Goal: Task Accomplishment & Management: Manage account settings

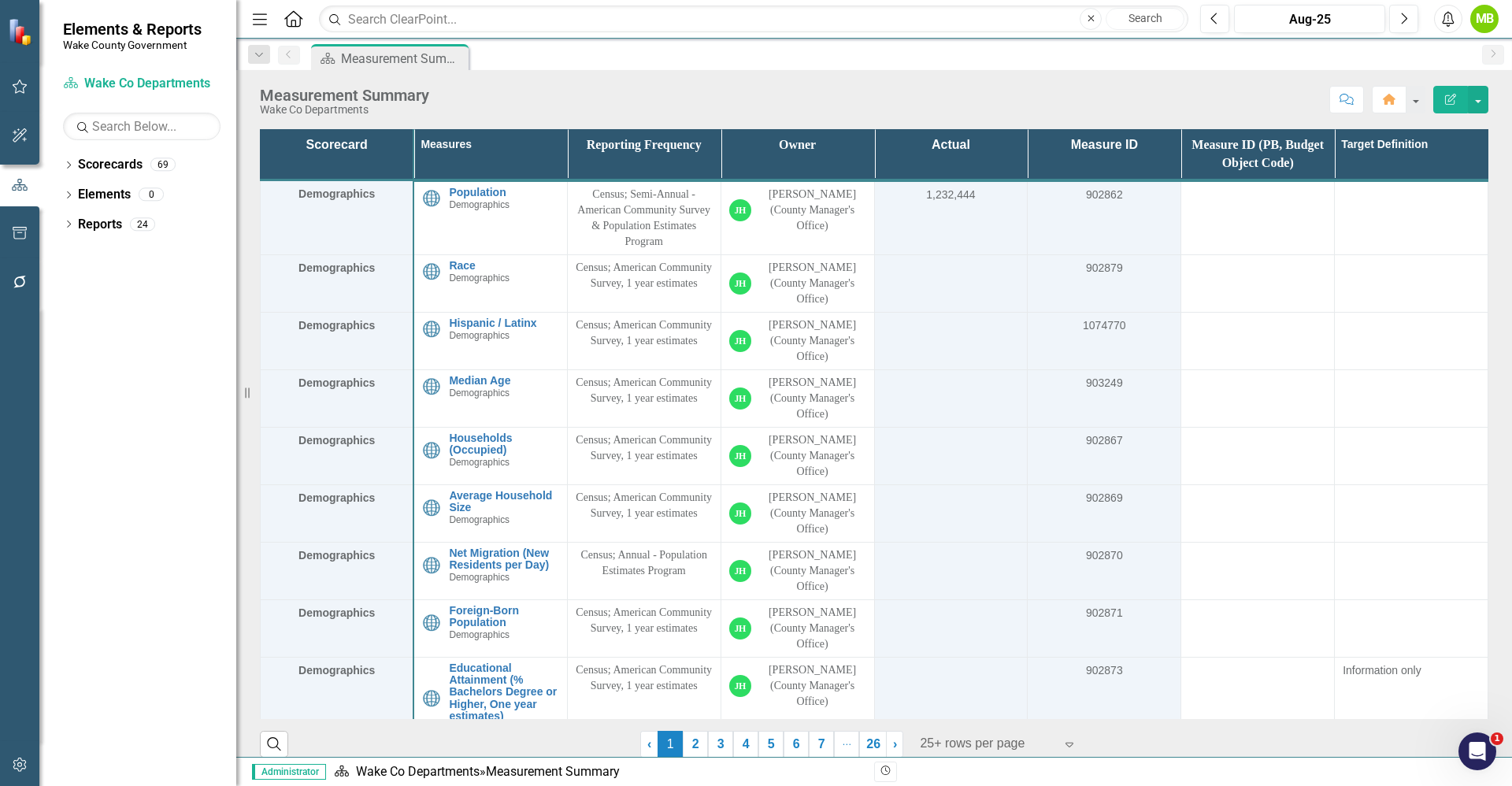
click at [1481, 22] on div "MB" at bounding box center [1485, 18] width 28 height 28
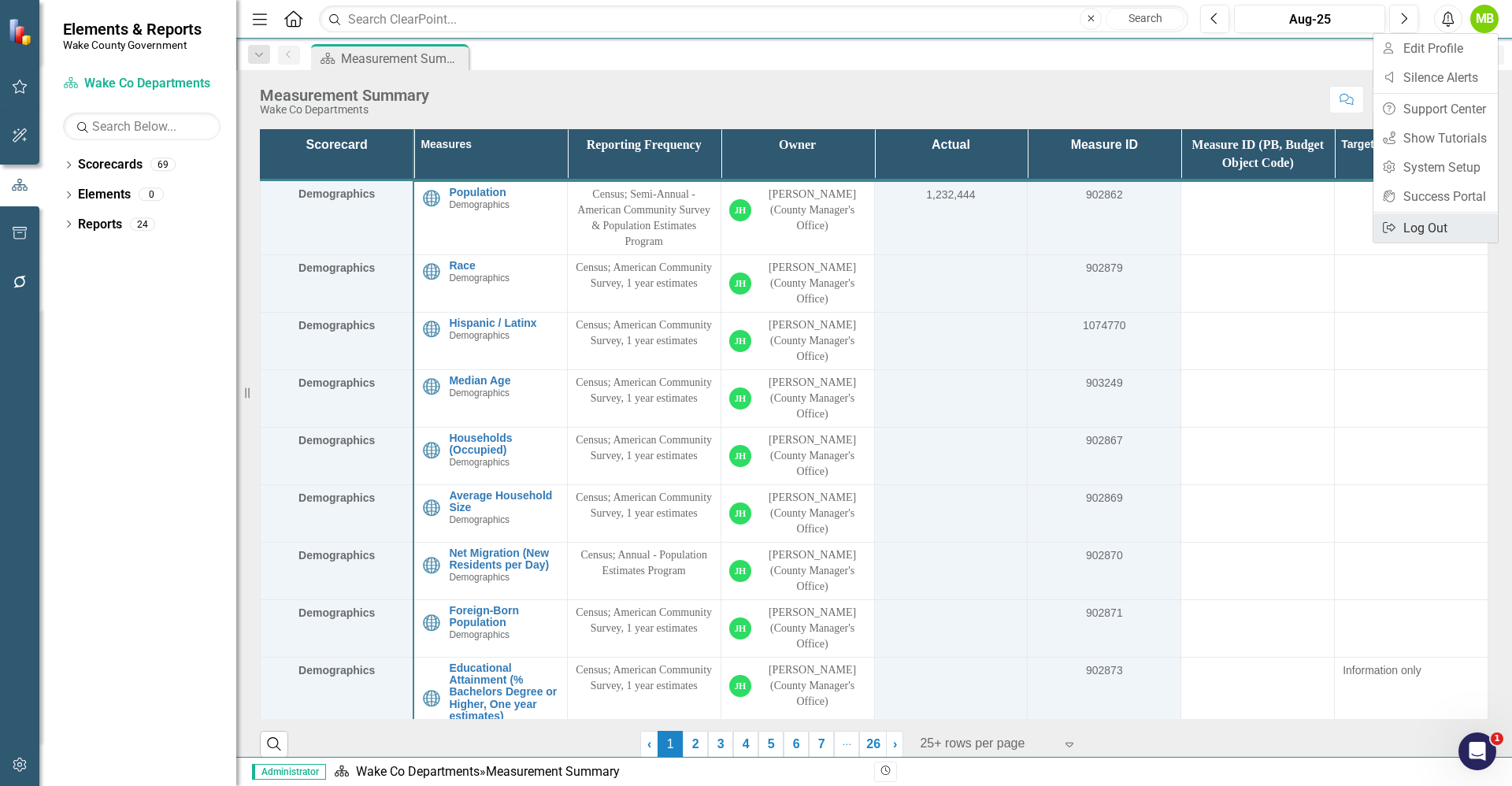
click at [1413, 231] on link "Logout Log Out" at bounding box center [1435, 227] width 124 height 29
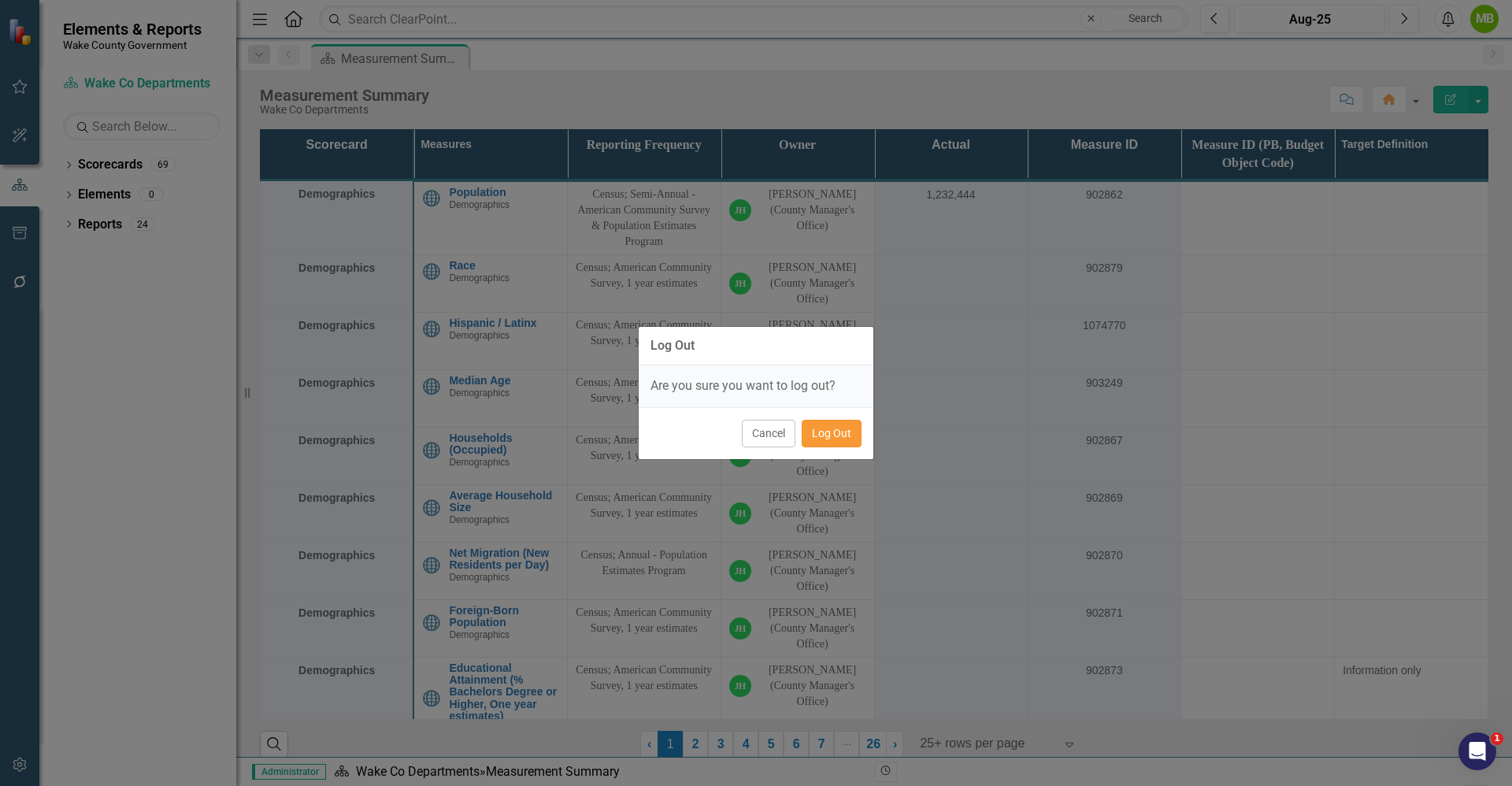
click at [838, 428] on button "Log Out" at bounding box center [832, 433] width 60 height 27
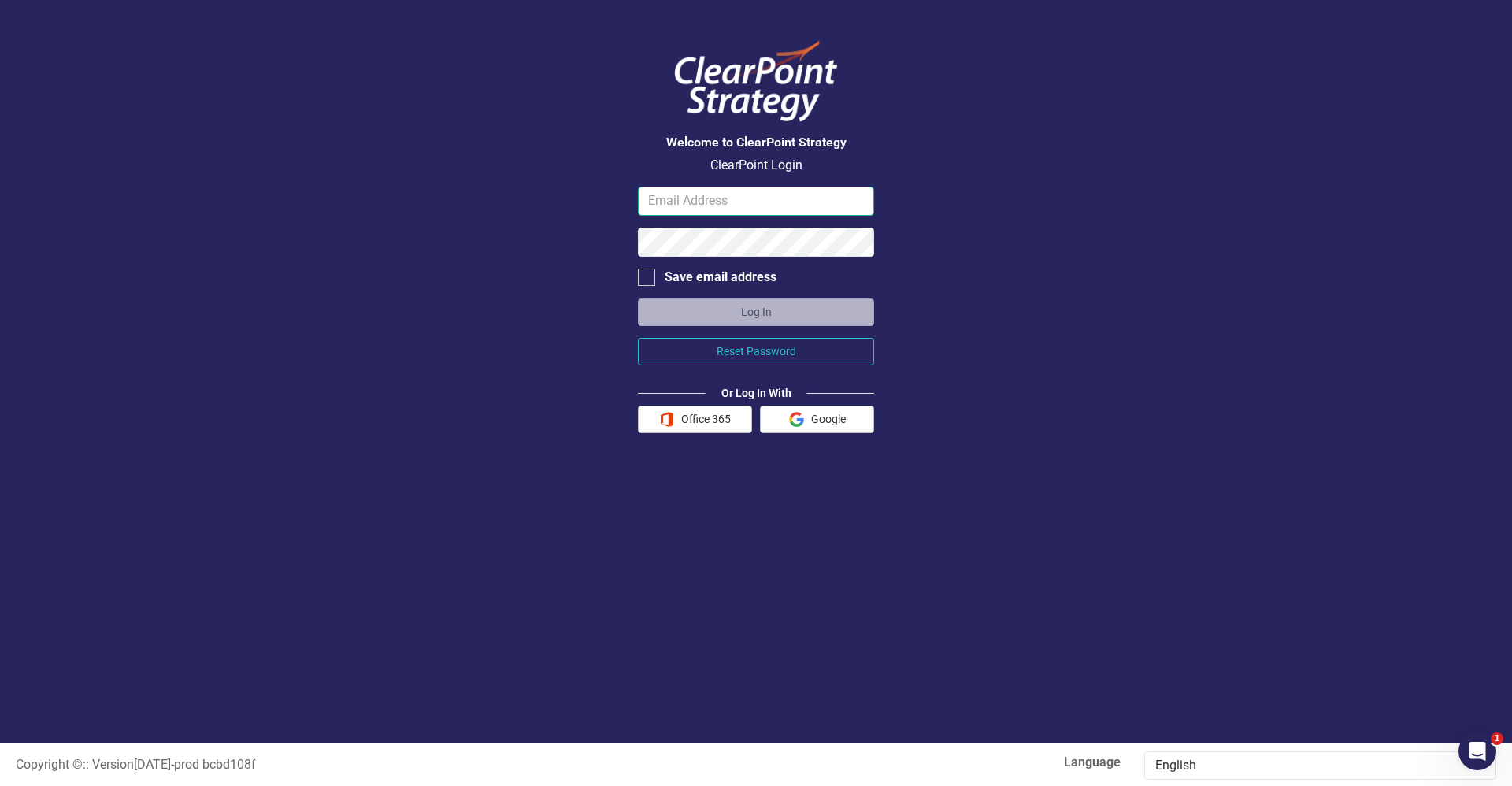
type input "Michelle.Burgess@wake.gov"
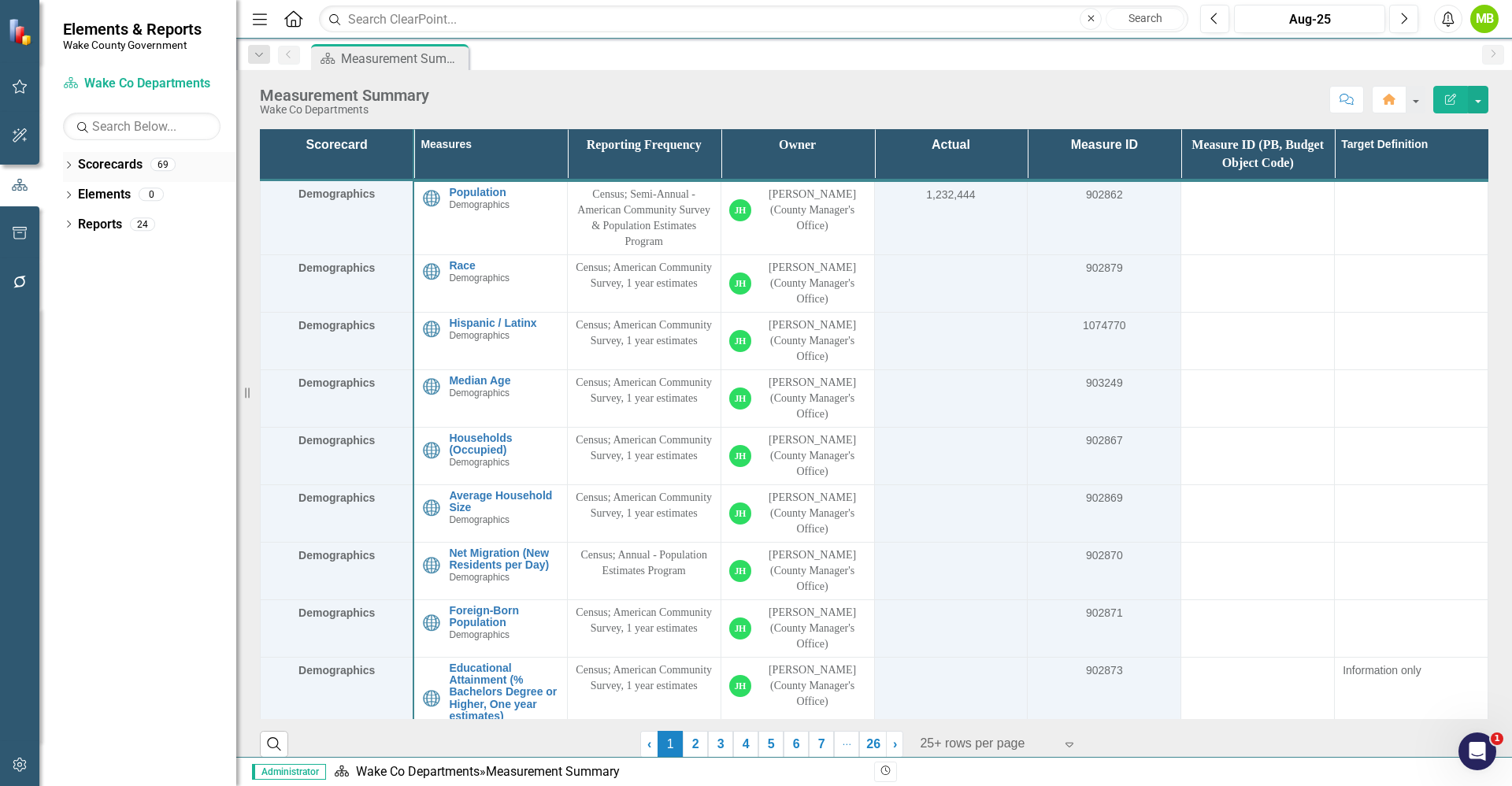
click at [71, 168] on icon "Dropdown" at bounding box center [69, 166] width 11 height 9
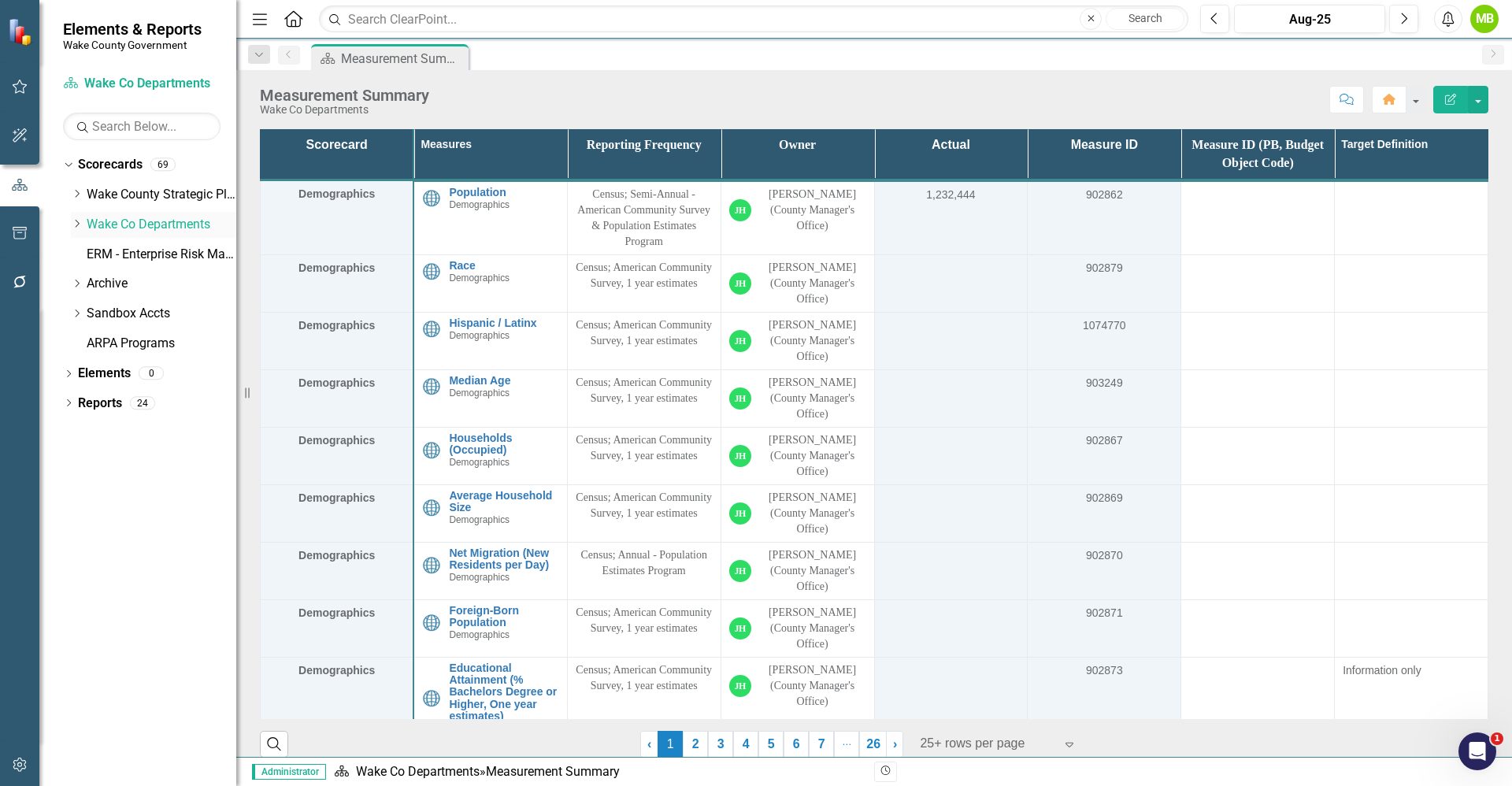
click at [70, 231] on div "Dropdown" at bounding box center [76, 224] width 11 height 13
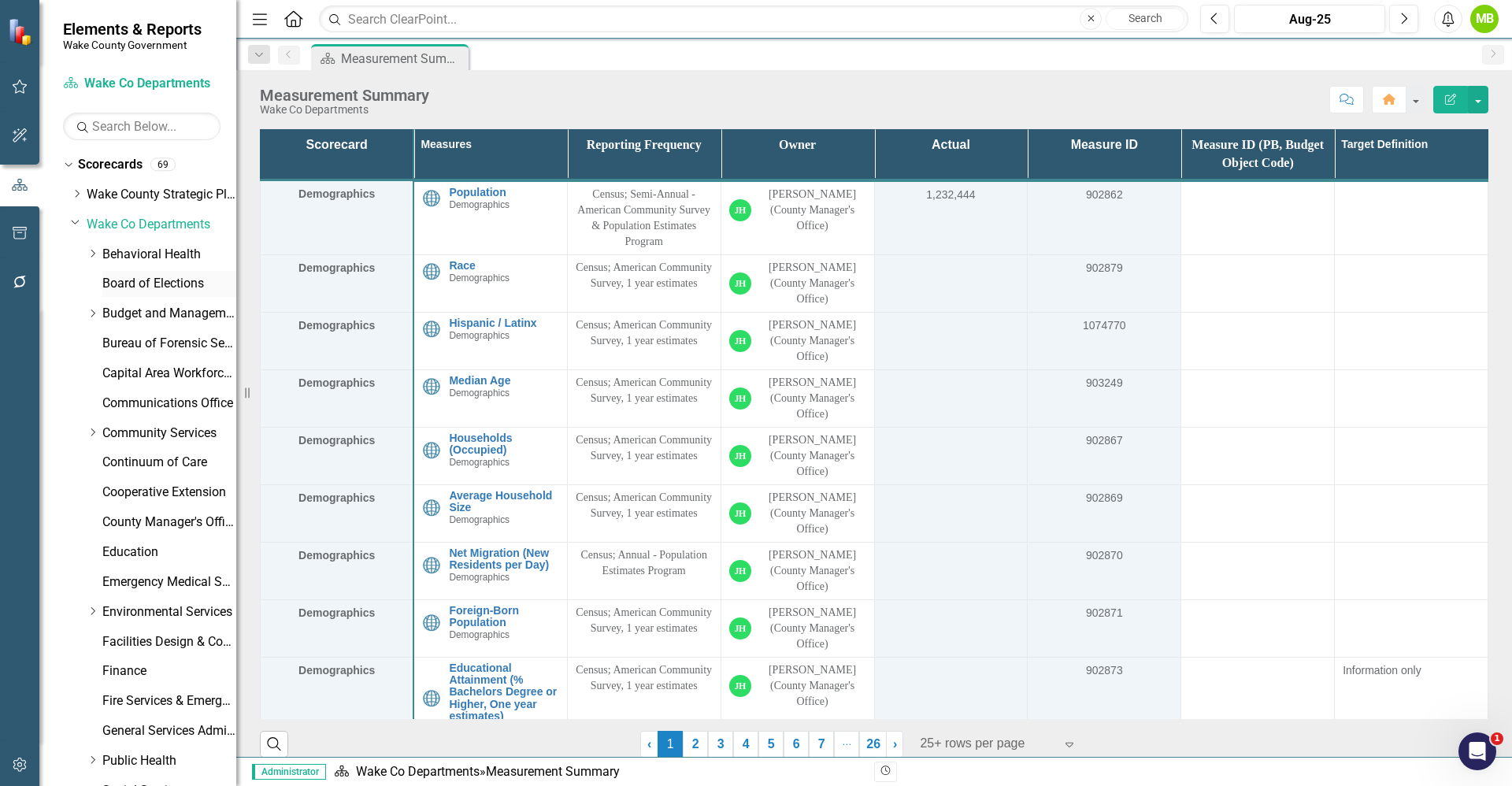
click at [159, 285] on link "Board of Elections" at bounding box center [169, 283] width 134 height 18
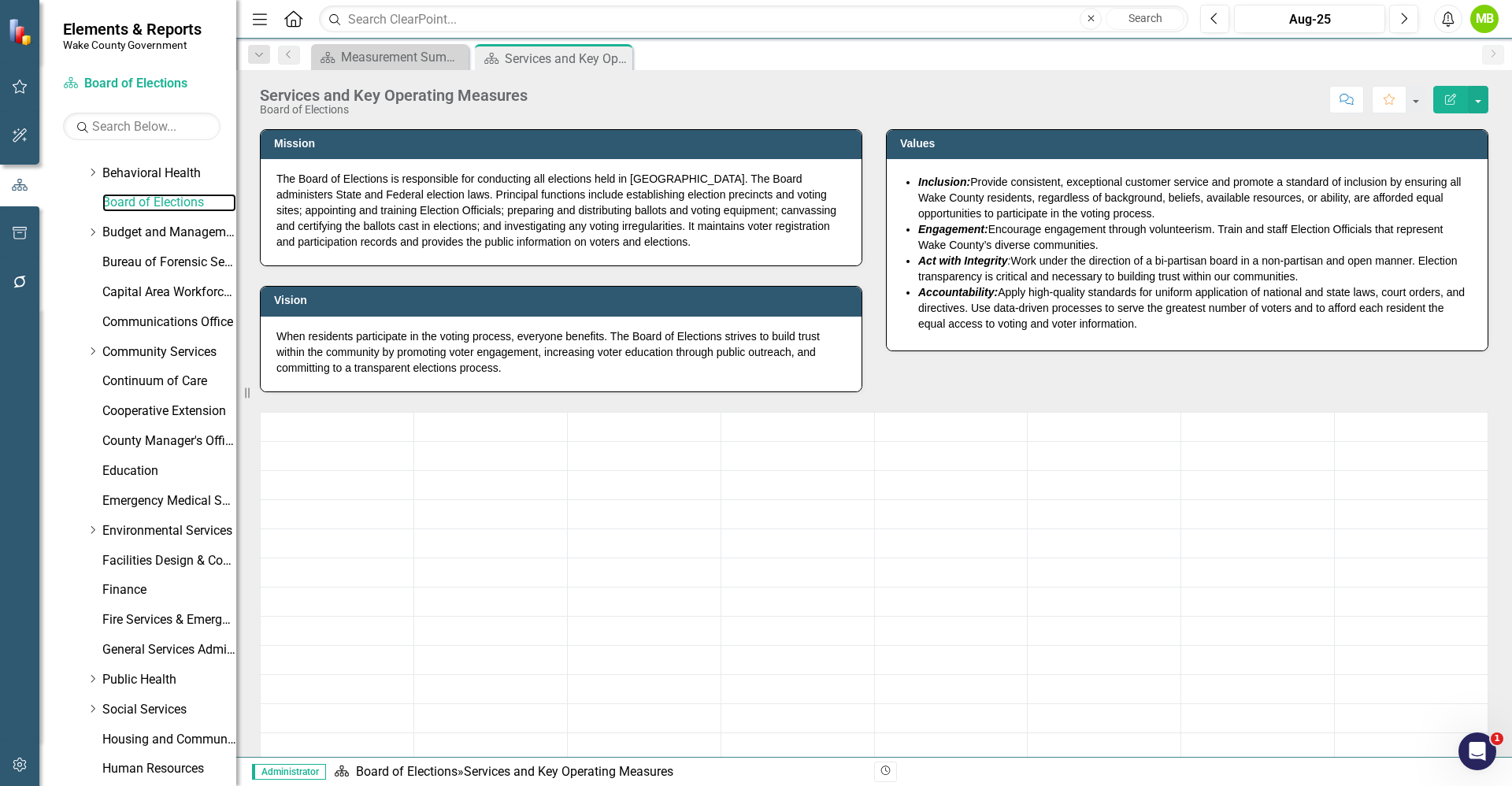
scroll to position [409, 0]
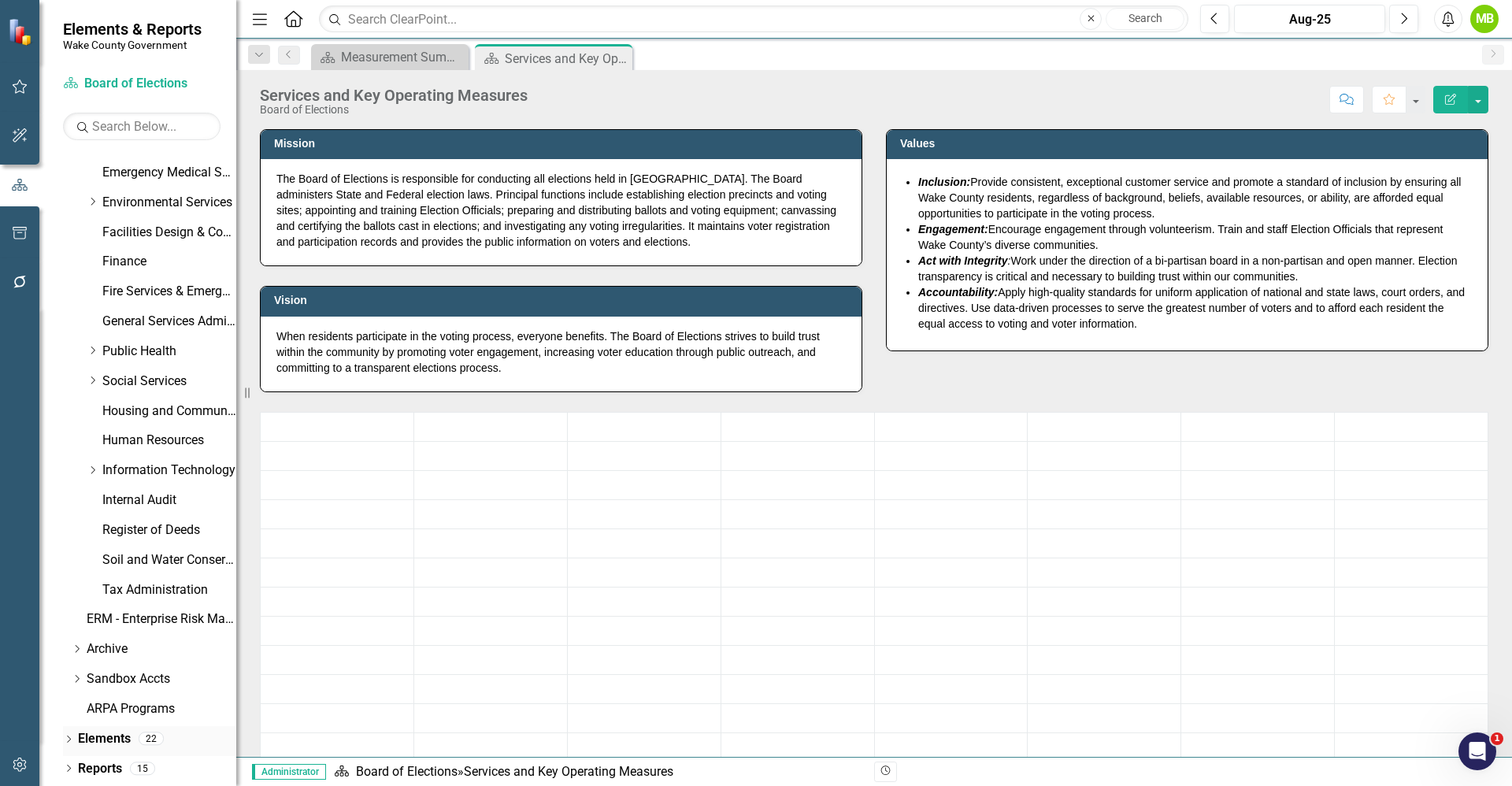
click at [73, 735] on div "Dropdown" at bounding box center [69, 740] width 11 height 13
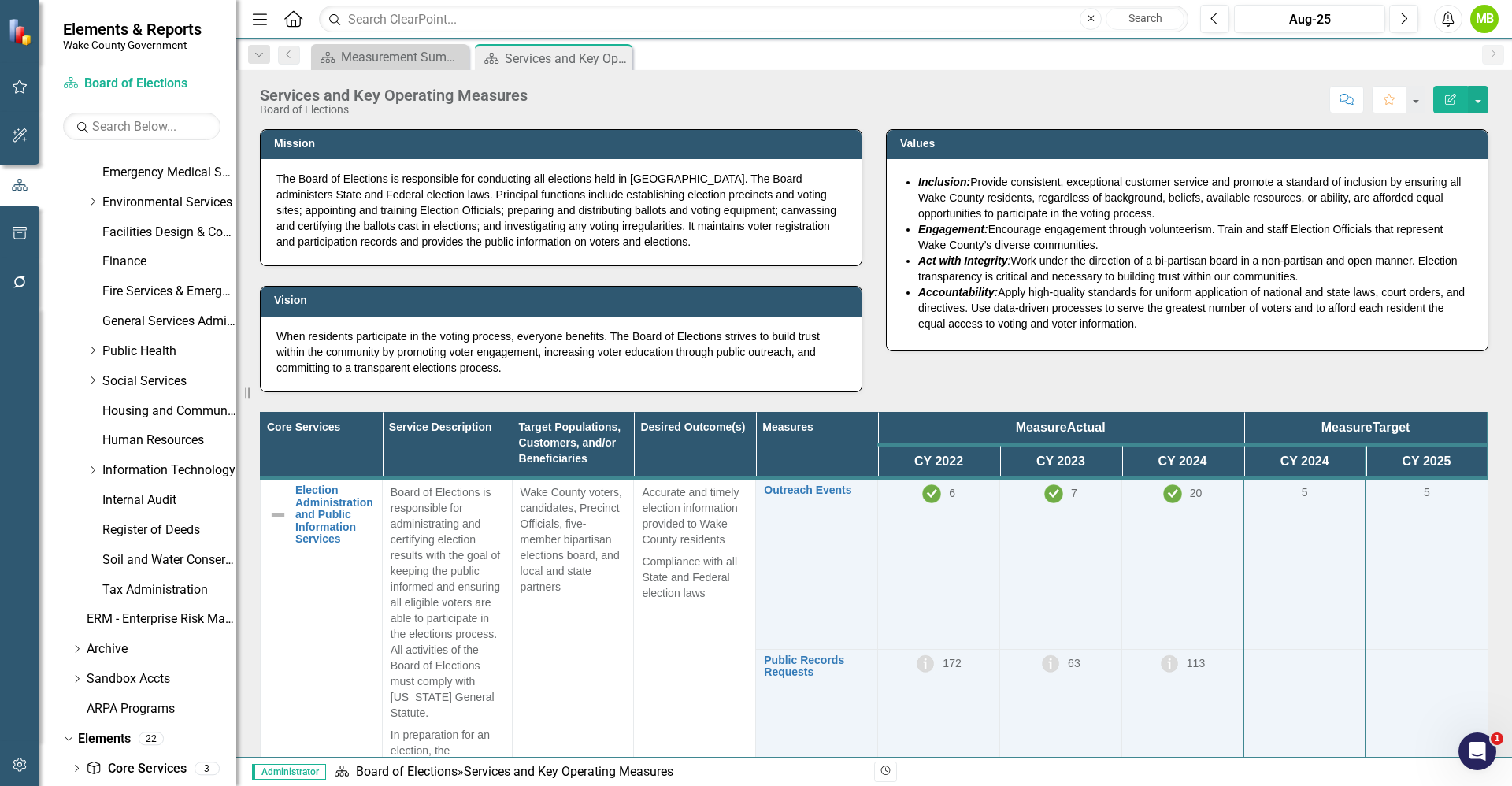
scroll to position [498, 0]
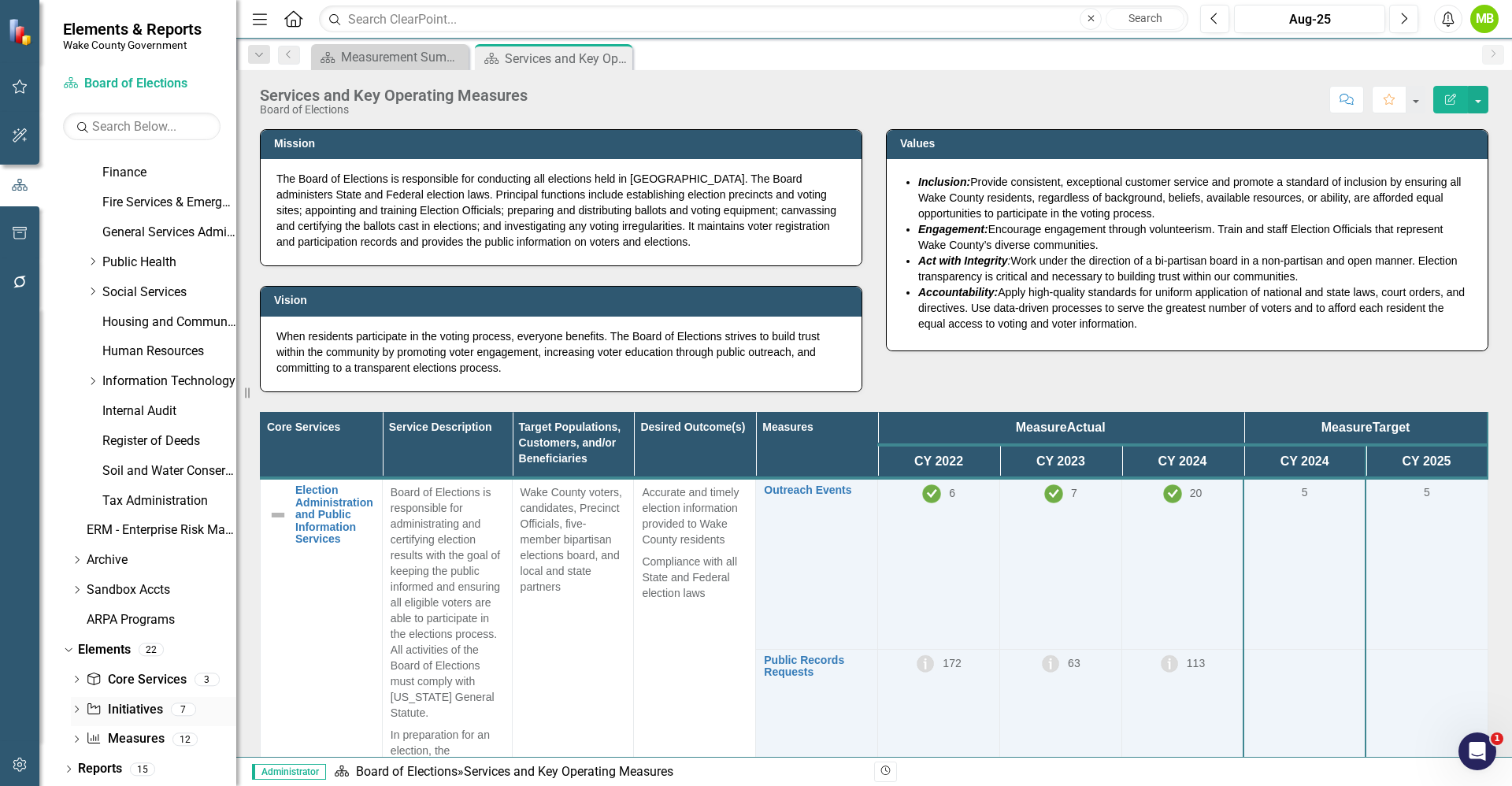
click at [136, 710] on link "Initiative Initiatives" at bounding box center [123, 709] width 77 height 18
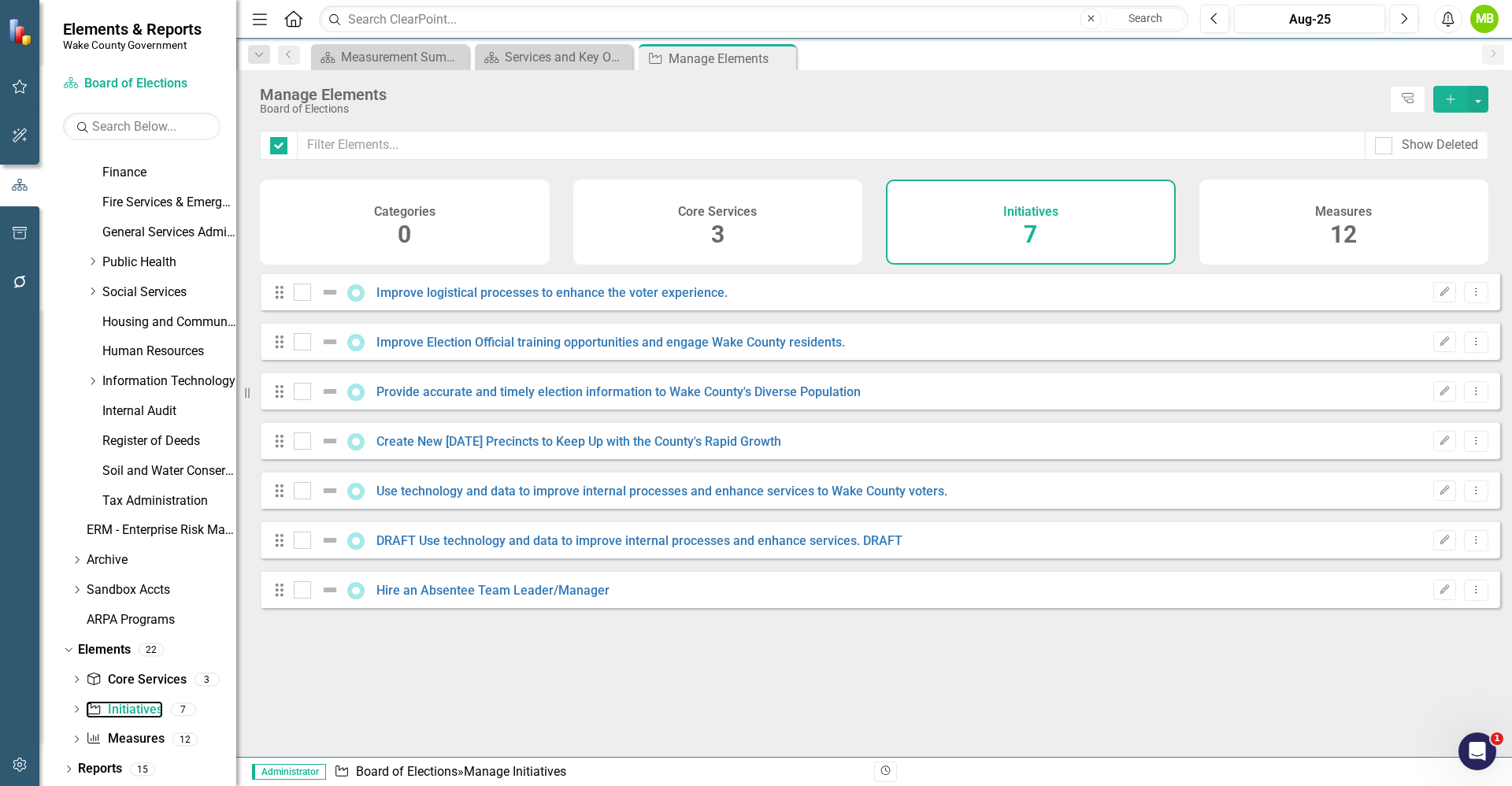
checkbox input "false"
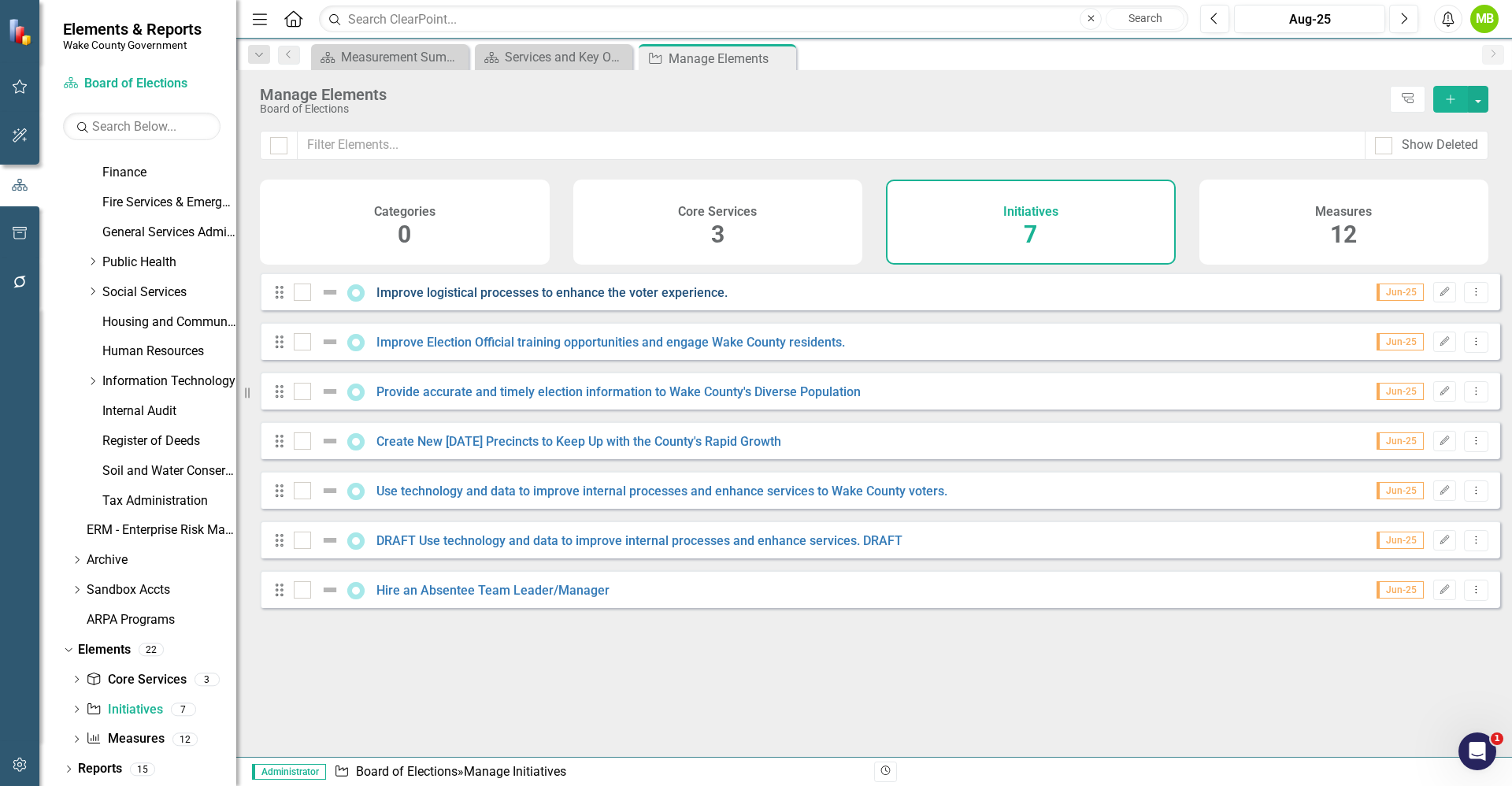
click at [583, 300] on link "Improve logistical processes to enhance the voter experience." at bounding box center [552, 292] width 351 height 15
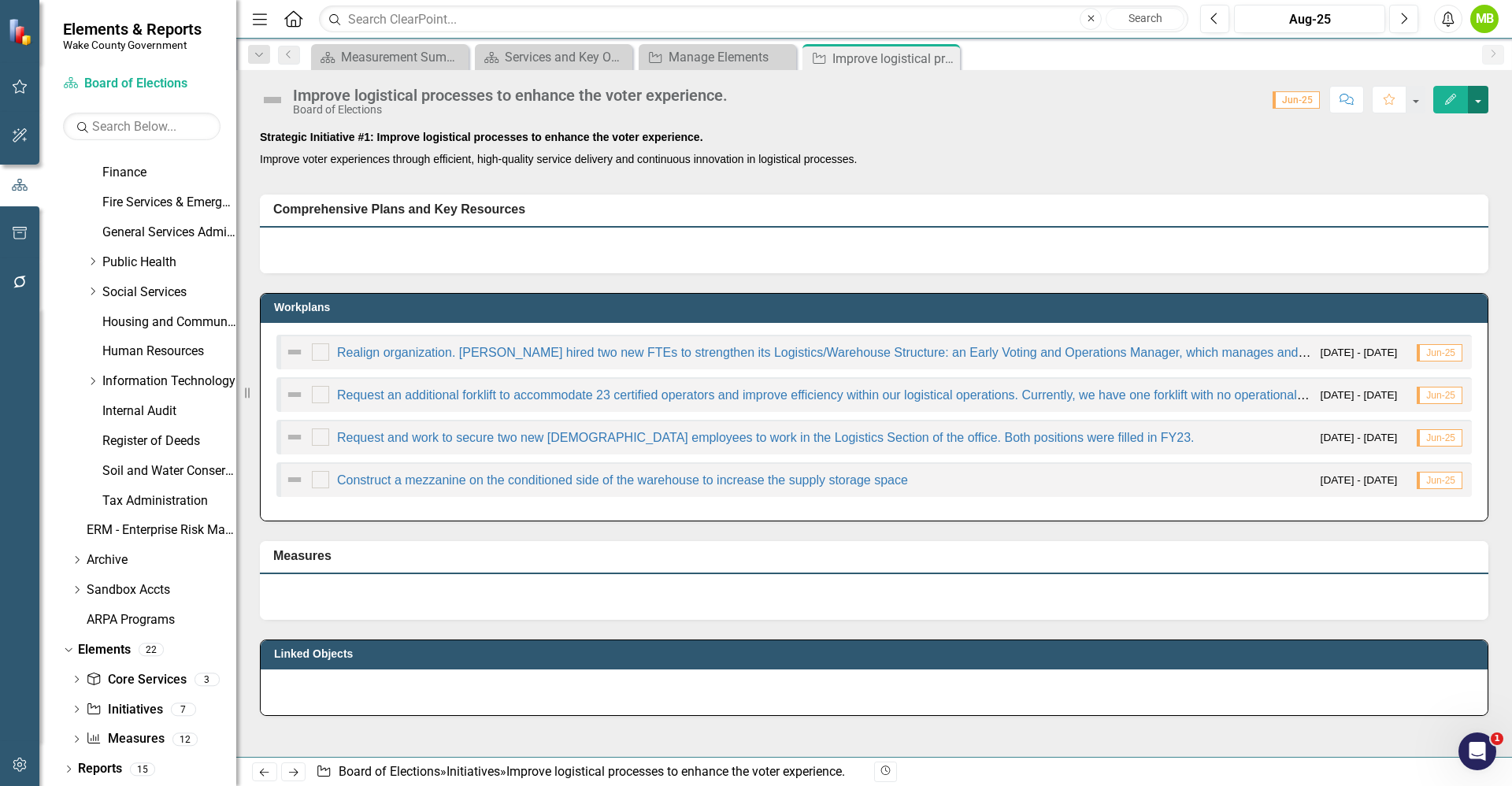
click at [1481, 96] on button "button" at bounding box center [1478, 99] width 20 height 27
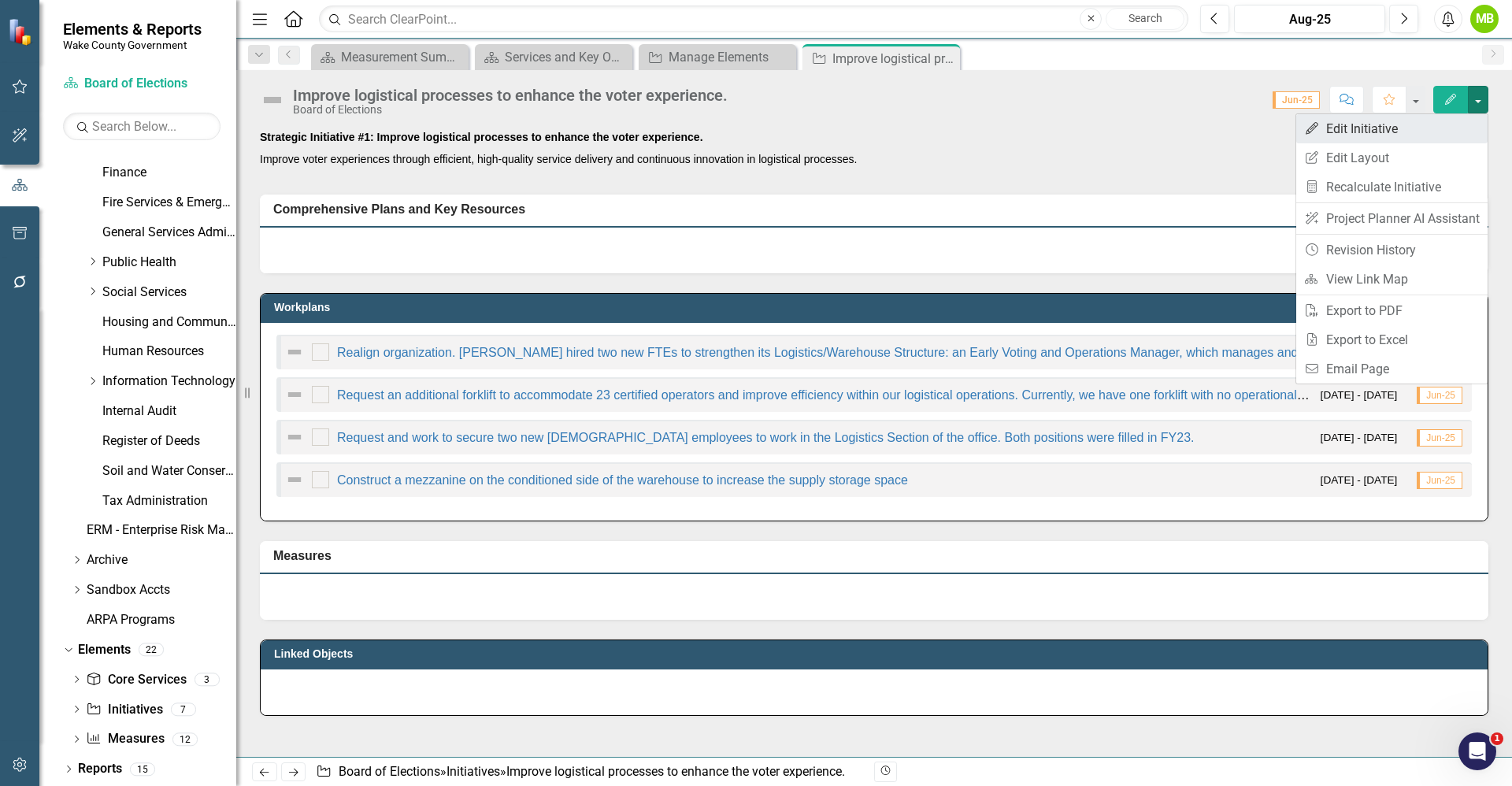
click at [1409, 128] on link "Edit Edit Initiative" at bounding box center [1391, 129] width 191 height 29
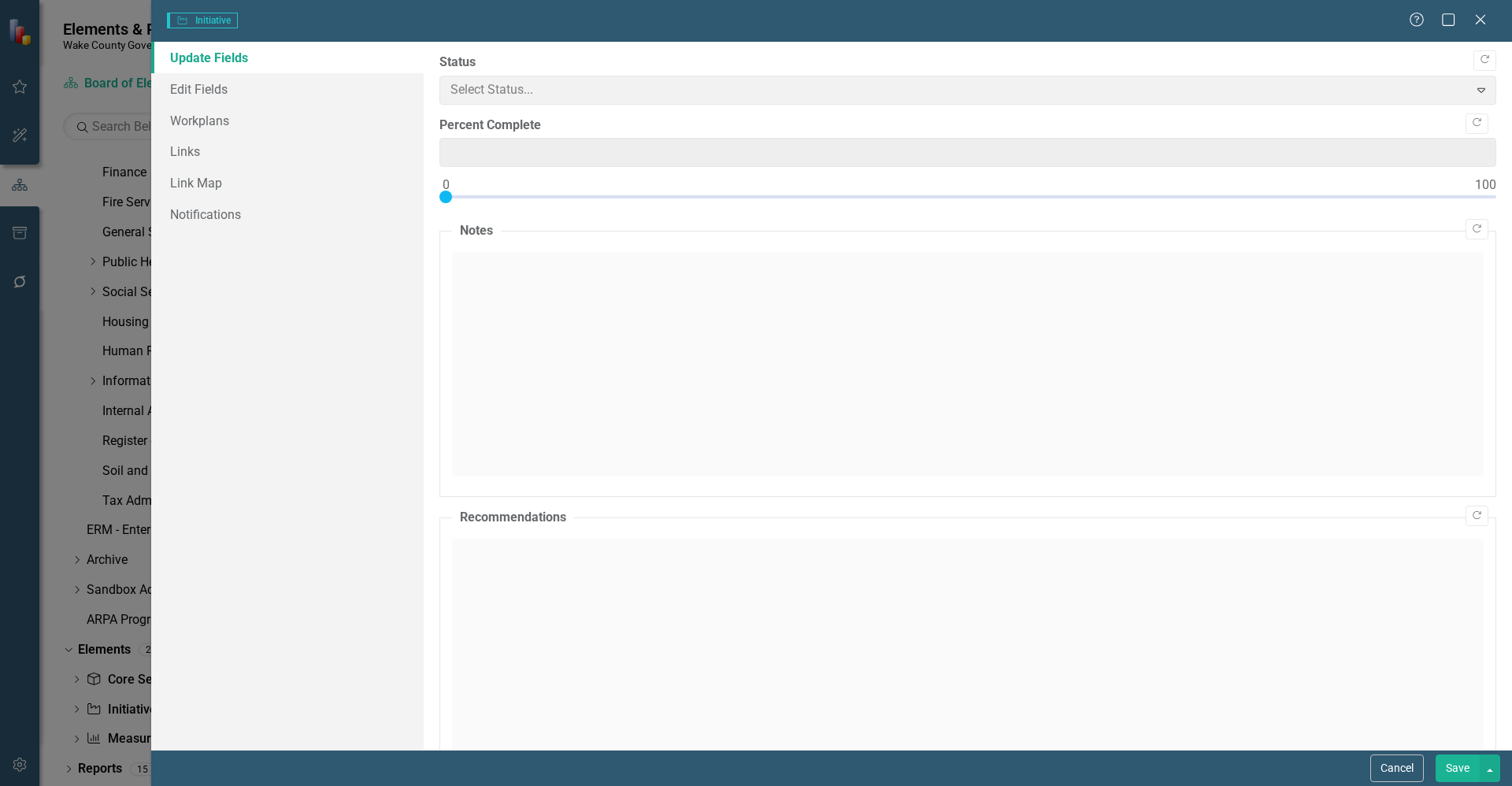
type input "0"
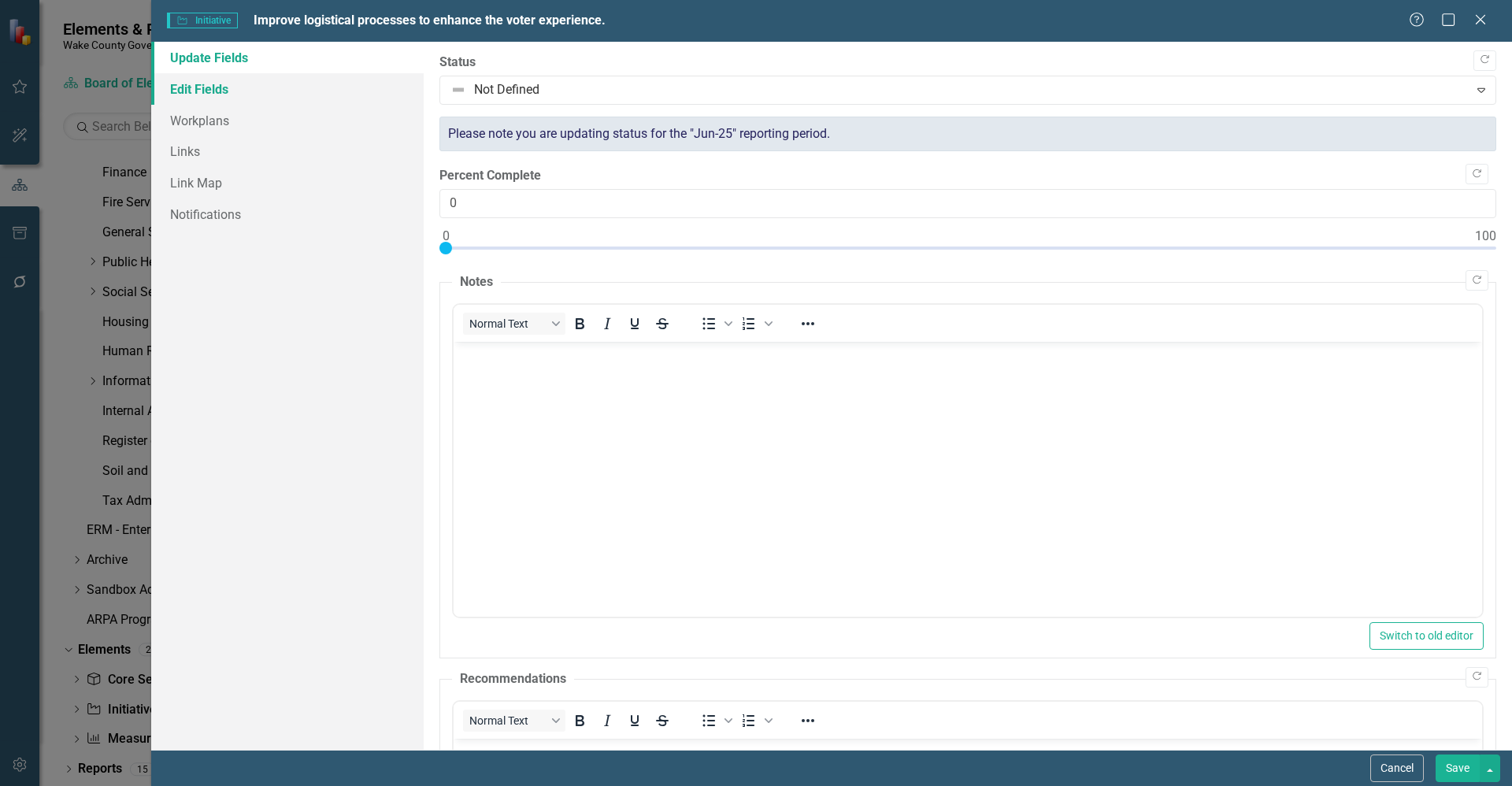
click at [255, 92] on link "Edit Fields" at bounding box center [287, 89] width 272 height 32
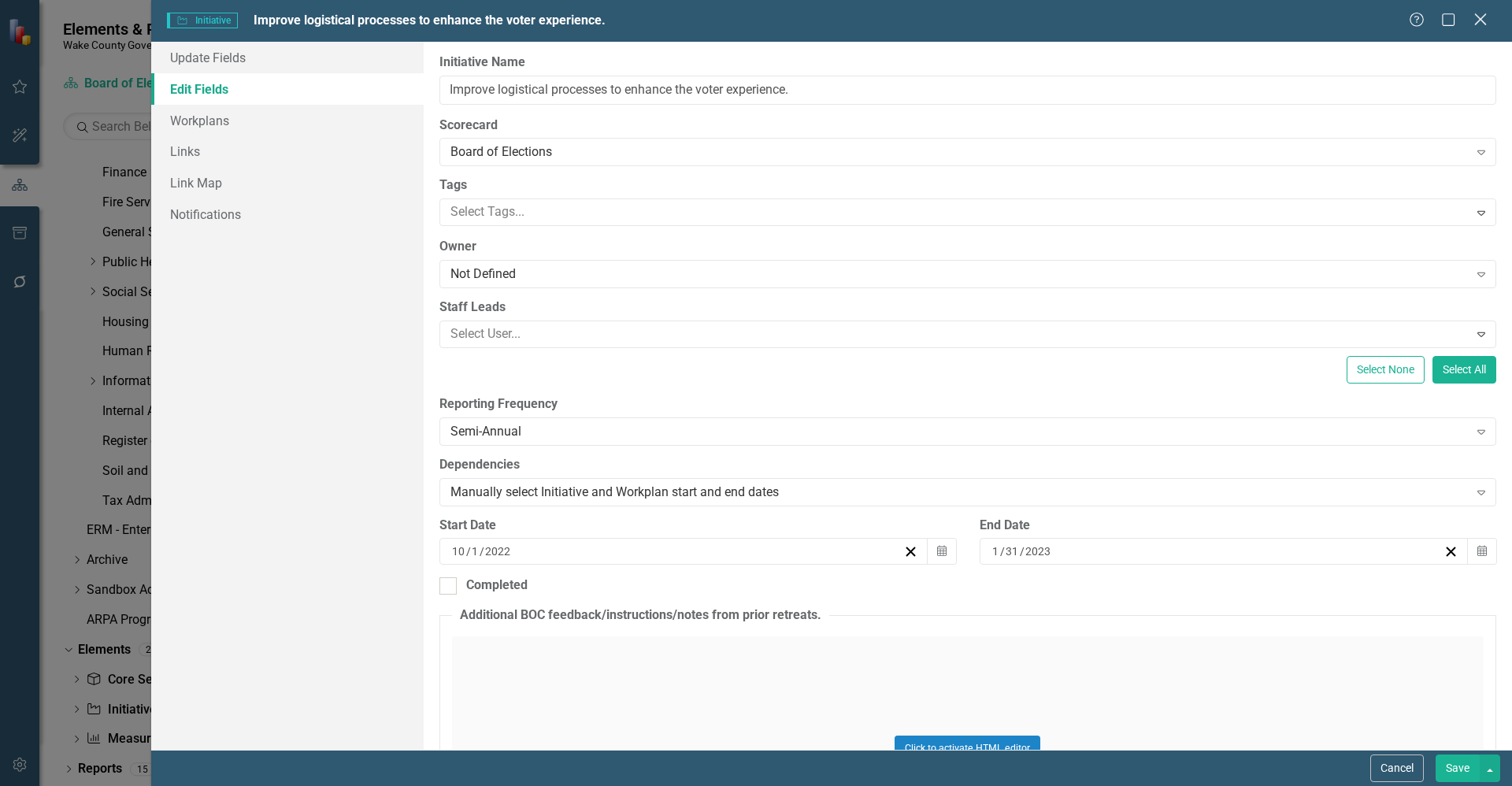
click at [1488, 17] on icon "Close" at bounding box center [1480, 18] width 19 height 15
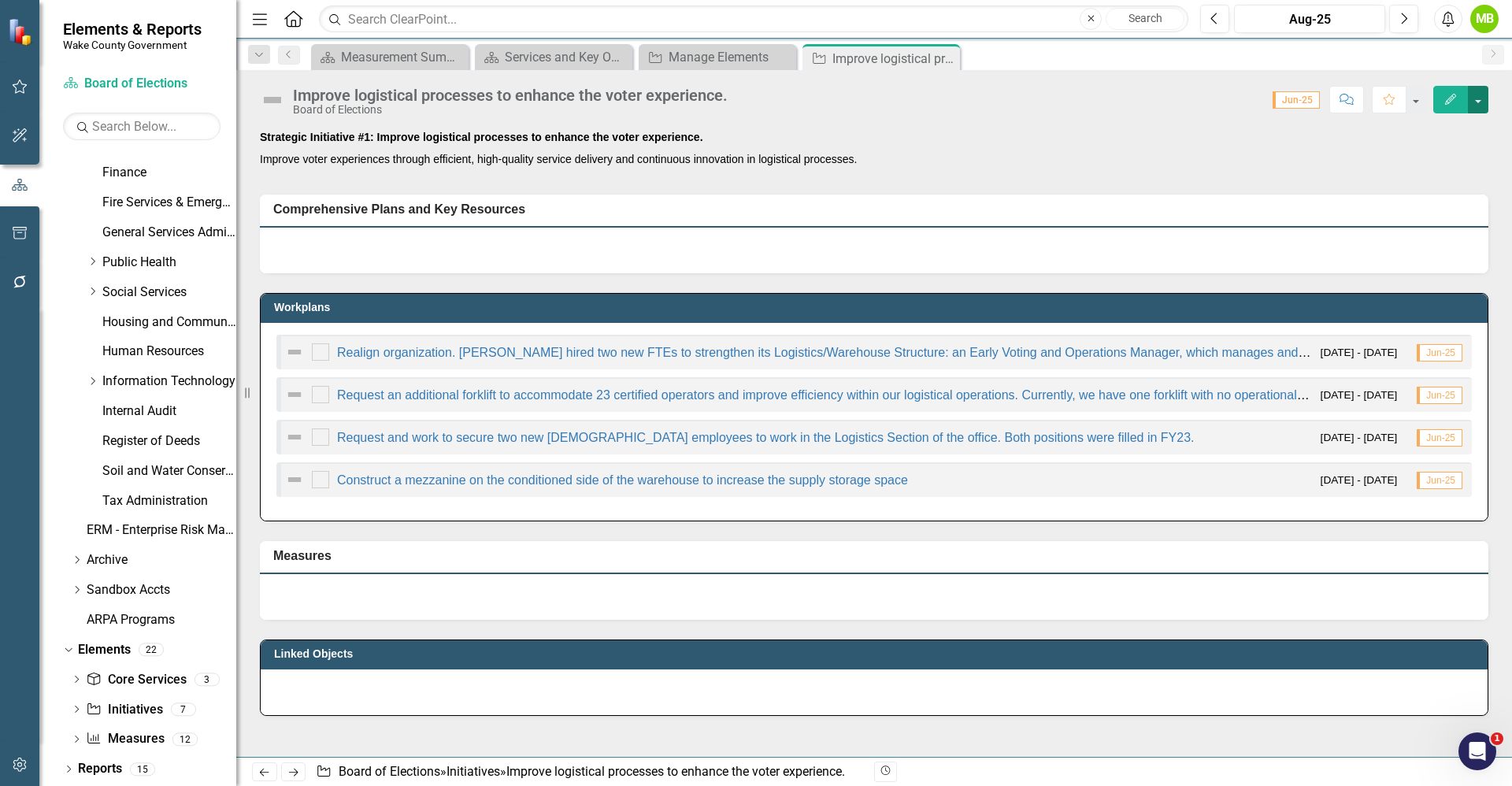
click at [1479, 98] on button "button" at bounding box center [1478, 99] width 20 height 27
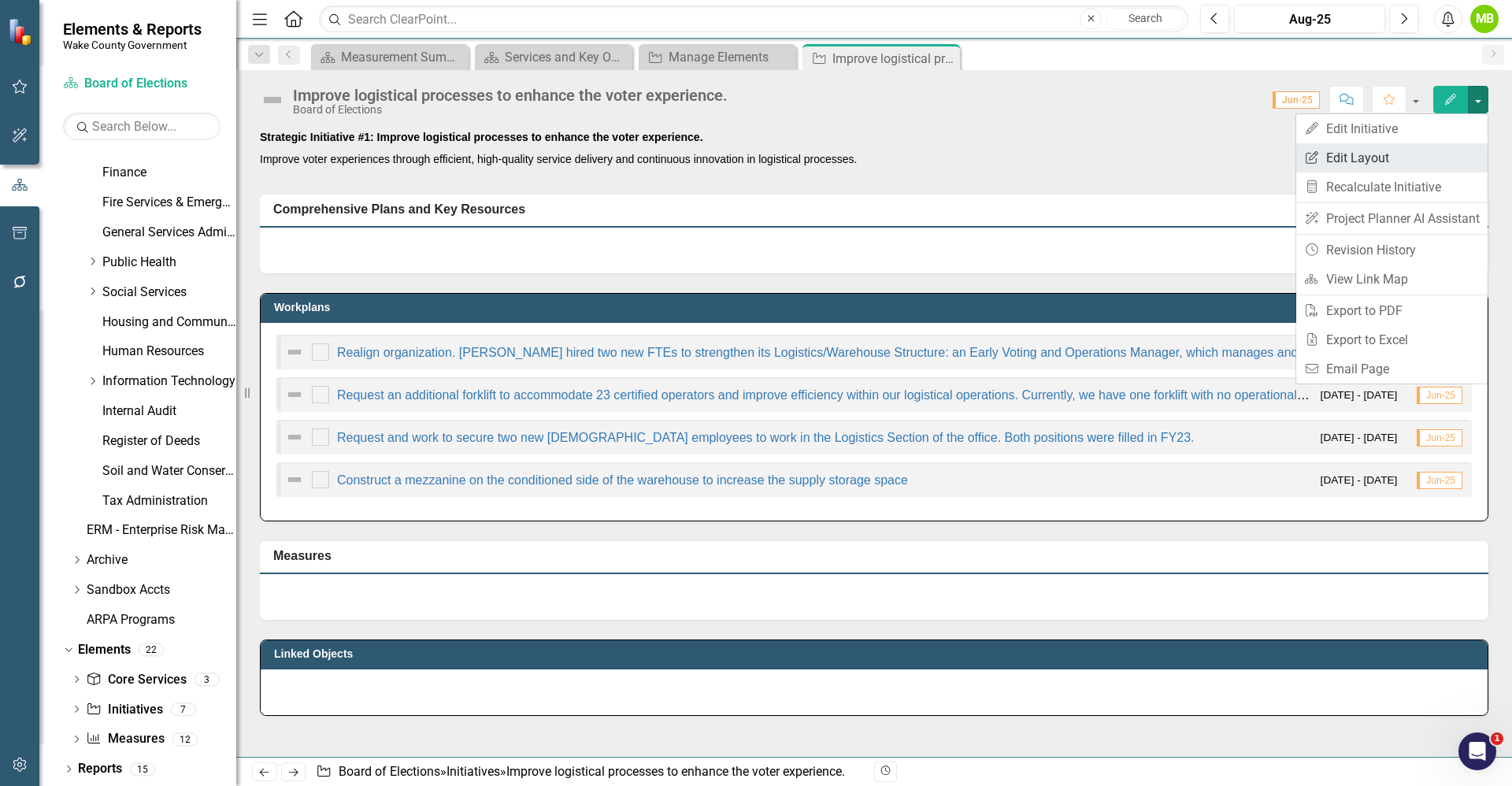
click at [1408, 153] on link "Edit Report Edit Layout" at bounding box center [1391, 158] width 191 height 29
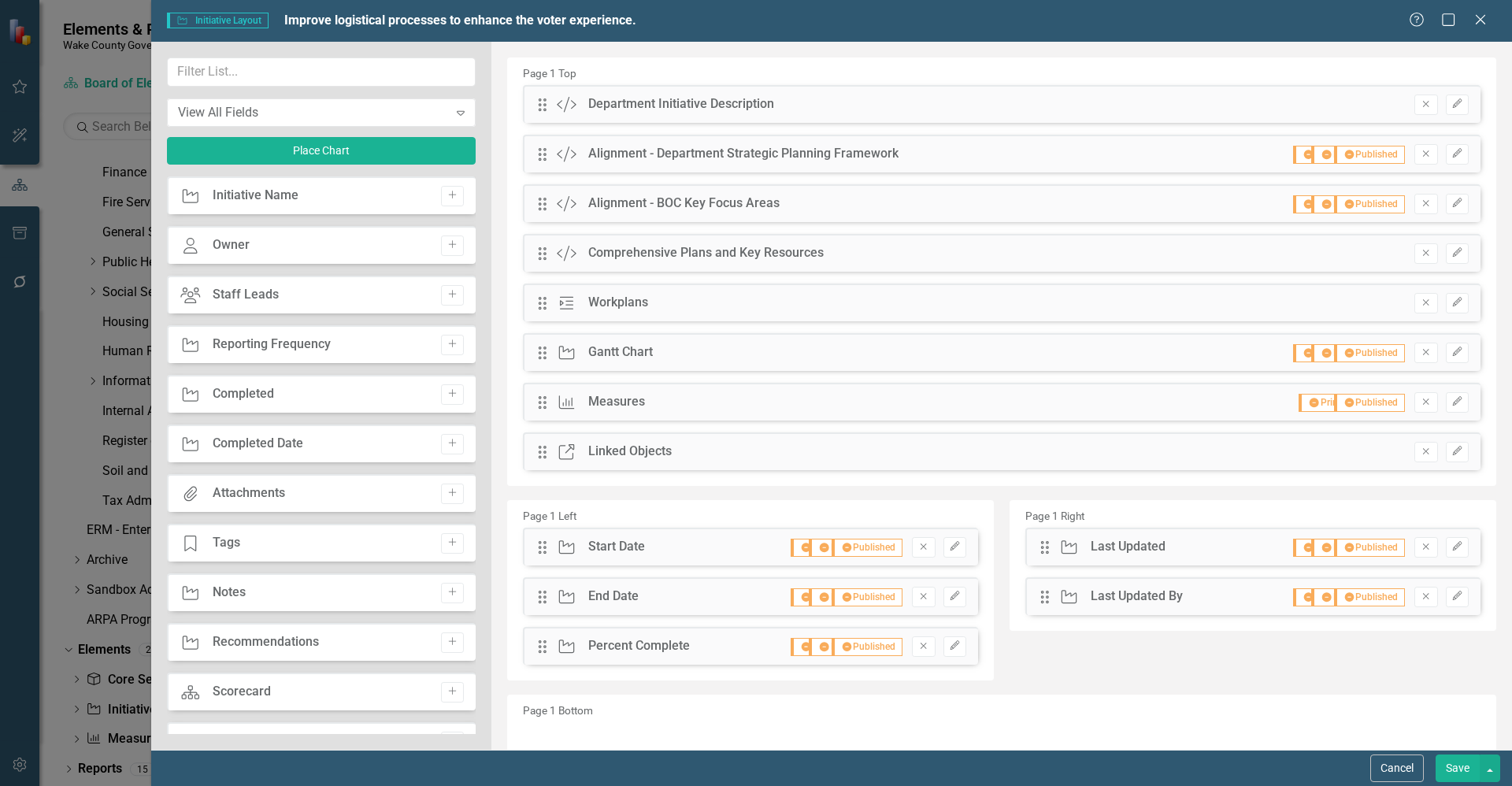
click at [1471, 20] on div "Help Maximize Close" at bounding box center [1452, 20] width 87 height 18
click at [1487, 20] on icon "Close" at bounding box center [1480, 18] width 19 height 15
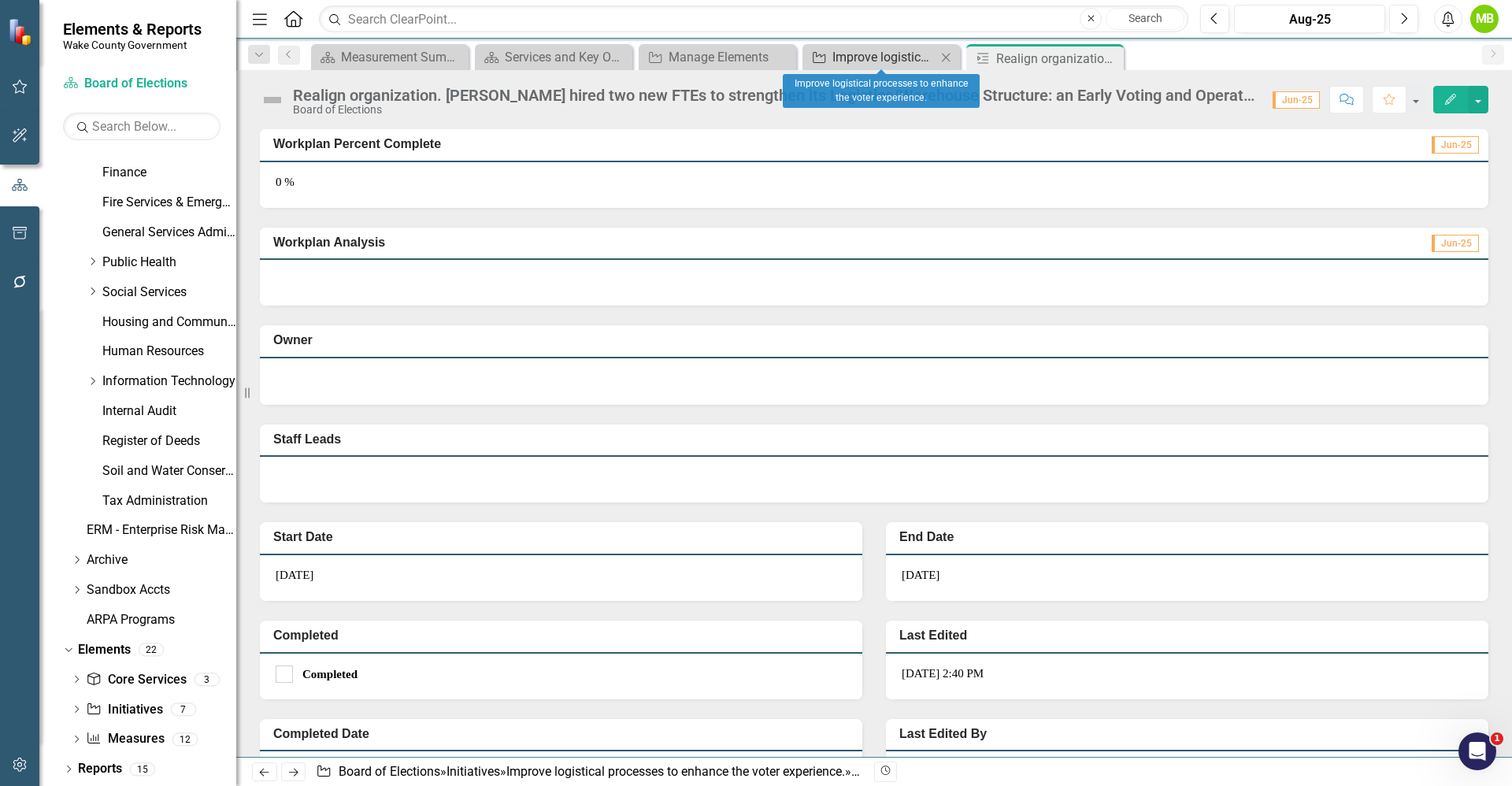
click at [864, 48] on div "Improve logistical processes to enhance the voter experience." at bounding box center [884, 57] width 104 height 19
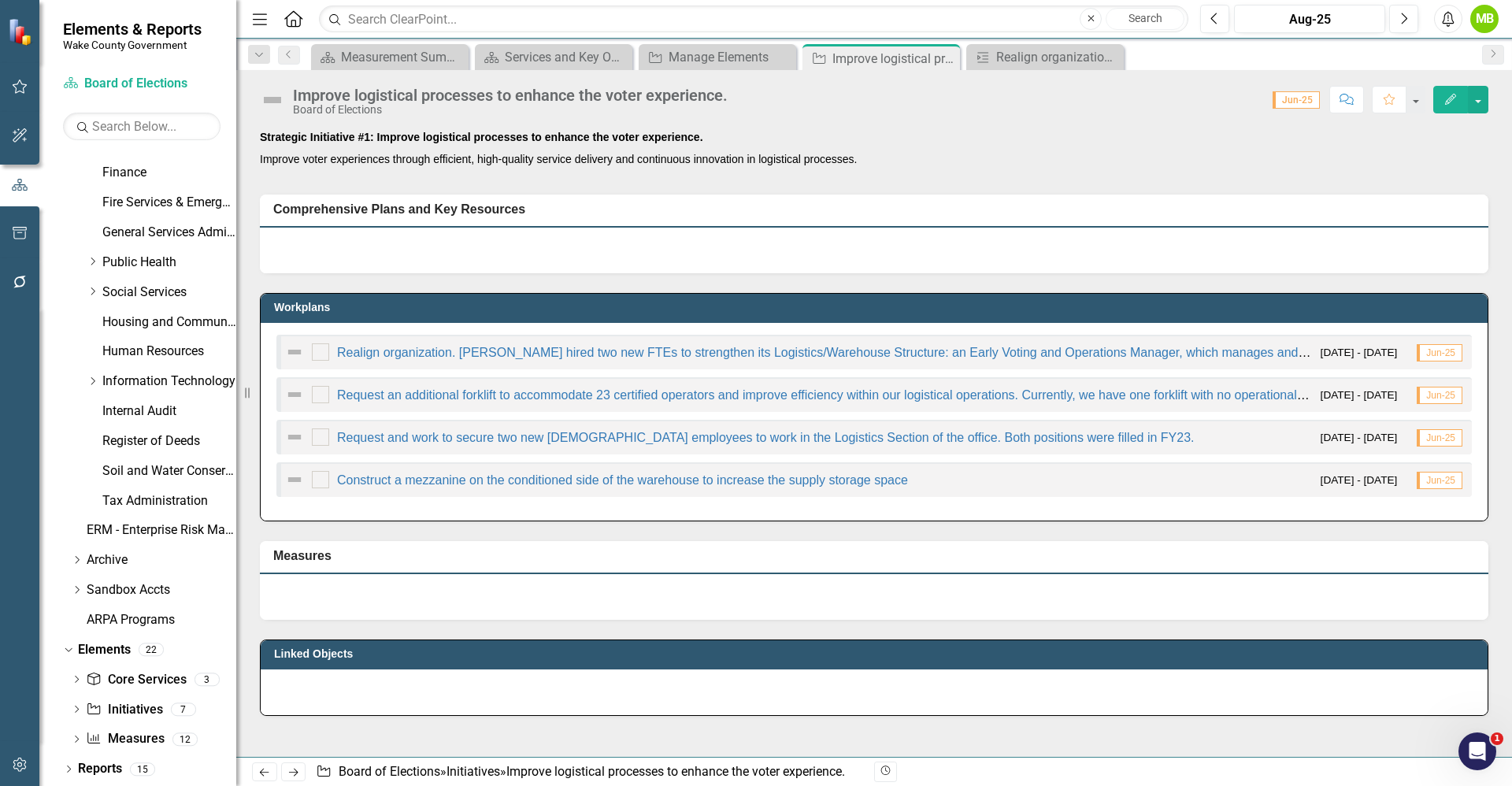
click at [622, 533] on div "Measures" at bounding box center [874, 570] width 1252 height 99
click at [1473, 103] on button "button" at bounding box center [1478, 99] width 20 height 27
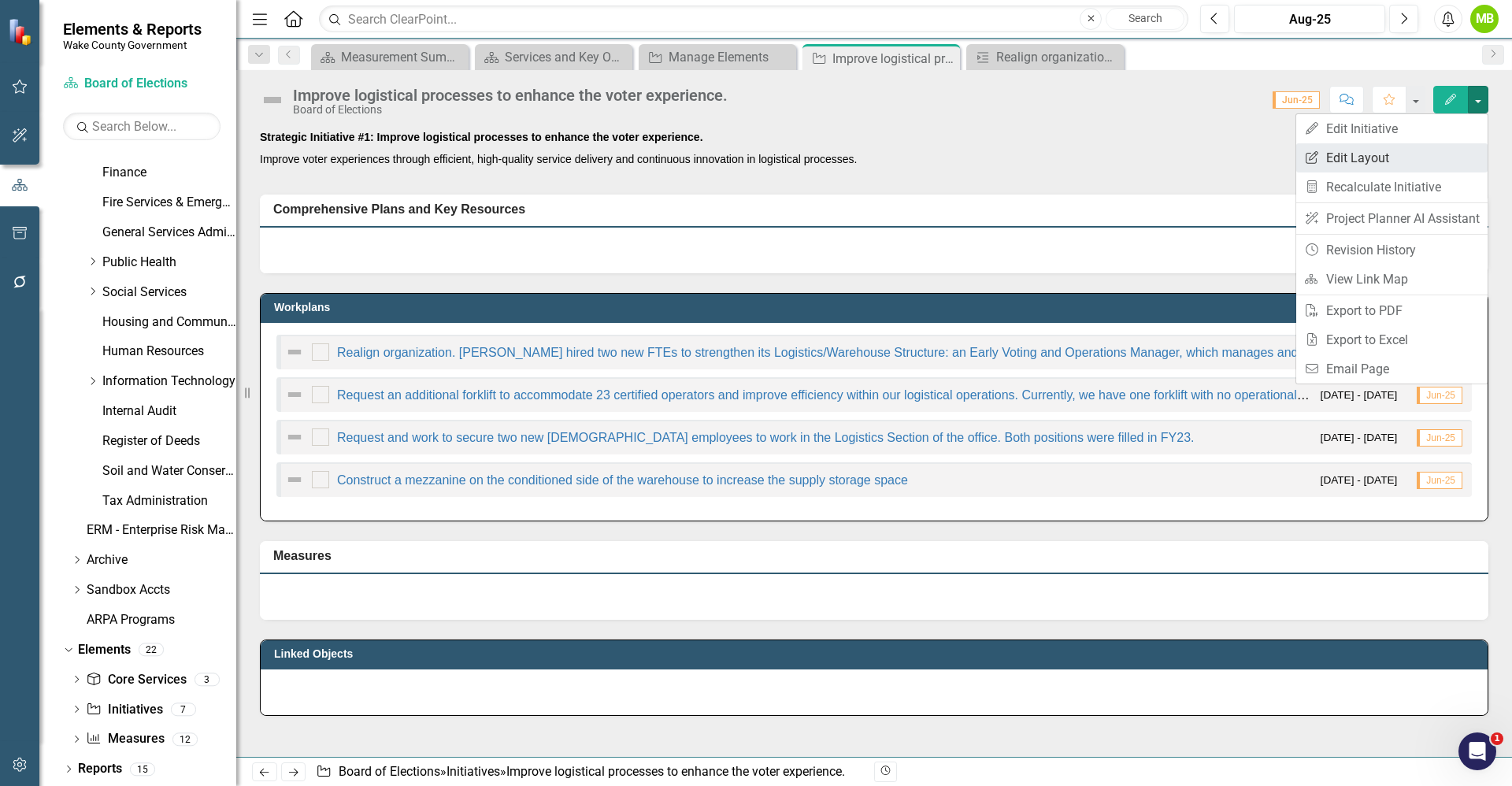
click at [1408, 161] on link "Edit Report Edit Layout" at bounding box center [1391, 158] width 191 height 29
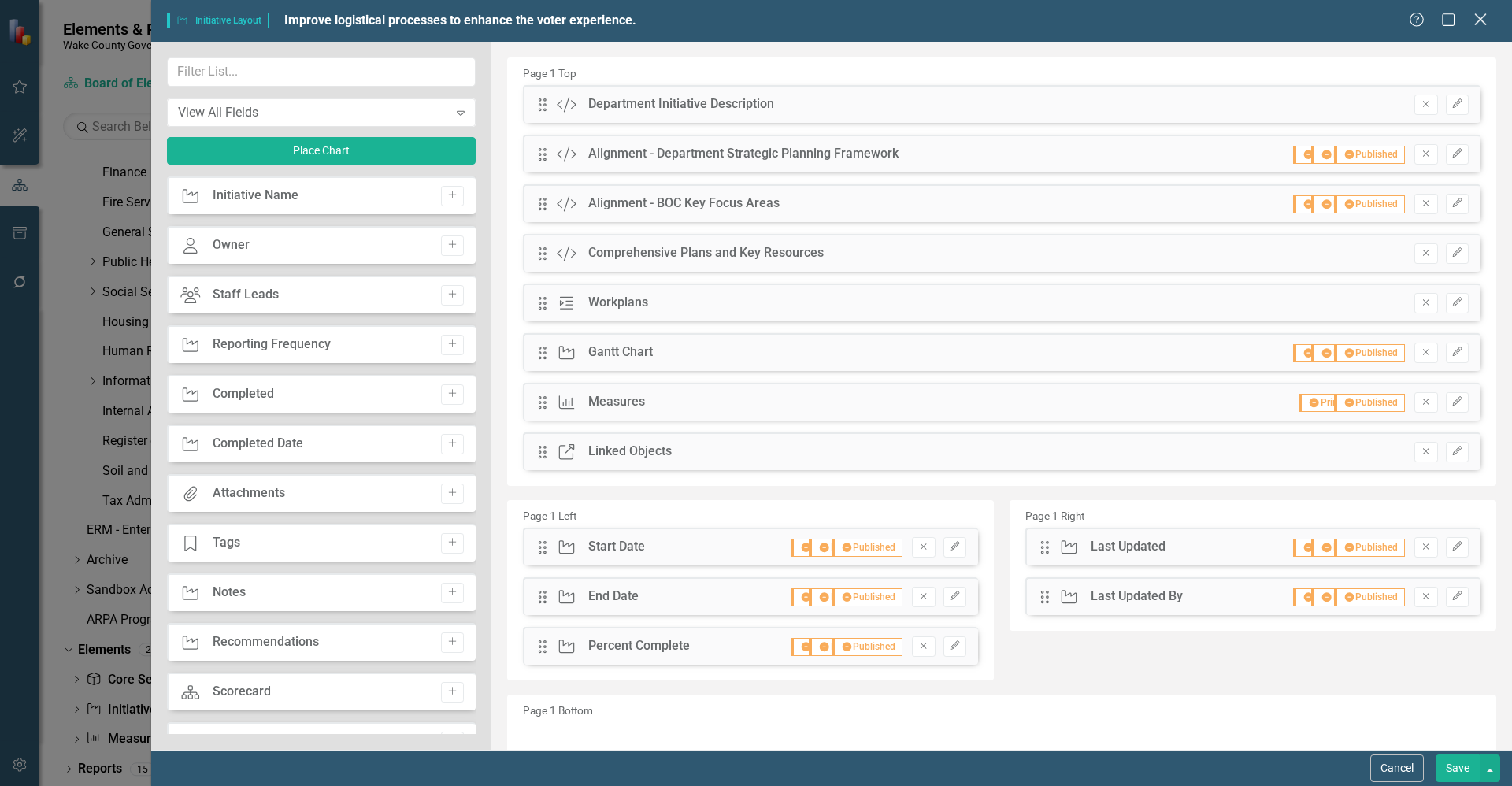
click at [1480, 18] on icon at bounding box center [1479, 18] width 11 height 11
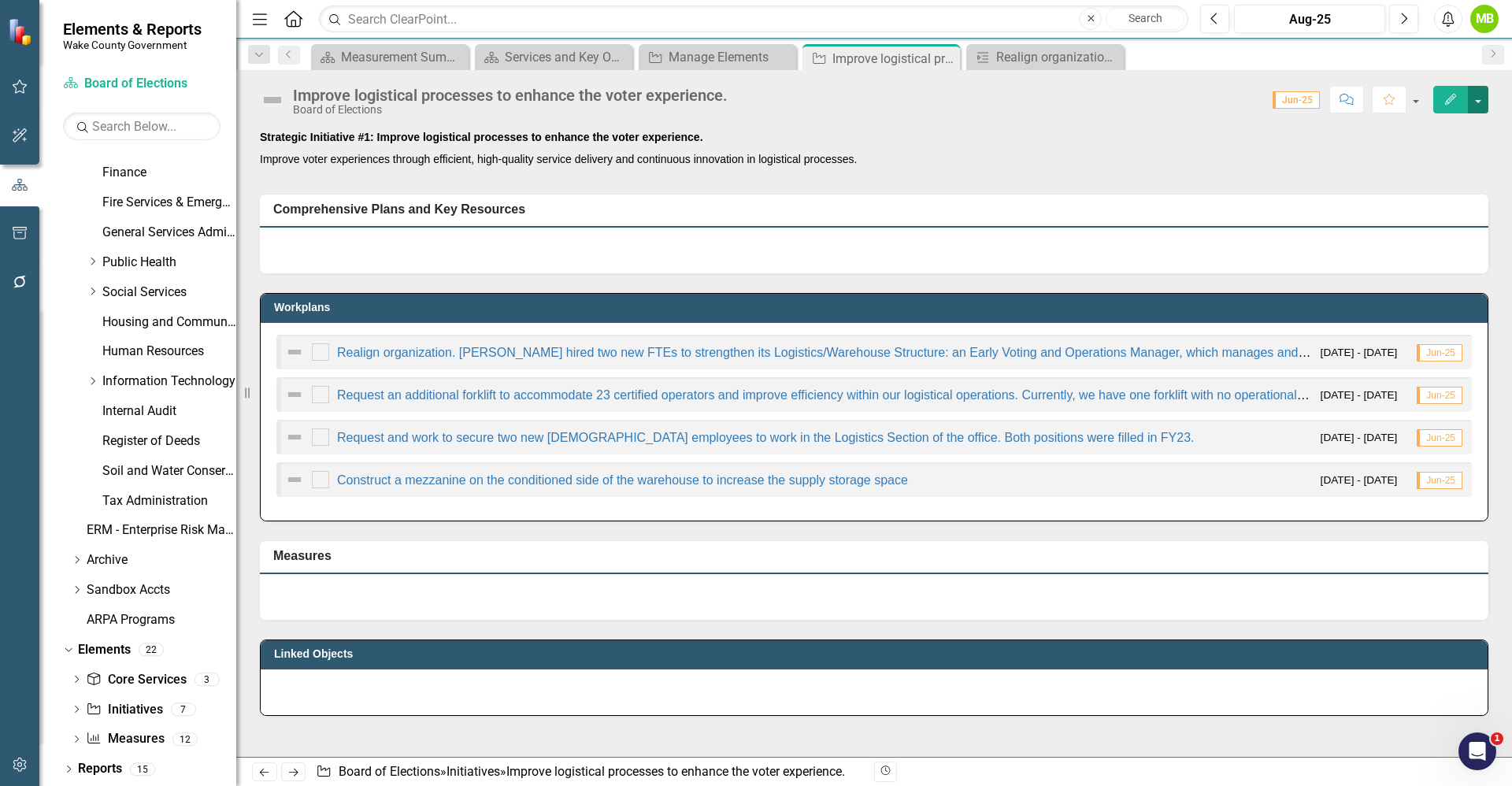
click at [1480, 100] on button "button" at bounding box center [1478, 99] width 20 height 27
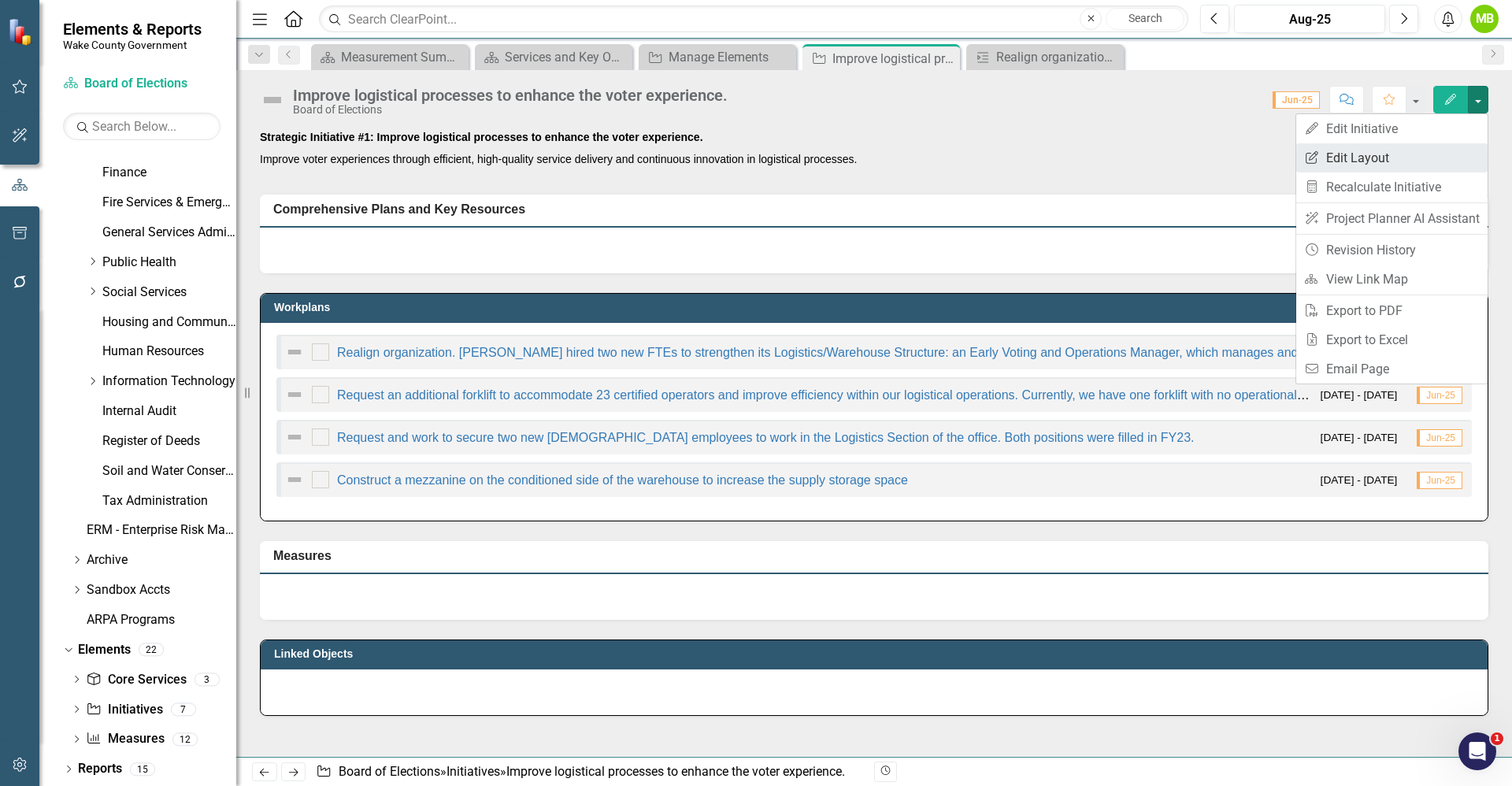
click at [1419, 158] on link "Edit Report Edit Layout" at bounding box center [1391, 158] width 191 height 29
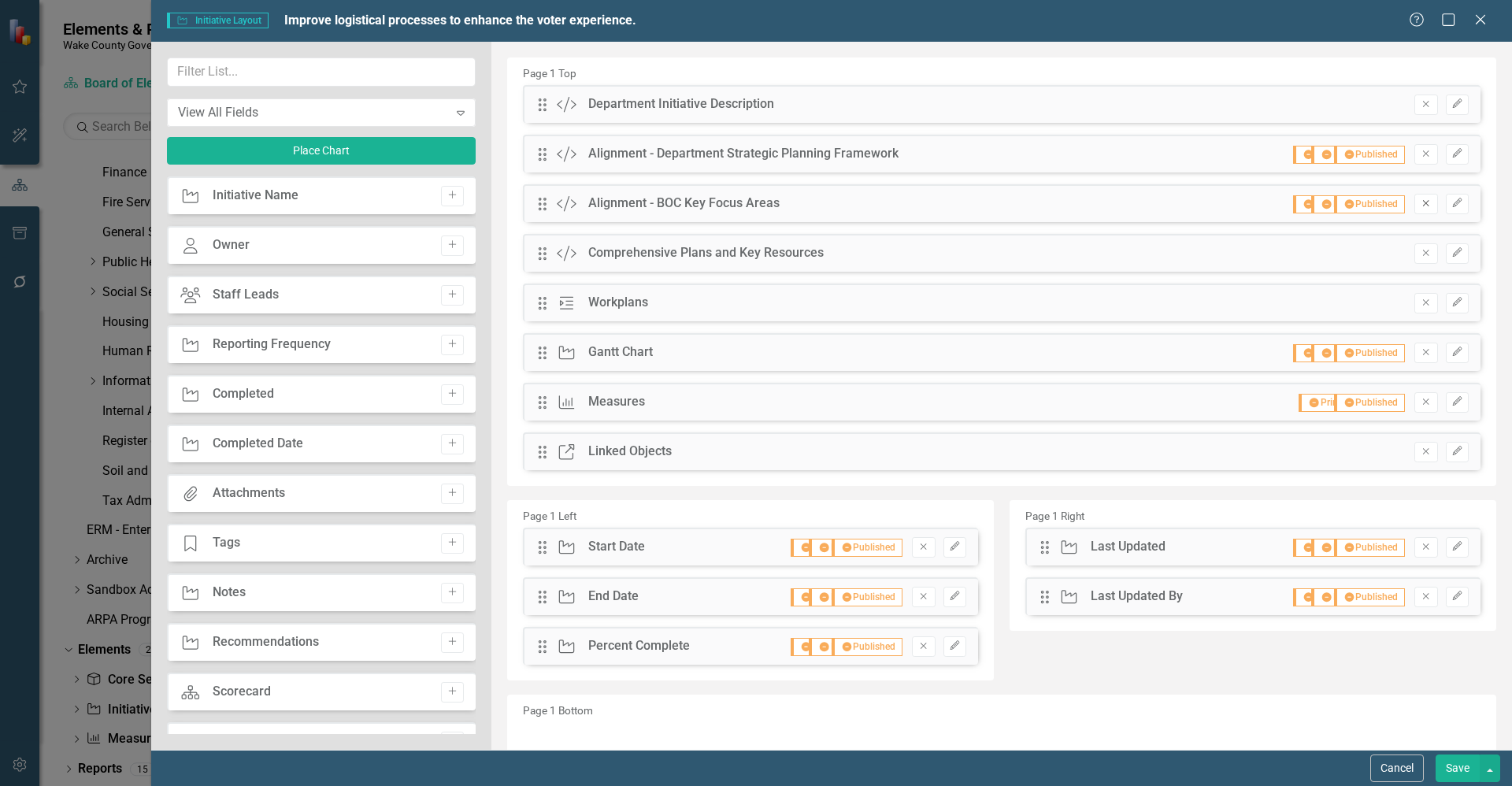
click at [1420, 206] on icon "Remove" at bounding box center [1426, 202] width 11 height 10
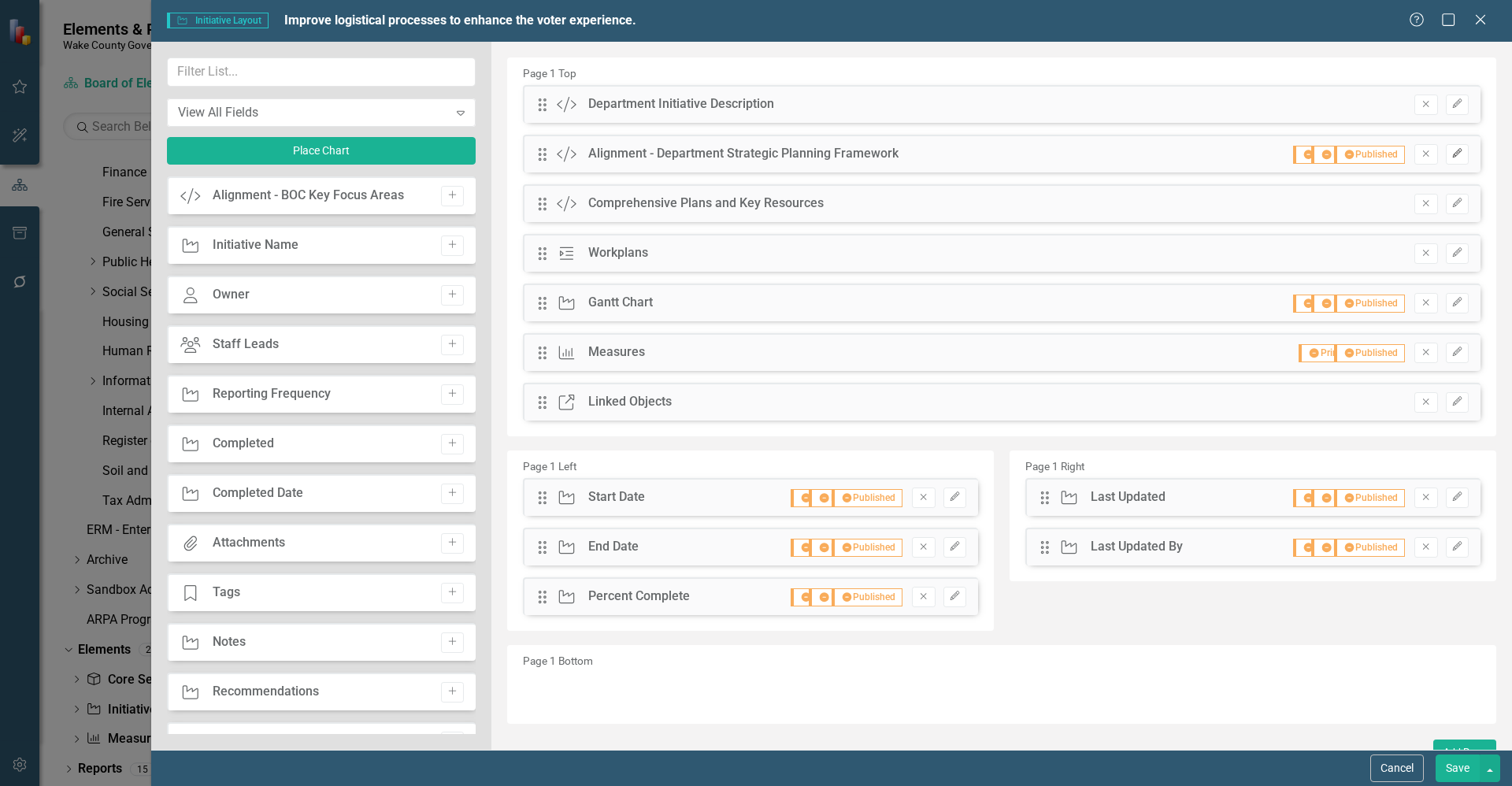
click at [1452, 153] on icon "button" at bounding box center [1457, 153] width 10 height 10
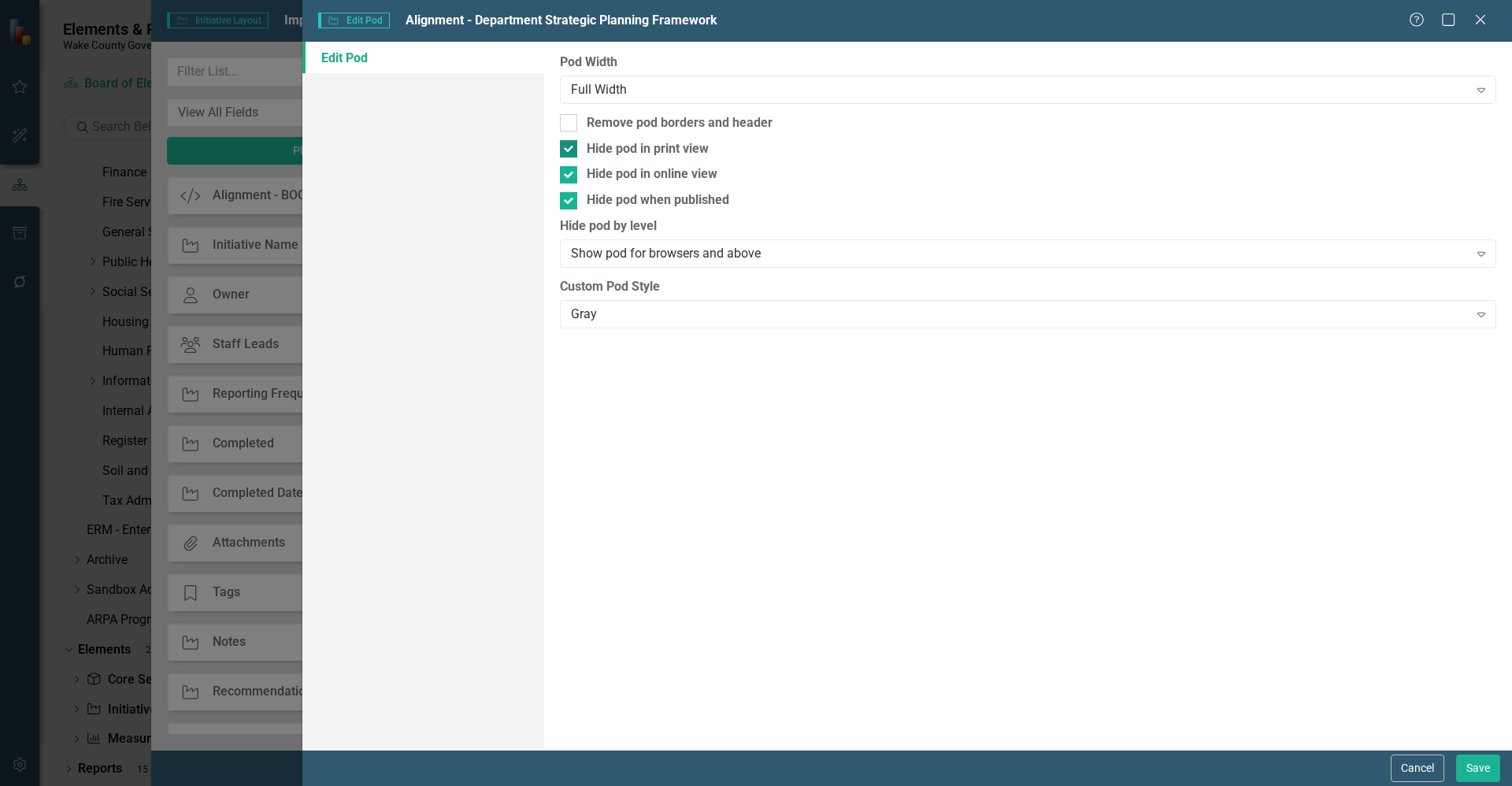
click at [572, 149] on div at bounding box center [569, 149] width 18 height 18
click at [571, 149] on input "Hide pod in print view" at bounding box center [565, 145] width 11 height 11
checkbox input "false"
click at [571, 179] on div at bounding box center [569, 175] width 18 height 18
click at [571, 176] on input "Hide pod in online view" at bounding box center [565, 172] width 11 height 11
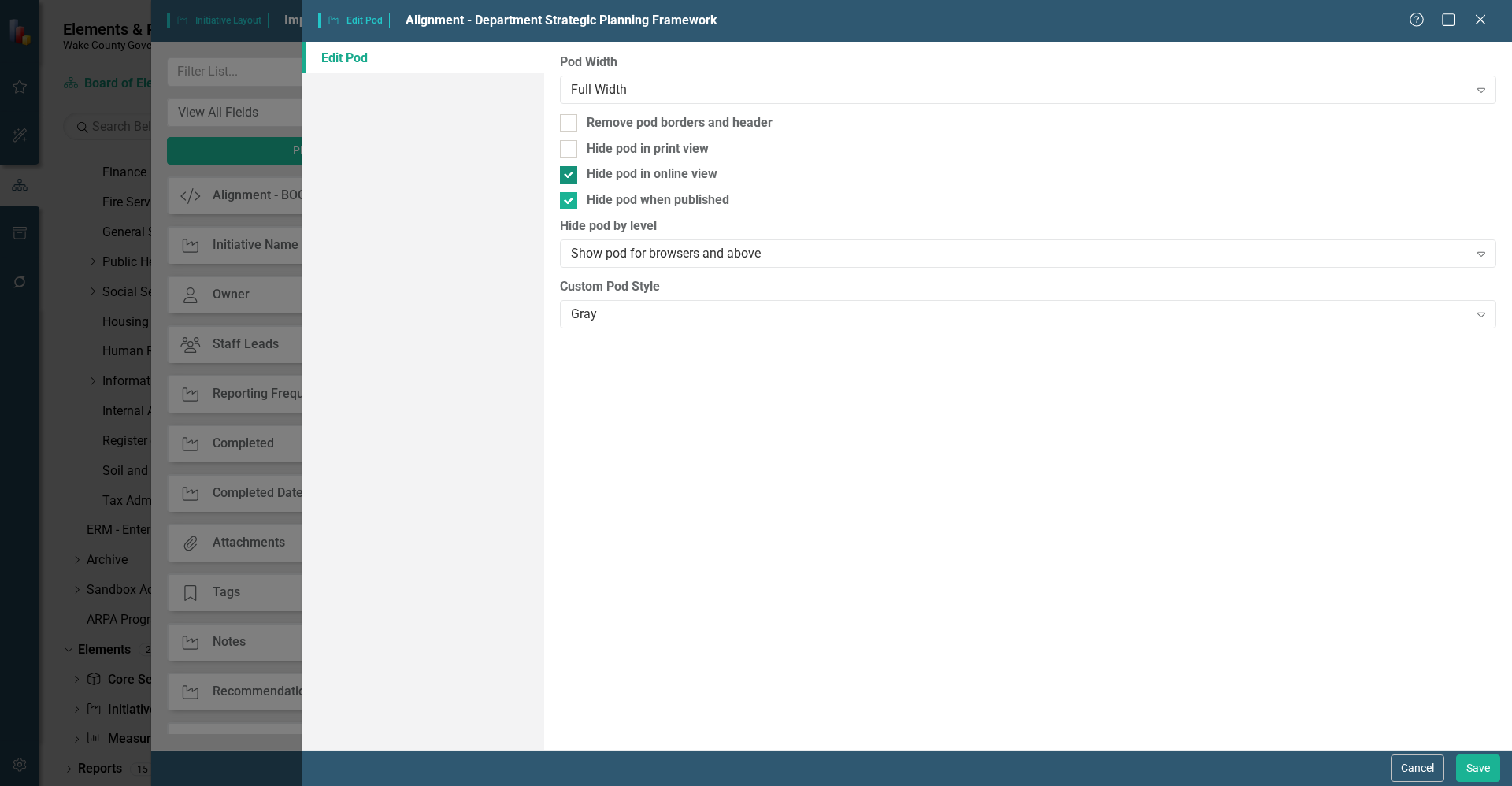
checkbox input "false"
click at [565, 208] on div at bounding box center [569, 201] width 18 height 18
click at [565, 202] on input "Hide pod when published" at bounding box center [565, 197] width 11 height 11
checkbox input "false"
click at [1492, 769] on button "Save" at bounding box center [1479, 768] width 44 height 27
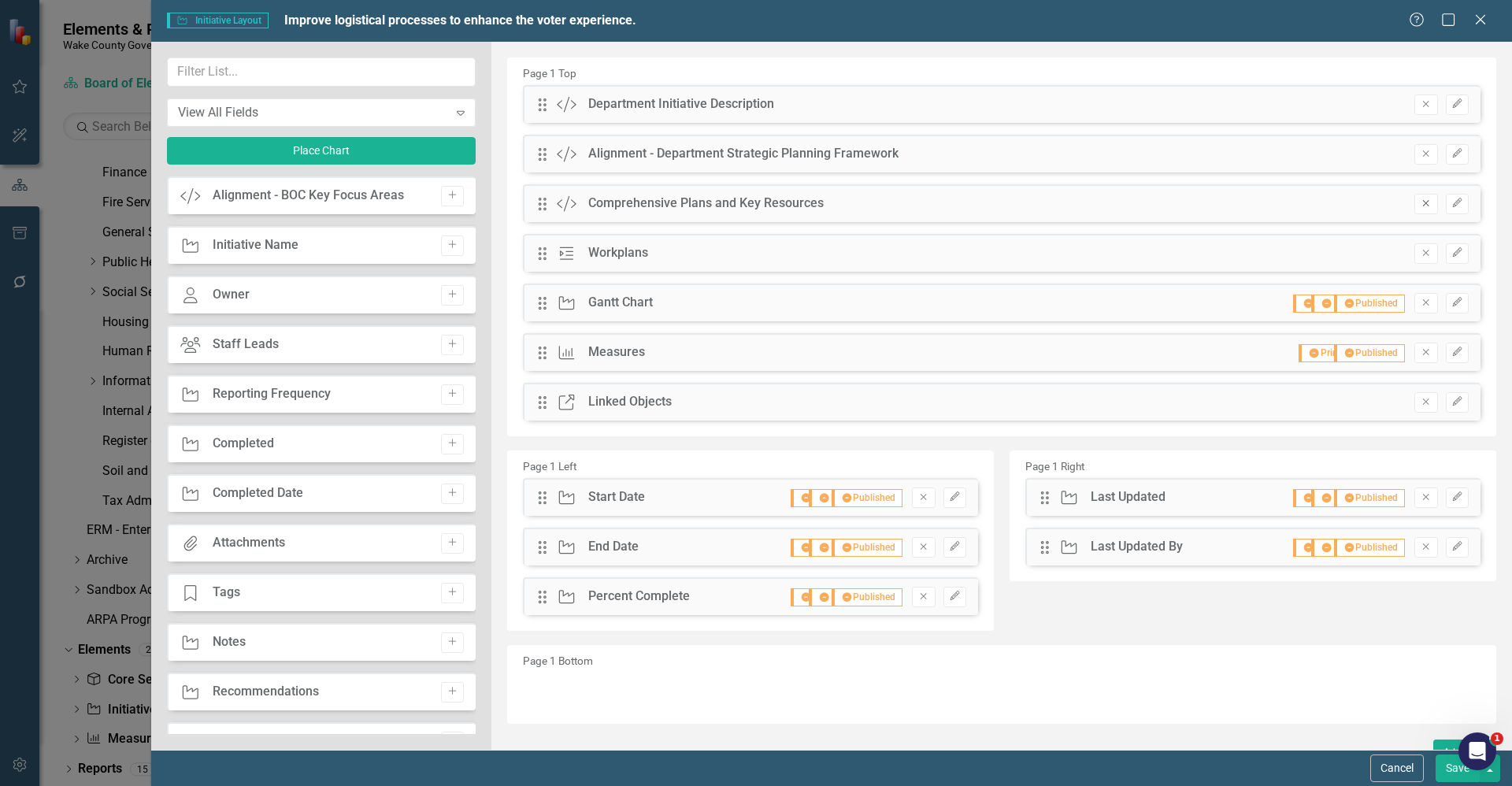
click at [1417, 209] on button "Remove" at bounding box center [1426, 203] width 23 height 20
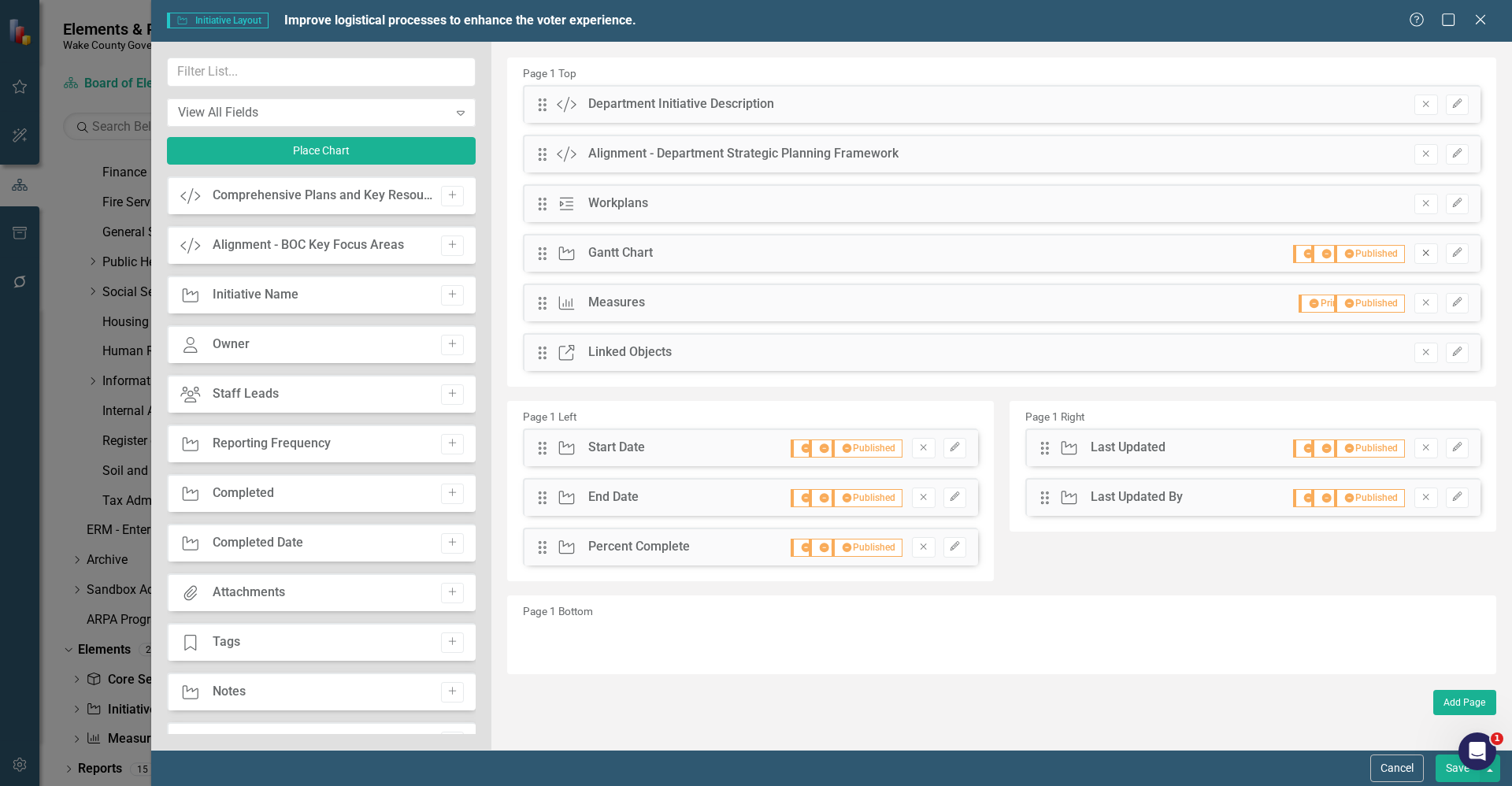
click at [1422, 250] on icon "Remove" at bounding box center [1426, 253] width 11 height 10
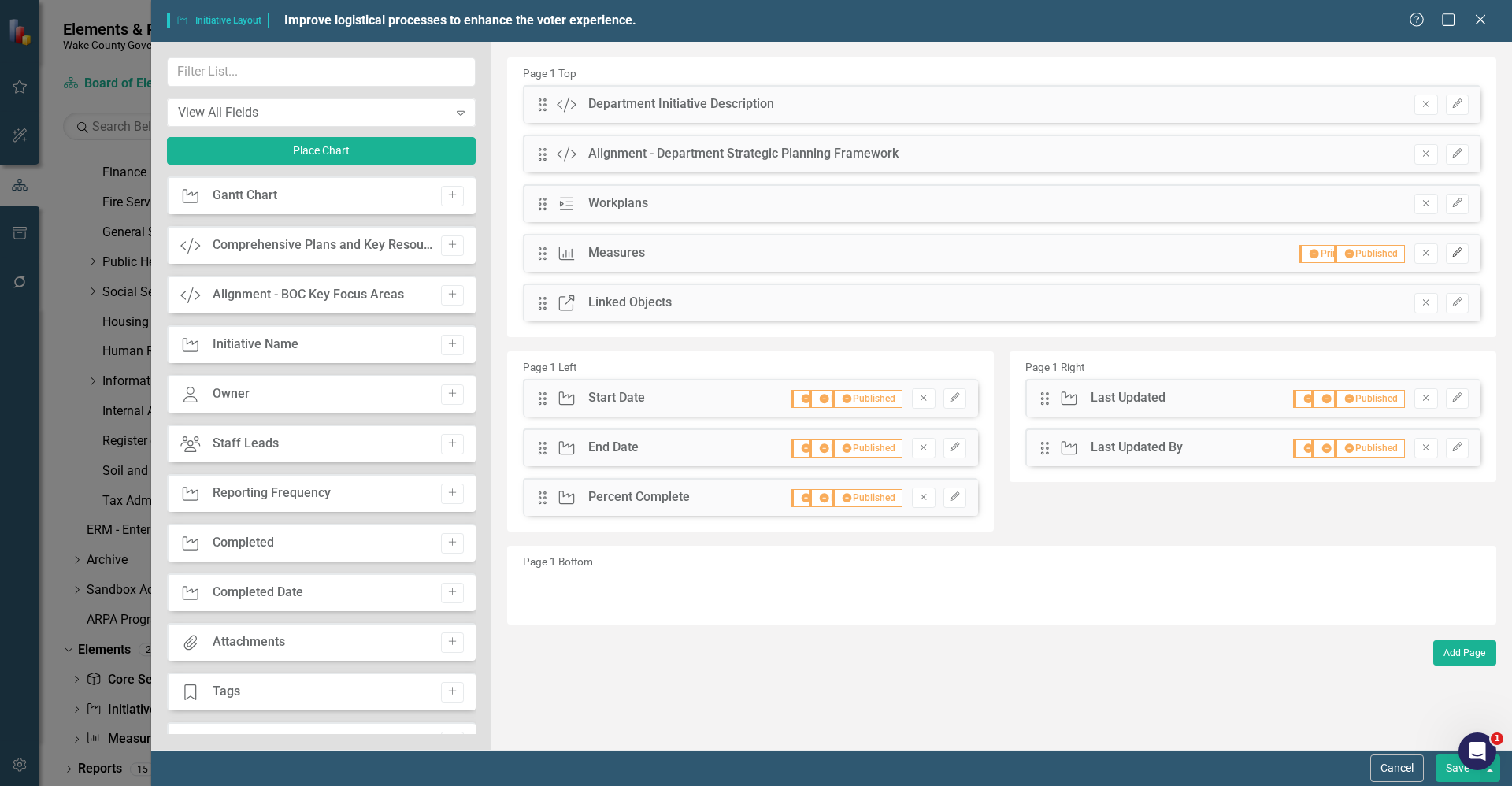
click at [1459, 255] on icon "Edit" at bounding box center [1457, 253] width 11 height 10
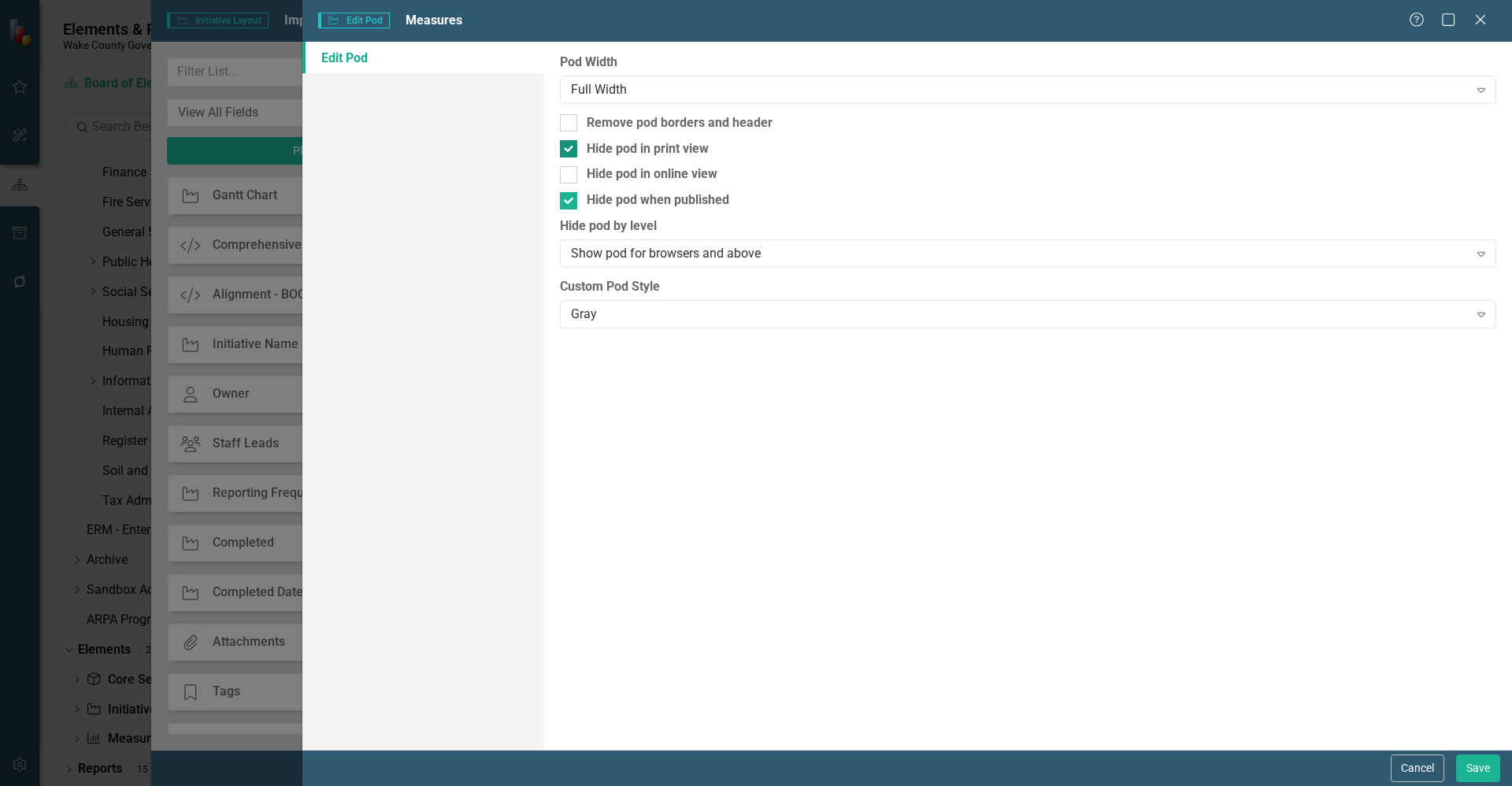
click at [573, 145] on div at bounding box center [569, 149] width 18 height 18
click at [571, 145] on input "Hide pod in print view" at bounding box center [565, 145] width 11 height 11
checkbox input "false"
click at [569, 197] on input "Hide pod when published" at bounding box center [565, 197] width 11 height 11
checkbox input "false"
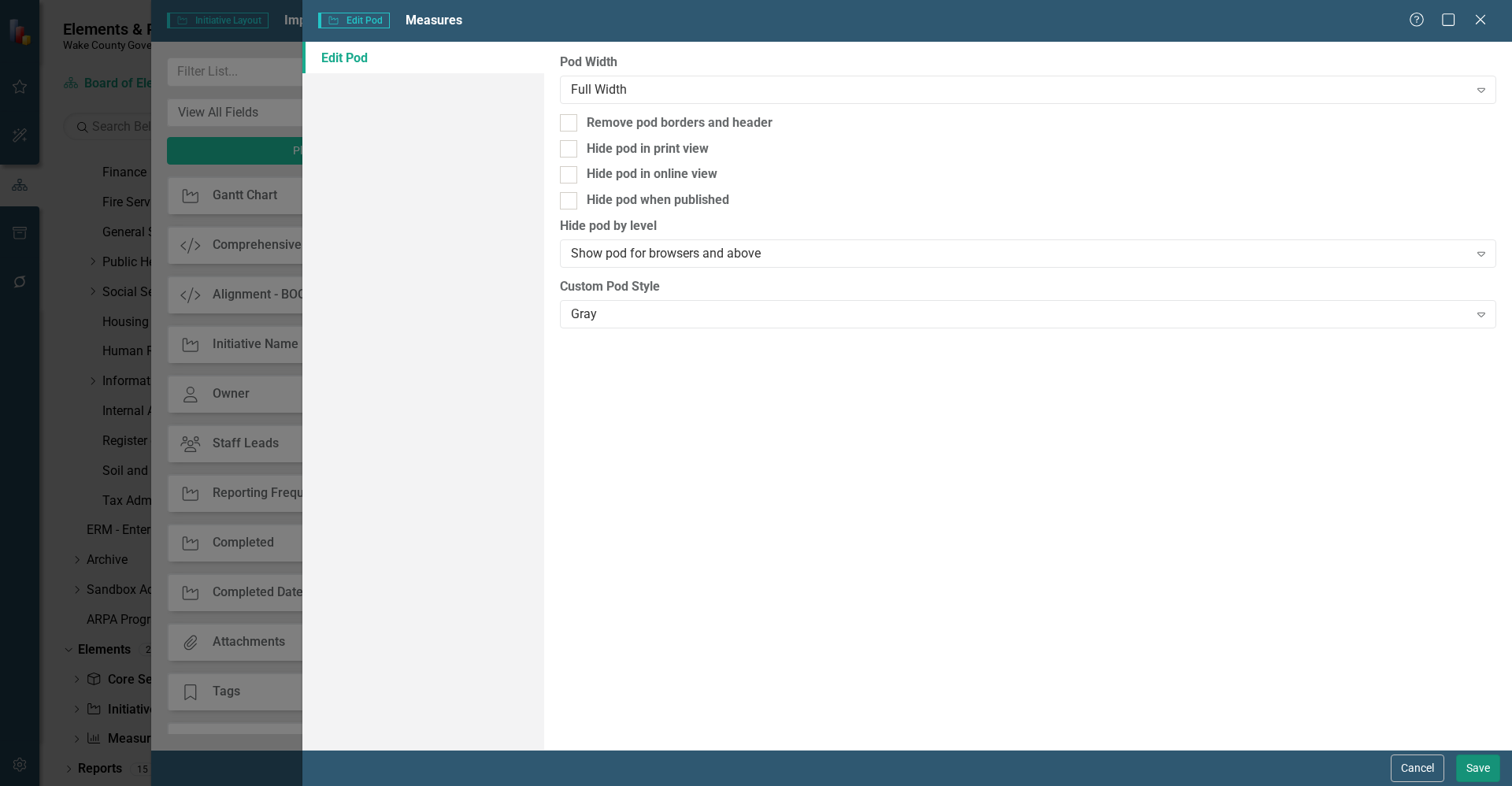
click at [1474, 763] on button "Save" at bounding box center [1479, 768] width 44 height 27
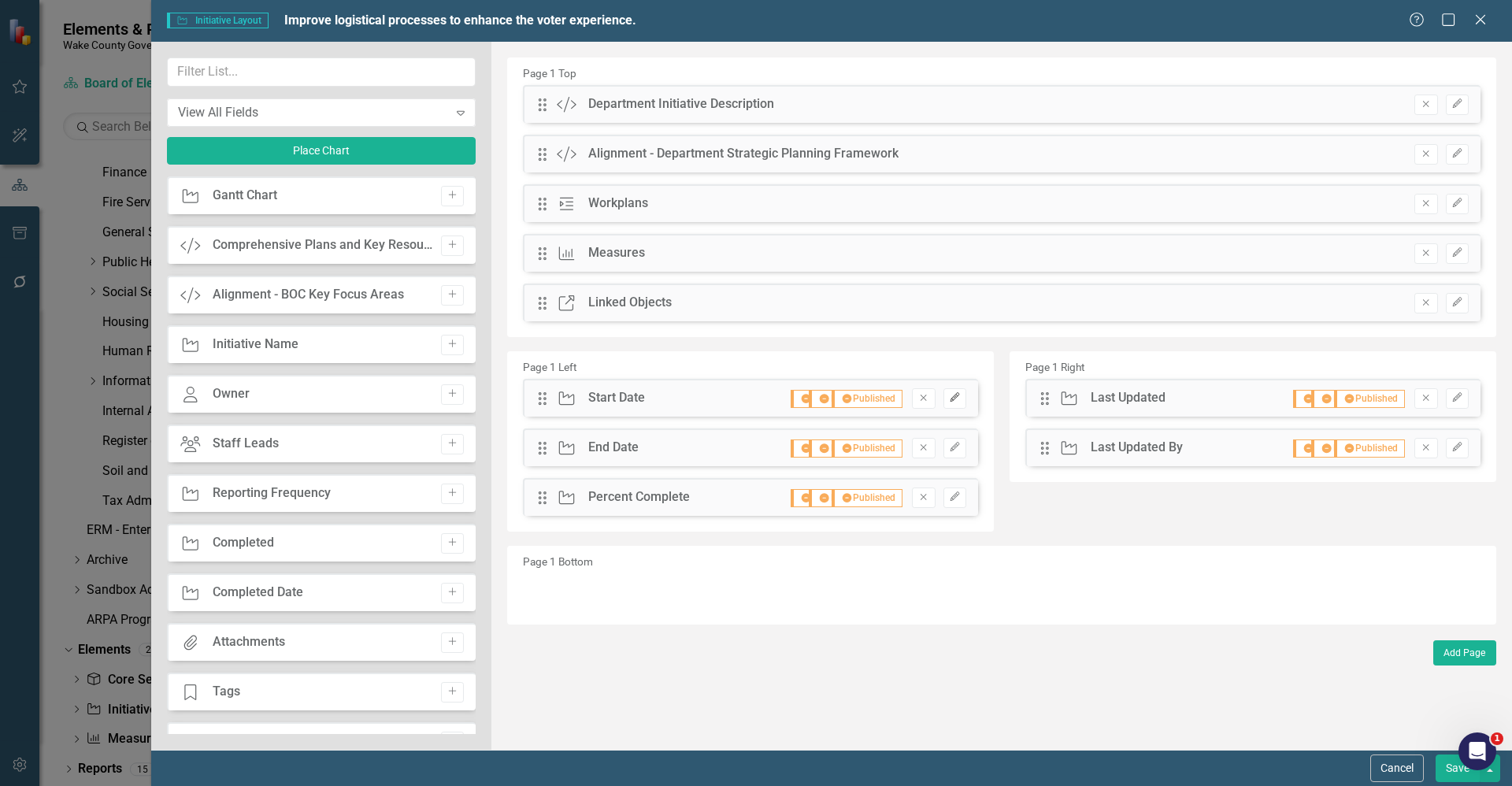
click at [960, 400] on icon "Edit" at bounding box center [955, 397] width 11 height 10
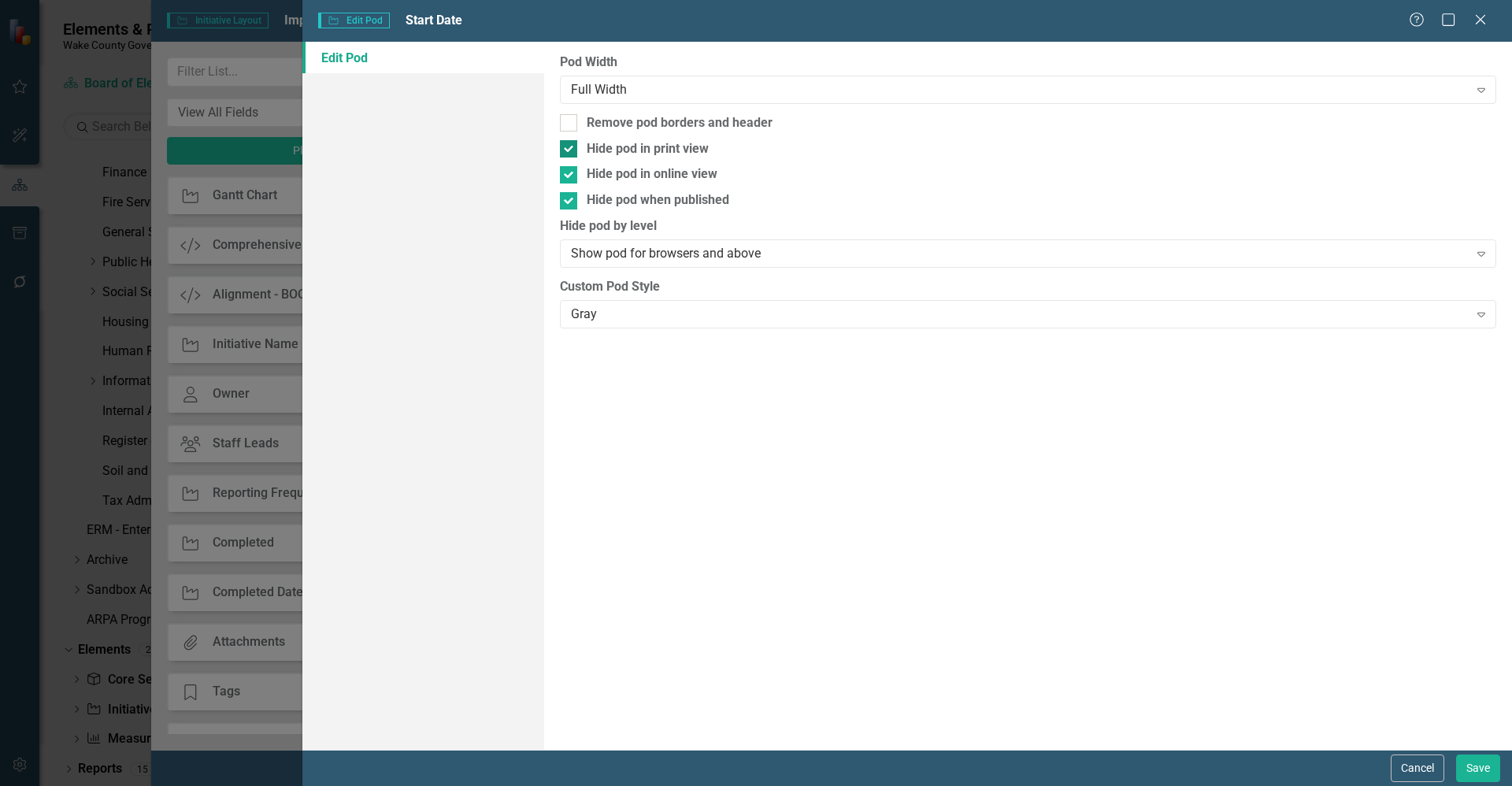
click at [571, 150] on input "Hide pod in print view" at bounding box center [565, 145] width 11 height 11
checkbox input "false"
click at [570, 175] on input "Hide pod in online view" at bounding box center [565, 172] width 11 height 11
checkbox input "false"
click at [568, 200] on input "Hide pod when published" at bounding box center [565, 197] width 11 height 11
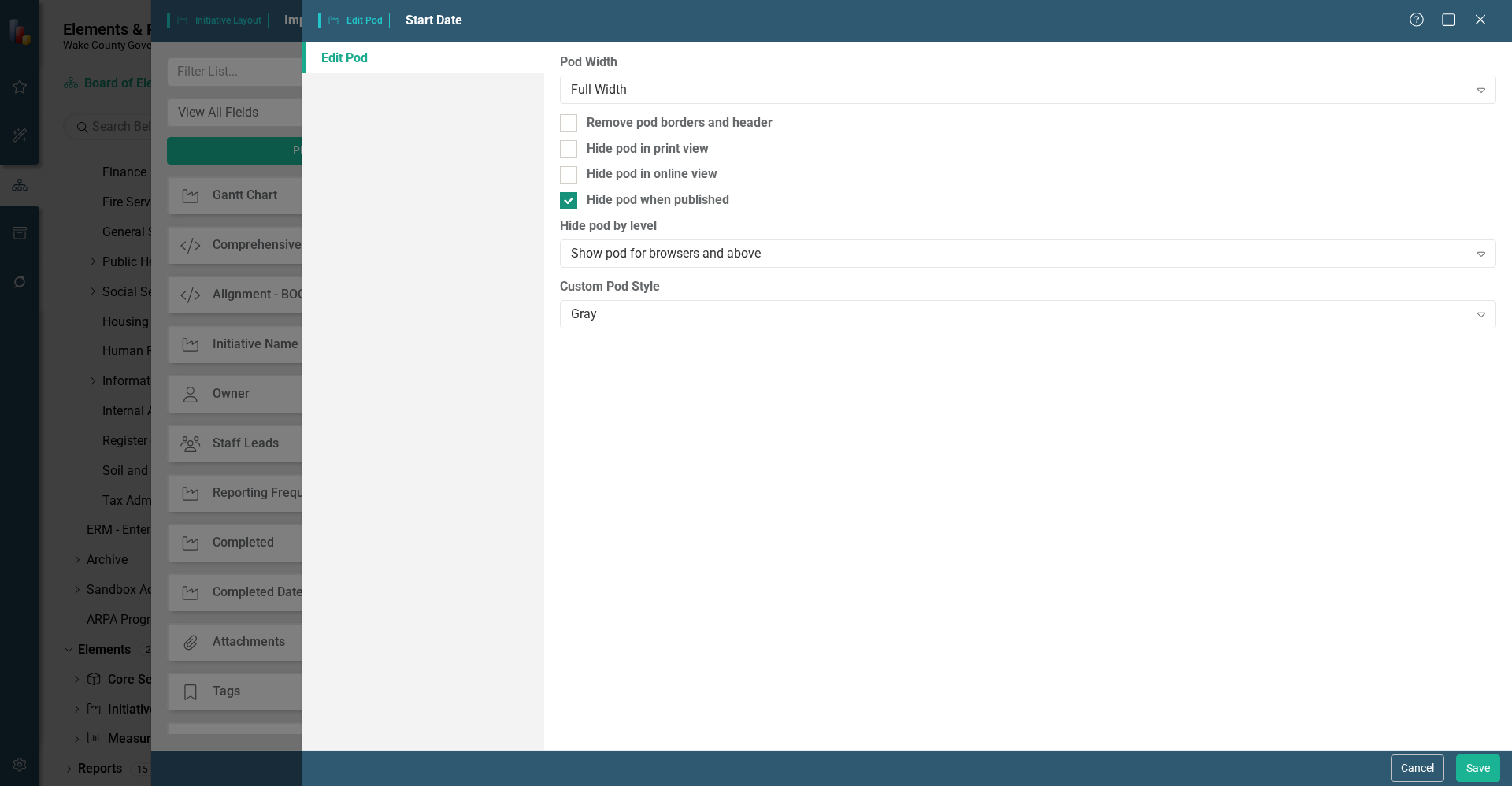
checkbox input "false"
click at [1464, 758] on button "Save" at bounding box center [1479, 768] width 44 height 27
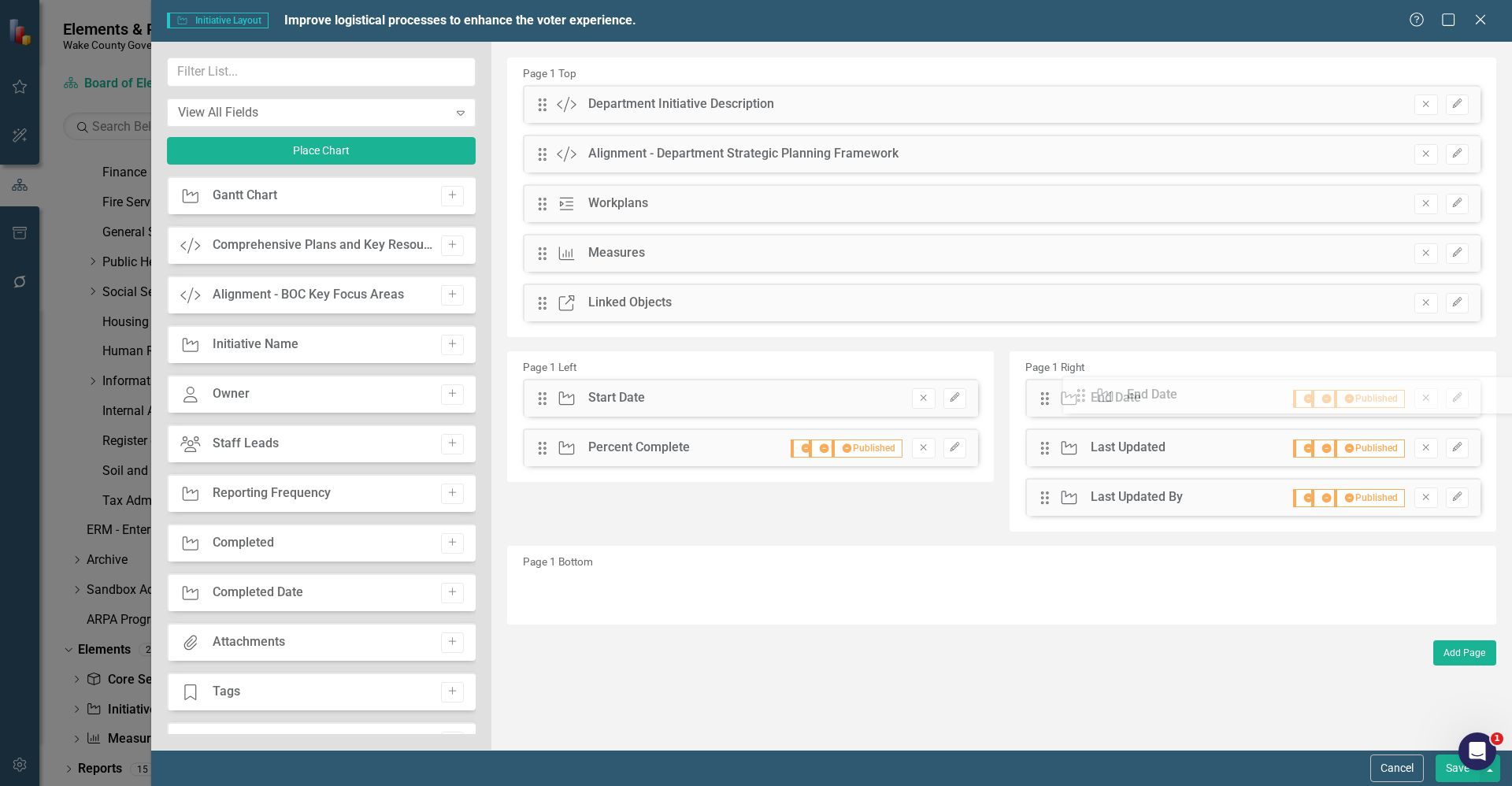
drag, startPoint x: 542, startPoint y: 455, endPoint x: 1093, endPoint y: 402, distance: 553.5
click at [1450, 402] on button "Edit" at bounding box center [1457, 398] width 23 height 20
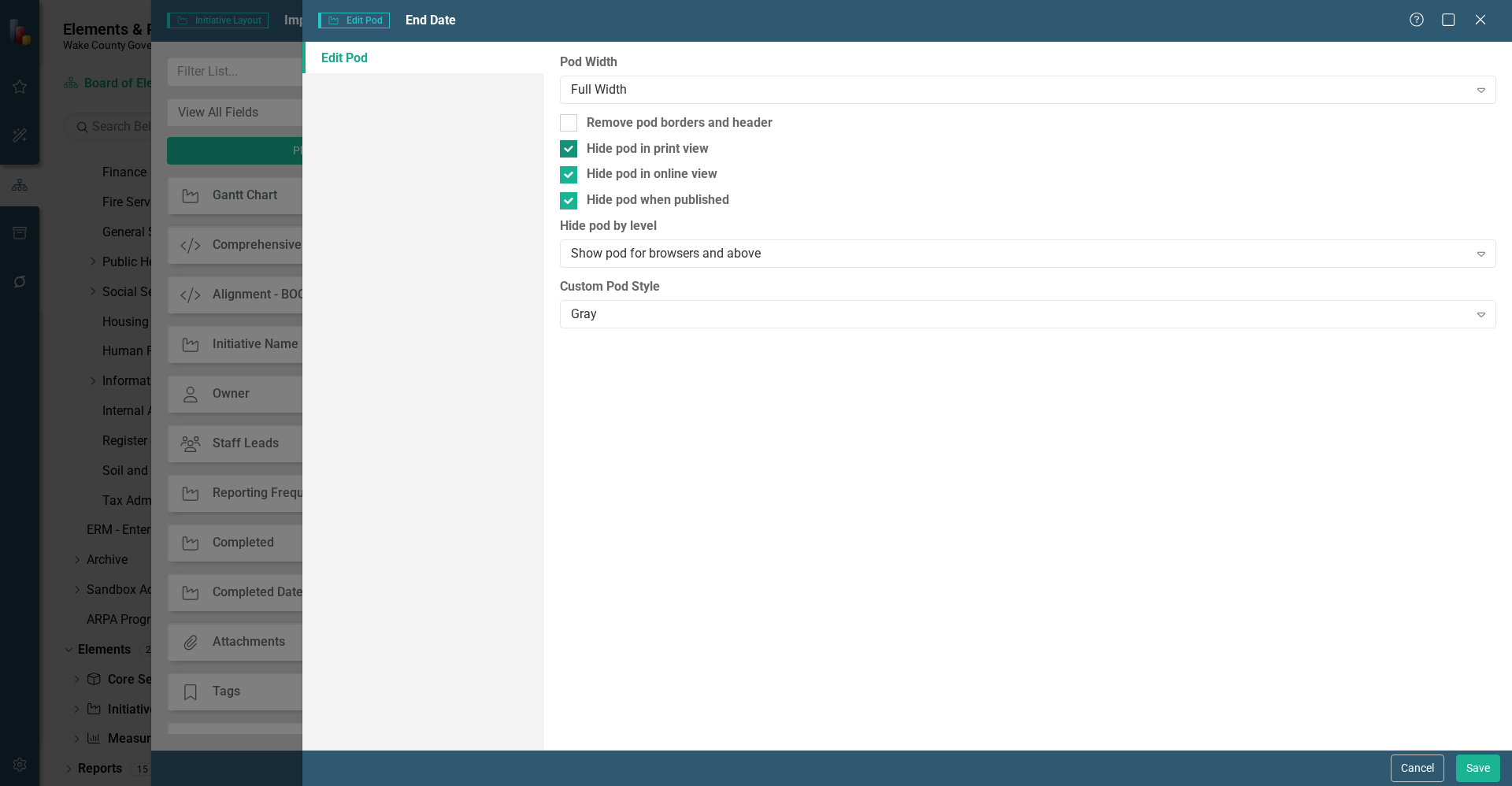
click at [568, 152] on div at bounding box center [569, 149] width 18 height 18
click at [568, 151] on input "Hide pod in print view" at bounding box center [565, 145] width 11 height 11
checkbox input "false"
click at [567, 175] on input "Hide pod in online view" at bounding box center [565, 172] width 11 height 11
checkbox input "false"
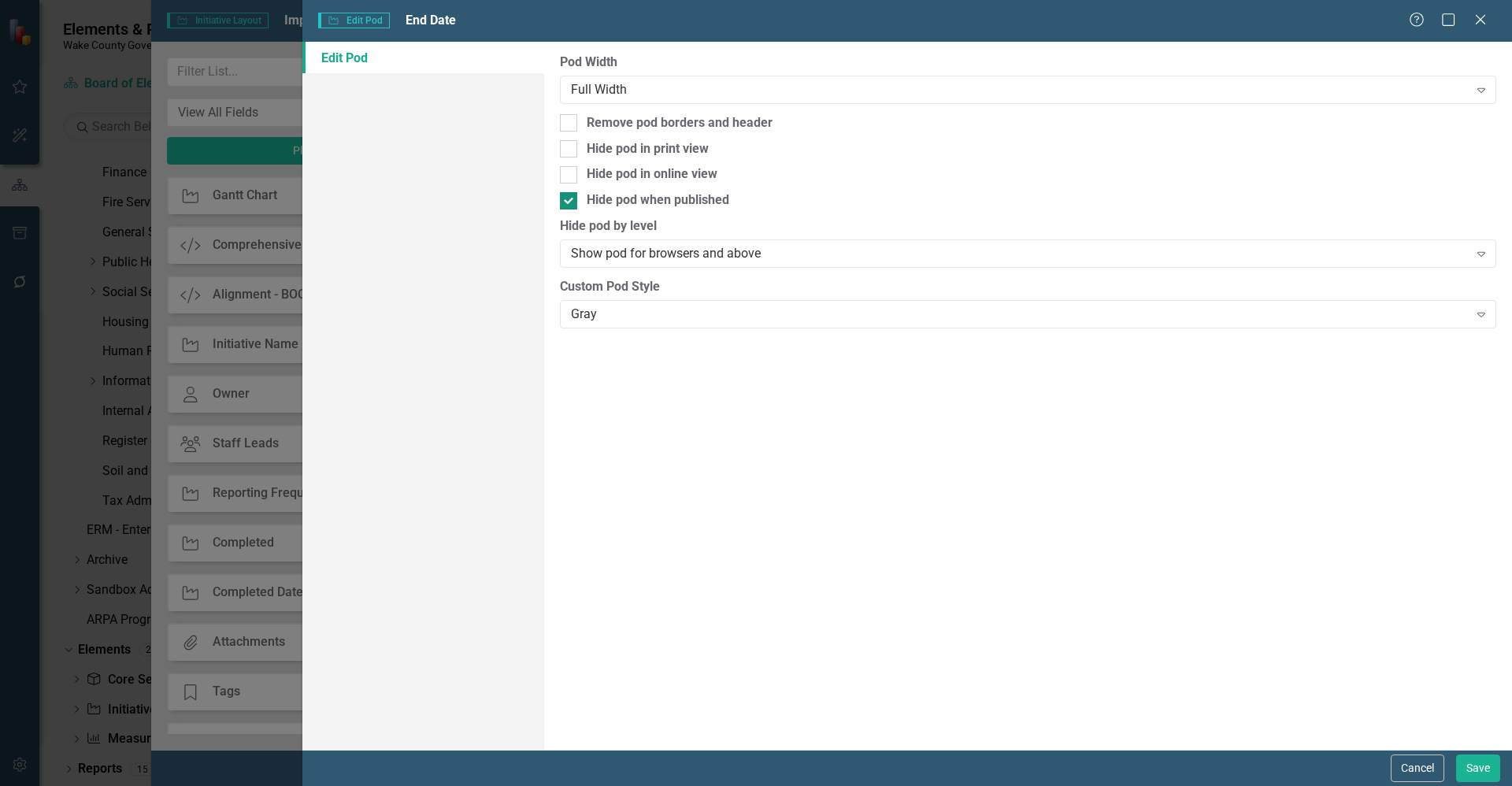
click at [567, 199] on input "Hide pod when published" at bounding box center [565, 197] width 11 height 11
checkbox input "false"
click at [1473, 775] on button "Save" at bounding box center [1479, 768] width 44 height 27
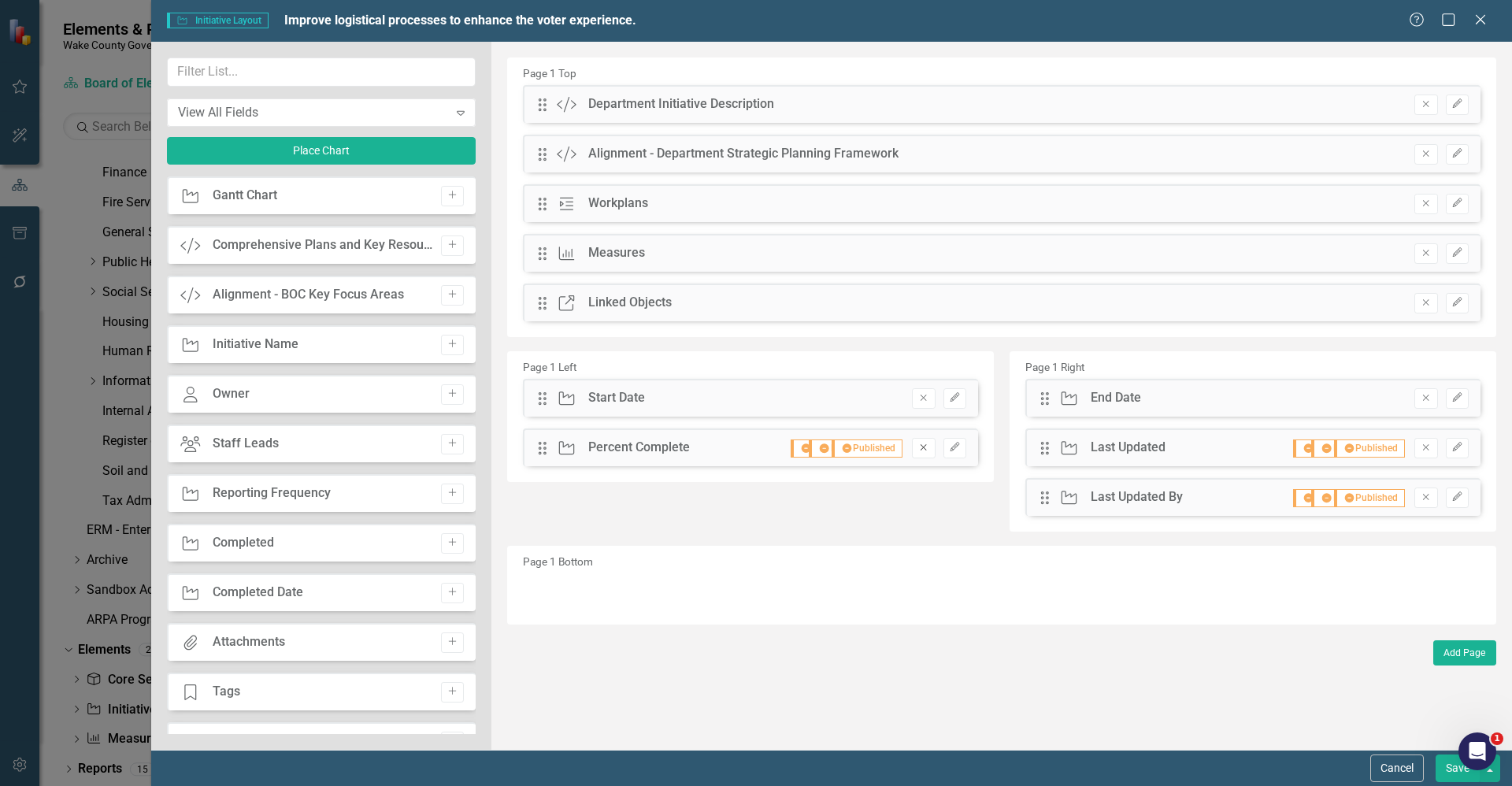
click at [921, 450] on icon "button" at bounding box center [924, 447] width 6 height 6
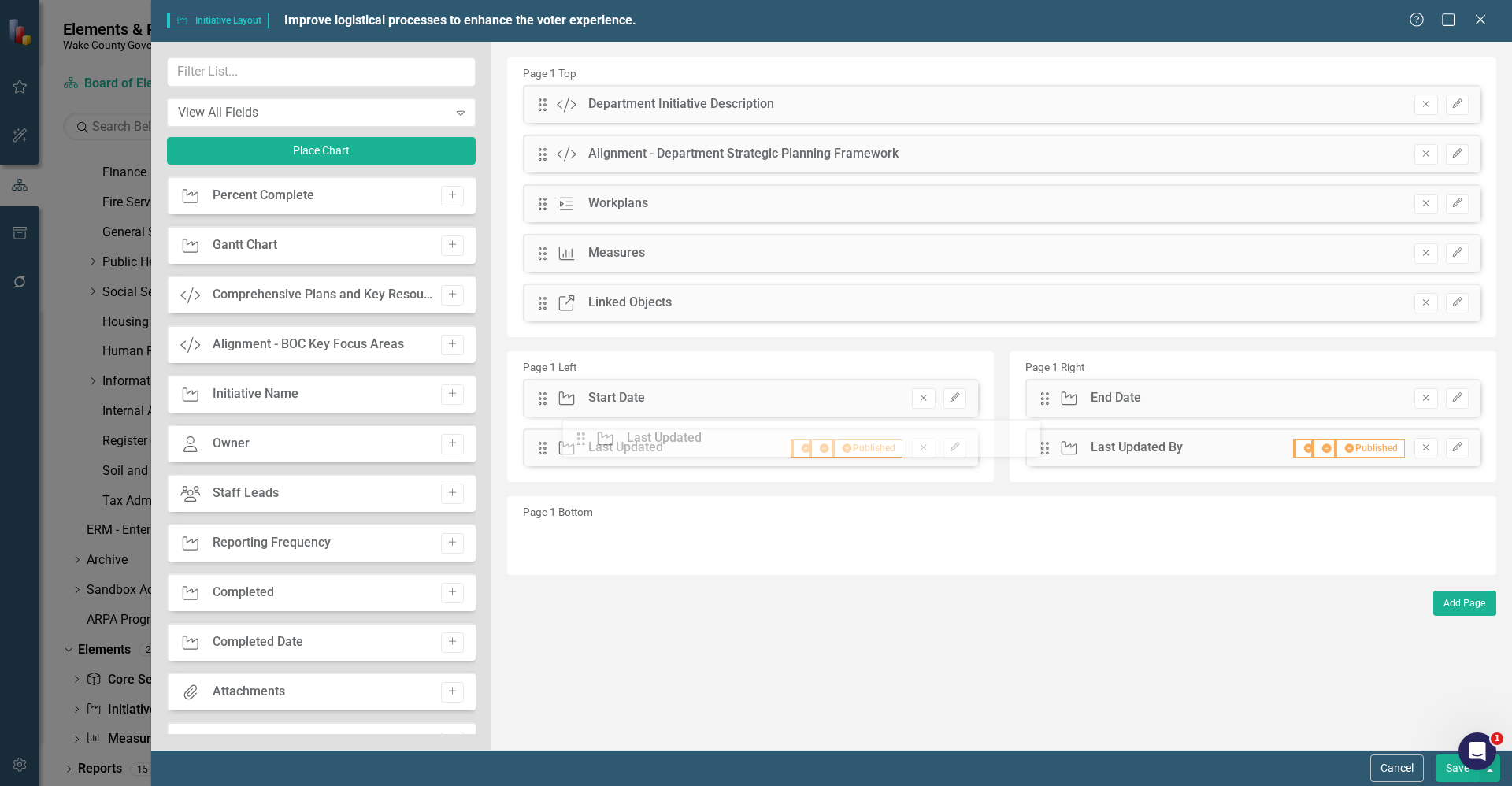
drag, startPoint x: 1042, startPoint y: 451, endPoint x: 591, endPoint y: 441, distance: 451.1
click at [451, 394] on icon "Add" at bounding box center [452, 393] width 11 height 10
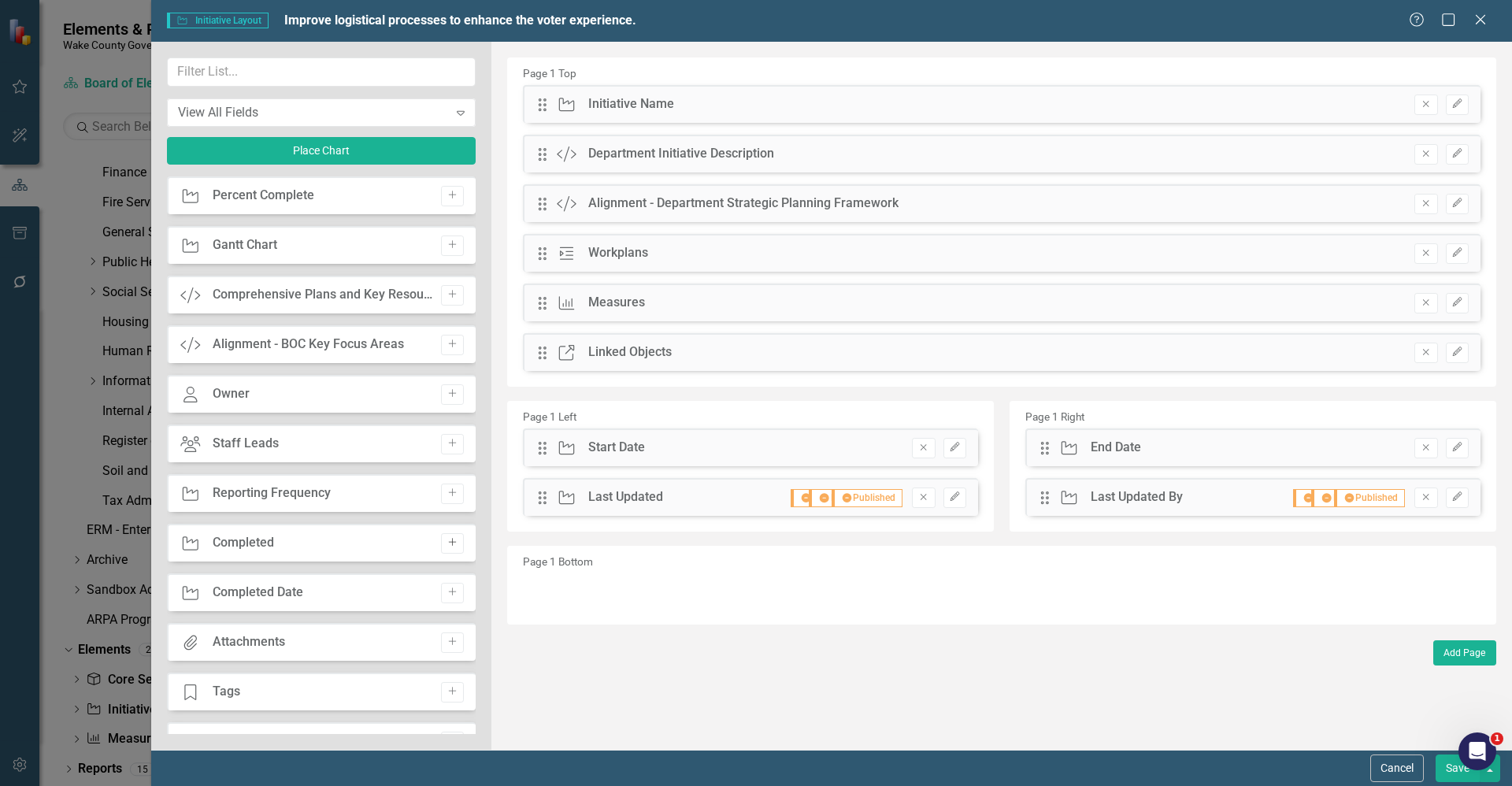
click at [449, 542] on icon "Add" at bounding box center [452, 542] width 11 height 10
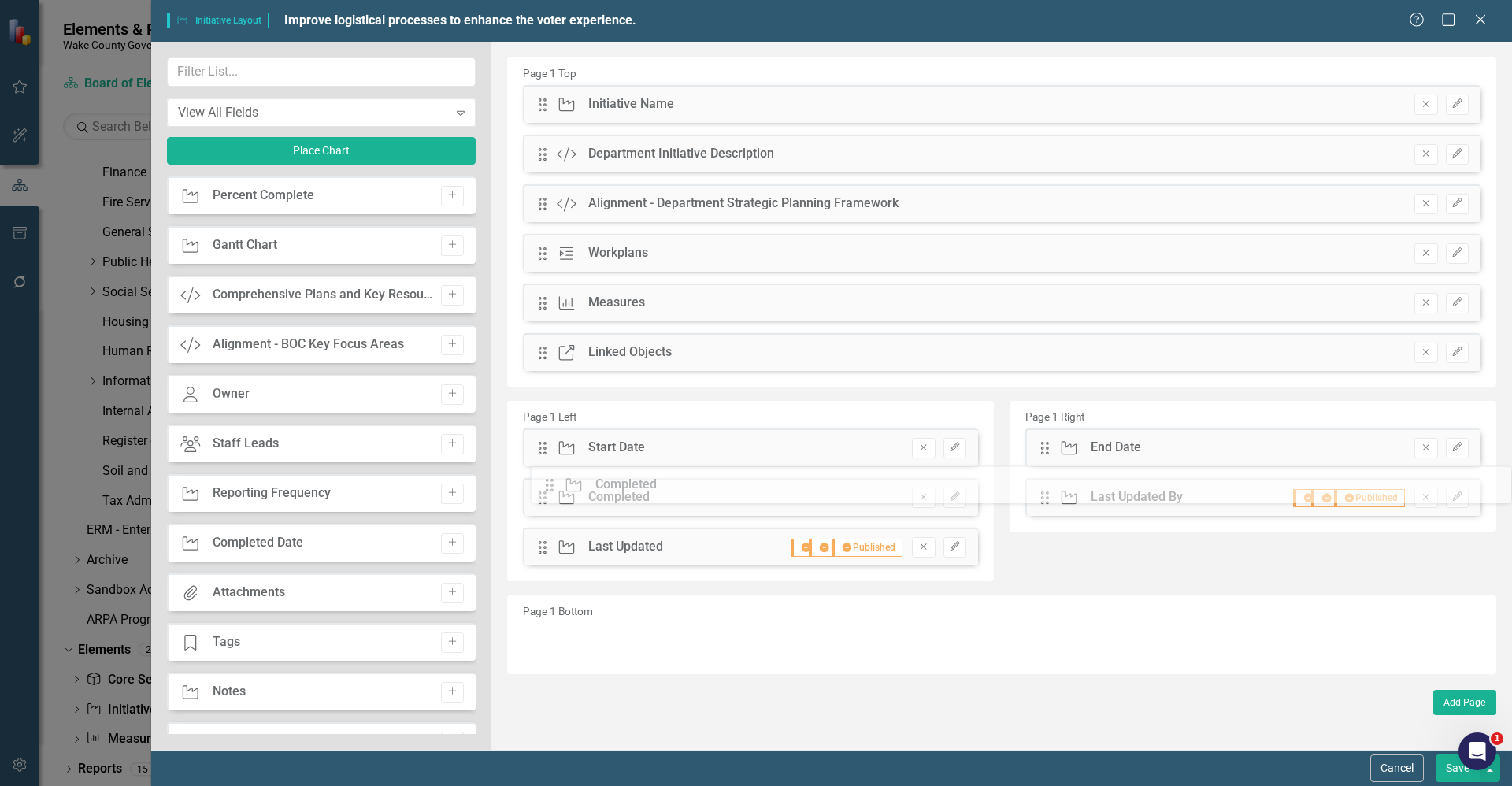
drag, startPoint x: 541, startPoint y: 101, endPoint x: 559, endPoint y: 481, distance: 380.4
click at [449, 547] on icon "Add" at bounding box center [452, 542] width 11 height 10
drag, startPoint x: 538, startPoint y: 108, endPoint x: 1055, endPoint y: 503, distance: 650.6
click at [450, 598] on button "Add" at bounding box center [453, 592] width 23 height 20
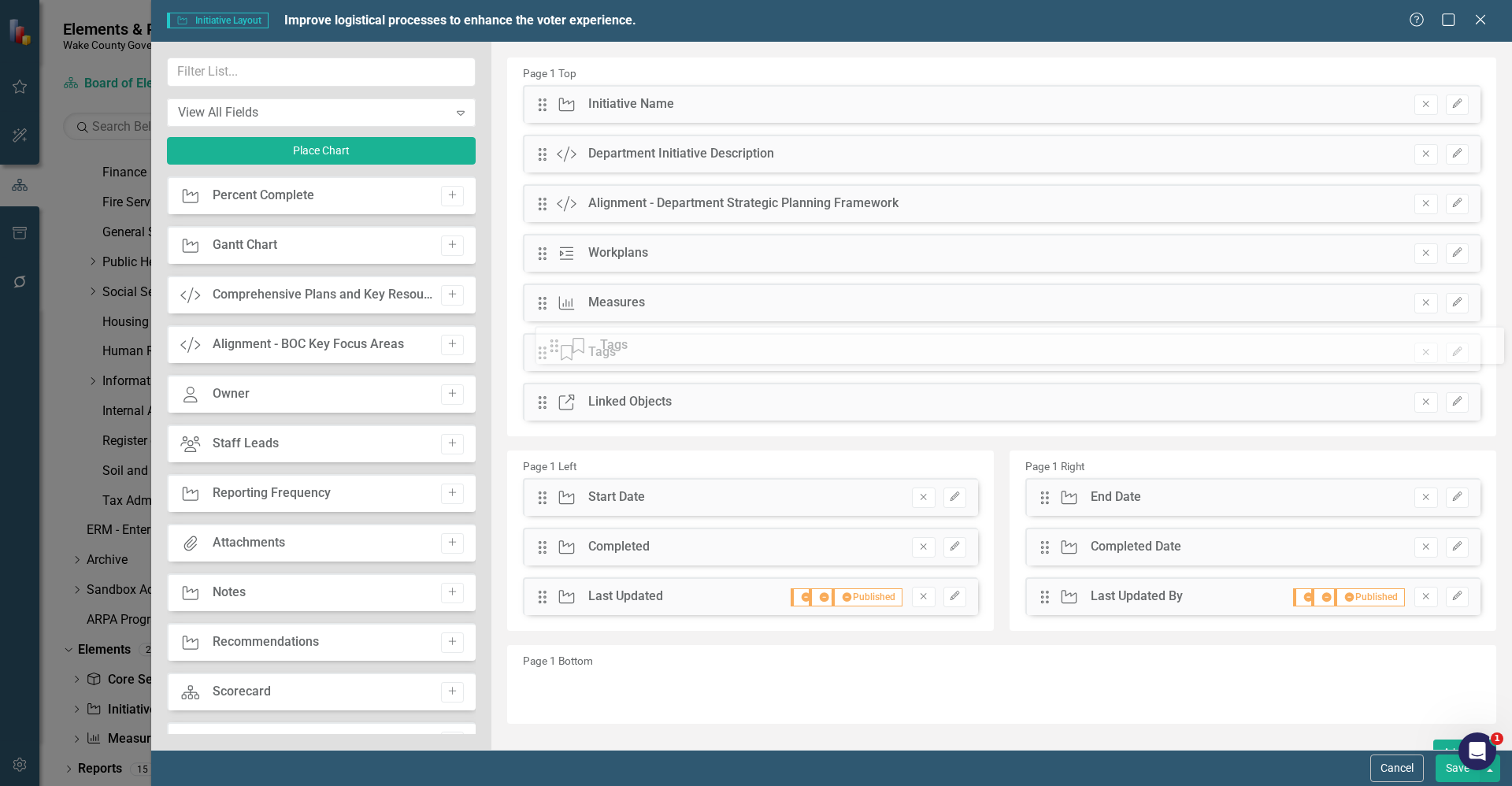
drag, startPoint x: 541, startPoint y: 108, endPoint x: 564, endPoint y: 357, distance: 250.1
click at [448, 591] on icon "Add" at bounding box center [452, 591] width 11 height 10
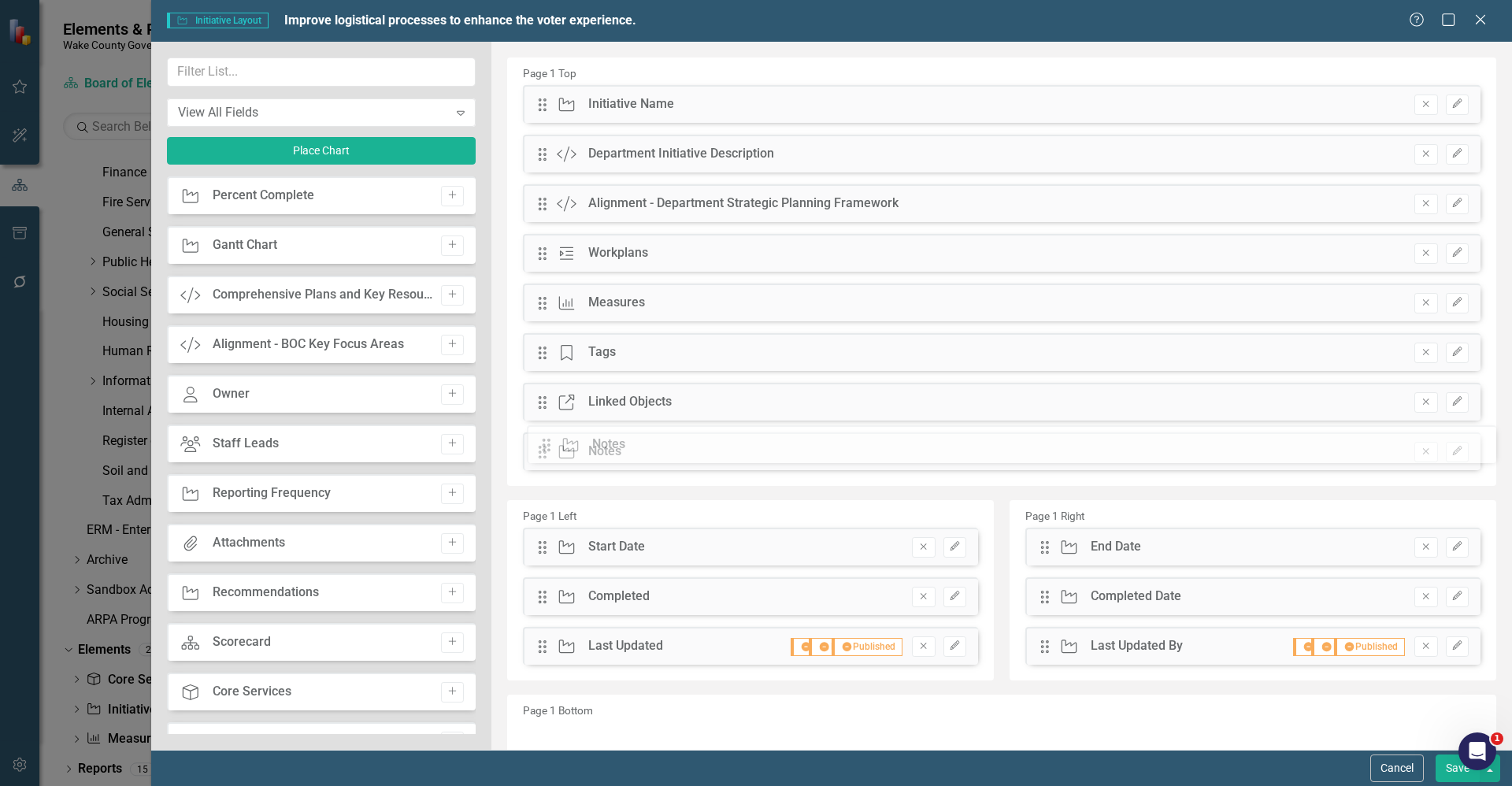
drag, startPoint x: 536, startPoint y: 108, endPoint x: 552, endPoint y: 449, distance: 341.4
click at [449, 596] on icon "Add" at bounding box center [452, 591] width 11 height 10
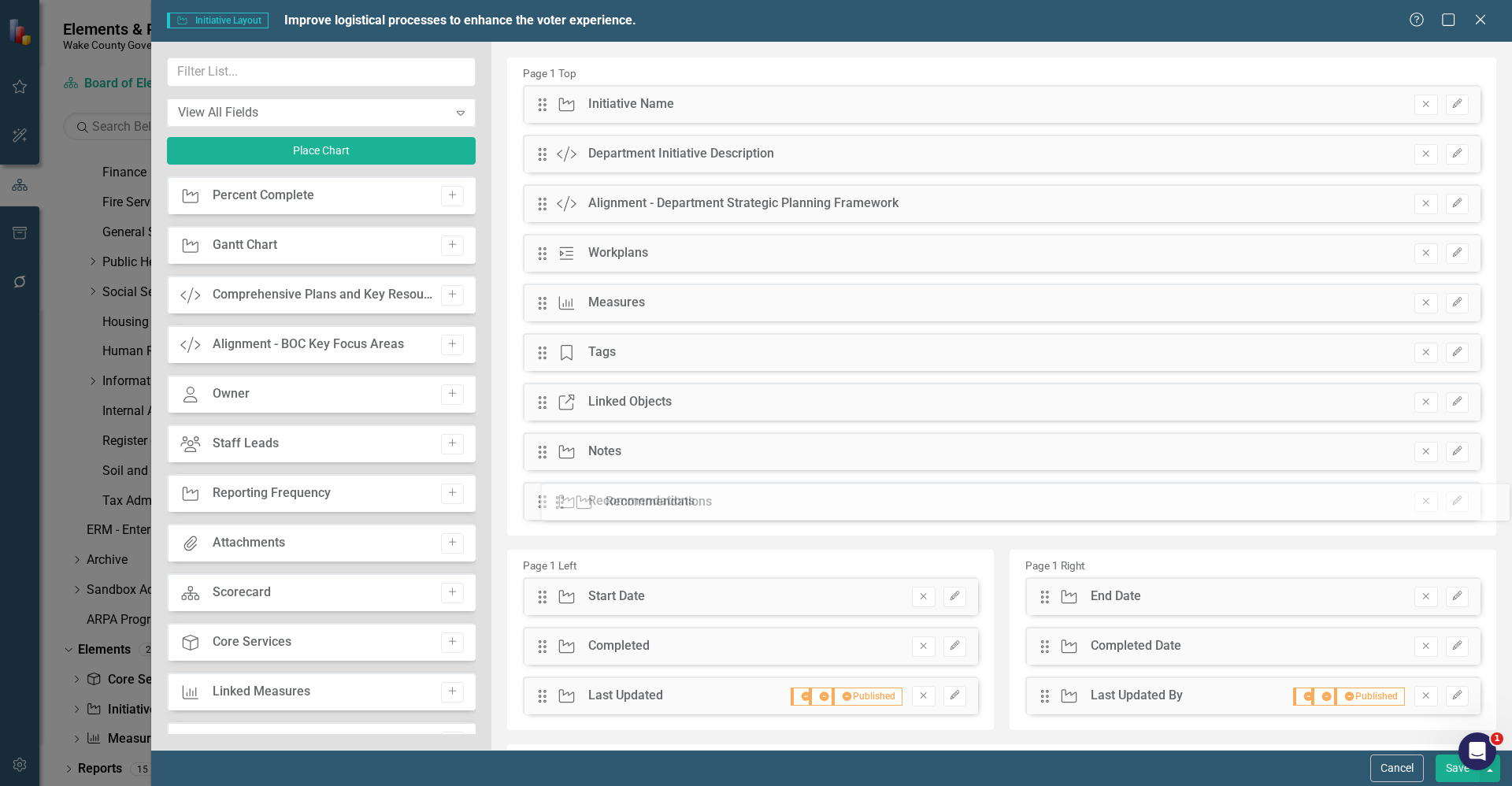
drag, startPoint x: 540, startPoint y: 101, endPoint x: 569, endPoint y: 499, distance: 399.1
click at [445, 647] on button "Add" at bounding box center [453, 642] width 23 height 20
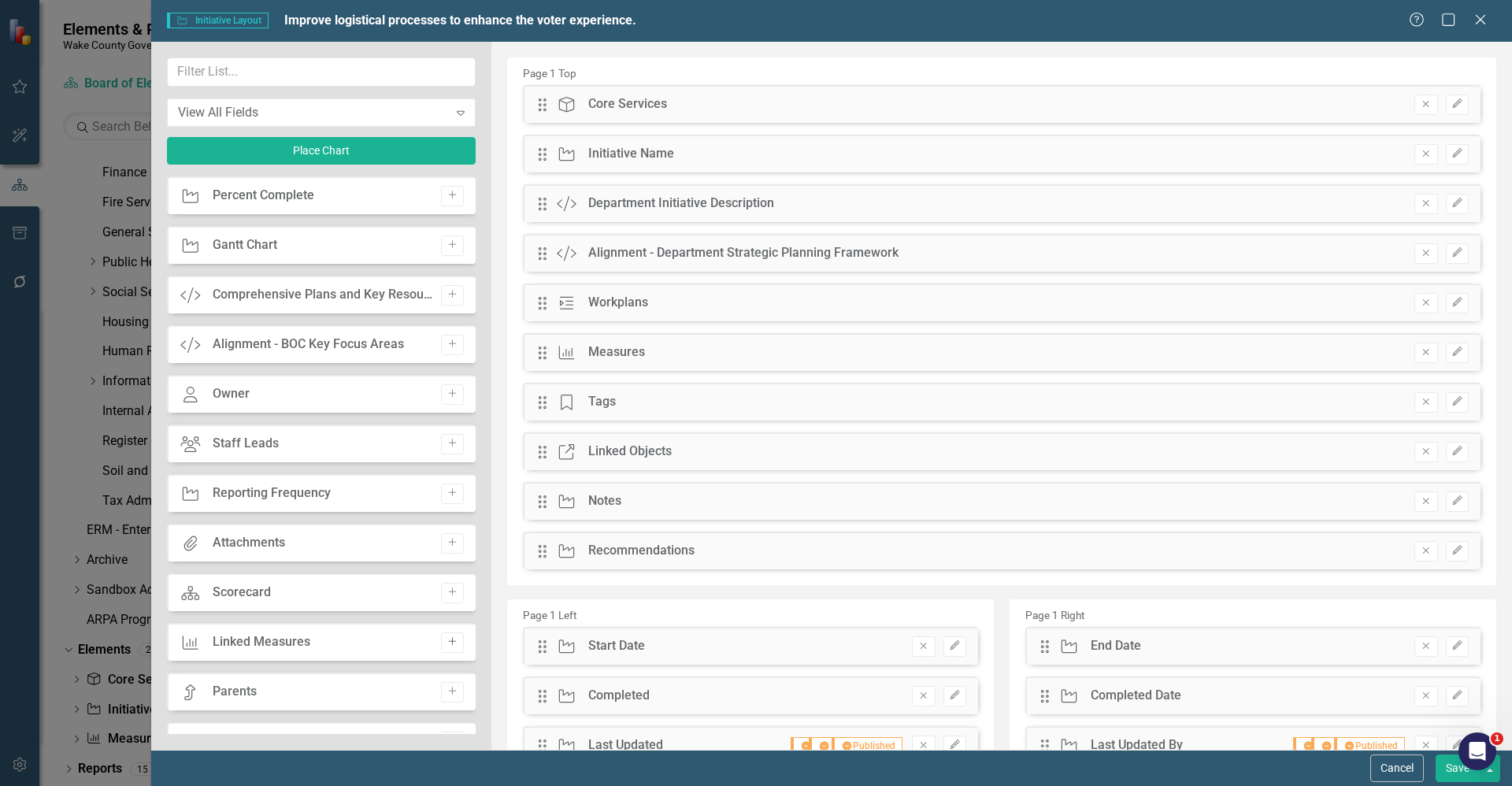
click at [446, 647] on button "Add" at bounding box center [453, 642] width 23 height 20
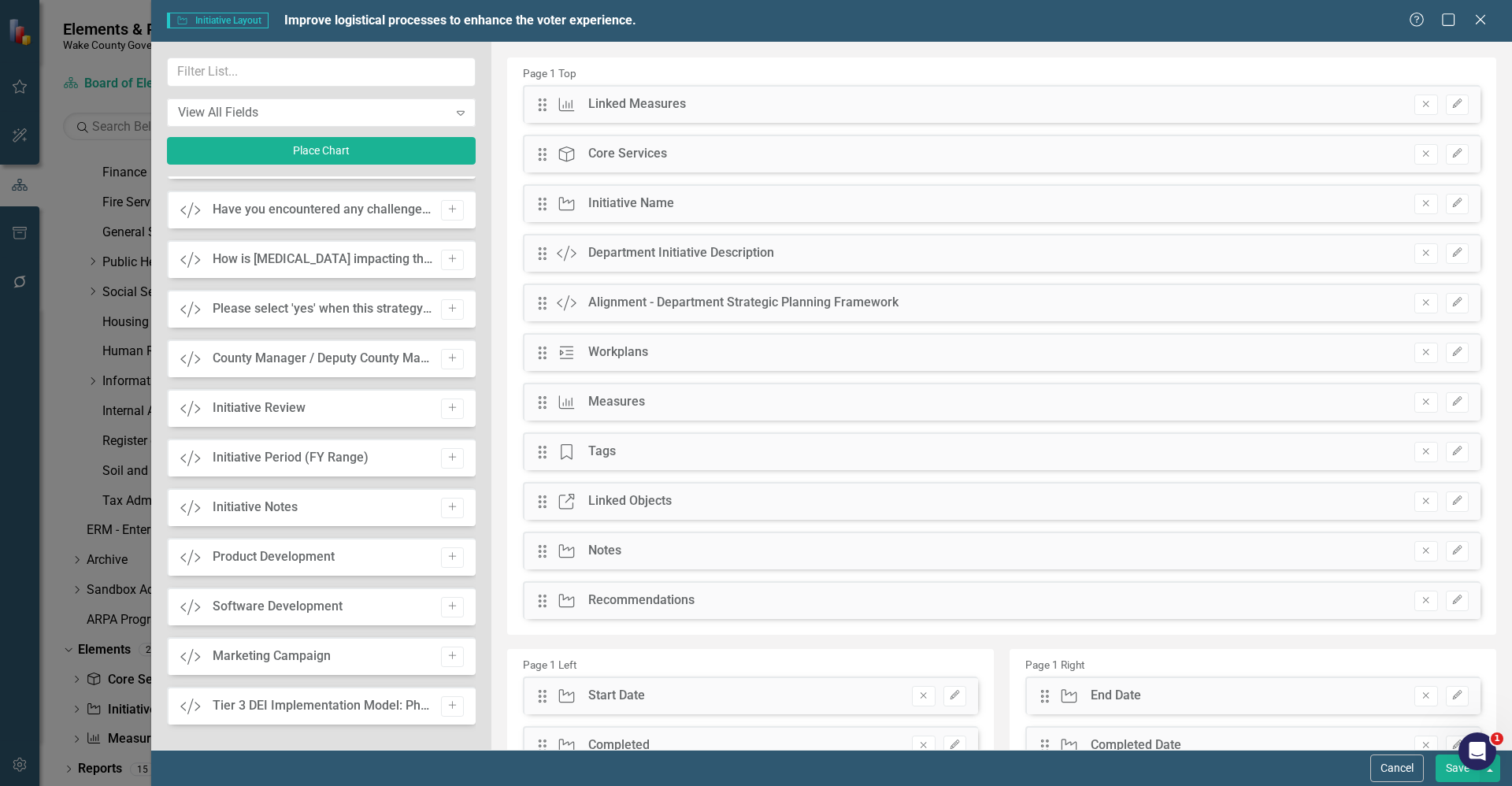
scroll to position [1824, 0]
click at [1452, 778] on button "Save" at bounding box center [1458, 768] width 44 height 27
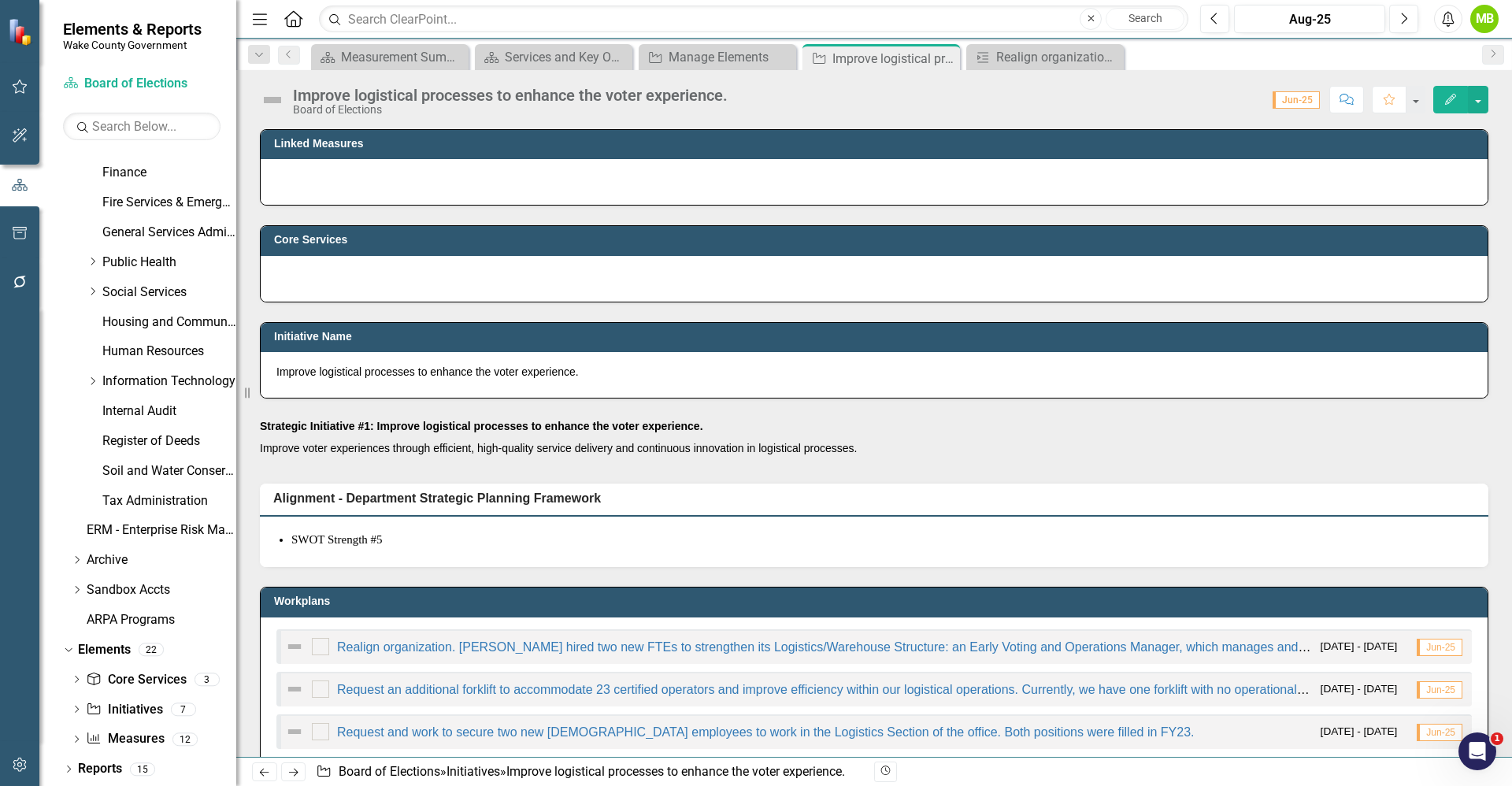
click at [1018, 441] on p "Improve voter experiences through efficient, high-quality service delivery and …" at bounding box center [874, 445] width 1228 height 18
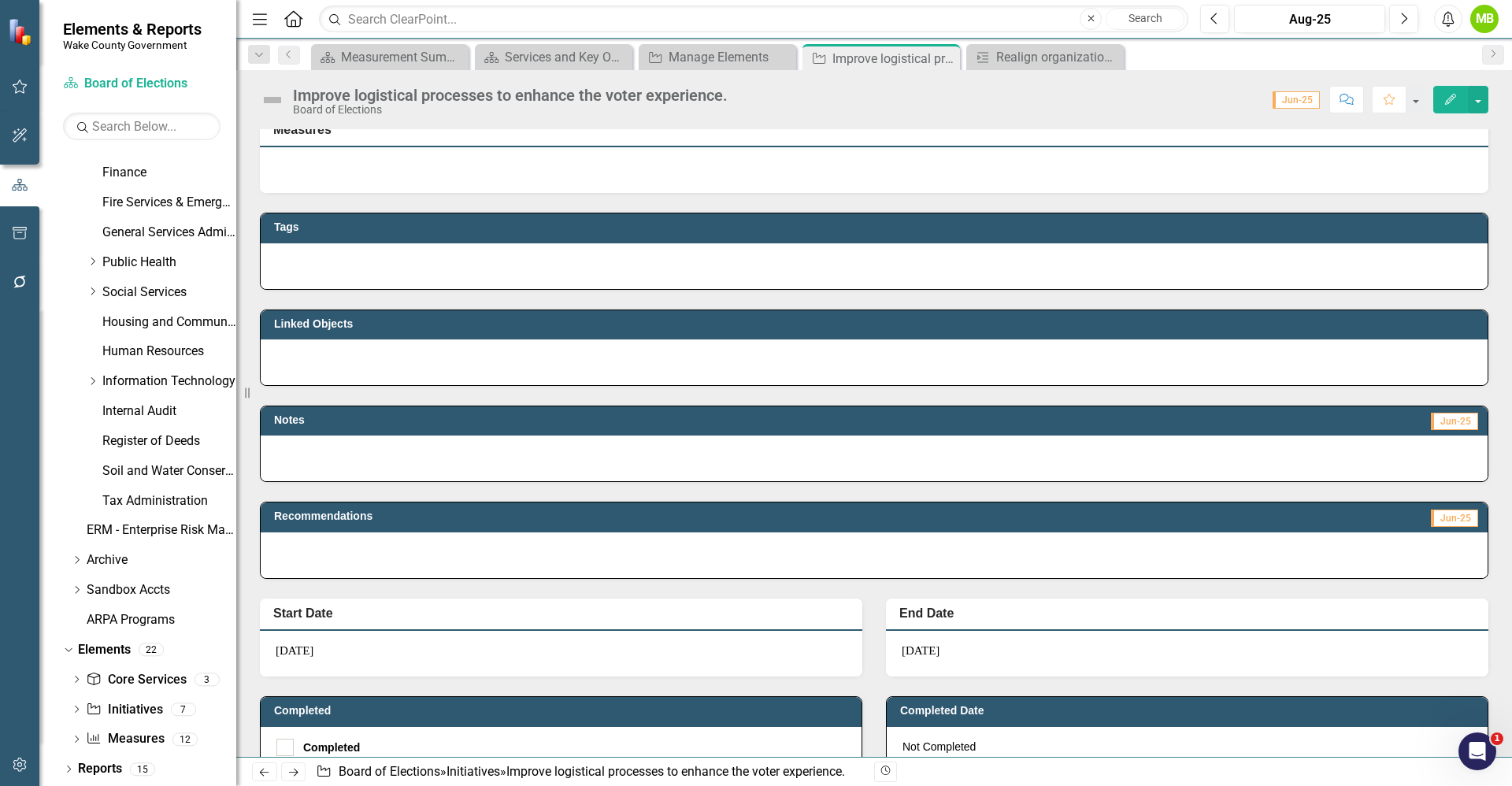
scroll to position [753, 0]
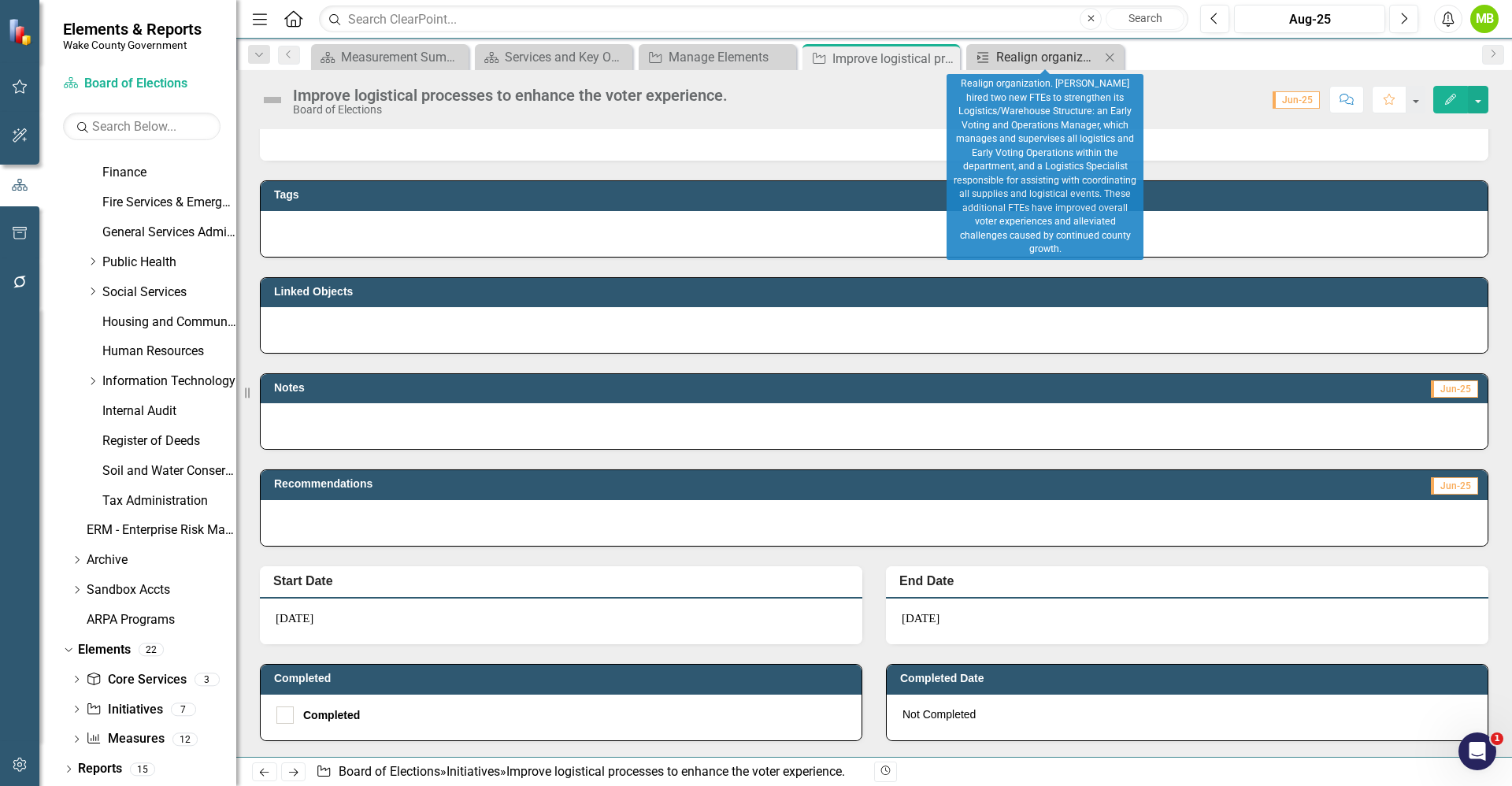
click at [1048, 57] on div "Realign organization. [PERSON_NAME] hired two new FTEs to strengthen its Logist…" at bounding box center [1048, 57] width 104 height 19
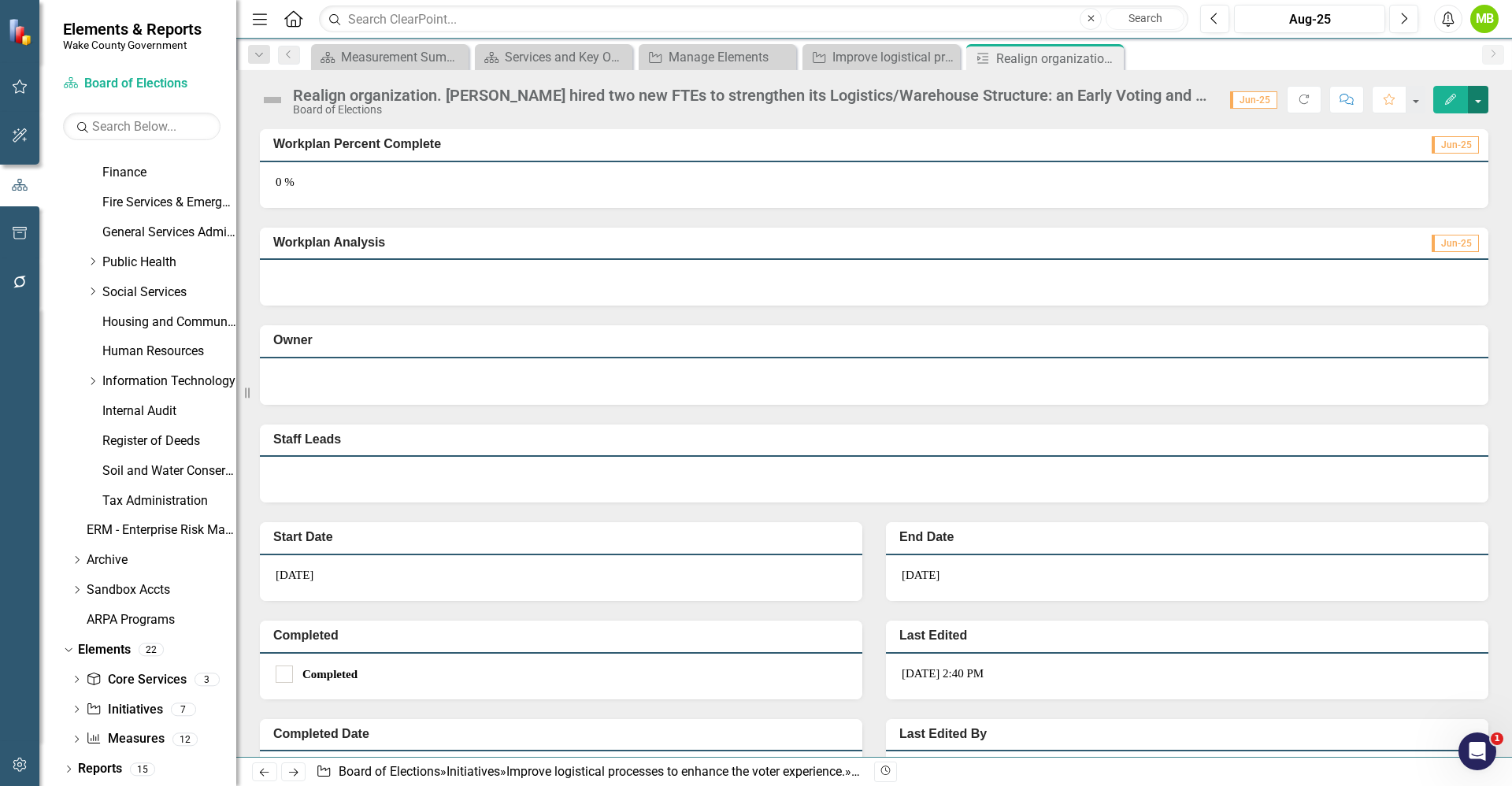
click at [1484, 97] on button "button" at bounding box center [1478, 99] width 20 height 27
click at [1405, 150] on link "Edit Report Edit Layout" at bounding box center [1424, 158] width 128 height 29
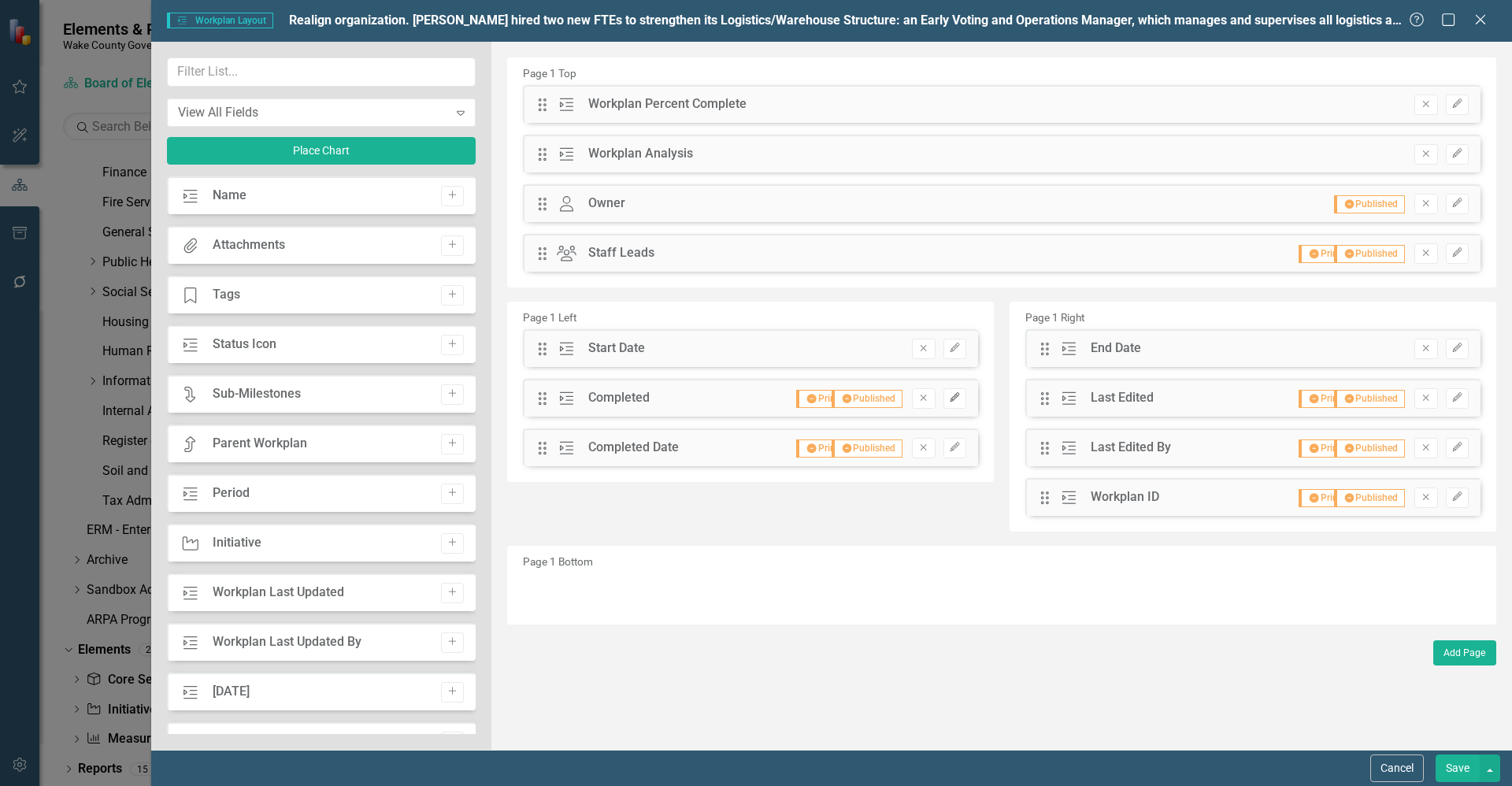
click at [965, 403] on button "Edit" at bounding box center [955, 398] width 23 height 20
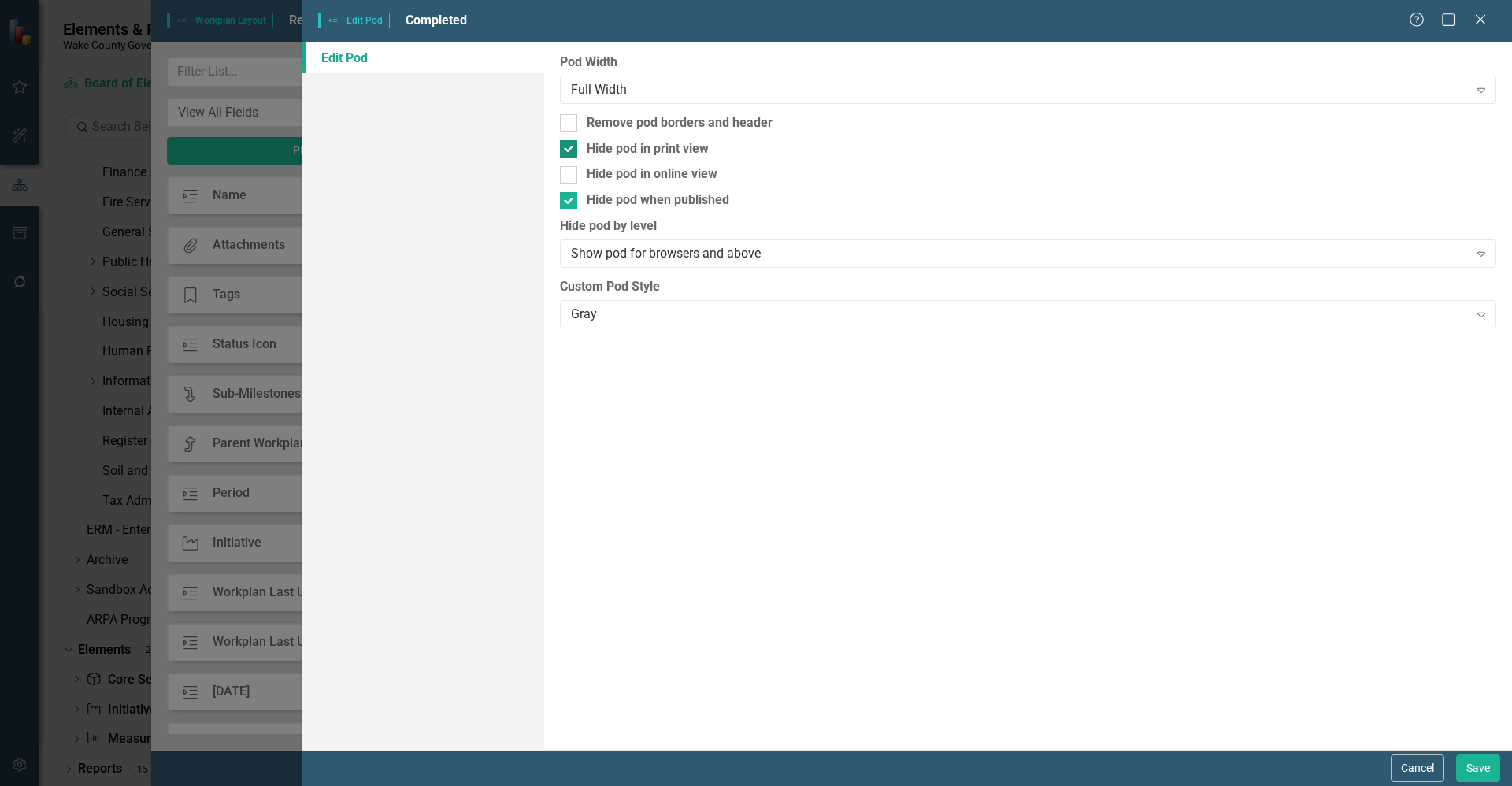
click at [562, 151] on div at bounding box center [569, 149] width 18 height 18
click at [562, 151] on input "Hide pod in print view" at bounding box center [565, 145] width 11 height 11
checkbox input "false"
click at [563, 198] on input "Hide pod when published" at bounding box center [565, 197] width 11 height 11
checkbox input "false"
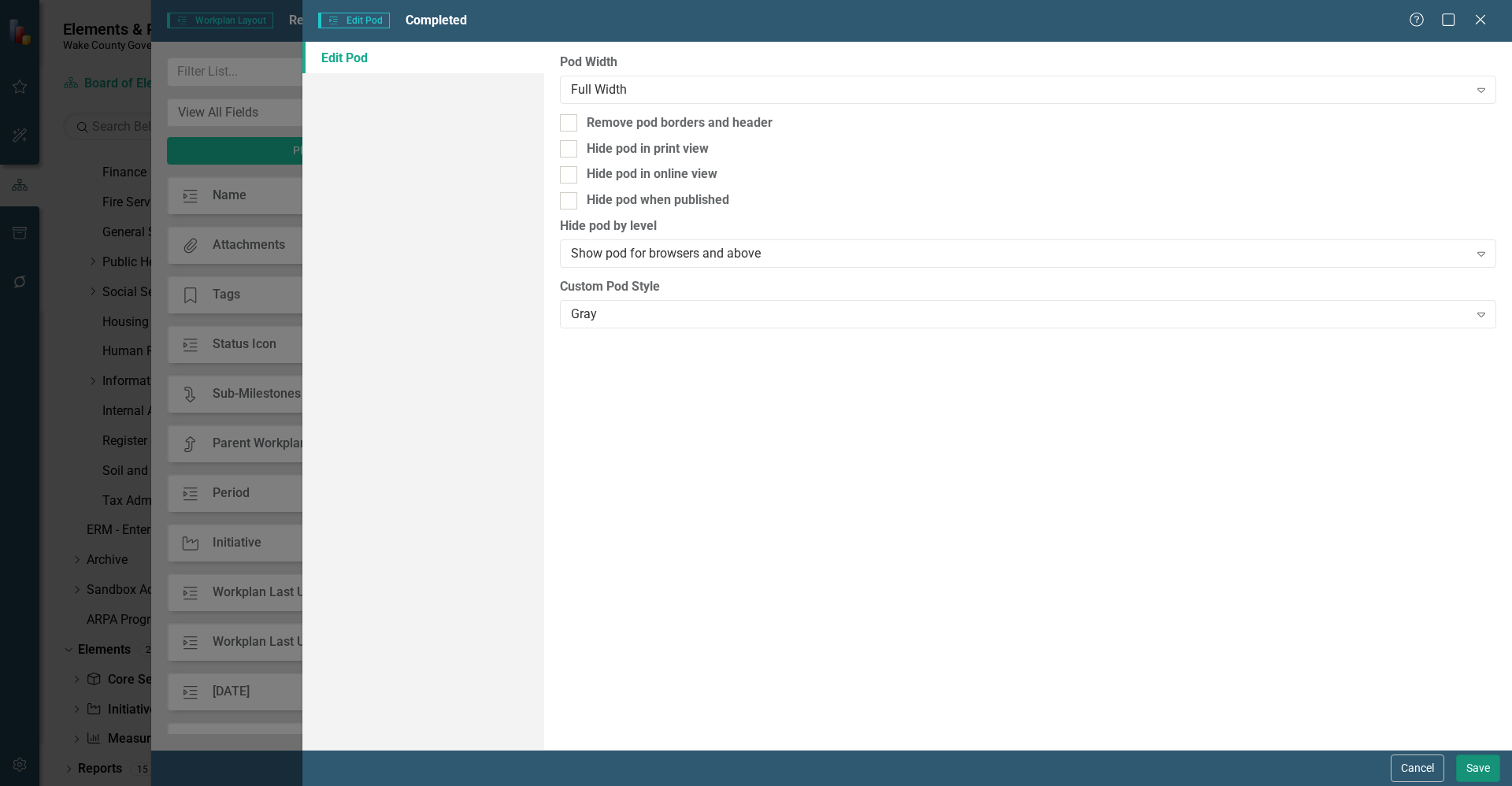
click at [1483, 774] on button "Save" at bounding box center [1479, 768] width 44 height 27
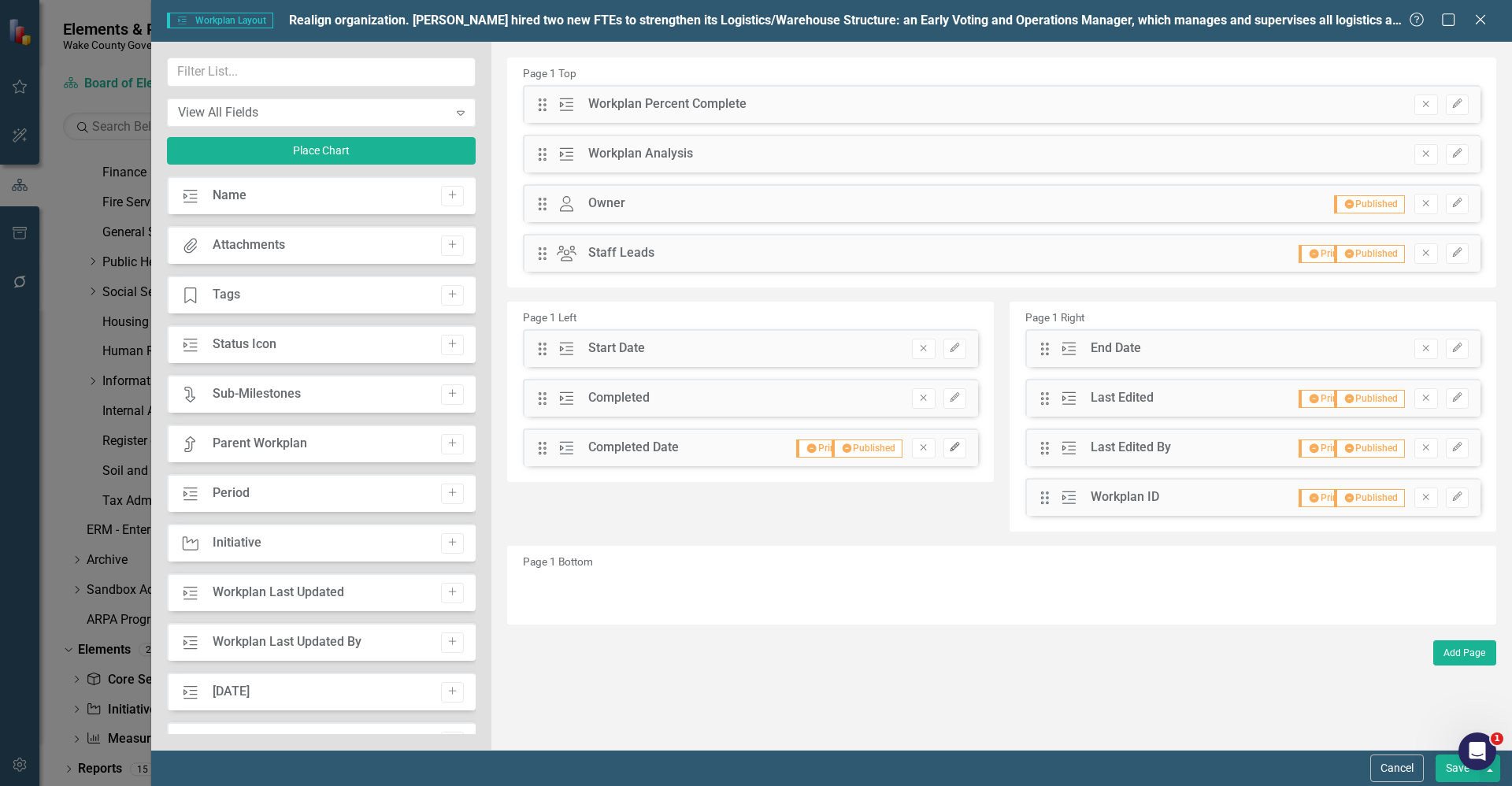
click at [958, 457] on button "Edit" at bounding box center [955, 447] width 23 height 20
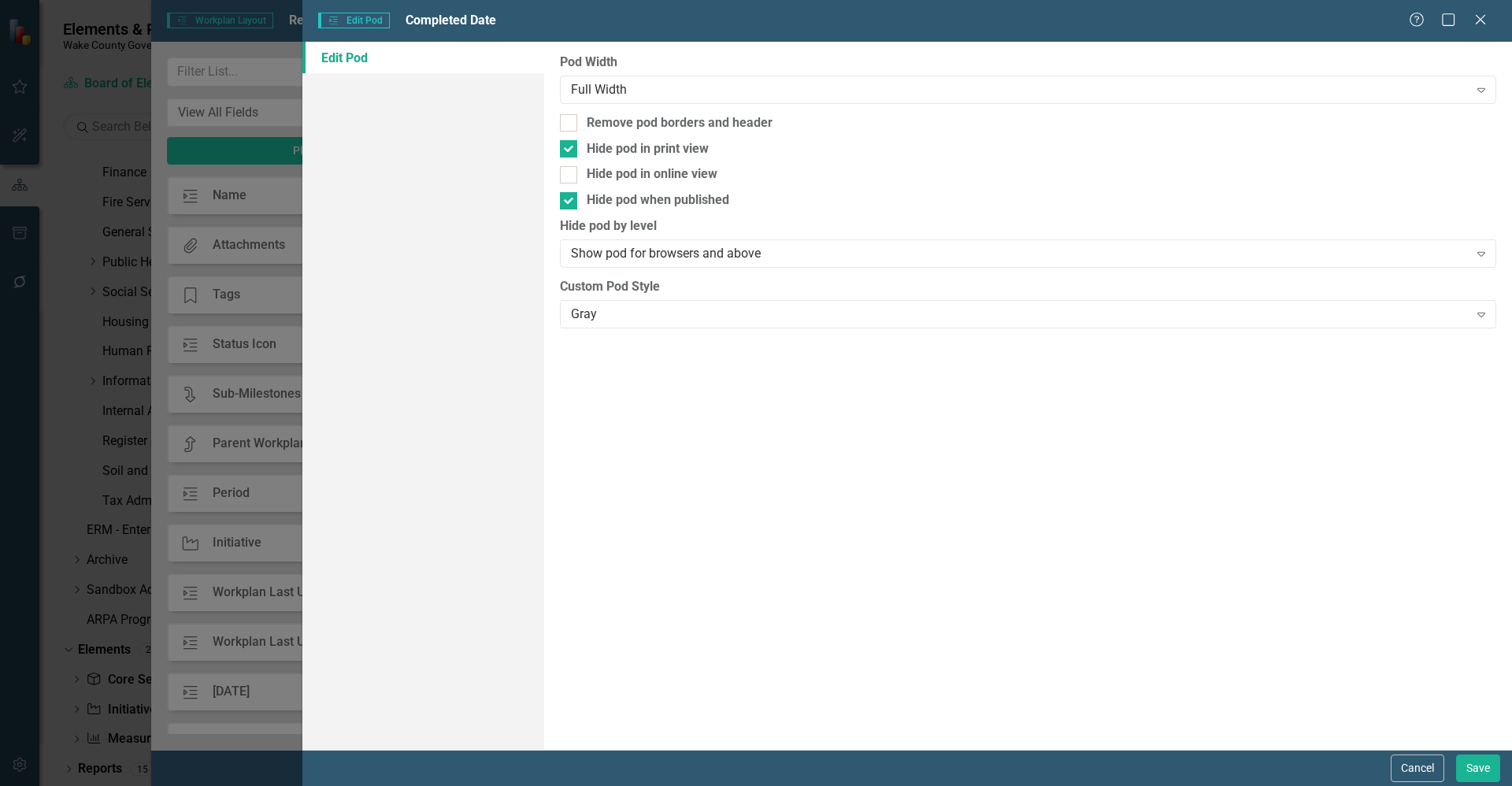
click at [568, 136] on div "Pod Width Full Width Expand Remove pod borders and header Hide pod in print vie…" at bounding box center [1028, 395] width 968 height 708
click at [568, 148] on input "Hide pod in print view" at bounding box center [565, 145] width 11 height 11
checkbox input "false"
click at [568, 196] on input "Hide pod when published" at bounding box center [565, 197] width 11 height 11
checkbox input "false"
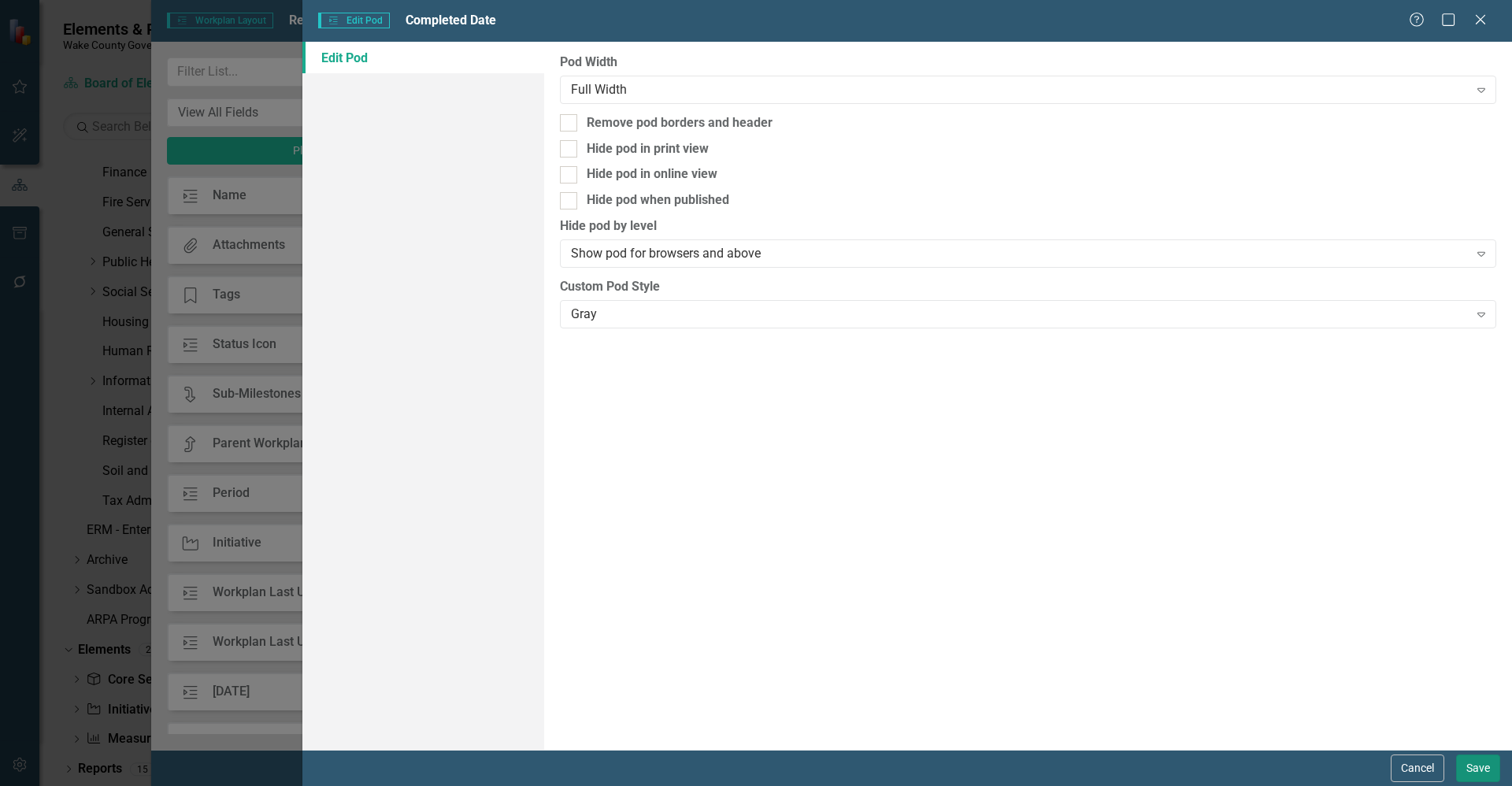
click at [1464, 775] on button "Save" at bounding box center [1479, 768] width 44 height 27
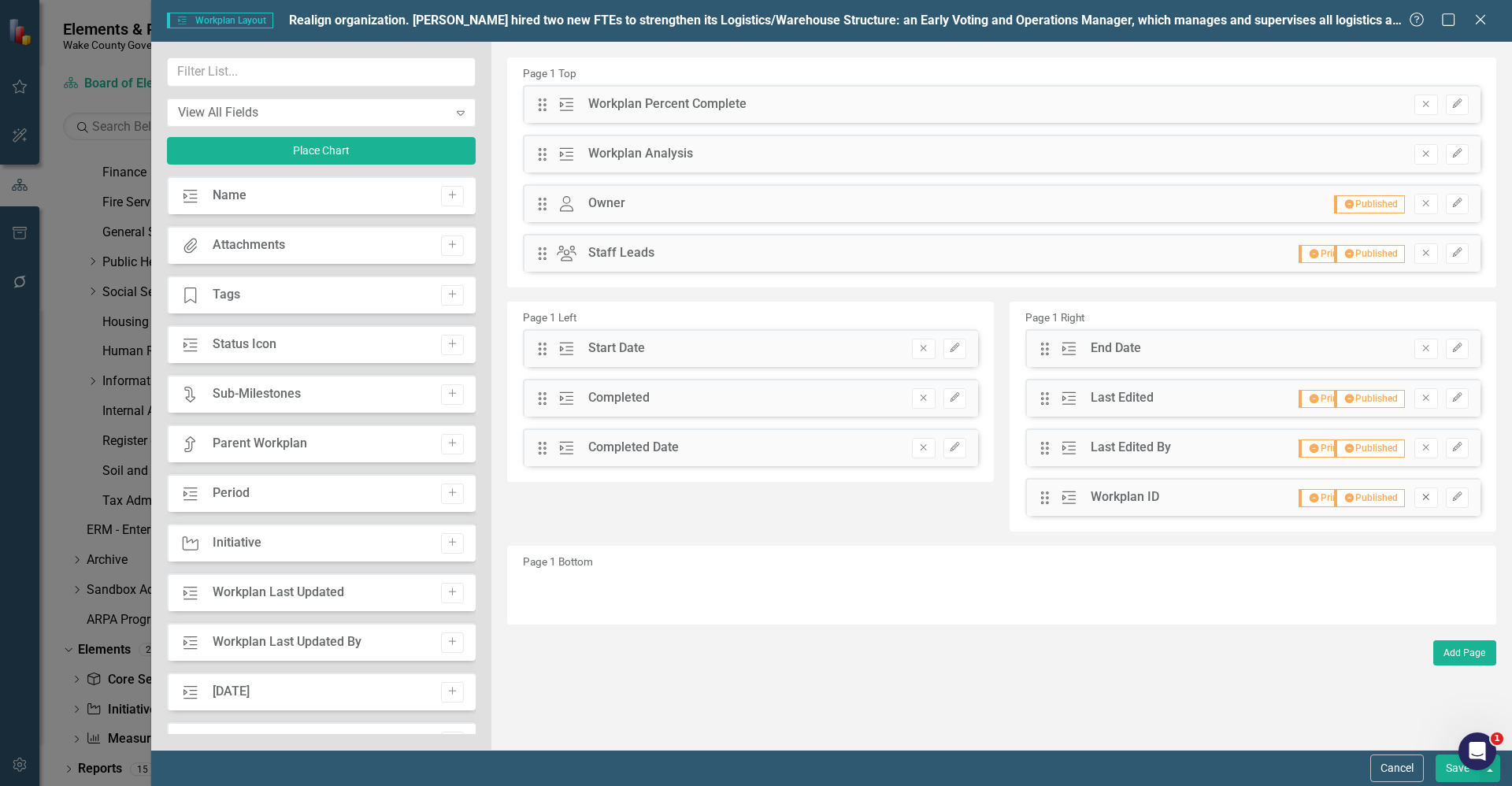
click at [1426, 503] on button "Remove" at bounding box center [1426, 497] width 23 height 20
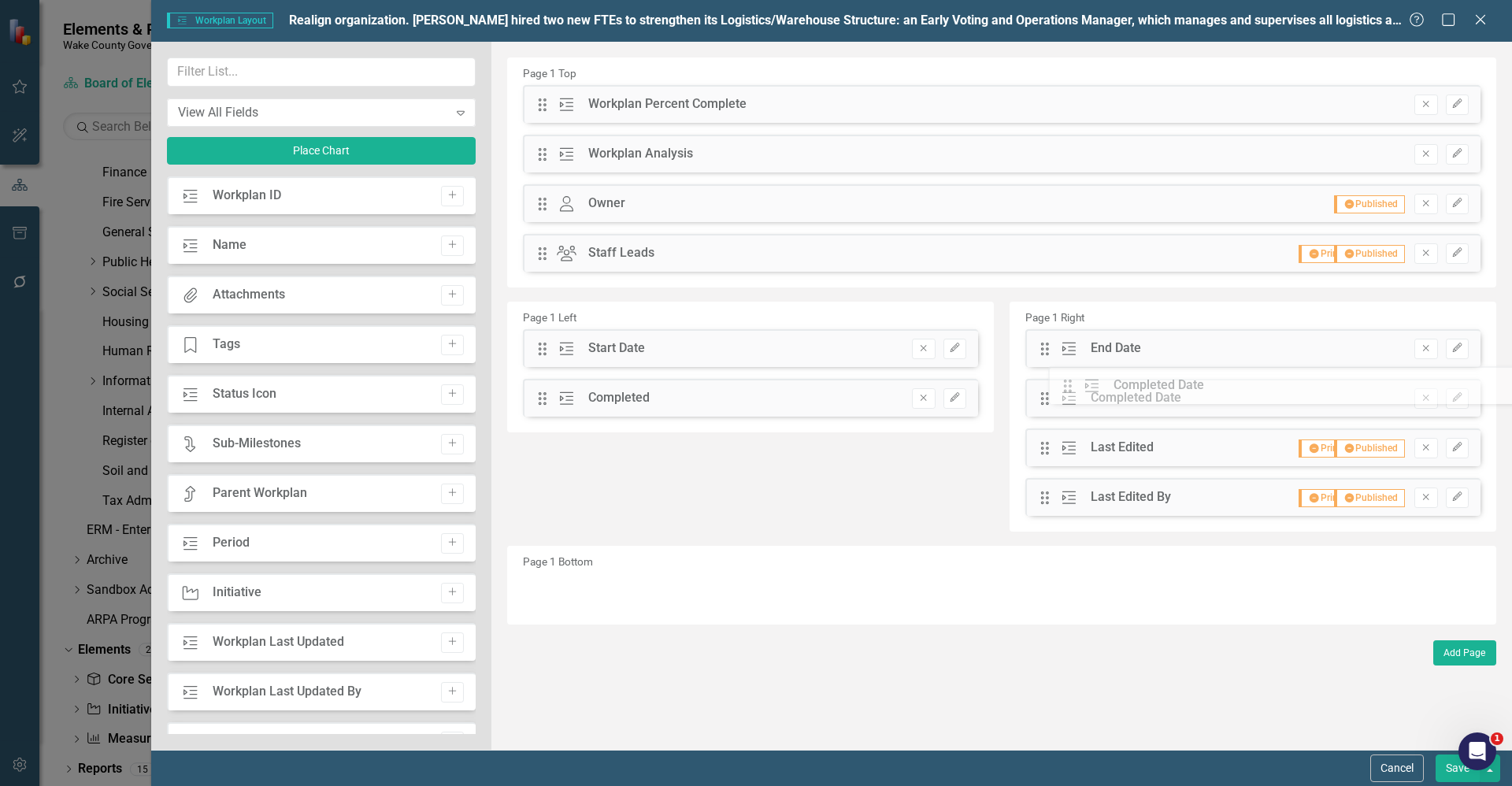
drag, startPoint x: 541, startPoint y: 450, endPoint x: 1079, endPoint y: 387, distance: 541.7
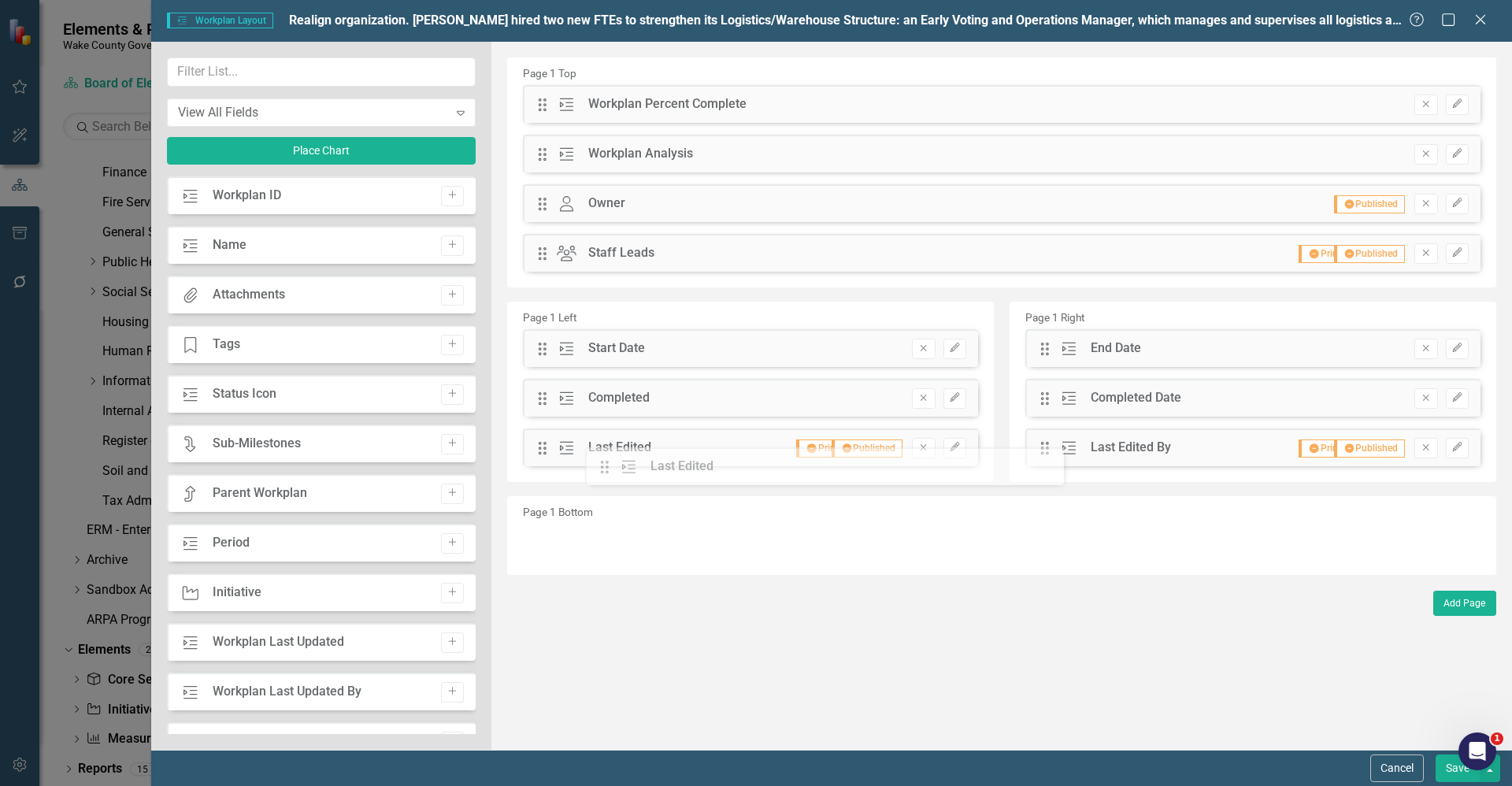
drag, startPoint x: 1039, startPoint y: 450, endPoint x: 610, endPoint y: 469, distance: 429.4
click at [1421, 256] on icon "Remove" at bounding box center [1426, 253] width 11 height 10
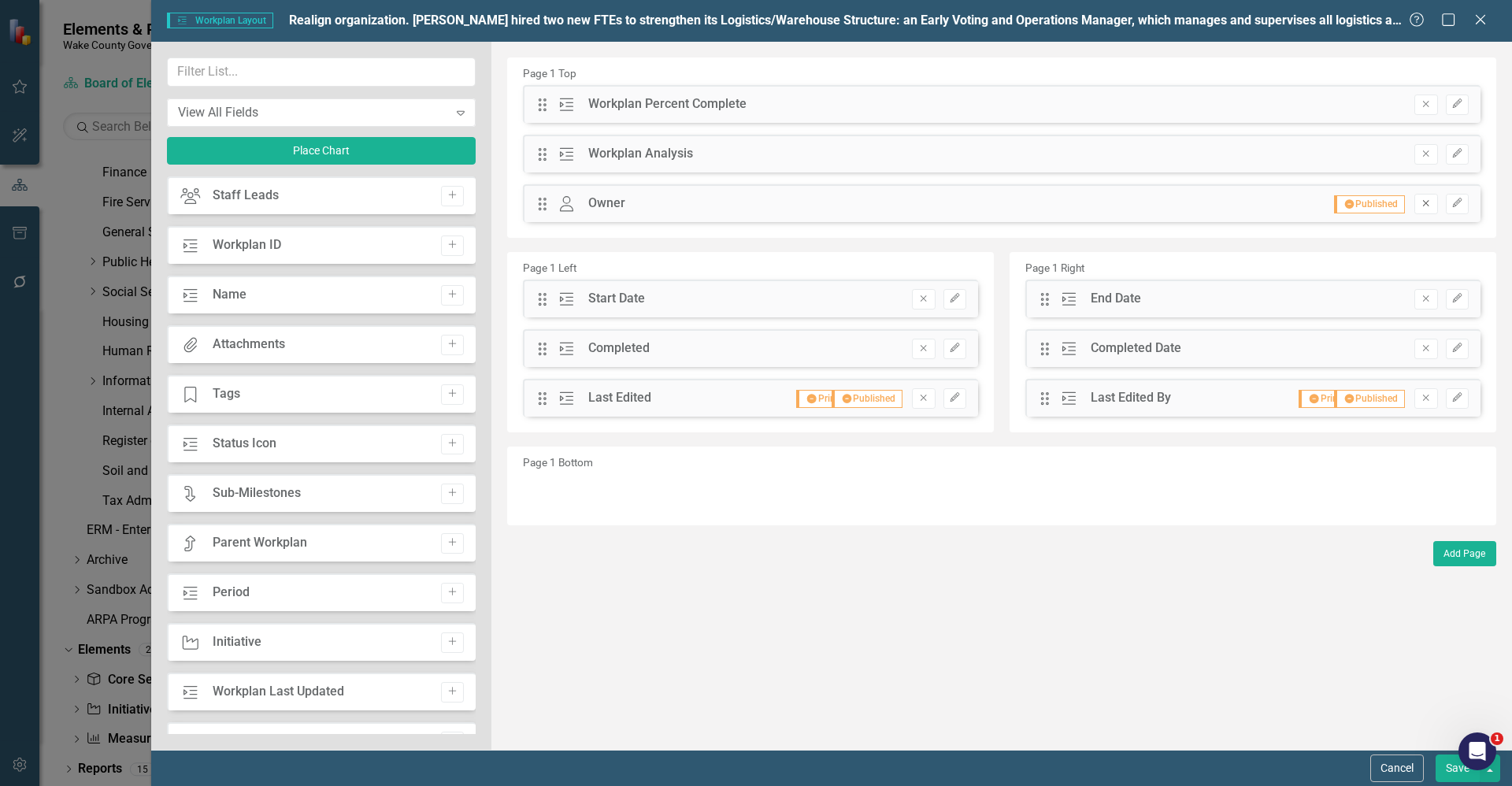
click at [1430, 205] on icon "Remove" at bounding box center [1426, 202] width 11 height 10
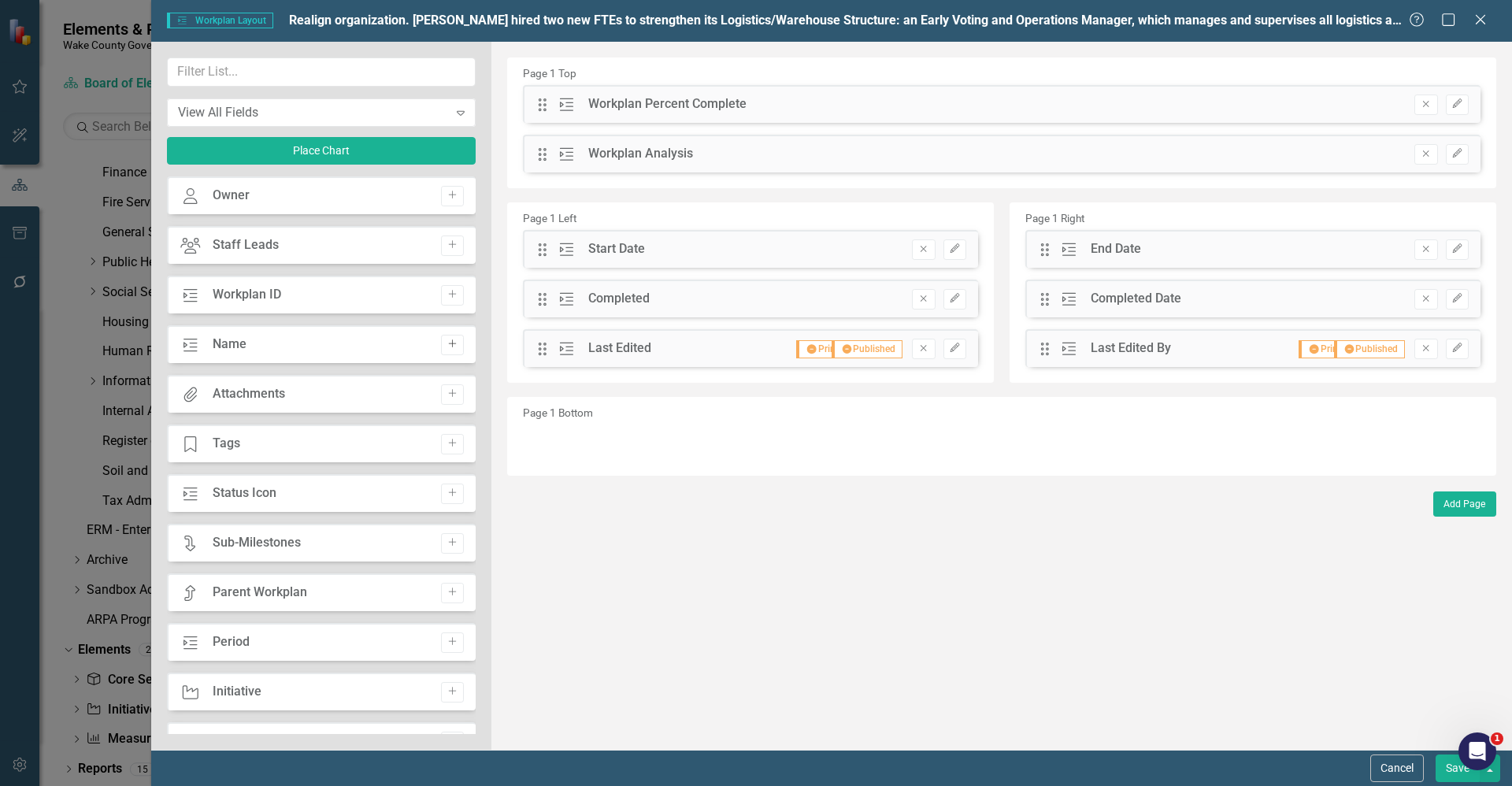
click at [446, 350] on button "Add" at bounding box center [453, 344] width 23 height 20
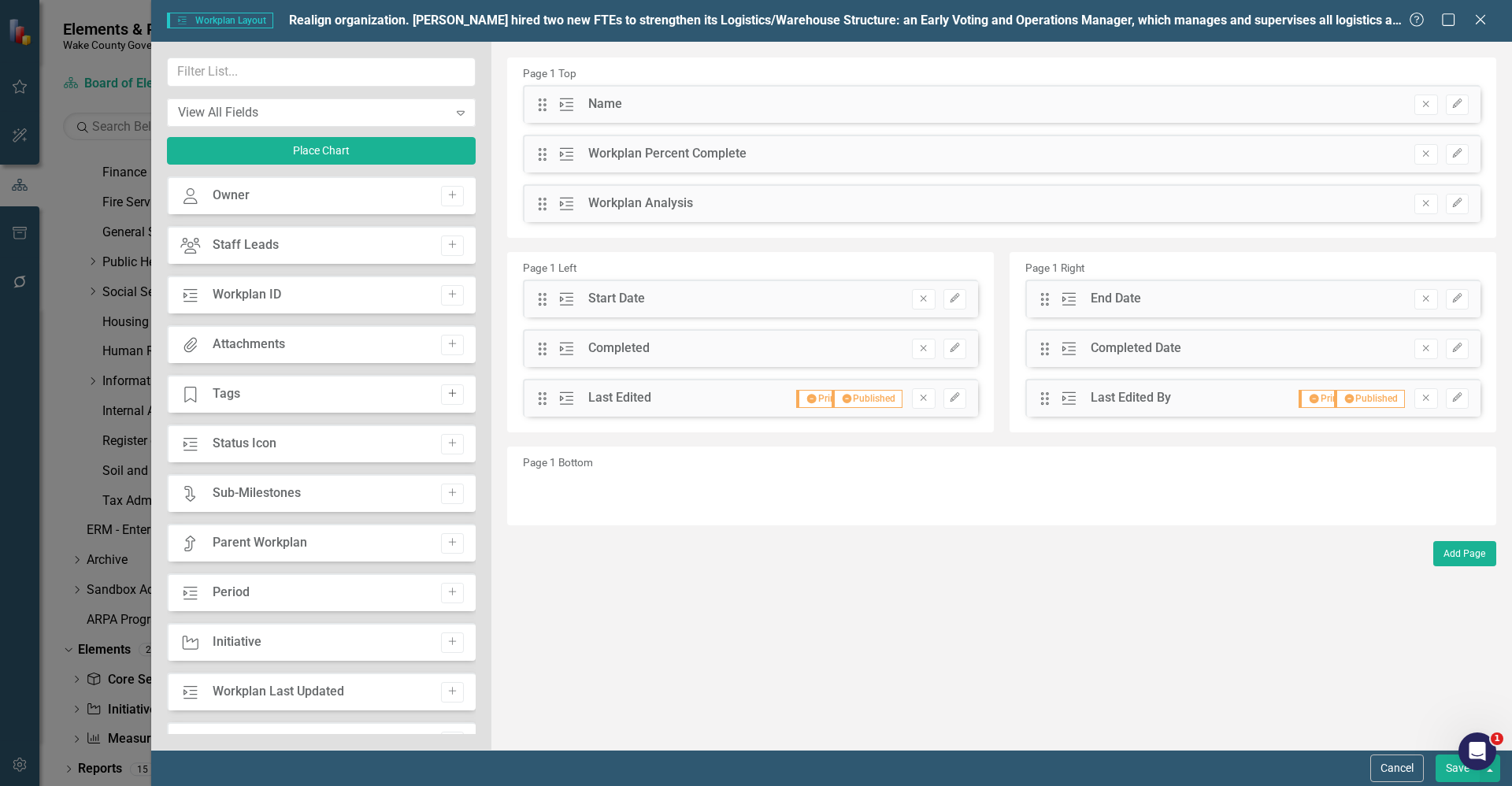
click at [450, 396] on icon "Add" at bounding box center [452, 393] width 11 height 10
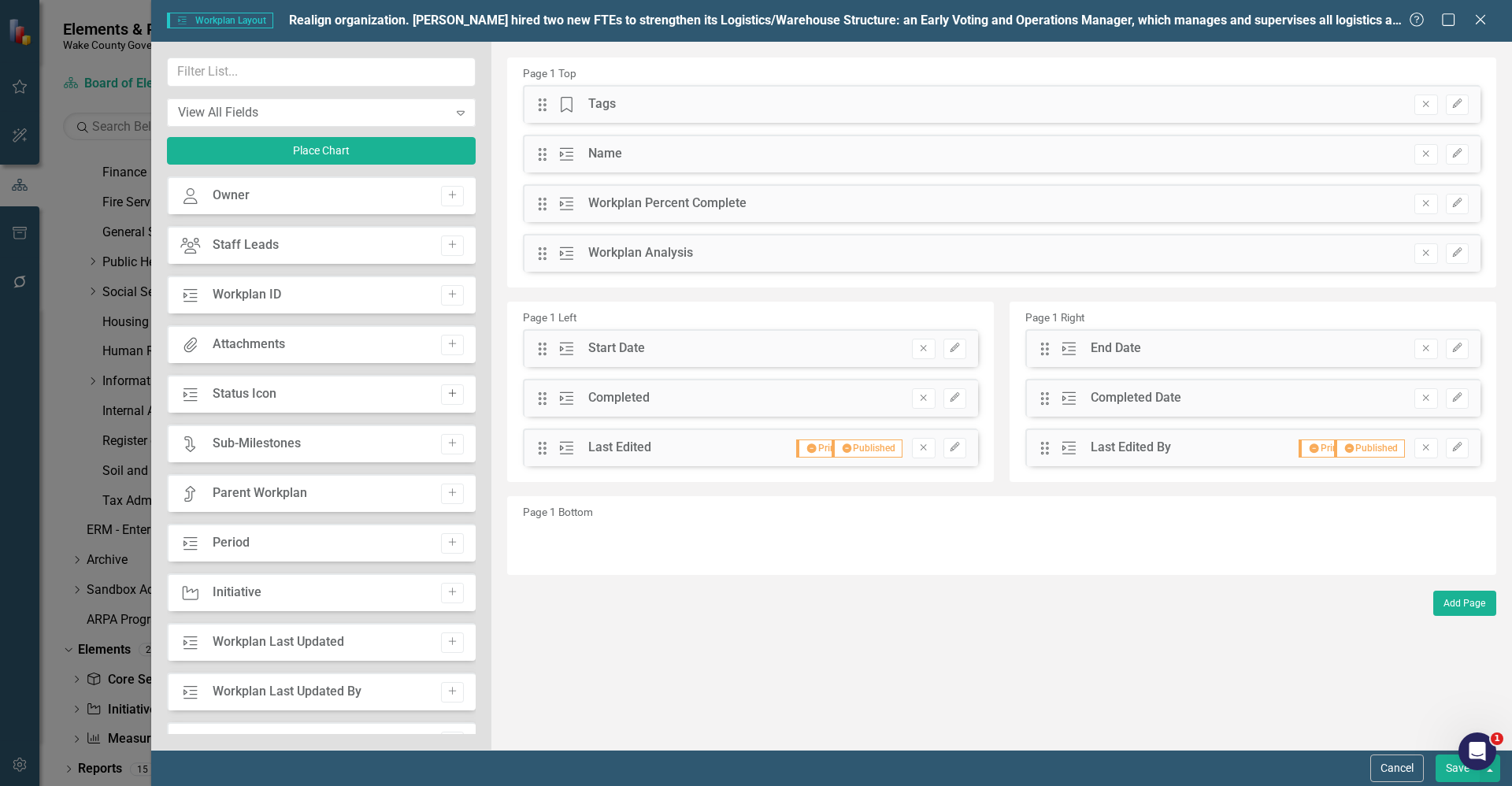
click at [450, 396] on icon "Add" at bounding box center [452, 393] width 11 height 10
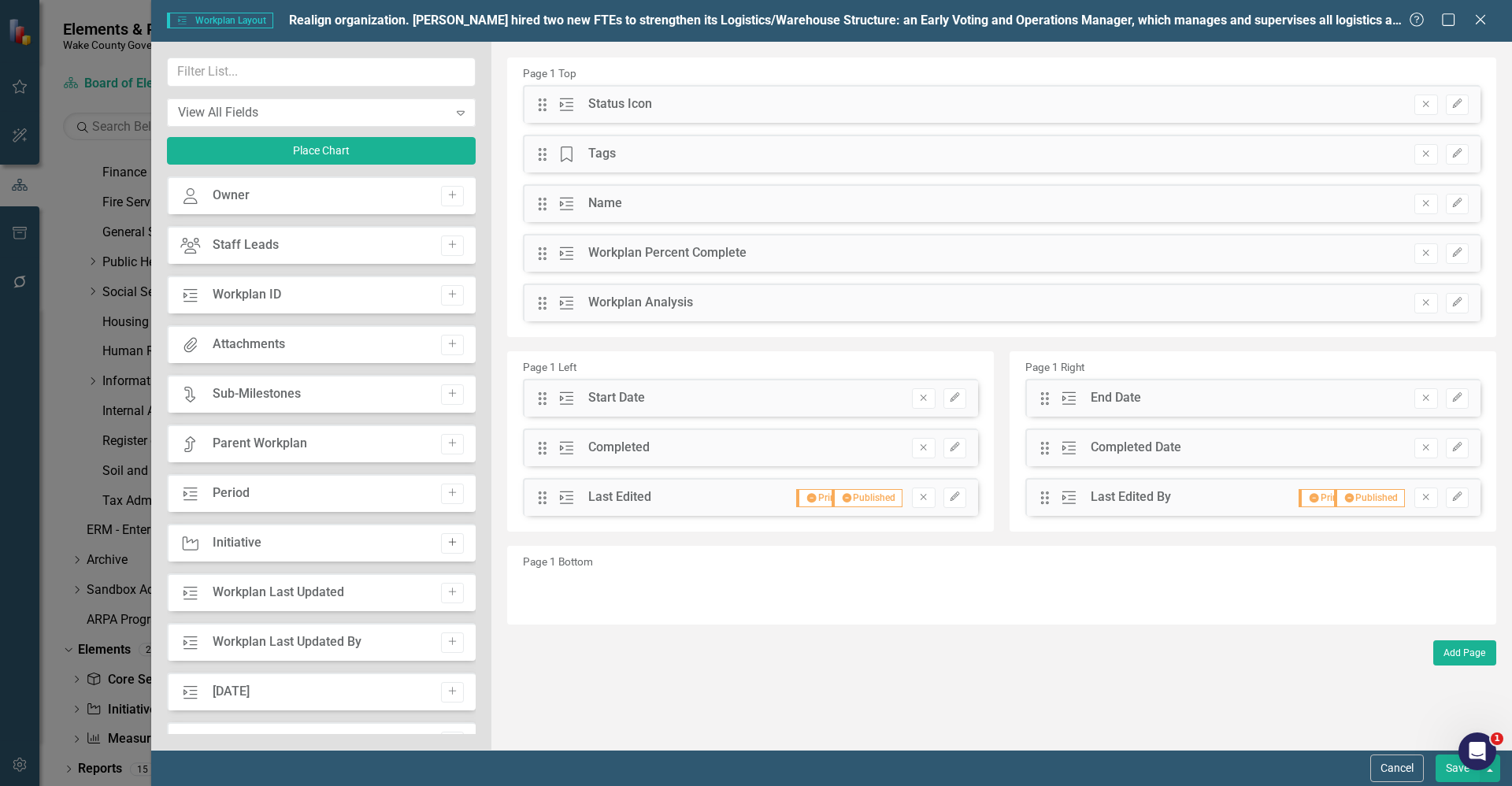
click at [448, 542] on icon "button" at bounding box center [452, 542] width 8 height 8
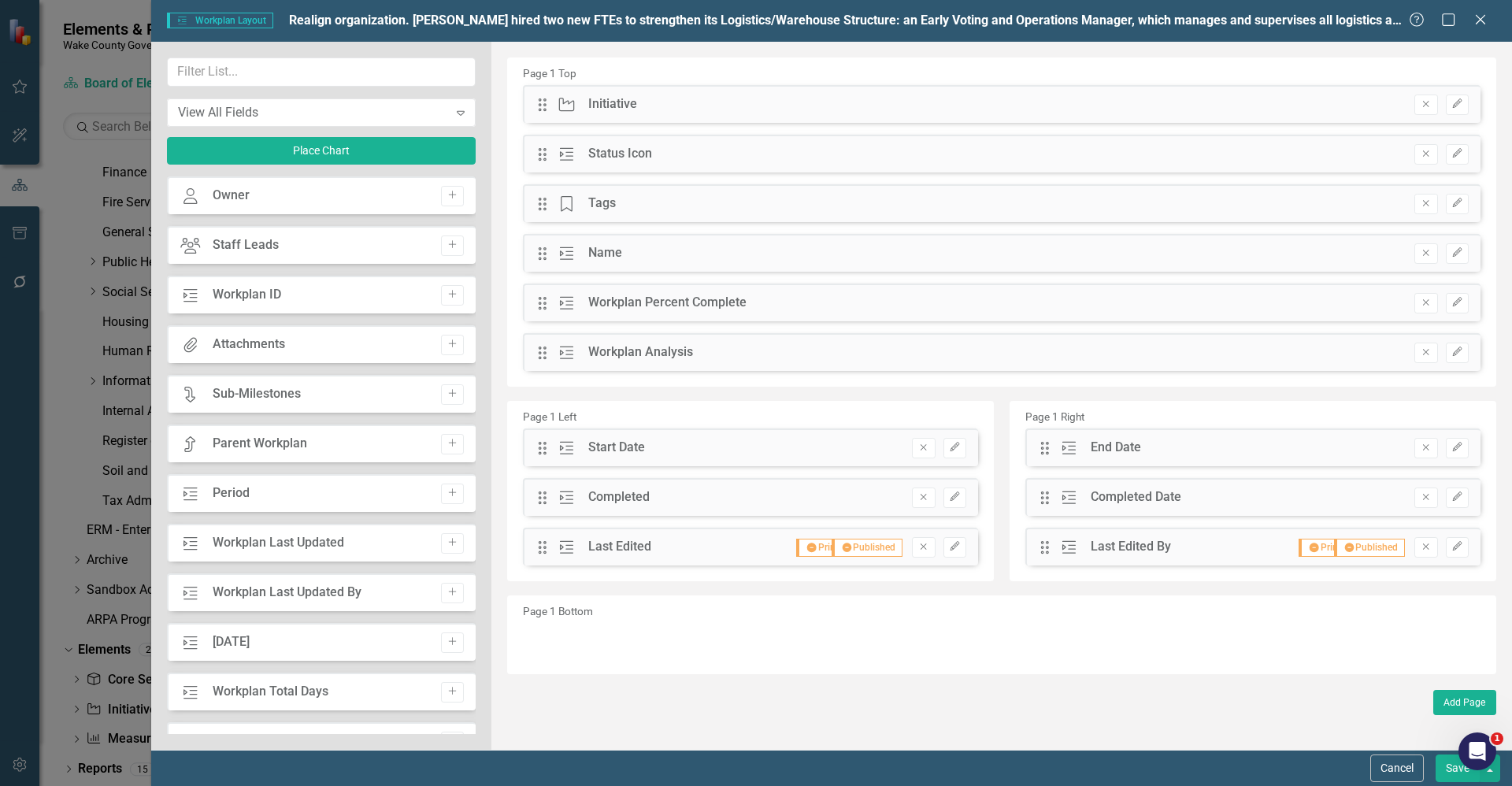
drag, startPoint x: 469, startPoint y: 488, endPoint x: 470, endPoint y: 527, distance: 39.0
click at [470, 527] on div "Owner Owner Add Staff Leads Staff Leads Add Workplan Workplan ID Add Attachment…" at bounding box center [321, 454] width 309 height 557
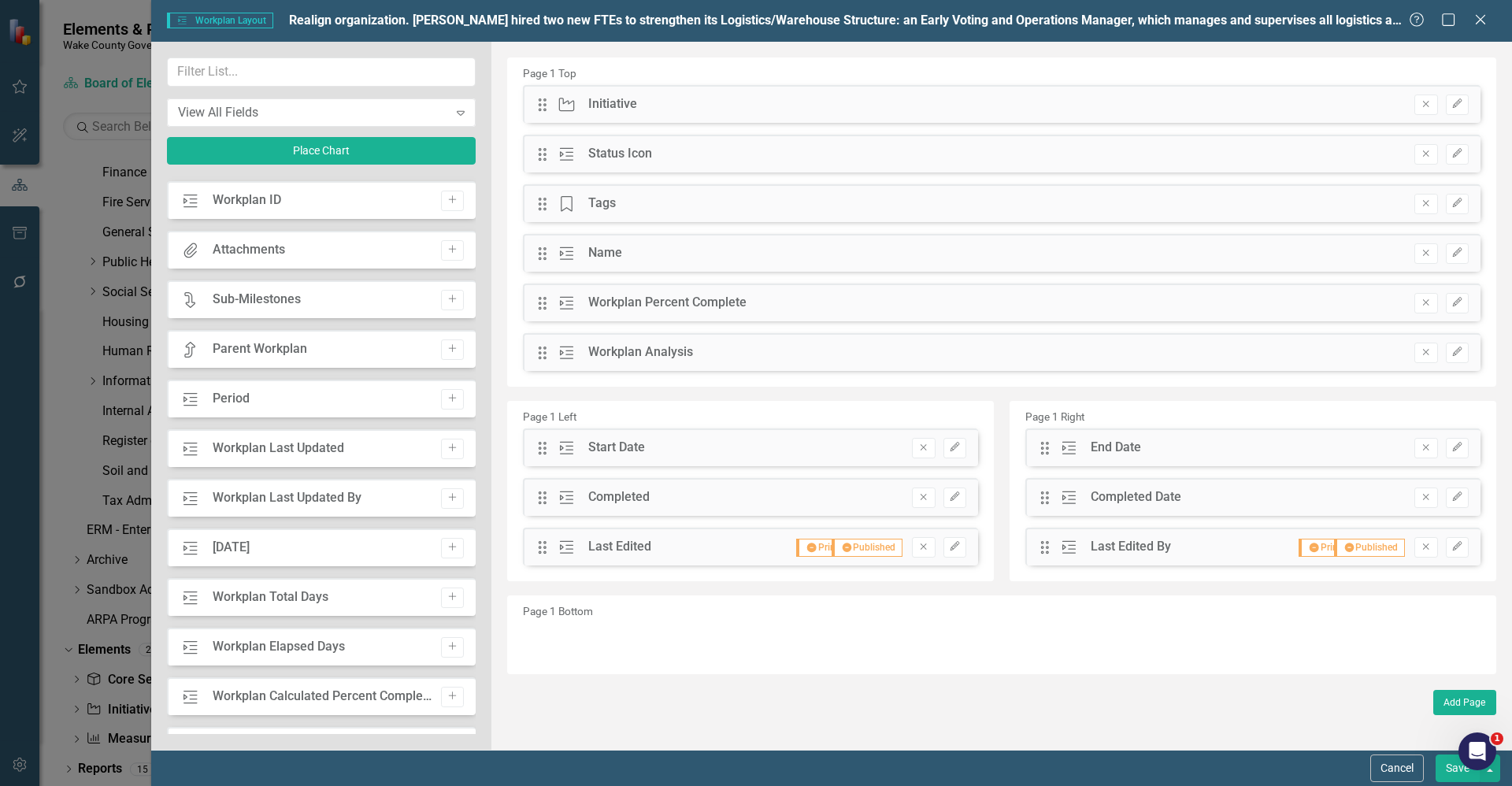
drag, startPoint x: 462, startPoint y: 520, endPoint x: 464, endPoint y: 531, distance: 11.2
click at [464, 531] on div "Owner Owner Add Staff Leads Staff Leads Add Workplan Workplan ID Add Attachment…" at bounding box center [321, 454] width 309 height 557
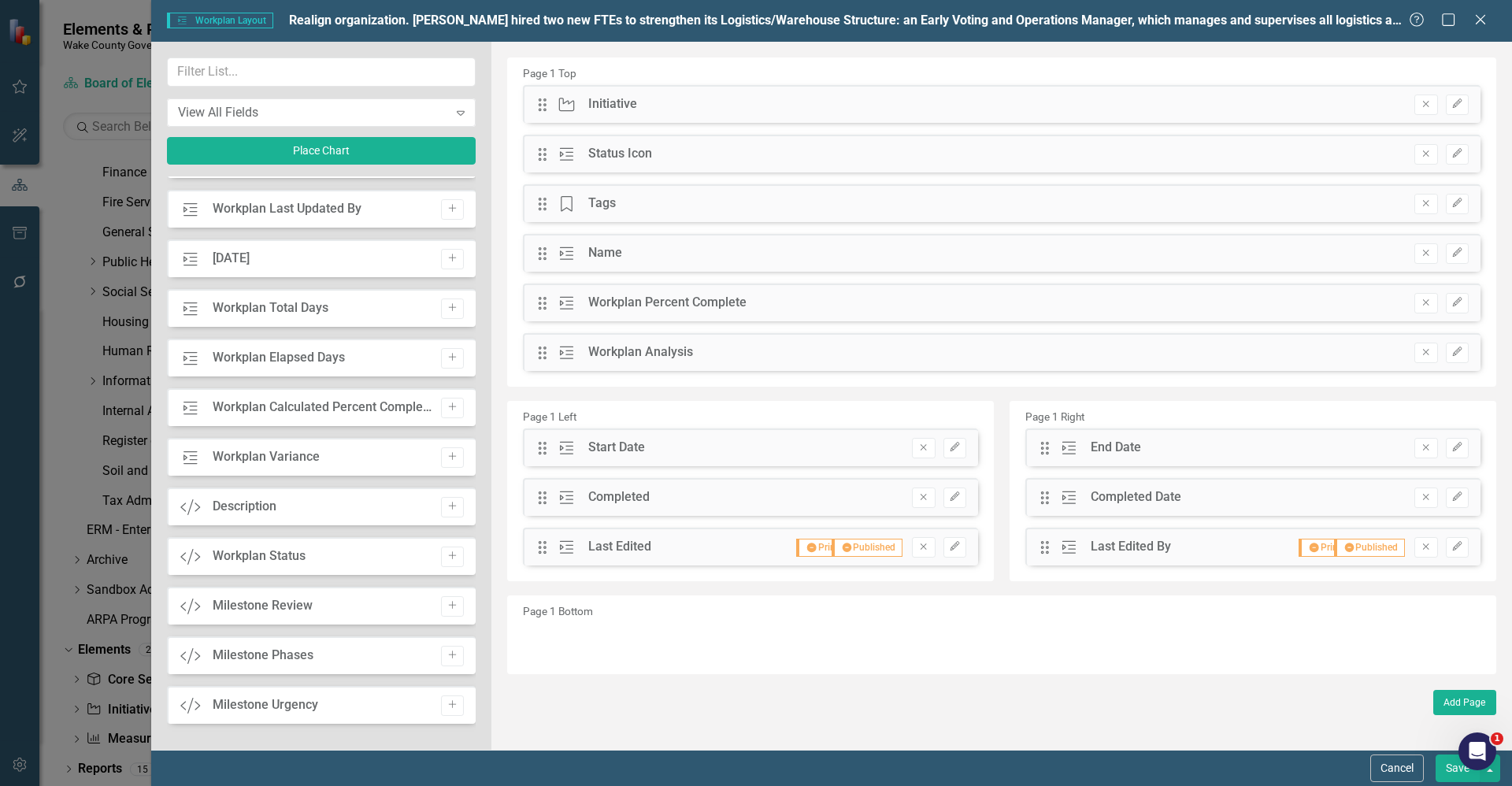
scroll to position [385, 0]
click at [446, 509] on icon "Add" at bounding box center [452, 504] width 11 height 10
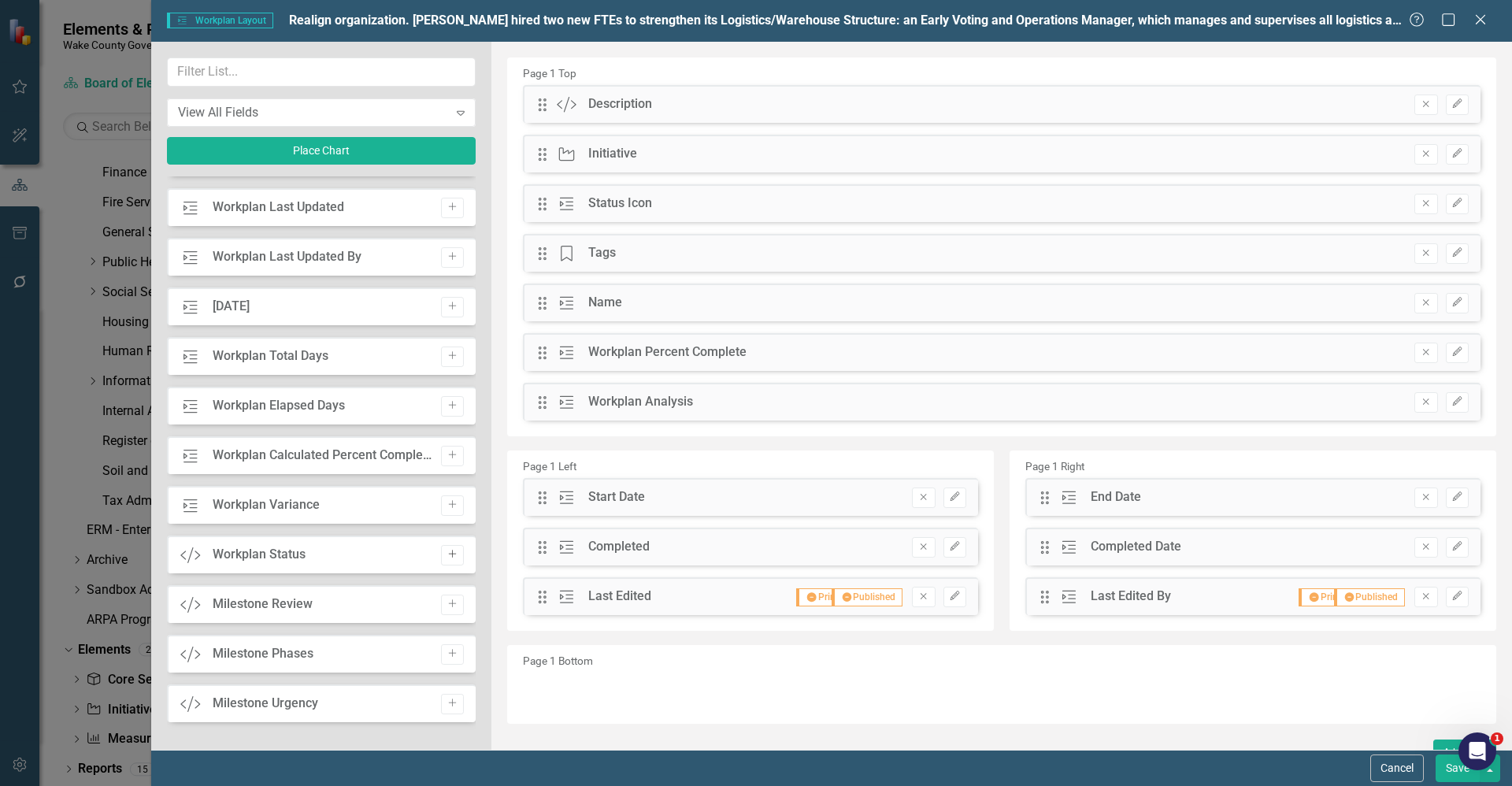
click at [446, 557] on icon "Add" at bounding box center [452, 554] width 11 height 10
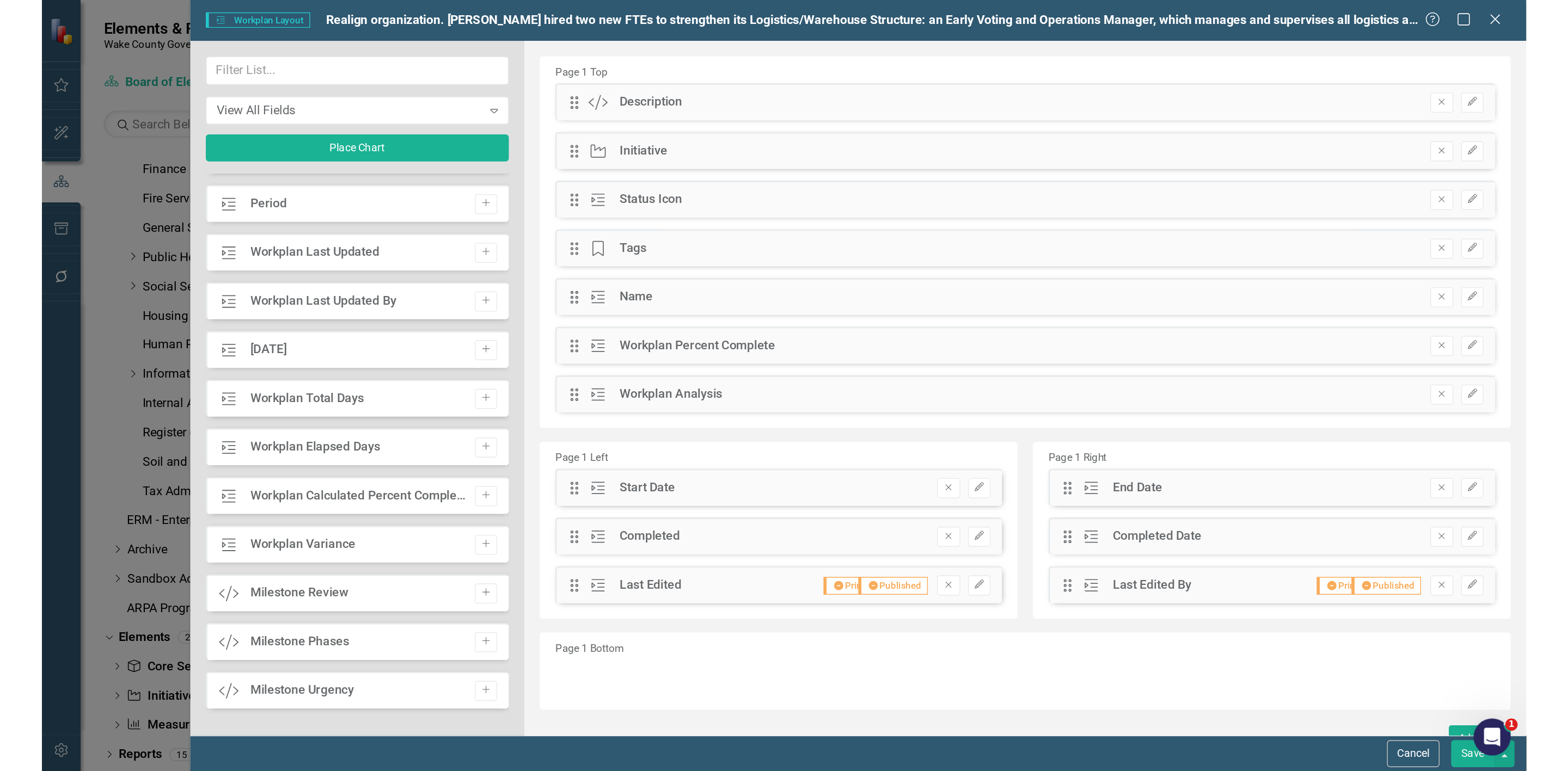
scroll to position [198, 0]
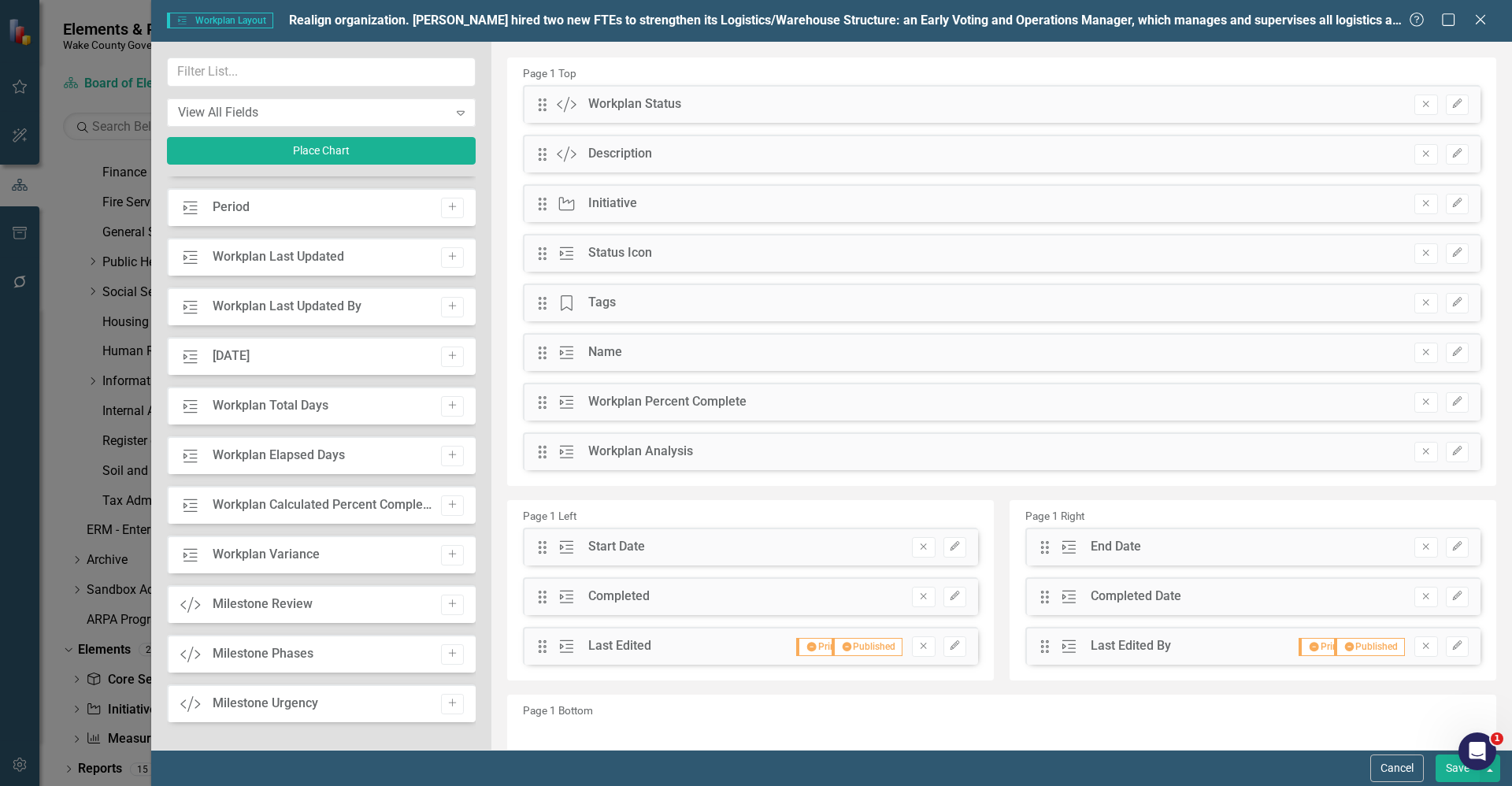
click at [1453, 777] on button "Save" at bounding box center [1458, 768] width 44 height 27
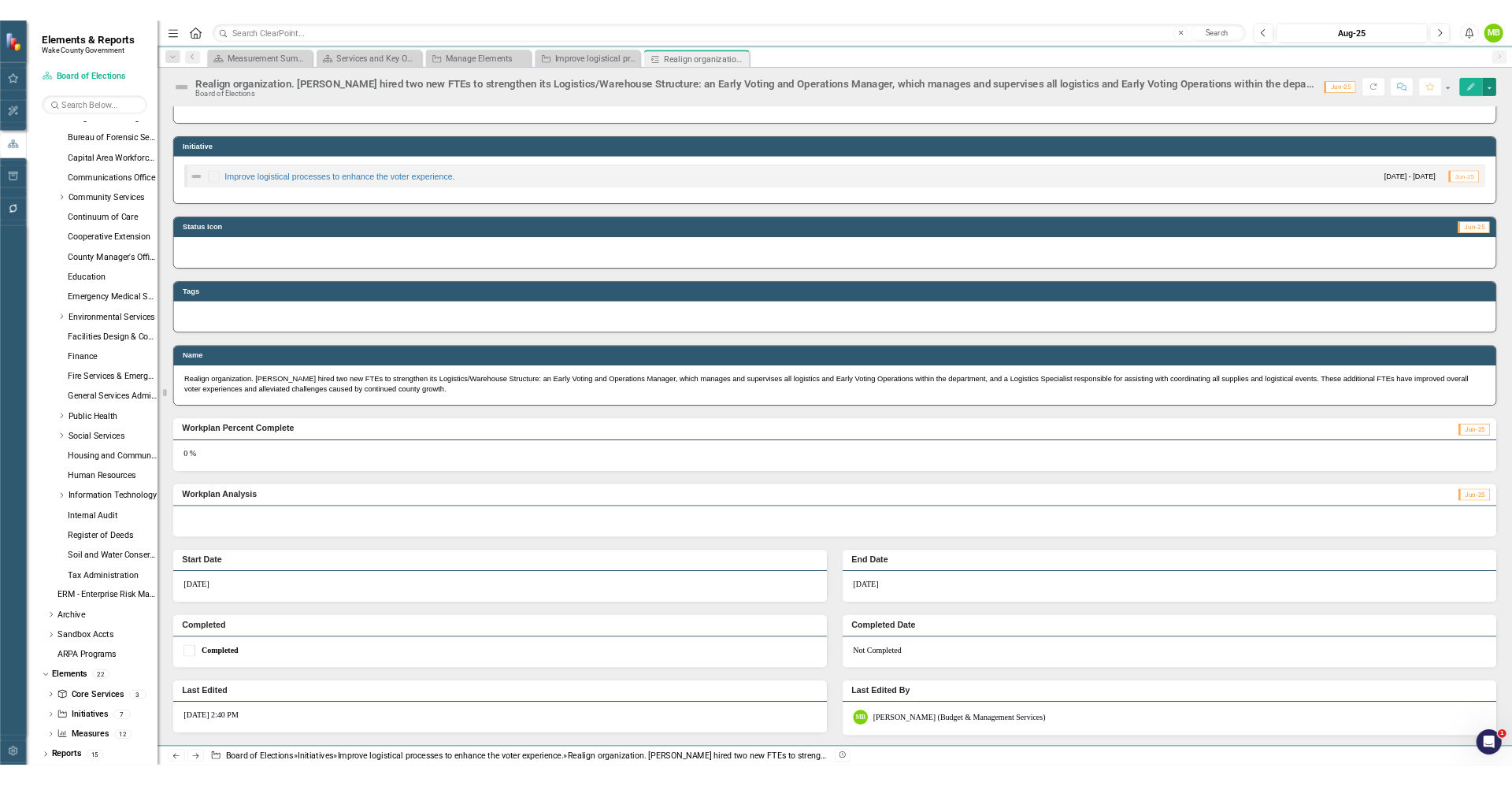
scroll to position [148, 0]
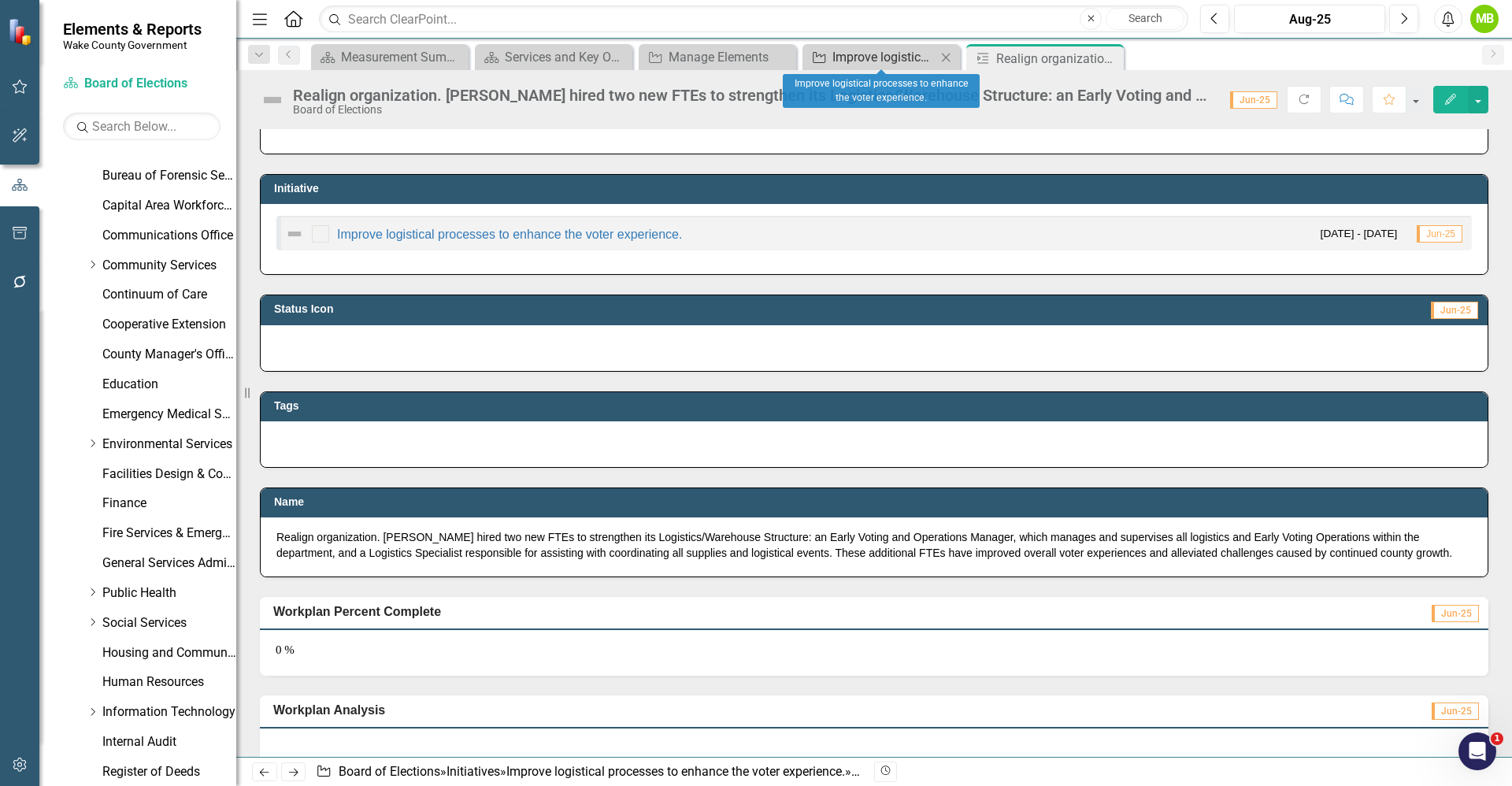
click at [860, 52] on div "Improve logistical processes to enhance the voter experience." at bounding box center [884, 57] width 104 height 19
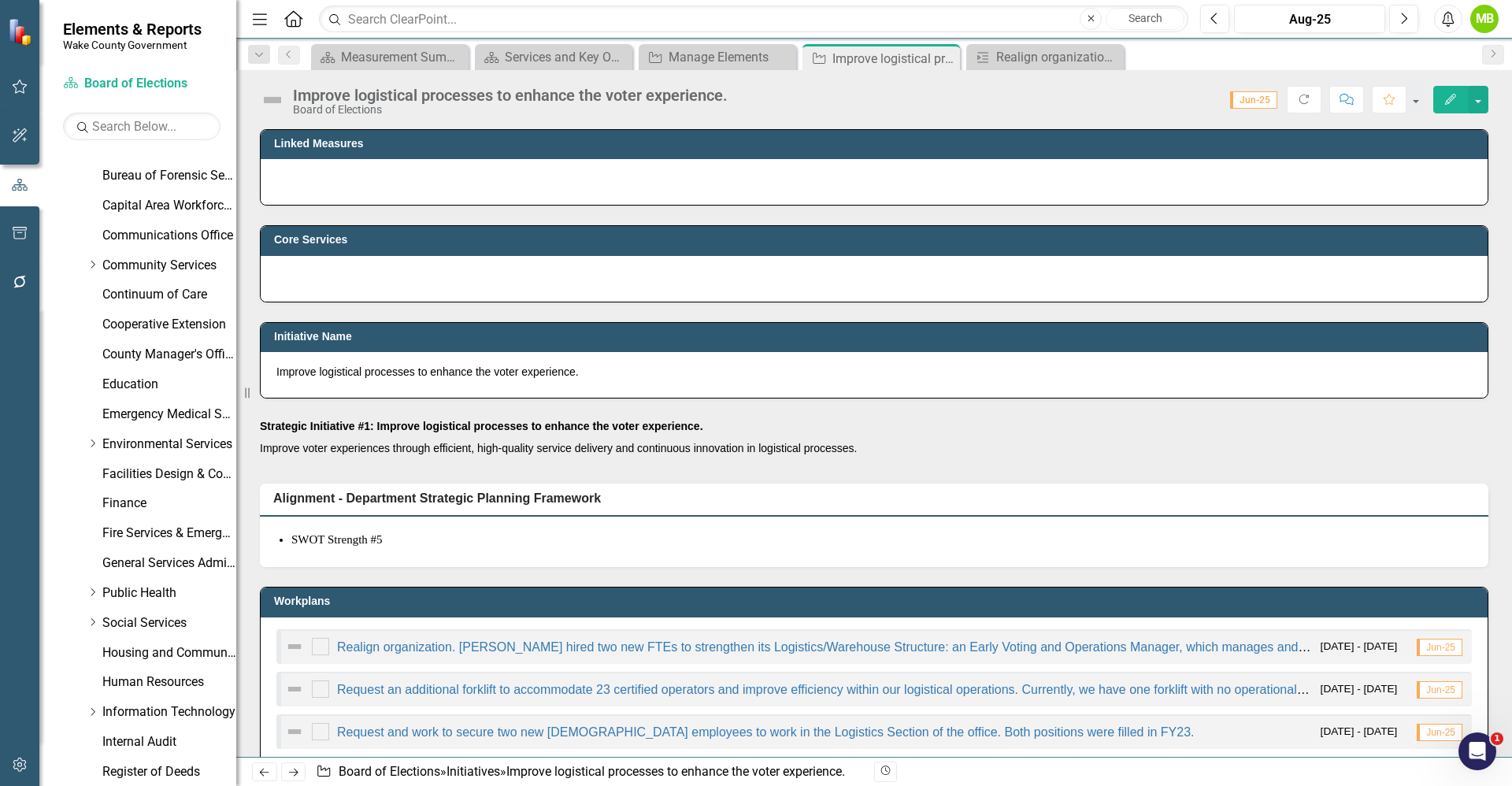
click at [595, 173] on div at bounding box center [874, 182] width 1228 height 46
click at [593, 175] on div at bounding box center [874, 182] width 1228 height 46
click at [519, 194] on div at bounding box center [874, 182] width 1228 height 46
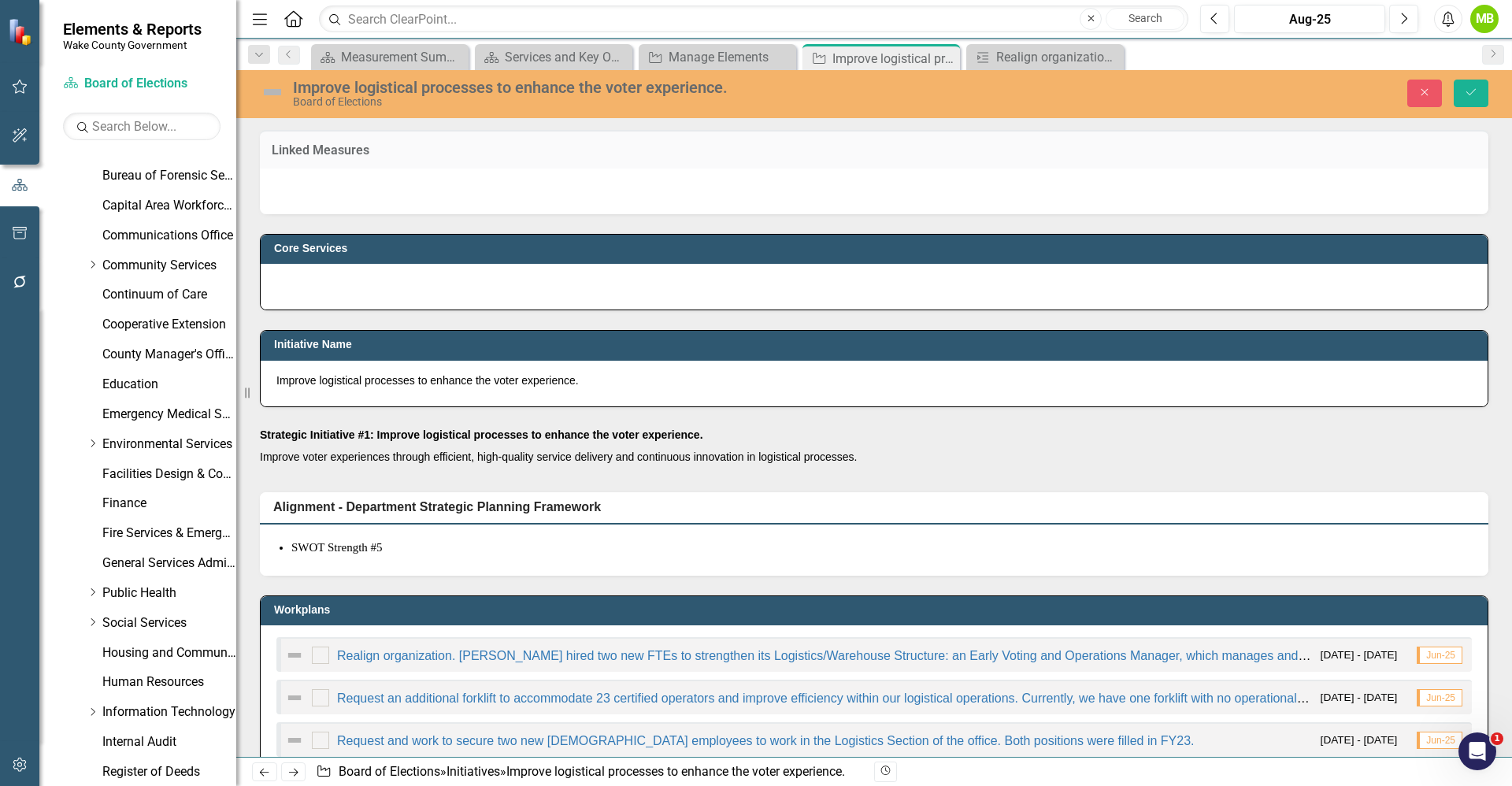
click at [500, 174] on div at bounding box center [874, 191] width 1228 height 46
click at [1412, 97] on button "Close" at bounding box center [1424, 92] width 34 height 27
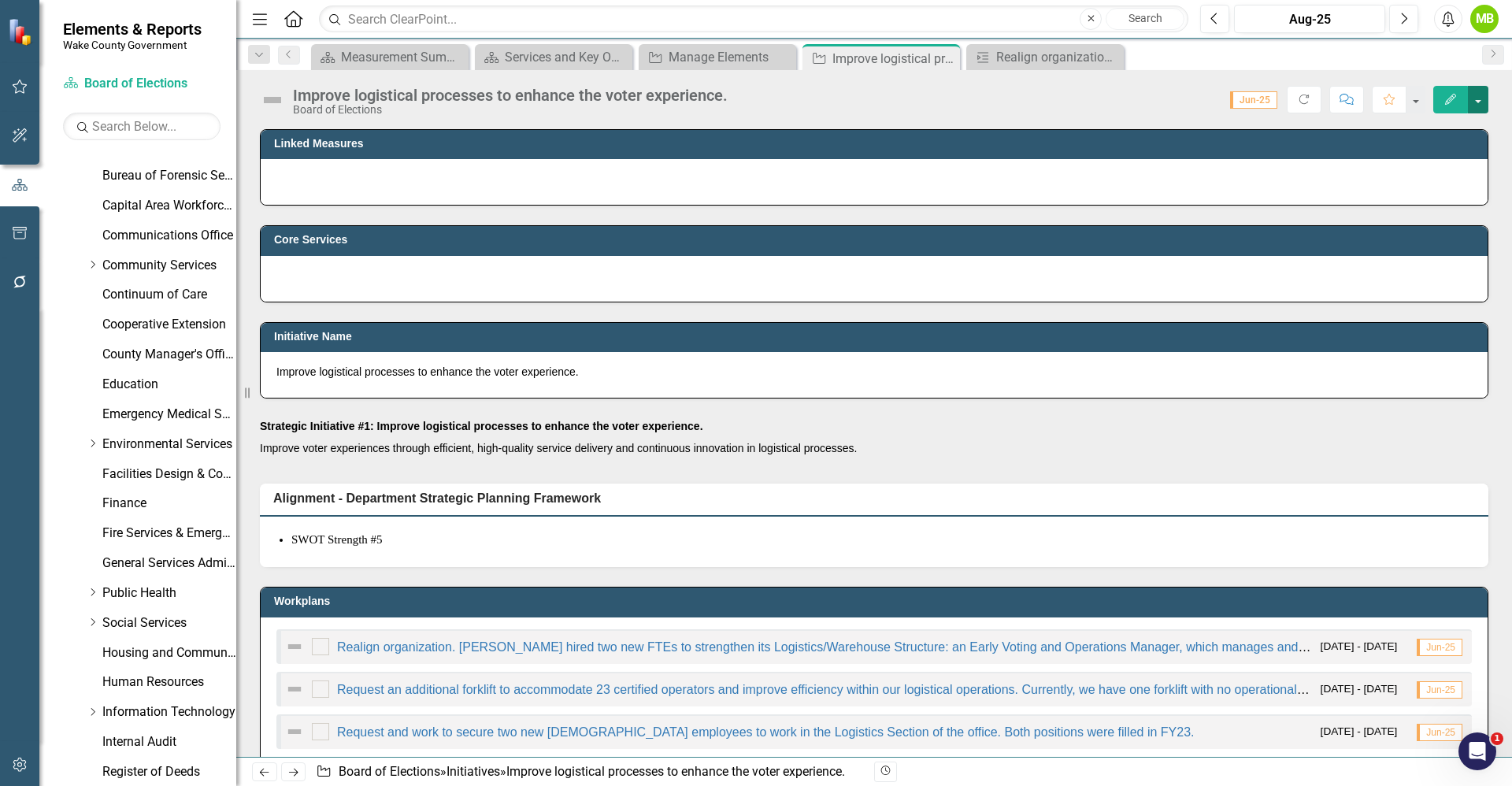
click at [1479, 93] on button "button" at bounding box center [1478, 99] width 20 height 27
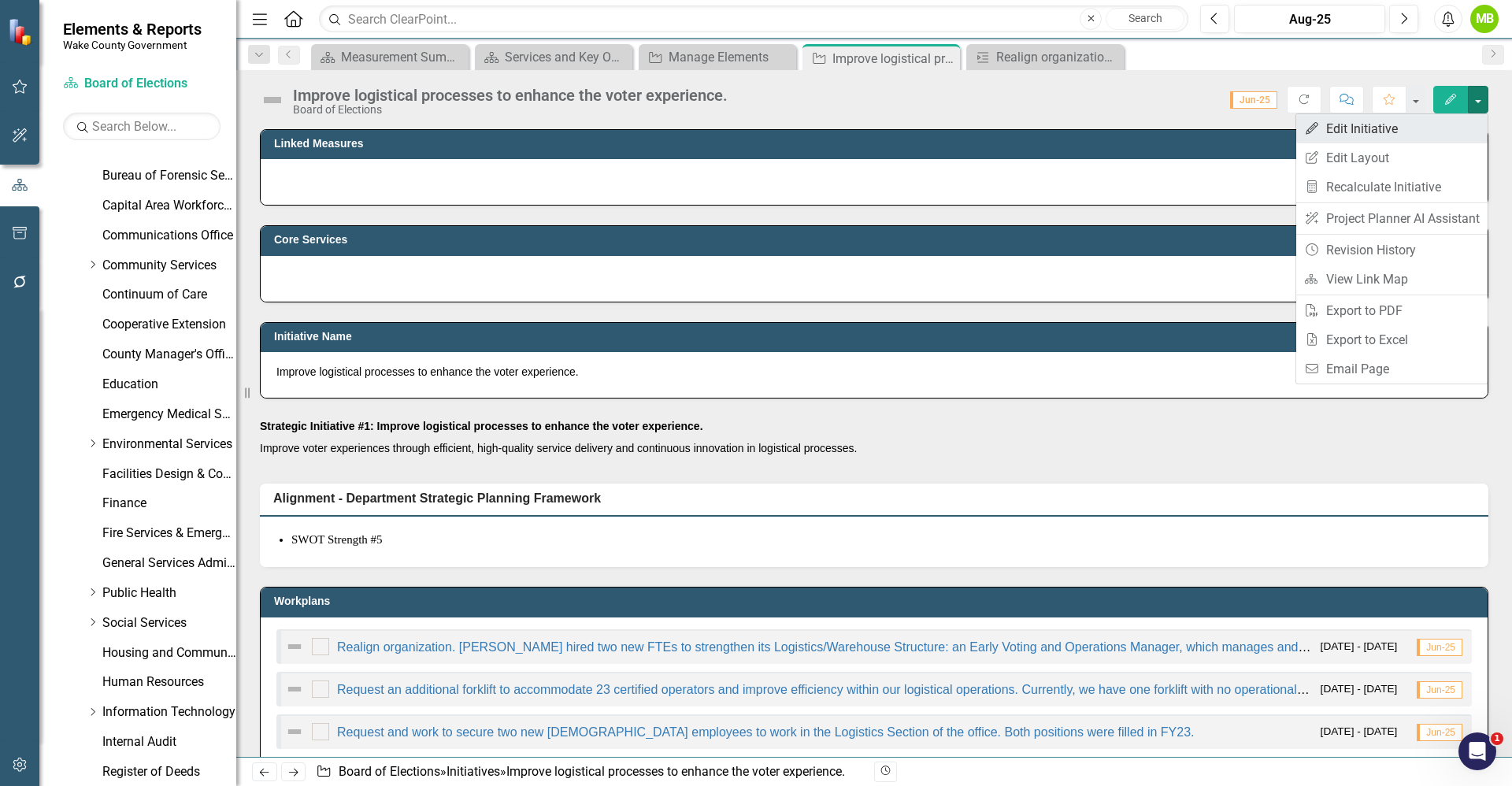
click at [1429, 129] on link "Edit Edit Initiative" at bounding box center [1391, 129] width 191 height 29
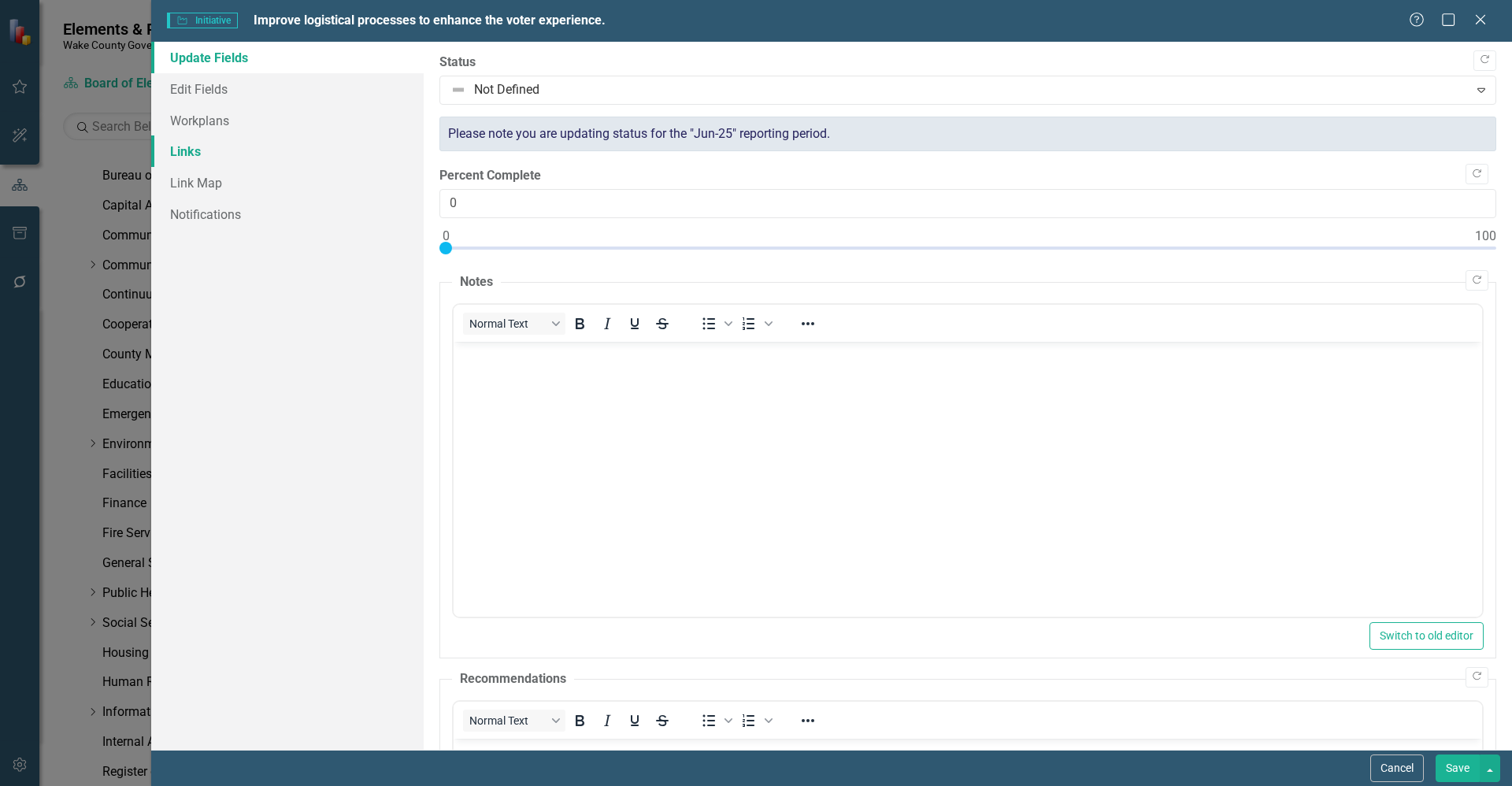
click at [203, 159] on link "Links" at bounding box center [287, 151] width 272 height 32
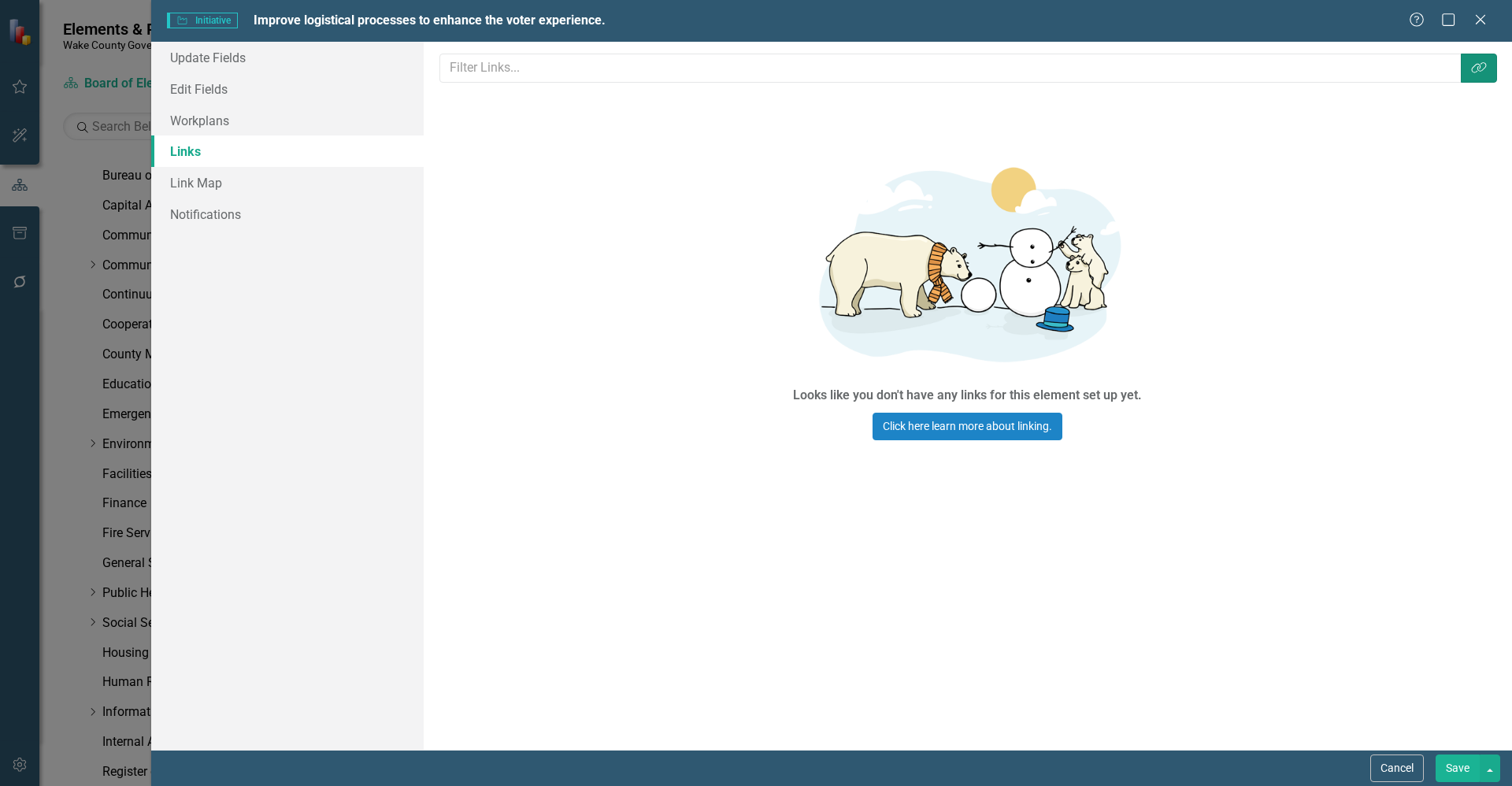
click at [1481, 73] on icon "Link Tag" at bounding box center [1479, 68] width 16 height 12
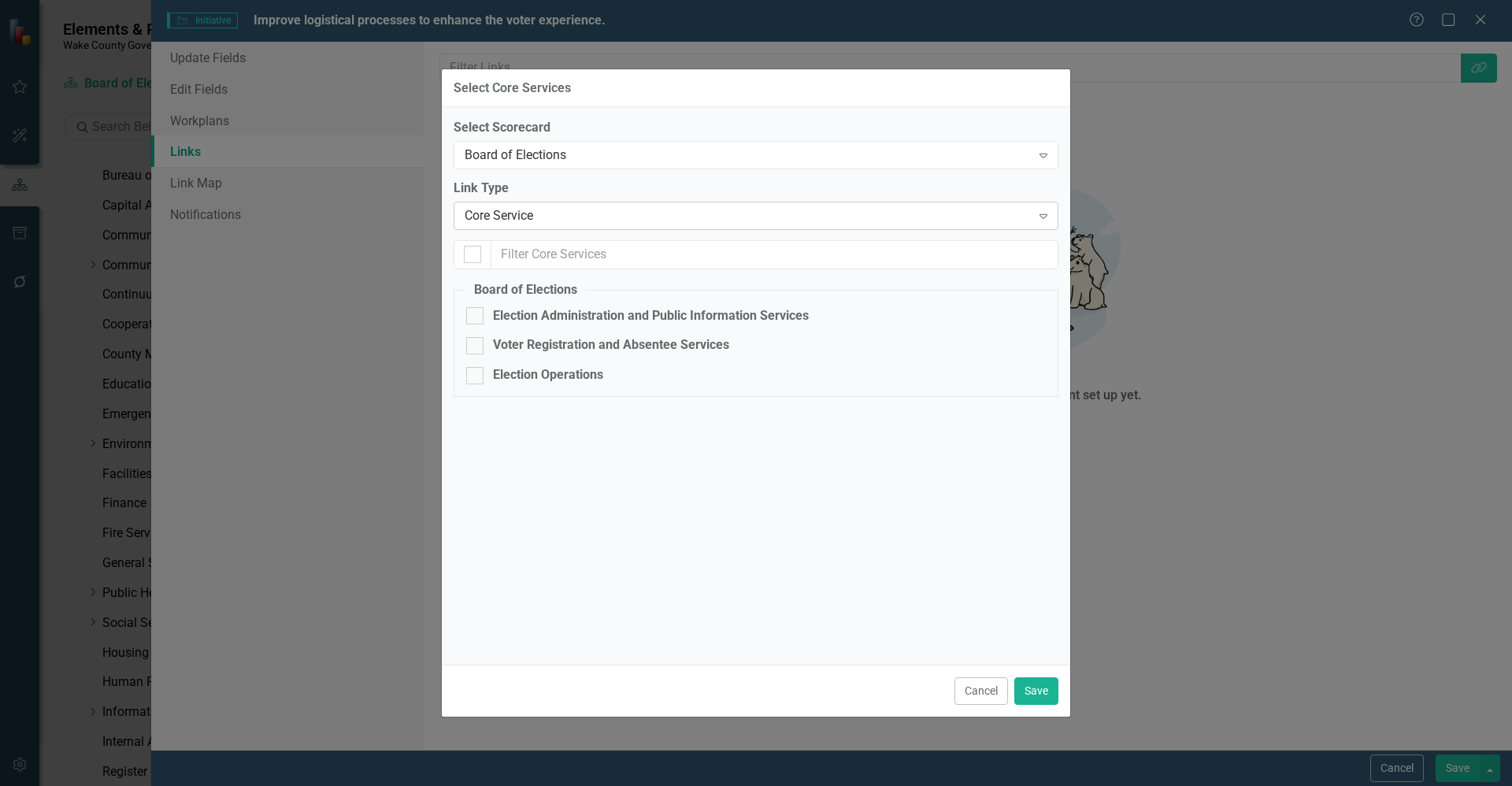
click at [658, 212] on div "Core Service" at bounding box center [748, 215] width 566 height 18
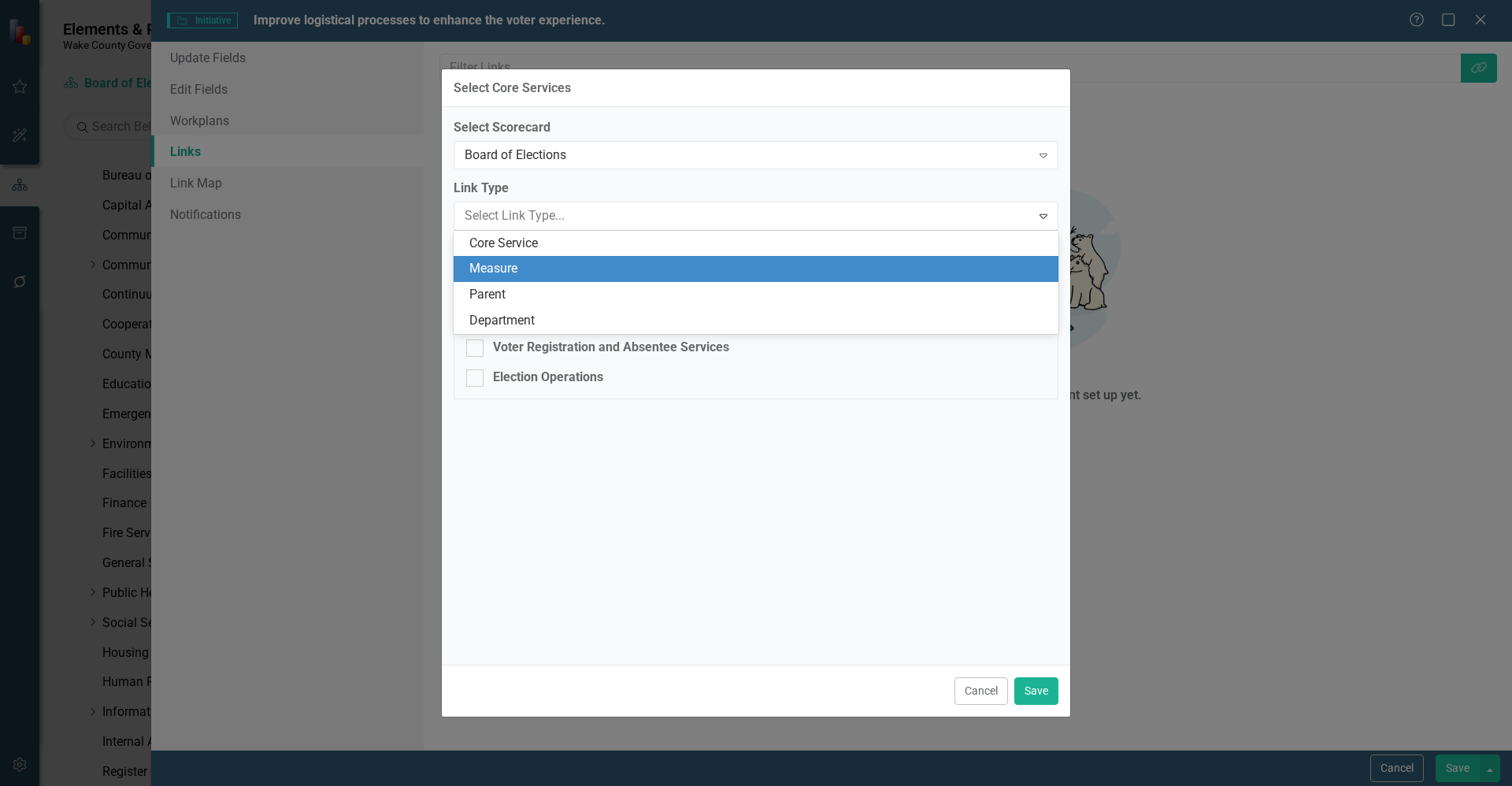
click at [642, 268] on div "Measure" at bounding box center [759, 268] width 579 height 18
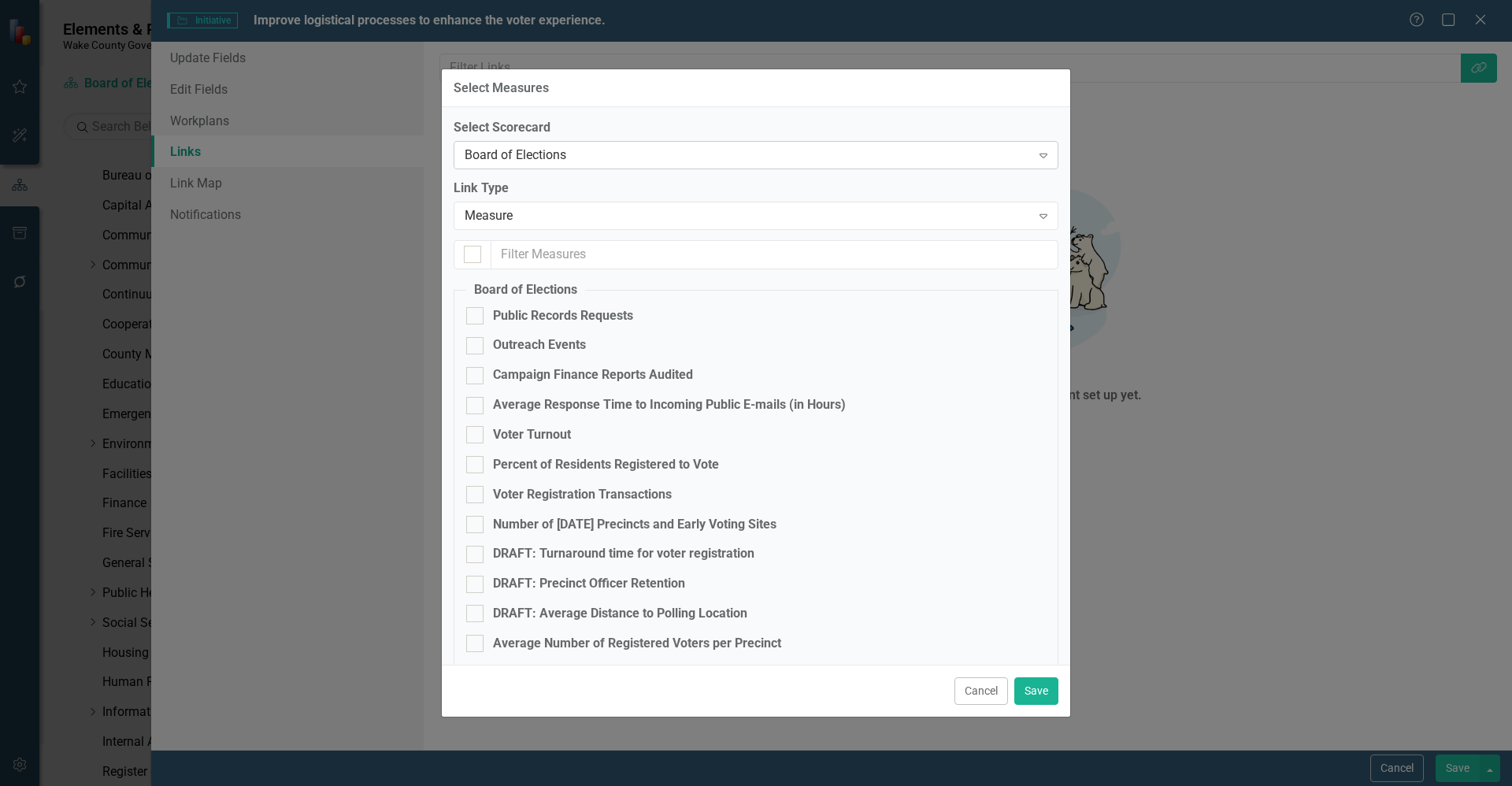
click at [591, 160] on div "Board of Elections" at bounding box center [748, 155] width 566 height 18
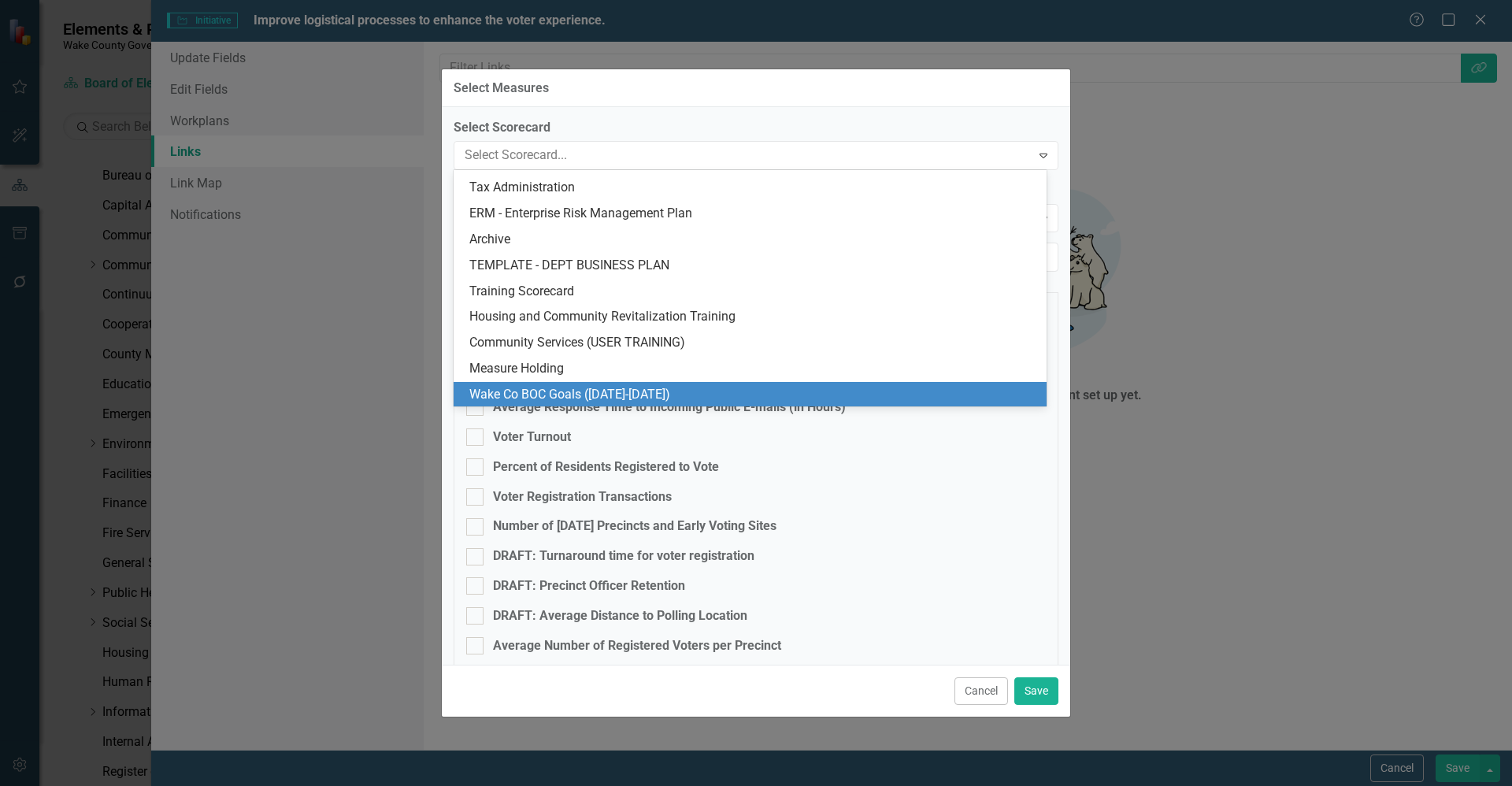
scroll to position [1547, 0]
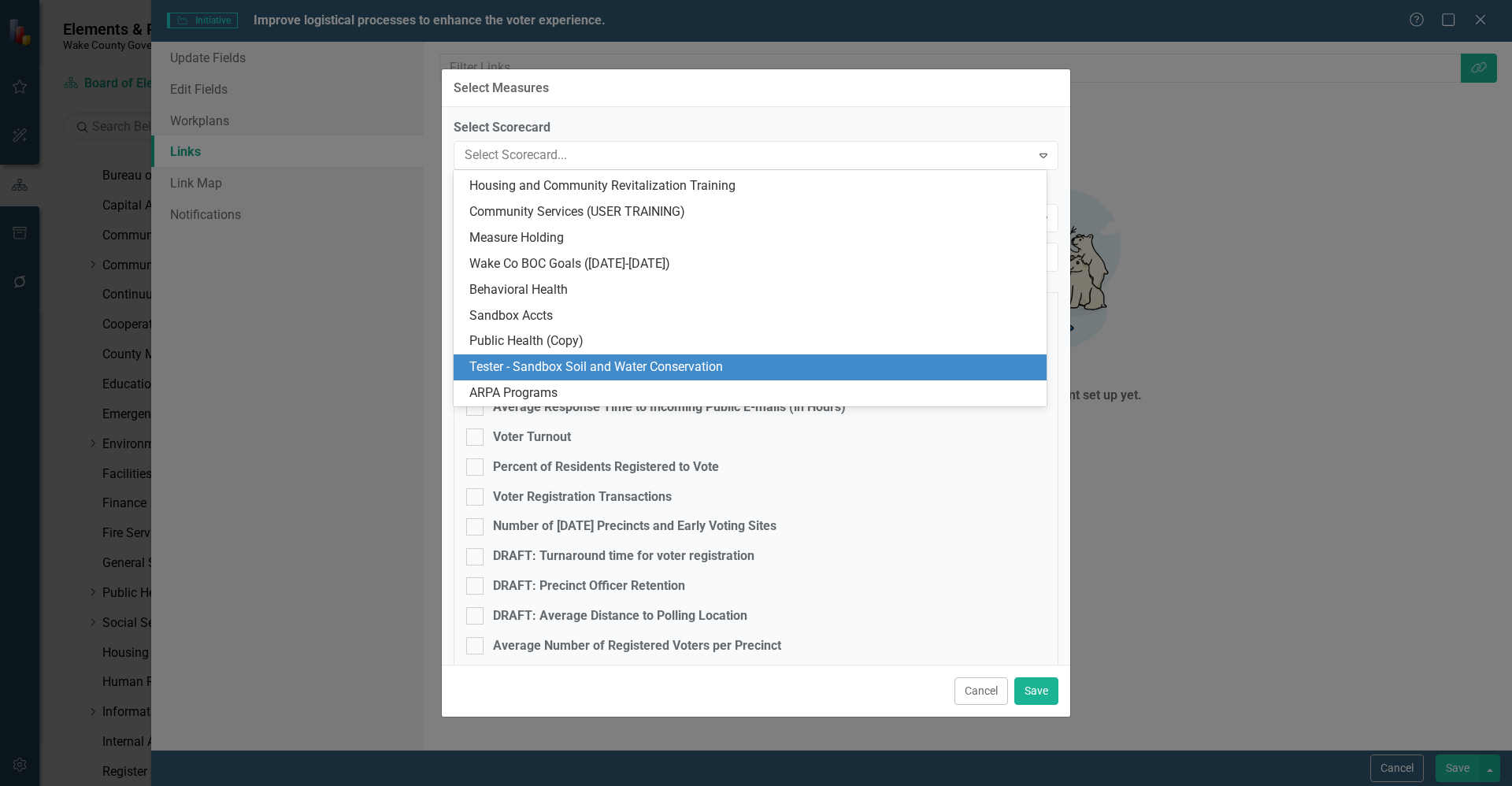
click at [584, 369] on div "Tester - Sandbox Soil and Water Conservation" at bounding box center [753, 367] width 568 height 18
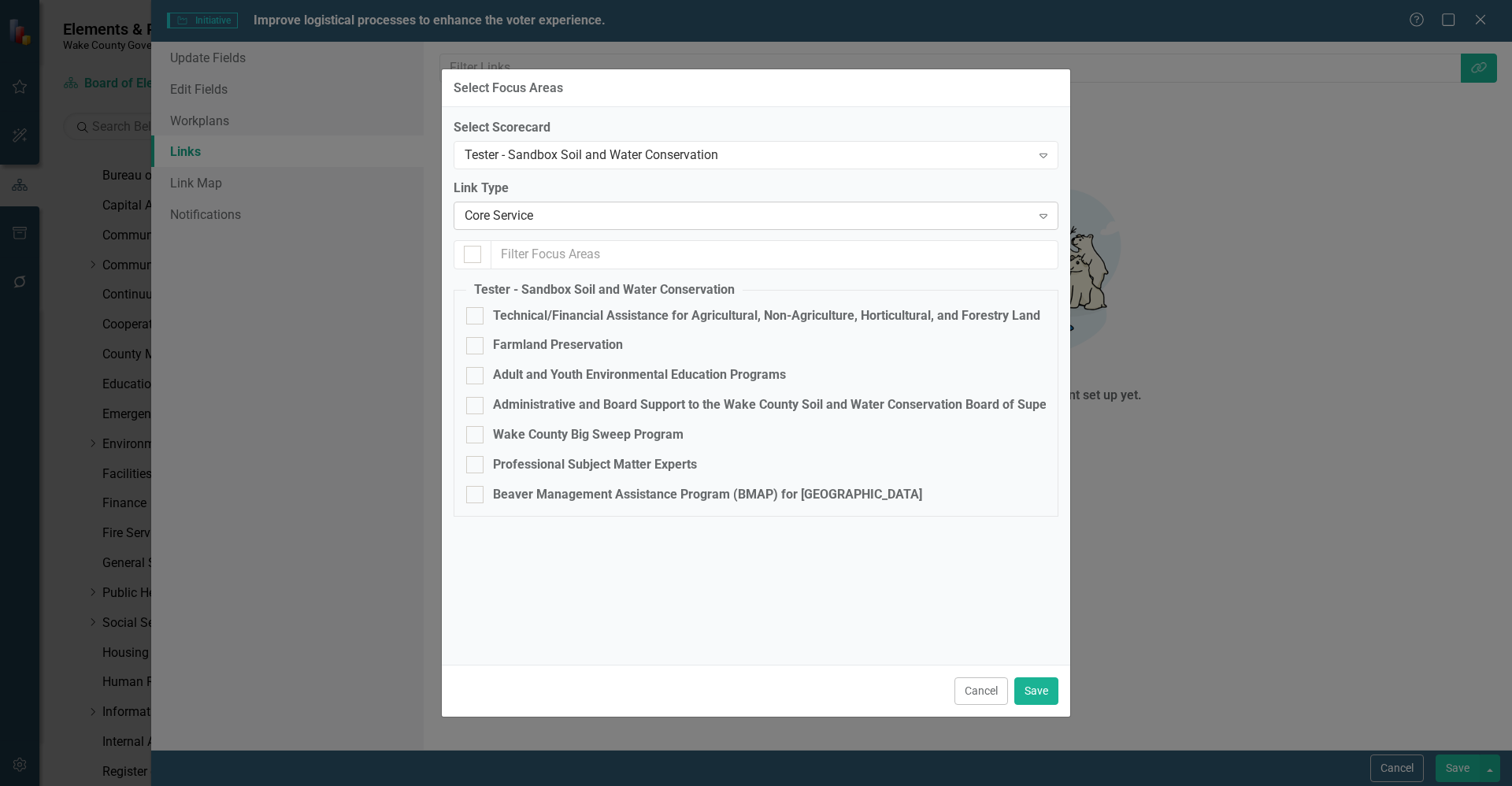
click at [590, 227] on div "Core Service Expand" at bounding box center [756, 216] width 605 height 28
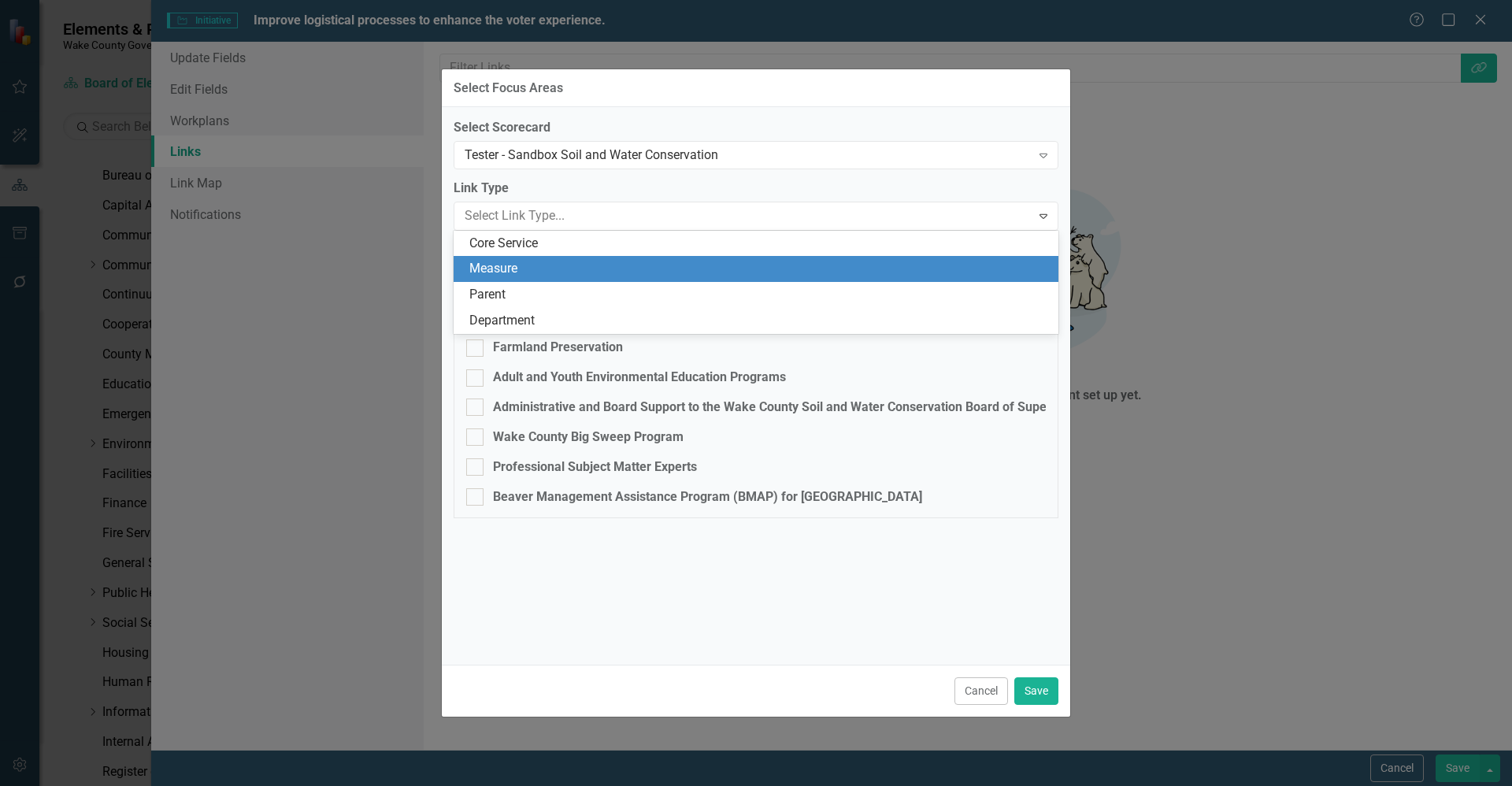
click at [526, 268] on div "Measure" at bounding box center [759, 268] width 579 height 18
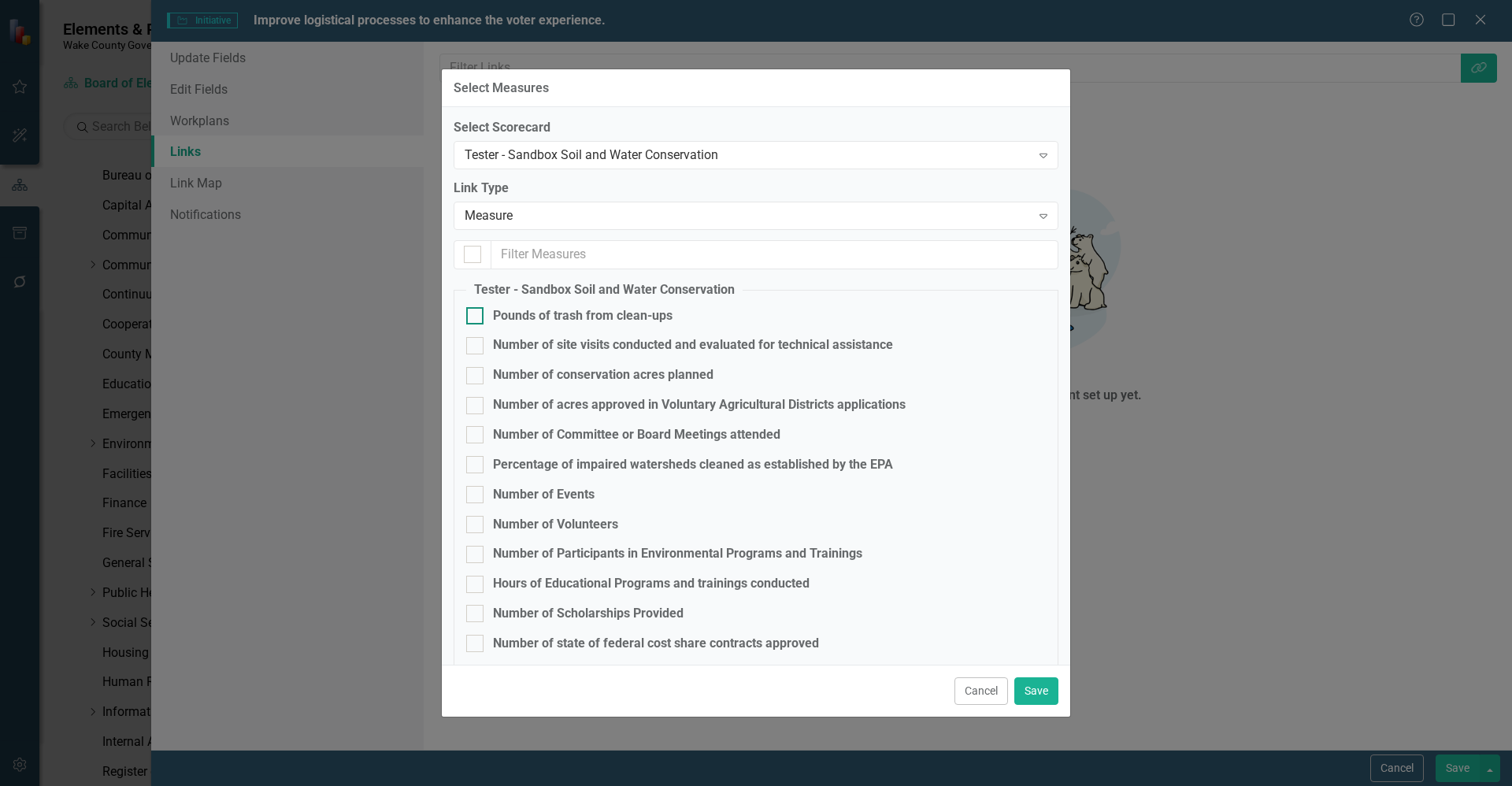
click at [476, 315] on div at bounding box center [476, 316] width 18 height 18
click at [476, 315] on input "Pounds of trash from clean-ups" at bounding box center [472, 312] width 11 height 11
checkbox input "true"
click at [479, 342] on div at bounding box center [476, 346] width 18 height 18
click at [476, 342] on input "Number of site visits conducted and evaluated for technical assistance" at bounding box center [472, 342] width 11 height 11
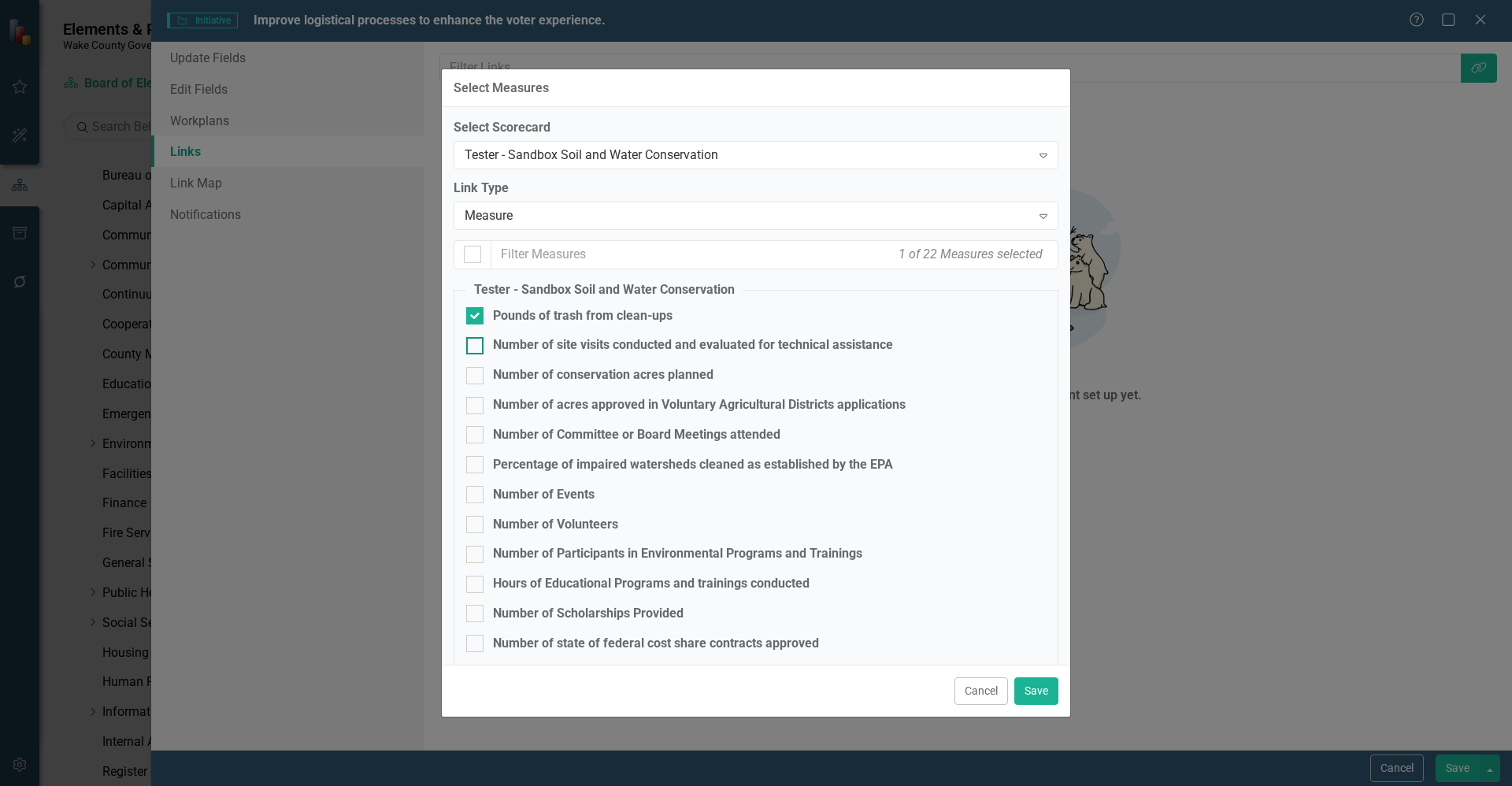
checkbox input "true"
click at [1038, 682] on button "Save" at bounding box center [1036, 690] width 44 height 27
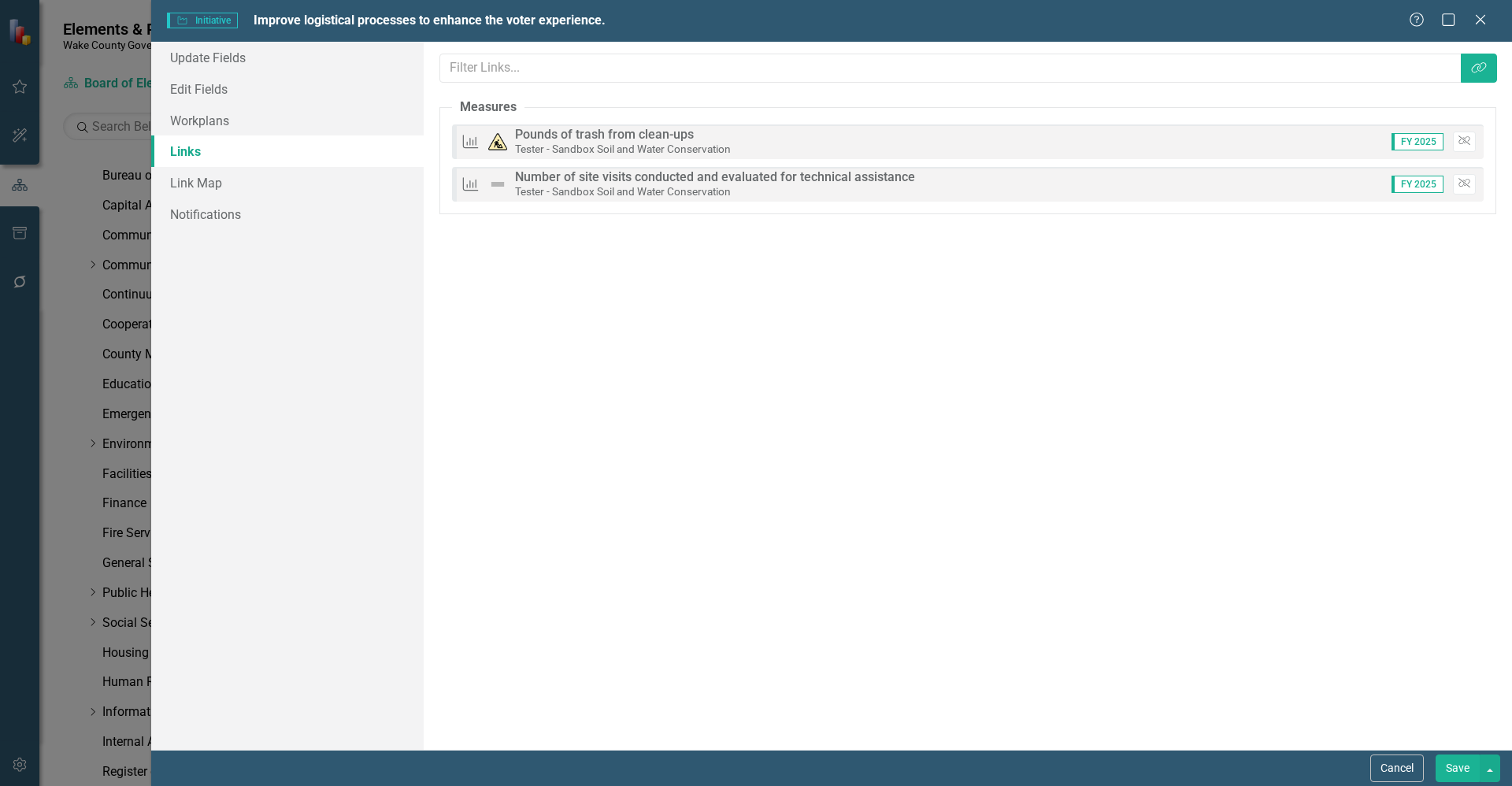
click at [1457, 760] on button "Save" at bounding box center [1458, 768] width 44 height 27
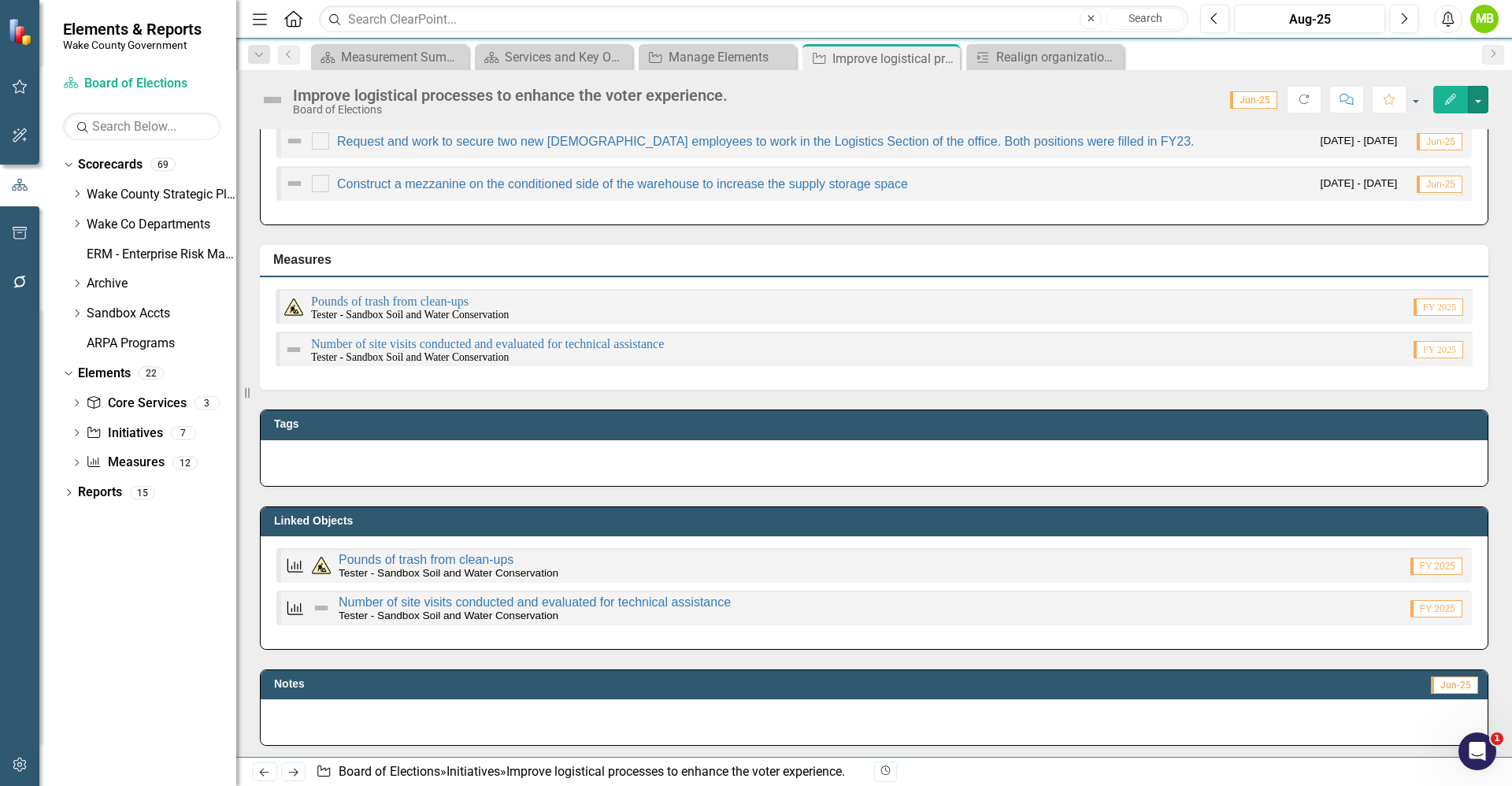
scroll to position [0, 0]
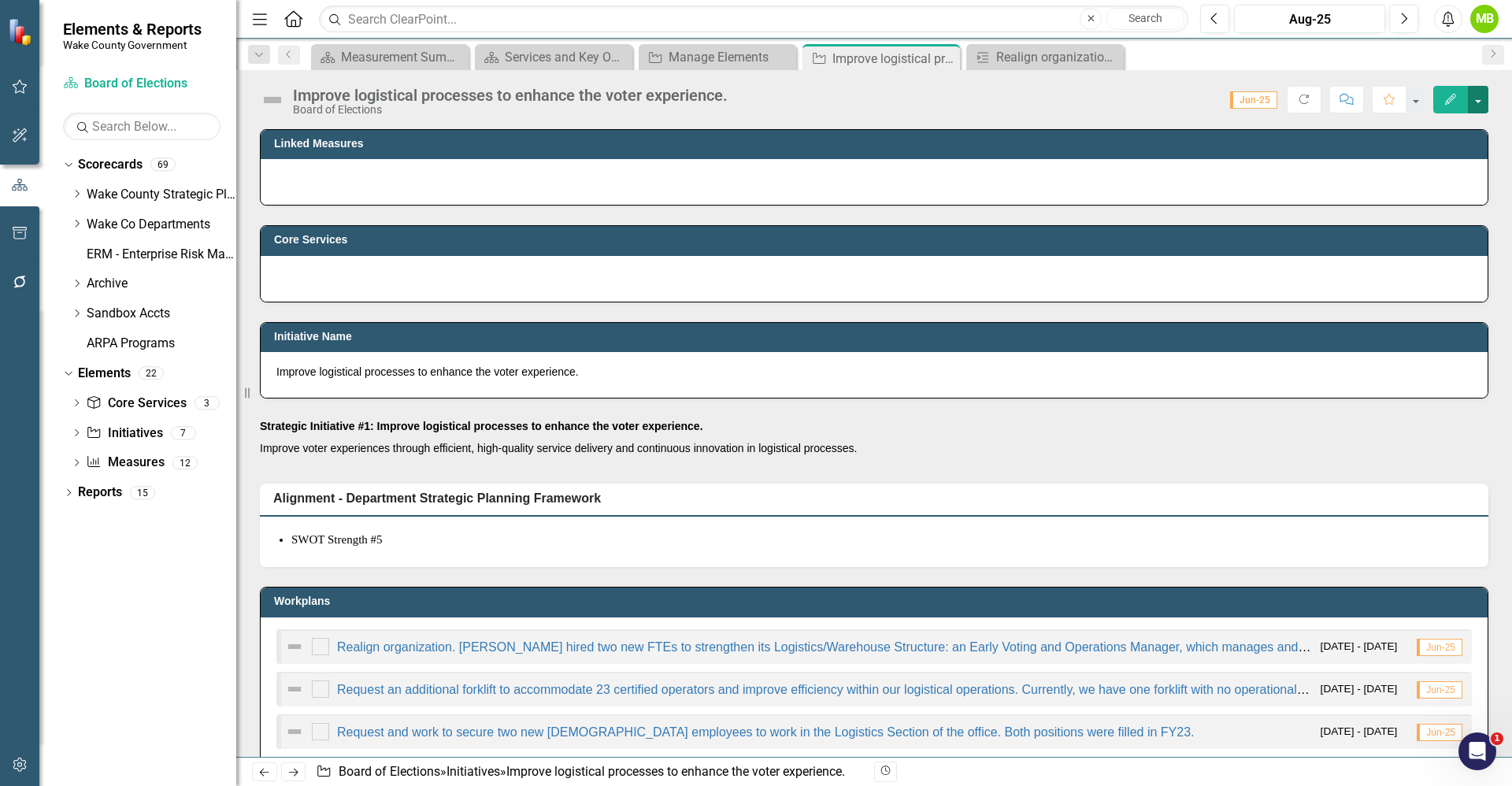
click at [1479, 100] on button "button" at bounding box center [1478, 99] width 20 height 27
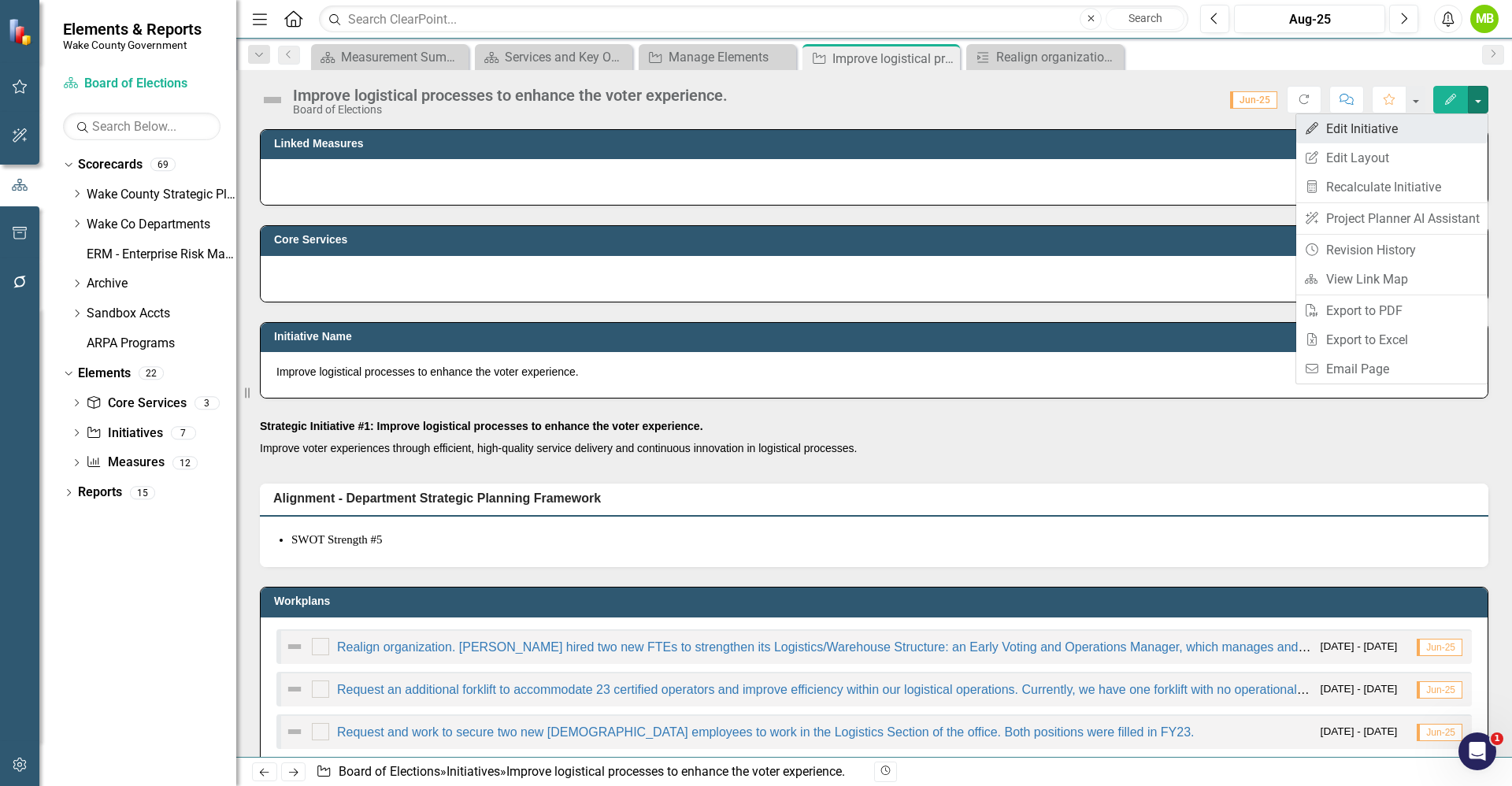
click at [1440, 123] on link "Edit Edit Initiative" at bounding box center [1391, 129] width 191 height 29
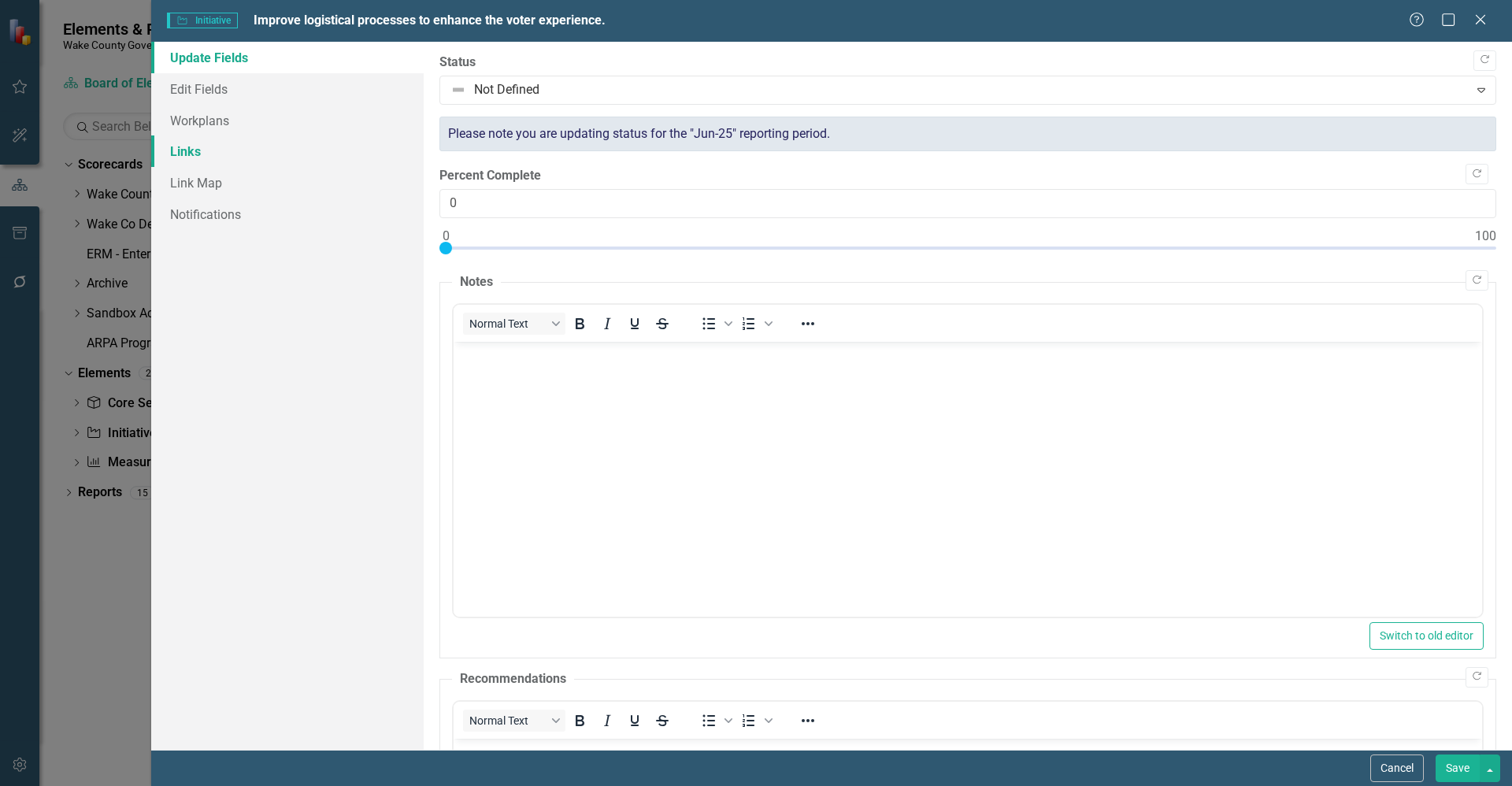
click at [250, 152] on link "Links" at bounding box center [287, 151] width 272 height 32
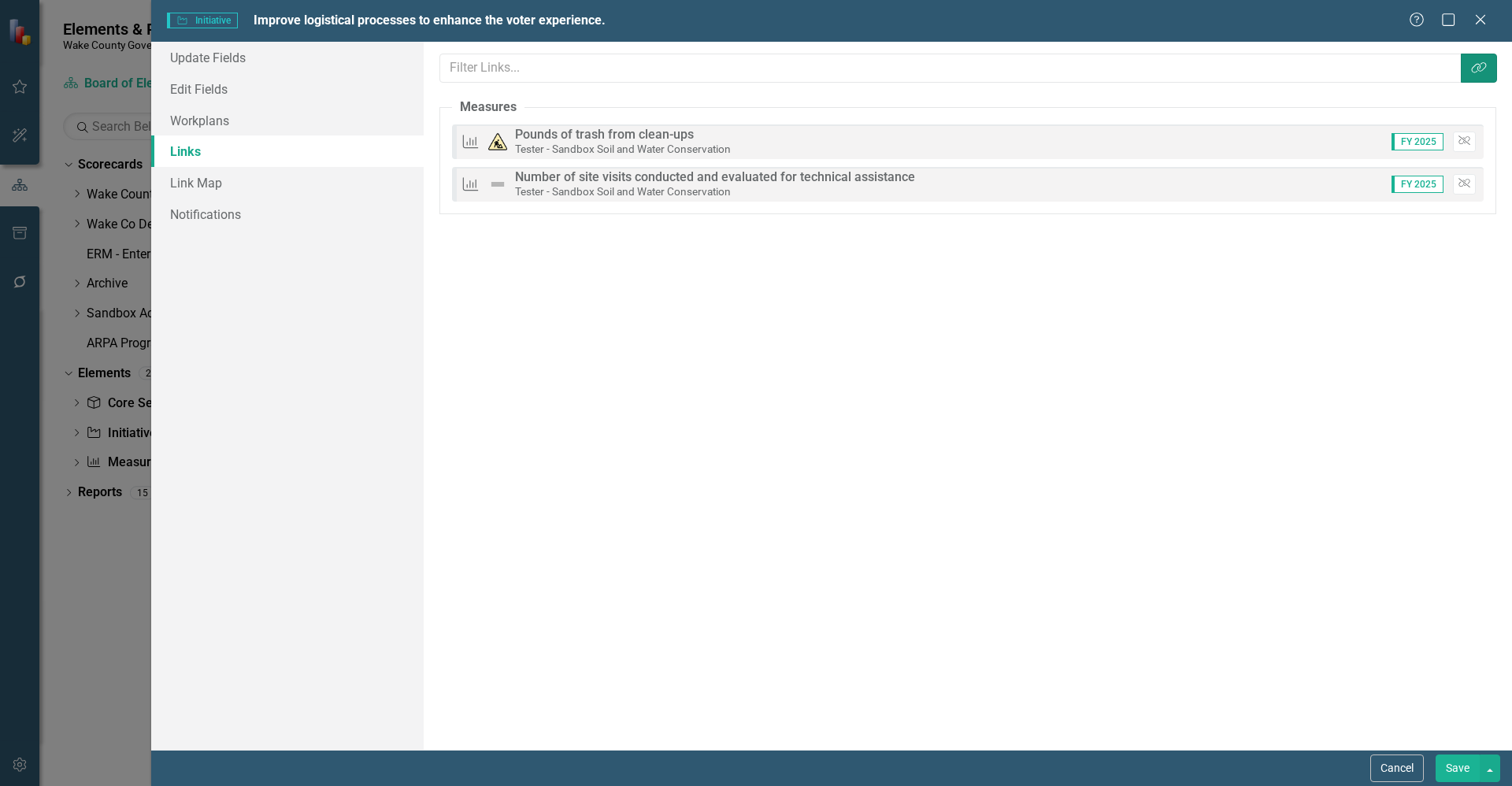
click at [1487, 77] on button "Link Tag" at bounding box center [1479, 68] width 36 height 29
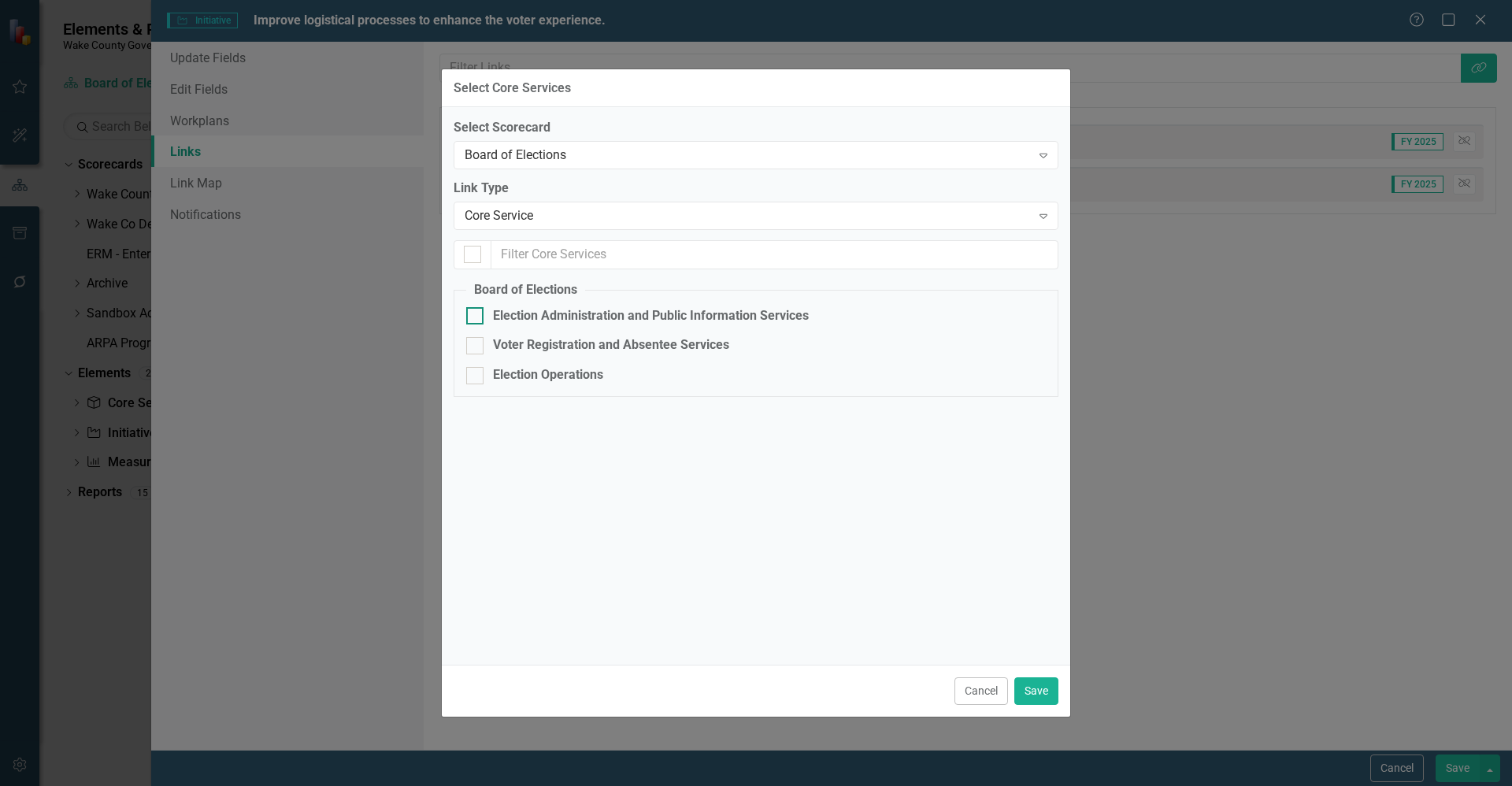
click at [483, 321] on div at bounding box center [476, 316] width 18 height 18
click at [476, 317] on input "Election Administration and Public Information Services" at bounding box center [472, 312] width 11 height 11
checkbox input "true"
click at [1049, 686] on button "Save" at bounding box center [1036, 690] width 44 height 27
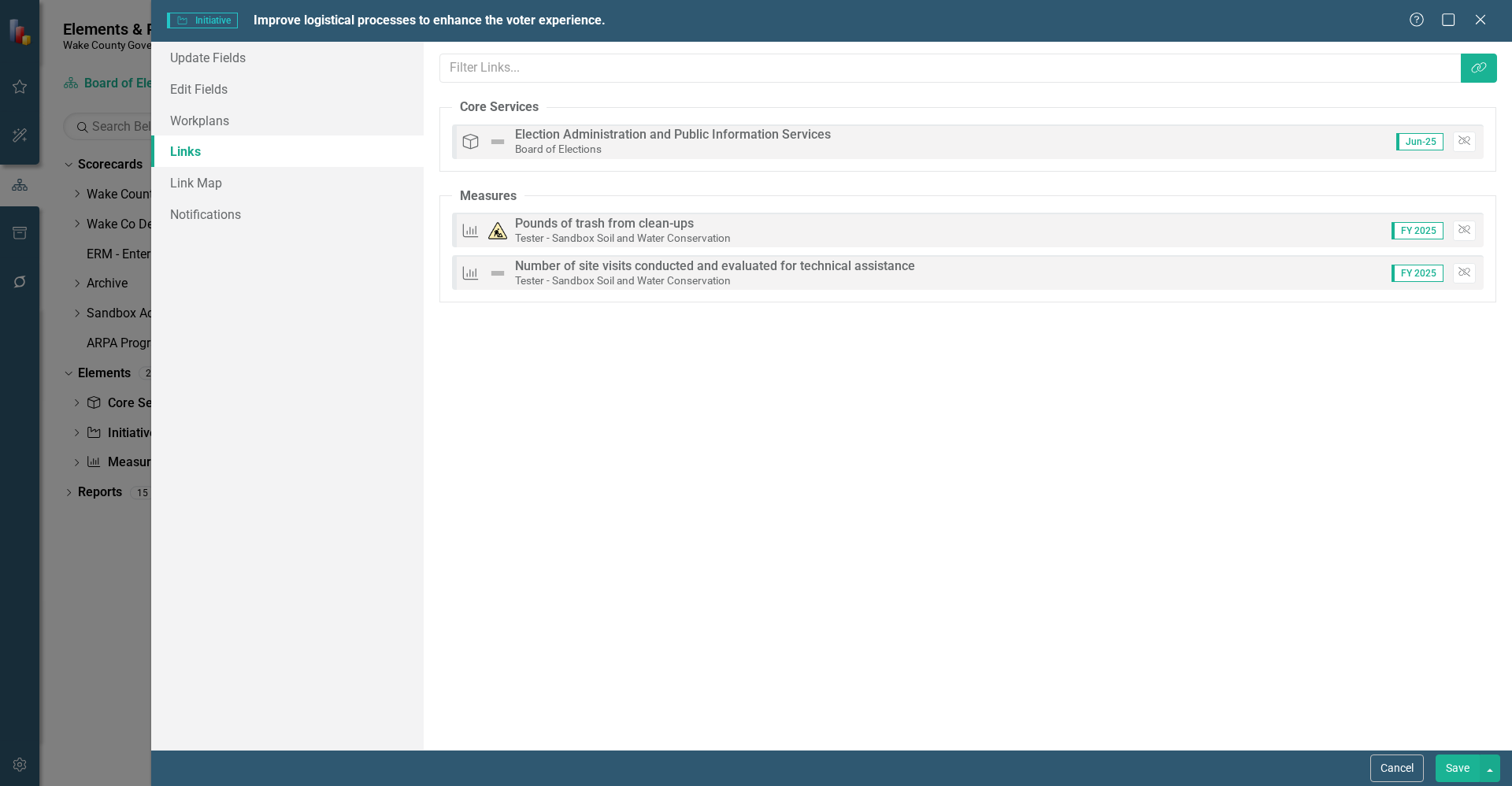
click at [1464, 765] on button "Save" at bounding box center [1458, 768] width 44 height 27
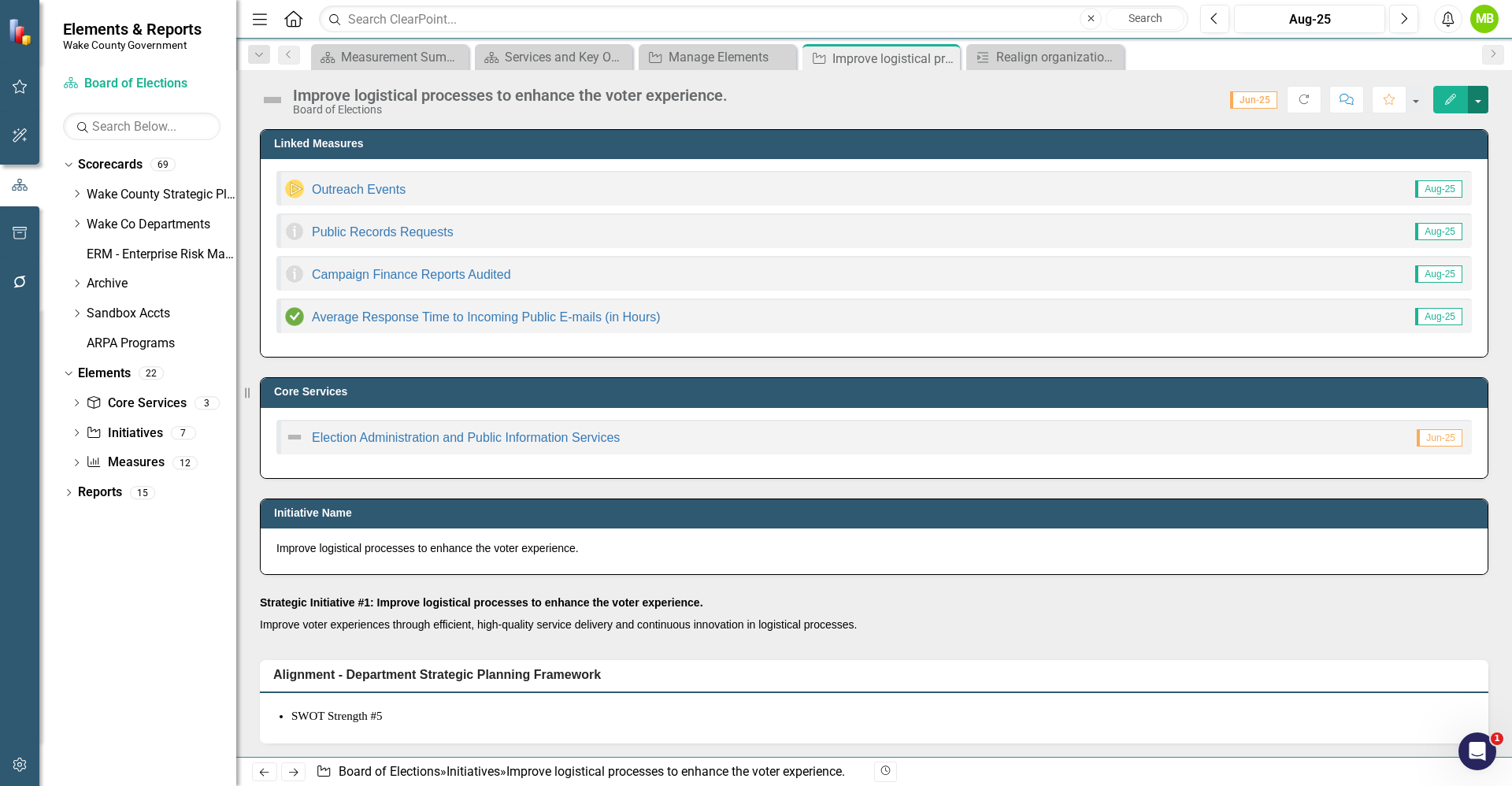
click at [1479, 100] on button "button" at bounding box center [1478, 99] width 20 height 27
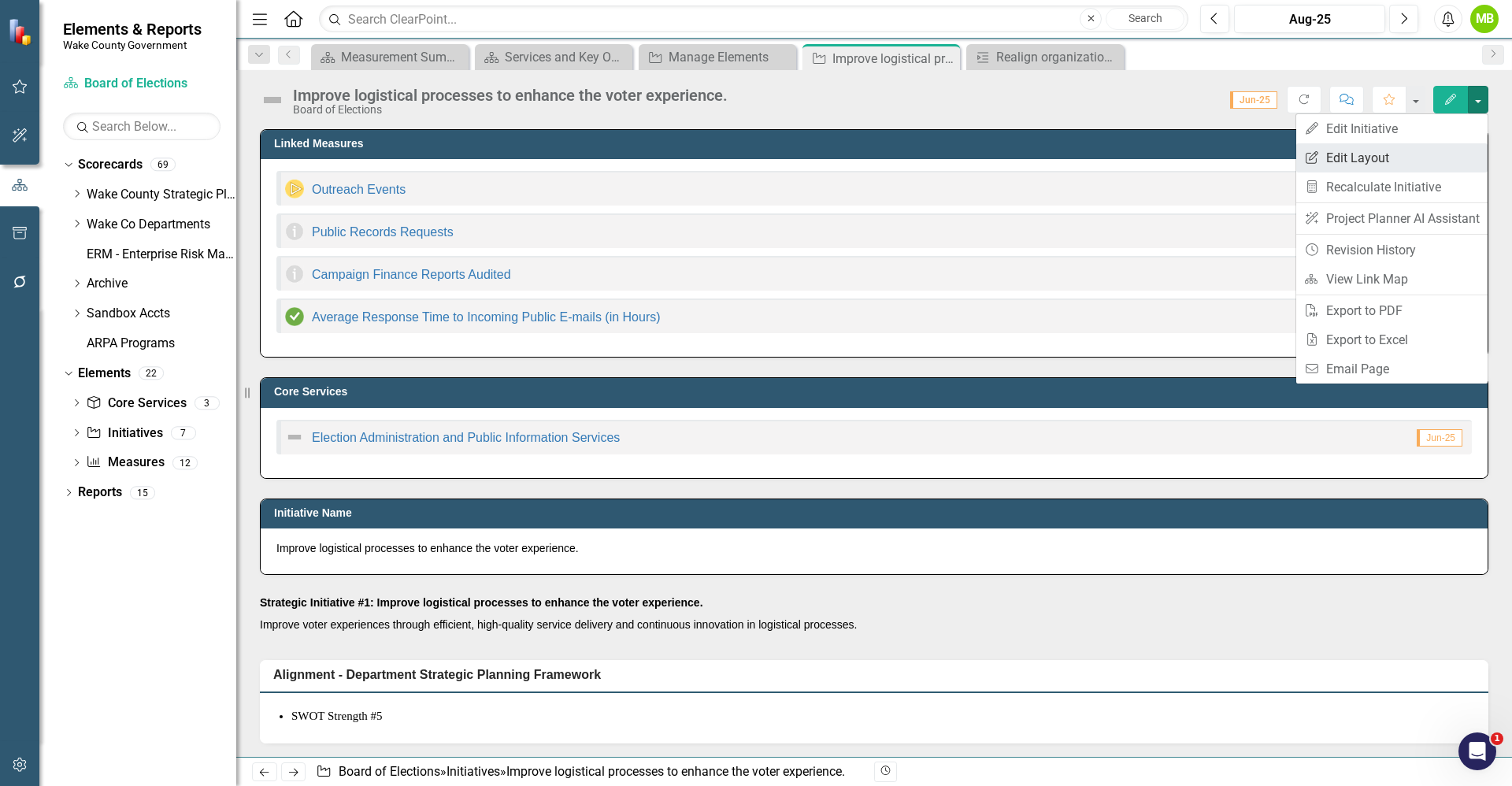
click at [1368, 164] on link "Edit Report Edit Layout" at bounding box center [1391, 158] width 191 height 29
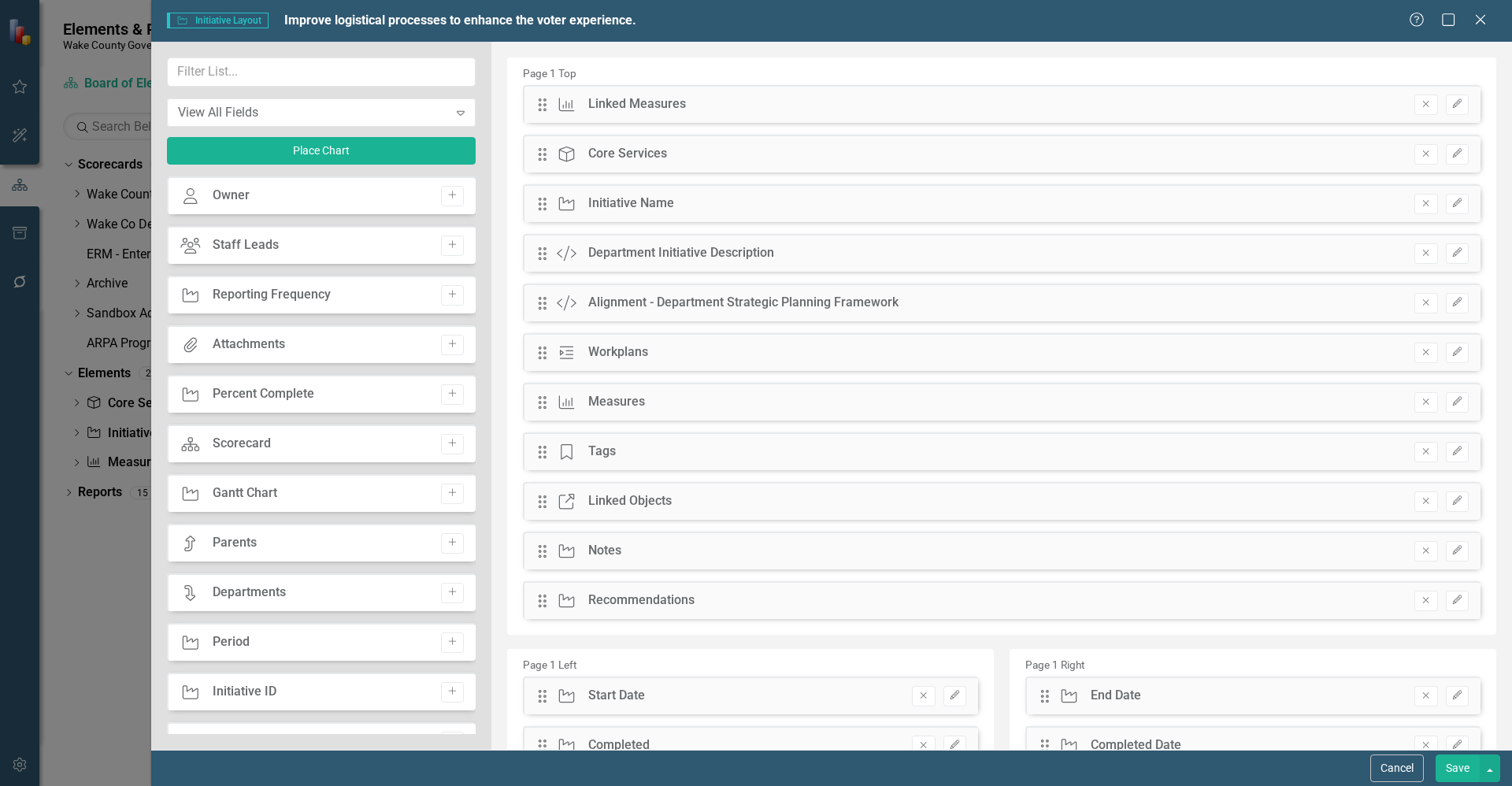
click at [1417, 109] on button "Remove" at bounding box center [1426, 104] width 23 height 20
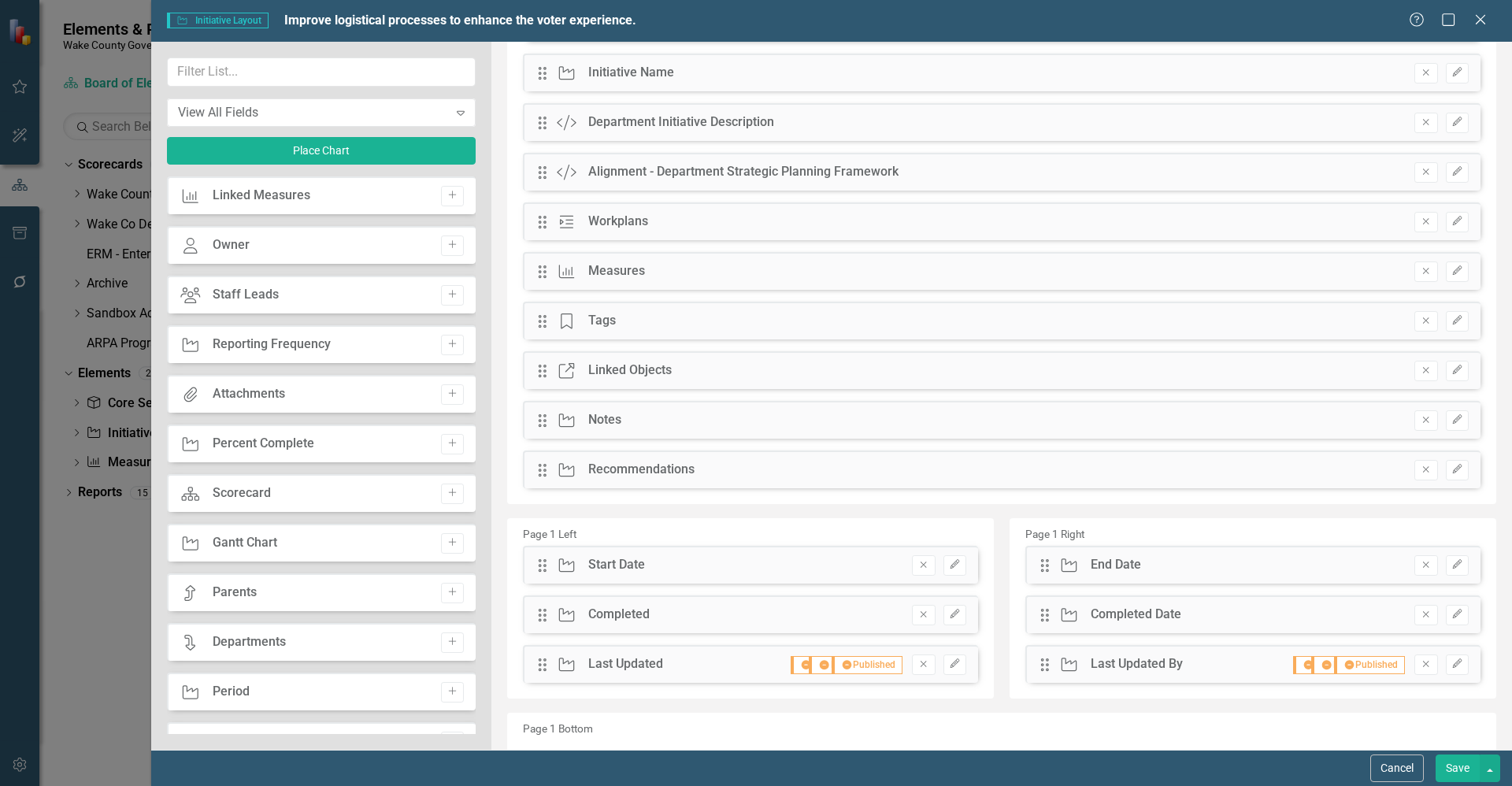
scroll to position [118, 0]
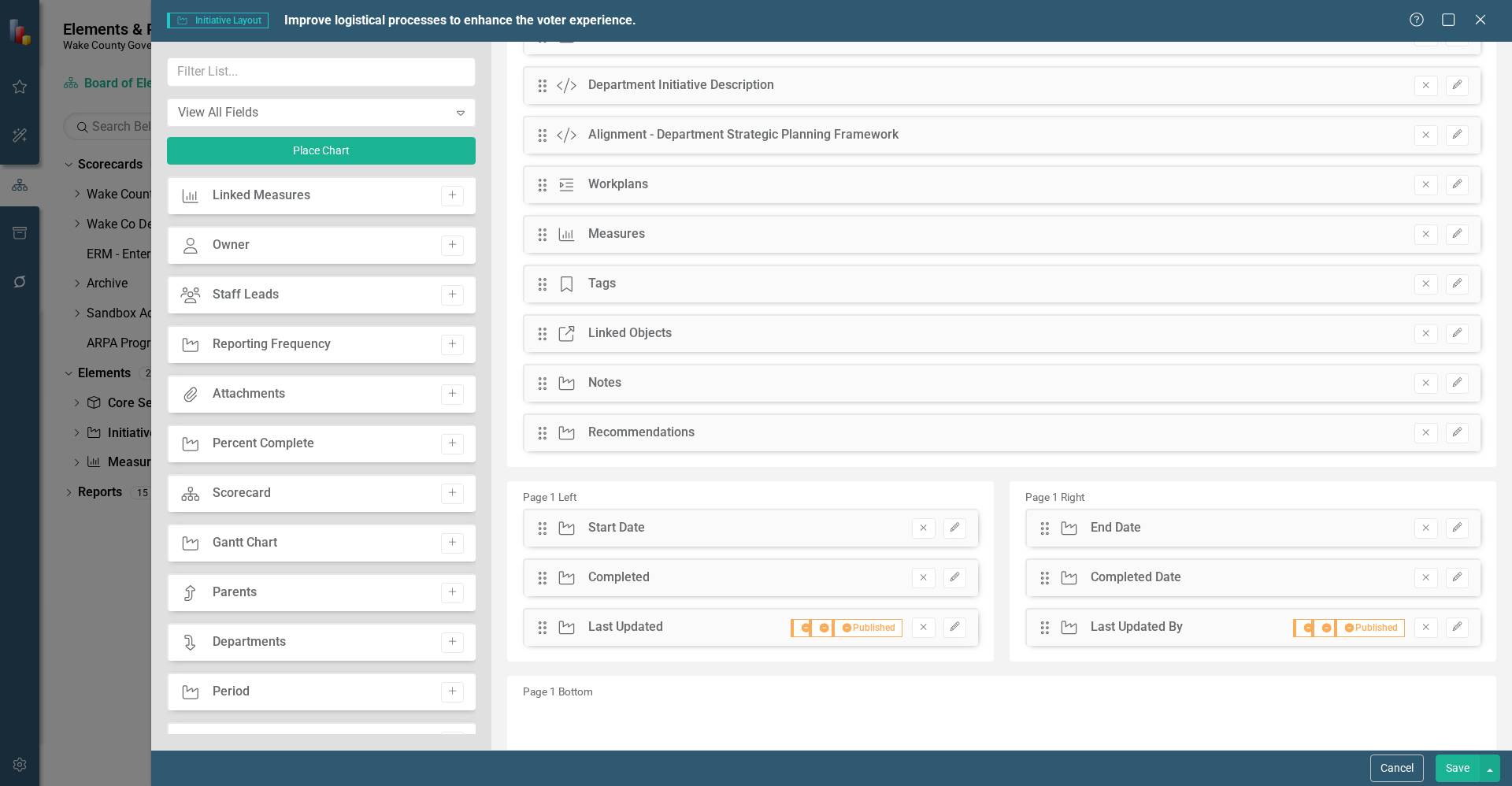
drag, startPoint x: 1467, startPoint y: 768, endPoint x: 1420, endPoint y: 750, distance: 50.3
click at [1466, 768] on button "Save" at bounding box center [1458, 768] width 44 height 27
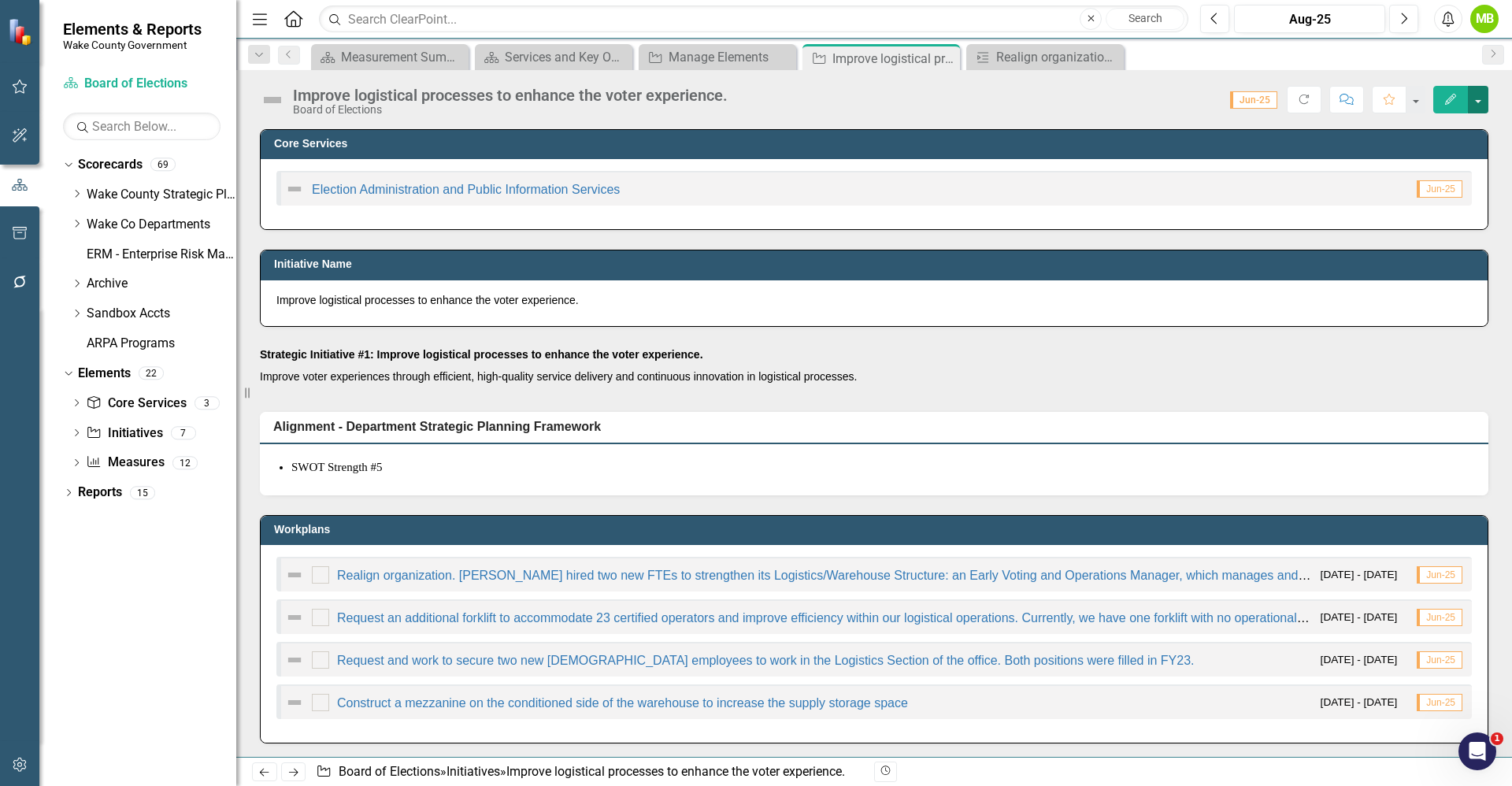
click at [1479, 103] on button "button" at bounding box center [1478, 99] width 20 height 27
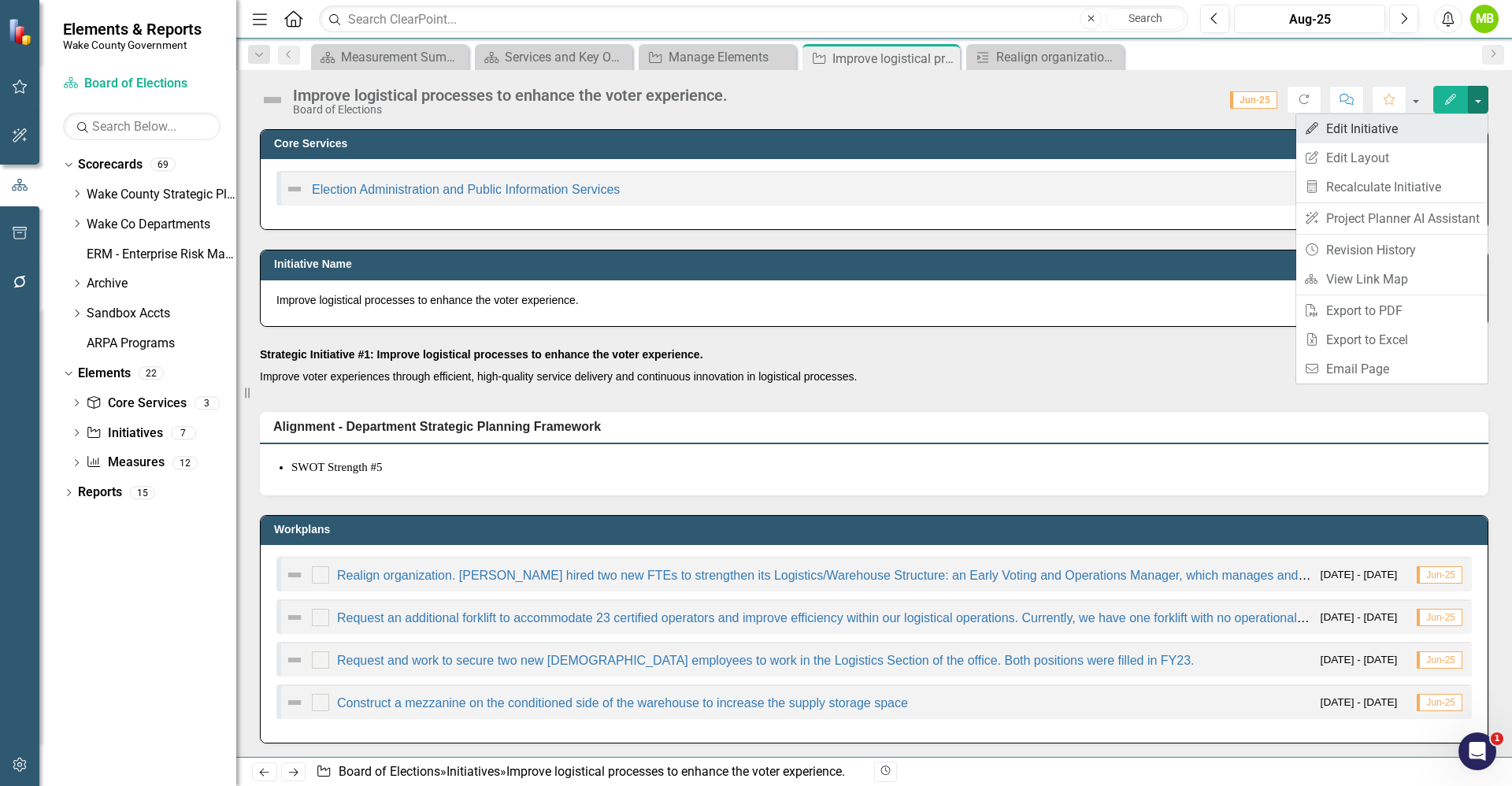
click at [1430, 119] on link "Edit Edit Initiative" at bounding box center [1391, 129] width 191 height 29
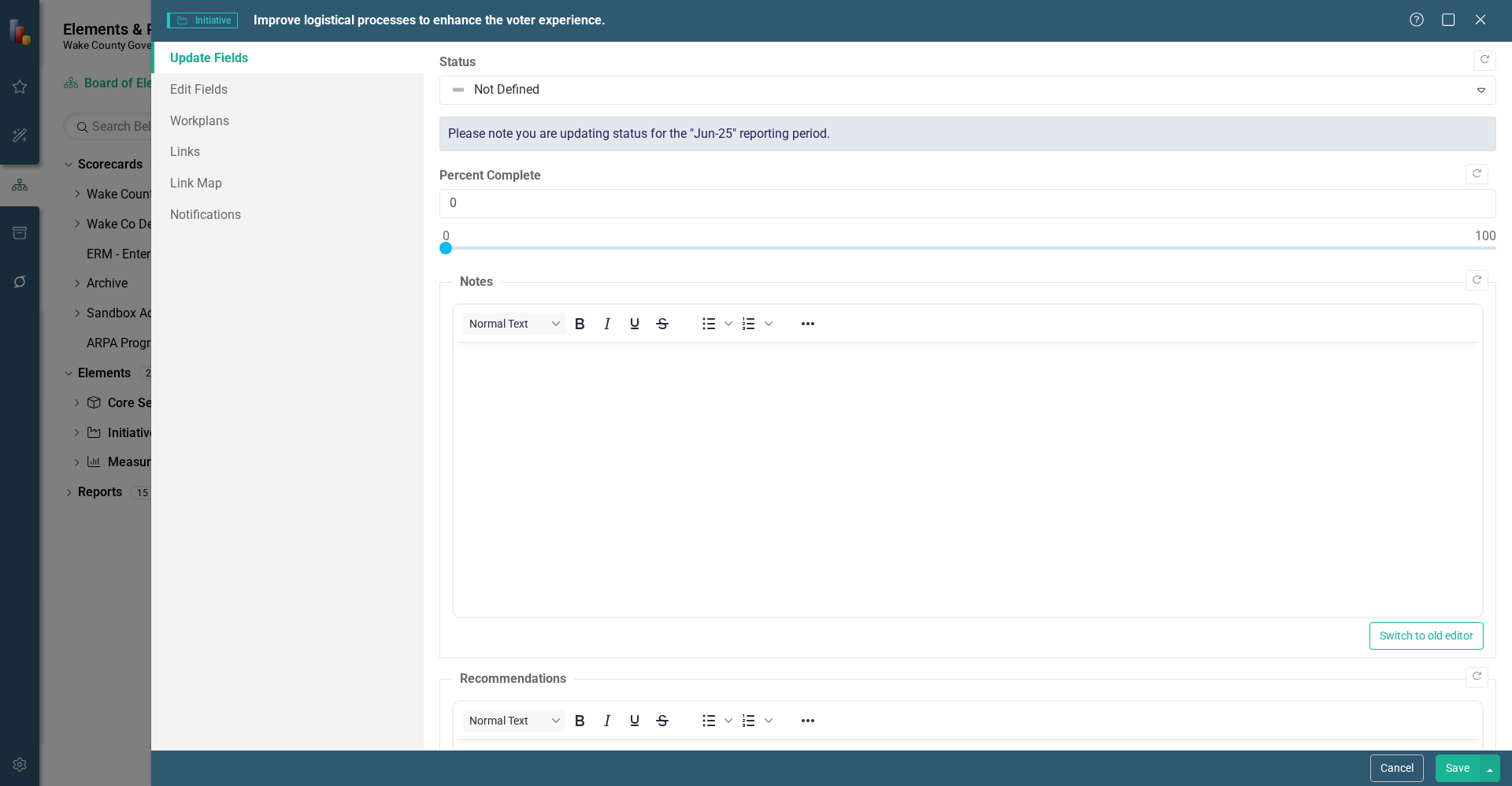
scroll to position [0, 0]
click at [1386, 767] on button "Cancel" at bounding box center [1397, 768] width 54 height 27
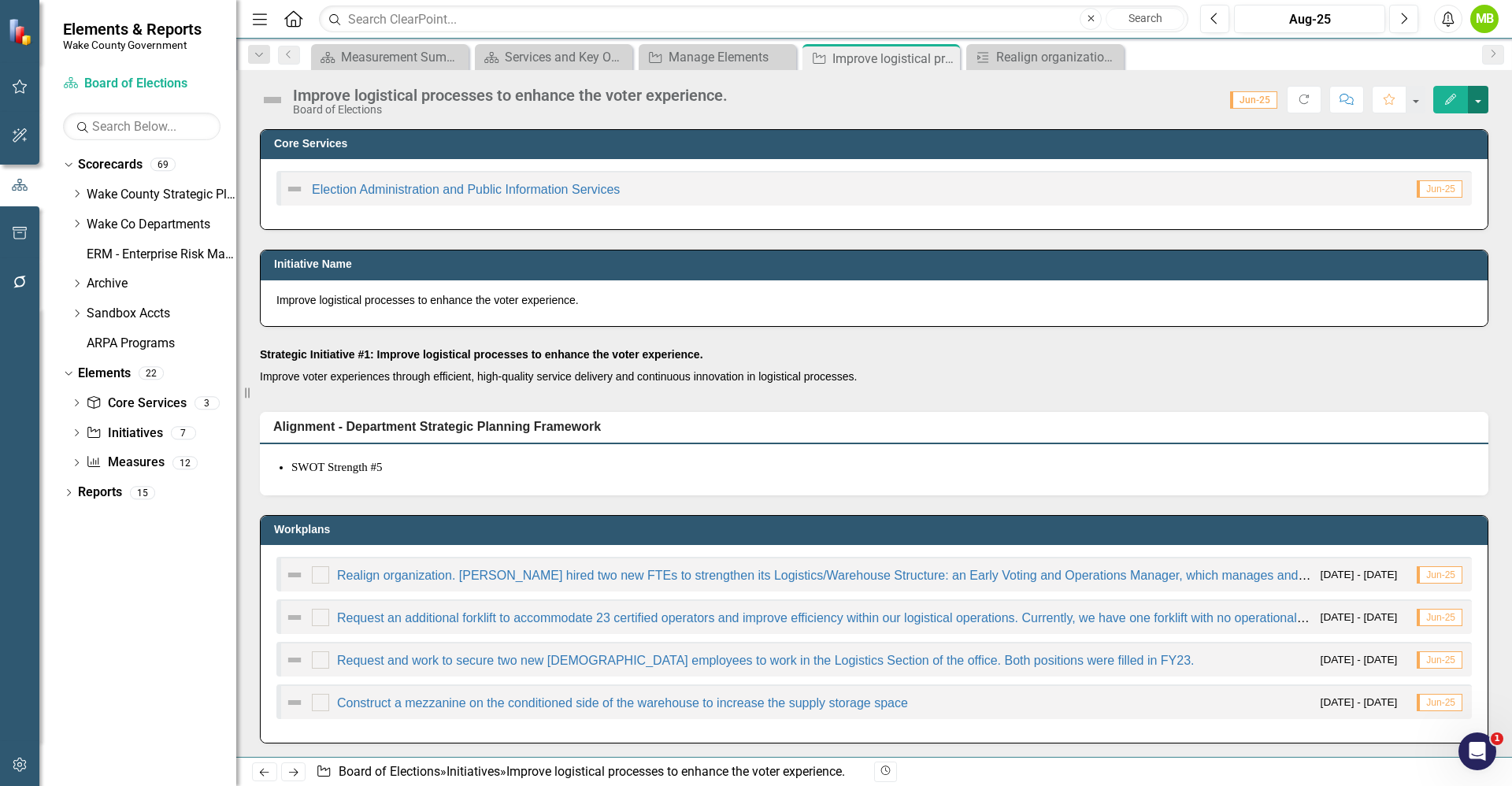
click at [1481, 103] on button "button" at bounding box center [1478, 99] width 20 height 27
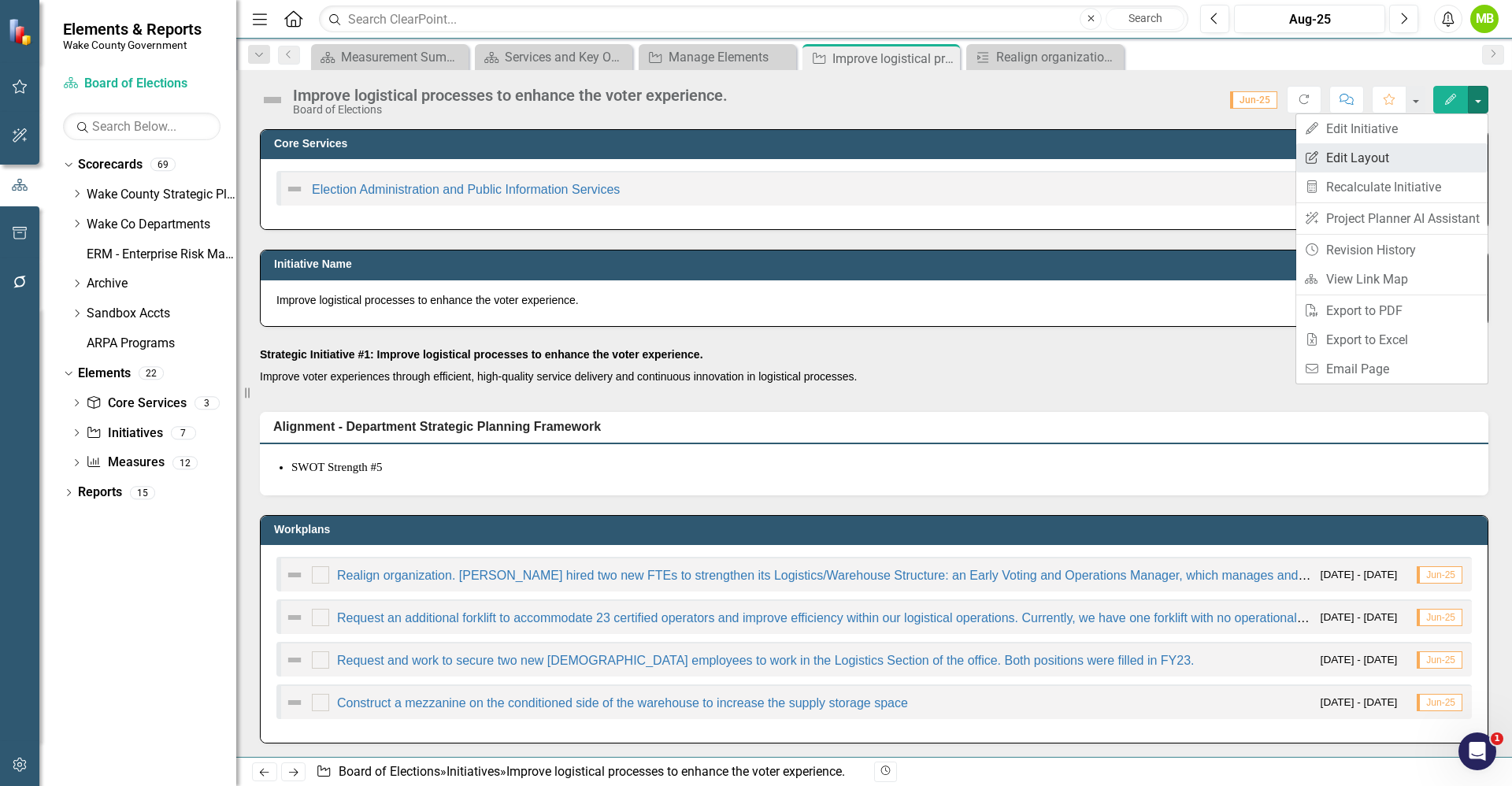
click at [1406, 153] on link "Edit Report Edit Layout" at bounding box center [1391, 158] width 191 height 29
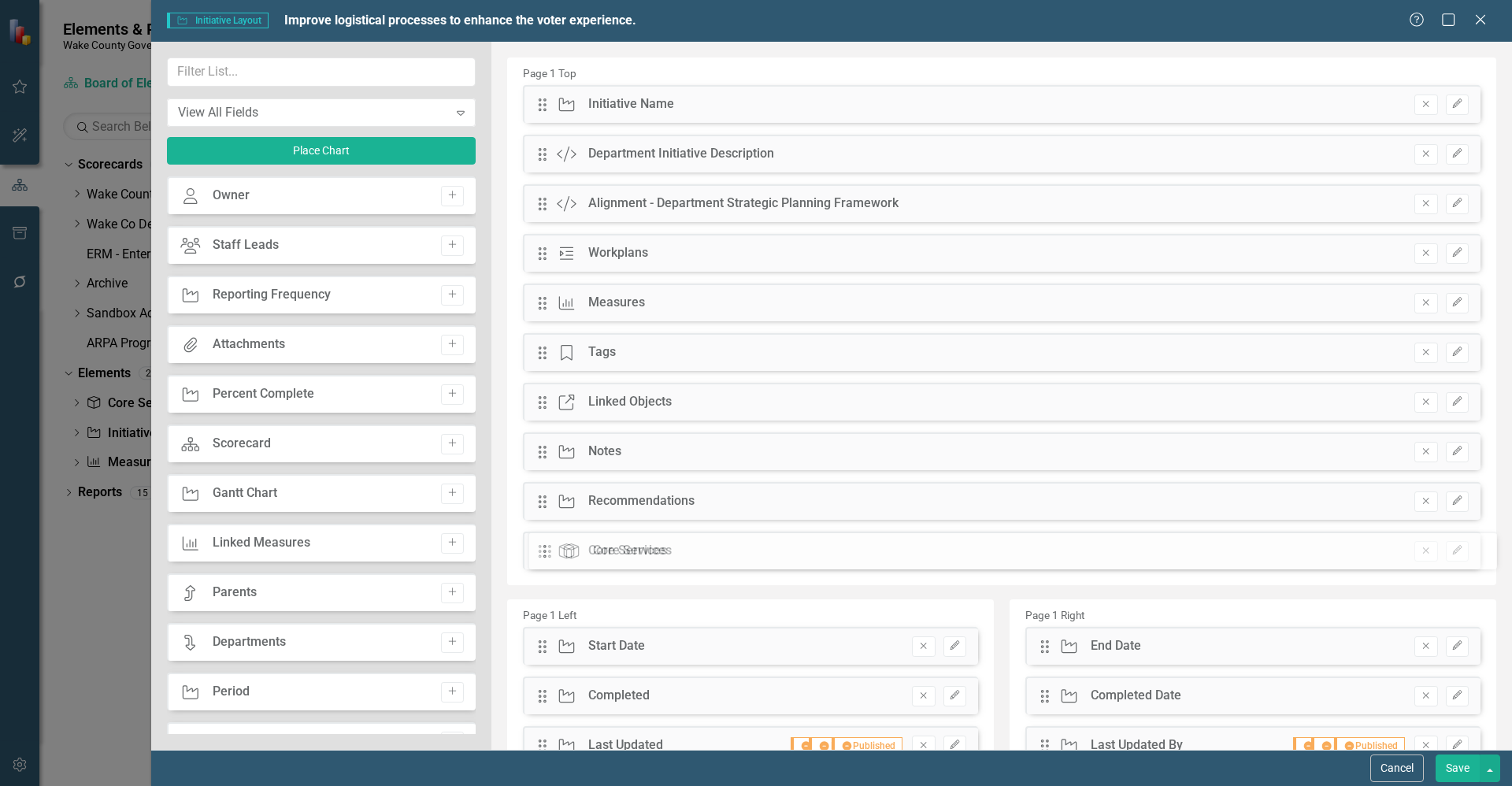
drag, startPoint x: 541, startPoint y: 104, endPoint x: 570, endPoint y: 548, distance: 444.9
click at [1451, 550] on icon "Edit" at bounding box center [1457, 550] width 11 height 10
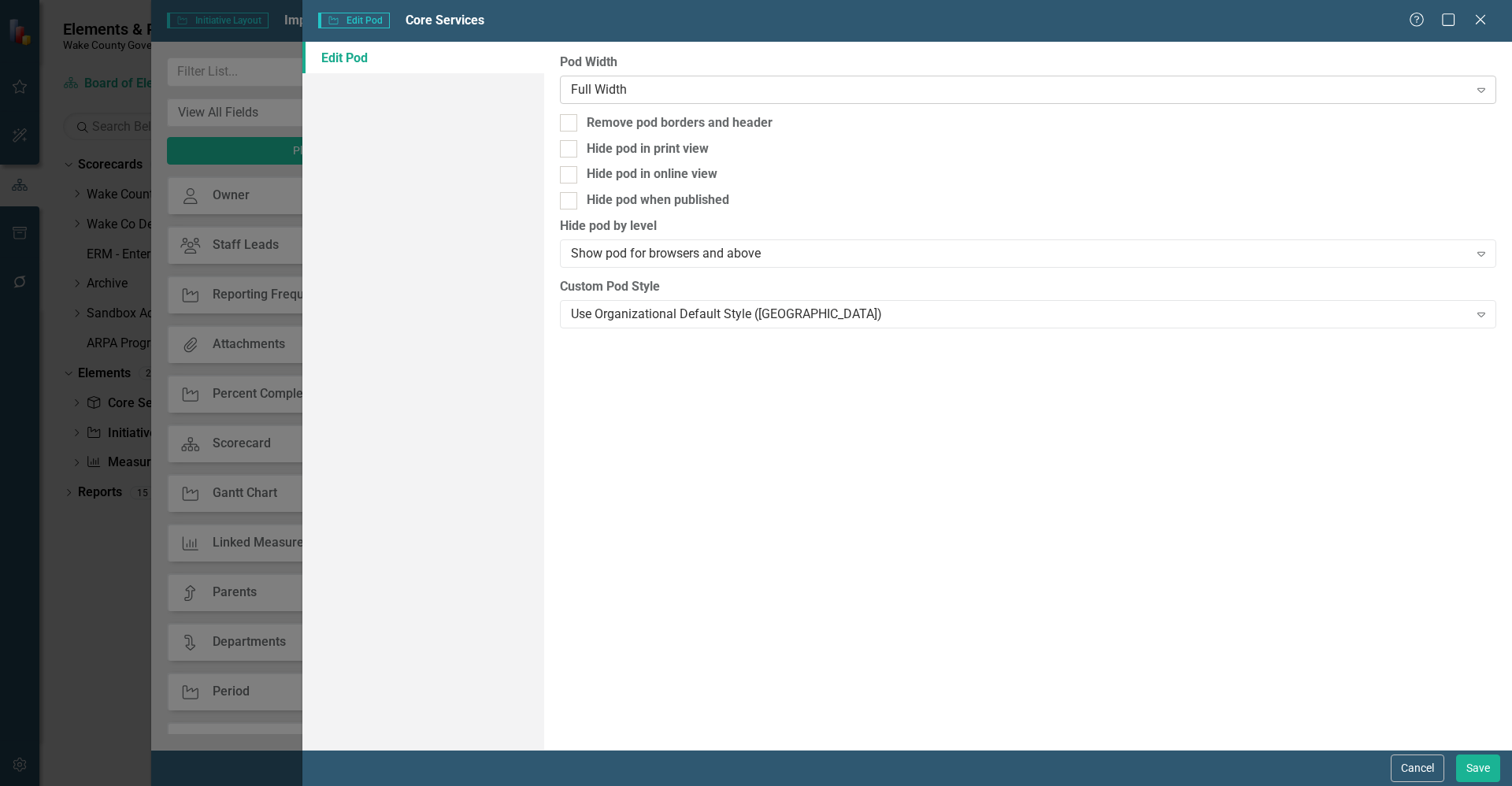
click at [608, 90] on div "Full Width" at bounding box center [1019, 89] width 897 height 18
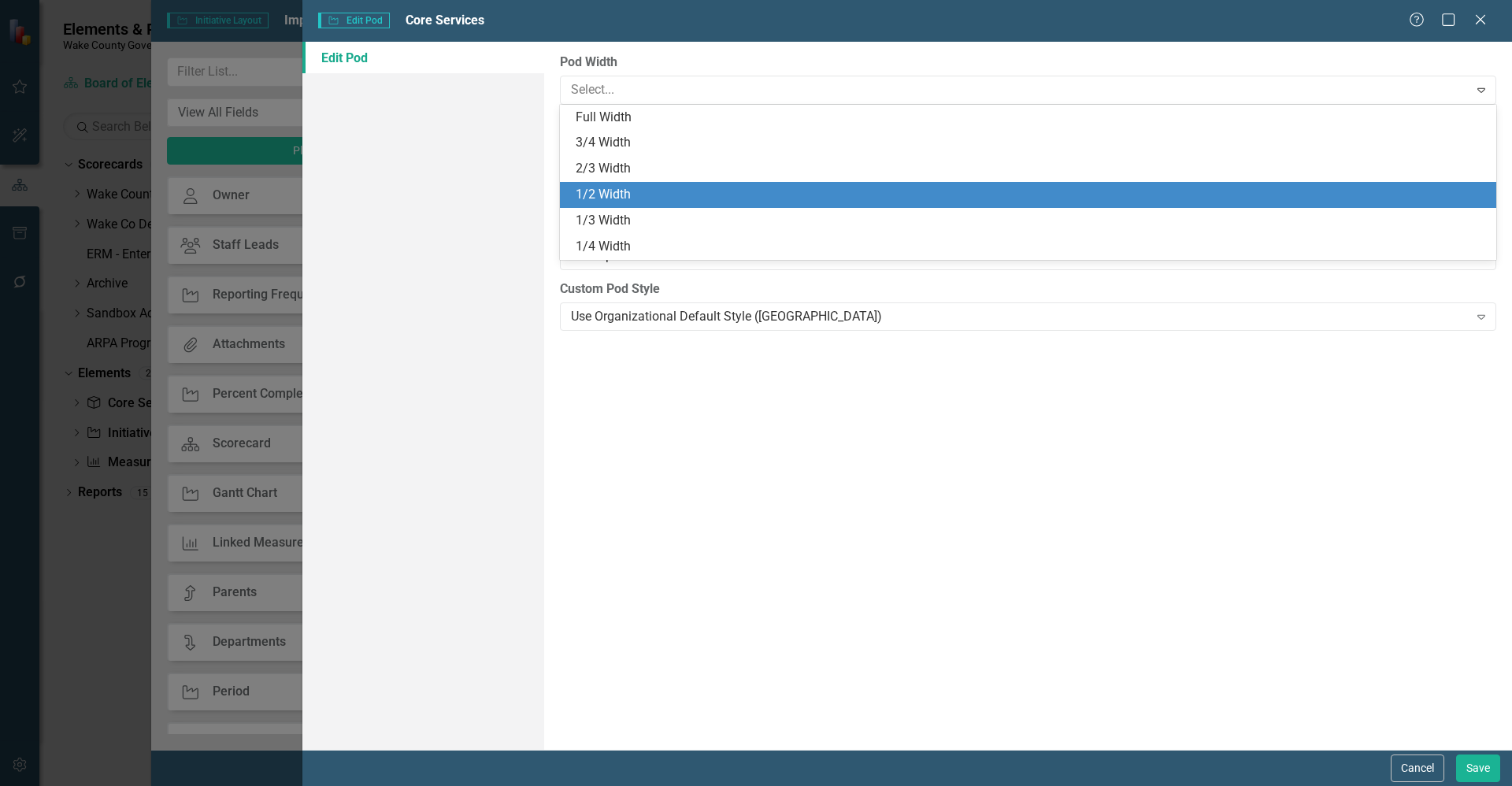
click at [638, 186] on div "1/2 Width" at bounding box center [1031, 195] width 911 height 18
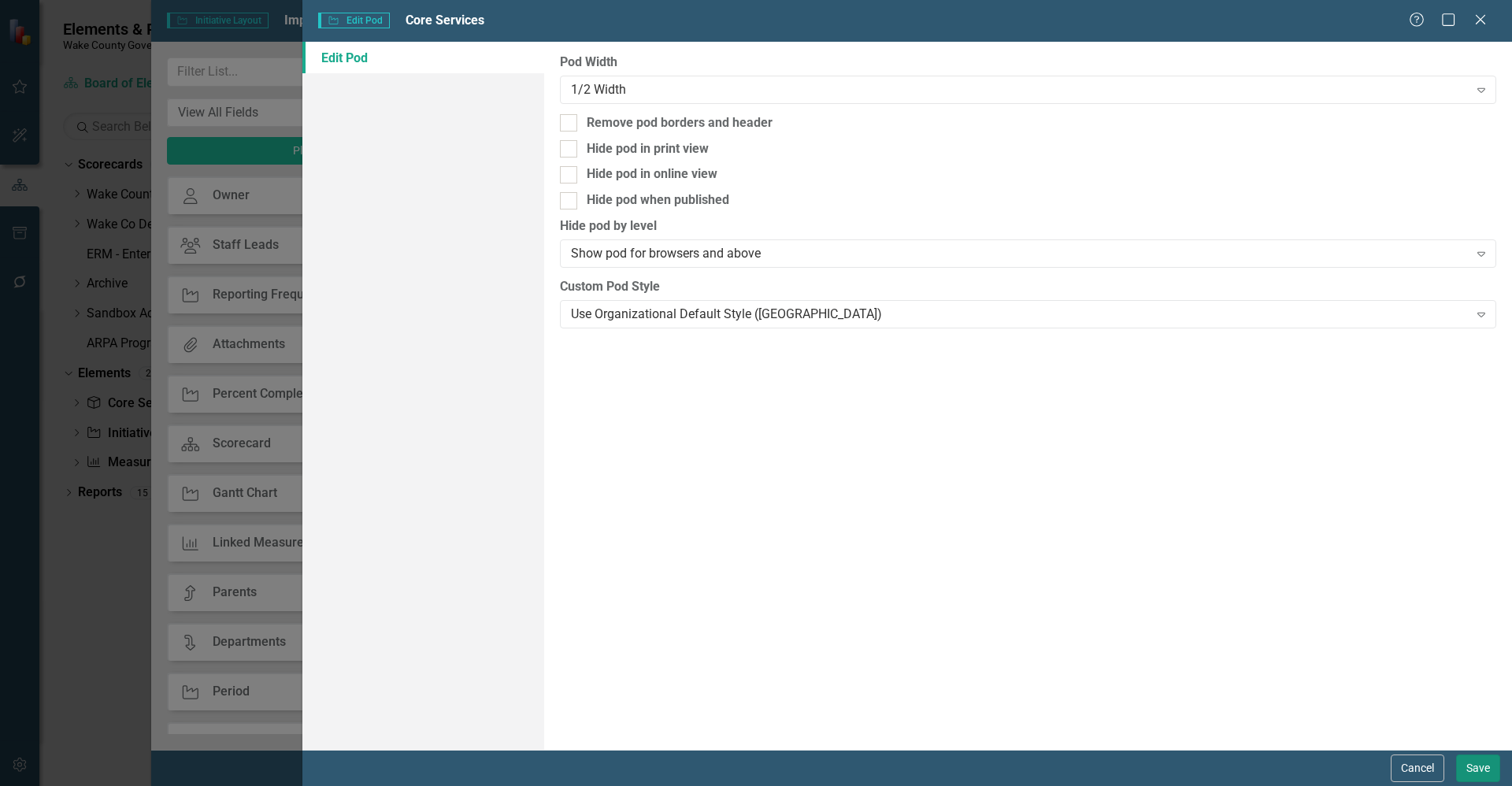
click at [1473, 769] on button "Save" at bounding box center [1479, 768] width 44 height 27
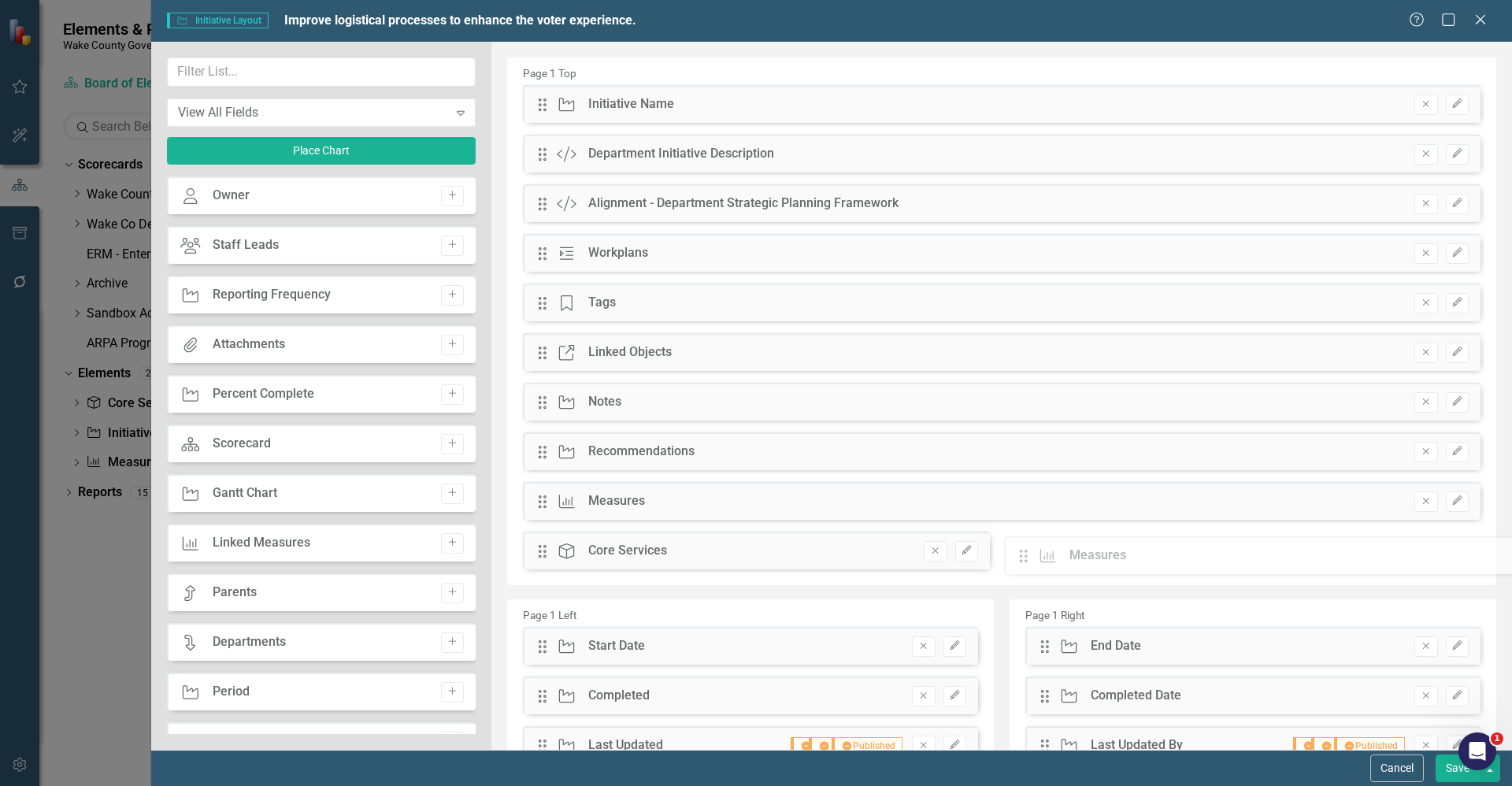
drag, startPoint x: 541, startPoint y: 305, endPoint x: 1034, endPoint y: 558, distance: 554.1
click at [1451, 504] on icon "Edit" at bounding box center [1457, 501] width 11 height 10
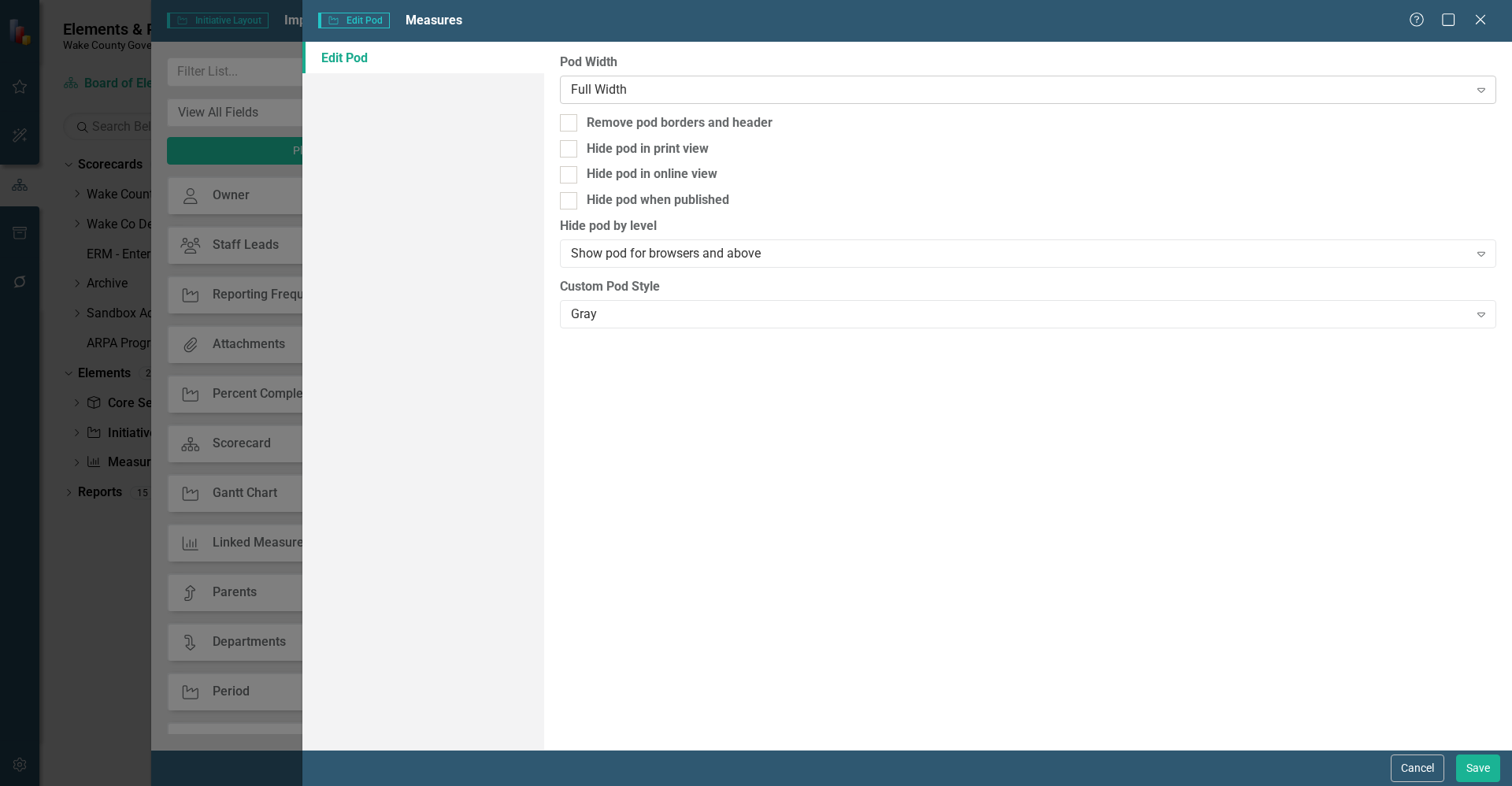
click at [652, 89] on div "Full Width" at bounding box center [1019, 89] width 897 height 18
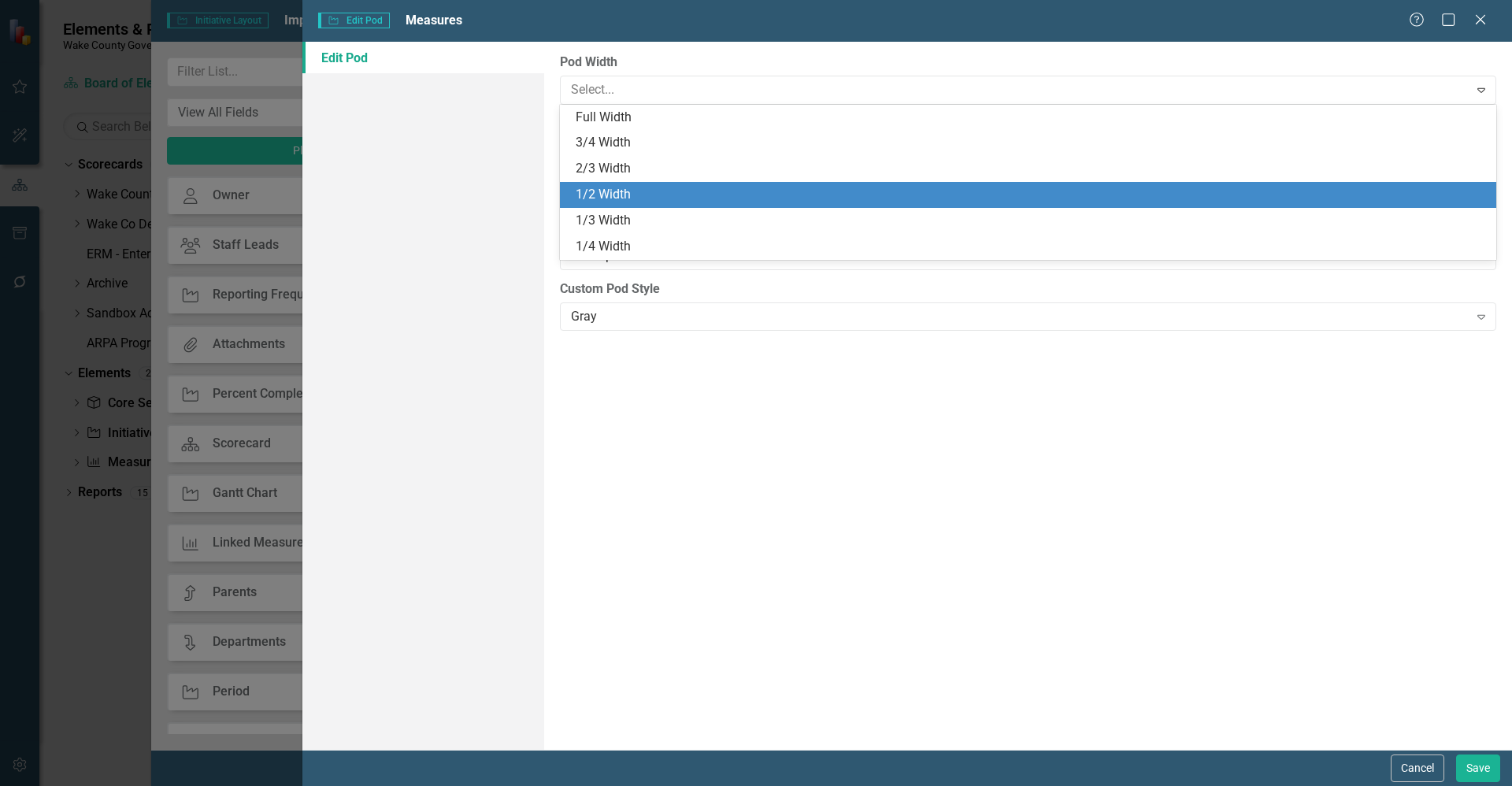
click at [638, 194] on div "1/2 Width" at bounding box center [1031, 195] width 911 height 18
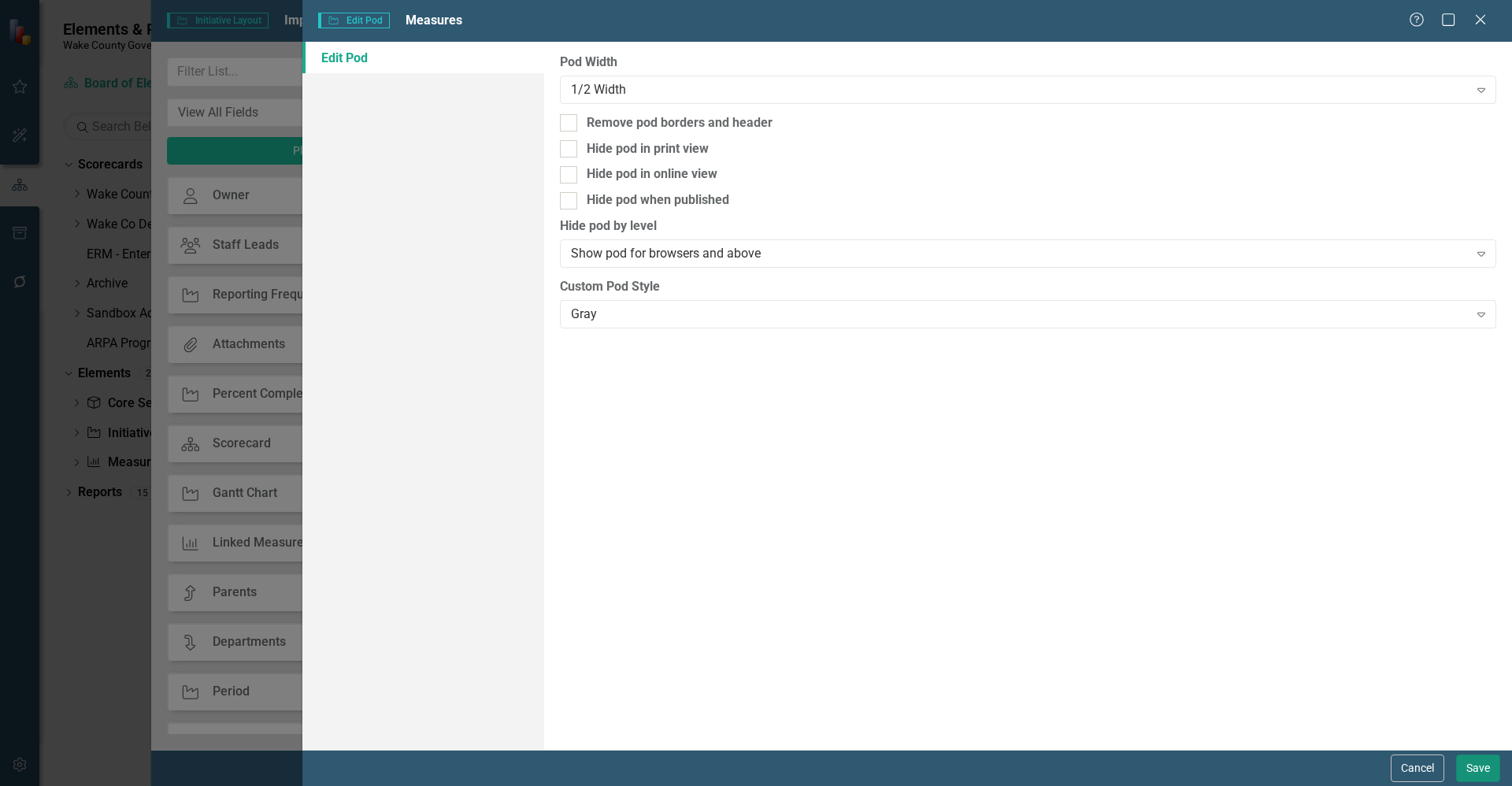
click at [1464, 762] on button "Save" at bounding box center [1479, 768] width 44 height 27
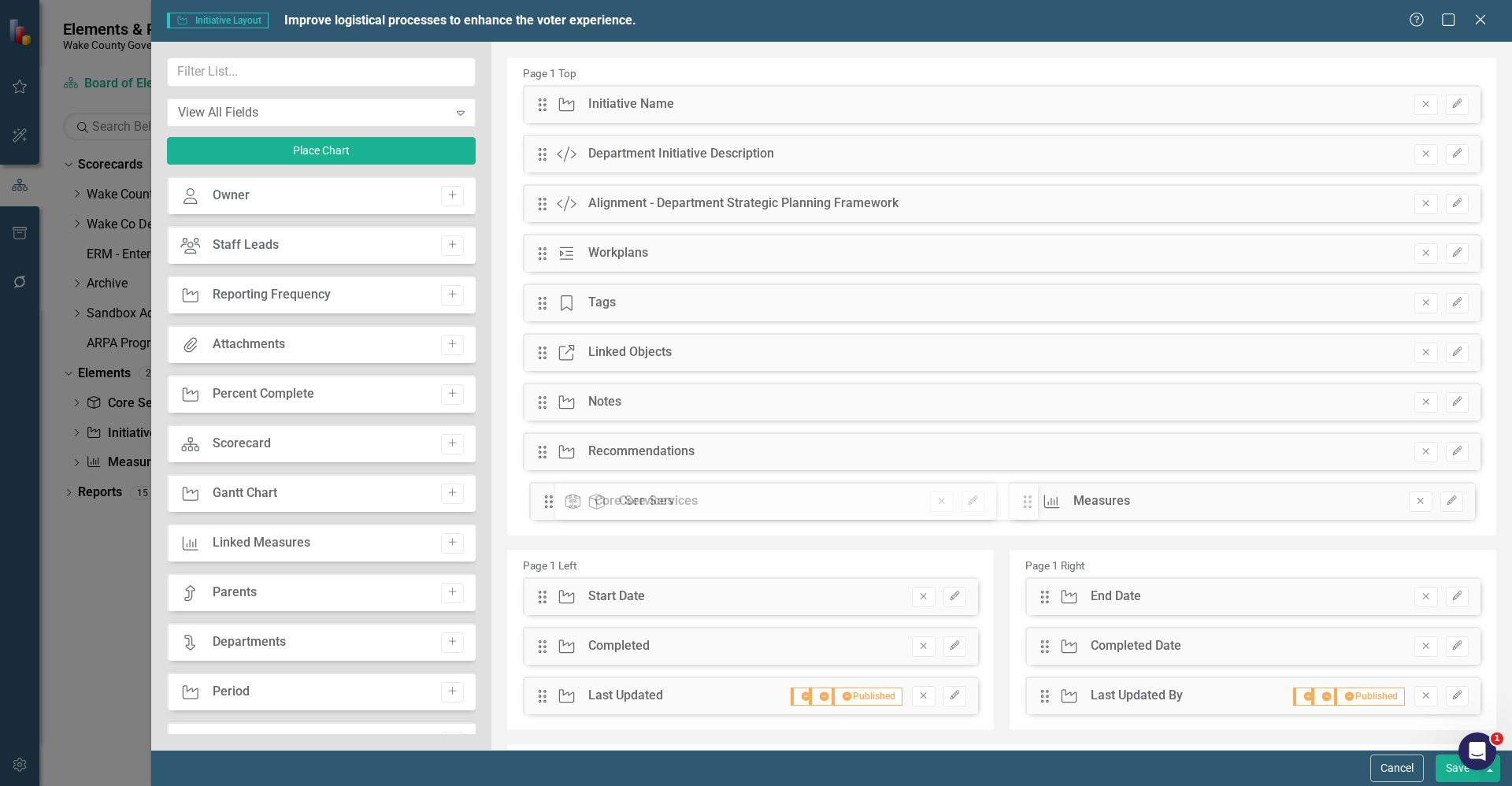
drag, startPoint x: 1028, startPoint y: 501, endPoint x: 586, endPoint y: 501, distance: 442.0
click at [586, 501] on div "The fields (or pods) that are available for you to include on the detail page a…" at bounding box center [1001, 454] width 1021 height 826
click at [1443, 769] on button "Save" at bounding box center [1458, 768] width 44 height 27
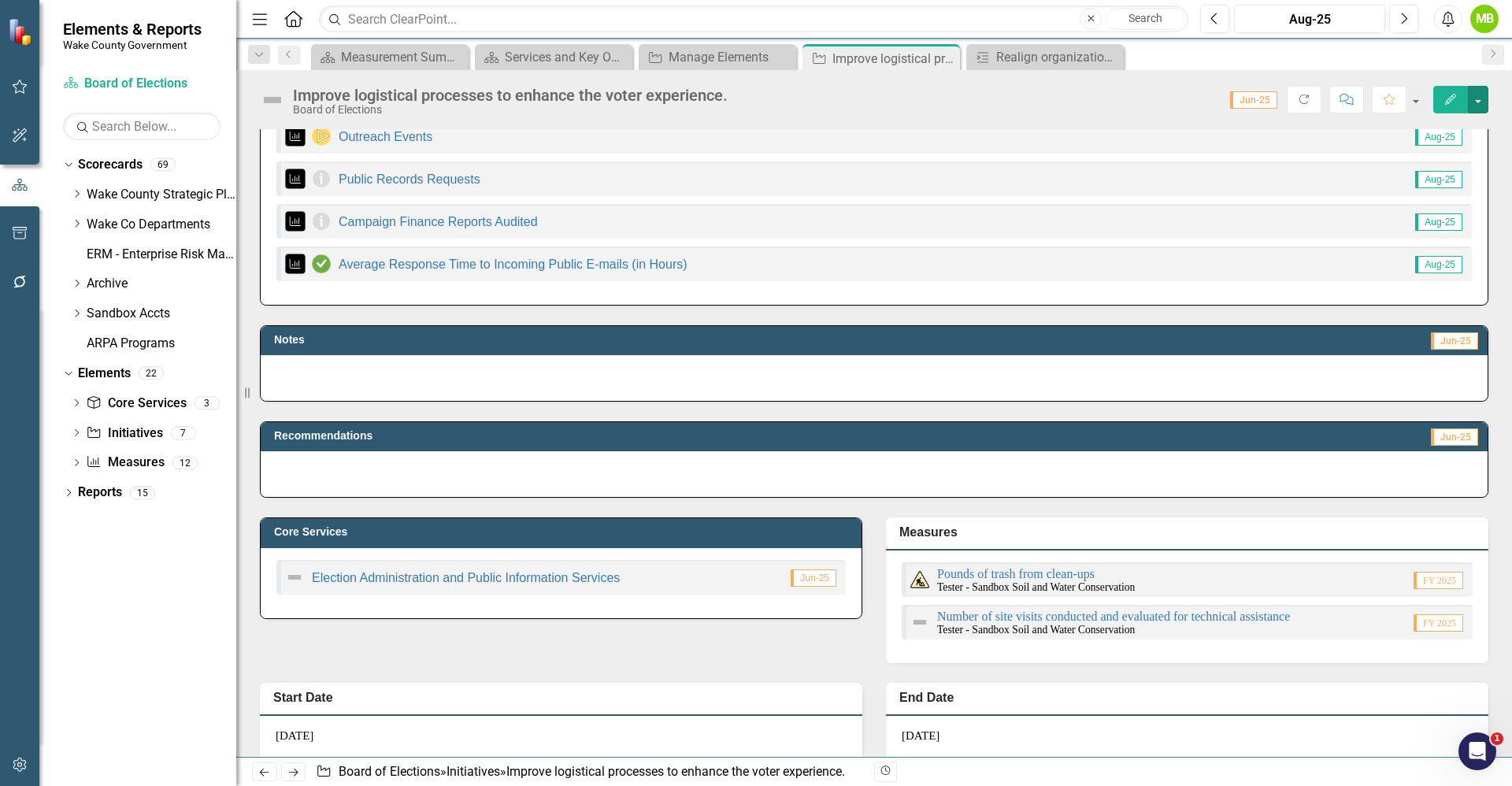
scroll to position [826, 0]
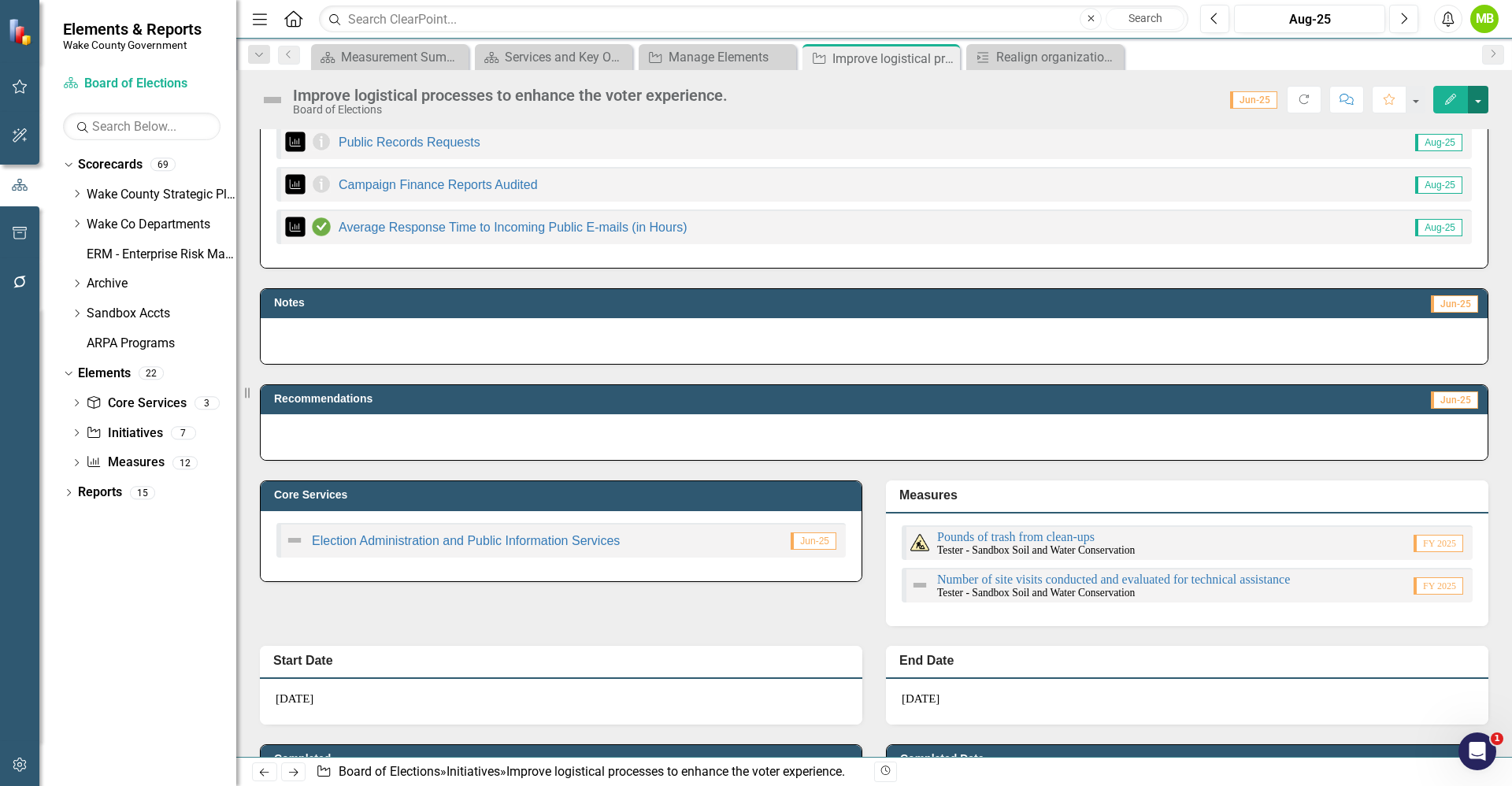
click at [1481, 92] on button "button" at bounding box center [1478, 99] width 20 height 27
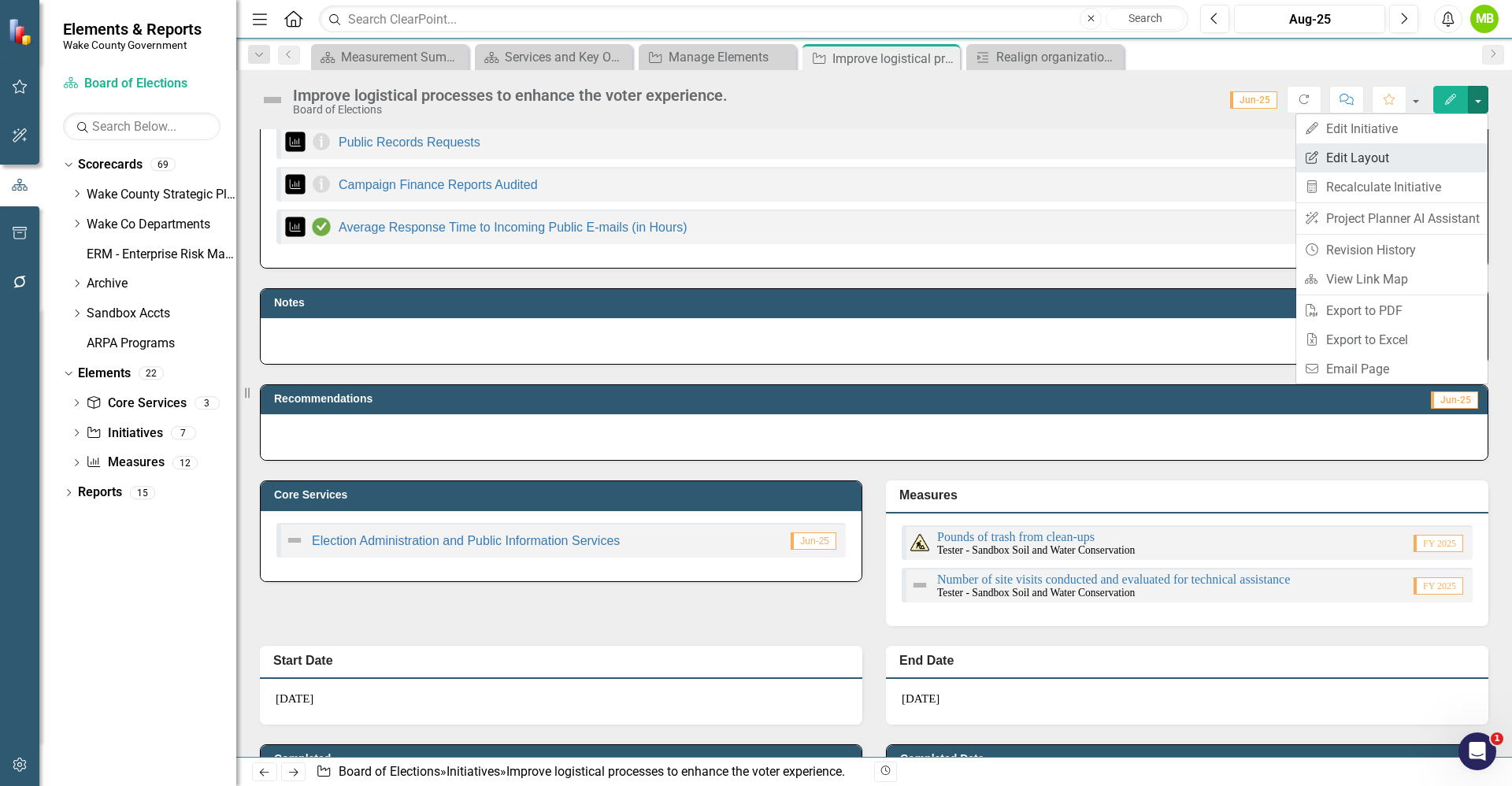
click at [1412, 151] on link "Edit Report Edit Layout" at bounding box center [1391, 158] width 191 height 29
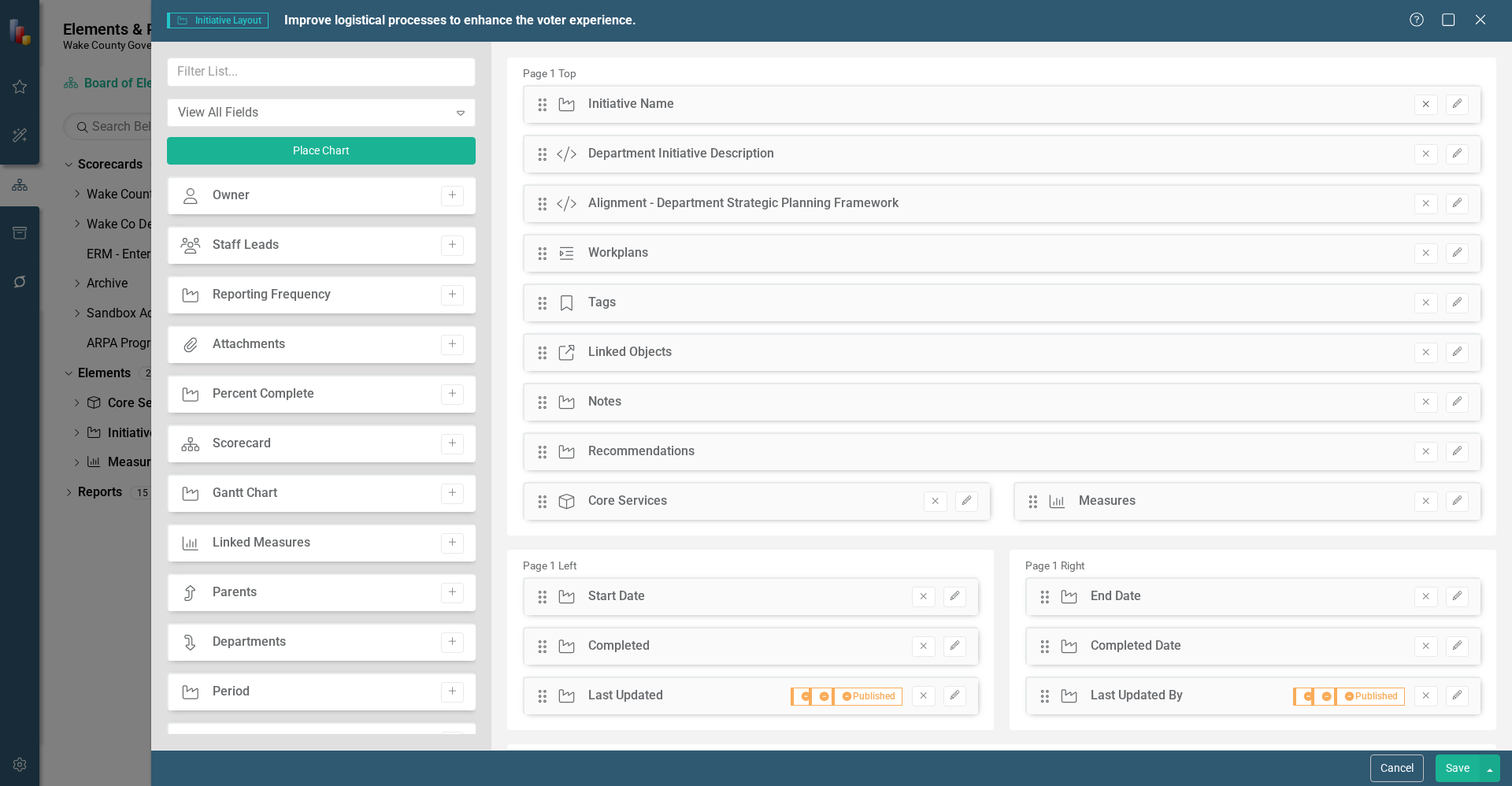
click at [1420, 109] on button "Remove" at bounding box center [1426, 104] width 23 height 20
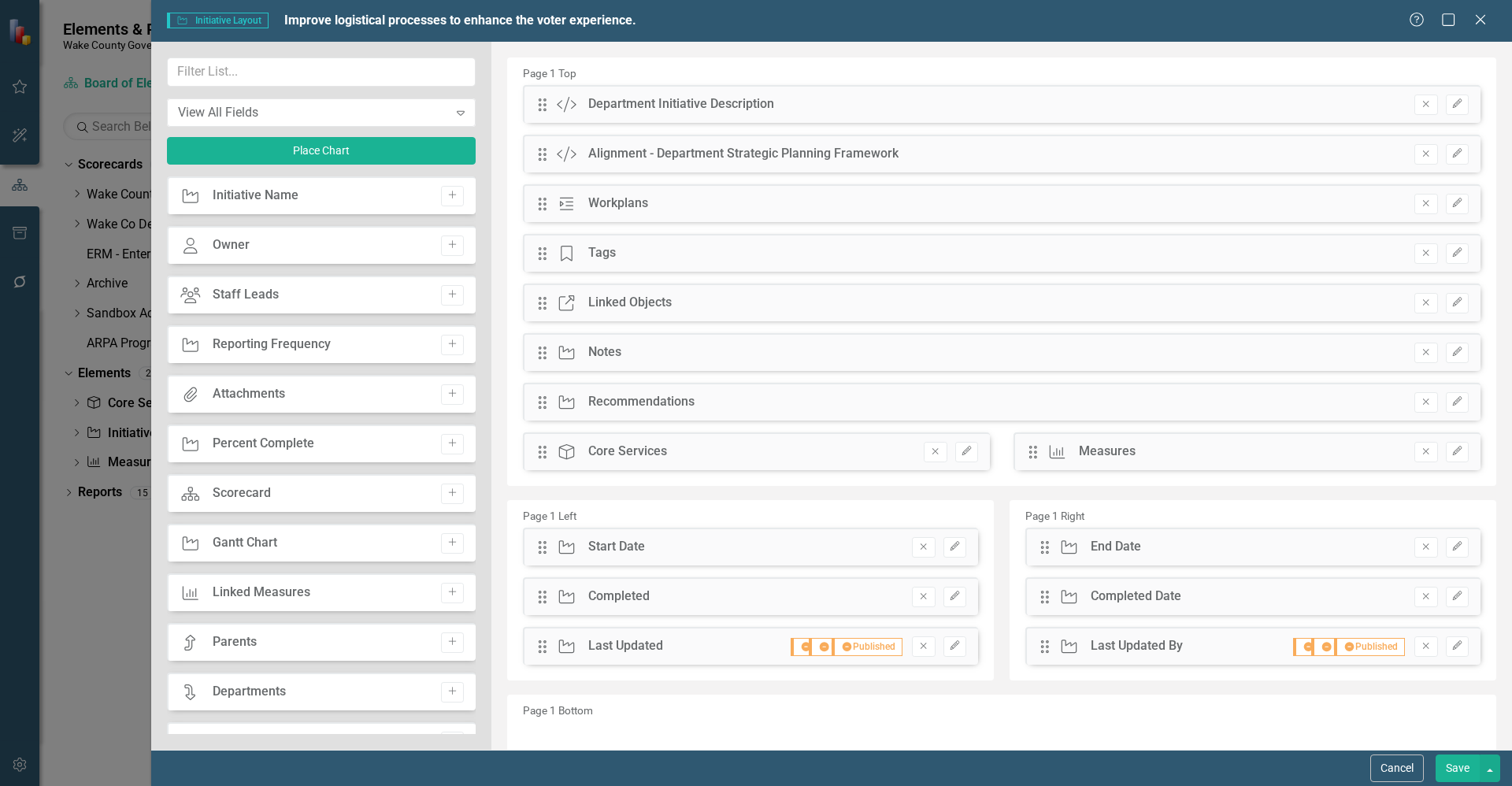
click at [1451, 765] on button "Save" at bounding box center [1458, 768] width 44 height 27
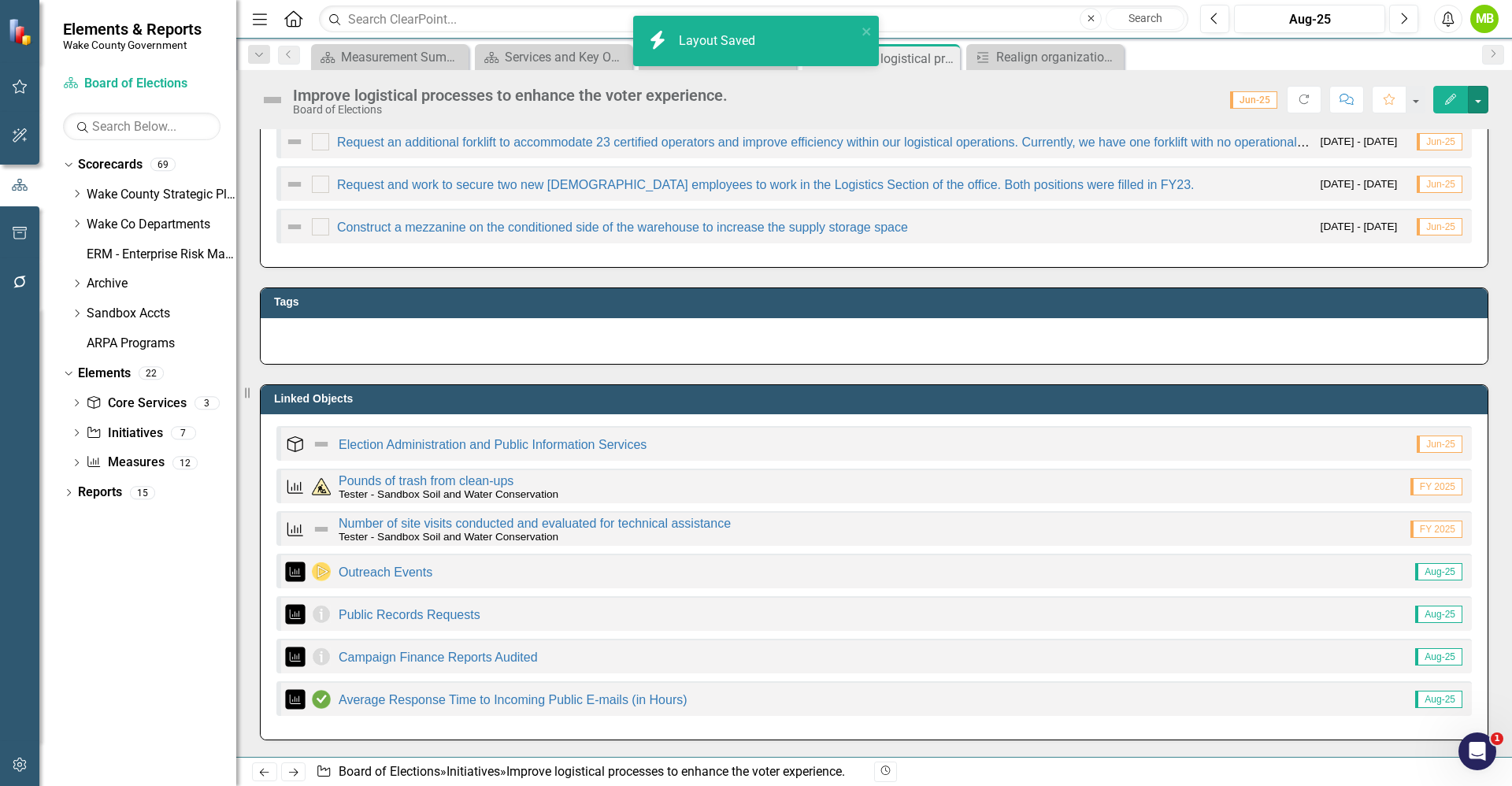
scroll to position [0, 0]
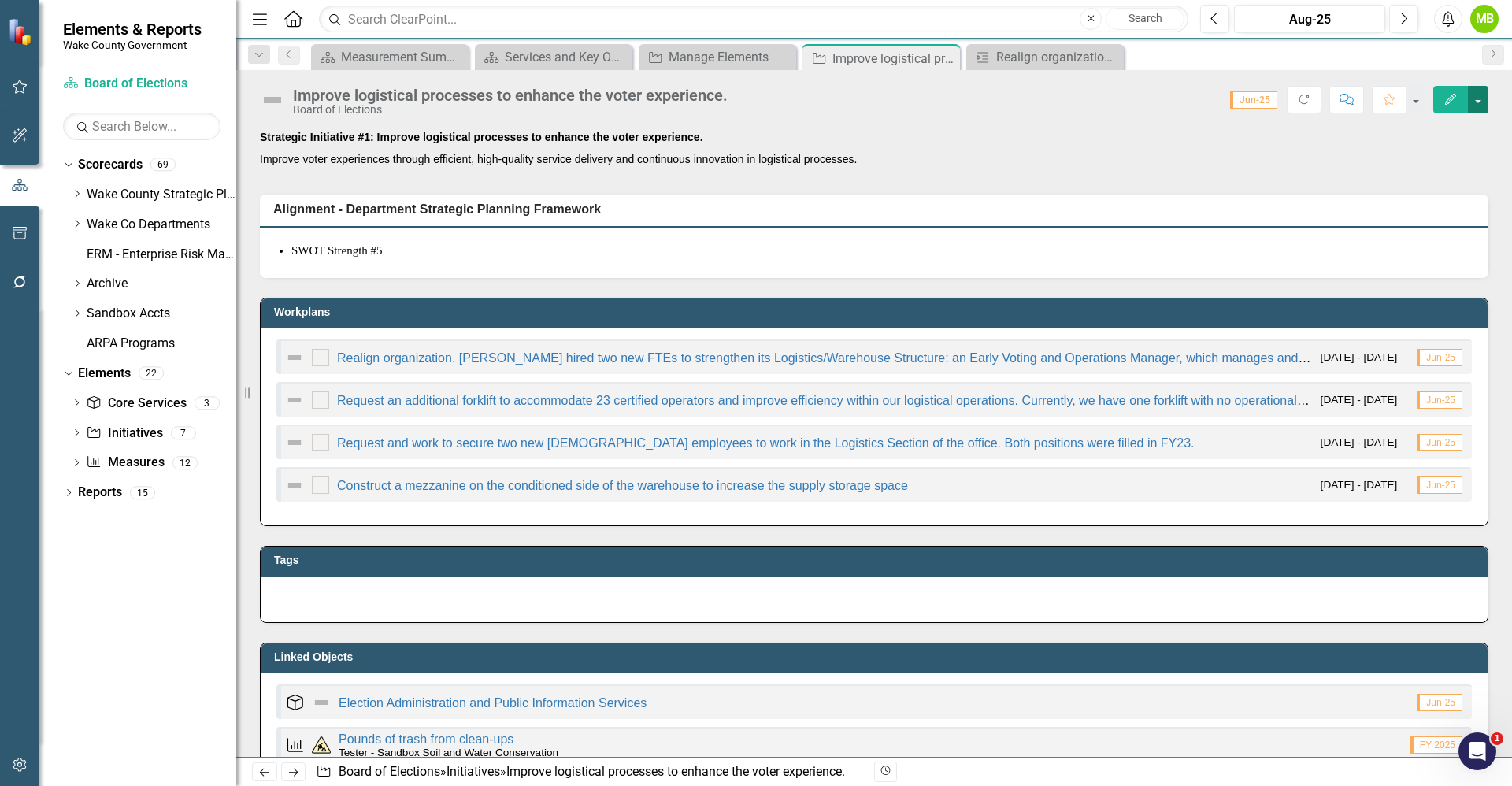
click at [1476, 108] on button "button" at bounding box center [1478, 99] width 20 height 27
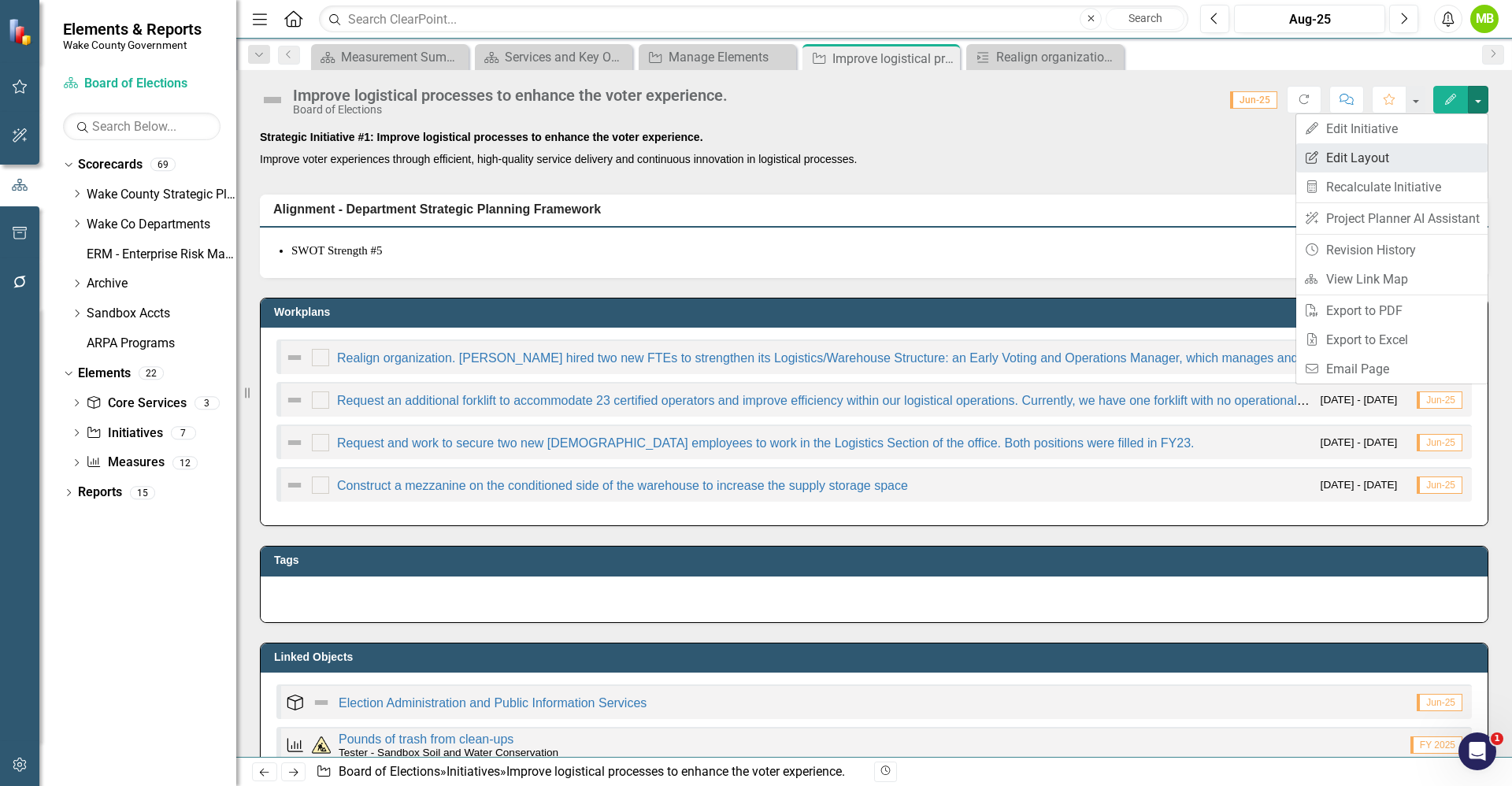
click at [1397, 154] on link "Edit Report Edit Layout" at bounding box center [1391, 158] width 191 height 29
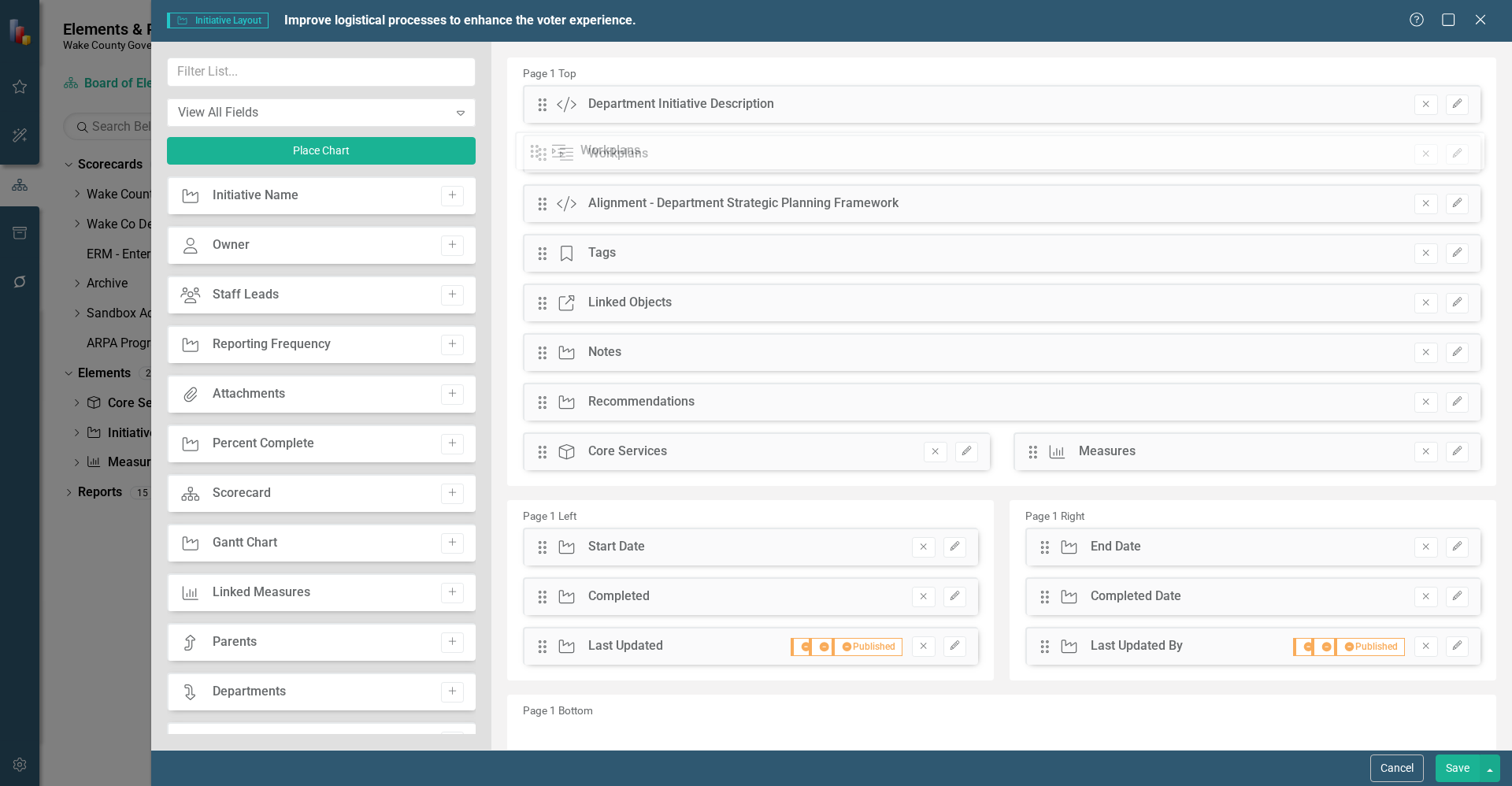
drag, startPoint x: 536, startPoint y: 204, endPoint x: 541, endPoint y: 151, distance: 53.2
click at [541, 151] on div "The fields (or pods) that are available for you to include on the detail page a…" at bounding box center [1001, 430] width 1021 height 776
drag, startPoint x: 542, startPoint y: 208, endPoint x: 543, endPoint y: 406, distance: 198.0
click at [1451, 107] on icon "Edit" at bounding box center [1457, 104] width 11 height 10
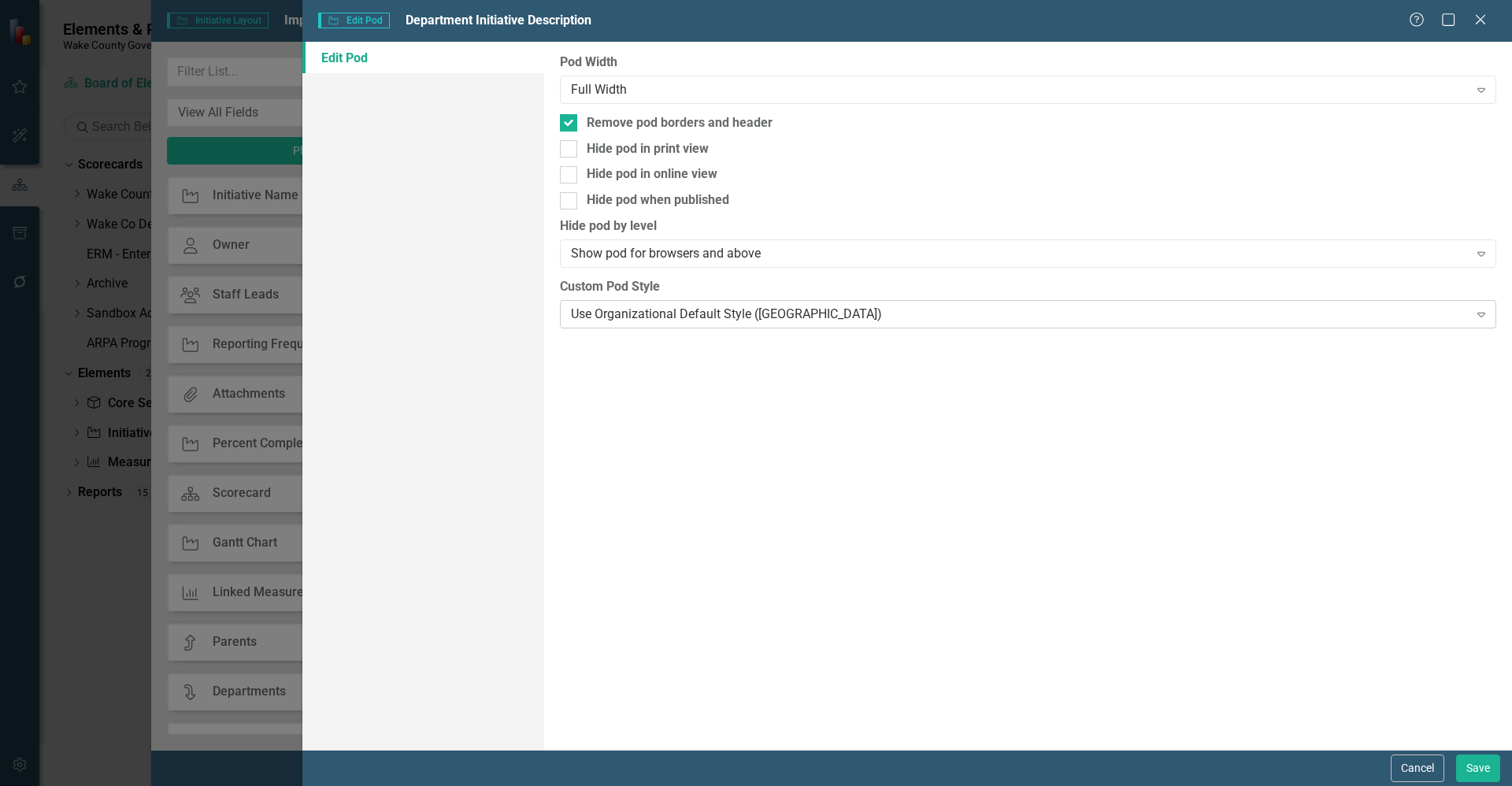
click at [627, 309] on div "Use Organizational Default Style ([GEOGRAPHIC_DATA])" at bounding box center [1019, 313] width 897 height 18
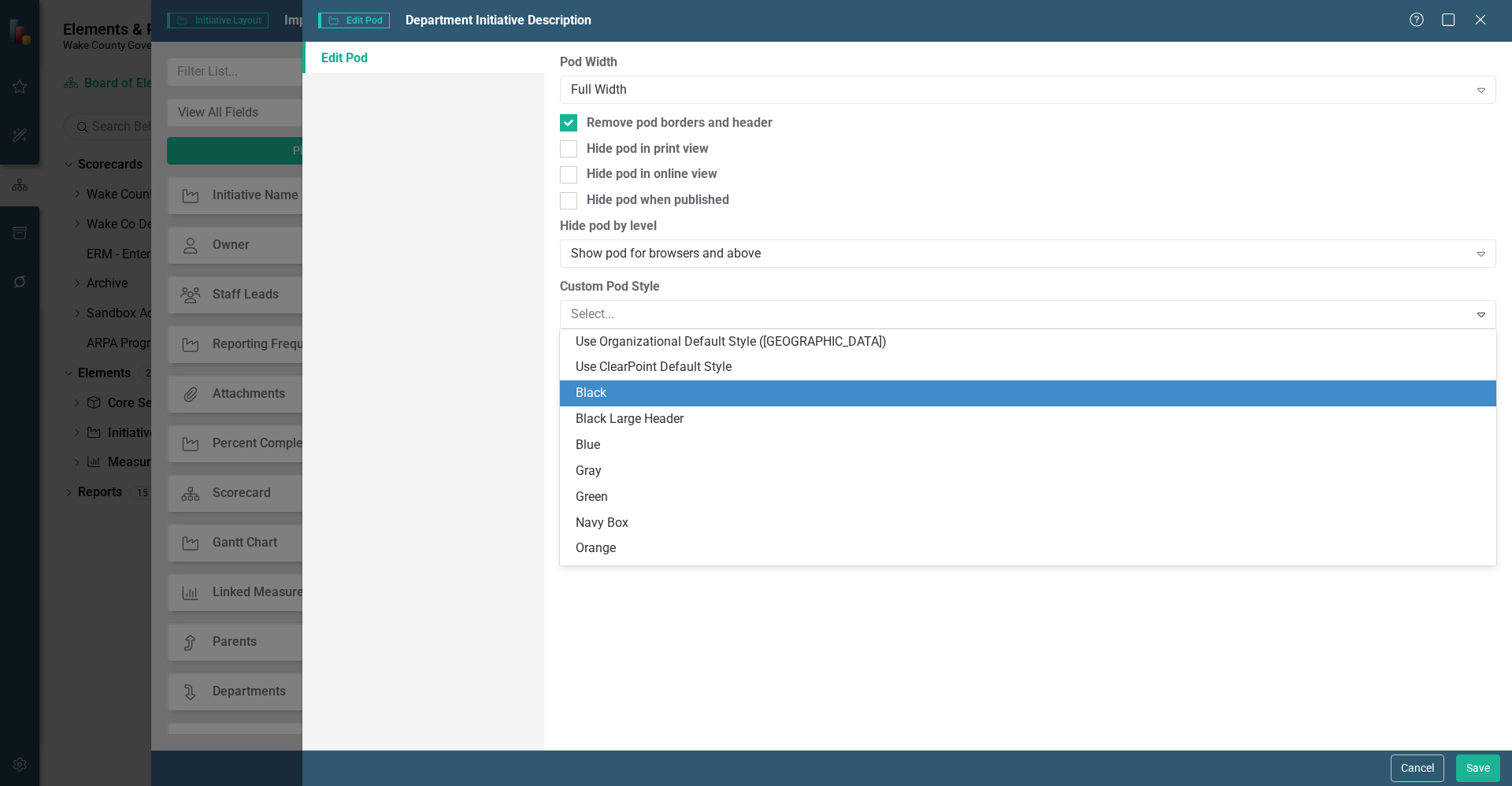
click at [608, 401] on div "Black" at bounding box center [1031, 393] width 911 height 18
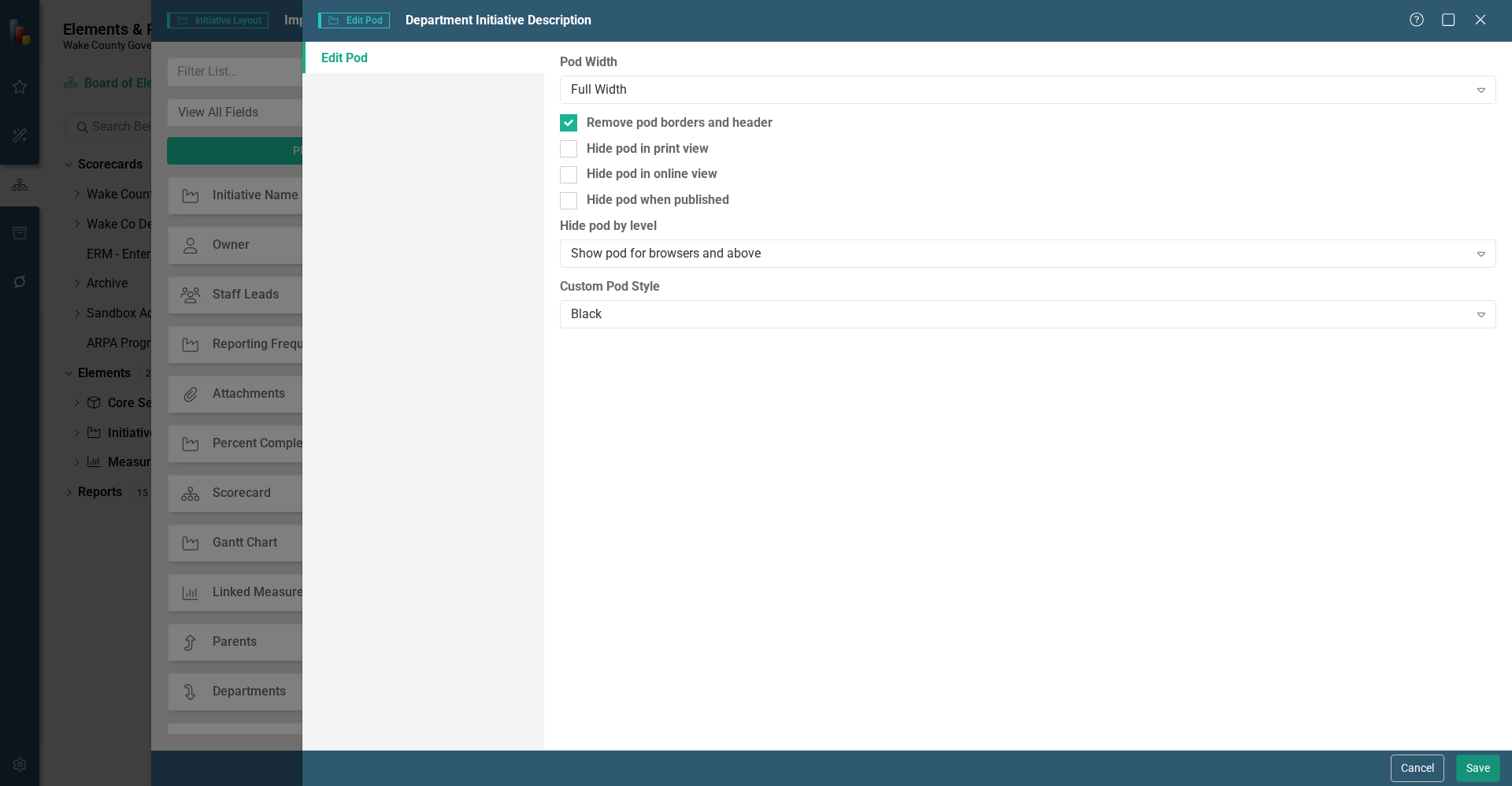
click at [1473, 765] on button "Save" at bounding box center [1479, 768] width 44 height 27
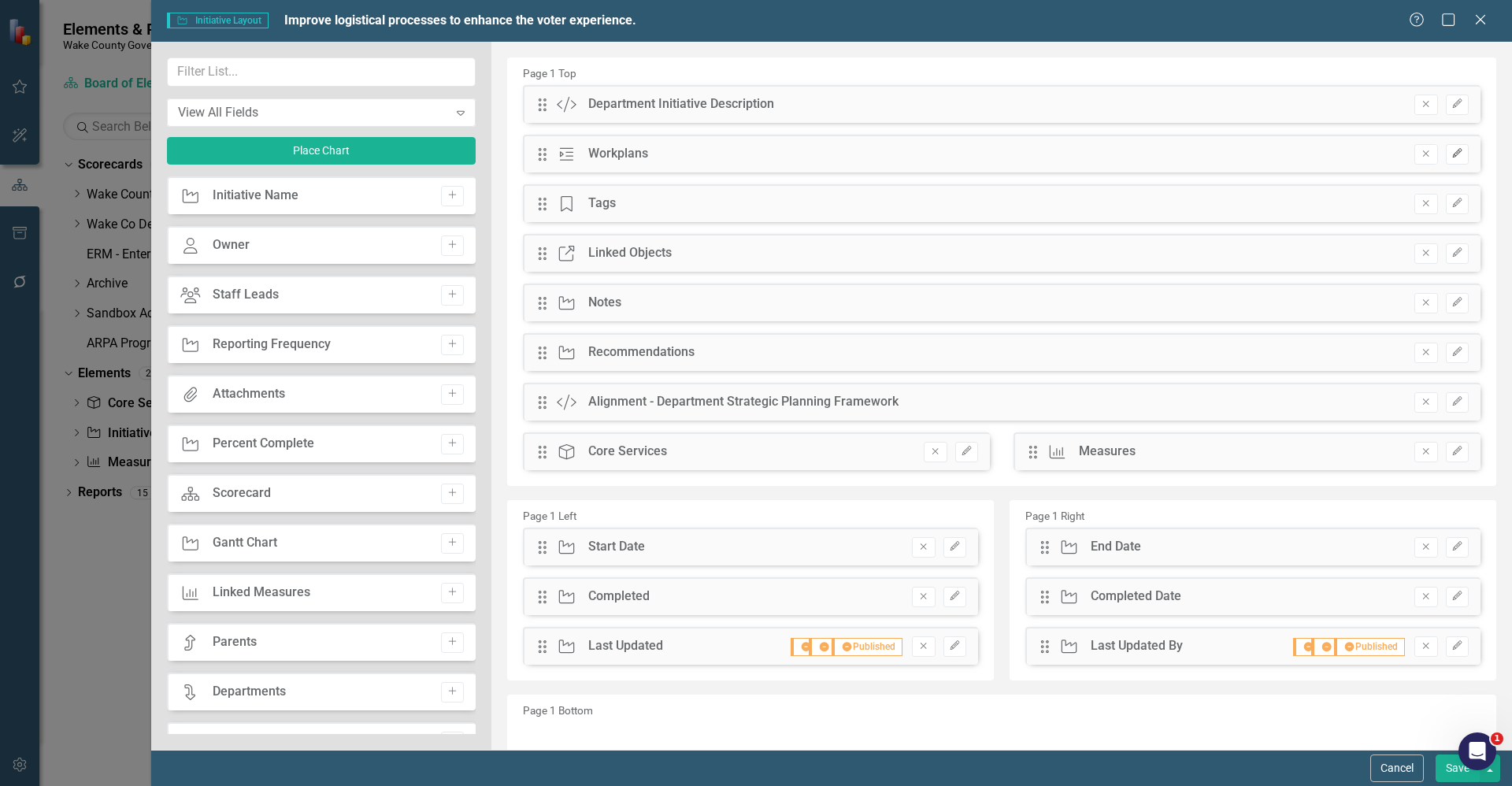
click at [1451, 158] on button "Edit" at bounding box center [1457, 154] width 23 height 20
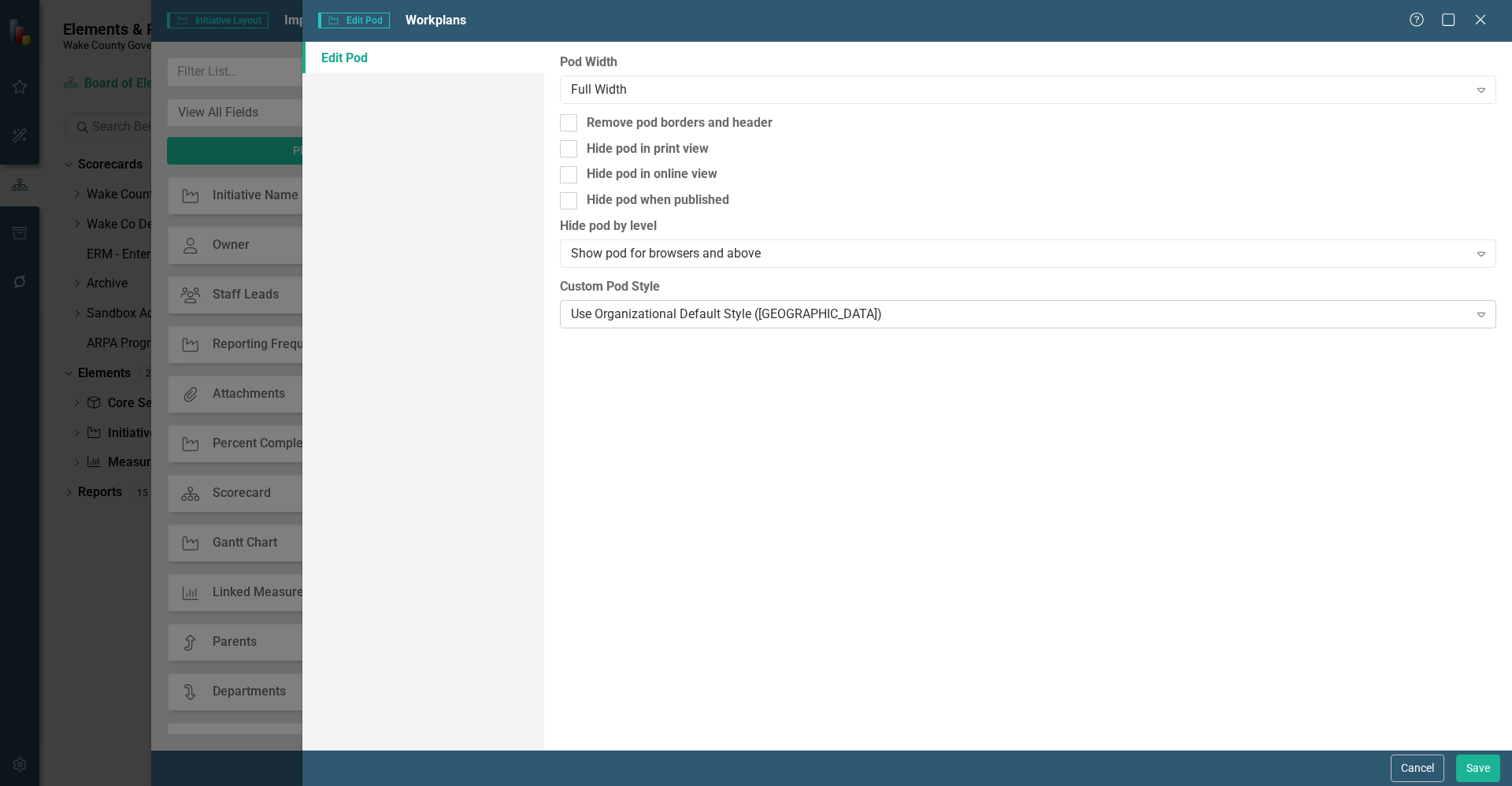
click at [737, 320] on div "Use Organizational Default Style ([GEOGRAPHIC_DATA])" at bounding box center [1019, 313] width 897 height 18
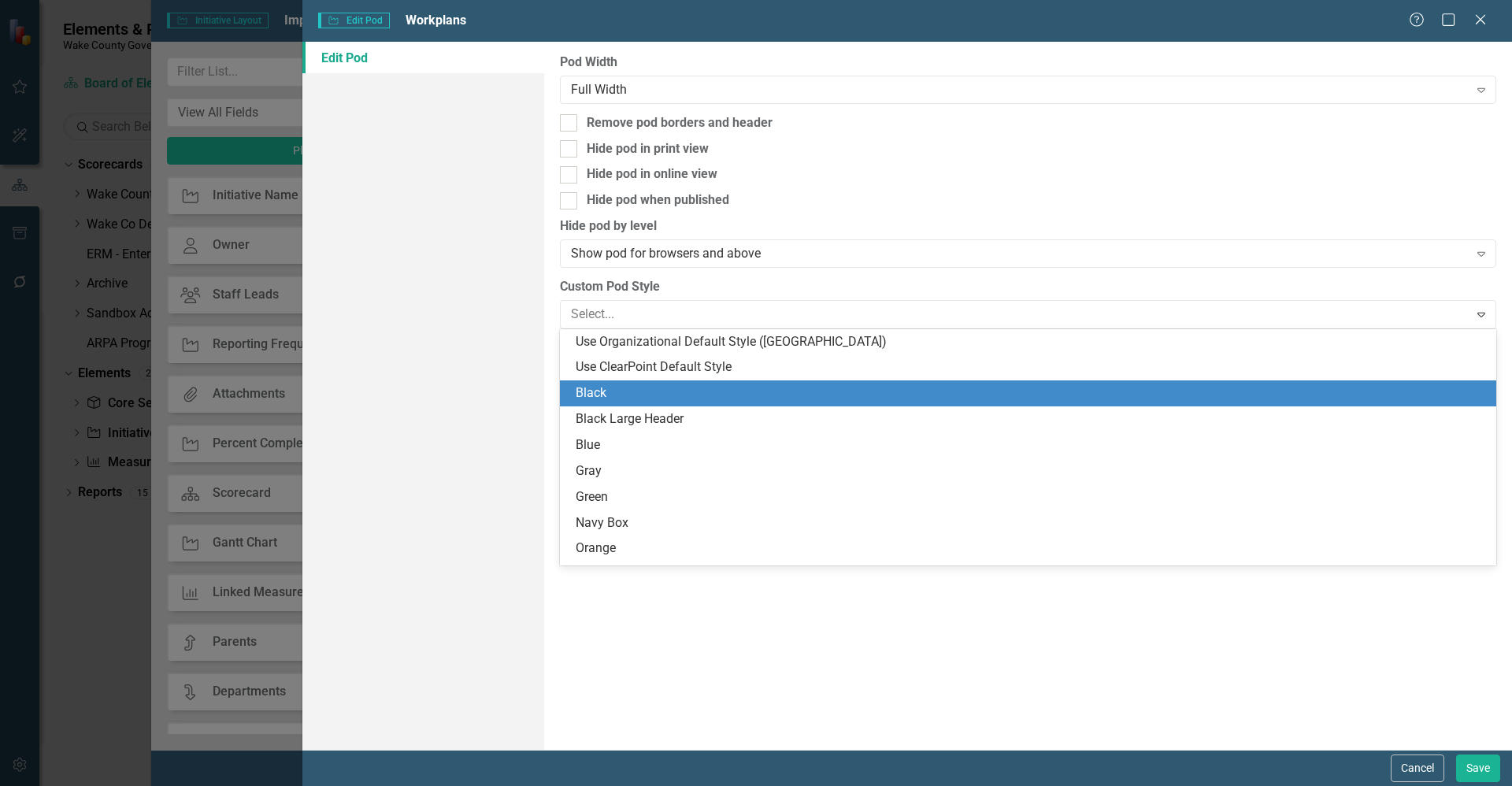
click at [704, 393] on div "Black" at bounding box center [1031, 393] width 911 height 18
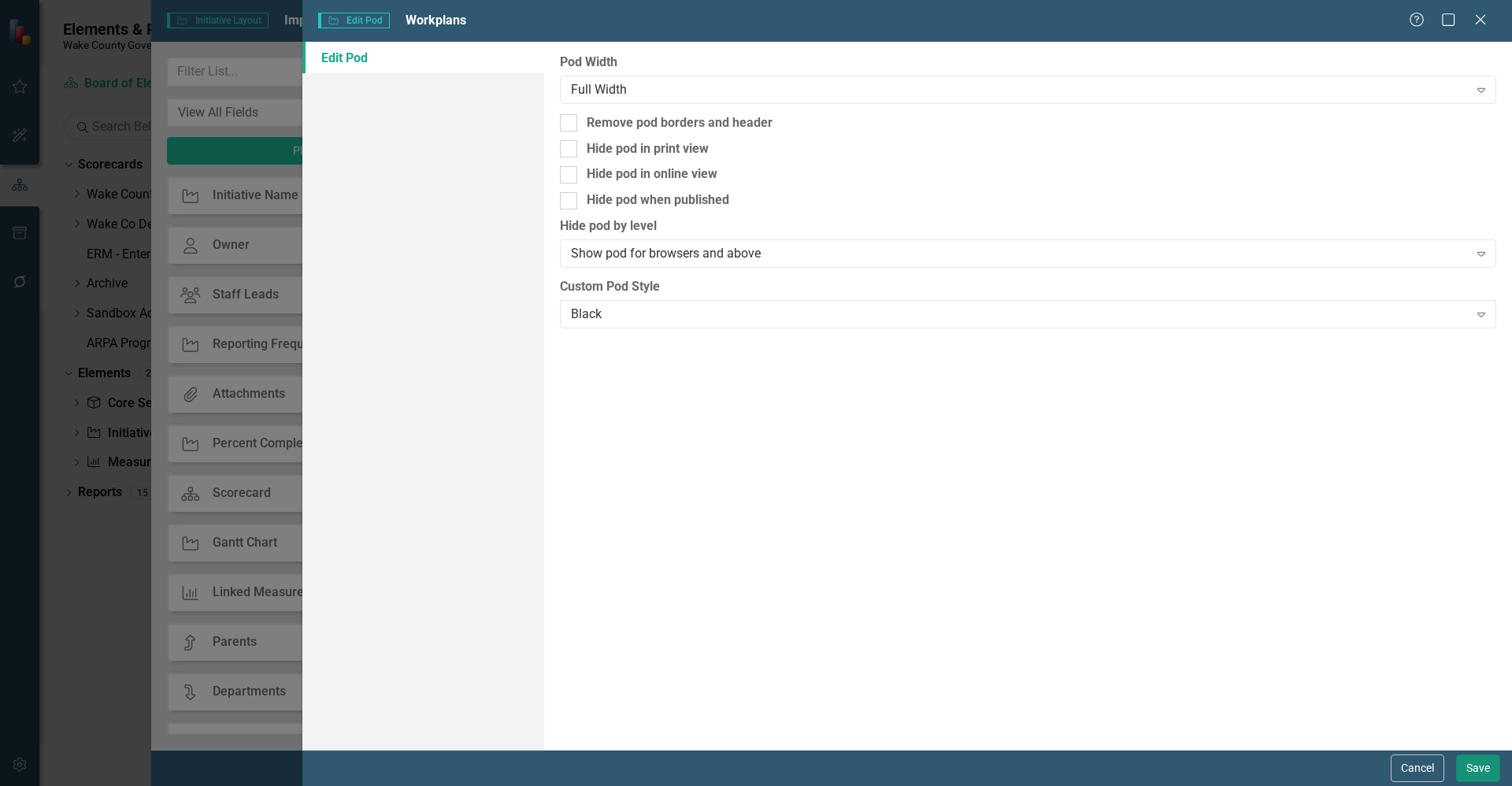
click at [1471, 768] on button "Save" at bounding box center [1479, 768] width 44 height 27
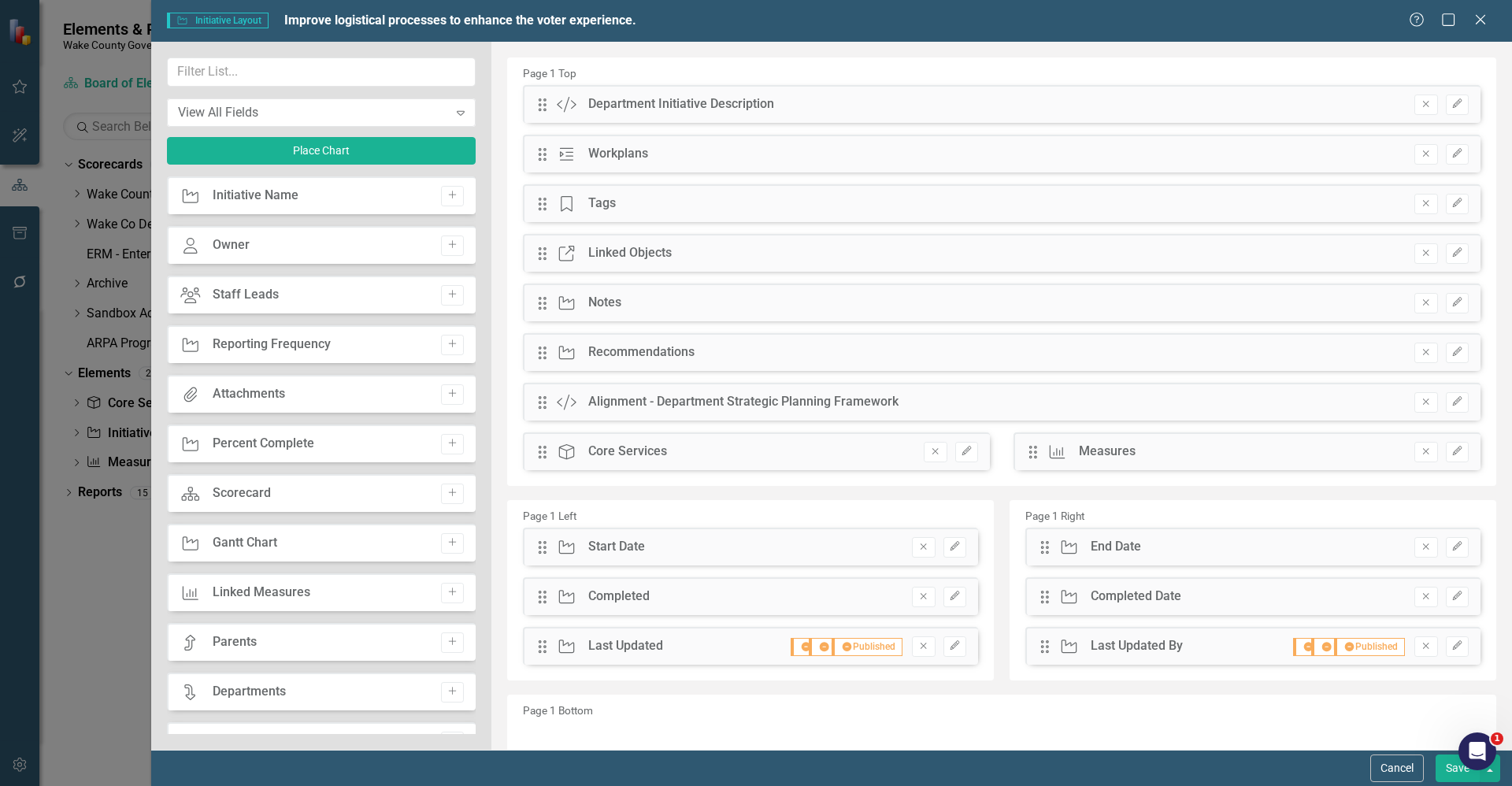
click at [1446, 772] on button "Save" at bounding box center [1458, 768] width 44 height 27
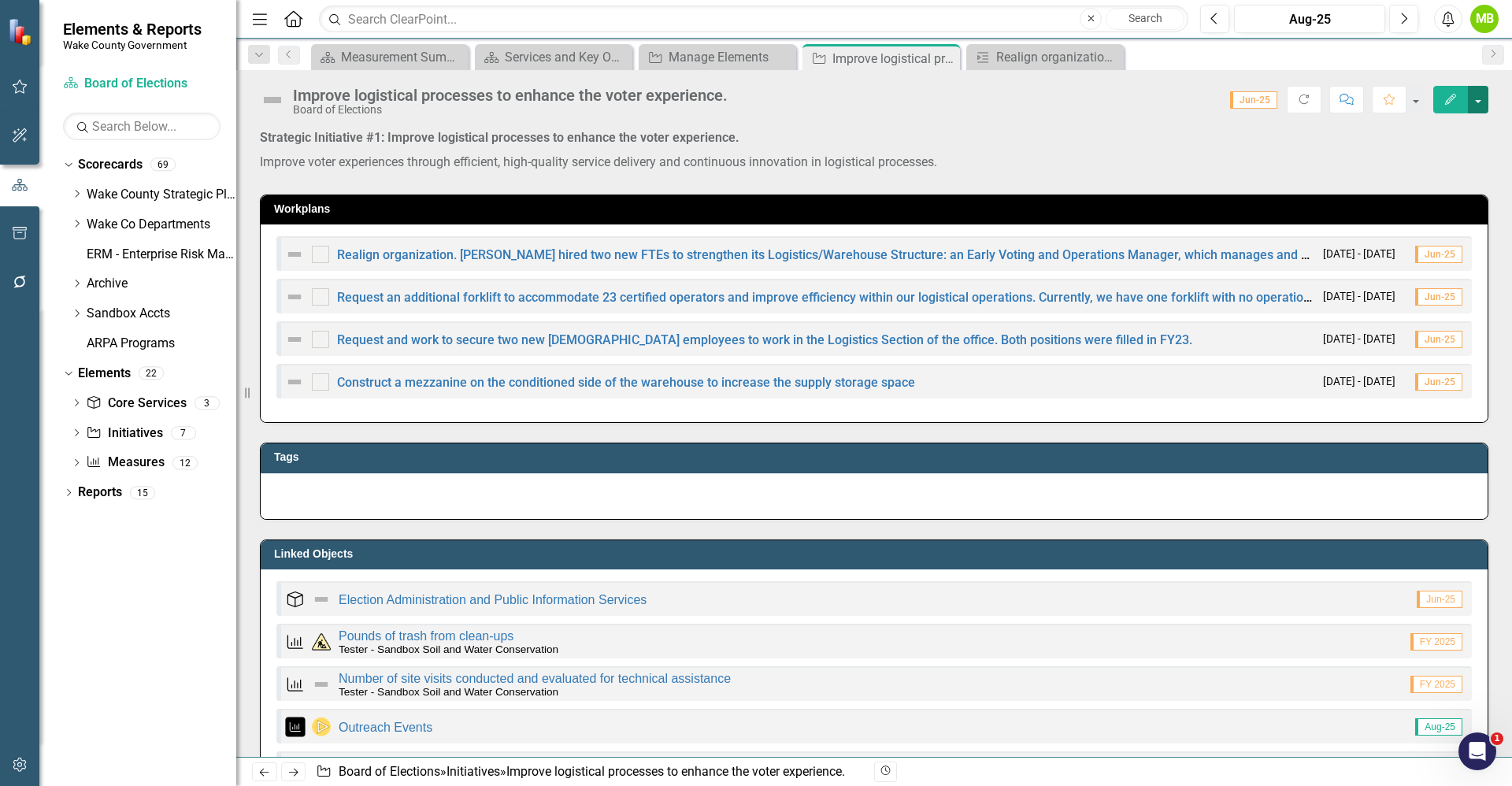
click at [1482, 100] on button "button" at bounding box center [1478, 99] width 20 height 27
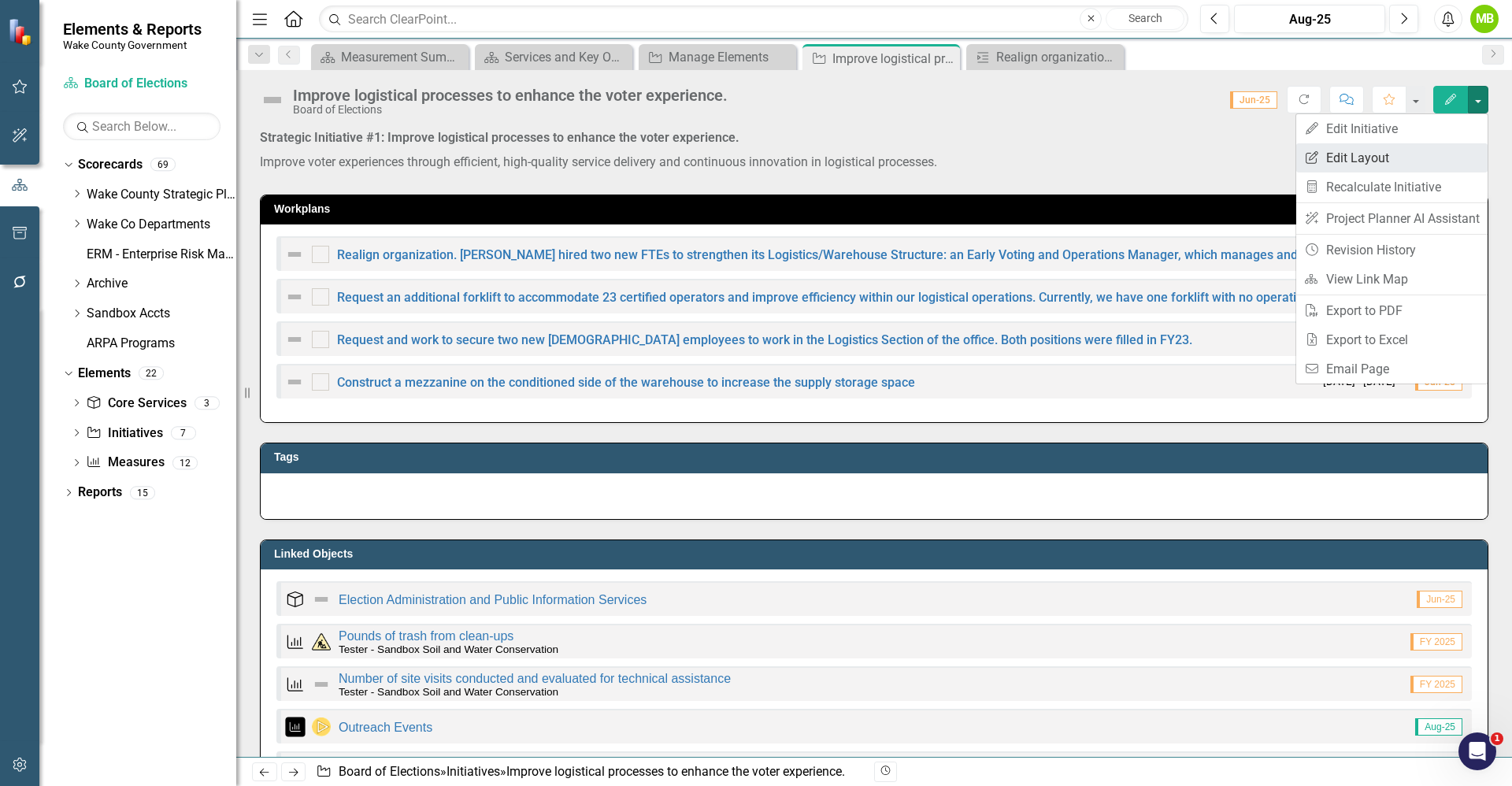
click at [1360, 144] on link "Edit Report Edit Layout" at bounding box center [1391, 158] width 191 height 29
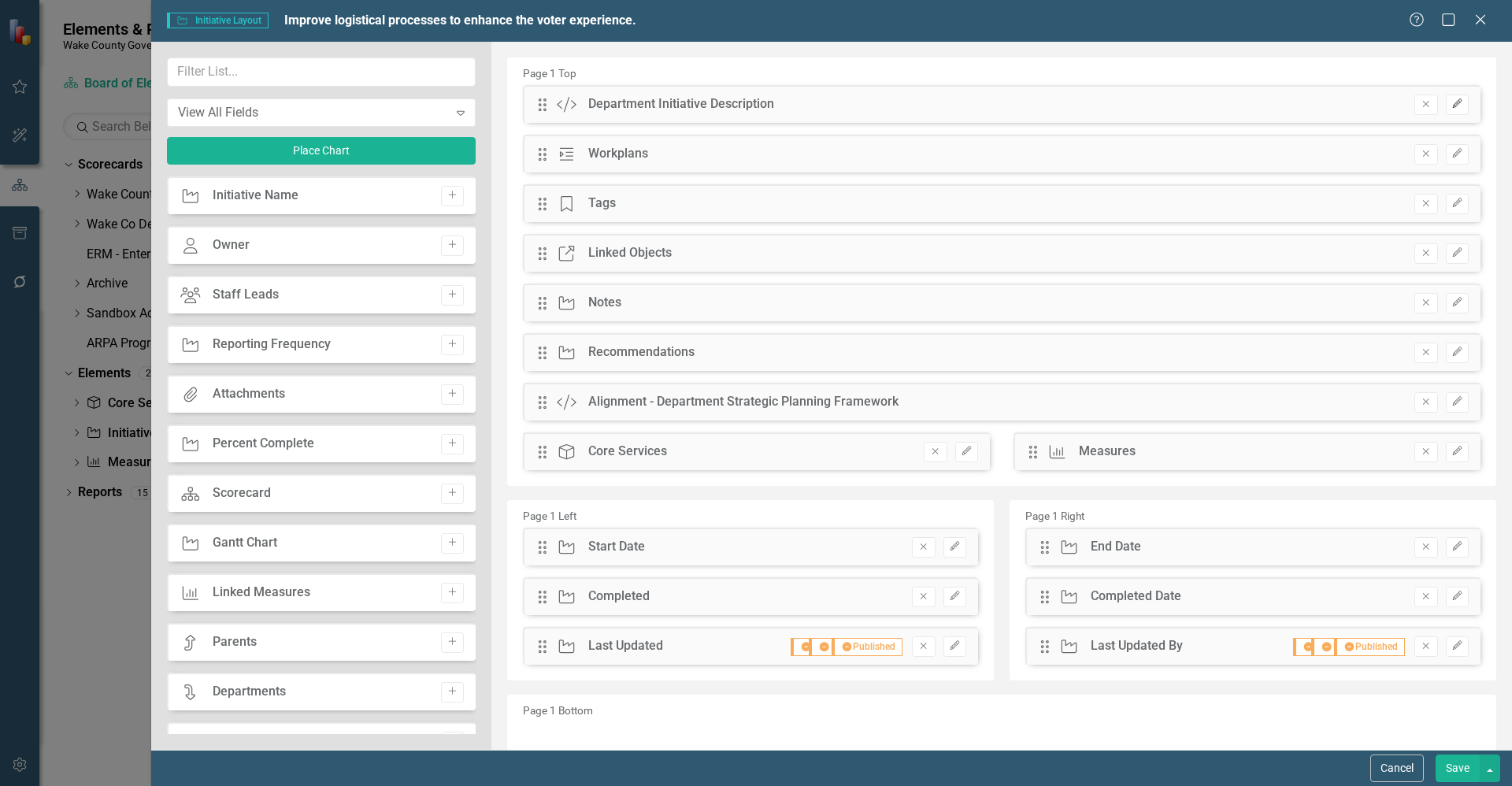
click at [1452, 107] on icon "button" at bounding box center [1457, 104] width 10 height 10
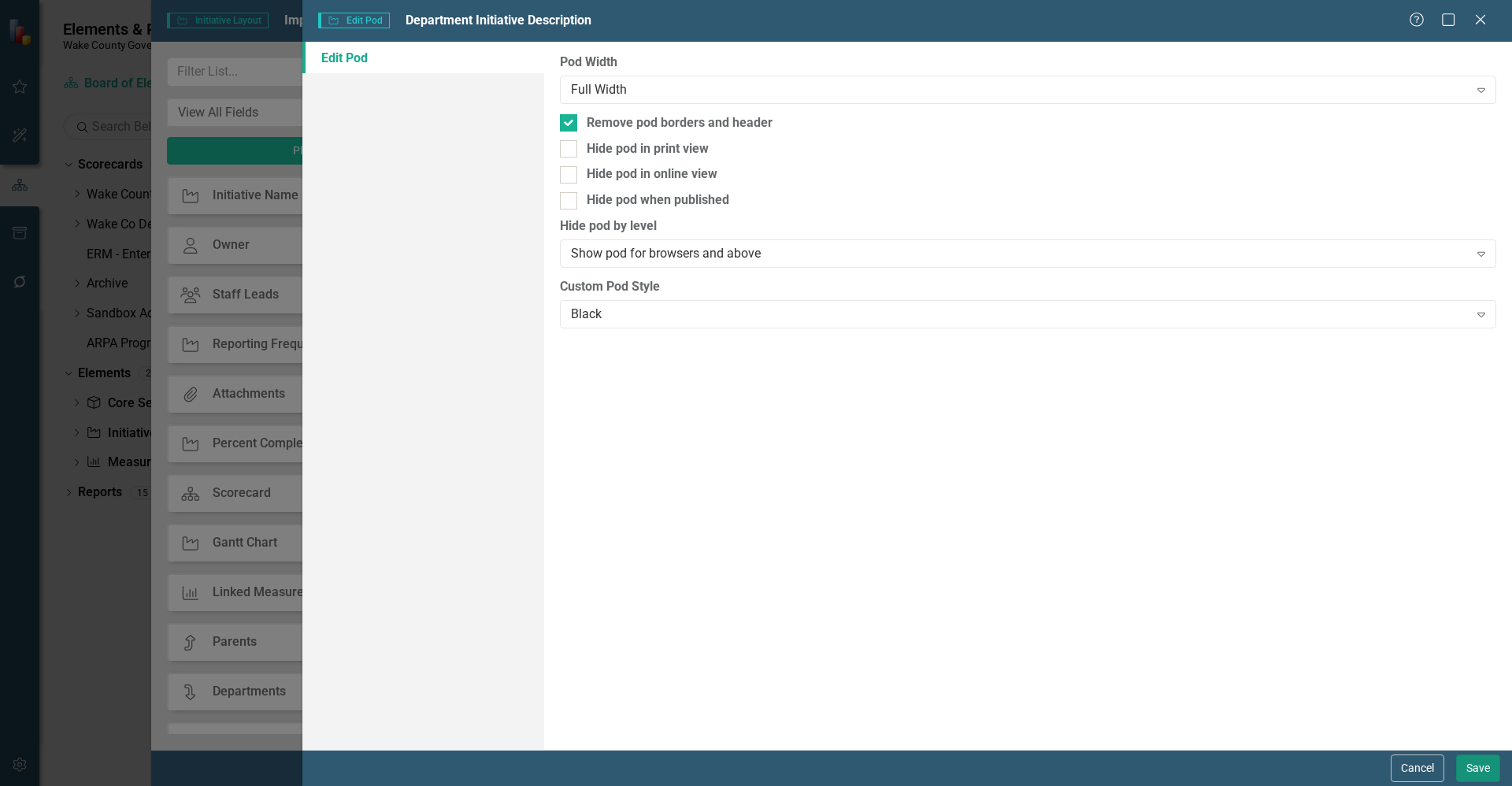
click at [1479, 769] on button "Save" at bounding box center [1479, 768] width 44 height 27
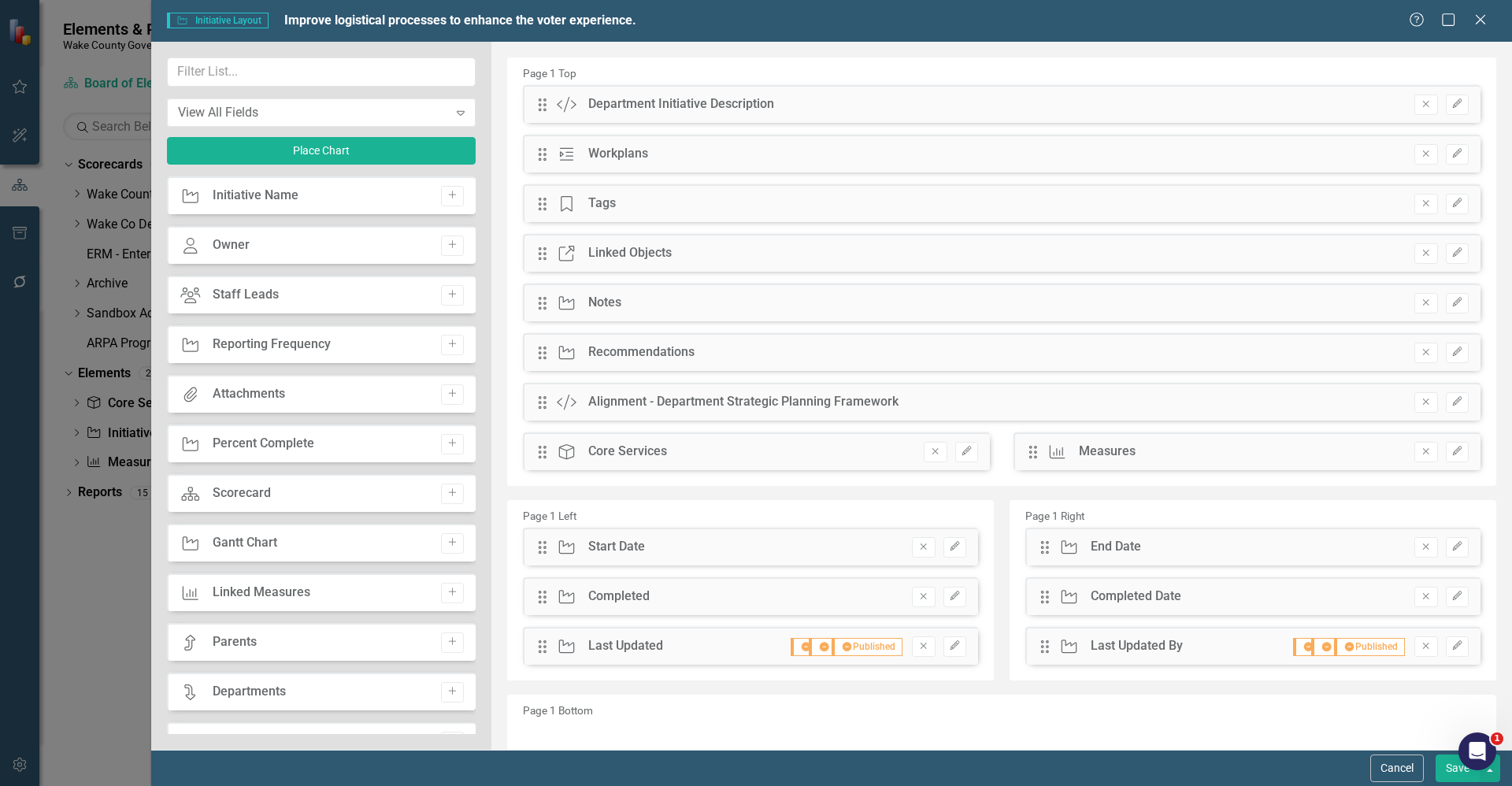
drag, startPoint x: 1455, startPoint y: 772, endPoint x: 1443, endPoint y: 768, distance: 12.6
click at [1454, 772] on button "Save" at bounding box center [1458, 768] width 44 height 27
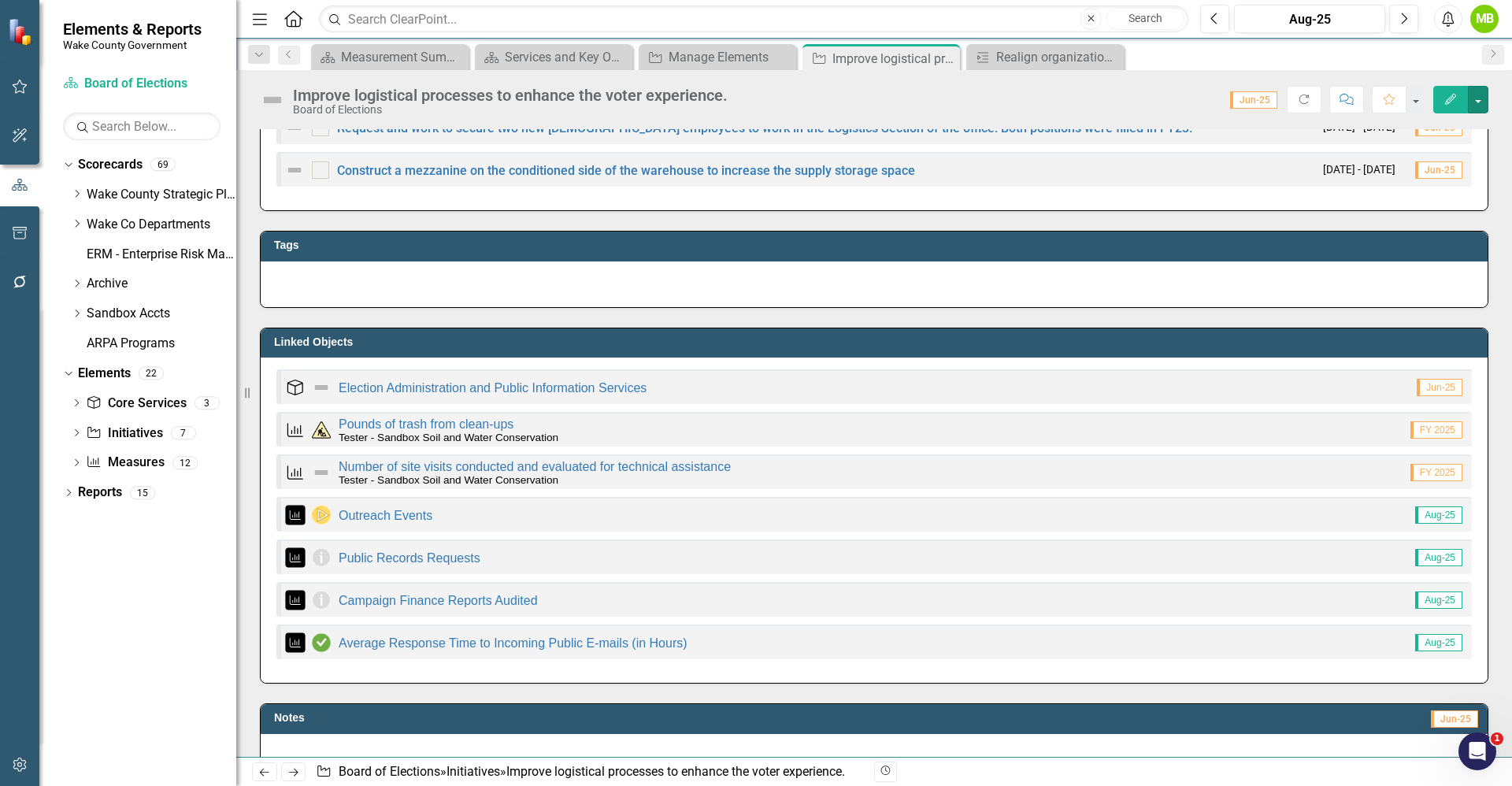
scroll to position [354, 0]
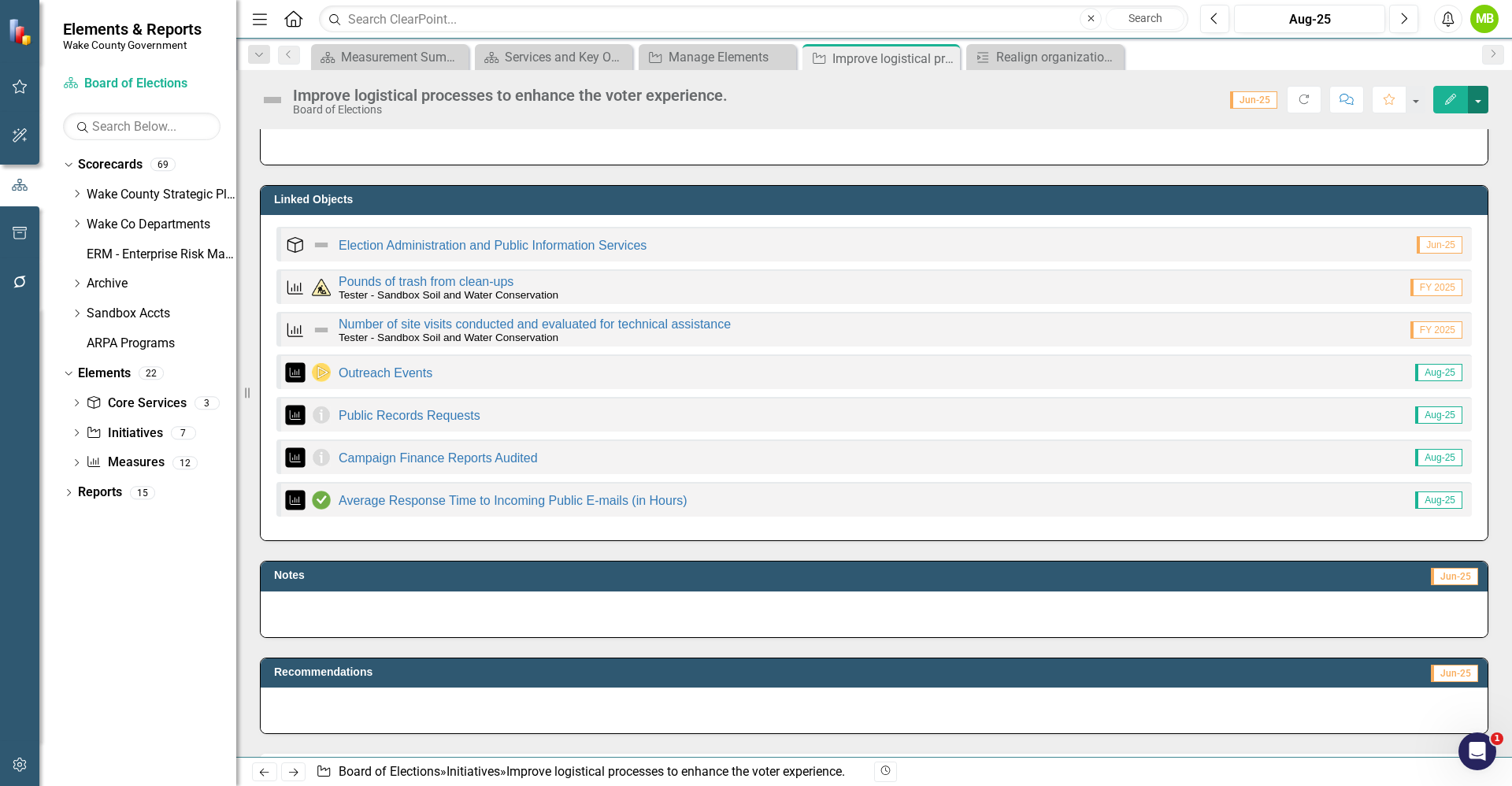
click at [1480, 100] on button "button" at bounding box center [1478, 99] width 20 height 27
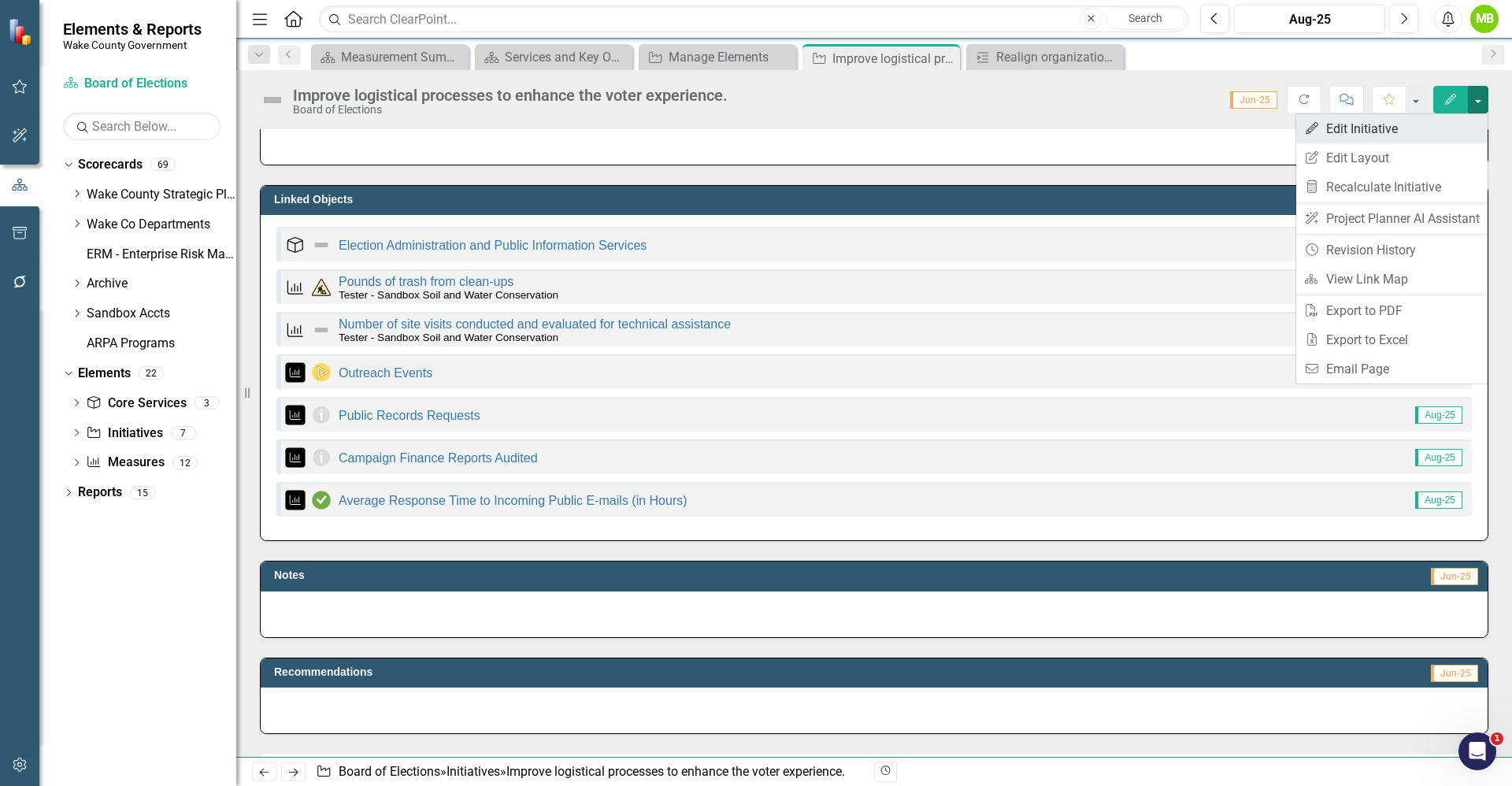
click at [1445, 125] on link "Edit Edit Initiative" at bounding box center [1391, 129] width 191 height 29
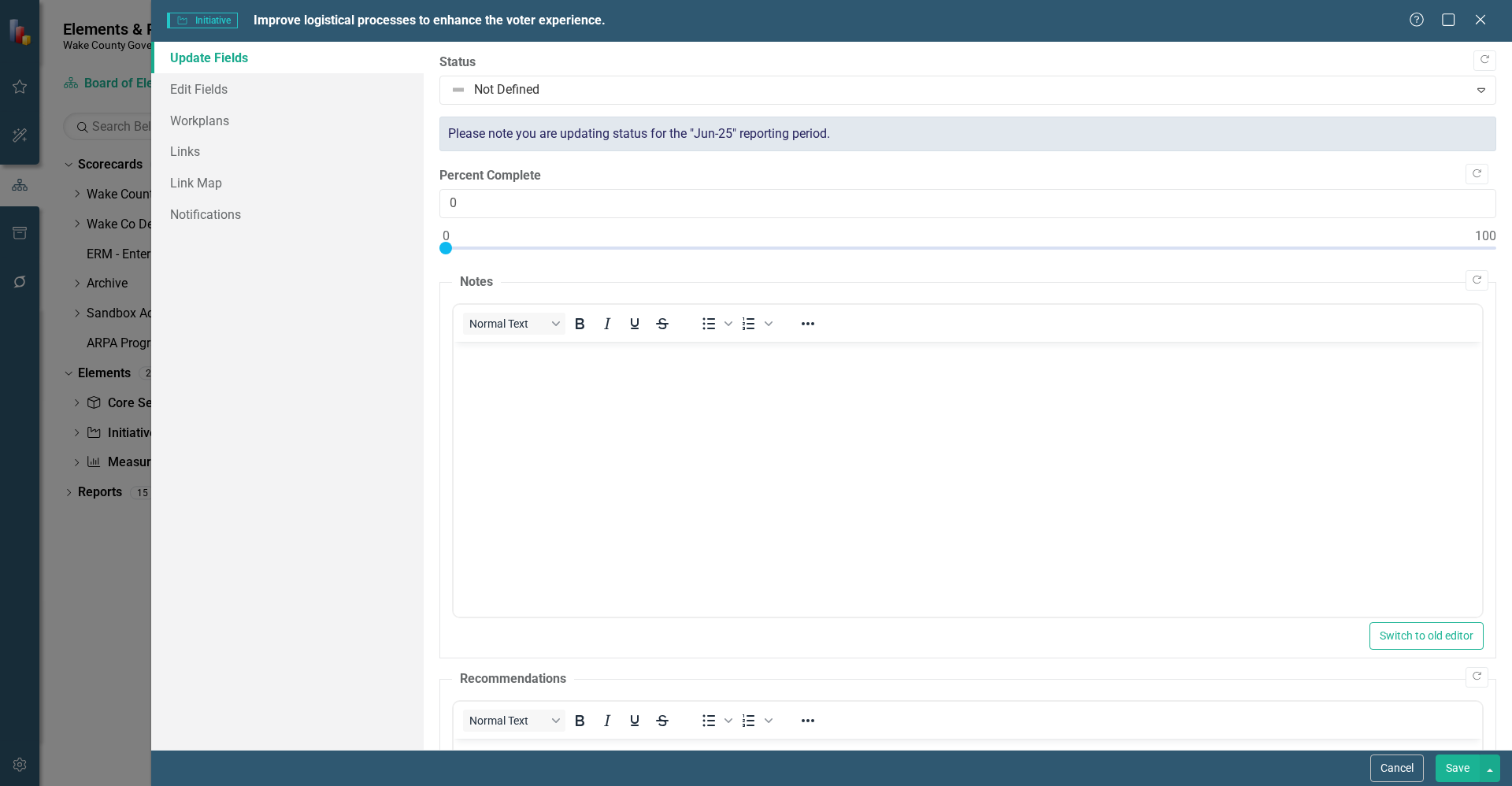
scroll to position [0, 0]
click at [1394, 768] on button "Cancel" at bounding box center [1397, 768] width 54 height 27
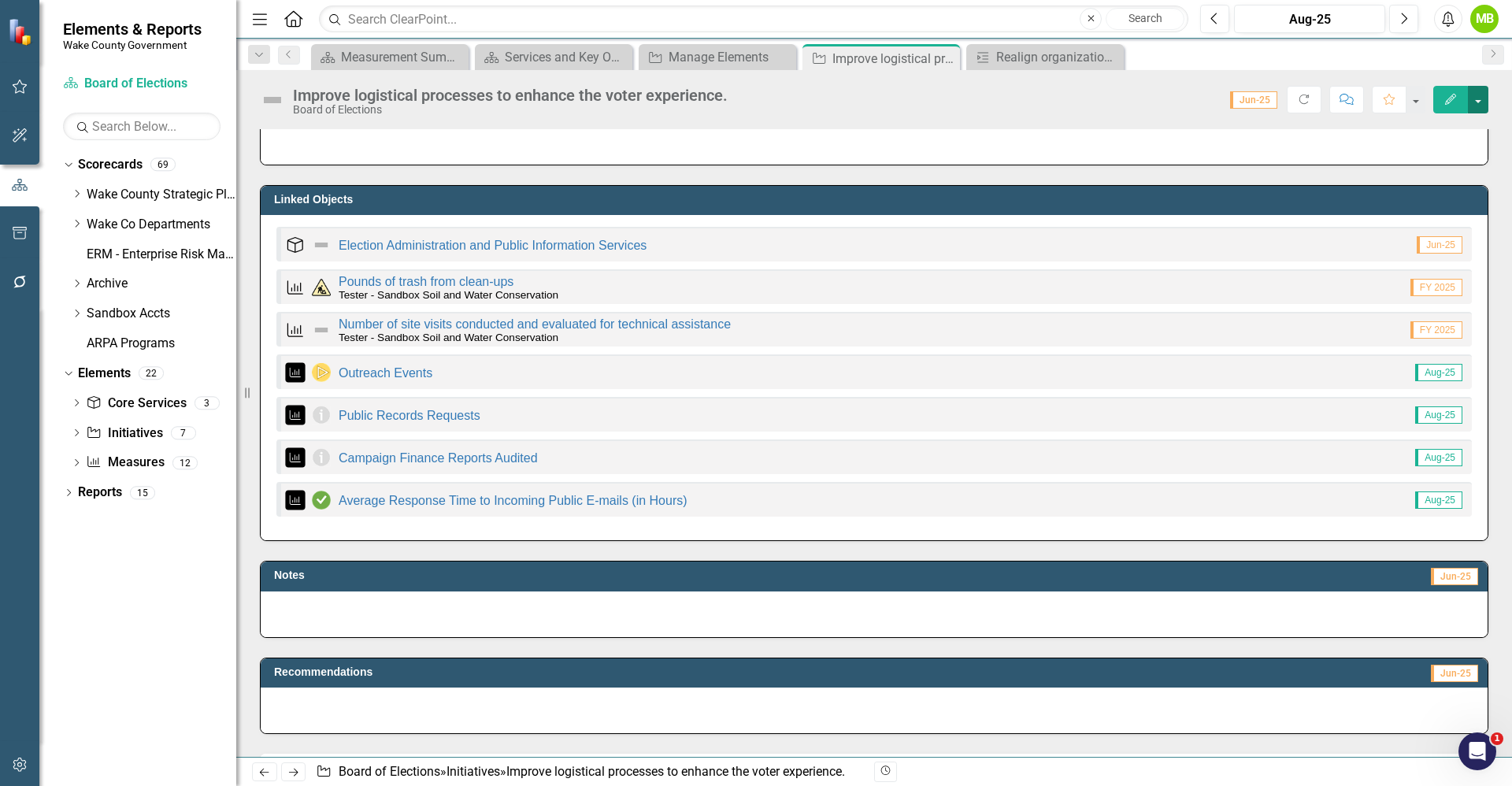
click at [1483, 92] on button "button" at bounding box center [1478, 99] width 20 height 27
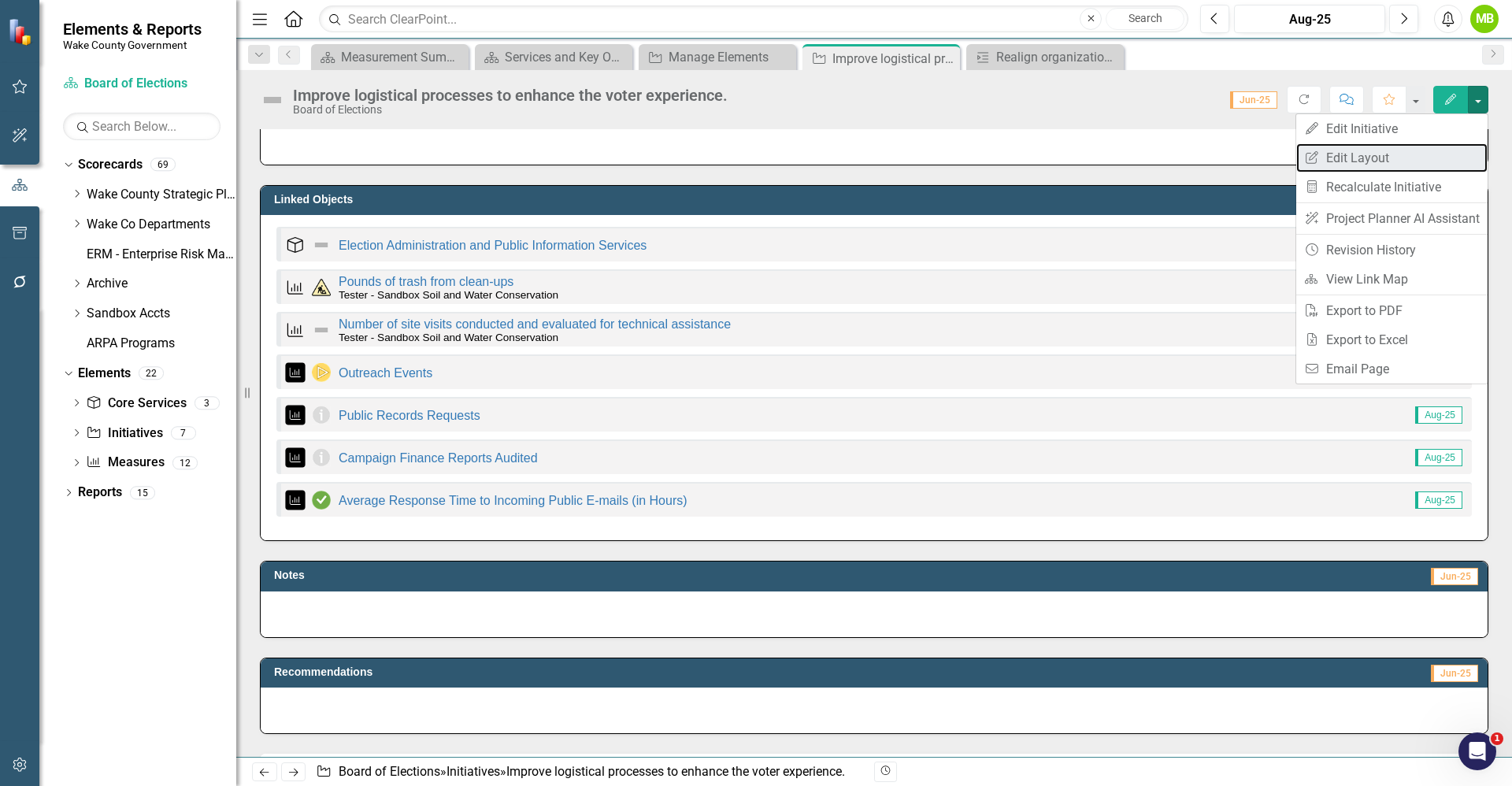
click at [1412, 157] on link "Edit Report Edit Layout" at bounding box center [1391, 158] width 191 height 29
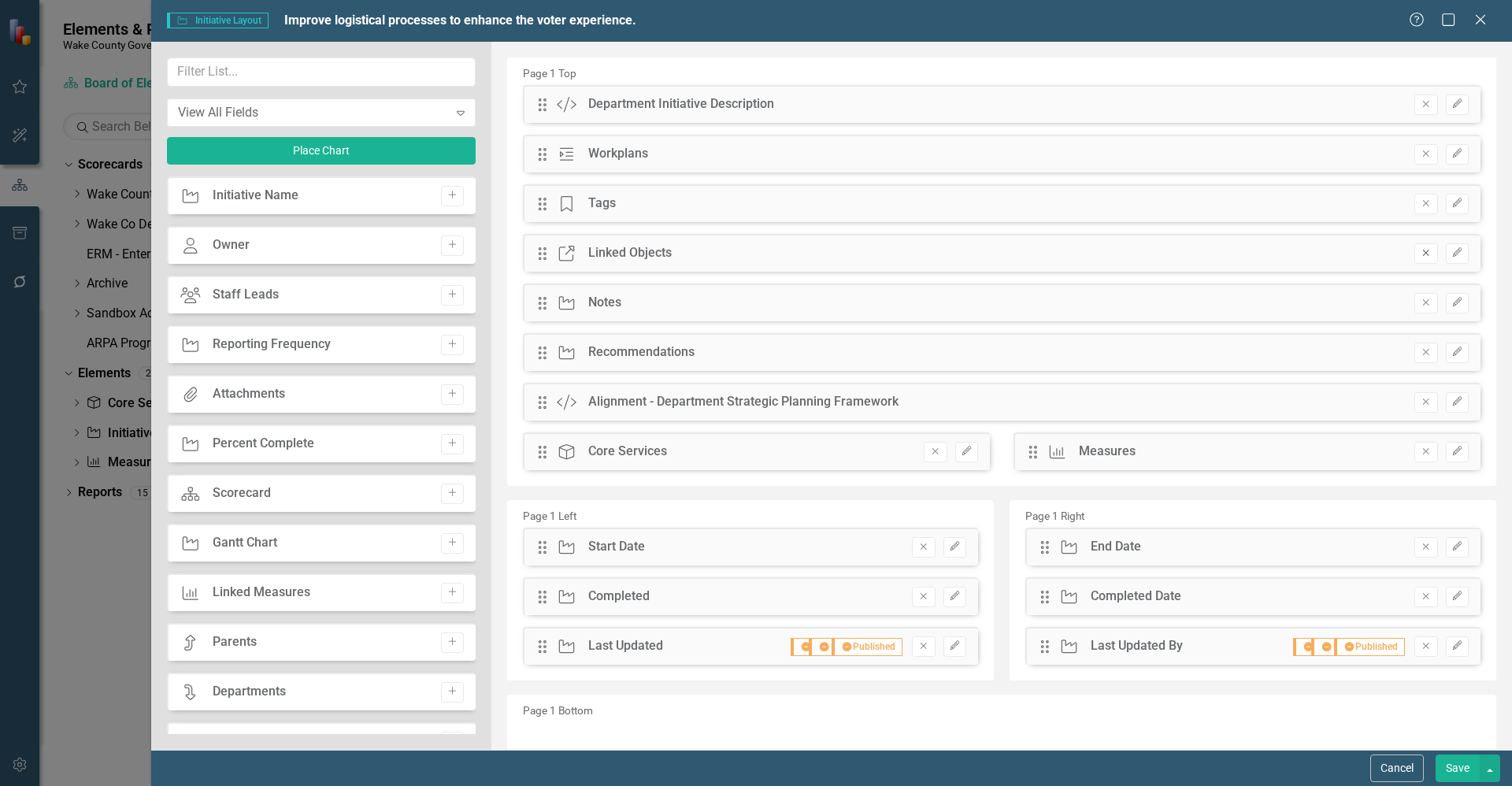
click at [1420, 257] on icon "Remove" at bounding box center [1426, 253] width 11 height 10
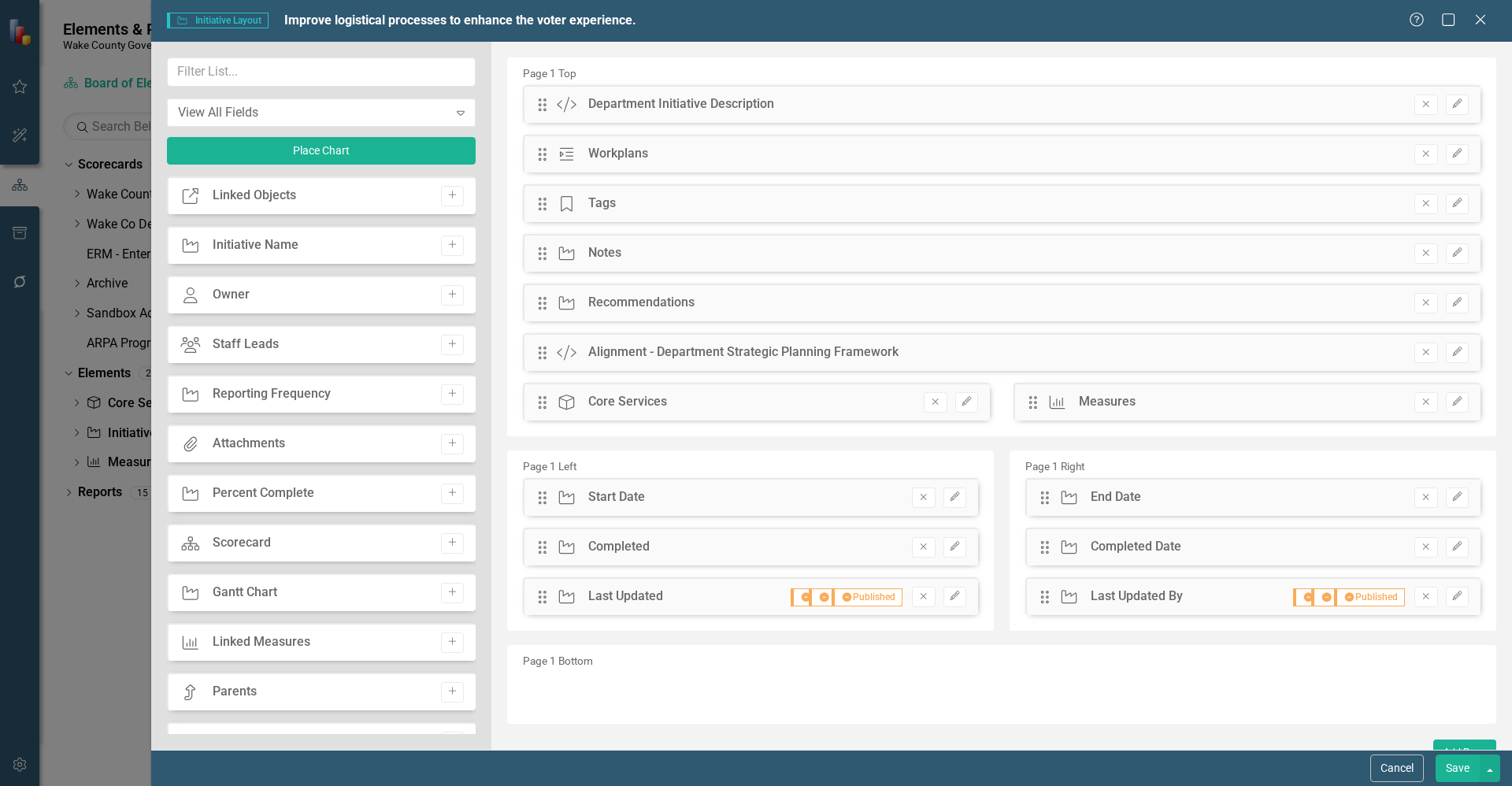
drag, startPoint x: 1454, startPoint y: 765, endPoint x: 1428, endPoint y: 764, distance: 26.0
click at [1452, 764] on button "Save" at bounding box center [1458, 768] width 44 height 27
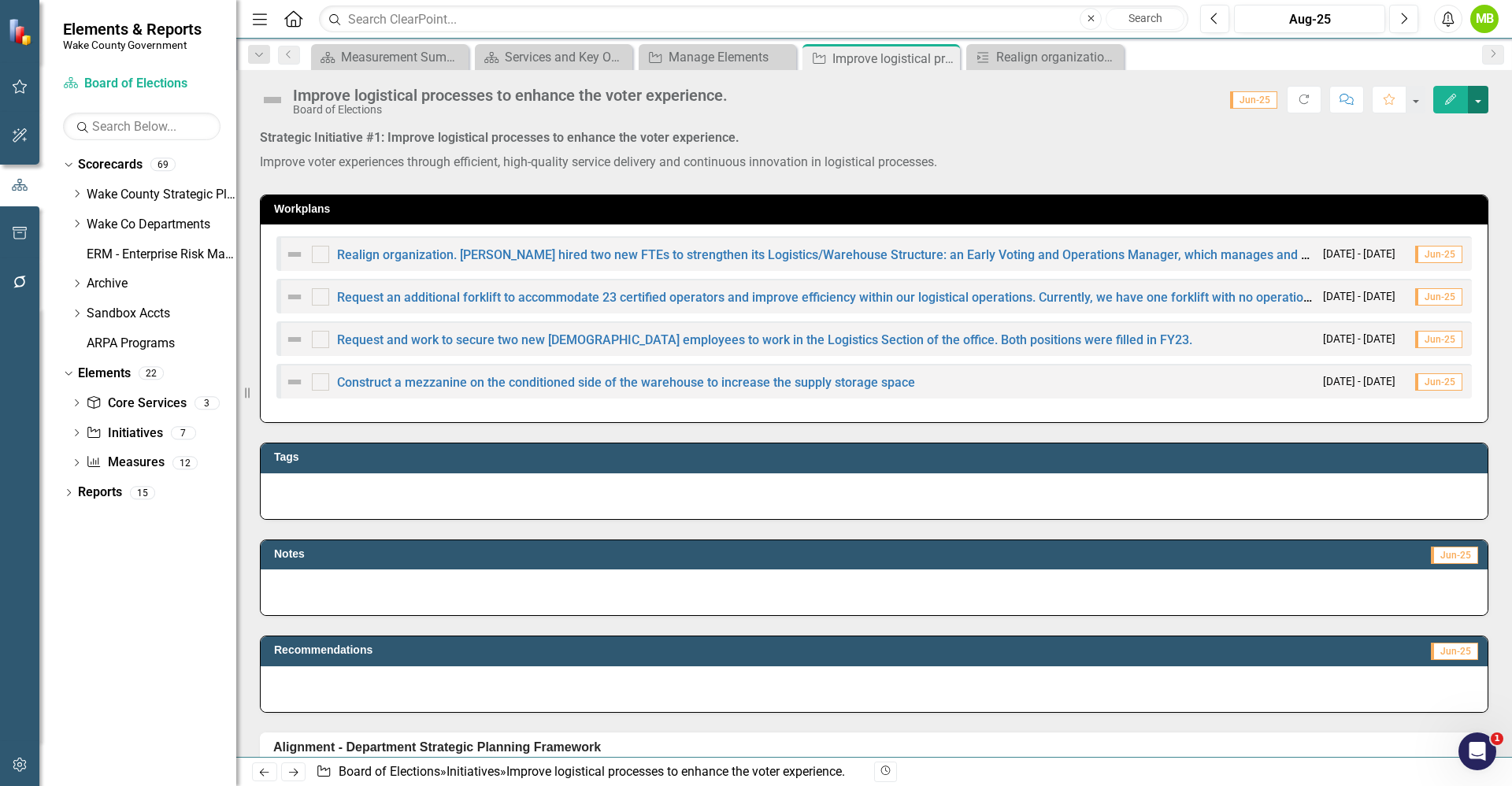
click at [1474, 102] on button "button" at bounding box center [1478, 99] width 20 height 27
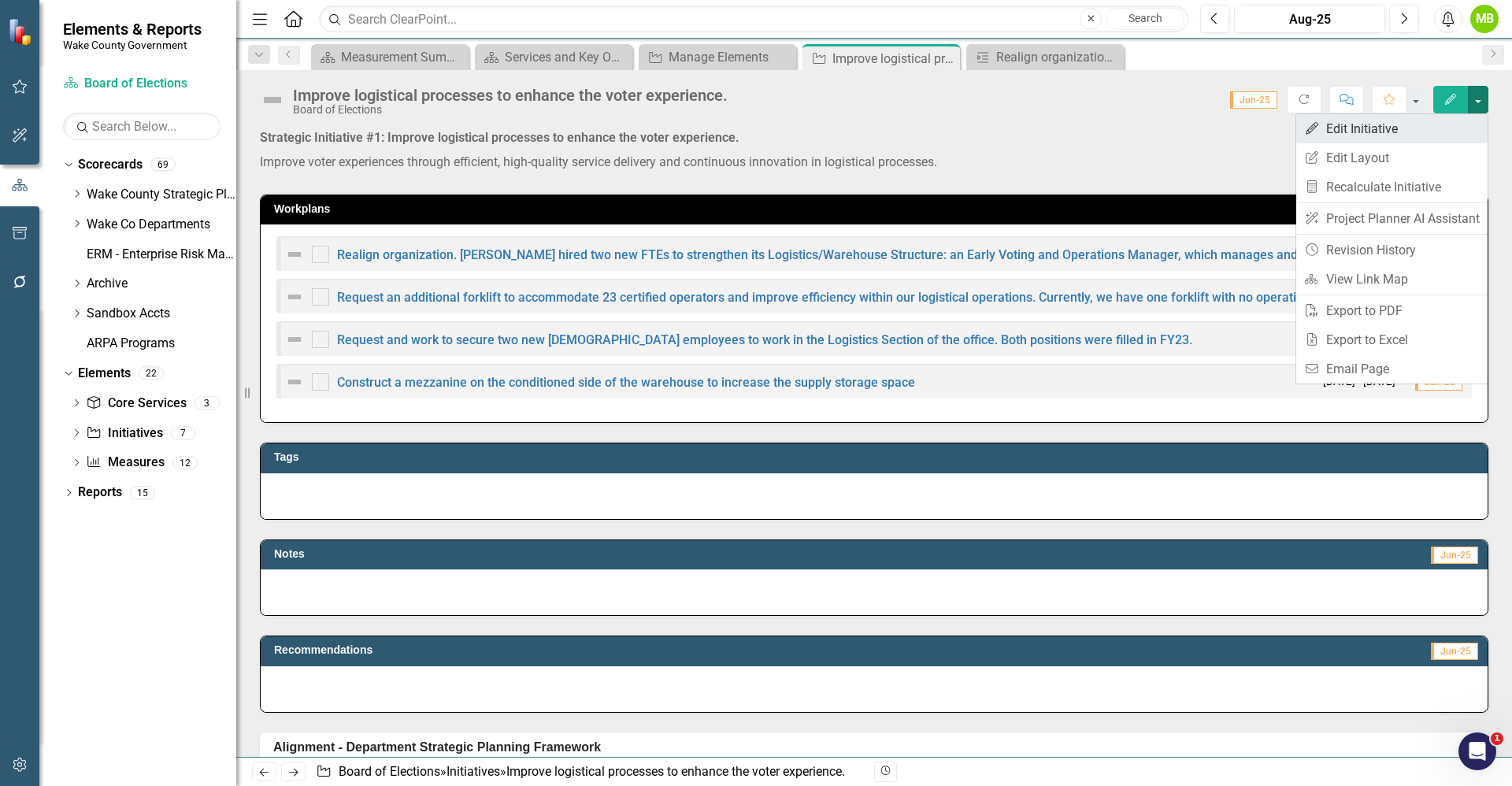
click at [1431, 122] on link "Edit Edit Initiative" at bounding box center [1391, 129] width 191 height 29
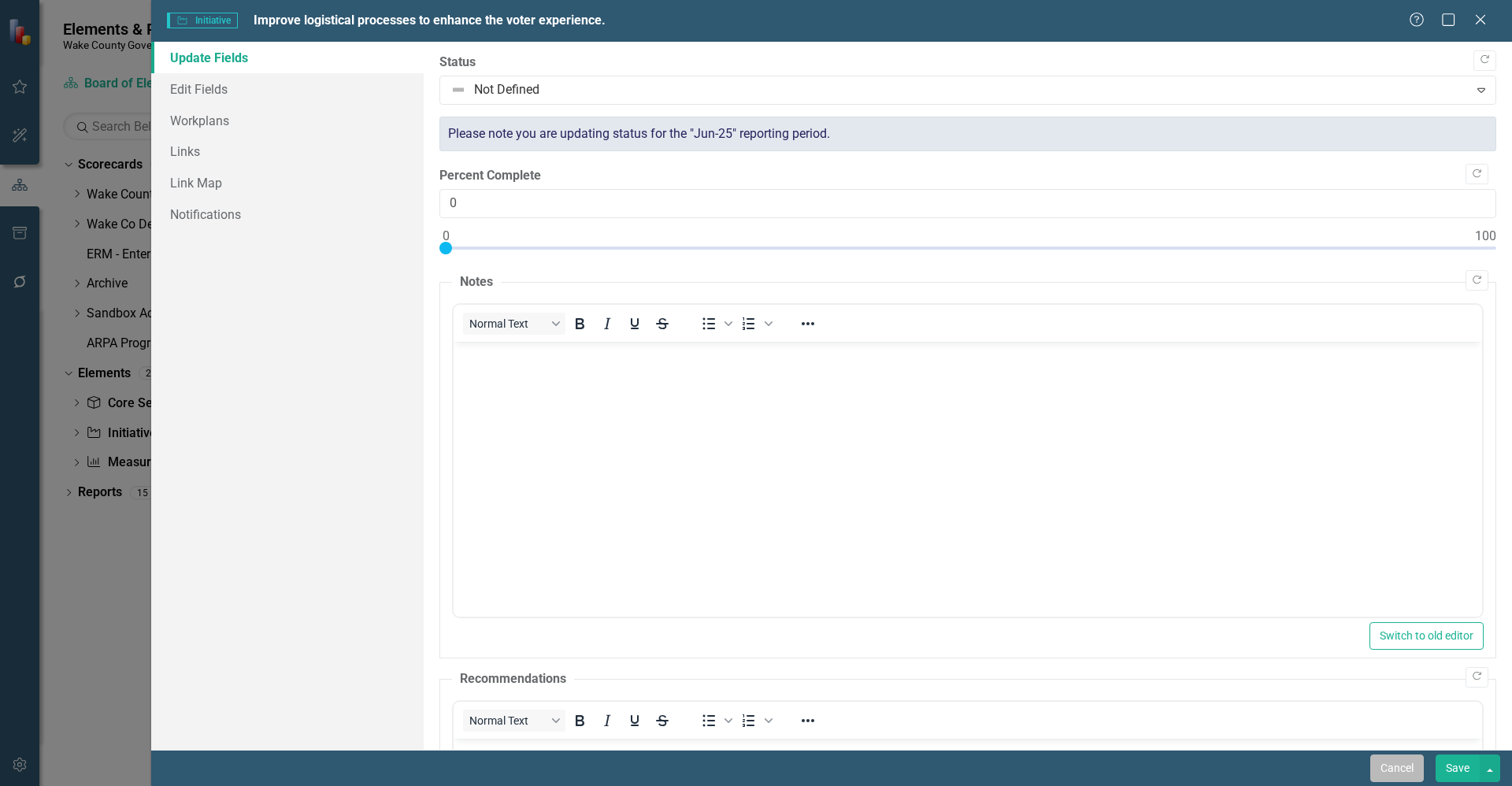
click at [1384, 761] on button "Cancel" at bounding box center [1397, 768] width 54 height 27
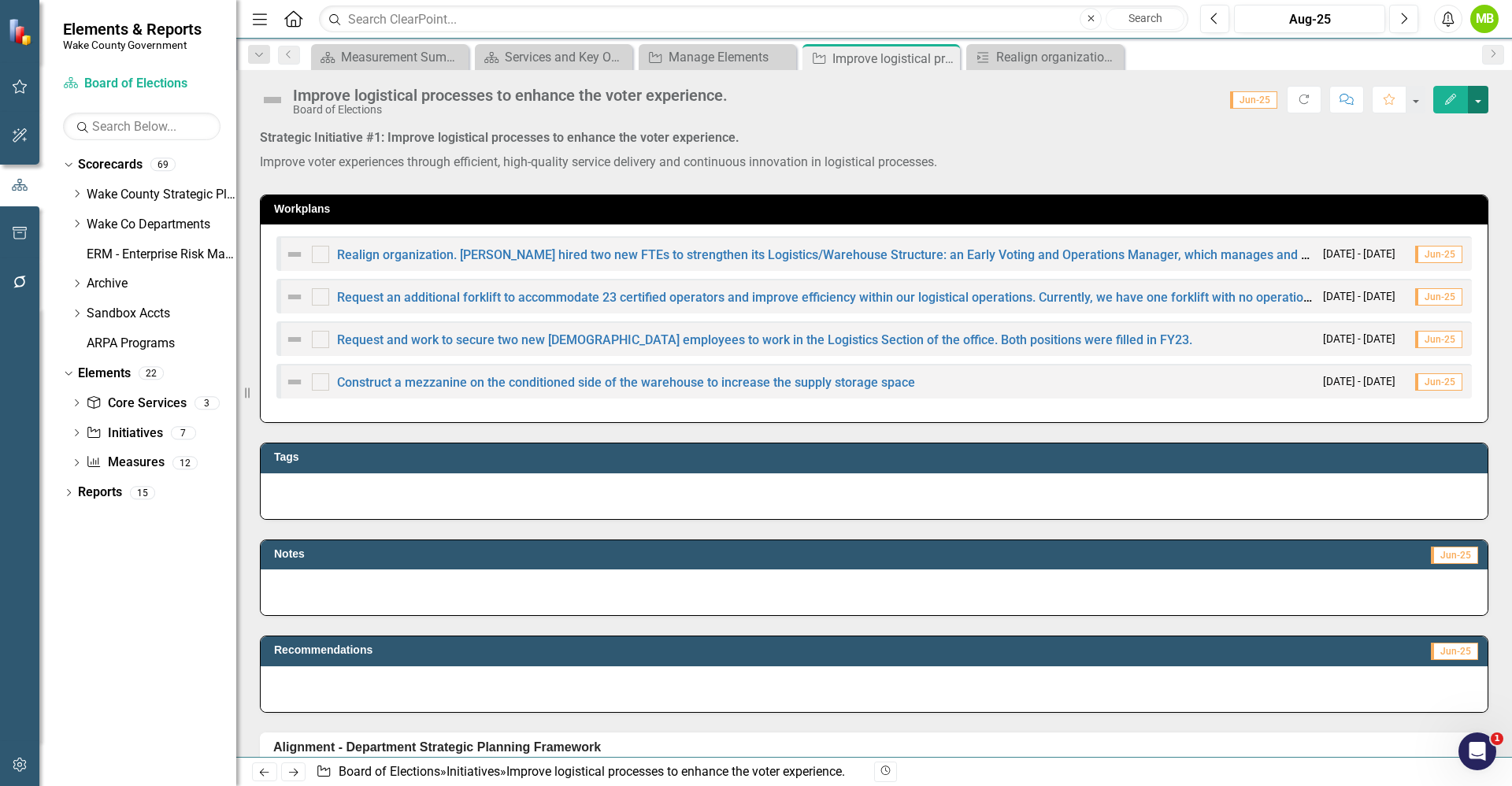
click at [1481, 99] on button "button" at bounding box center [1478, 99] width 20 height 27
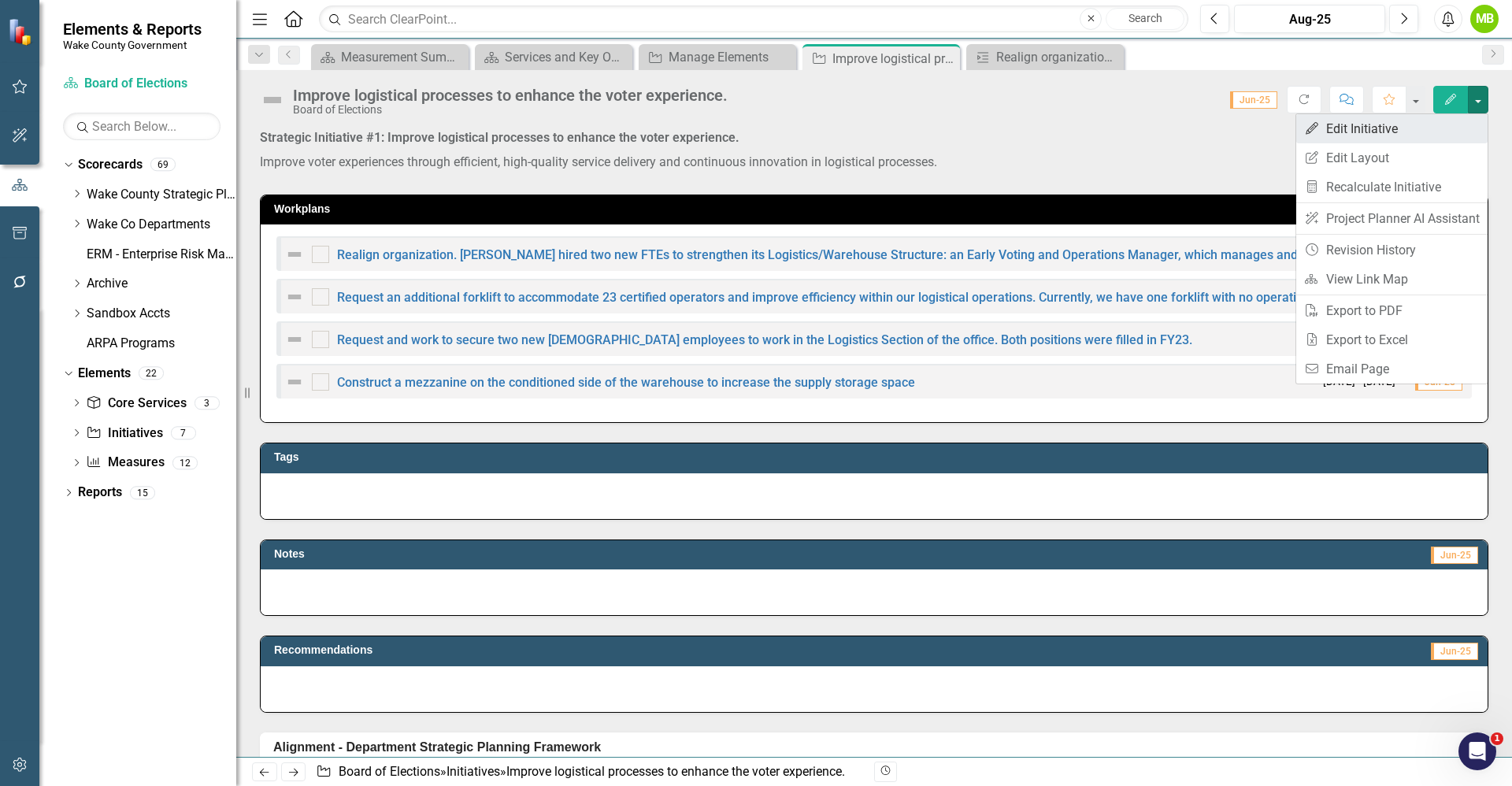
click at [1414, 122] on link "Edit Edit Initiative" at bounding box center [1391, 129] width 191 height 29
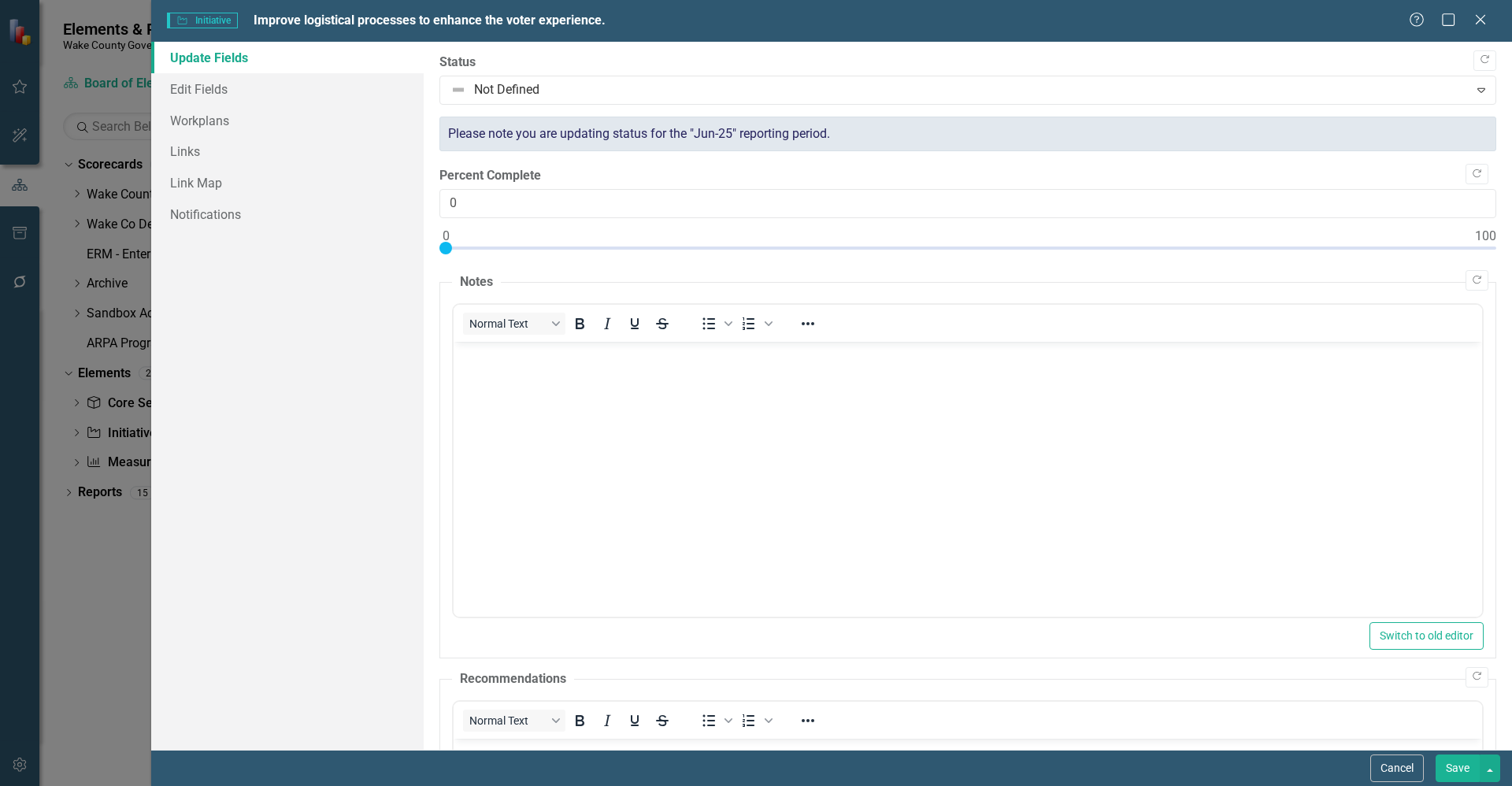
click at [1386, 757] on button "Cancel" at bounding box center [1397, 768] width 54 height 27
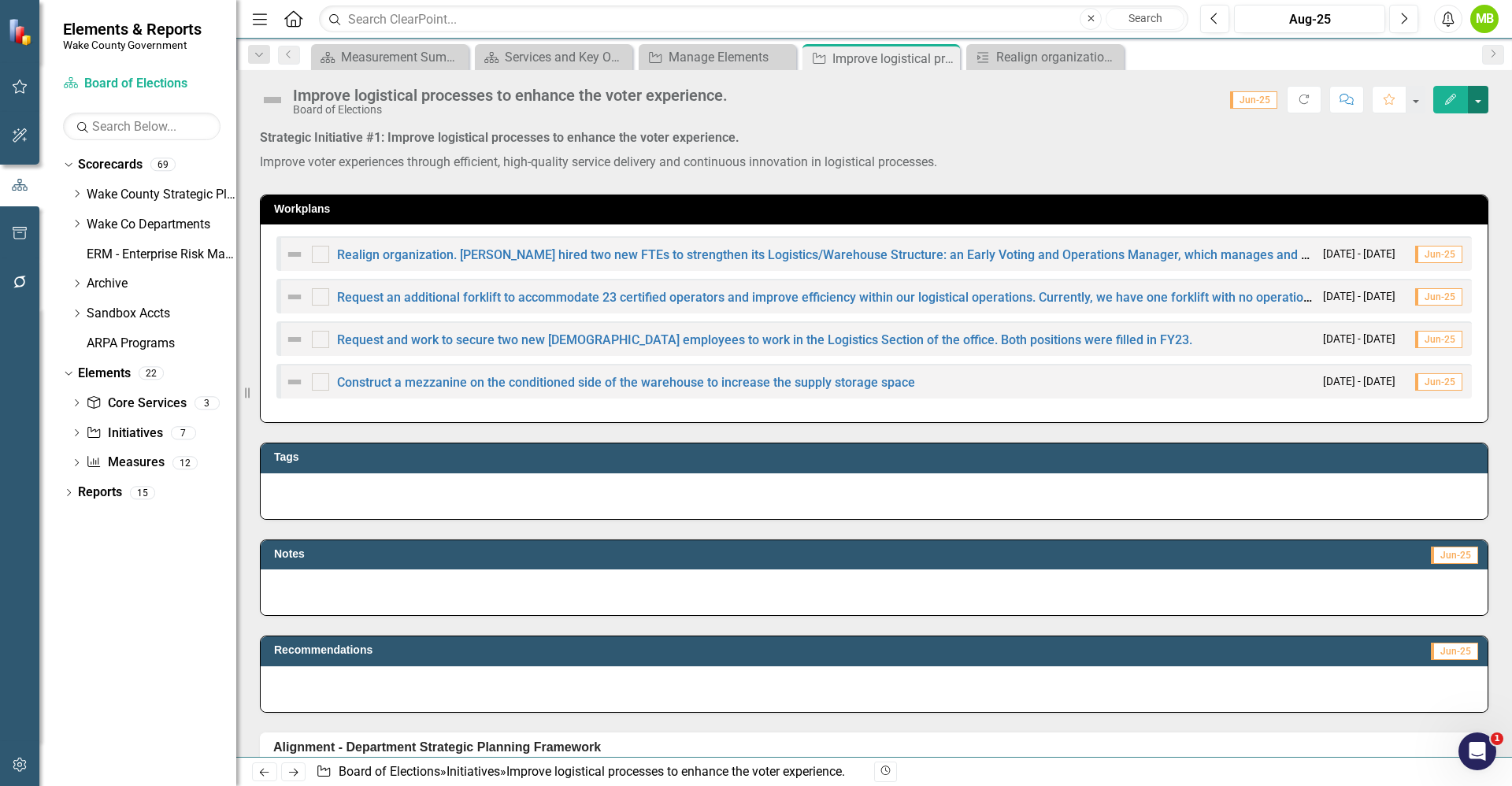
click at [1482, 100] on button "button" at bounding box center [1478, 99] width 20 height 27
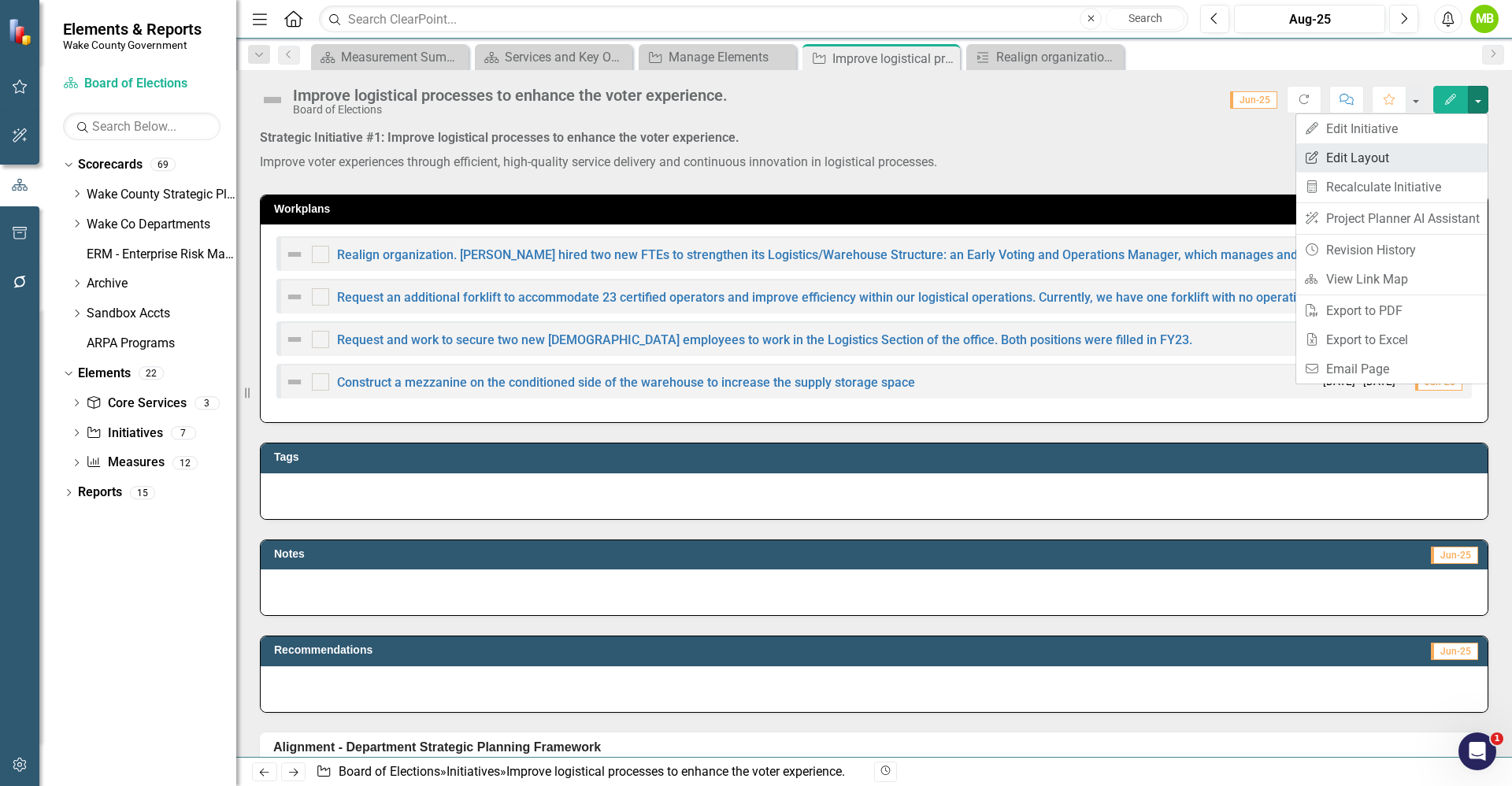
click at [1390, 150] on link "Edit Report Edit Layout" at bounding box center [1391, 158] width 191 height 29
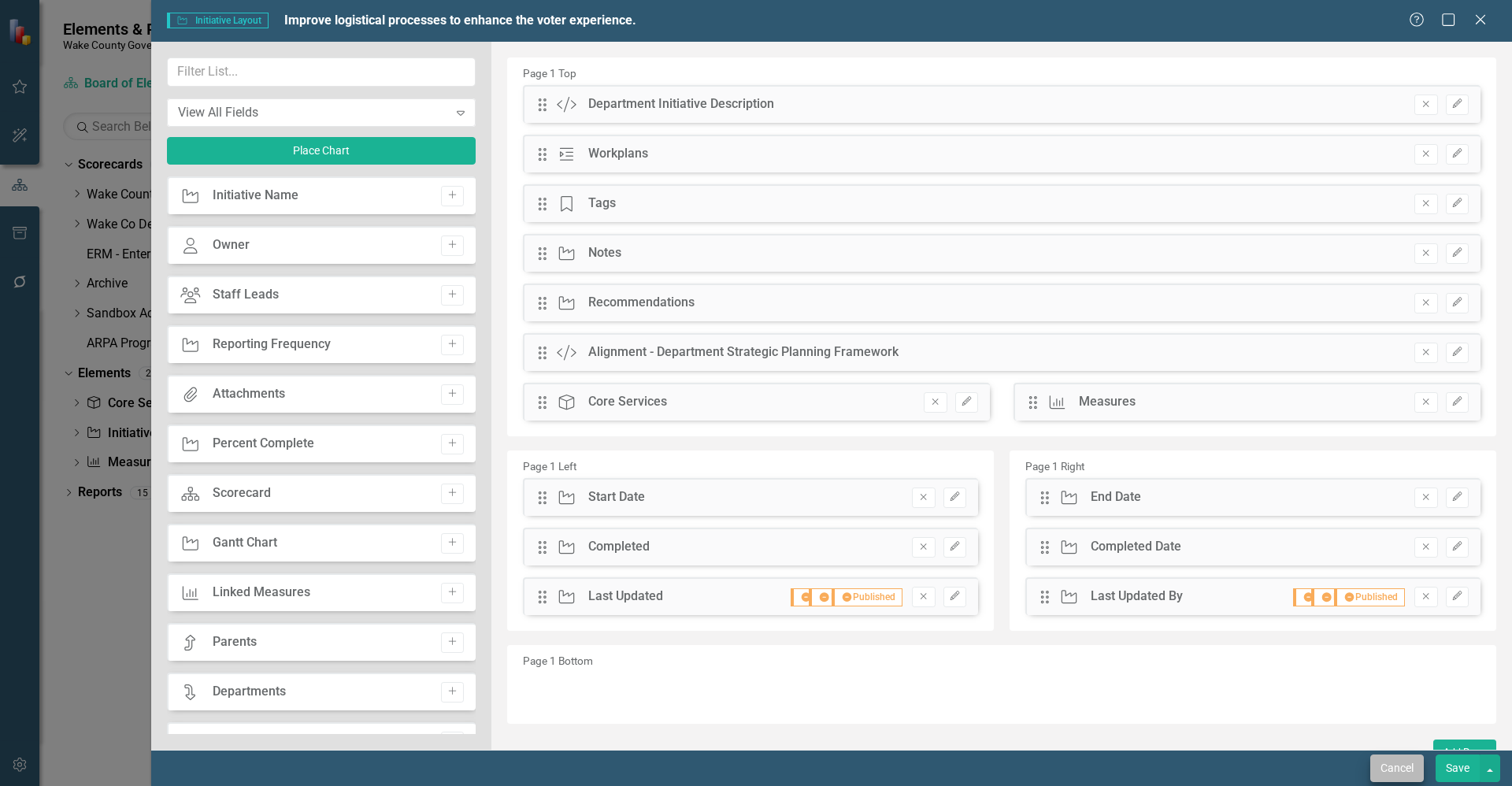
click at [1370, 754] on div "Cancel Save" at bounding box center [1434, 768] width 134 height 27
click at [1382, 769] on button "Cancel" at bounding box center [1397, 768] width 54 height 27
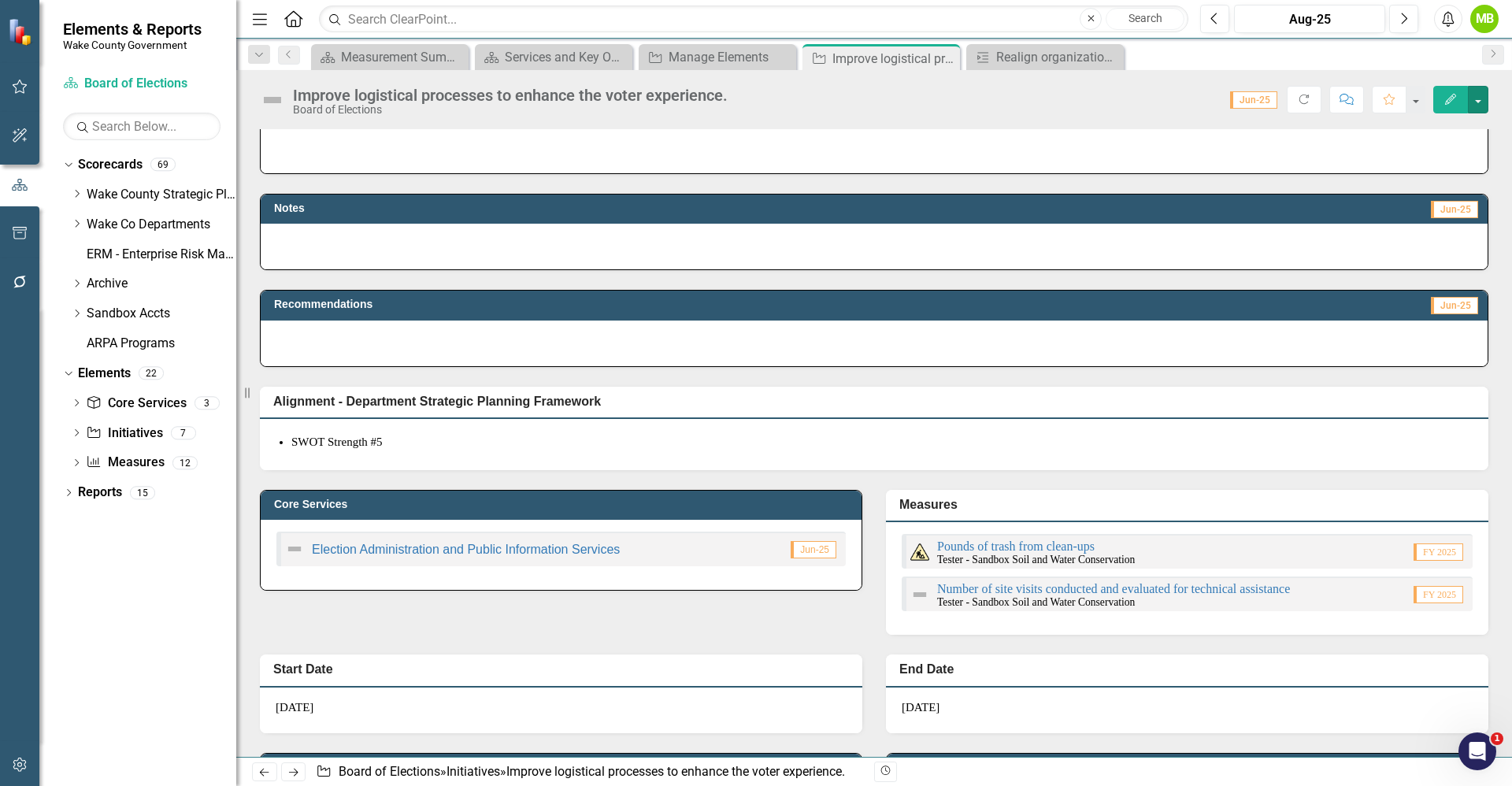
scroll to position [434, 0]
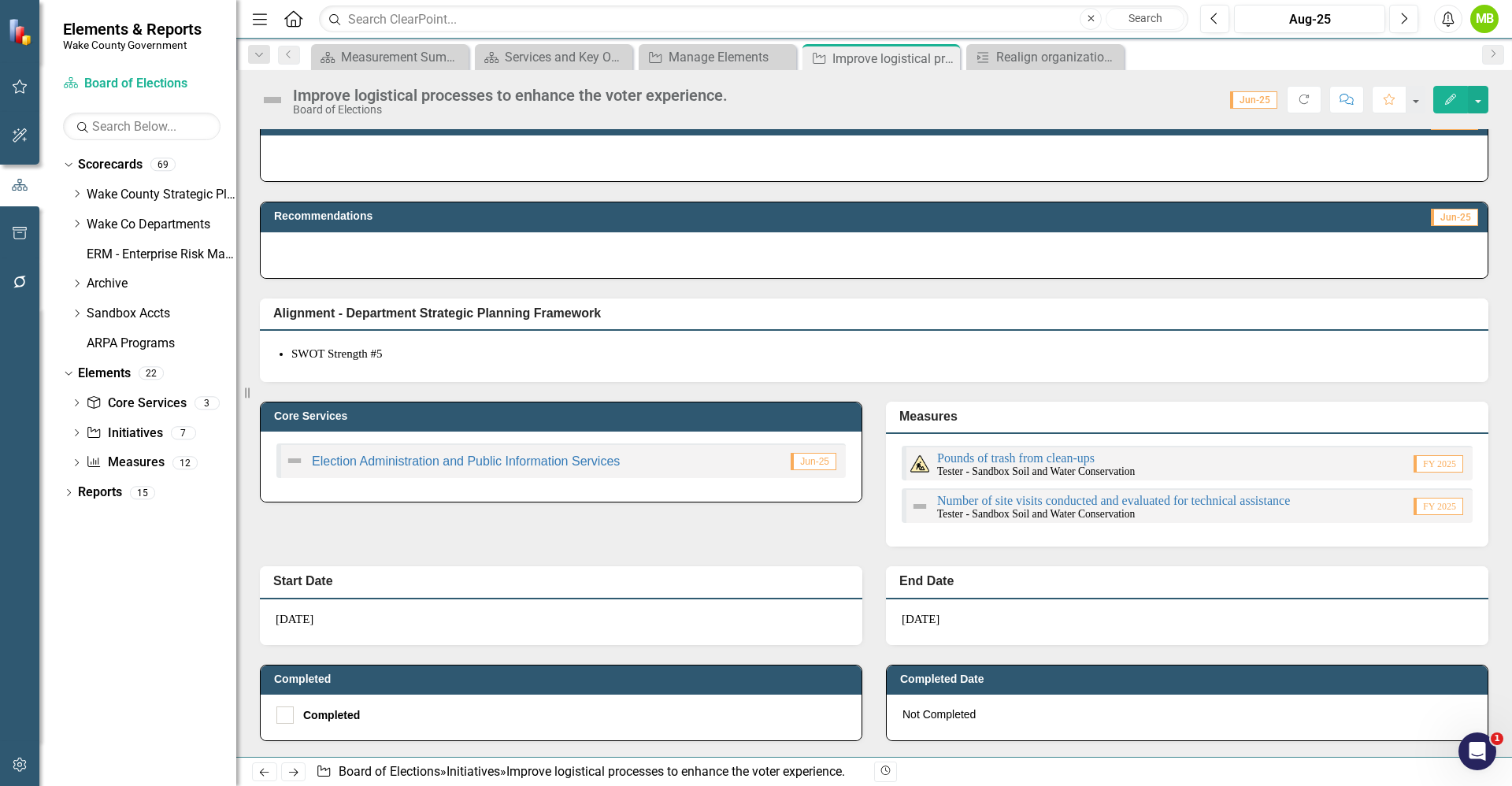
click at [435, 621] on div "10/1/22" at bounding box center [561, 622] width 602 height 46
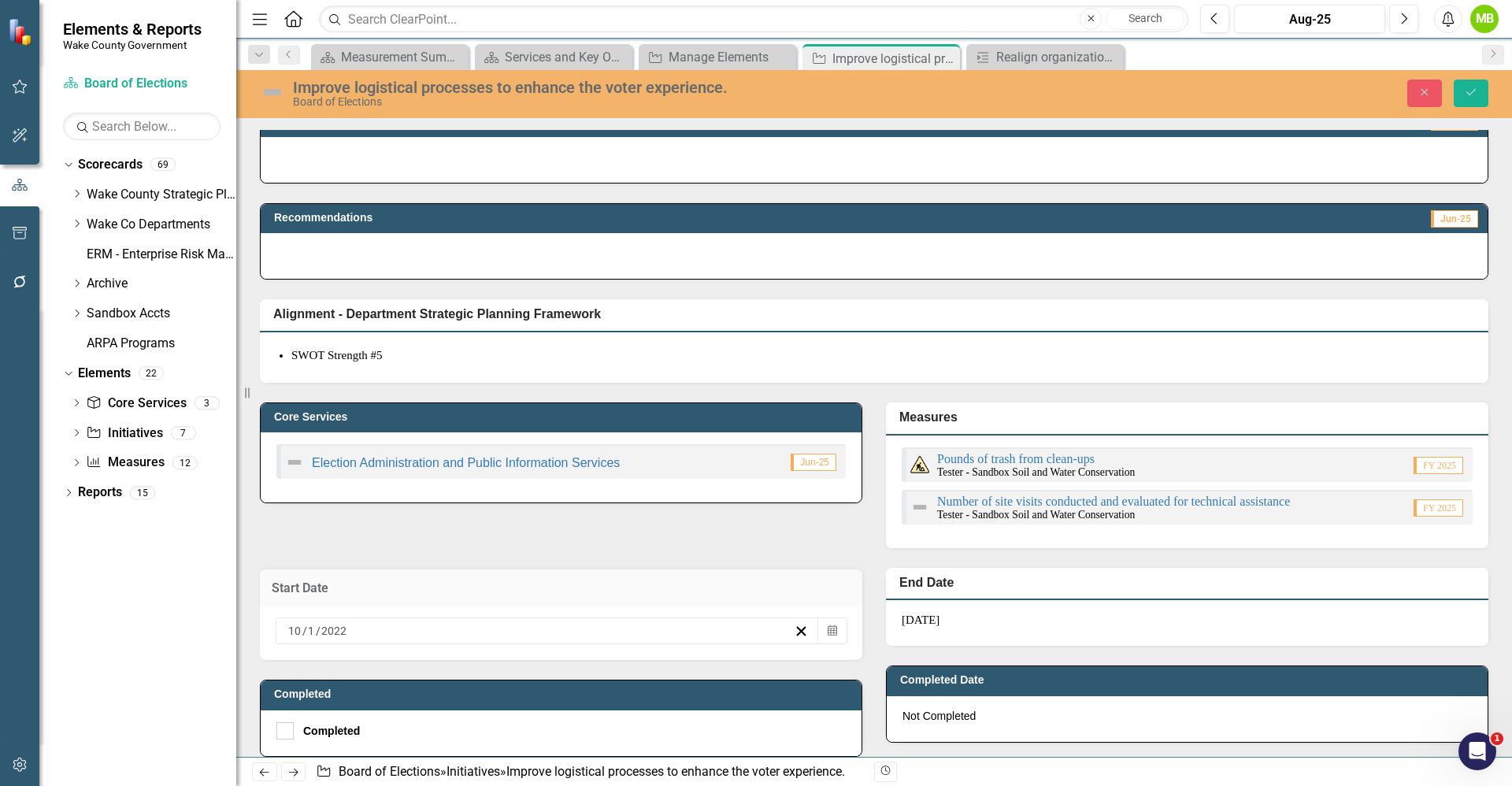
click at [334, 626] on input "2022" at bounding box center [334, 631] width 27 height 16
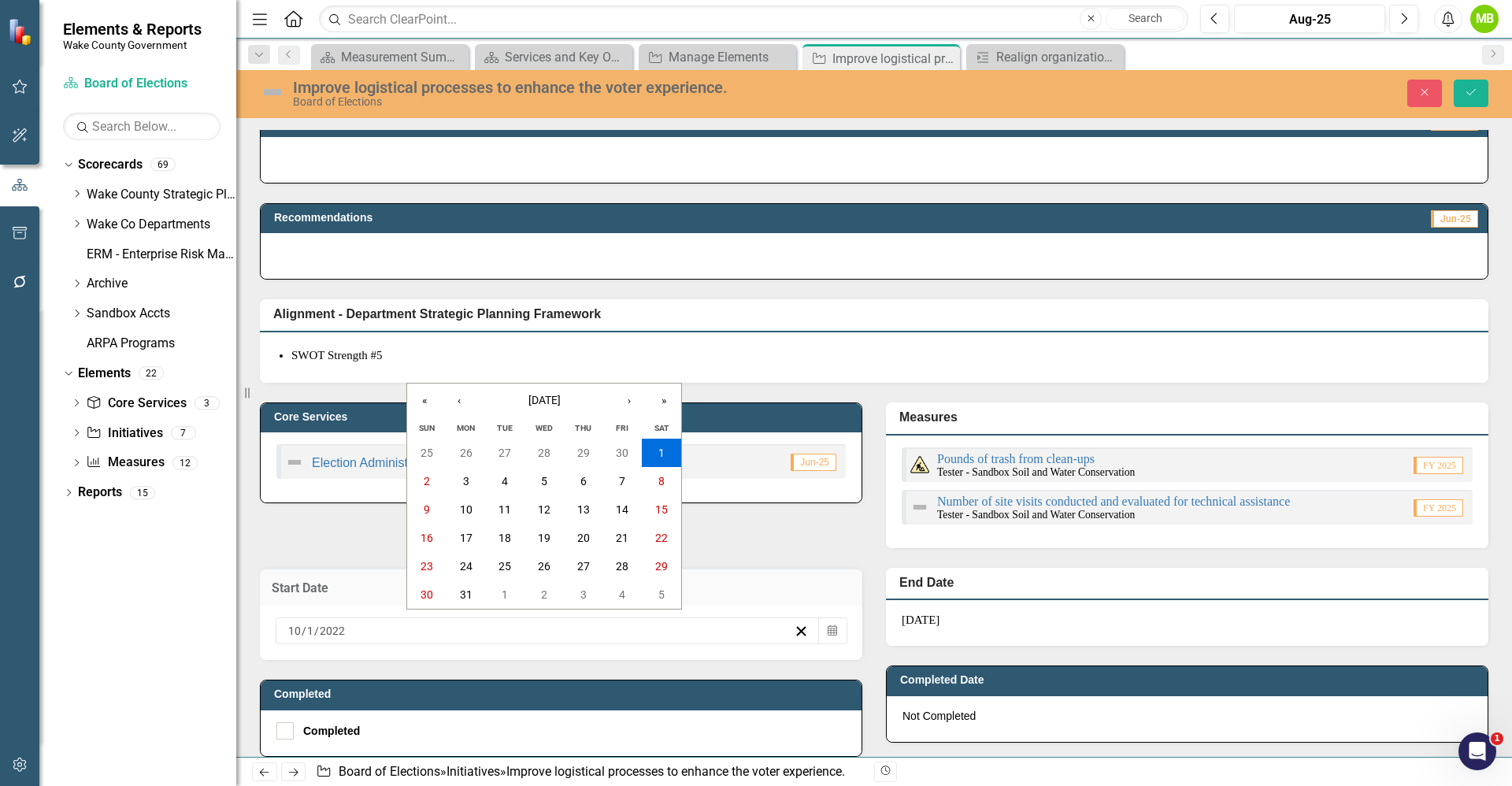
click at [750, 539] on div "Strategic Initiative #1: Improve logistical processes to enhance the voter expe…" at bounding box center [874, 111] width 1252 height 870
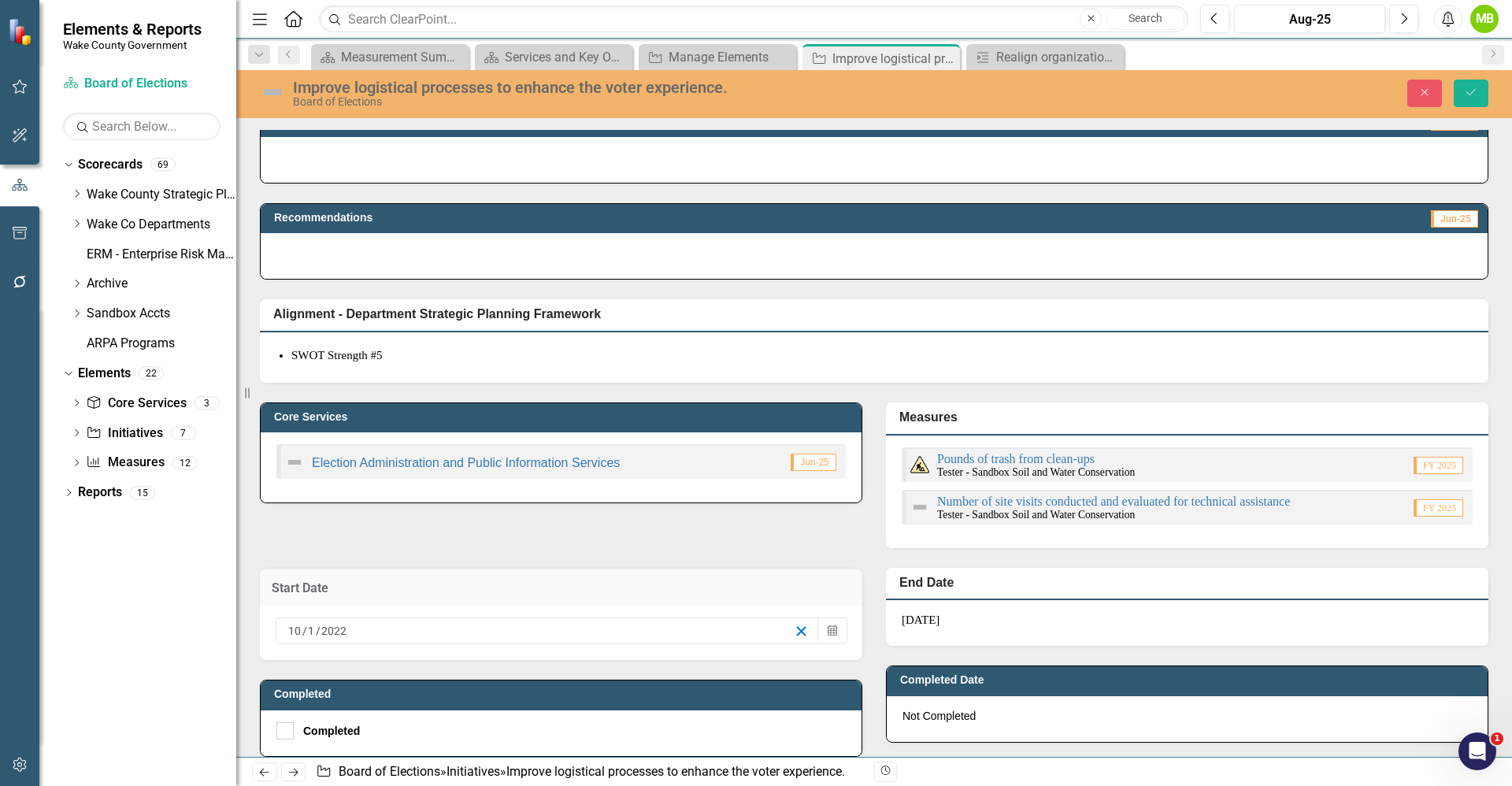
click at [795, 628] on icon "button" at bounding box center [801, 630] width 15 height 15
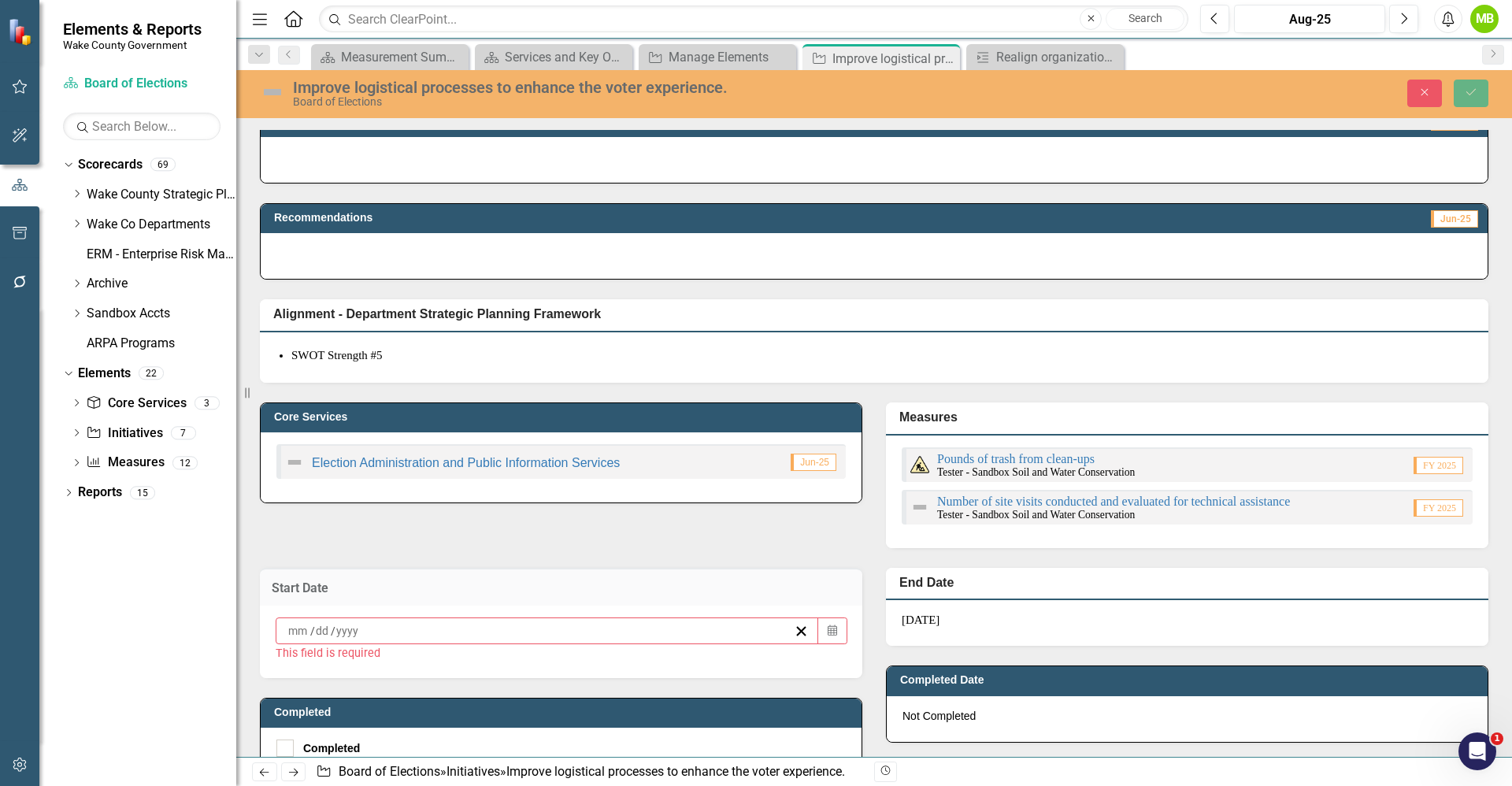
click at [836, 587] on h3 "Start Date" at bounding box center [561, 588] width 579 height 14
click at [1427, 91] on icon "Close" at bounding box center [1425, 92] width 14 height 11
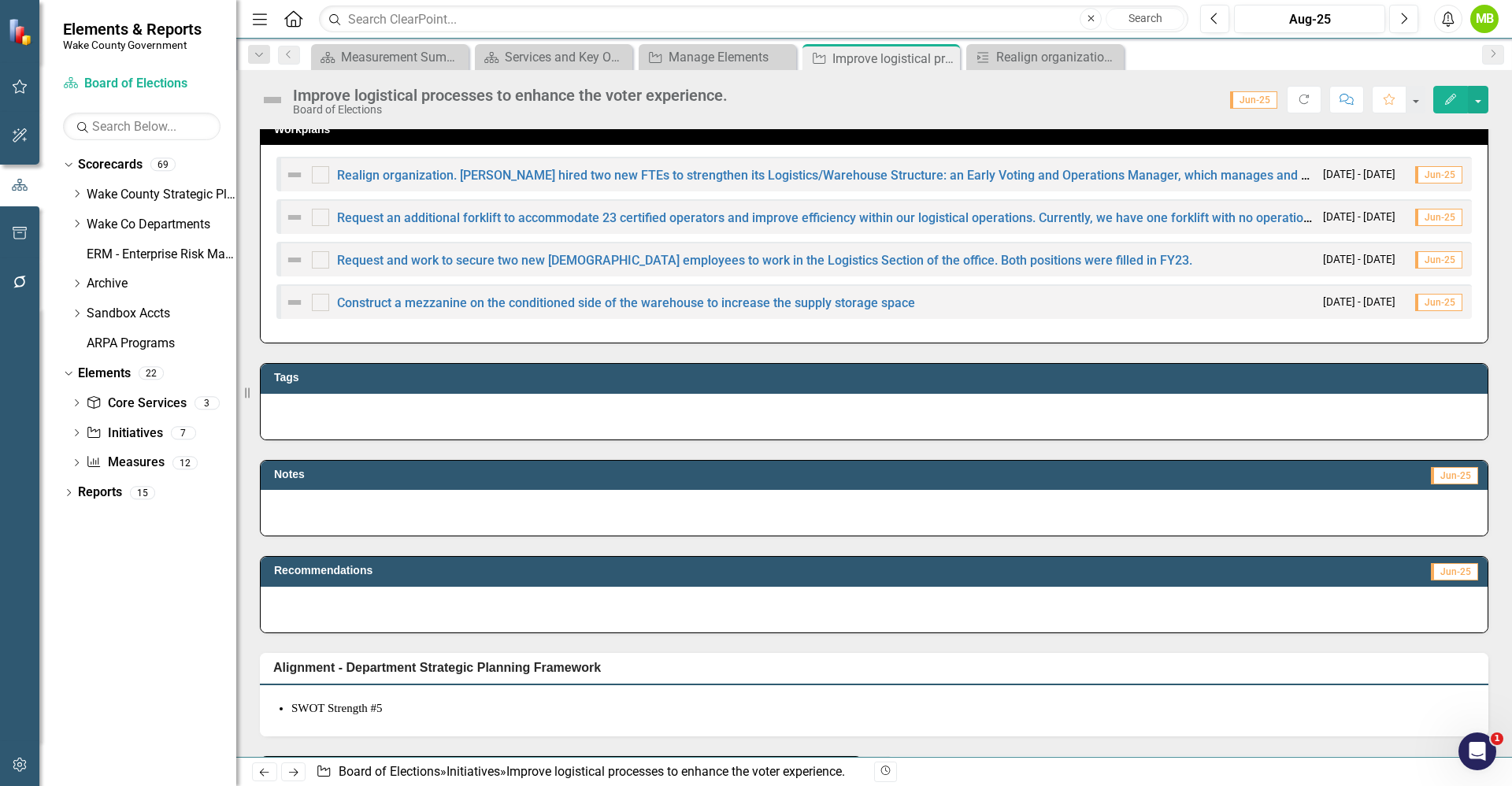
scroll to position [0, 0]
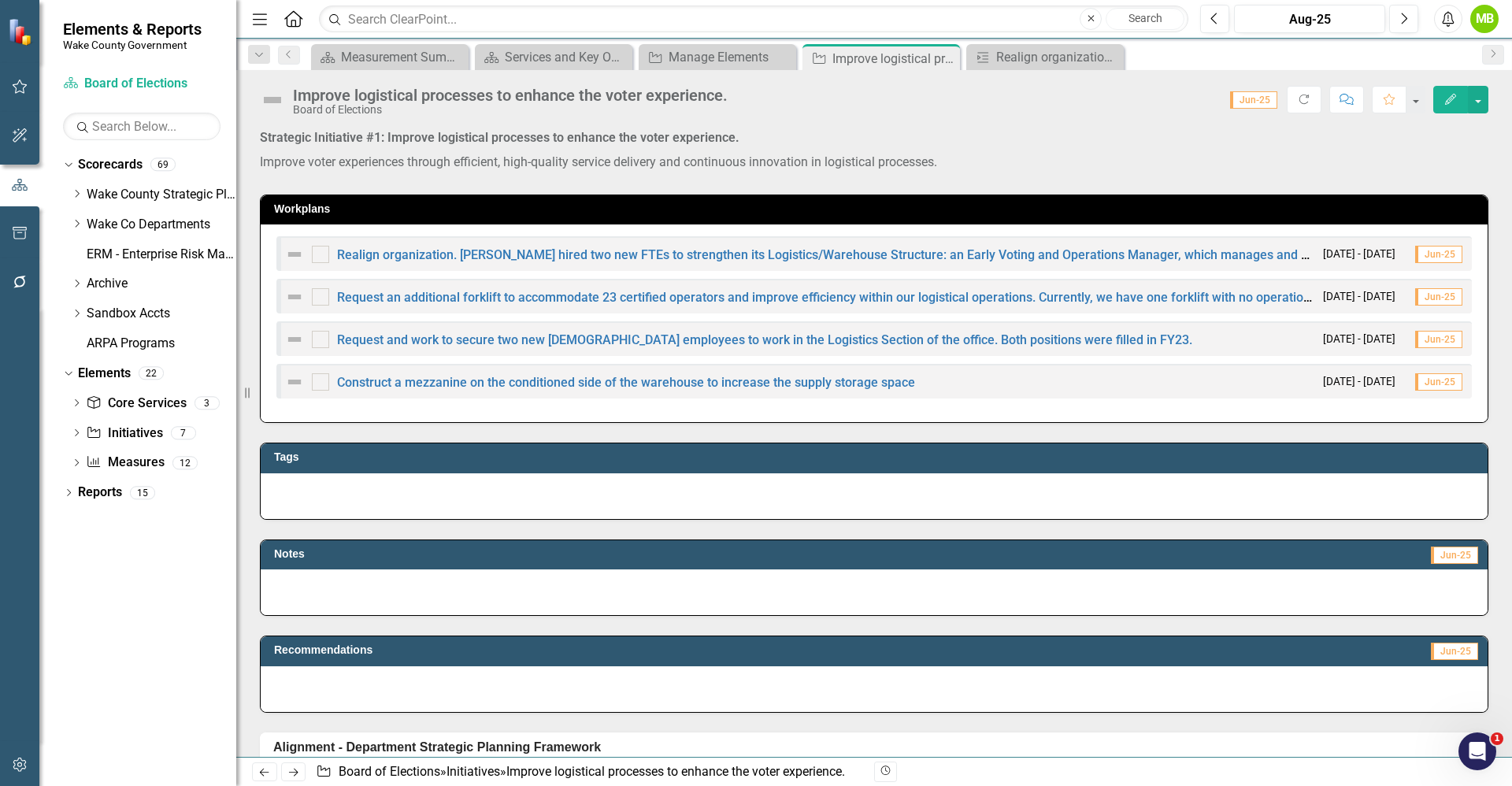
click at [450, 501] on div at bounding box center [874, 496] width 1228 height 46
click at [447, 501] on div at bounding box center [874, 496] width 1228 height 46
click at [384, 496] on div at bounding box center [874, 496] width 1228 height 46
click at [382, 496] on div at bounding box center [874, 496] width 1228 height 46
click at [1479, 100] on button "button" at bounding box center [1478, 99] width 20 height 27
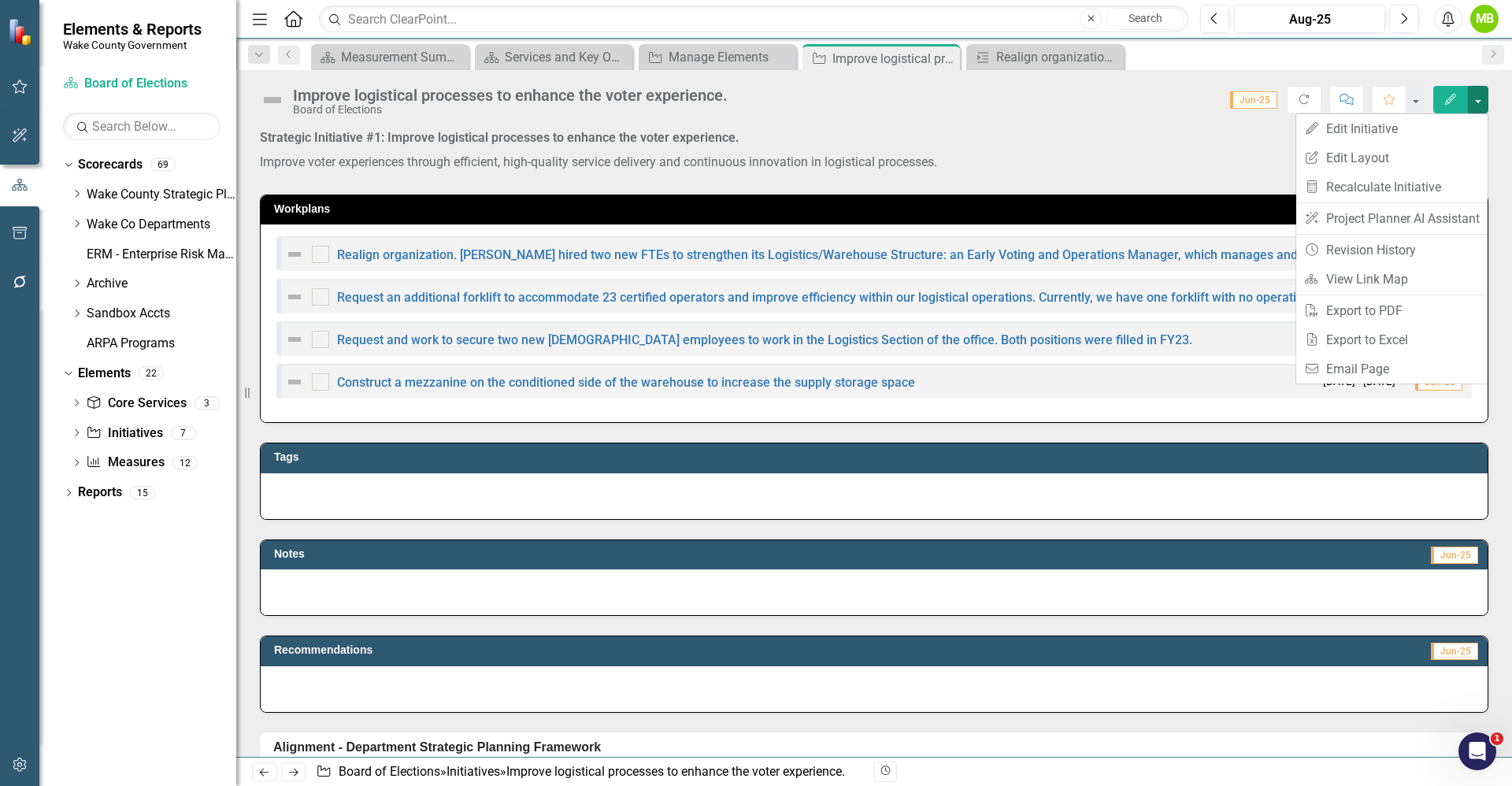
click at [985, 148] on p "Strategic Initiative #1: Improve logistical processes to enhance the voter expe…" at bounding box center [874, 140] width 1228 height 21
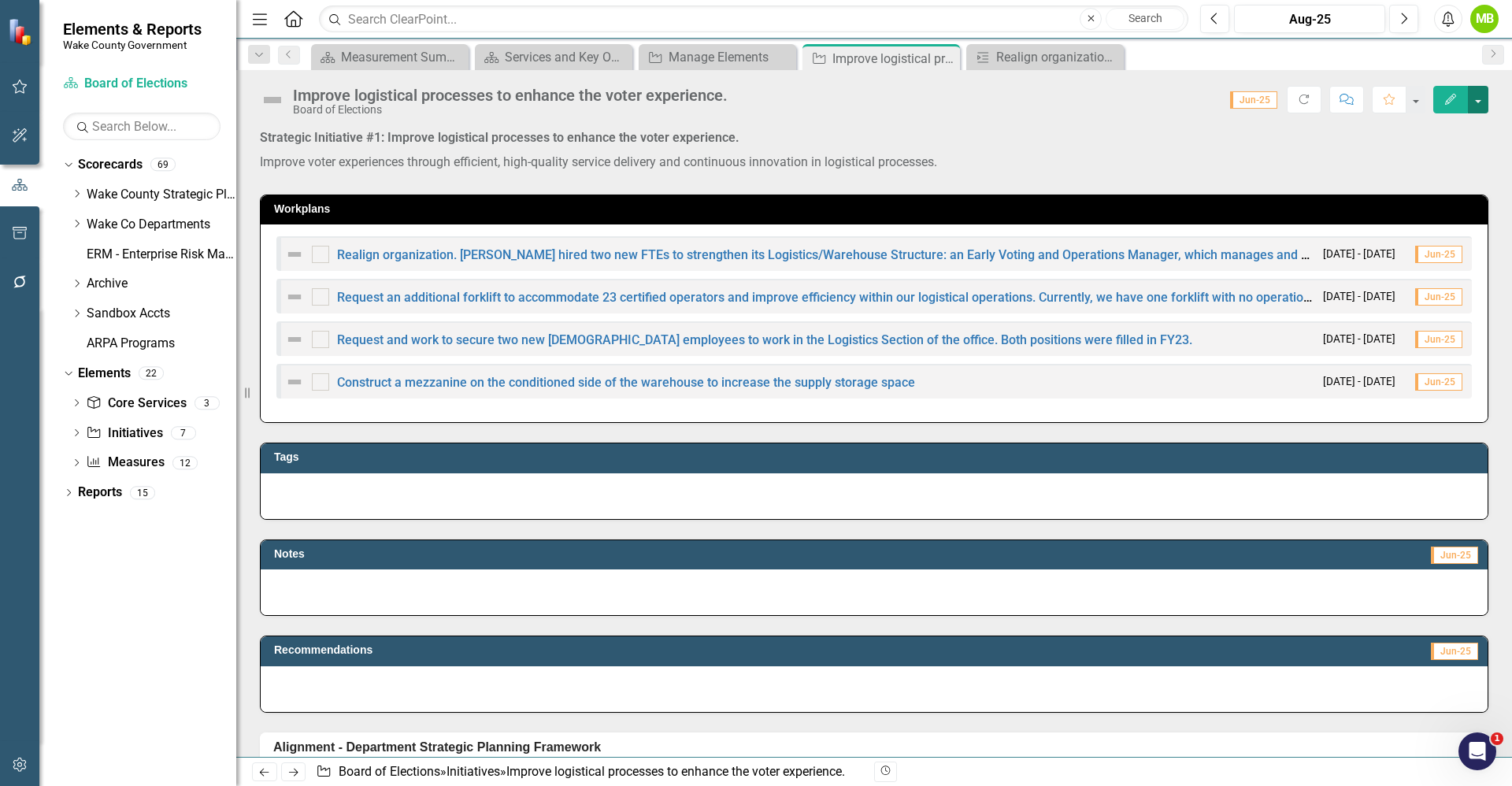
click at [1475, 106] on button "button" at bounding box center [1478, 99] width 20 height 27
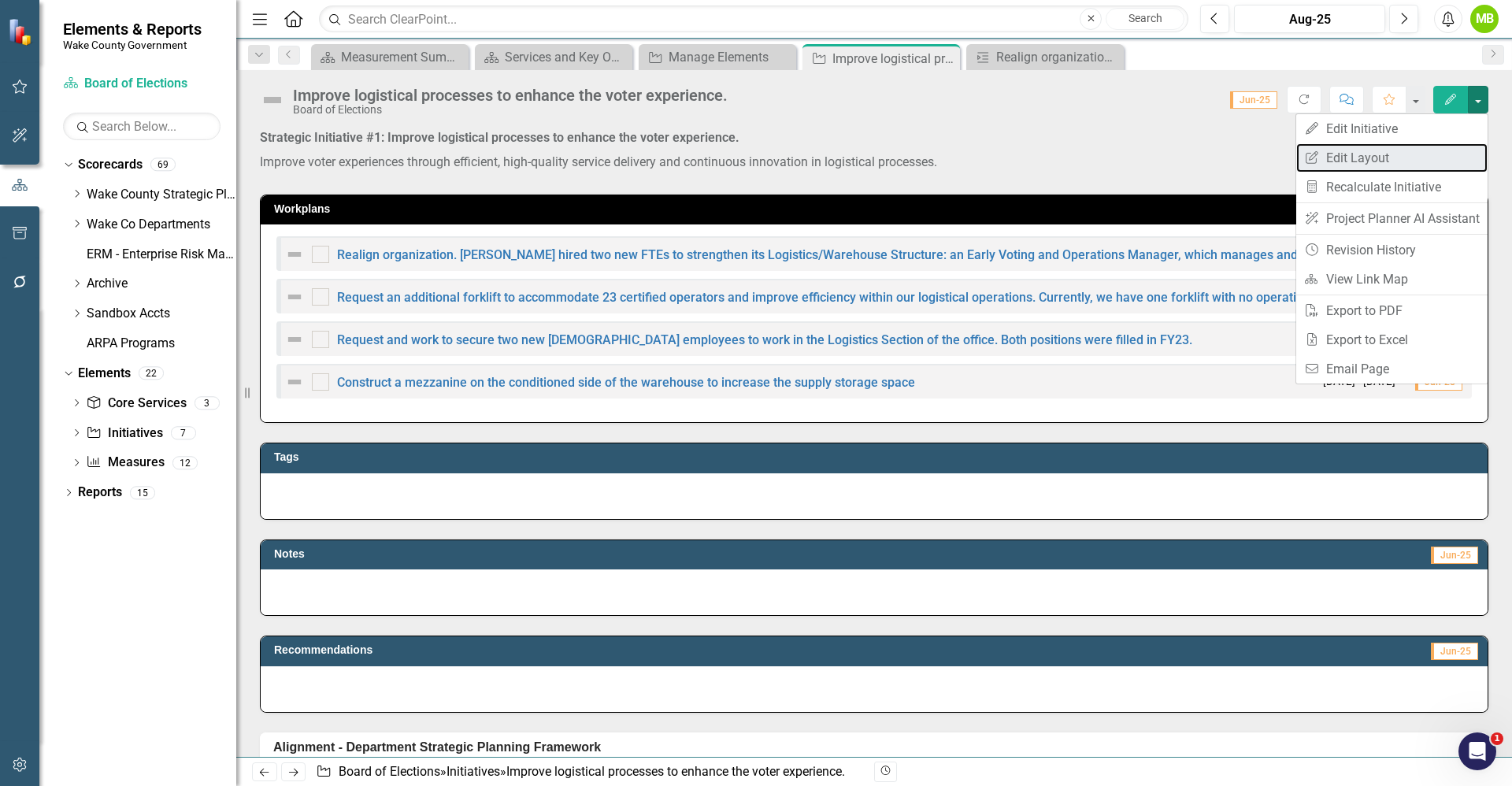
click at [1425, 153] on link "Edit Report Edit Layout" at bounding box center [1391, 158] width 191 height 29
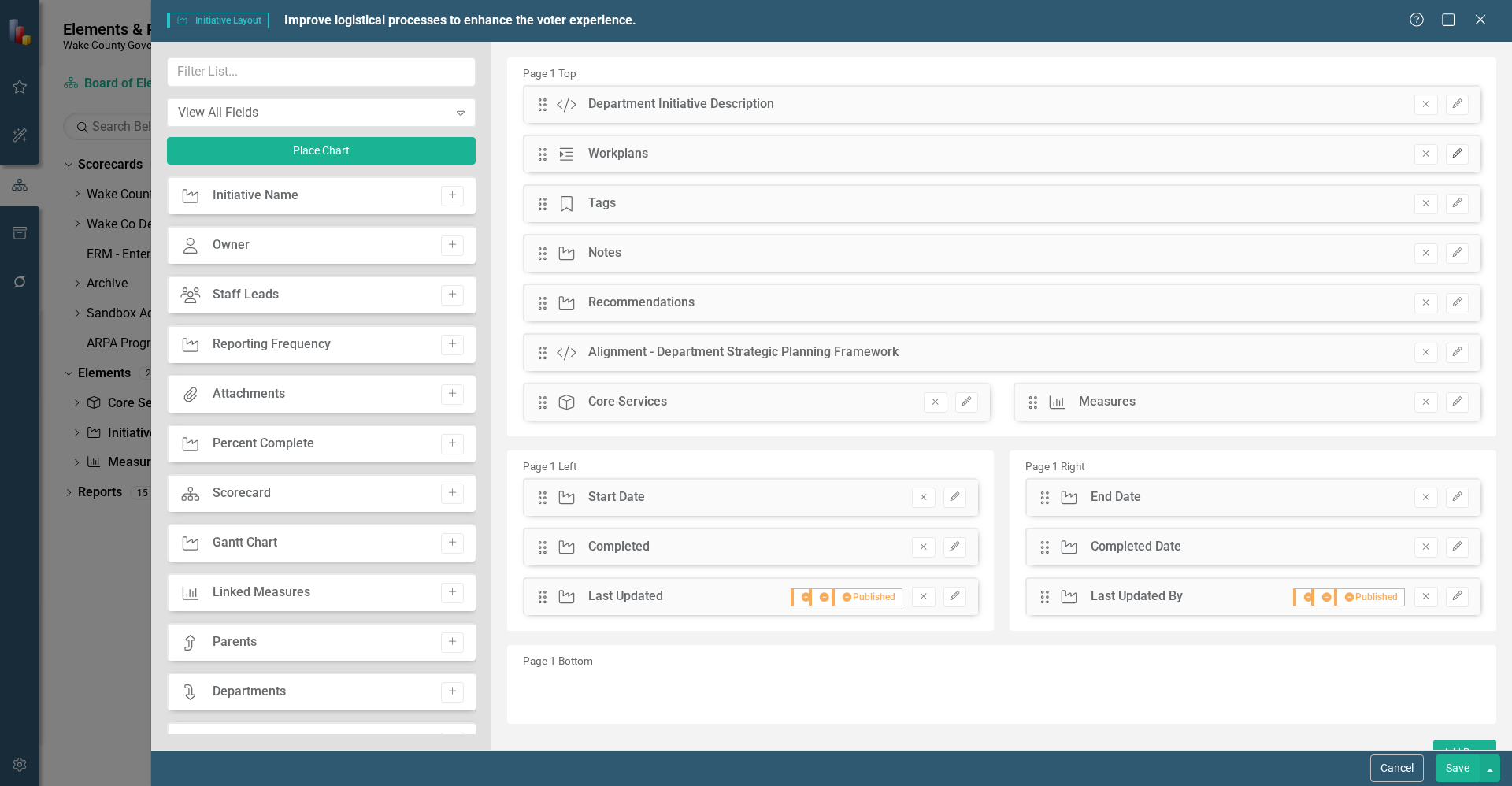
click at [1451, 156] on icon "Edit" at bounding box center [1457, 153] width 11 height 10
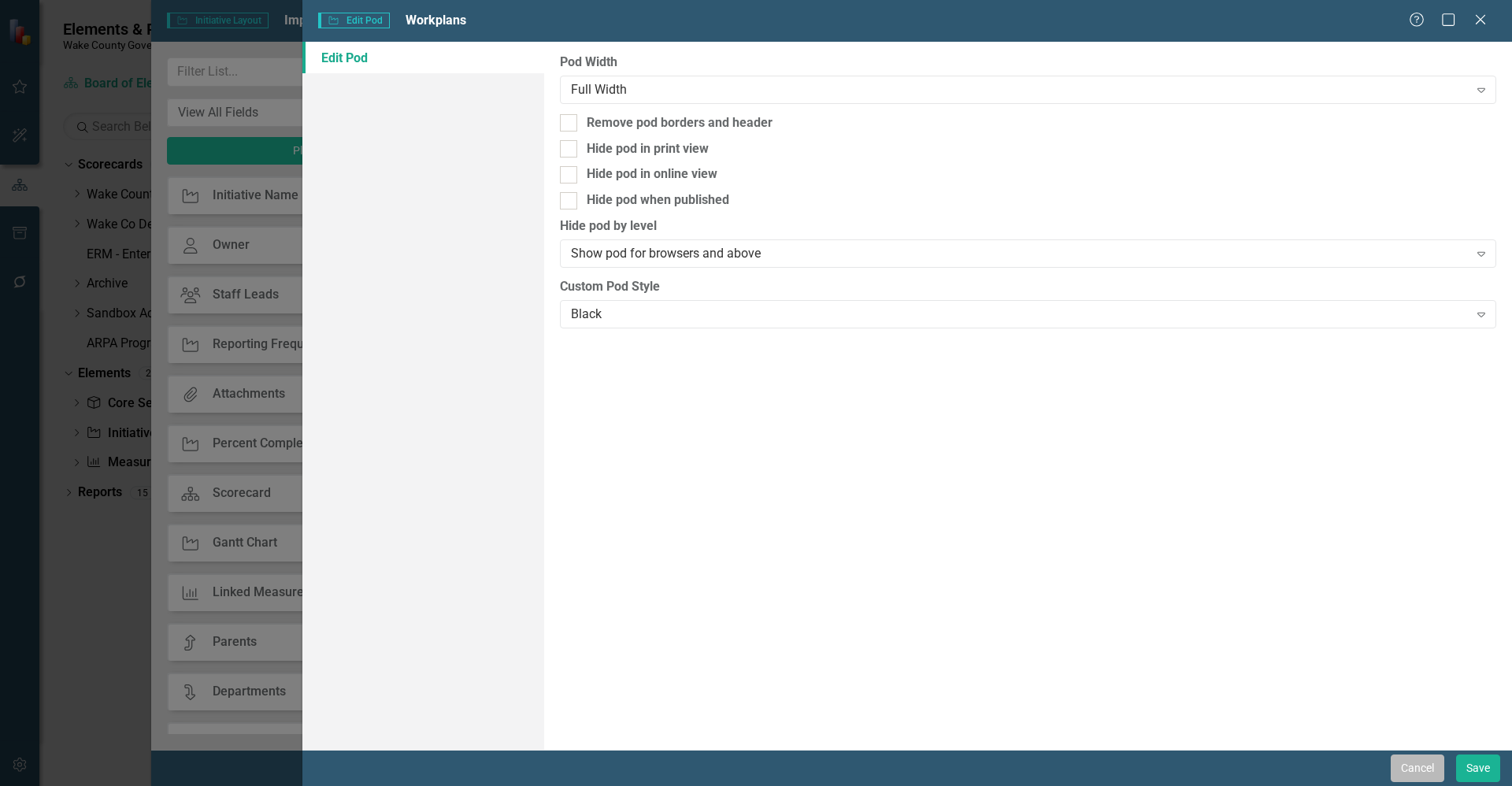
click at [1408, 762] on button "Cancel" at bounding box center [1418, 768] width 54 height 27
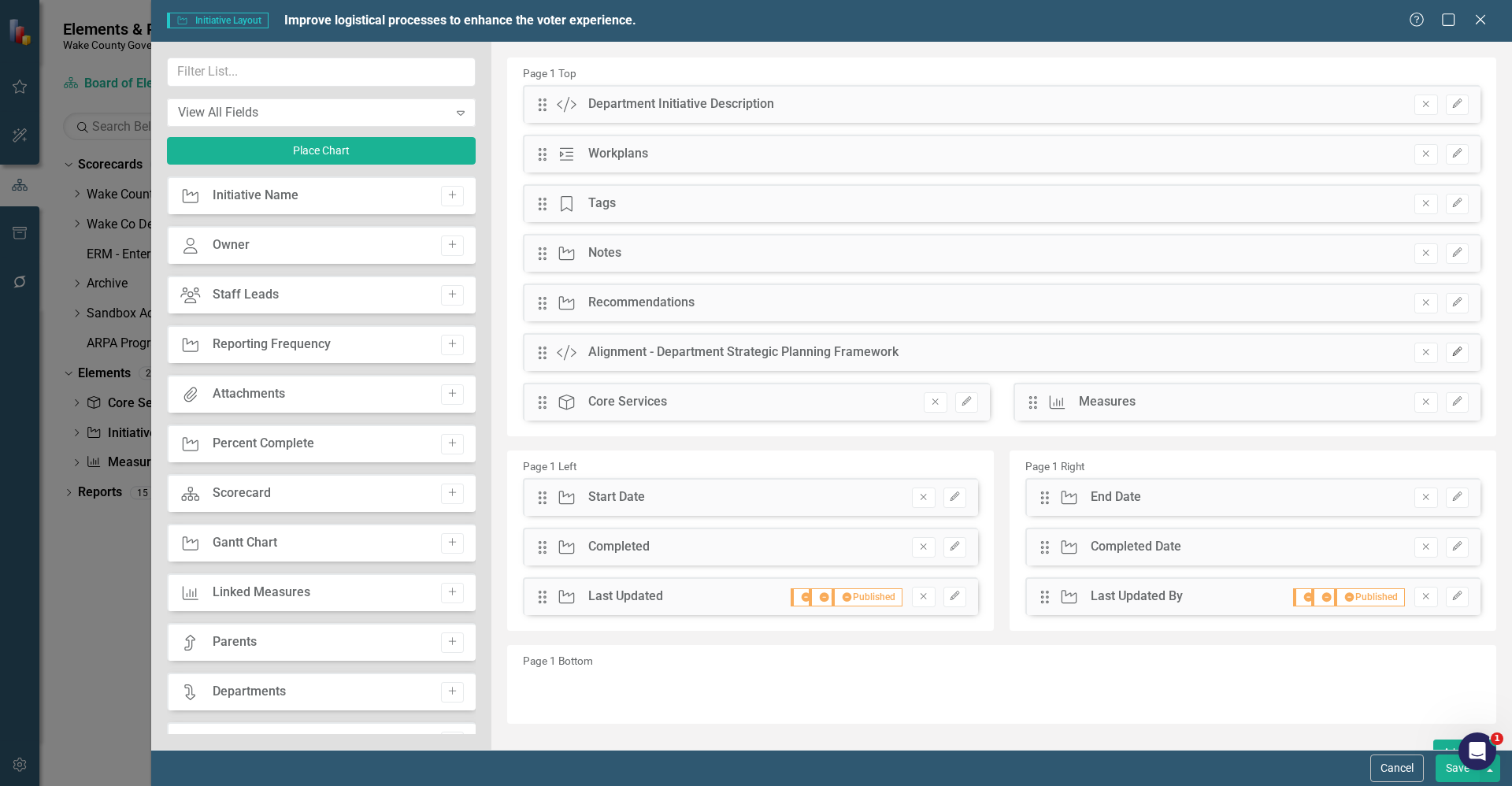
click at [1451, 355] on icon "Edit" at bounding box center [1457, 351] width 11 height 10
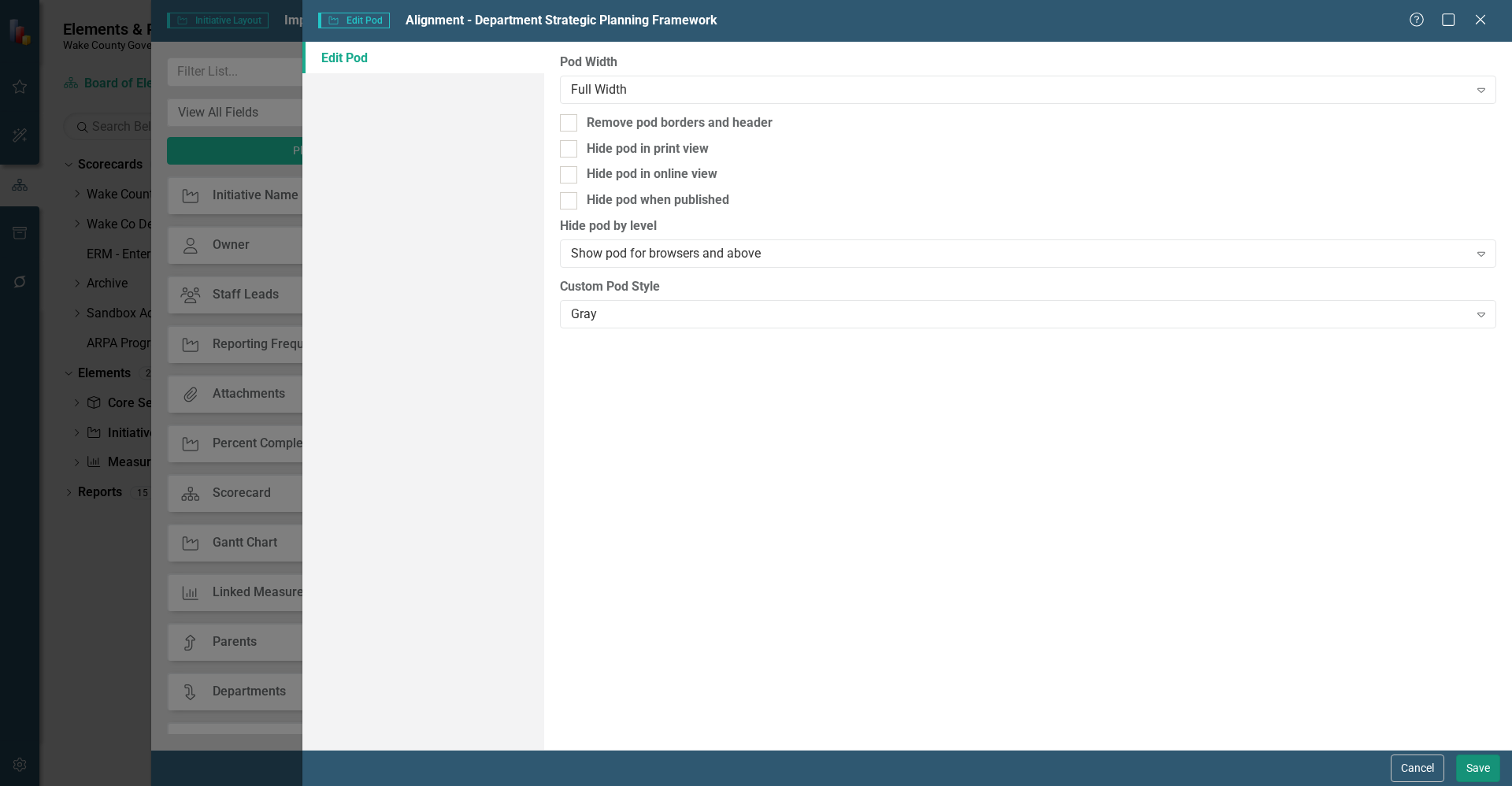
click at [1470, 774] on button "Save" at bounding box center [1479, 768] width 44 height 27
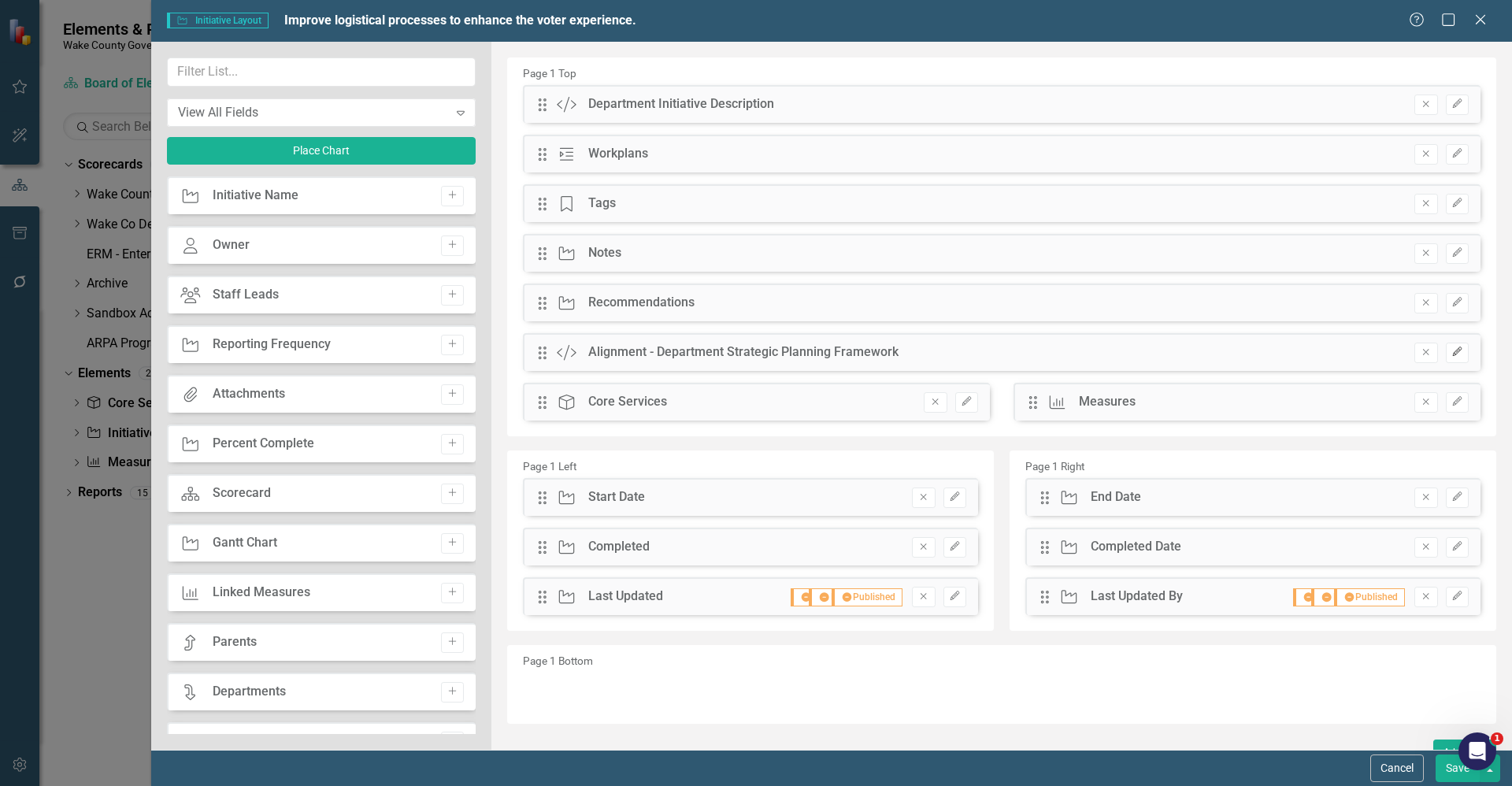
click at [1451, 356] on icon "Edit" at bounding box center [1457, 351] width 11 height 10
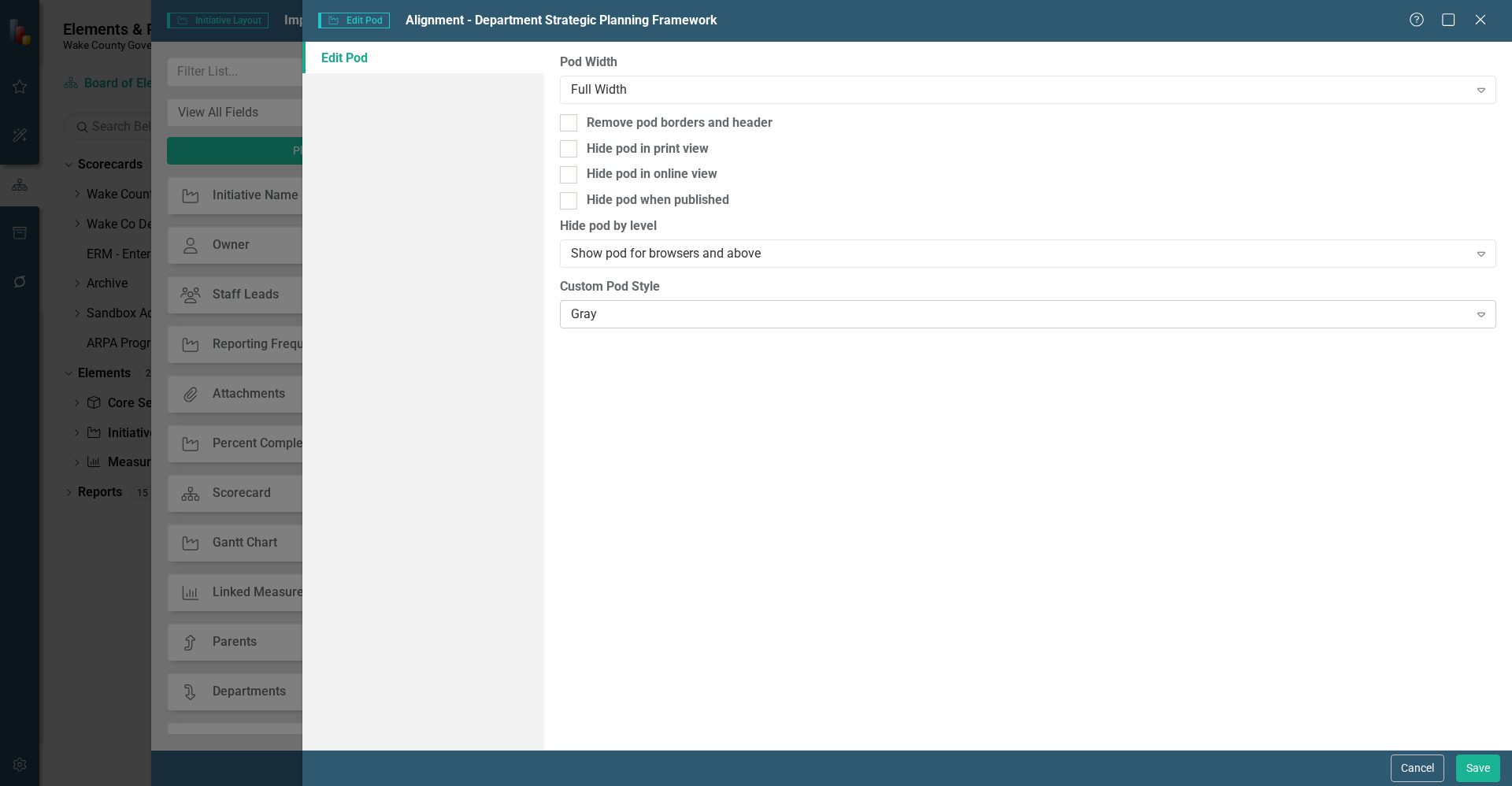
click at [687, 318] on div "Gray" at bounding box center [1019, 313] width 897 height 18
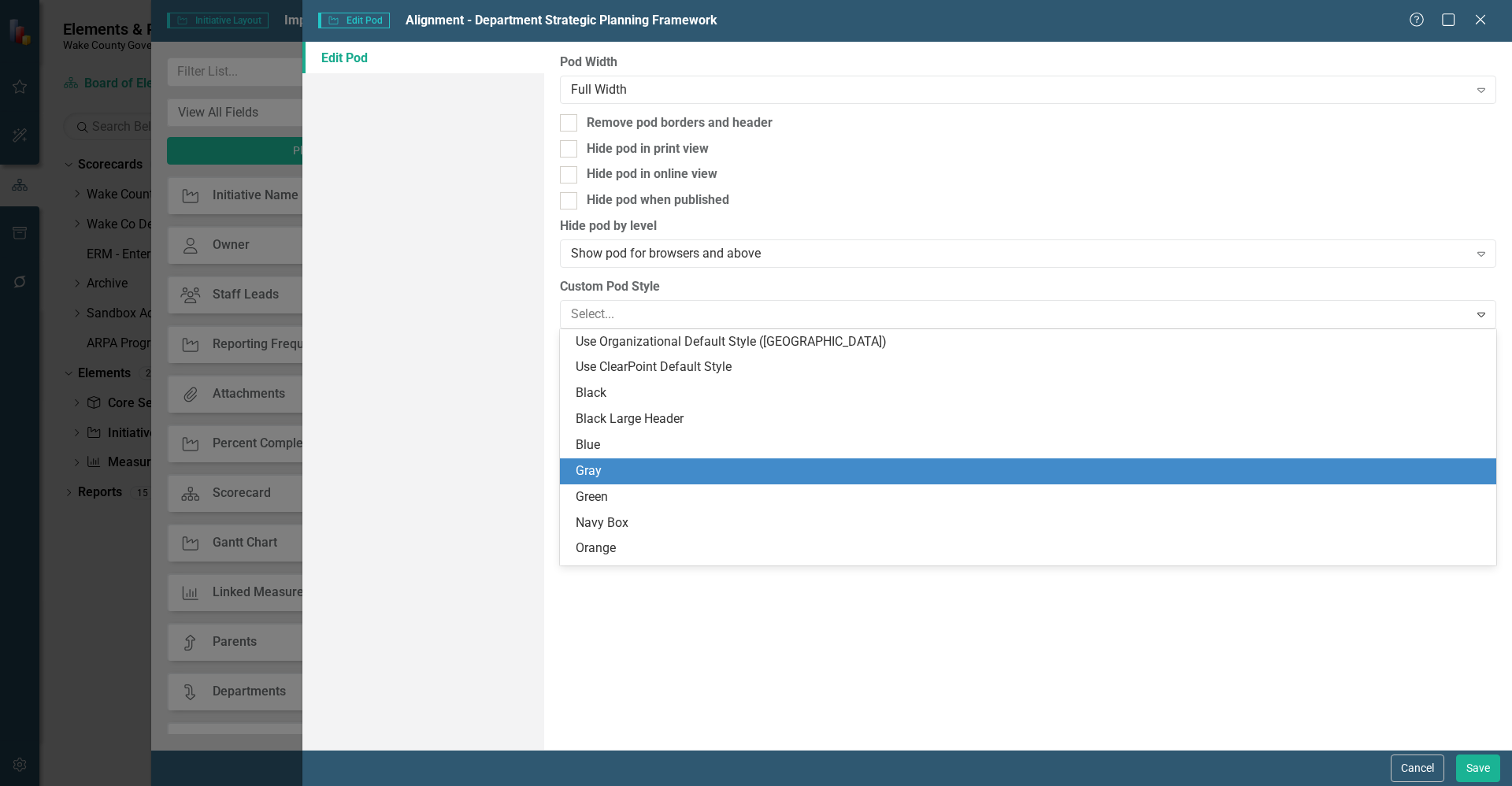
scroll to position [100, 0]
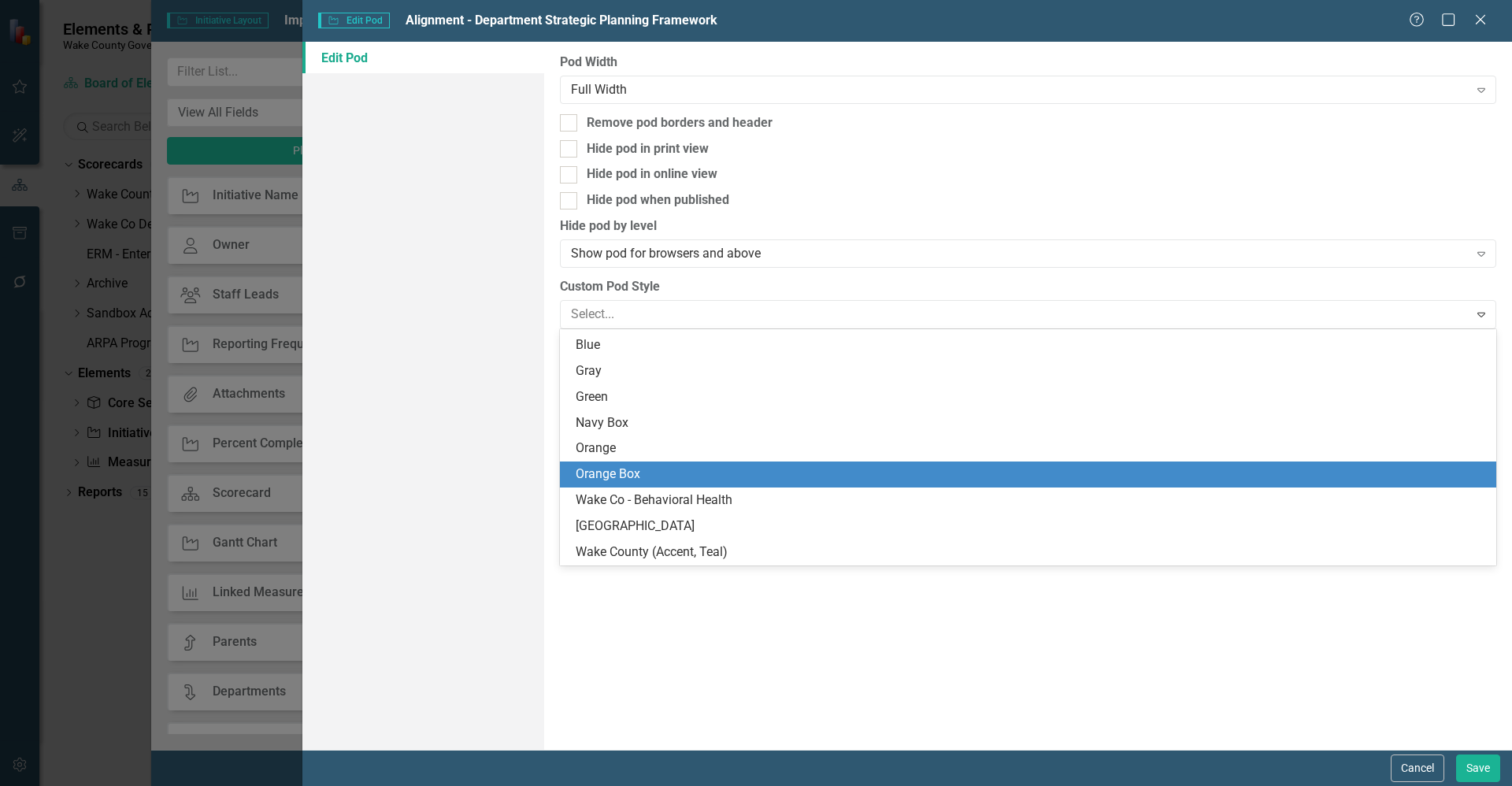
click at [689, 467] on div "Orange Box" at bounding box center [1031, 474] width 911 height 18
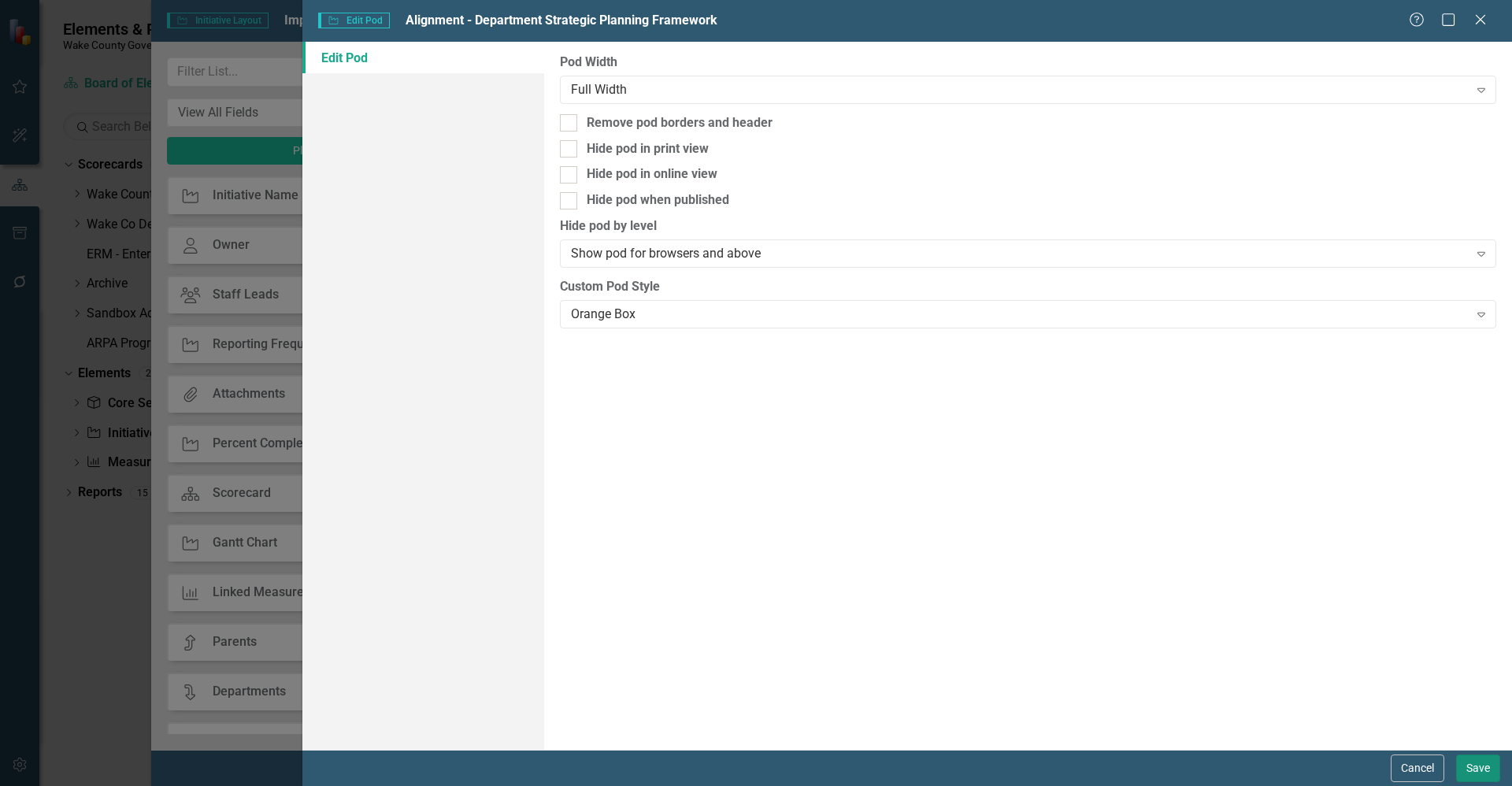
click at [1475, 768] on button "Save" at bounding box center [1479, 768] width 44 height 27
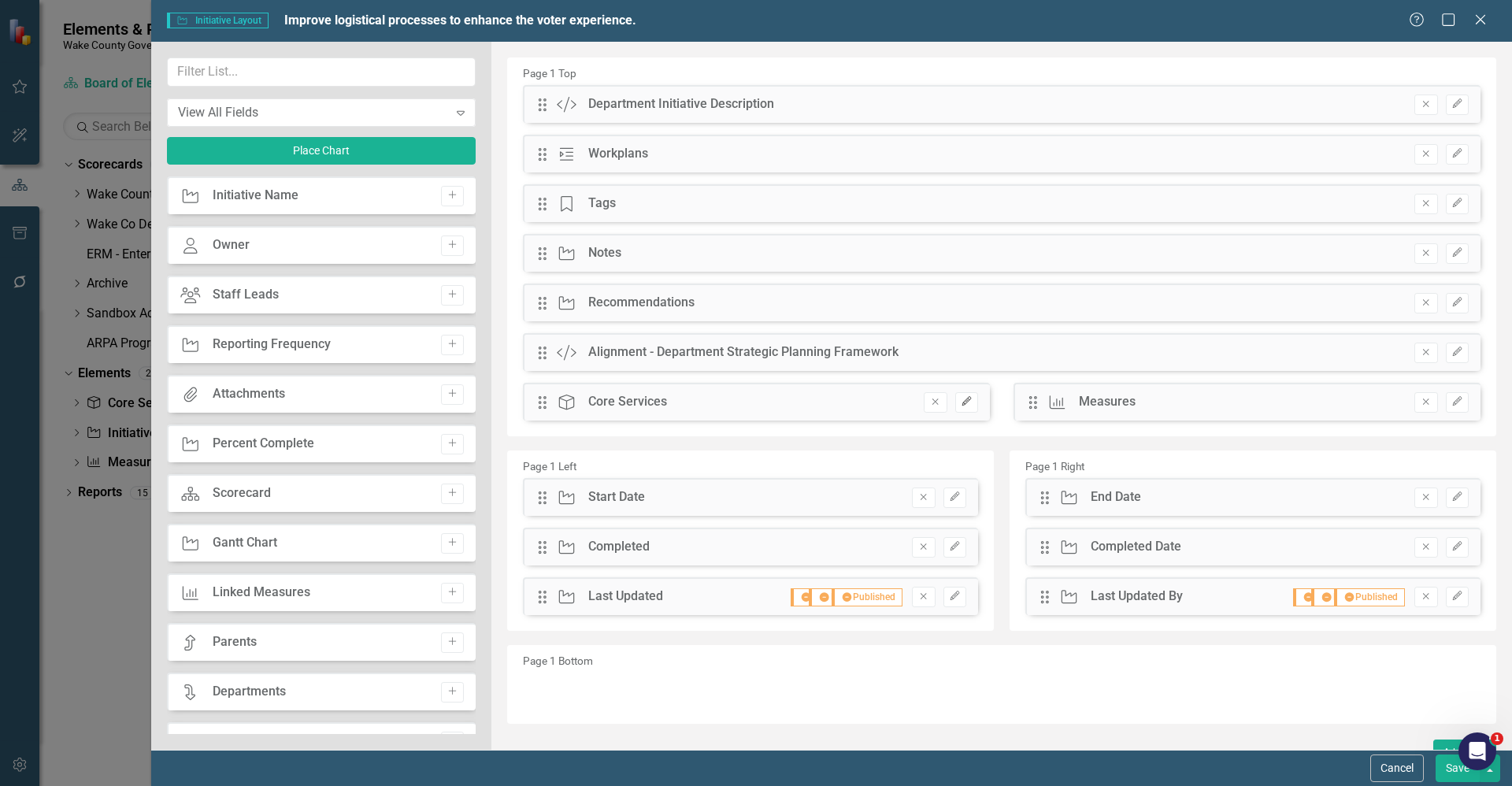
click at [965, 403] on icon "Edit" at bounding box center [966, 401] width 11 height 10
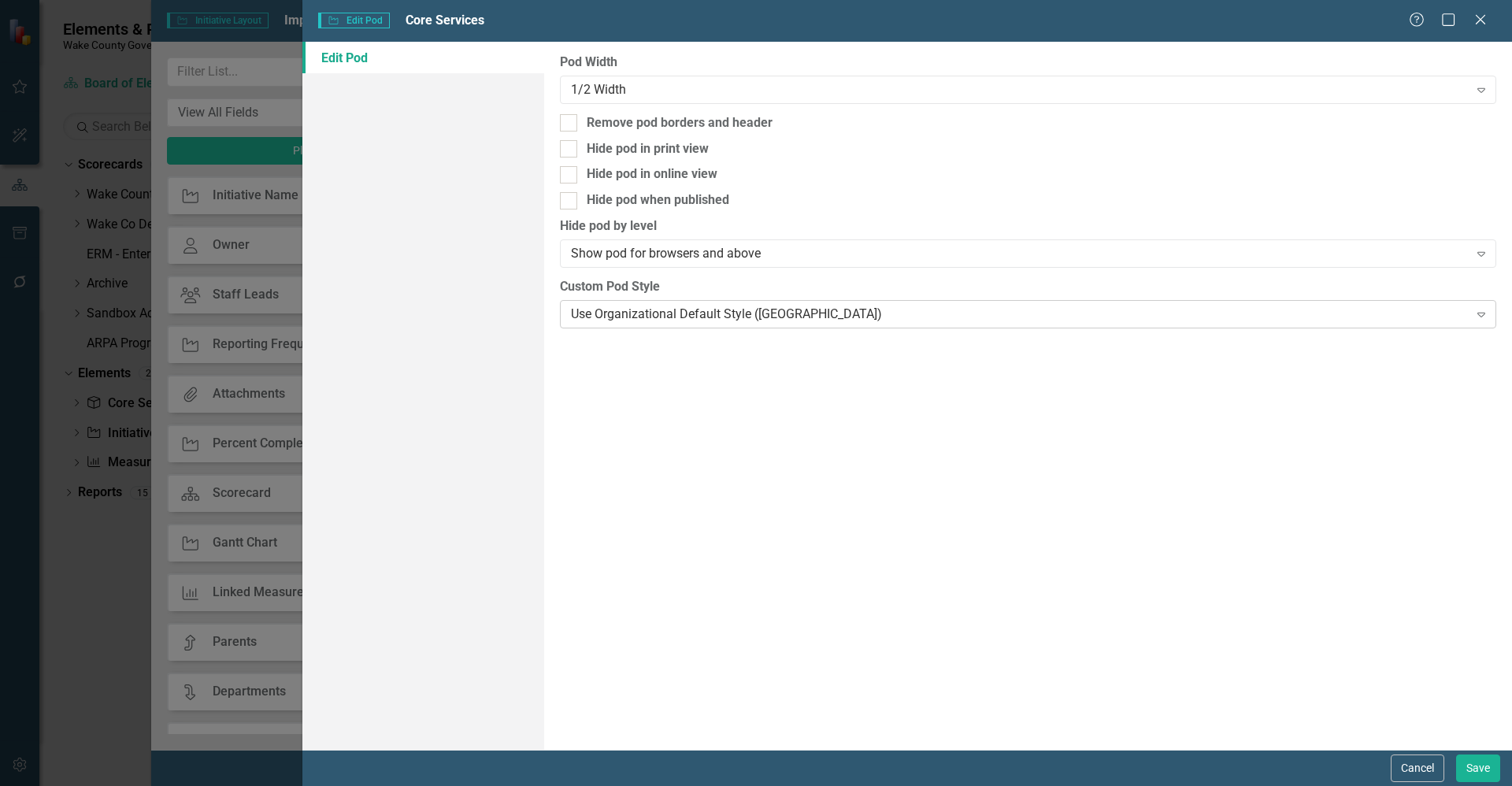
click at [630, 312] on div "Use Organizational Default Style ([GEOGRAPHIC_DATA])" at bounding box center [1019, 313] width 897 height 18
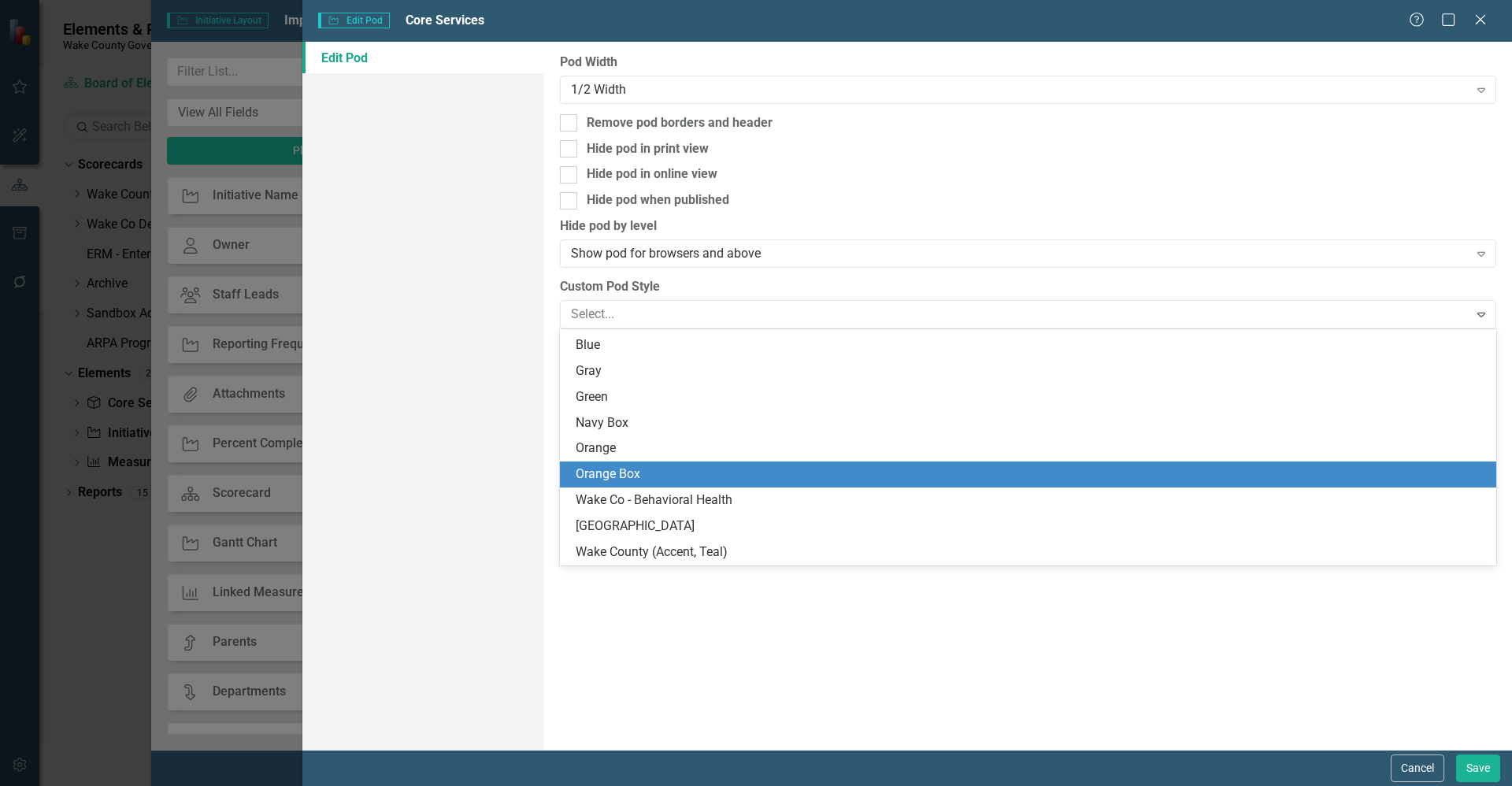
click at [657, 474] on div "Orange Box" at bounding box center [1031, 474] width 911 height 18
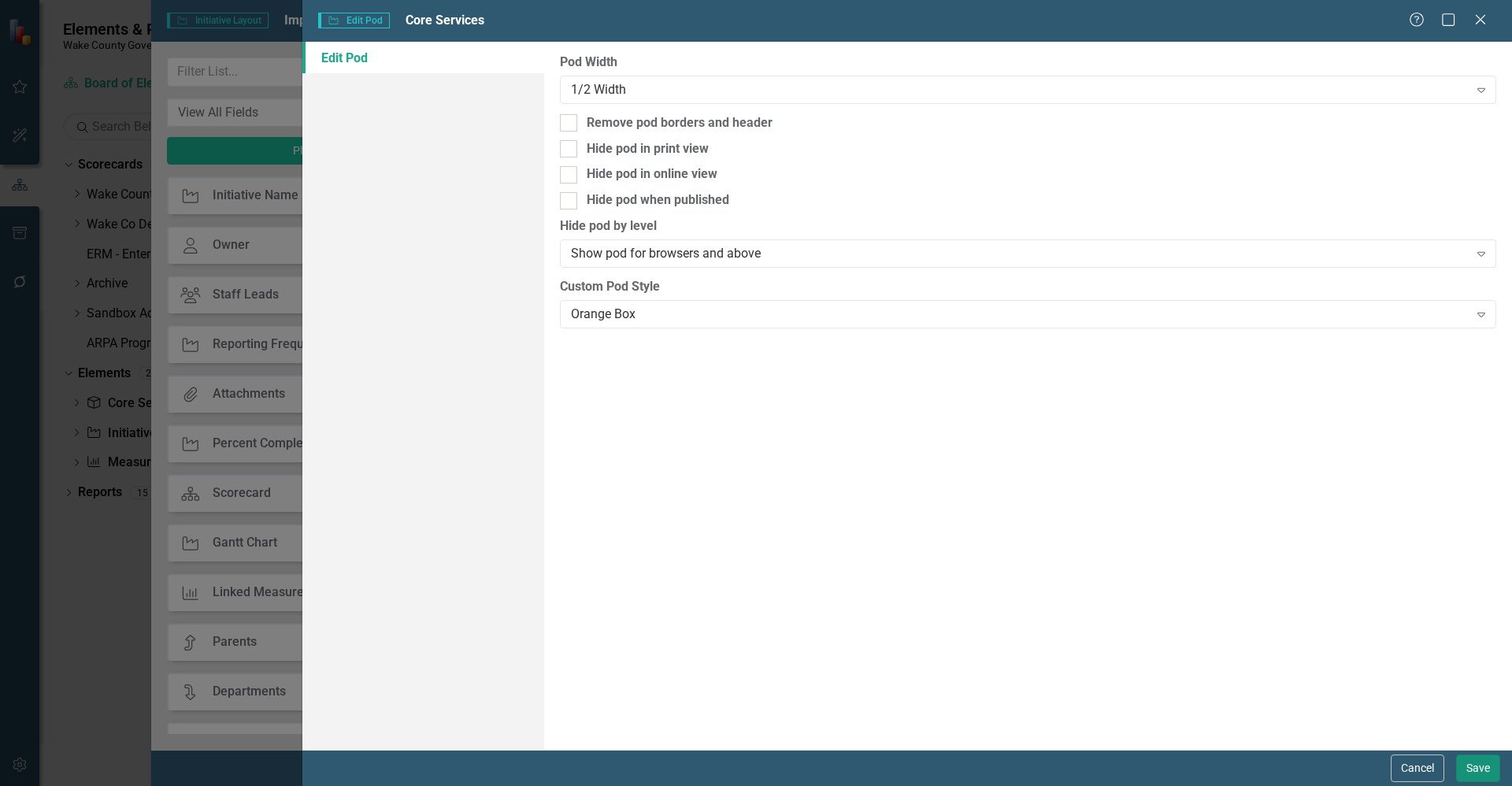
click at [1467, 766] on button "Save" at bounding box center [1479, 768] width 44 height 27
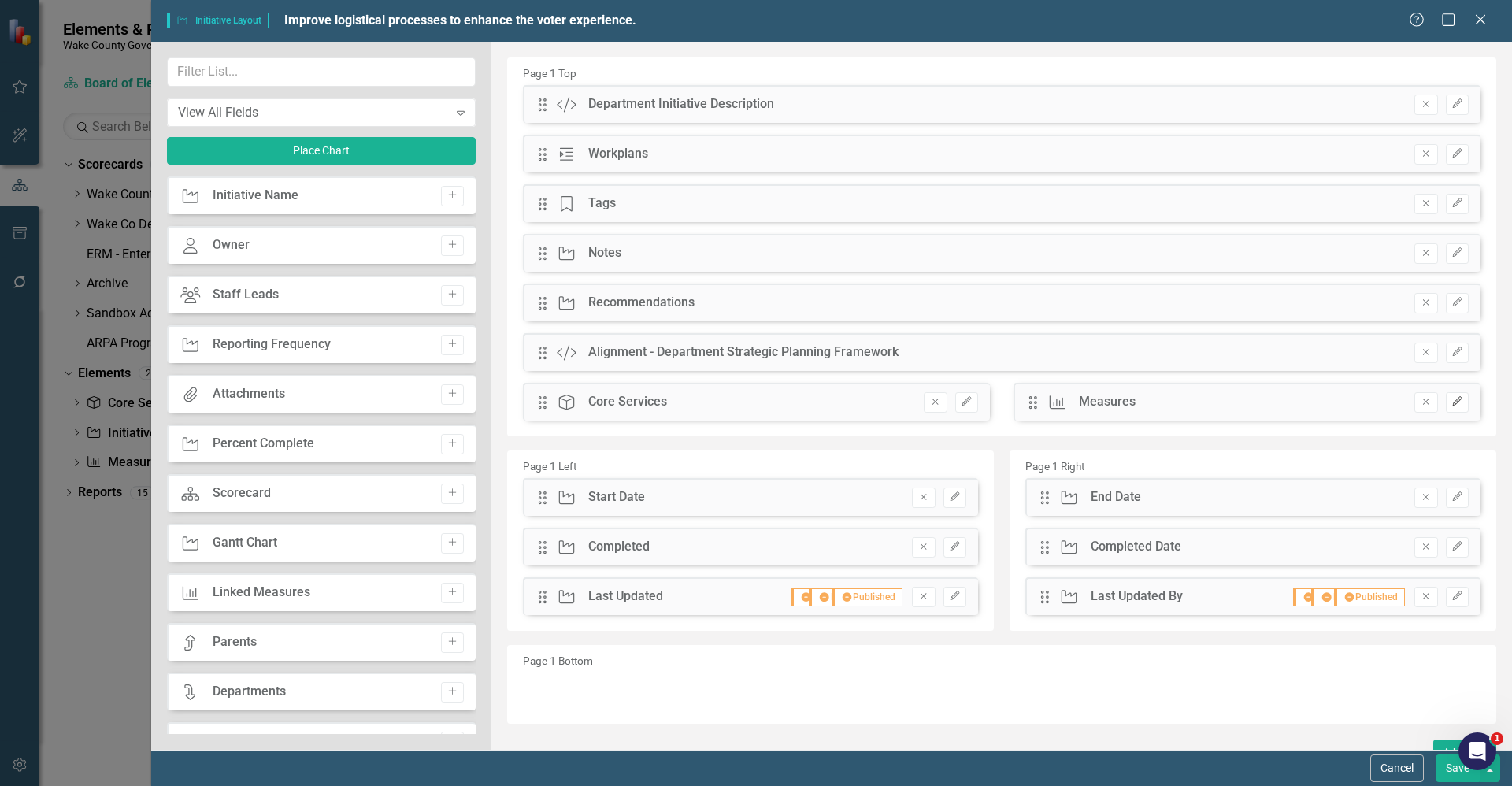
click at [1446, 406] on button "Edit" at bounding box center [1457, 401] width 23 height 20
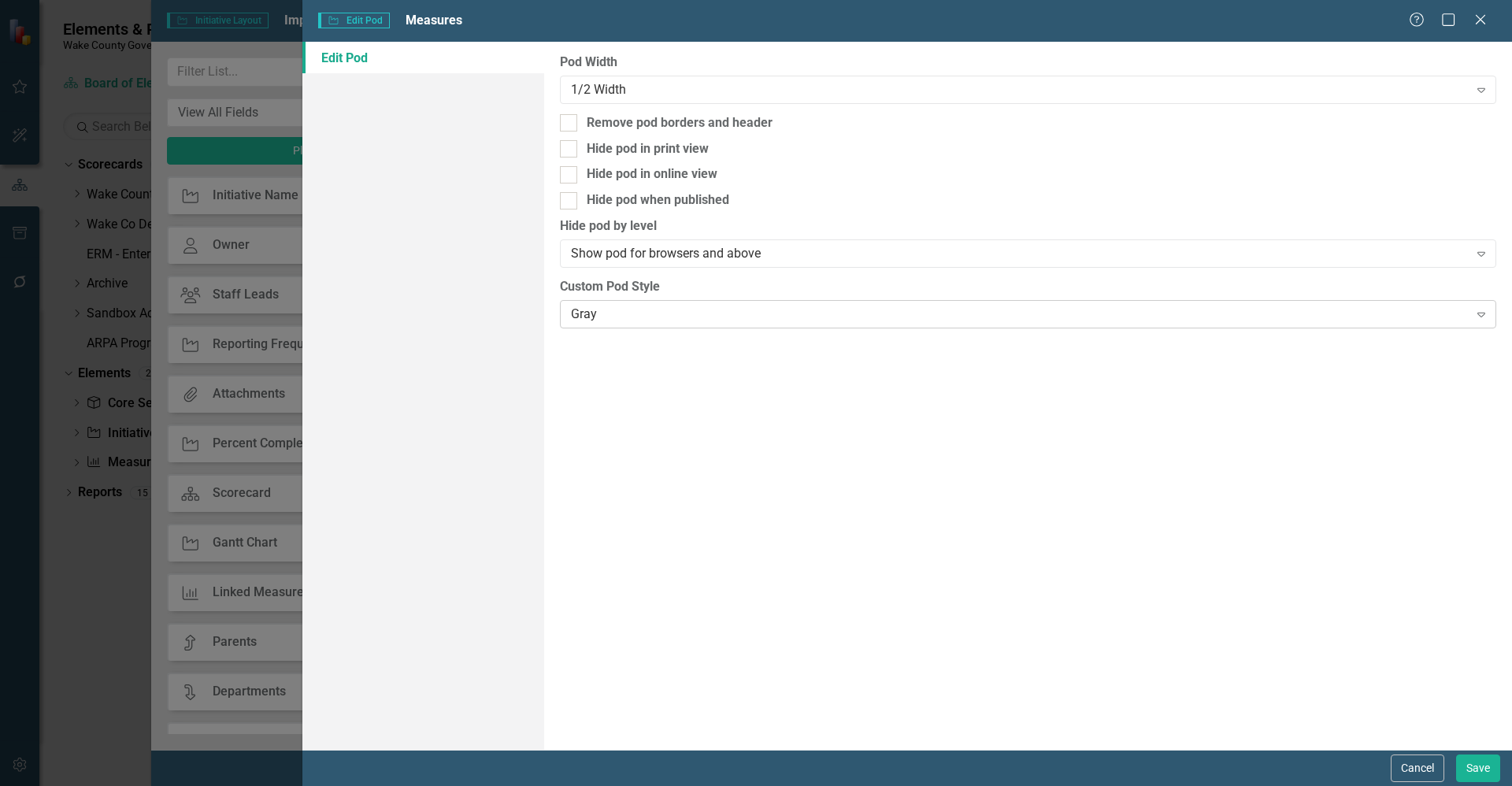
click at [673, 325] on div "Gray Expand" at bounding box center [1028, 314] width 936 height 28
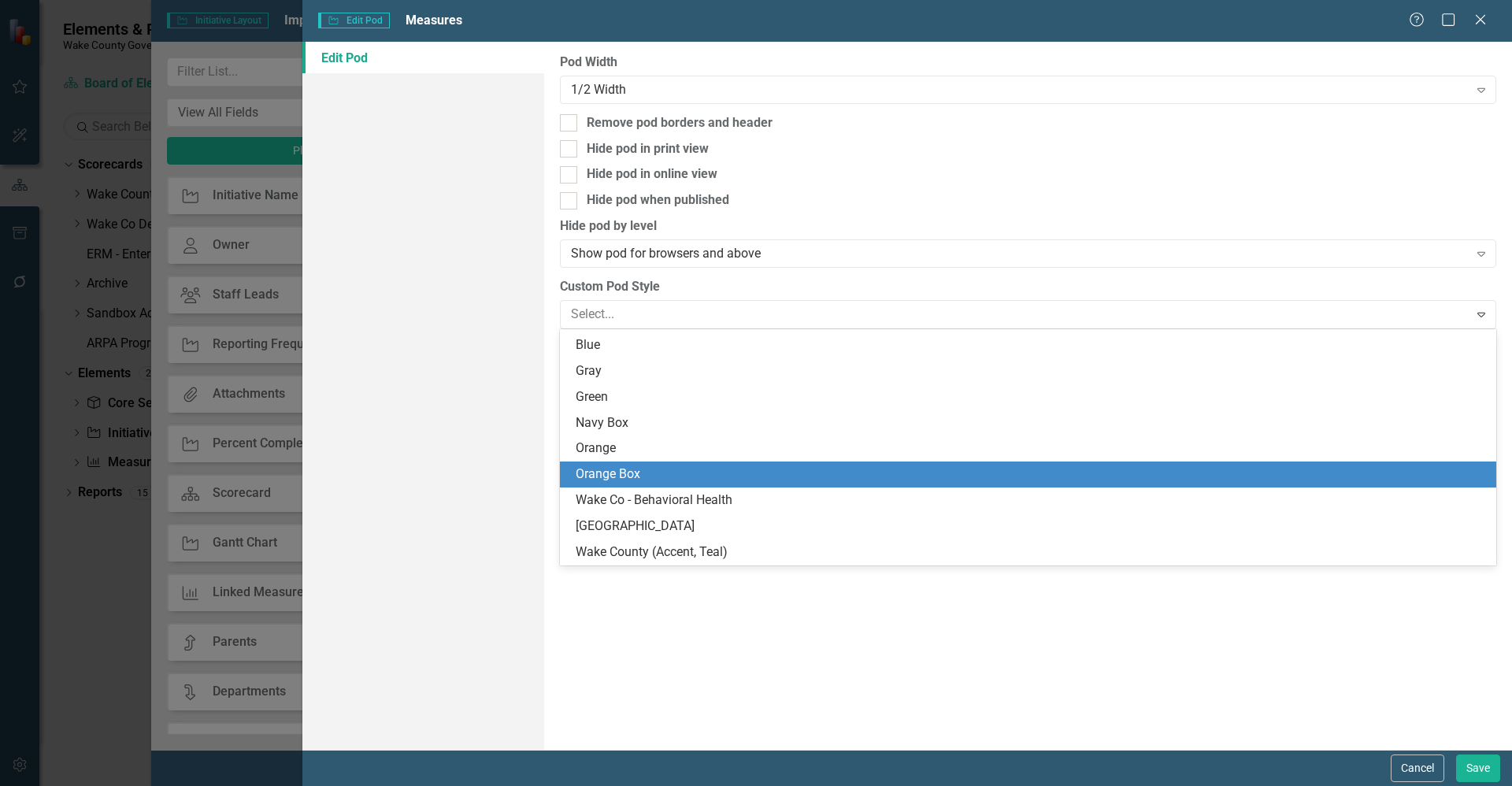
click at [679, 469] on div "Orange Box" at bounding box center [1031, 474] width 911 height 18
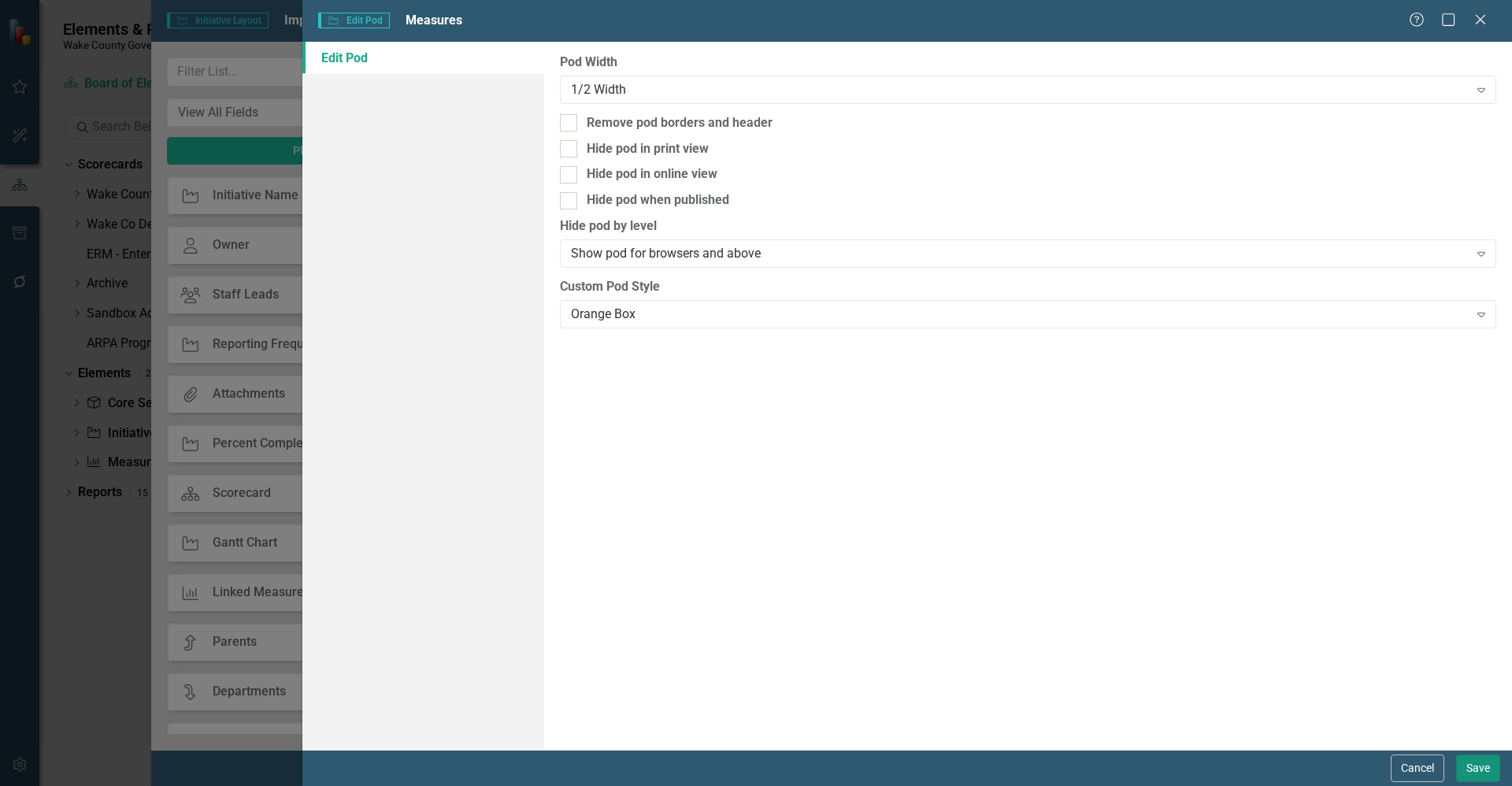
click at [1482, 776] on button "Save" at bounding box center [1479, 768] width 44 height 27
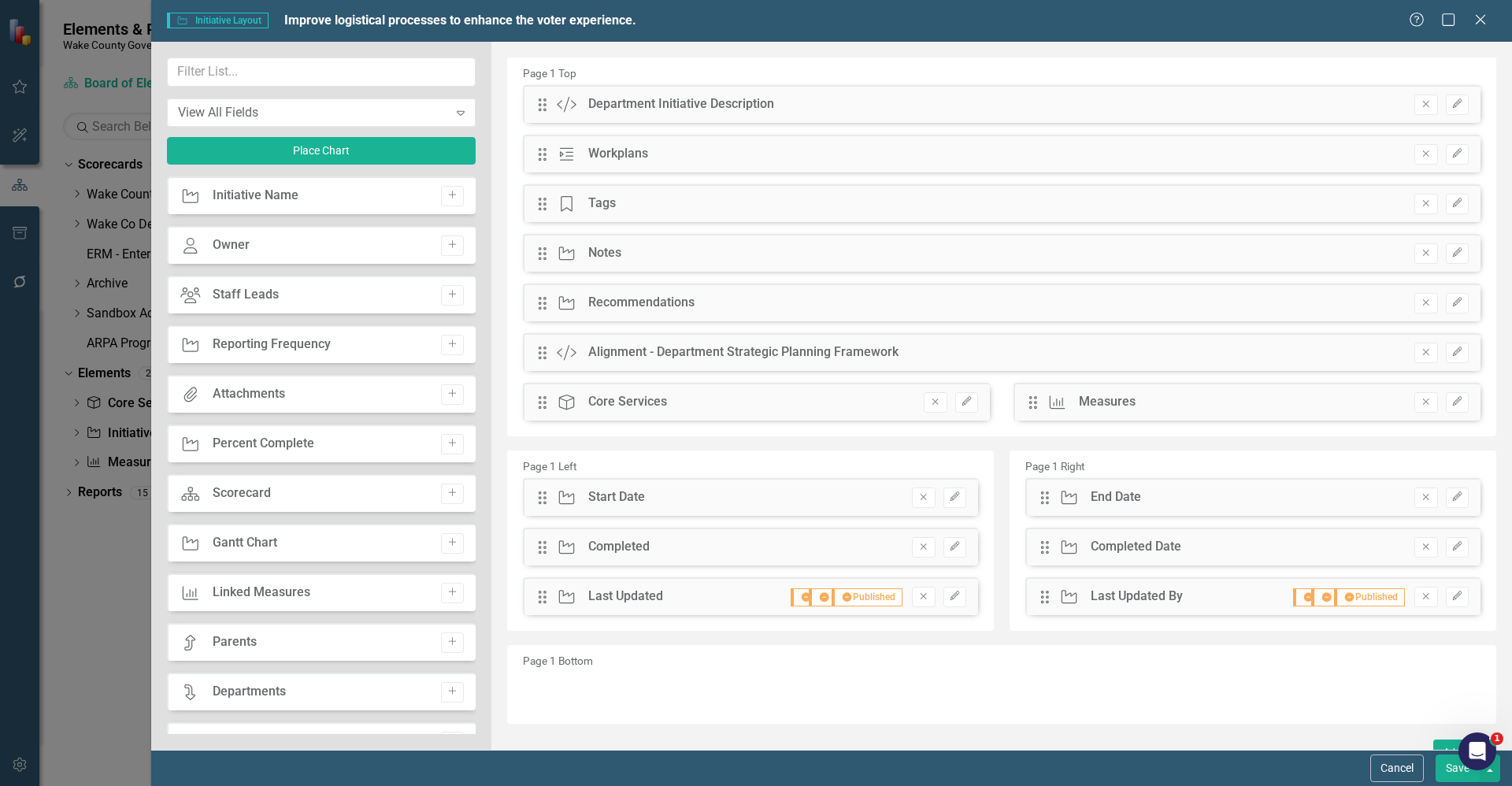
click at [1452, 768] on button "Save" at bounding box center [1458, 768] width 44 height 27
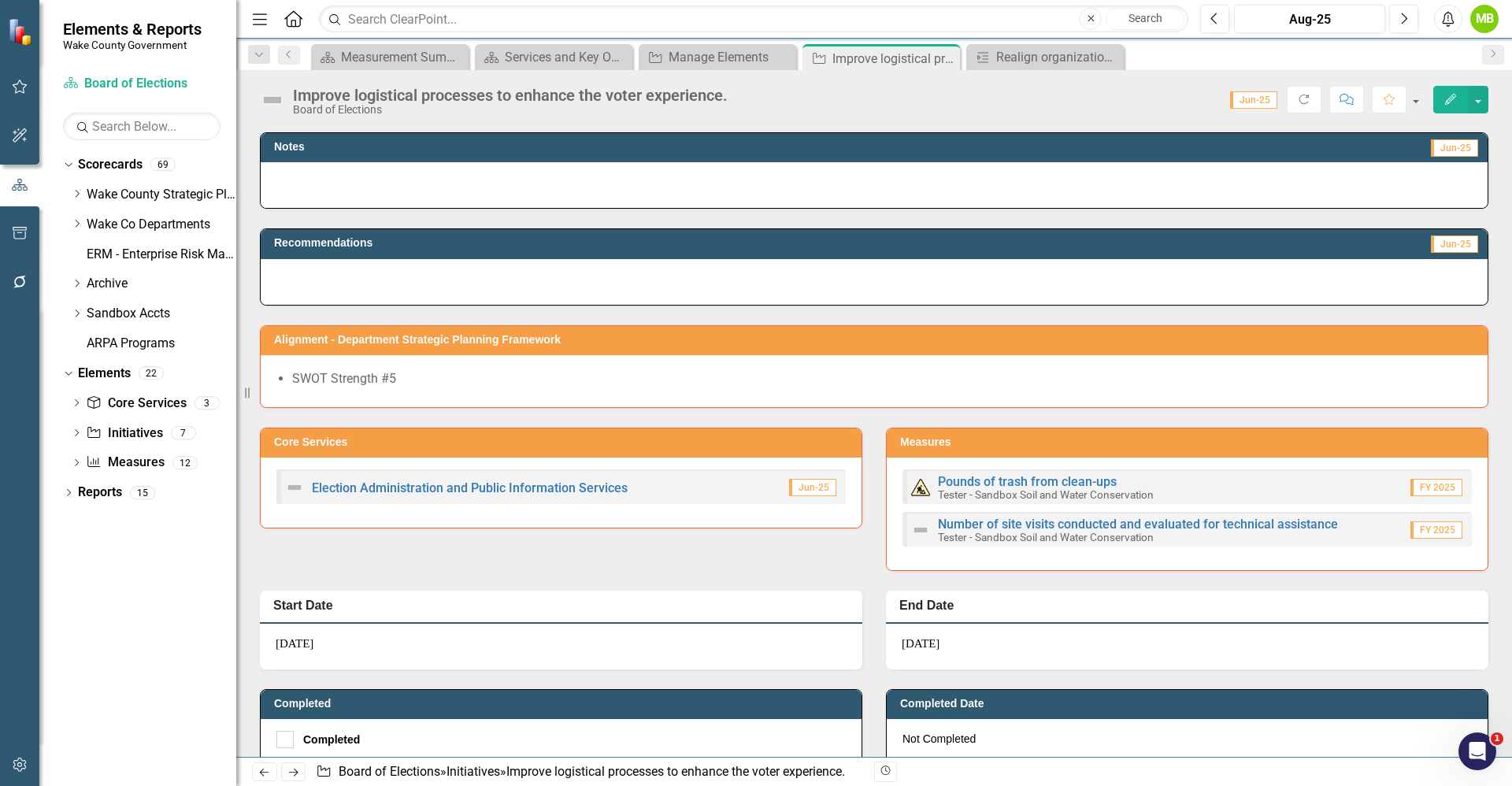
scroll to position [431, 0]
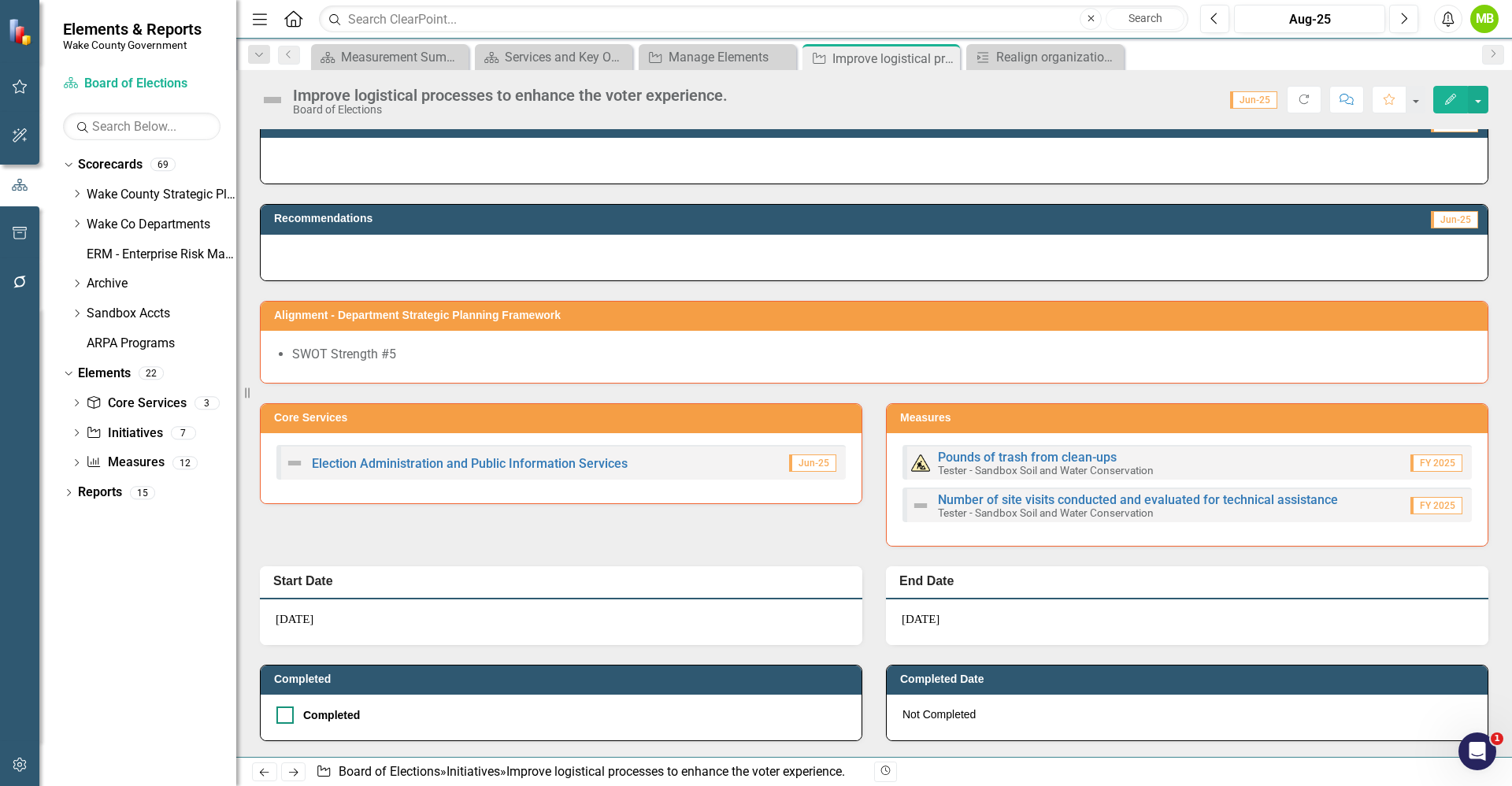
click at [339, 715] on div "Completed" at bounding box center [331, 715] width 56 height 0
click at [287, 710] on input "Completed" at bounding box center [282, 711] width 11 height 11
checkbox input "true"
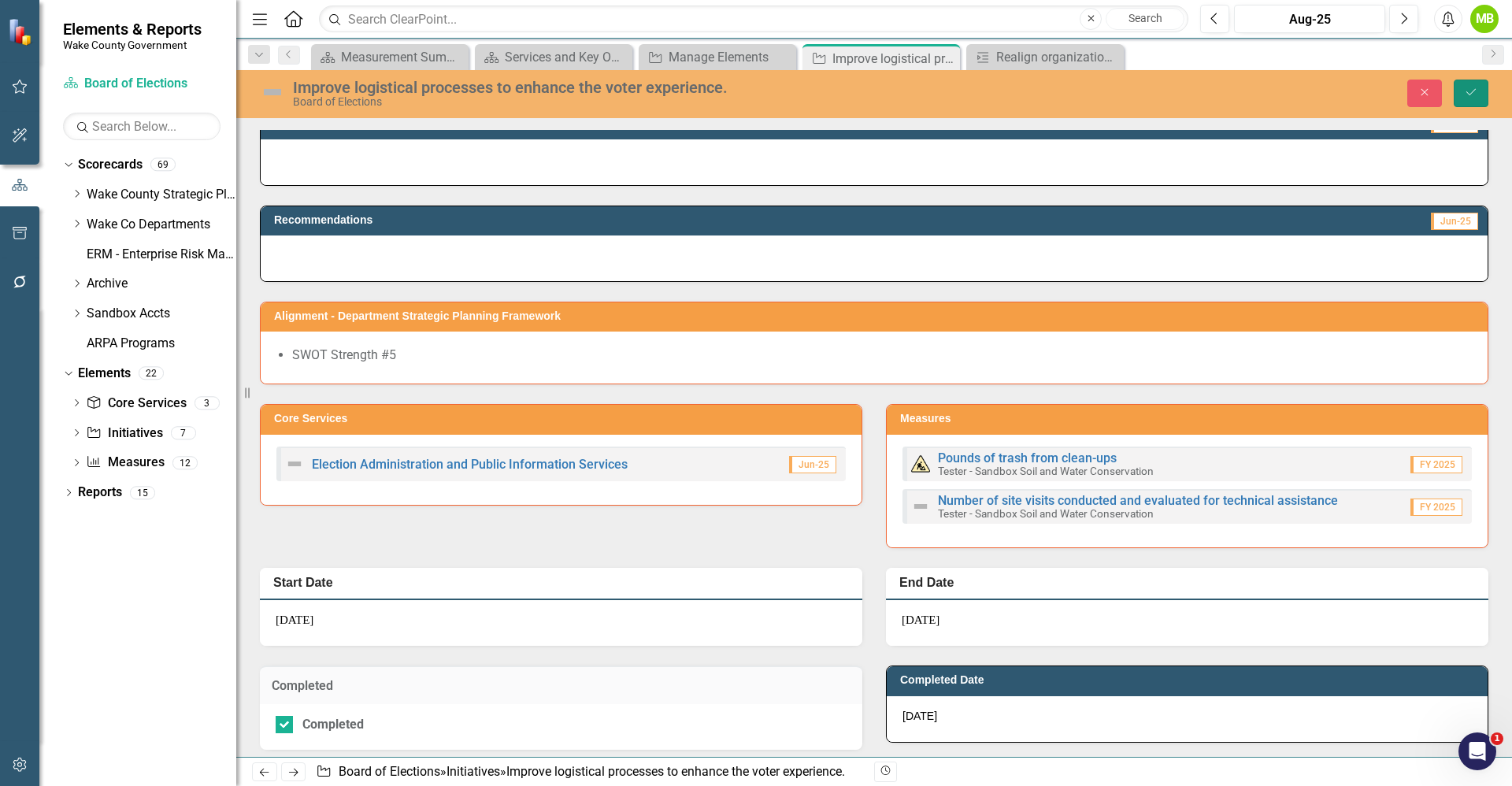
click at [1458, 87] on button "Save" at bounding box center [1471, 92] width 34 height 27
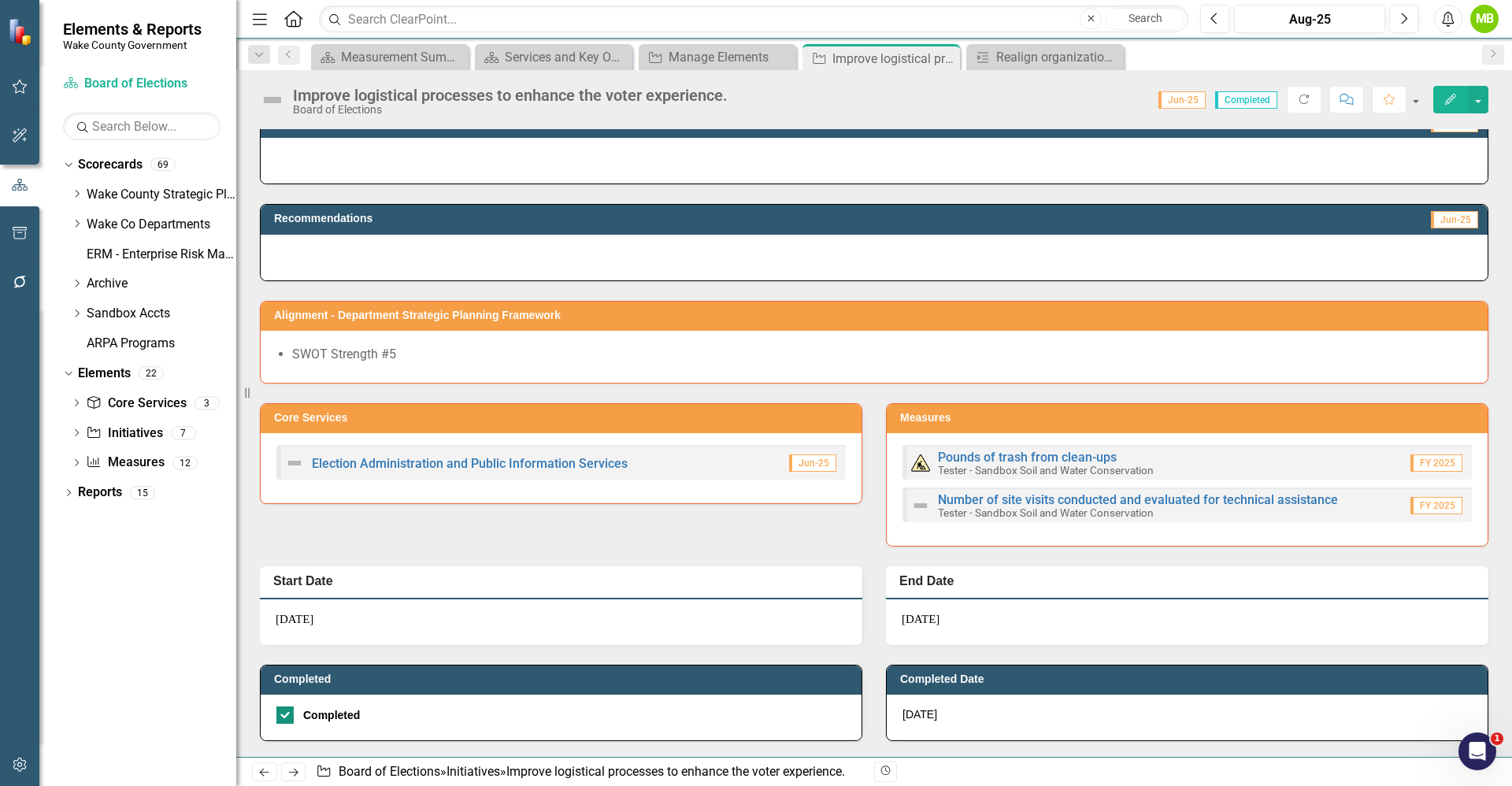
click at [281, 716] on div at bounding box center [285, 715] width 18 height 18
click at [281, 716] on input "Completed" at bounding box center [282, 711] width 11 height 11
checkbox input "false"
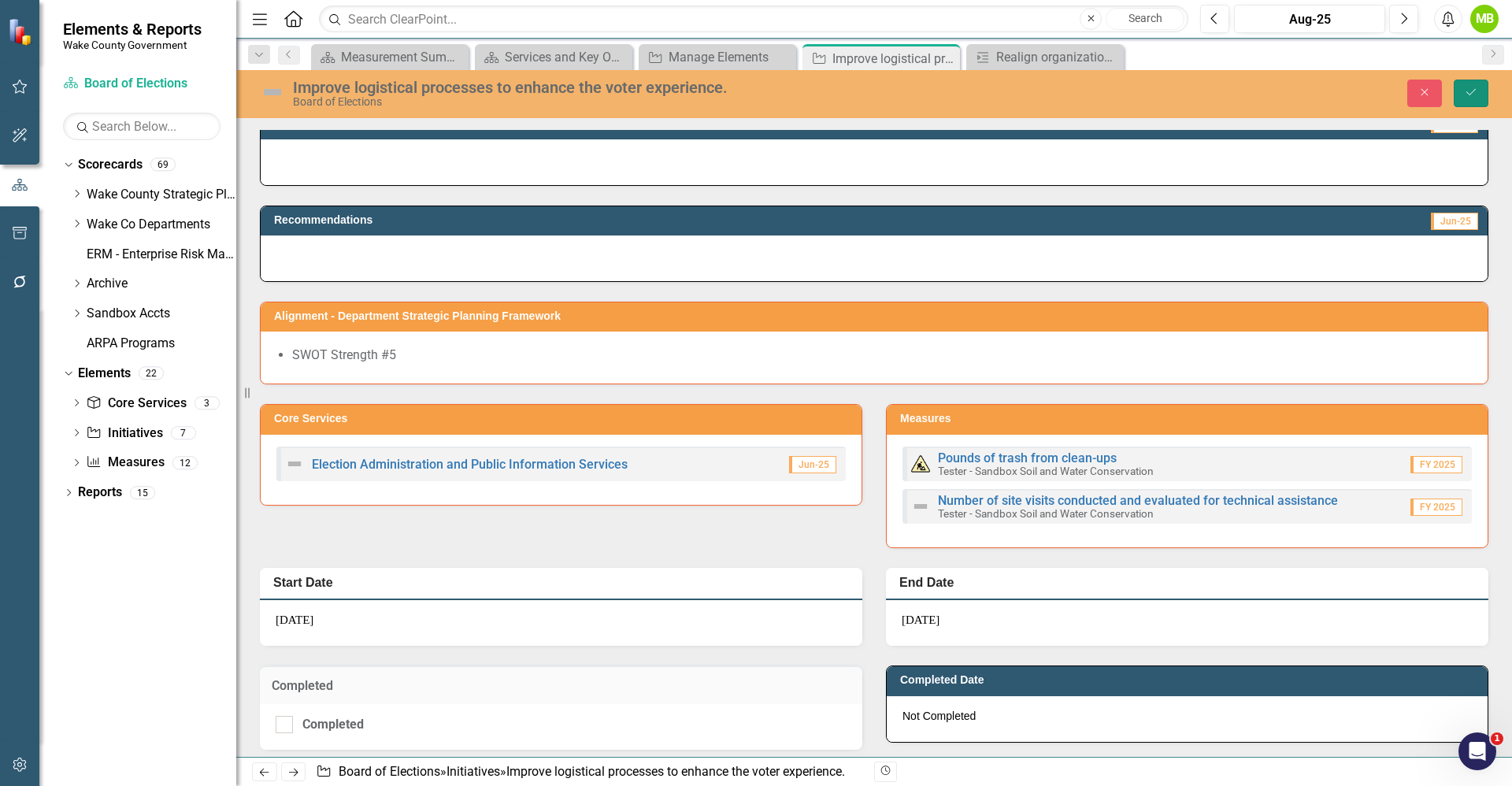
click at [1464, 86] on button "Save" at bounding box center [1471, 92] width 34 height 27
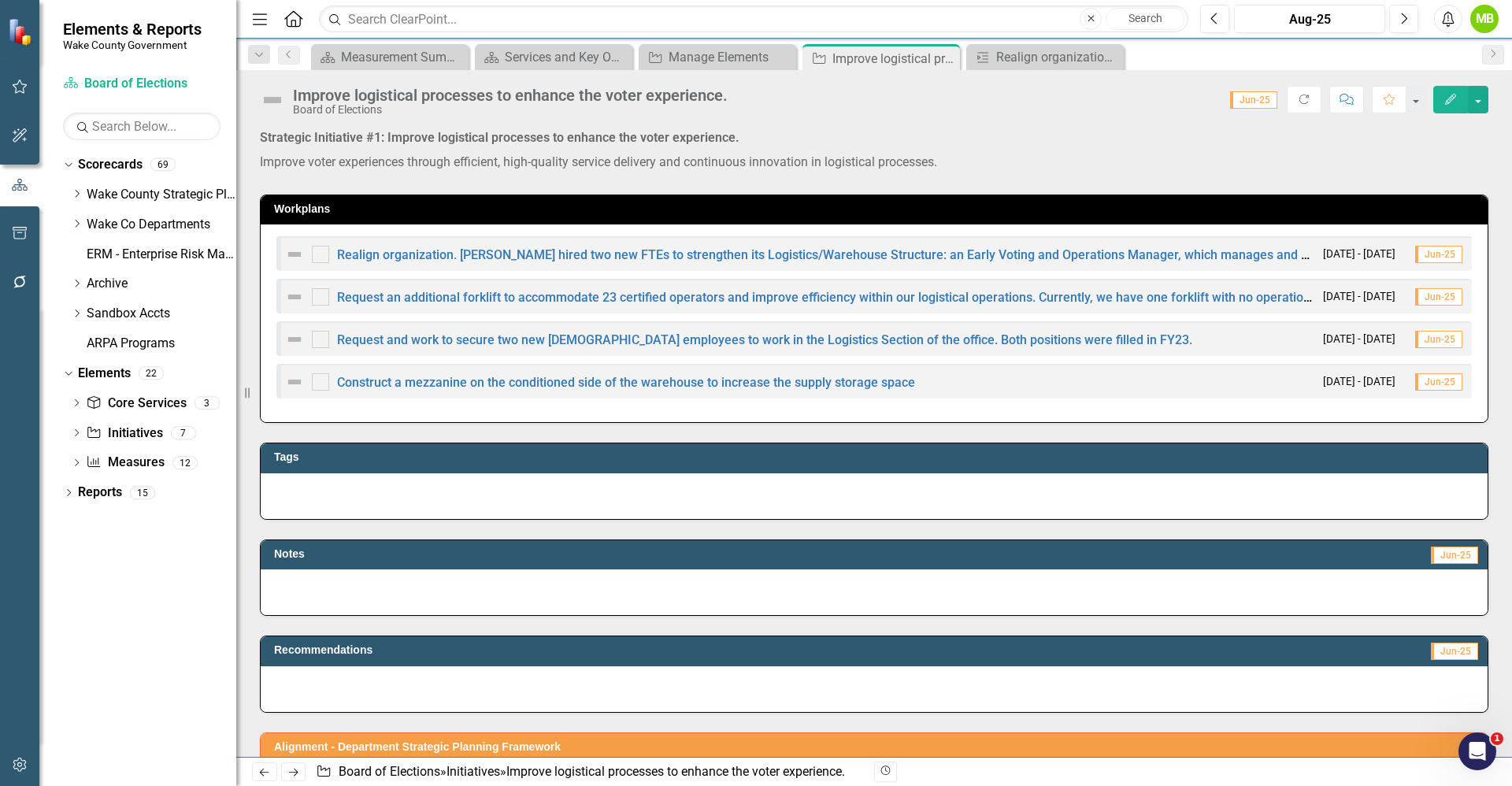
click at [951, 594] on div at bounding box center [874, 592] width 1228 height 46
click at [884, 587] on div at bounding box center [874, 592] width 1228 height 46
click at [1244, 101] on span "Jun-25" at bounding box center [1254, 100] width 48 height 18
click at [1166, 129] on p "Strategic Initiative #1: Improve logistical processes to enhance the voter expe…" at bounding box center [874, 140] width 1228 height 21
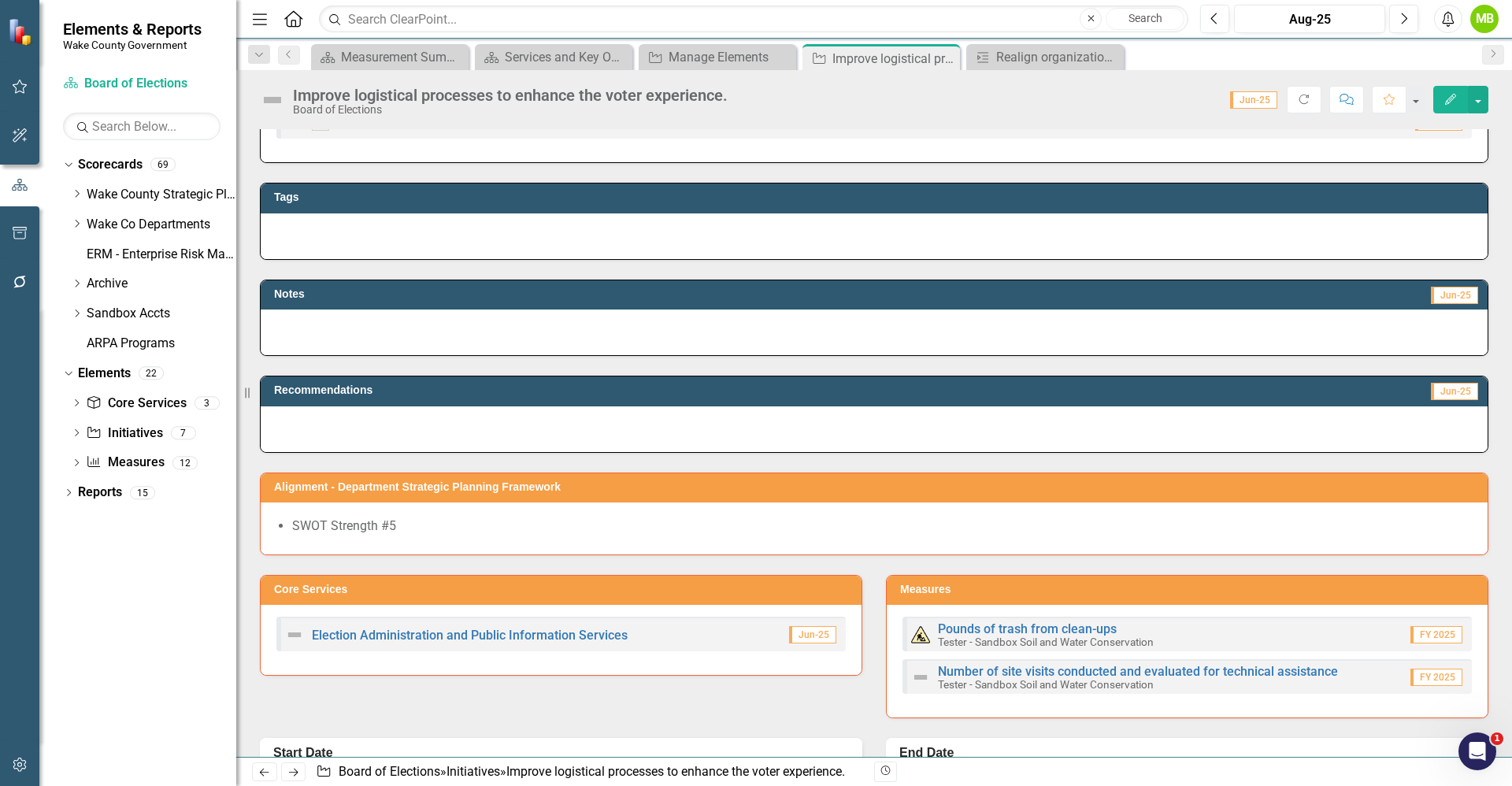
scroll to position [0, 0]
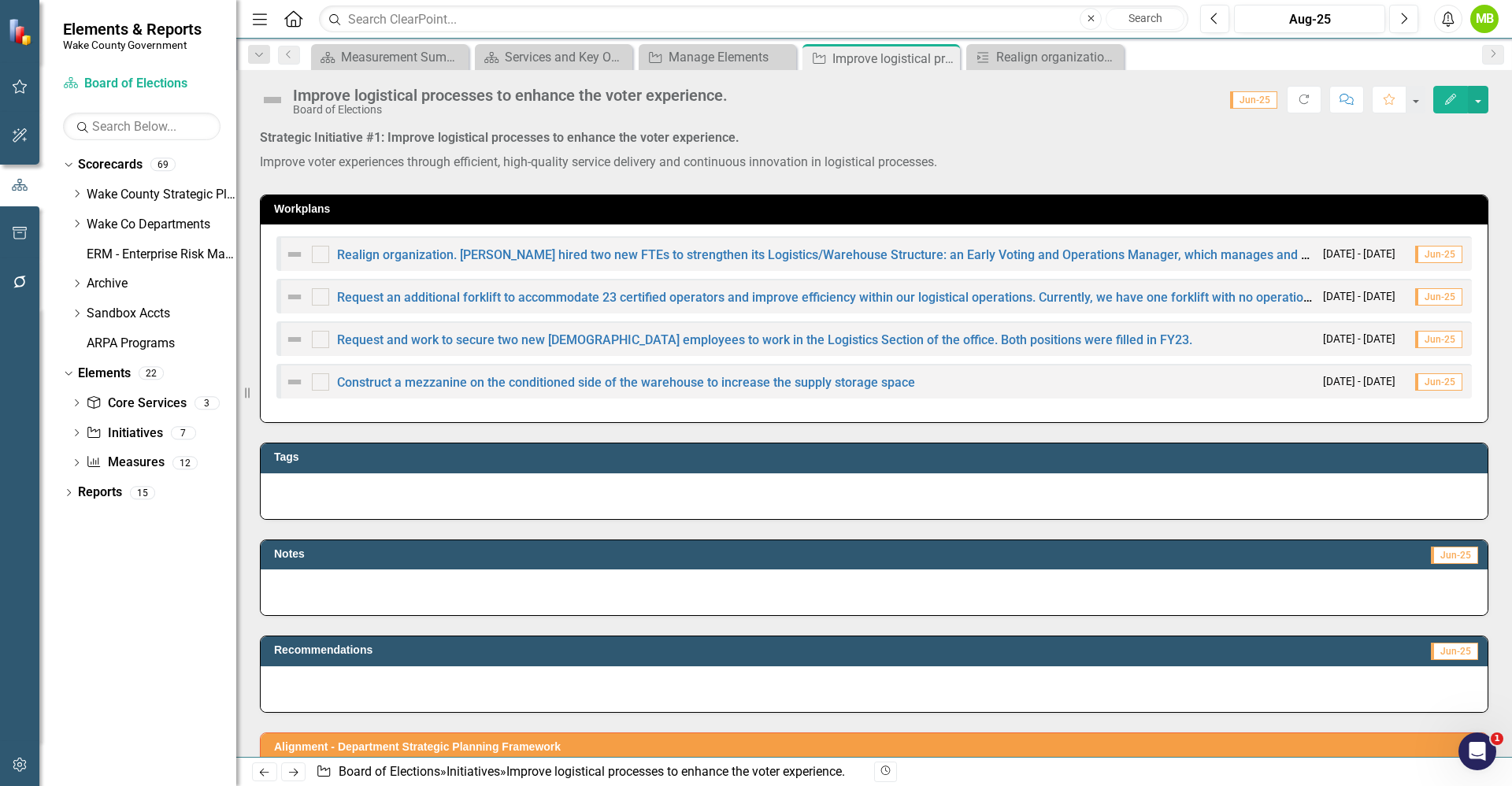
click at [1491, 99] on div "Improve logistical processes to enhance the voter experience. Board of Election…" at bounding box center [874, 94] width 1276 height 48
click at [1478, 104] on button "button" at bounding box center [1478, 99] width 20 height 27
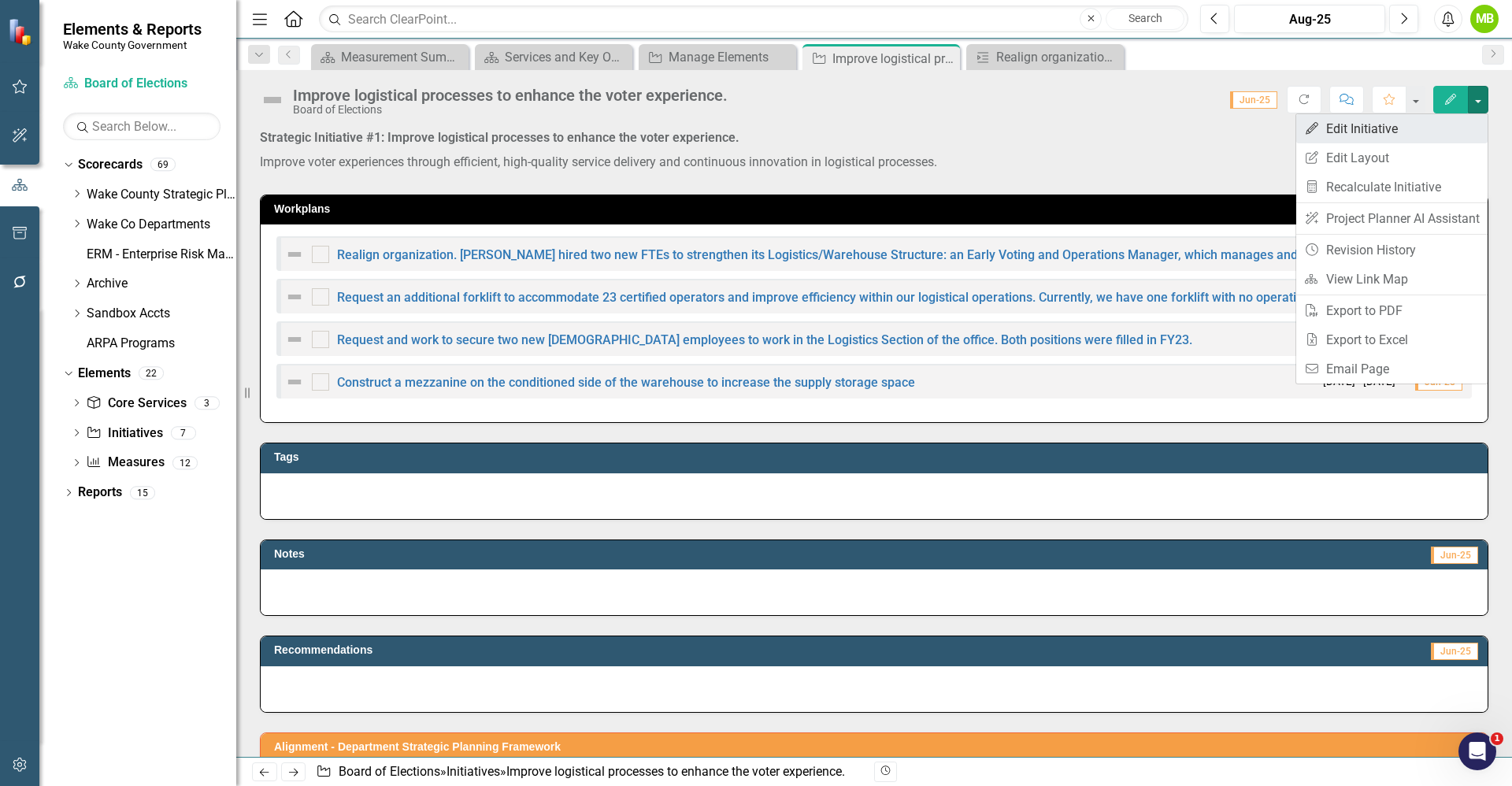
click at [1444, 122] on link "Edit Edit Initiative" at bounding box center [1391, 129] width 191 height 29
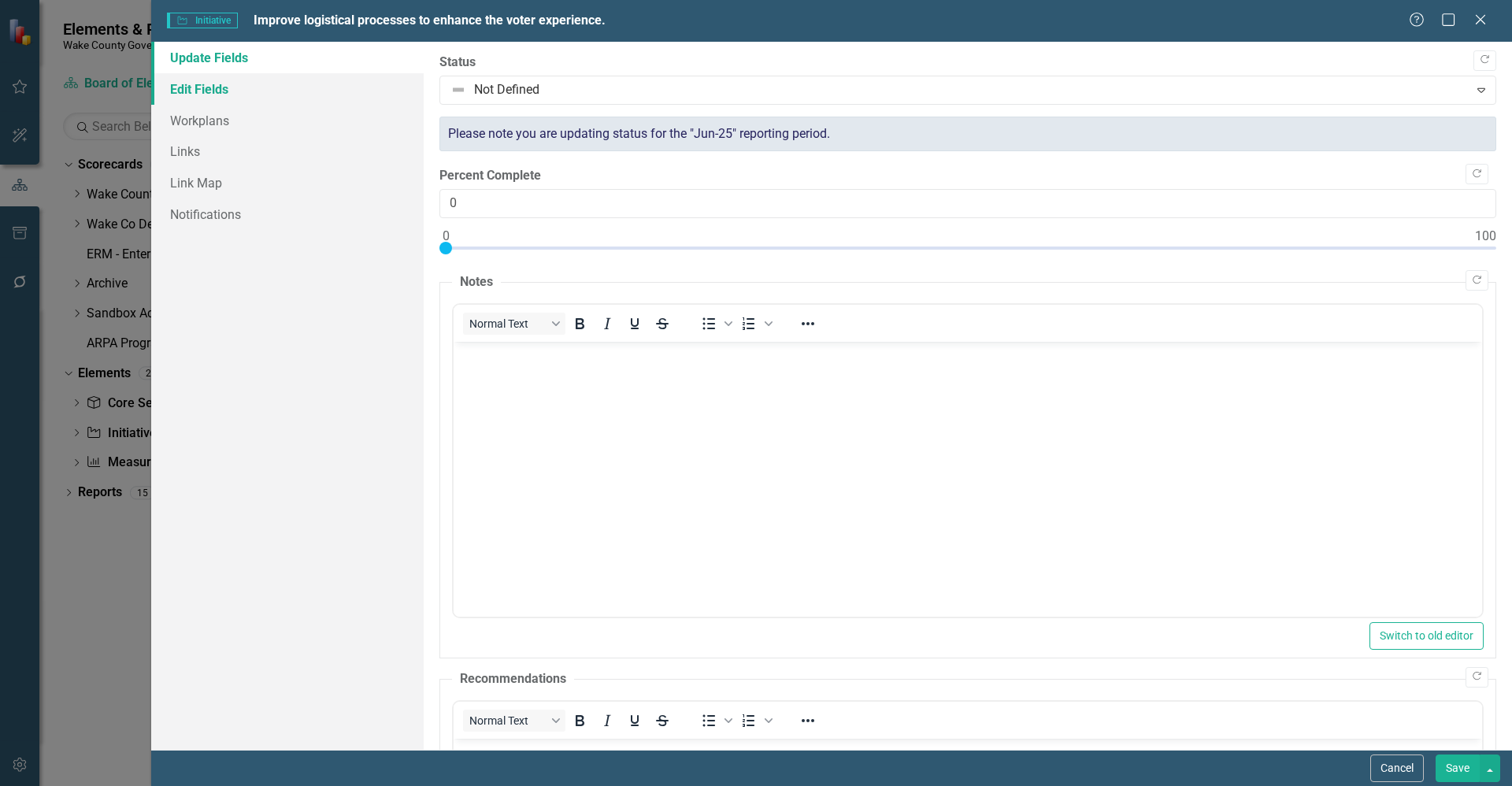
click at [225, 96] on link "Edit Fields" at bounding box center [287, 89] width 272 height 32
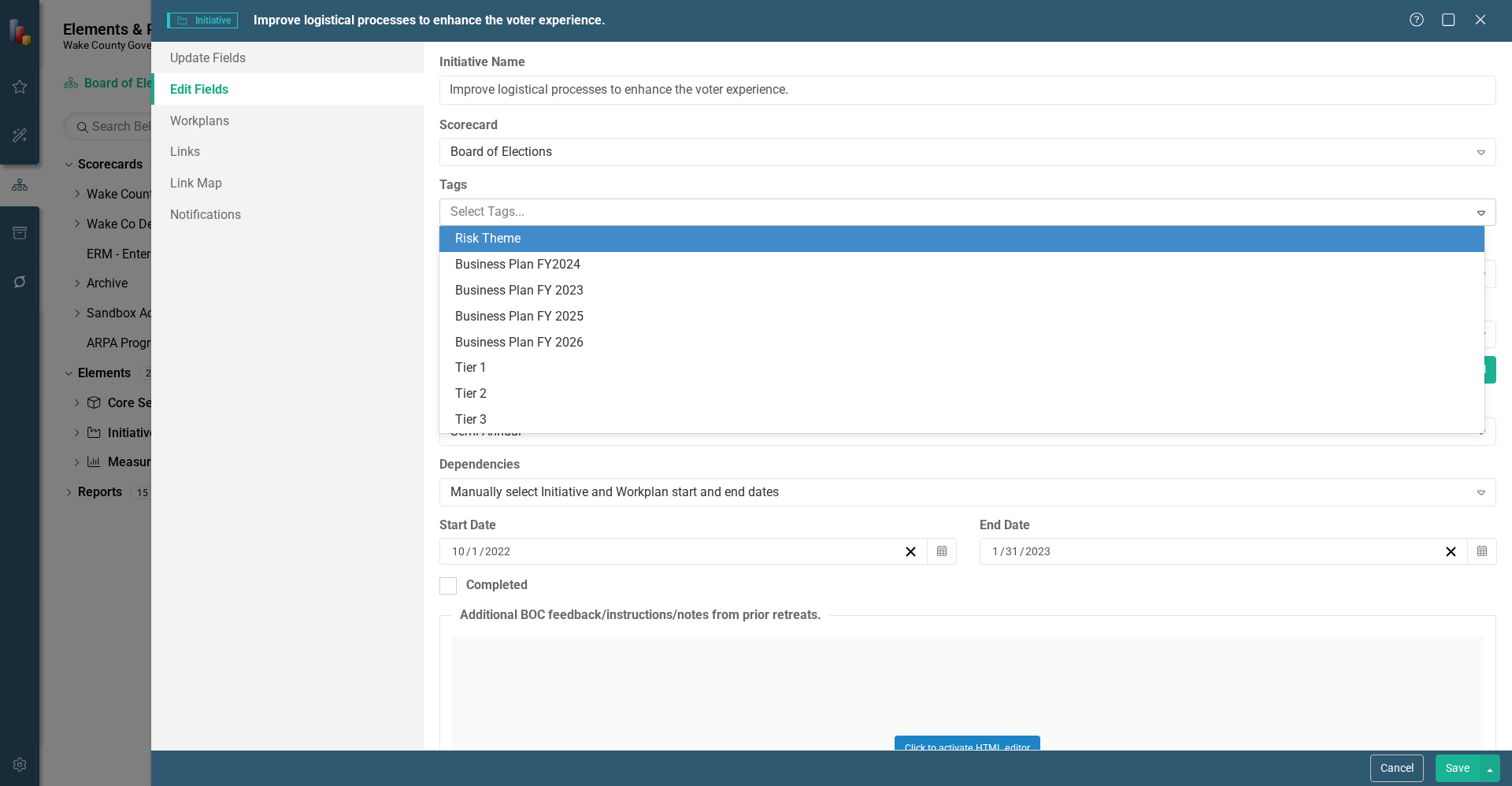
click at [597, 205] on div at bounding box center [956, 212] width 1025 height 21
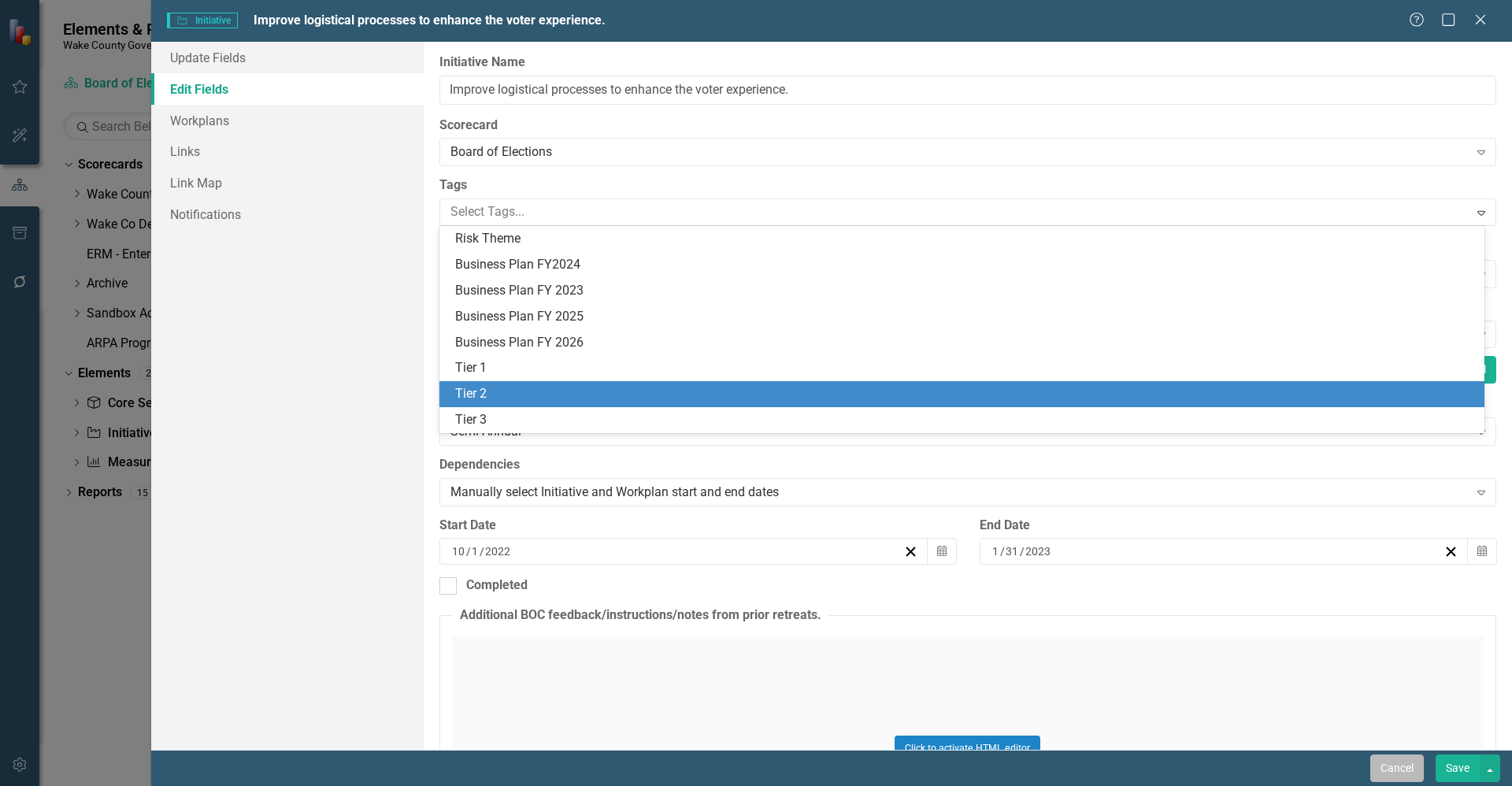
click at [1405, 773] on button "Cancel" at bounding box center [1397, 768] width 54 height 27
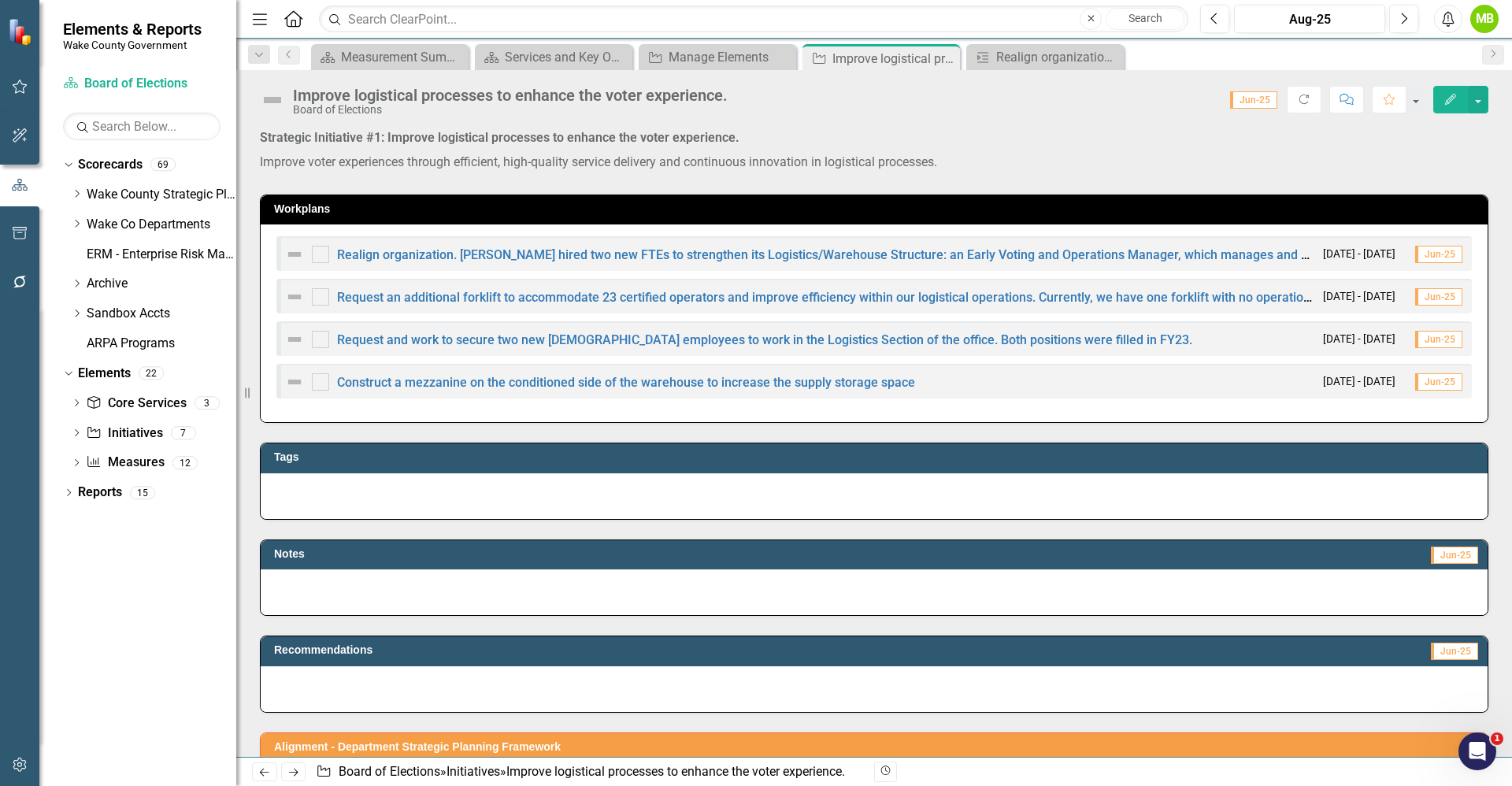
click at [1265, 99] on span "Jun-25" at bounding box center [1254, 100] width 48 height 18
click at [1246, 103] on span "Jun-25" at bounding box center [1254, 100] width 48 height 18
click at [1219, 23] on icon "Previous" at bounding box center [1215, 18] width 9 height 14
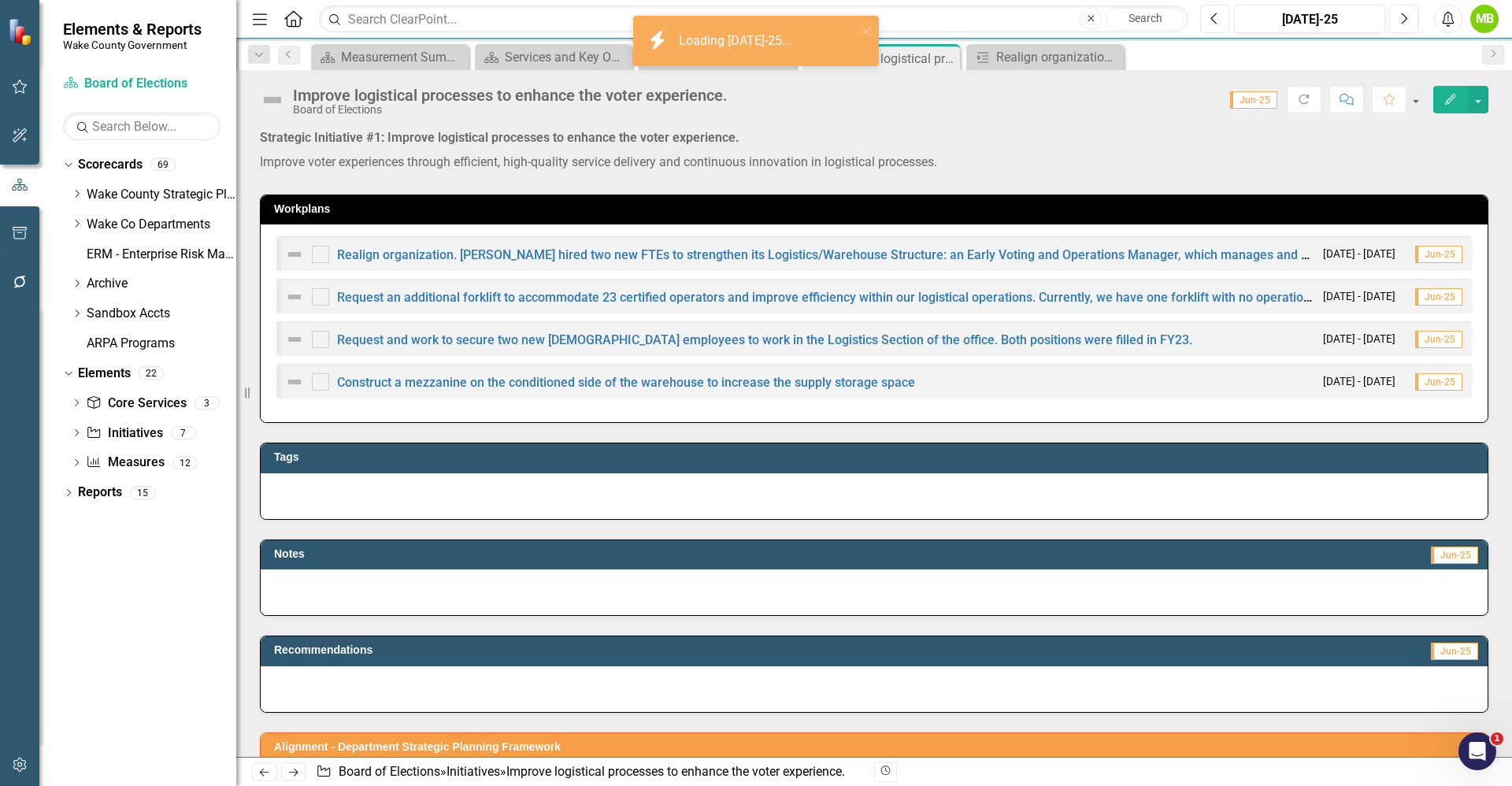
click at [1219, 23] on icon "Previous" at bounding box center [1215, 18] width 9 height 14
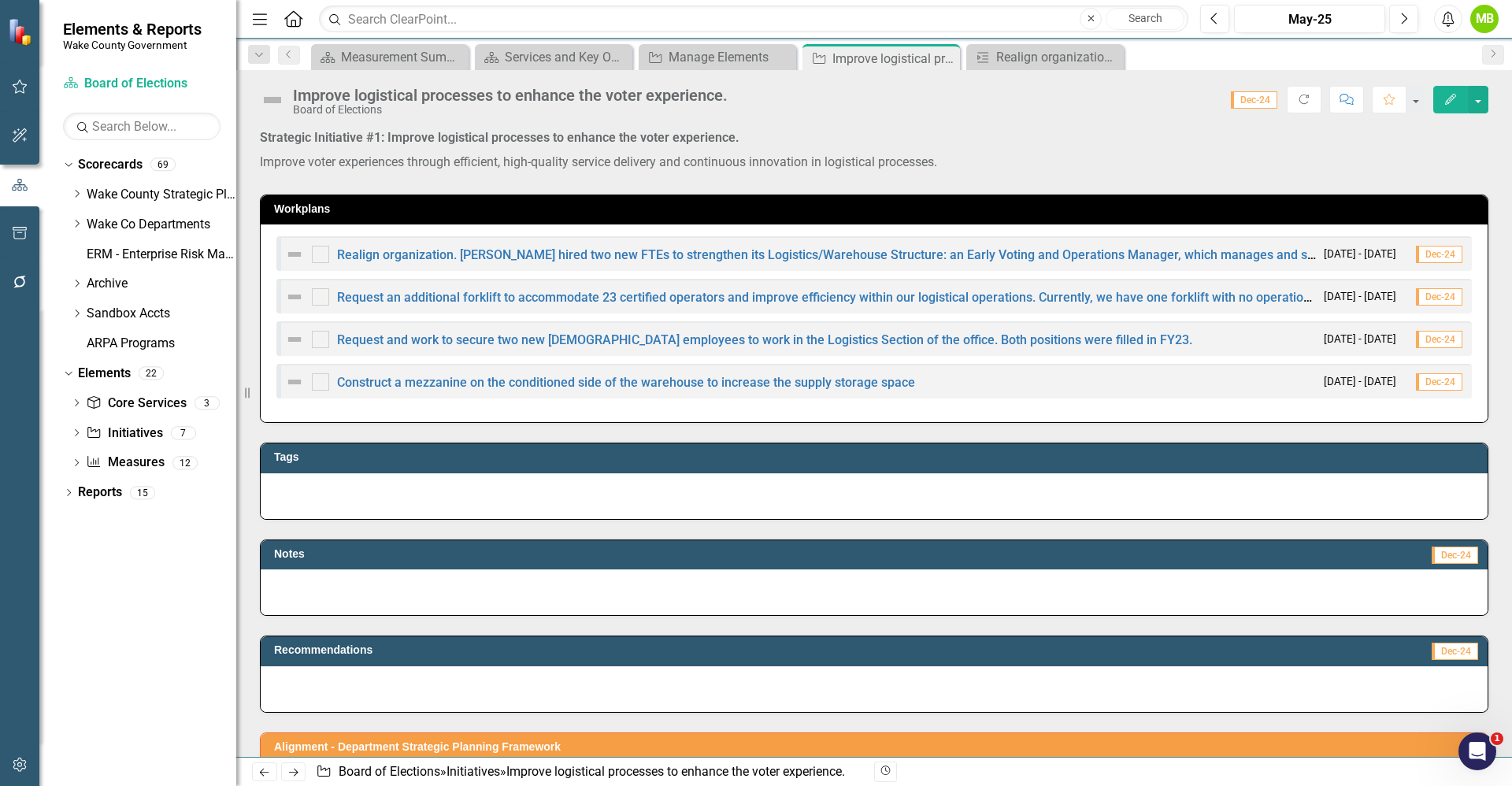
click at [726, 595] on div at bounding box center [874, 592] width 1228 height 46
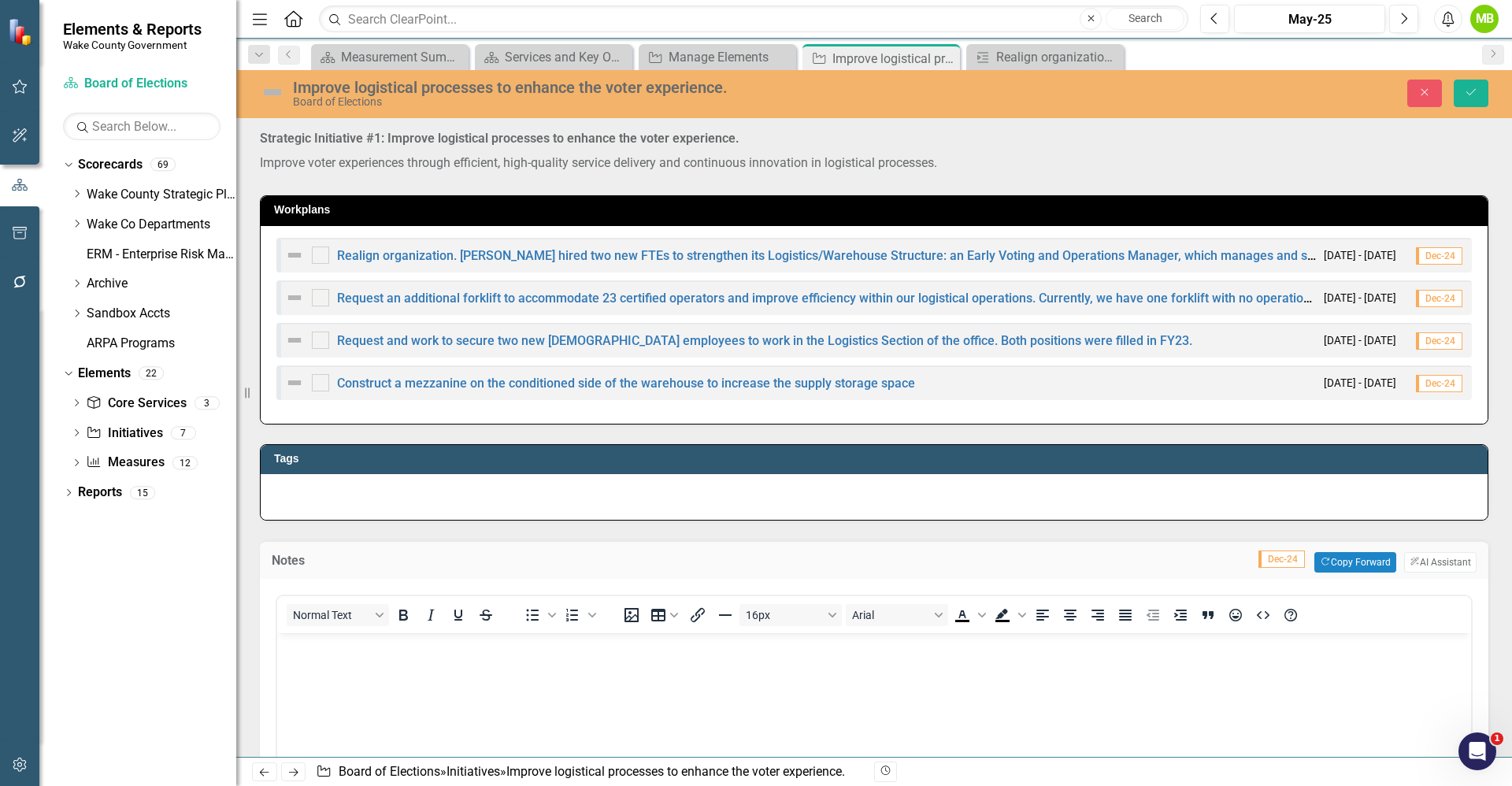
click at [639, 676] on body "Rich Text Area. Press ALT-0 for help." at bounding box center [874, 751] width 1194 height 236
click at [1479, 93] on button "Save" at bounding box center [1471, 92] width 34 height 27
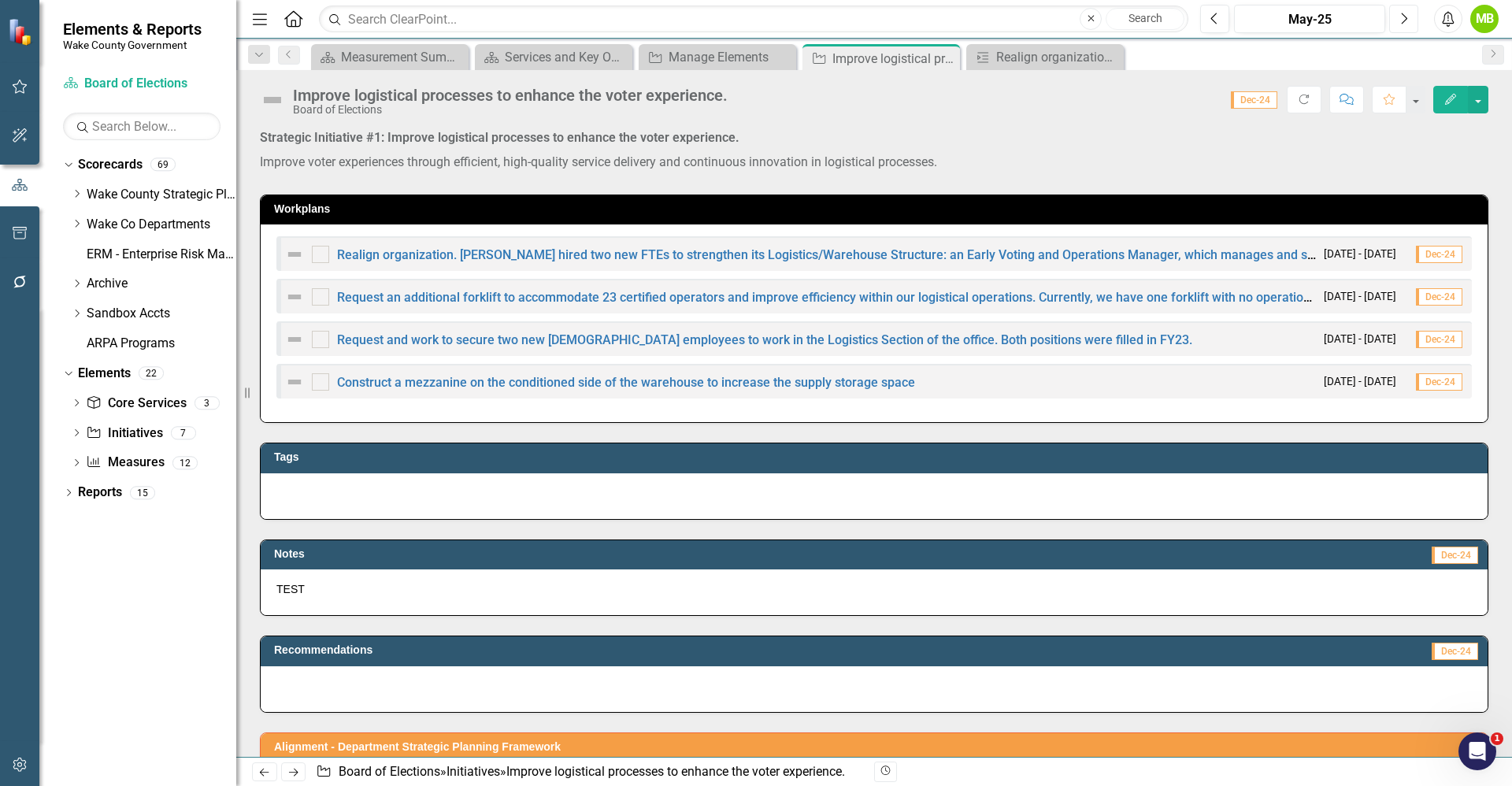
click at [1412, 18] on button "Next" at bounding box center [1404, 18] width 29 height 28
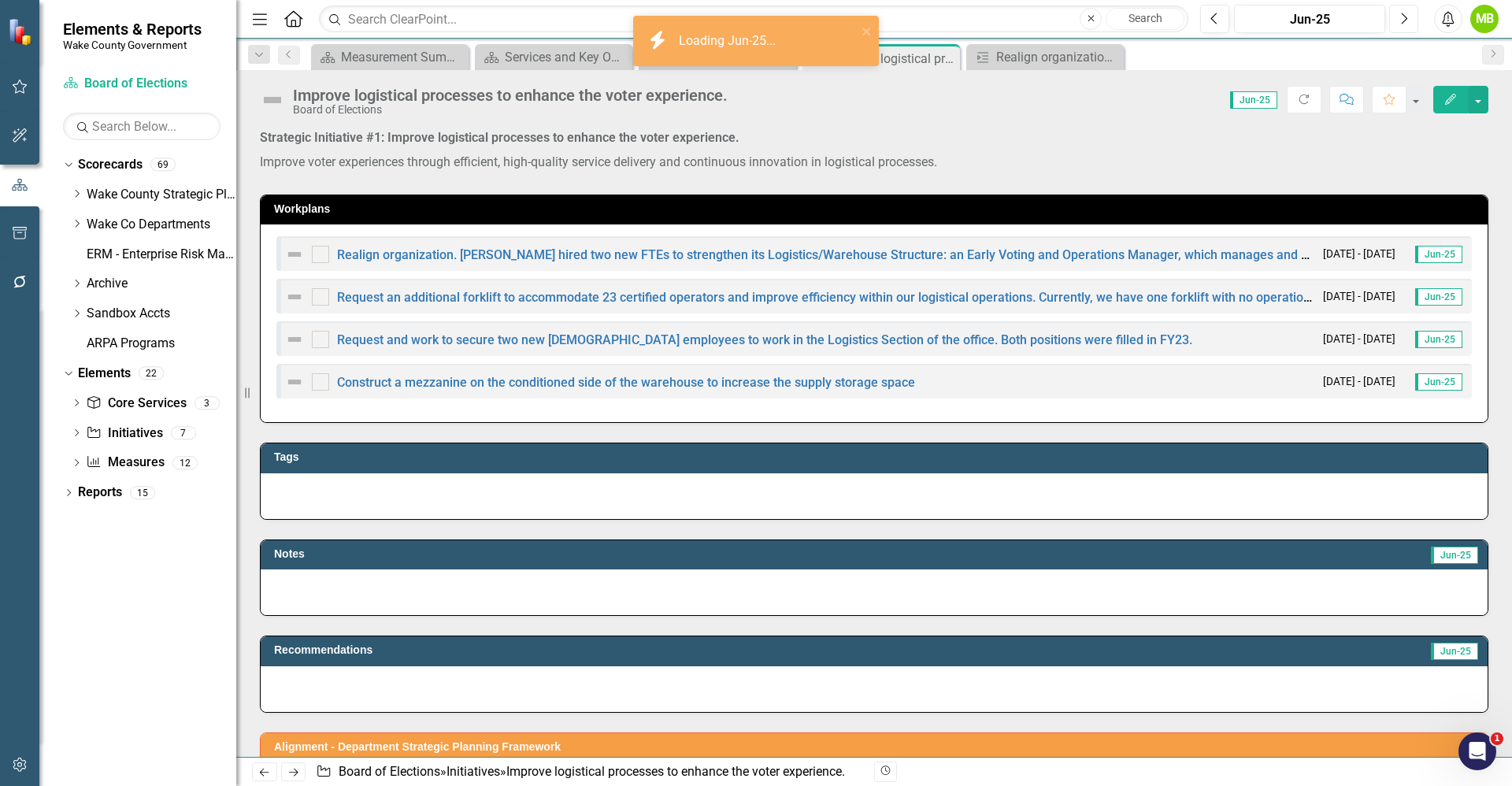
click at [1397, 19] on button "Next" at bounding box center [1404, 18] width 29 height 28
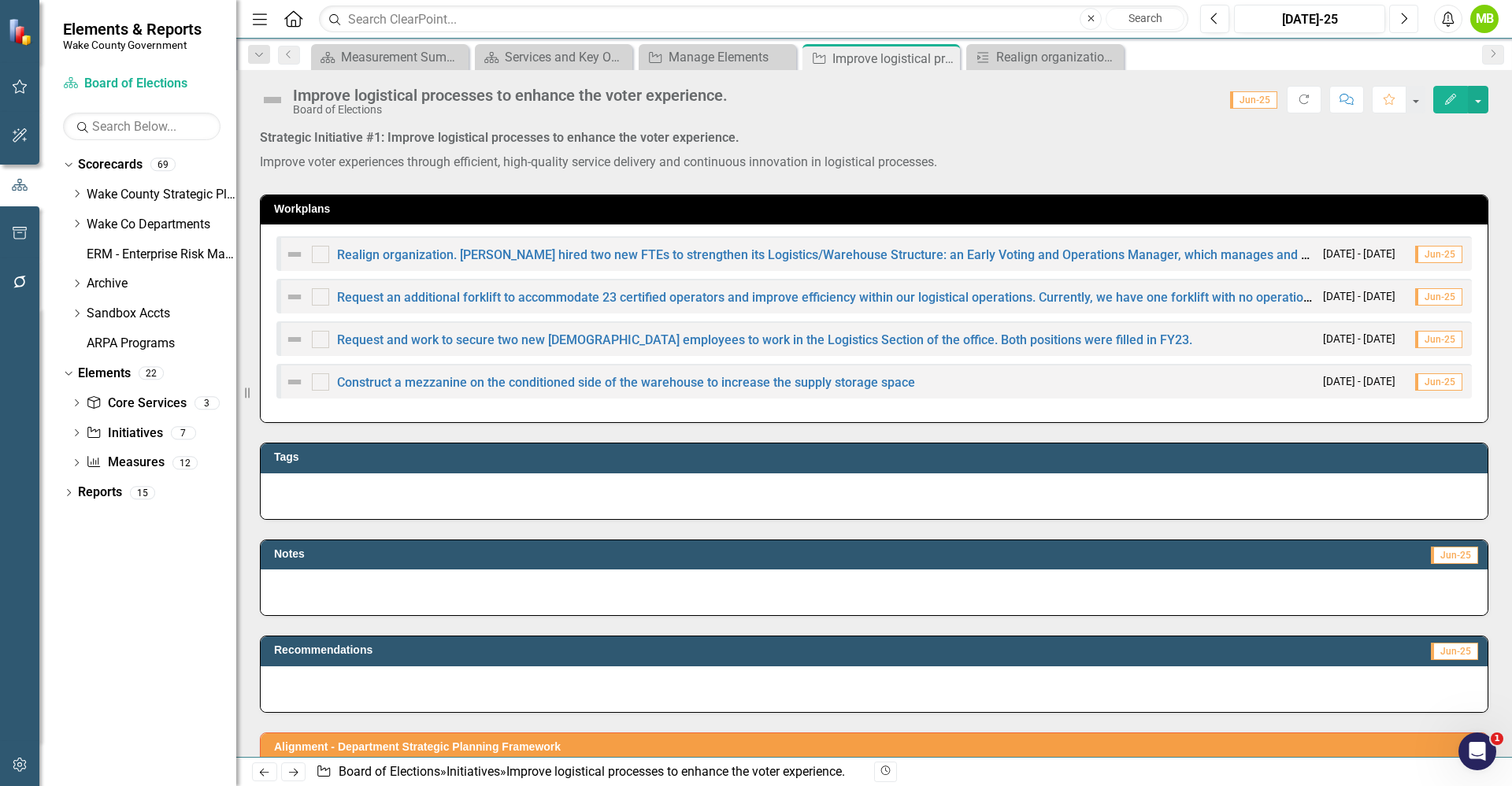
click at [1399, 20] on icon "Next" at bounding box center [1404, 18] width 9 height 14
click at [1216, 26] on button "Previous" at bounding box center [1214, 18] width 29 height 28
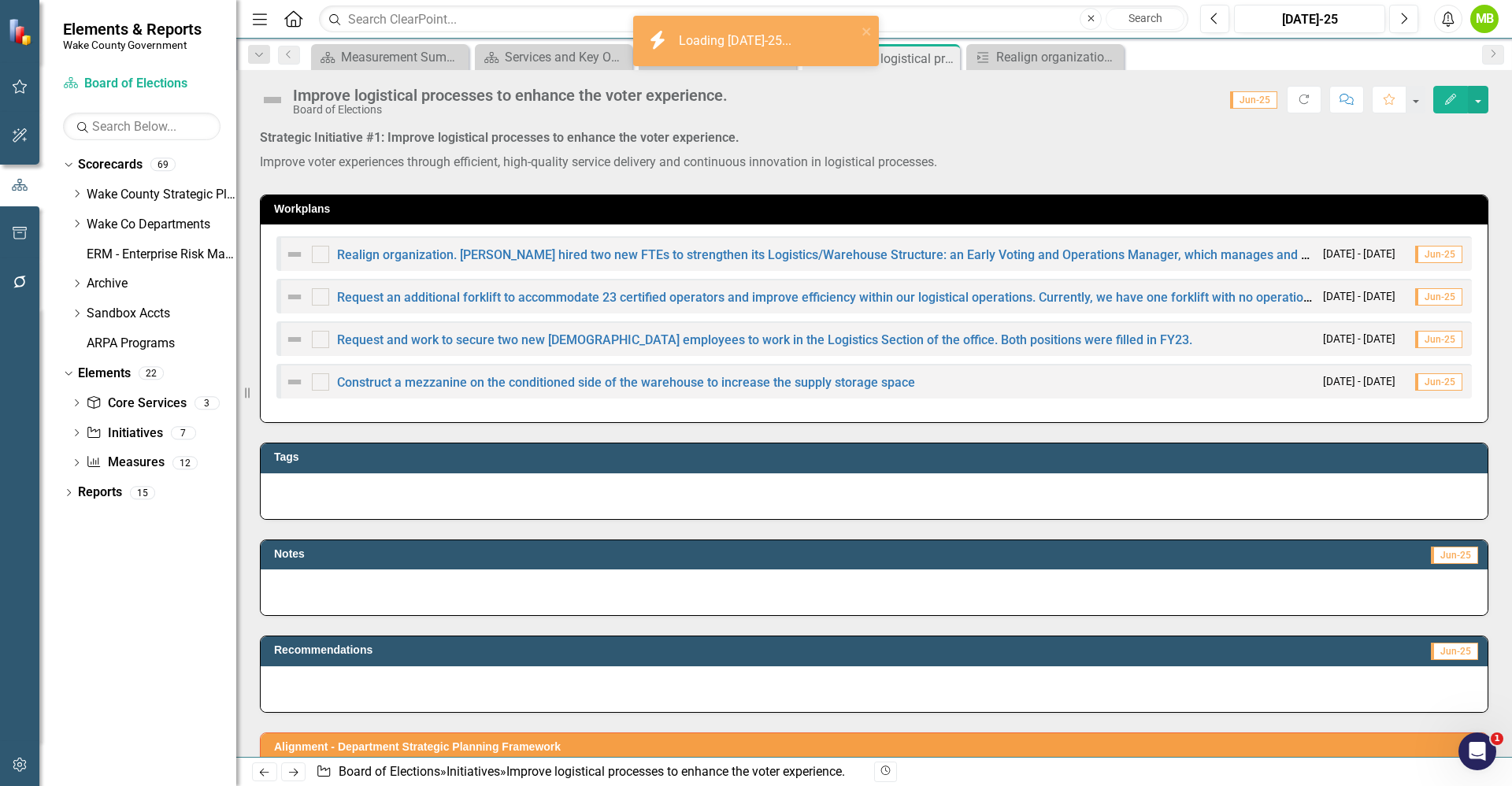
click at [809, 578] on div at bounding box center [874, 592] width 1228 height 46
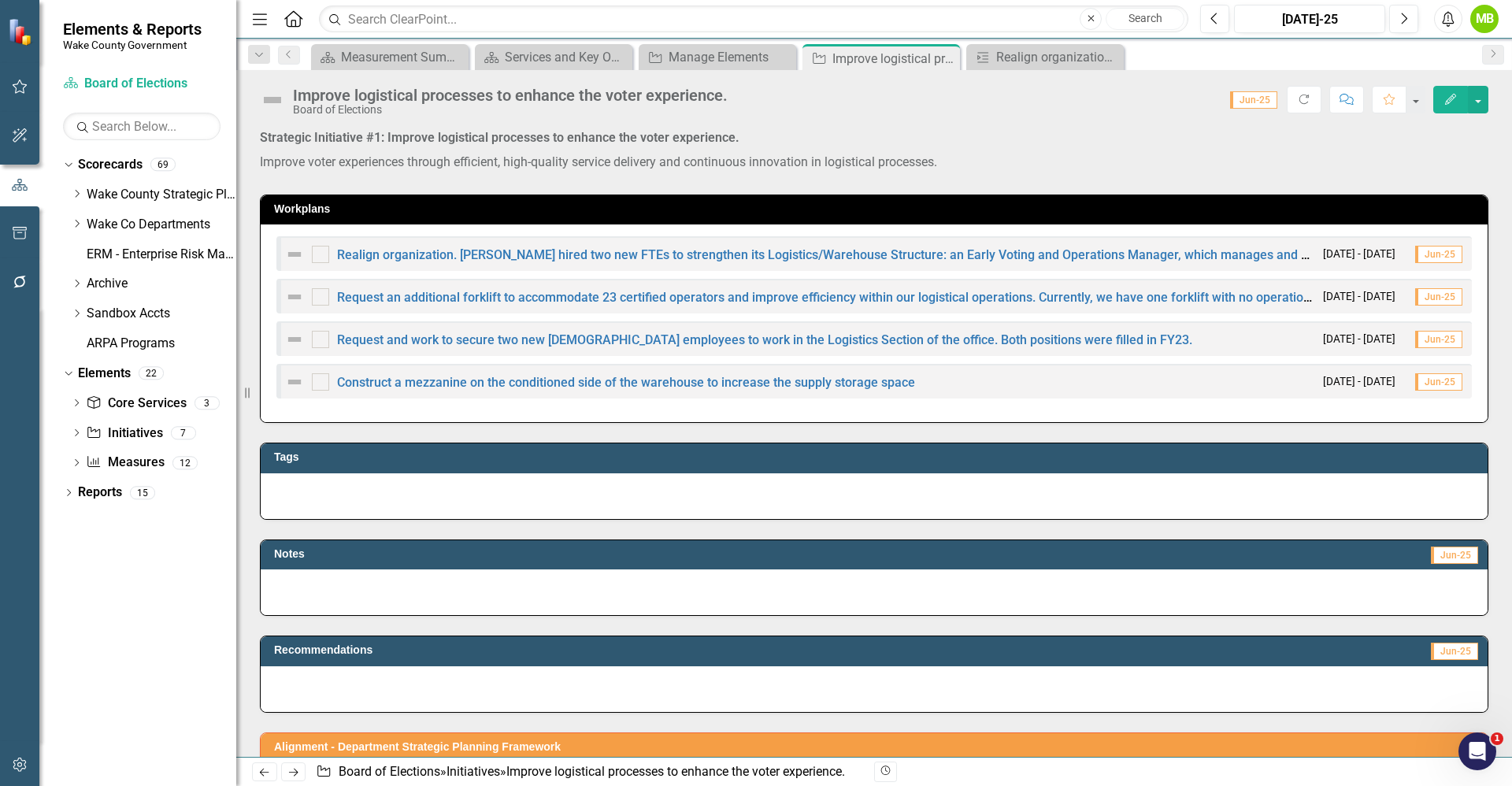
click at [801, 585] on div at bounding box center [874, 592] width 1228 height 46
click at [783, 585] on div at bounding box center [874, 592] width 1228 height 46
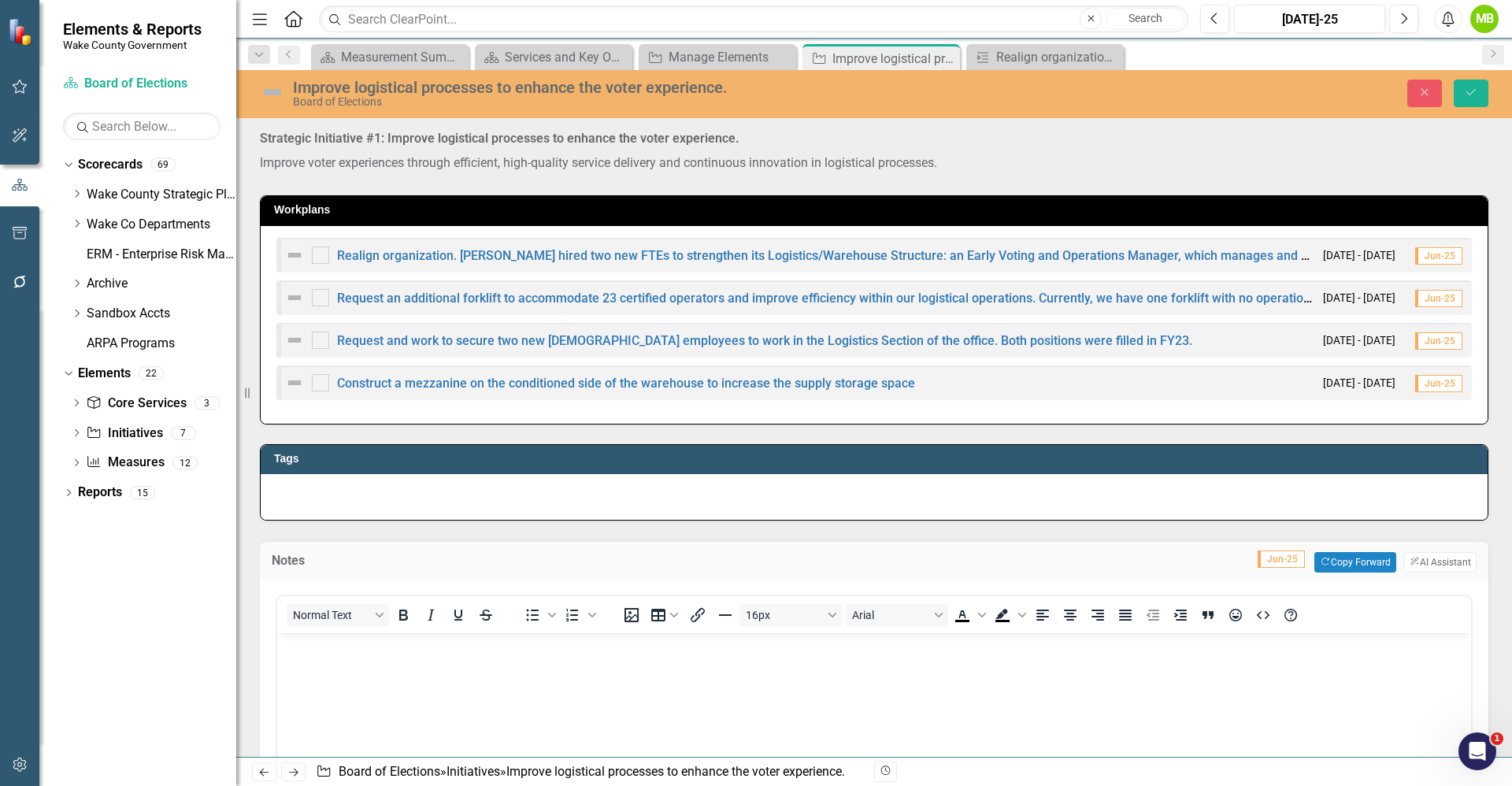
click at [745, 682] on body "Rich Text Area. Press ALT-0 for help." at bounding box center [874, 751] width 1194 height 236
click at [1481, 99] on button "Save" at bounding box center [1471, 92] width 34 height 27
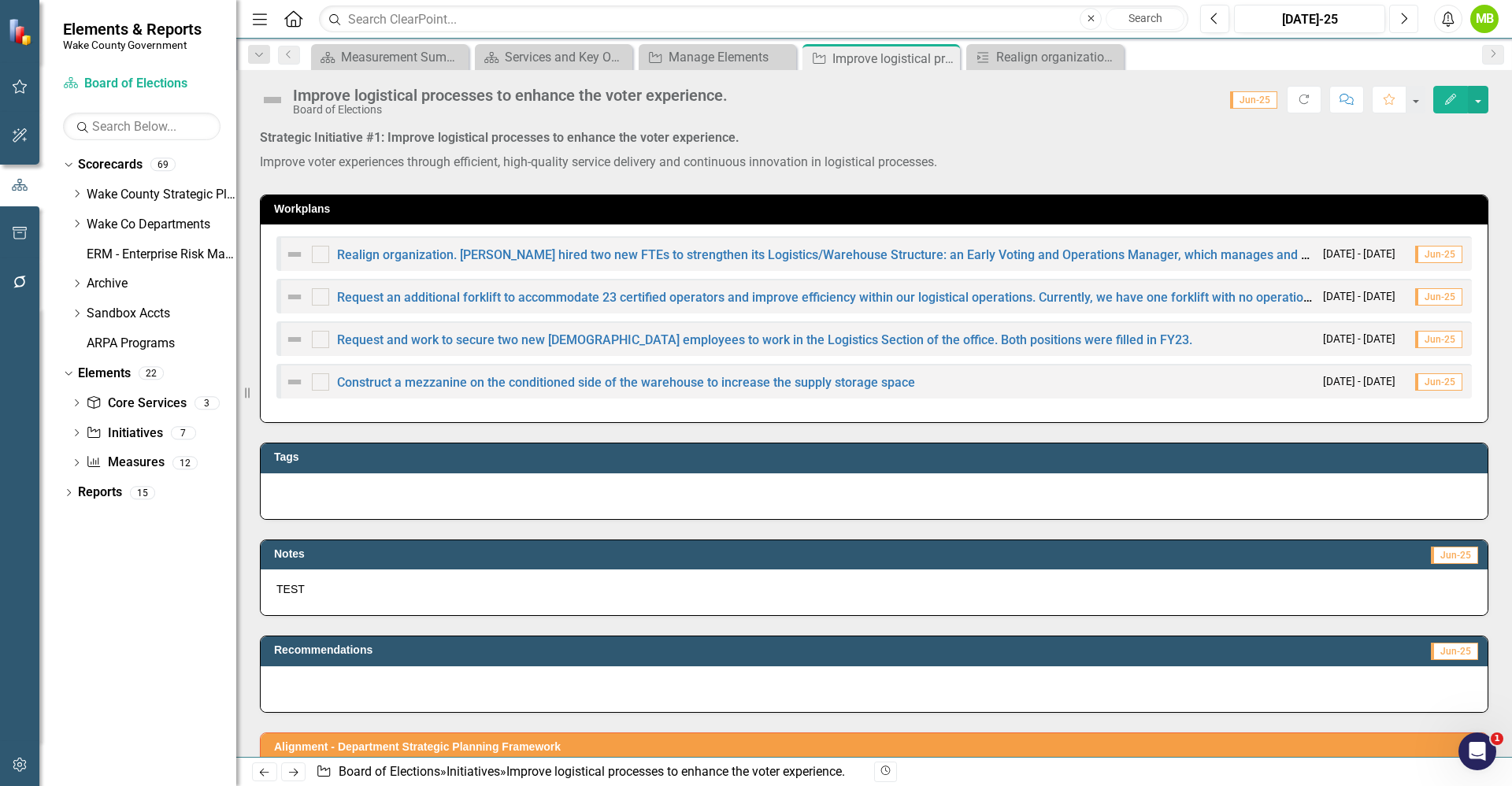
click at [1412, 24] on button "Next" at bounding box center [1404, 18] width 29 height 28
click at [1391, 26] on button "Next" at bounding box center [1404, 18] width 29 height 28
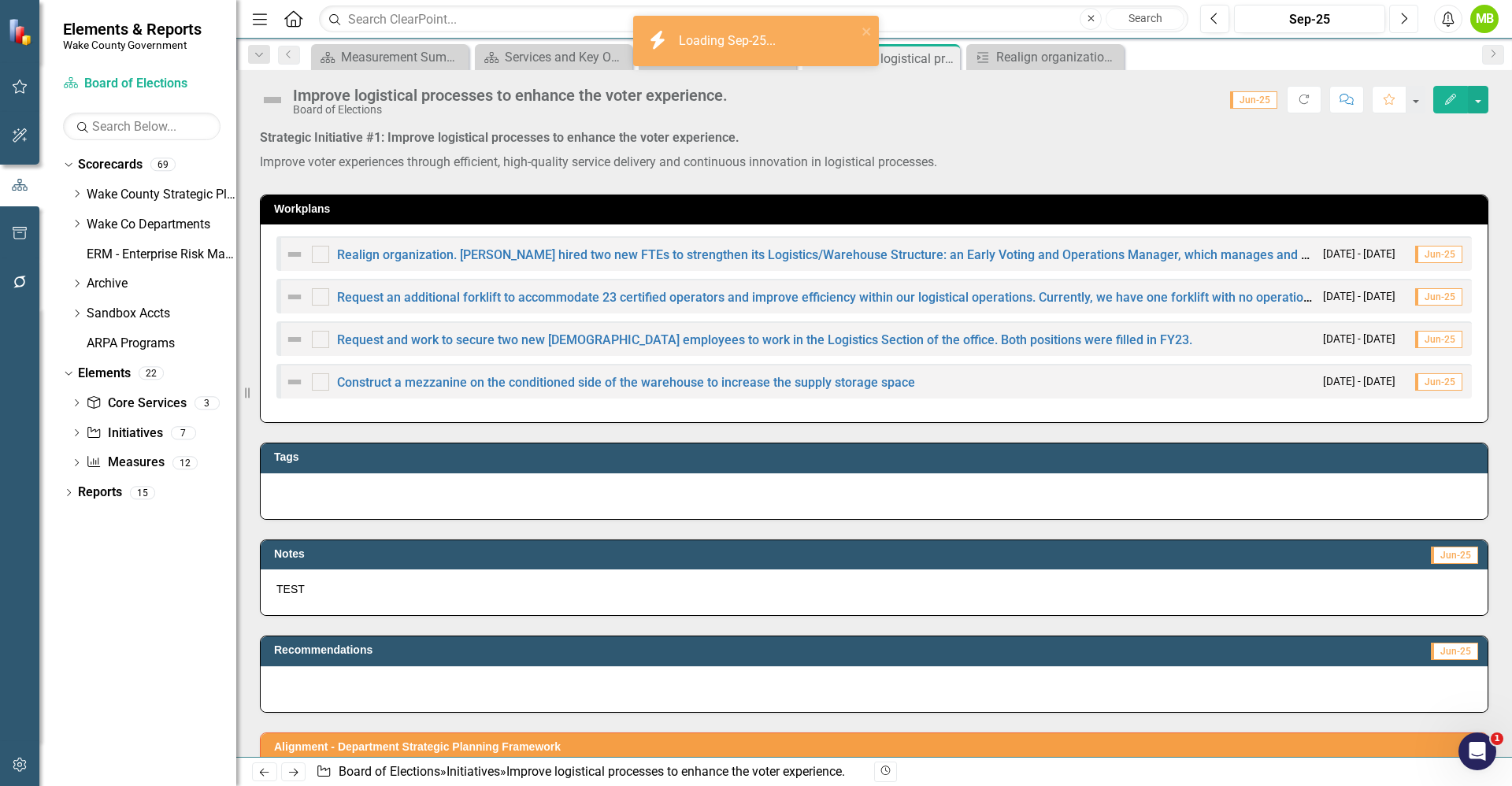
click at [1391, 26] on button "Next" at bounding box center [1404, 18] width 29 height 28
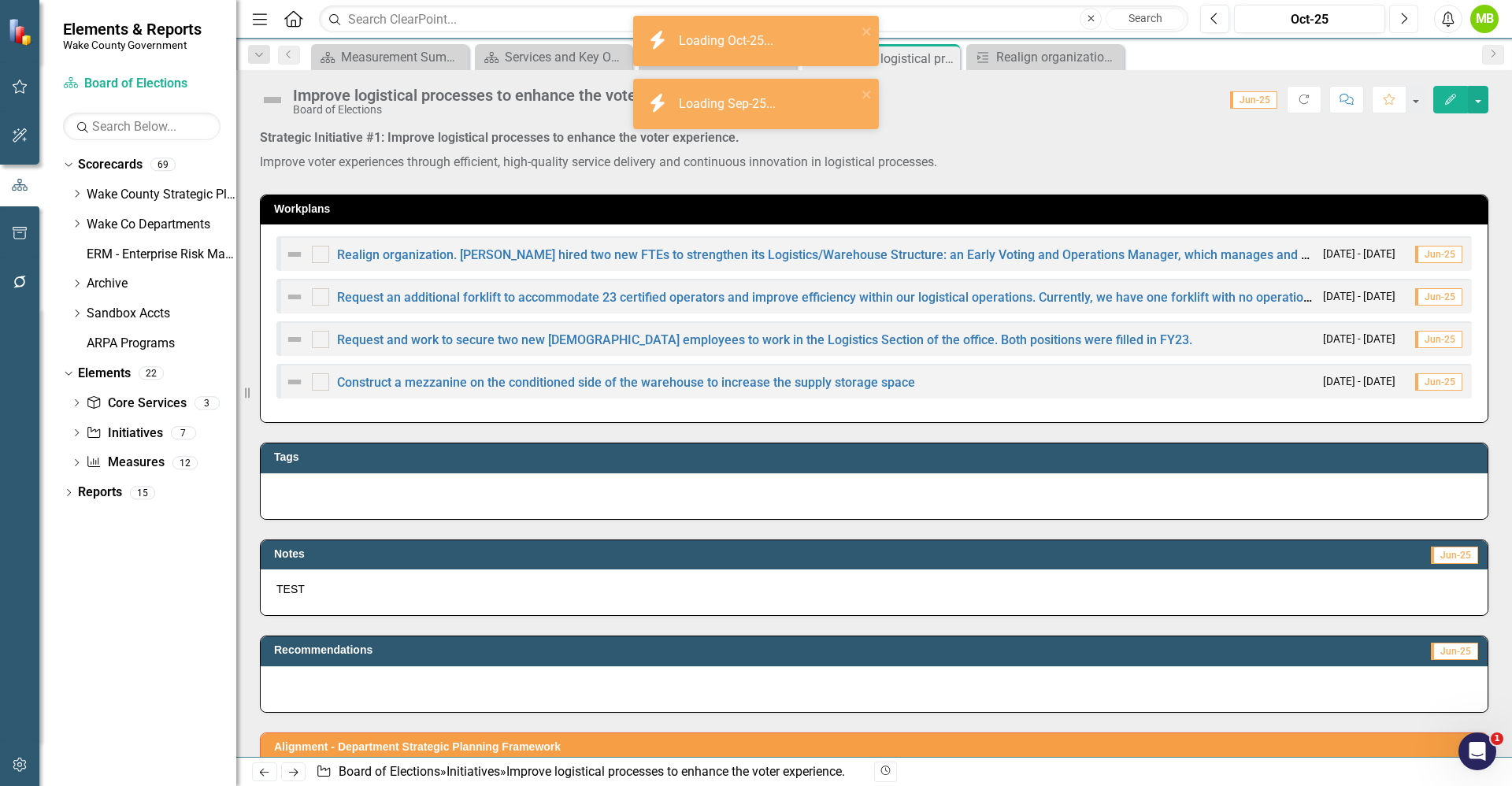
click at [1403, 23] on icon "button" at bounding box center [1405, 18] width 6 height 11
click at [1403, 24] on icon "Next" at bounding box center [1404, 18] width 9 height 14
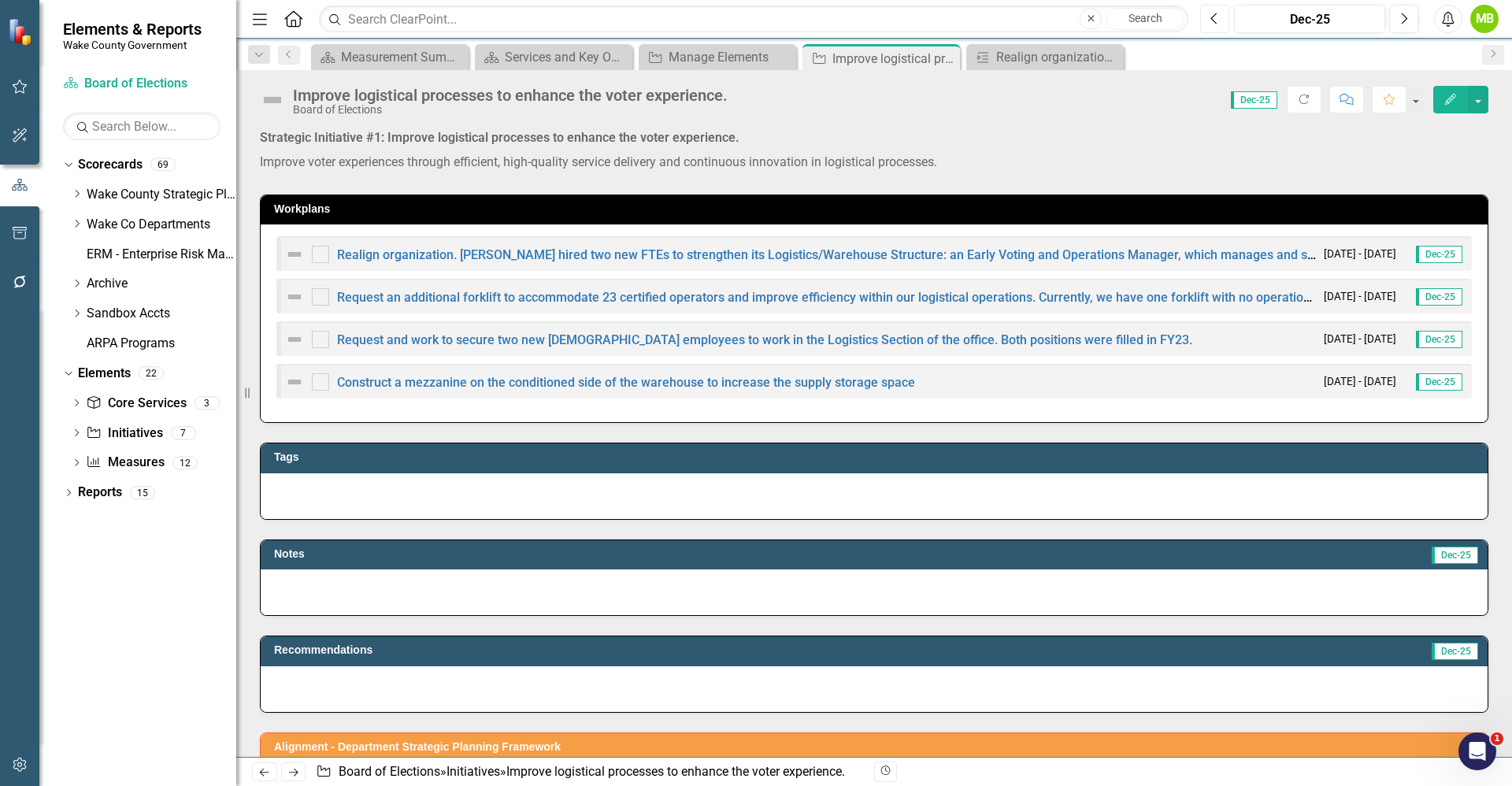
click at [1217, 26] on button "Previous" at bounding box center [1214, 18] width 29 height 28
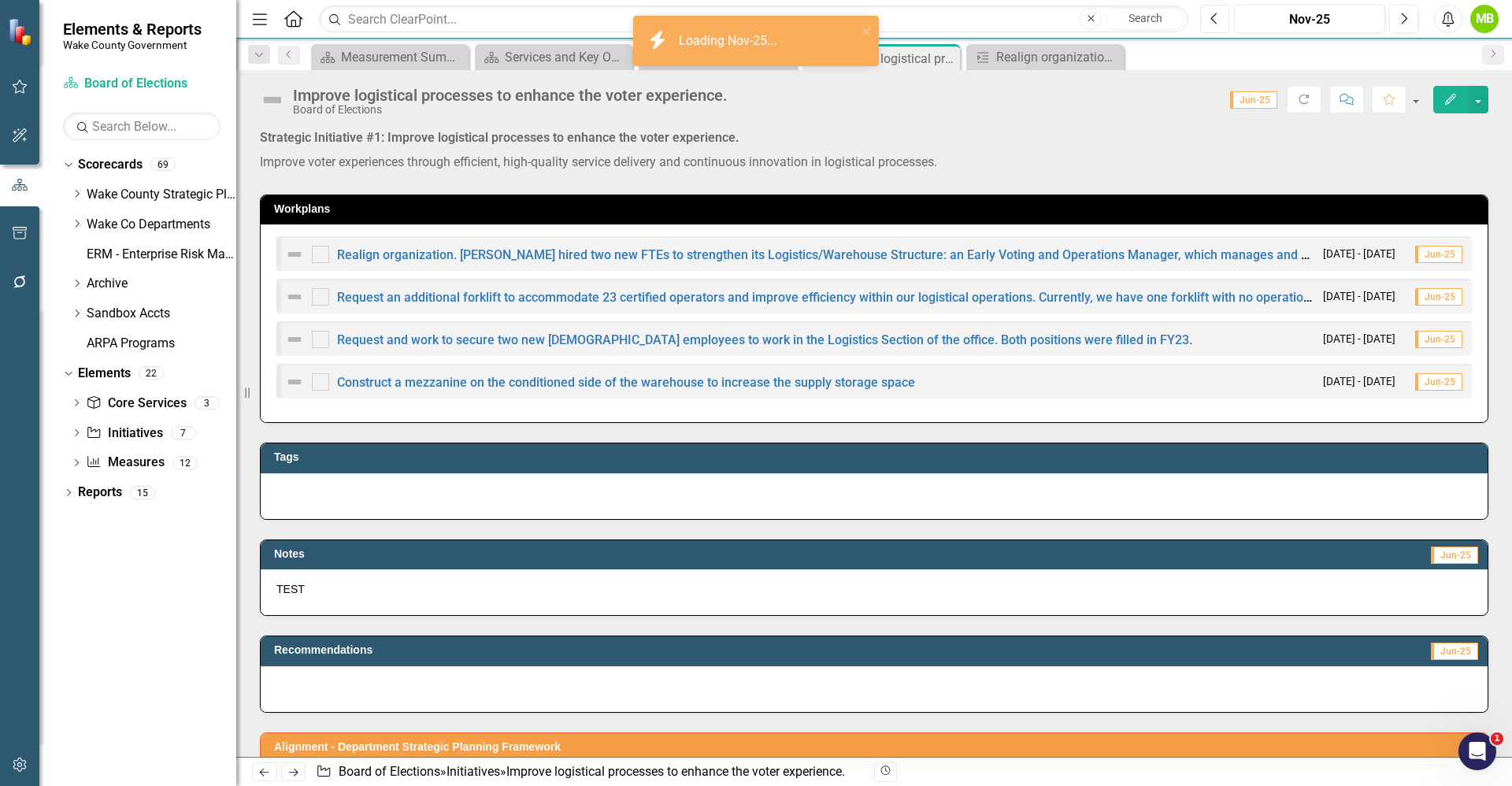
click at [1217, 26] on button "Previous" at bounding box center [1214, 18] width 29 height 28
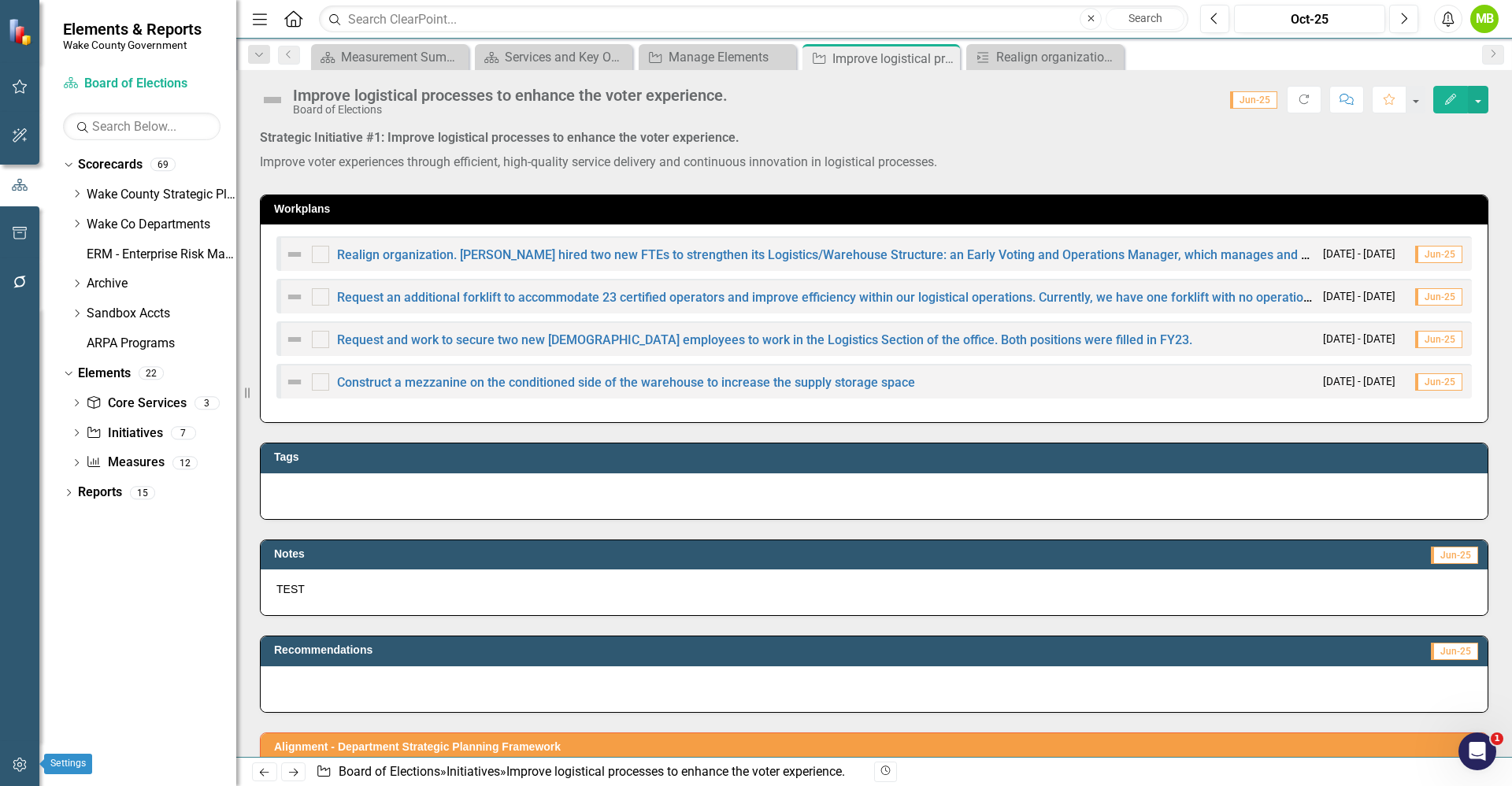
click at [19, 751] on button "button" at bounding box center [20, 766] width 35 height 33
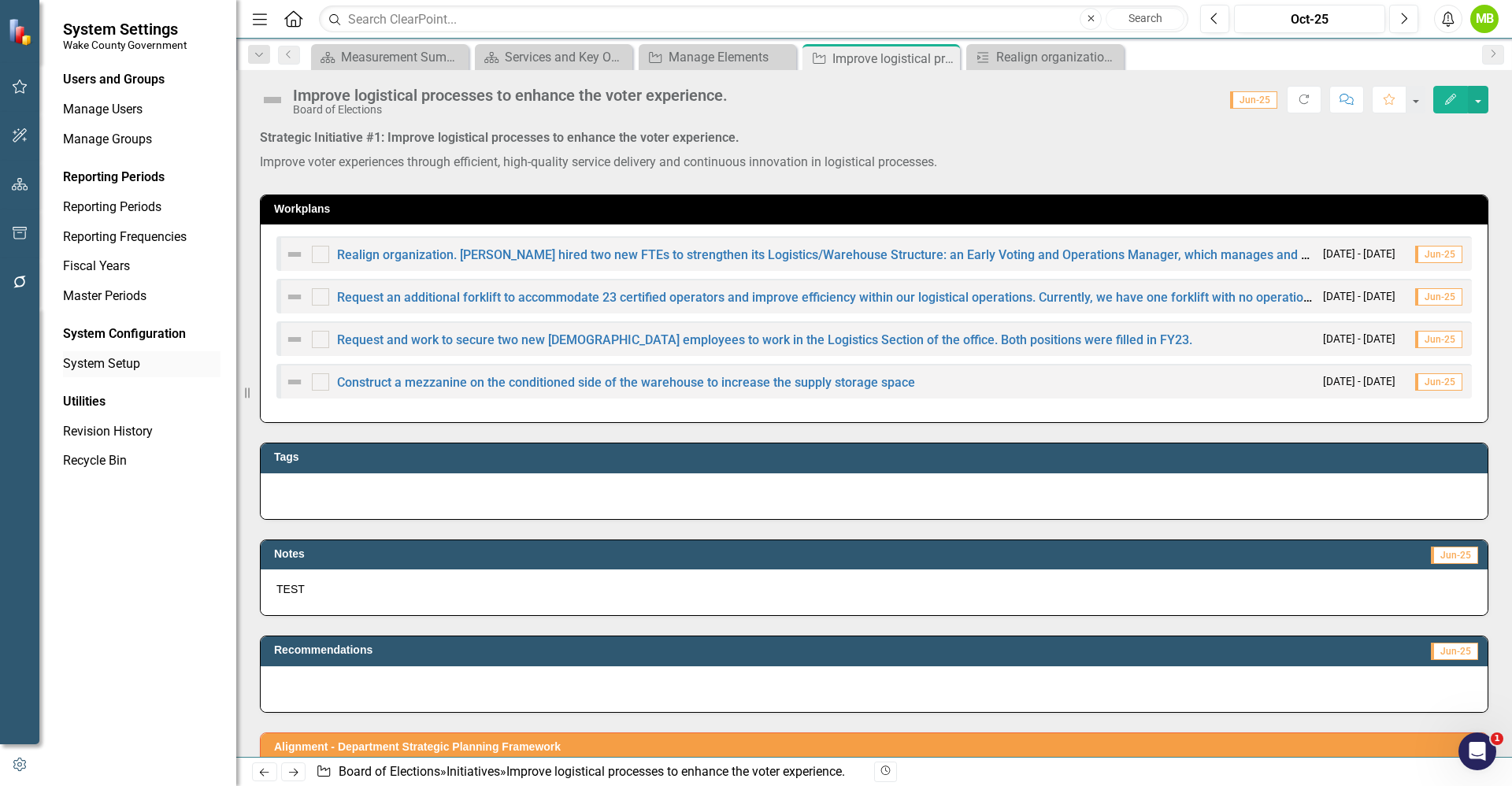
click at [137, 364] on link "System Setup" at bounding box center [142, 364] width 158 height 18
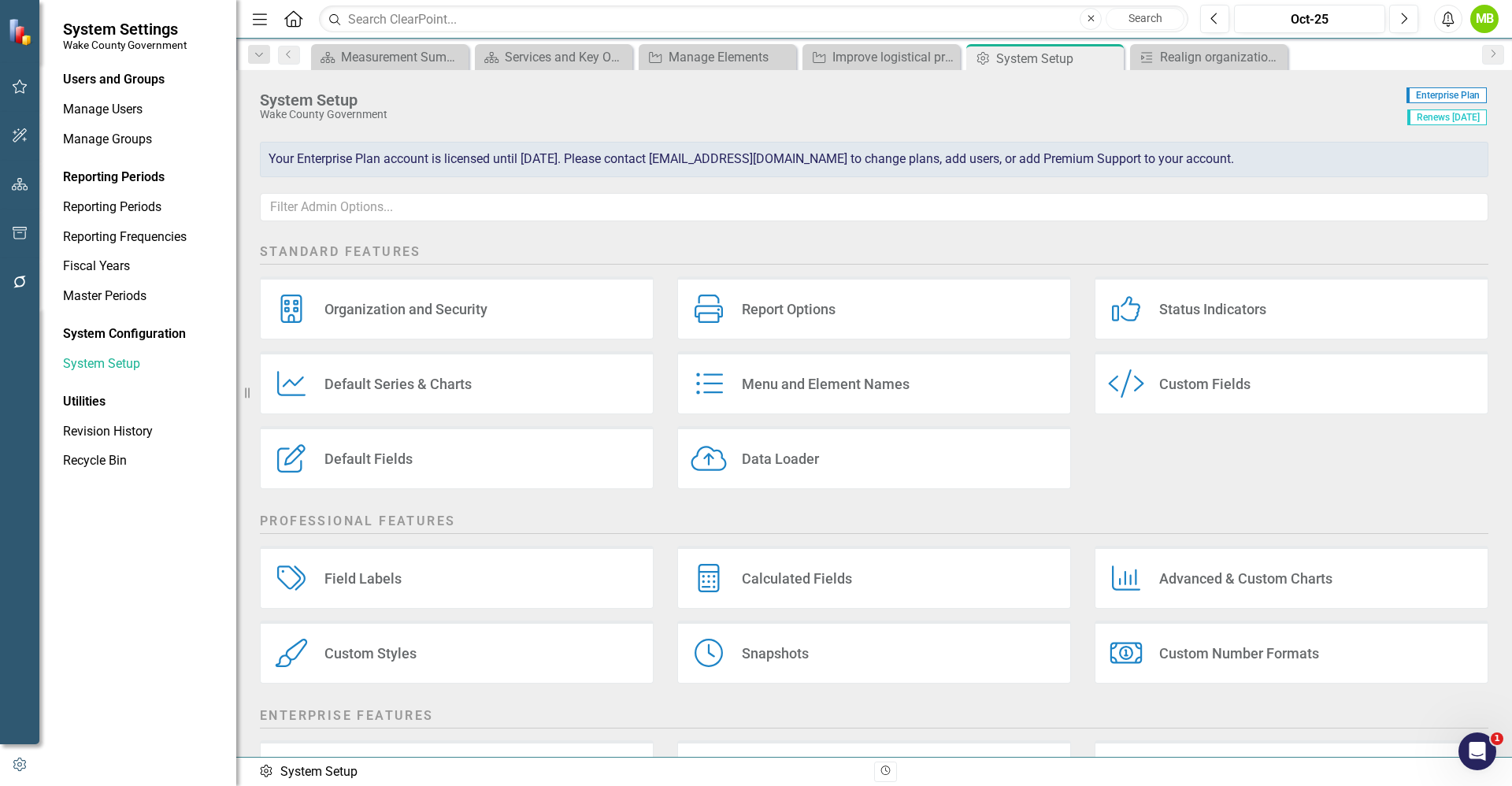
click at [458, 313] on div "Organization and Security" at bounding box center [406, 309] width 163 height 18
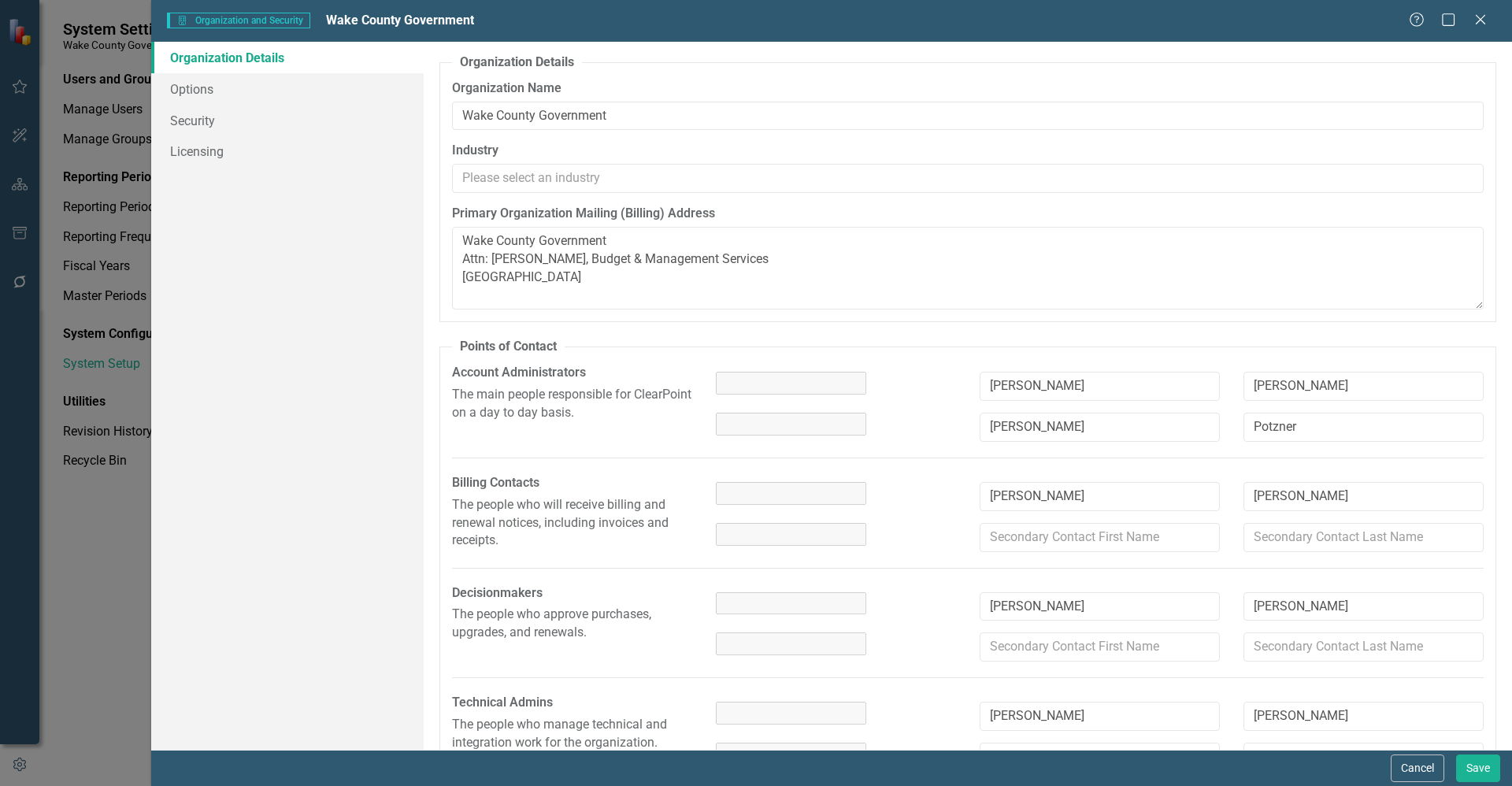
type textarea "Wake County Government Attn: Stephanie Harris, Budget & Management Services PO …"
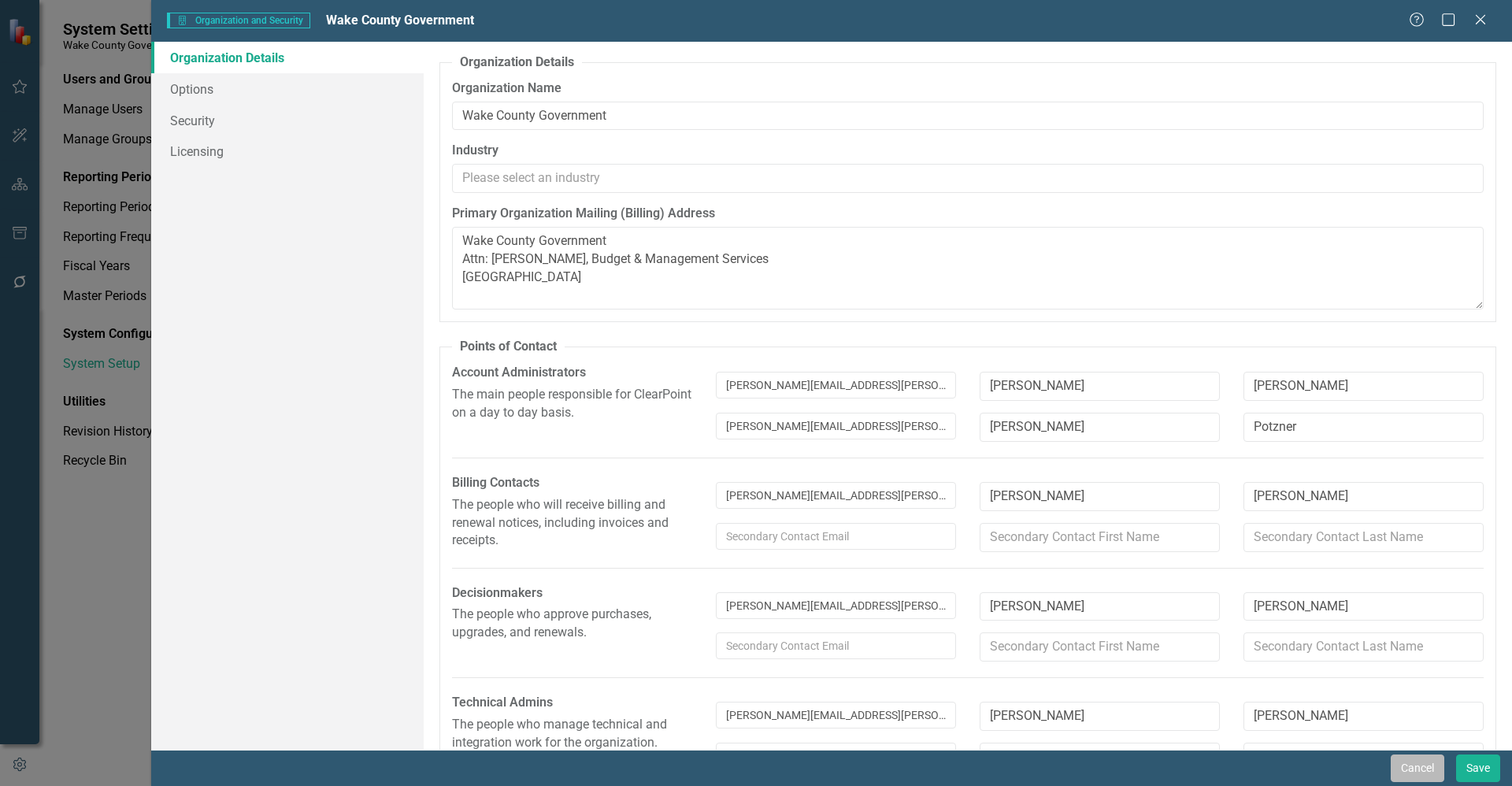
click at [1424, 764] on button "Cancel" at bounding box center [1418, 768] width 54 height 27
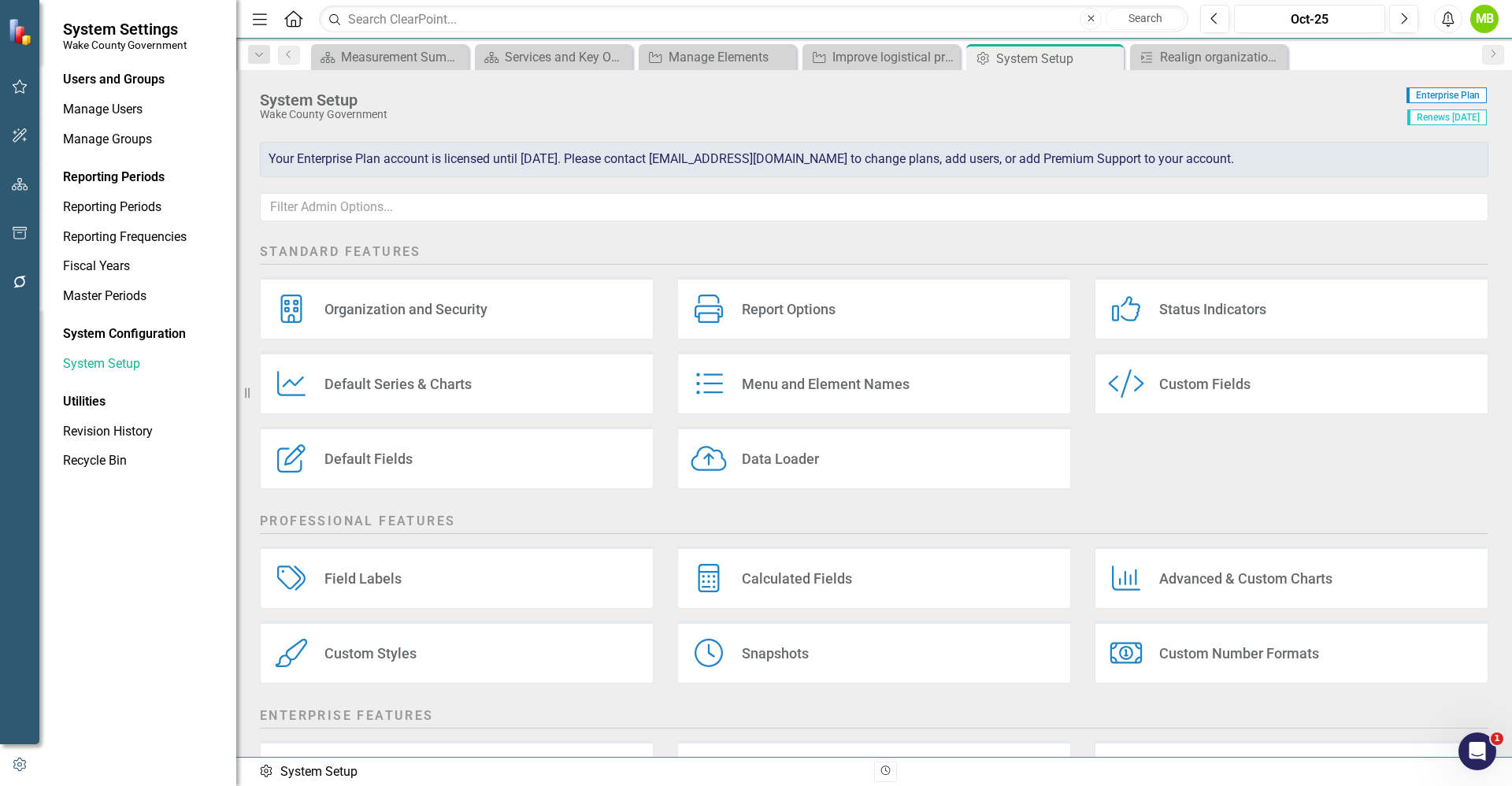
click at [429, 377] on div "Default Series & Charts" at bounding box center [398, 384] width 147 height 18
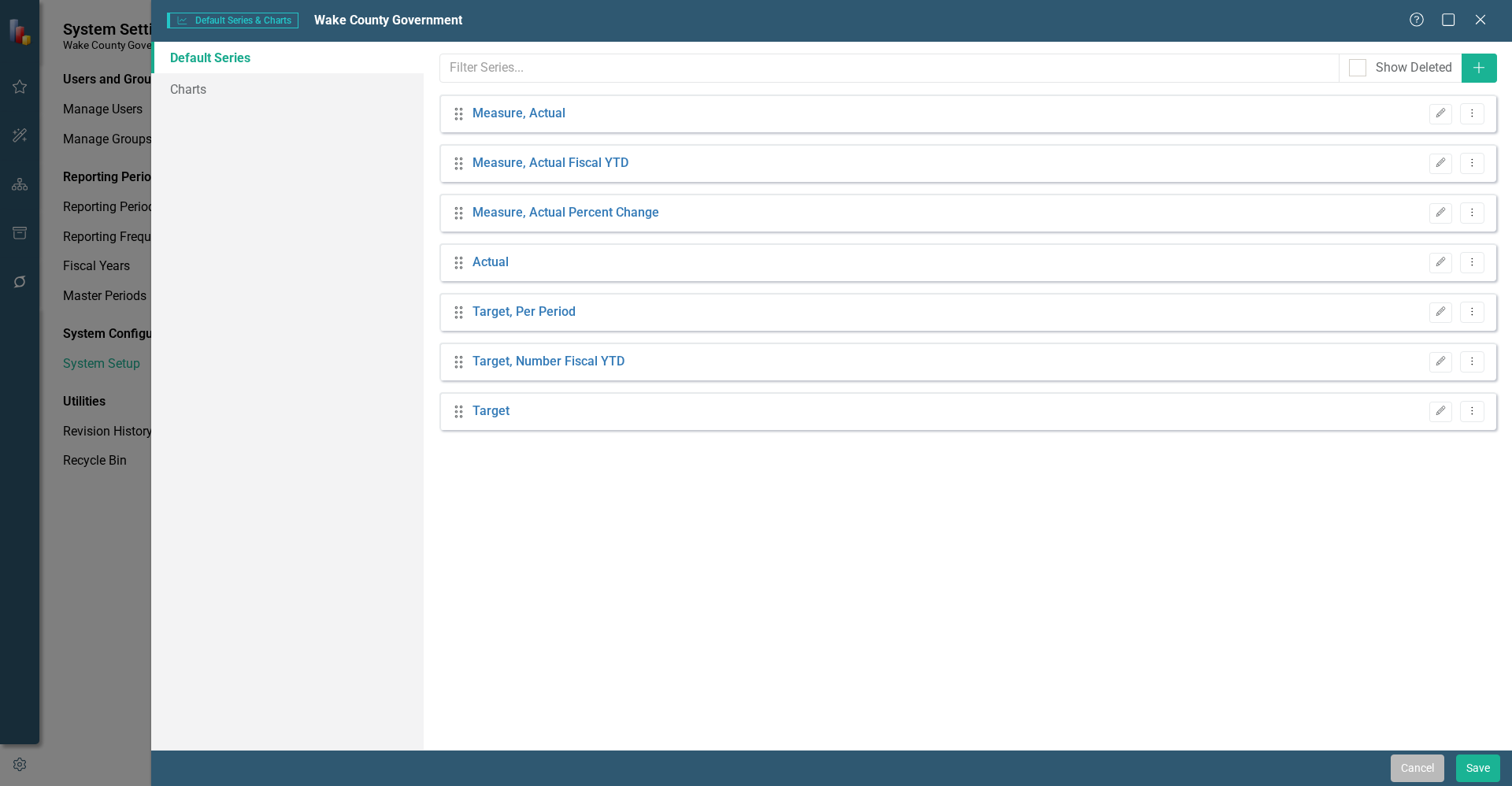
click at [1421, 777] on button "Cancel" at bounding box center [1418, 768] width 54 height 27
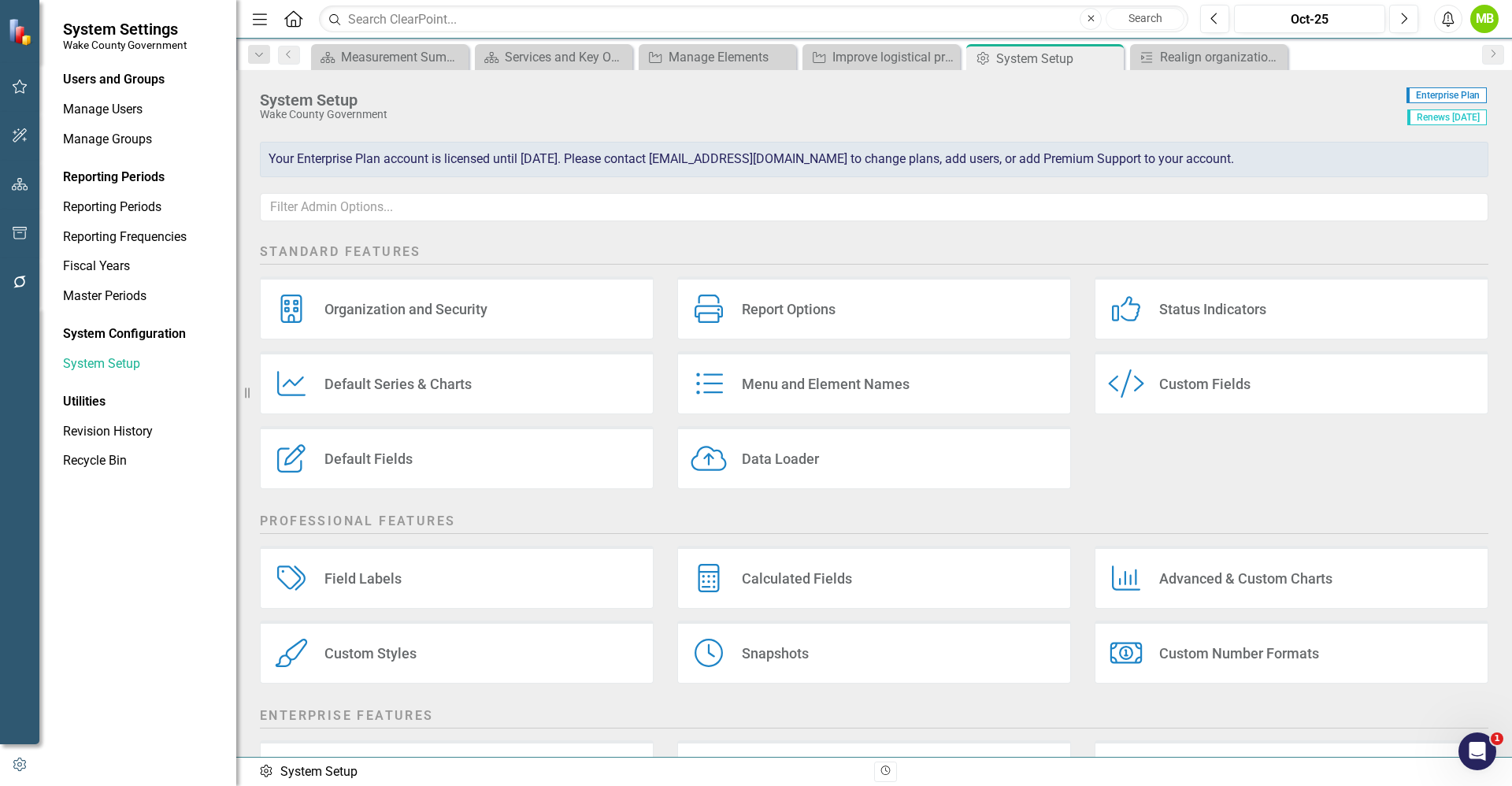
click at [434, 466] on div "Default Fields Default Fields" at bounding box center [456, 458] width 394 height 63
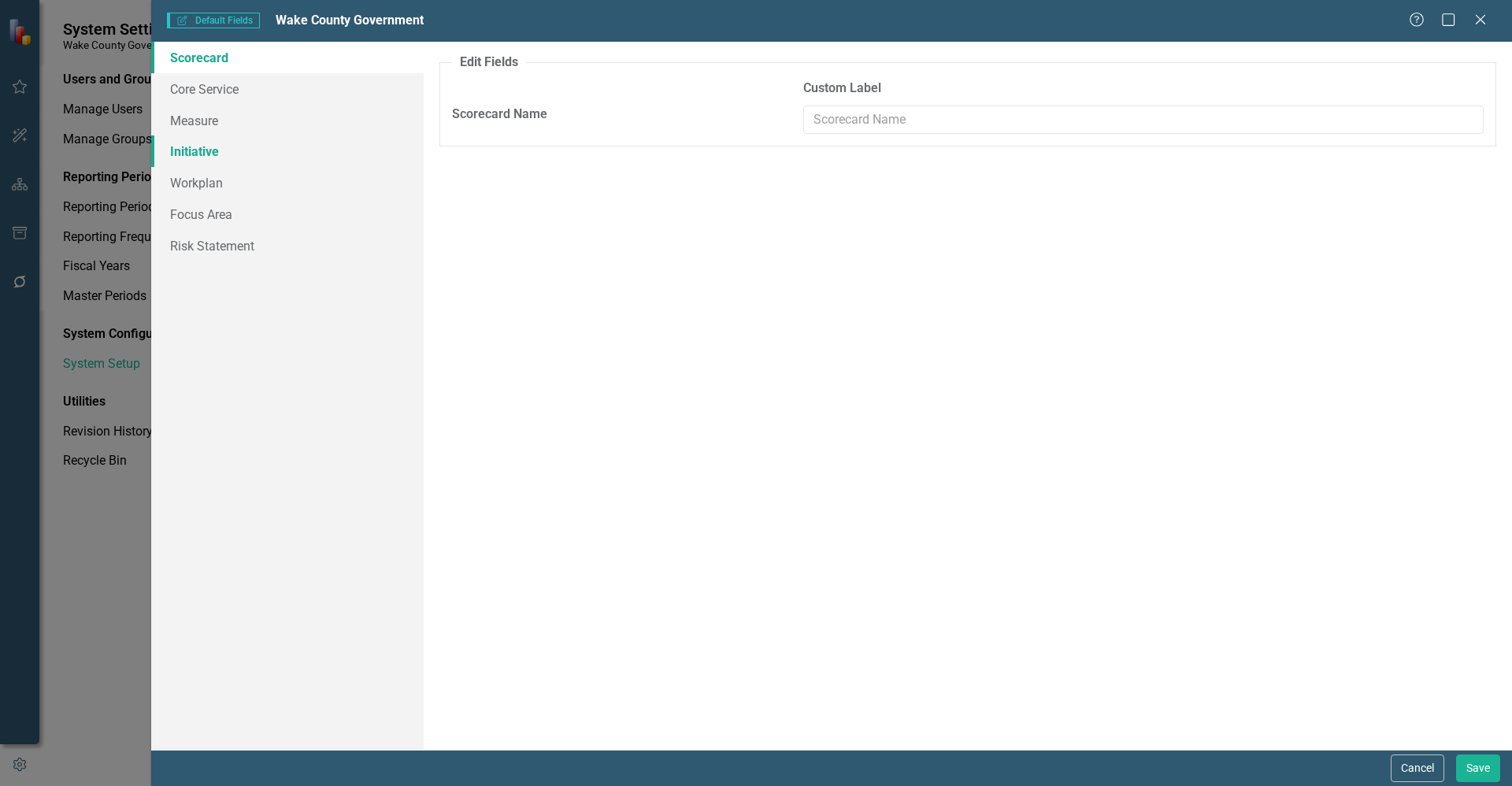
click at [259, 158] on link "Initiative" at bounding box center [287, 151] width 272 height 32
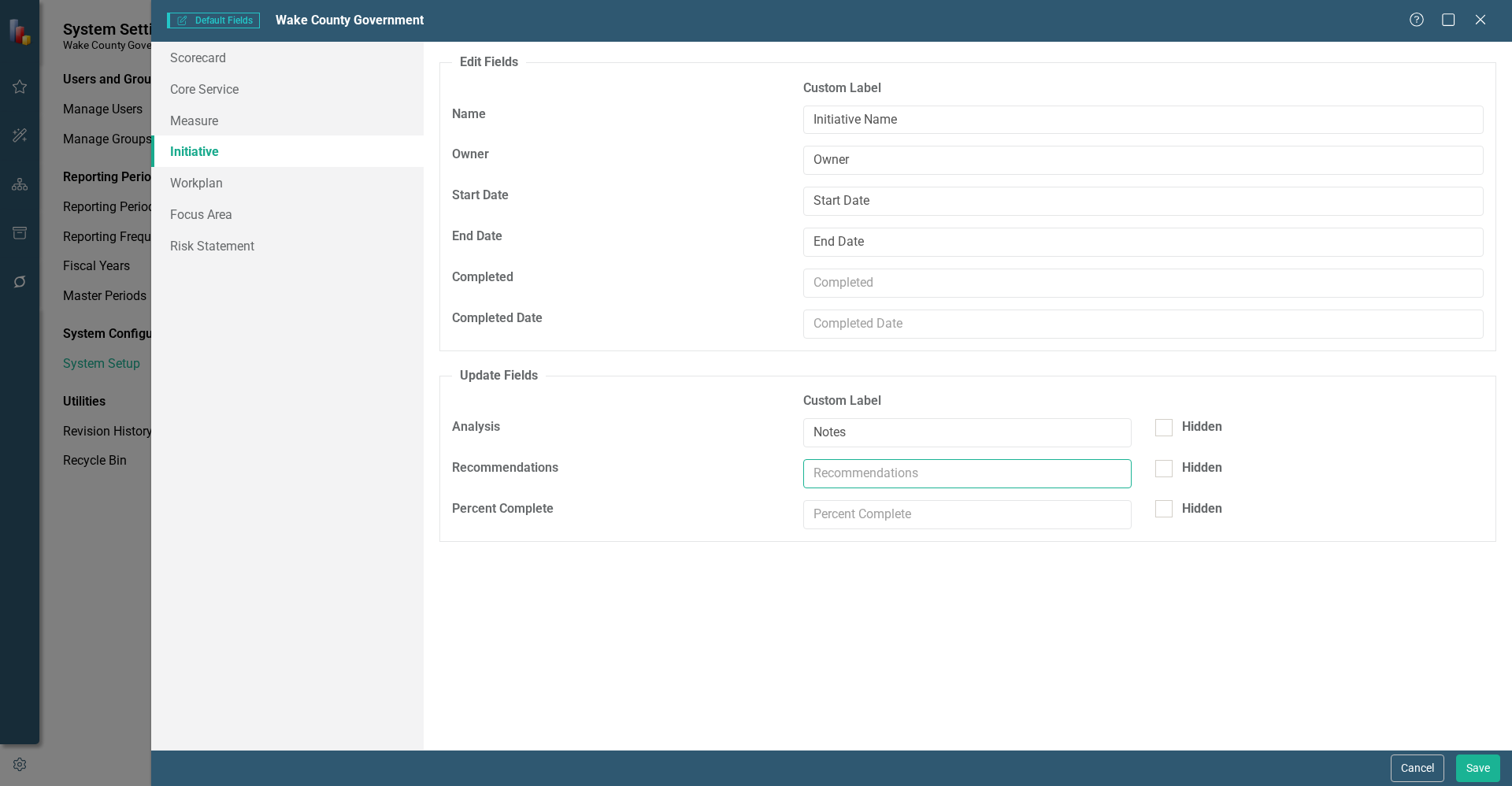
click at [916, 478] on input "text" at bounding box center [967, 473] width 328 height 29
type input "D"
type input "Next Step"
click at [1489, 768] on button "Save" at bounding box center [1479, 768] width 44 height 27
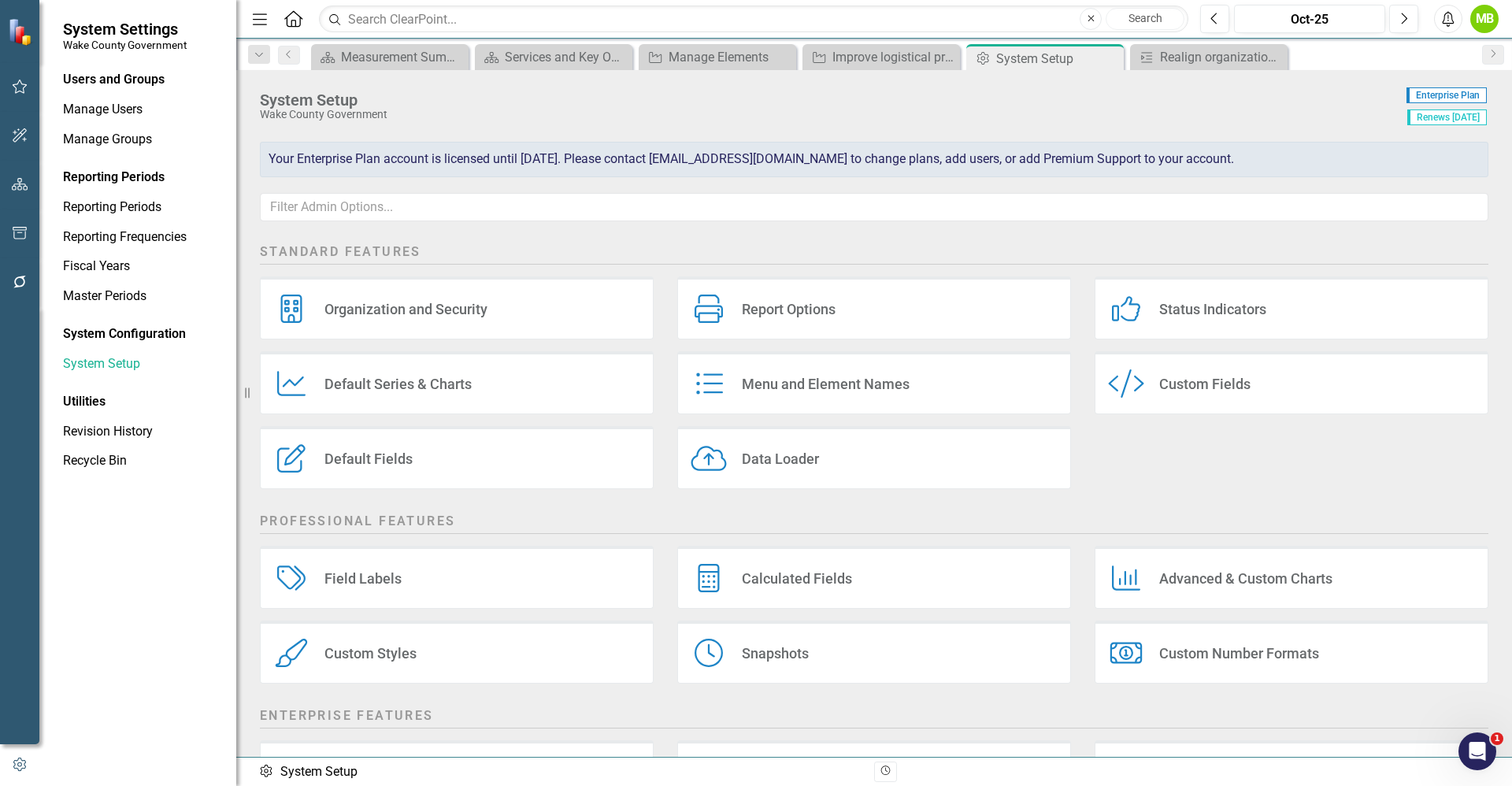
click at [815, 385] on div "Menu and Element Names" at bounding box center [826, 384] width 168 height 18
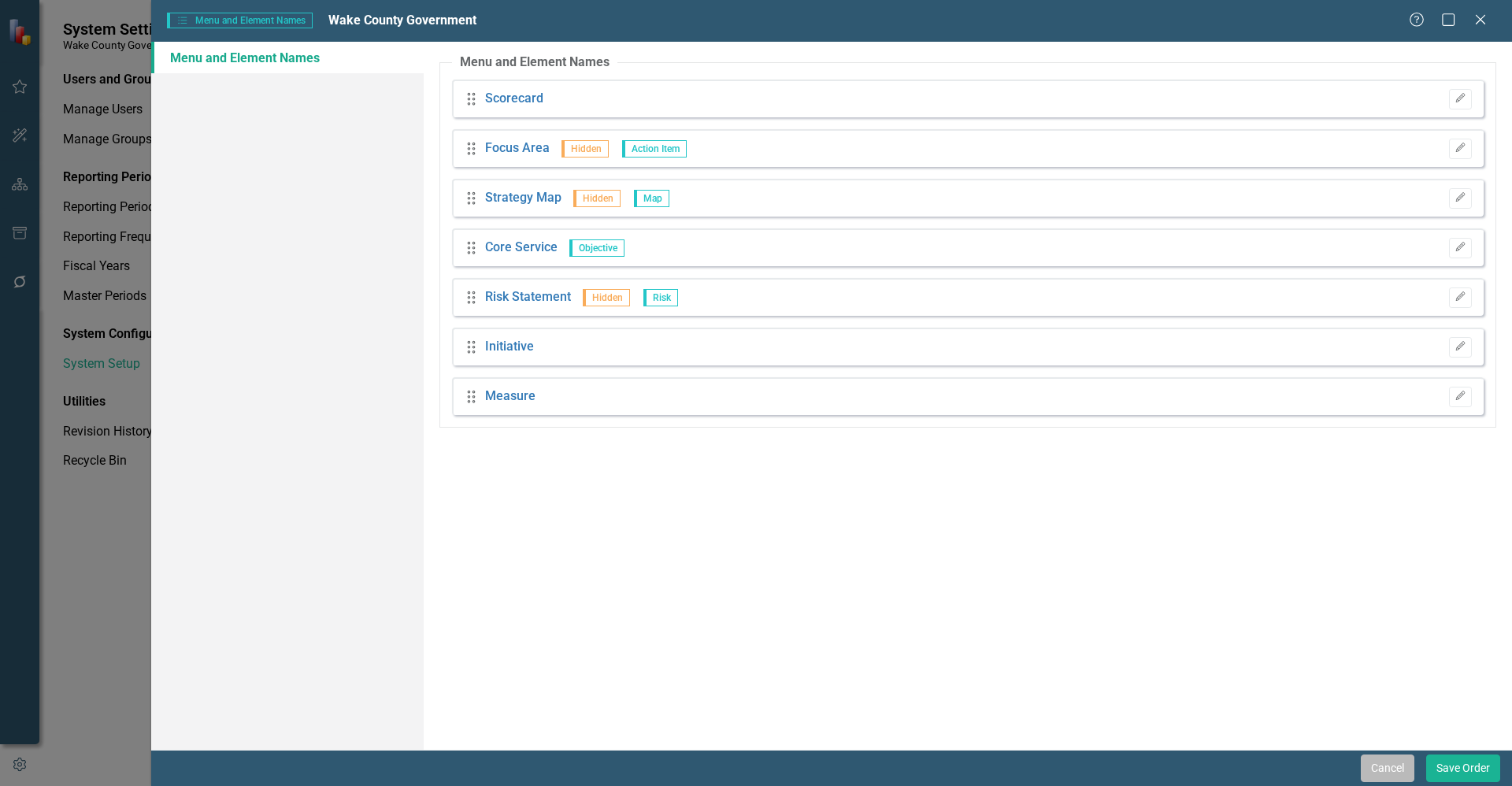
click at [1399, 770] on button "Cancel" at bounding box center [1388, 768] width 54 height 27
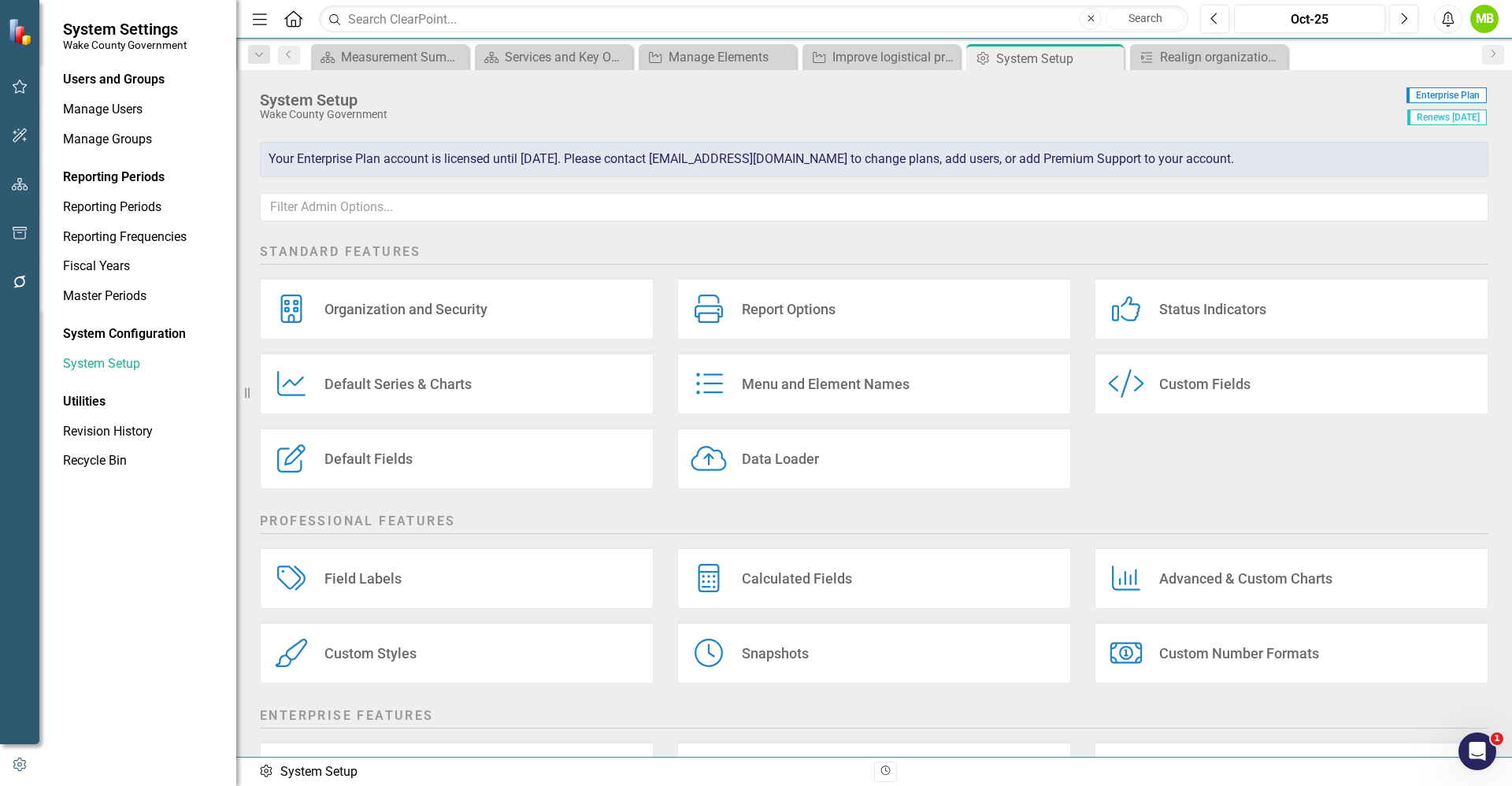
click at [872, 377] on div "Menu and Element Names" at bounding box center [826, 384] width 168 height 18
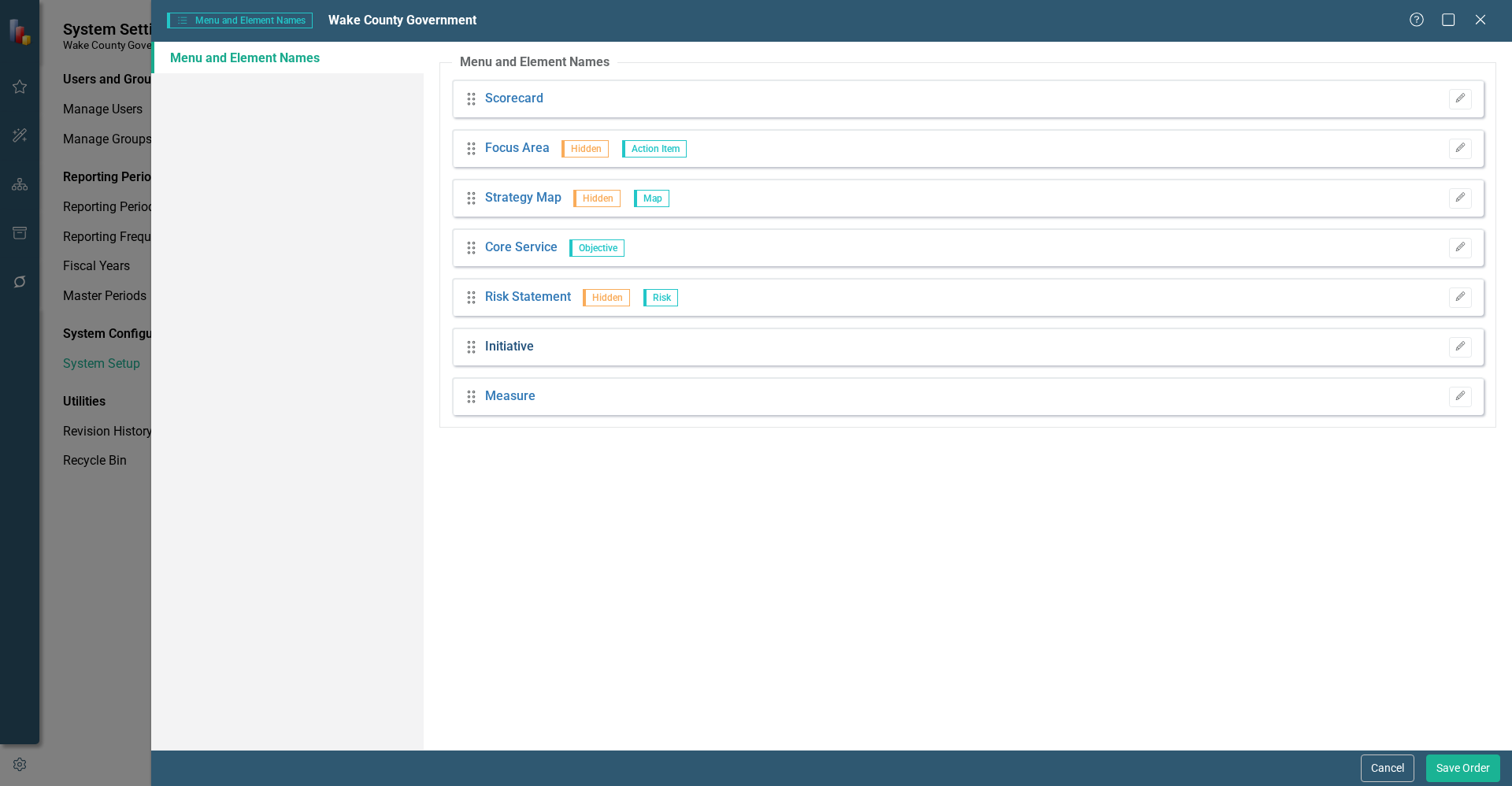
click at [506, 348] on link "Initiative" at bounding box center [509, 347] width 48 height 18
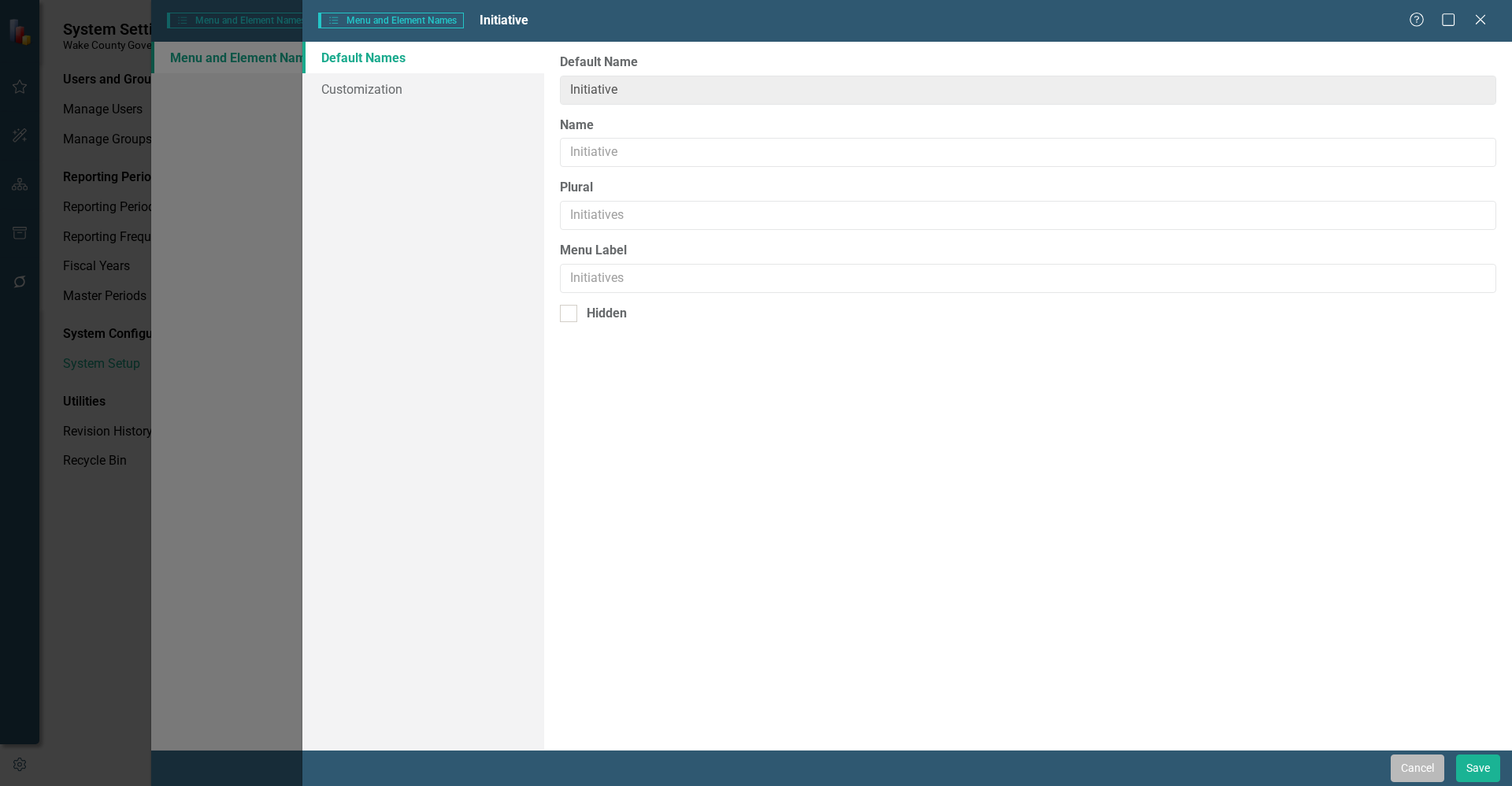
click at [1433, 772] on button "Cancel" at bounding box center [1418, 768] width 54 height 27
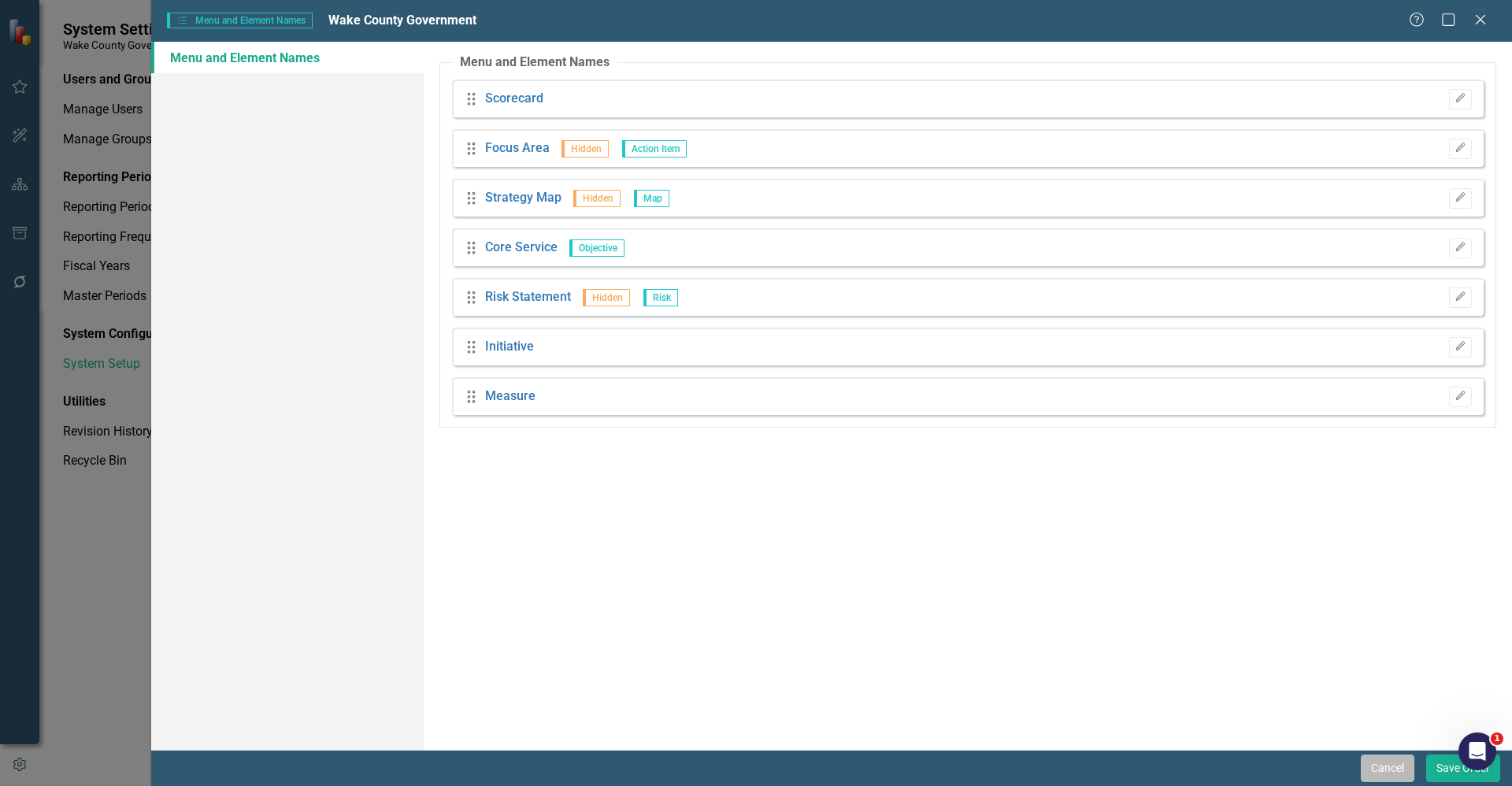
click at [1393, 767] on button "Cancel" at bounding box center [1388, 768] width 54 height 27
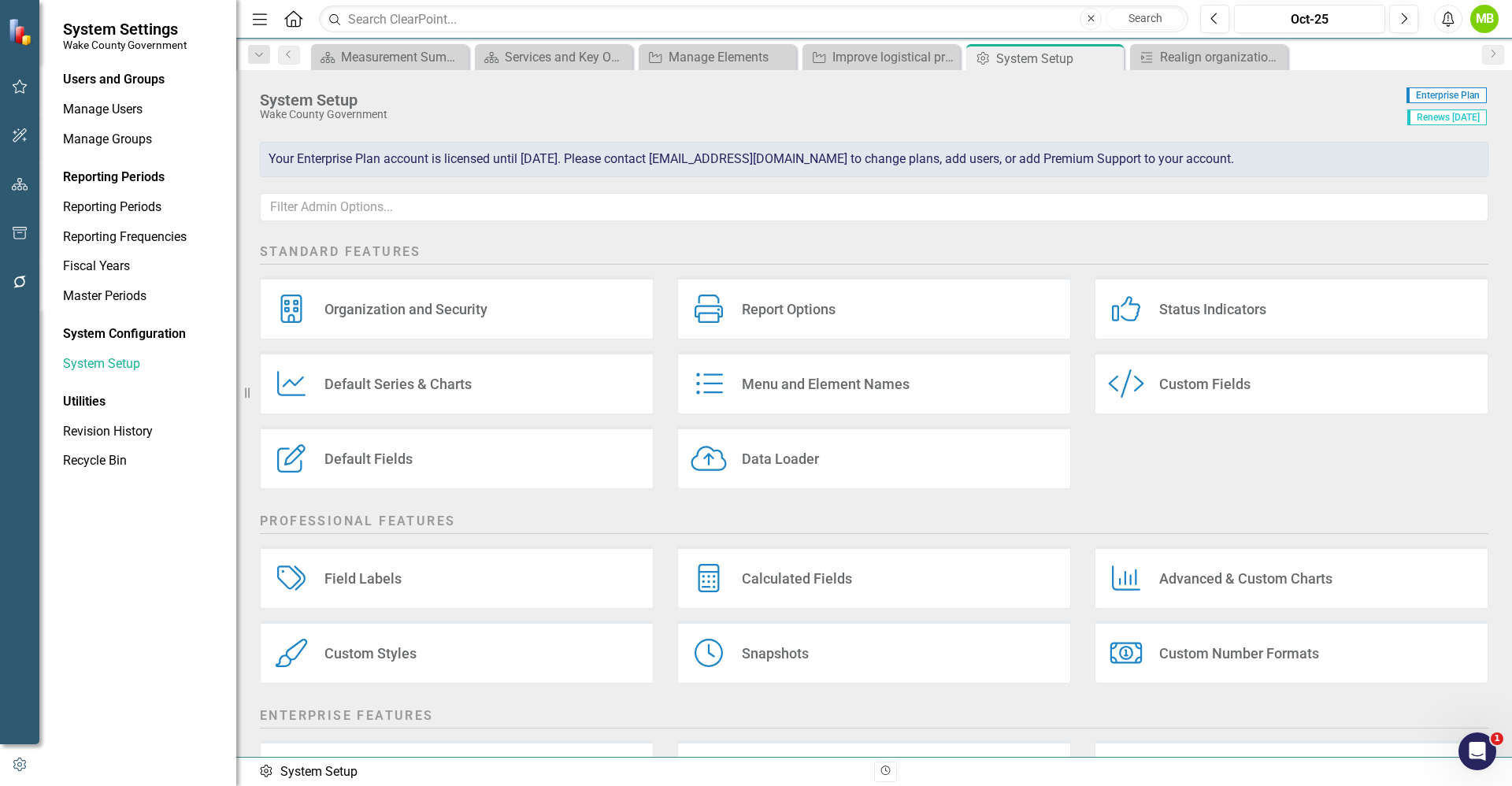
click at [487, 589] on div "Field Labels Field Labels" at bounding box center [456, 577] width 394 height 63
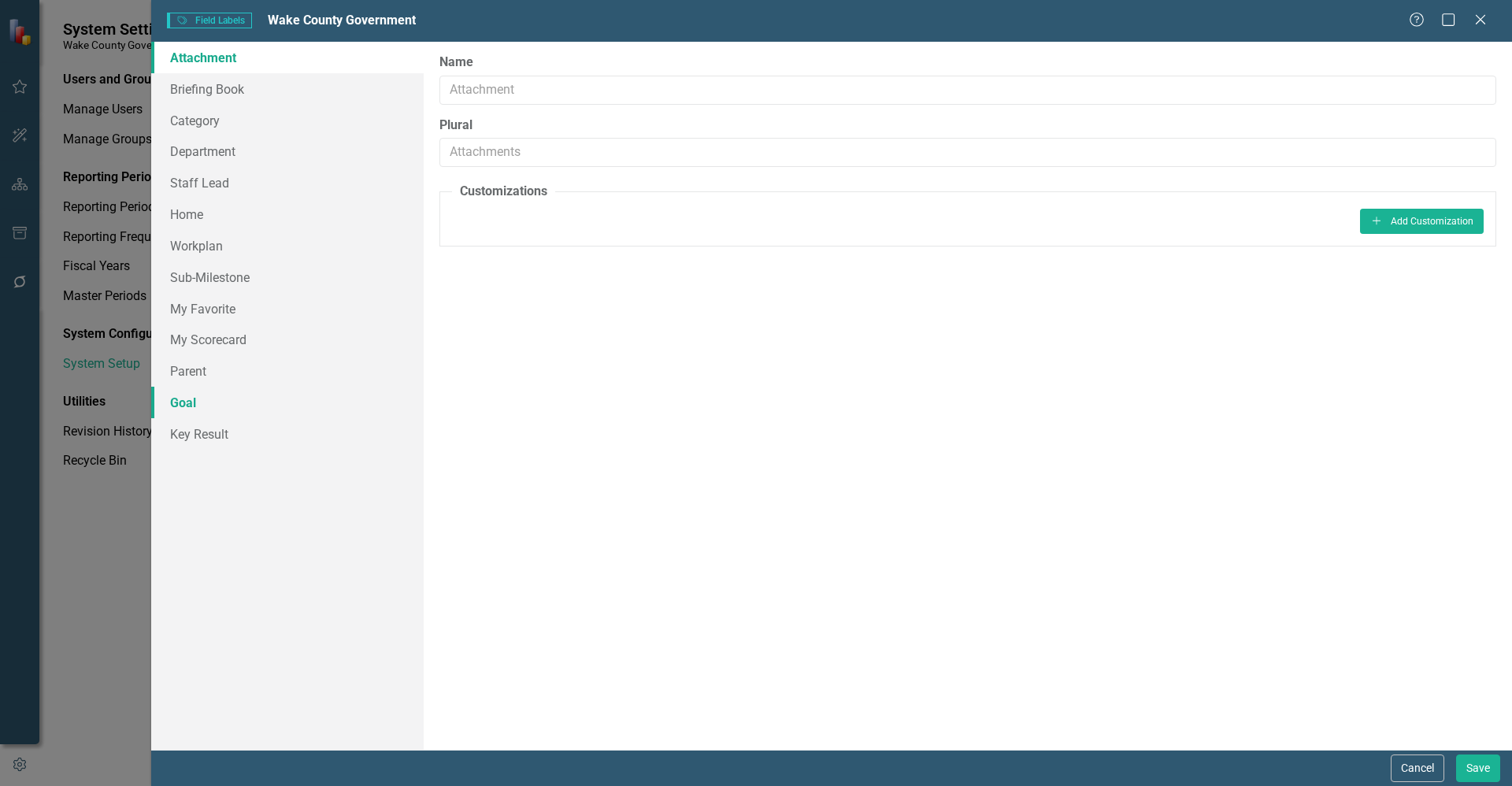
click at [209, 414] on link "Goal" at bounding box center [287, 402] width 272 height 32
click at [213, 437] on link "Key Result" at bounding box center [287, 434] width 272 height 32
click at [1411, 769] on button "Cancel" at bounding box center [1418, 768] width 54 height 27
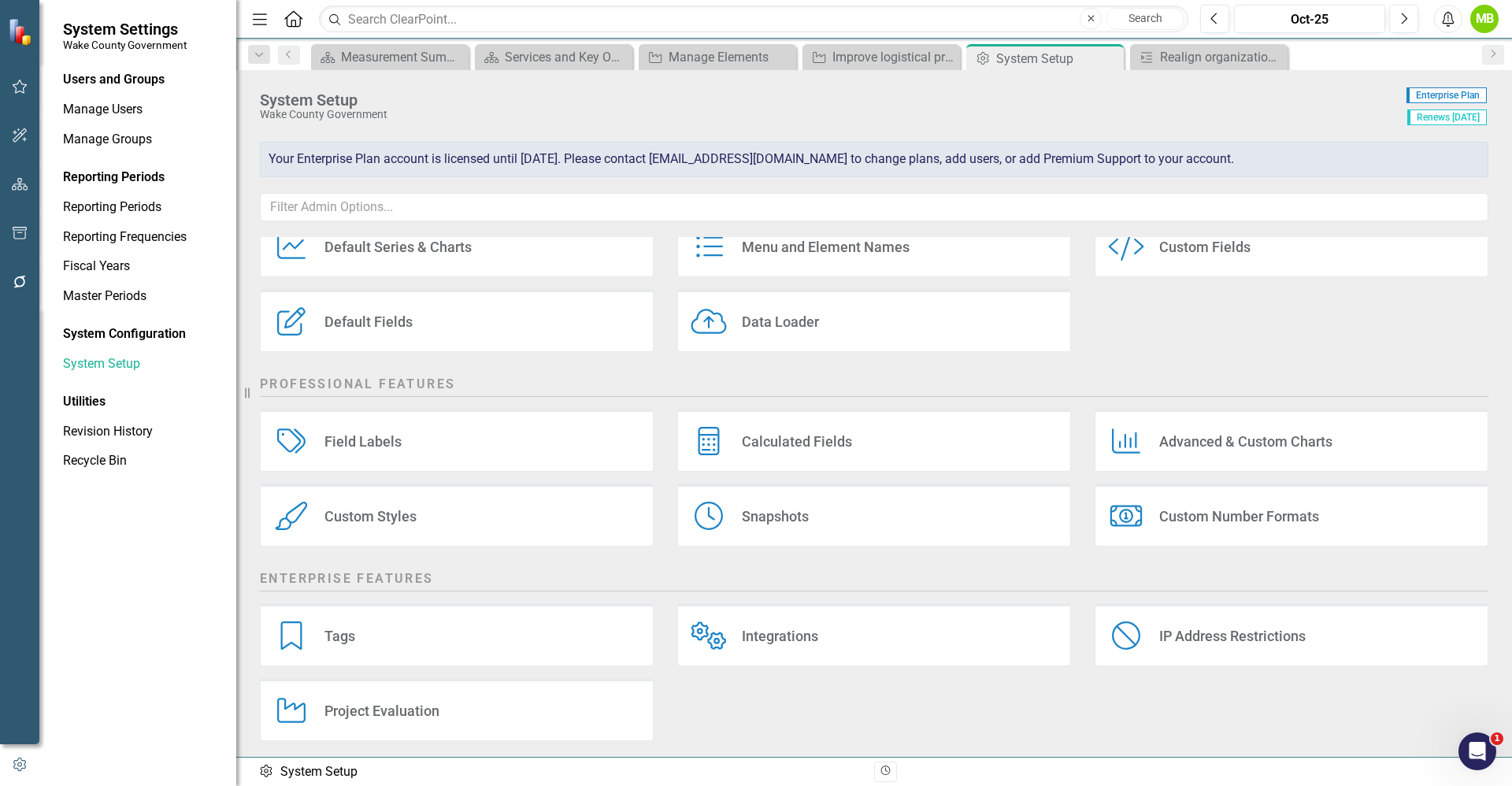
scroll to position [145, 0]
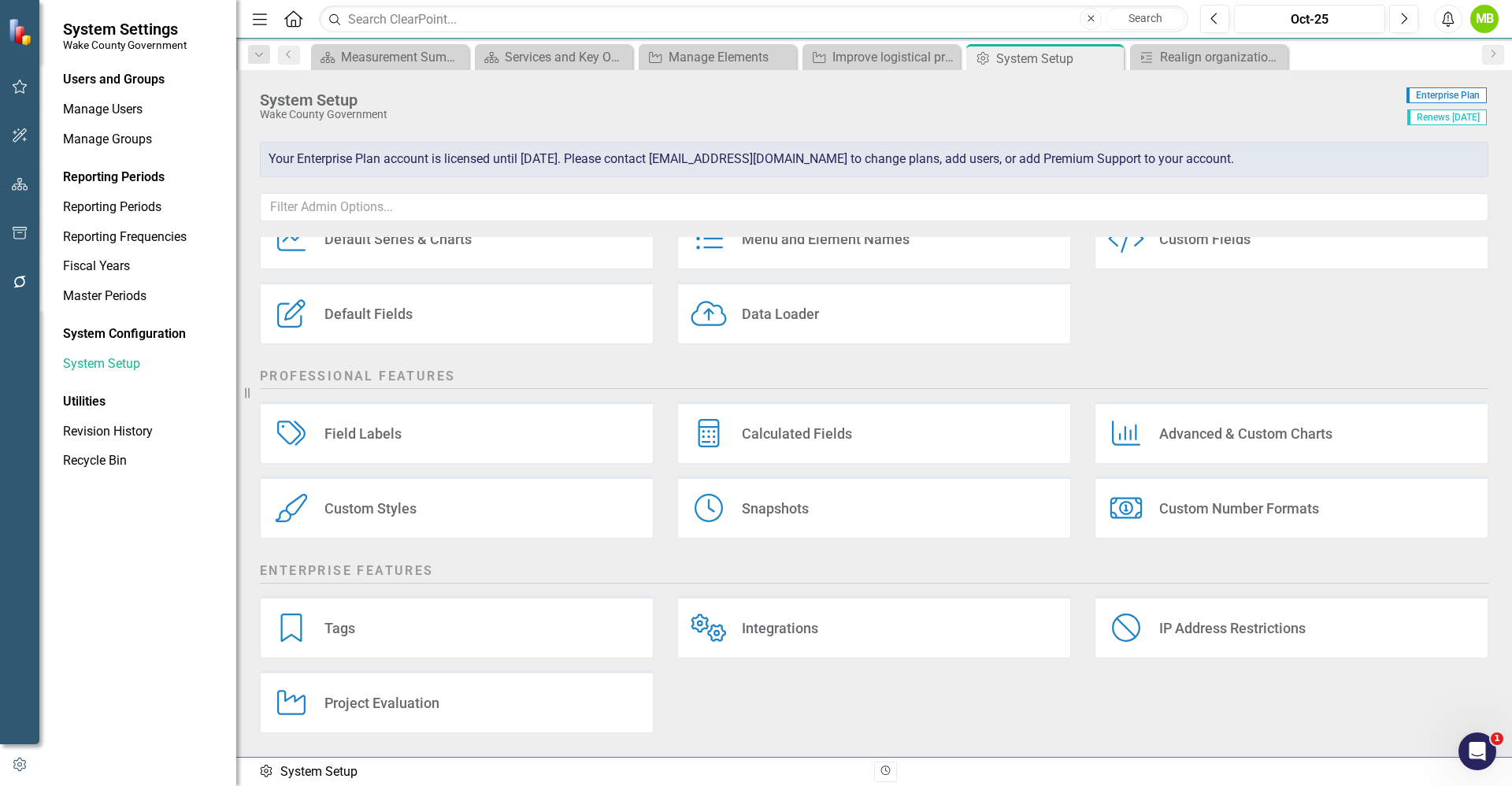
click at [482, 623] on div "Tags Tags" at bounding box center [456, 627] width 394 height 63
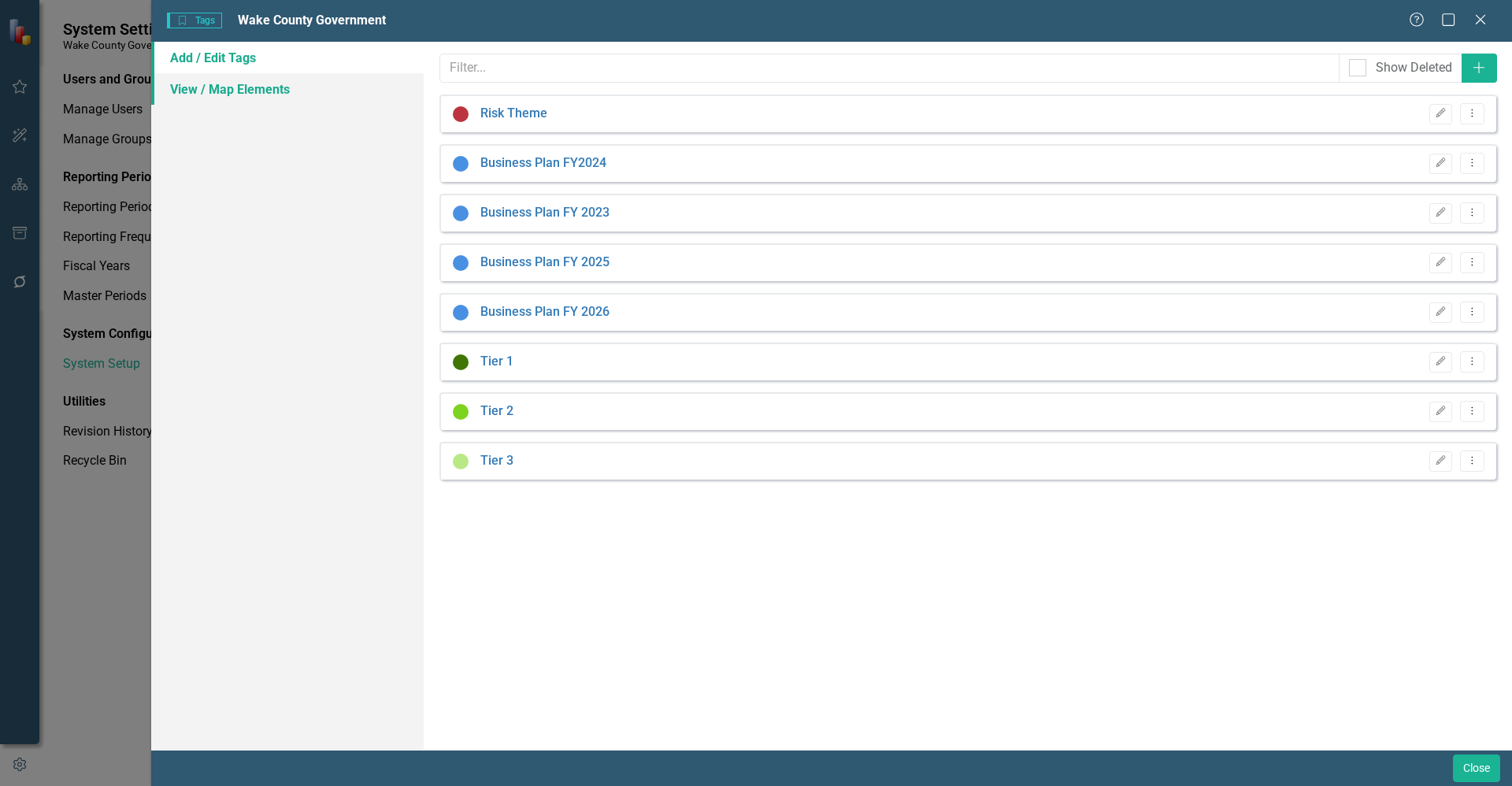
click at [268, 87] on link "View / Map Elements" at bounding box center [287, 89] width 272 height 32
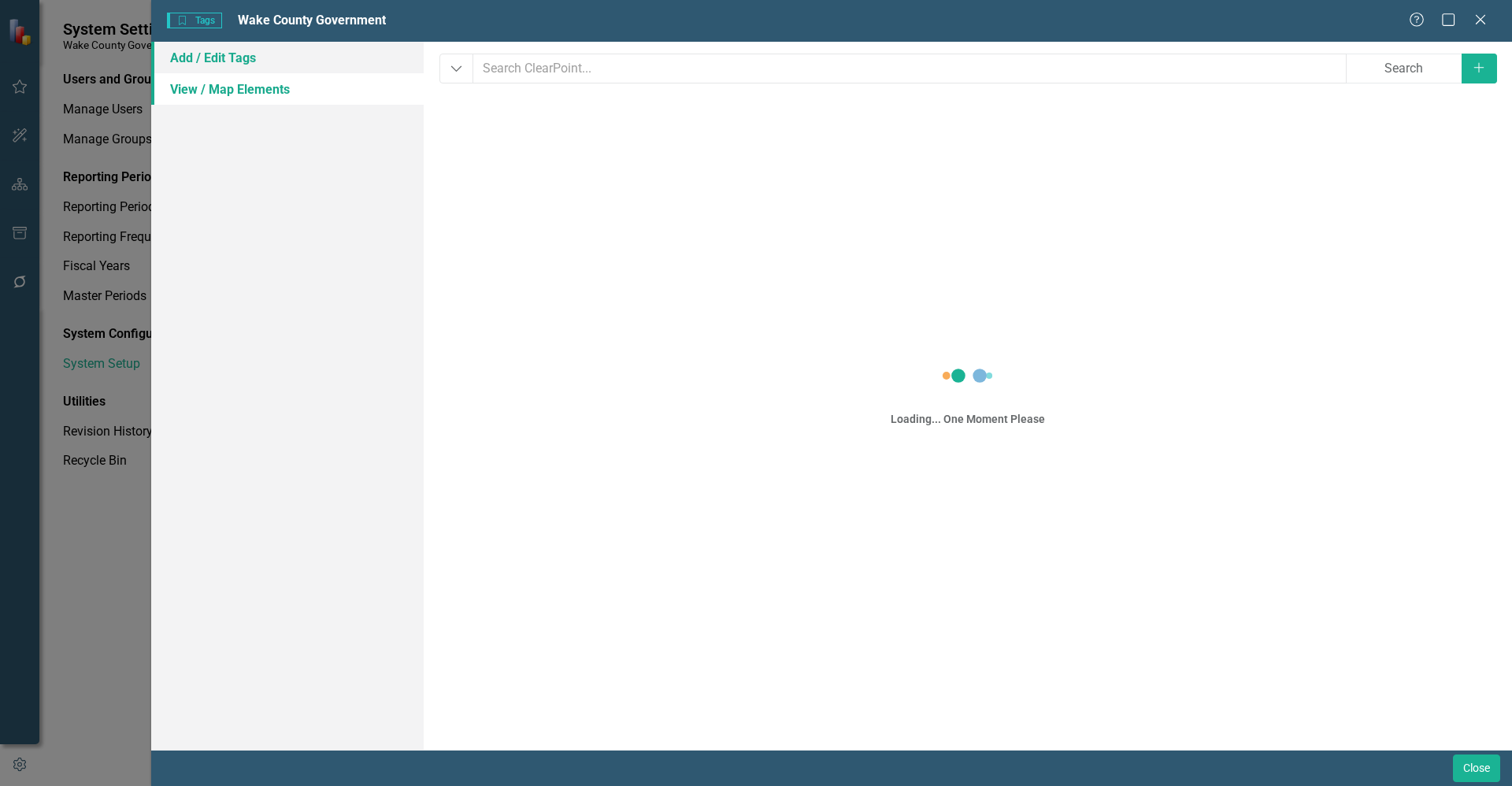
click at [255, 63] on link "Add / Edit Tags" at bounding box center [287, 57] width 272 height 32
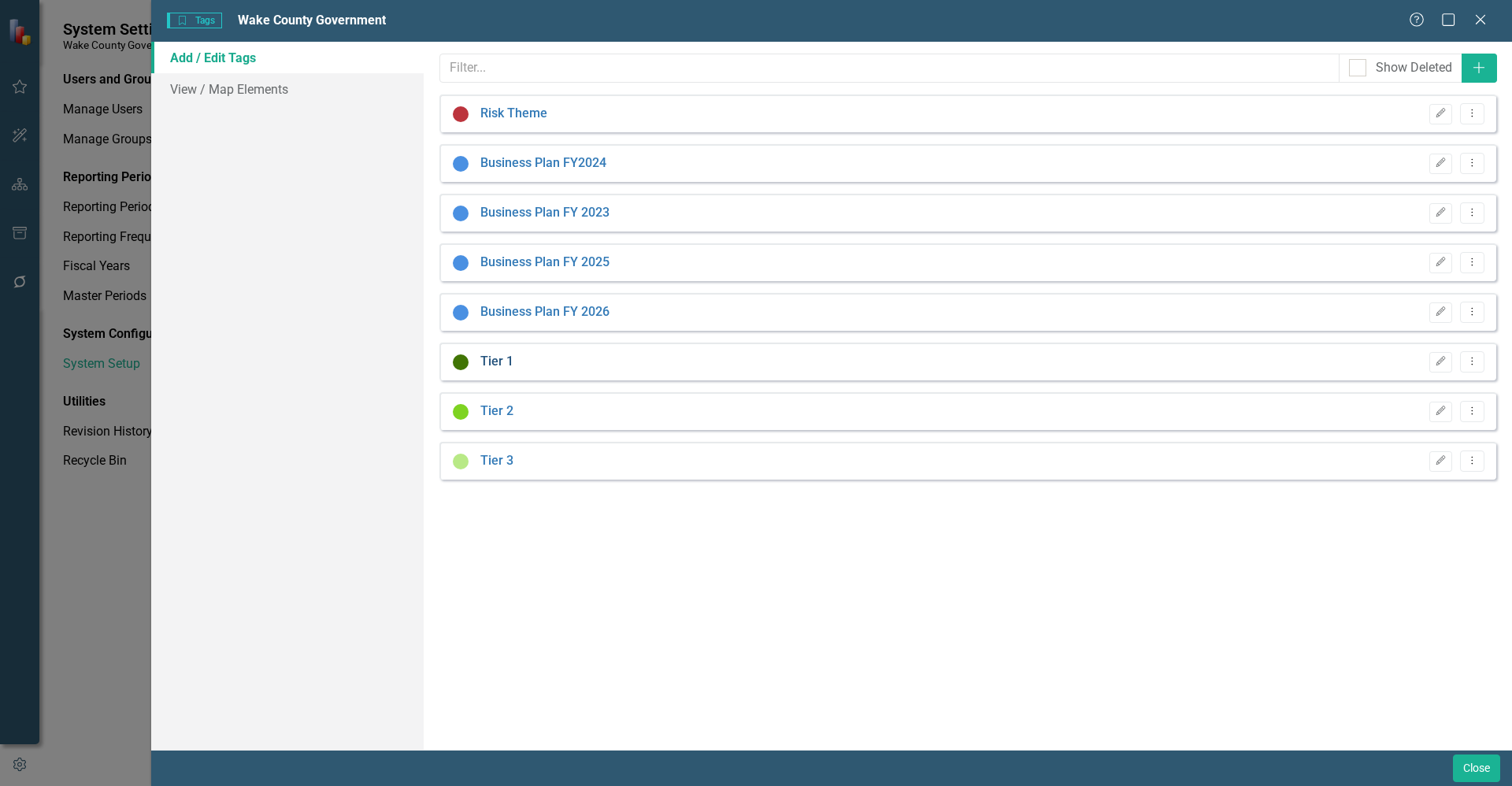
click at [501, 361] on link "Tier 1" at bounding box center [498, 362] width 33 height 18
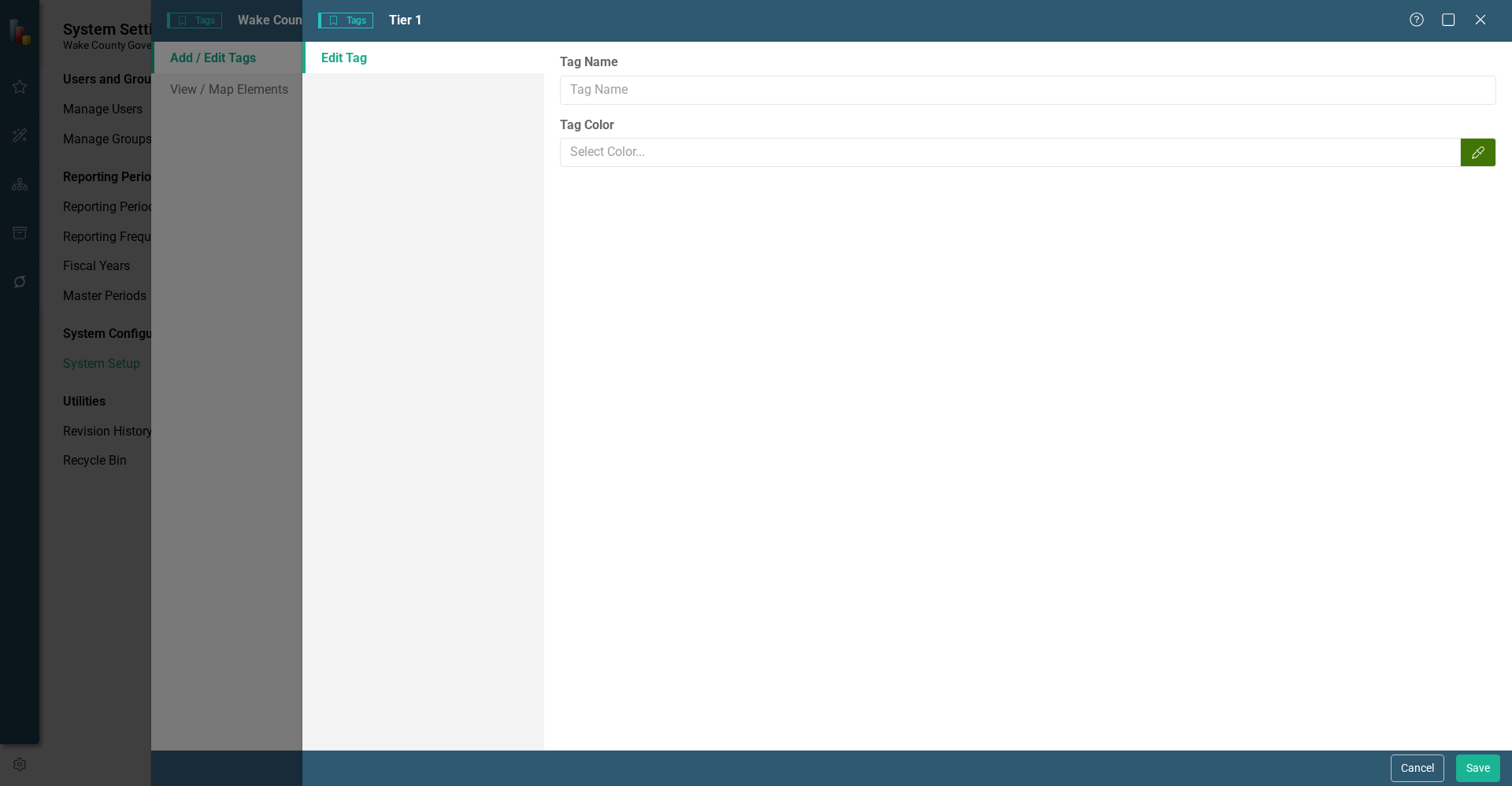
type input "Tier 1"
type input "#417505"
click at [1424, 770] on button "Cancel" at bounding box center [1418, 768] width 54 height 27
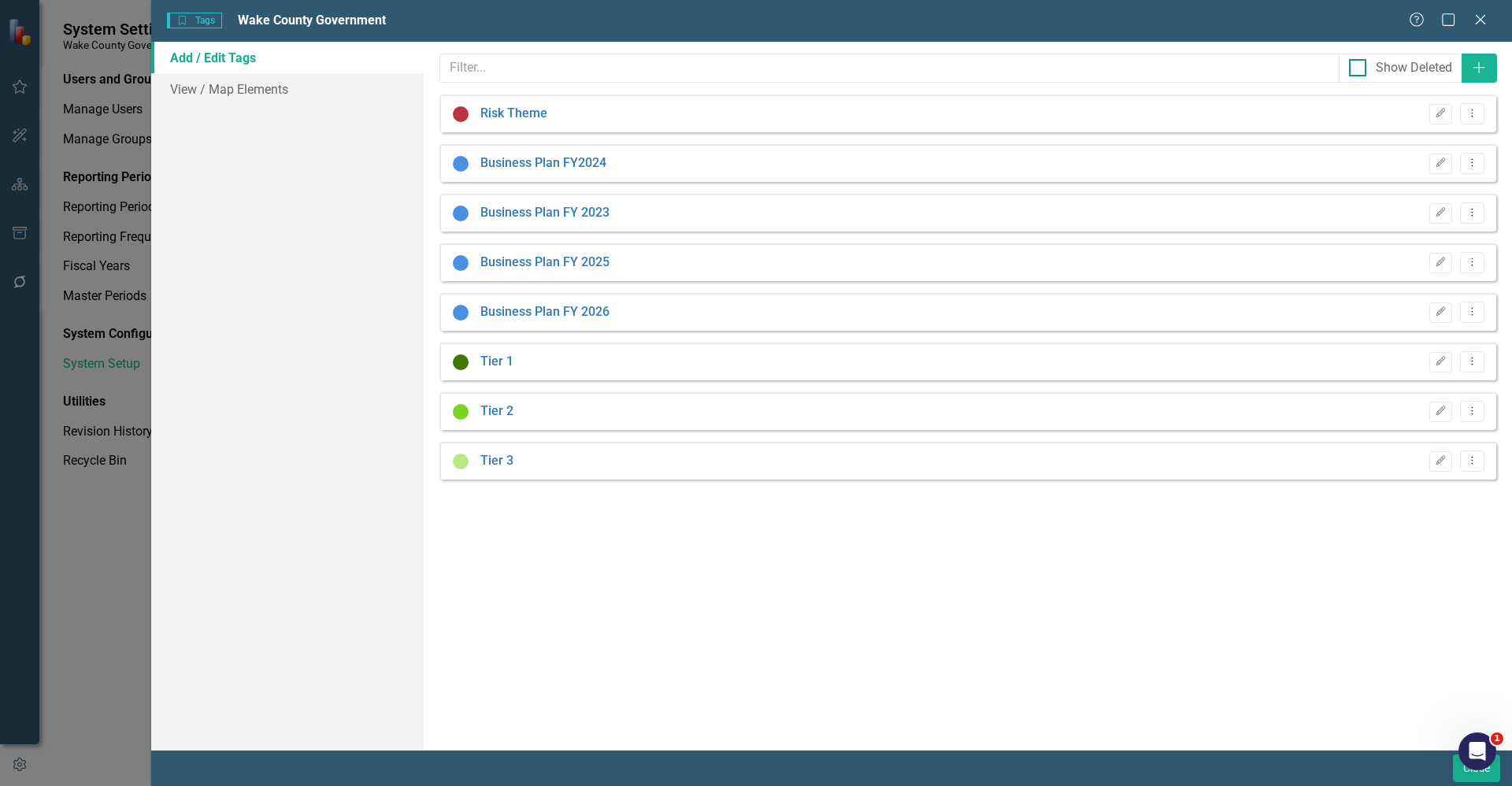
click at [1355, 66] on input "Show Deleted" at bounding box center [1354, 64] width 11 height 11
click at [1358, 70] on div at bounding box center [1358, 68] width 18 height 18
click at [1358, 70] on input "Show Deleted" at bounding box center [1354, 64] width 11 height 11
checkbox input "false"
click at [1486, 20] on icon "Close" at bounding box center [1480, 18] width 19 height 15
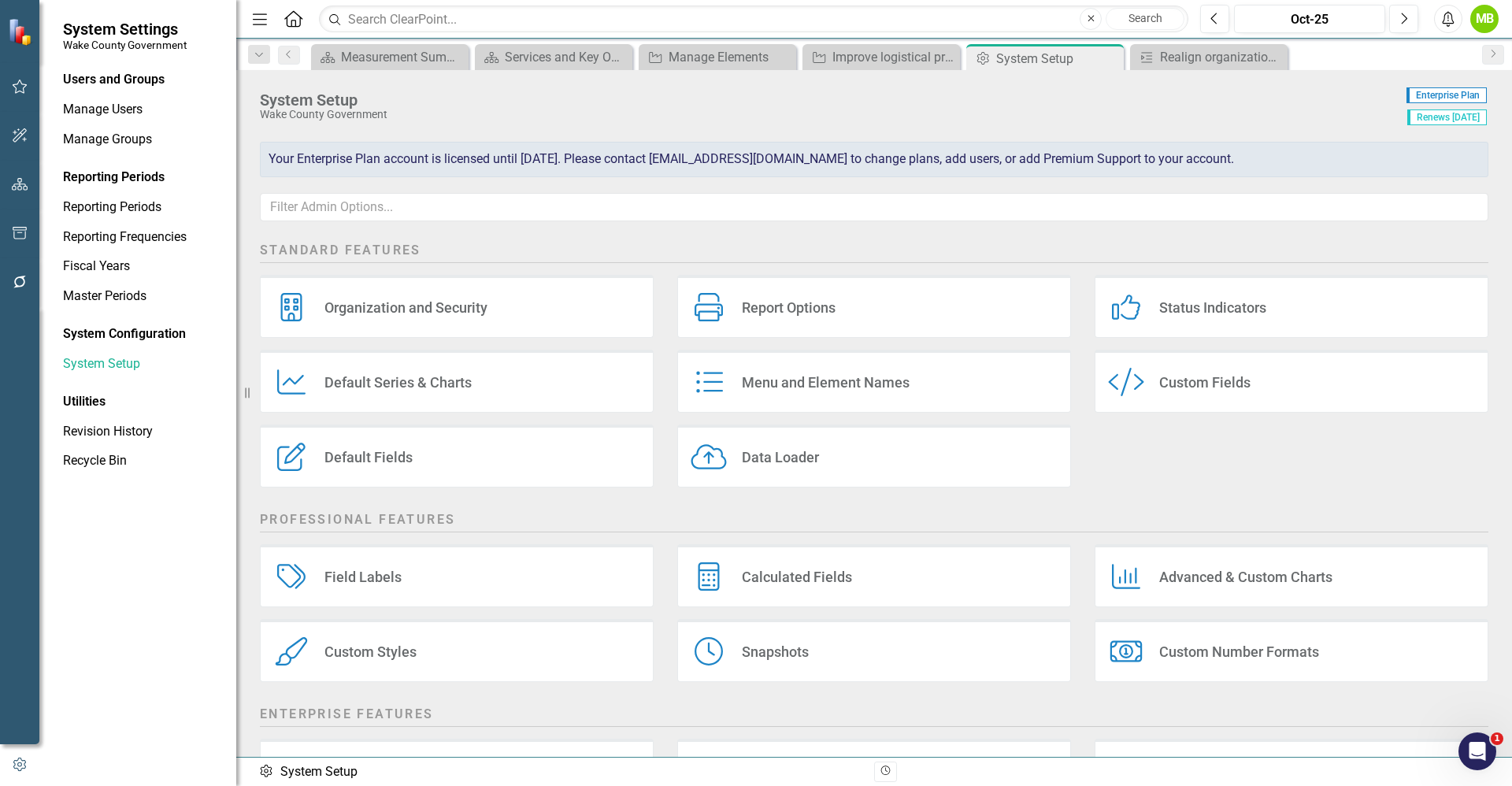
scroll to position [0, 0]
click at [1198, 56] on div "Realign organization. [PERSON_NAME] hired two new FTEs to strengthen its Logist…" at bounding box center [1213, 57] width 104 height 19
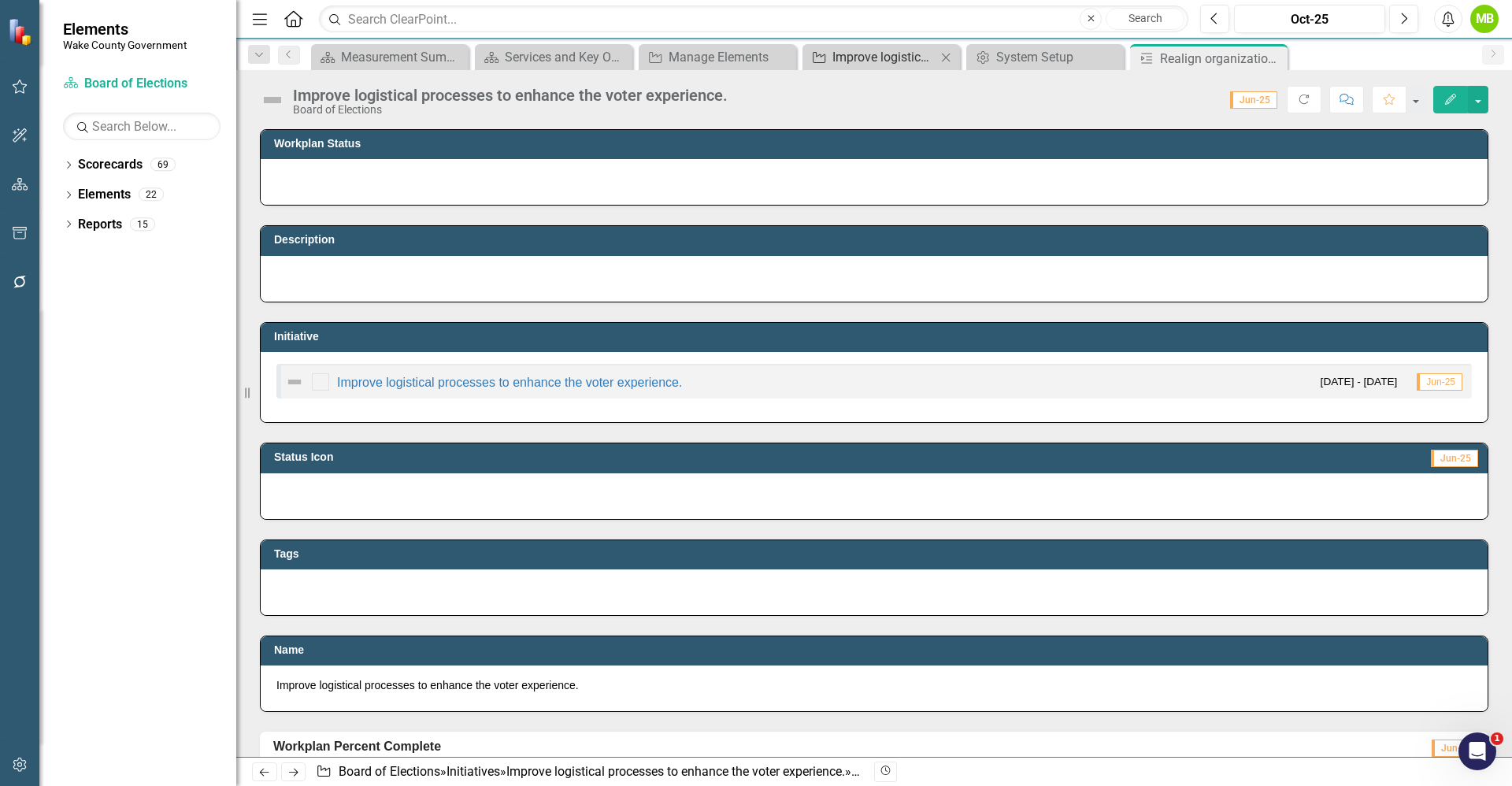
click at [891, 53] on div "Improve logistical processes to enhance the voter experience." at bounding box center [884, 57] width 104 height 19
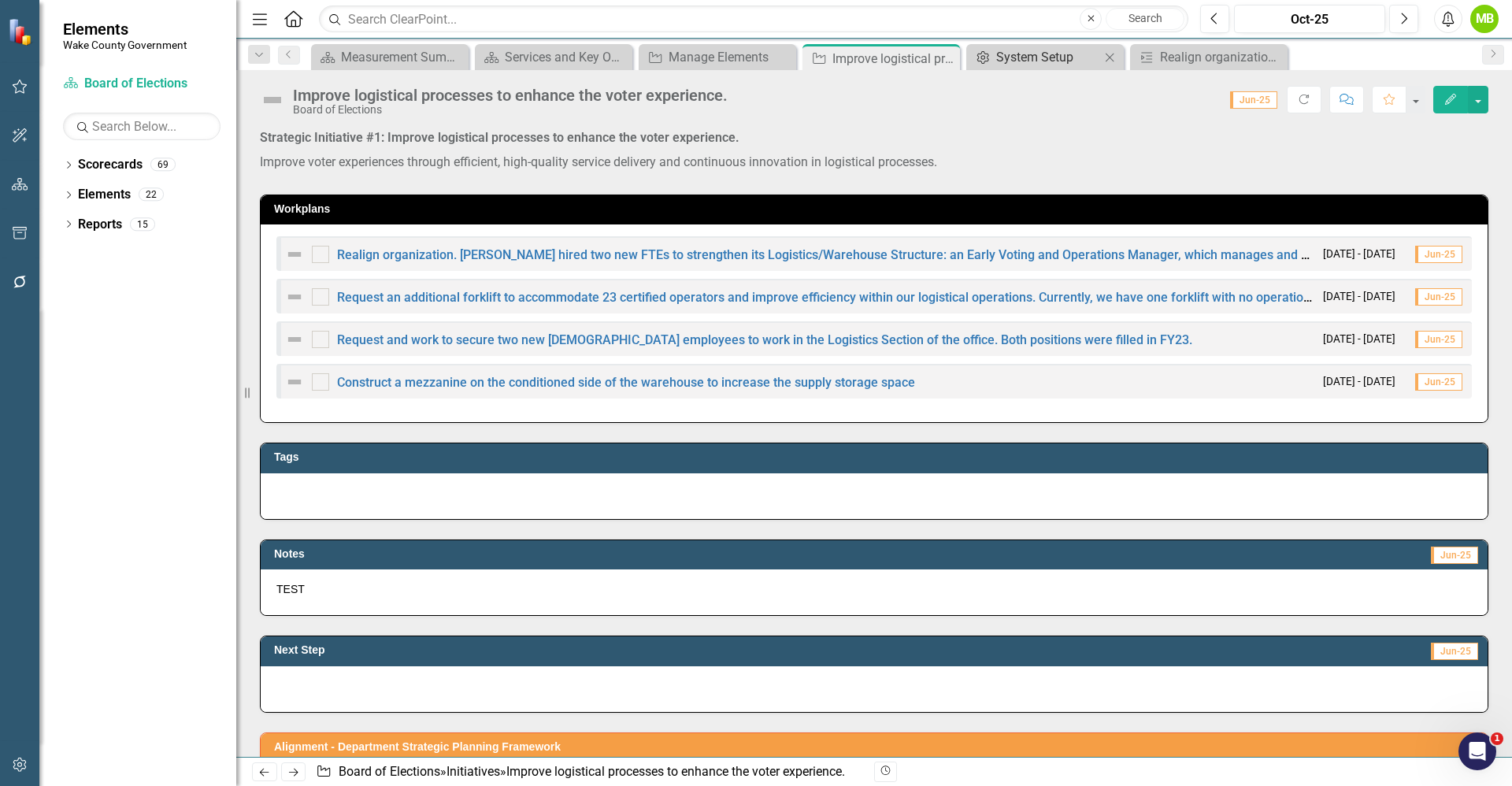
click at [1053, 58] on div "System Setup" at bounding box center [1048, 57] width 104 height 19
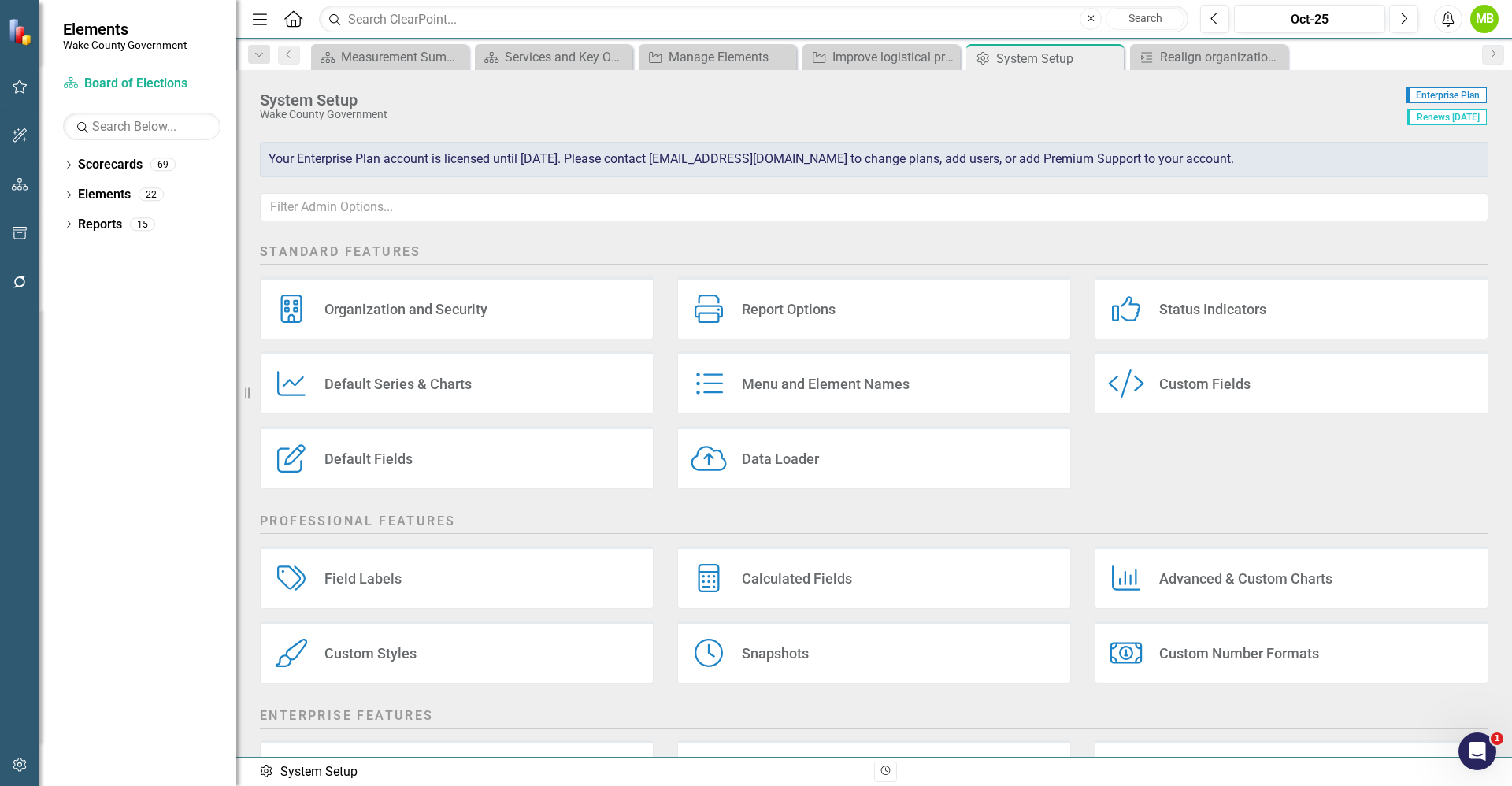
click at [1176, 378] on div "Custom Fields" at bounding box center [1206, 384] width 92 height 18
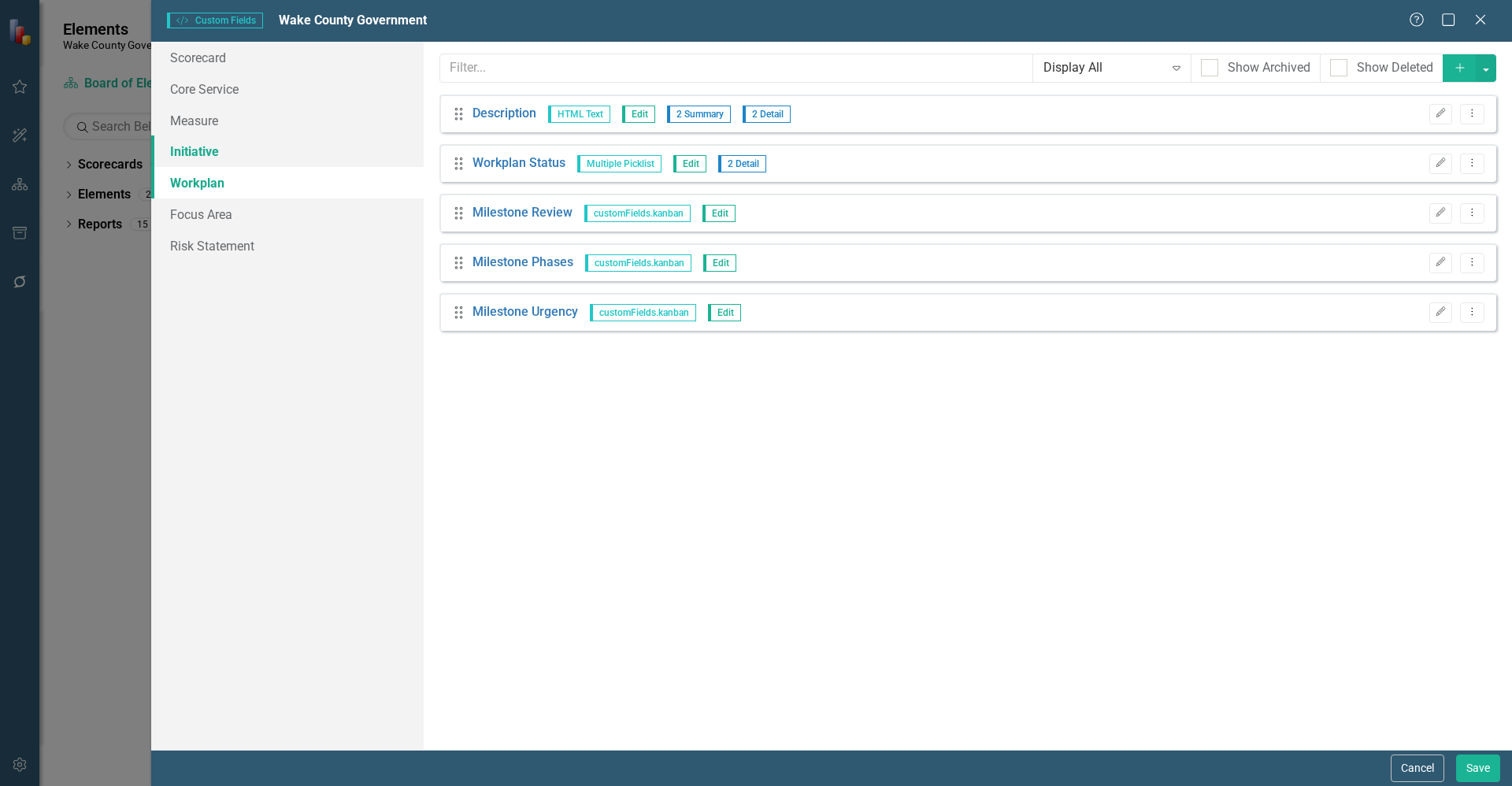
click at [200, 158] on link "Initiative" at bounding box center [287, 151] width 272 height 32
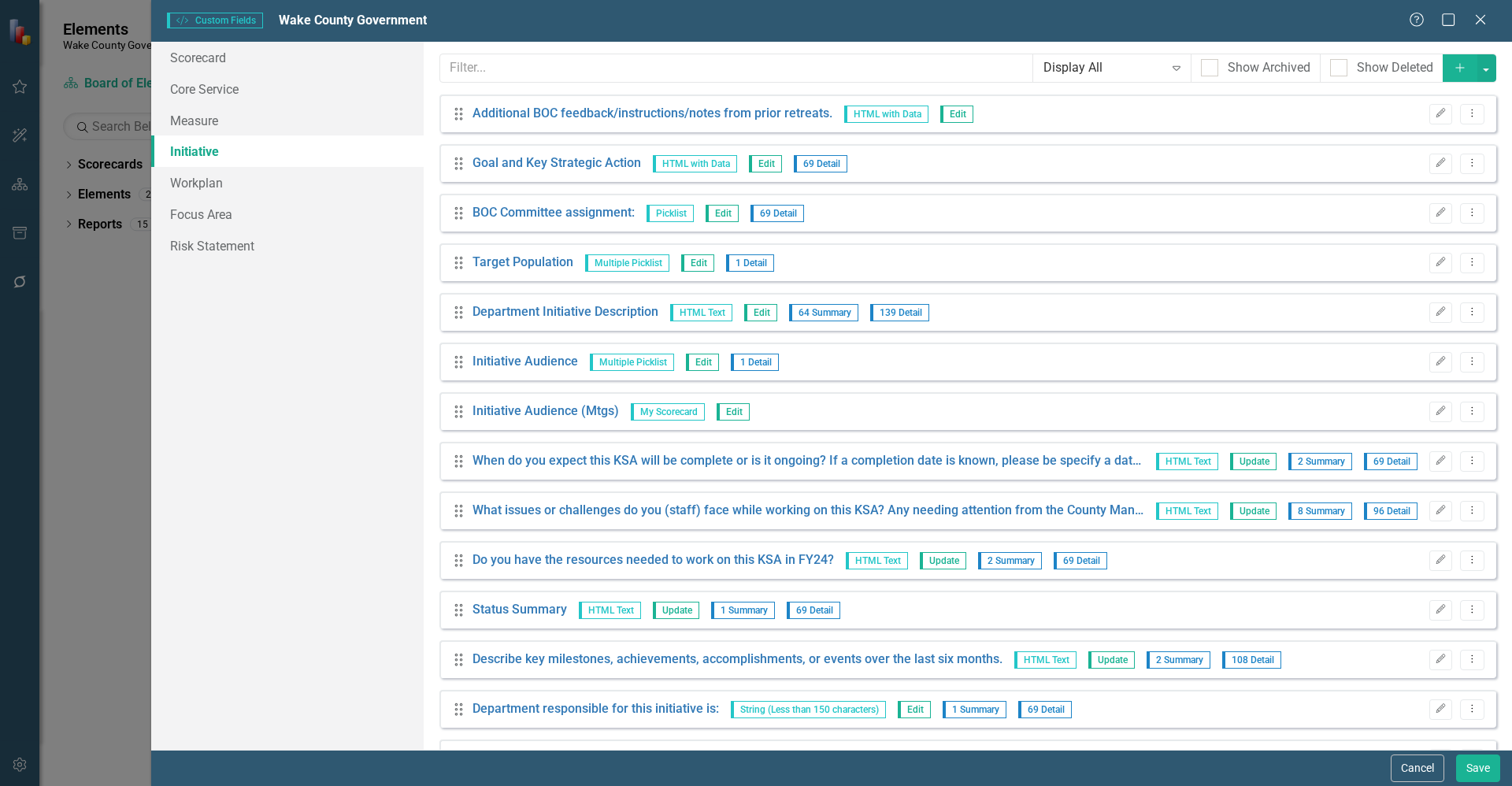
click at [1443, 65] on button "Add" at bounding box center [1460, 68] width 34 height 27
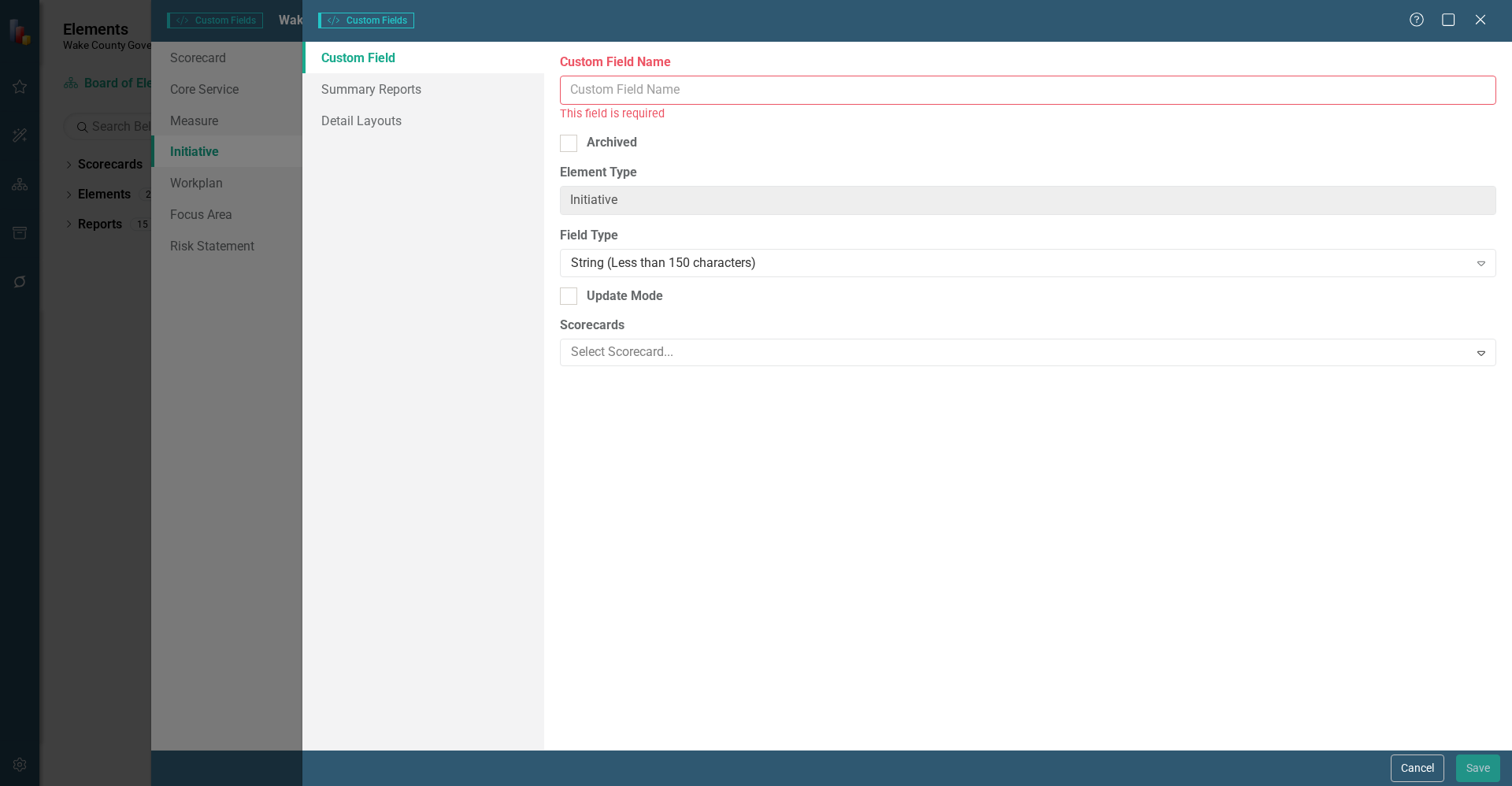
click at [772, 80] on input "Custom Field Name" at bounding box center [1028, 90] width 936 height 29
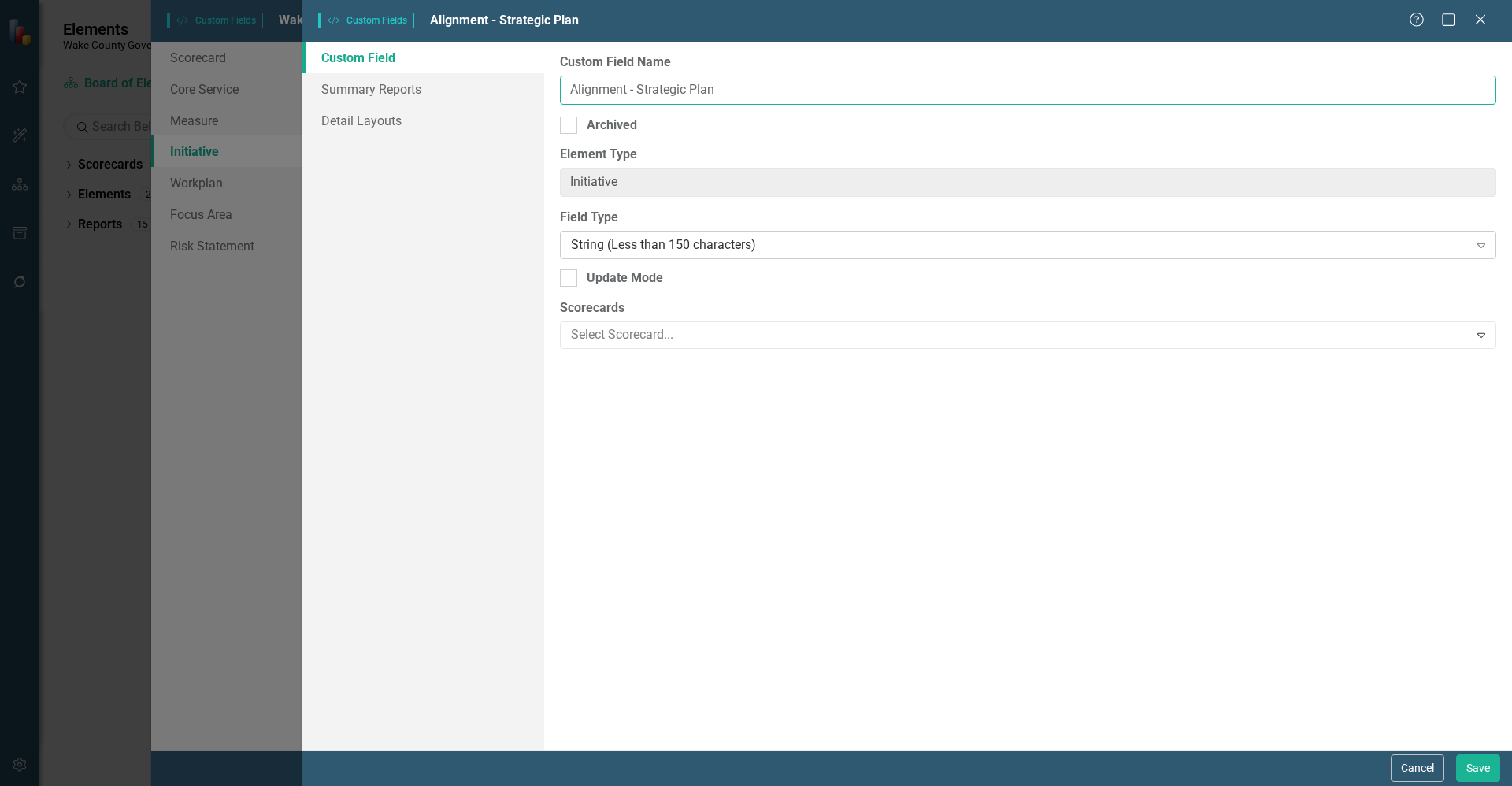
type input "Alignment - Strategic Plan"
click at [691, 249] on div "String (Less than 150 characters)" at bounding box center [1019, 245] width 897 height 18
click at [704, 336] on div at bounding box center [1016, 335] width 904 height 21
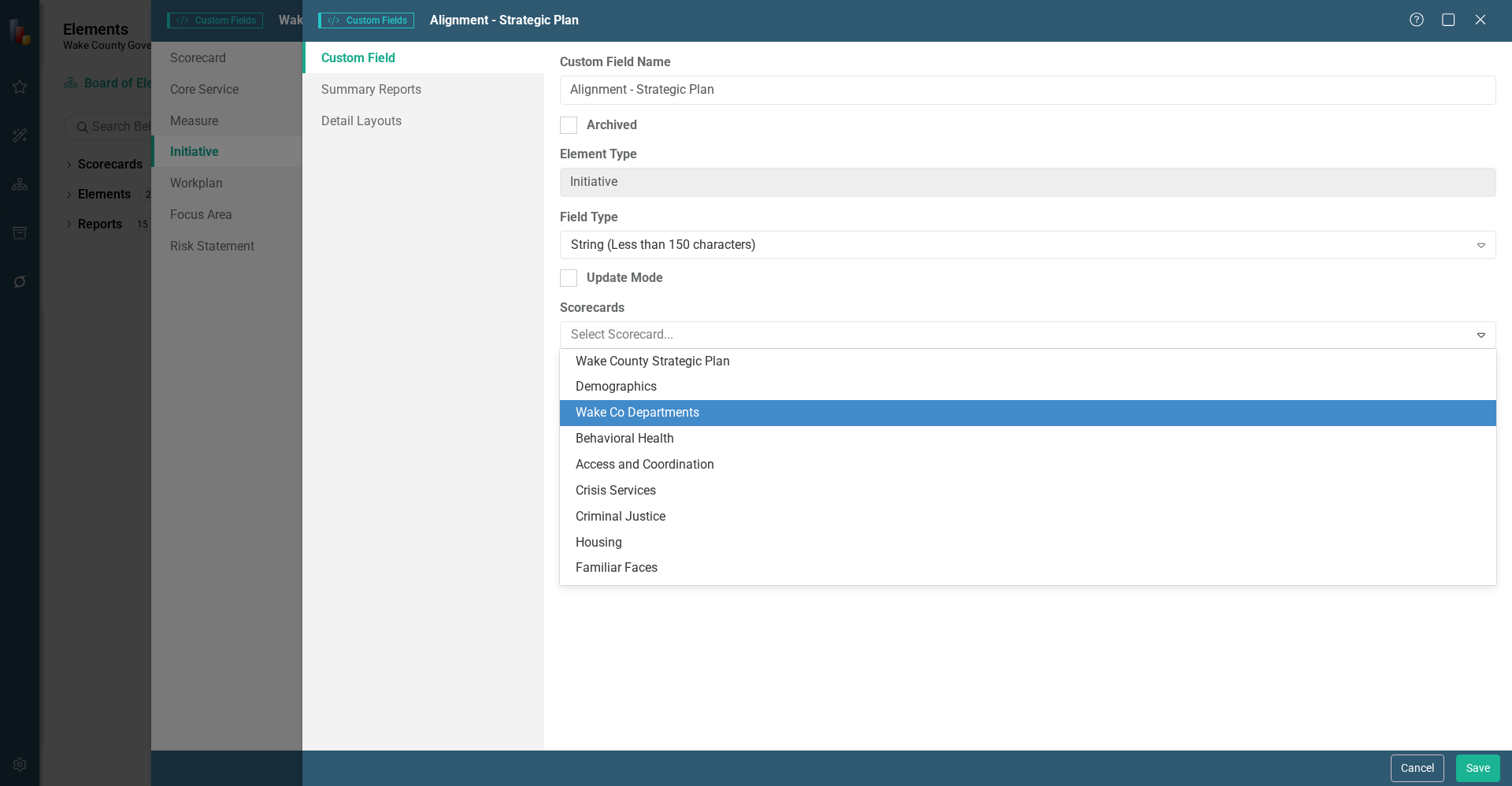
click at [683, 400] on div "Wake Co Departments" at bounding box center [1028, 413] width 936 height 26
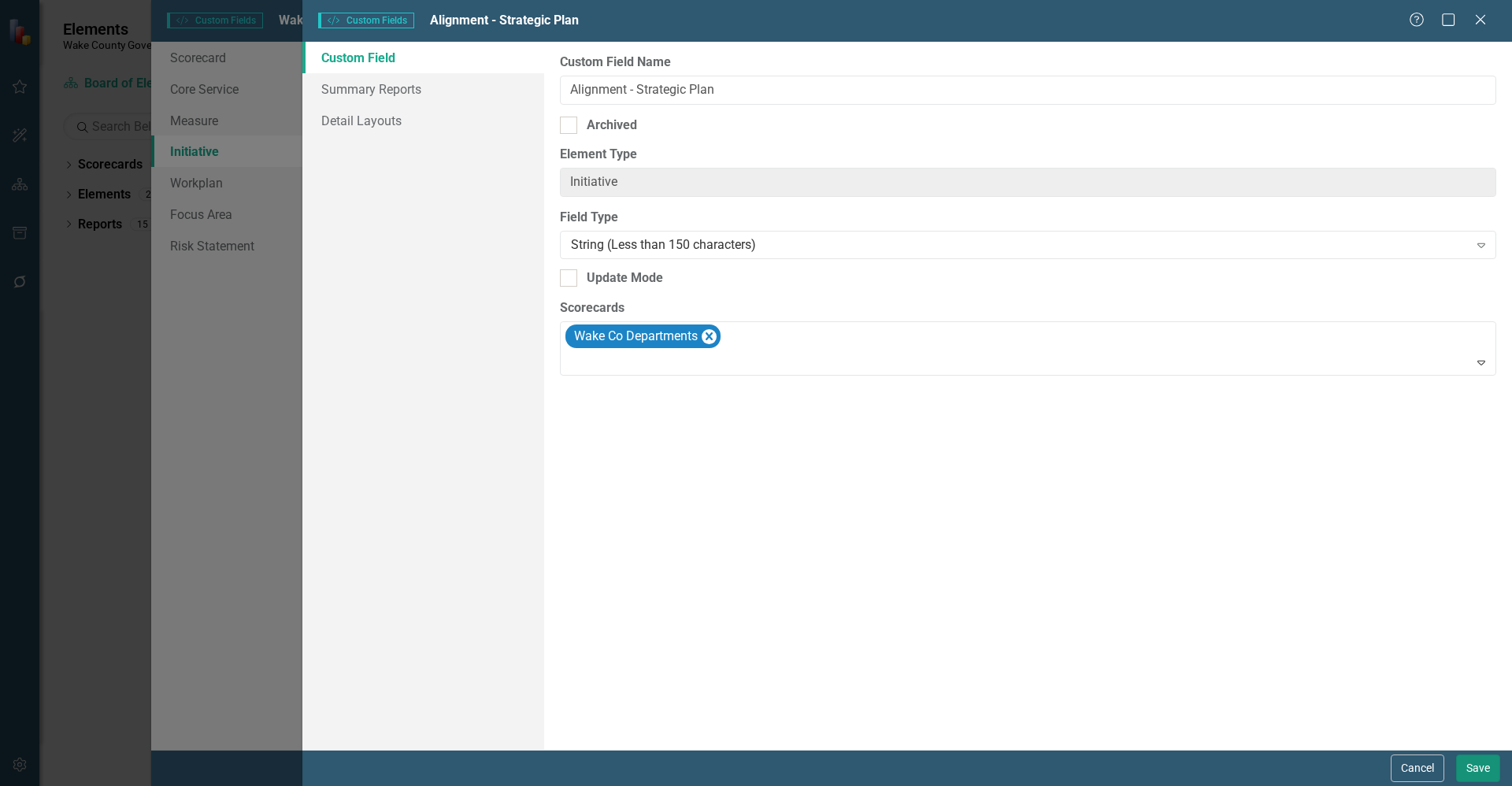
click at [1483, 766] on button "Save" at bounding box center [1479, 768] width 44 height 27
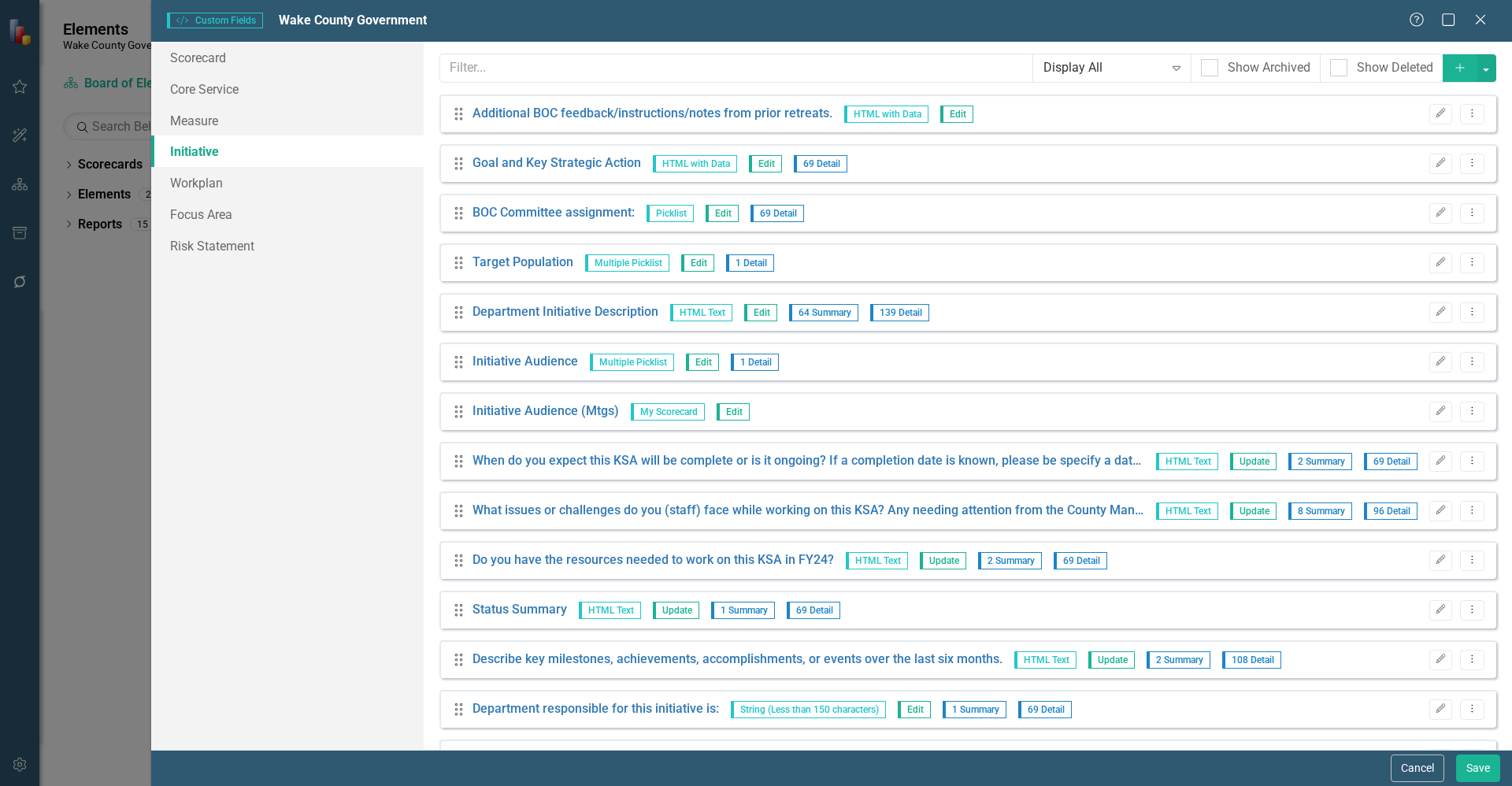
click at [1444, 73] on button "Add" at bounding box center [1460, 68] width 34 height 27
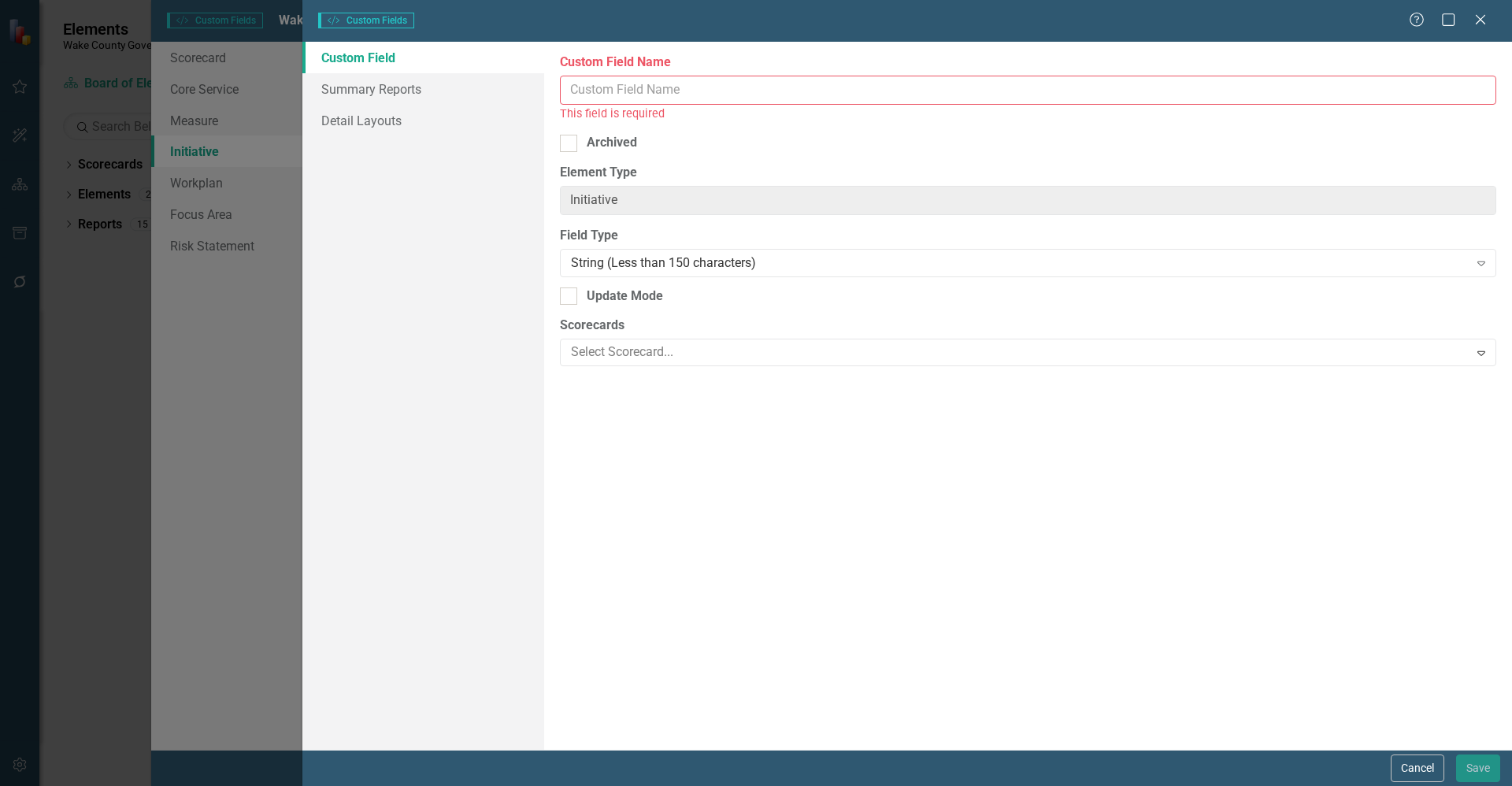
click at [817, 95] on input "Custom Field Name" at bounding box center [1028, 90] width 936 height 29
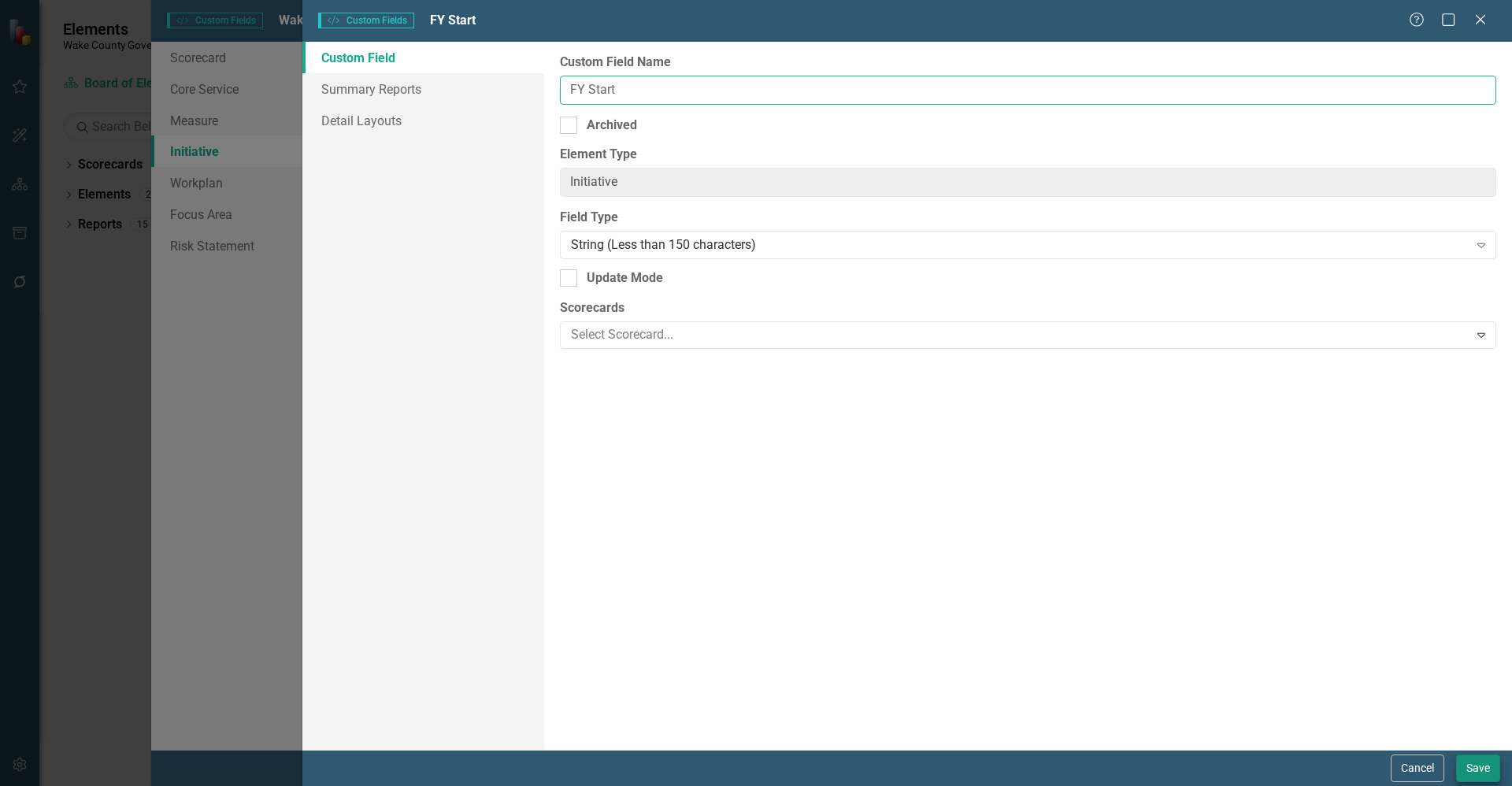
type input "FY Start"
click at [1471, 771] on button "Save" at bounding box center [1479, 768] width 44 height 27
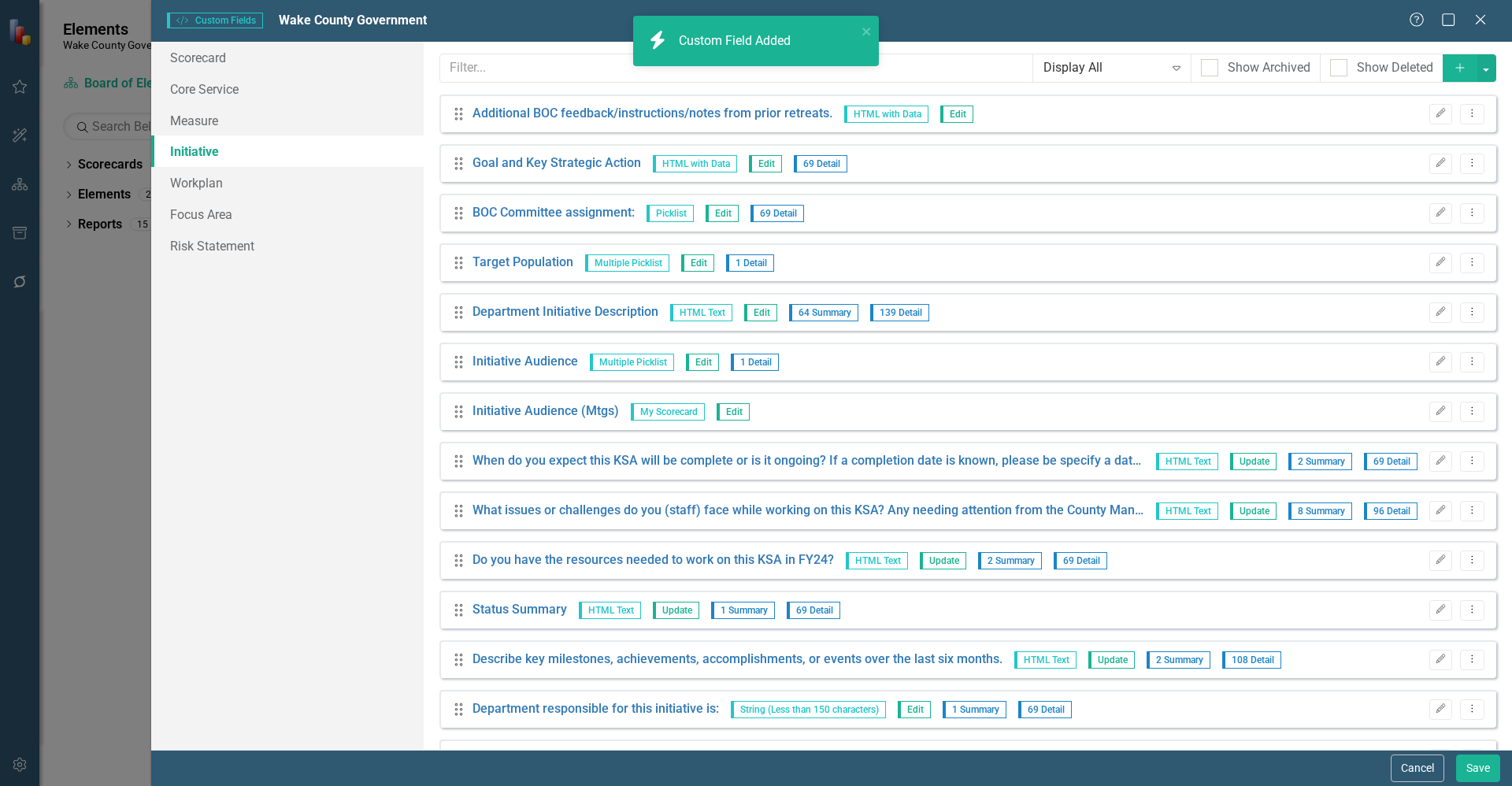
click at [1453, 68] on icon "Add" at bounding box center [1460, 68] width 14 height 11
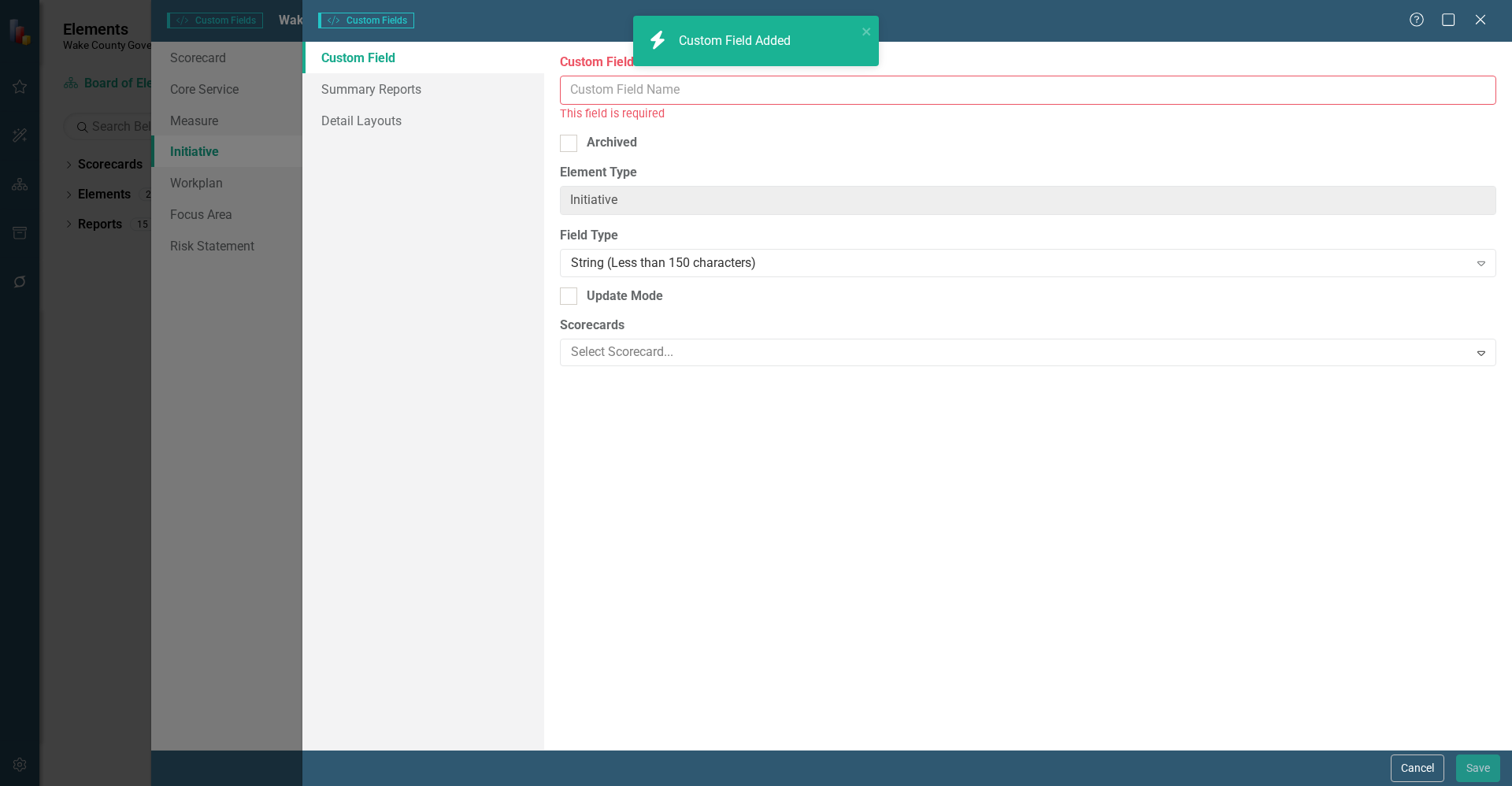
click at [819, 94] on input "Custom Field Name" at bounding box center [1028, 90] width 936 height 29
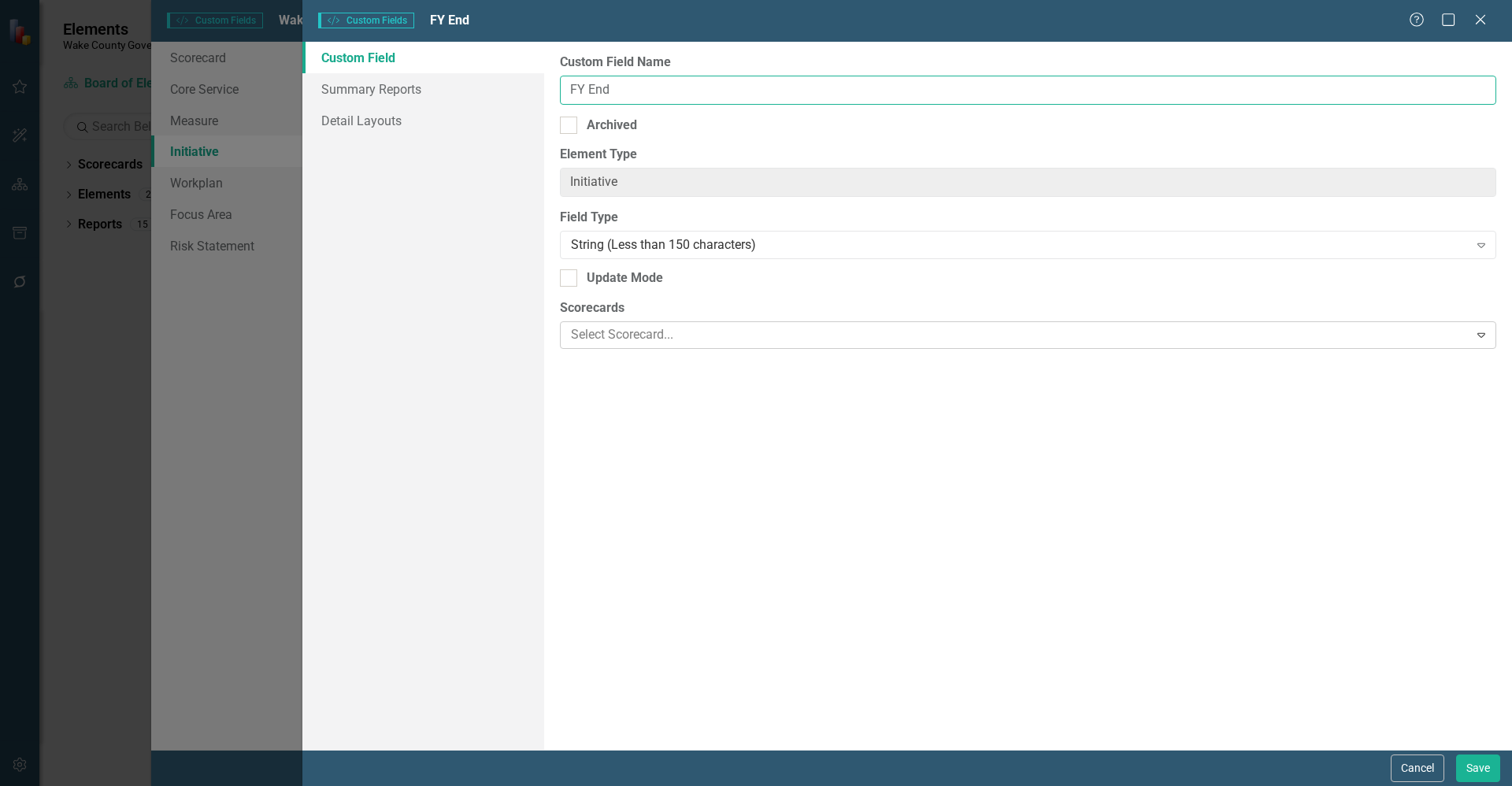
type input "FY End"
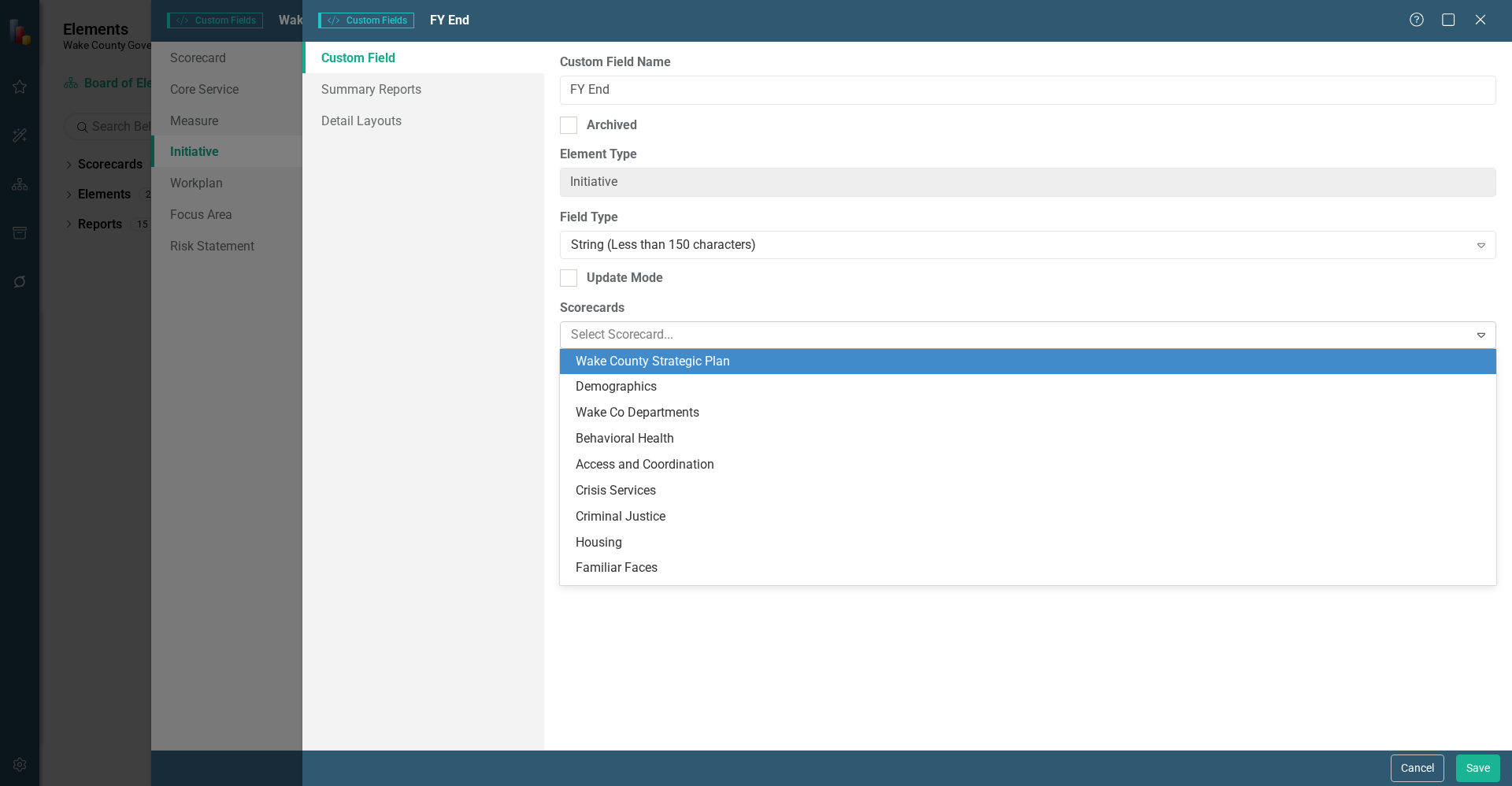
click at [719, 334] on div at bounding box center [1016, 335] width 904 height 21
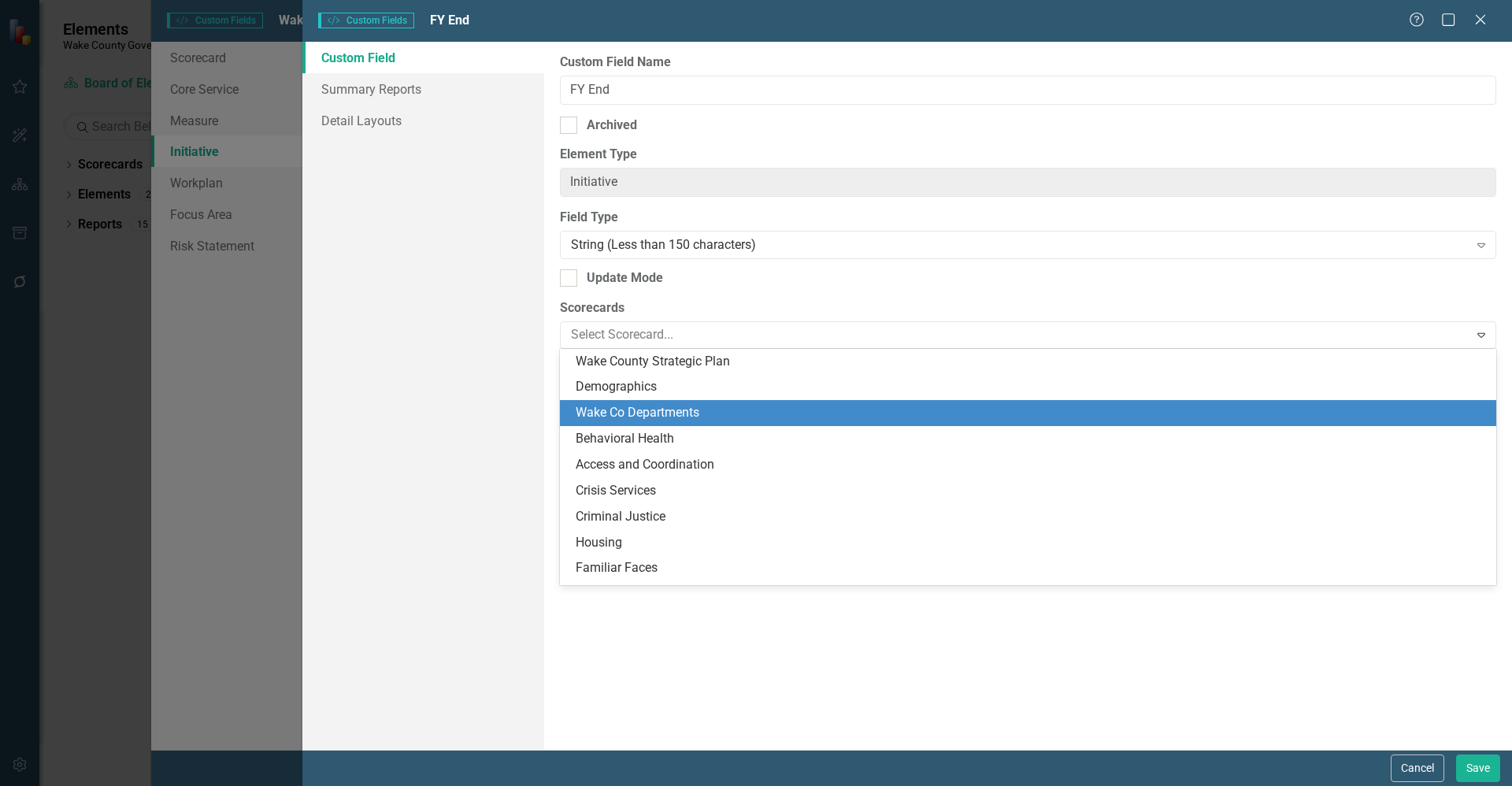
click at [699, 415] on div "Wake Co Departments" at bounding box center [1031, 413] width 911 height 18
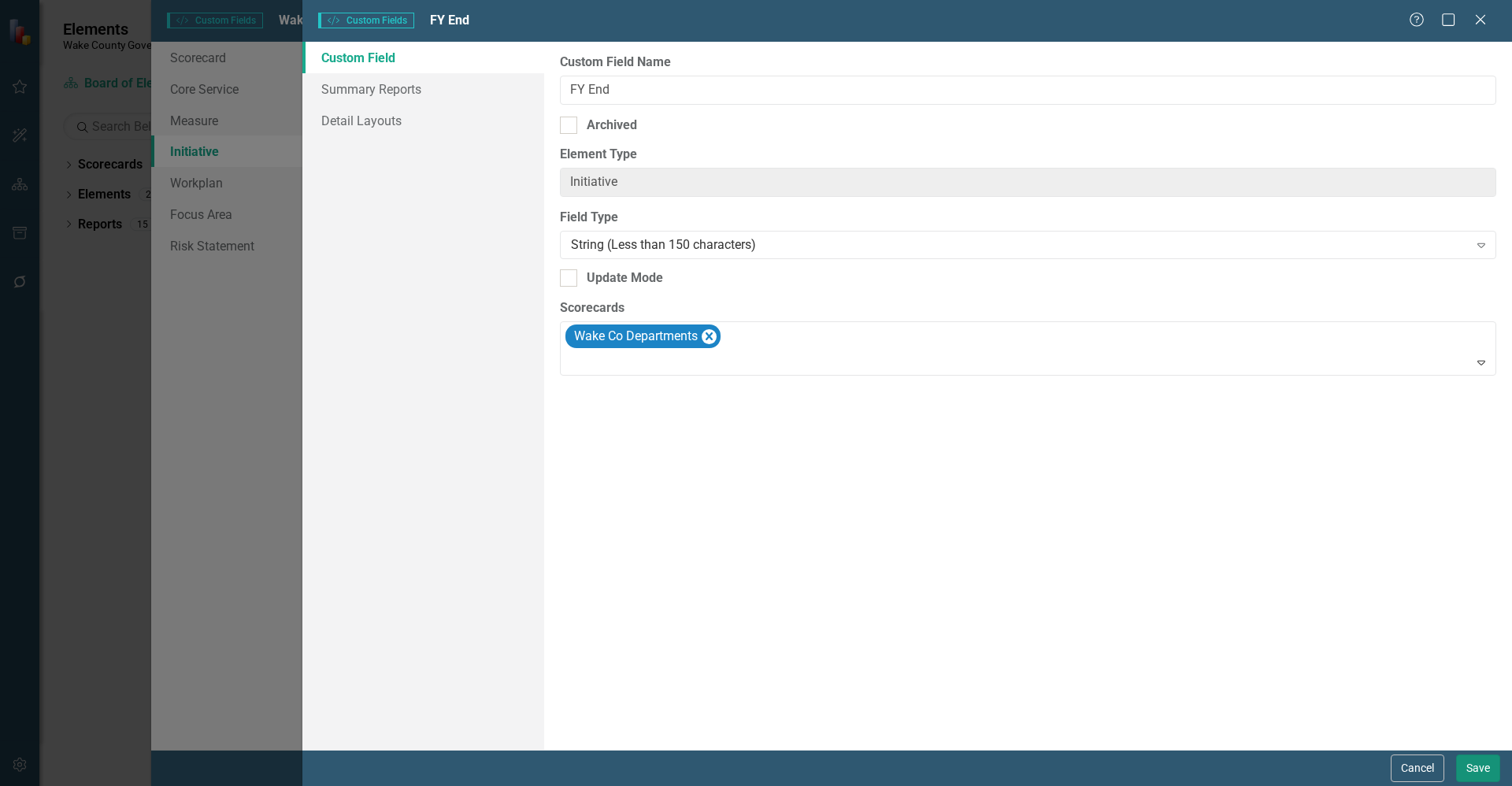
click at [1481, 766] on button "Save" at bounding box center [1479, 768] width 44 height 27
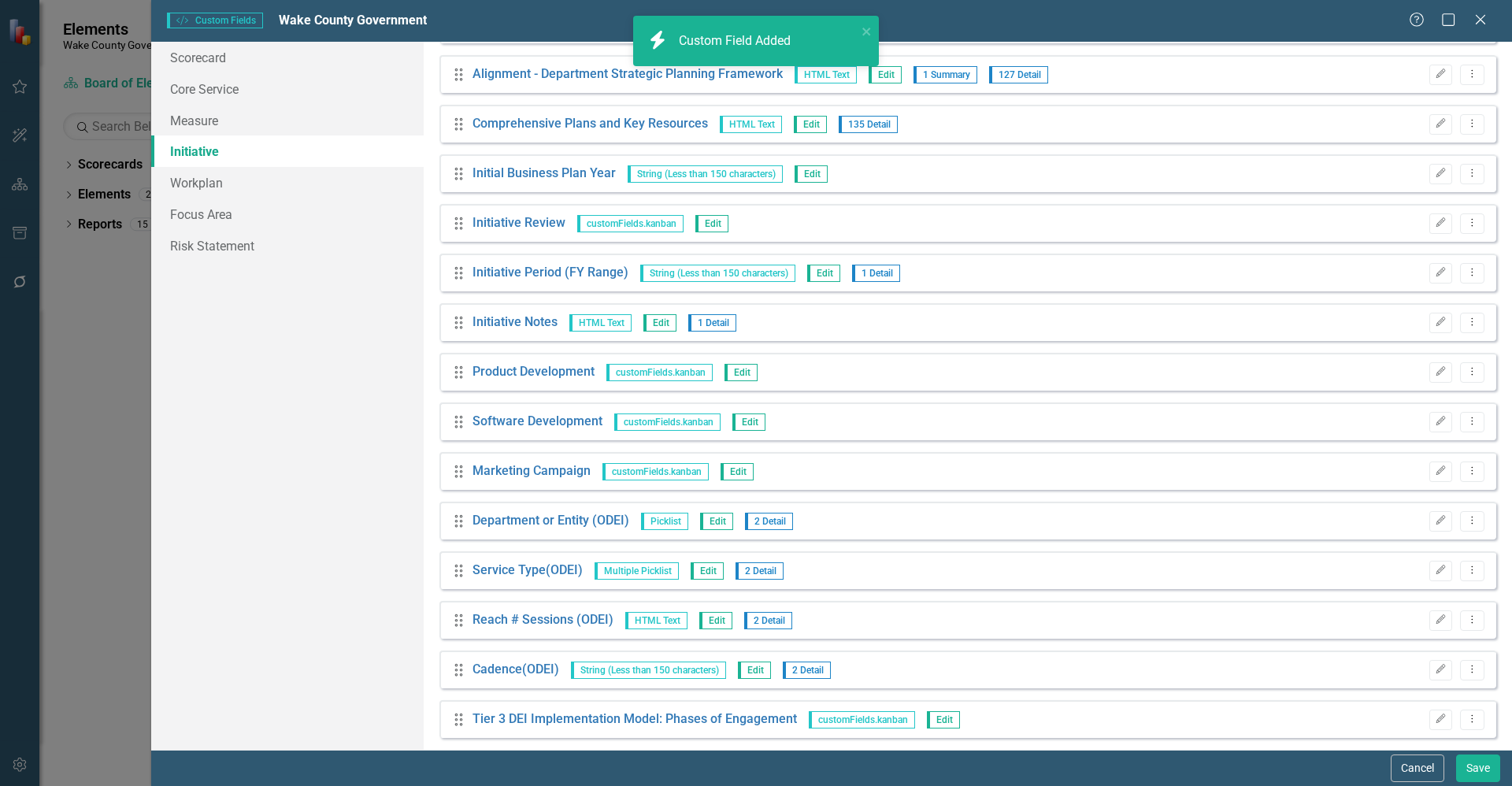
scroll to position [1391, 0]
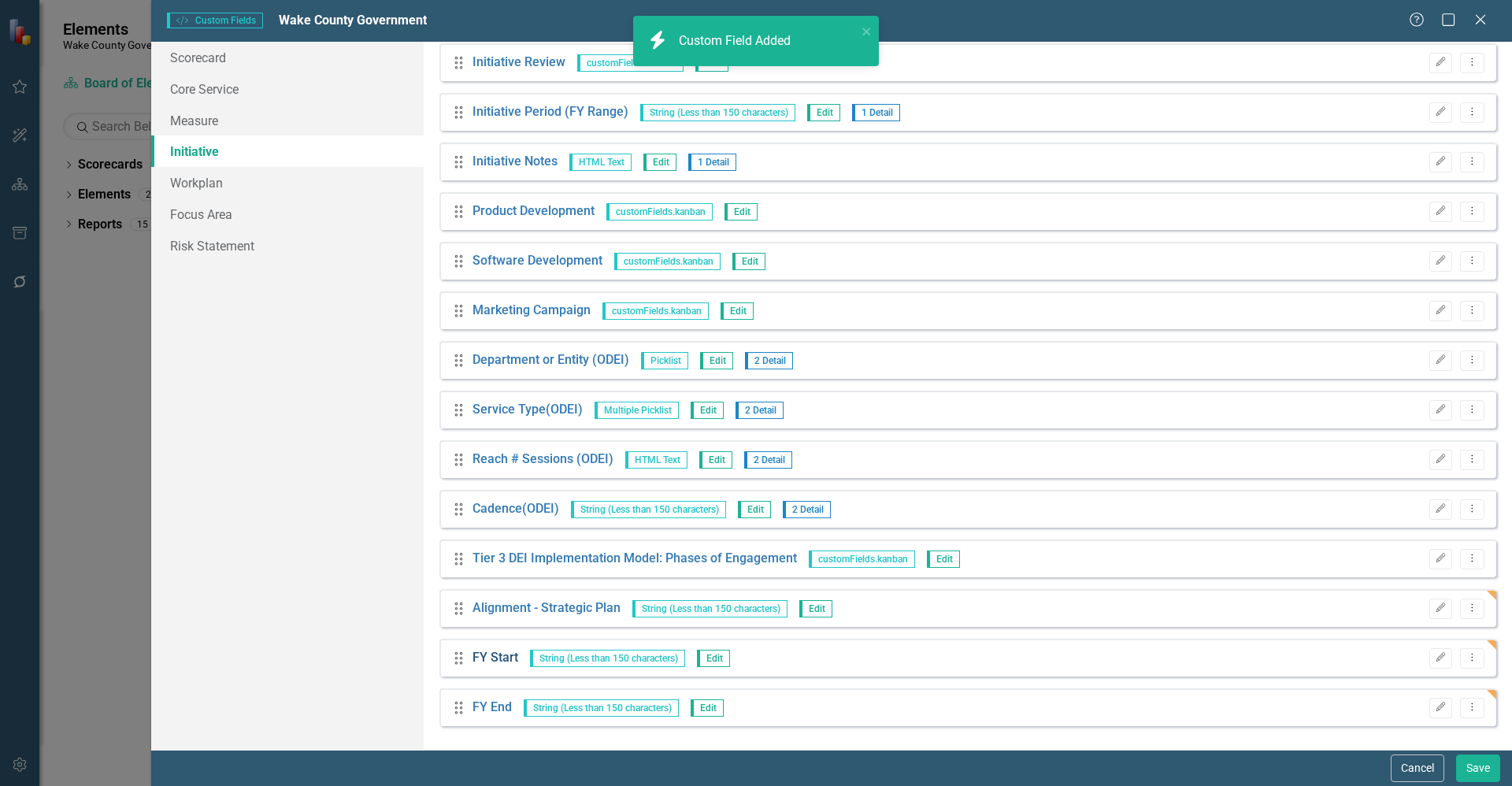
click at [514, 656] on link "FY Start" at bounding box center [496, 657] width 46 height 18
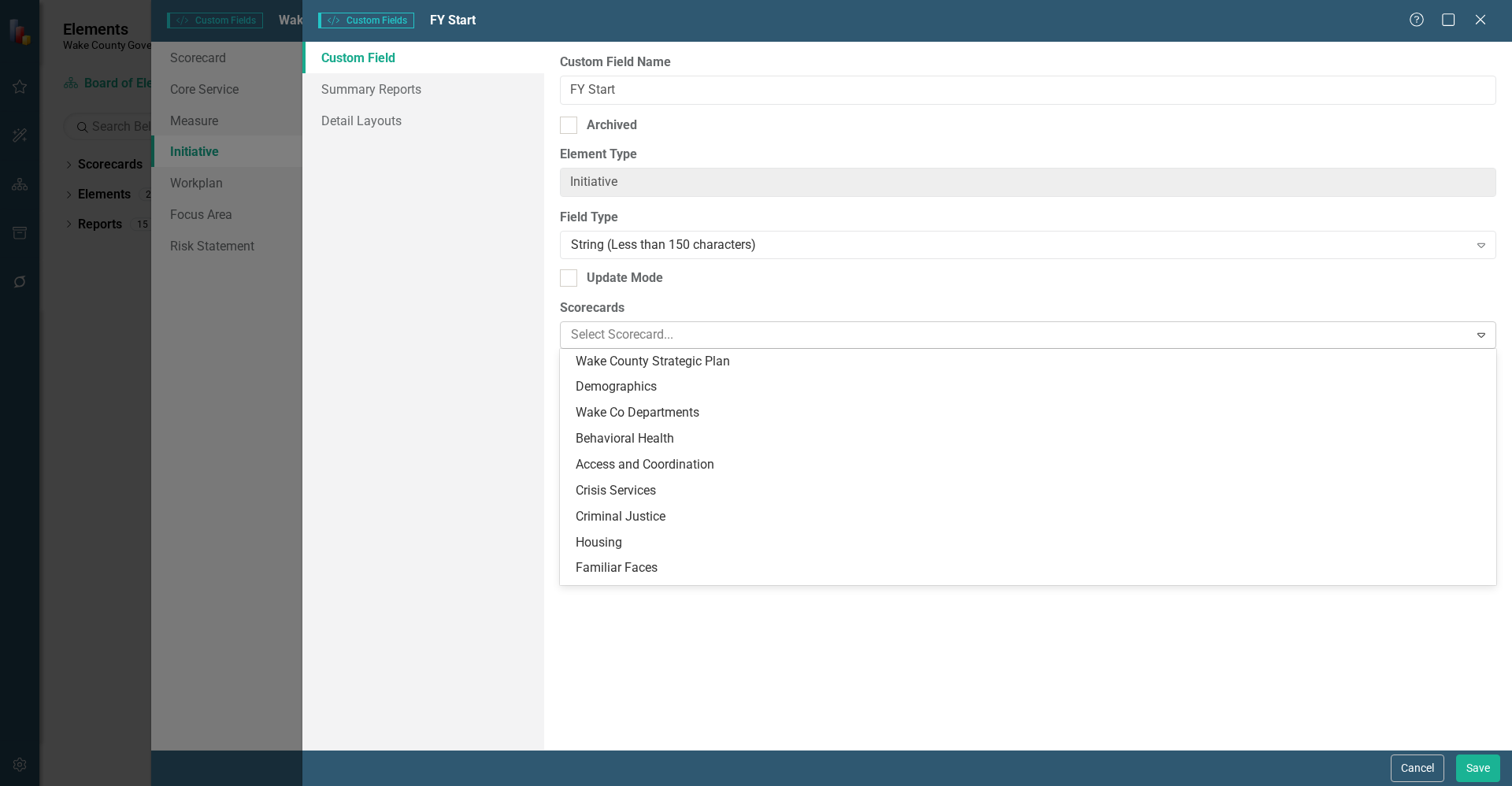
click at [657, 335] on div at bounding box center [1016, 335] width 904 height 21
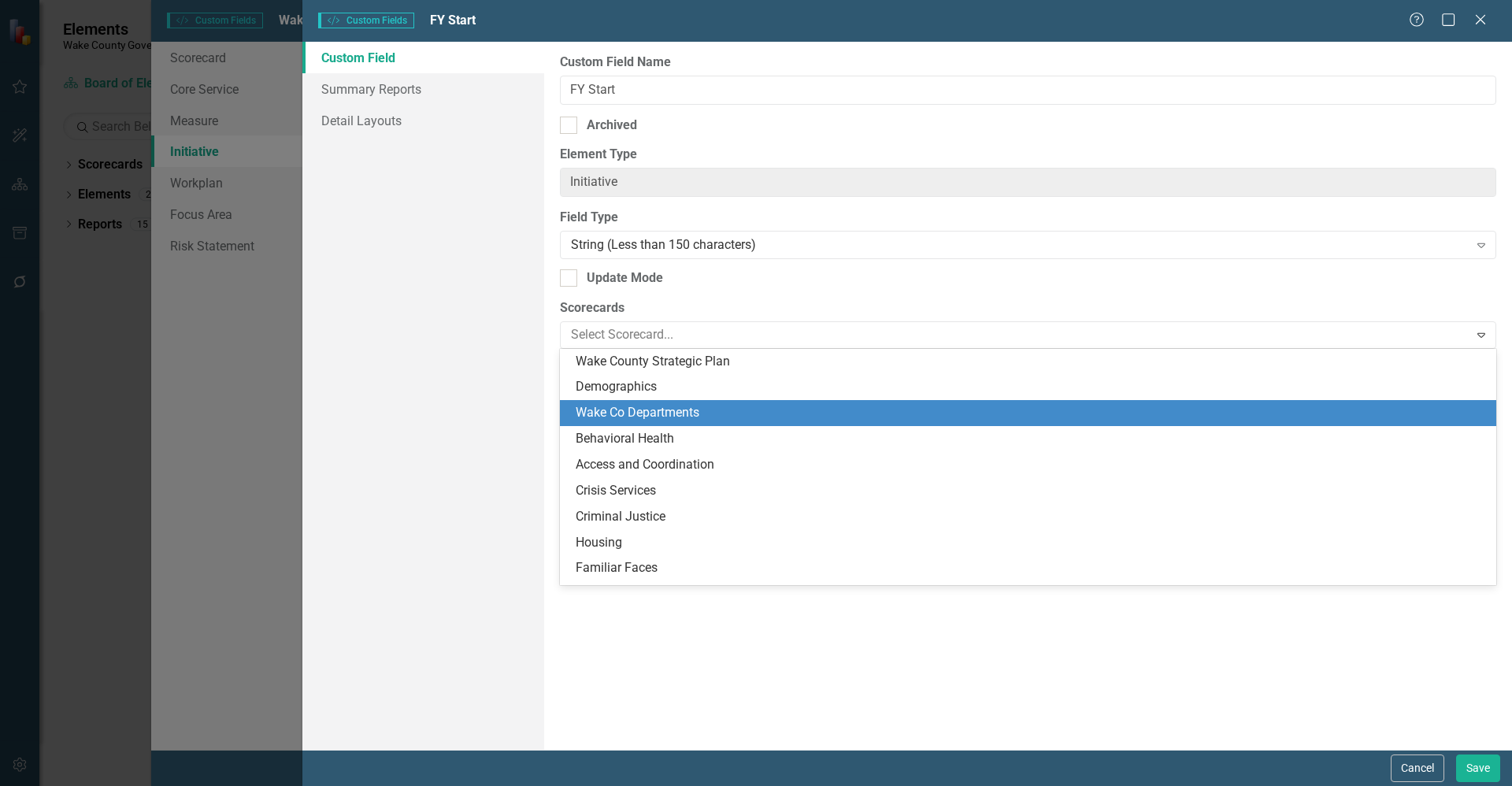
click at [660, 413] on div "Wake Co Departments" at bounding box center [1031, 413] width 911 height 18
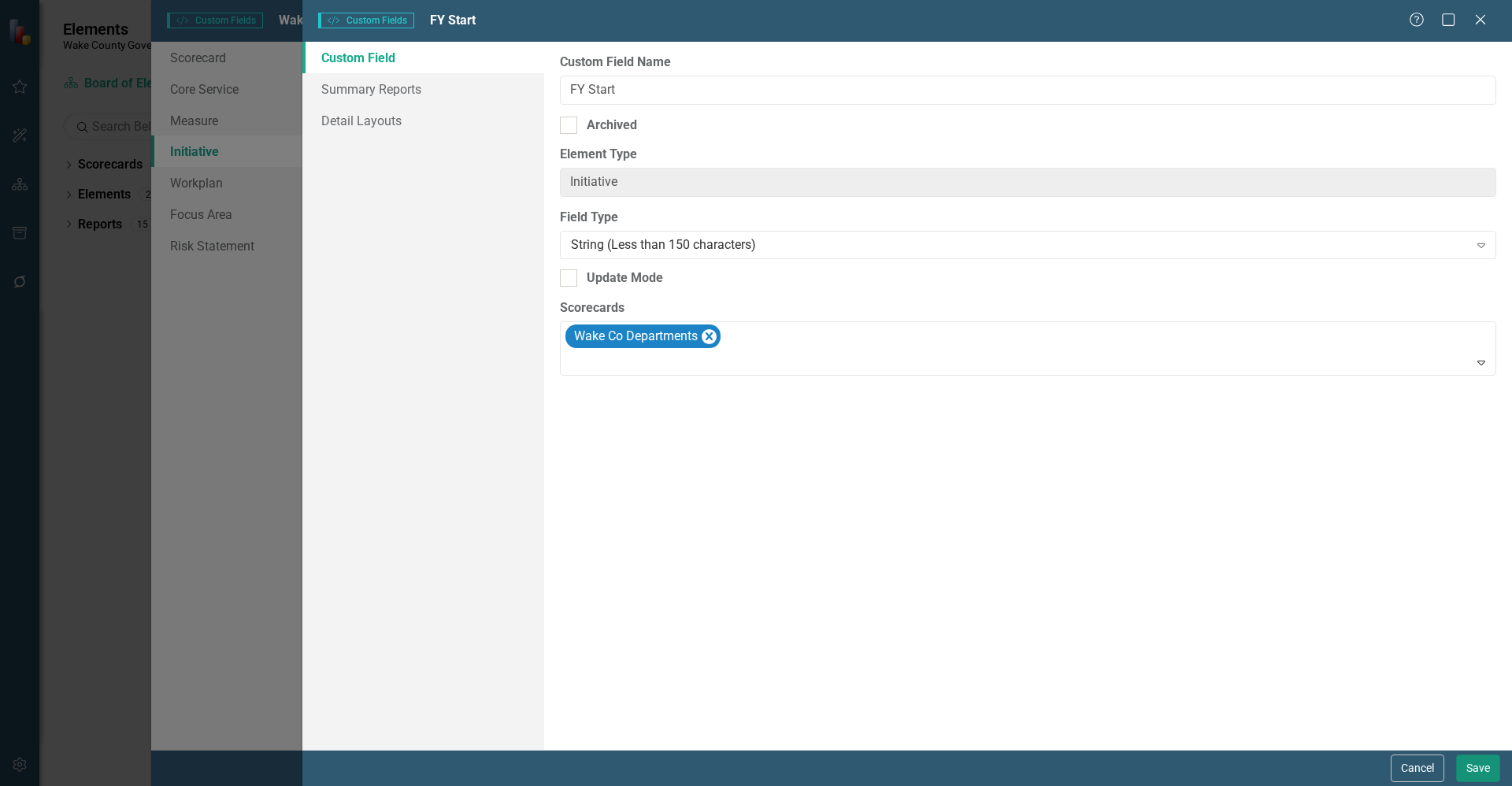
click at [1473, 769] on button "Save" at bounding box center [1479, 768] width 44 height 27
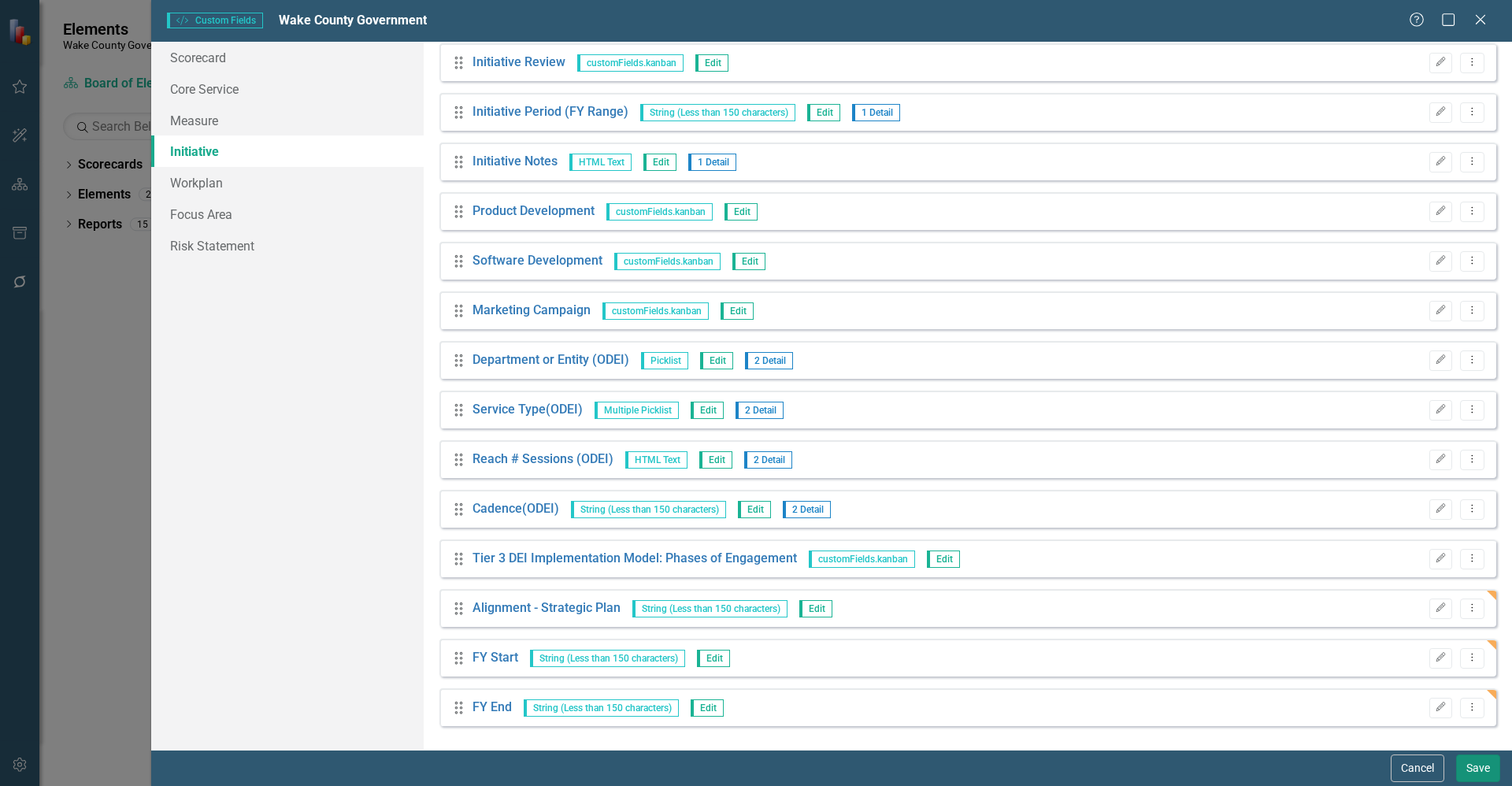
click at [1499, 772] on button "Save" at bounding box center [1479, 768] width 44 height 27
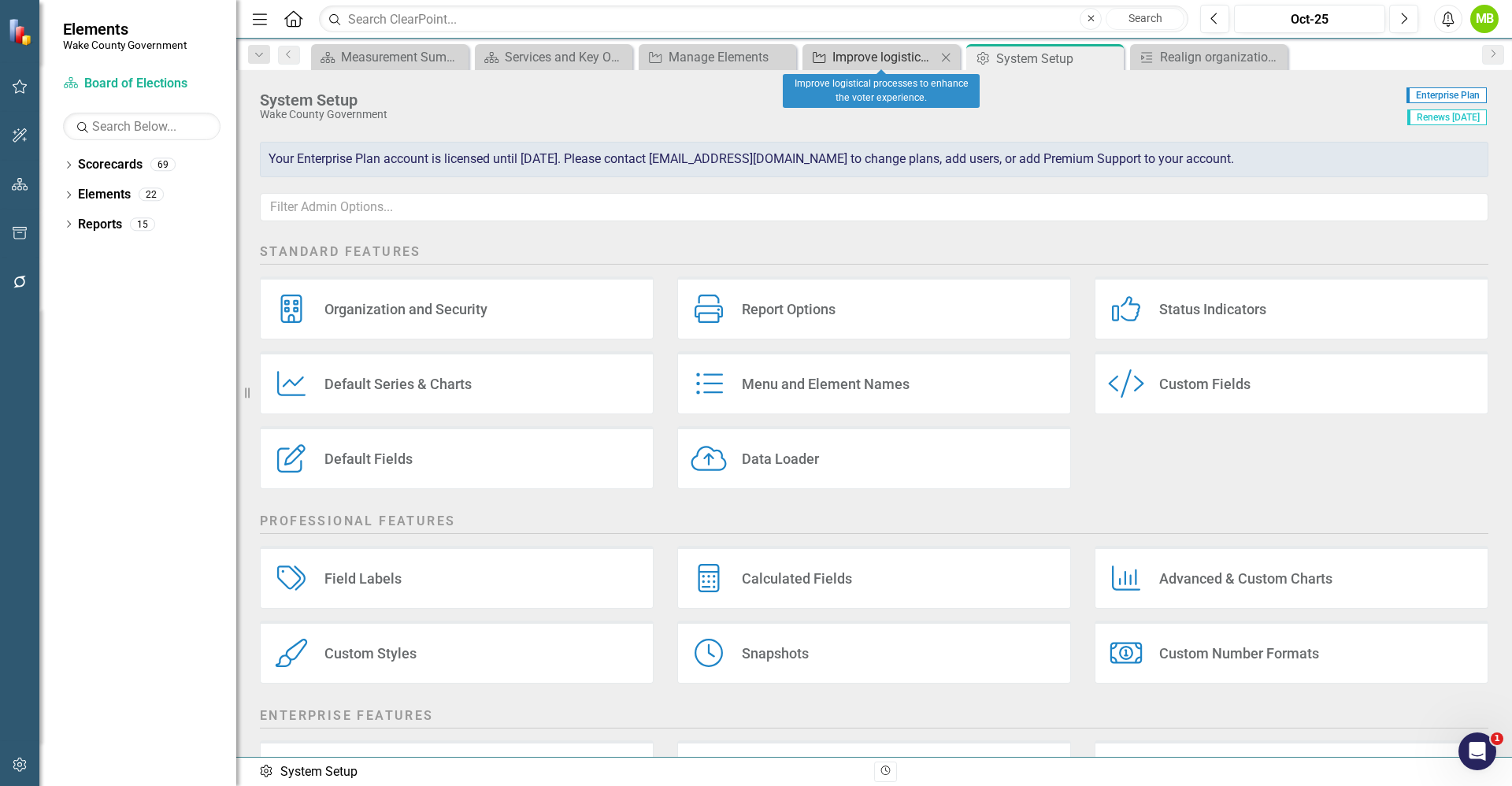
click at [916, 60] on div "Improve logistical processes to enhance the voter experience." at bounding box center [884, 57] width 104 height 19
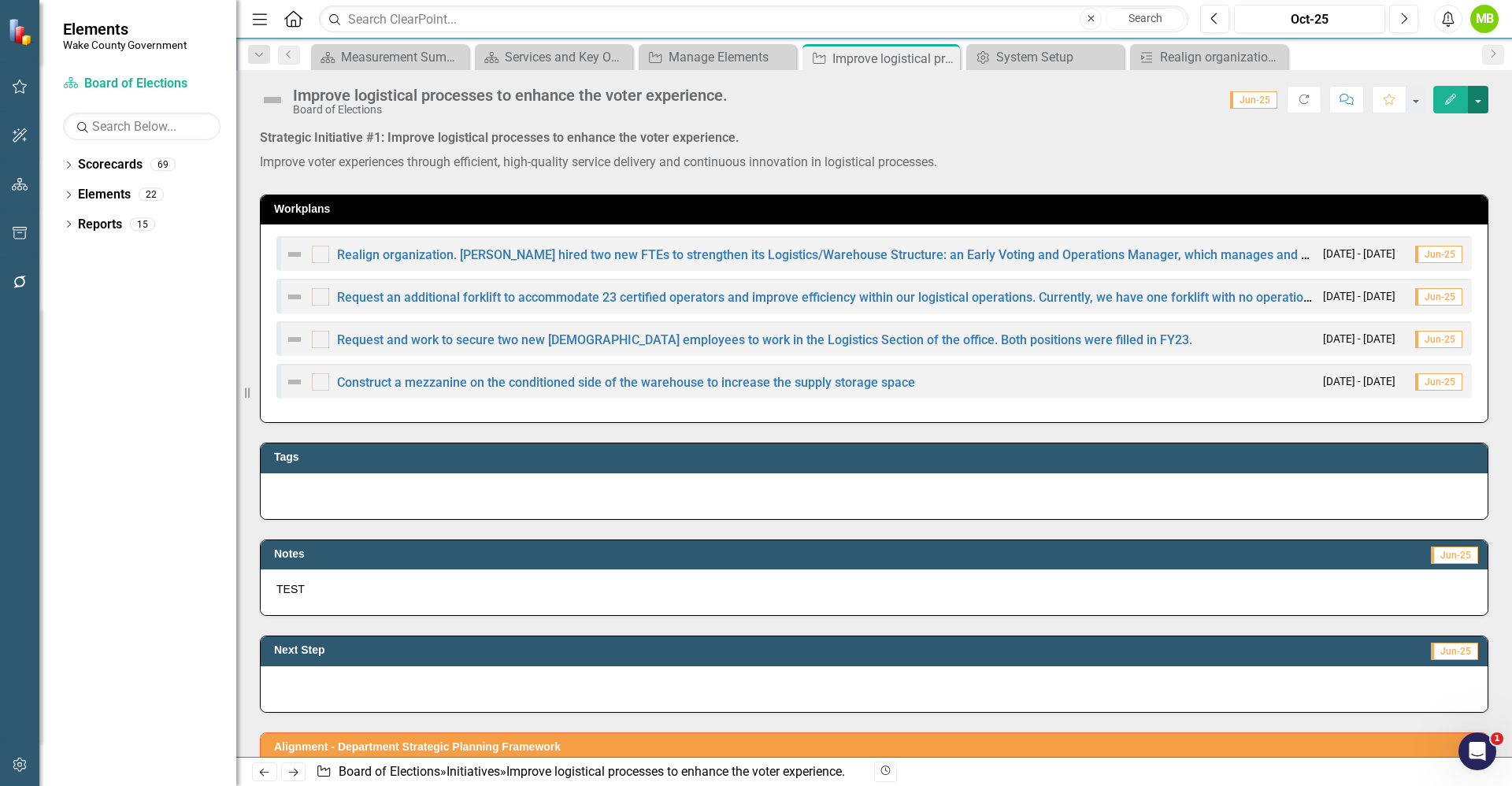
click at [1484, 106] on button "button" at bounding box center [1478, 99] width 20 height 27
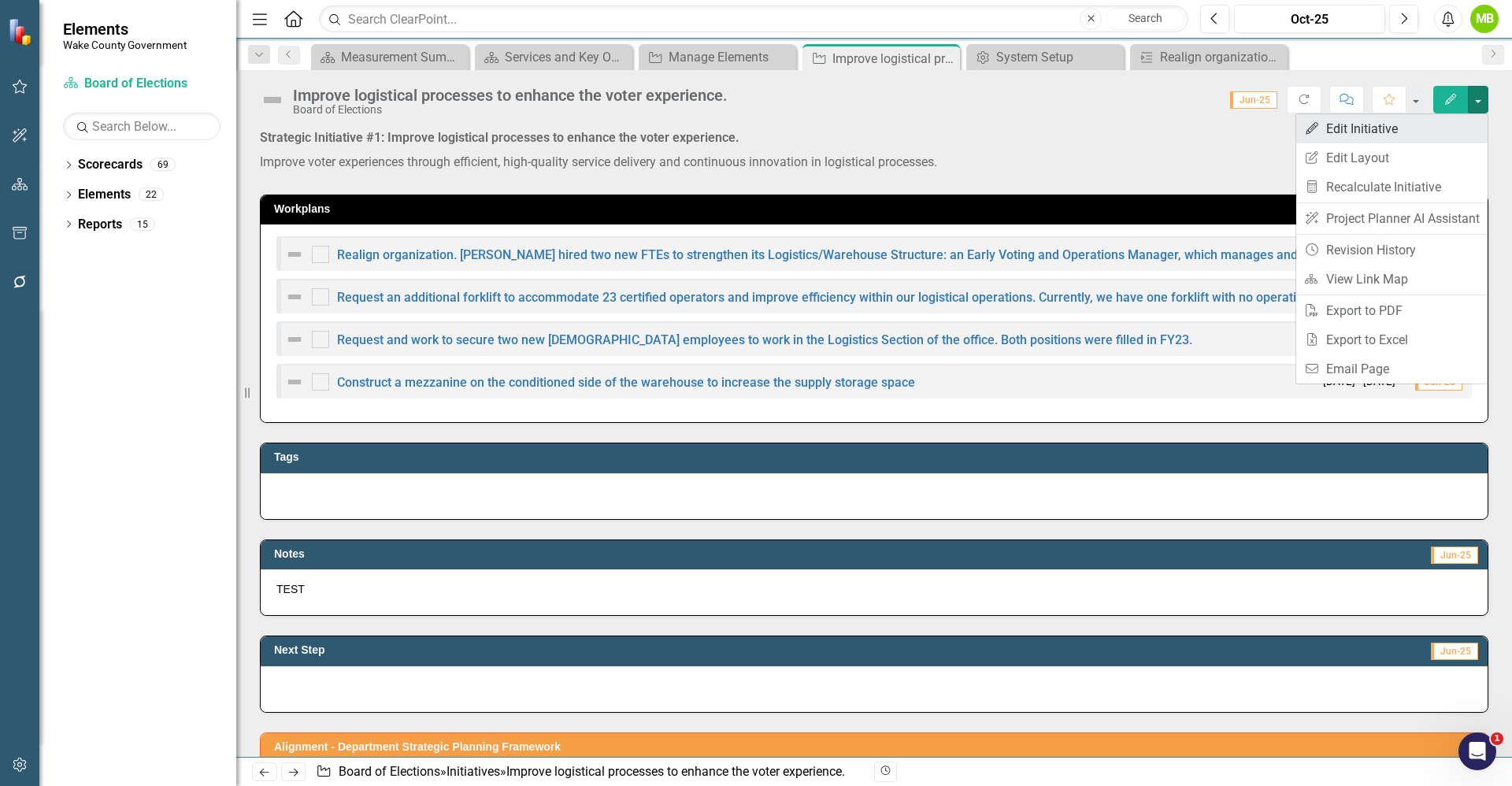
click at [1444, 130] on link "Edit Edit Initiative" at bounding box center [1391, 129] width 191 height 29
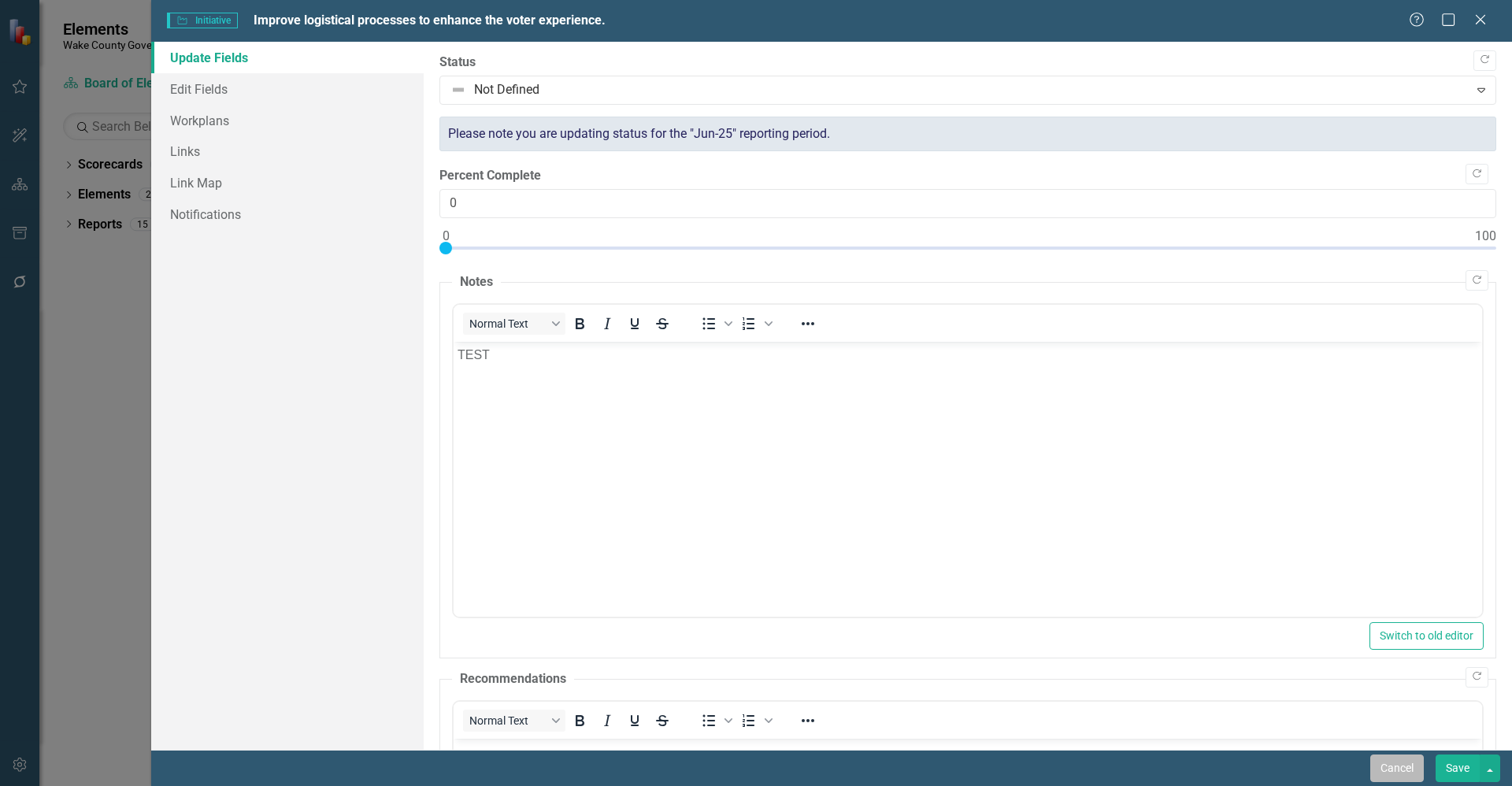
click at [1379, 765] on button "Cancel" at bounding box center [1397, 768] width 54 height 27
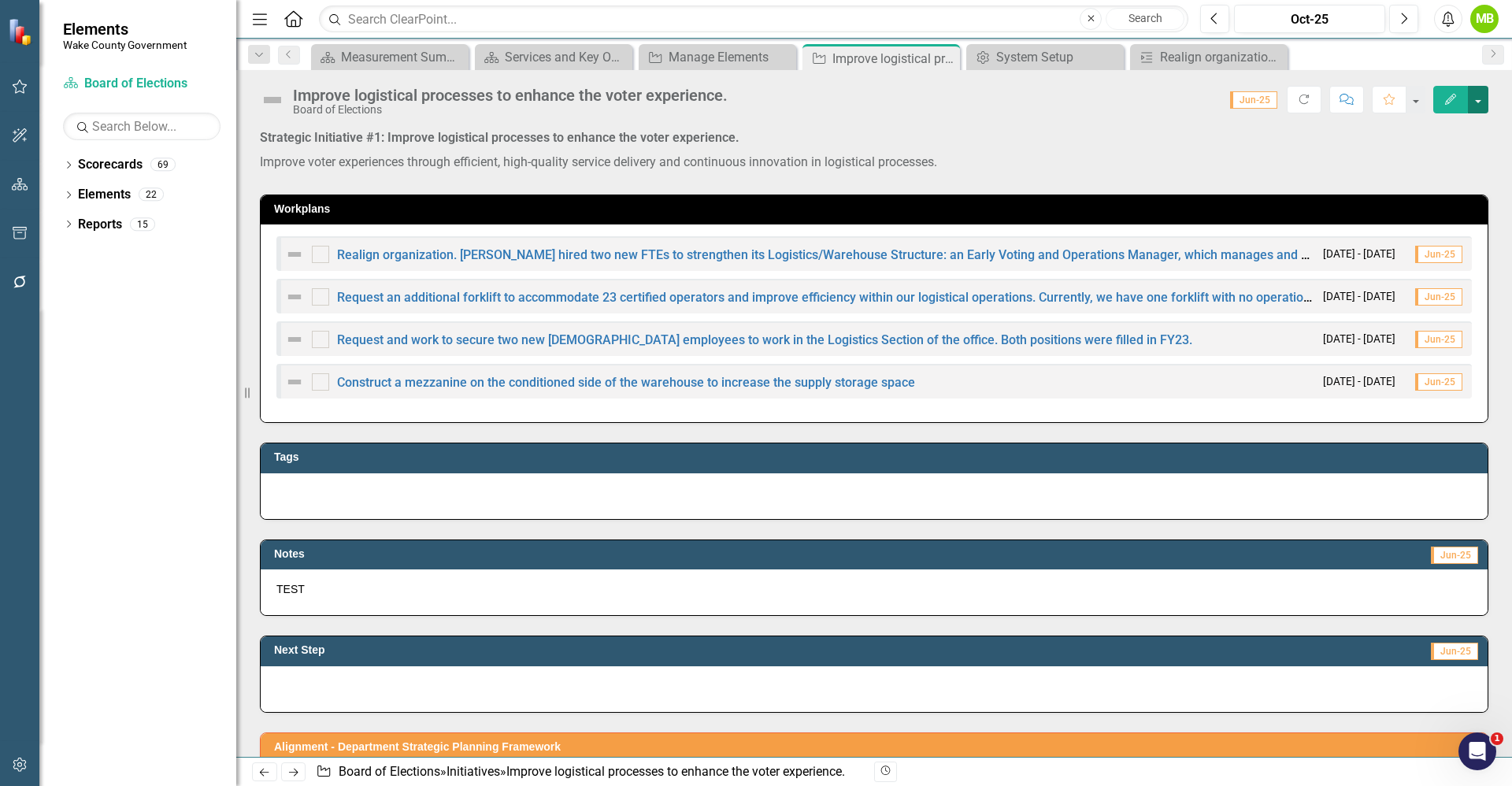
click at [1479, 91] on button "button" at bounding box center [1478, 99] width 20 height 27
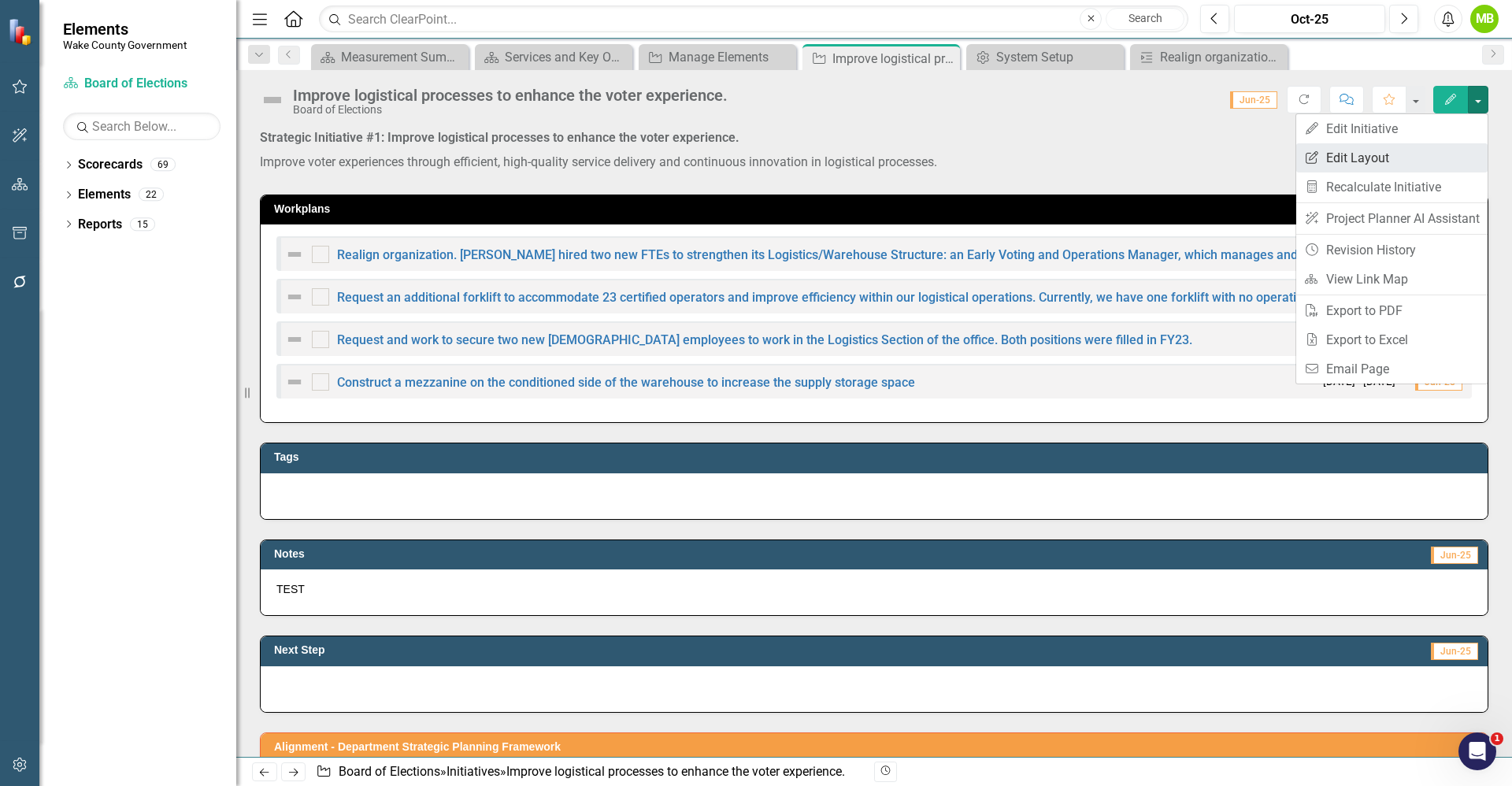
click at [1425, 165] on link "Edit Report Edit Layout" at bounding box center [1391, 158] width 191 height 29
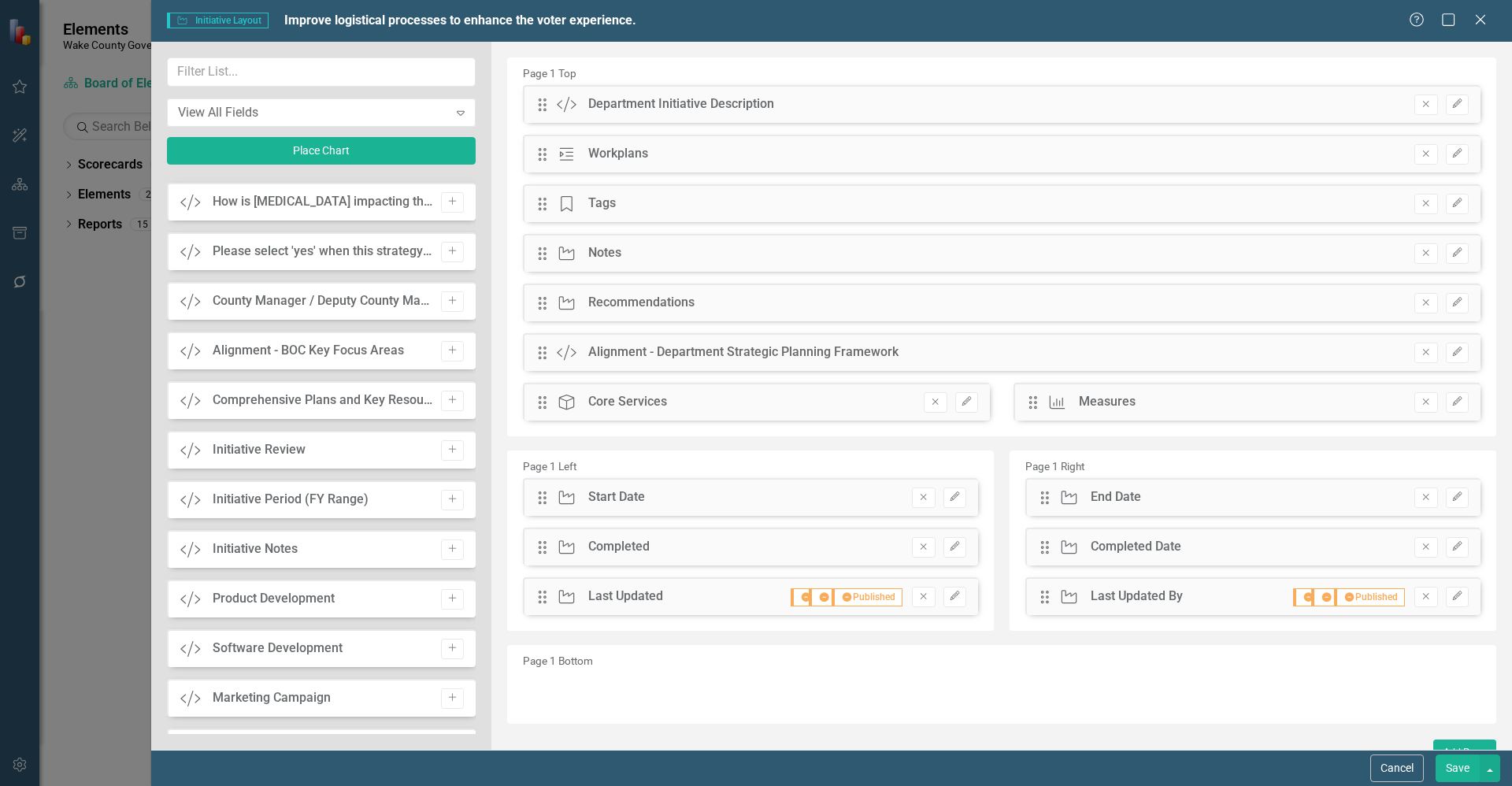
scroll to position [2121, 0]
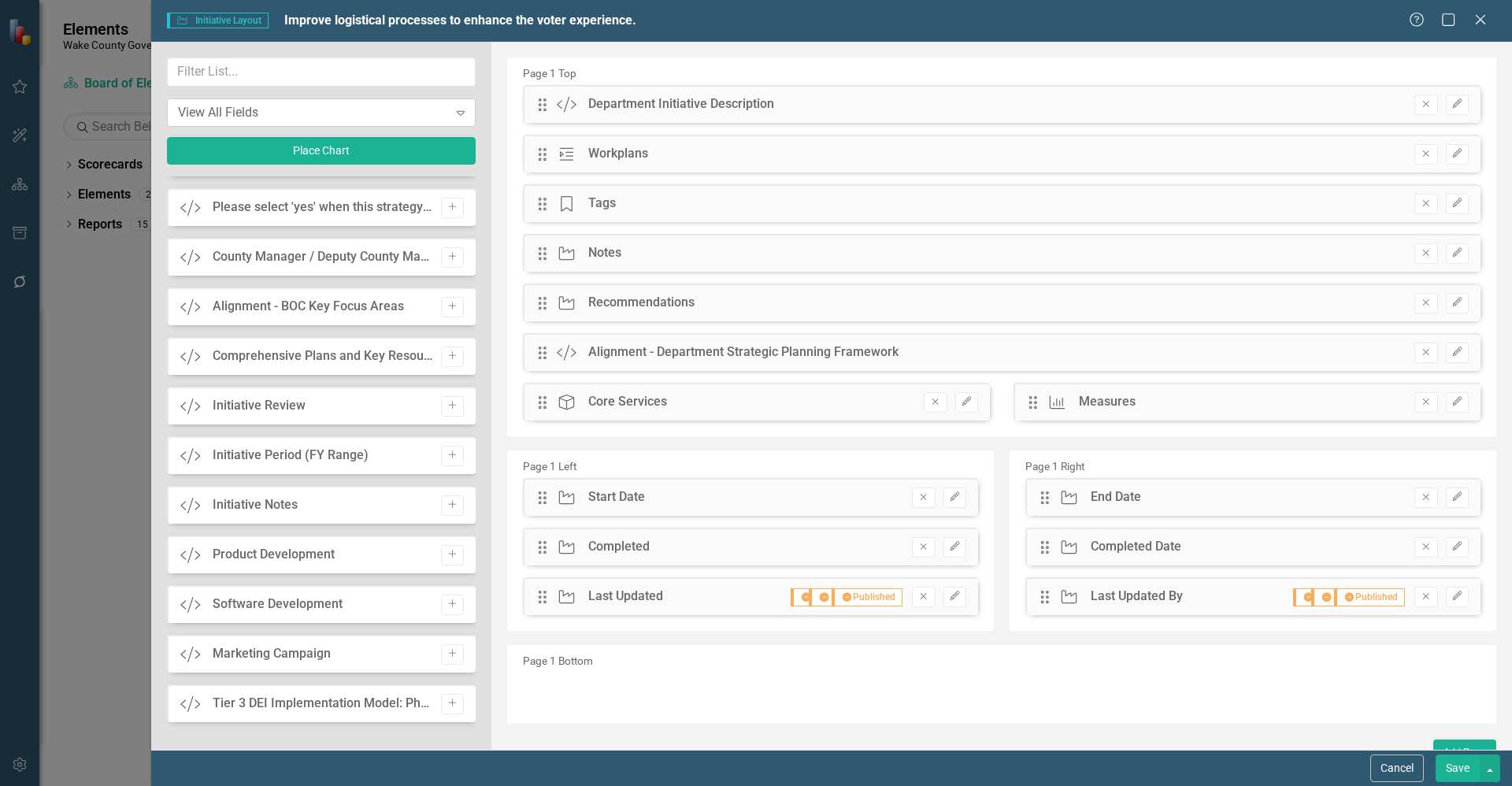
click at [275, 114] on div "View All Fields" at bounding box center [313, 112] width 270 height 18
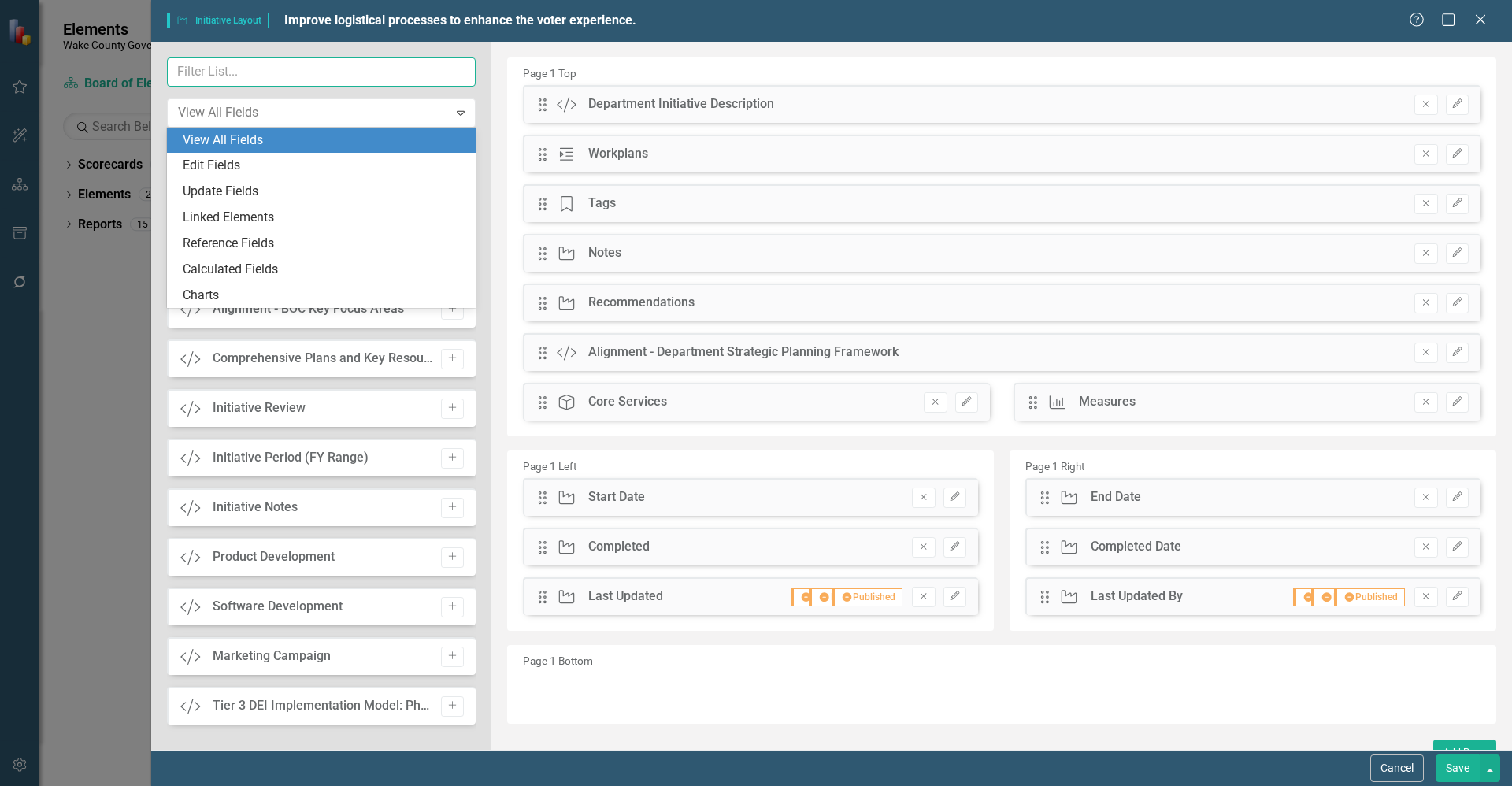
click at [289, 78] on input "text" at bounding box center [321, 71] width 309 height 29
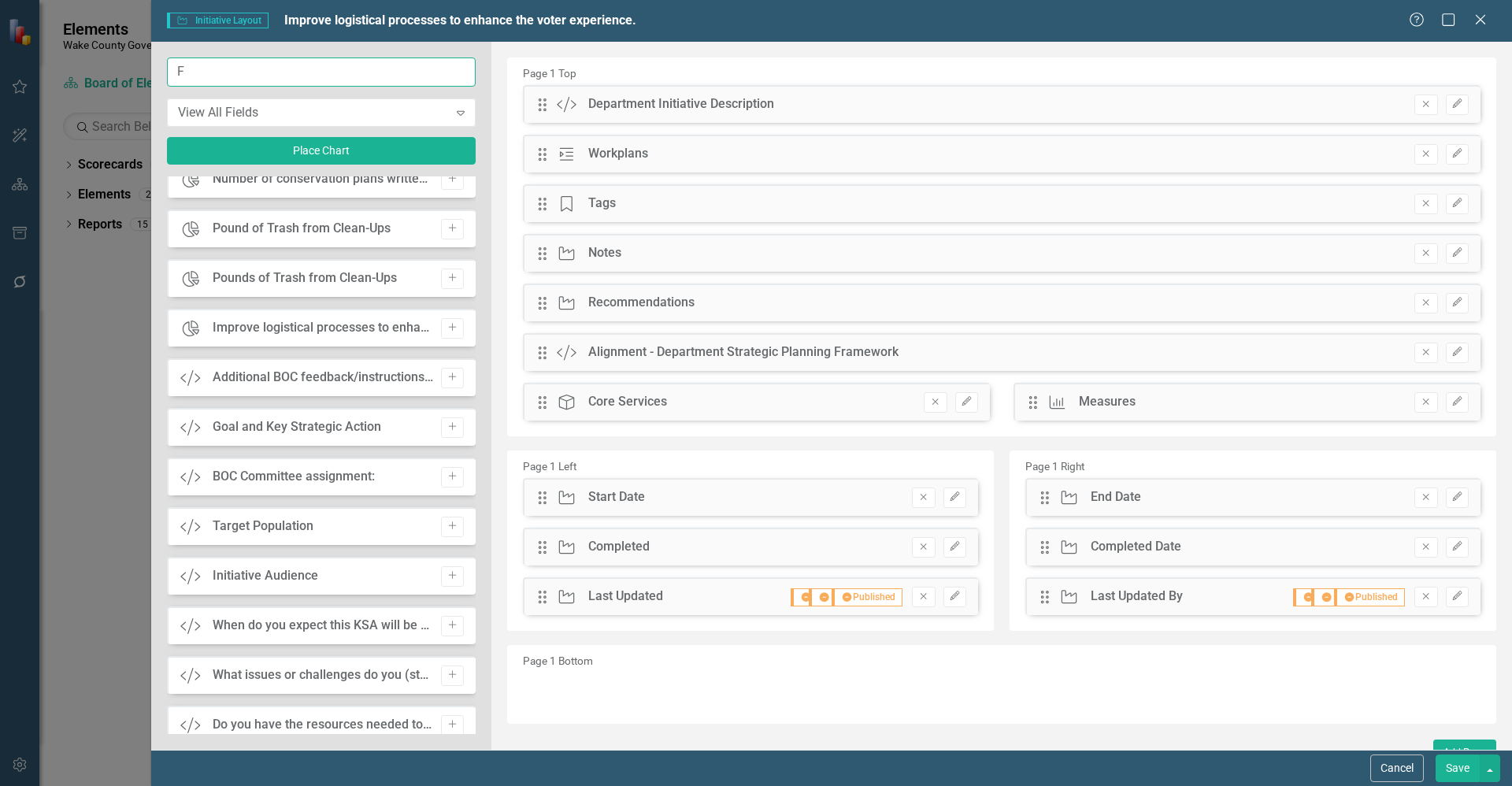
scroll to position [364, 0]
click at [253, 73] on input "F" at bounding box center [321, 71] width 309 height 29
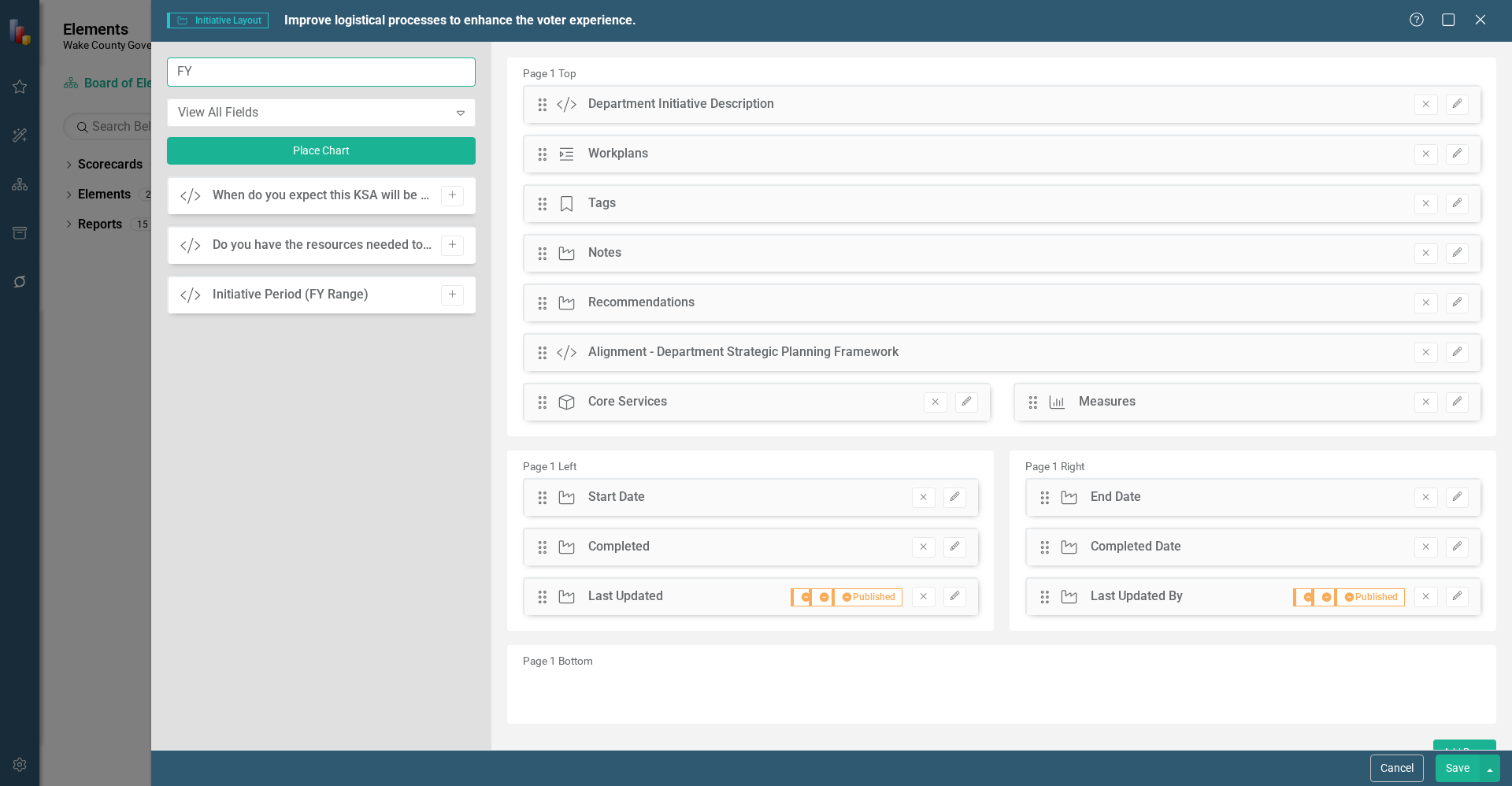
scroll to position [0, 0]
drag, startPoint x: 251, startPoint y: 78, endPoint x: 155, endPoint y: 69, distance: 96.4
click at [155, 69] on div "FY View All Fields Expand Place Chart Custom When do you expect this KSA will b…" at bounding box center [321, 395] width 340 height 708
type input "FY"
drag, startPoint x: 1399, startPoint y: 767, endPoint x: 1210, endPoint y: 679, distance: 208.5
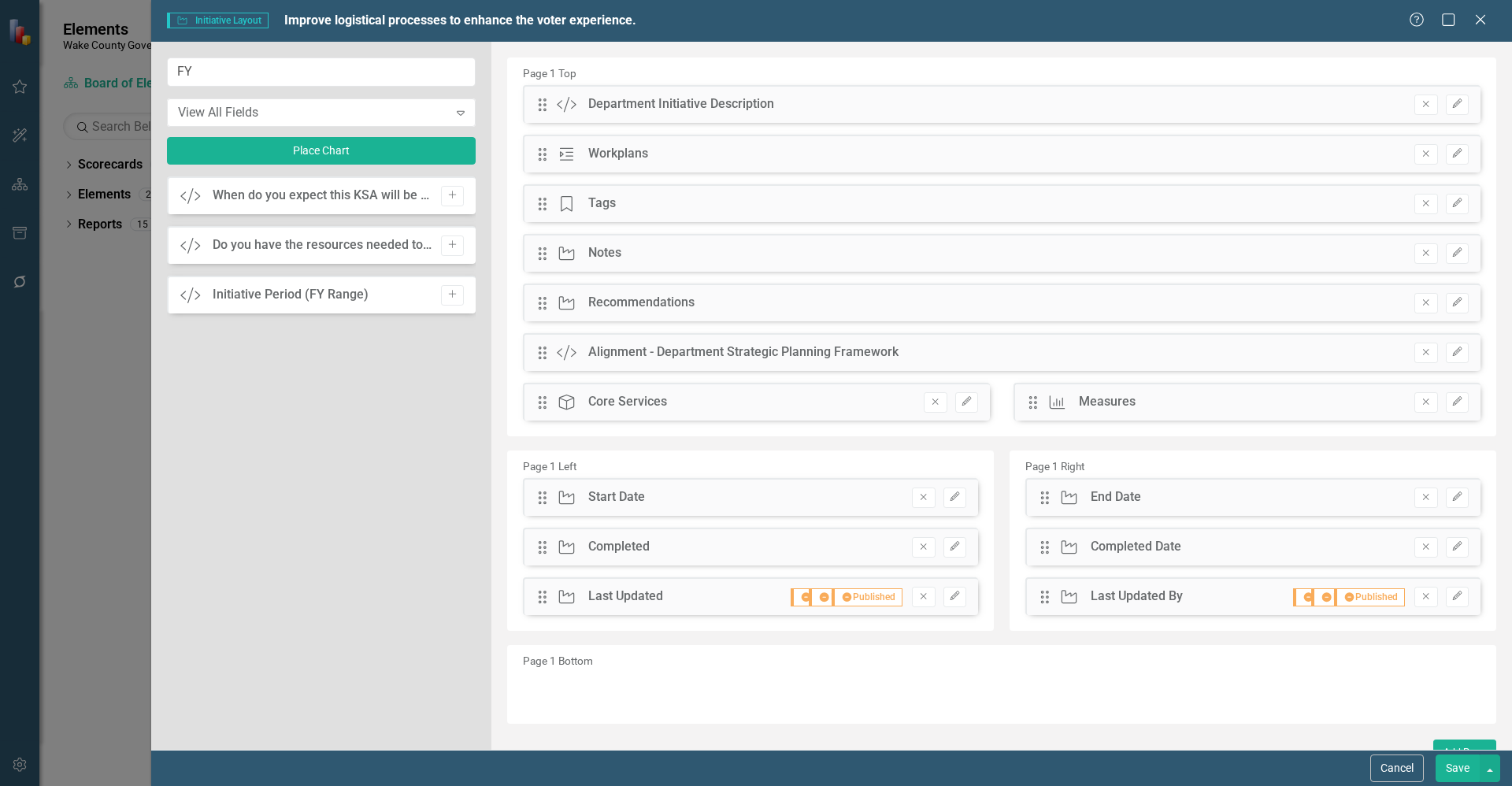
click at [1399, 767] on button "Cancel" at bounding box center [1397, 768] width 54 height 27
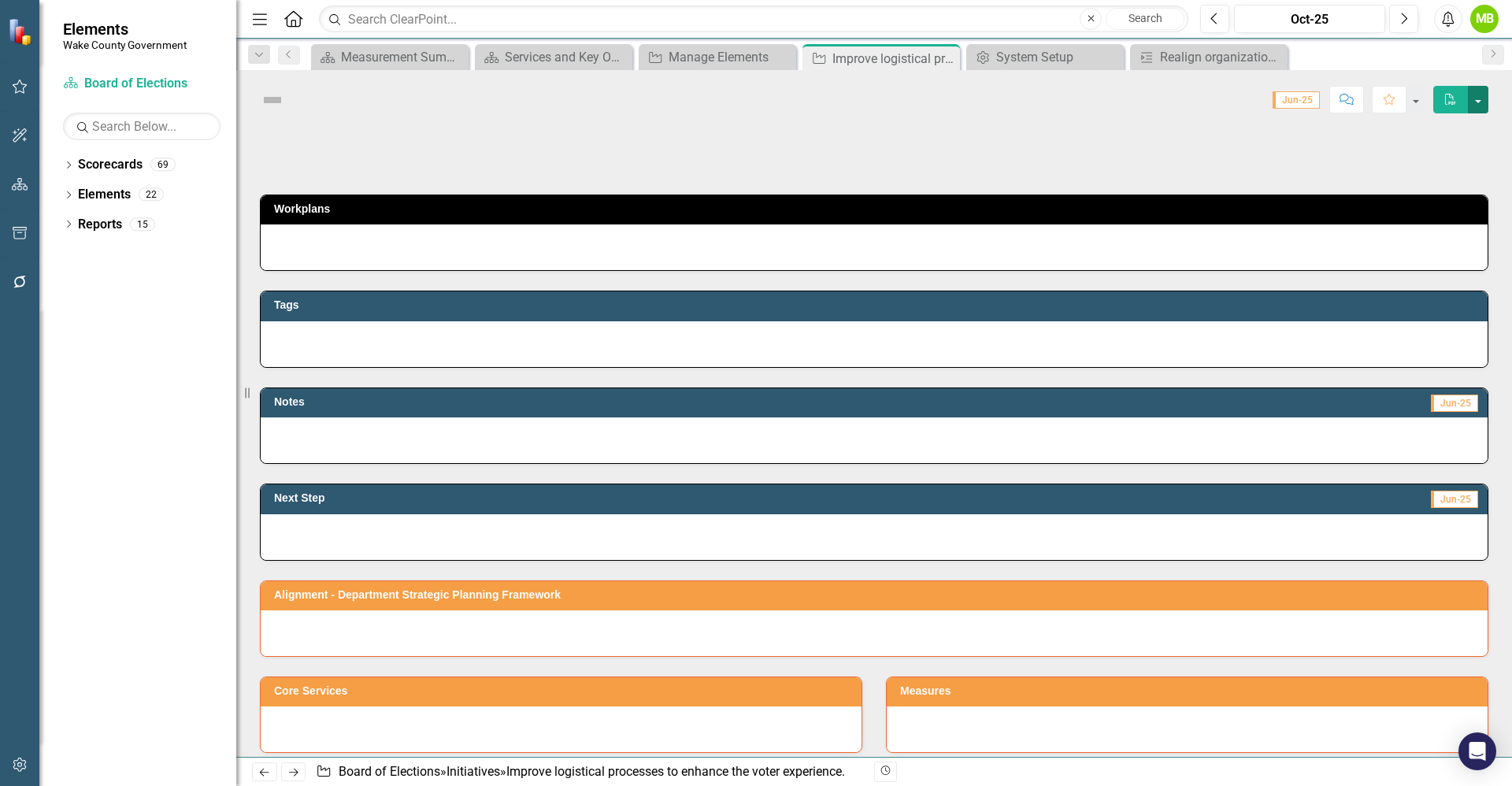
drag, startPoint x: 0, startPoint y: 0, endPoint x: 1482, endPoint y: 102, distance: 1485.5
click at [1482, 102] on button "button" at bounding box center [1478, 99] width 20 height 27
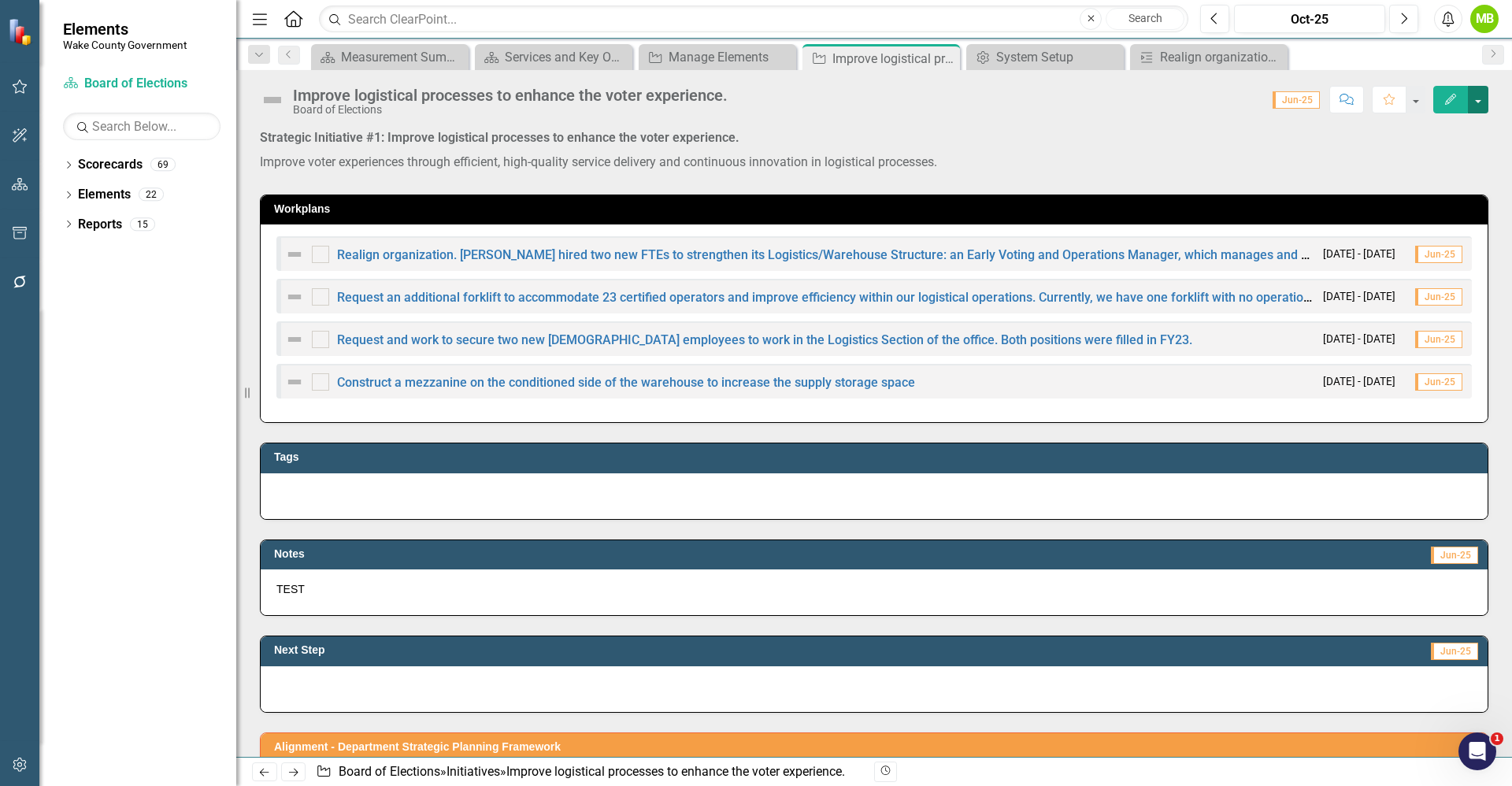
click at [1479, 97] on button "button" at bounding box center [1478, 99] width 20 height 27
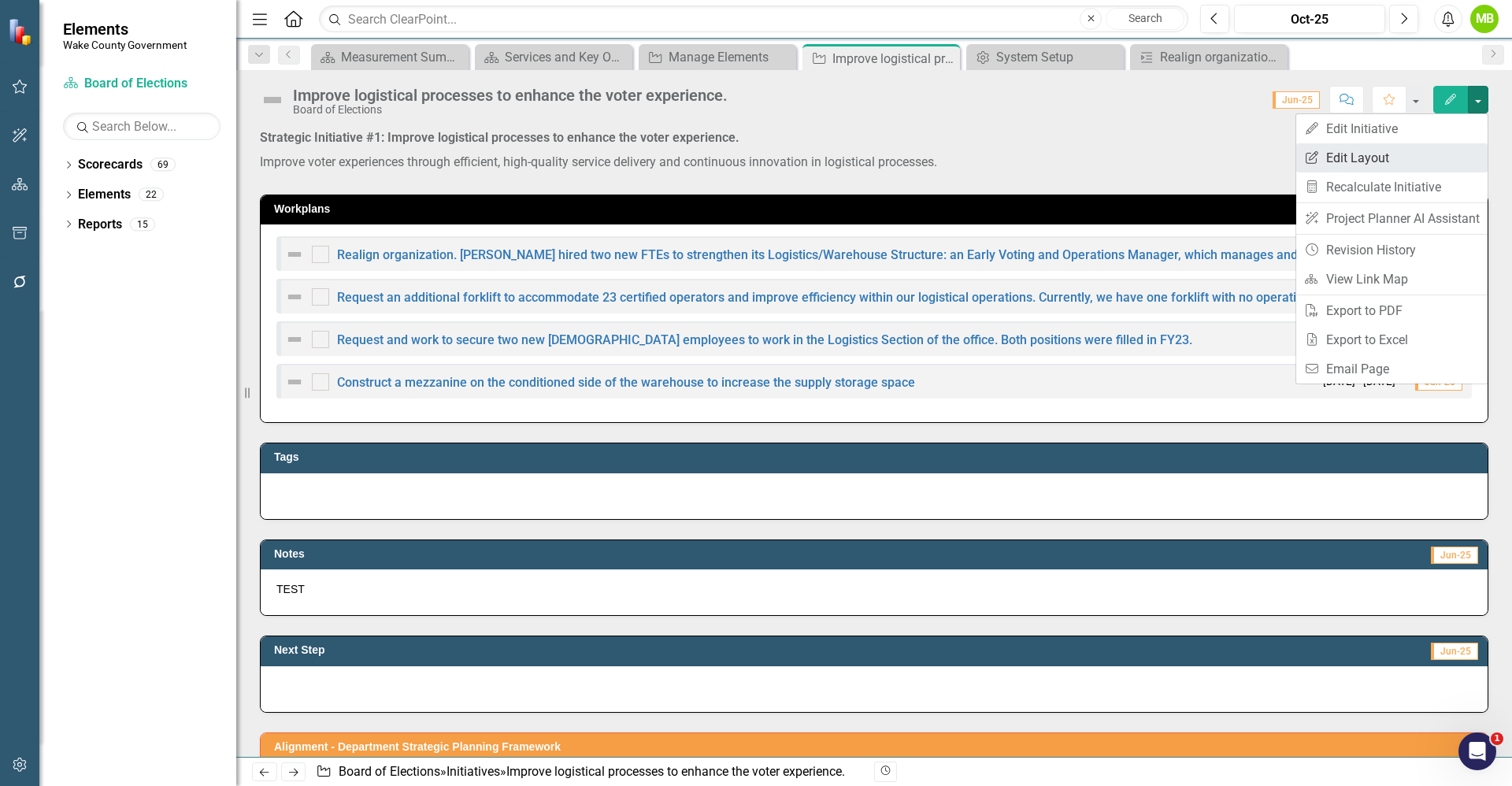
click at [1441, 168] on link "Edit Report Edit Layout" at bounding box center [1391, 158] width 191 height 29
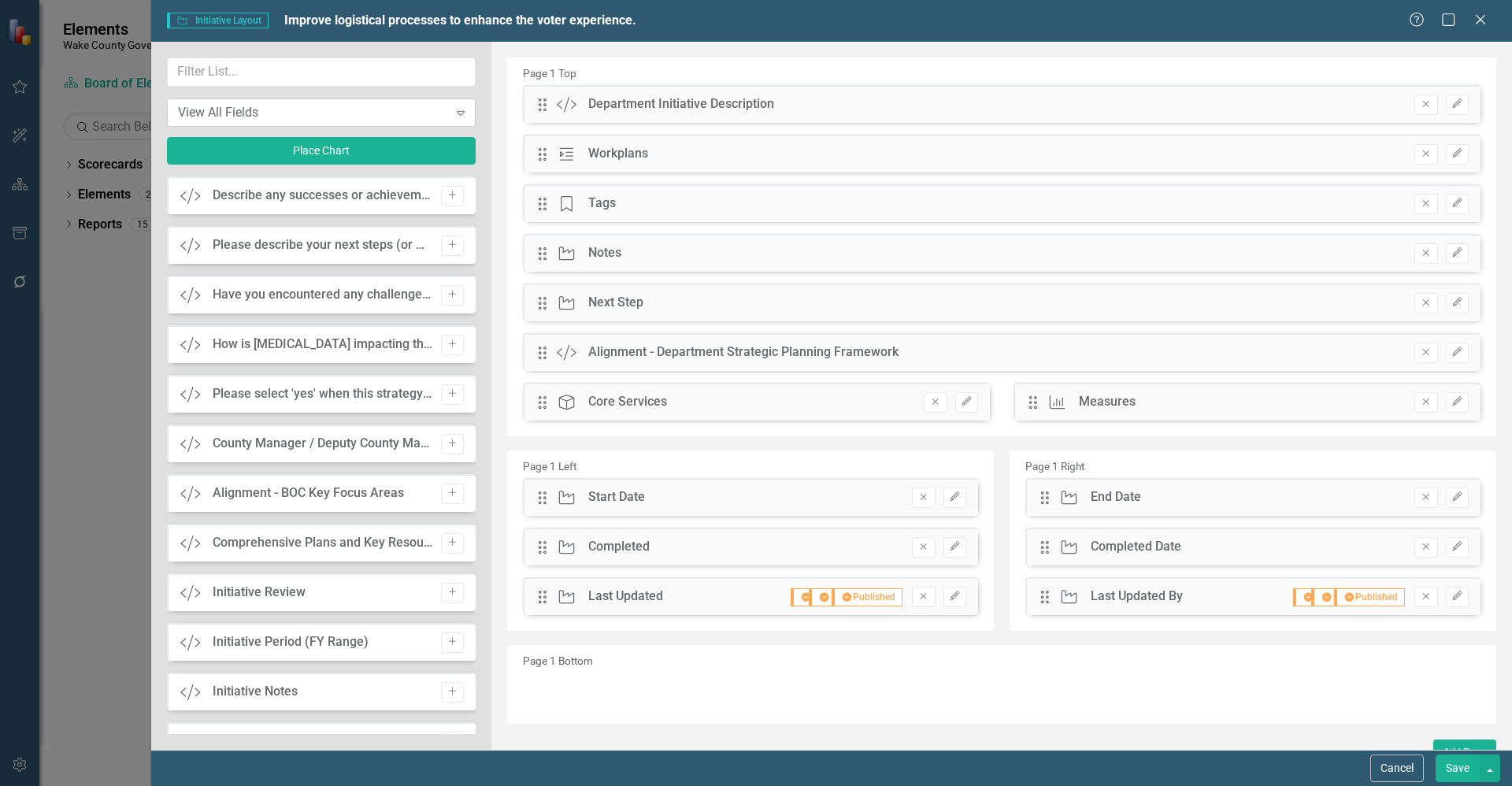
scroll to position [1531, 0]
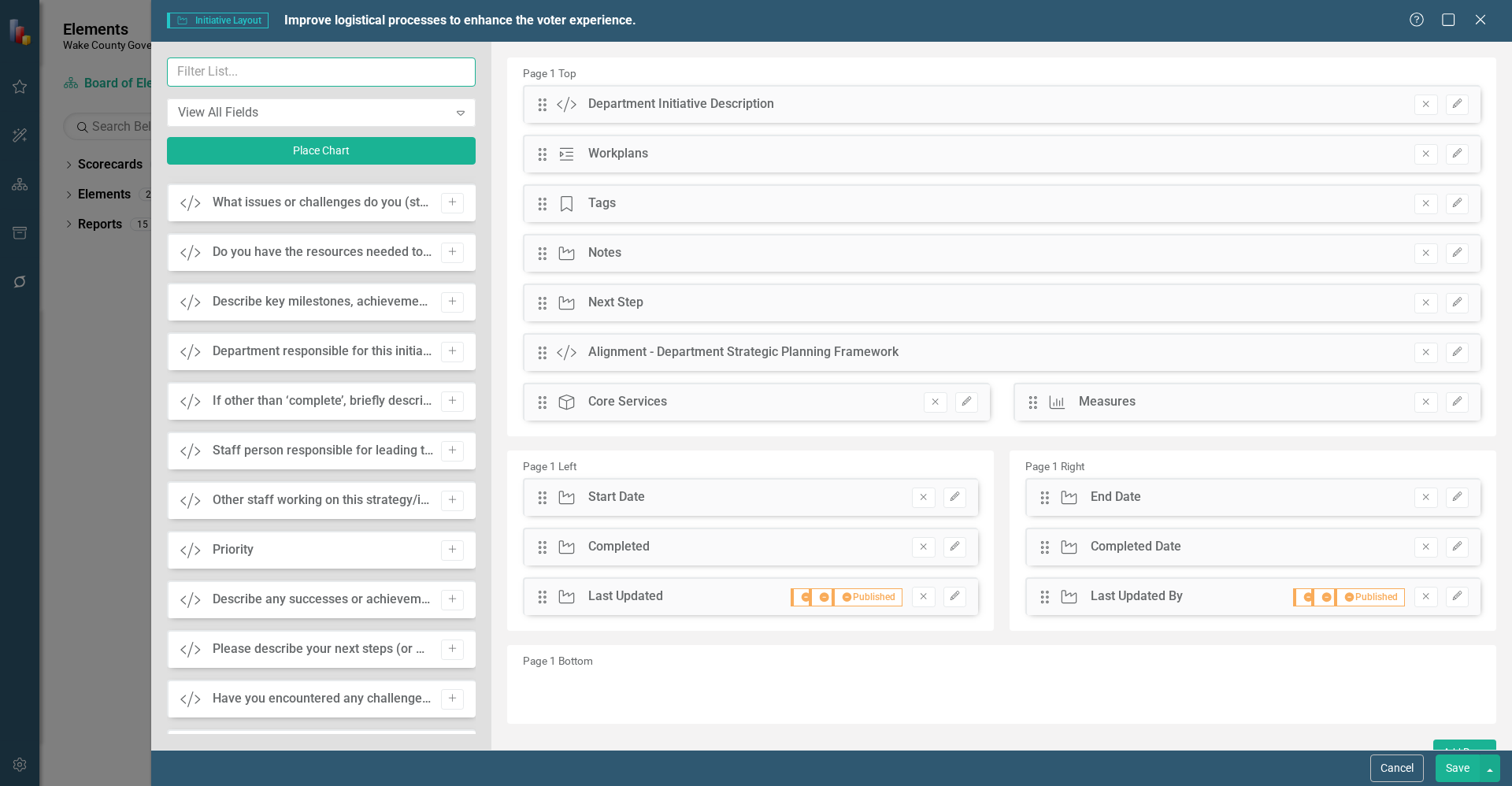
click at [239, 75] on input "text" at bounding box center [321, 71] width 309 height 29
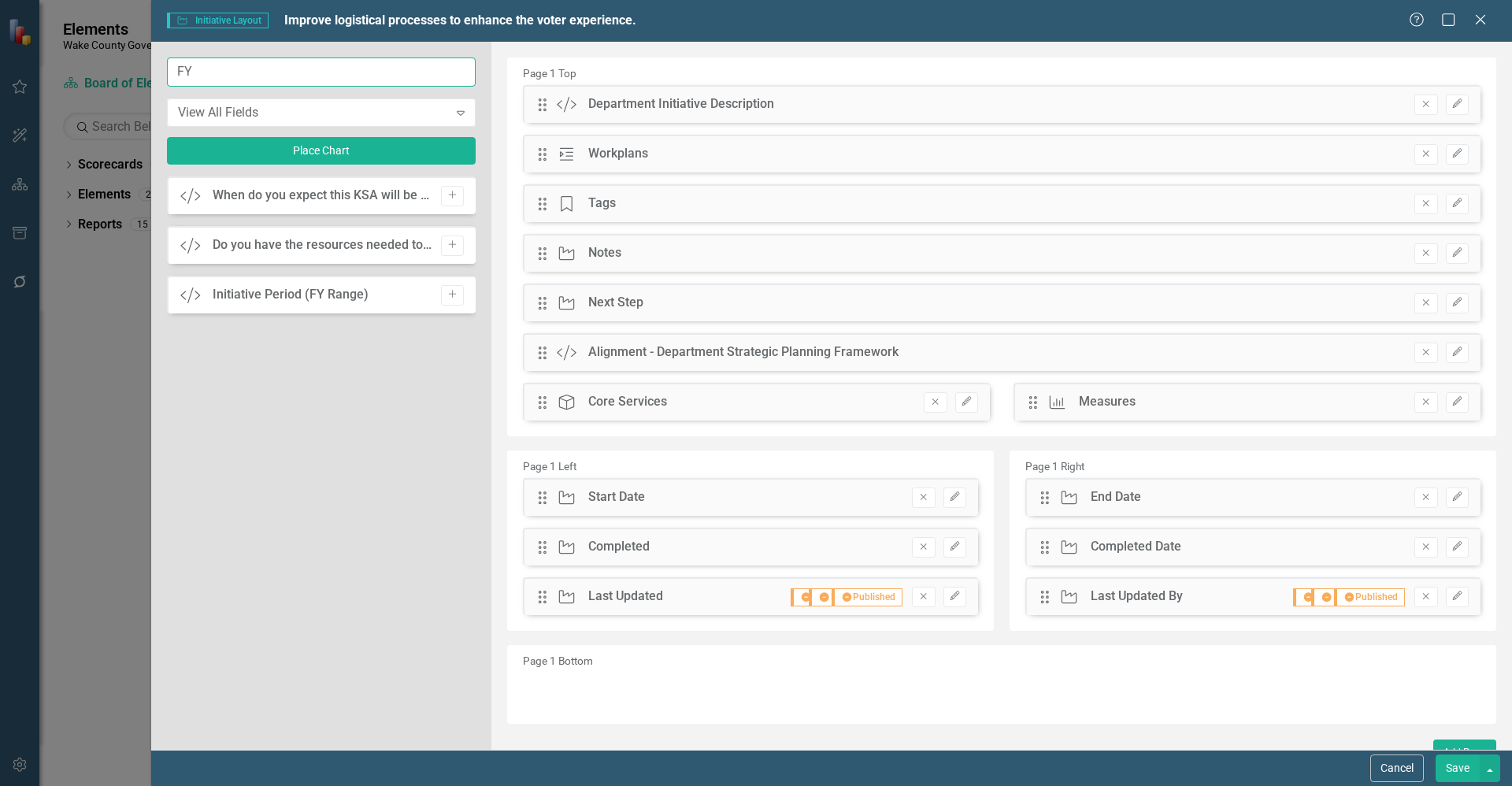
scroll to position [0, 0]
type input "FY"
click at [1399, 766] on button "Cancel" at bounding box center [1397, 768] width 54 height 27
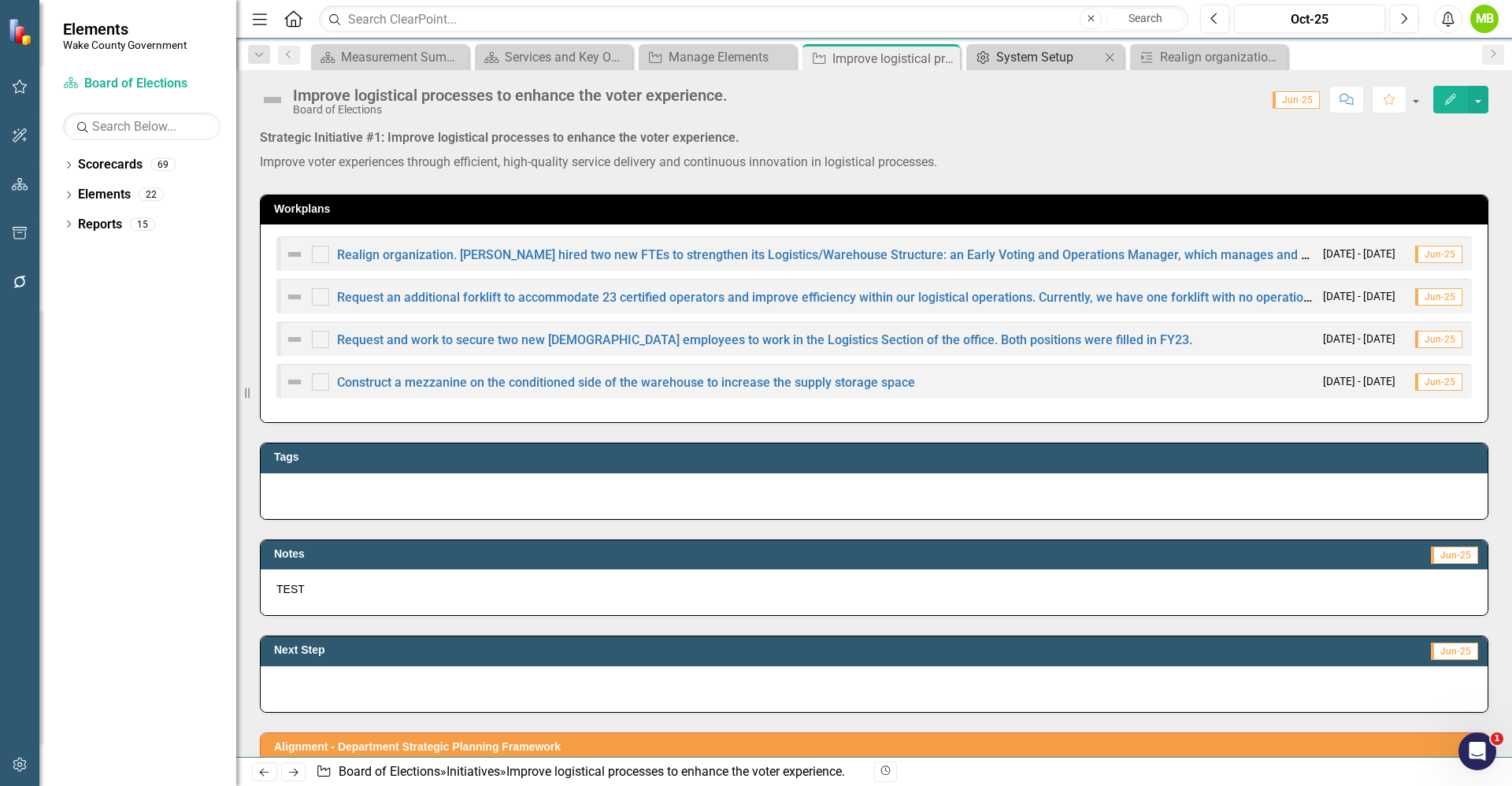
click at [1035, 62] on div "System Setup" at bounding box center [1048, 57] width 104 height 19
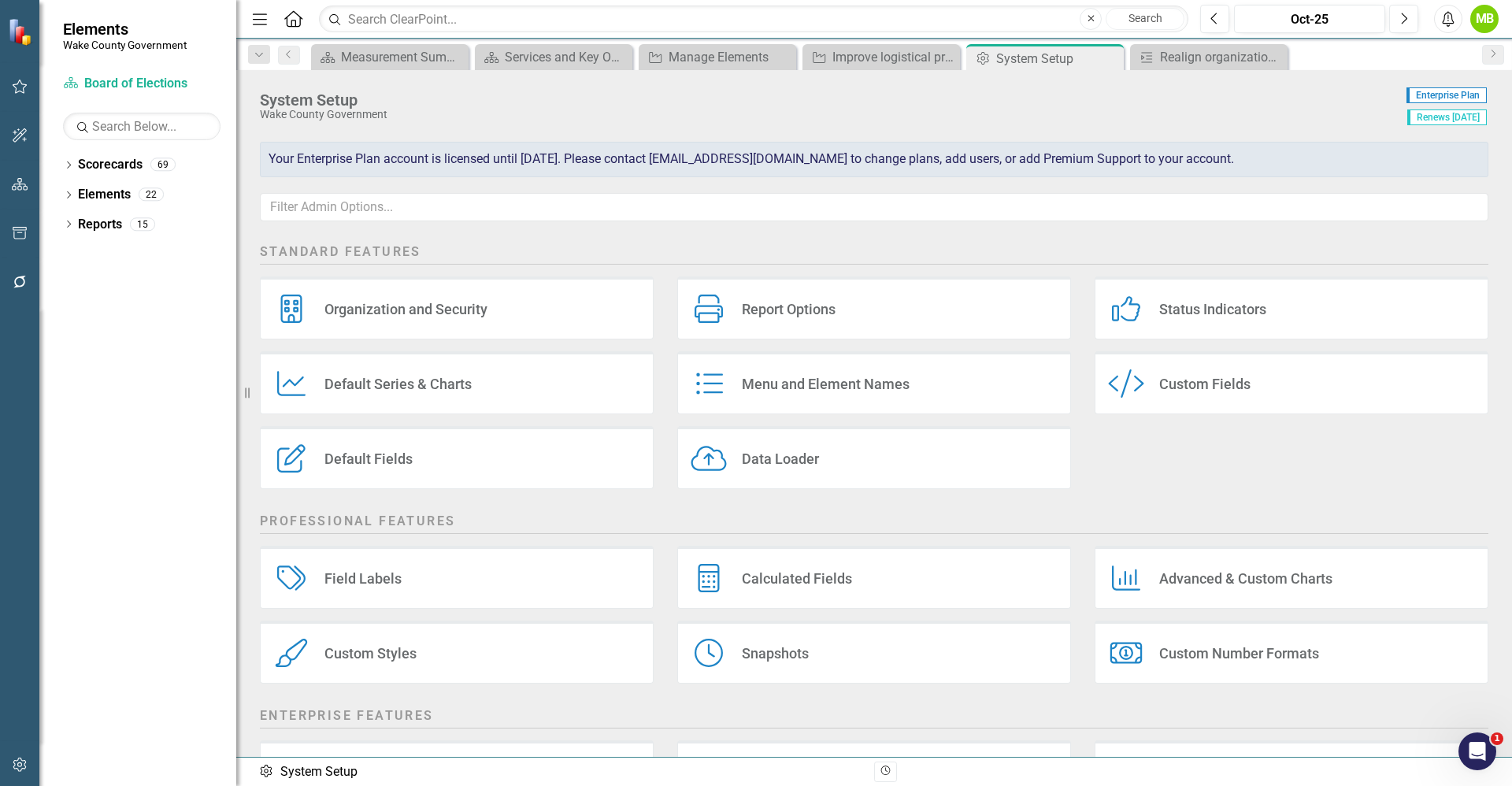
click at [1182, 383] on div "Custom Fields" at bounding box center [1206, 384] width 92 height 18
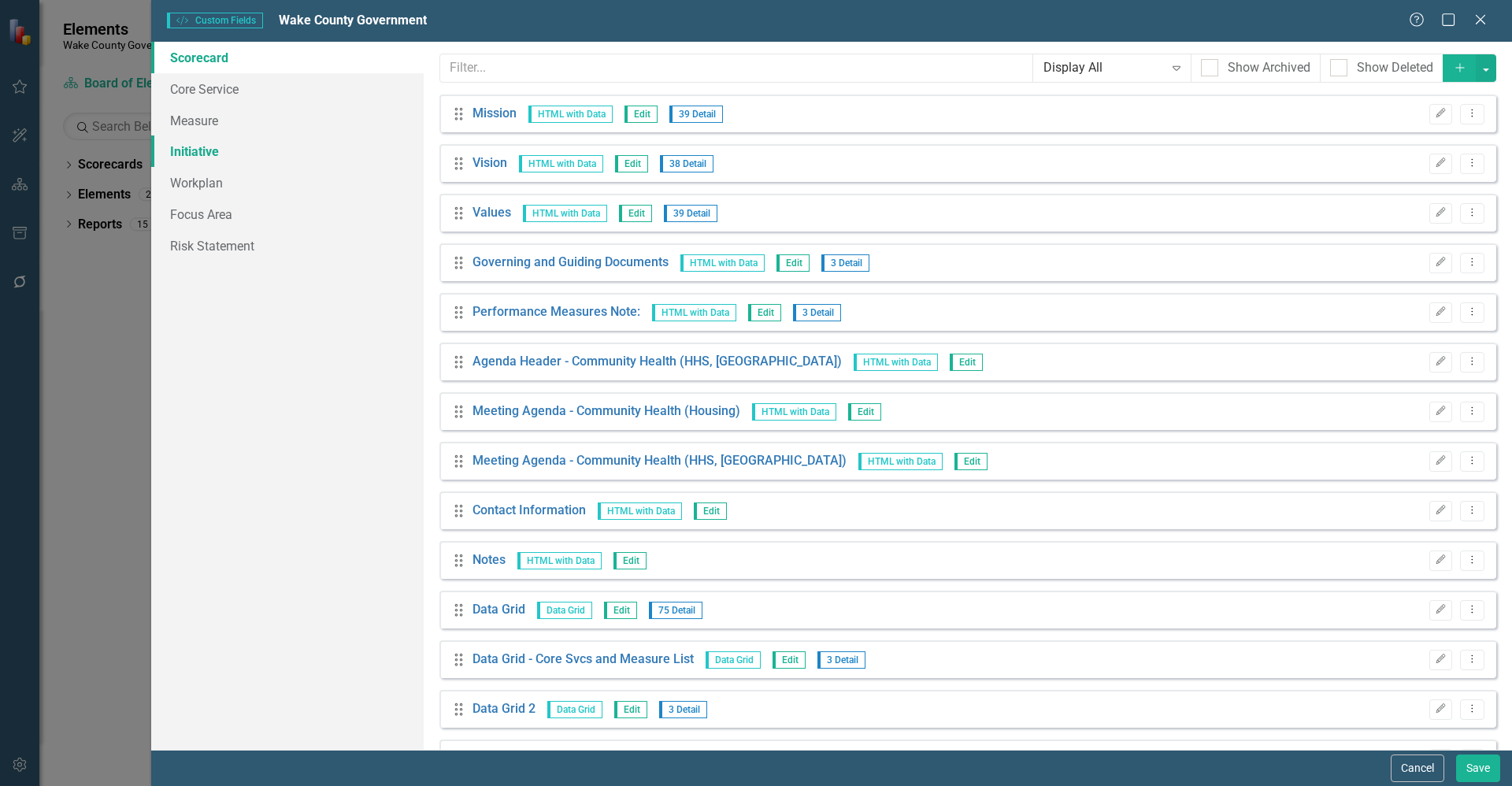
click at [204, 158] on link "Initiative" at bounding box center [287, 151] width 272 height 32
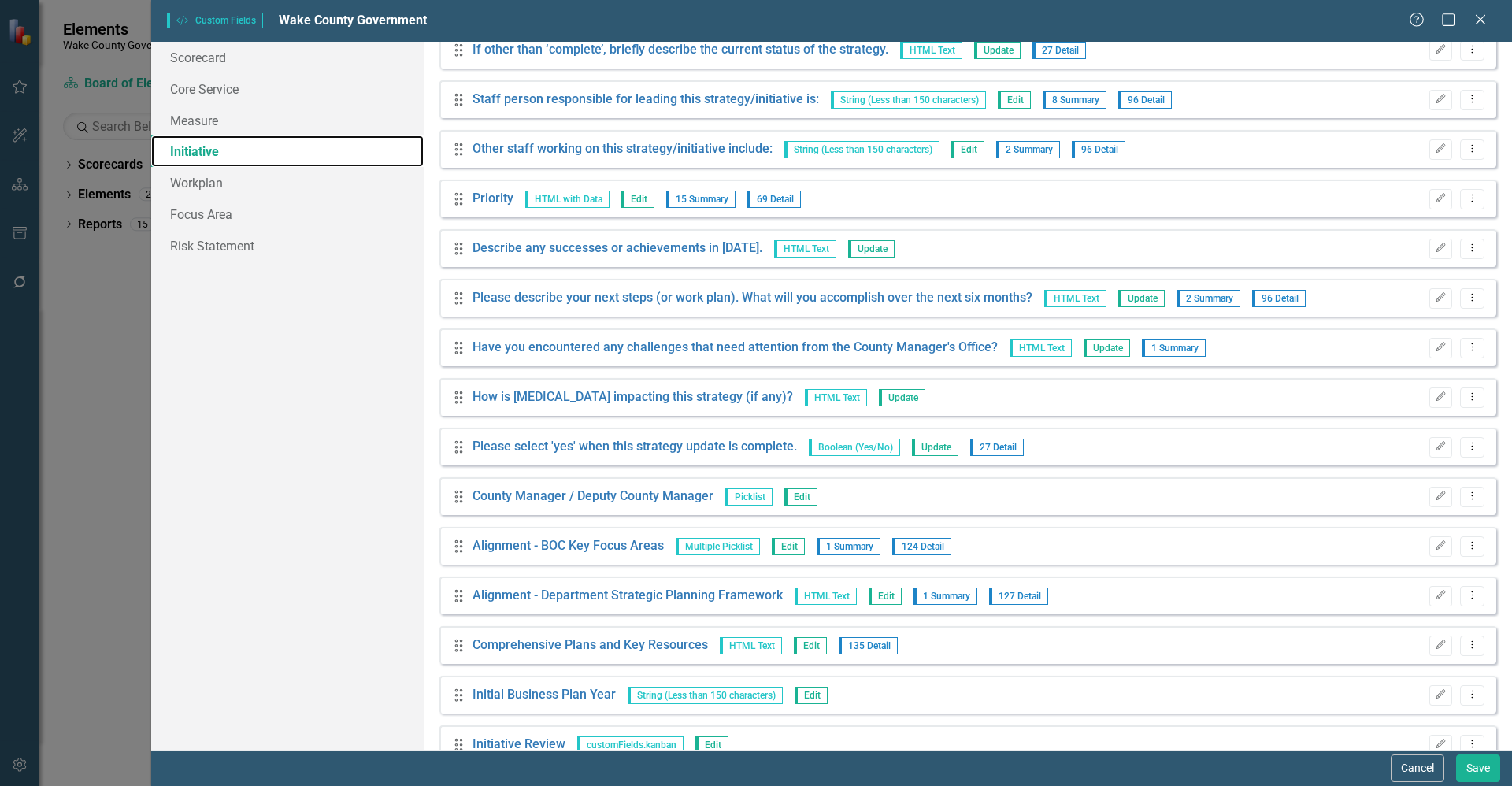
scroll to position [1391, 0]
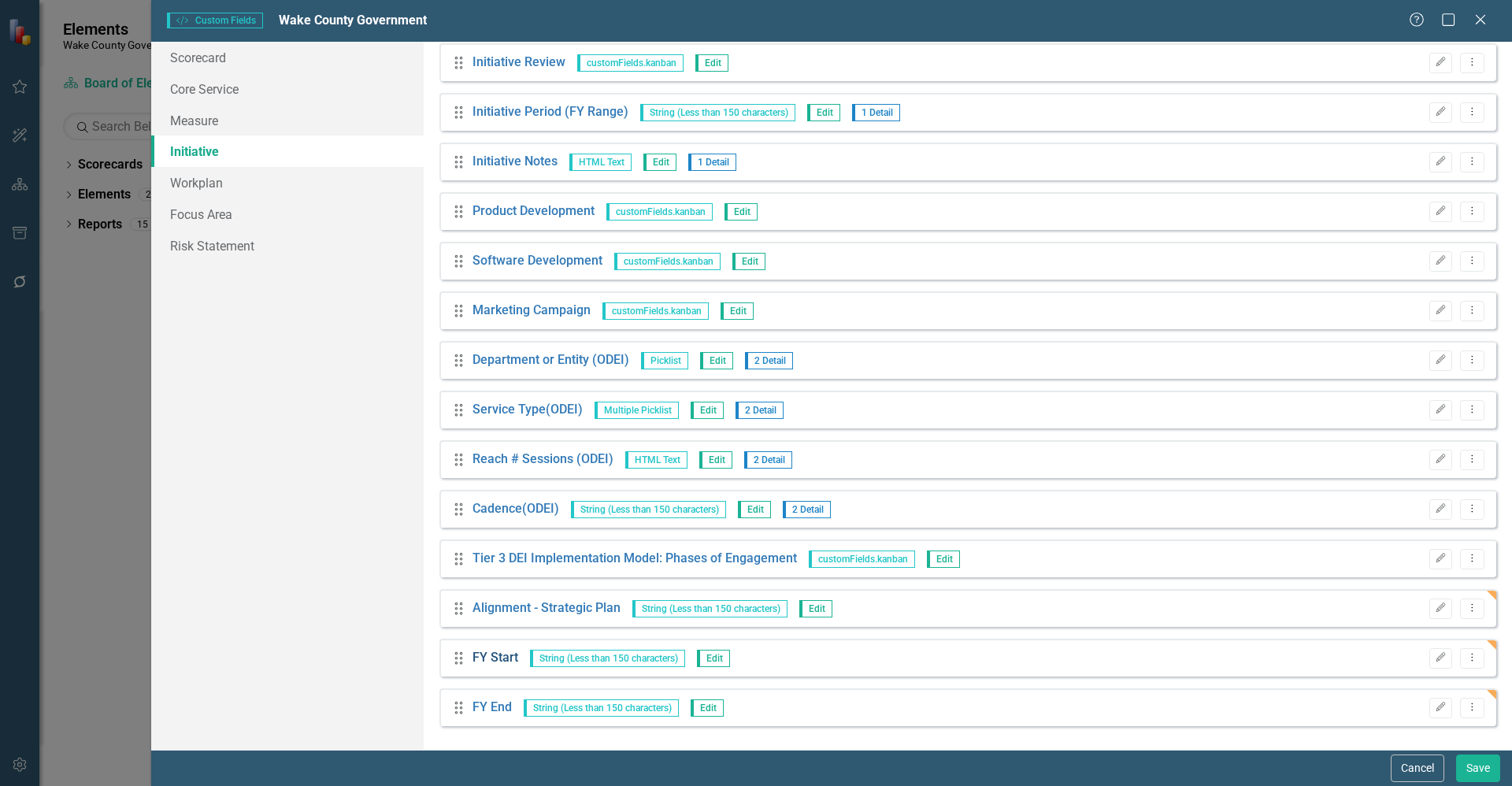
click at [492, 662] on link "FY Start" at bounding box center [496, 657] width 46 height 18
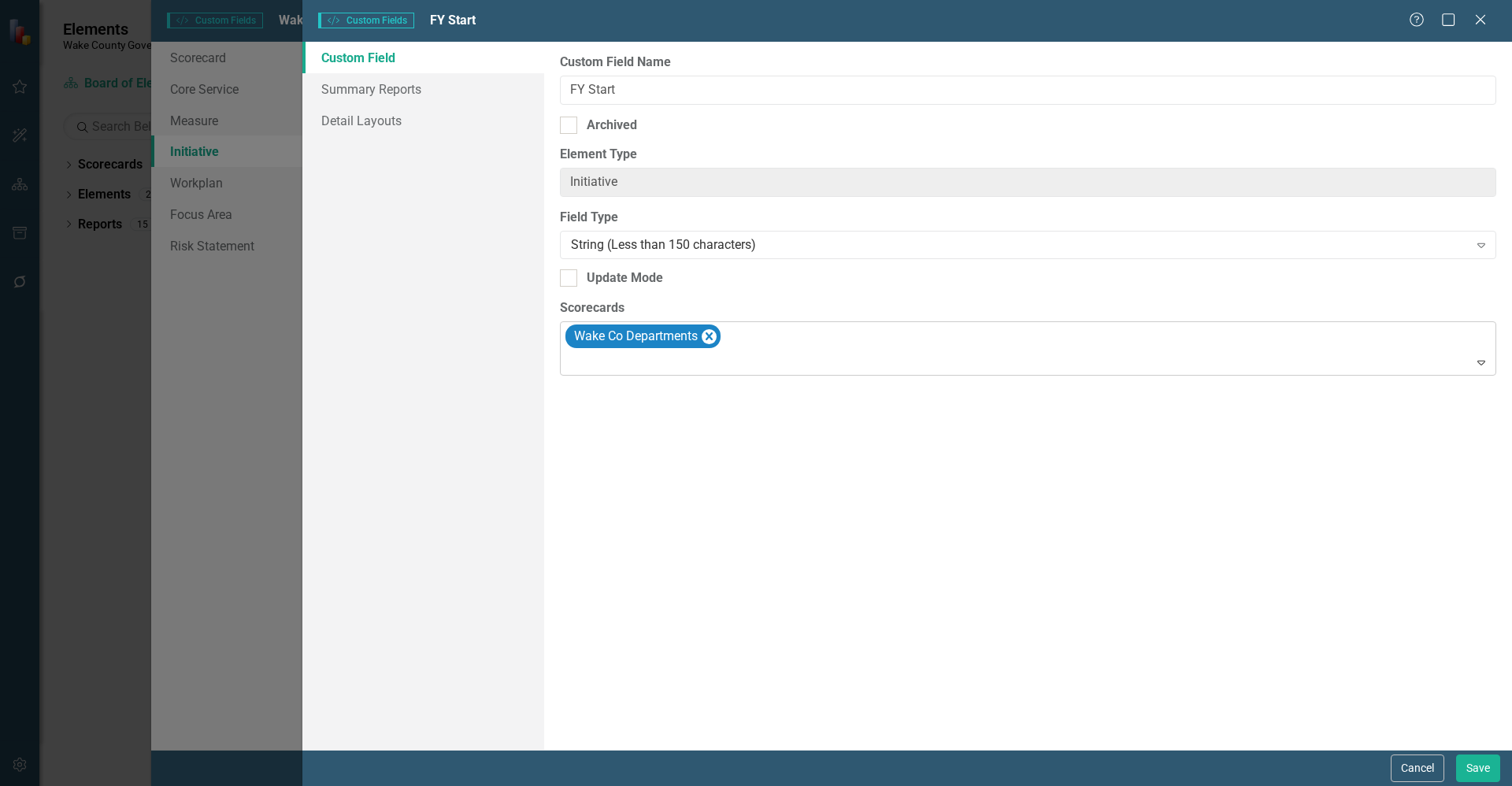
click at [779, 349] on div "Wake Co Departments" at bounding box center [1029, 349] width 933 height 54
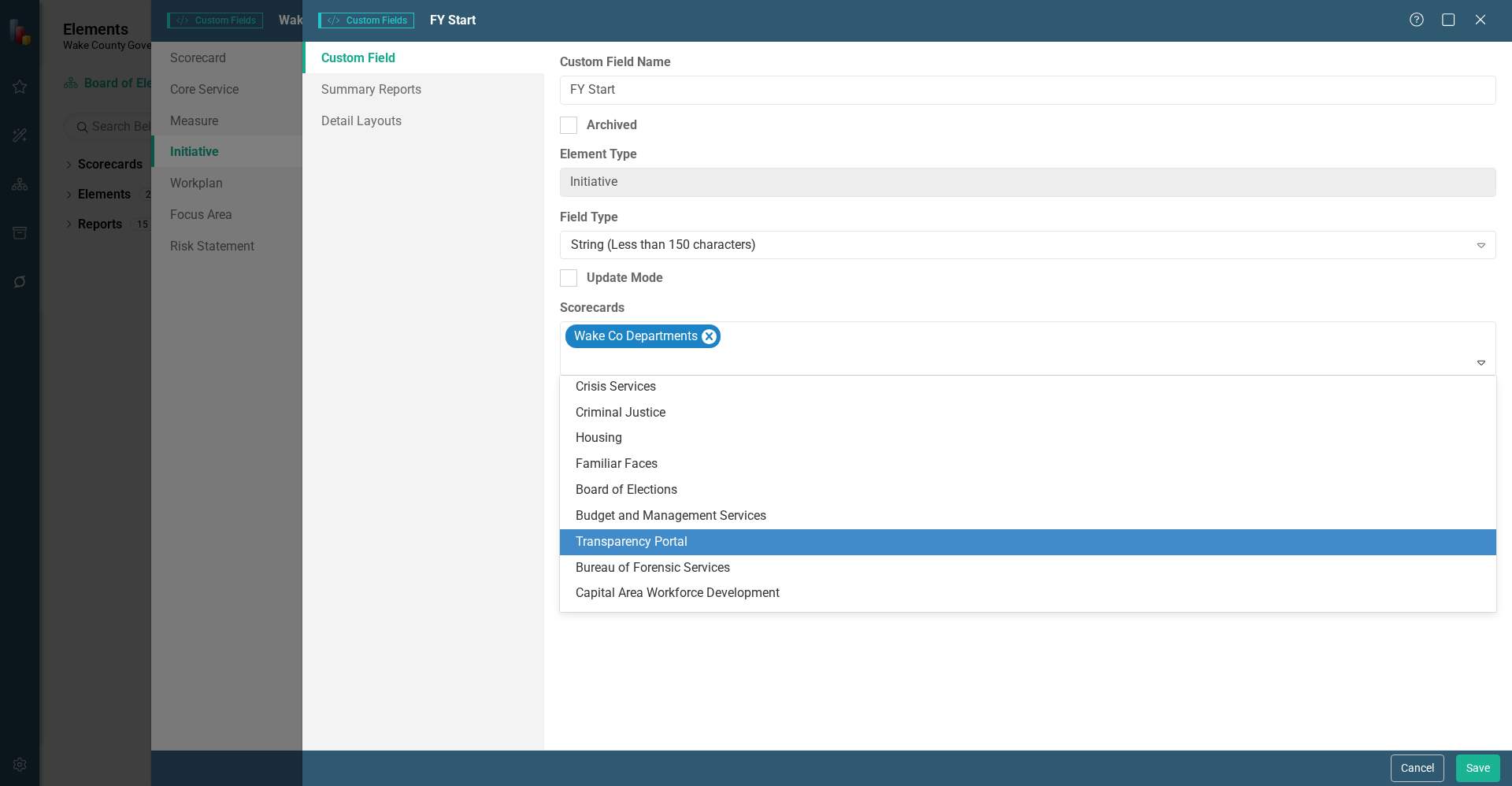
scroll to position [0, 0]
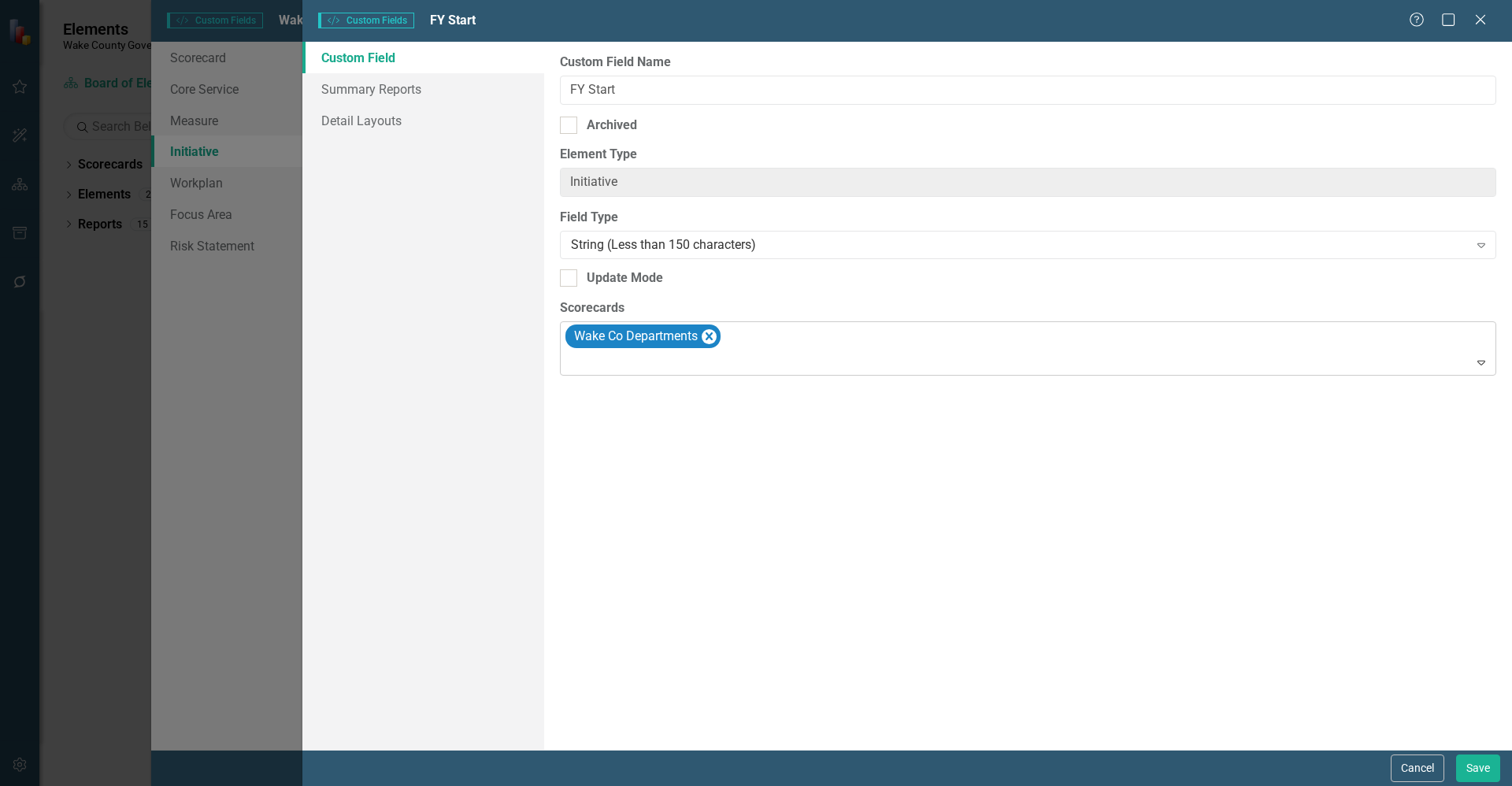
click at [616, 363] on div at bounding box center [1029, 363] width 929 height 21
click at [681, 345] on div at bounding box center [1016, 335] width 904 height 21
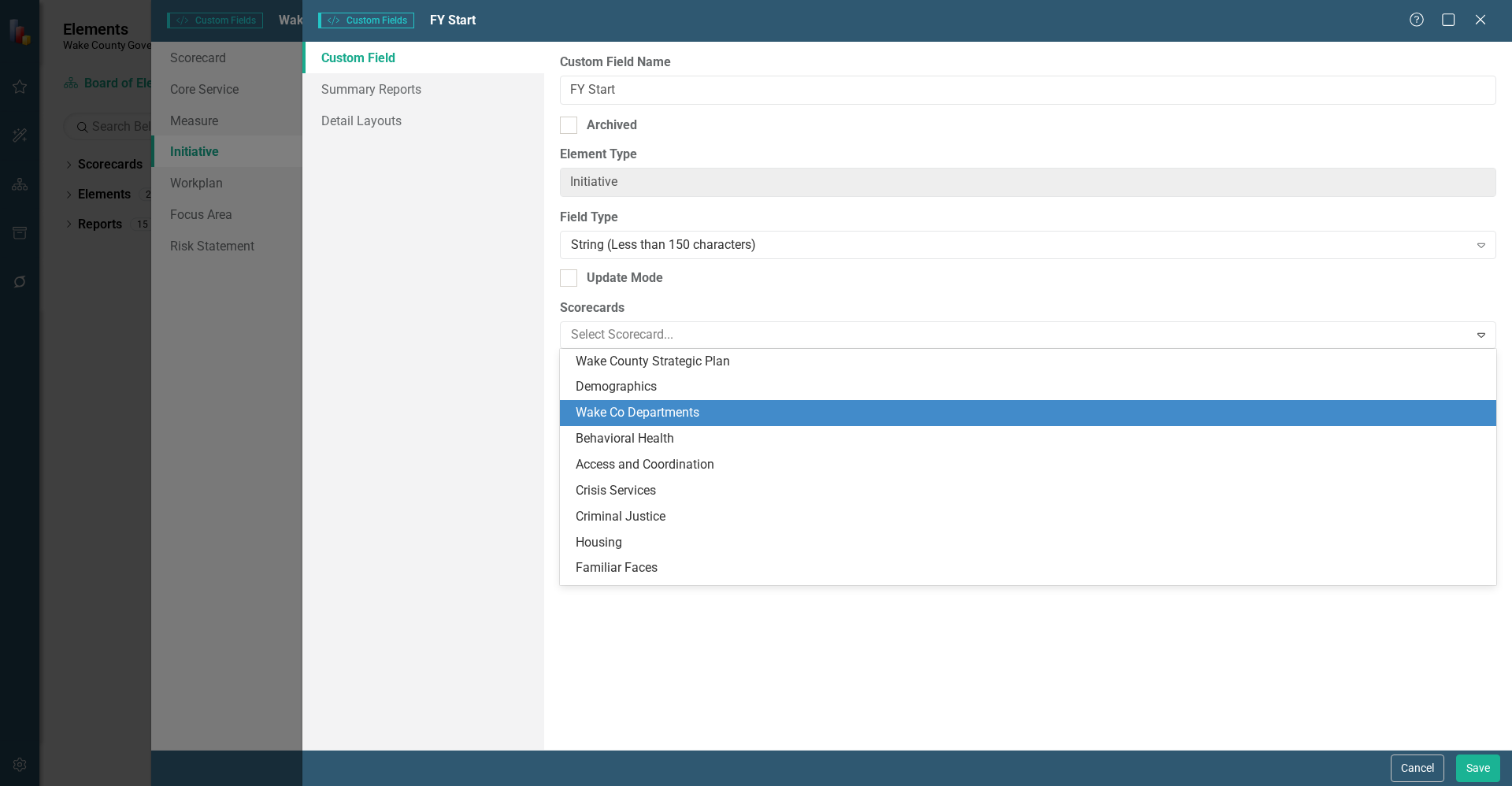
click at [687, 400] on div "Wake Co Departments" at bounding box center [1028, 413] width 936 height 26
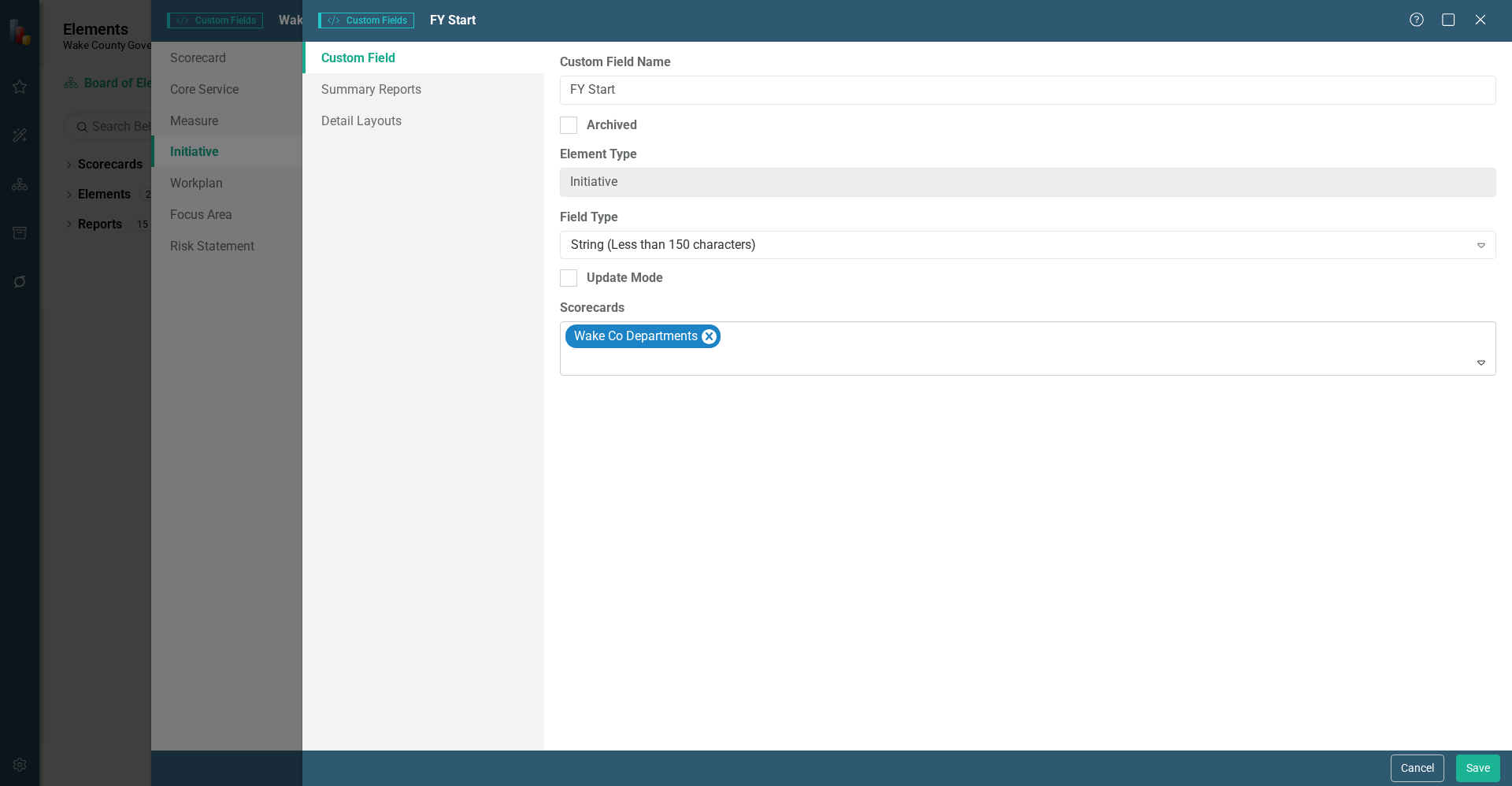
click at [686, 370] on div at bounding box center [1029, 363] width 929 height 21
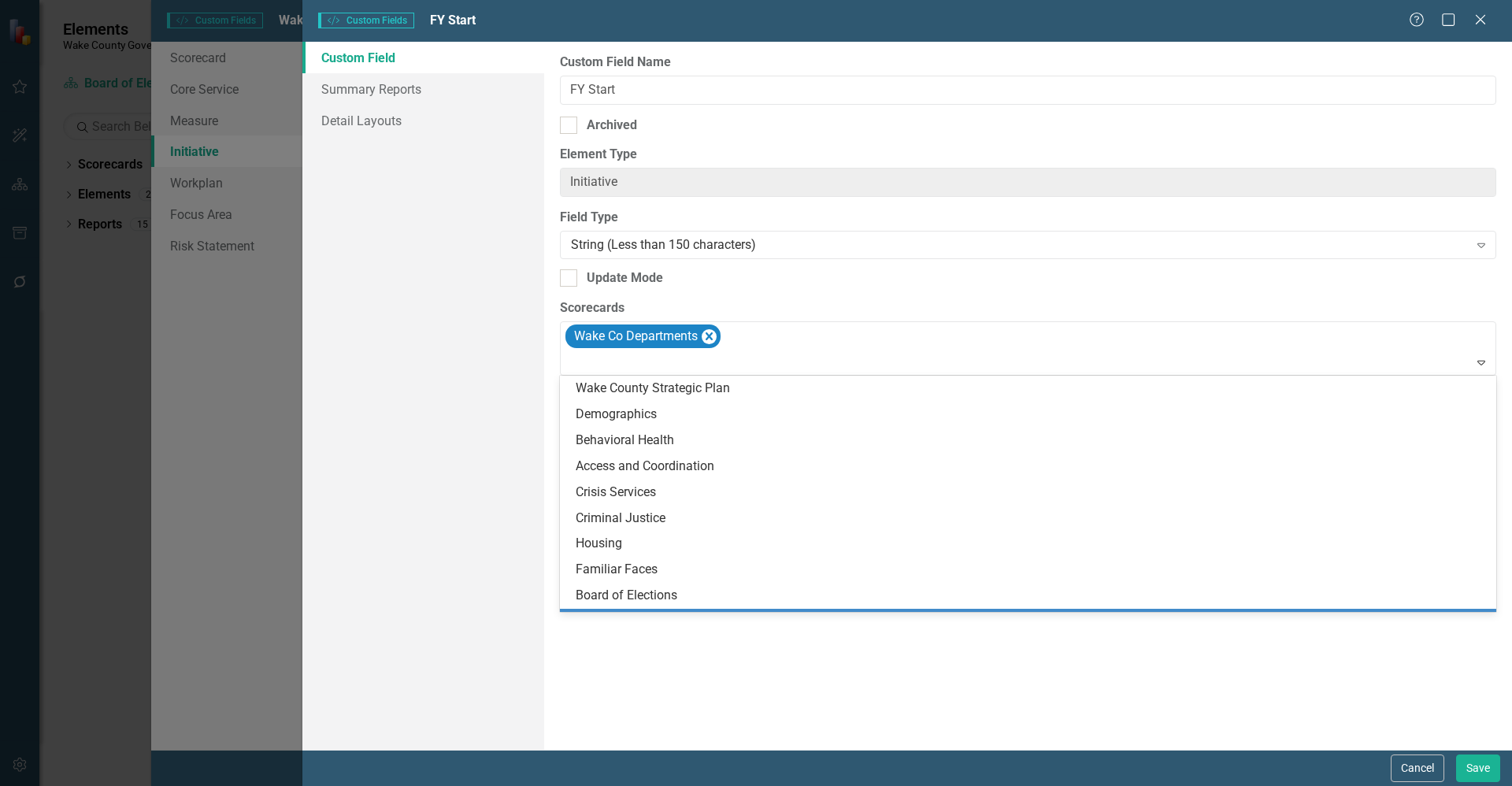
drag, startPoint x: 783, startPoint y: 667, endPoint x: 735, endPoint y: 646, distance: 52.4
click at [782, 667] on div "Custom Field Name FY Start Archived Element Type Initiative ClearPoint Can Do M…" at bounding box center [1028, 395] width 968 height 708
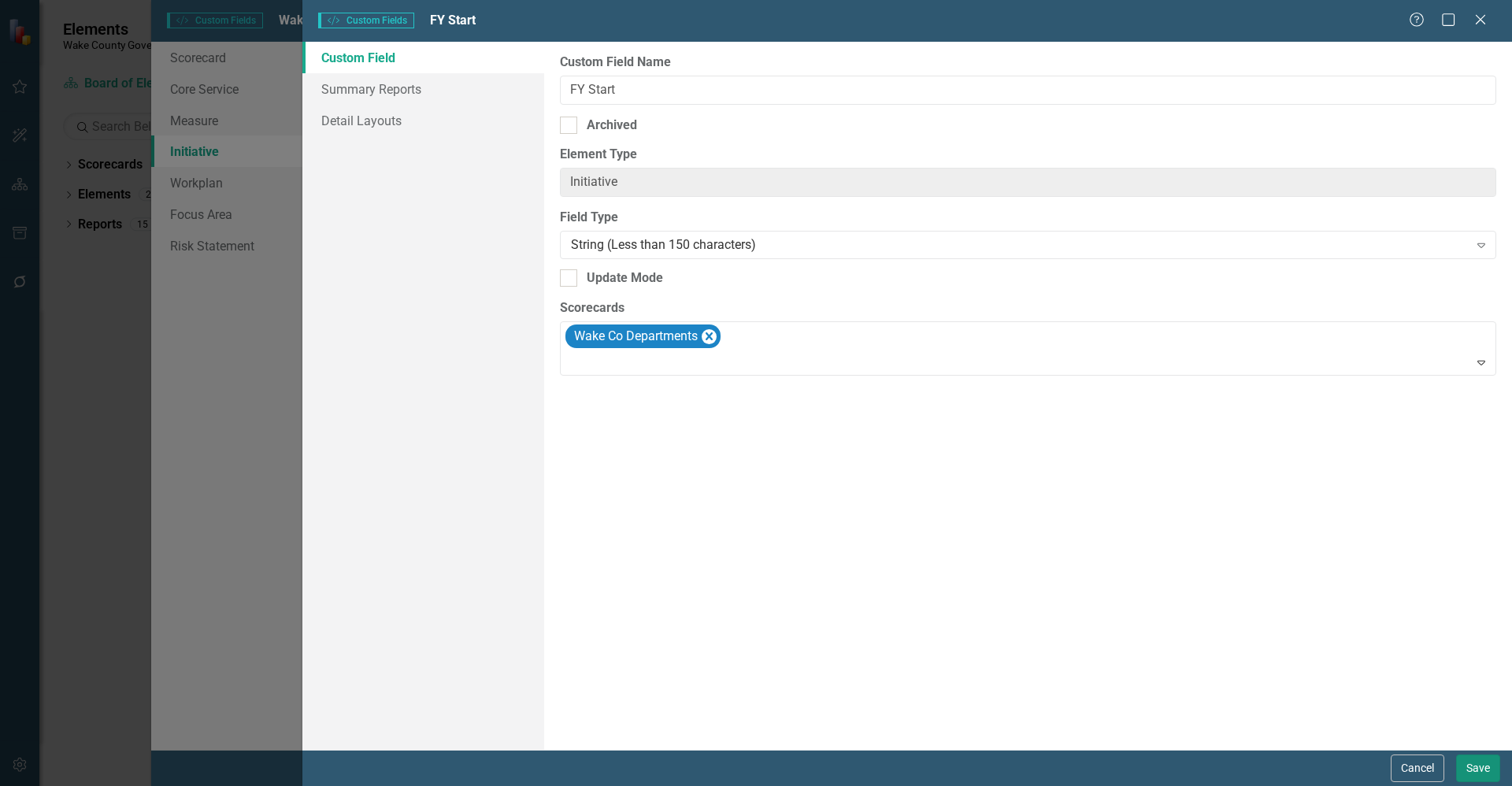
click at [1471, 765] on button "Save" at bounding box center [1479, 768] width 44 height 27
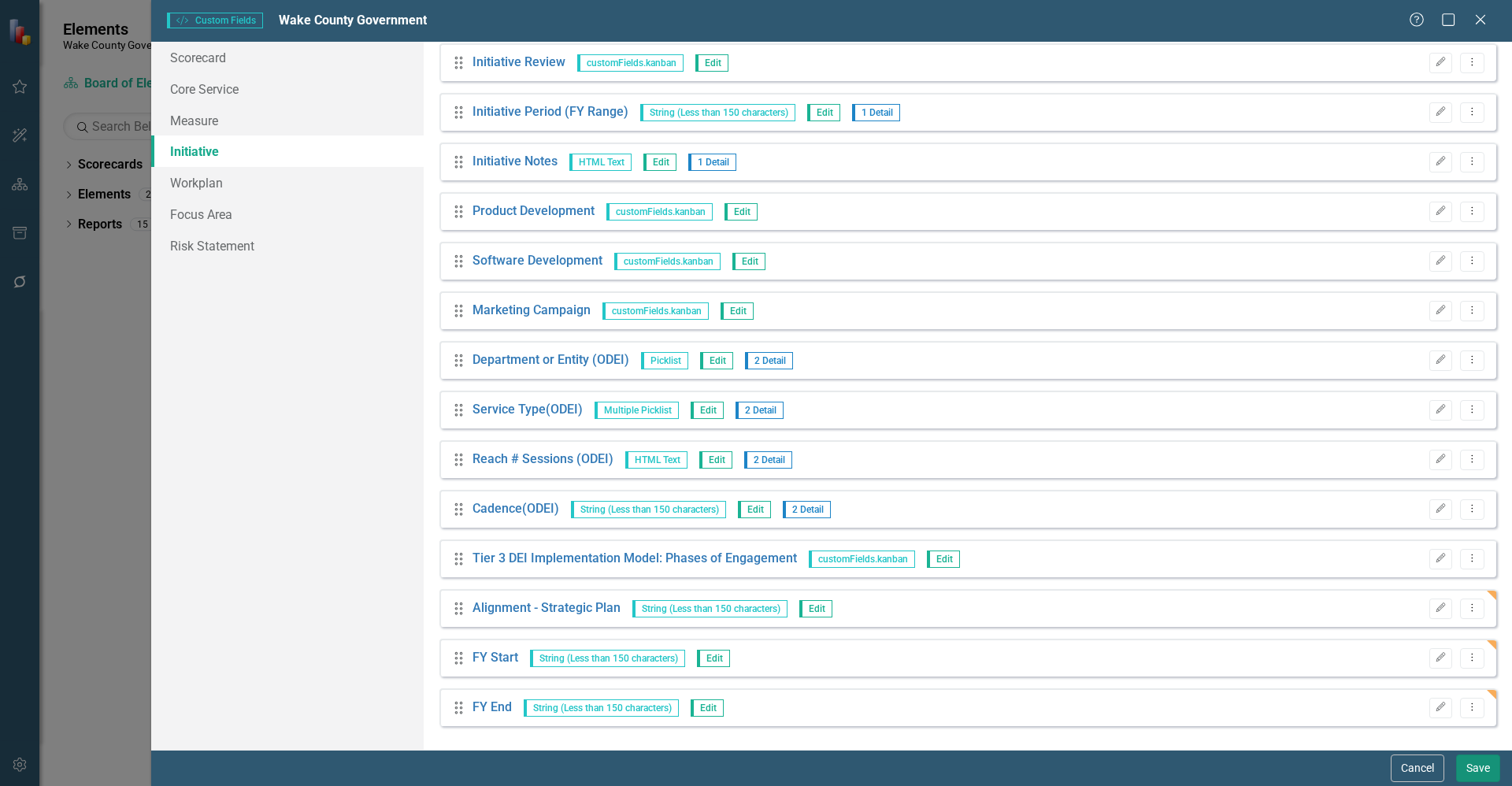
click at [1488, 771] on button "Save" at bounding box center [1479, 768] width 44 height 27
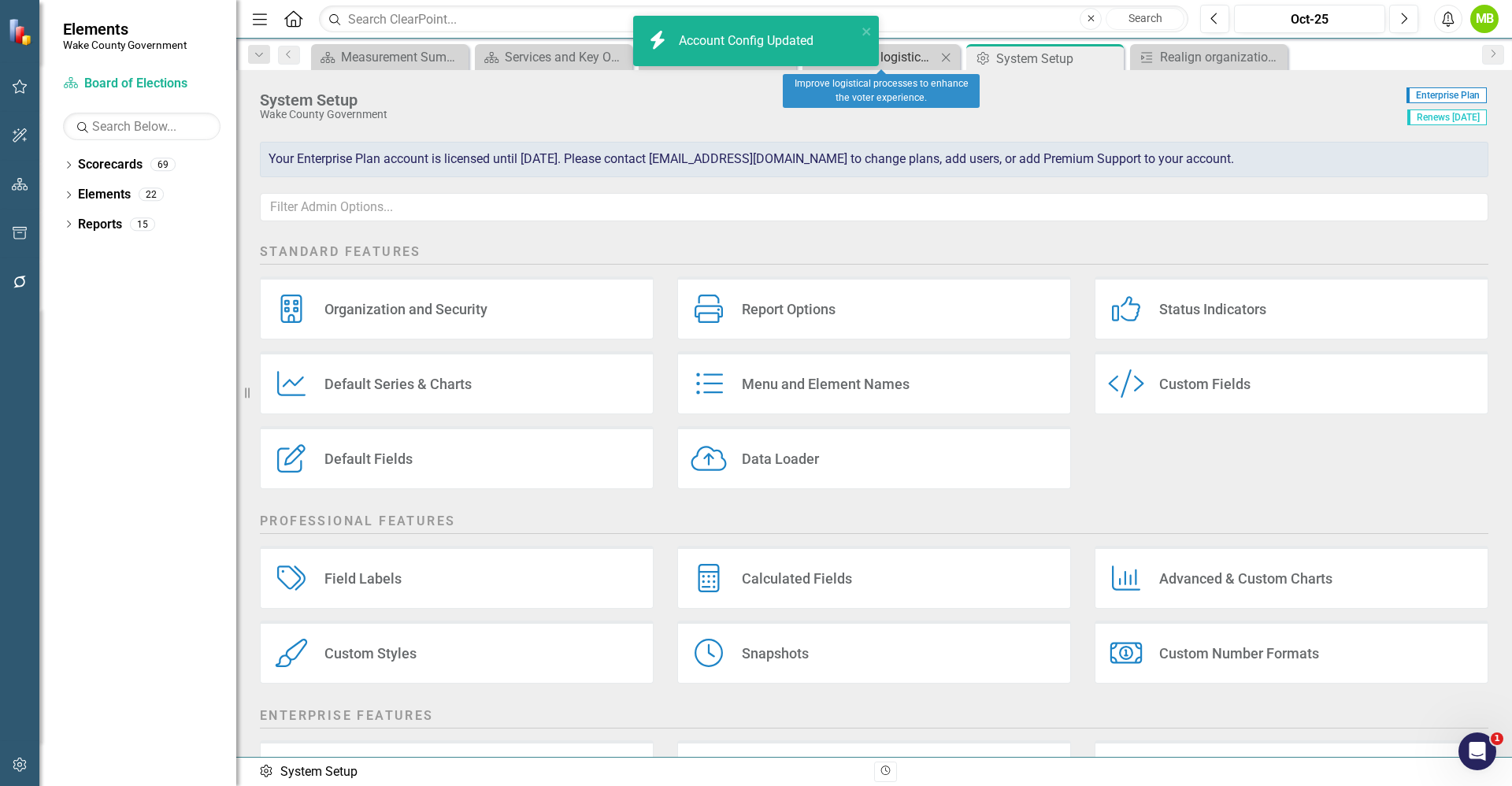
click at [902, 55] on div "Improve logistical processes to enhance the voter experience." at bounding box center [884, 57] width 104 height 19
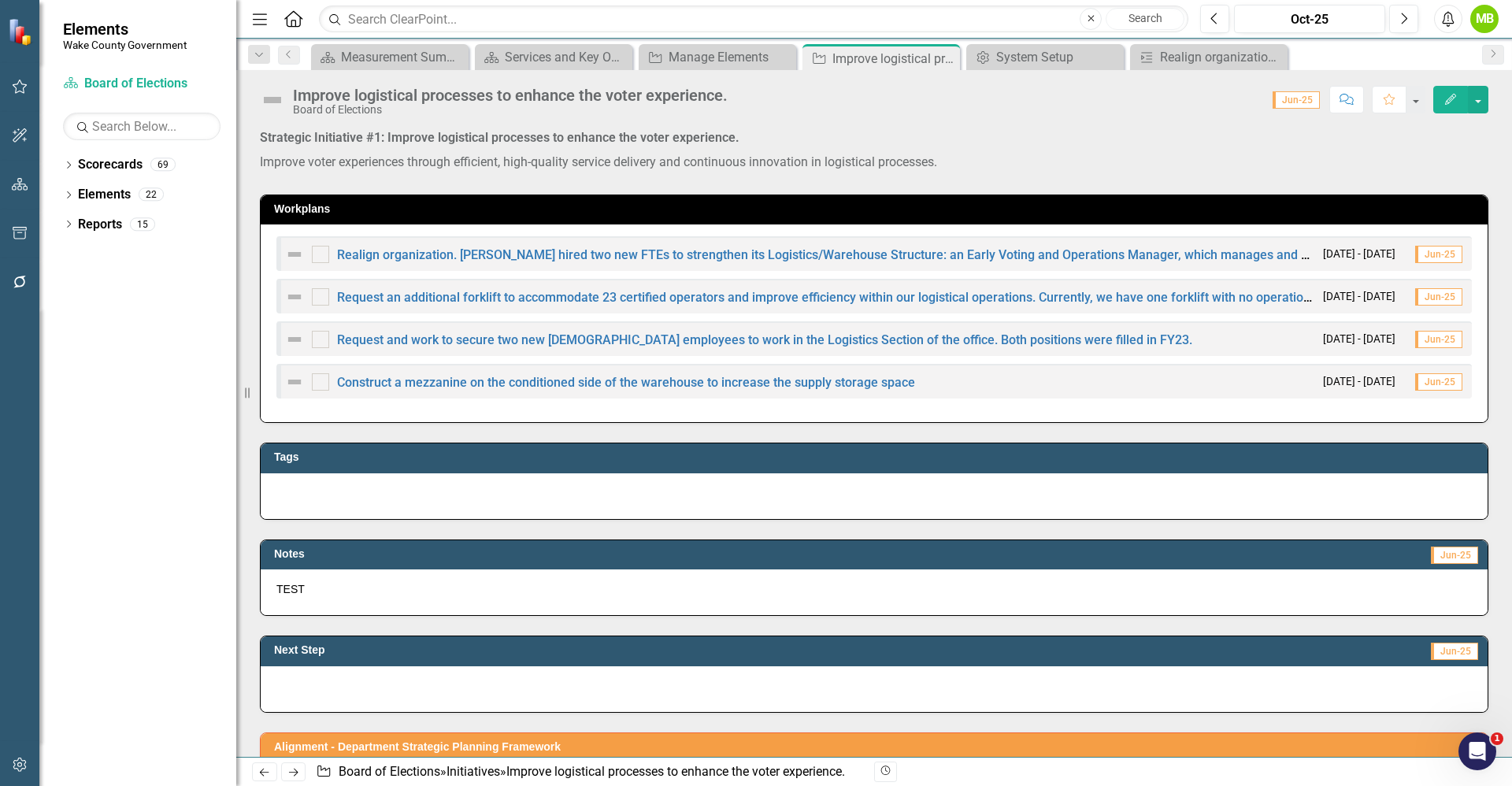
click at [1488, 104] on div "Improve logistical processes to enhance the voter experience. Board of Election…" at bounding box center [874, 94] width 1276 height 48
click at [1480, 105] on button "button" at bounding box center [1478, 99] width 20 height 27
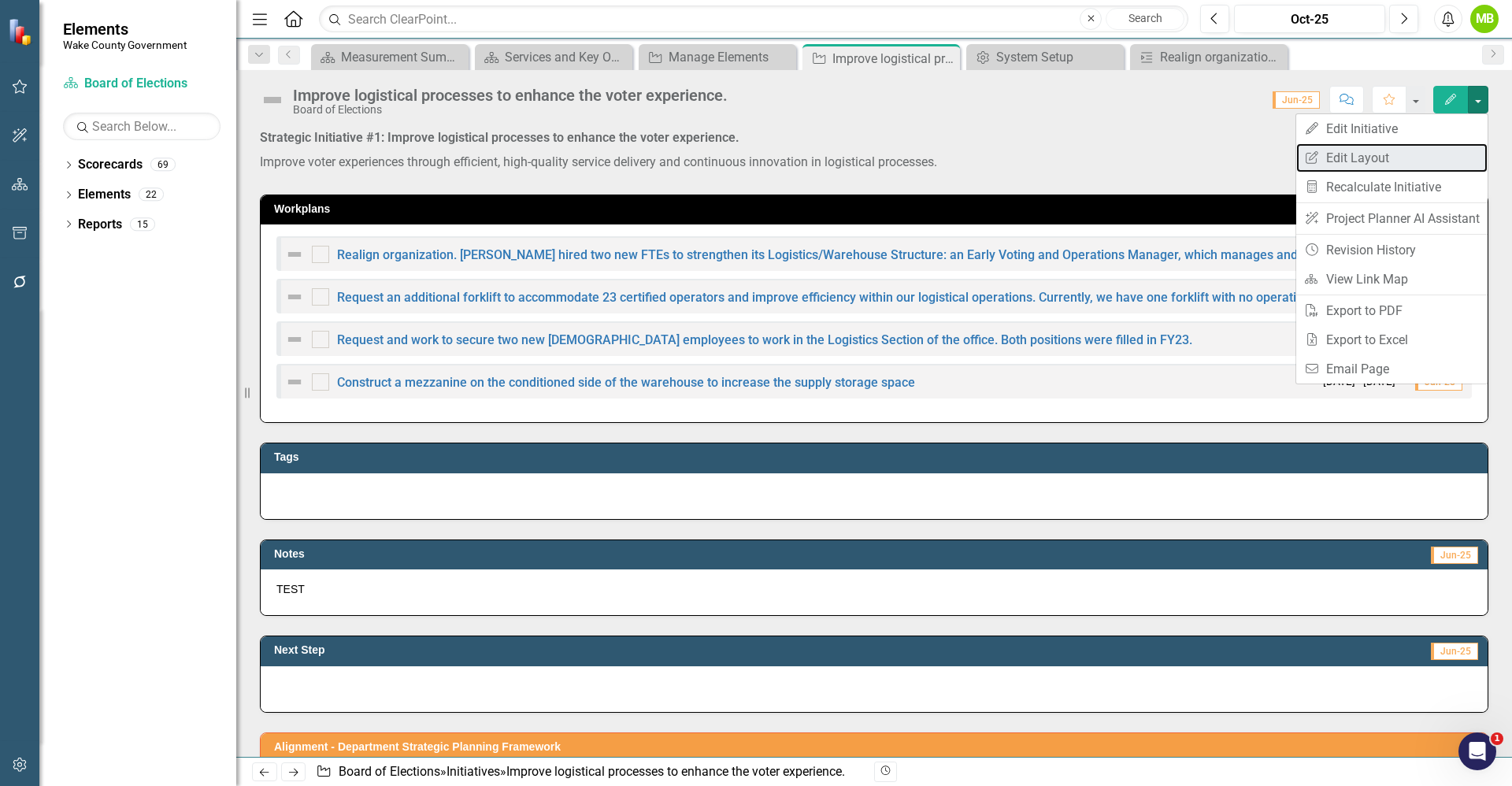
click at [1415, 151] on link "Edit Report Edit Layout" at bounding box center [1391, 158] width 191 height 29
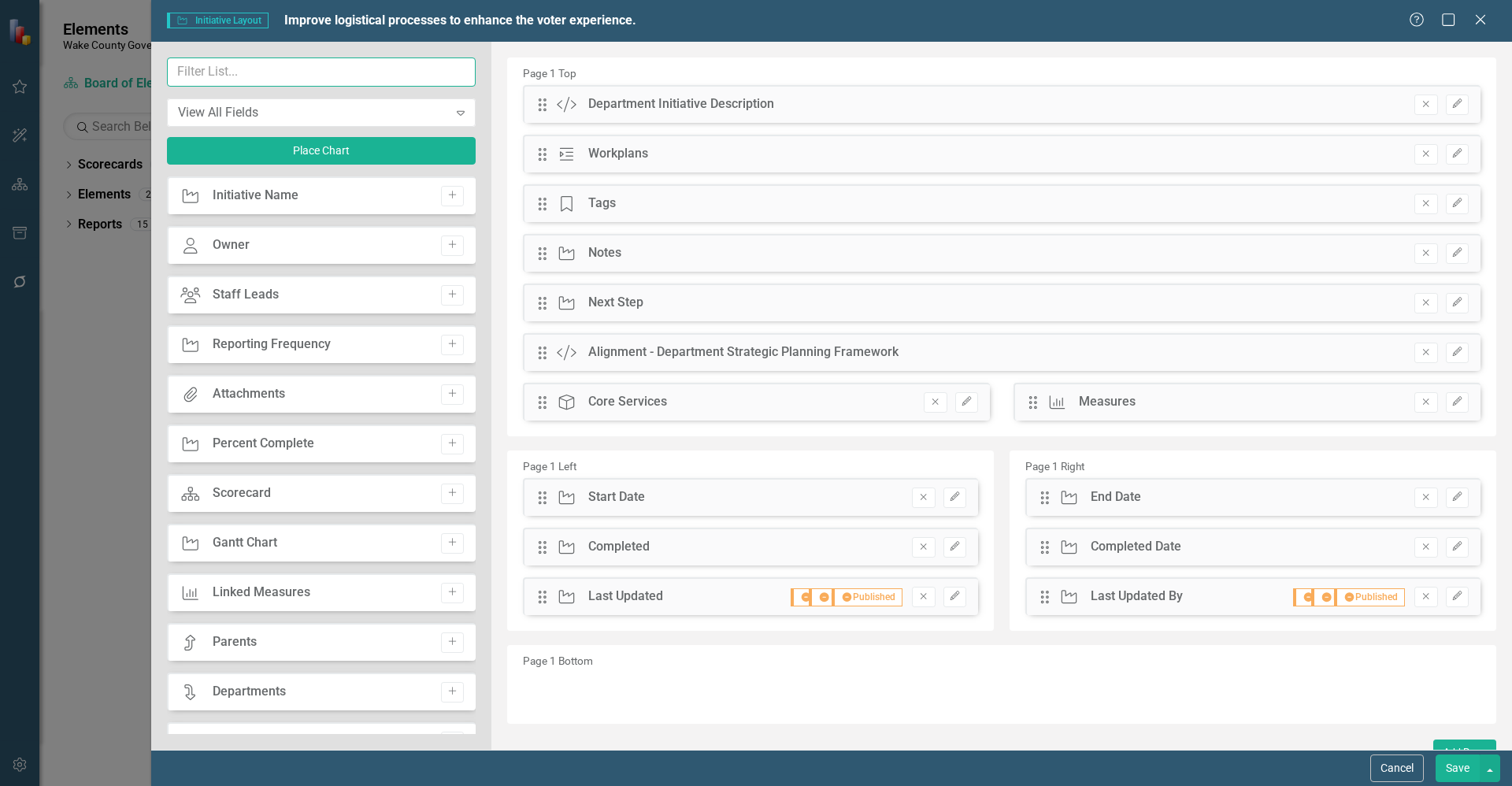
click at [333, 79] on input "text" at bounding box center [321, 71] width 309 height 29
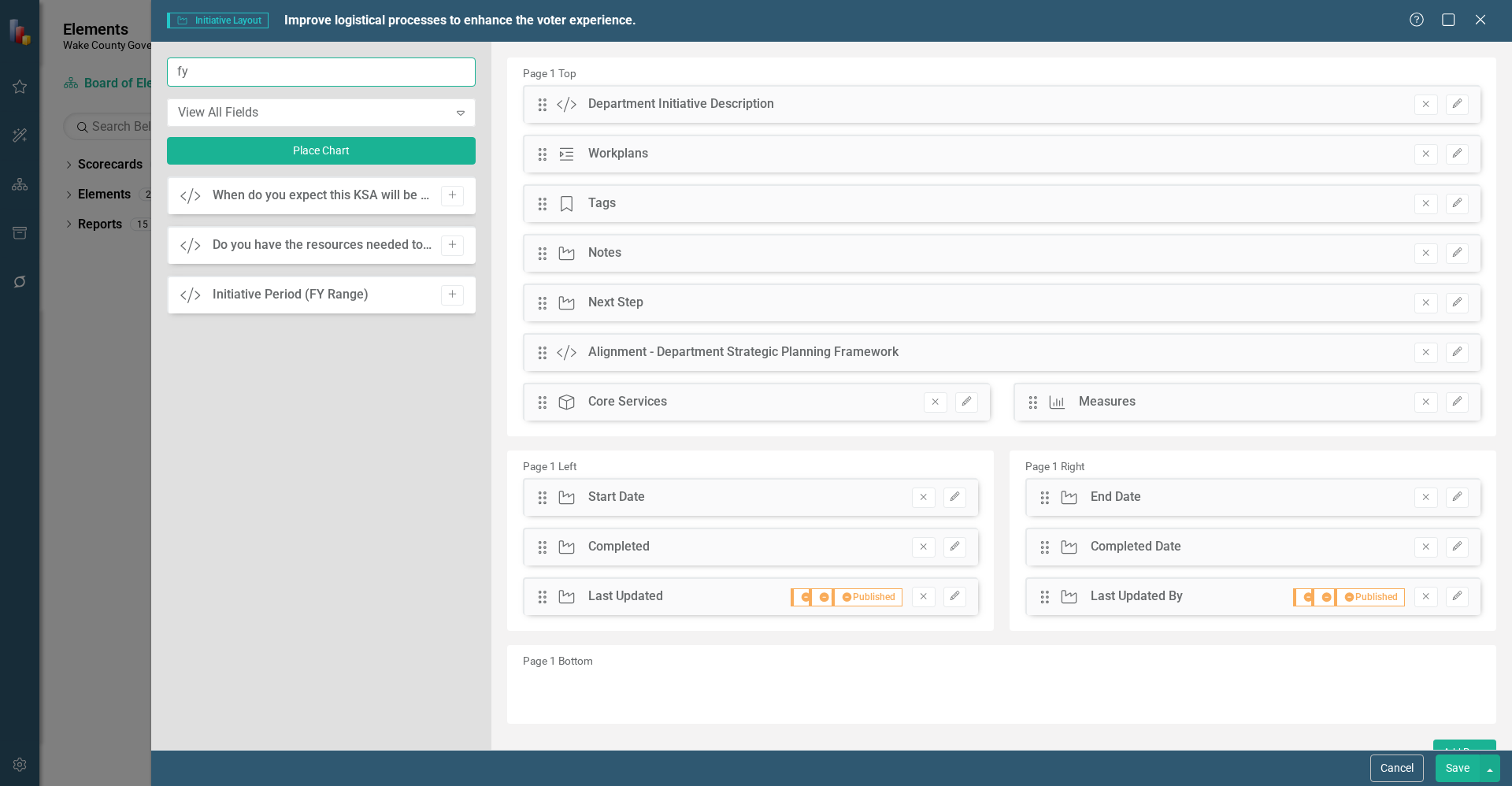
type input "f"
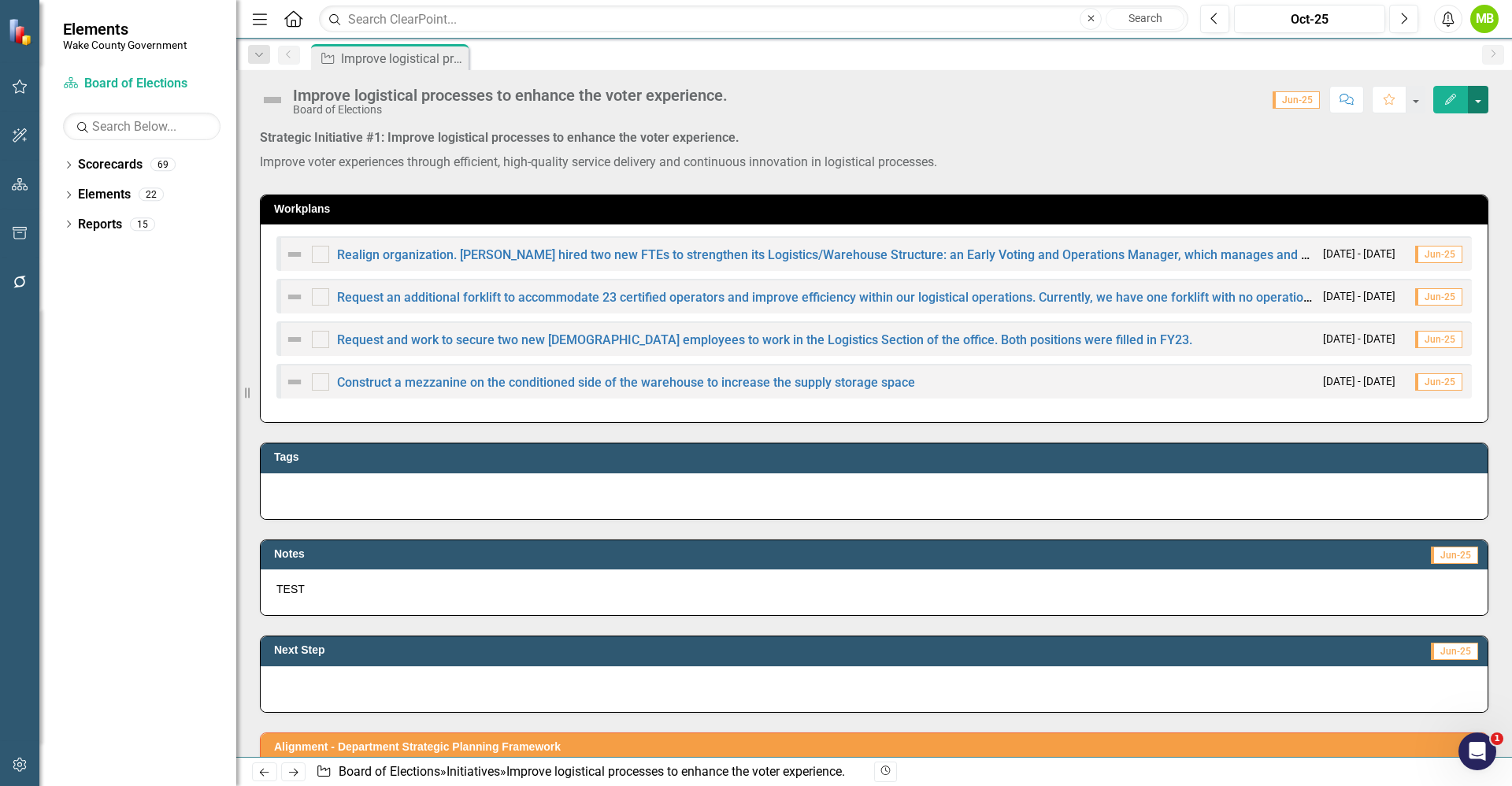
click at [1473, 92] on button "button" at bounding box center [1478, 99] width 20 height 27
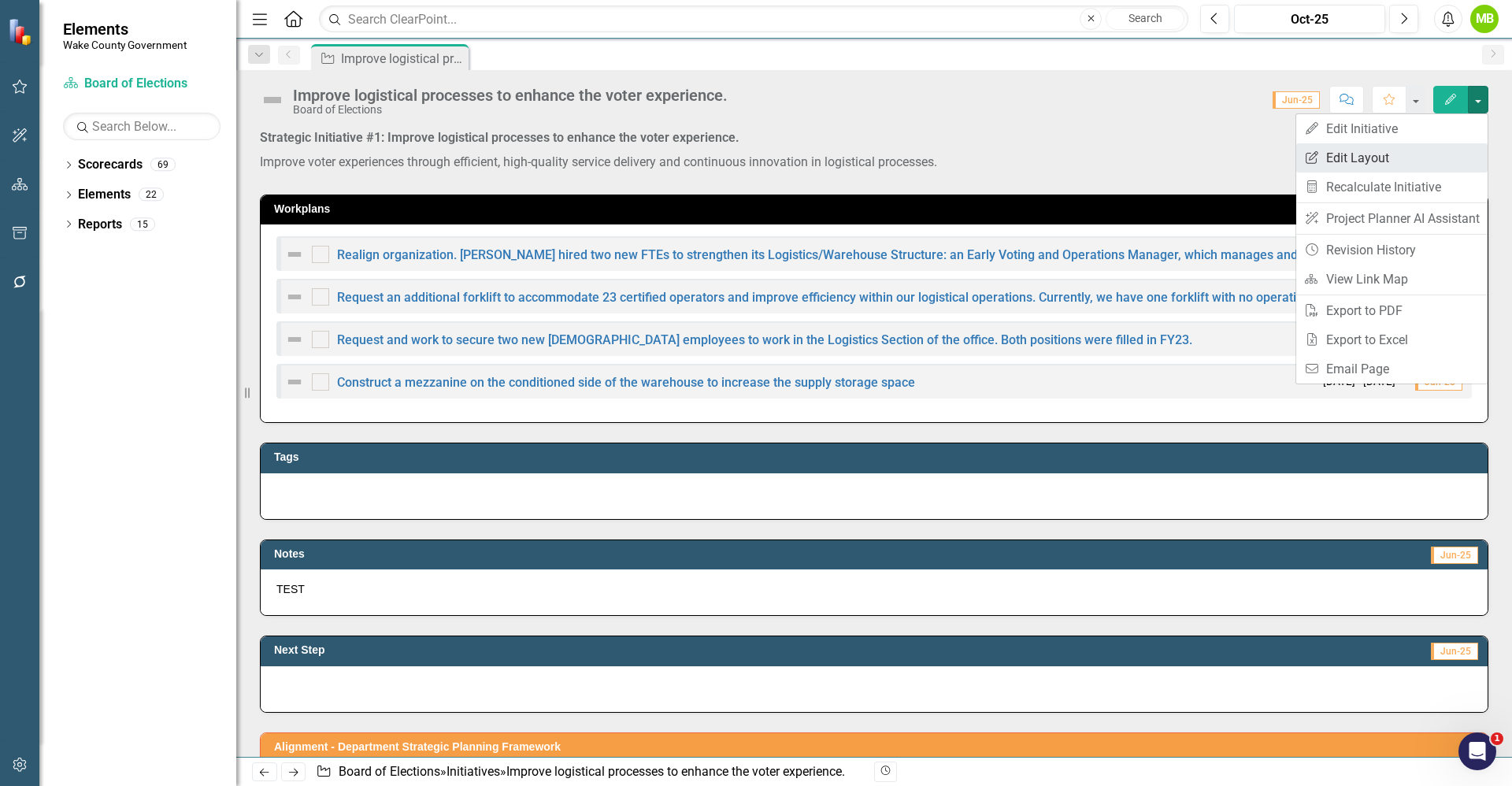
click at [1440, 151] on link "Edit Report Edit Layout" at bounding box center [1391, 158] width 191 height 29
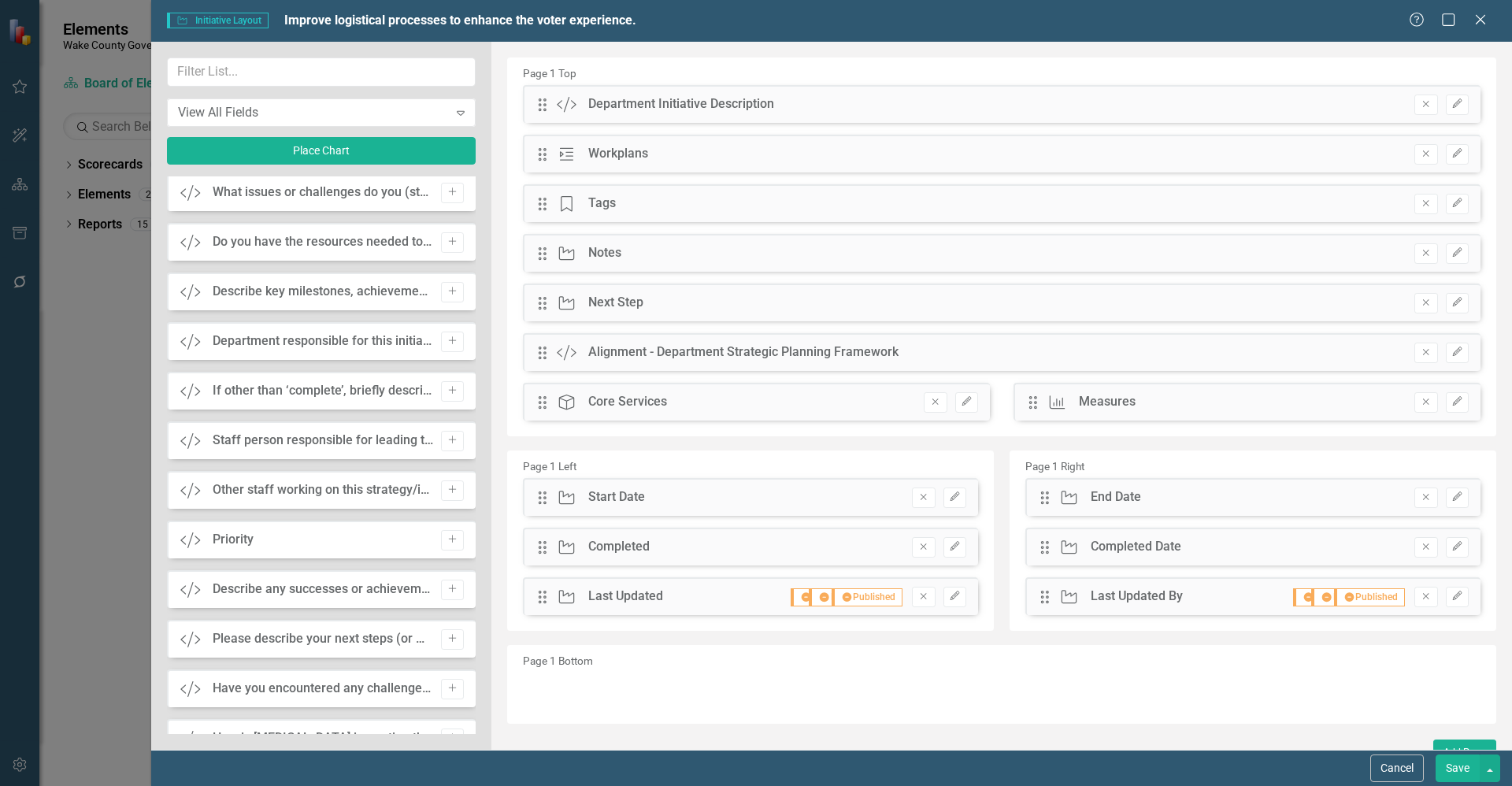
scroll to position [1531, 0]
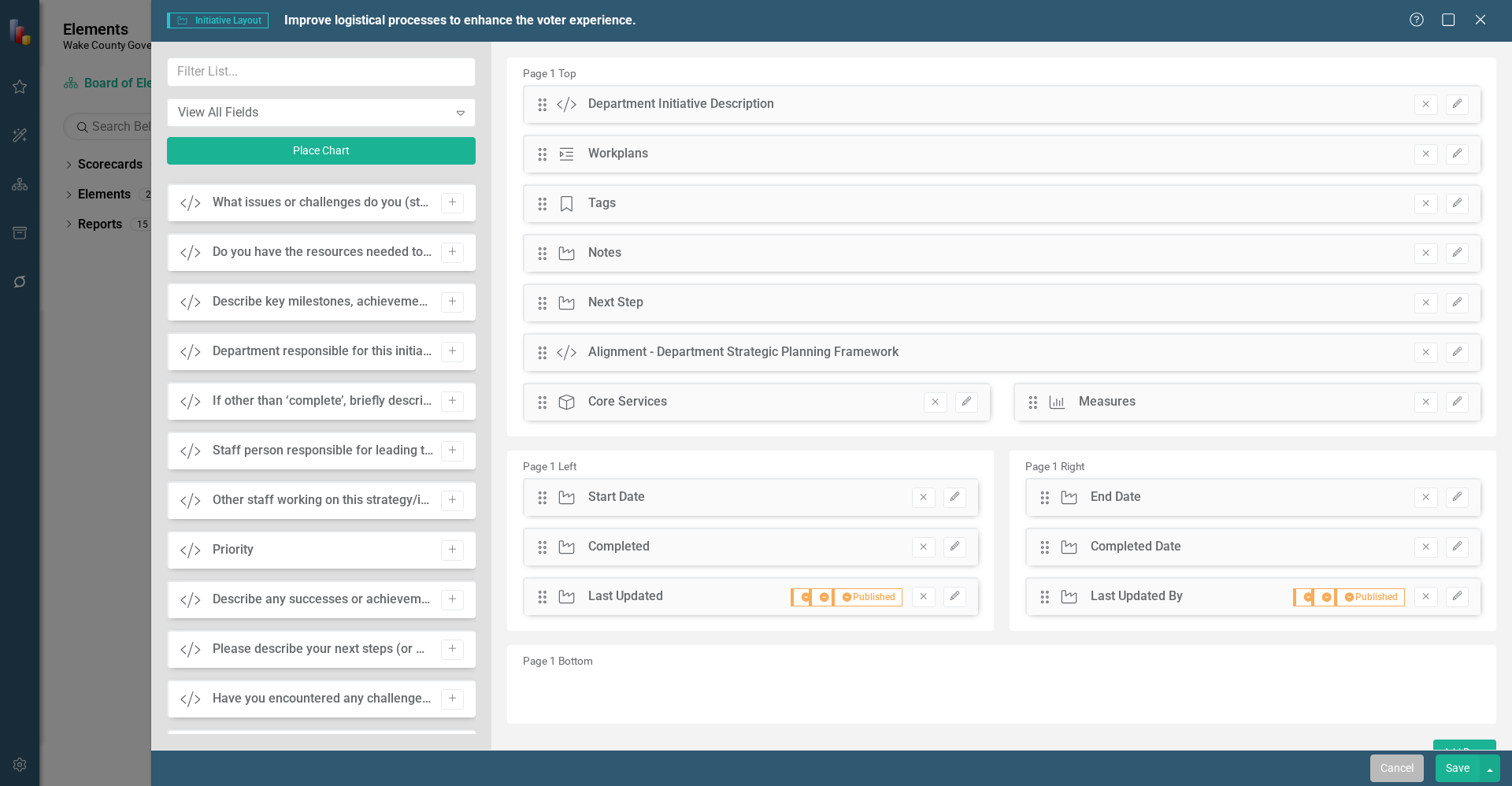
click at [1399, 771] on button "Cancel" at bounding box center [1397, 768] width 54 height 27
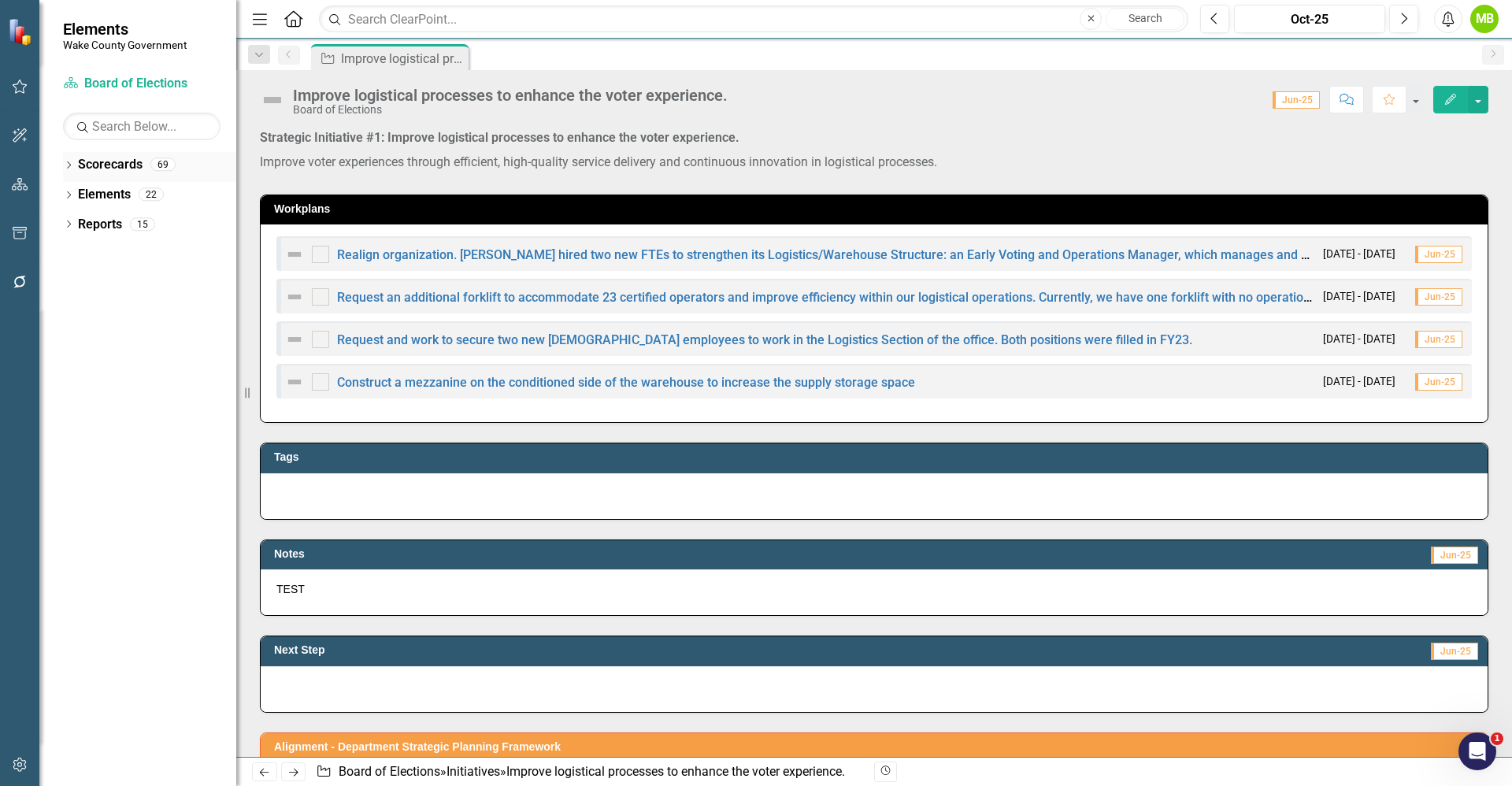
click at [73, 166] on icon "Dropdown" at bounding box center [69, 166] width 11 height 9
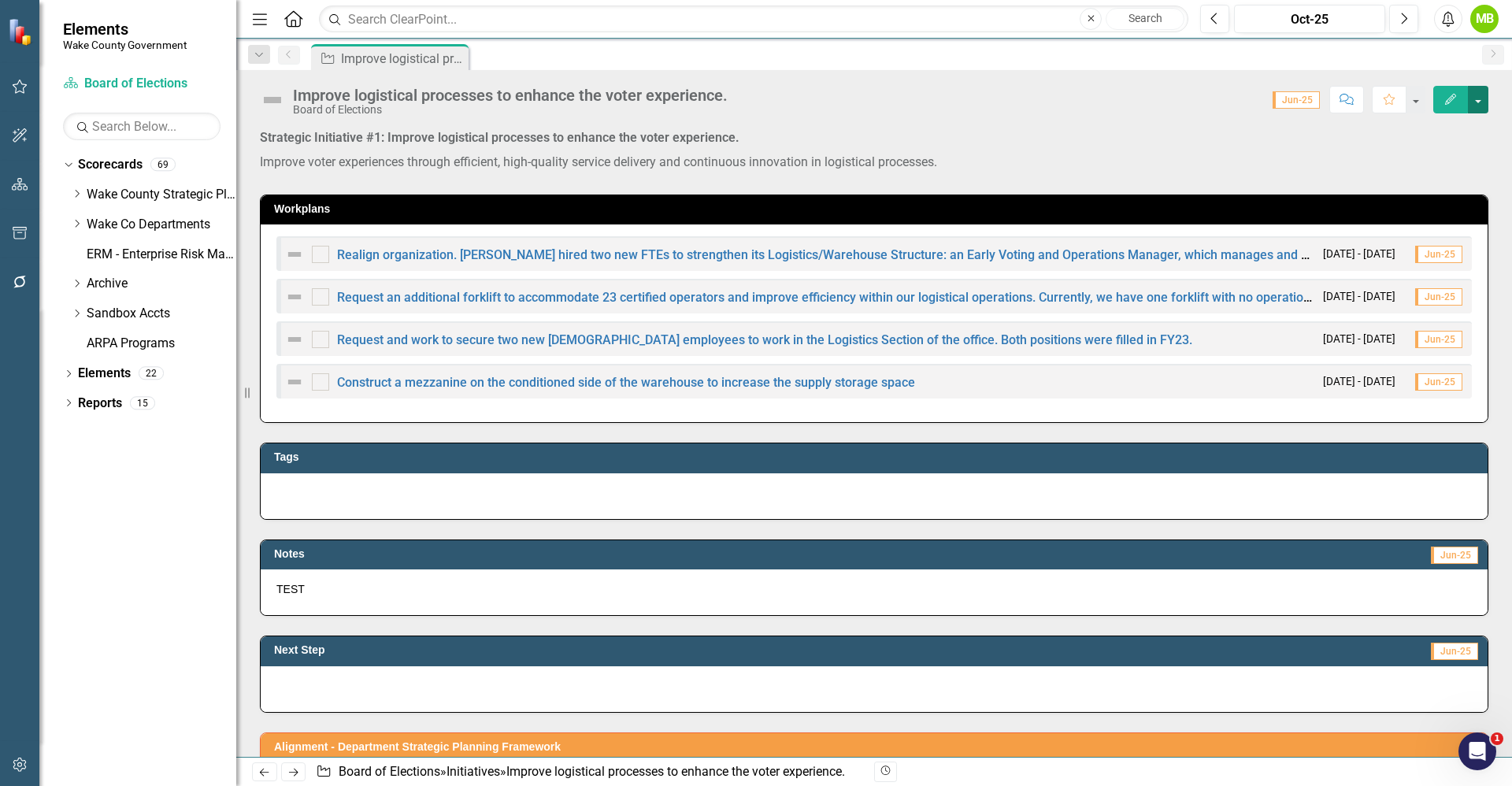
click at [1483, 100] on button "button" at bounding box center [1478, 99] width 20 height 27
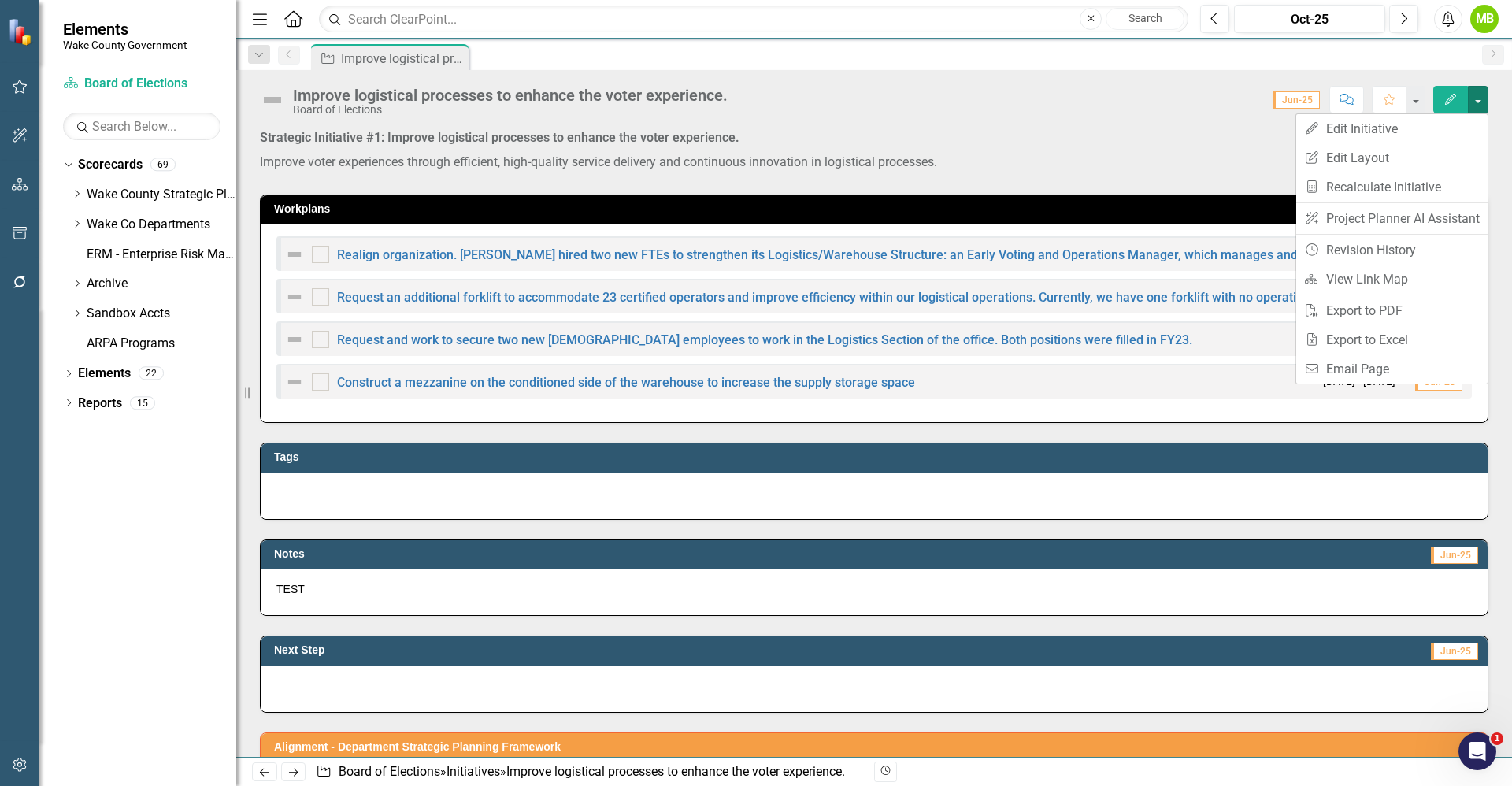
drag, startPoint x: 1036, startPoint y: 106, endPoint x: 1027, endPoint y: 108, distance: 9.2
click at [1033, 108] on div "Score: 0.00 Jun-25 Completed Comment Favorite Edit" at bounding box center [1111, 99] width 753 height 26
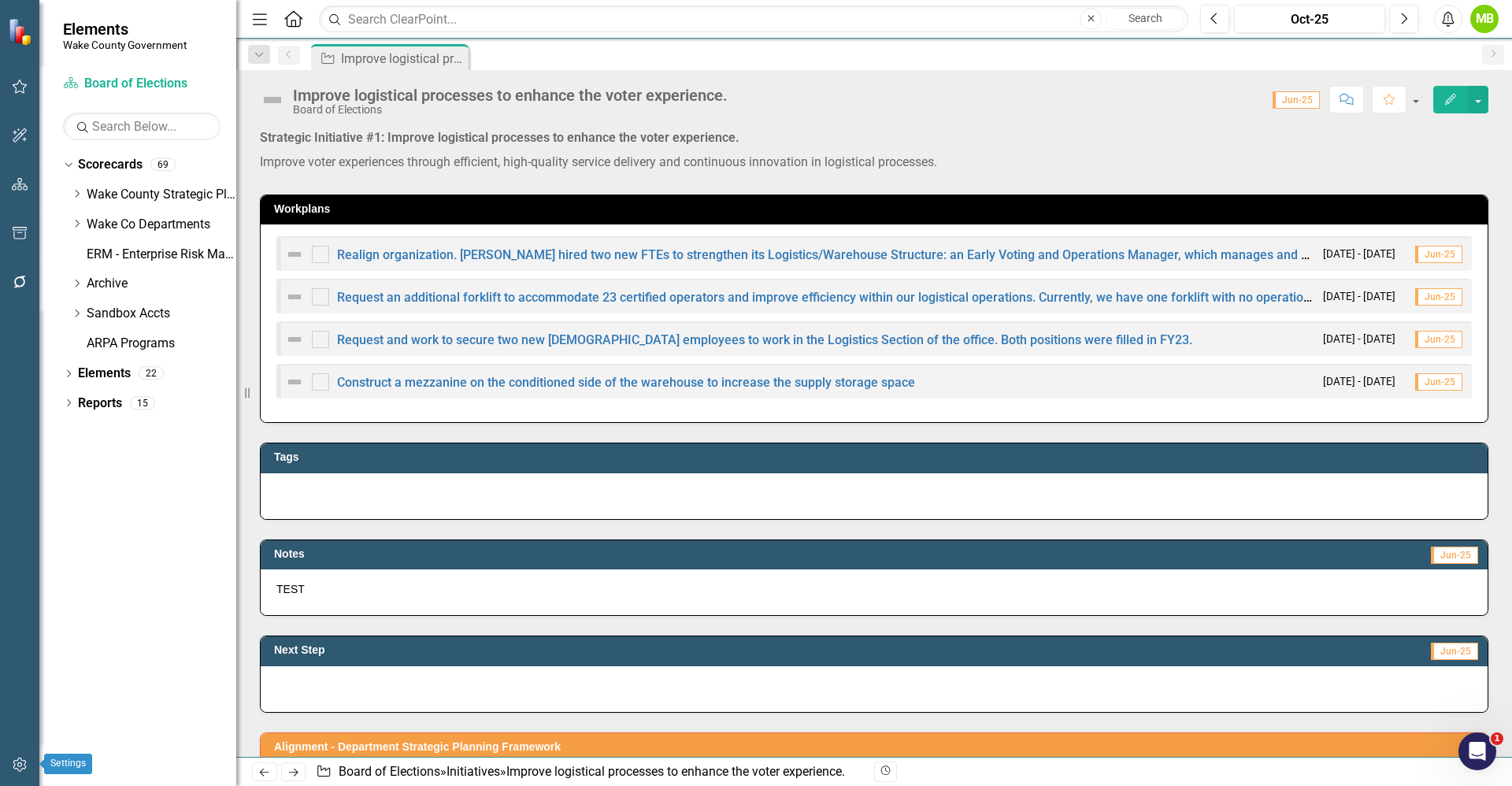
click at [10, 759] on button "button" at bounding box center [20, 766] width 35 height 33
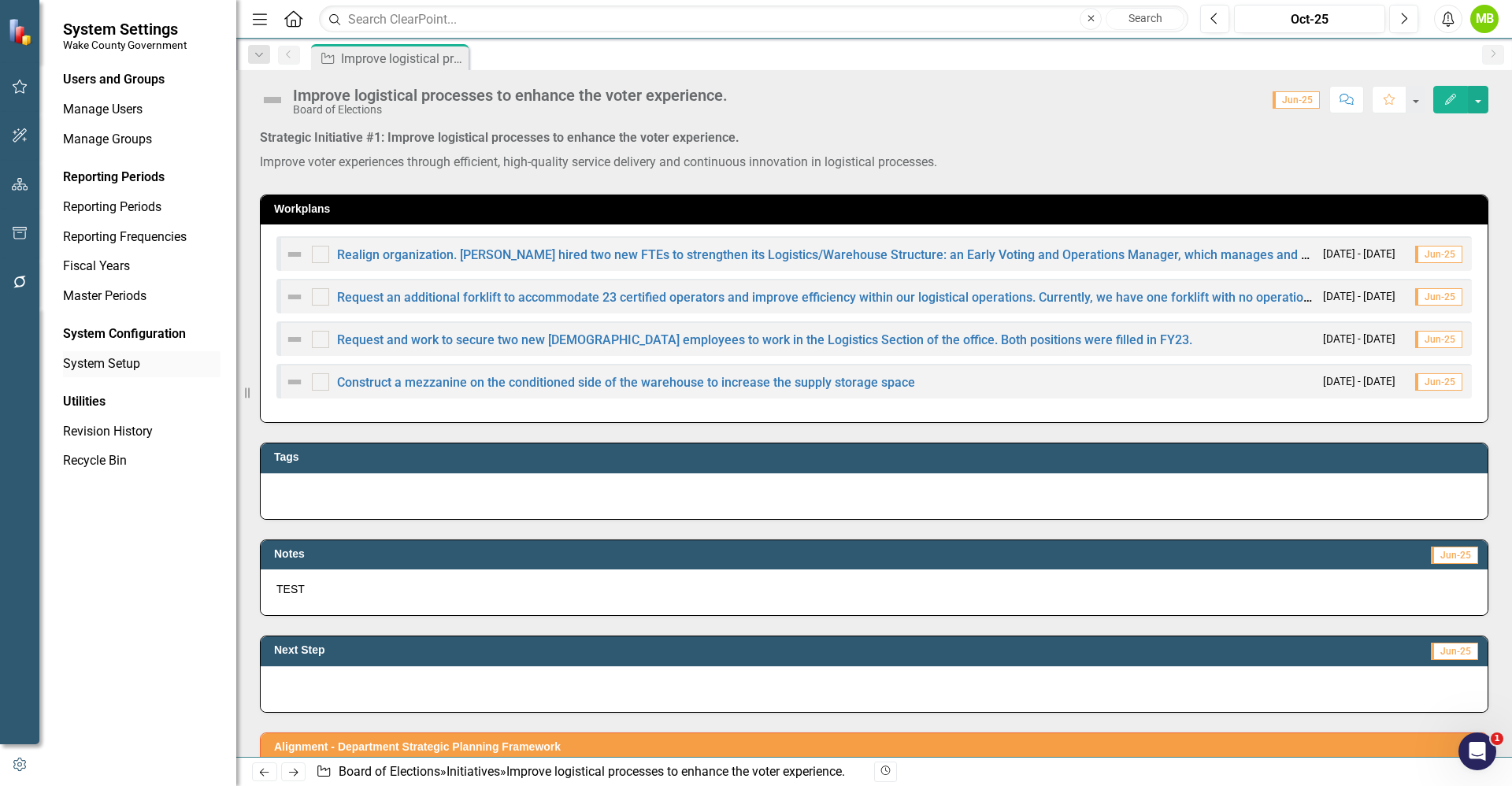
drag, startPoint x: 112, startPoint y: 353, endPoint x: 107, endPoint y: 345, distance: 9.4
click at [111, 354] on div "System Setup" at bounding box center [142, 364] width 158 height 26
click at [120, 369] on link "System Setup" at bounding box center [142, 364] width 158 height 18
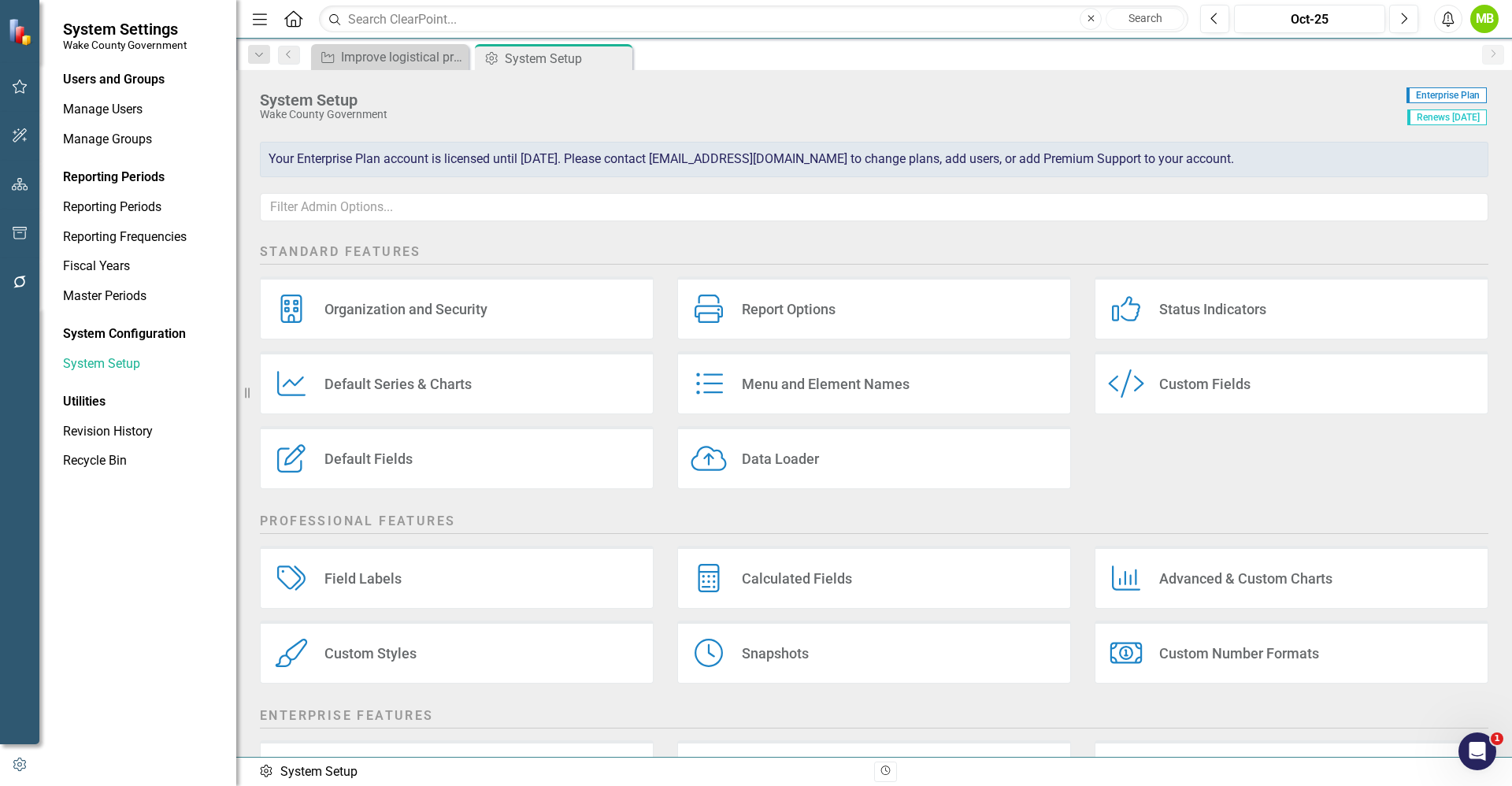
click at [1202, 394] on div "Custom Style Custom Fields" at bounding box center [1291, 383] width 394 height 63
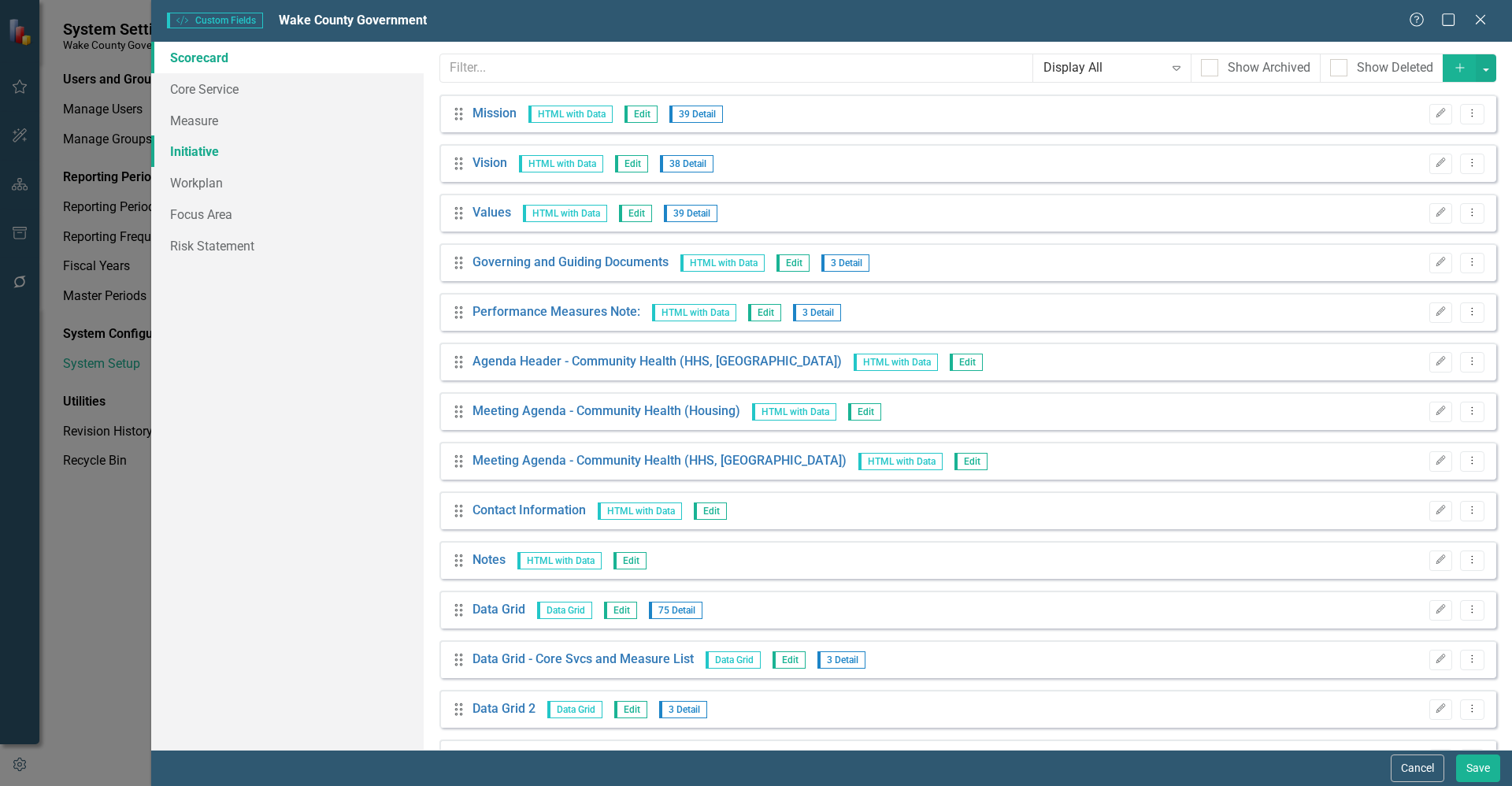
click at [205, 148] on link "Initiative" at bounding box center [287, 151] width 272 height 32
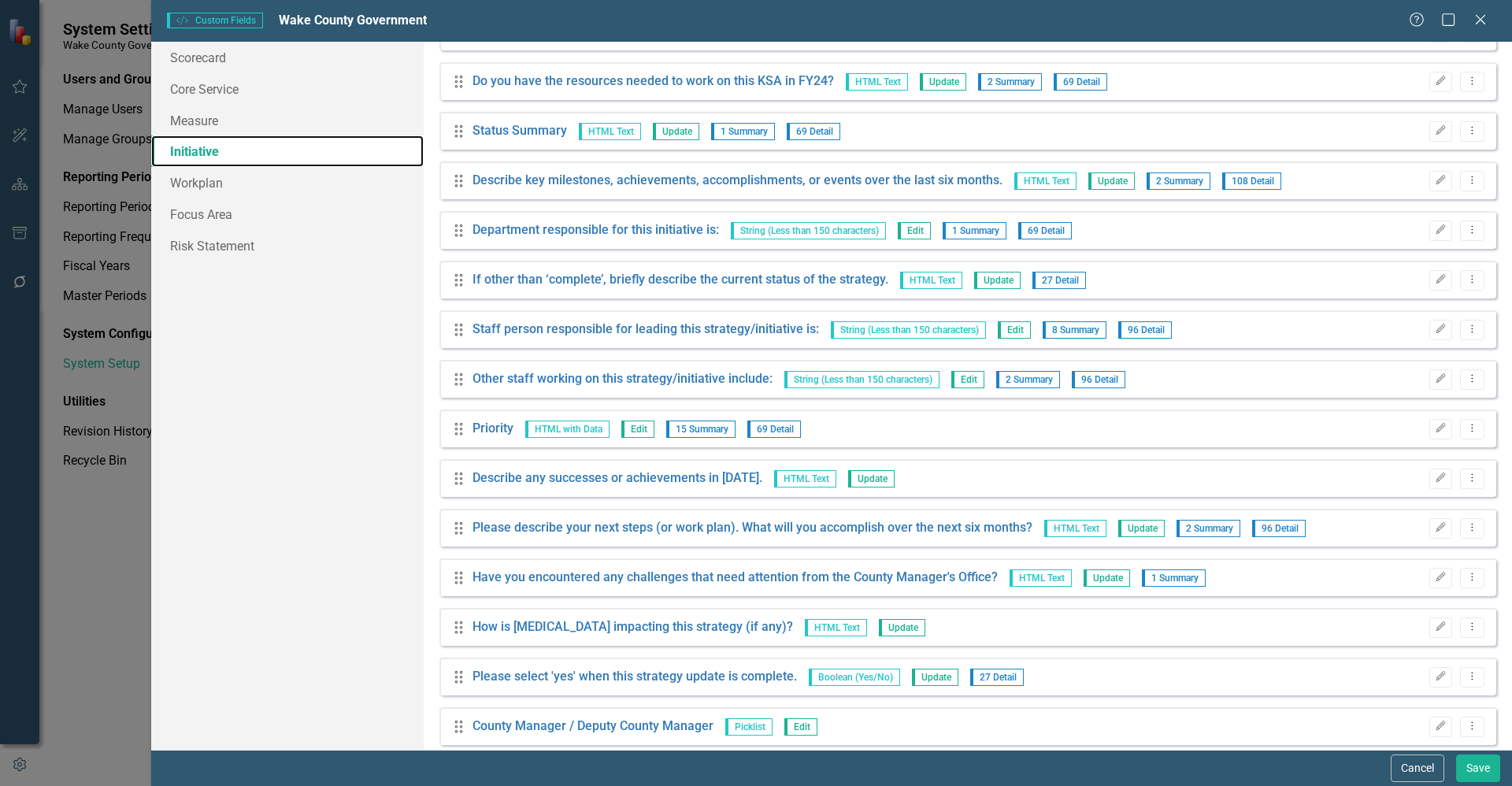
scroll to position [709, 0]
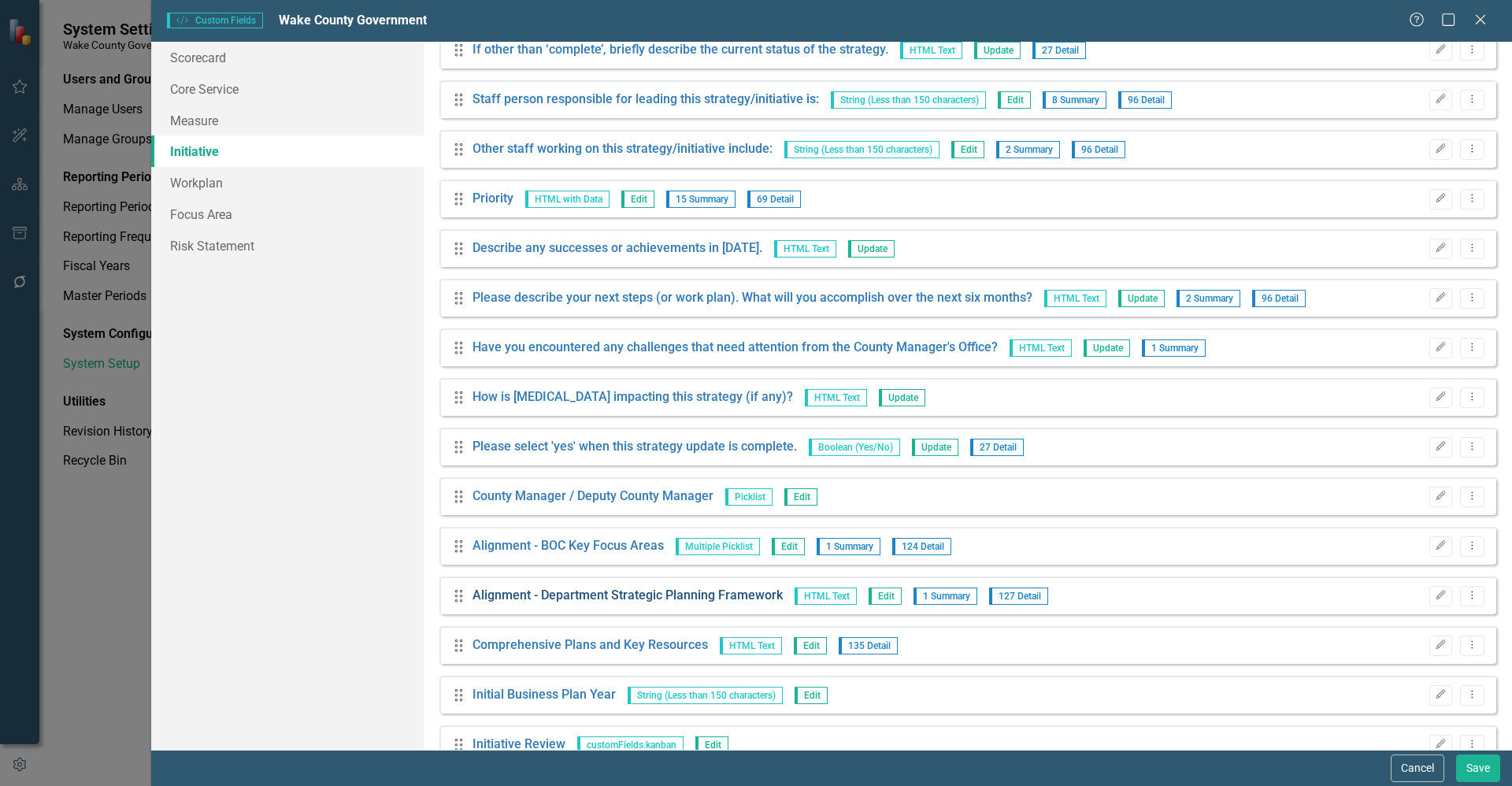
click at [703, 593] on link "Alignment - Department Strategic Planning Framework" at bounding box center [628, 595] width 310 height 18
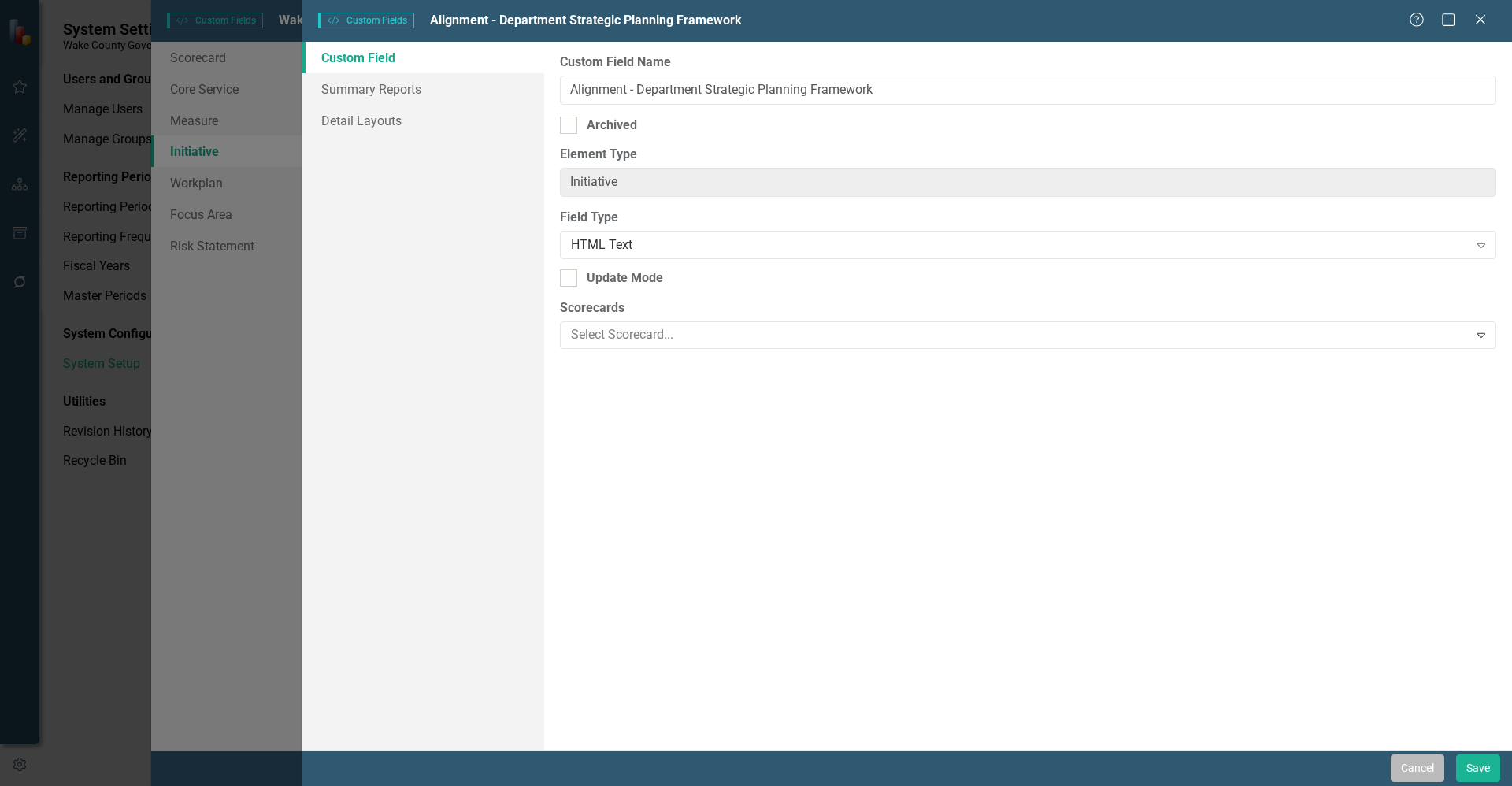
click at [1422, 775] on button "Cancel" at bounding box center [1418, 768] width 54 height 27
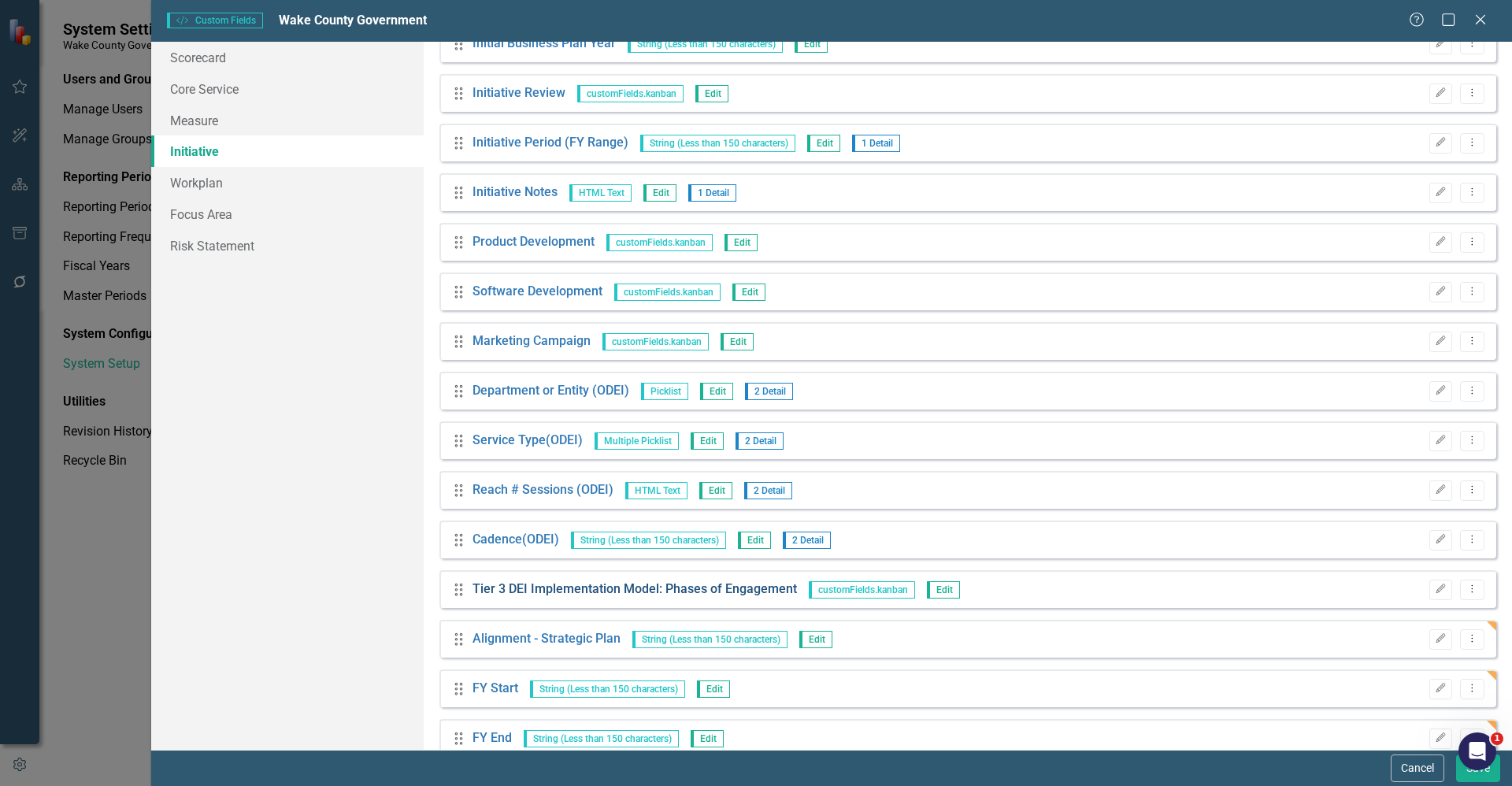
scroll to position [1391, 0]
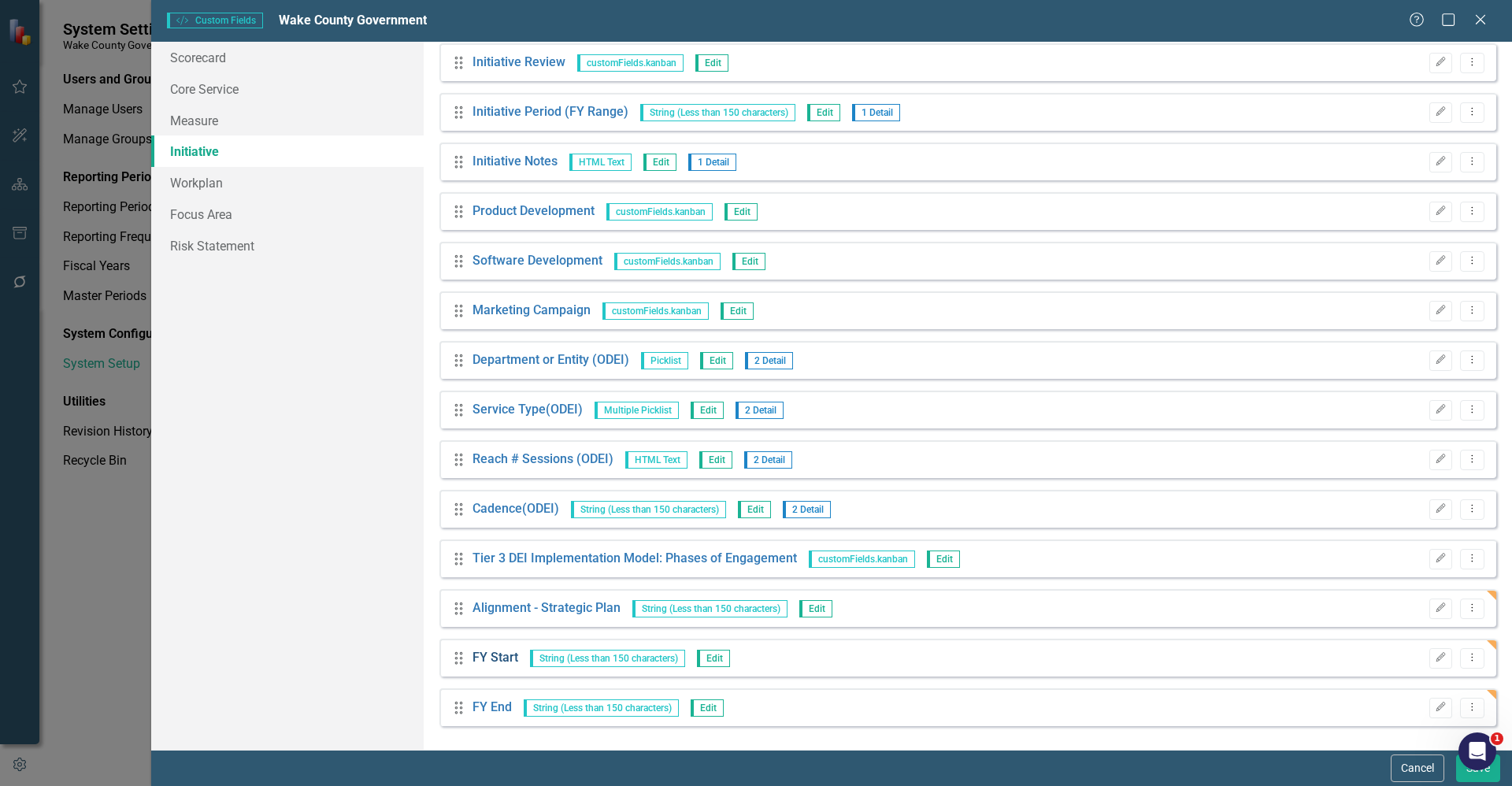
click at [515, 658] on link "FY Start" at bounding box center [496, 657] width 46 height 18
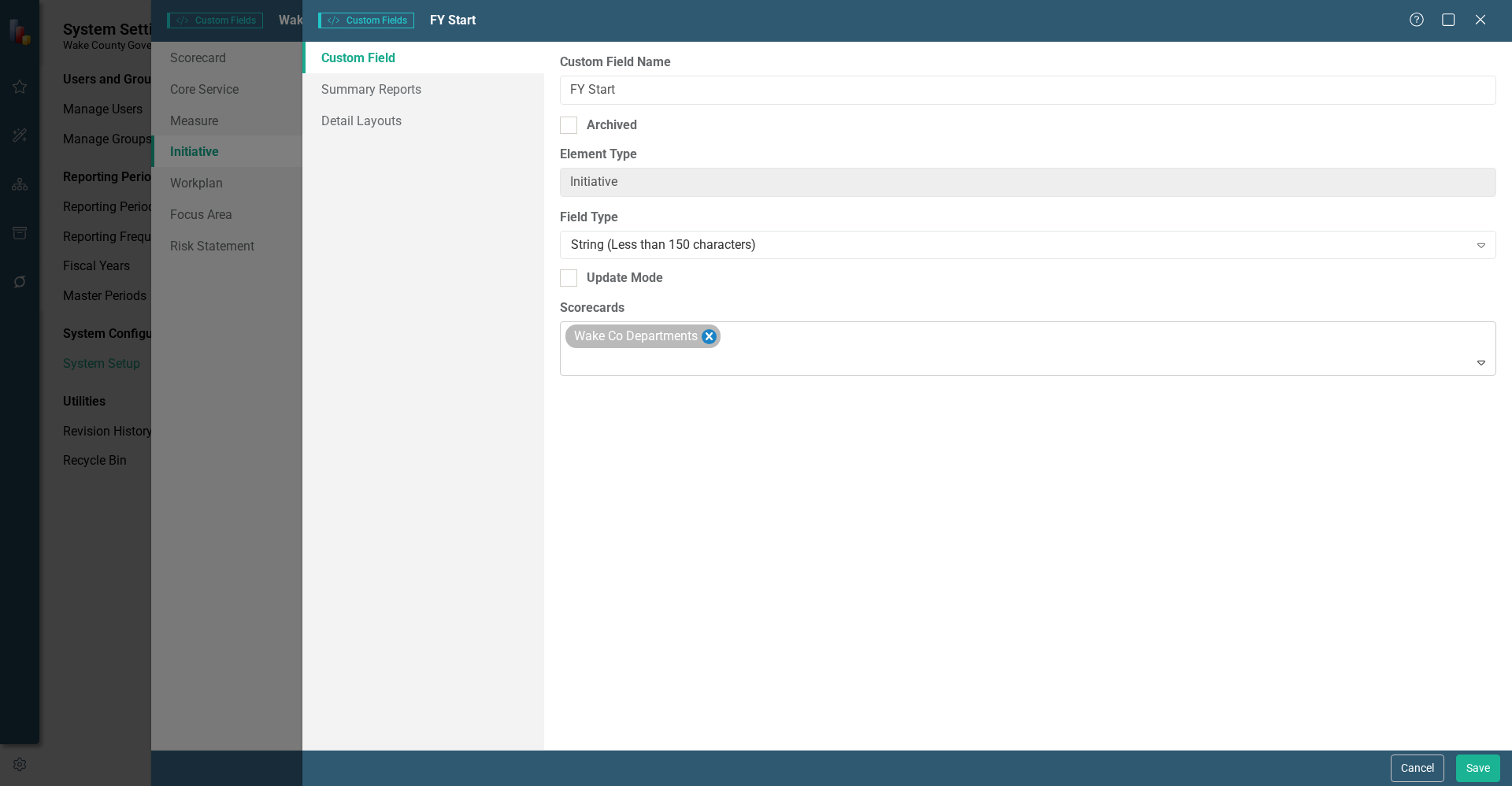
click at [706, 332] on icon "Remove Wake Co Departments" at bounding box center [709, 336] width 15 height 19
click at [1479, 766] on button "Save" at bounding box center [1479, 768] width 44 height 27
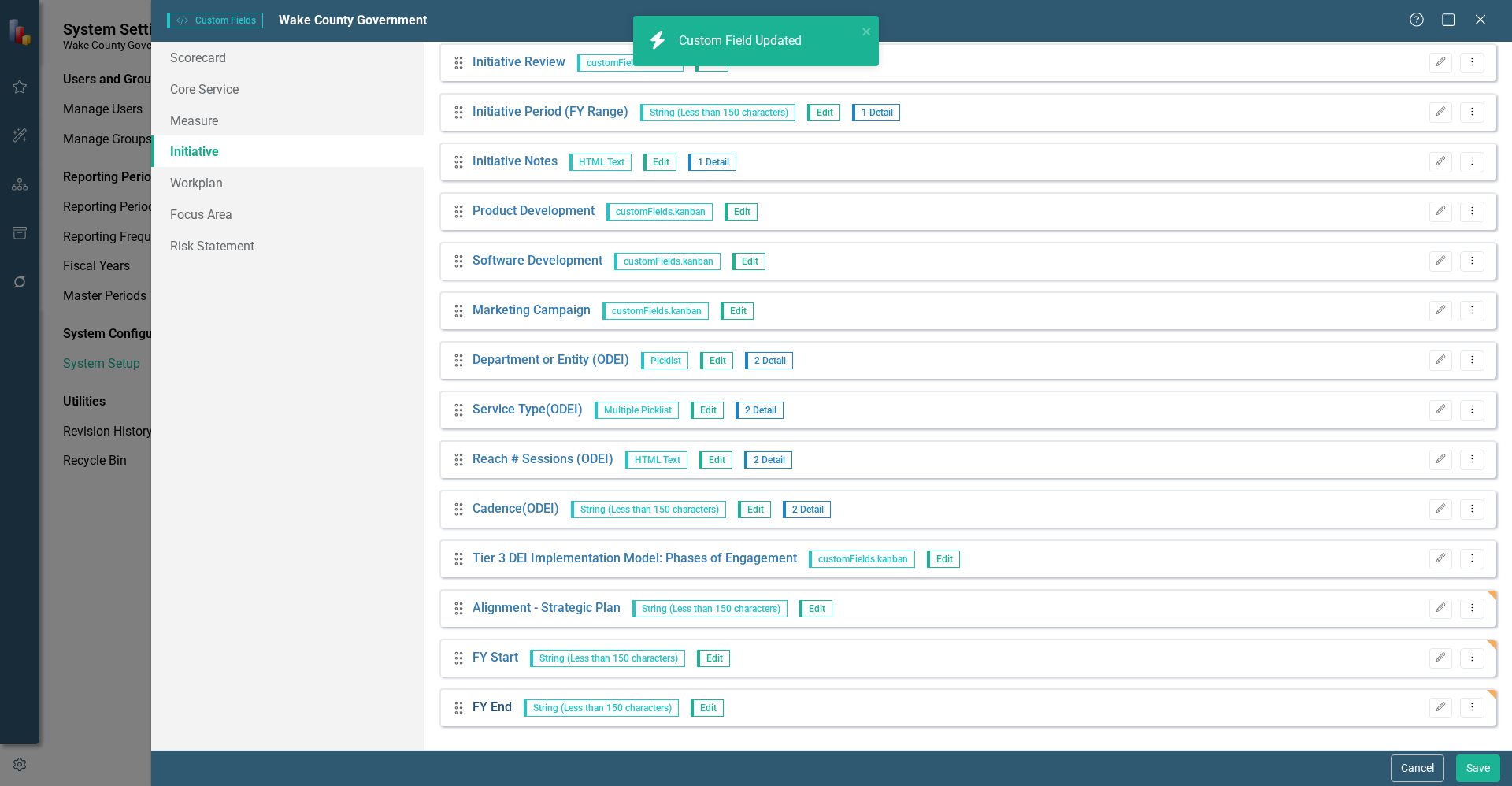
click at [498, 703] on link "FY End" at bounding box center [492, 707] width 40 height 18
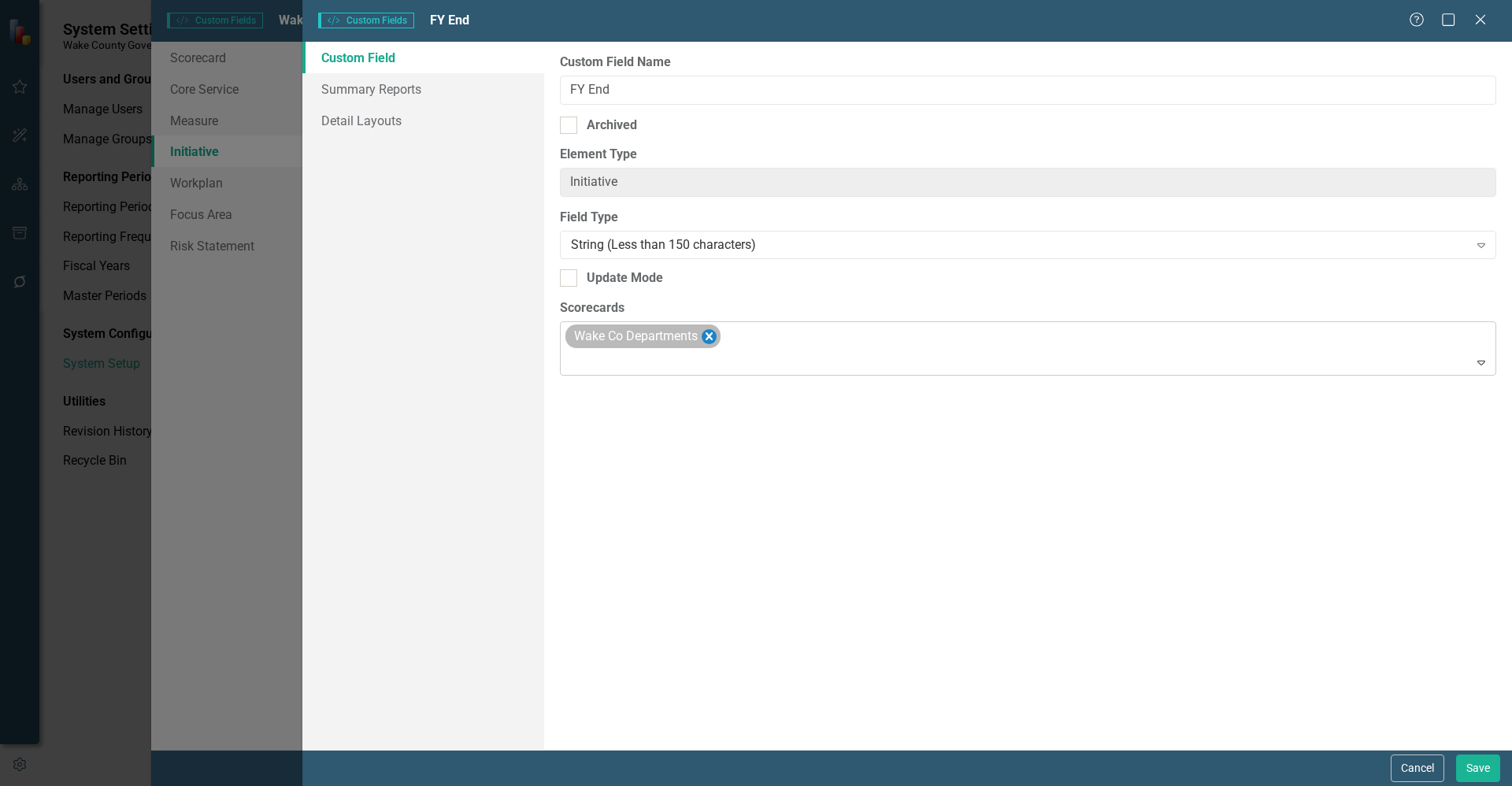
click at [712, 335] on icon "Remove Wake Co Departments" at bounding box center [709, 336] width 15 height 19
click at [1474, 763] on button "Save" at bounding box center [1479, 768] width 44 height 27
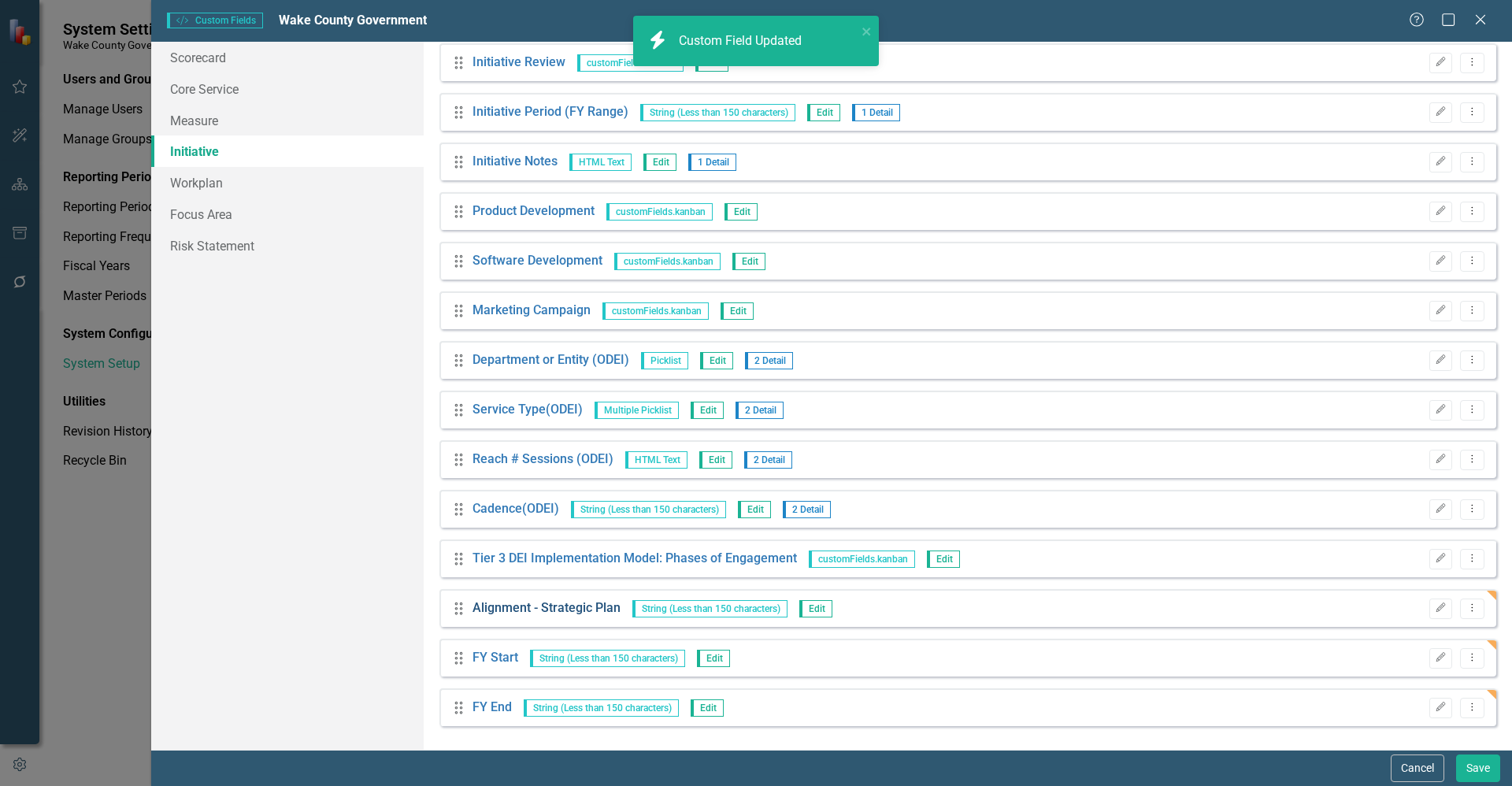
click at [504, 612] on link "Alignment - Strategic Plan" at bounding box center [547, 608] width 148 height 18
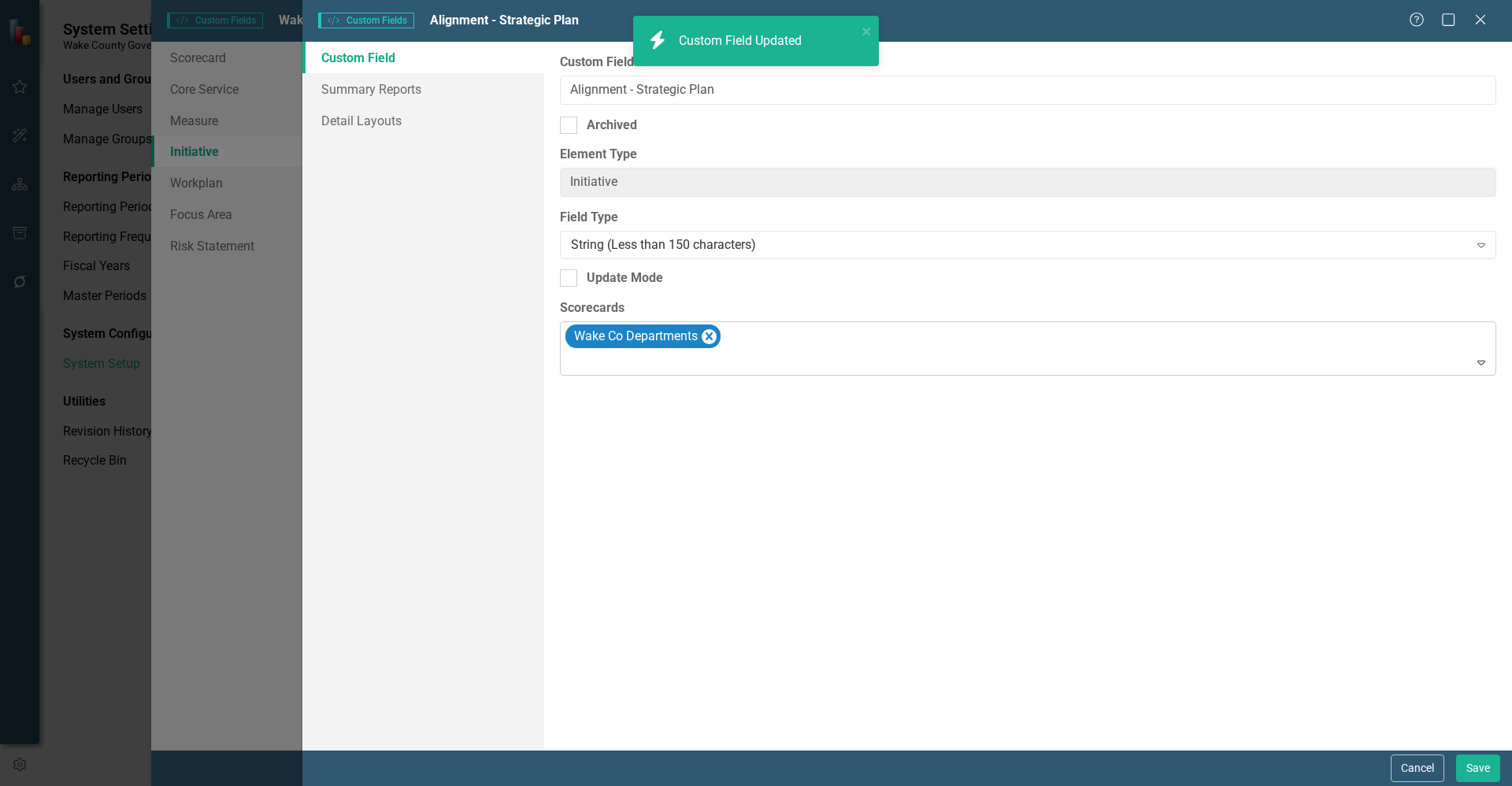
click at [712, 334] on icon "Remove Wake Co Departments" at bounding box center [709, 335] width 7 height 8
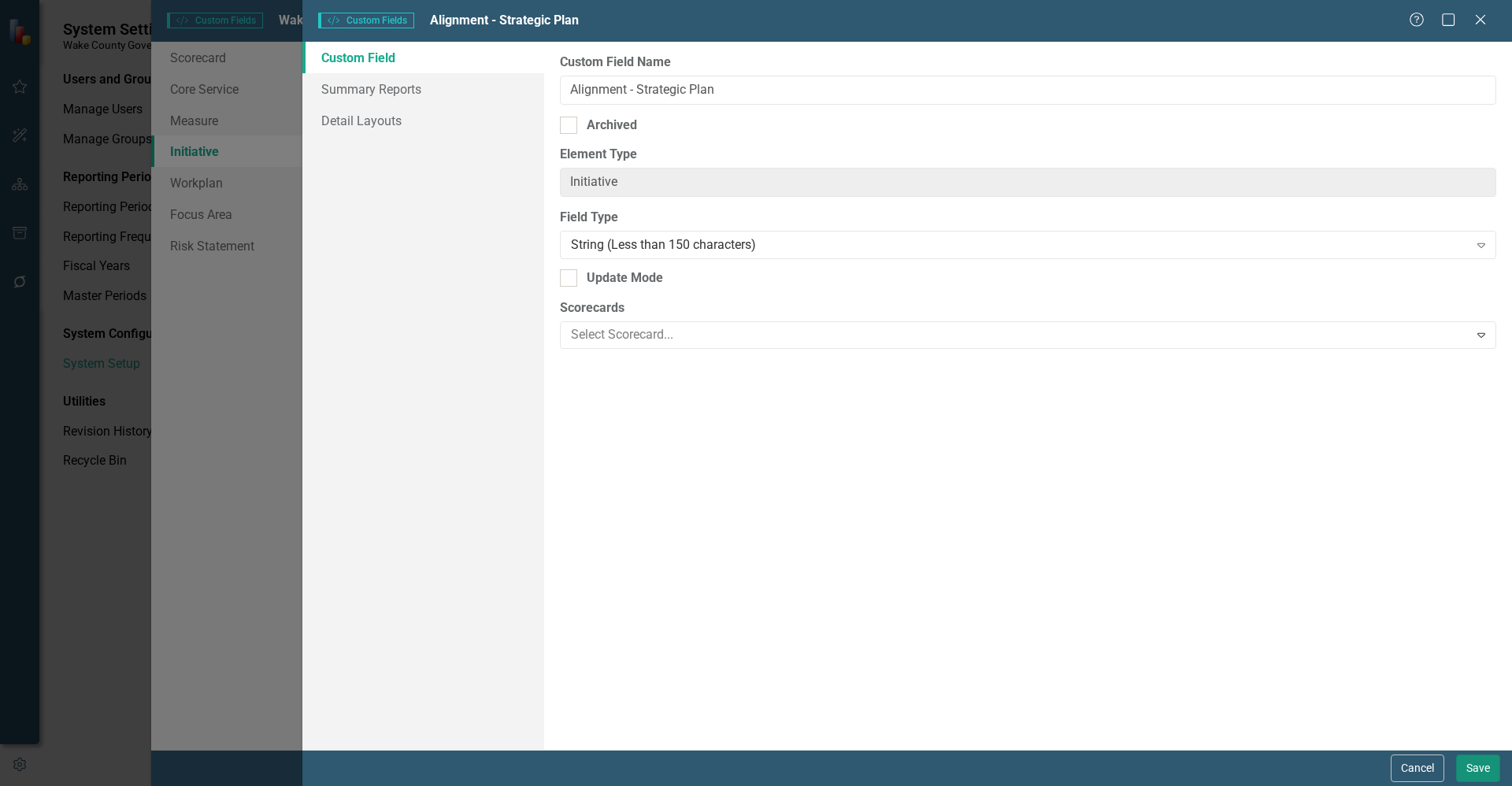
click at [1475, 766] on button "Save" at bounding box center [1479, 768] width 44 height 27
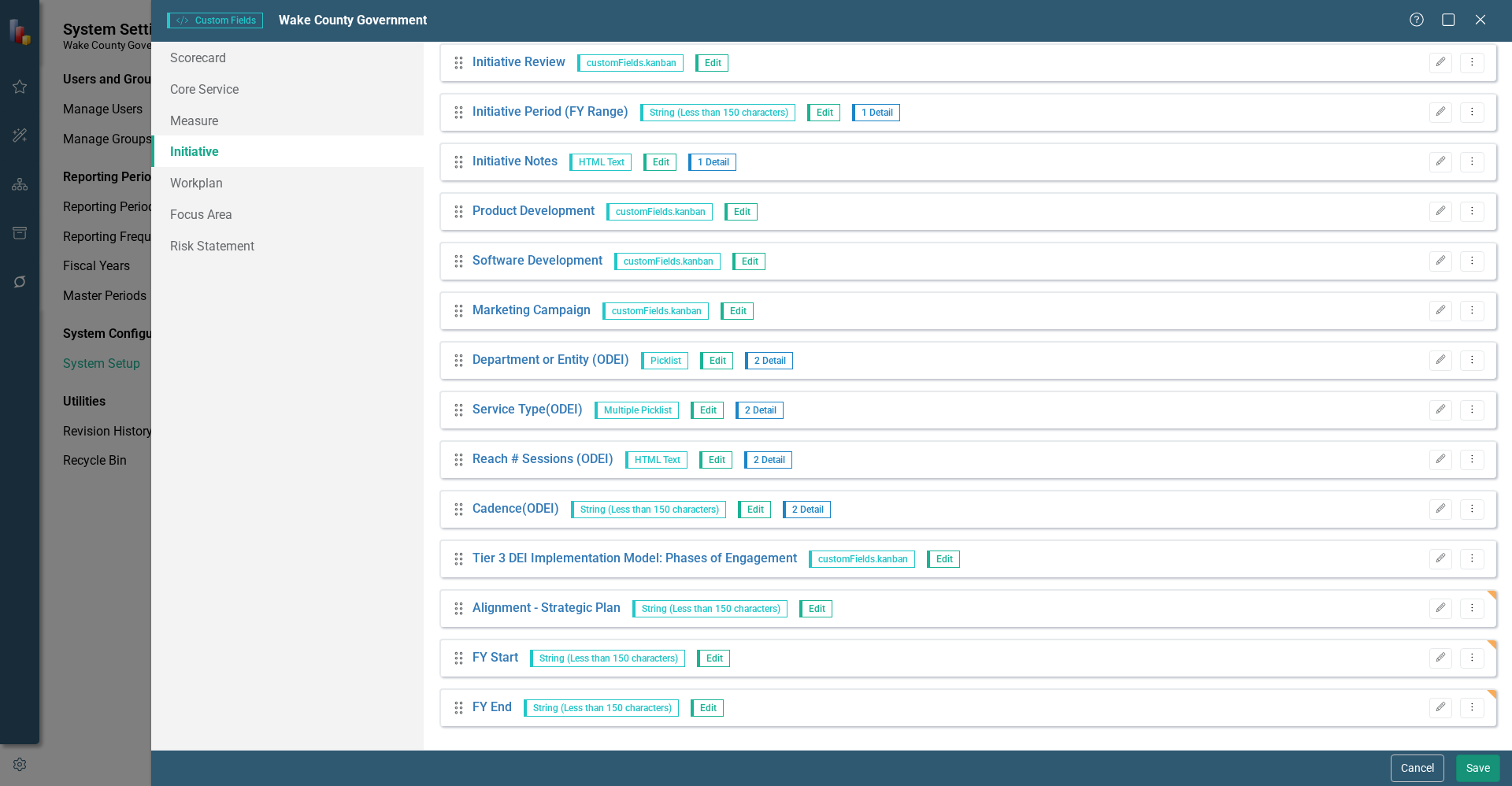
click at [1472, 769] on button "Save" at bounding box center [1479, 768] width 44 height 27
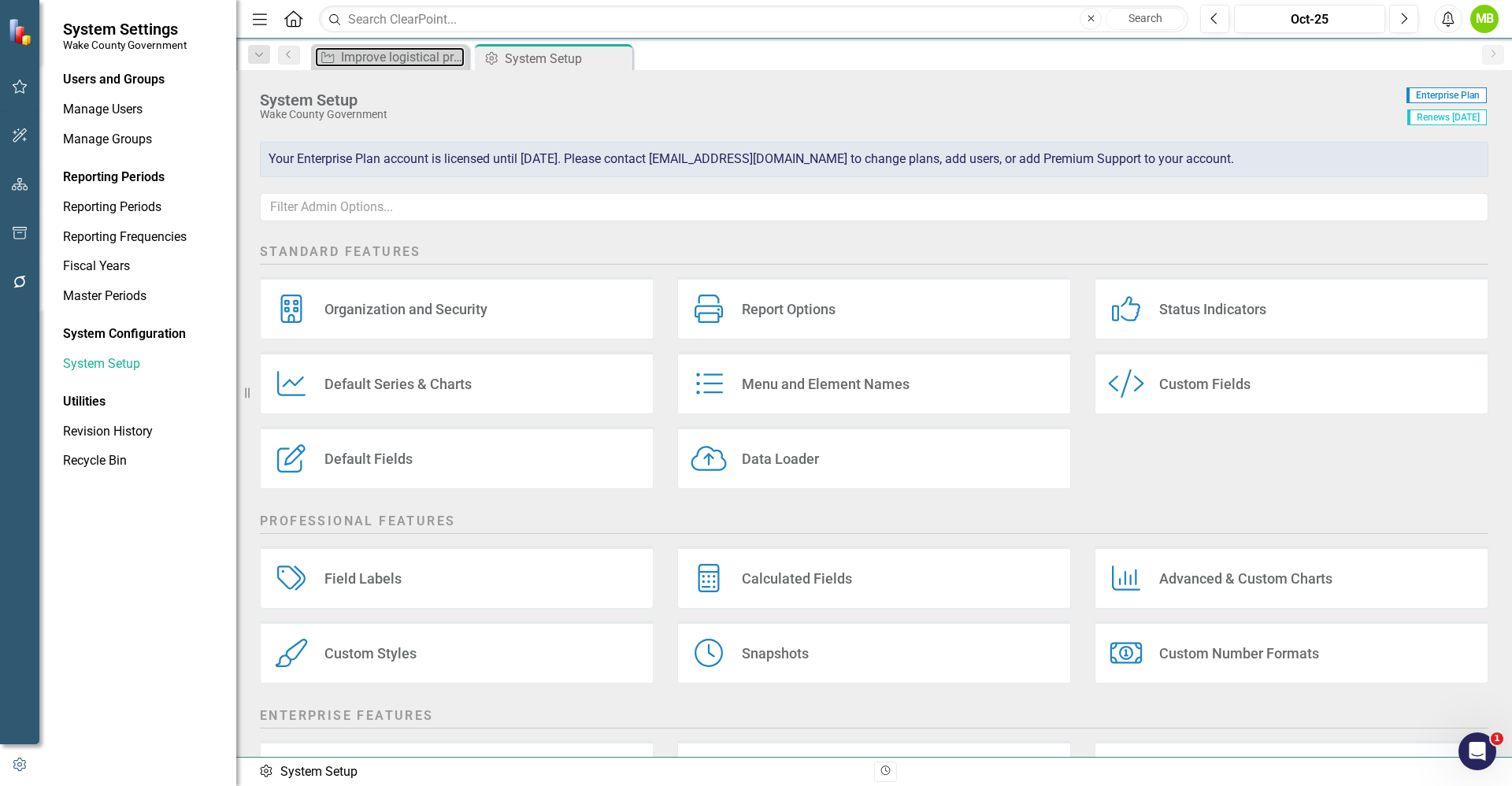
click at [380, 62] on div "Improve logistical processes to enhance the voter experience." at bounding box center [402, 57] width 123 height 19
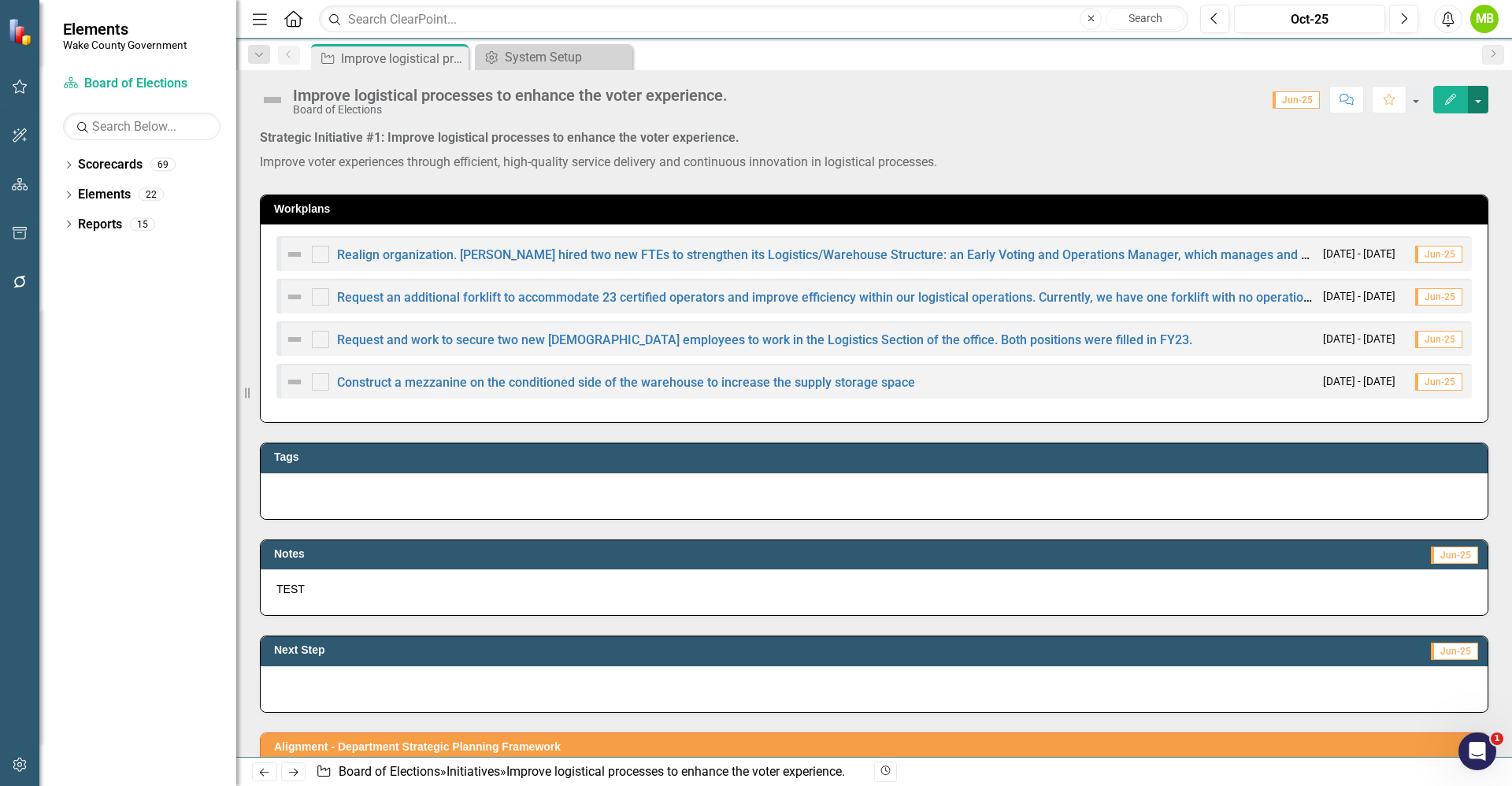
click at [1483, 107] on button "button" at bounding box center [1478, 99] width 20 height 27
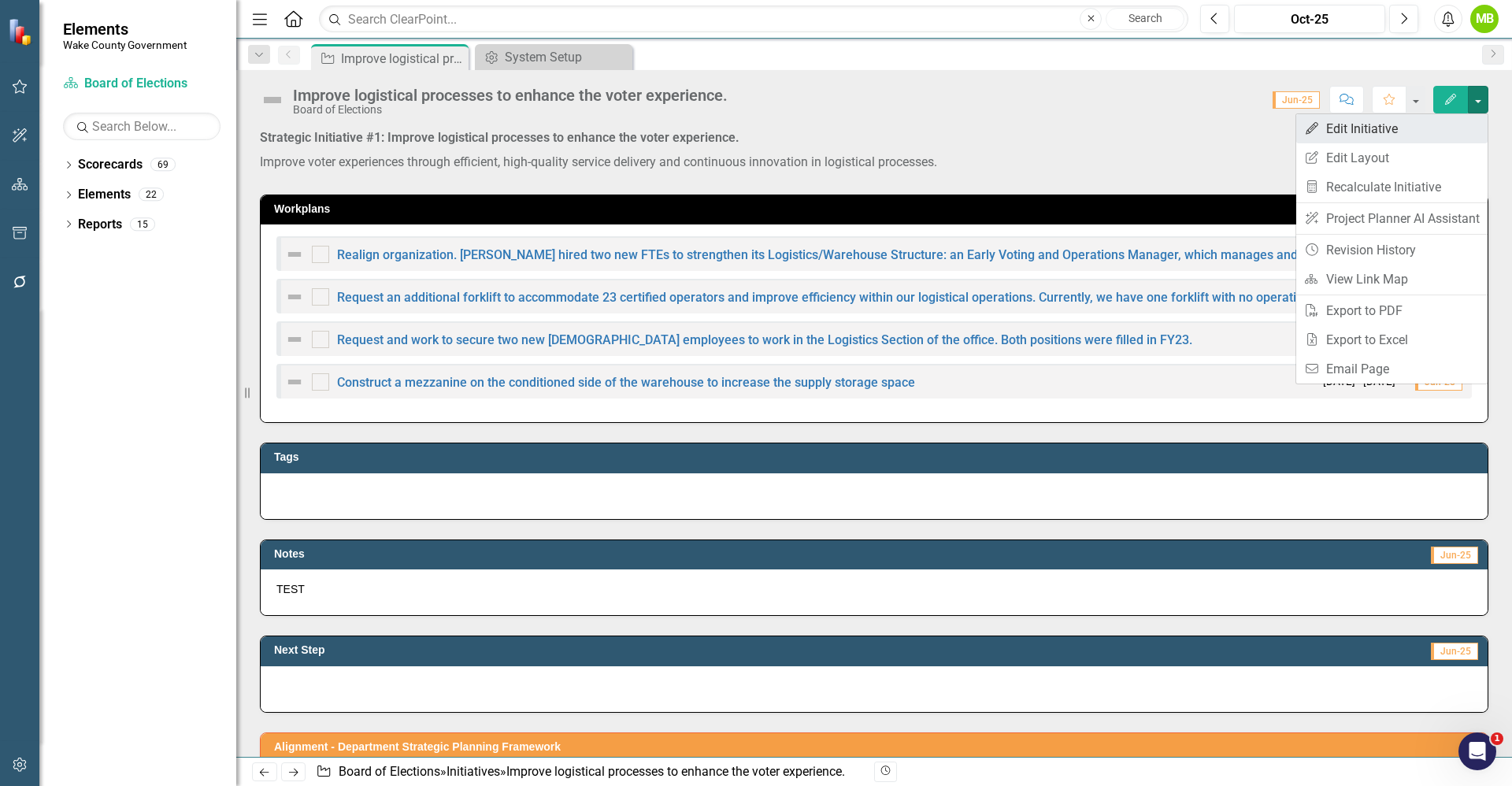
click at [1451, 126] on link "Edit Edit Initiative" at bounding box center [1391, 129] width 191 height 29
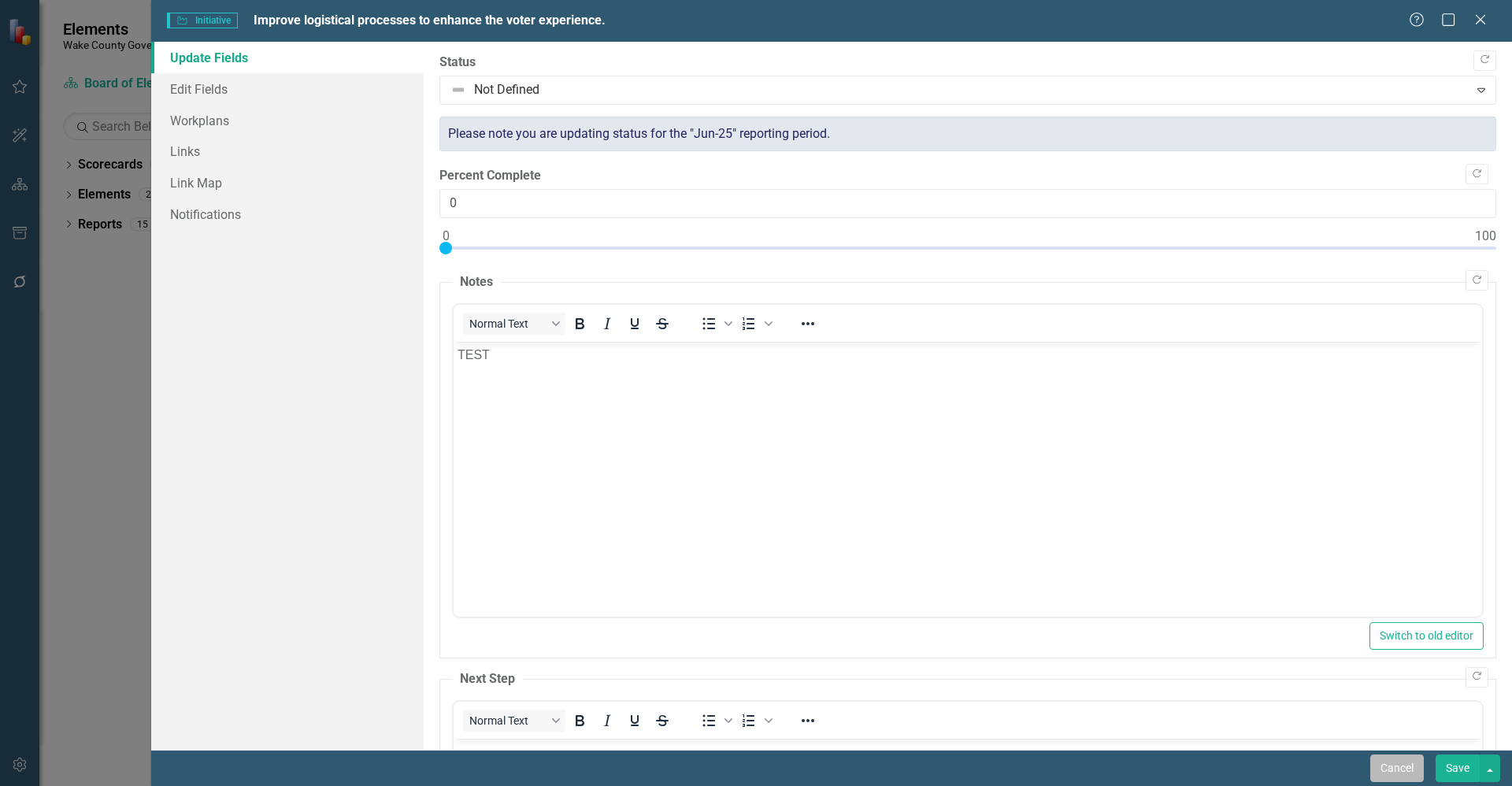
click at [1399, 770] on button "Cancel" at bounding box center [1397, 768] width 54 height 27
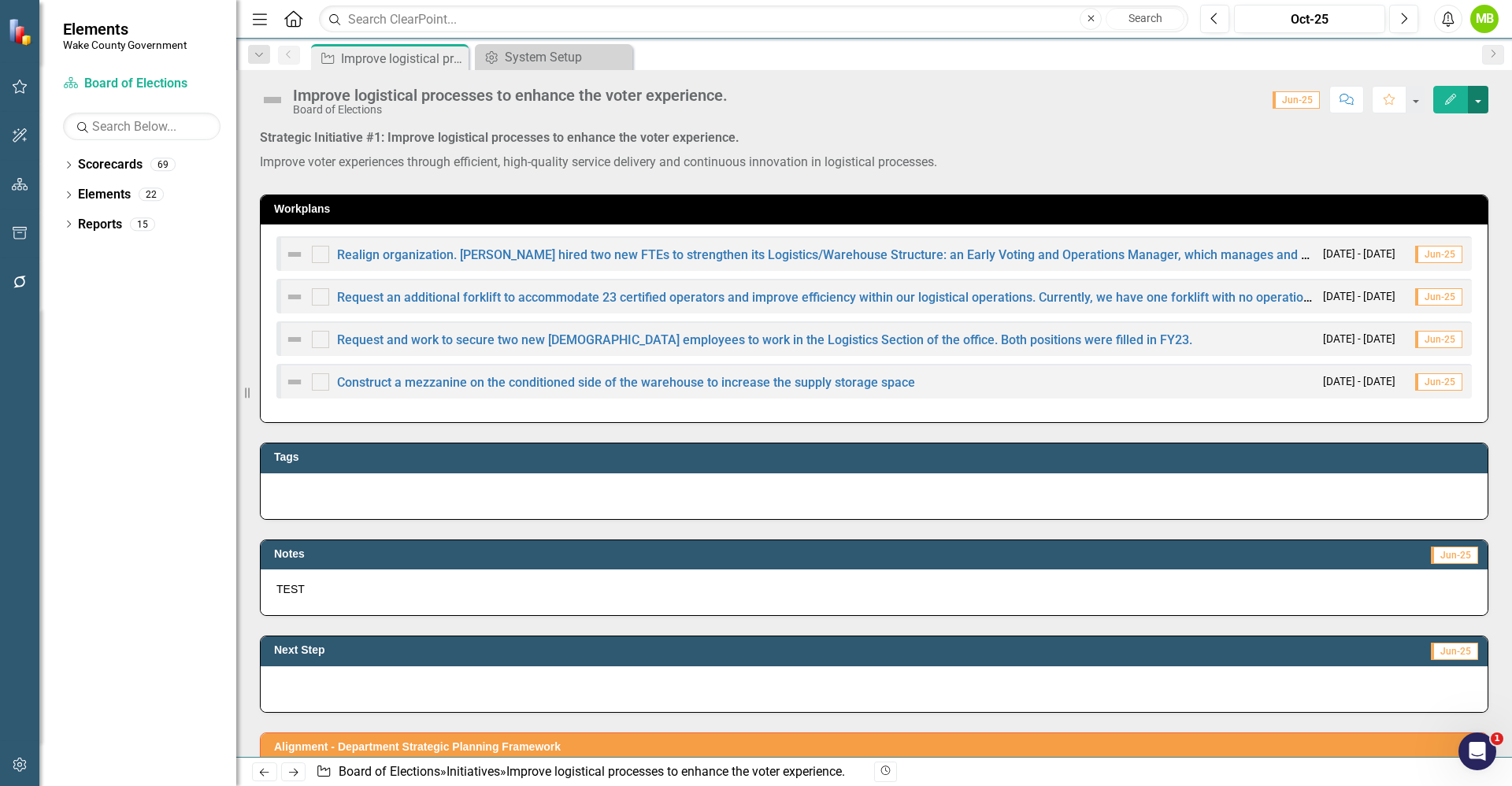
click at [1486, 94] on button "button" at bounding box center [1478, 99] width 20 height 27
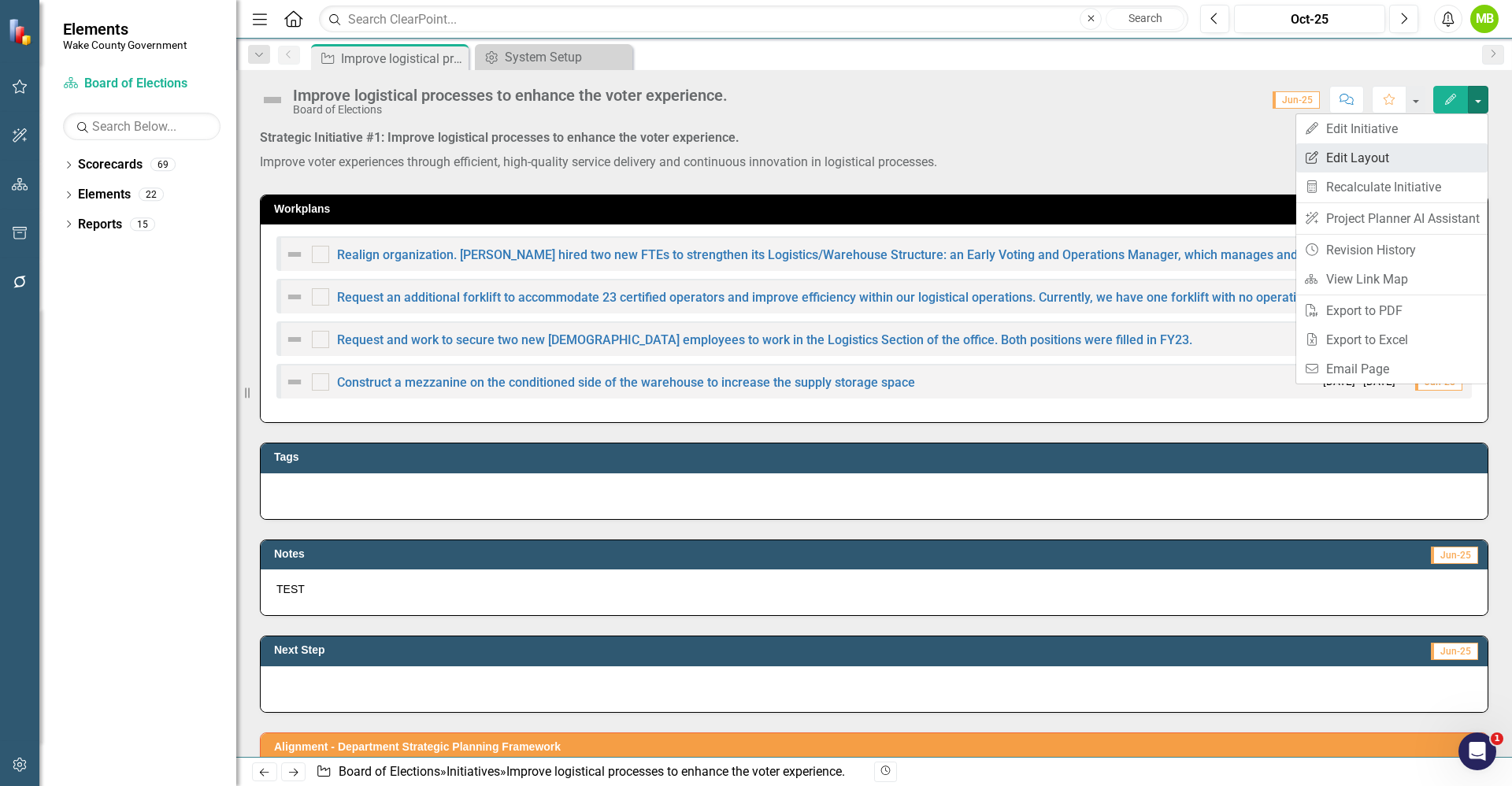
click at [1446, 156] on link "Edit Report Edit Layout" at bounding box center [1391, 158] width 191 height 29
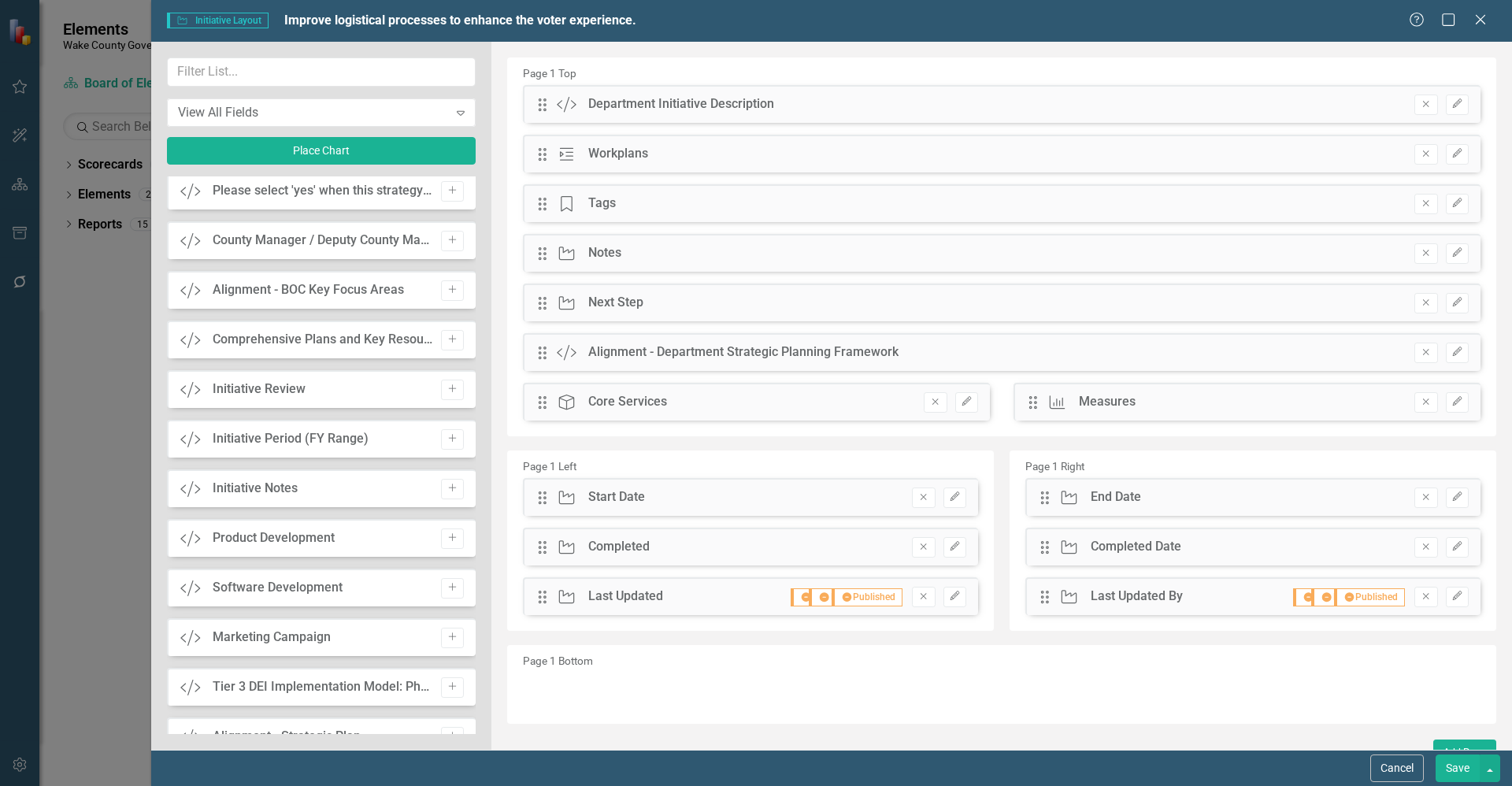
scroll to position [2270, 0]
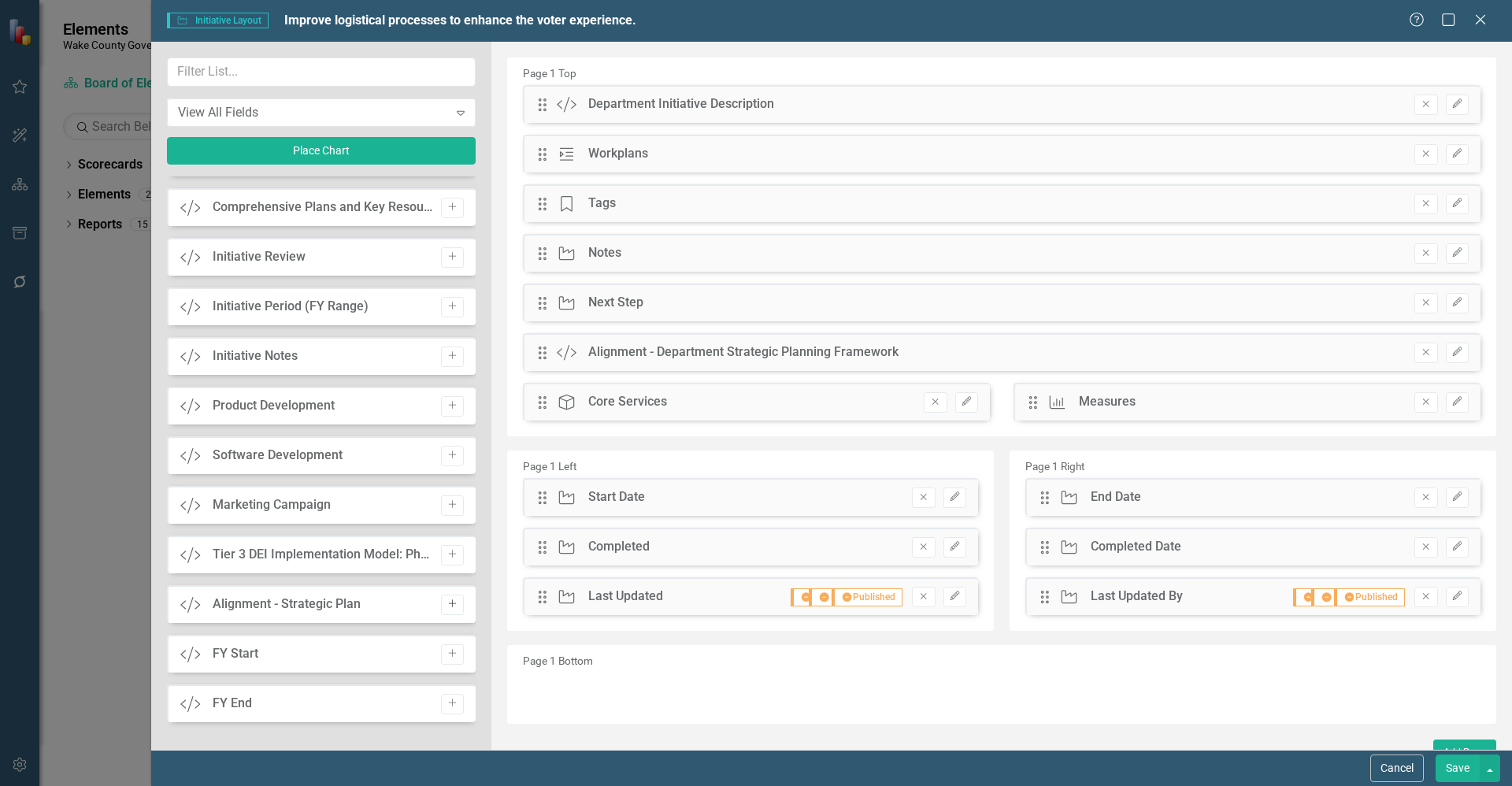
click at [441, 608] on button "Add" at bounding box center [453, 604] width 23 height 20
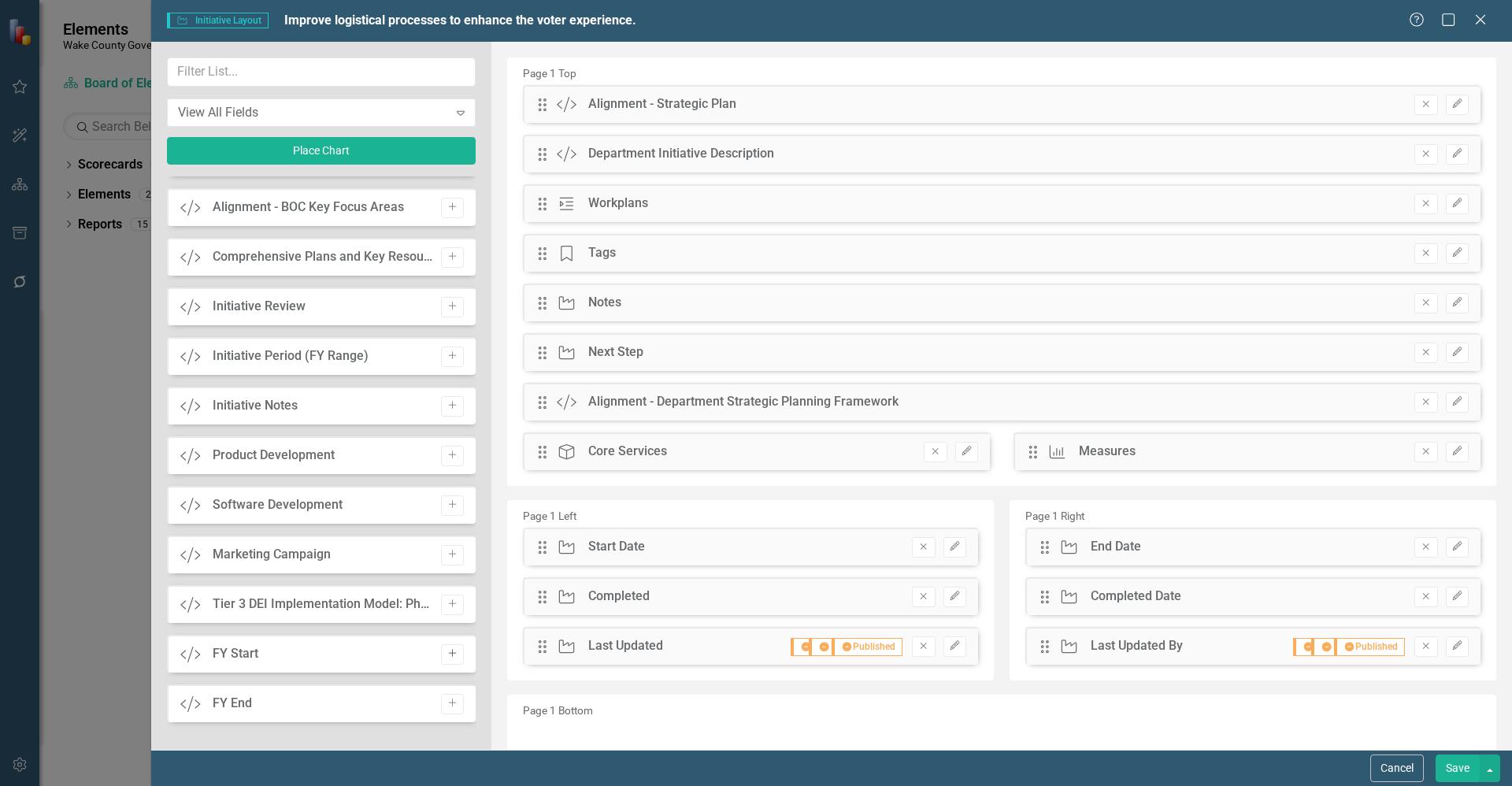
drag, startPoint x: 444, startPoint y: 650, endPoint x: 445, endPoint y: 676, distance: 26.0
click at [446, 650] on icon "Add" at bounding box center [452, 653] width 11 height 10
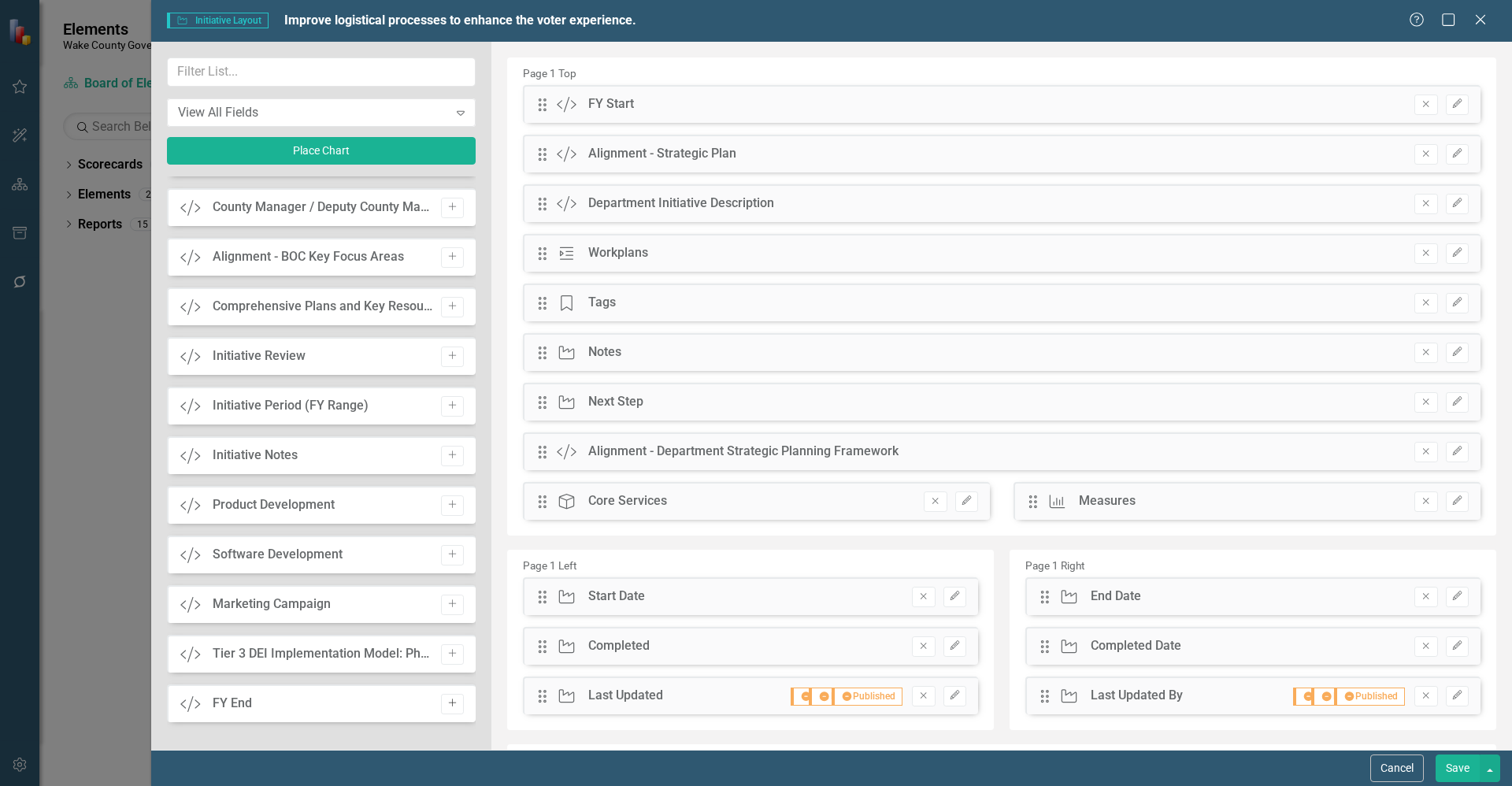
click at [453, 702] on button "Add" at bounding box center [453, 703] width 23 height 20
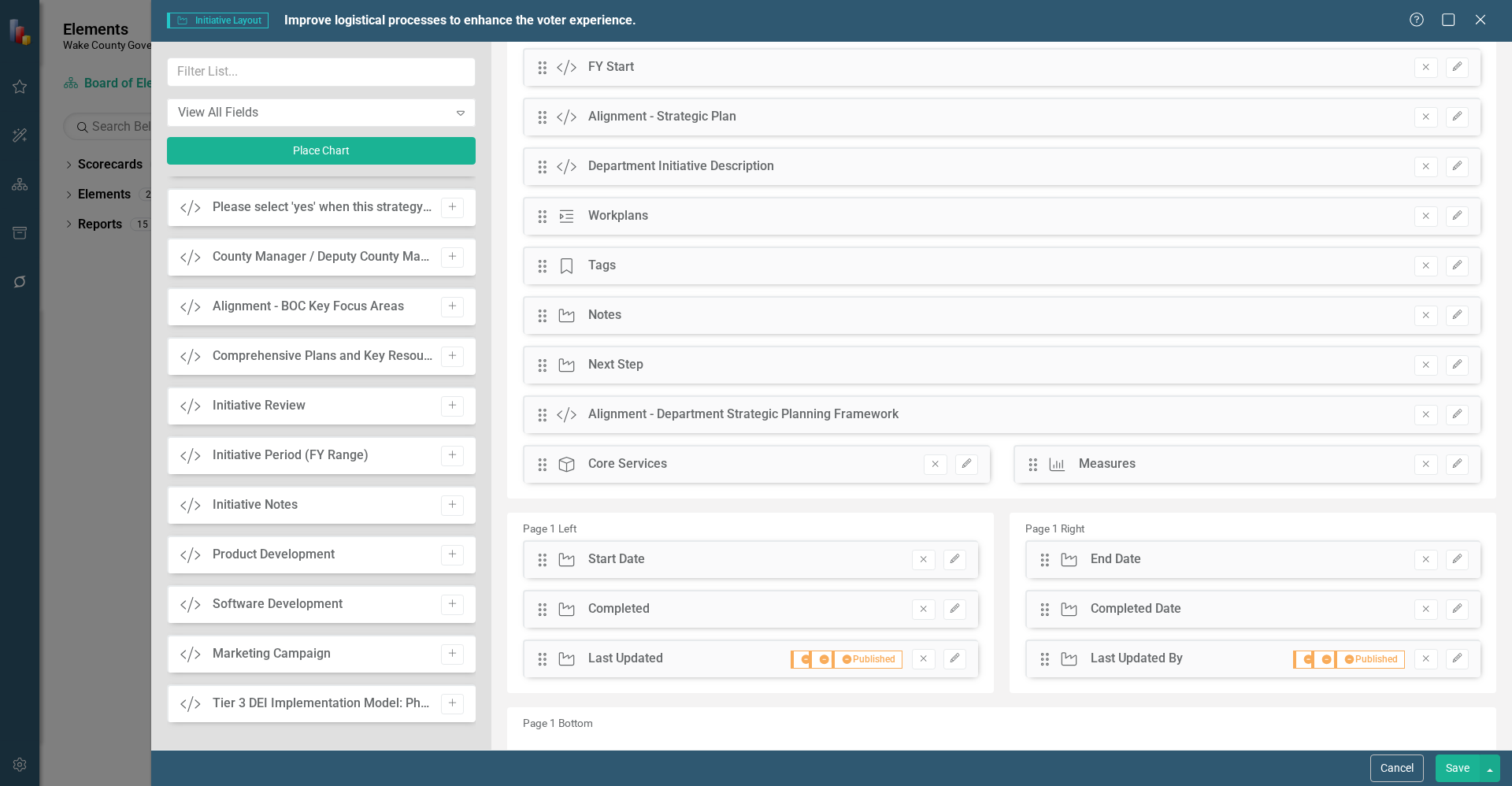
scroll to position [0, 0]
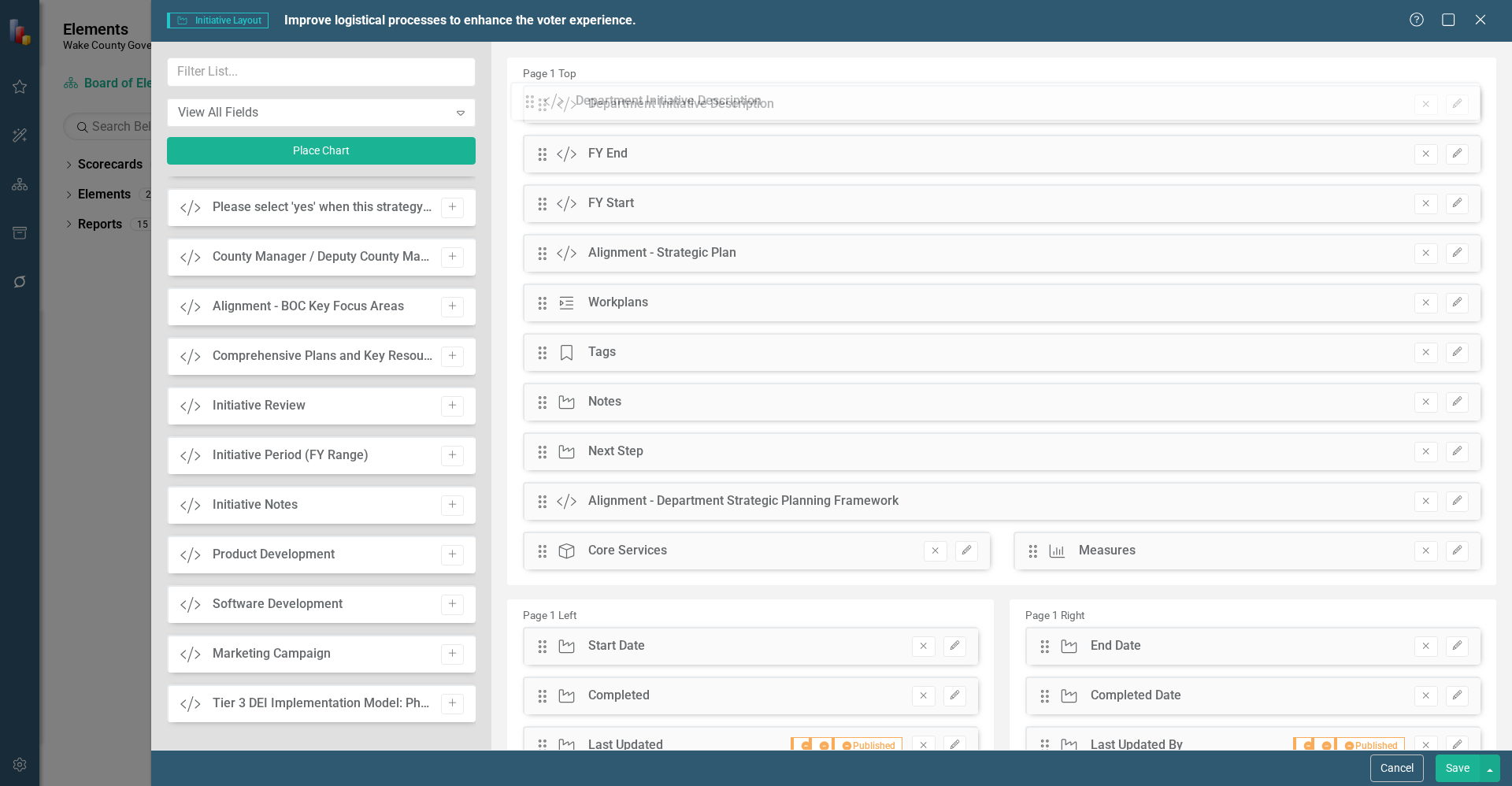
drag, startPoint x: 537, startPoint y: 257, endPoint x: 535, endPoint y: 104, distance: 153.0
click at [535, 104] on div "The fields (or pods) that are available for you to include on the detail page a…" at bounding box center [1001, 479] width 1021 height 876
drag, startPoint x: 539, startPoint y: 260, endPoint x: 526, endPoint y: 158, distance: 102.8
click at [526, 158] on div "The fields (or pods) that are available for you to include on the detail page a…" at bounding box center [1001, 479] width 1021 height 876
click at [1451, 155] on icon "Edit" at bounding box center [1457, 153] width 11 height 10
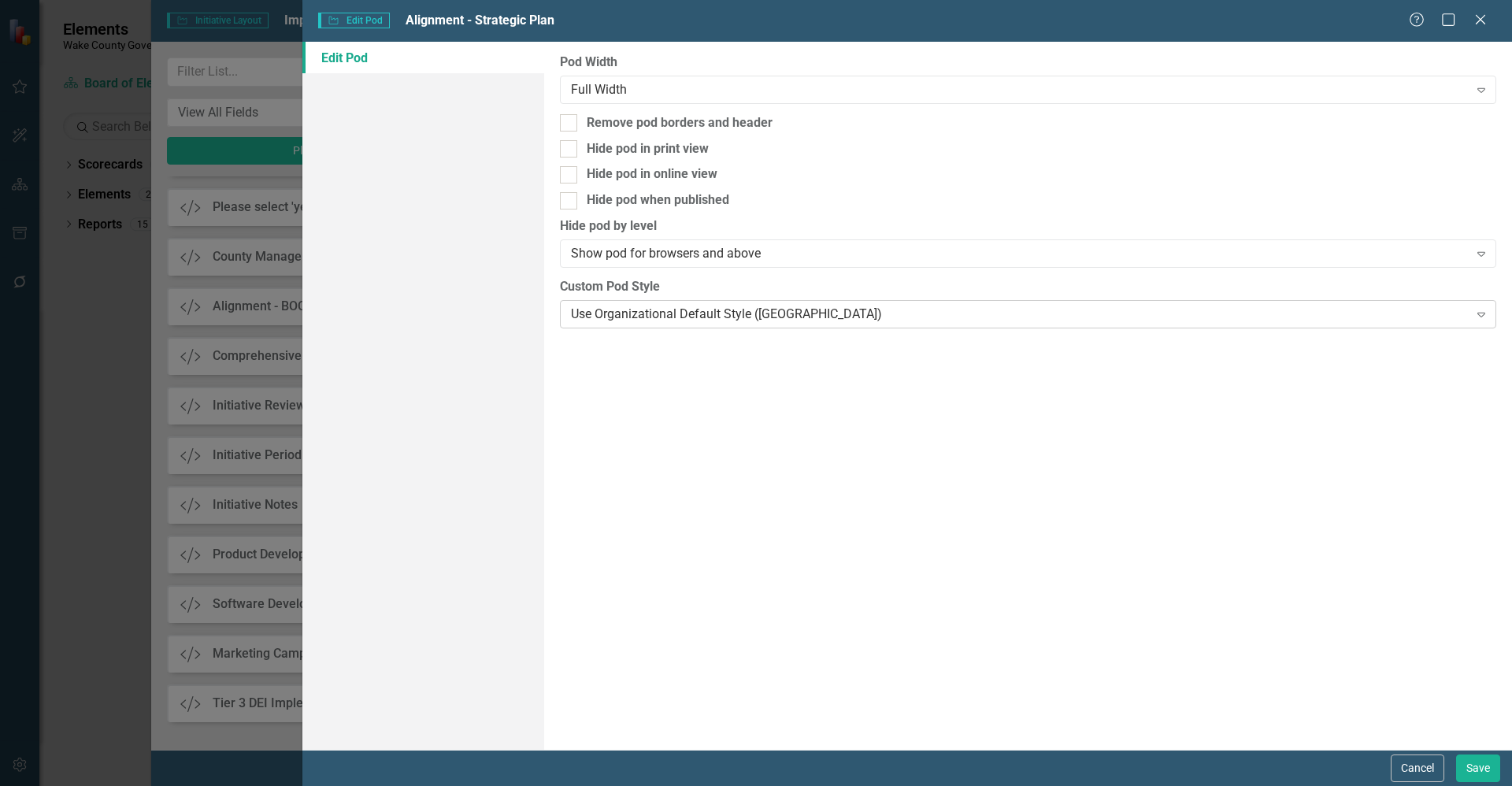
click at [627, 312] on div "Use Organizational Default Style ([GEOGRAPHIC_DATA])" at bounding box center [1019, 313] width 897 height 18
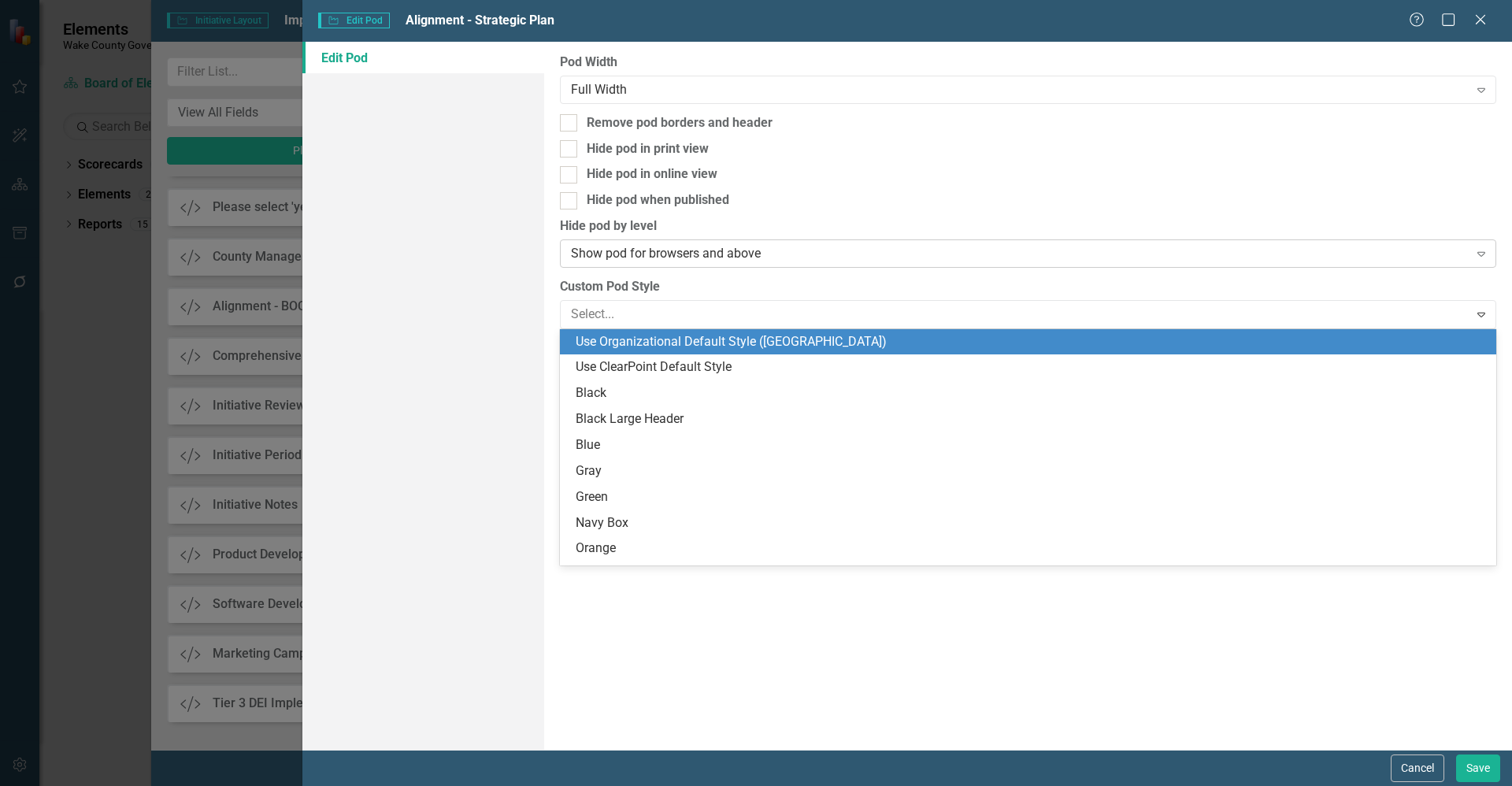
click at [624, 257] on div "Show pod for browsers and above" at bounding box center [1019, 253] width 897 height 18
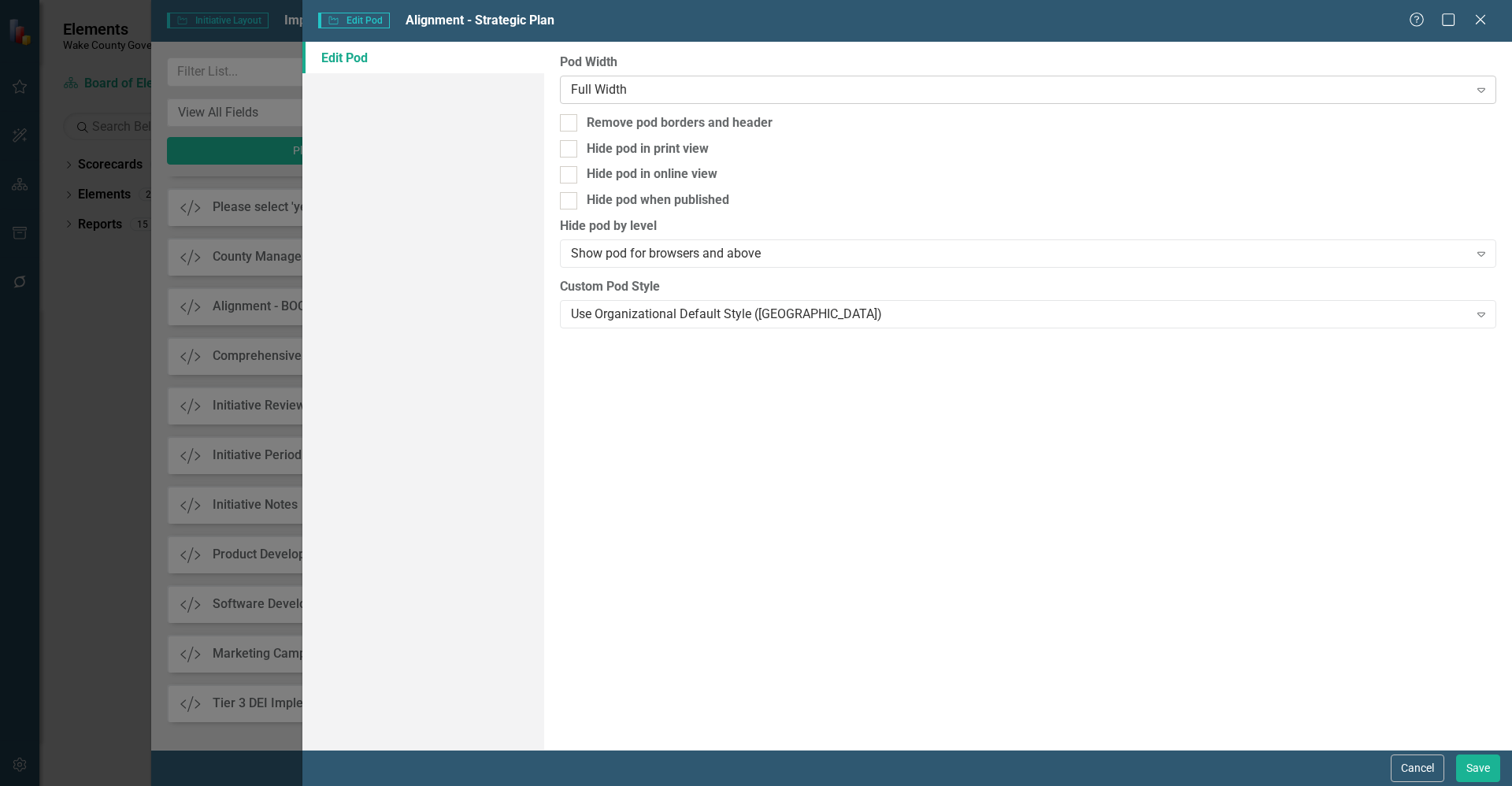
click at [631, 84] on div "Full Width" at bounding box center [1019, 89] width 897 height 18
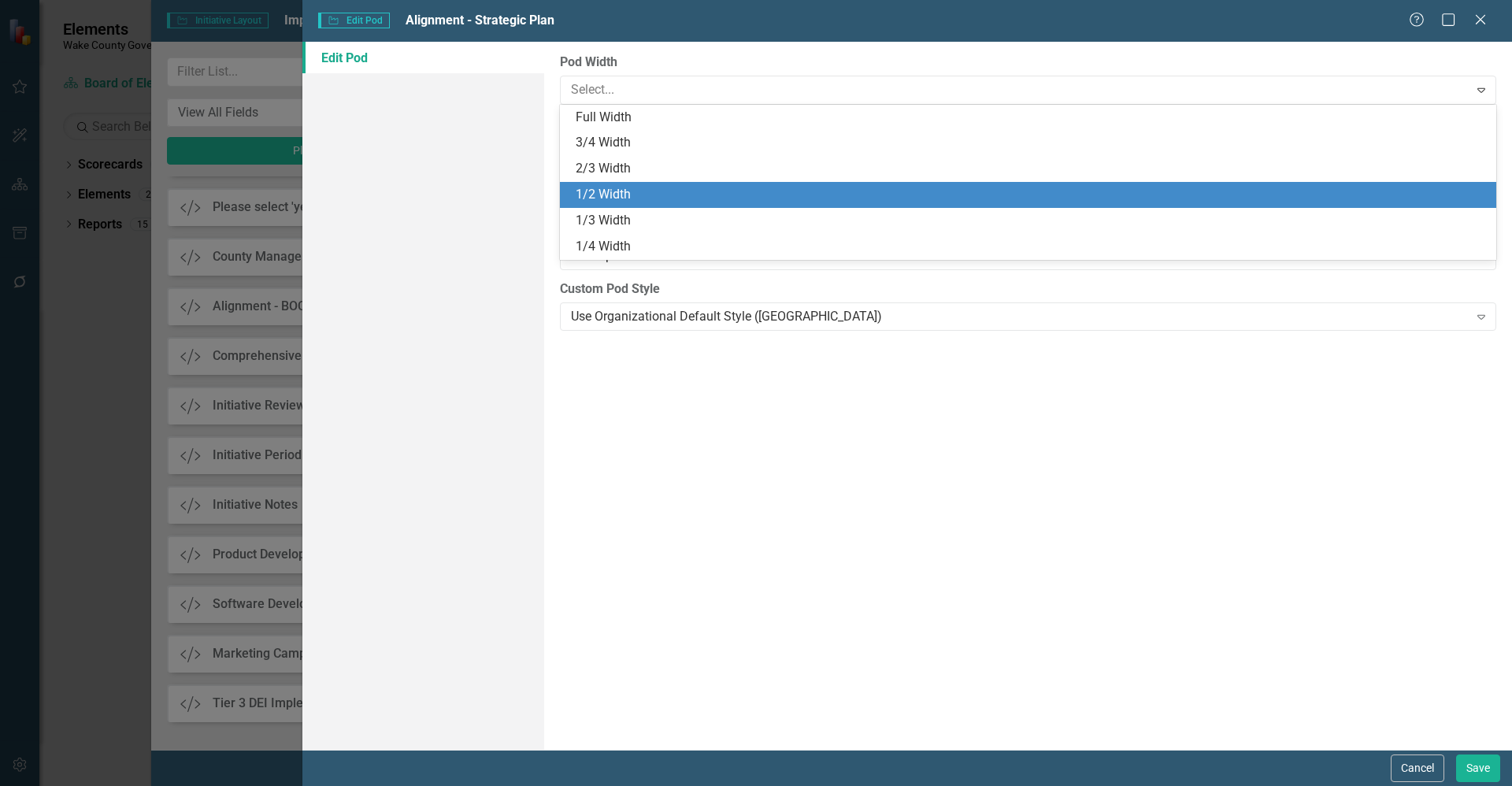
click at [642, 192] on div "1/2 Width" at bounding box center [1031, 195] width 911 height 18
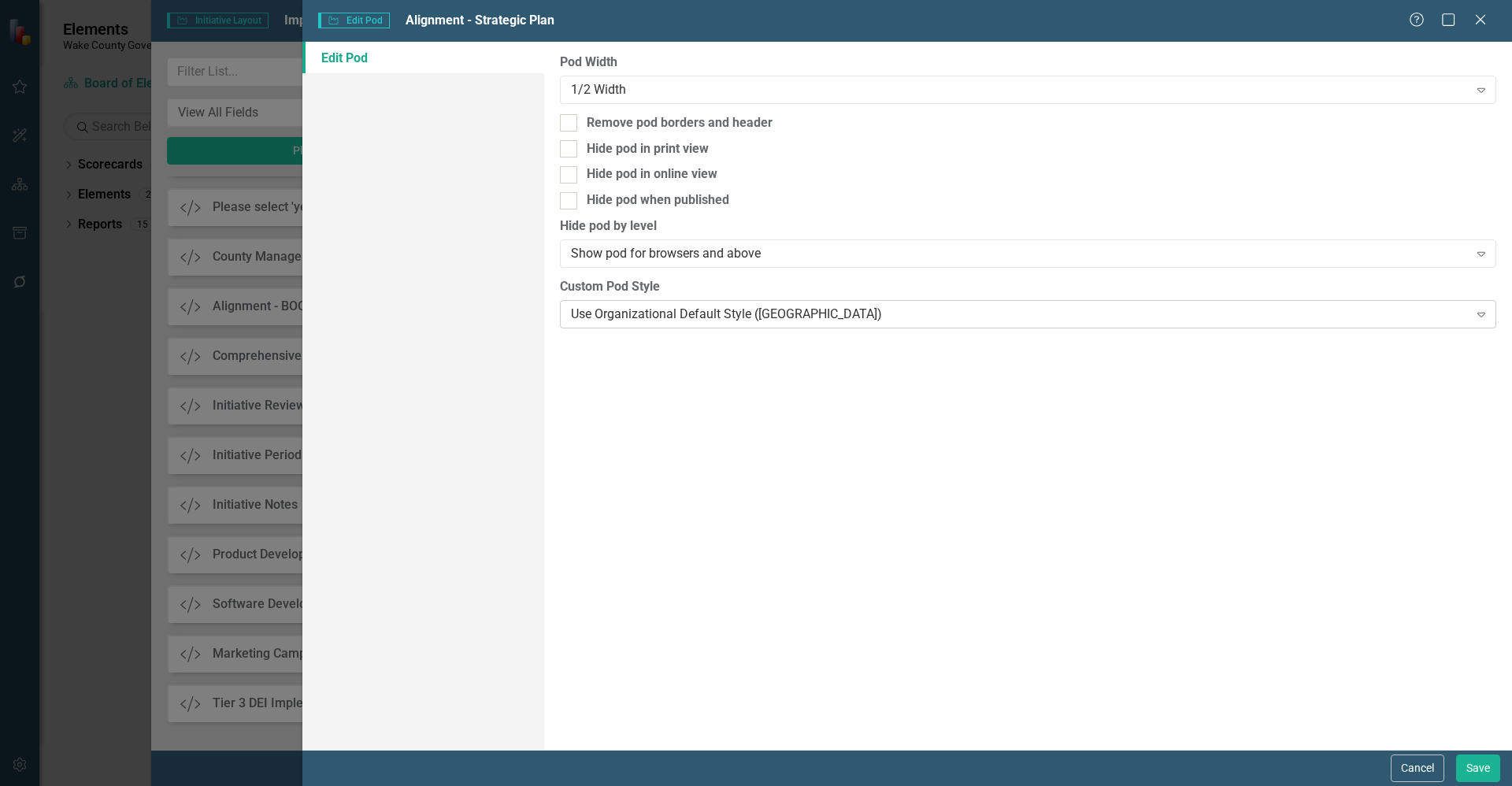
click at [750, 315] on div "Use Organizational Default Style ([GEOGRAPHIC_DATA])" at bounding box center [1019, 313] width 897 height 18
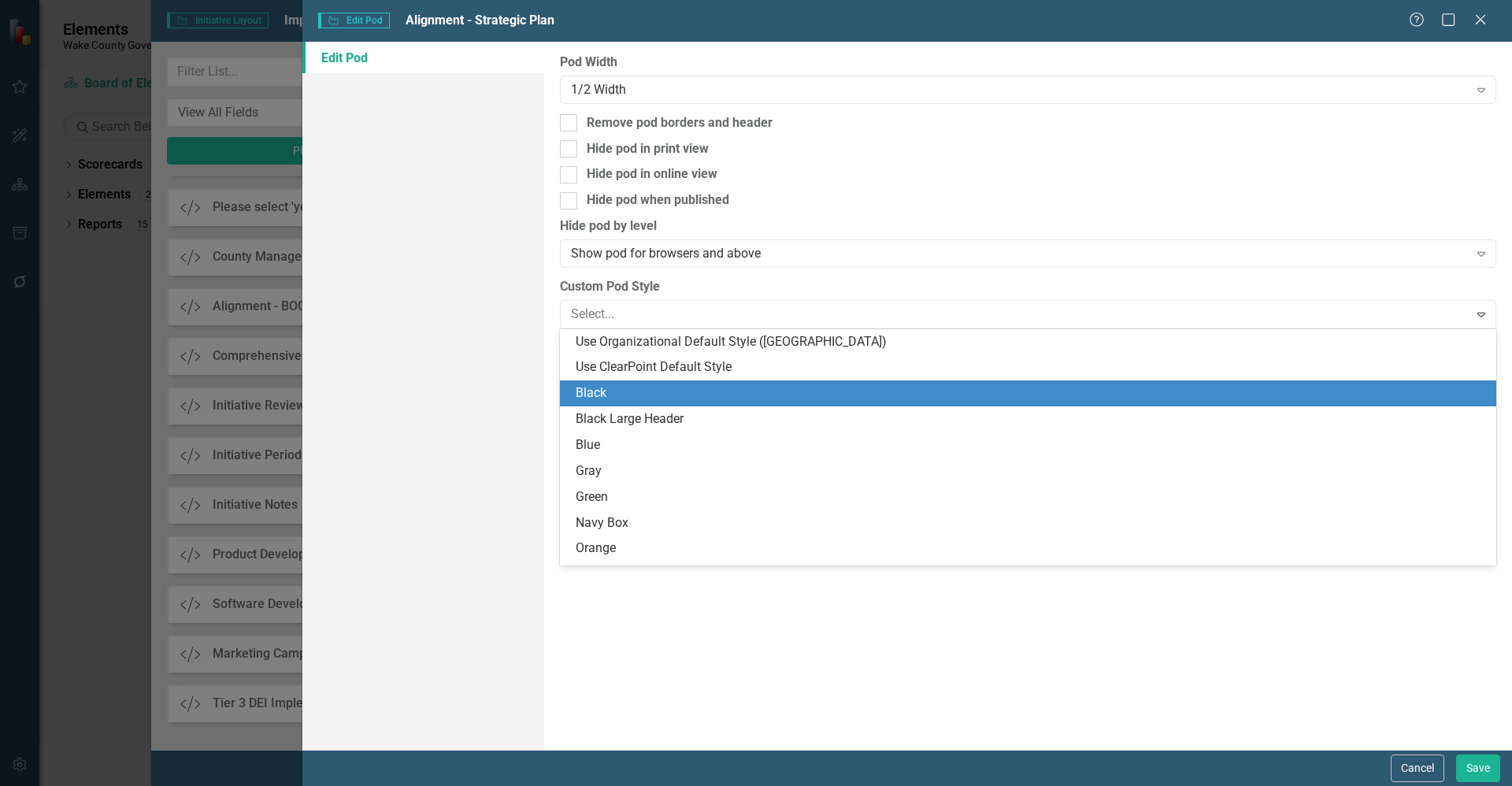
click at [703, 380] on div "Black" at bounding box center [1028, 393] width 936 height 26
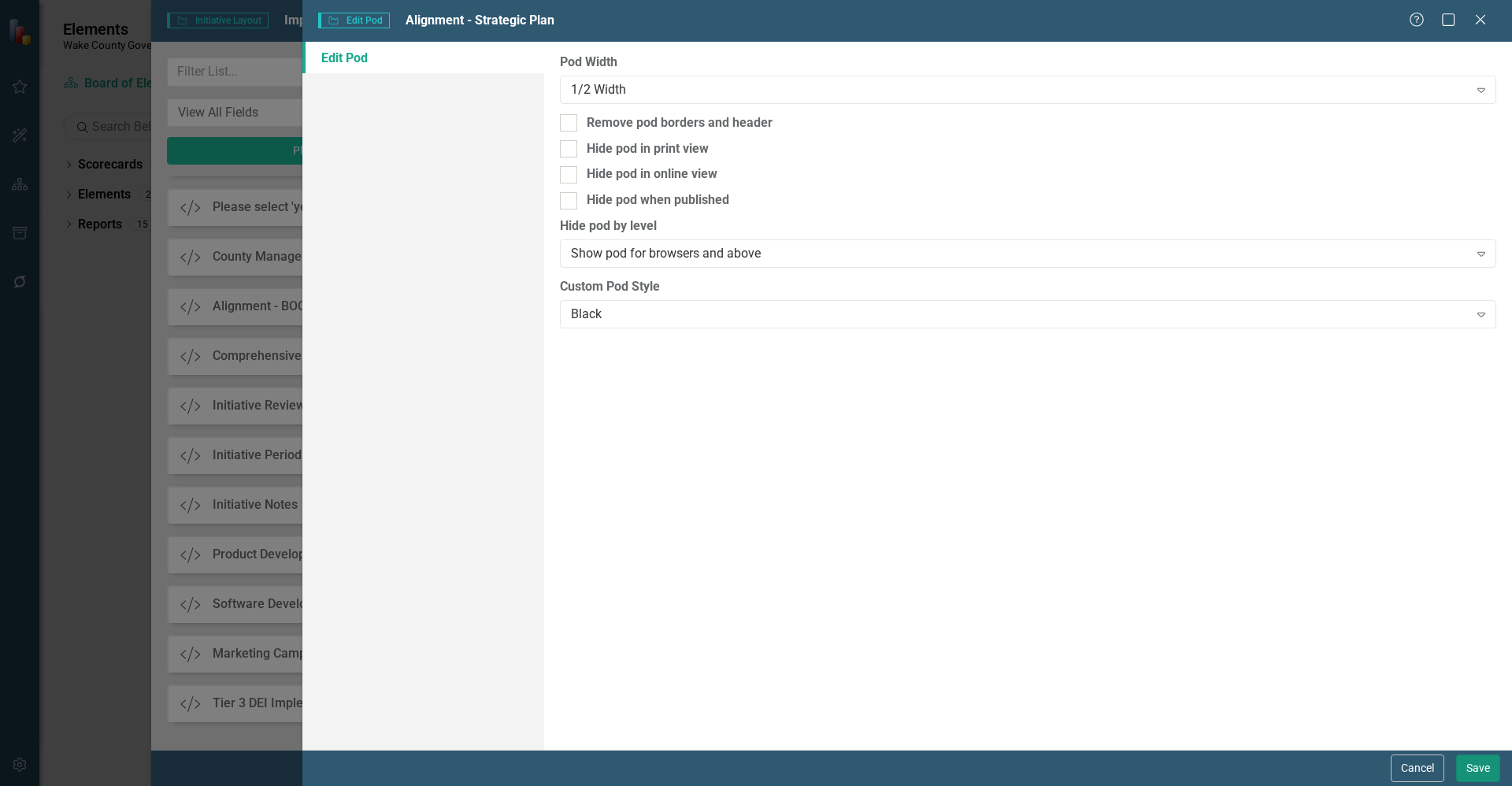
click at [1488, 775] on button "Save" at bounding box center [1479, 768] width 44 height 27
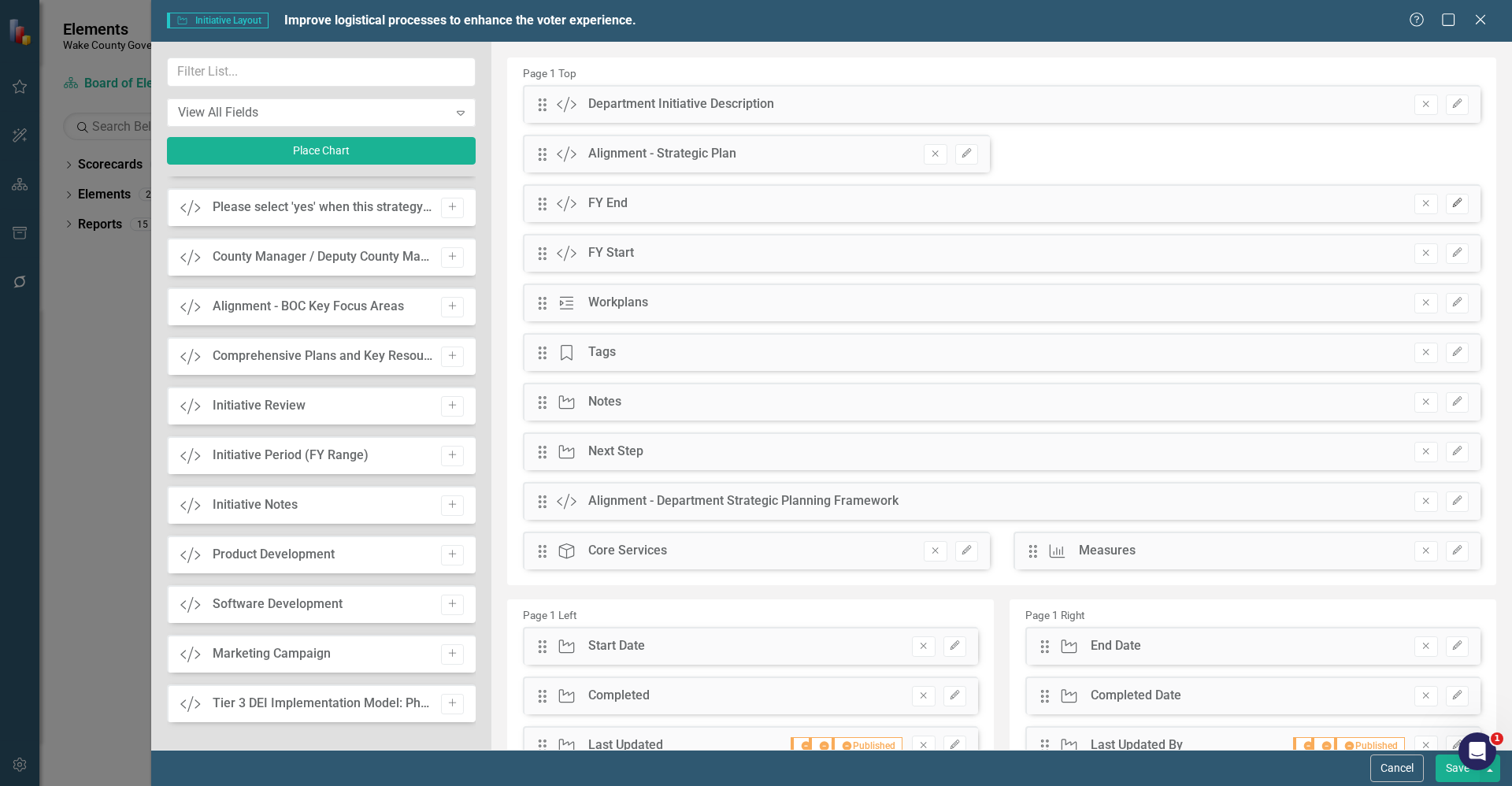
click at [1451, 202] on icon "Edit" at bounding box center [1457, 202] width 11 height 10
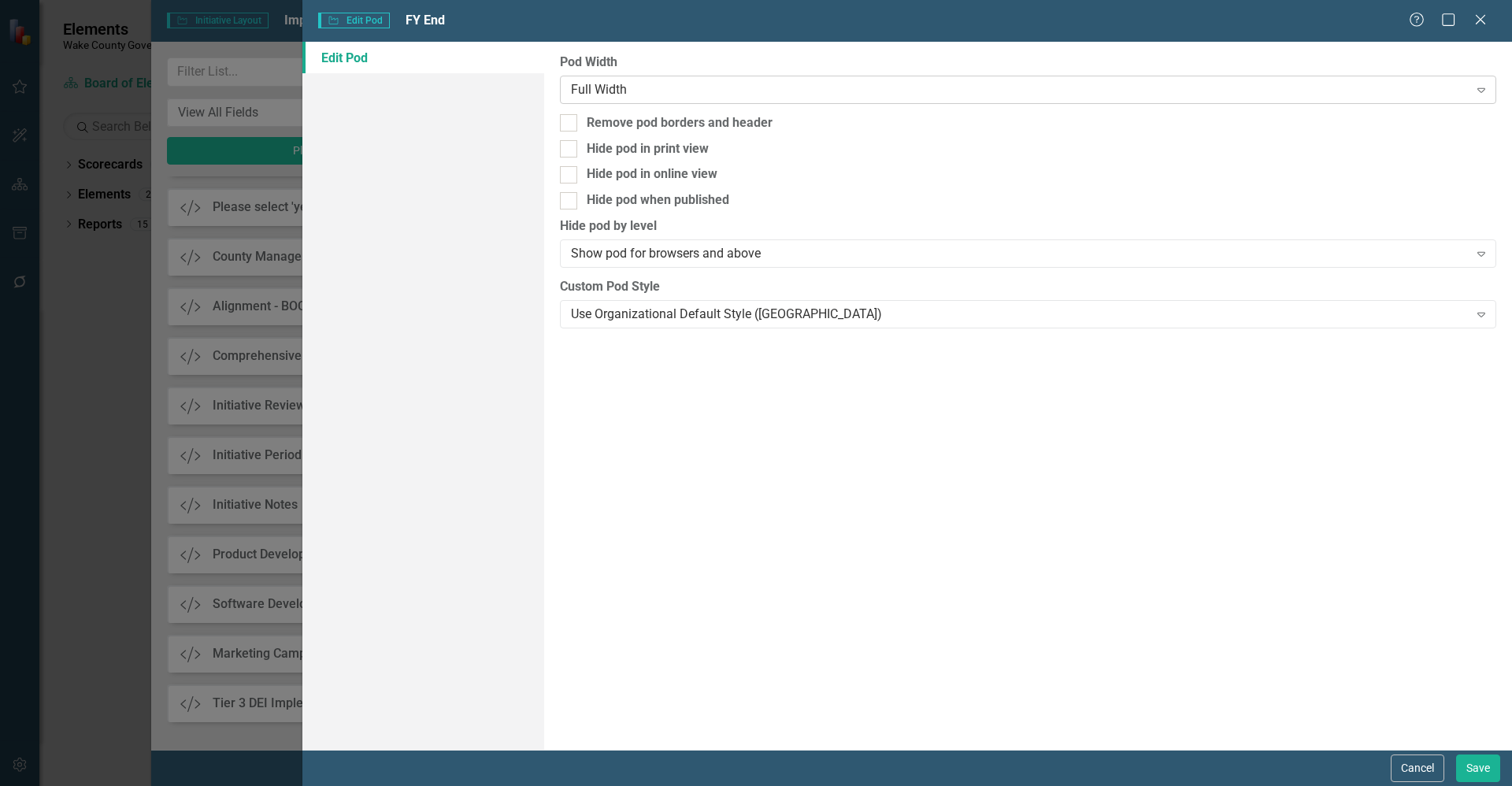
click at [592, 93] on div "Full Width" at bounding box center [1019, 89] width 897 height 18
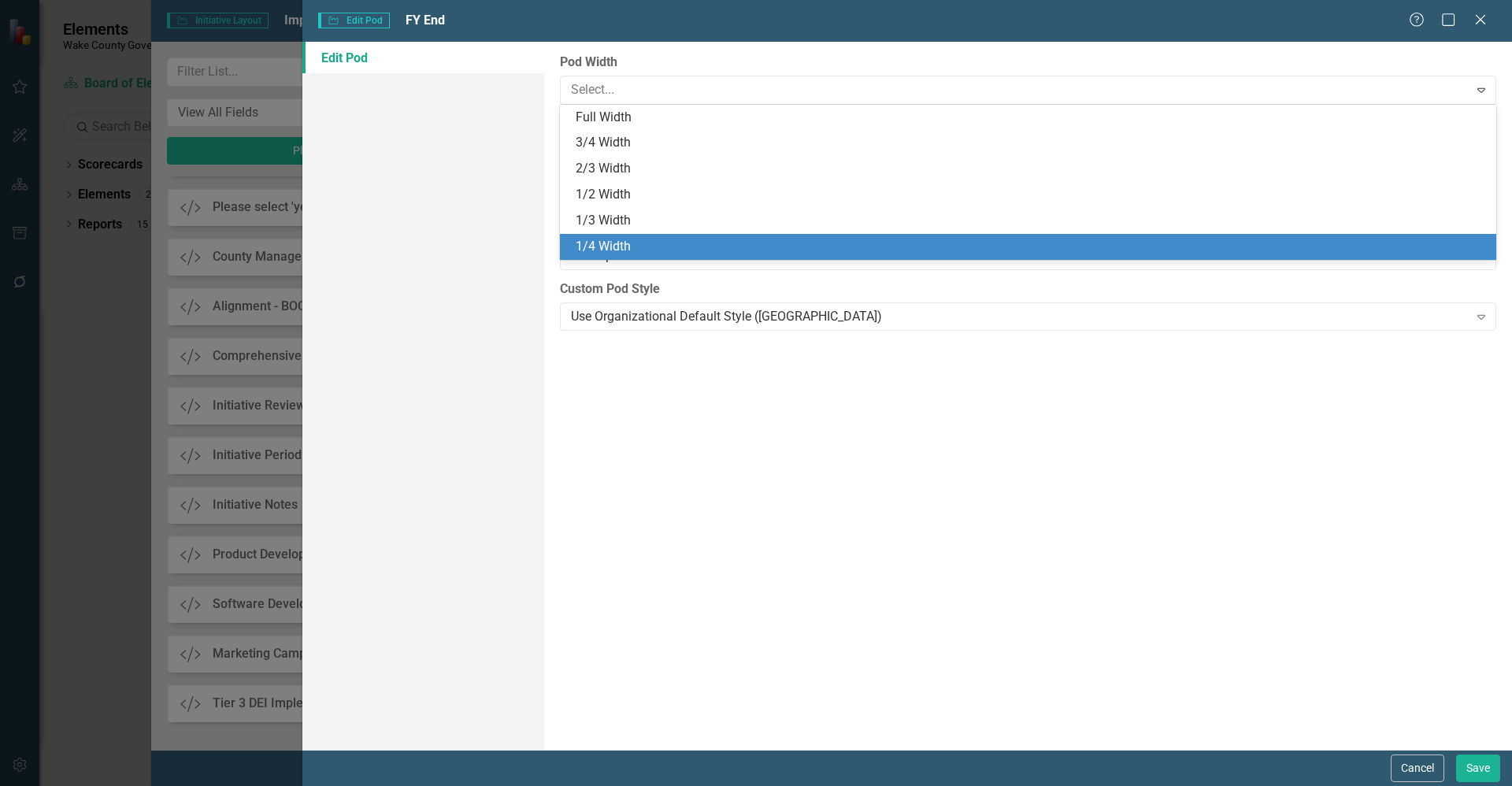
click at [638, 245] on div "1/4 Width" at bounding box center [1031, 246] width 911 height 18
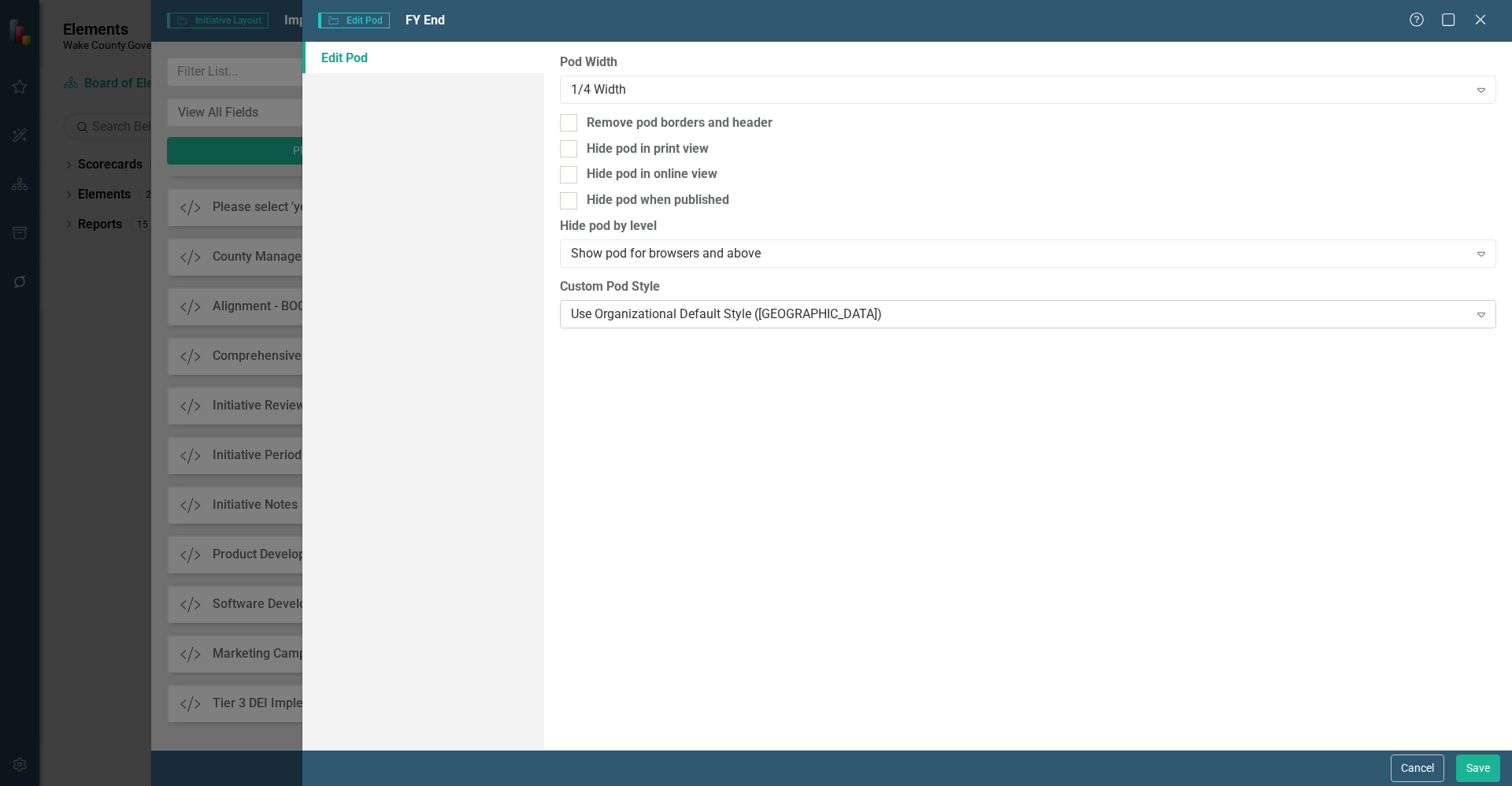
click at [647, 314] on div "Use Organizational Default Style ([GEOGRAPHIC_DATA])" at bounding box center [1019, 313] width 897 height 18
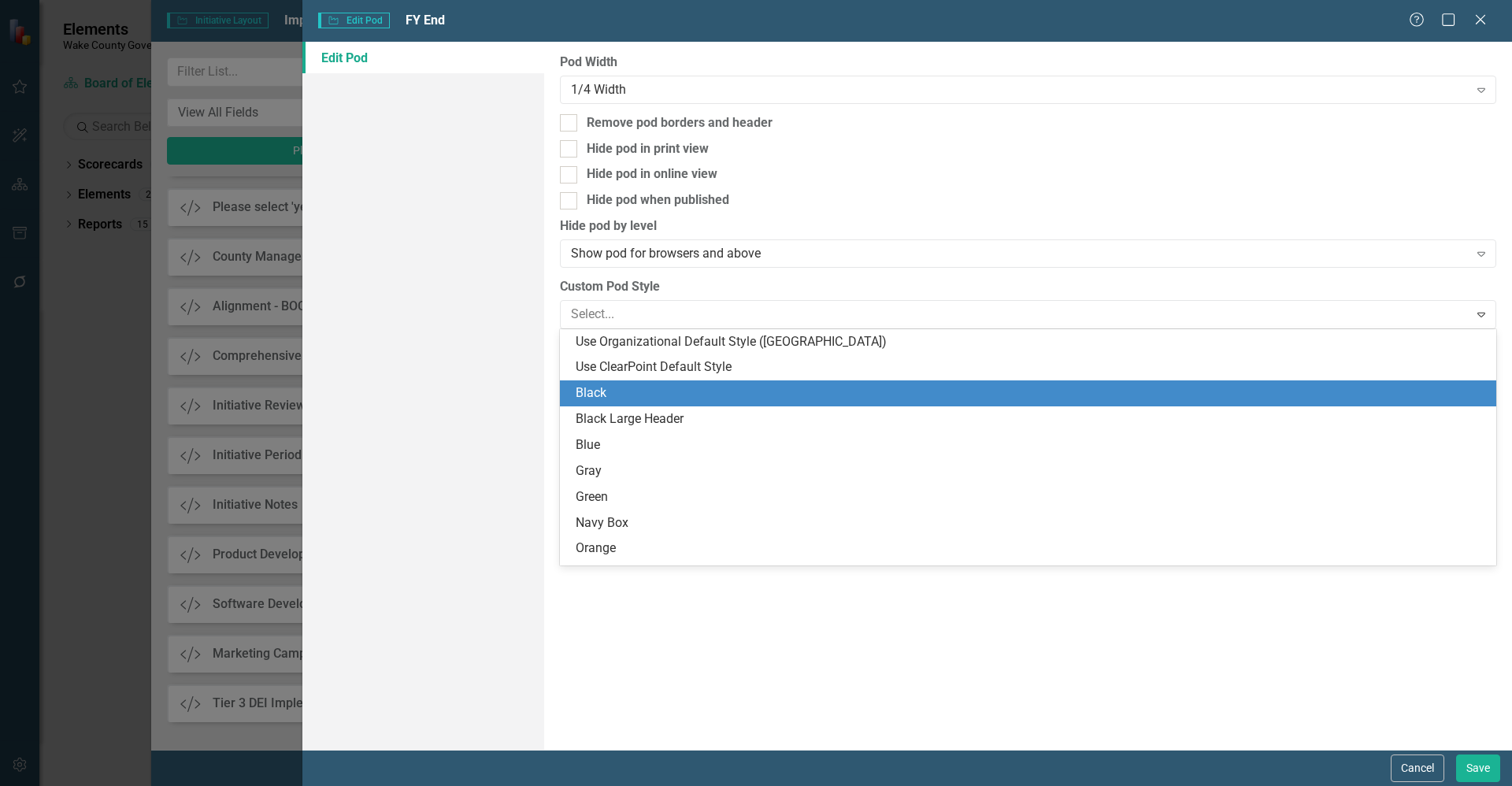
click at [640, 395] on div "Black" at bounding box center [1031, 393] width 911 height 18
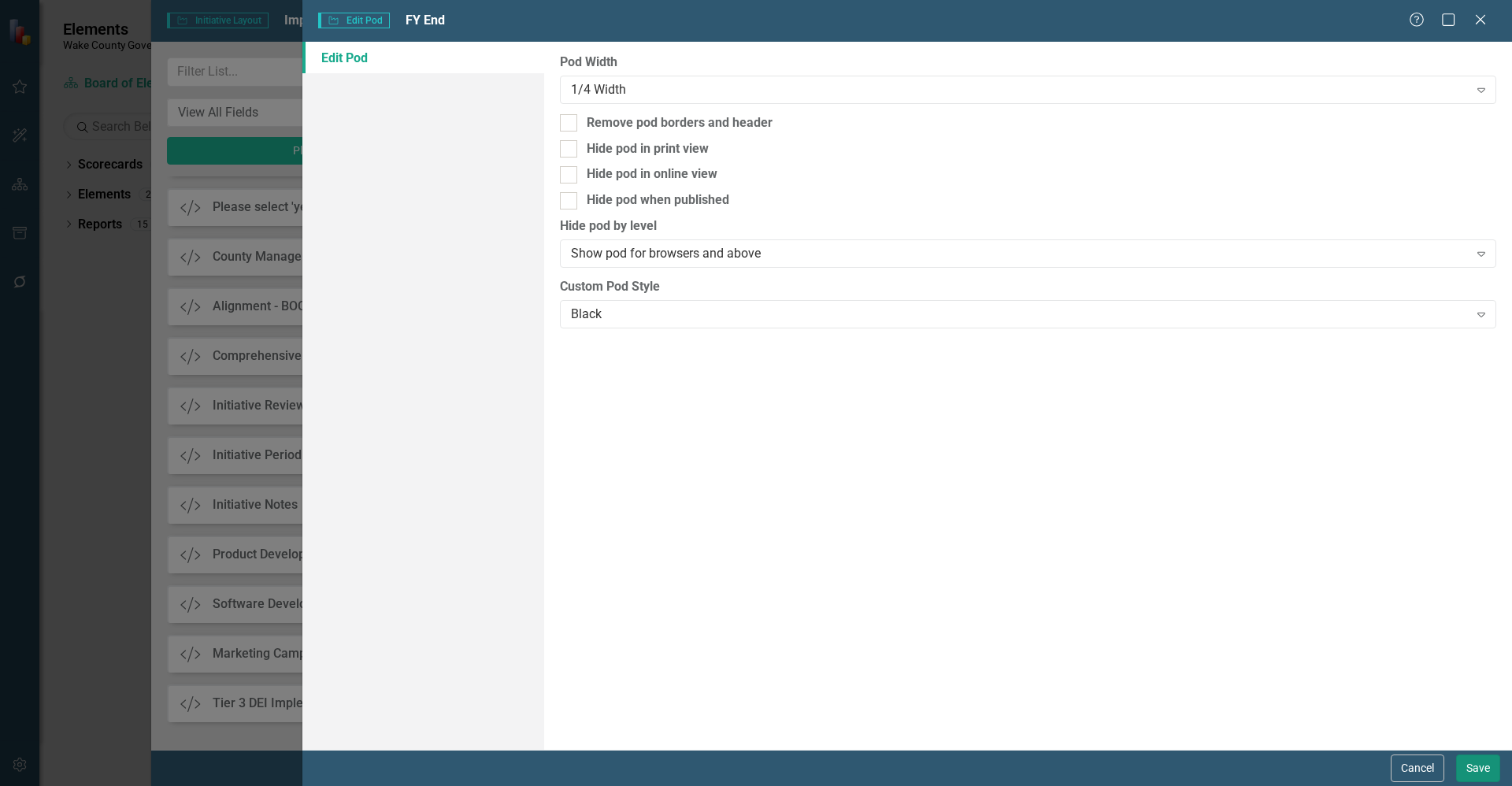
click at [1465, 770] on button "Save" at bounding box center [1479, 768] width 44 height 27
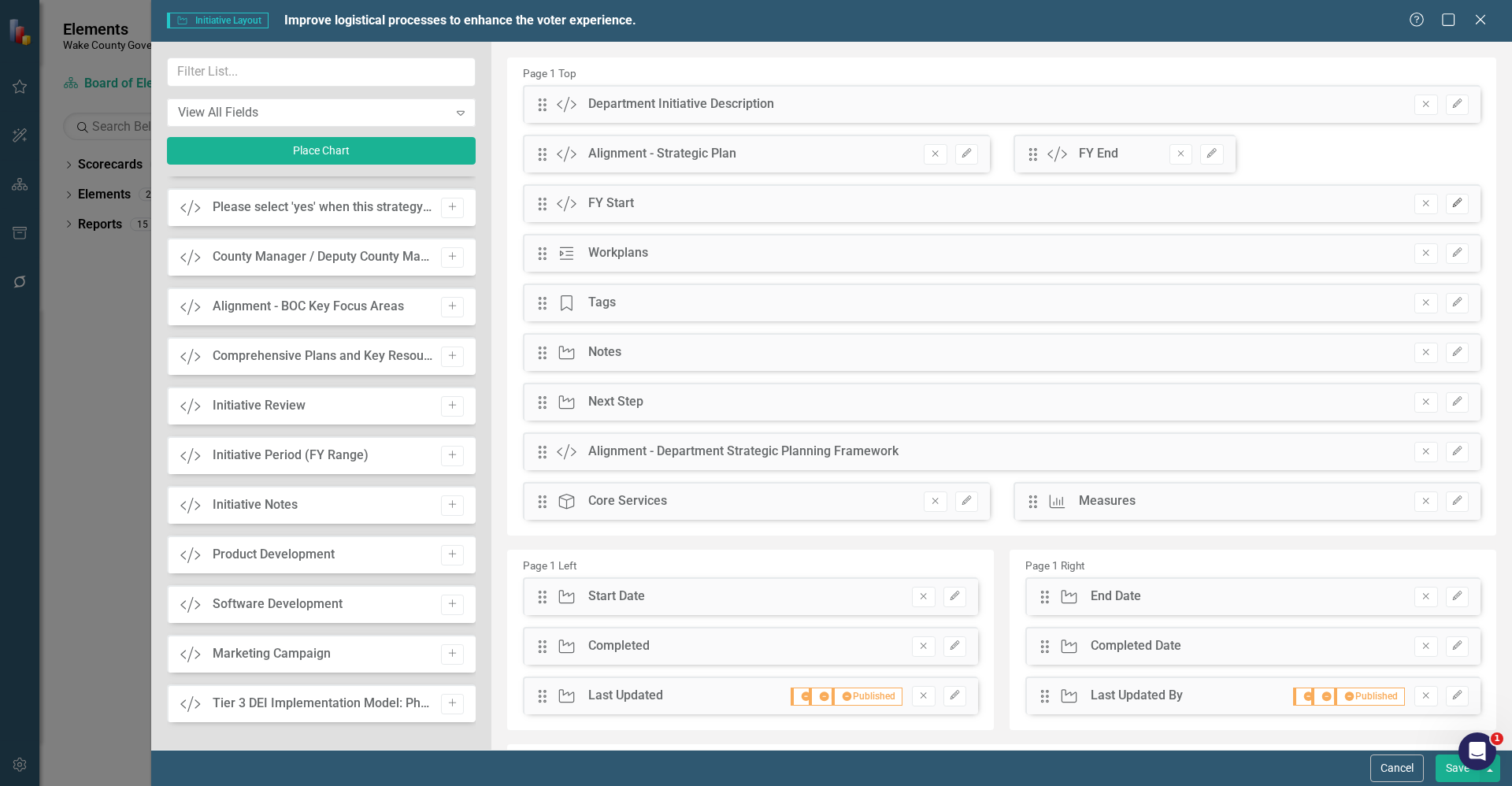
click at [1455, 202] on button "Edit" at bounding box center [1457, 203] width 23 height 20
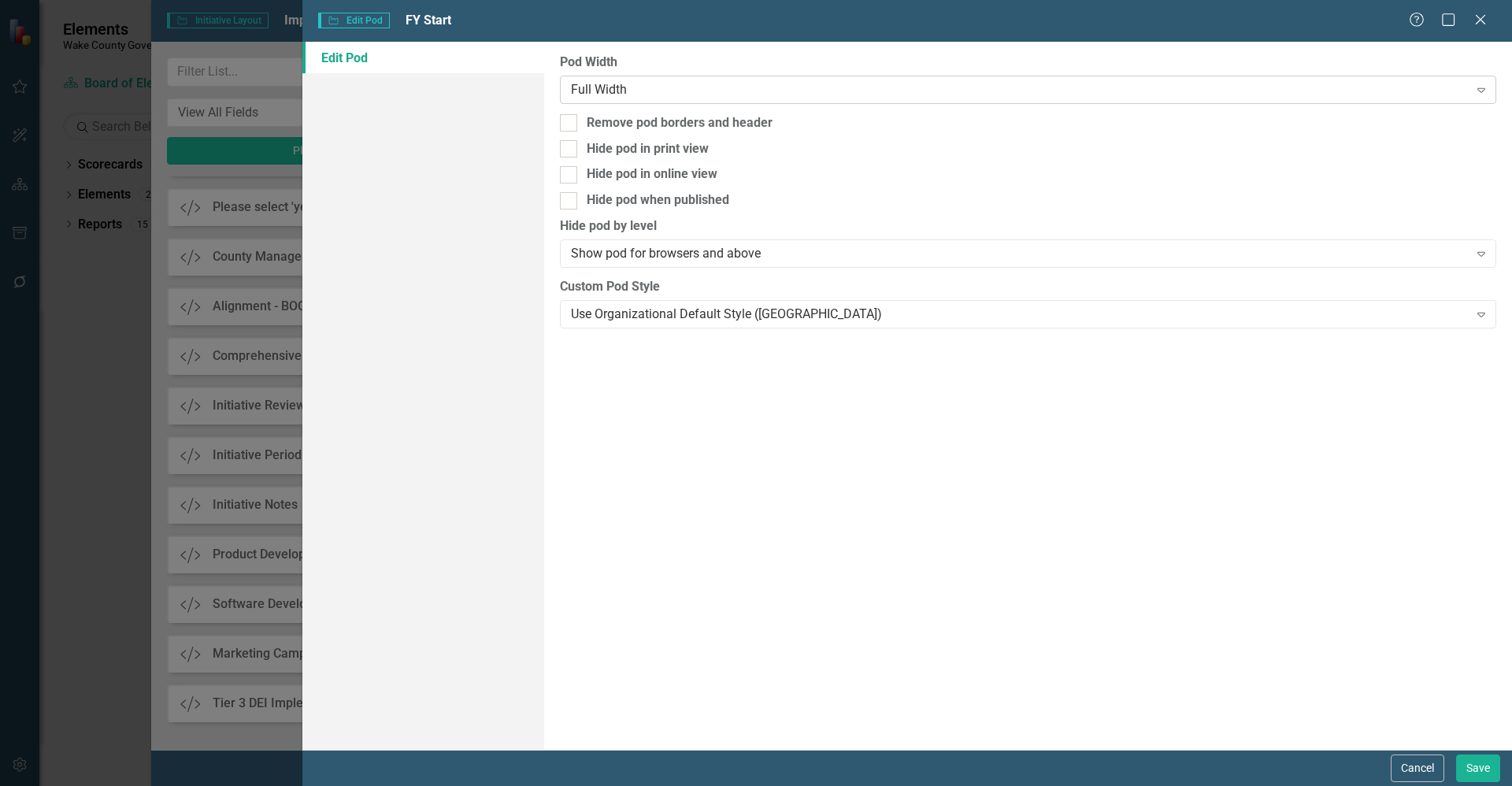
click at [608, 90] on div "Full Width" at bounding box center [1019, 89] width 897 height 18
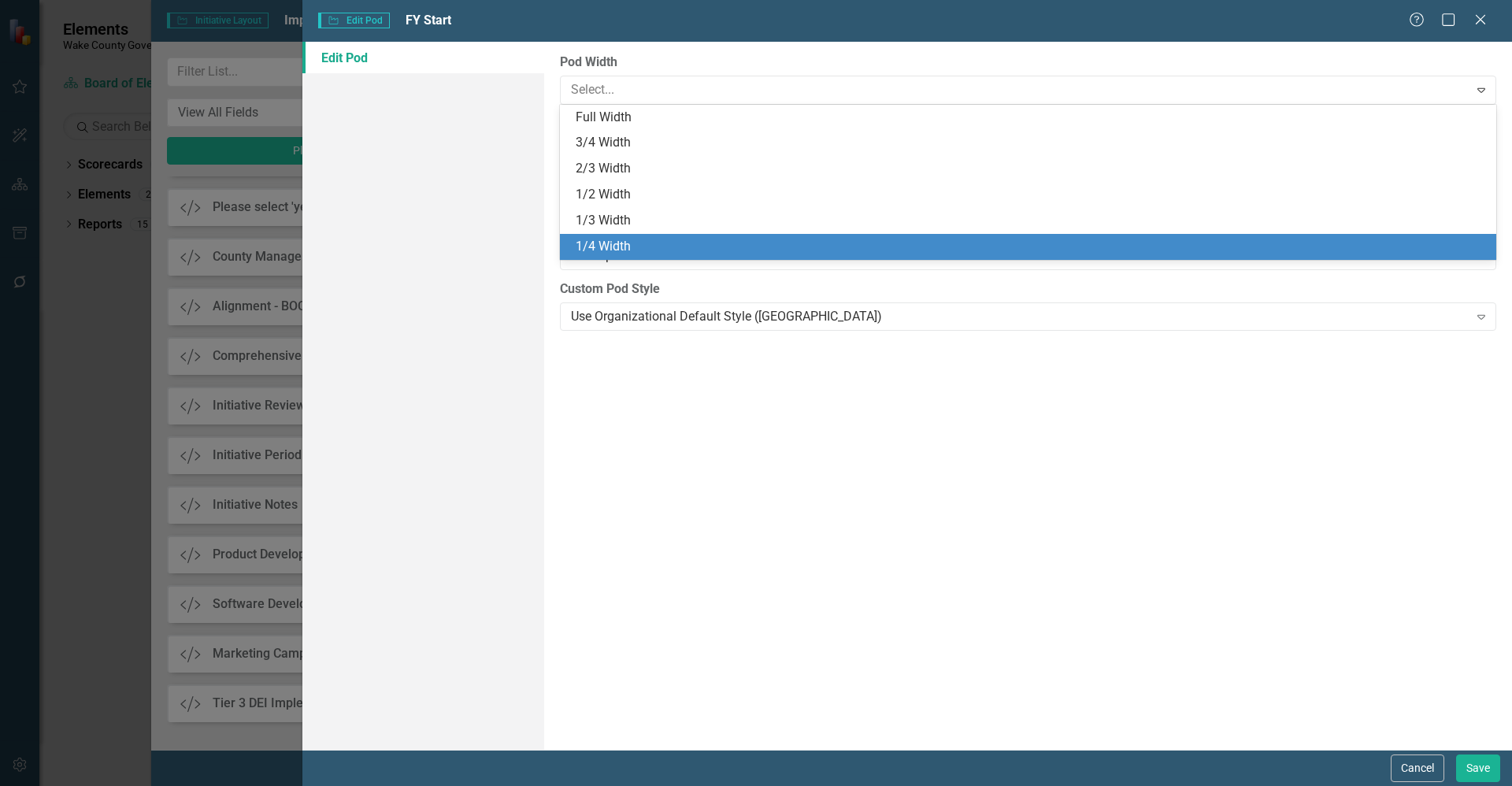
click at [649, 250] on div "1/4 Width" at bounding box center [1031, 246] width 911 height 18
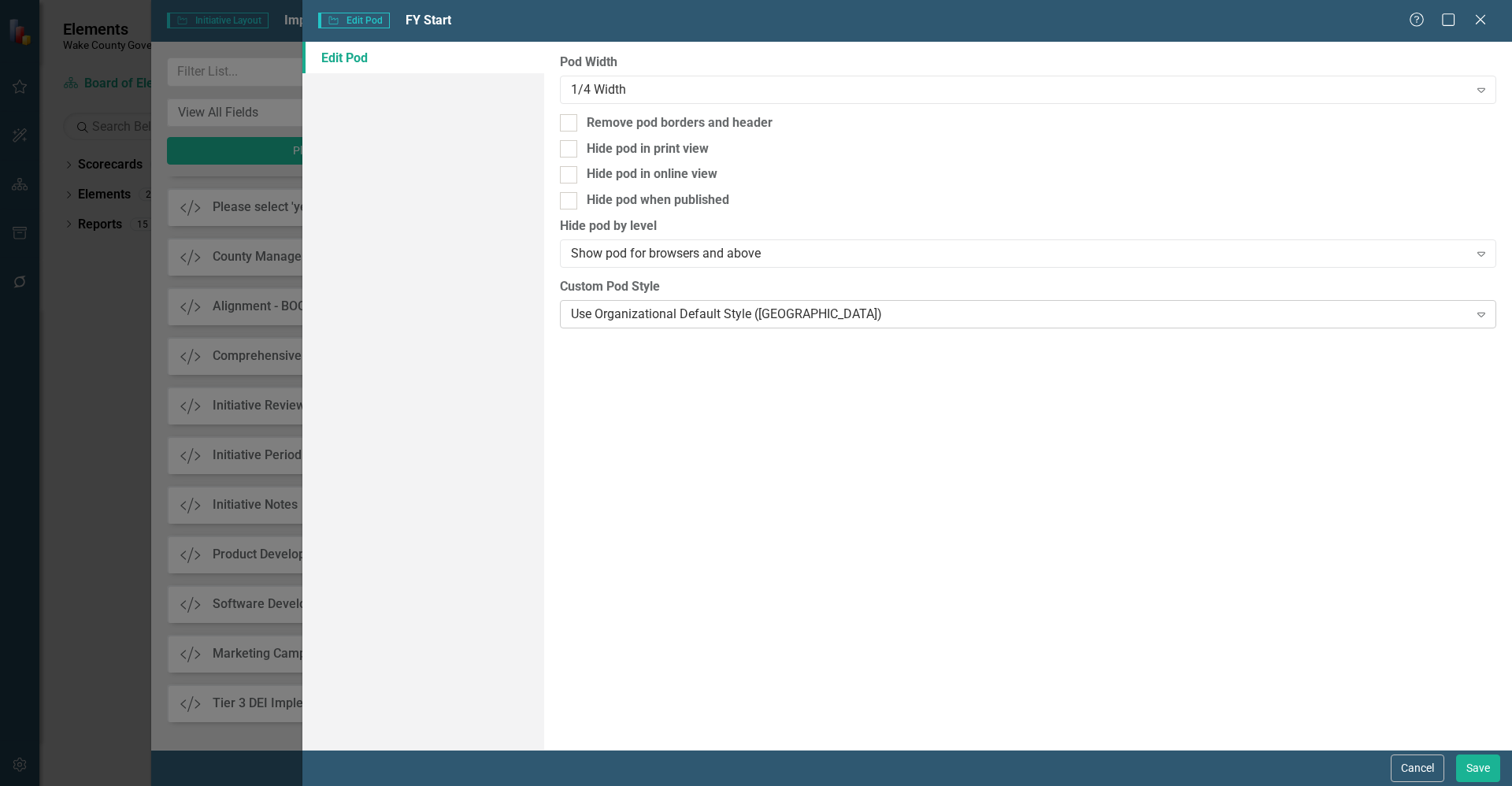
click at [656, 317] on div "Use Organizational Default Style ([GEOGRAPHIC_DATA])" at bounding box center [1019, 313] width 897 height 18
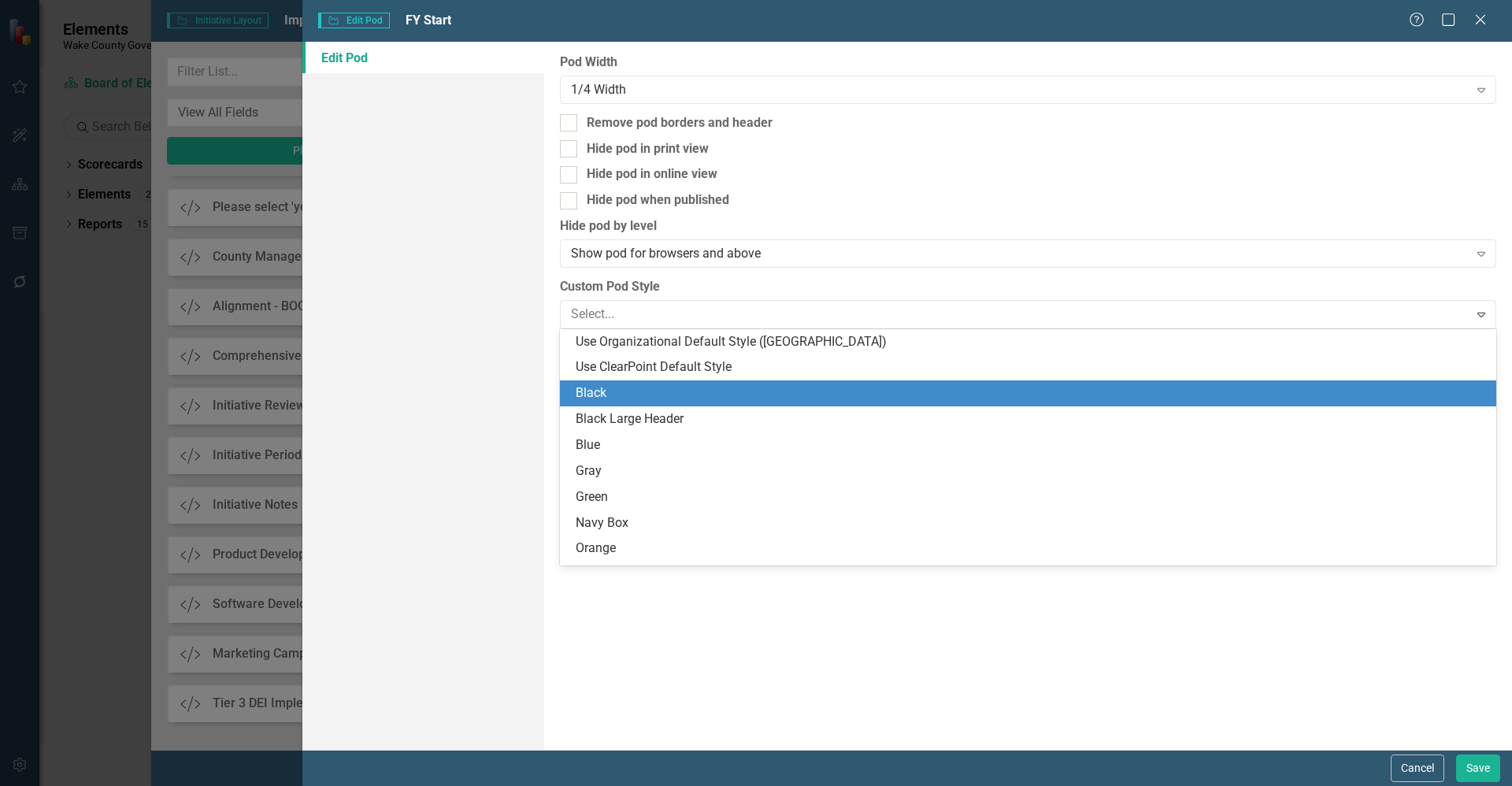
click at [623, 400] on div "Black" at bounding box center [1031, 393] width 911 height 18
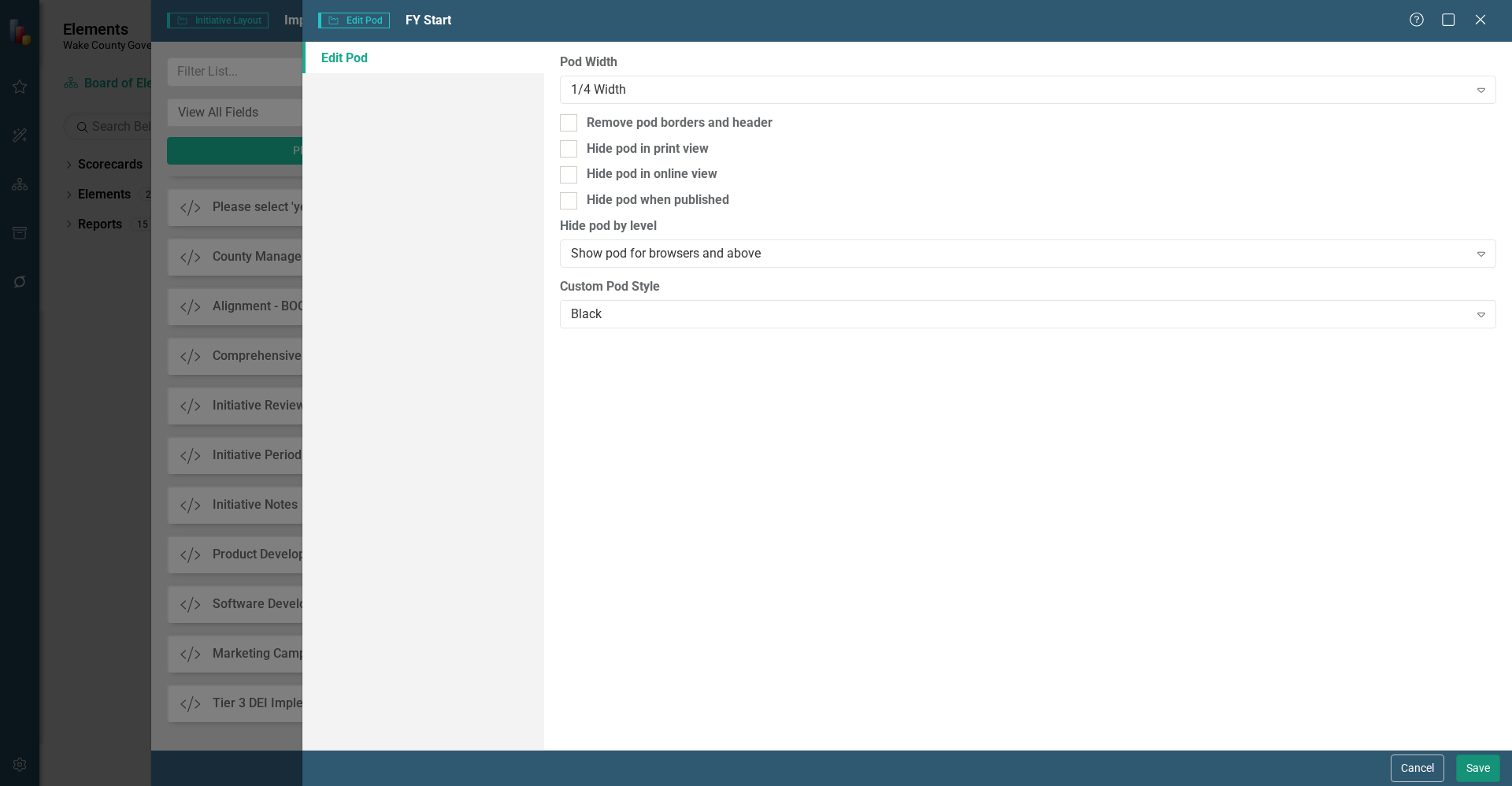
click at [1488, 767] on button "Save" at bounding box center [1479, 768] width 44 height 27
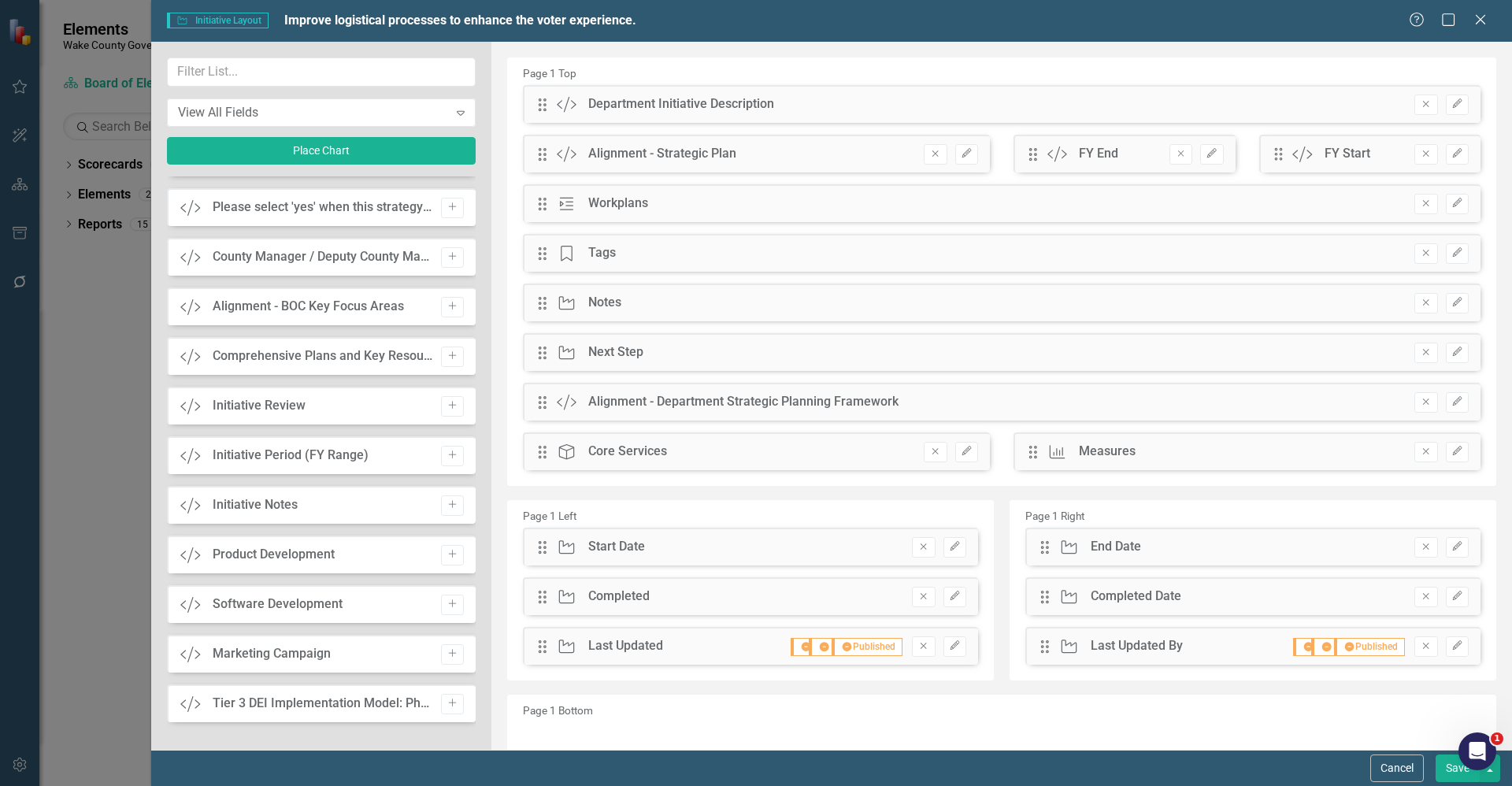
click at [1462, 772] on button "Save" at bounding box center [1458, 768] width 44 height 27
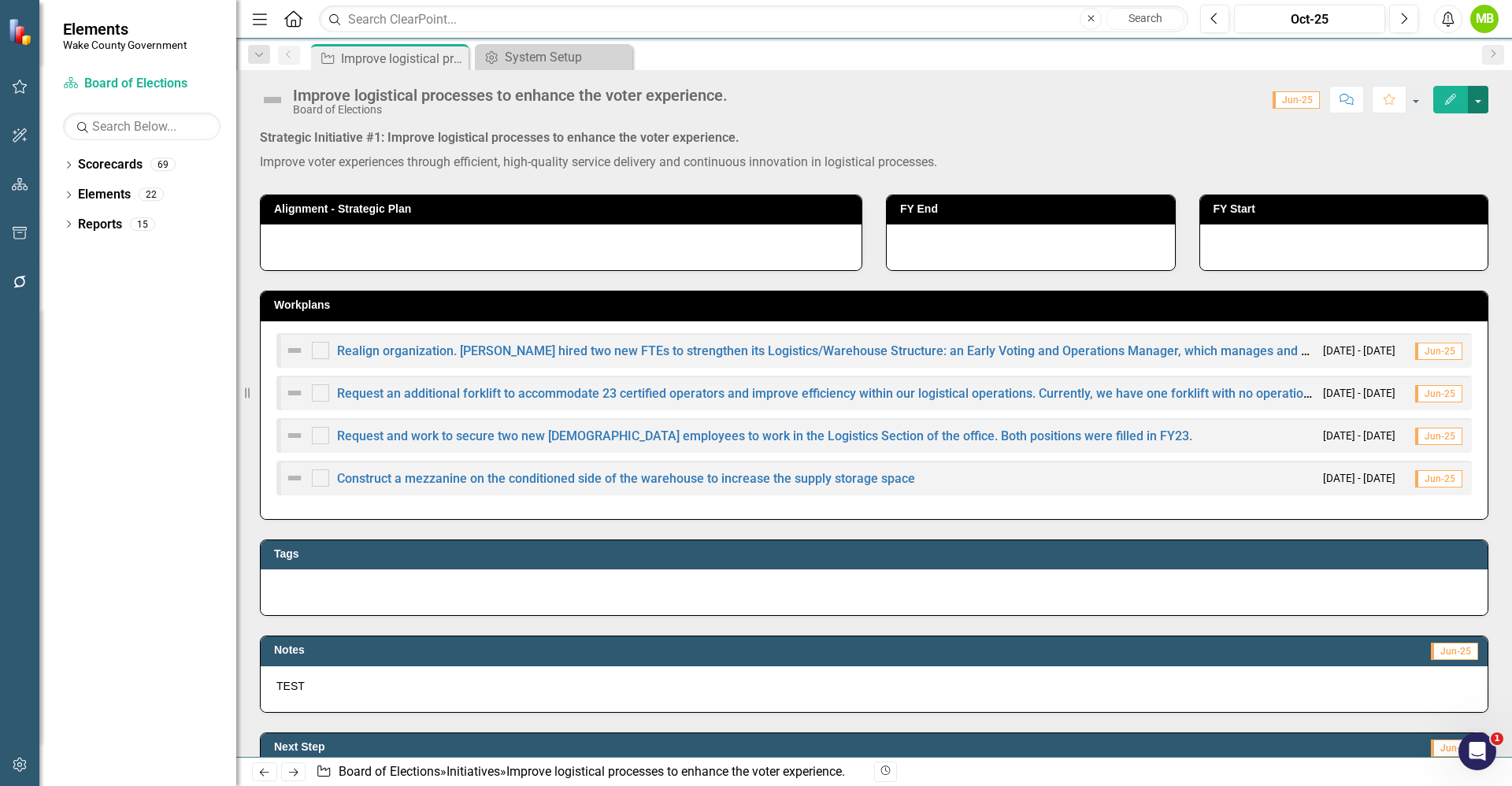
click at [1482, 105] on button "button" at bounding box center [1478, 99] width 20 height 27
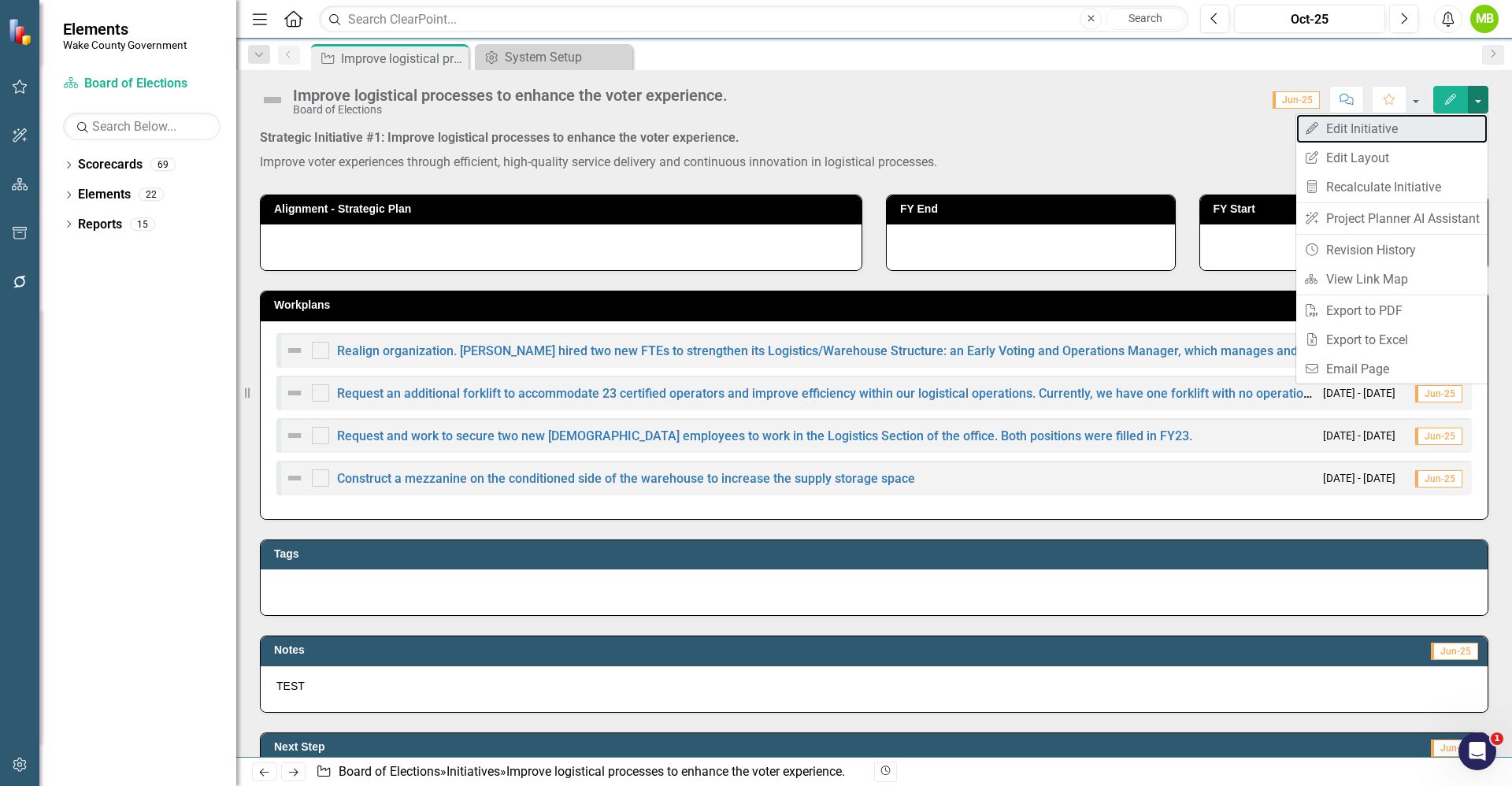
click at [1405, 129] on link "Edit Edit Initiative" at bounding box center [1391, 129] width 191 height 29
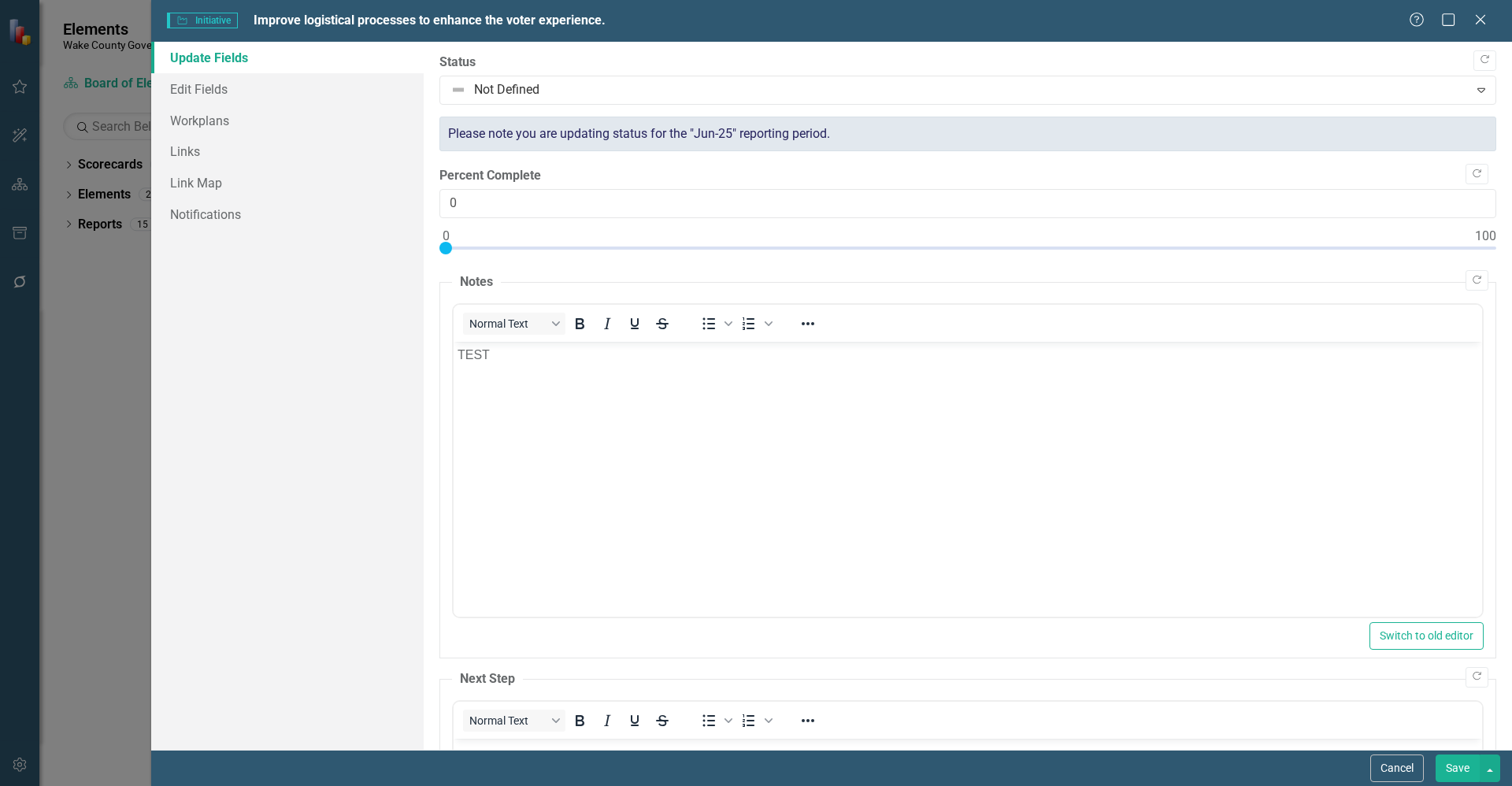
click at [1390, 754] on button "Cancel" at bounding box center [1397, 768] width 54 height 27
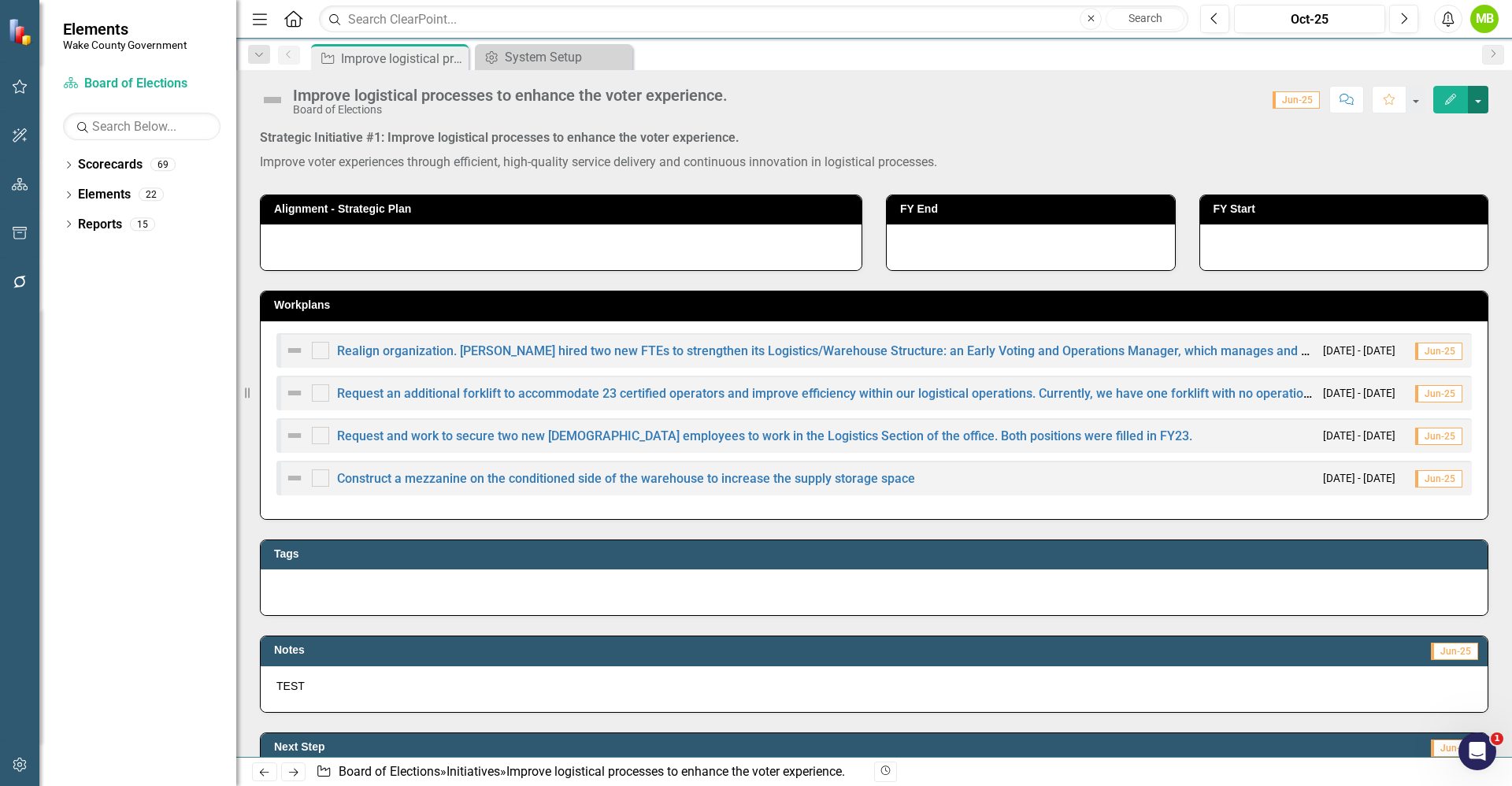
click at [1486, 102] on button "button" at bounding box center [1478, 99] width 20 height 27
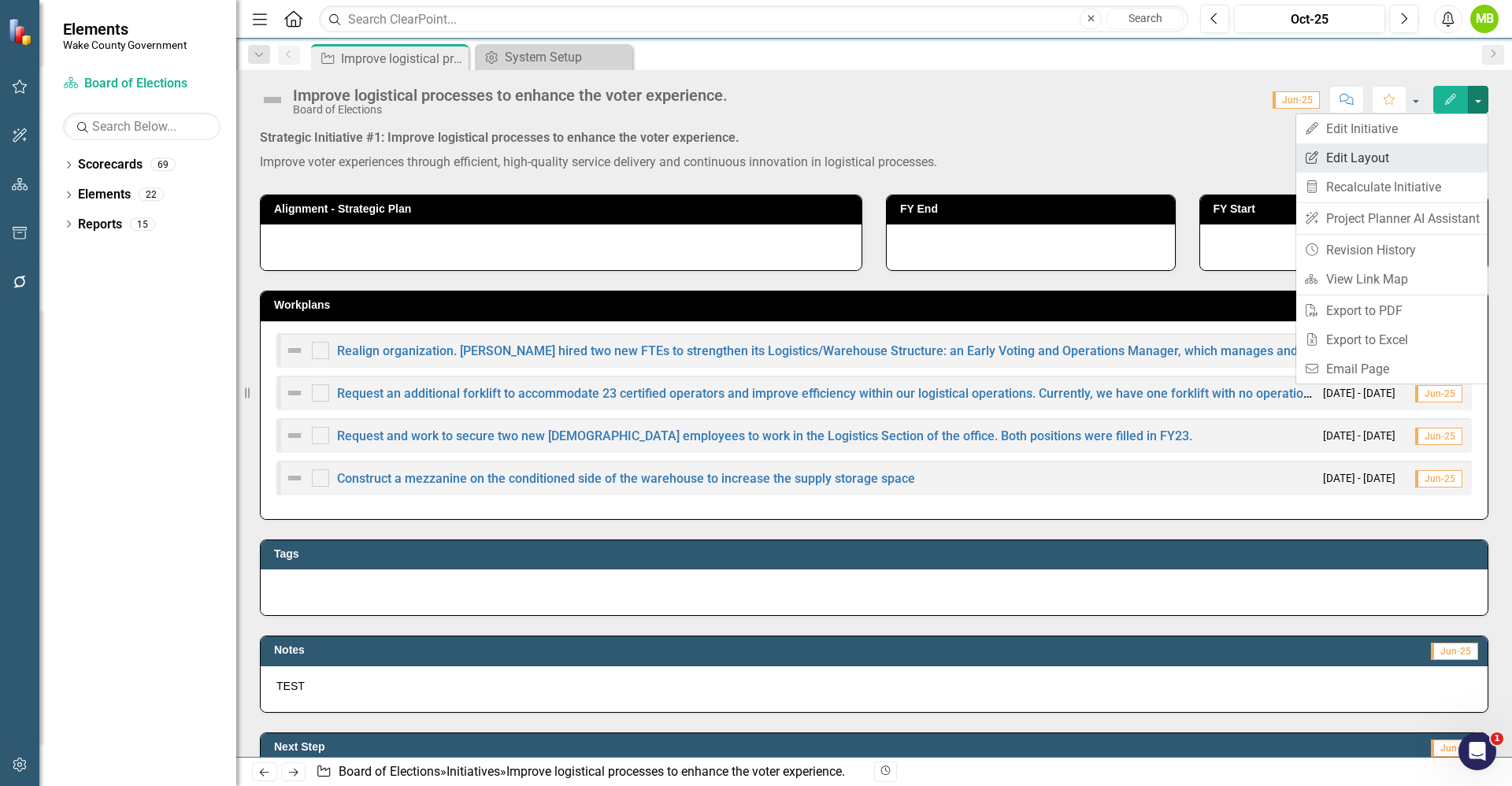
click at [1399, 159] on link "Edit Report Edit Layout" at bounding box center [1391, 158] width 191 height 29
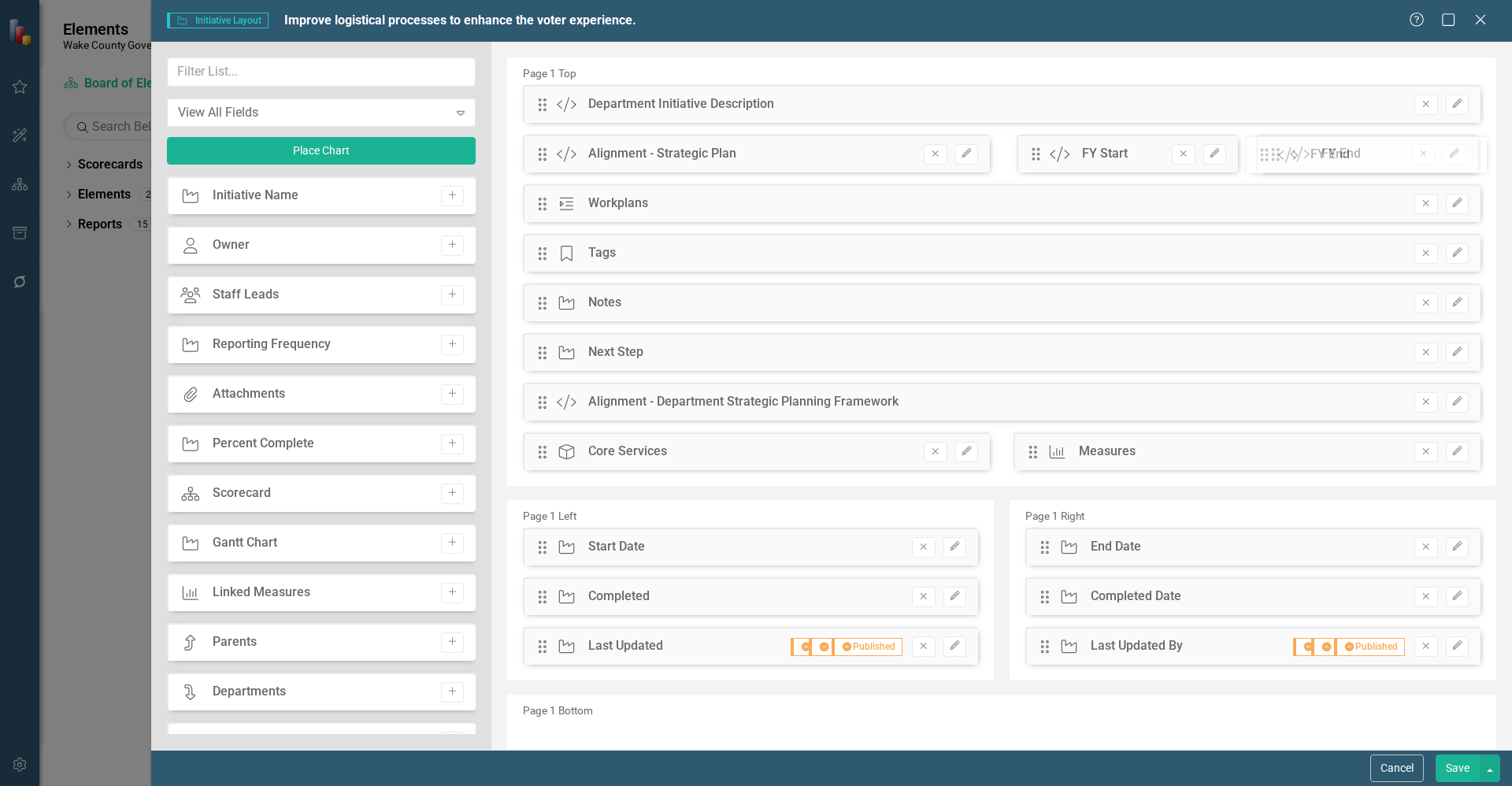
drag, startPoint x: 1027, startPoint y: 159, endPoint x: 1276, endPoint y: 160, distance: 249.0
click at [1463, 764] on button "Save" at bounding box center [1458, 768] width 44 height 27
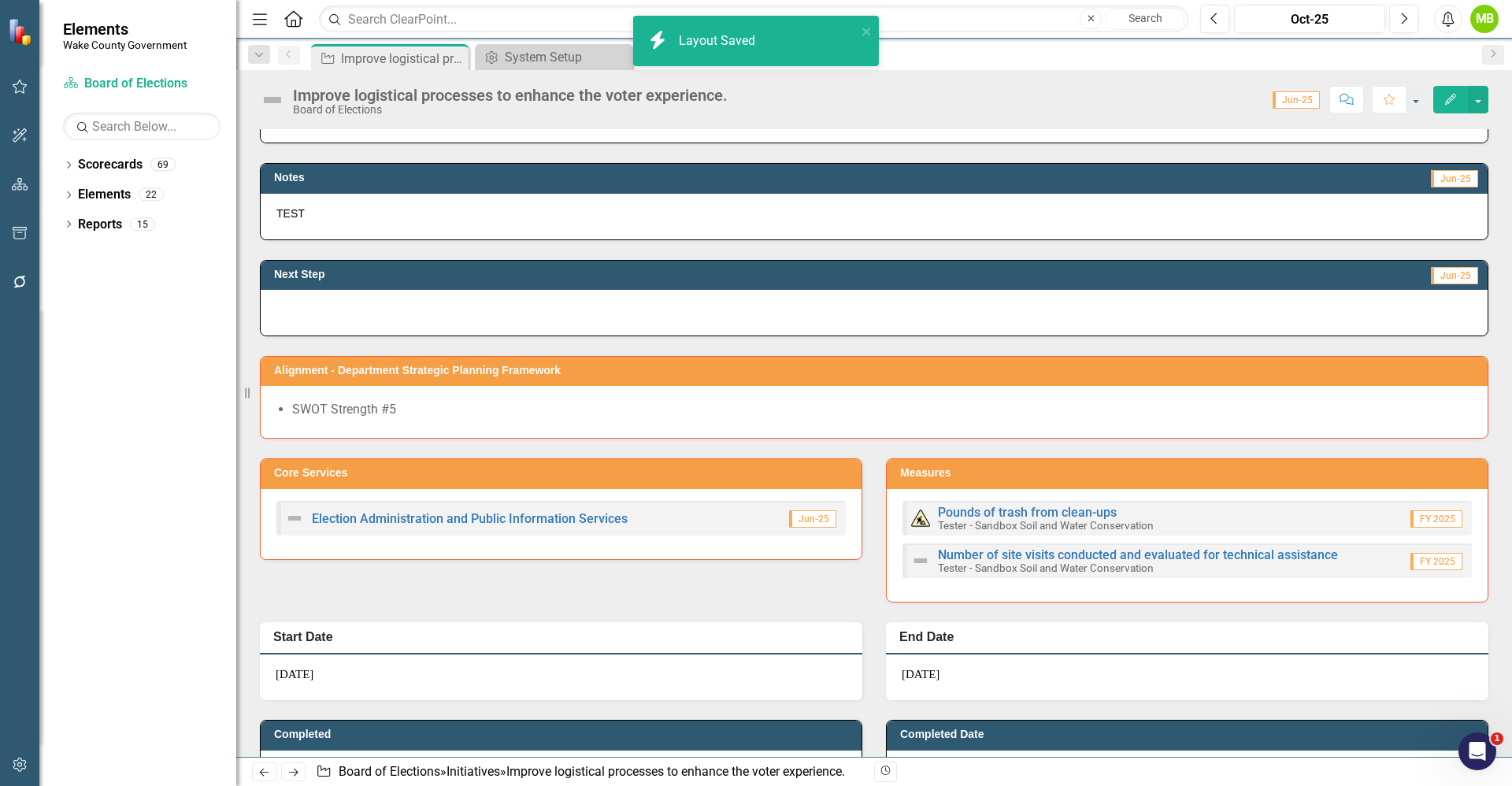
scroll to position [528, 0]
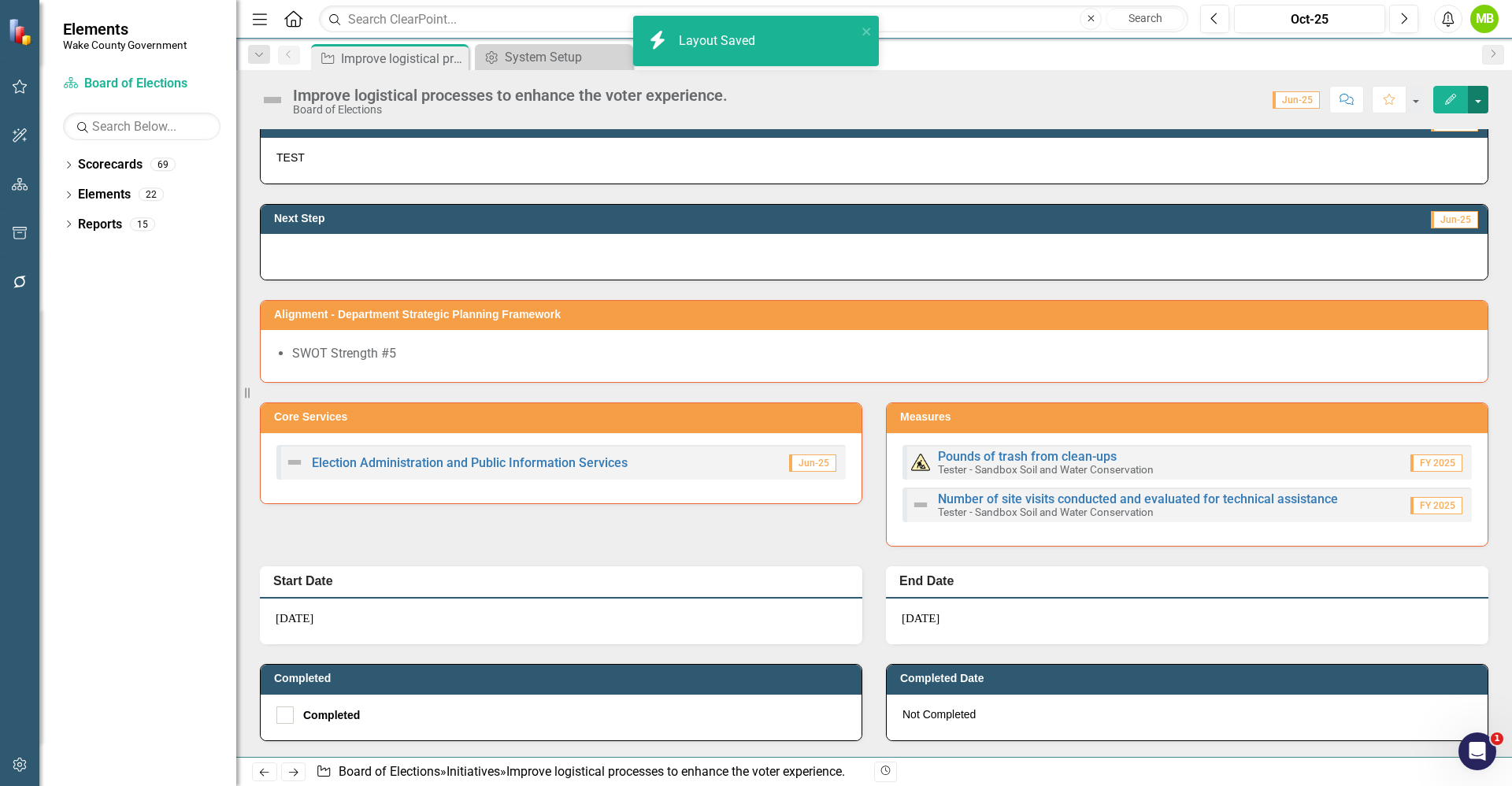
click at [1486, 102] on button "button" at bounding box center [1478, 99] width 20 height 27
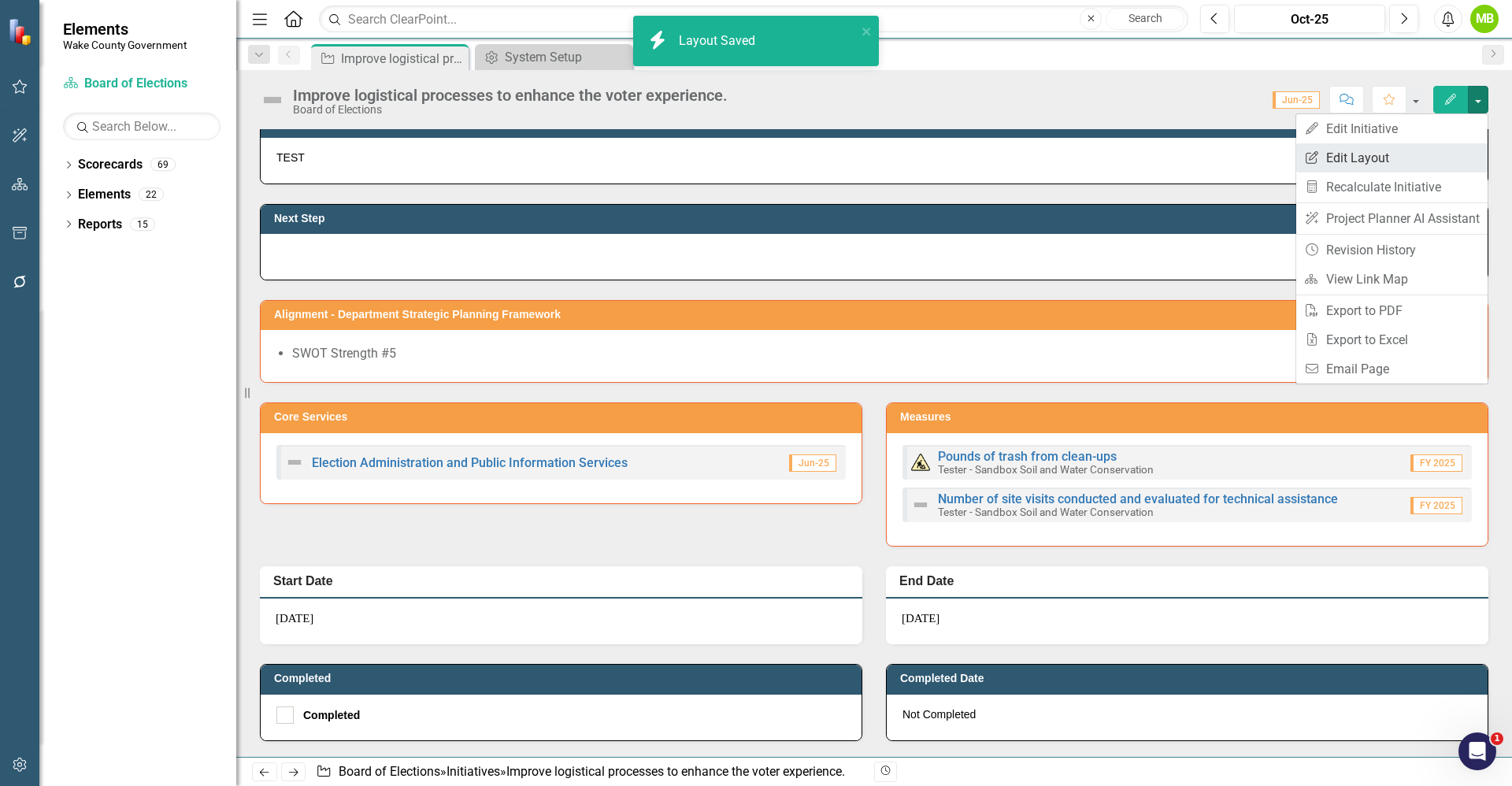
click at [1413, 156] on link "Edit Report Edit Layout" at bounding box center [1391, 158] width 191 height 29
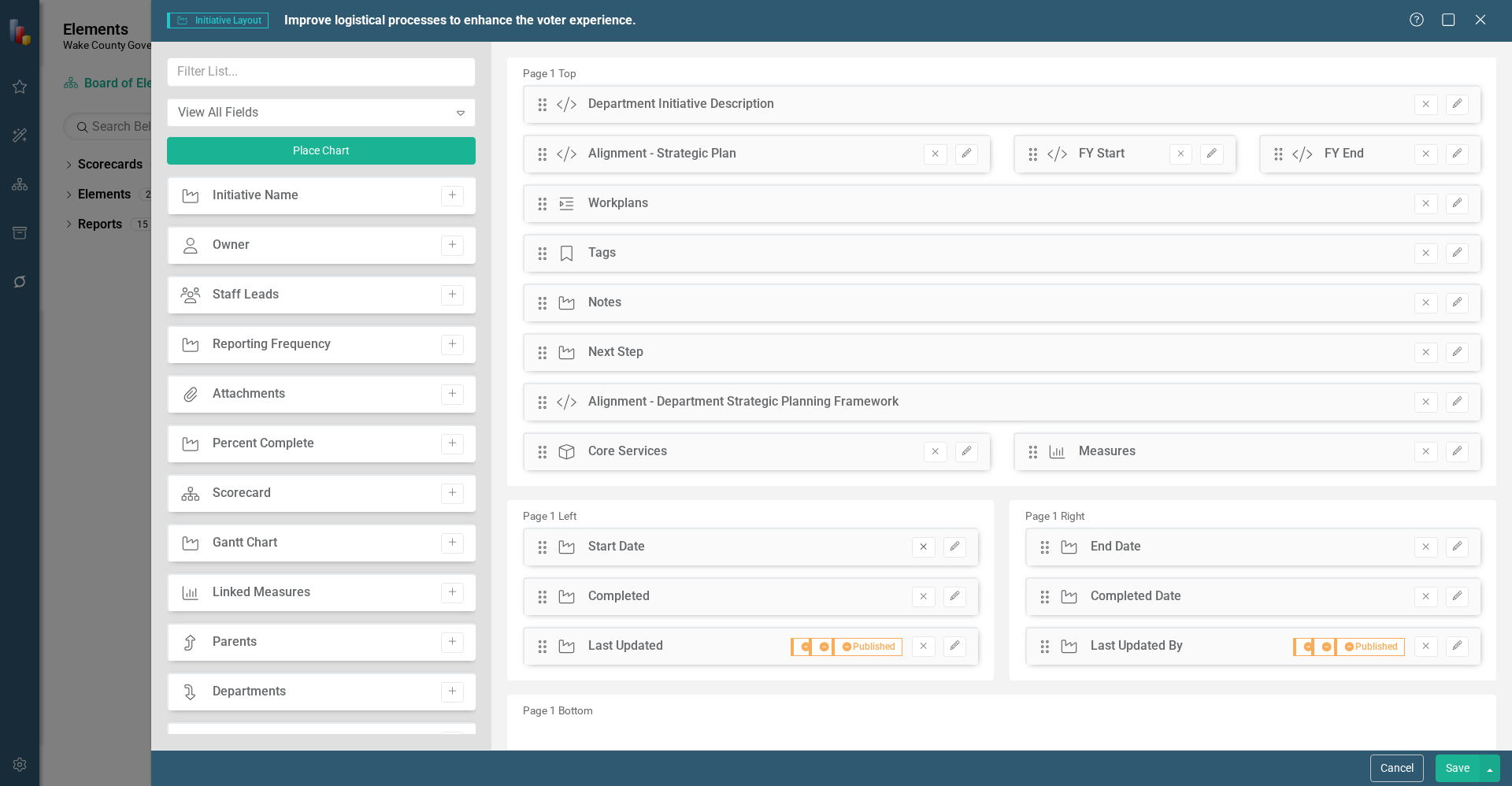
click at [922, 548] on icon "Remove" at bounding box center [923, 546] width 11 height 10
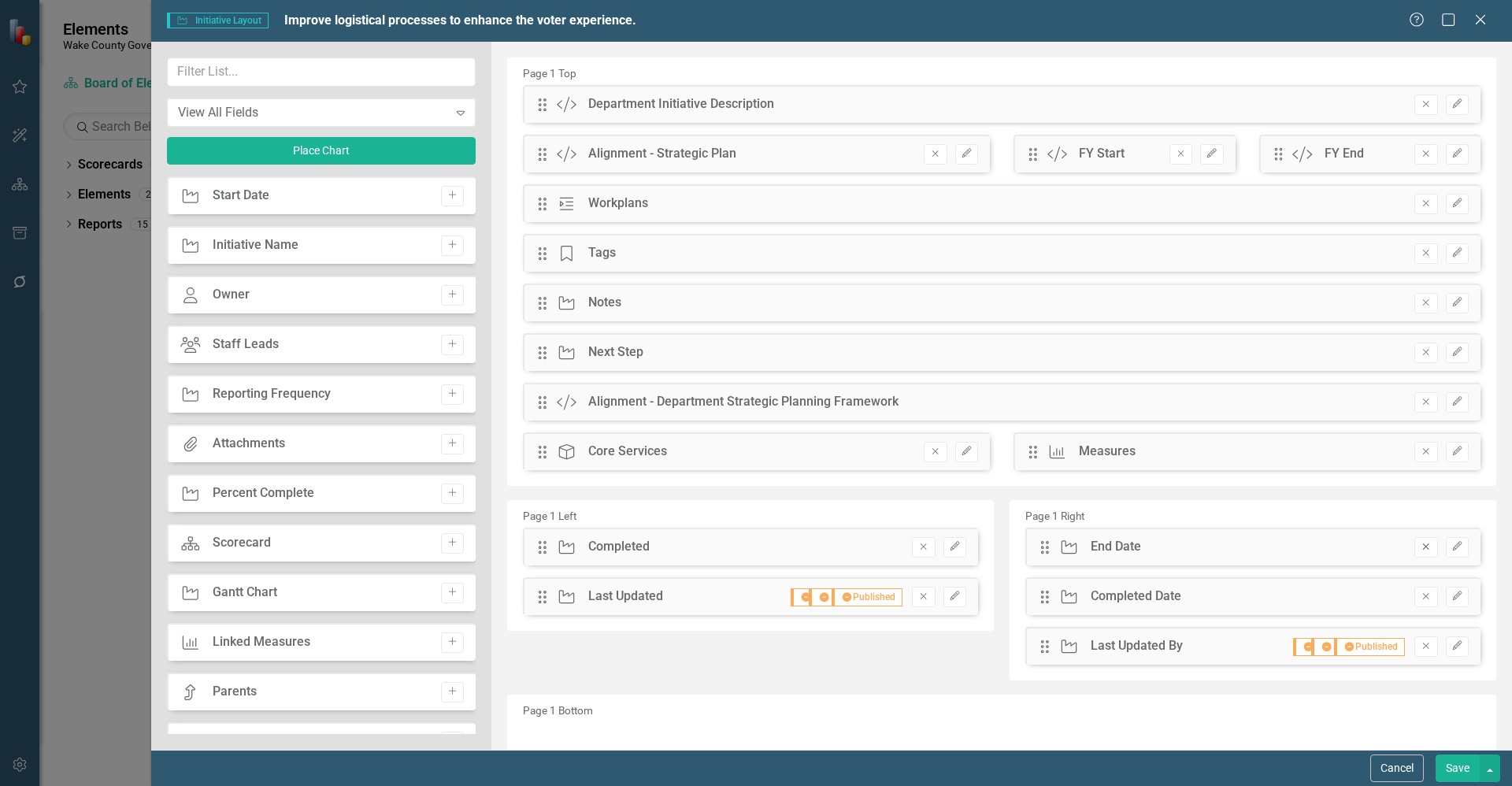
click at [1414, 548] on button "Remove" at bounding box center [1426, 547] width 23 height 20
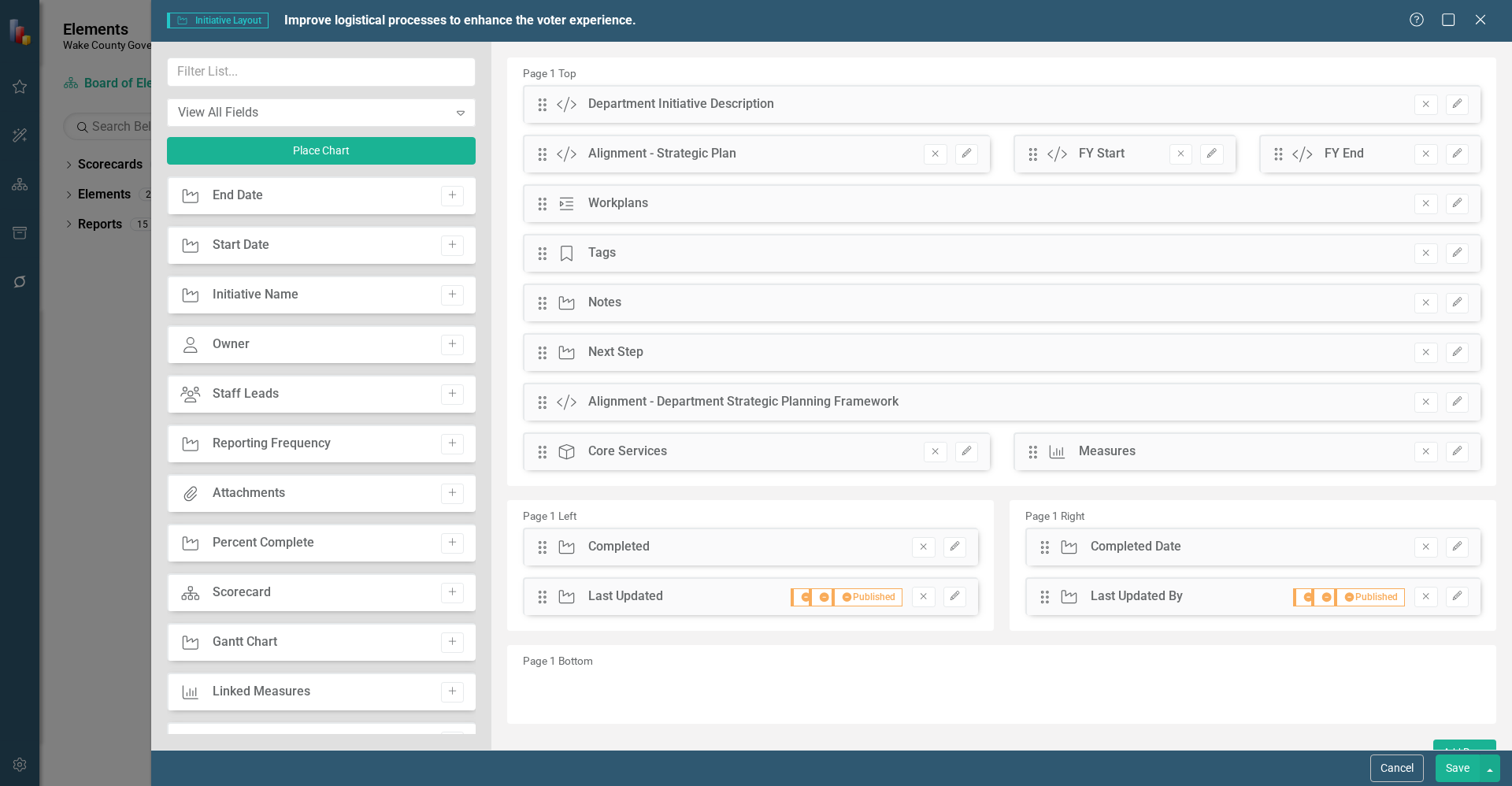
click at [1464, 768] on button "Save" at bounding box center [1458, 768] width 44 height 27
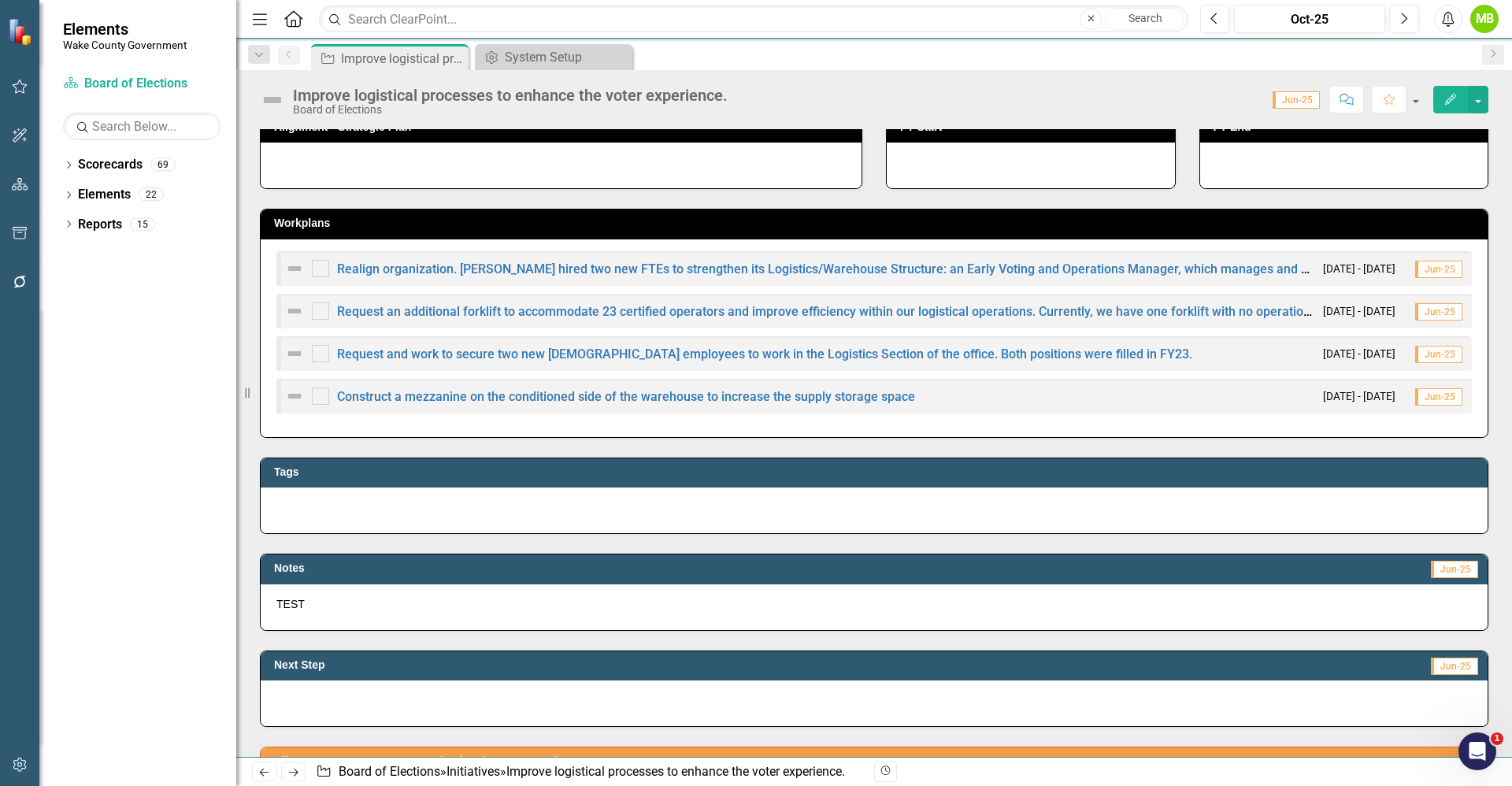
scroll to position [118, 0]
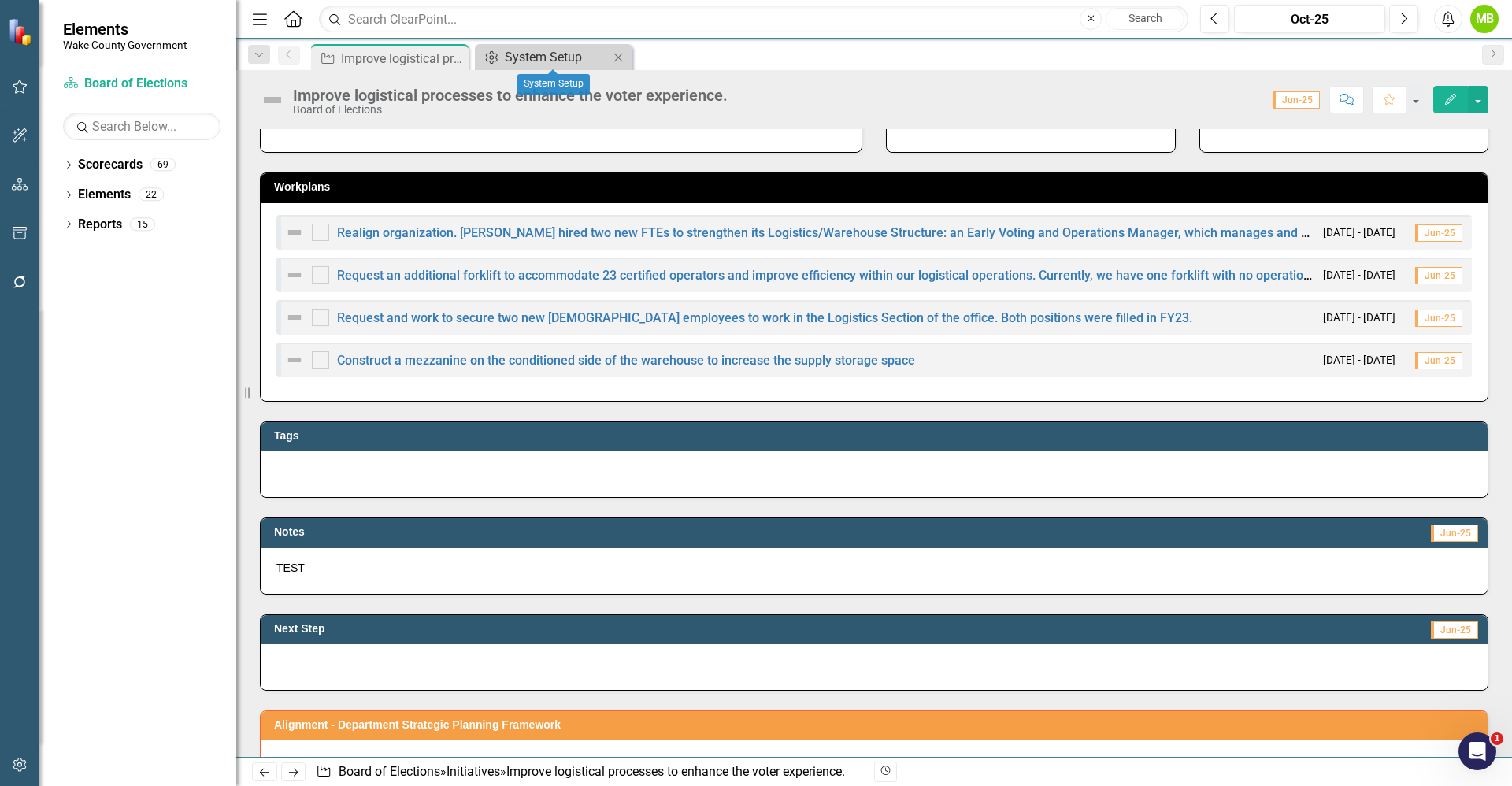
click at [521, 62] on div "System Setup" at bounding box center [557, 57] width 104 height 19
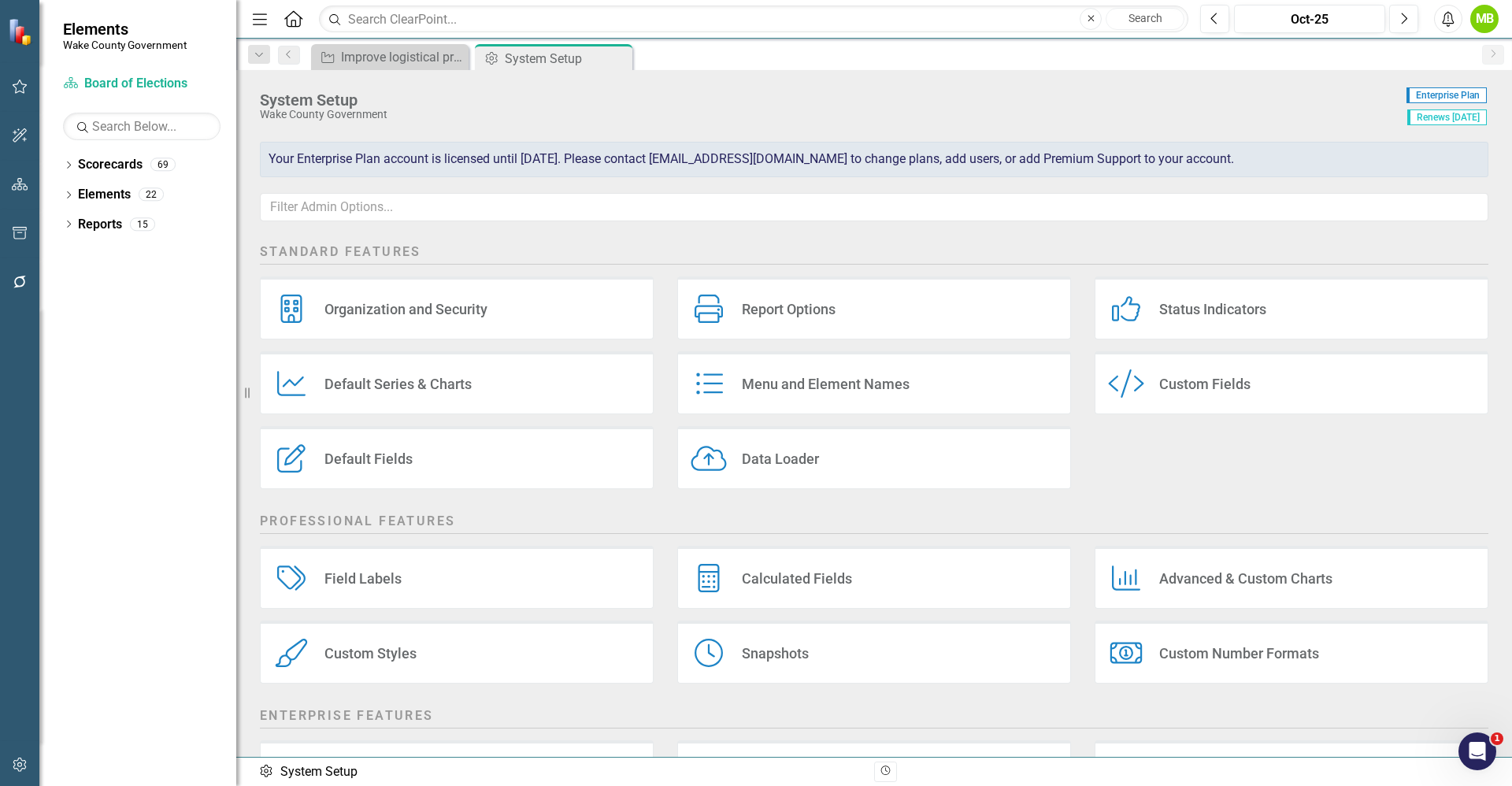
click at [860, 392] on div "Menu and Element Names" at bounding box center [826, 384] width 168 height 18
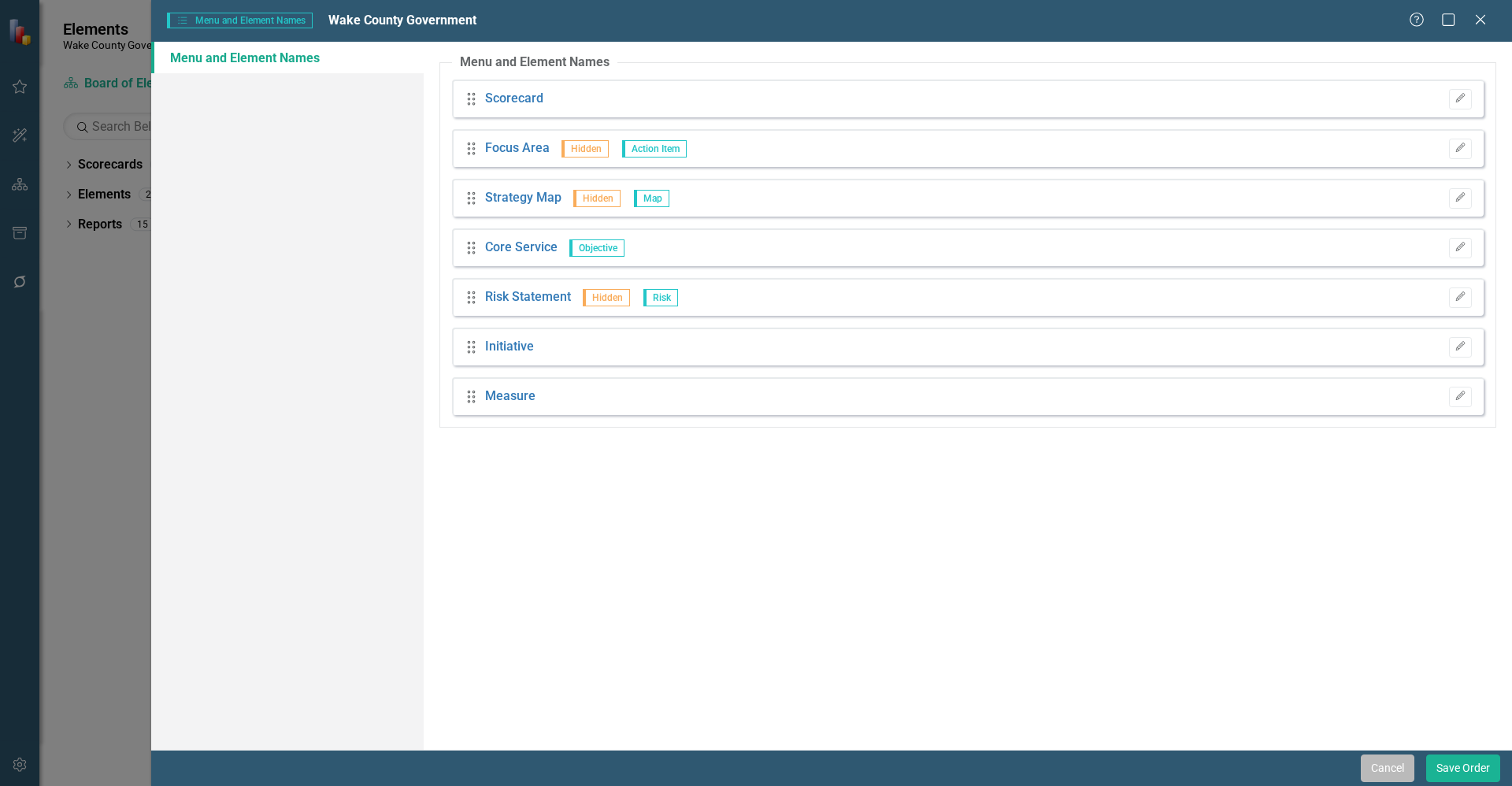
click at [1389, 765] on button "Cancel" at bounding box center [1388, 768] width 54 height 27
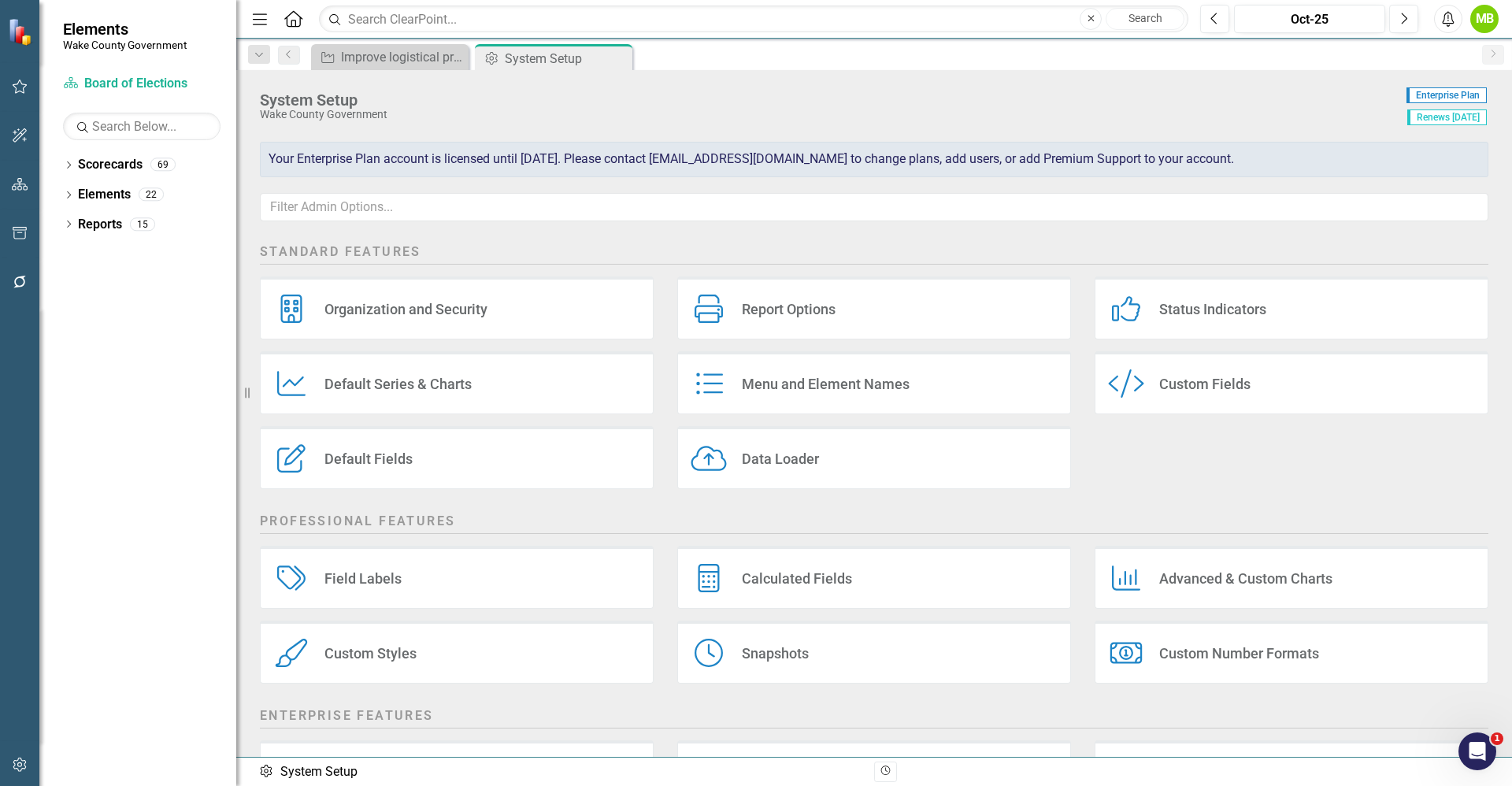
click at [459, 394] on div "Default Series Default Series & Charts" at bounding box center [456, 383] width 394 height 63
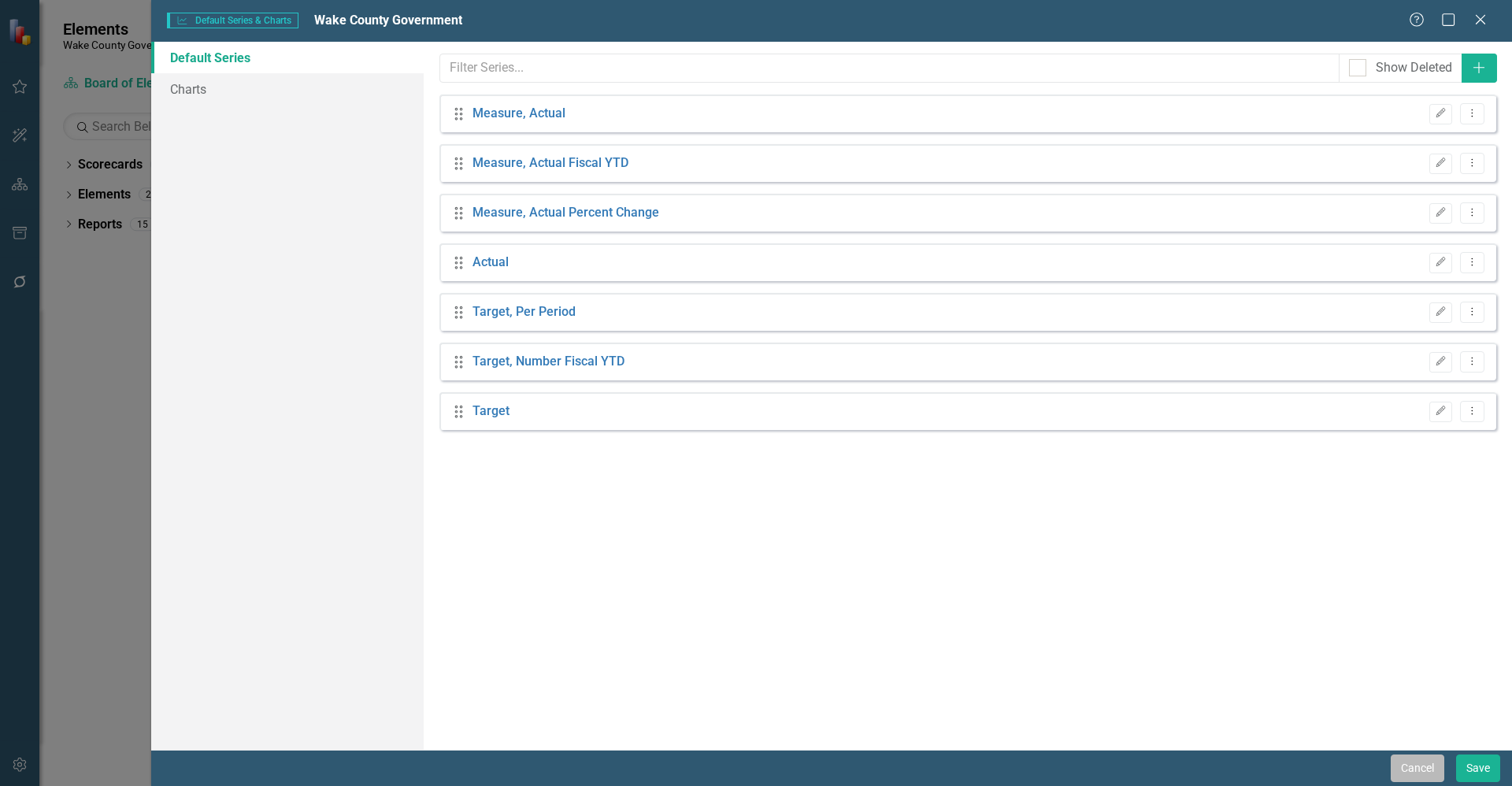
click at [1410, 760] on button "Cancel" at bounding box center [1418, 768] width 54 height 27
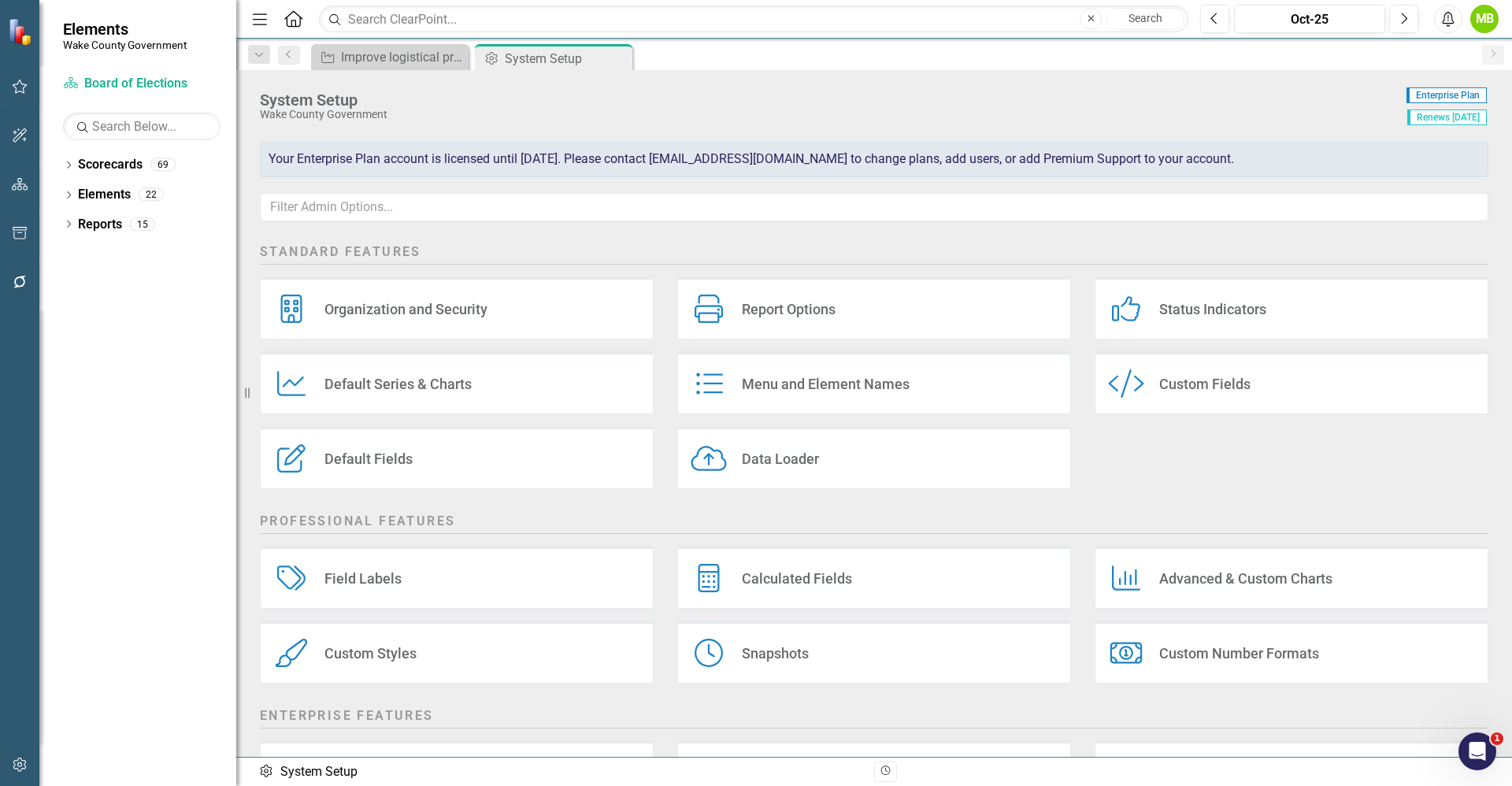
click at [485, 475] on div "Default Fields Default Fields" at bounding box center [456, 458] width 394 height 63
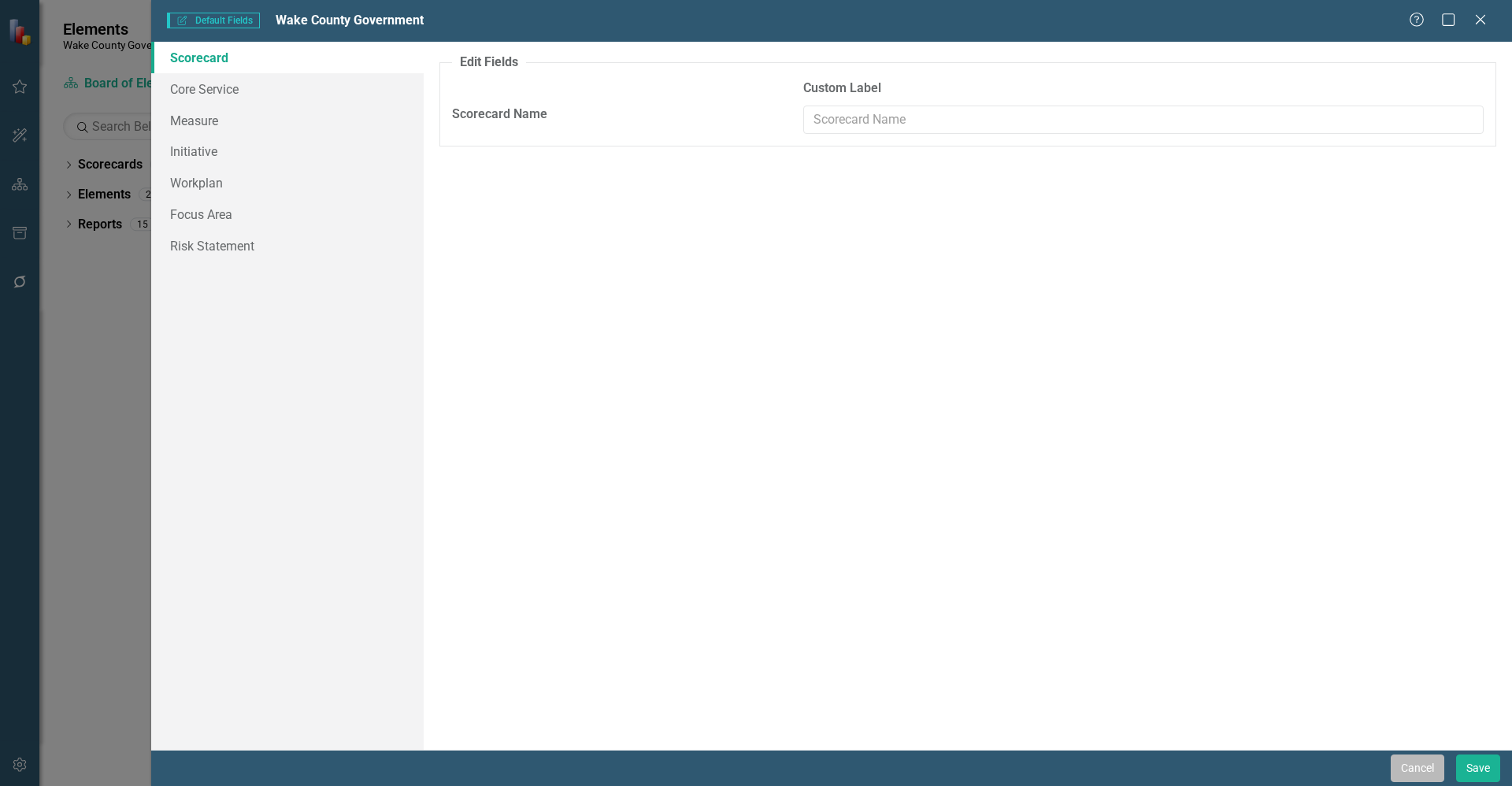
click at [1405, 771] on button "Cancel" at bounding box center [1418, 768] width 54 height 27
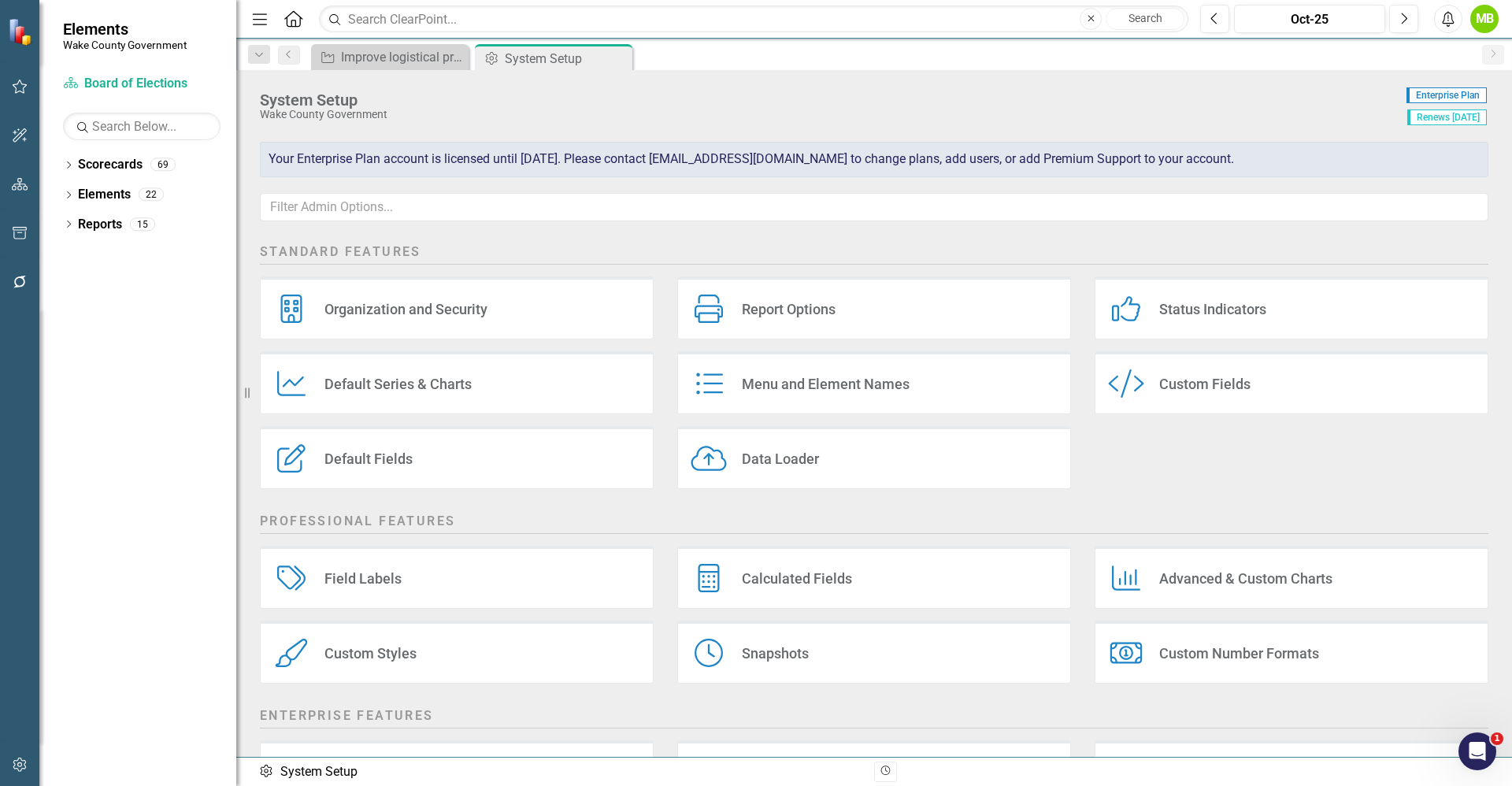
click at [459, 570] on div "Field Labels Field Labels" at bounding box center [456, 577] width 394 height 63
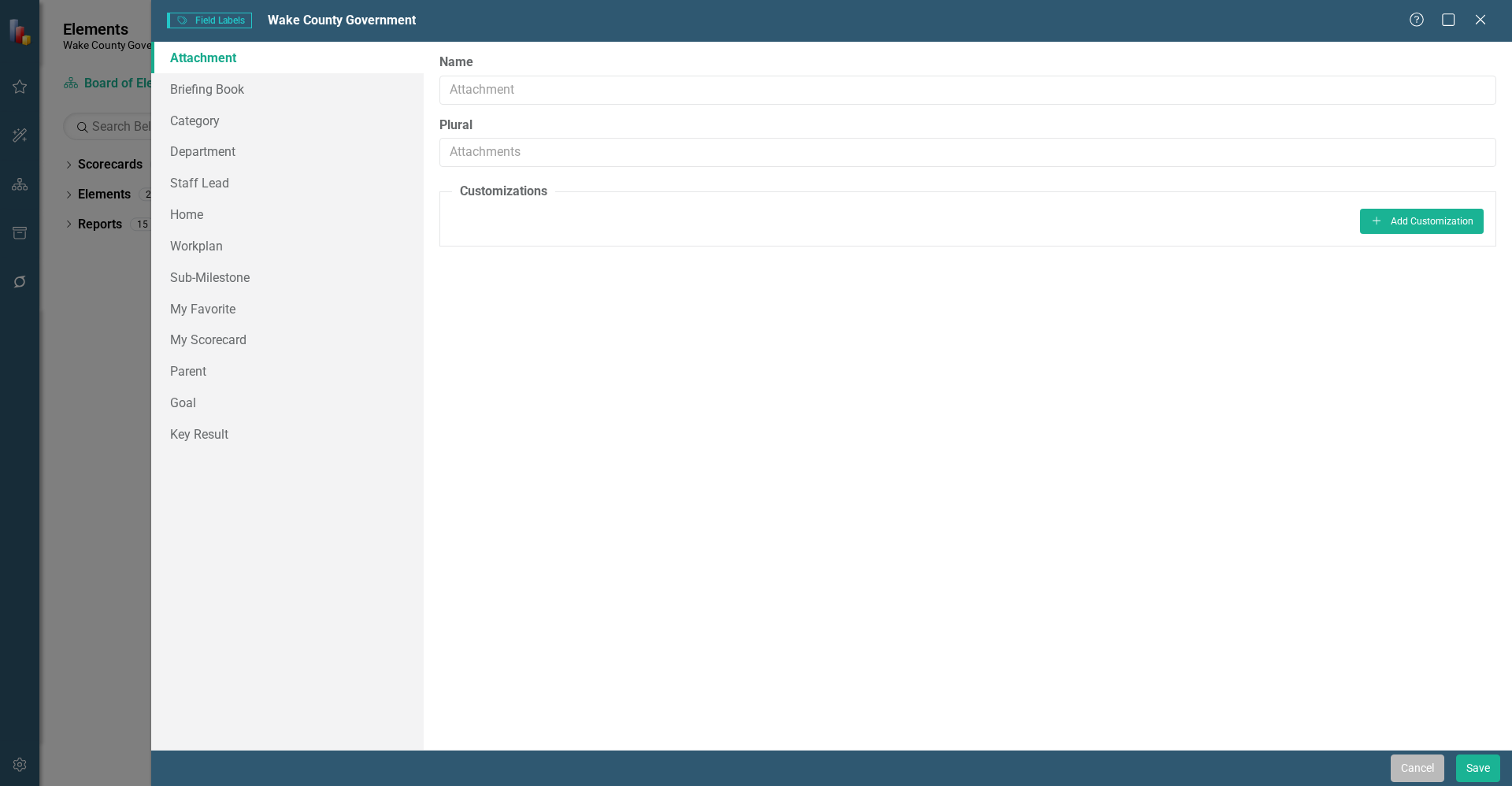
click at [1395, 763] on button "Cancel" at bounding box center [1418, 768] width 54 height 27
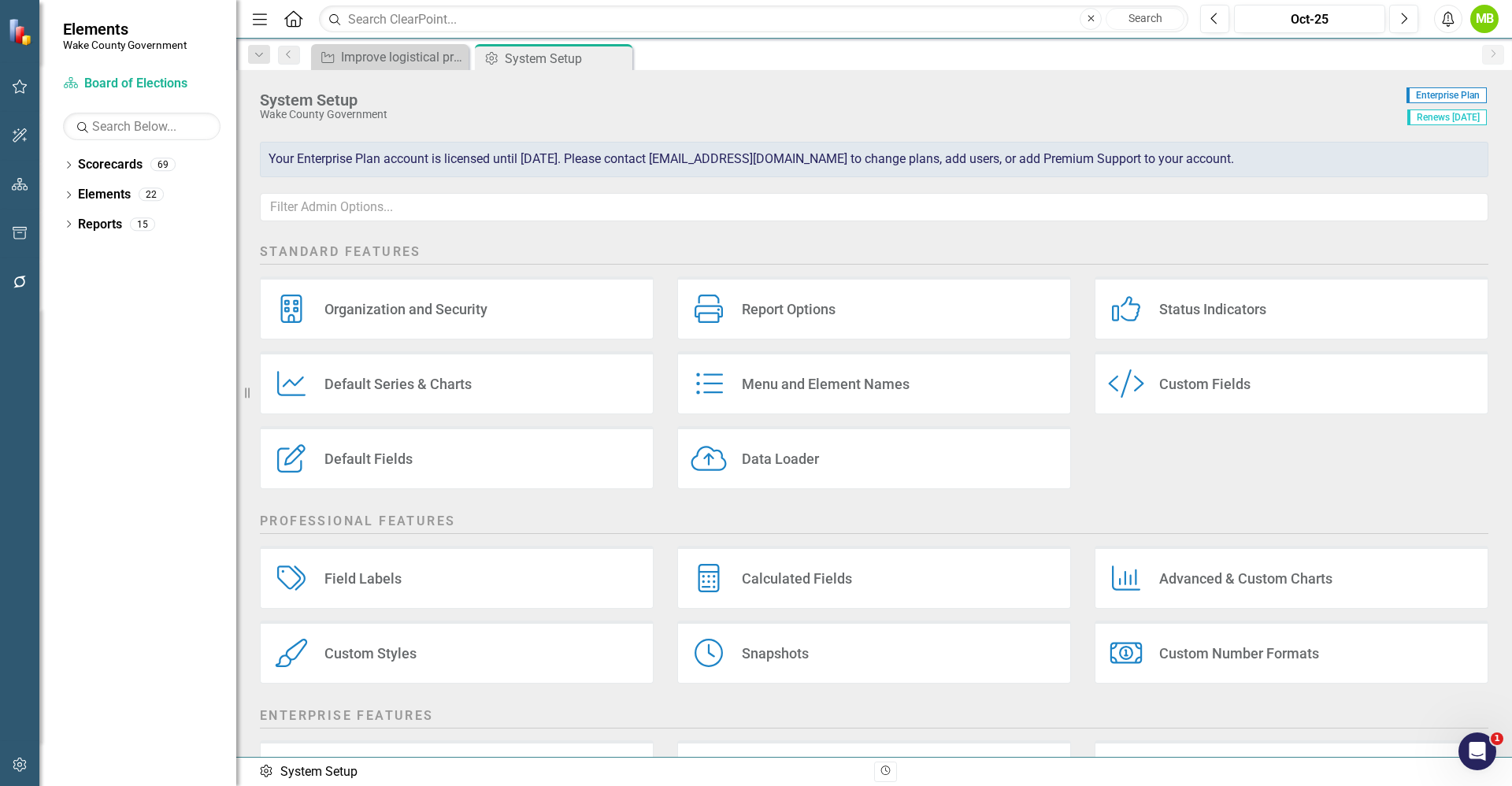
click at [1150, 382] on div "Custom Style Custom Fields" at bounding box center [1291, 383] width 394 height 63
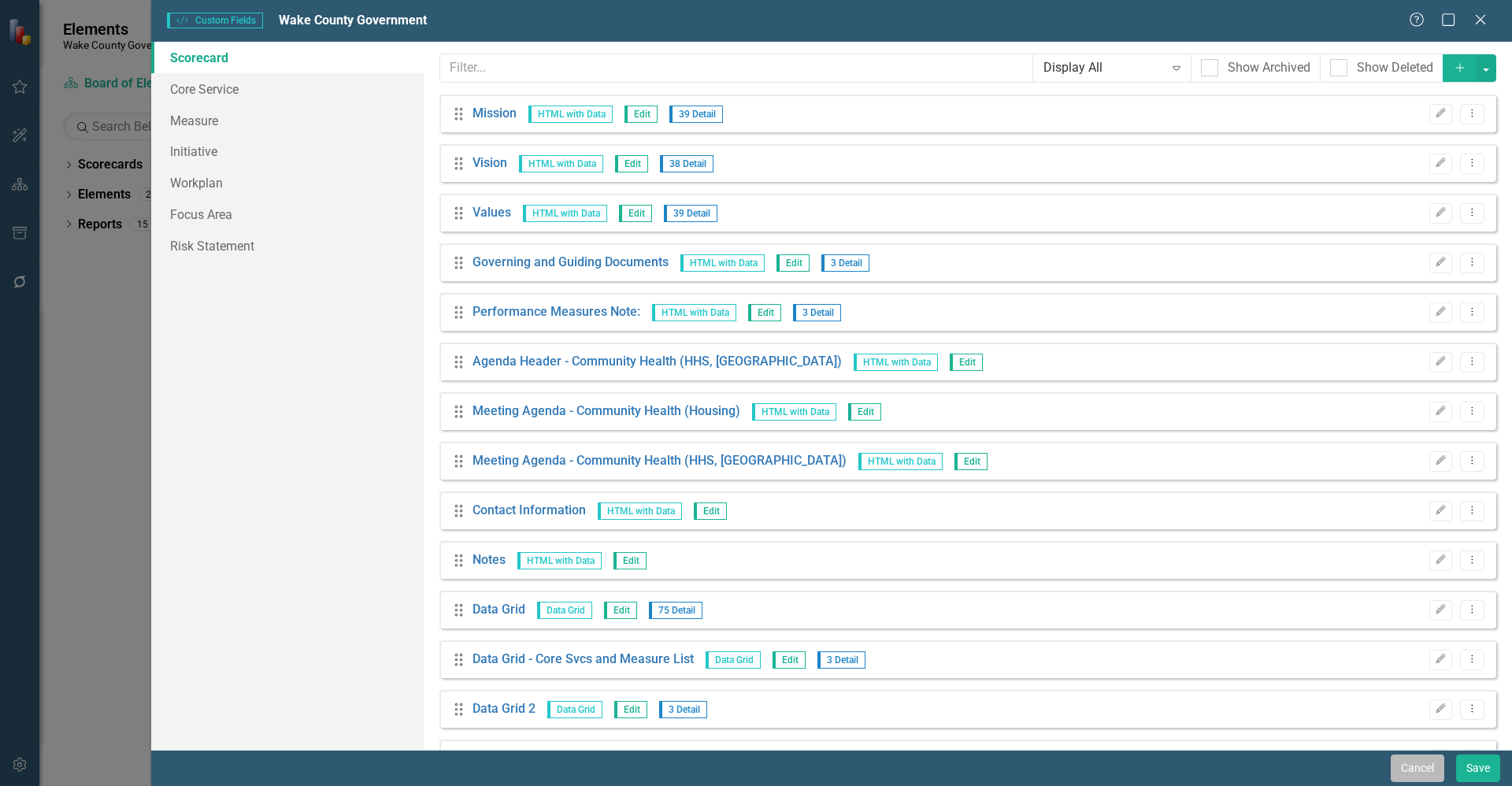
click at [1415, 761] on button "Cancel" at bounding box center [1418, 768] width 54 height 27
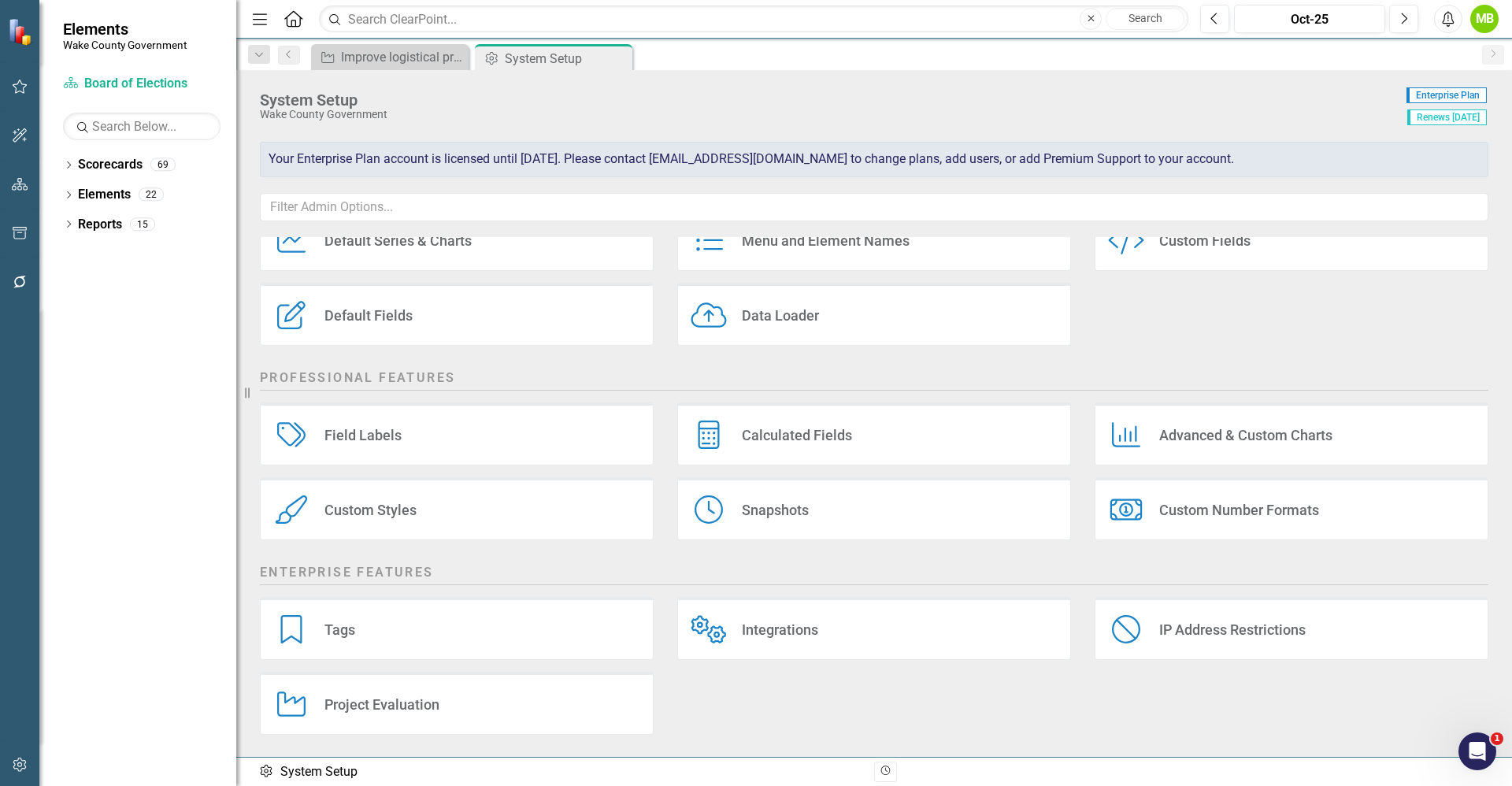
scroll to position [145, 0]
click at [446, 624] on div "Tags Tags" at bounding box center [456, 627] width 394 height 63
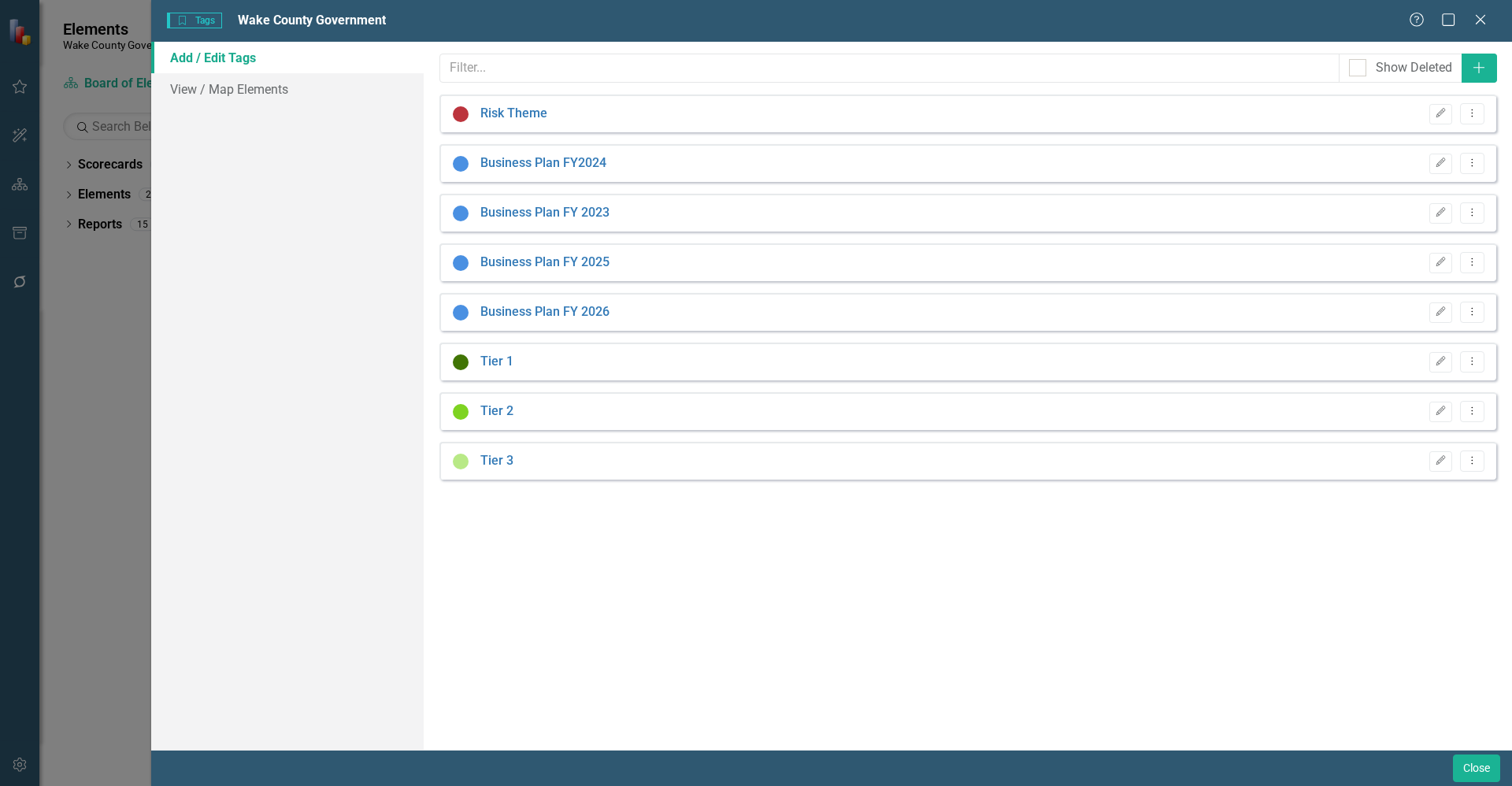
click at [1470, 18] on div "Help Maximize Close" at bounding box center [1452, 20] width 87 height 18
drag, startPoint x: 1479, startPoint y: 768, endPoint x: 9, endPoint y: 30, distance: 1644.9
click at [1479, 768] on button "Close" at bounding box center [1477, 768] width 48 height 27
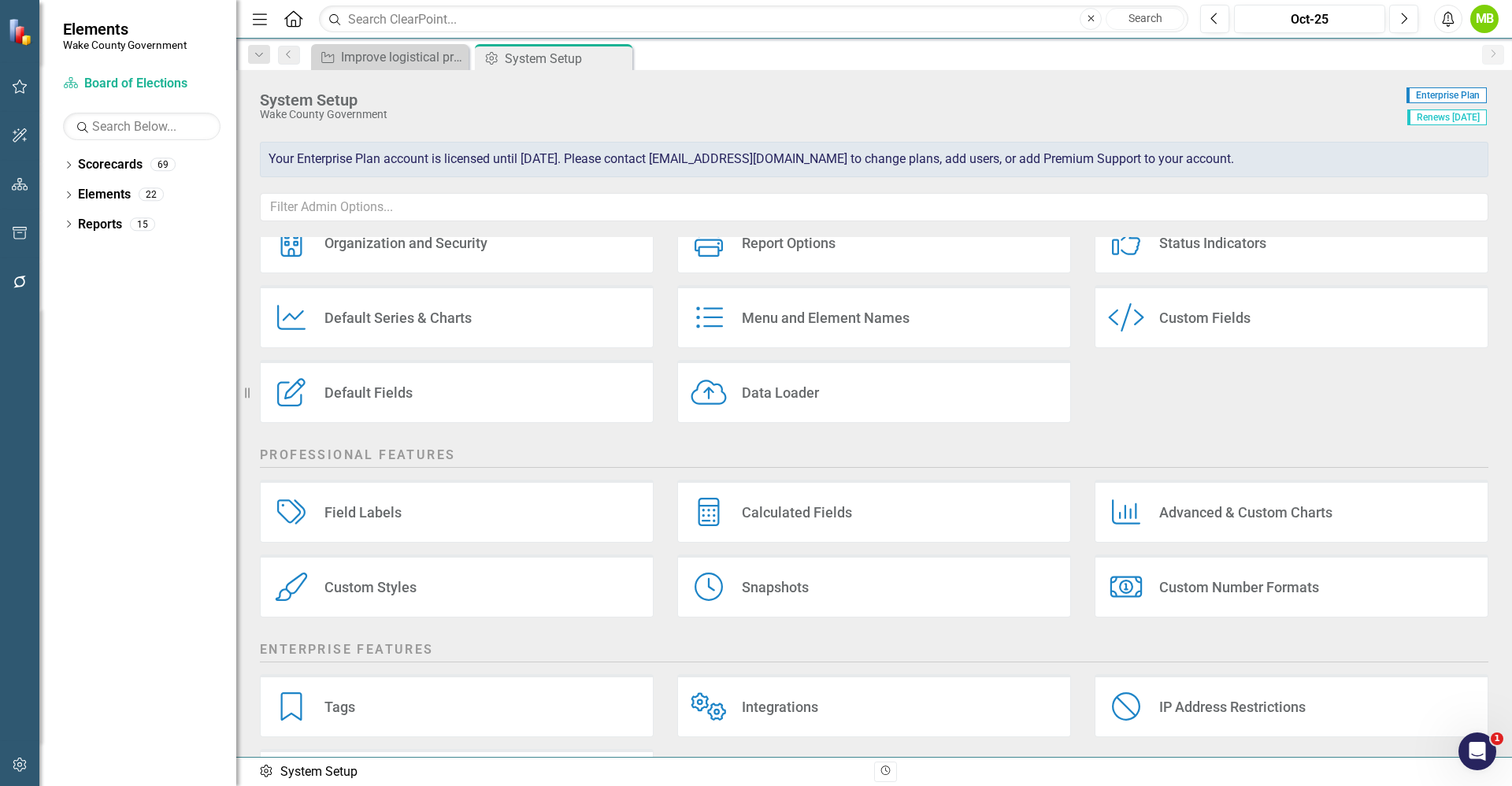
scroll to position [0, 0]
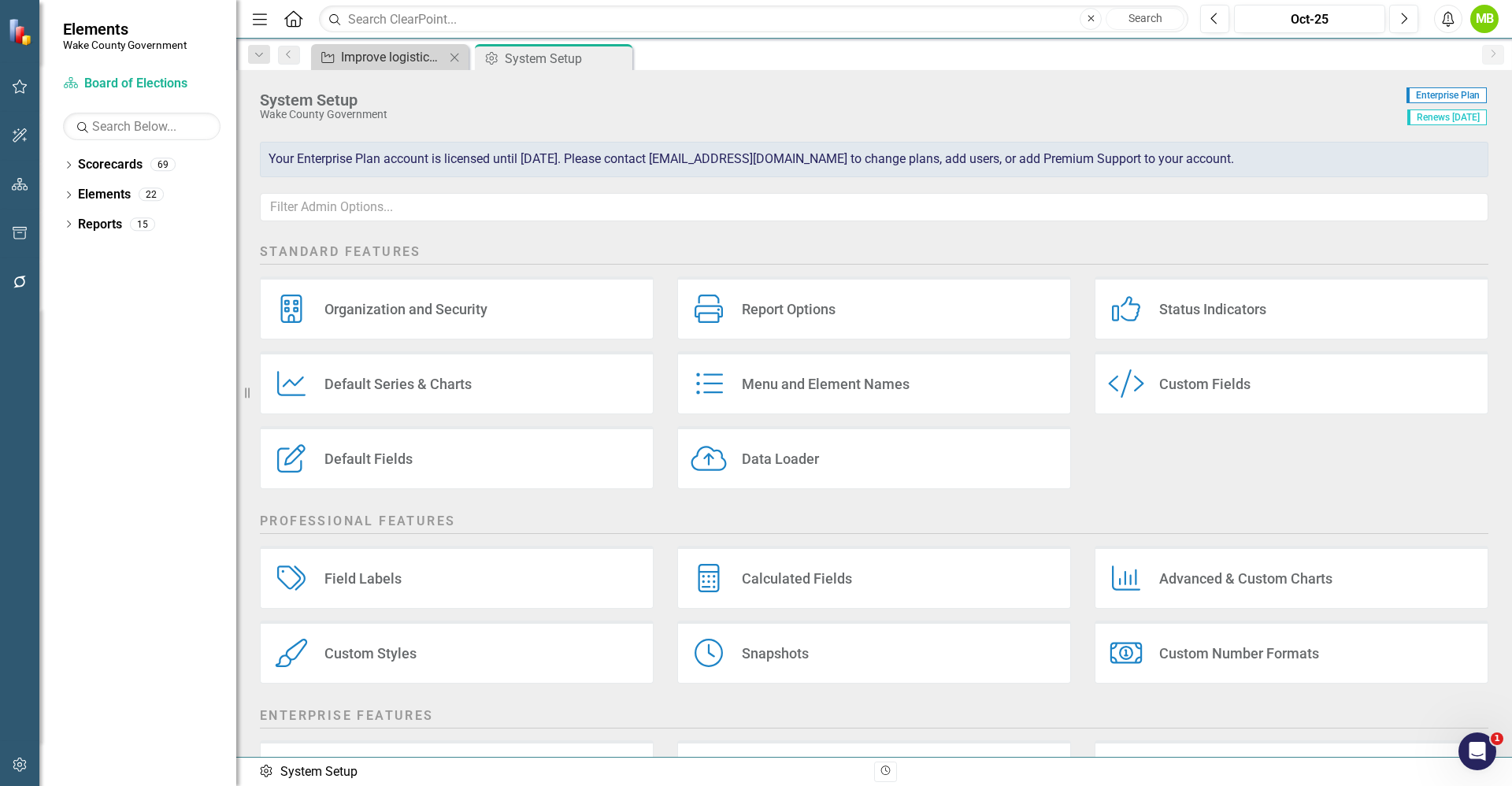
click at [380, 57] on div "Improve logistical processes to enhance the voter experience." at bounding box center [393, 57] width 104 height 19
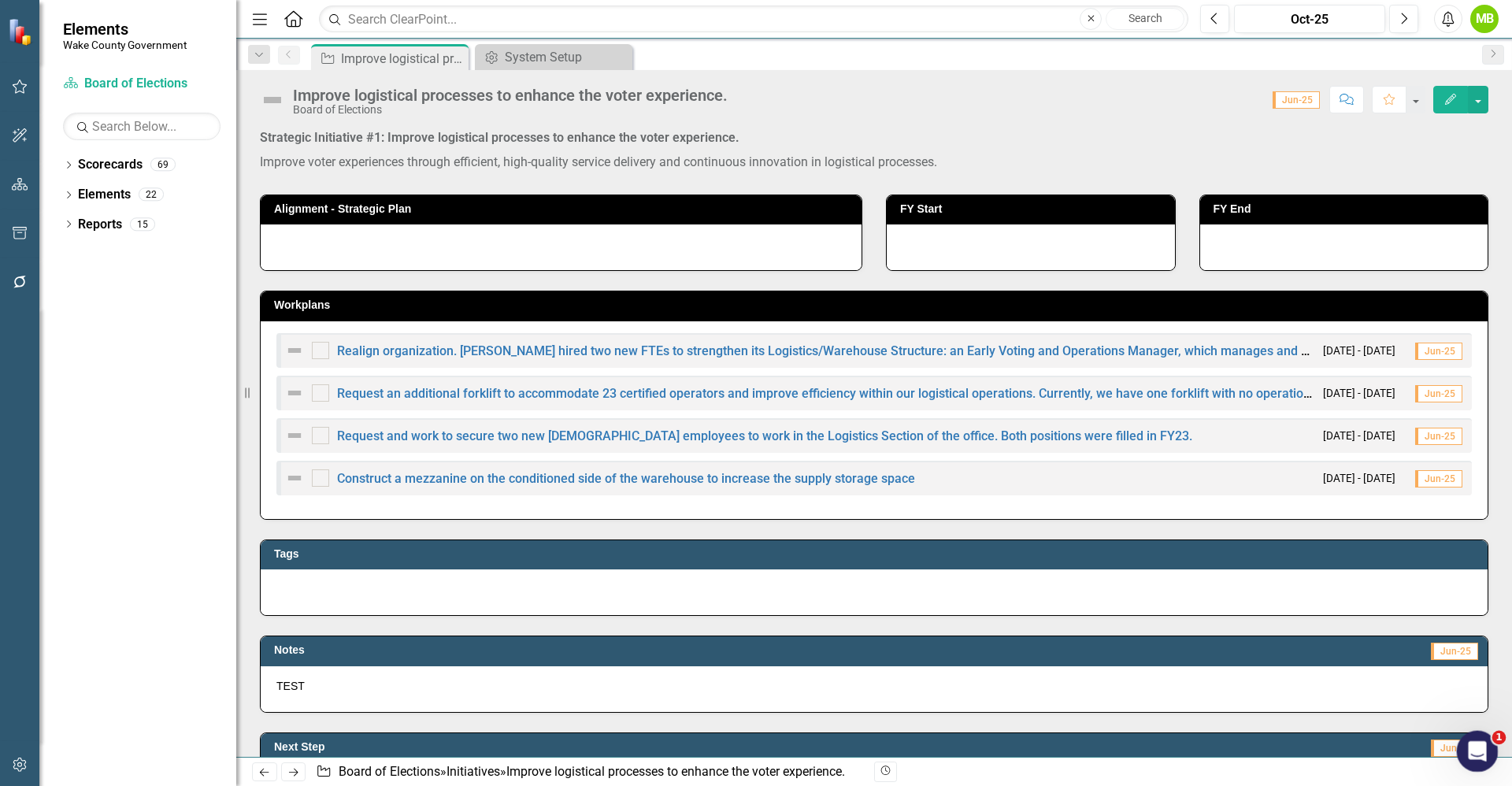
click at [1484, 760] on div "Open Intercom Messenger" at bounding box center [1475, 748] width 52 height 52
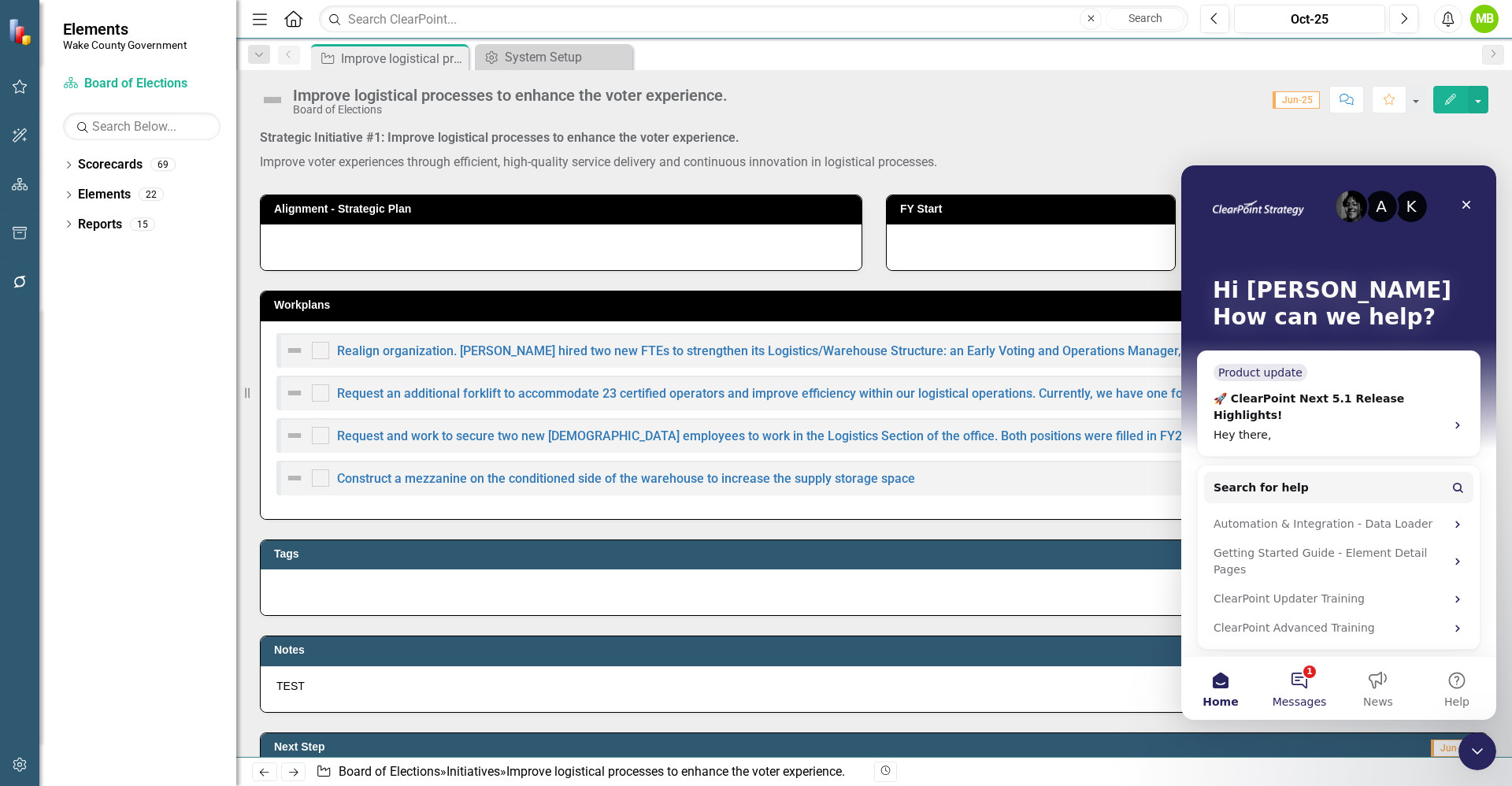
click at [1294, 696] on span "Messages" at bounding box center [1300, 702] width 55 height 11
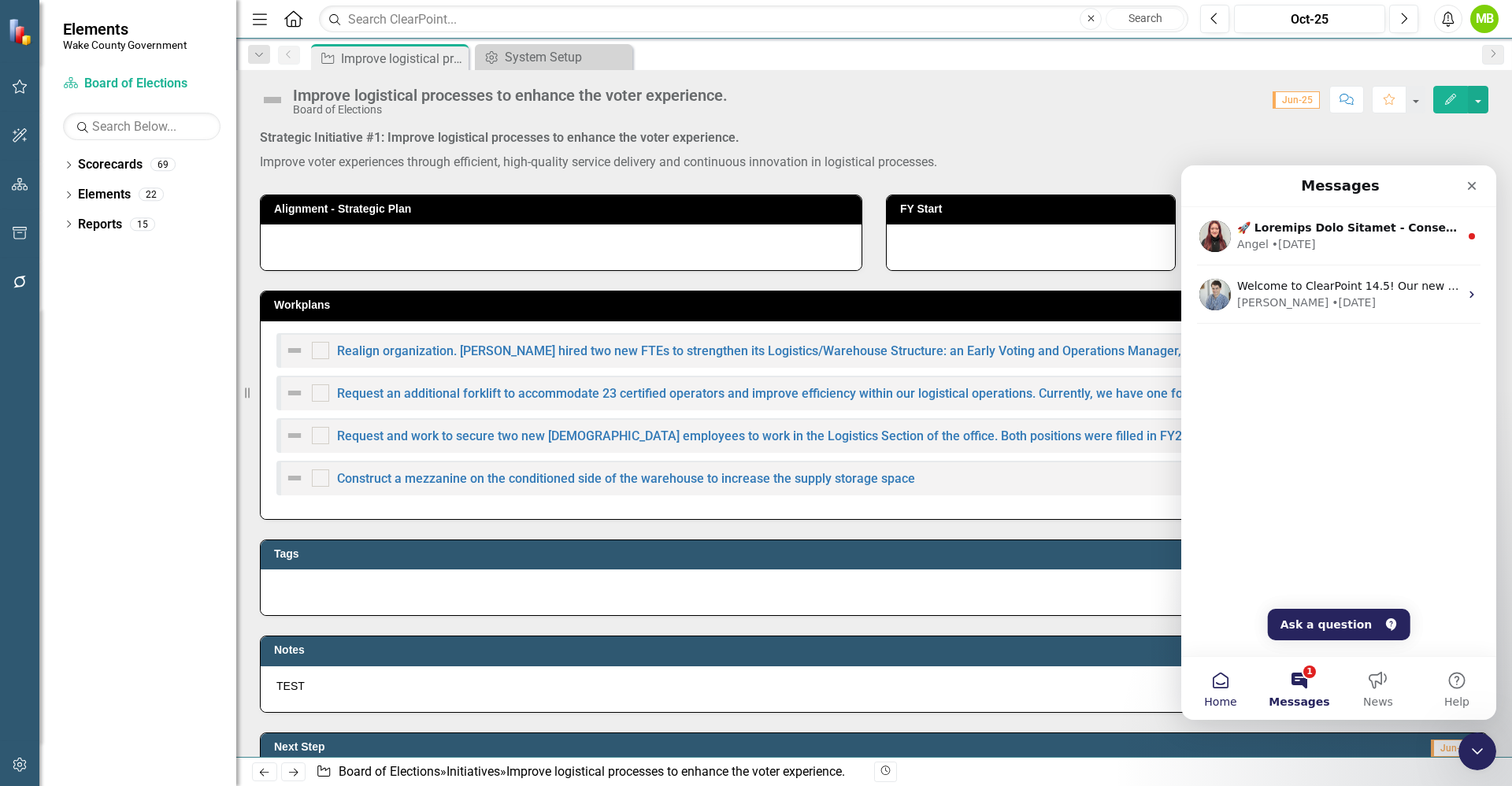
click at [1218, 706] on span "Home" at bounding box center [1221, 702] width 33 height 11
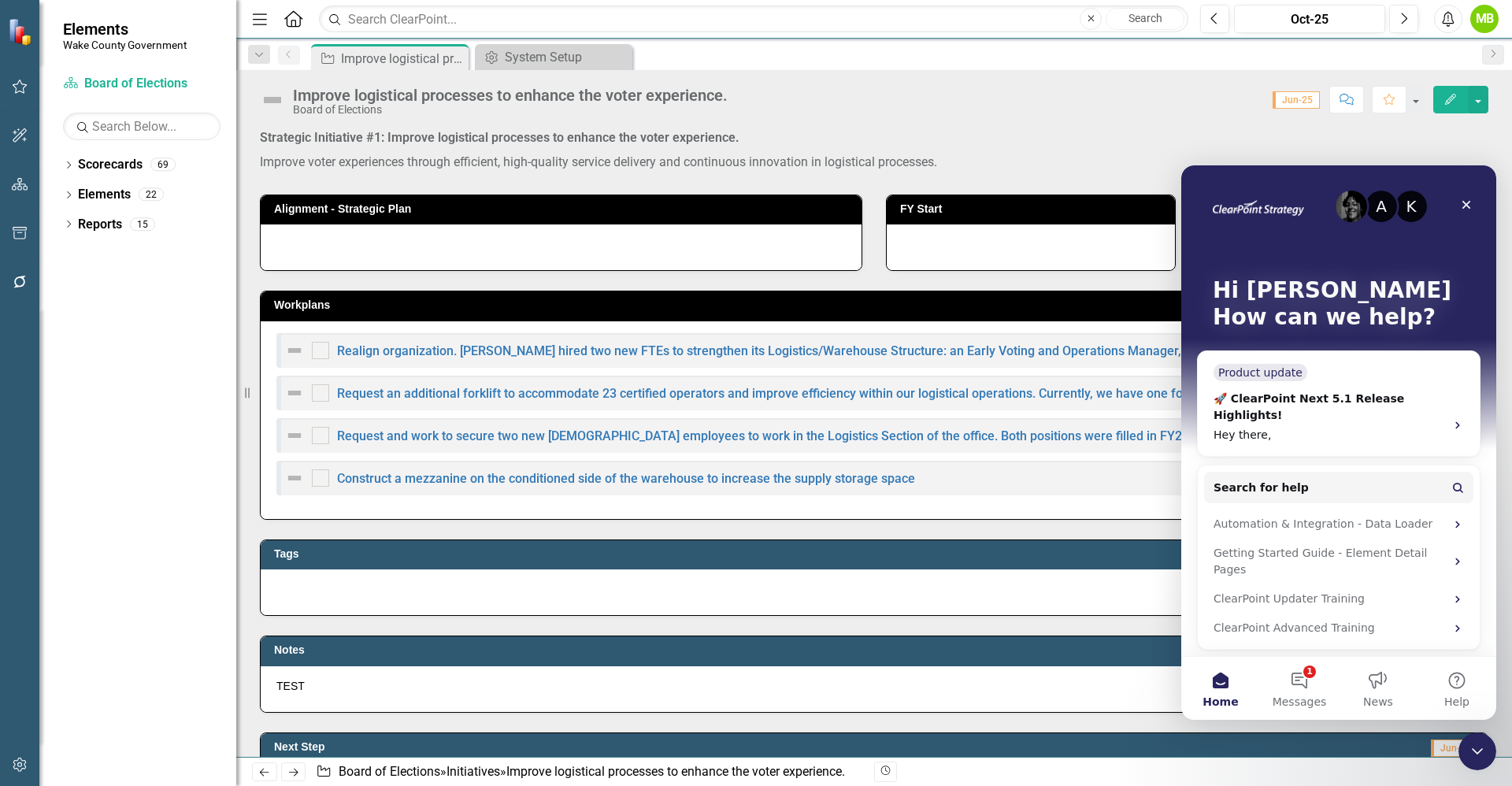
click at [1376, 635] on div "A K Hi Michelle 👋 How can we help? Product update 🚀 ClearPoint Next 5.1 Release…" at bounding box center [1339, 411] width 315 height 492
click at [1465, 689] on button "Help" at bounding box center [1457, 688] width 78 height 63
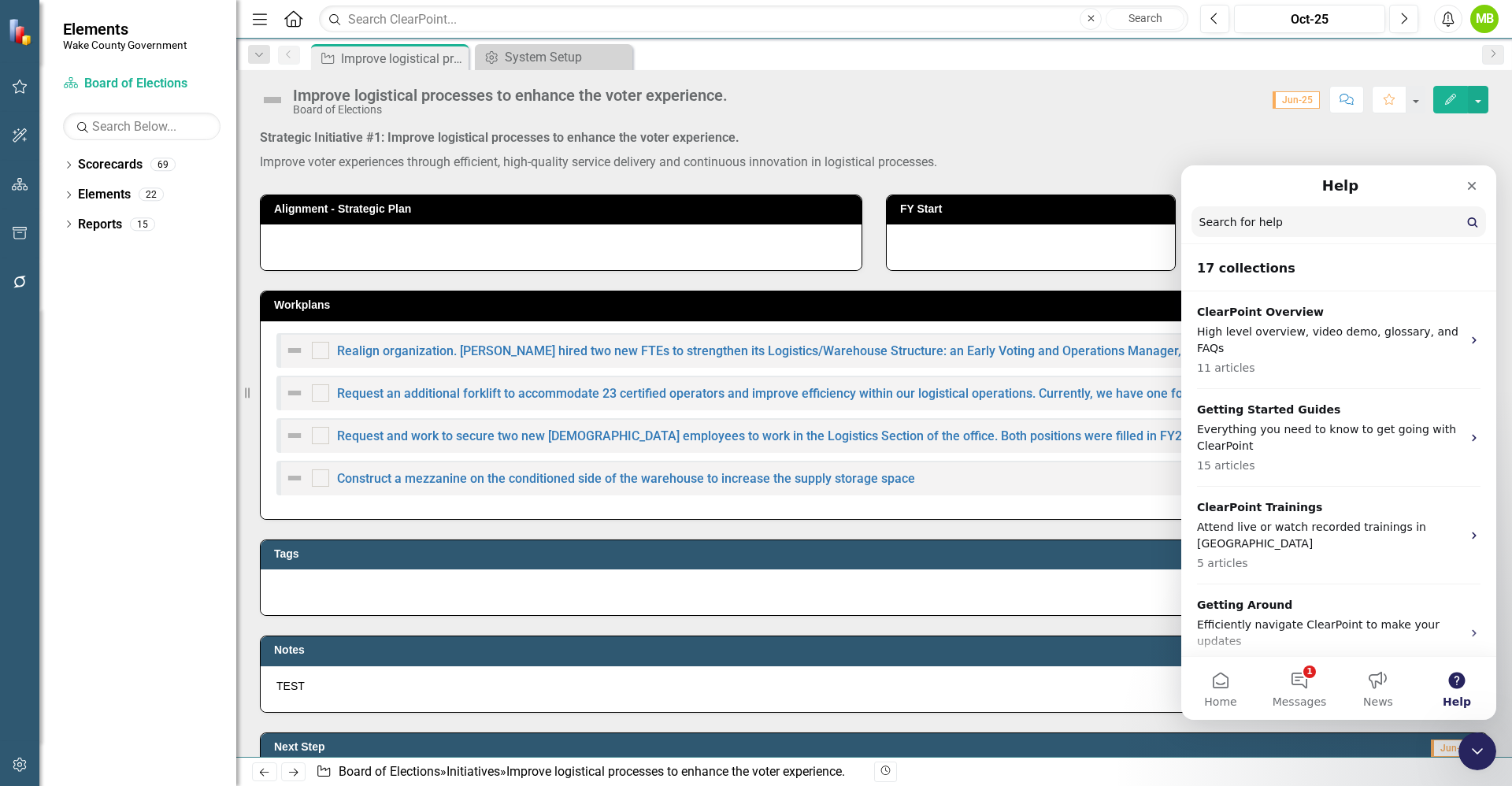
click at [1278, 222] on input "Search for help" at bounding box center [1339, 221] width 295 height 31
type input "how do I see the update frequency for initiatives"
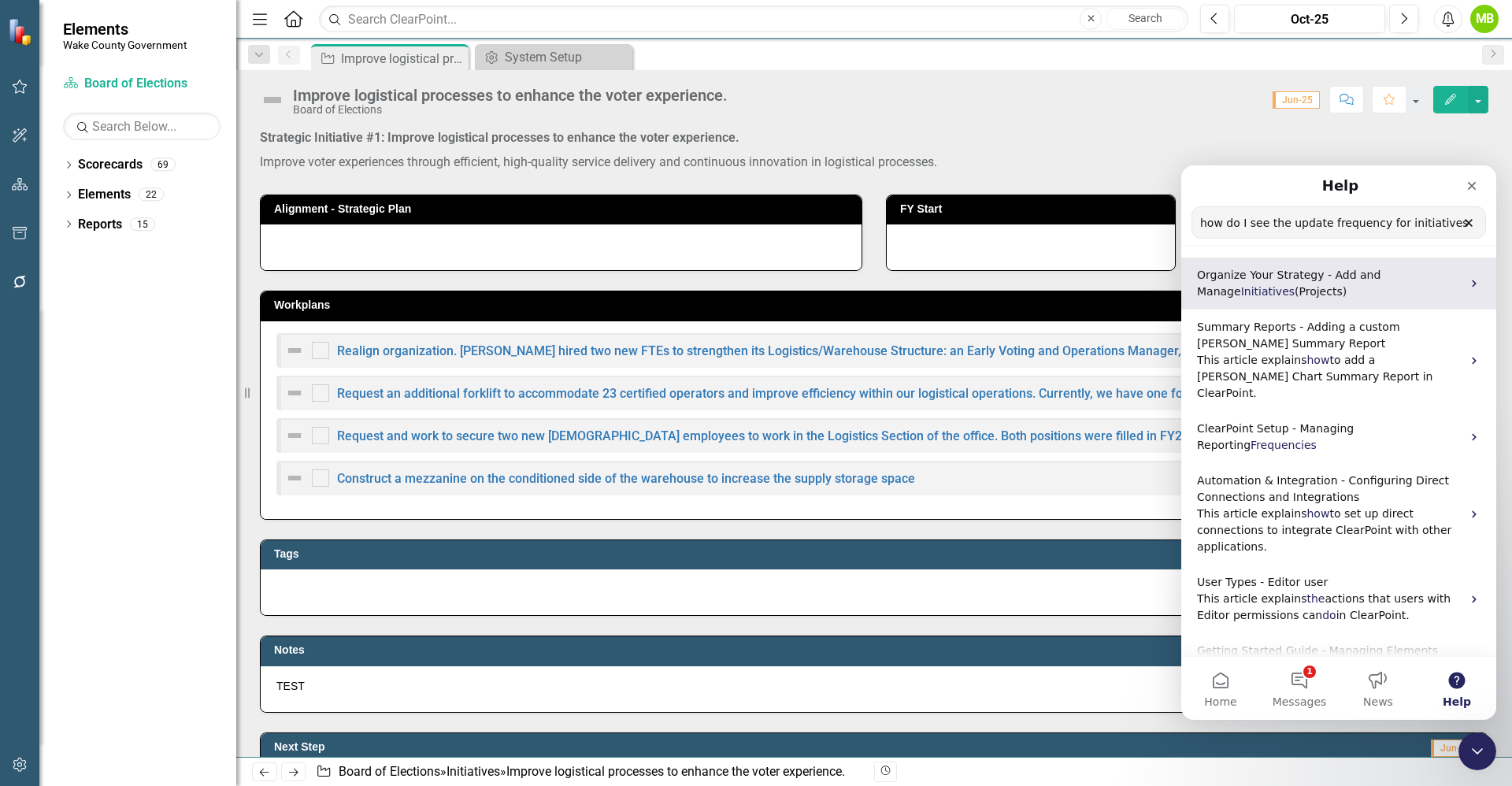
click at [1328, 287] on p "Organize Your Strategy - Add and Manage Initiatives (Projects)" at bounding box center [1330, 283] width 265 height 33
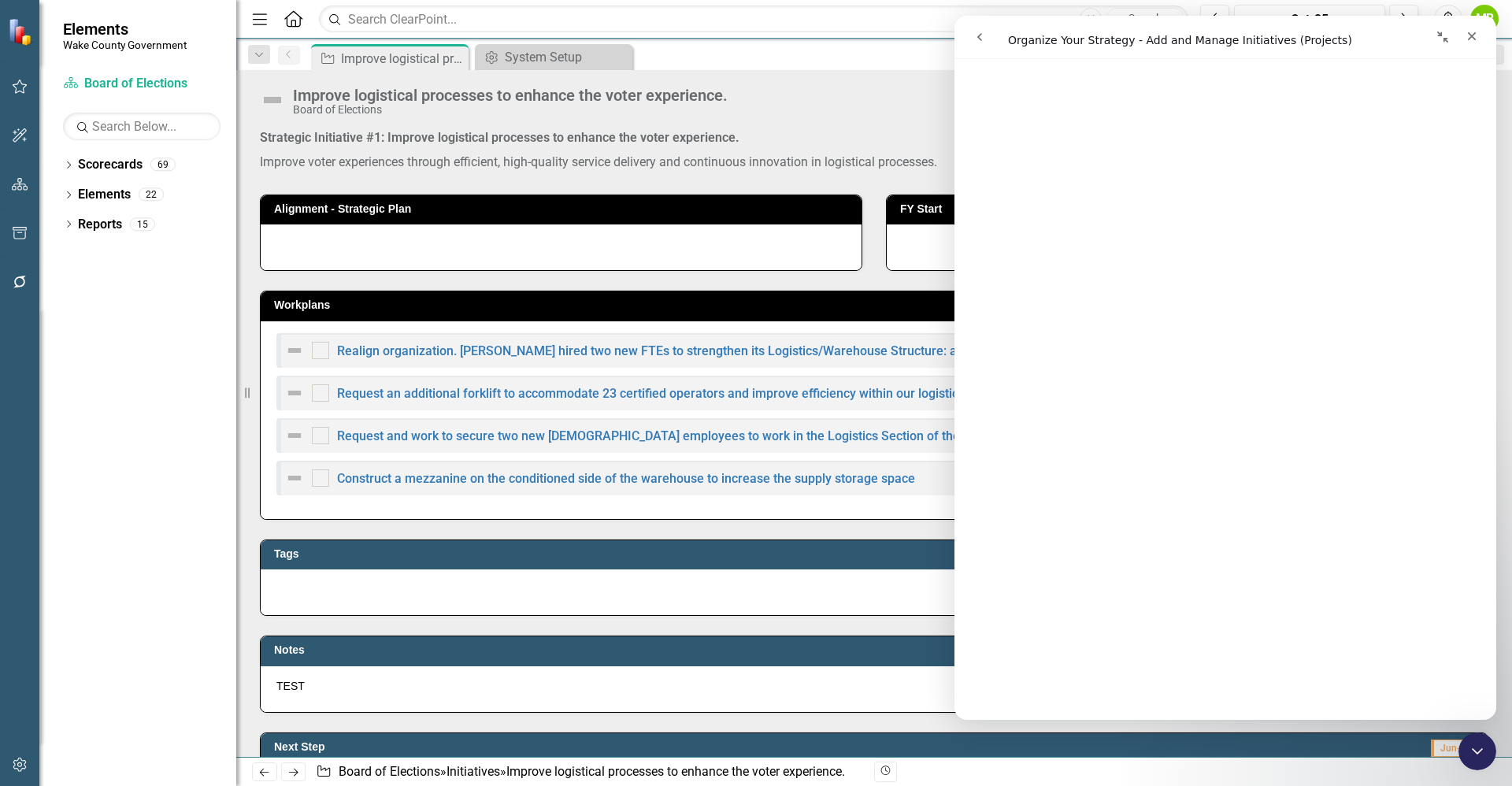
scroll to position [3243, 0]
click at [814, 105] on div "Score: 0.00 Jun-25 Completed Comment Favorite Edit" at bounding box center [1111, 99] width 753 height 26
click at [1479, 35] on div "Close" at bounding box center [1472, 36] width 28 height 28
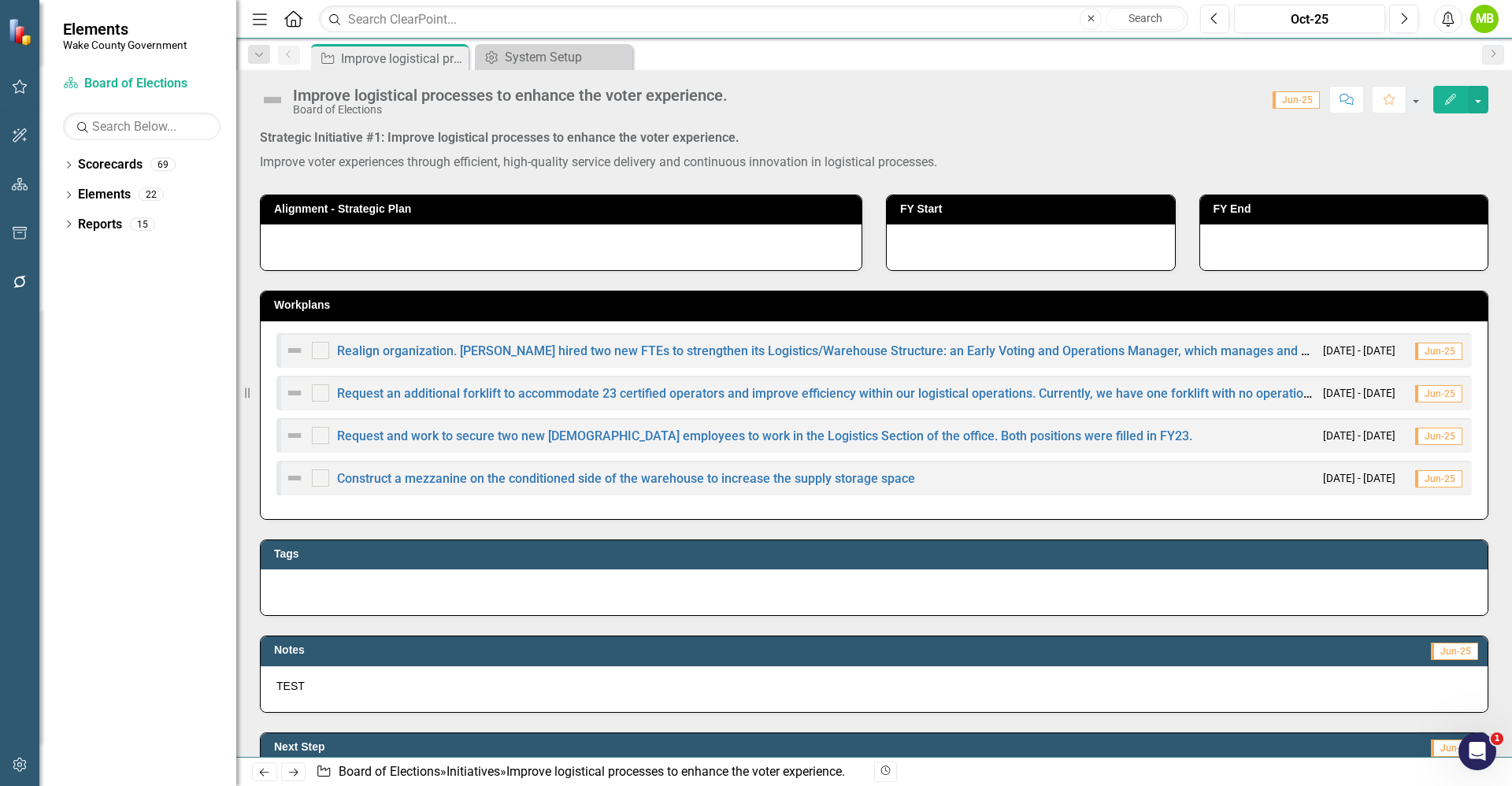
scroll to position [0, 0]
click at [21, 761] on icon "button" at bounding box center [19, 764] width 17 height 12
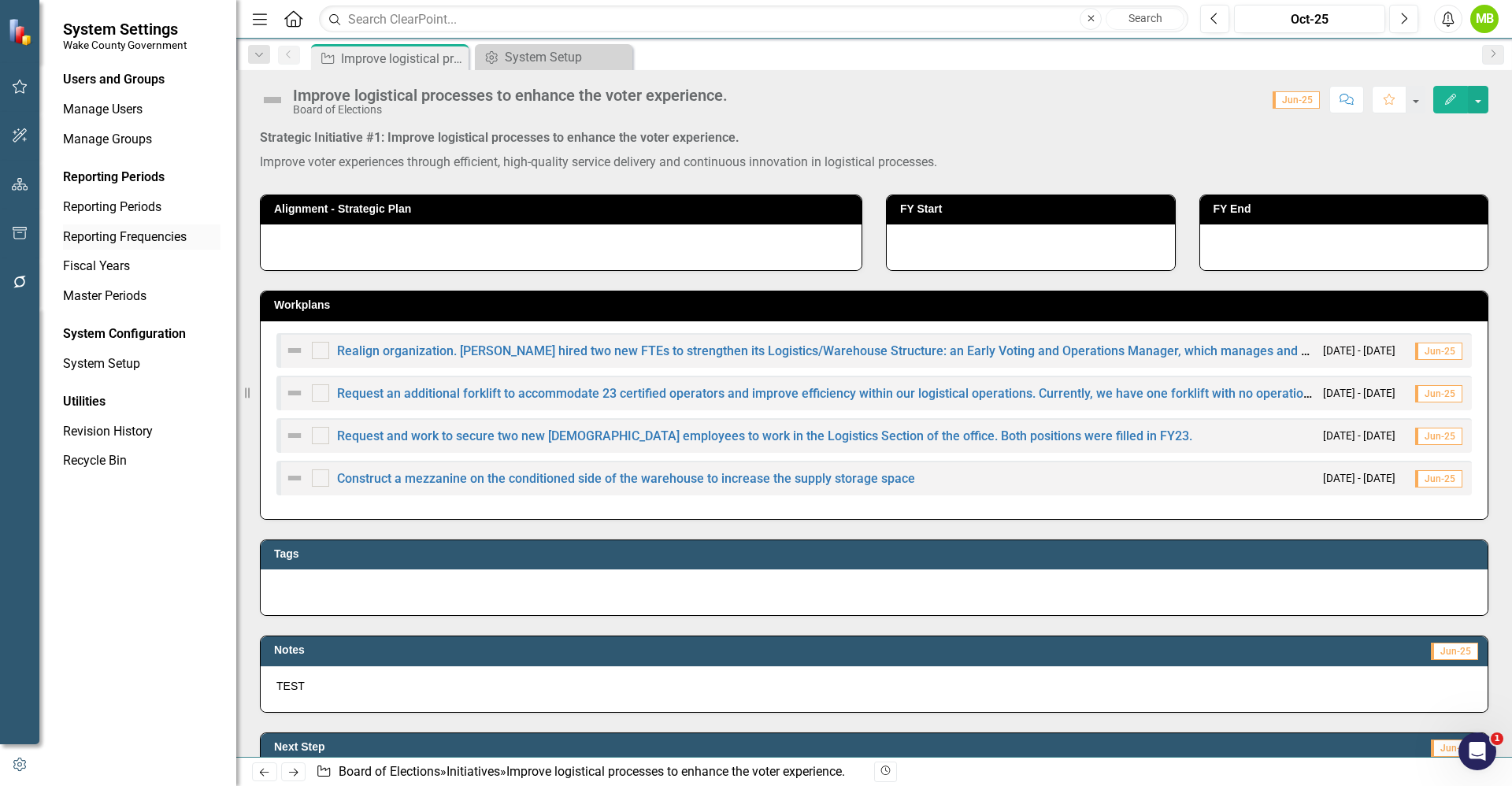
click at [139, 239] on link "Reporting Frequencies" at bounding box center [142, 237] width 158 height 18
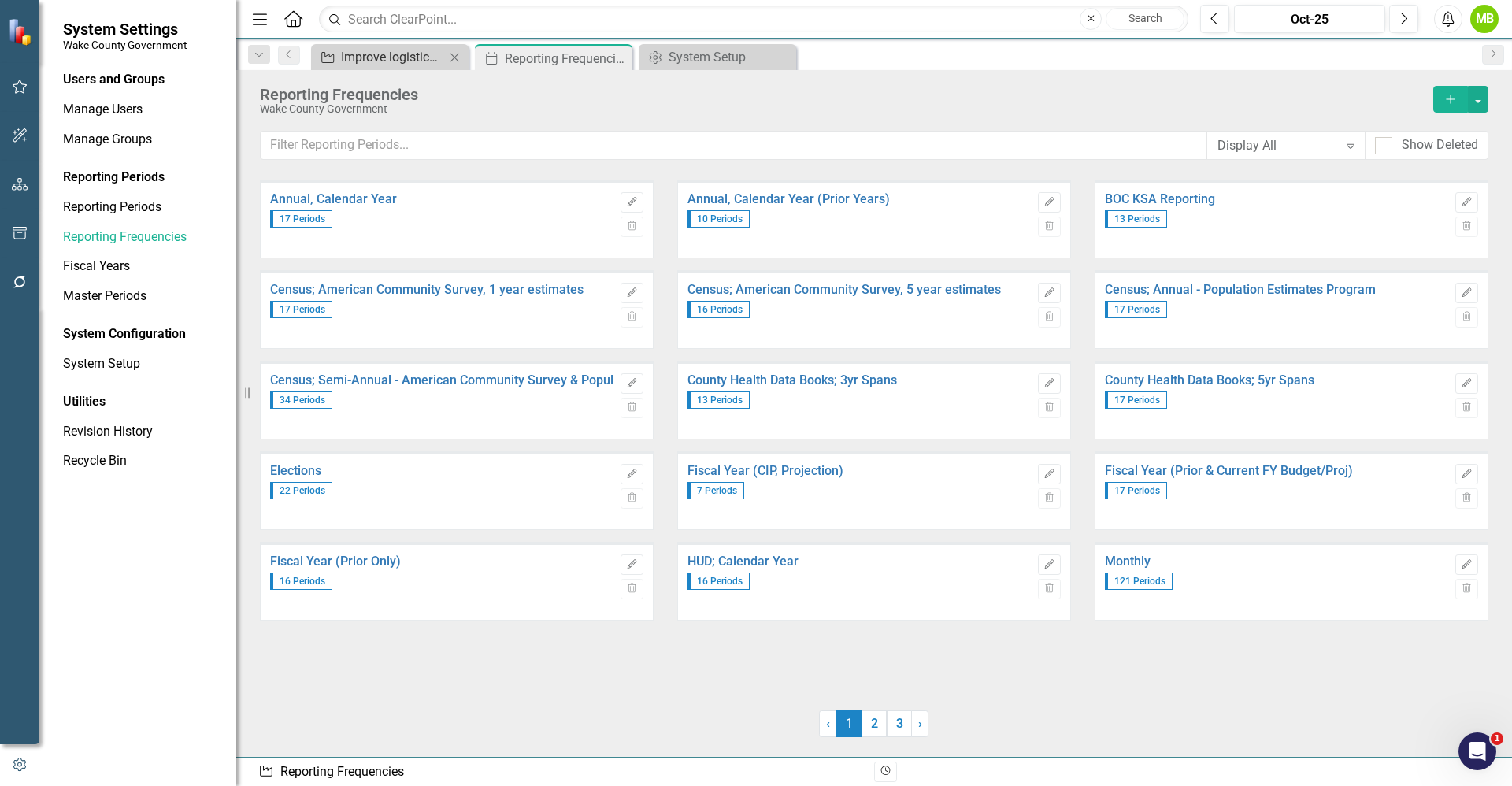
click at [386, 66] on div "Improve logistical processes to enhance the voter experience." at bounding box center [393, 57] width 104 height 19
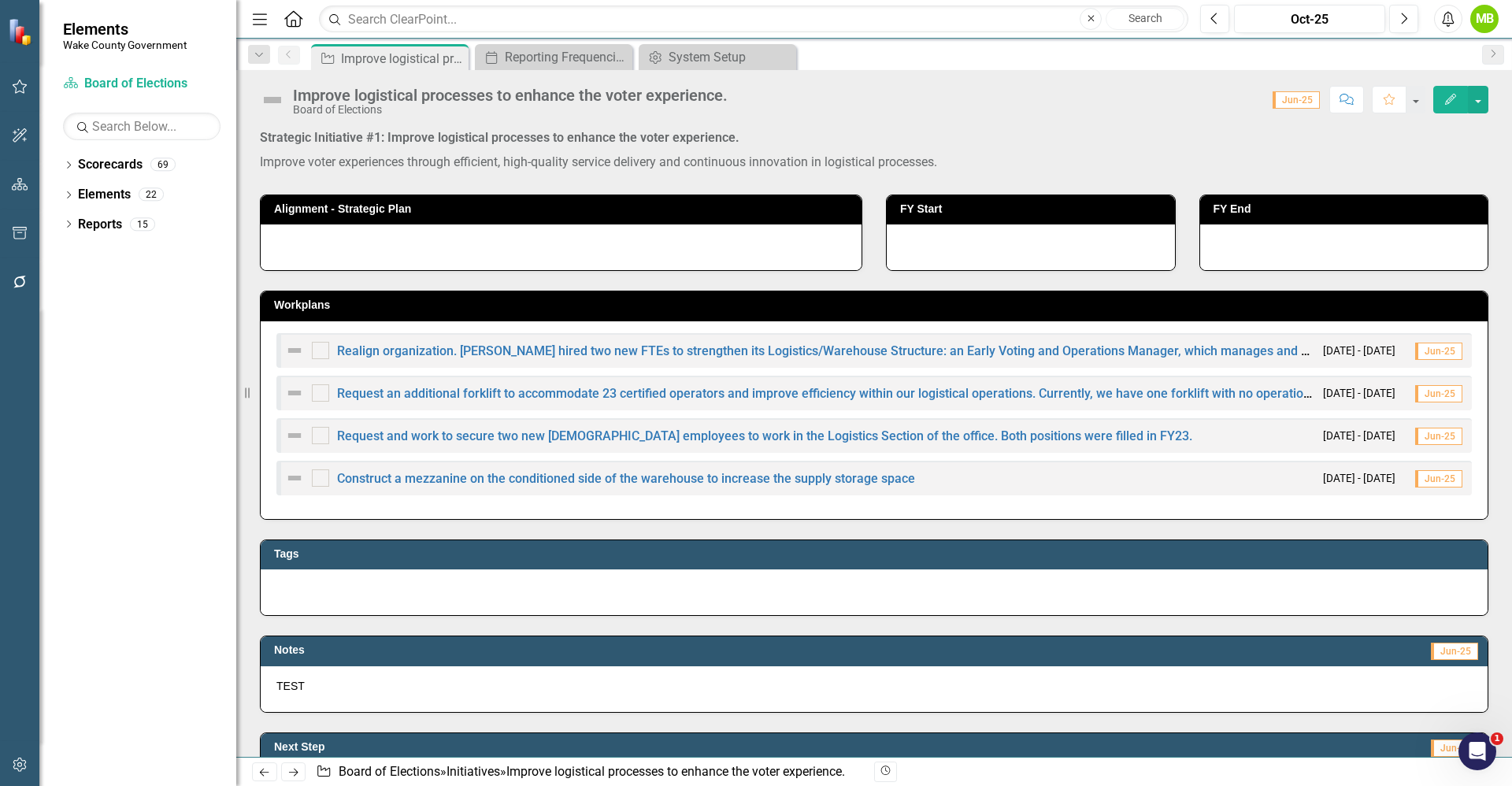
click at [1305, 100] on span "Jun-25" at bounding box center [1296, 100] width 48 height 18
click at [1411, 100] on button "button" at bounding box center [1415, 99] width 20 height 27
click at [1471, 102] on button "button" at bounding box center [1478, 99] width 20 height 27
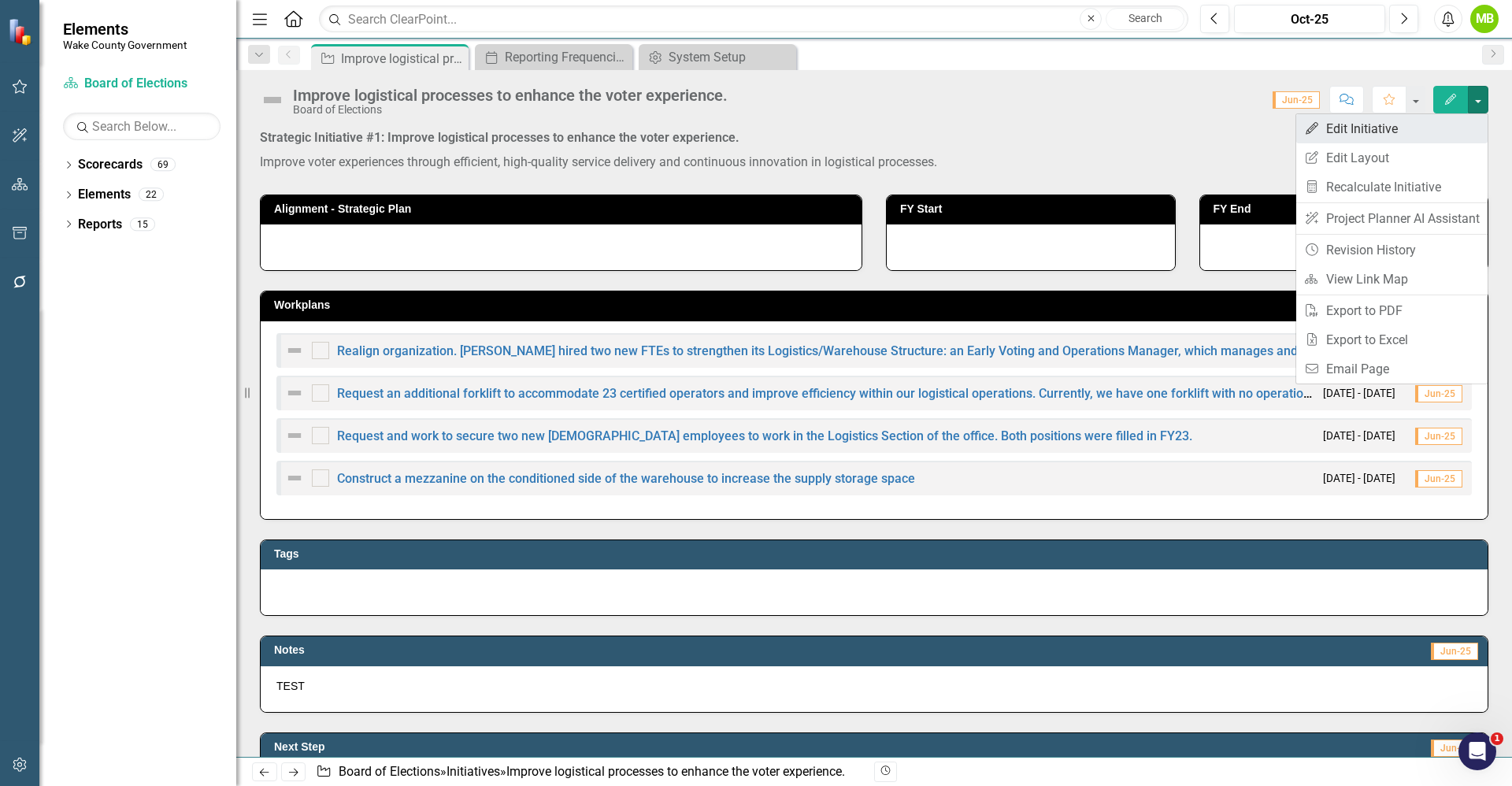
click at [1410, 128] on link "Edit Edit Initiative" at bounding box center [1391, 129] width 191 height 29
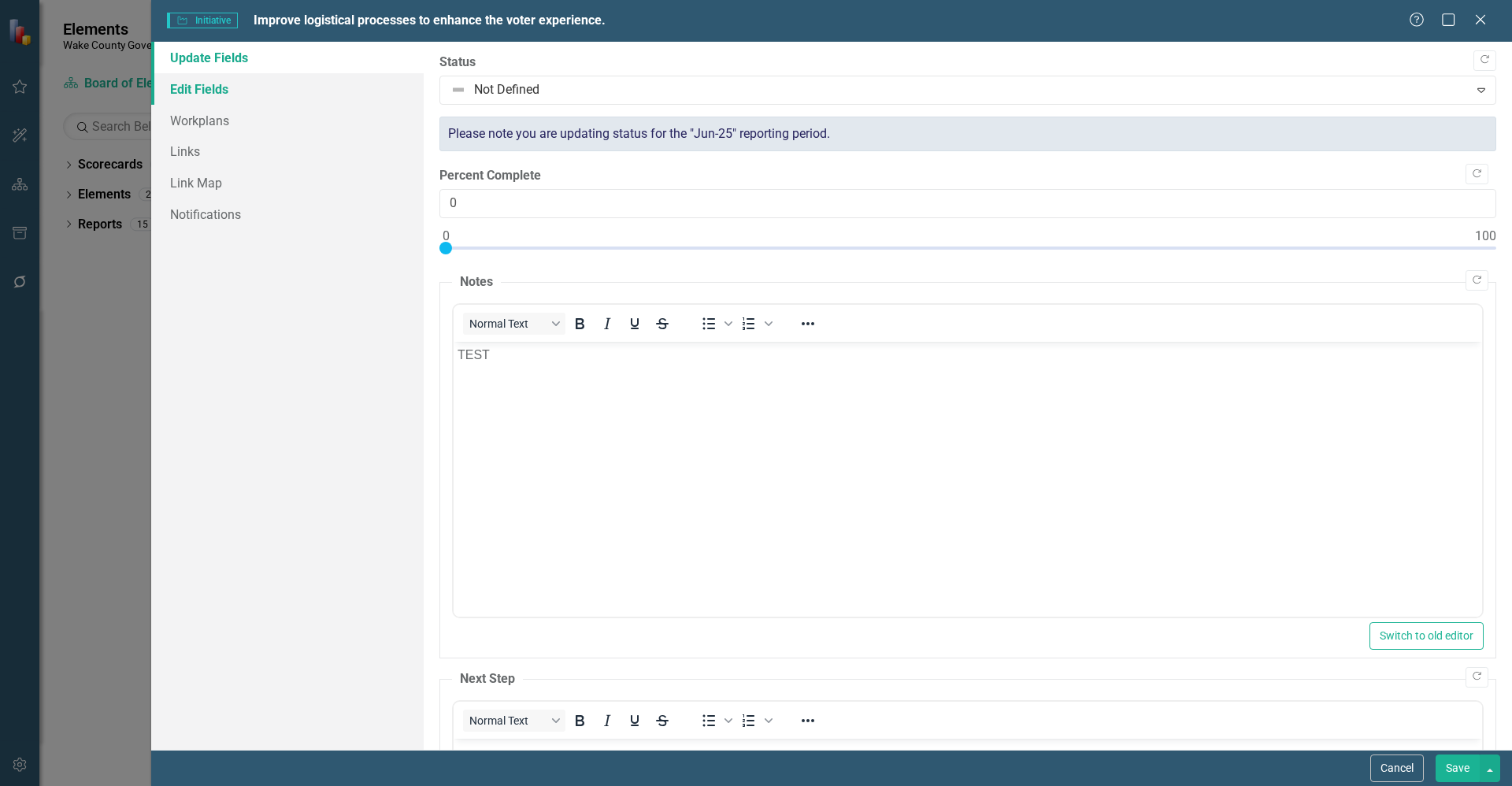
click at [213, 99] on link "Edit Fields" at bounding box center [287, 89] width 272 height 32
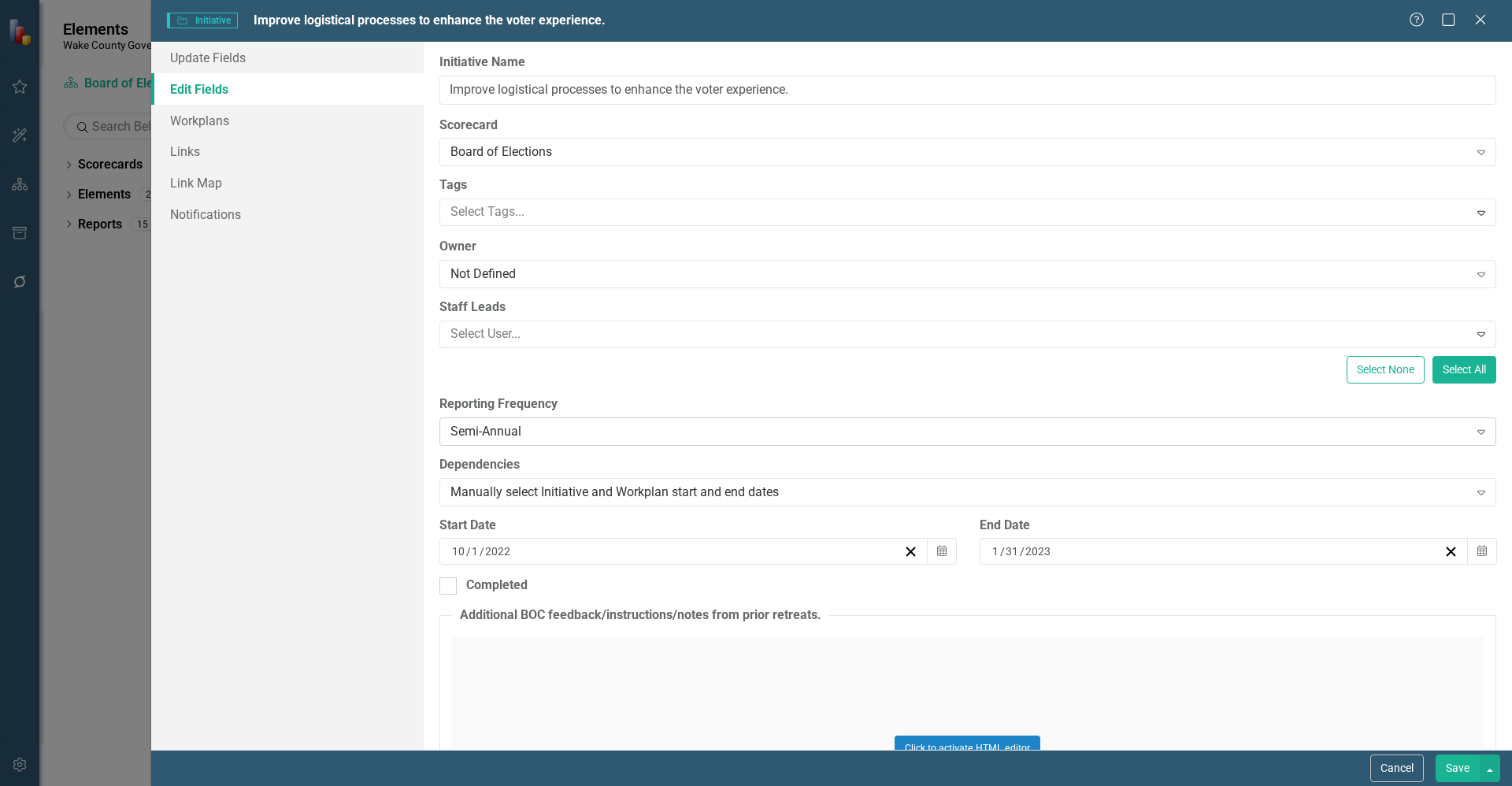
click at [536, 434] on div "Semi-Annual" at bounding box center [960, 430] width 1019 height 18
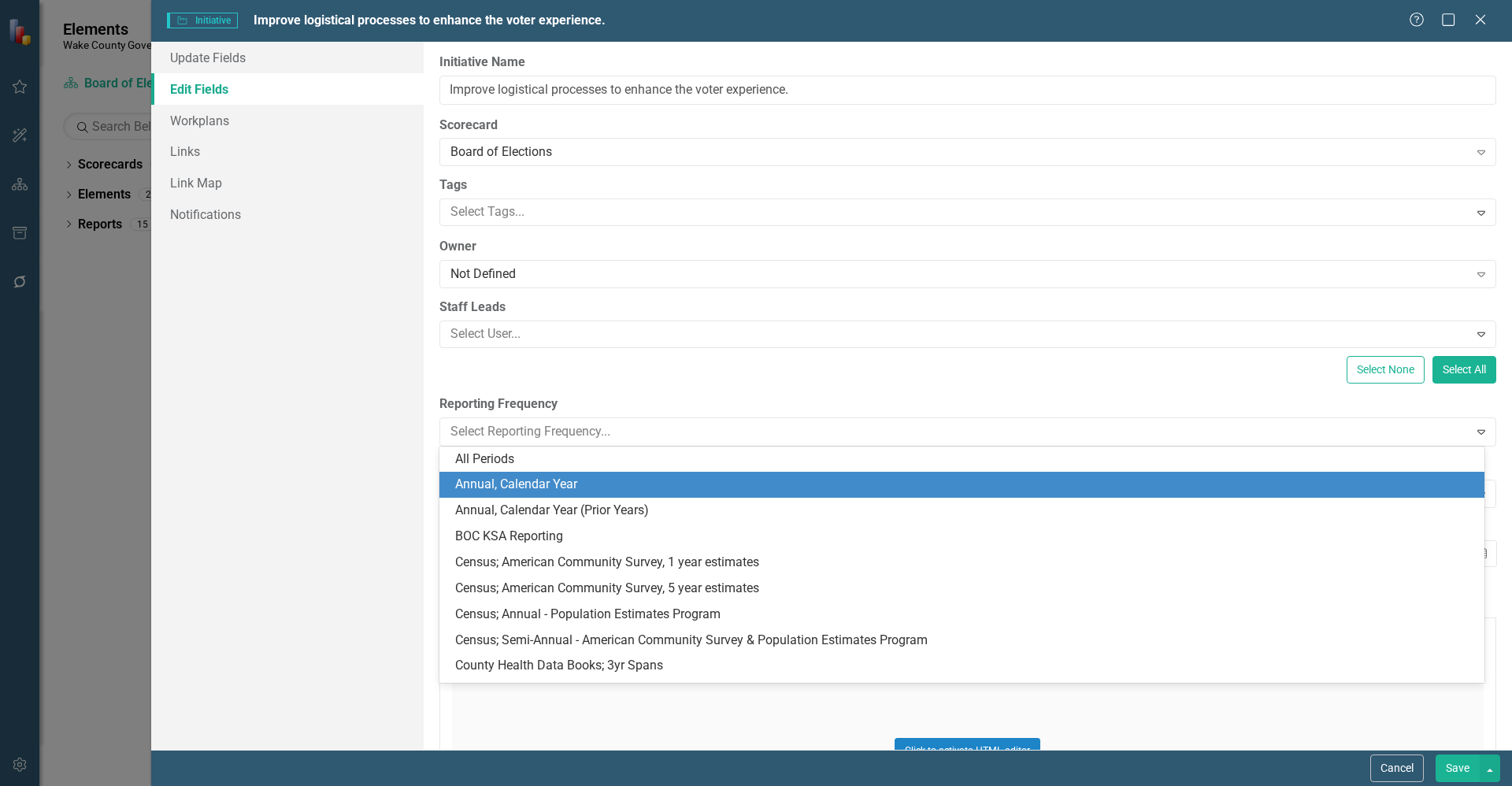
click at [676, 488] on div "Annual, Calendar Year" at bounding box center [965, 484] width 1020 height 18
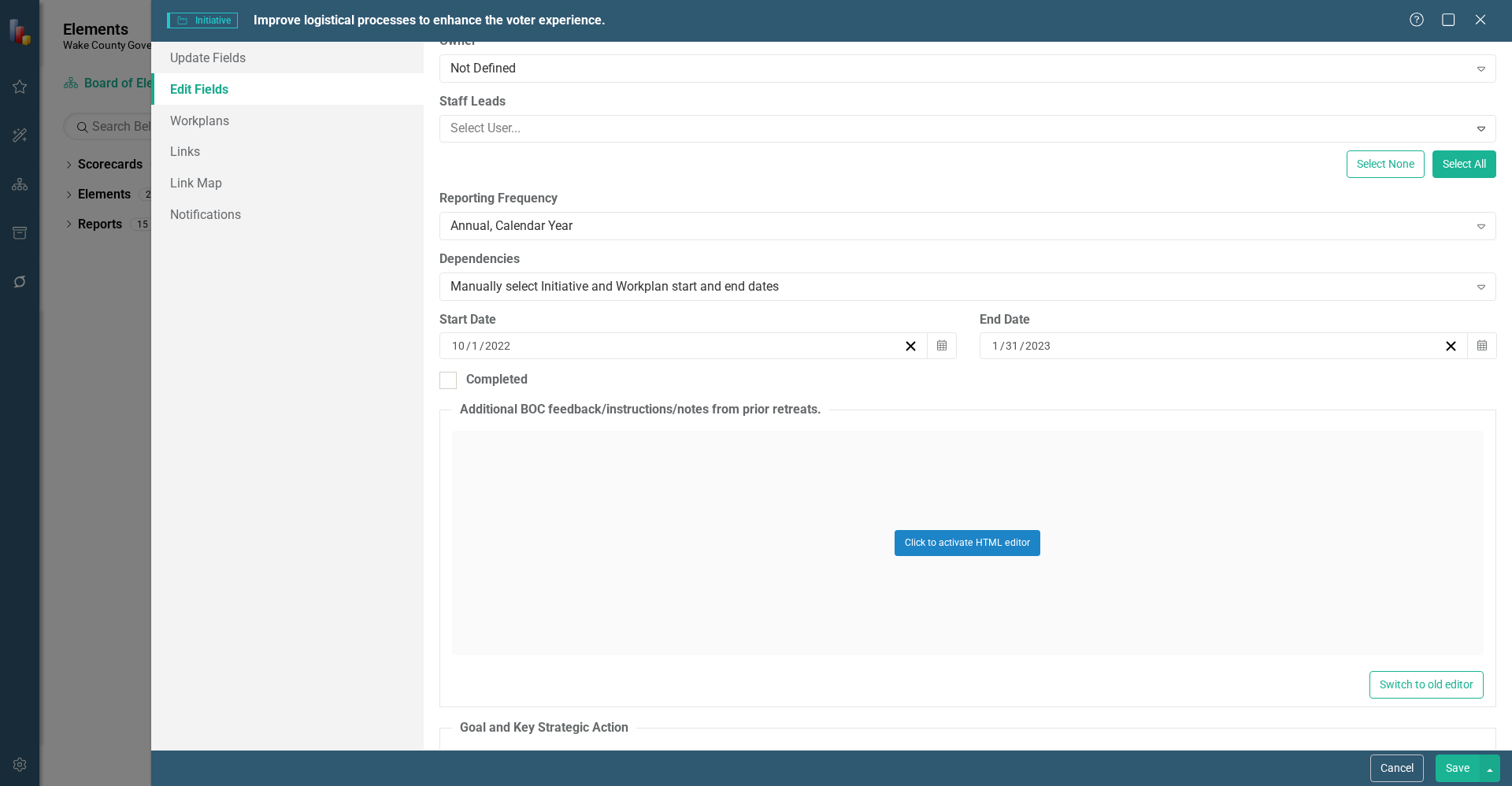
scroll to position [236, 0]
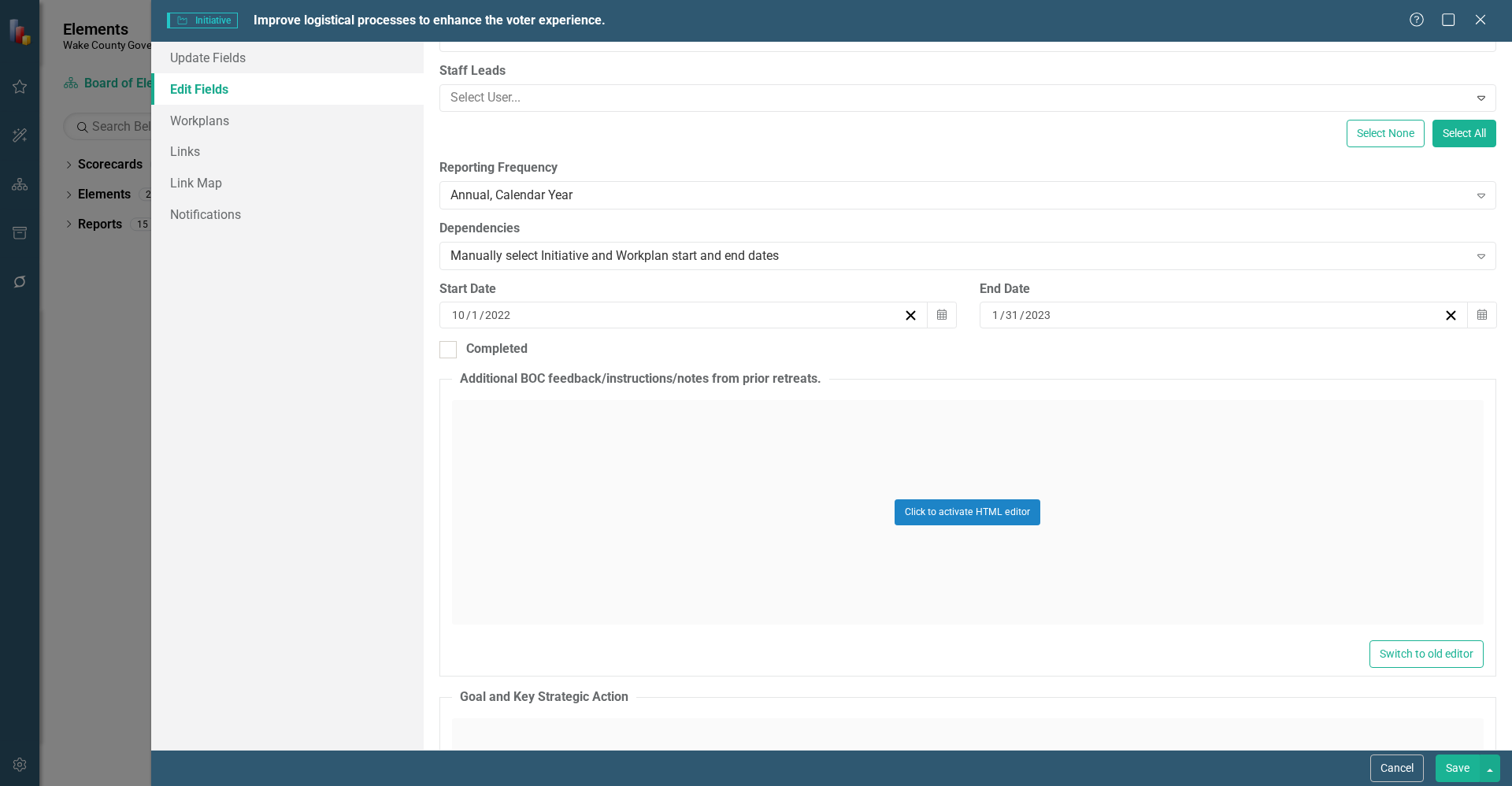
click at [1457, 762] on button "Save" at bounding box center [1458, 768] width 44 height 27
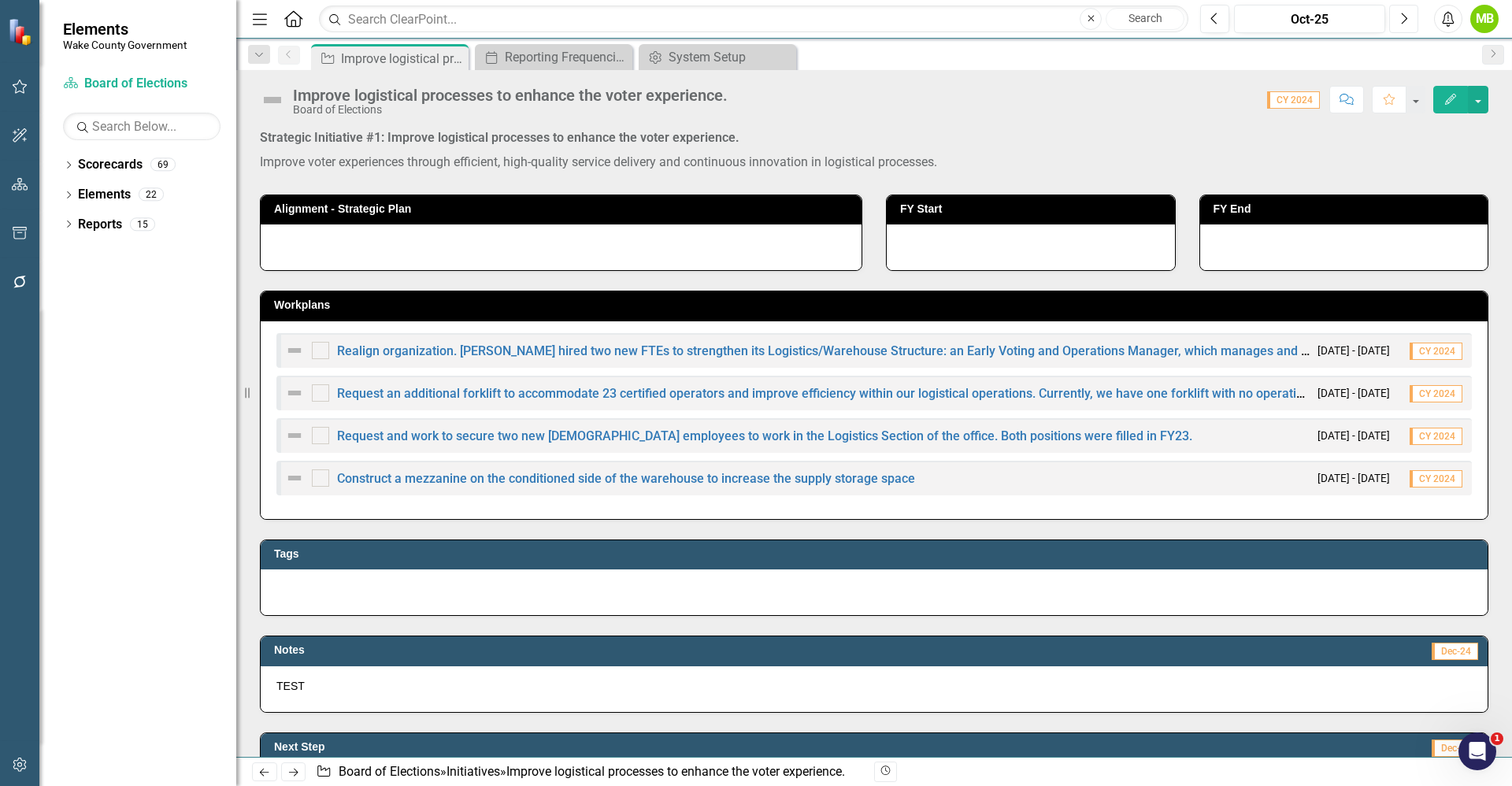
click at [1407, 19] on icon "Next" at bounding box center [1404, 18] width 9 height 14
click at [1213, 20] on icon "Previous" at bounding box center [1215, 18] width 9 height 14
click at [1479, 100] on button "button" at bounding box center [1478, 99] width 20 height 27
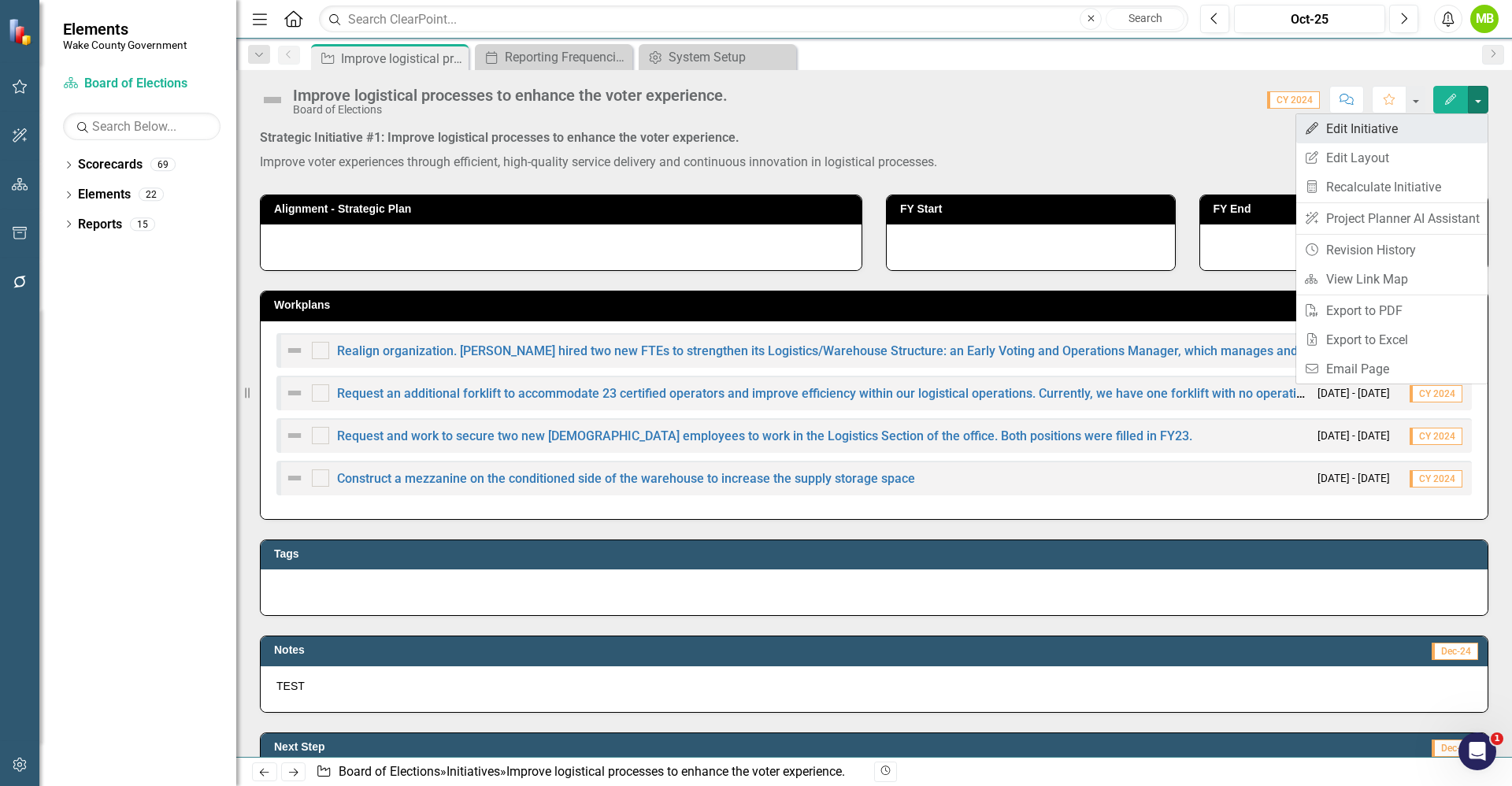
click at [1406, 132] on link "Edit Edit Initiative" at bounding box center [1391, 129] width 191 height 29
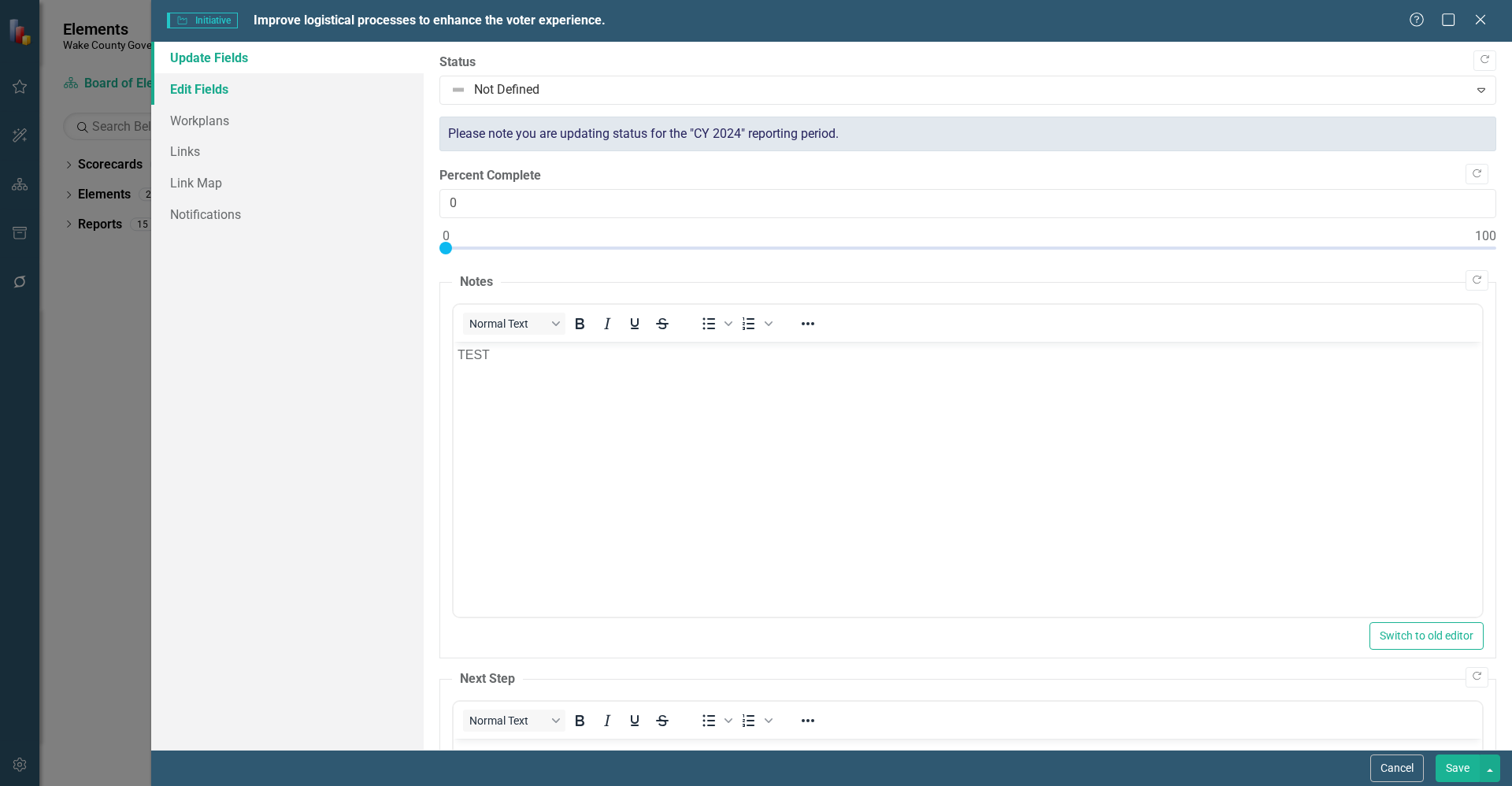
click at [249, 93] on link "Edit Fields" at bounding box center [287, 89] width 272 height 32
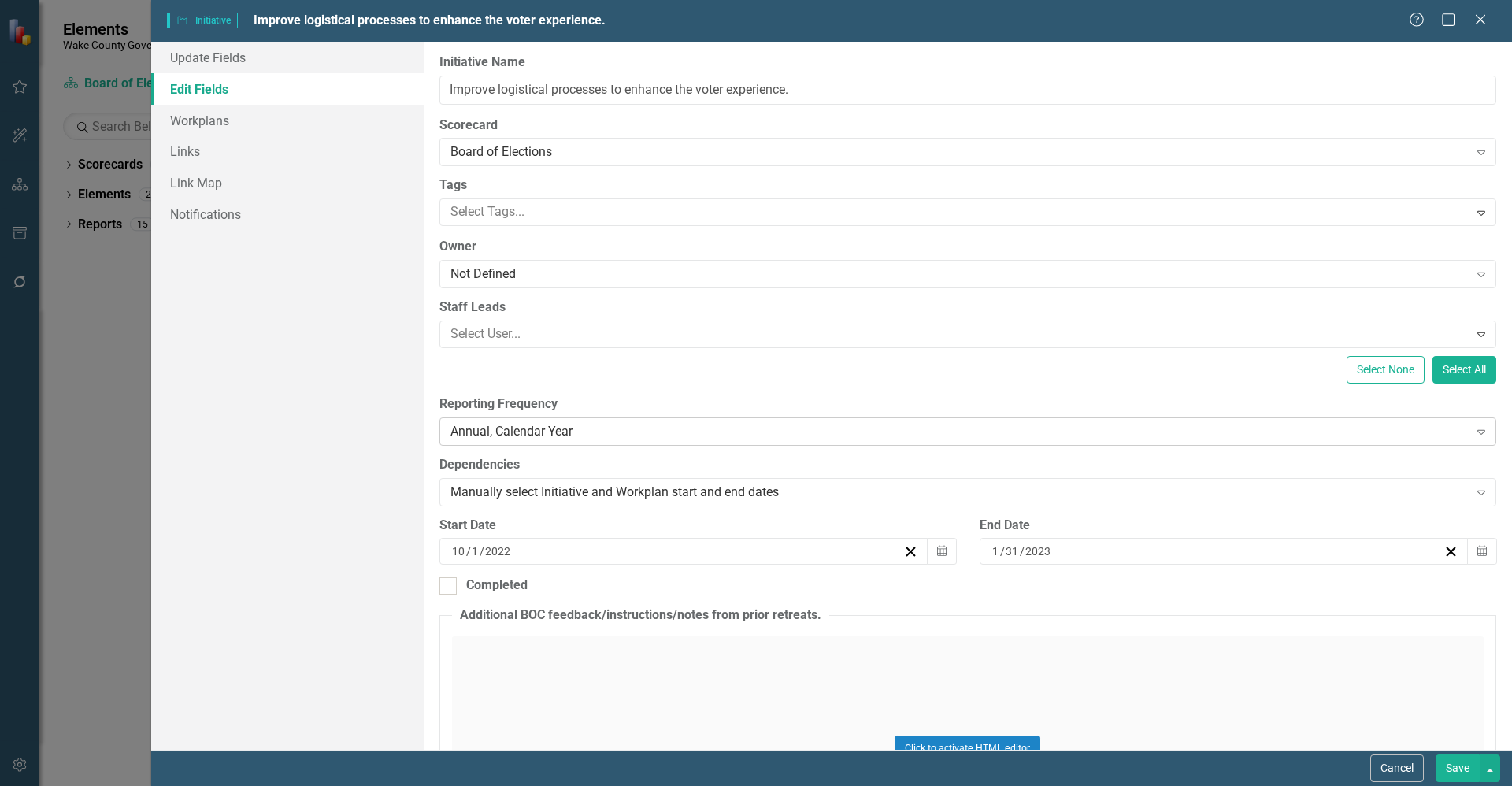
click at [646, 427] on div "Annual, Calendar Year" at bounding box center [960, 430] width 1019 height 18
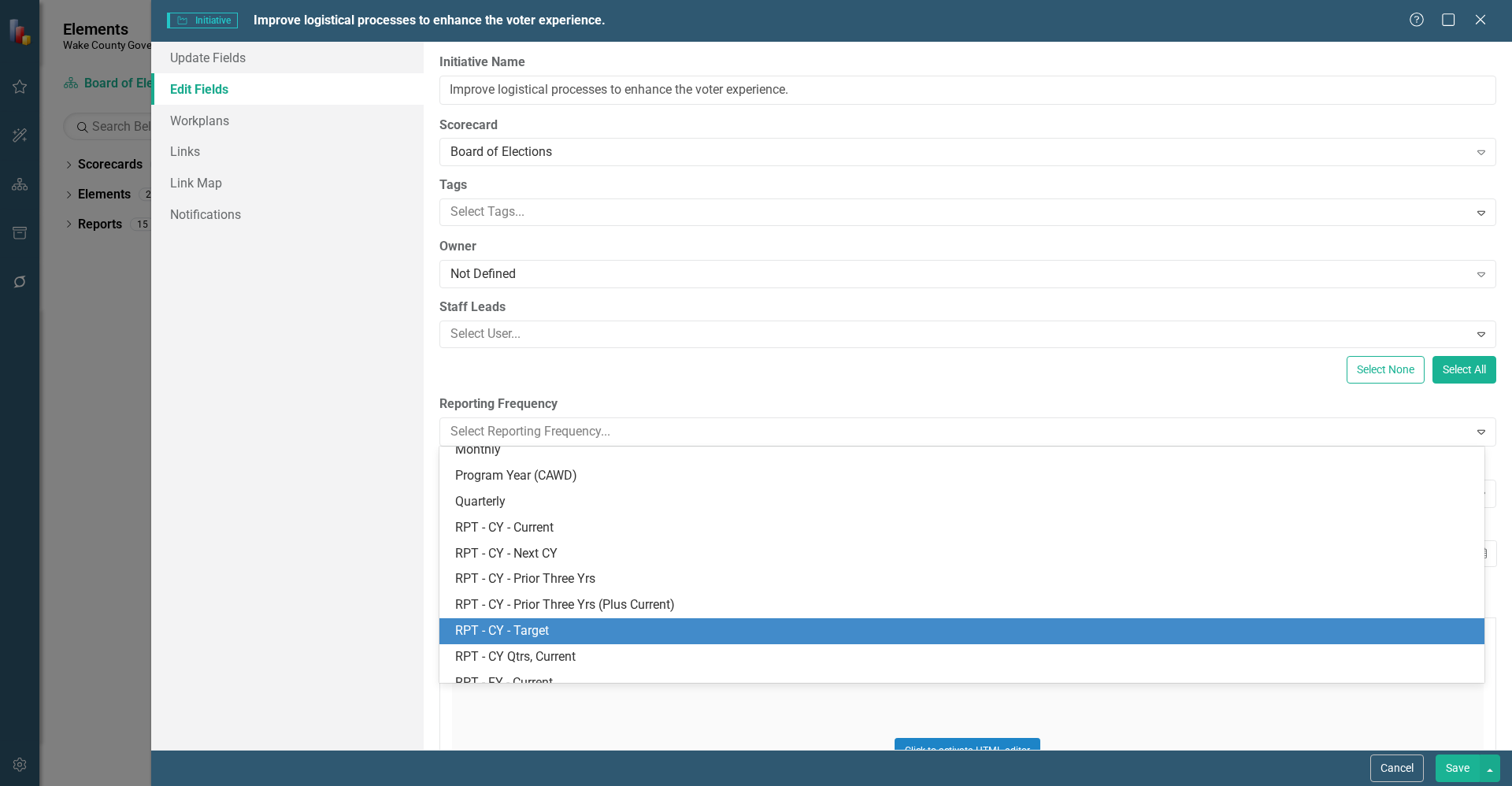
scroll to position [237, 0]
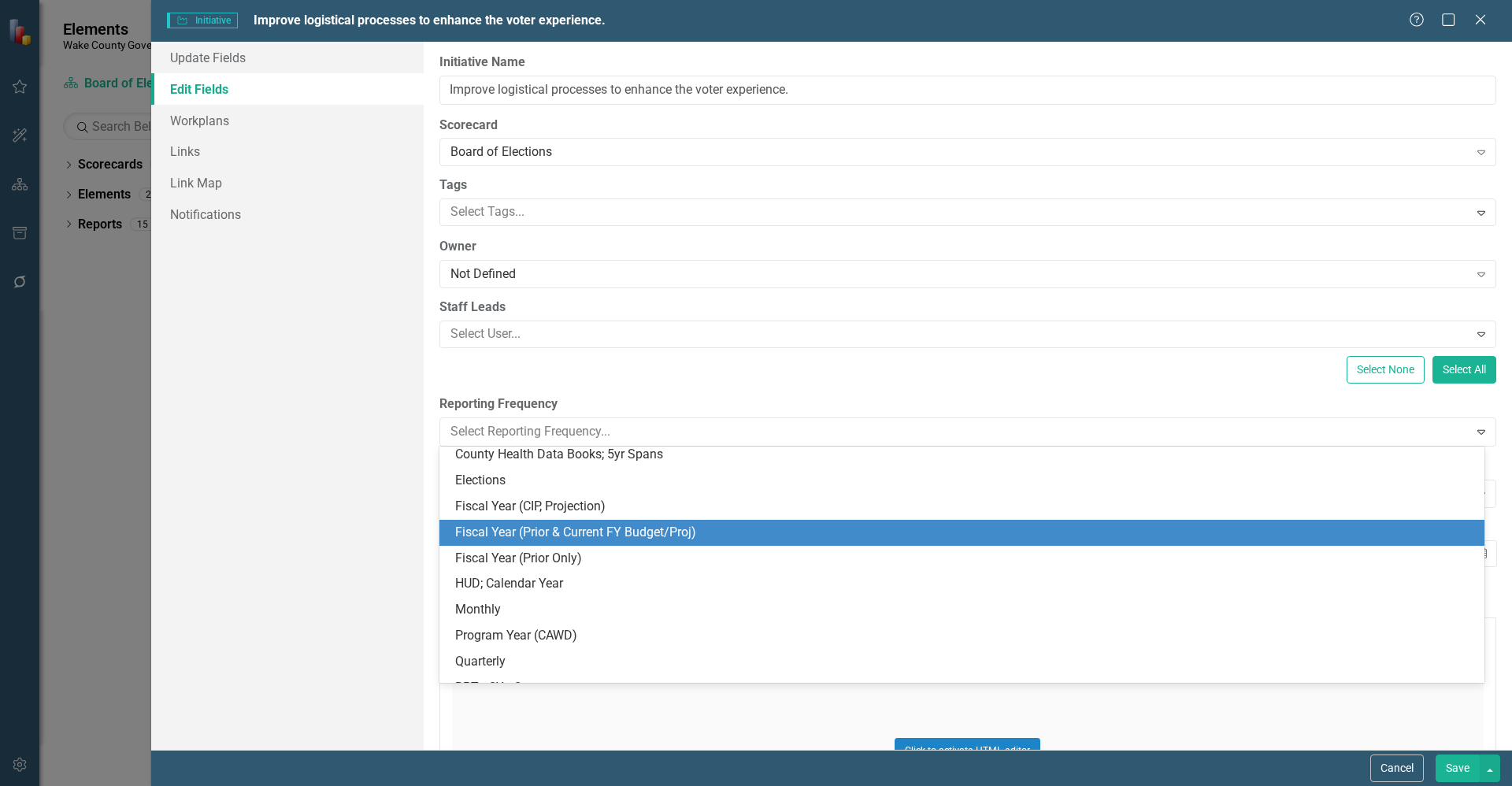
click at [630, 540] on div "Fiscal Year (Prior & Current FY Budget/Proj)" at bounding box center [965, 533] width 1020 height 18
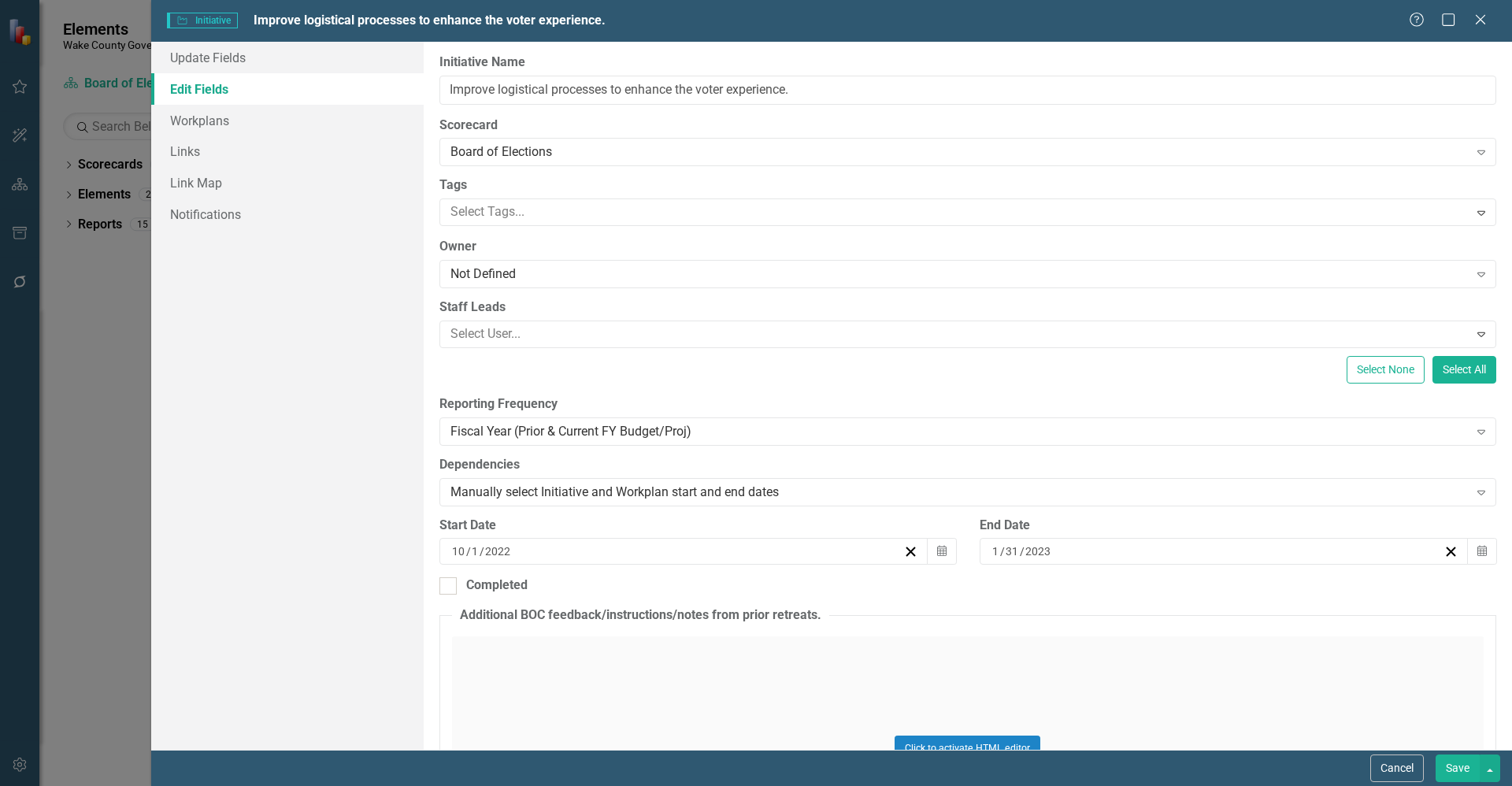
click at [1455, 768] on button "Save" at bounding box center [1458, 768] width 44 height 27
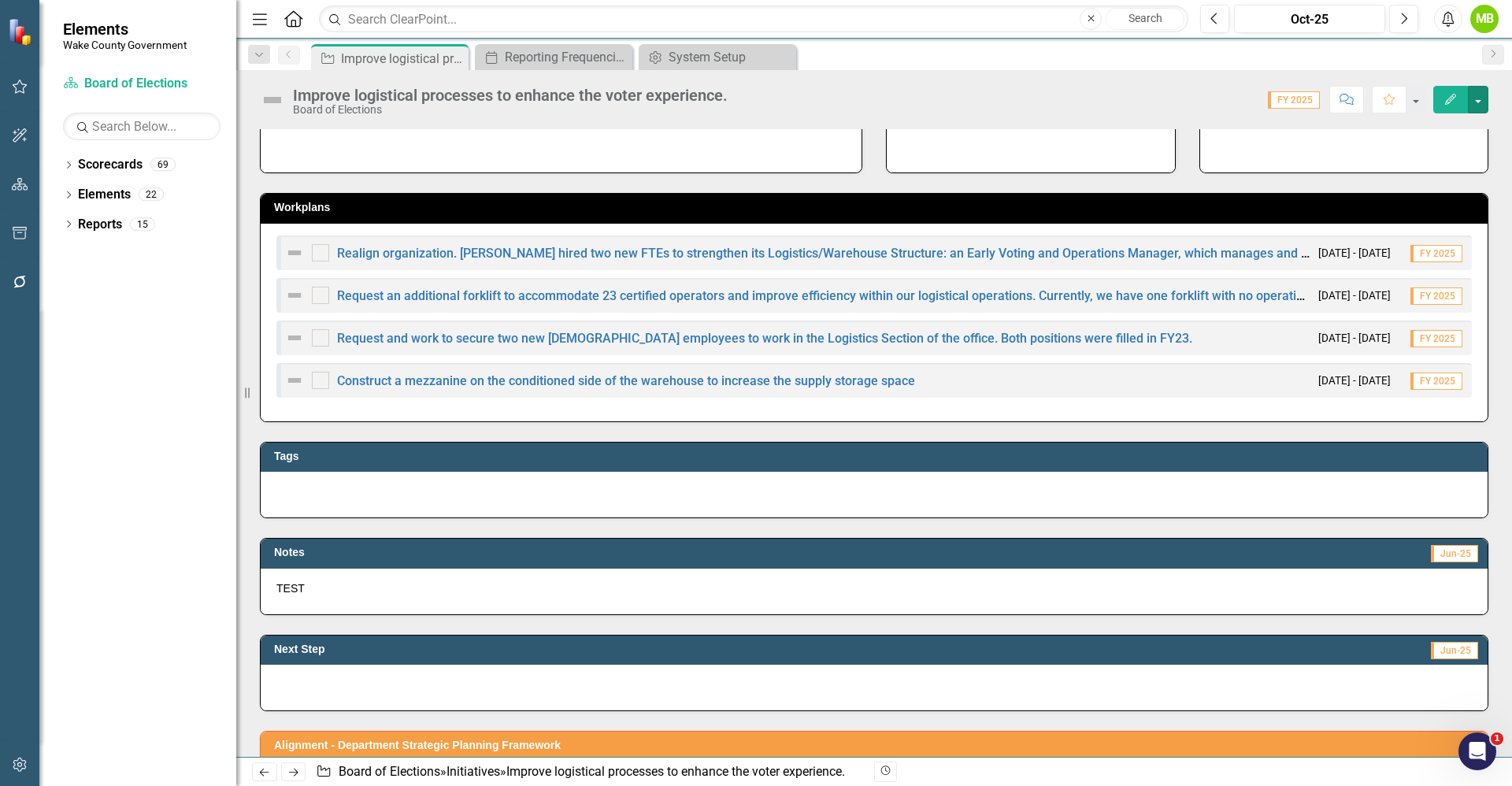
scroll to position [0, 0]
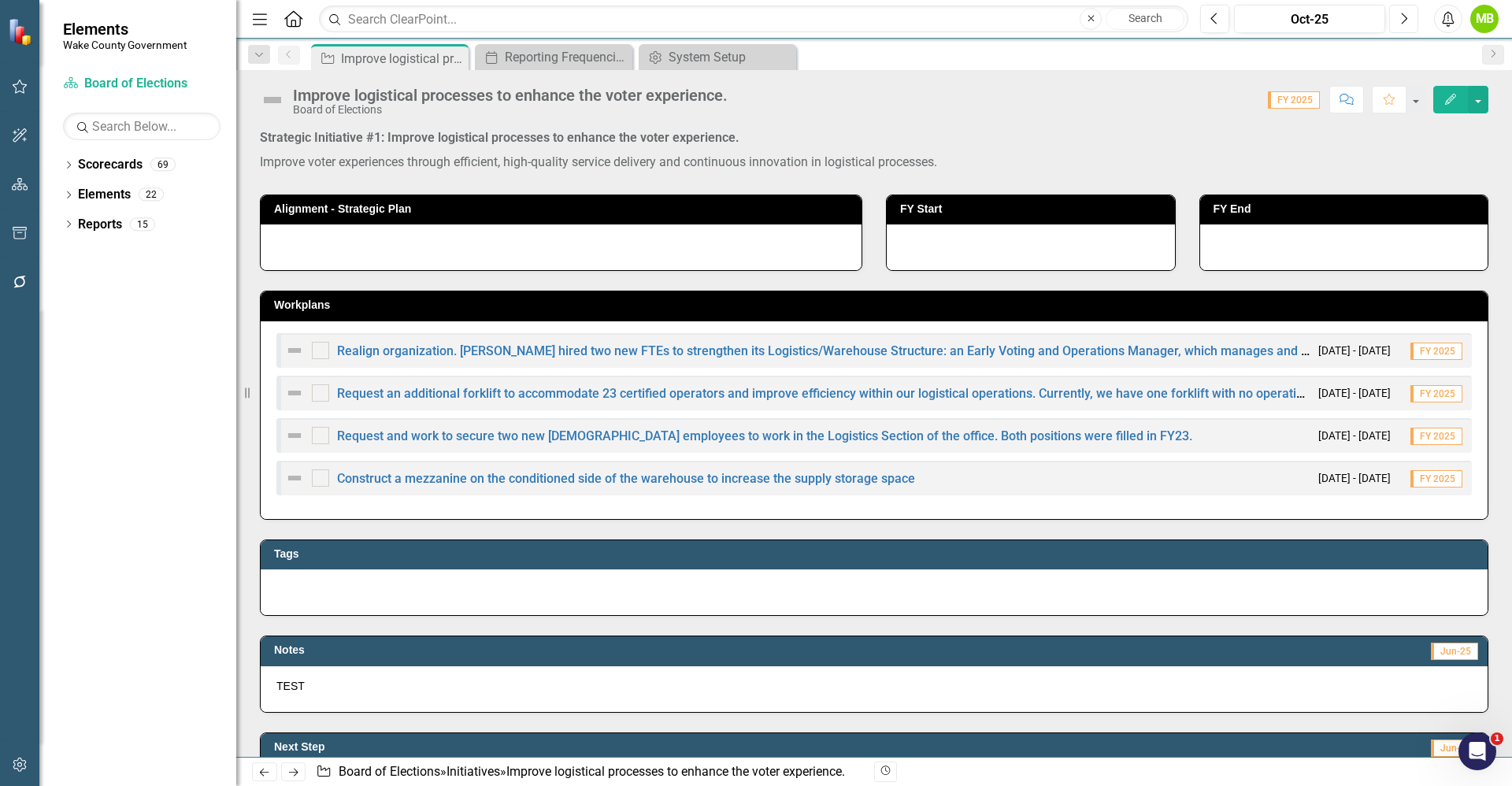
click at [1405, 31] on button "Next" at bounding box center [1404, 18] width 29 height 28
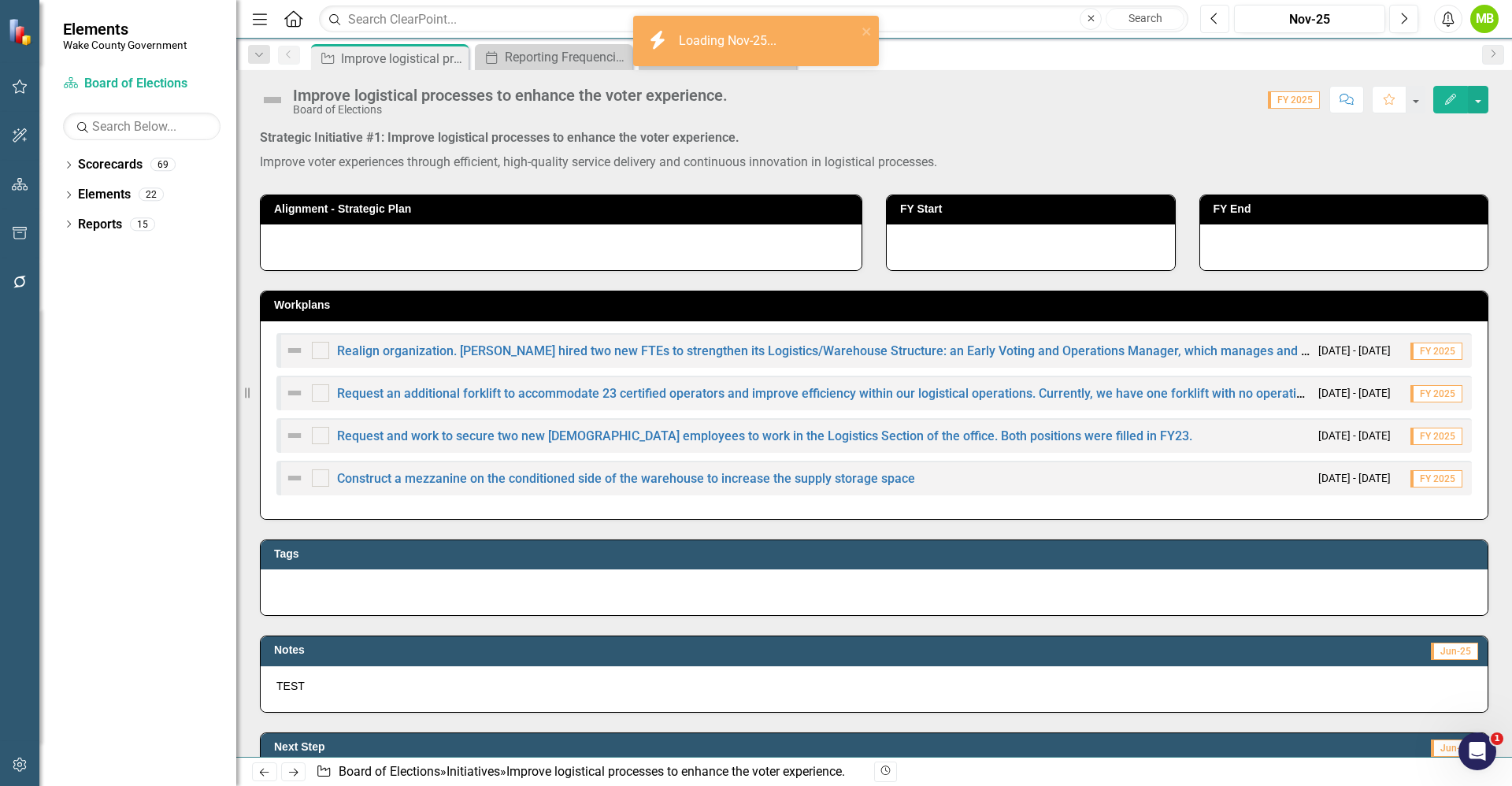
click at [1216, 26] on button "Previous" at bounding box center [1214, 18] width 29 height 28
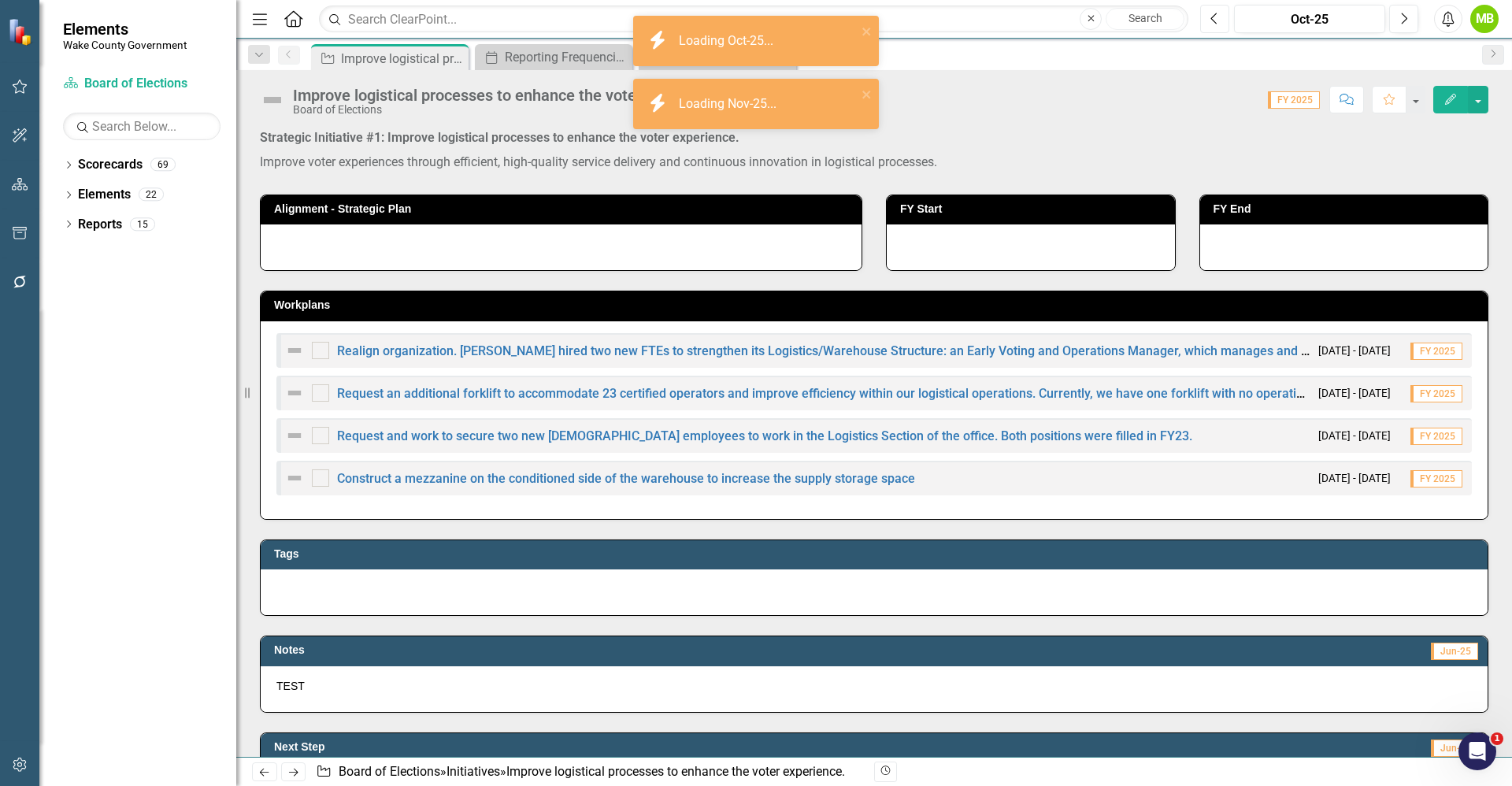
click at [1216, 26] on button "Previous" at bounding box center [1214, 18] width 29 height 28
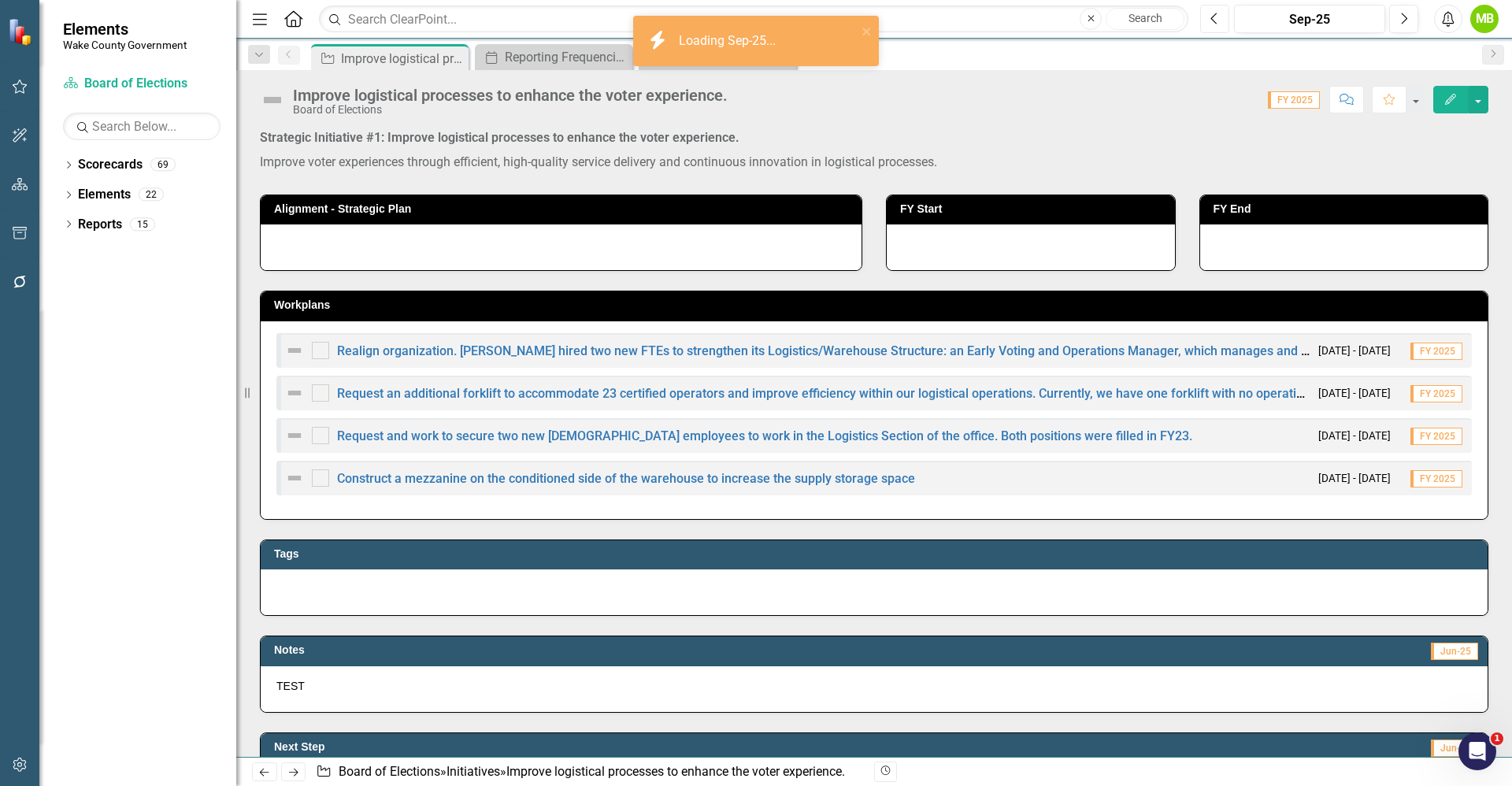
click at [1216, 26] on button "Previous" at bounding box center [1214, 18] width 29 height 28
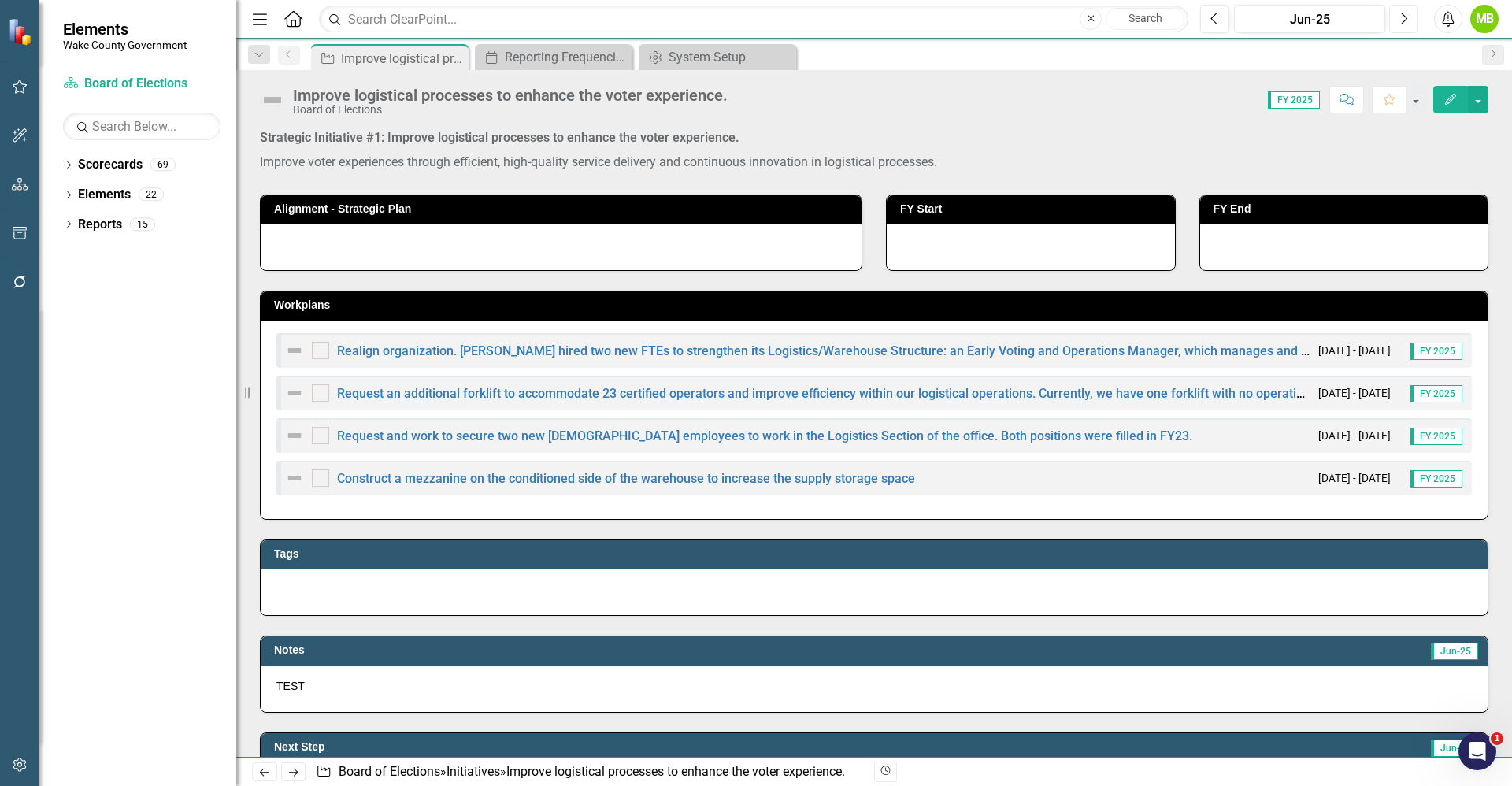
click at [1398, 18] on button "Next" at bounding box center [1404, 18] width 29 height 28
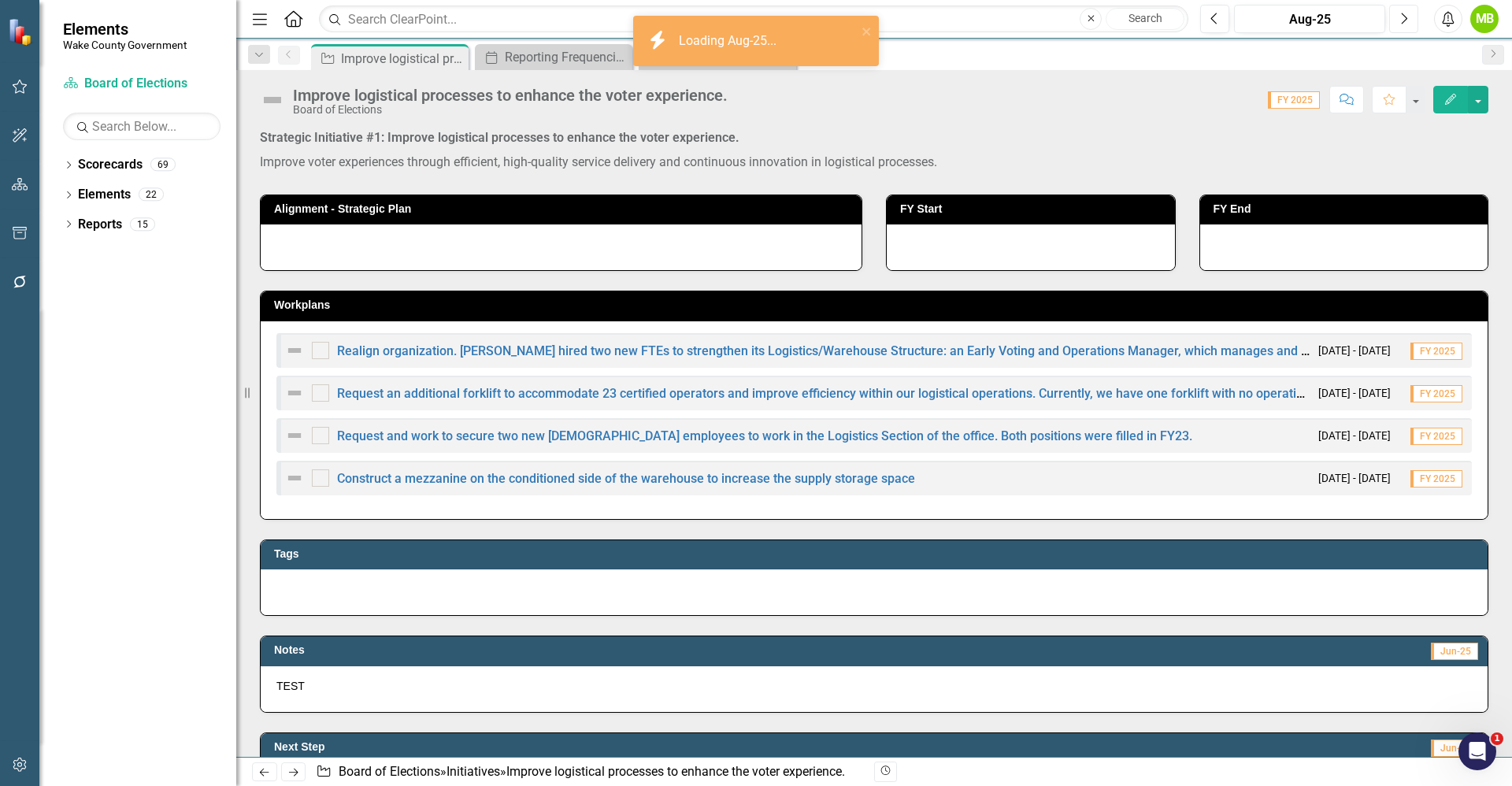
click at [1398, 18] on button "Next" at bounding box center [1404, 18] width 29 height 28
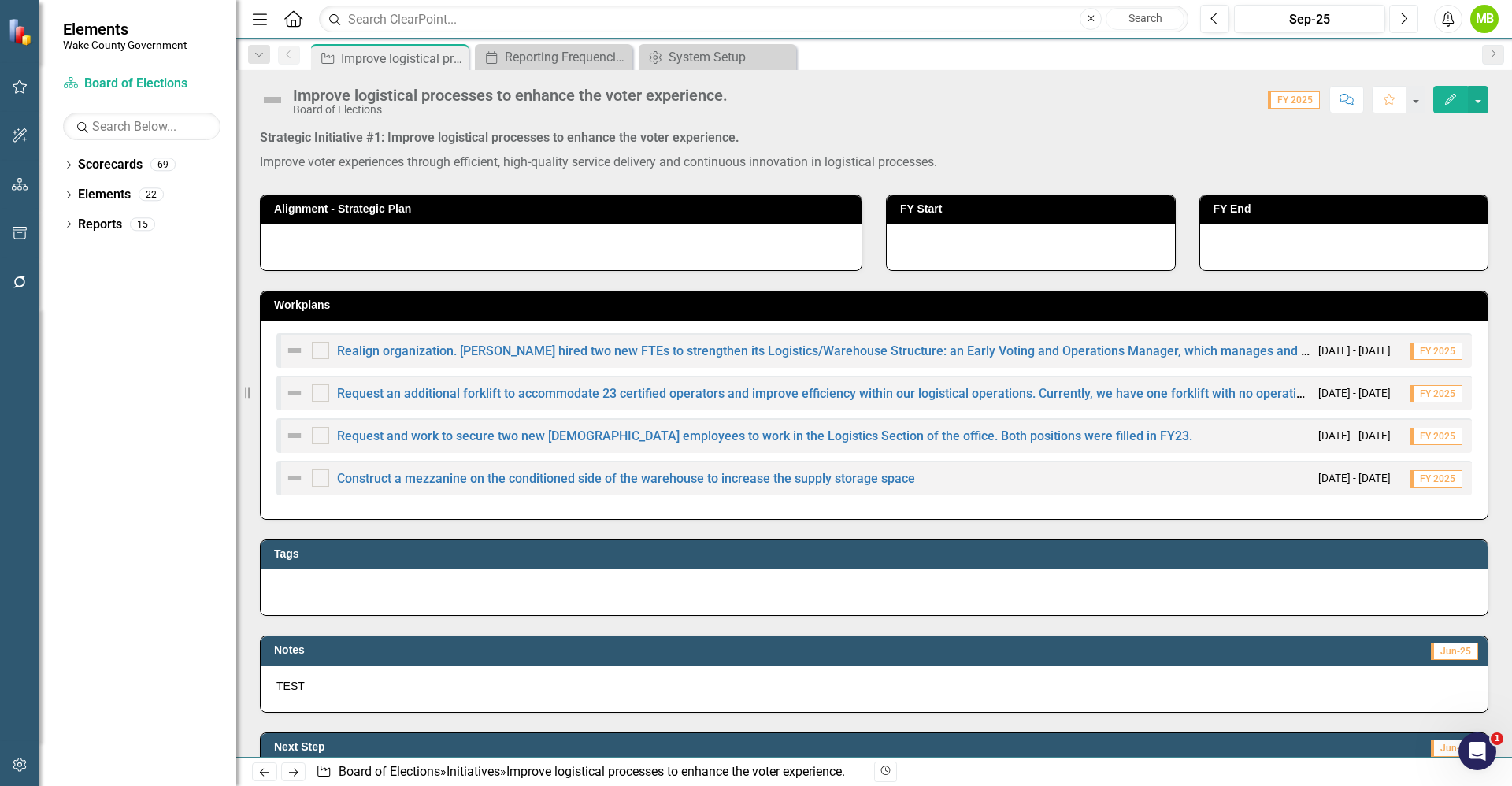
click at [1398, 27] on button "Next" at bounding box center [1404, 18] width 29 height 28
click at [1392, 33] on button "Next" at bounding box center [1404, 18] width 29 height 28
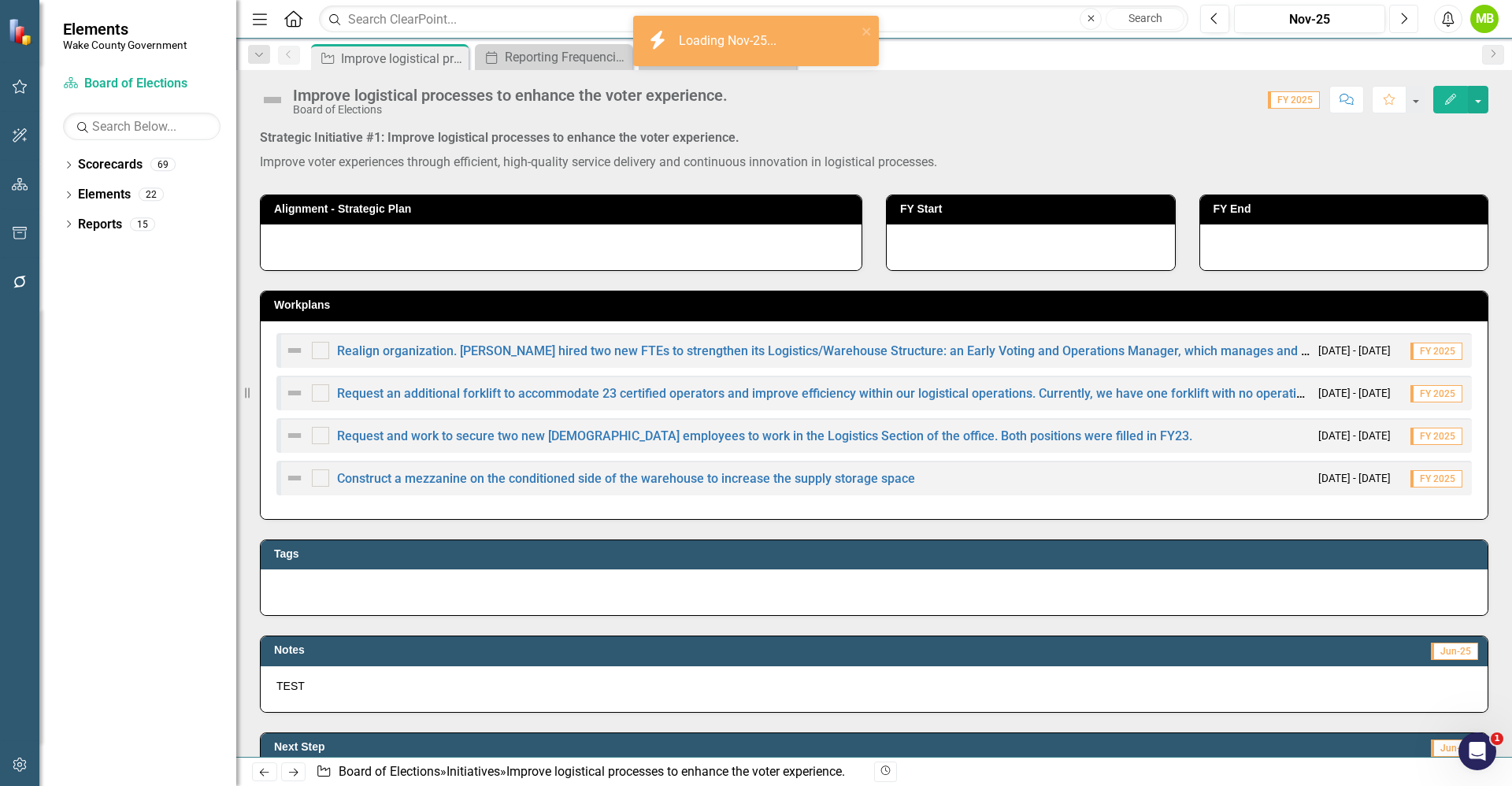
click at [1399, 21] on button "Next" at bounding box center [1404, 18] width 29 height 28
click at [1398, 21] on button "Next" at bounding box center [1404, 18] width 29 height 28
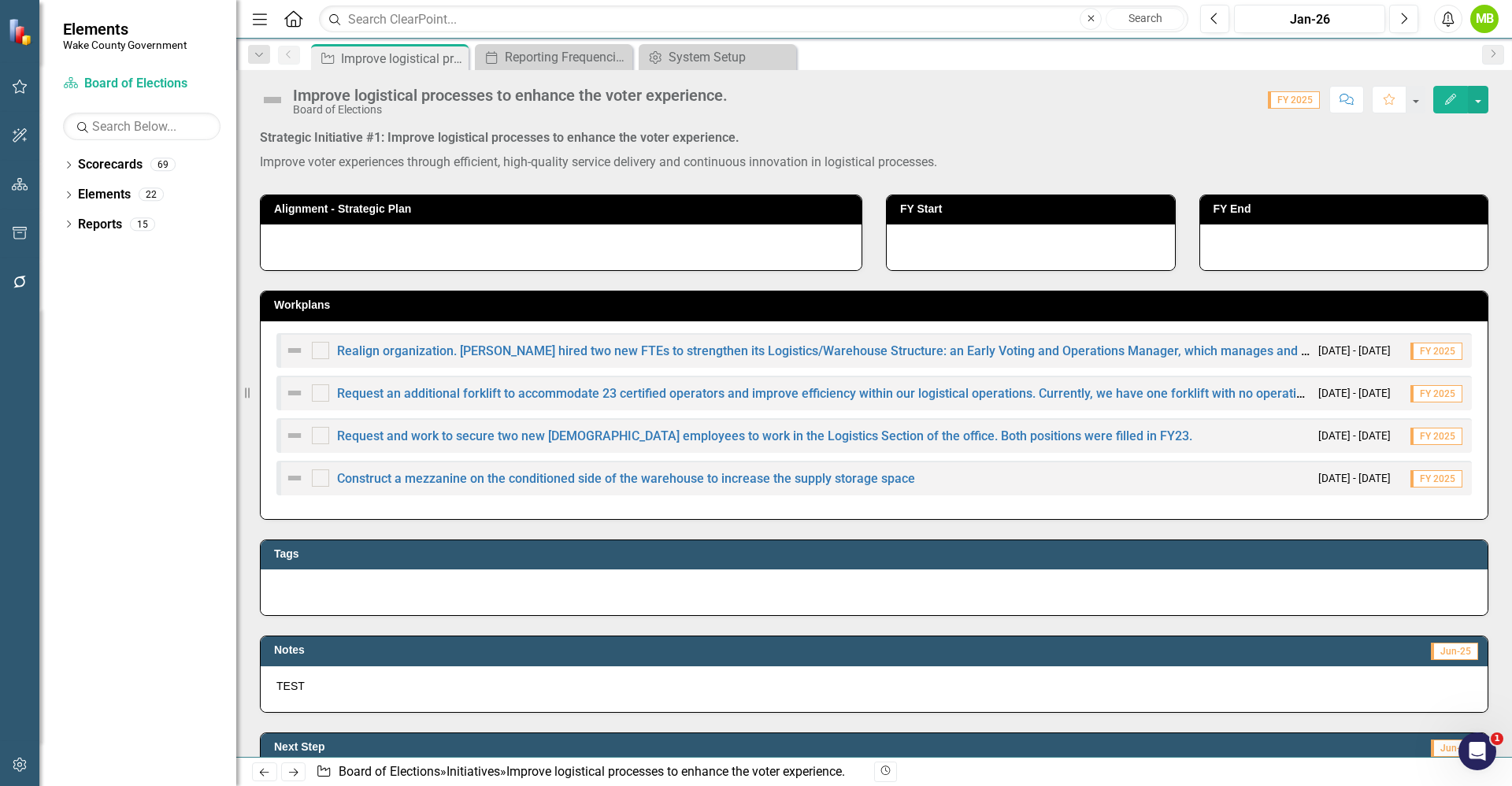
click at [1199, 18] on div "Previous Jan-26 Next Alerts MB User Edit Profile Disable Sound Silence Alerts H…" at bounding box center [1343, 18] width 318 height 28
click at [1210, 17] on button "Previous" at bounding box center [1214, 18] width 29 height 28
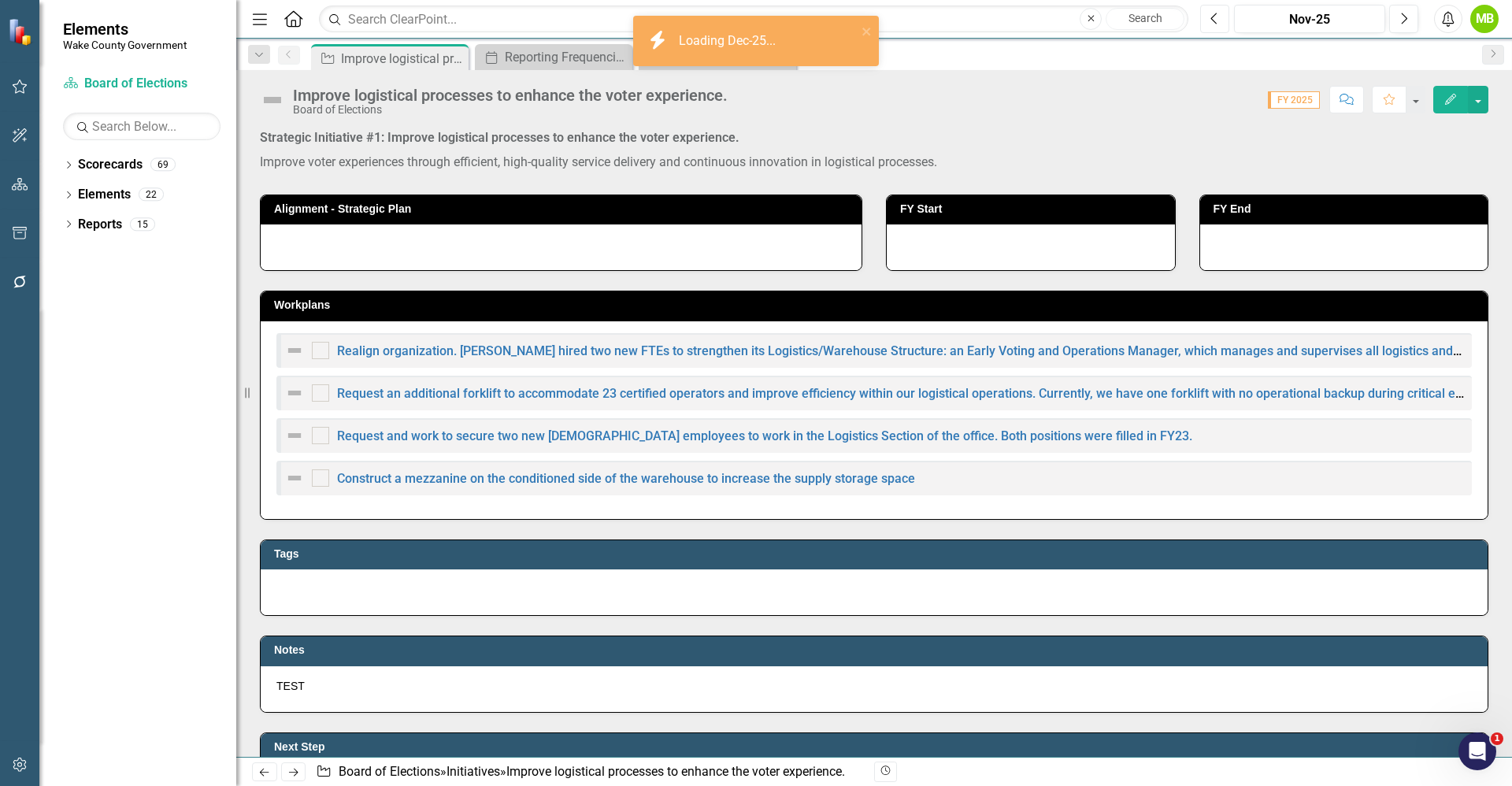
click at [1210, 17] on button "Previous" at bounding box center [1214, 18] width 29 height 28
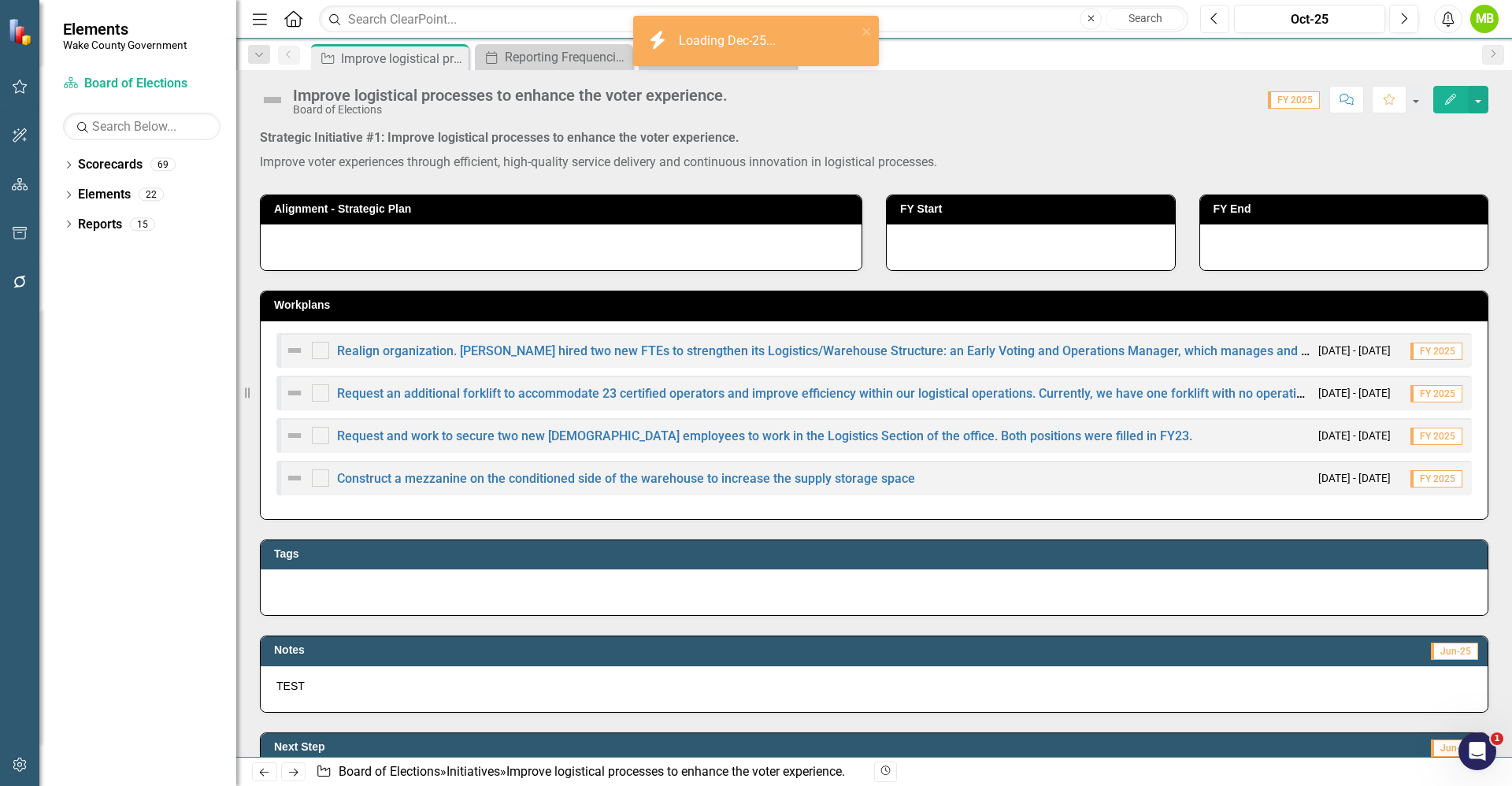
click at [1210, 17] on button "Previous" at bounding box center [1214, 18] width 29 height 28
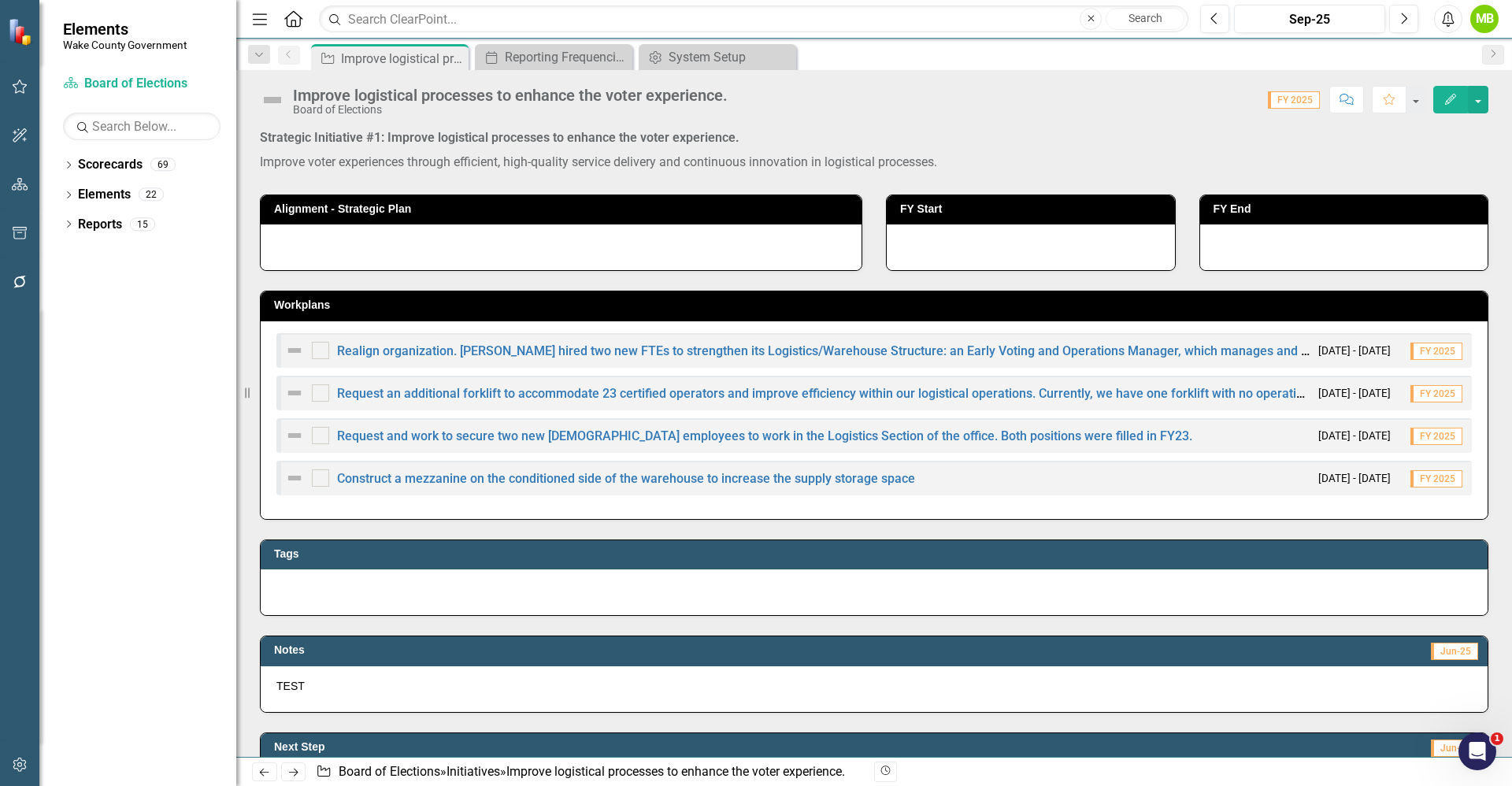
click at [1302, 106] on span "FY 2025" at bounding box center [1294, 100] width 52 height 18
click at [1302, 97] on span "FY 2025" at bounding box center [1294, 100] width 52 height 18
click at [1280, 106] on span "FY 2025" at bounding box center [1294, 100] width 52 height 18
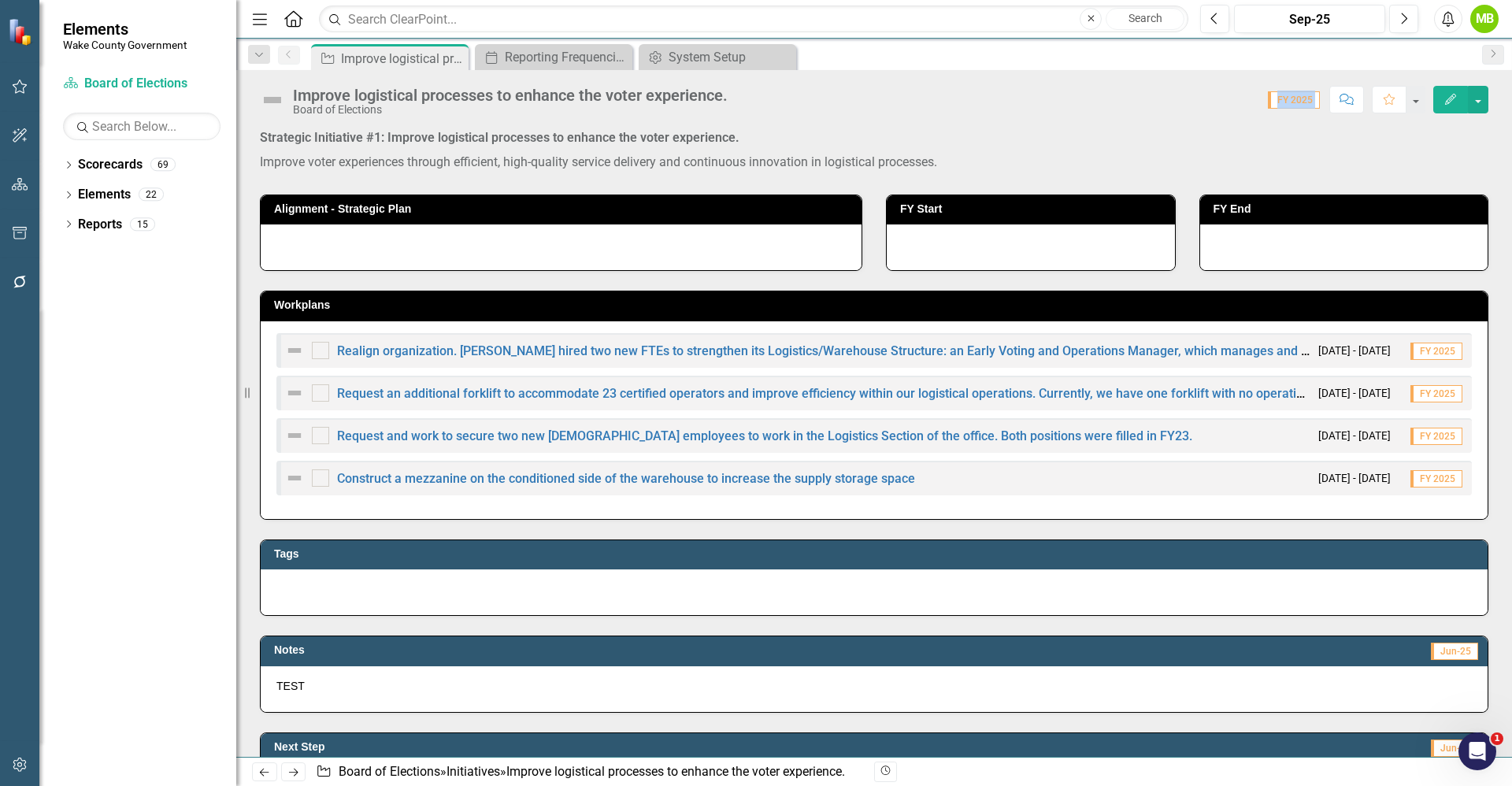
click at [1281, 121] on div "Improve logistical processes to enhance the voter experience. Board of Election…" at bounding box center [874, 414] width 1276 height 687
click at [564, 48] on div "Reporting Frequencies" at bounding box center [557, 57] width 104 height 19
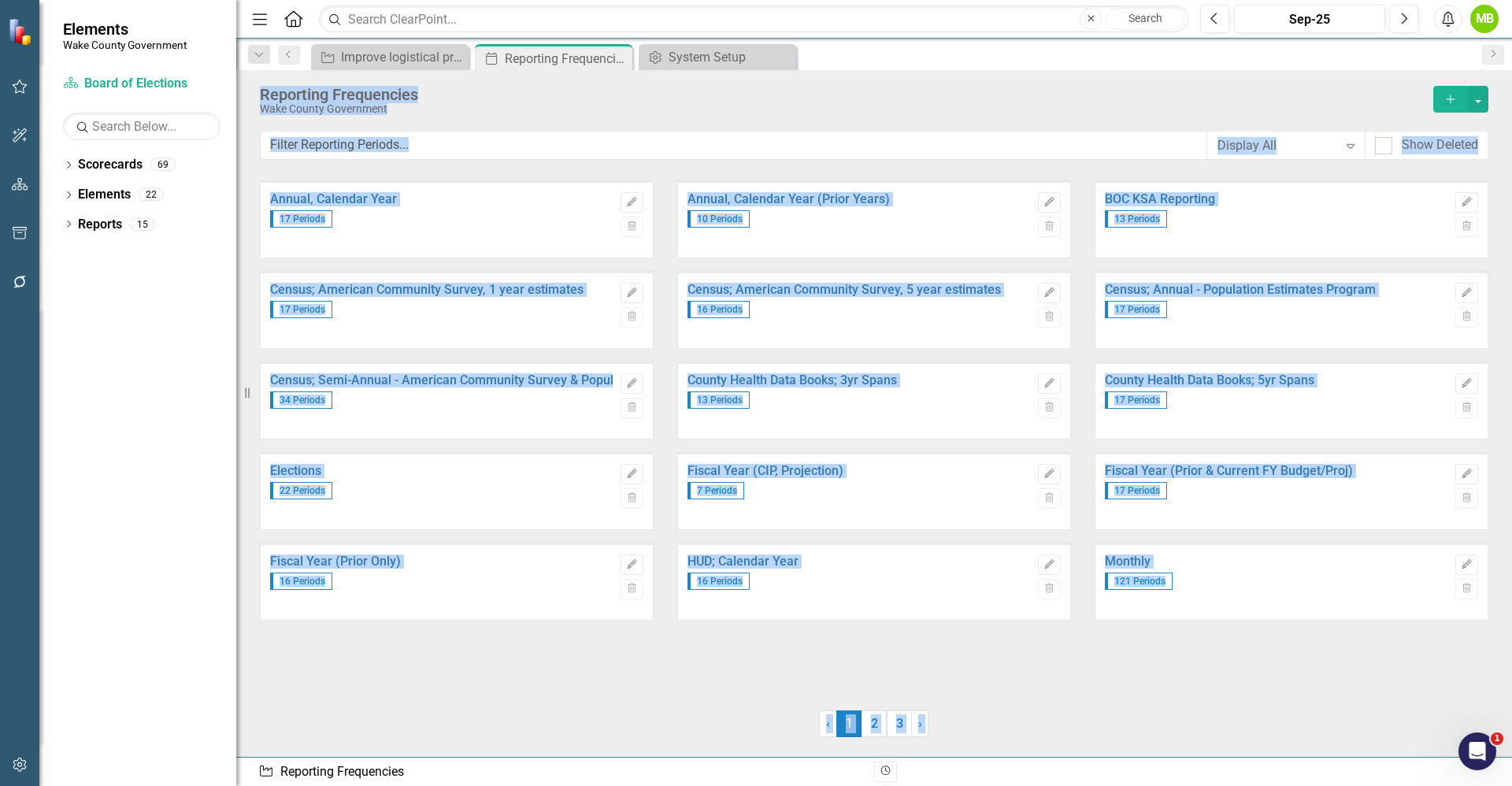
click at [791, 651] on div "Annual, Calendar Year 17 Periods Edit Trash Annual, Calendar Year (Prior Years)…" at bounding box center [874, 435] width 1228 height 511
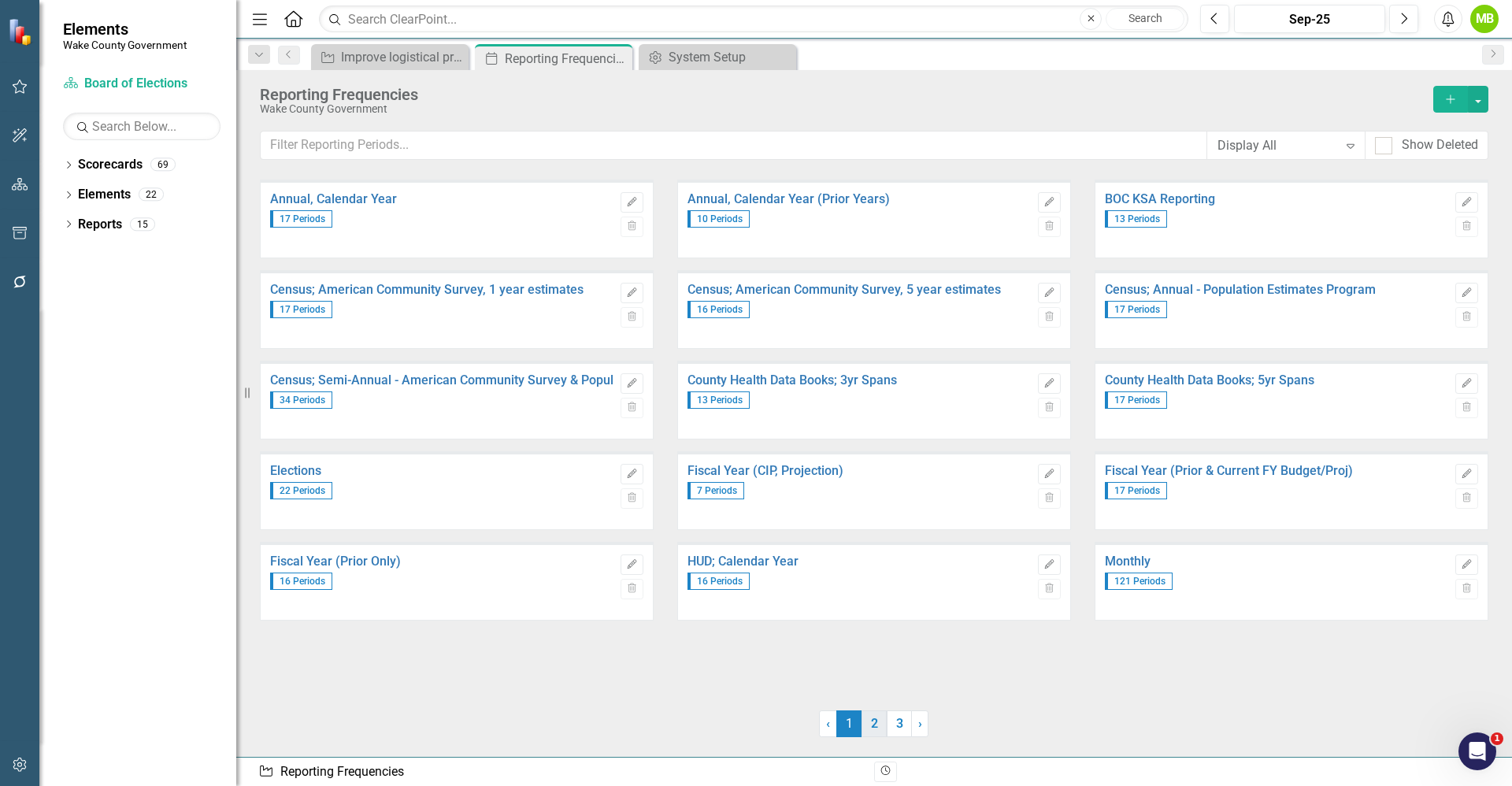
click at [880, 723] on link "2" at bounding box center [874, 724] width 26 height 26
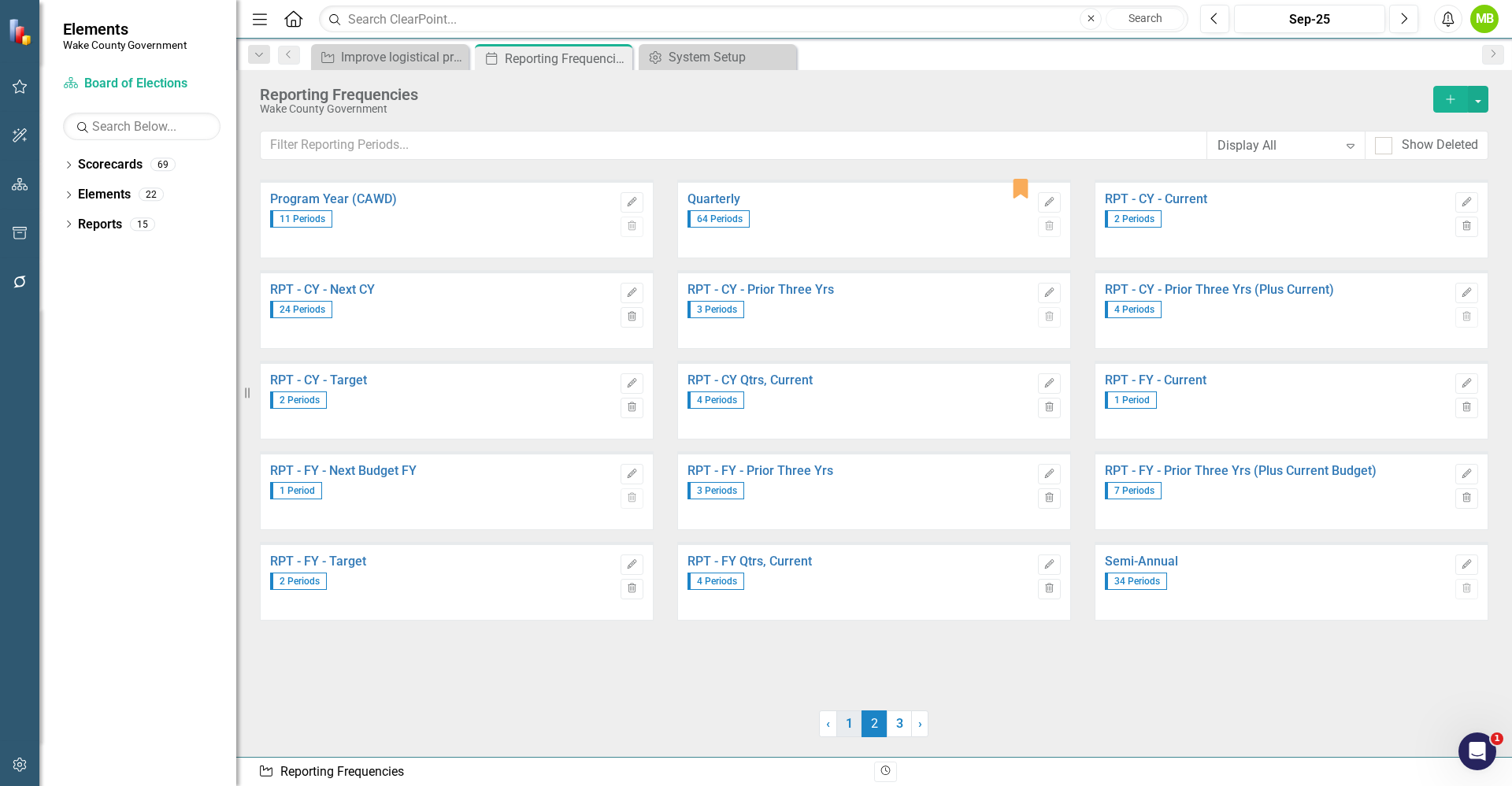
click at [839, 729] on link "1" at bounding box center [849, 724] width 26 height 26
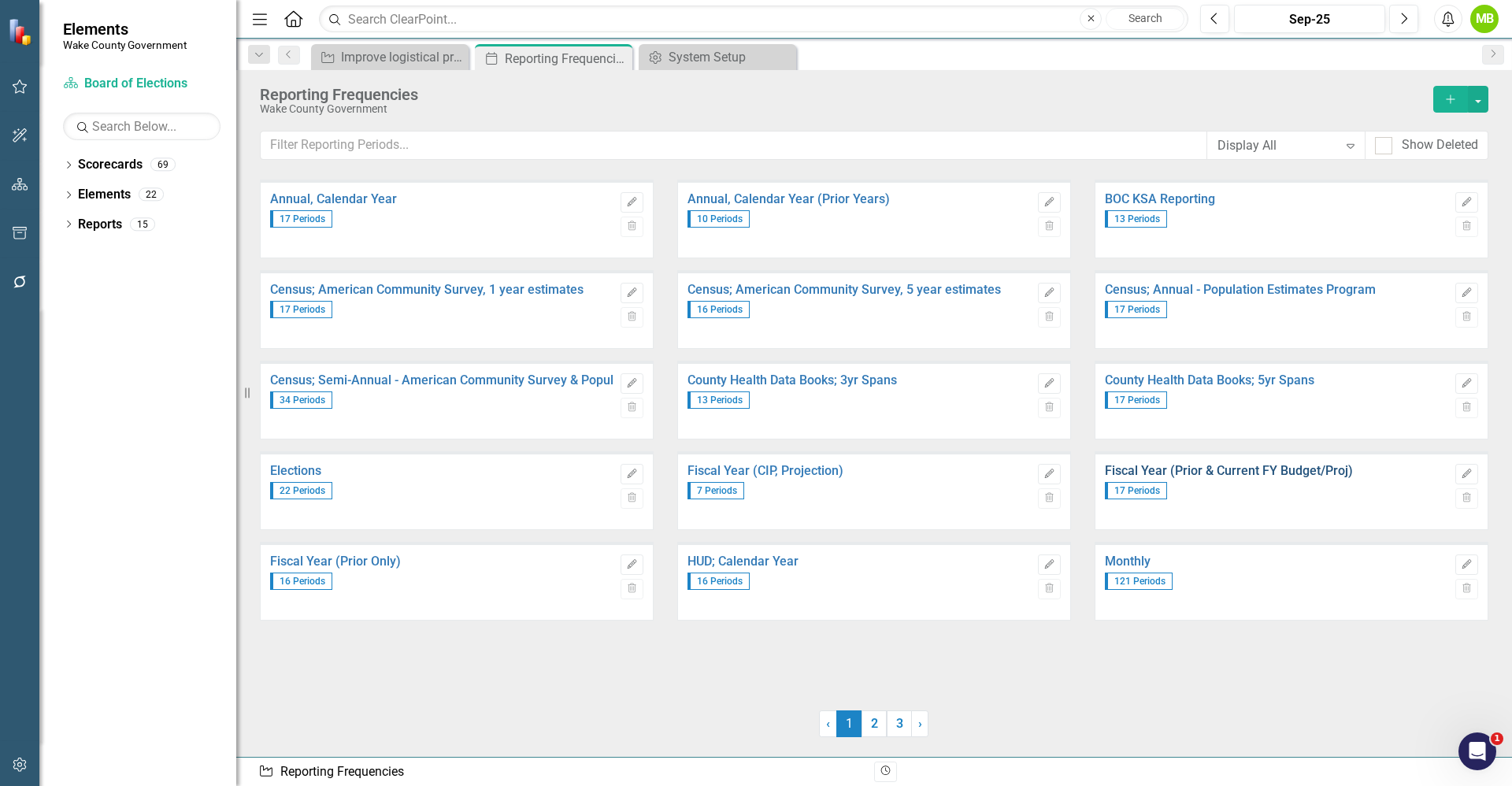
click at [1258, 466] on link "Fiscal Year (Prior & Current FY Budget/Proj)" at bounding box center [1276, 471] width 343 height 14
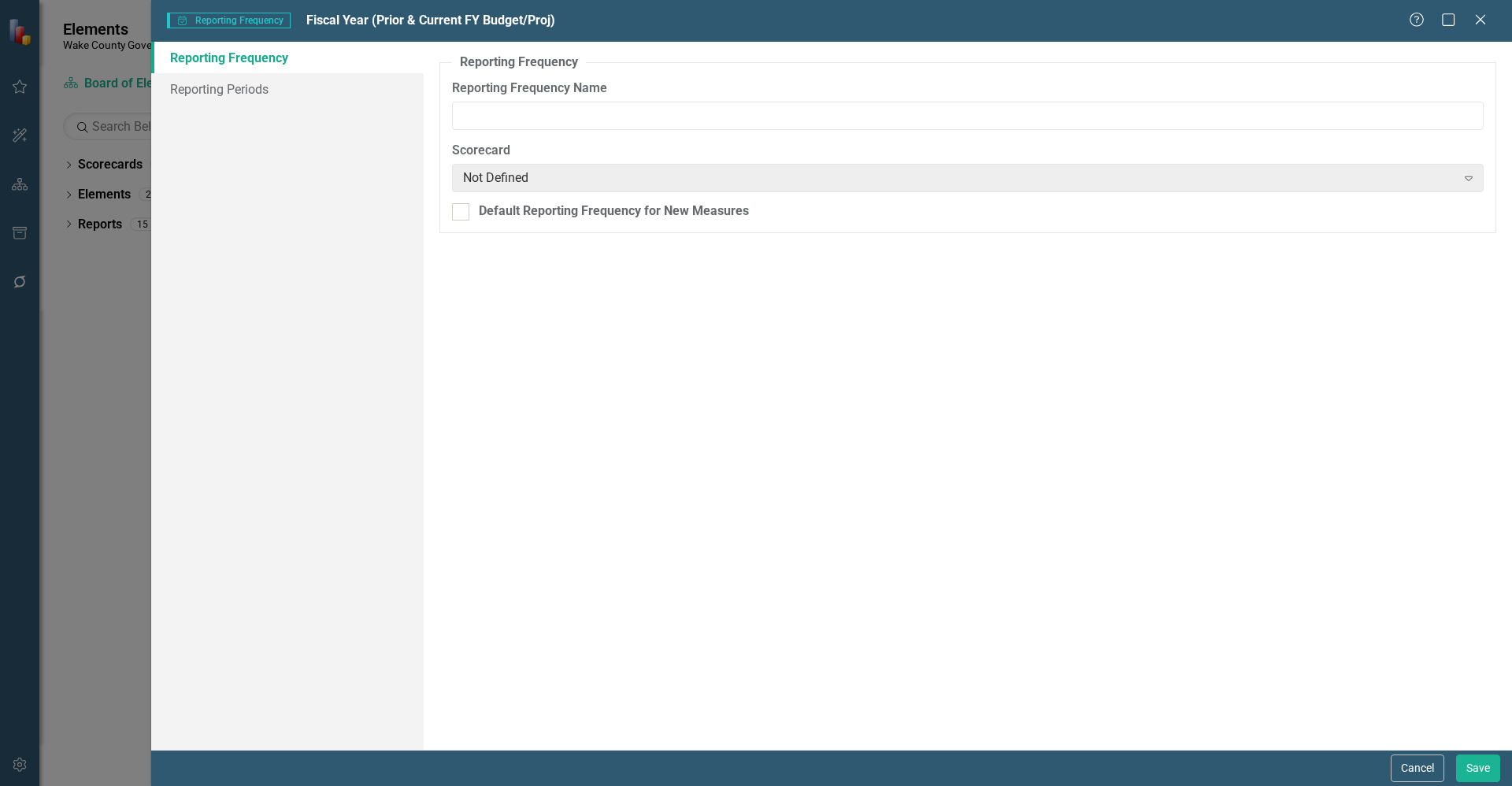
type input "Fiscal Year (Prior & Current FY Budget/Proj)"
click at [210, 99] on link "Reporting Periods" at bounding box center [287, 89] width 272 height 32
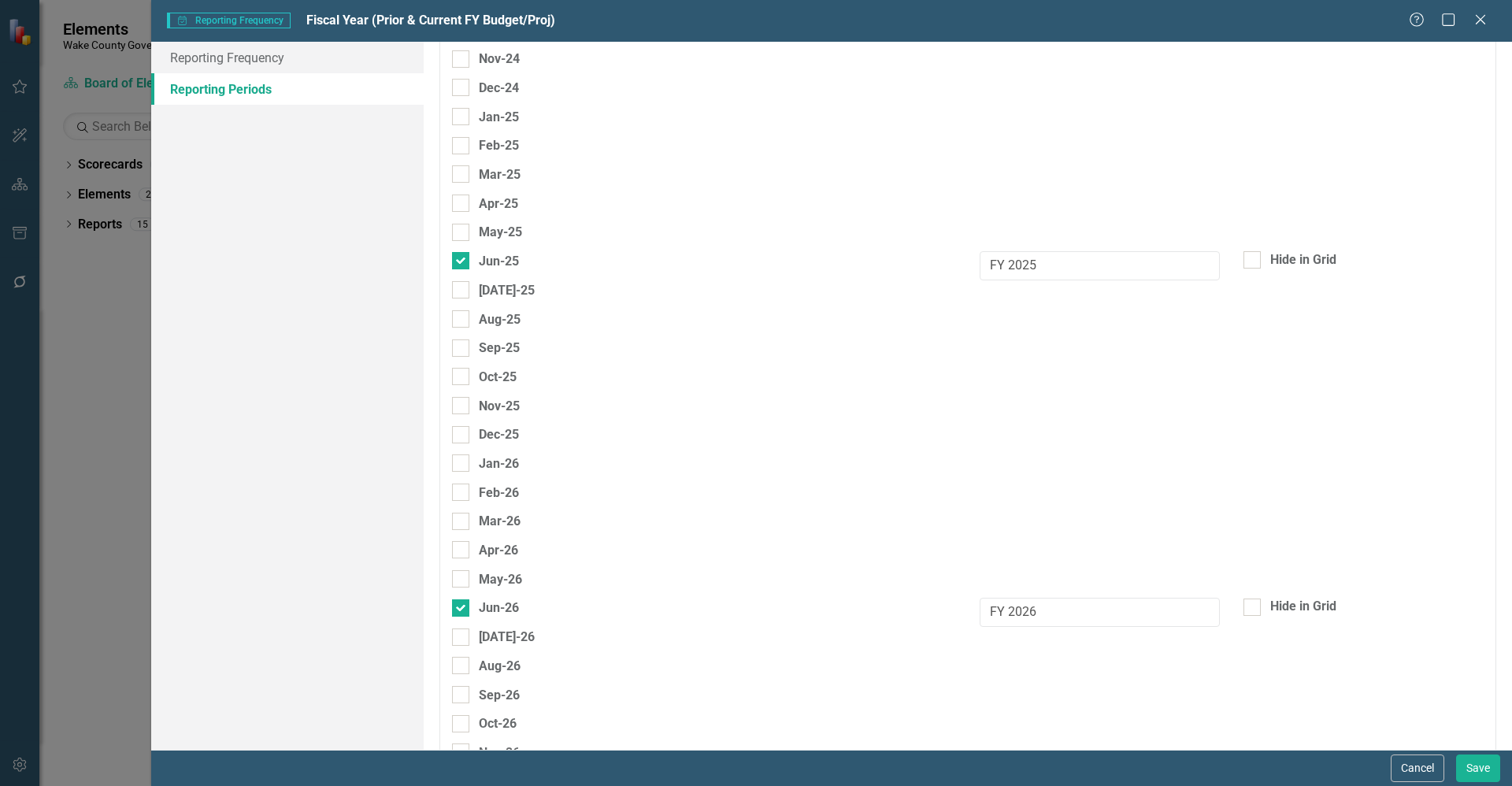
scroll to position [4015, 0]
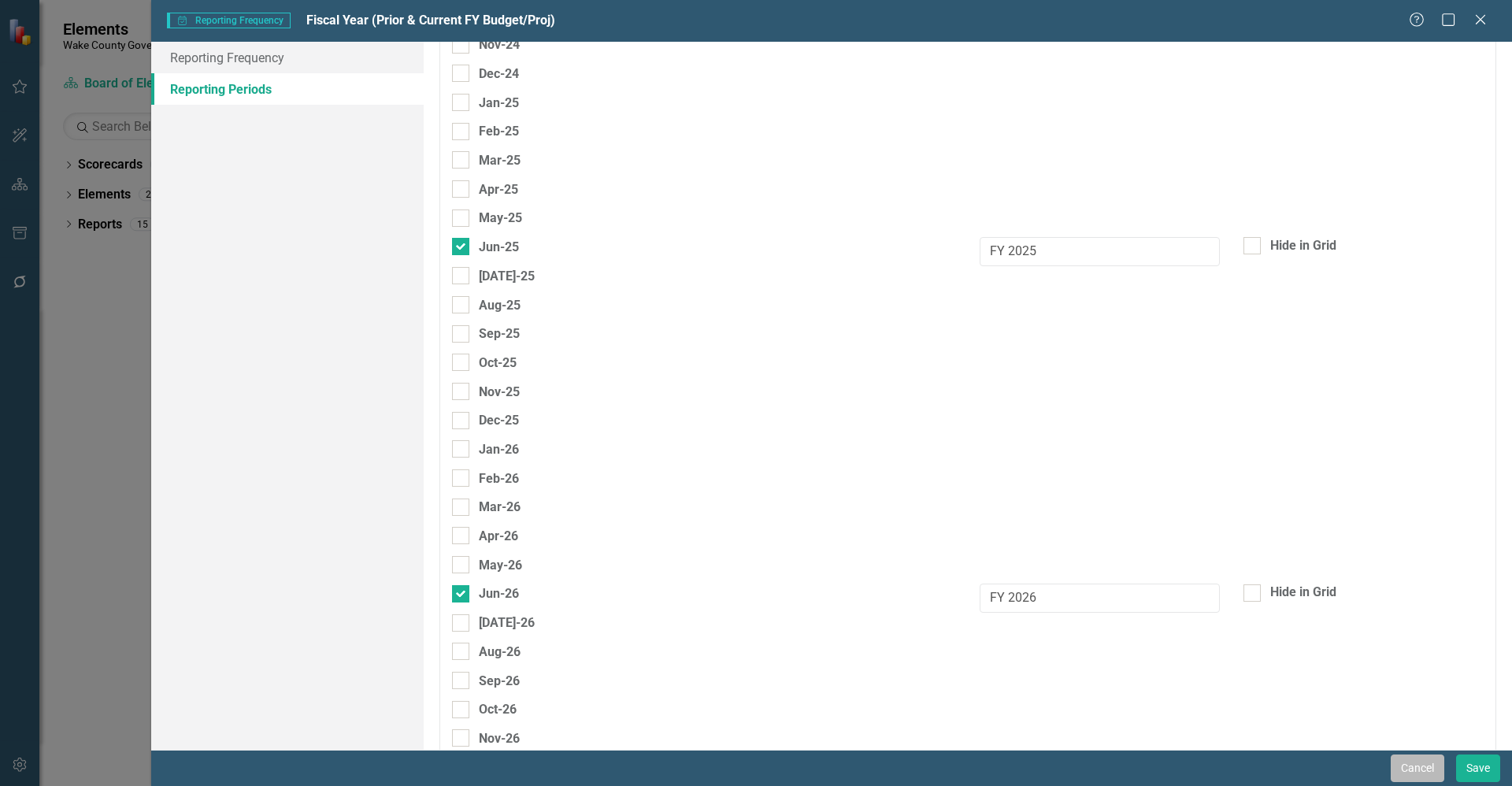
click at [1398, 772] on button "Cancel" at bounding box center [1418, 768] width 54 height 27
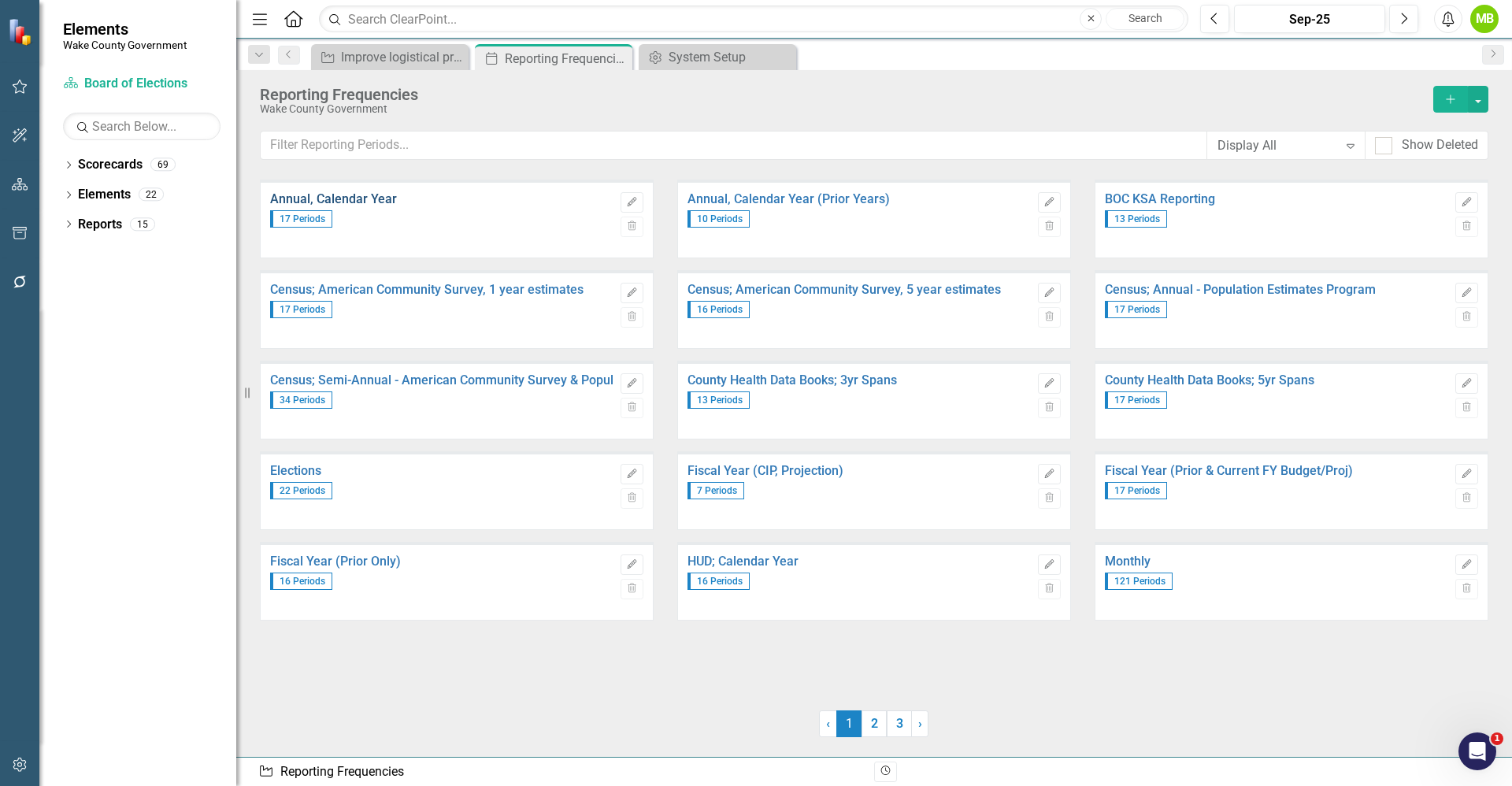
click at [358, 198] on link "Annual, Calendar Year" at bounding box center [441, 199] width 343 height 14
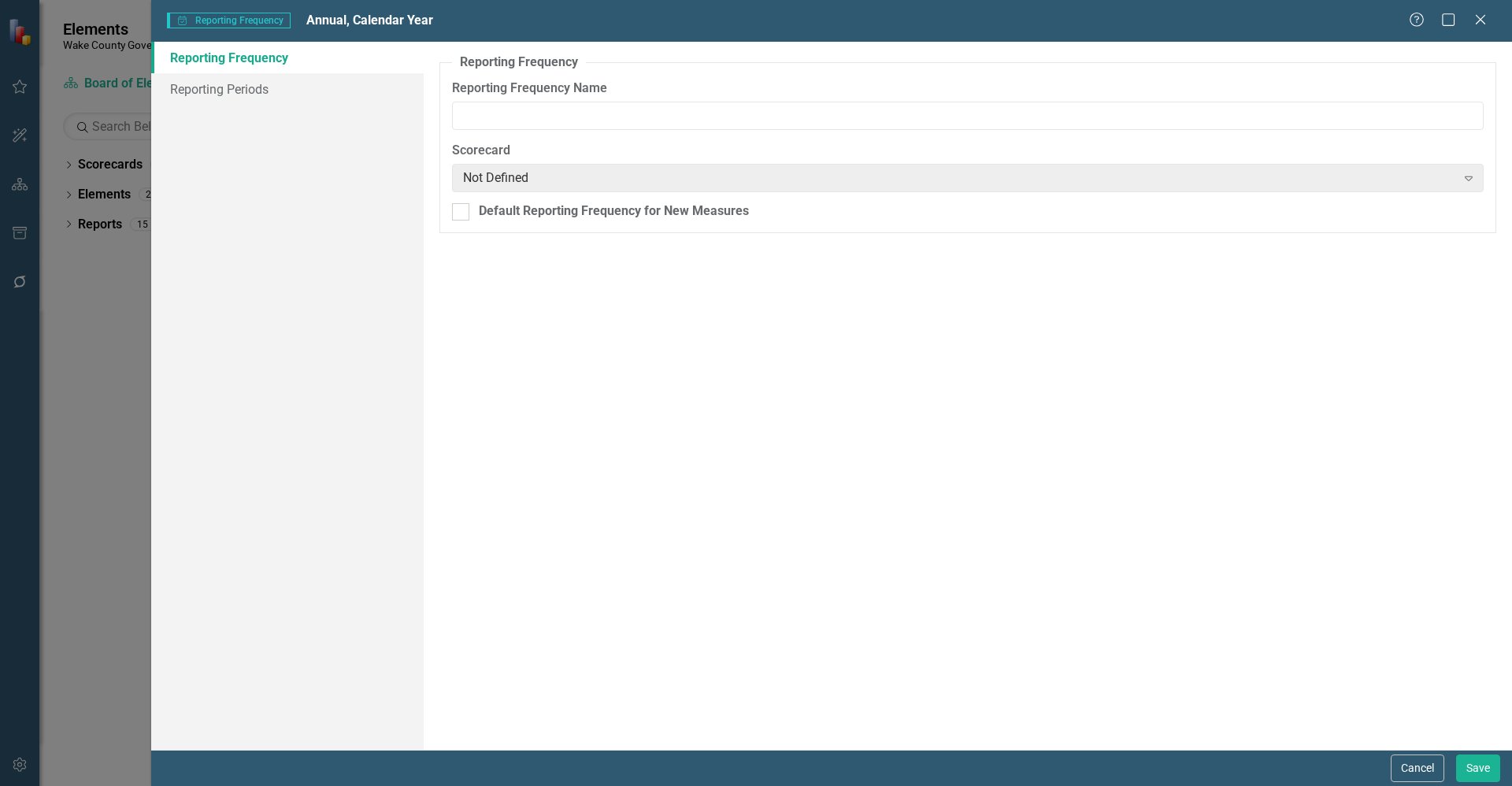
type input "Annual, Calendar Year"
click at [1437, 760] on button "Cancel" at bounding box center [1418, 768] width 54 height 27
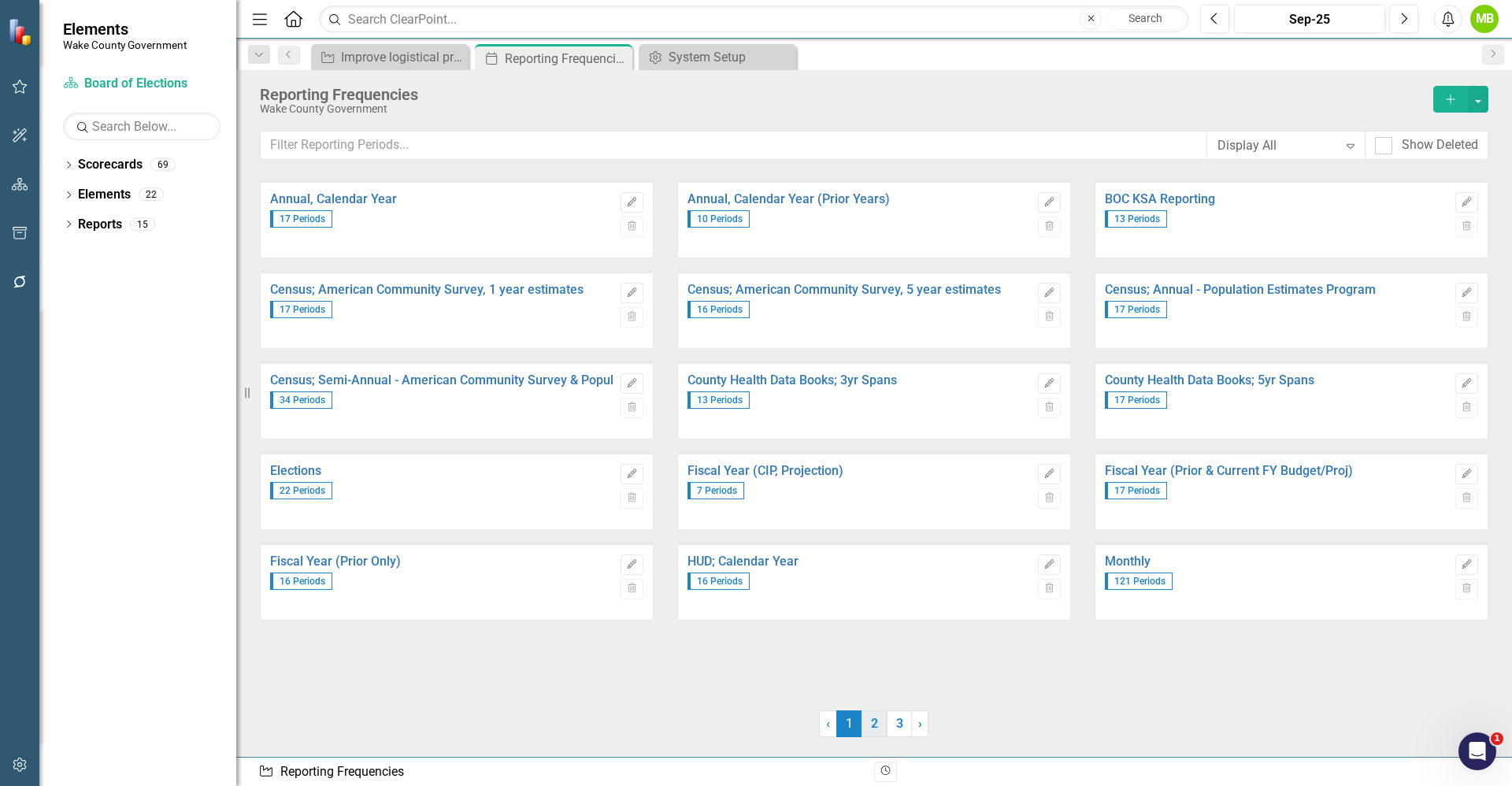
click at [876, 727] on link "2" at bounding box center [874, 724] width 26 height 26
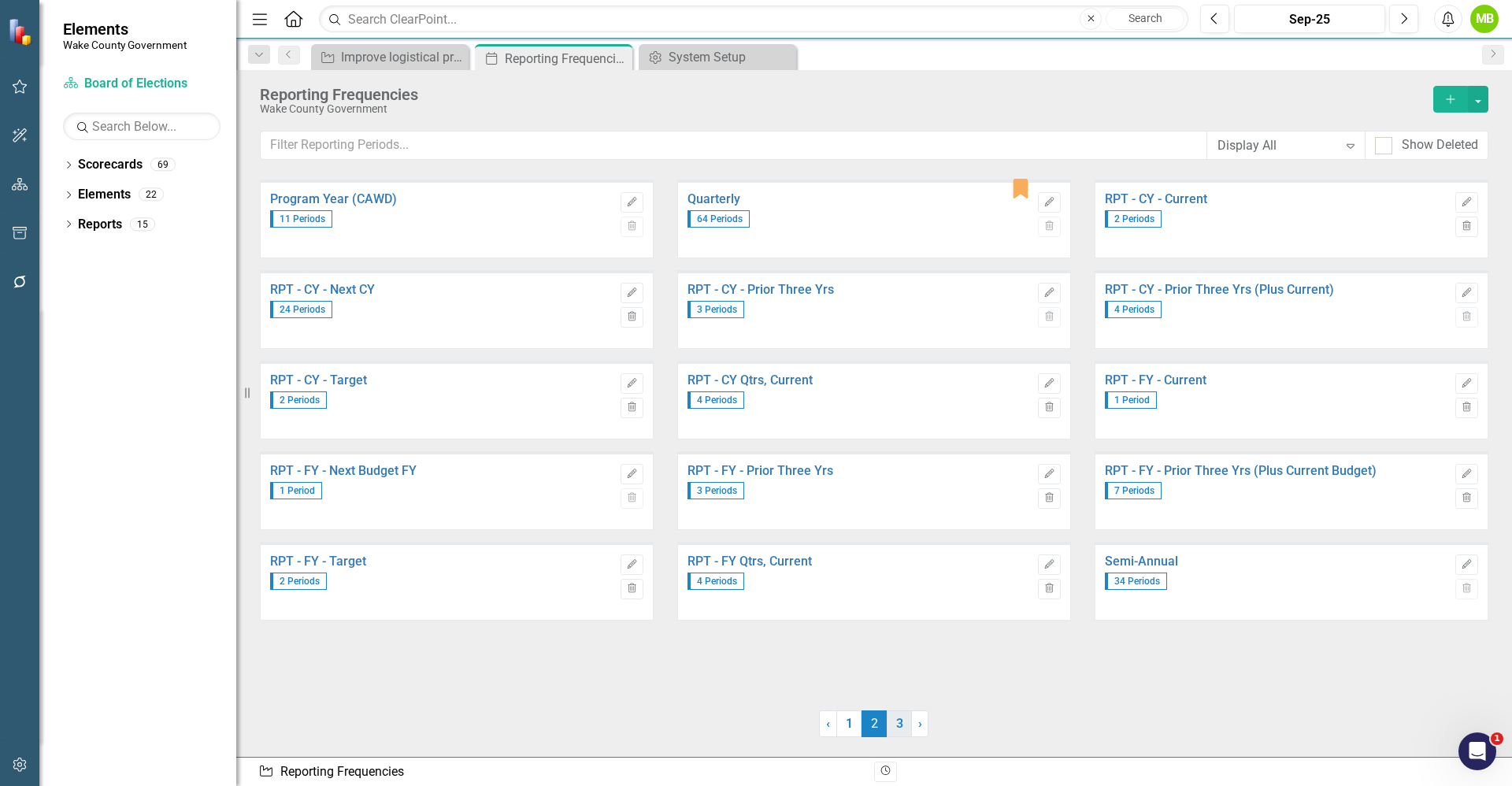
click at [904, 729] on link "3" at bounding box center [899, 724] width 26 height 26
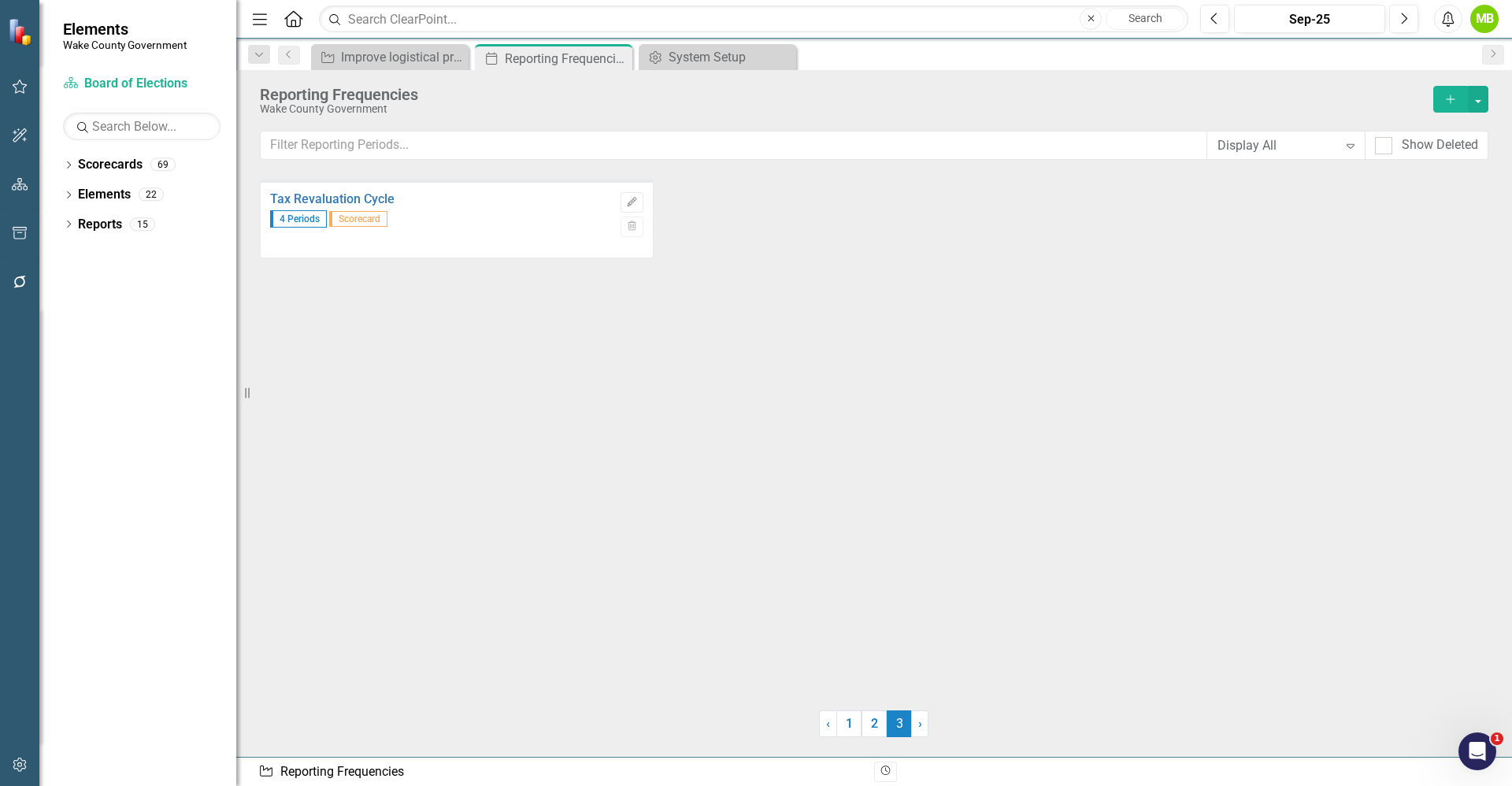
click at [1440, 106] on button "Add" at bounding box center [1450, 99] width 34 height 26
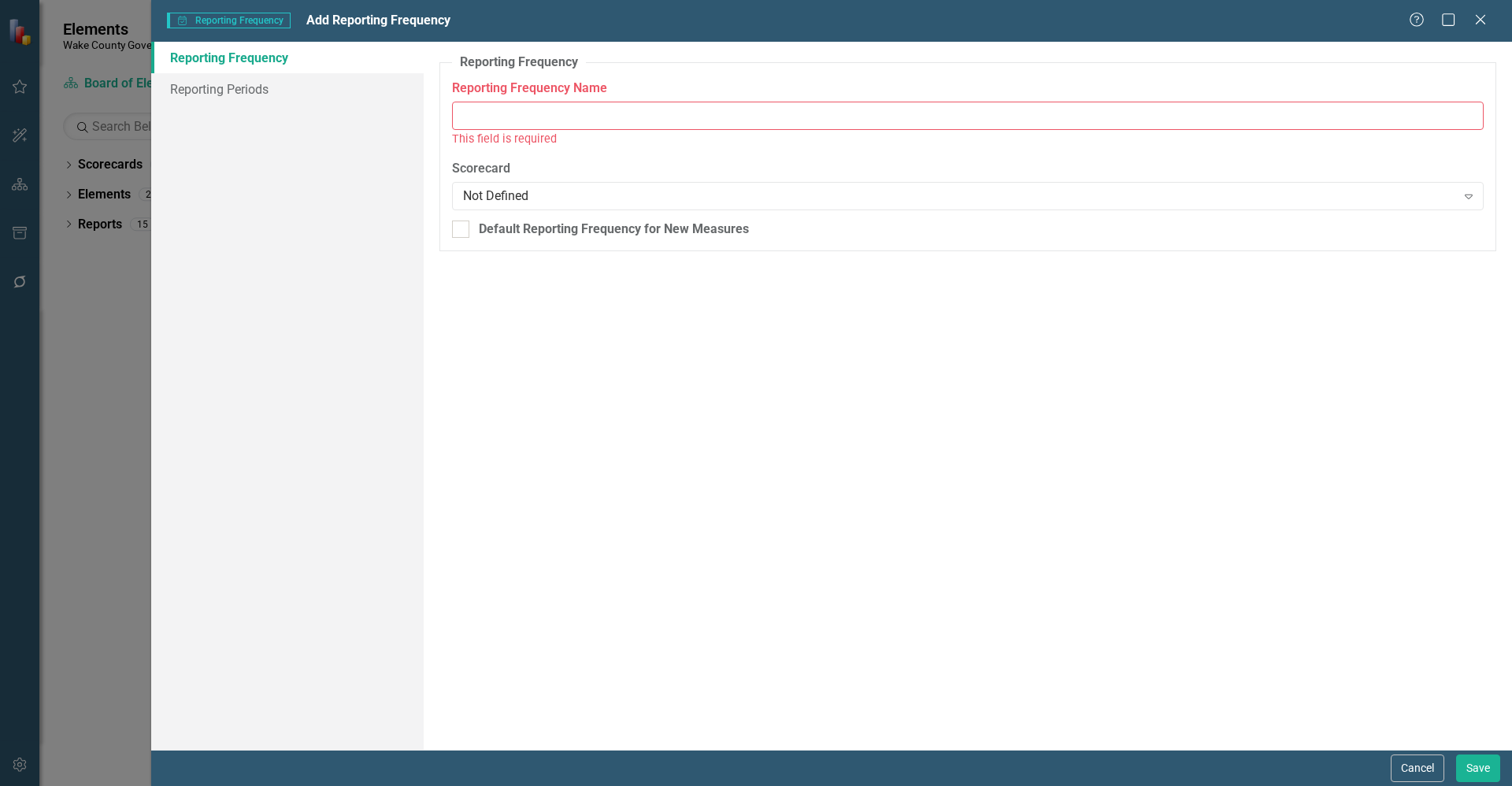
click at [613, 124] on input "Reporting Frequency Name" at bounding box center [968, 115] width 1032 height 29
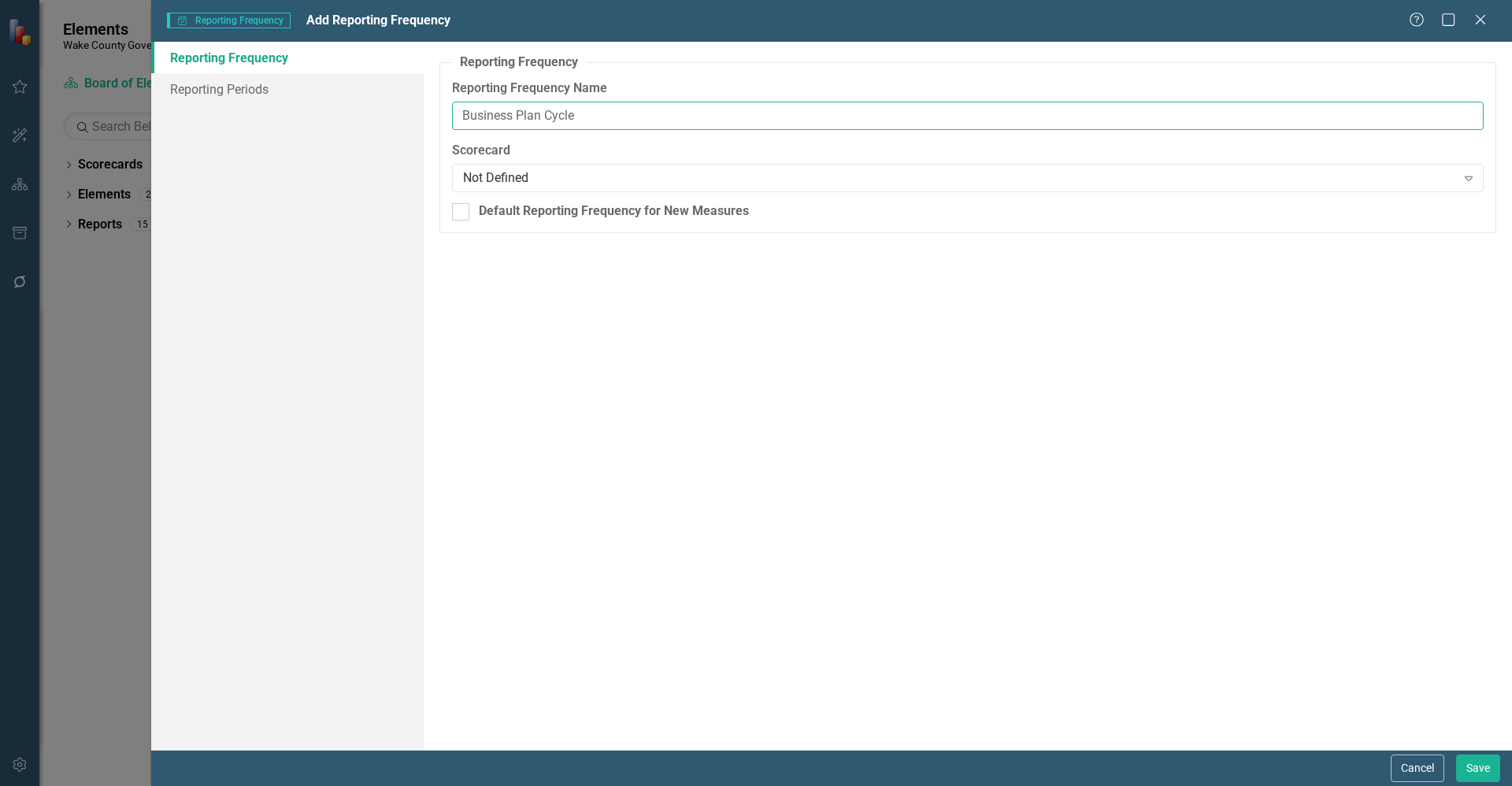
type input "Business Plan Cycle"
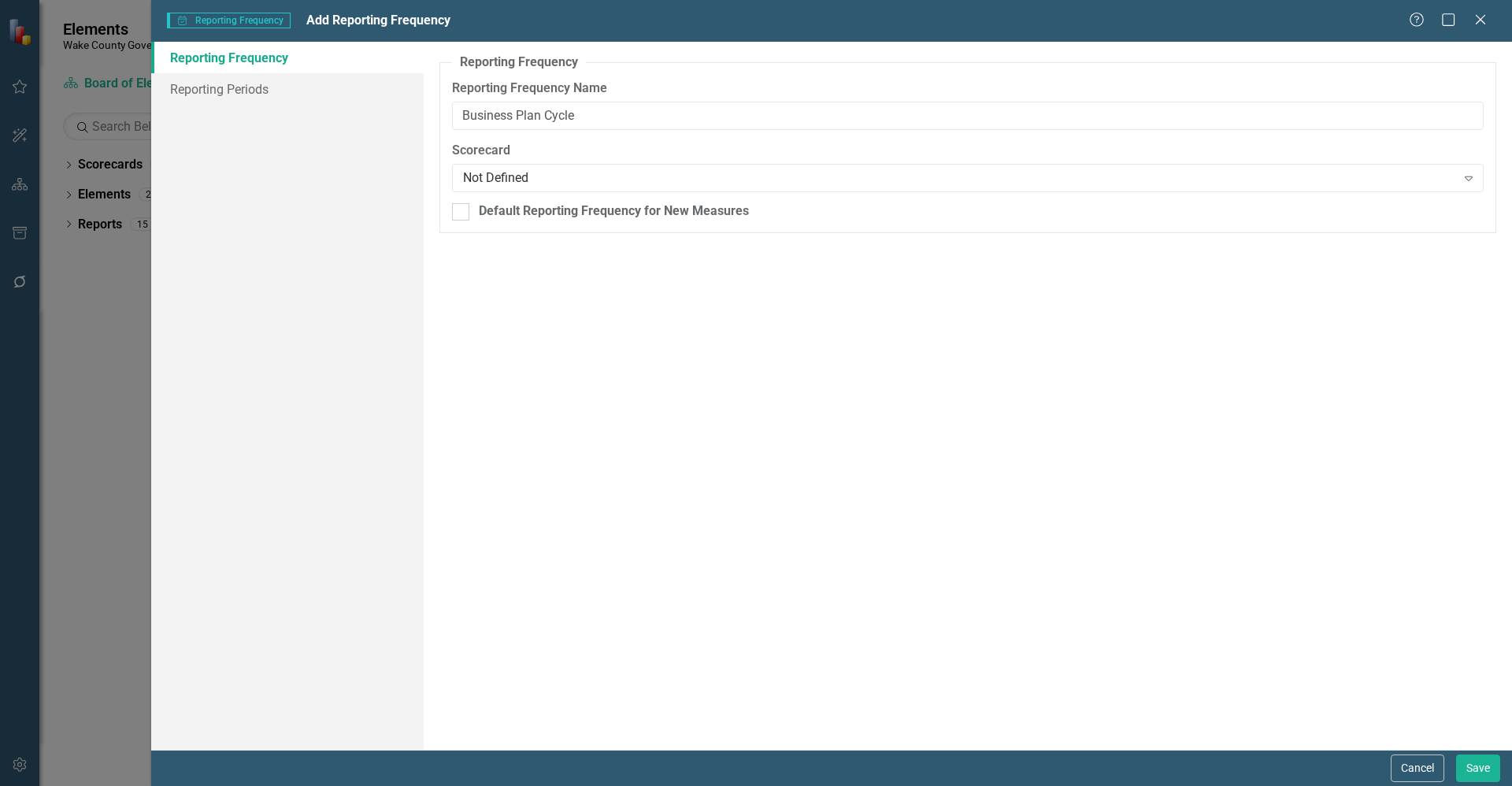
click at [631, 355] on div "Reporting Frequency Reporting Frequency Name Business Plan Cycle In rare cases,…" at bounding box center [968, 395] width 1088 height 708
click at [315, 99] on link "Reporting Periods" at bounding box center [287, 89] width 272 height 32
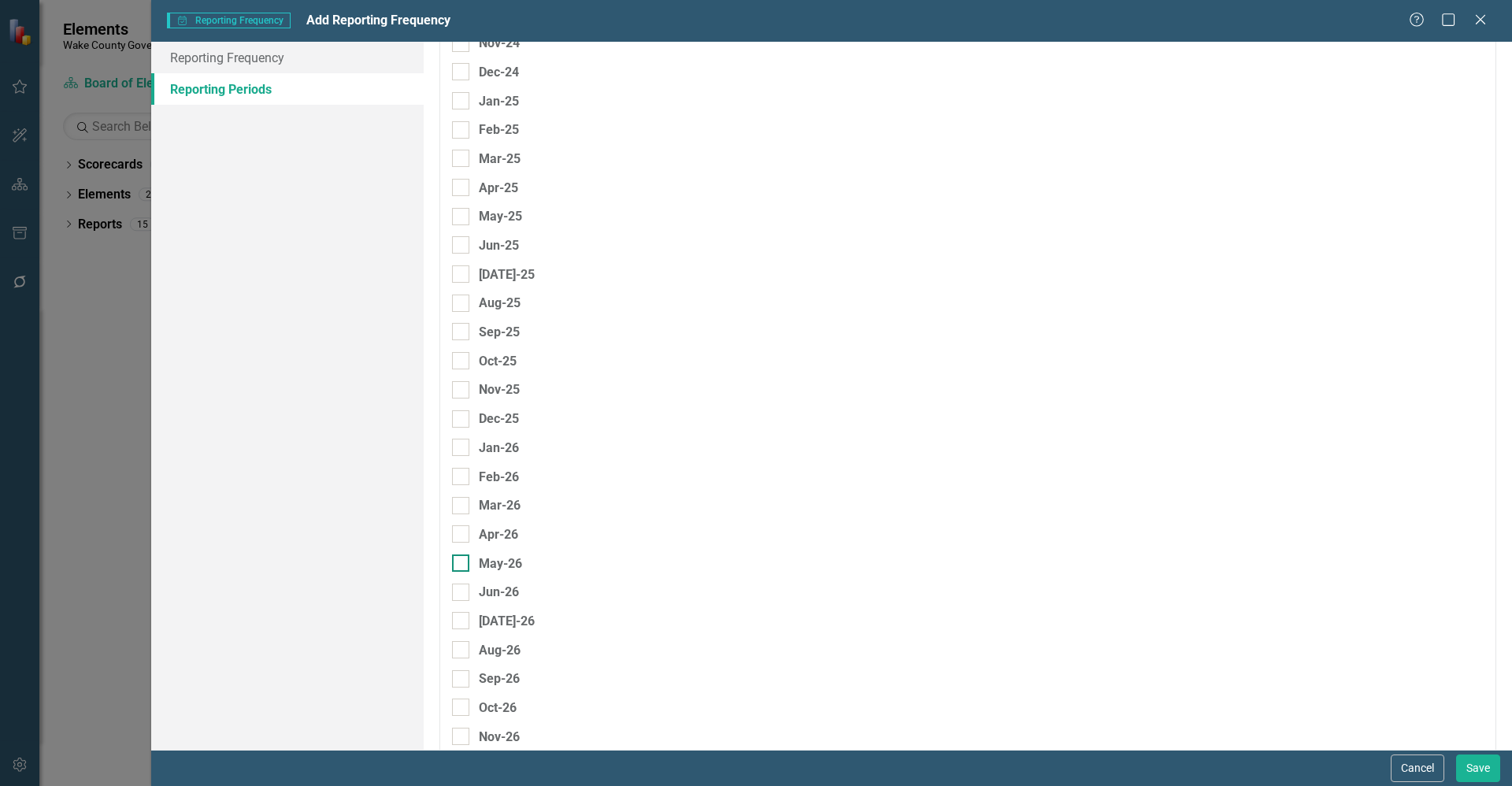
click at [460, 557] on input "May-26" at bounding box center [457, 560] width 11 height 11
checkbox input "true"
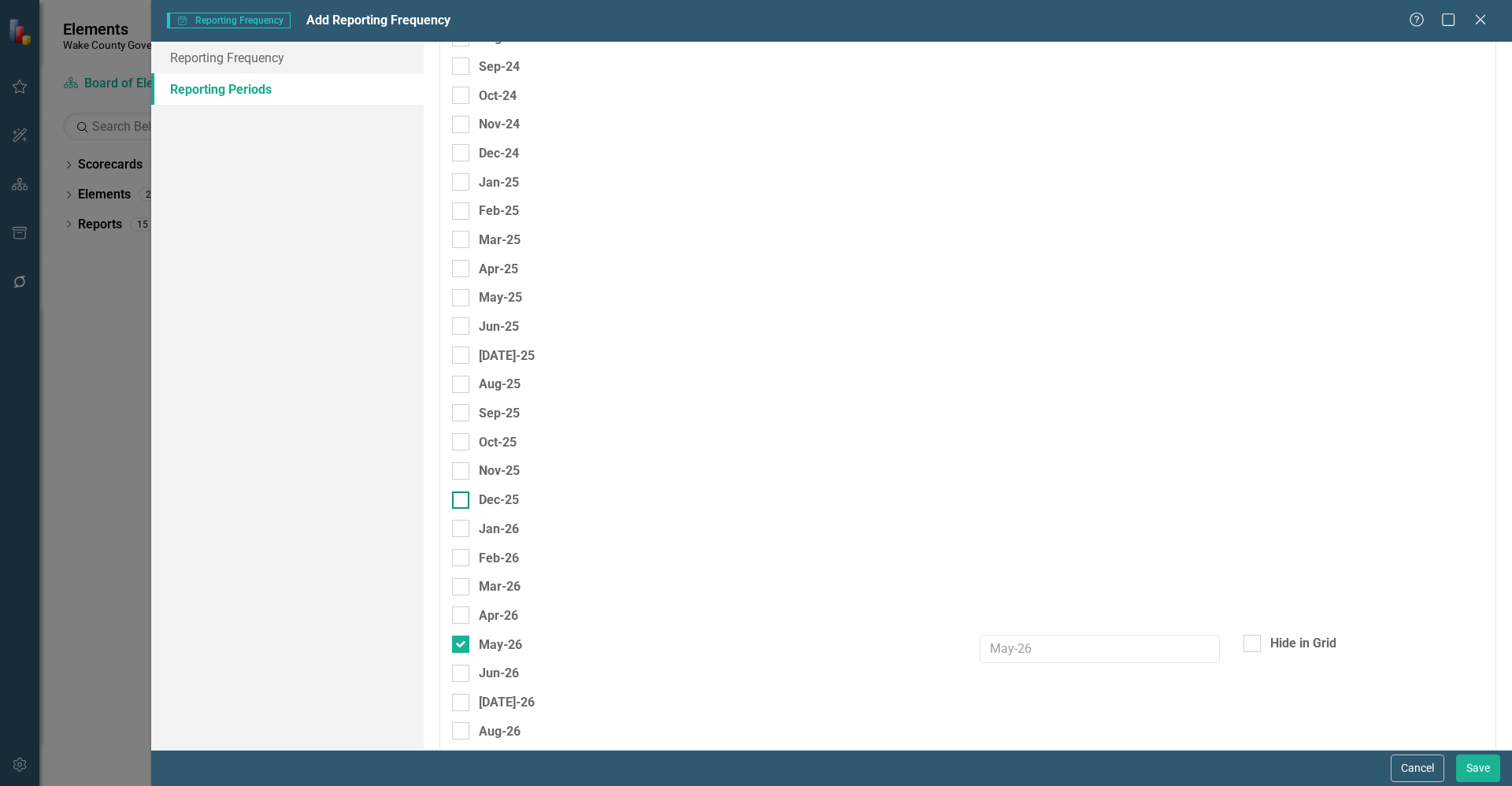
scroll to position [3897, 0]
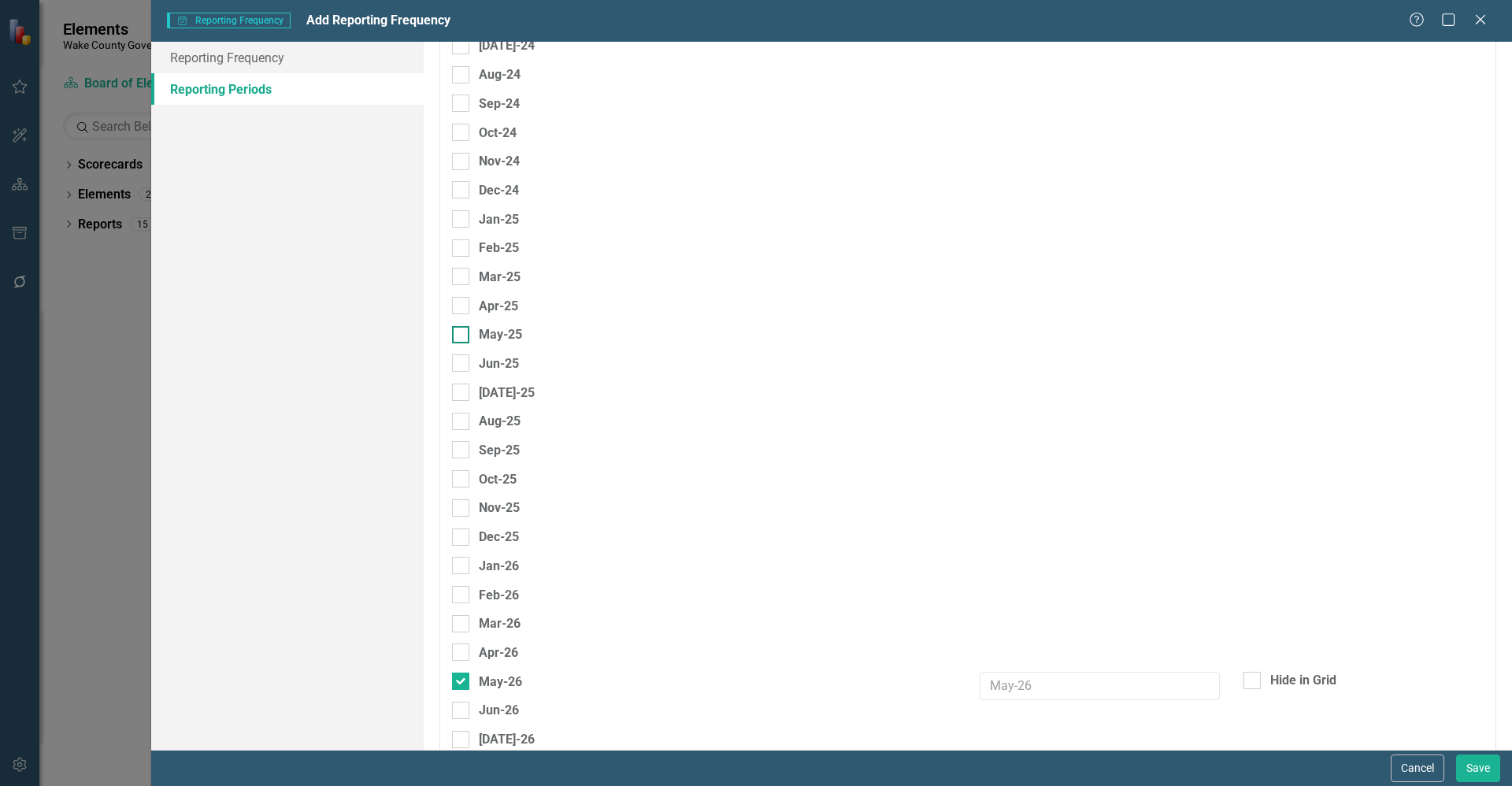
click at [462, 332] on div at bounding box center [461, 334] width 18 height 18
click at [462, 332] on input "May-25" at bounding box center [457, 331] width 11 height 11
checkbox input "true"
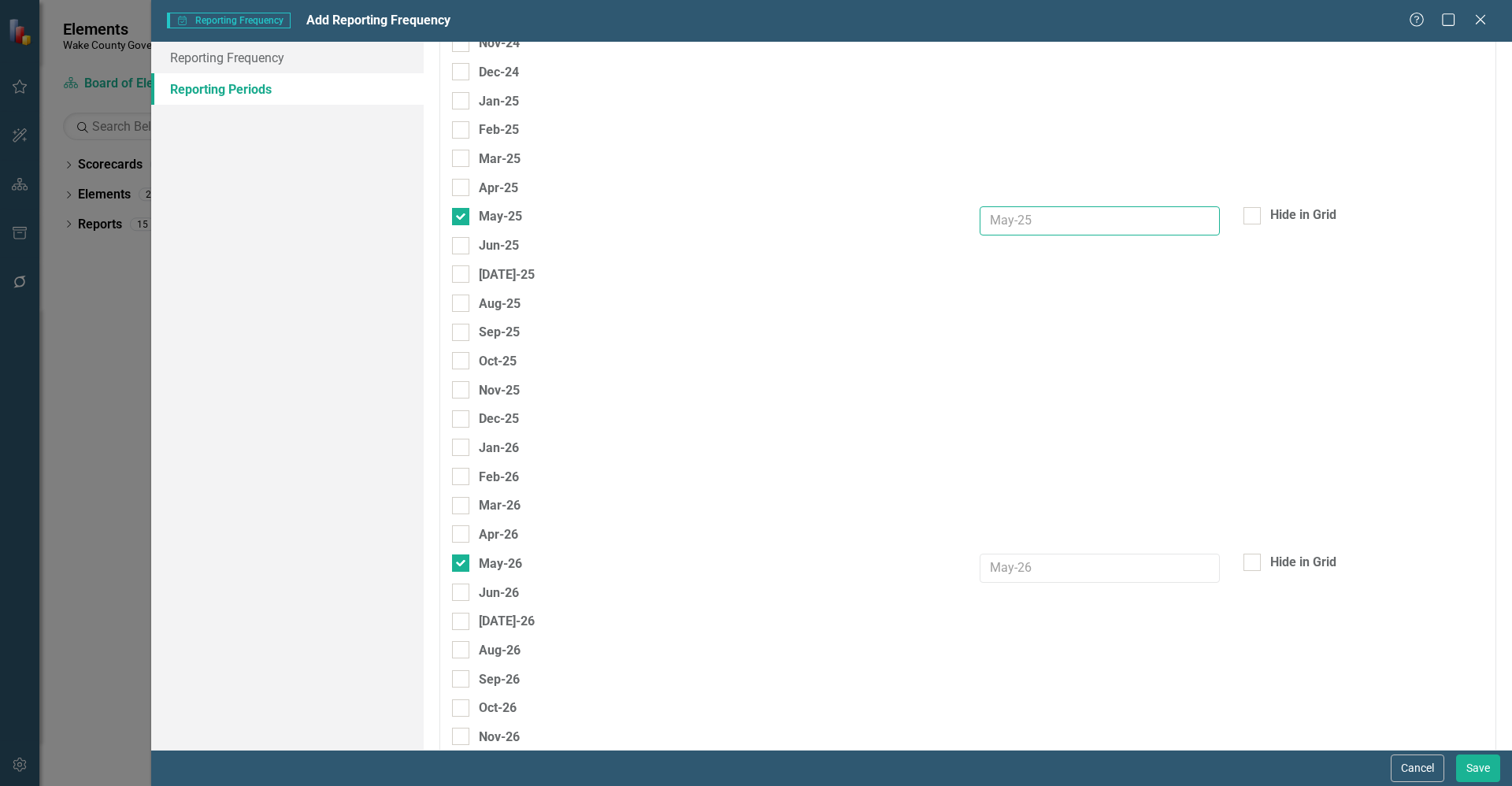
click at [1004, 217] on input "text" at bounding box center [1100, 220] width 240 height 29
drag, startPoint x: 1012, startPoint y: 217, endPoint x: 1022, endPoint y: 217, distance: 10.0
click at [1012, 217] on input "FY26 BP" at bounding box center [1100, 220] width 240 height 29
drag, startPoint x: 1096, startPoint y: 220, endPoint x: 932, endPoint y: 206, distance: 164.6
click at [932, 206] on div "May-25 FY26-29 BP Hide in Grid" at bounding box center [968, 220] width 1056 height 29
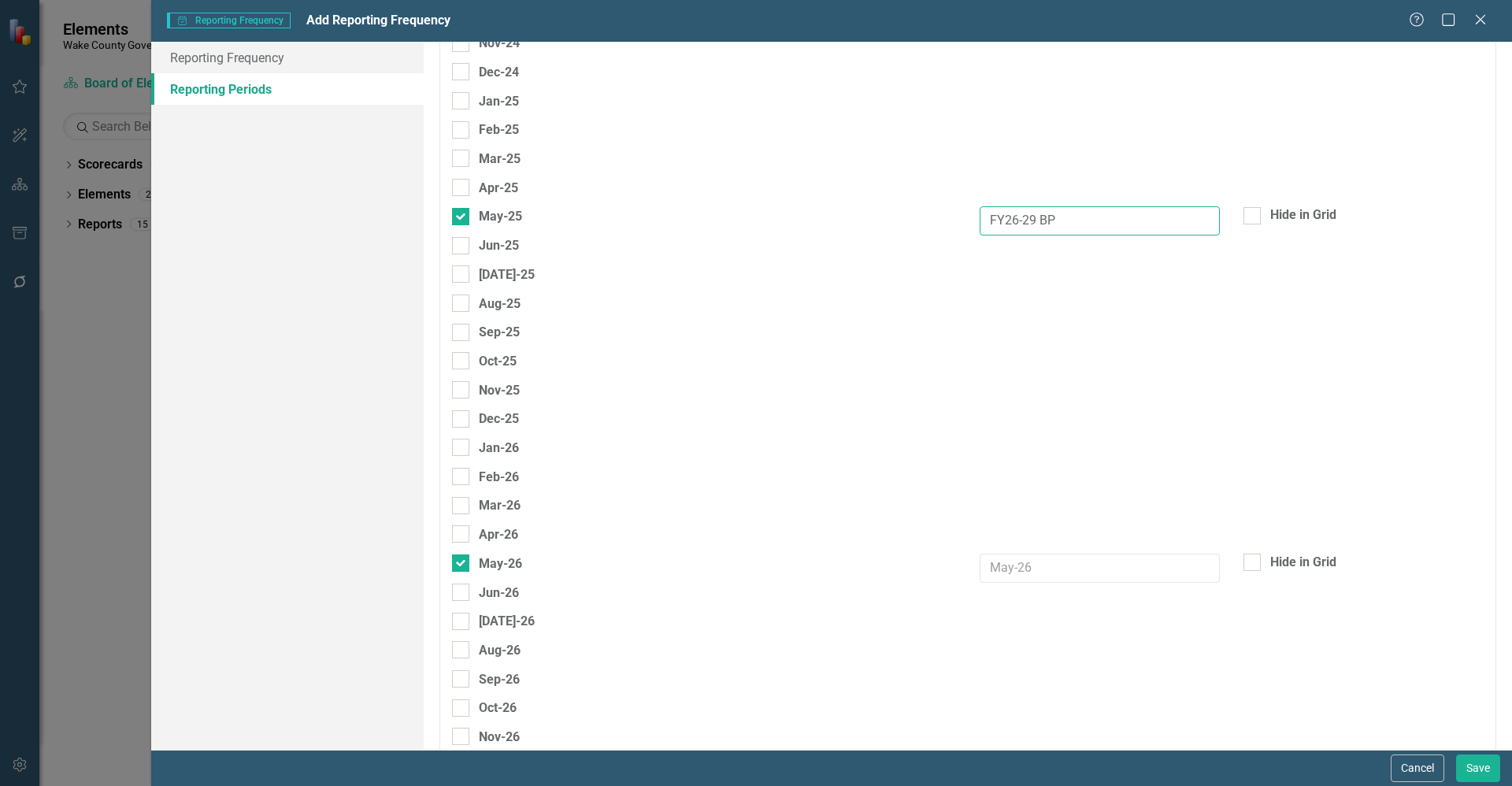
type input "FY26-29 BP"
click at [1029, 563] on input "text" at bounding box center [1100, 568] width 240 height 29
paste input "FY26-29 BP"
click at [1009, 564] on input "FY26-29 BP" at bounding box center [1100, 568] width 240 height 29
drag, startPoint x: 1028, startPoint y: 561, endPoint x: 1015, endPoint y: 562, distance: 13.0
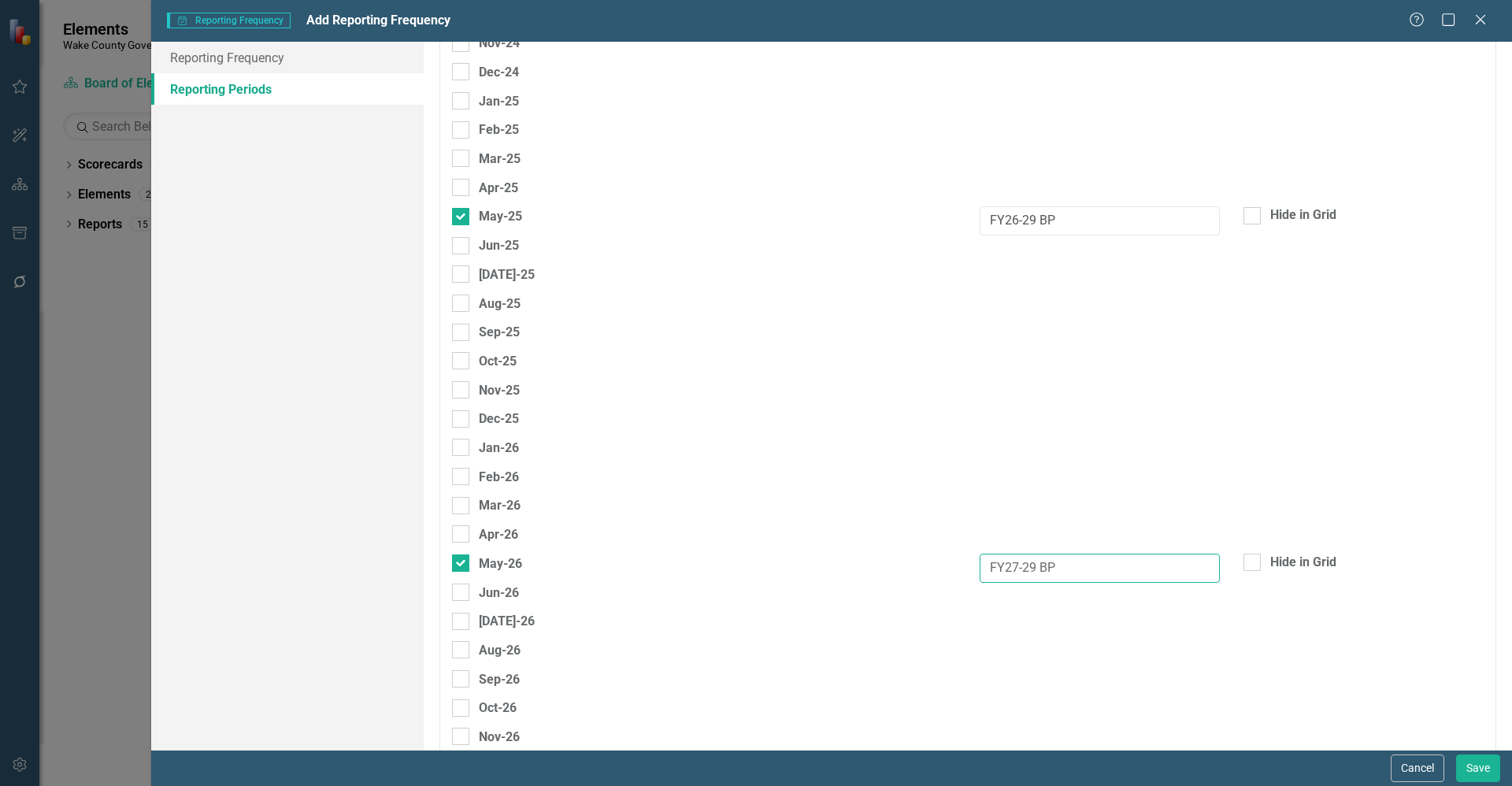
click at [1015, 562] on input "FY27-29 BP" at bounding box center [1100, 568] width 240 height 29
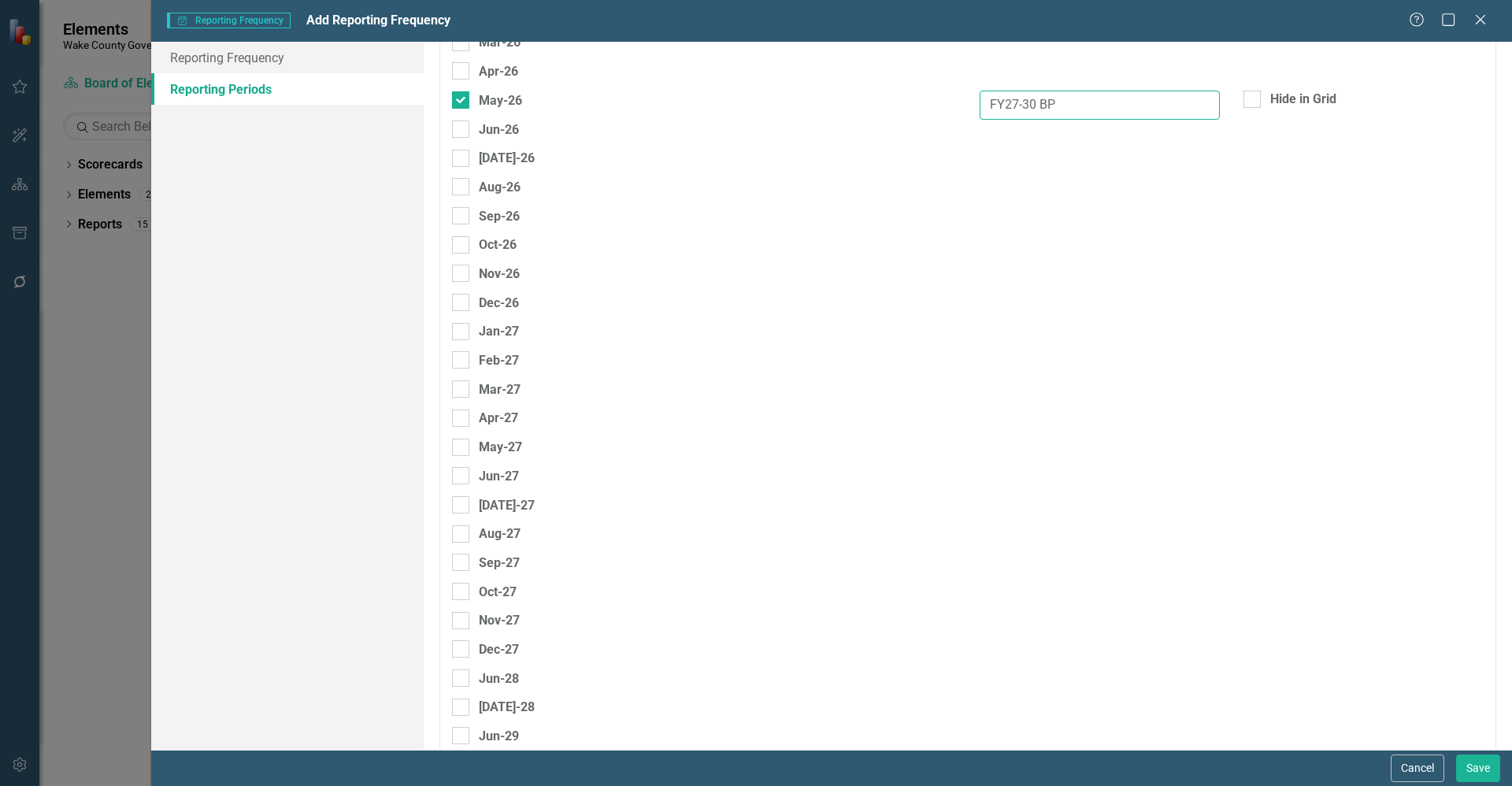
scroll to position [4487, 0]
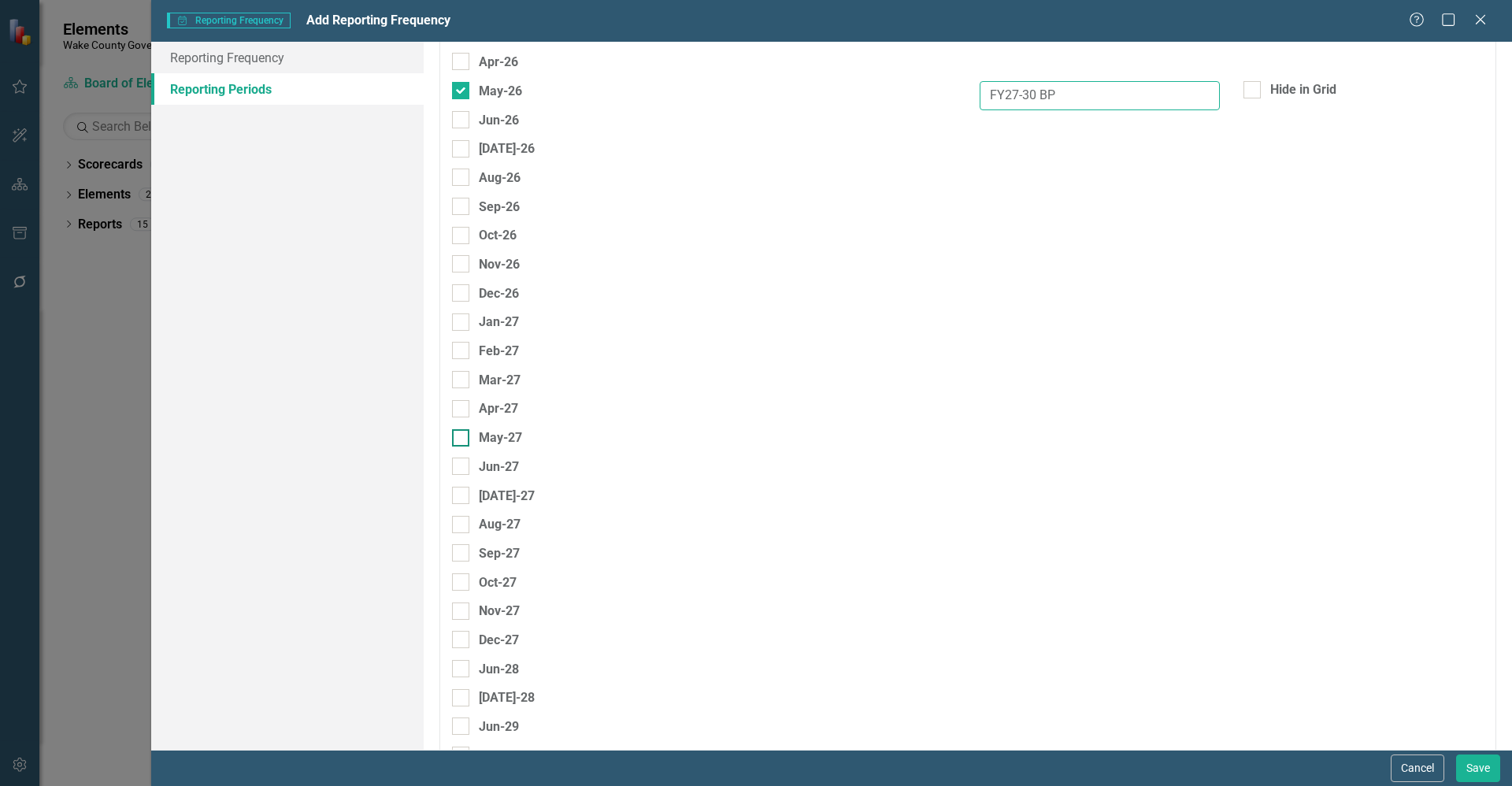
type input "FY27-30 BP"
click at [469, 444] on div "May-27" at bounding box center [487, 437] width 70 height 19
click at [462, 439] on input "May-27" at bounding box center [457, 434] width 11 height 11
checkbox input "true"
click at [1011, 440] on input "text" at bounding box center [1100, 442] width 240 height 29
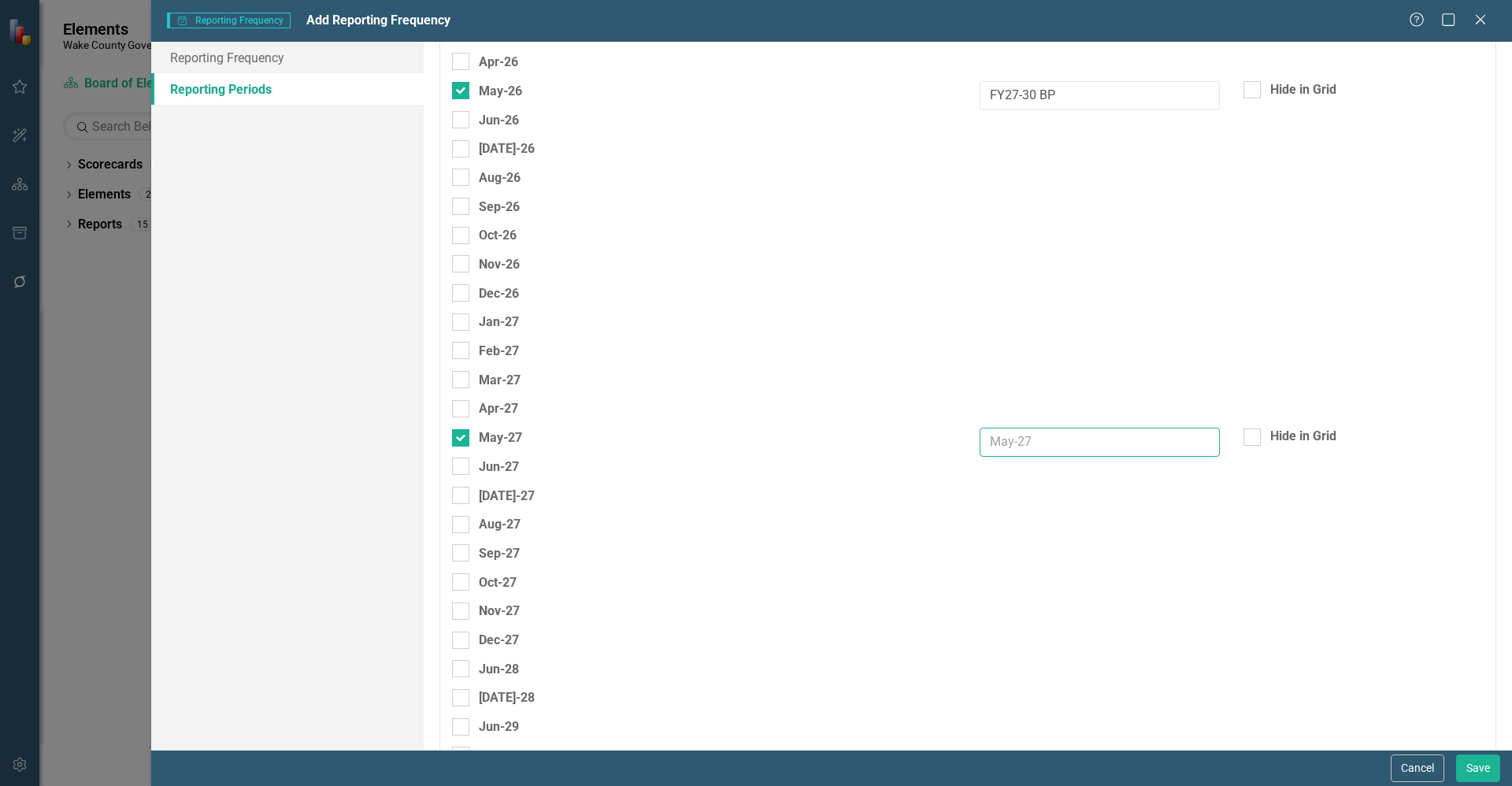
paste input "FY26-29 BP"
drag, startPoint x: 1030, startPoint y: 436, endPoint x: 1007, endPoint y: 432, distance: 23.3
click at [1007, 432] on input "FY26-29 BP" at bounding box center [1100, 442] width 240 height 29
drag, startPoint x: 1058, startPoint y: 448, endPoint x: 965, endPoint y: 446, distance: 93.0
click at [968, 446] on div "FY28-31 BP" at bounding box center [1100, 442] width 264 height 29
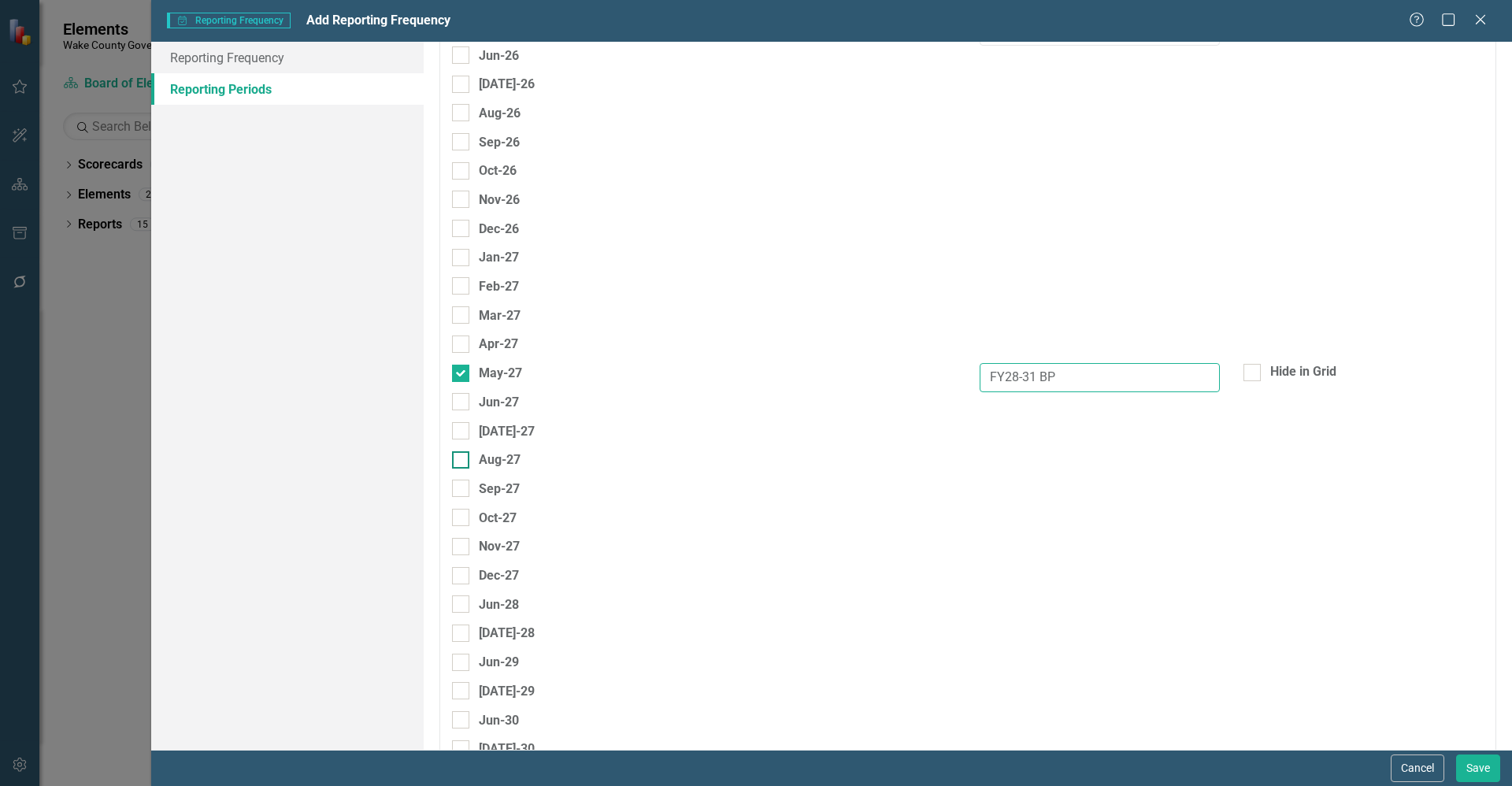
scroll to position [4612, 0]
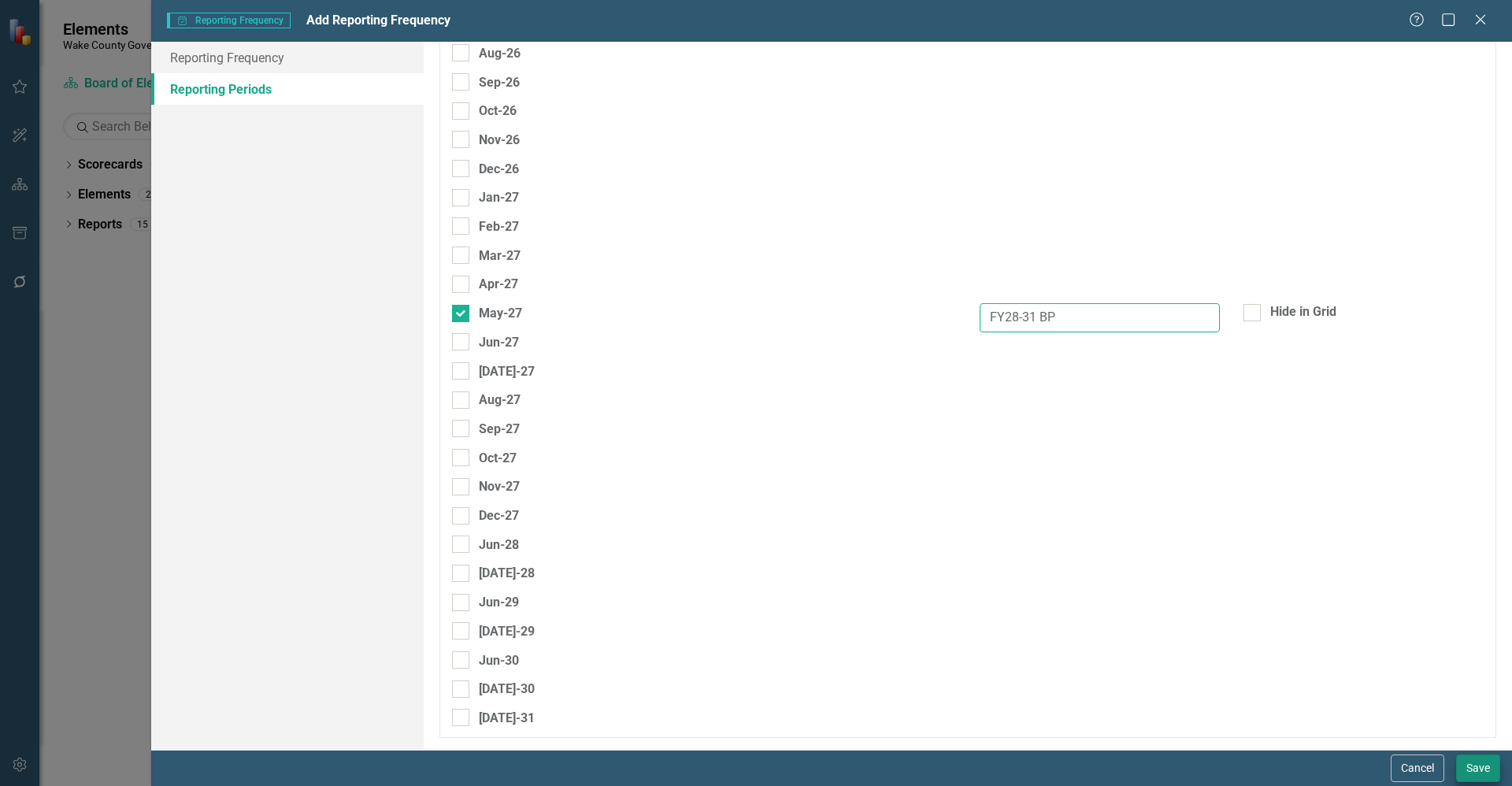
type input "FY28-31 BP"
click at [1491, 765] on button "Save" at bounding box center [1479, 768] width 44 height 27
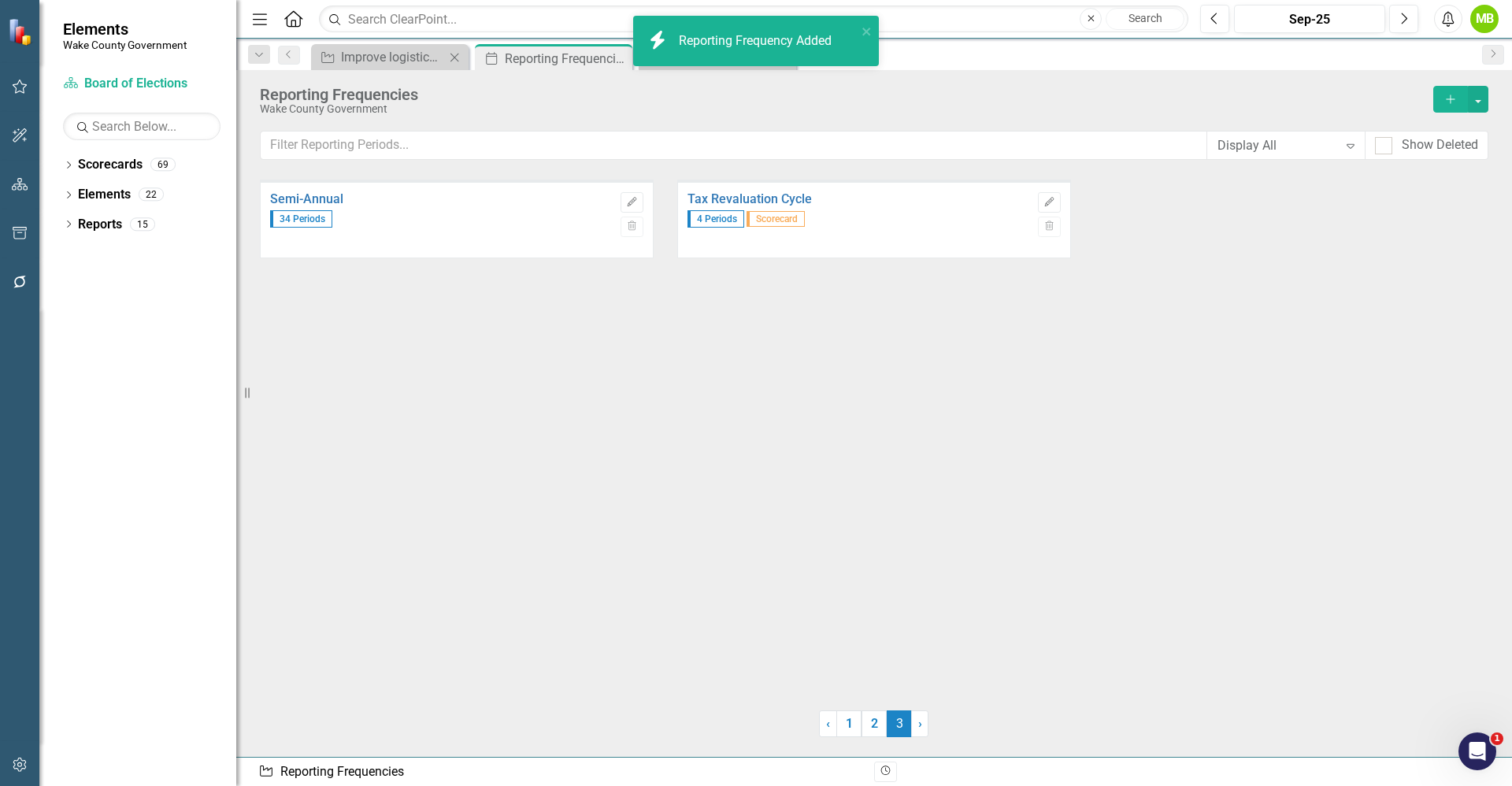
click at [390, 68] on div "Initiative Improve logistical processes to enhance the voter experience. Close" at bounding box center [389, 57] width 158 height 26
click at [377, 57] on div "Improve logistical processes to enhance the voter experience." at bounding box center [393, 57] width 104 height 19
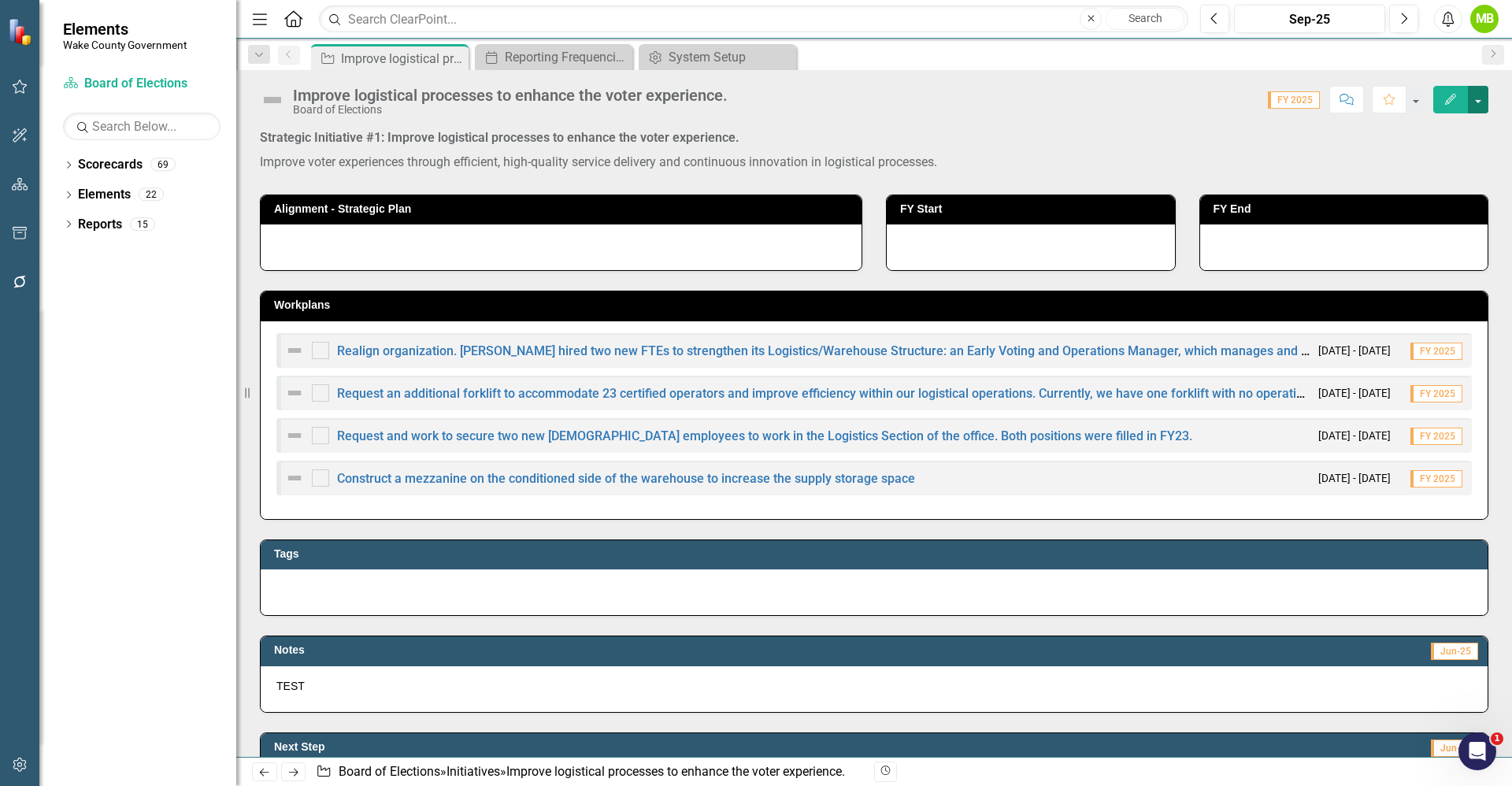
click at [1483, 100] on button "button" at bounding box center [1478, 99] width 20 height 27
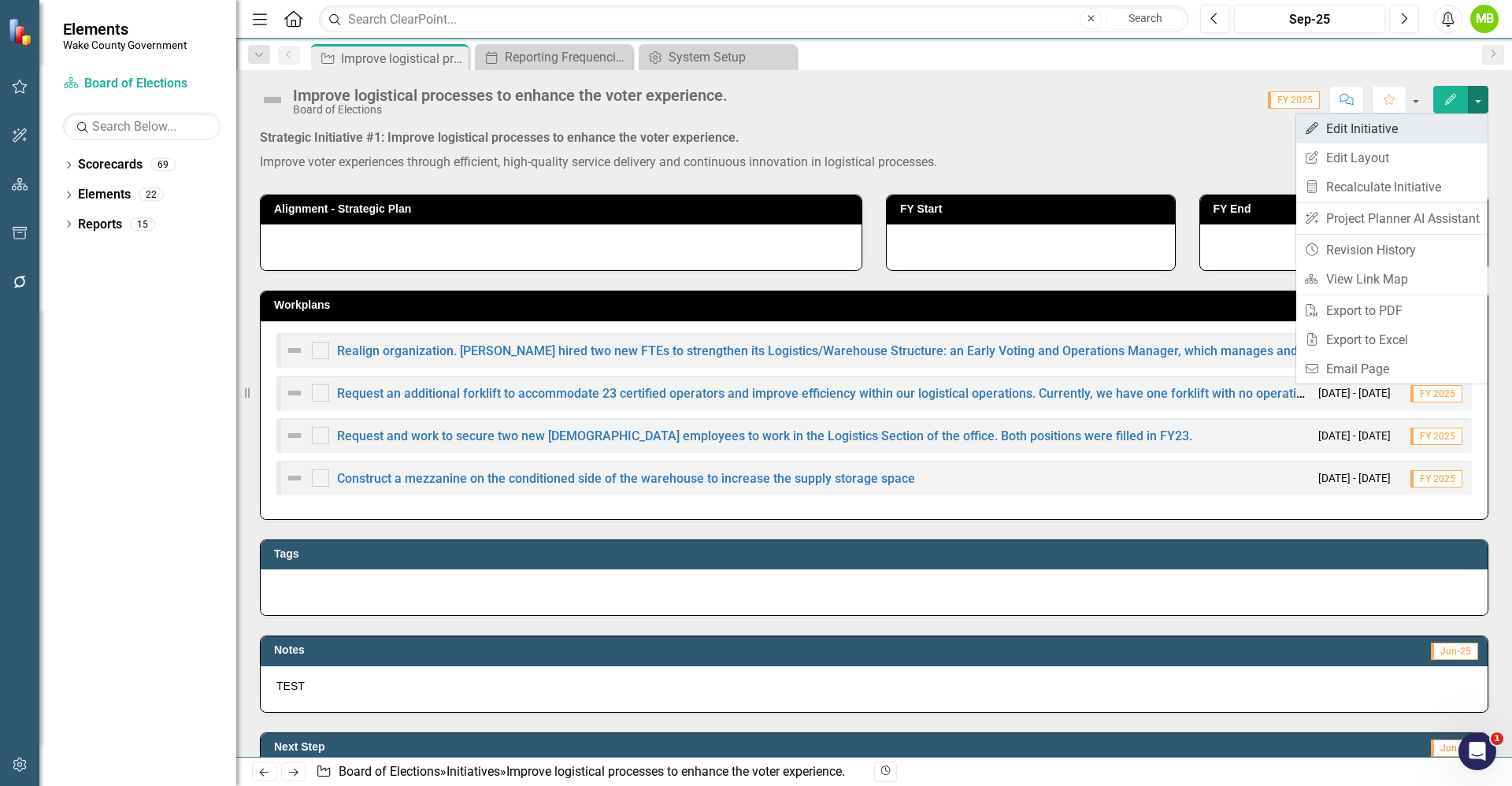
click at [1455, 128] on link "Edit Edit Initiative" at bounding box center [1391, 129] width 191 height 29
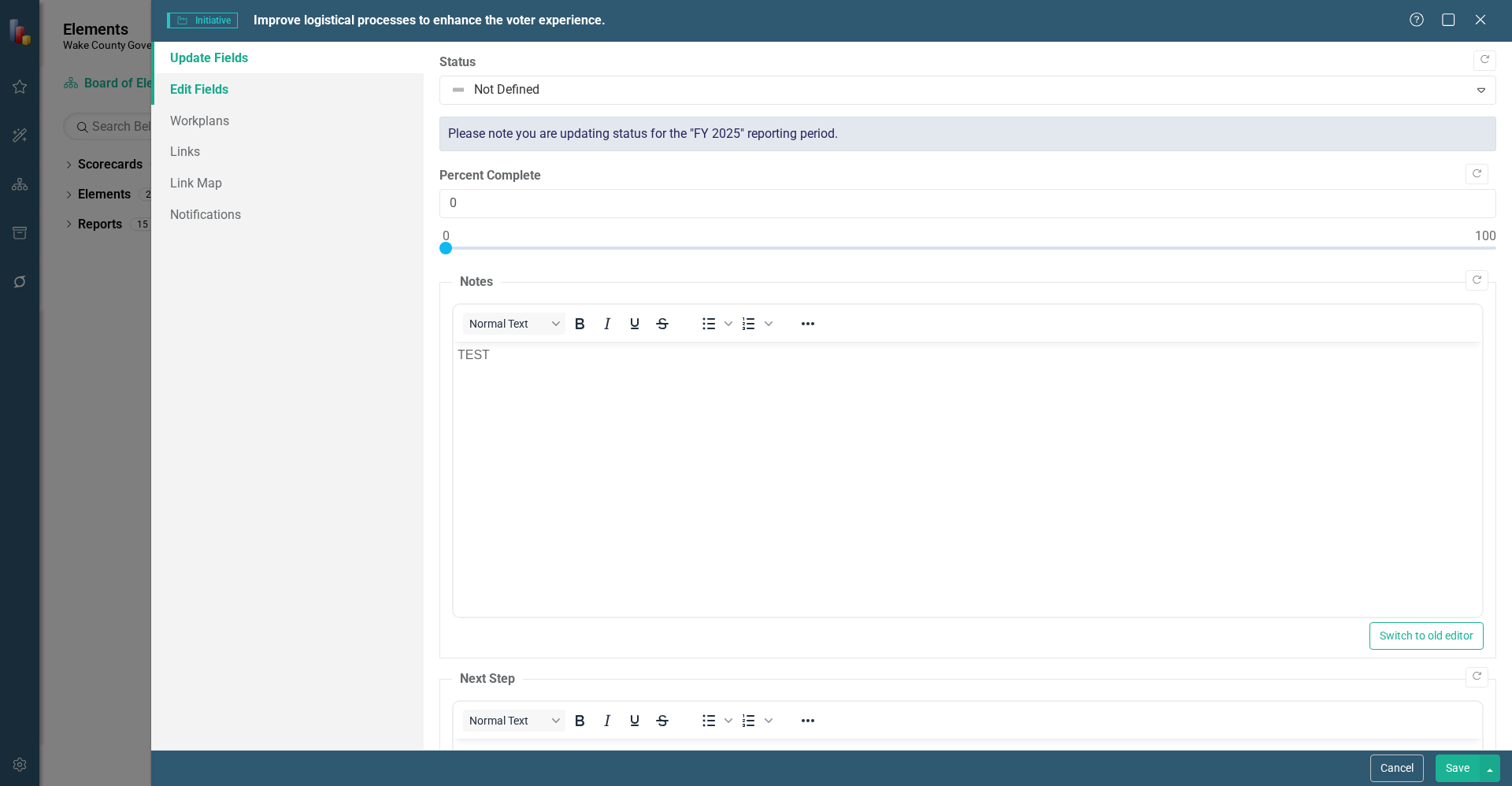
click at [241, 101] on link "Edit Fields" at bounding box center [287, 89] width 272 height 32
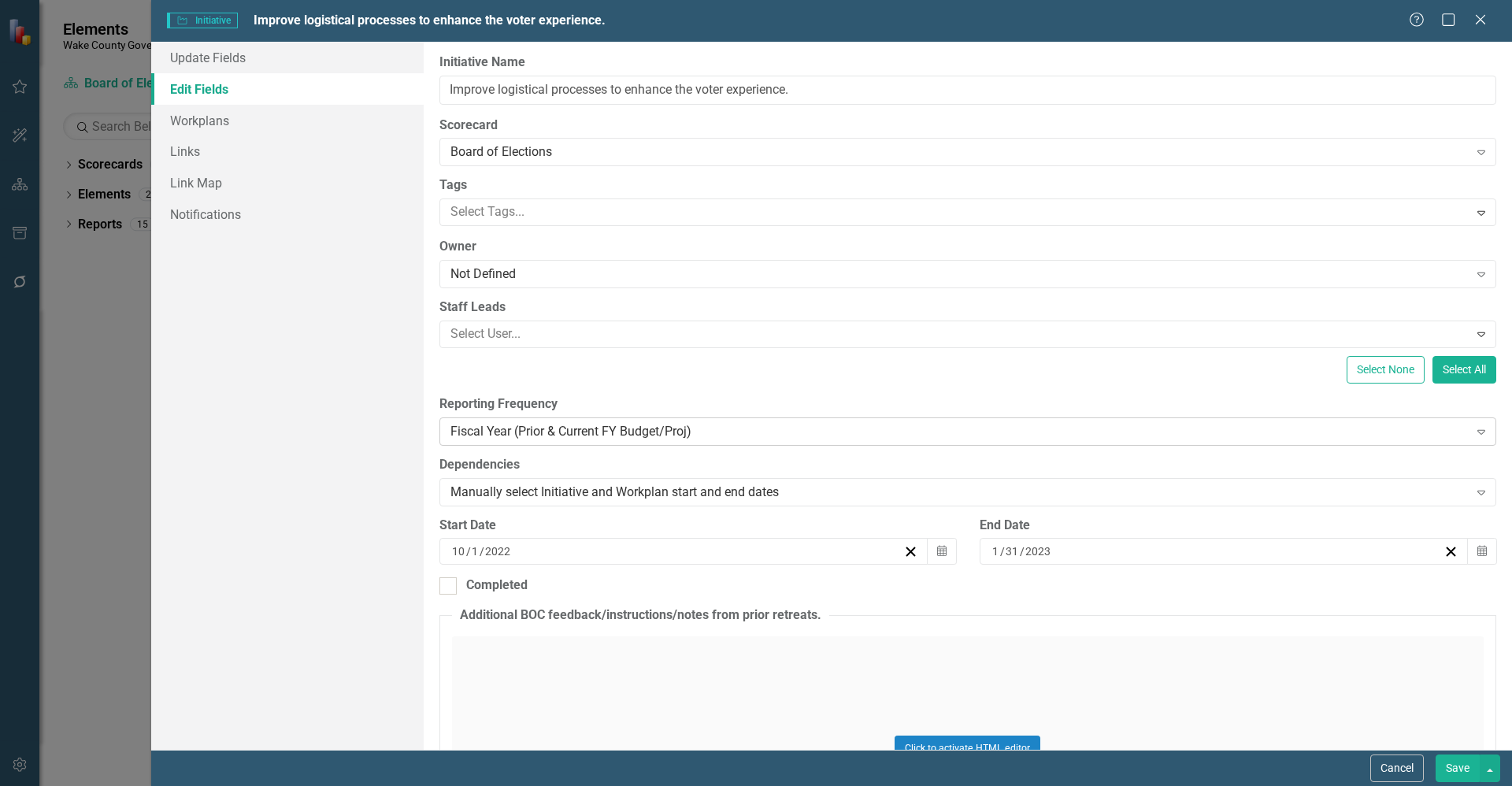
click at [645, 430] on div "Fiscal Year (Prior & Current FY Budget/Proj)" at bounding box center [960, 430] width 1019 height 18
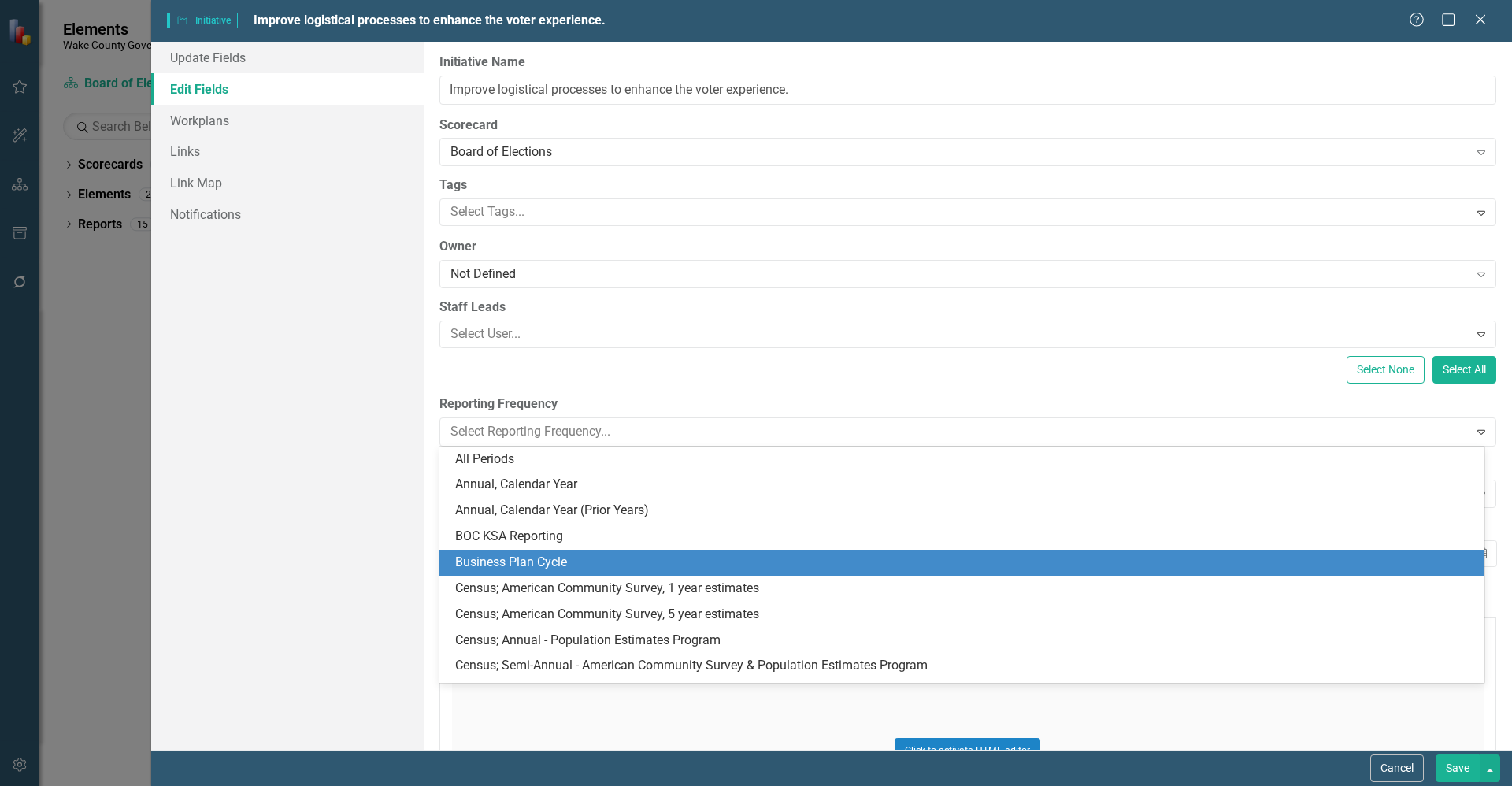
click at [608, 555] on div "Business Plan Cycle" at bounding box center [965, 562] width 1020 height 18
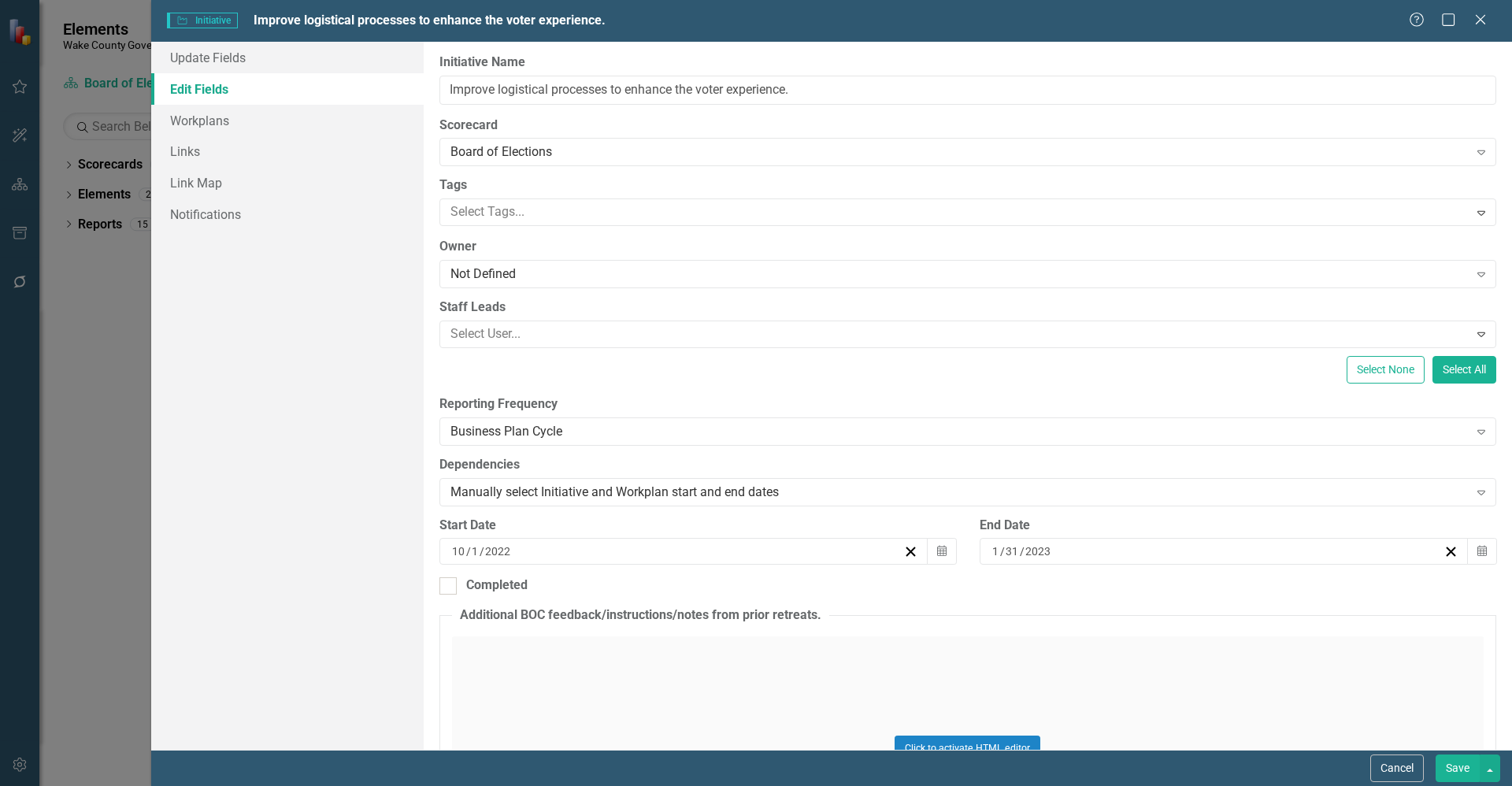
click at [1474, 765] on button "Save" at bounding box center [1458, 768] width 44 height 27
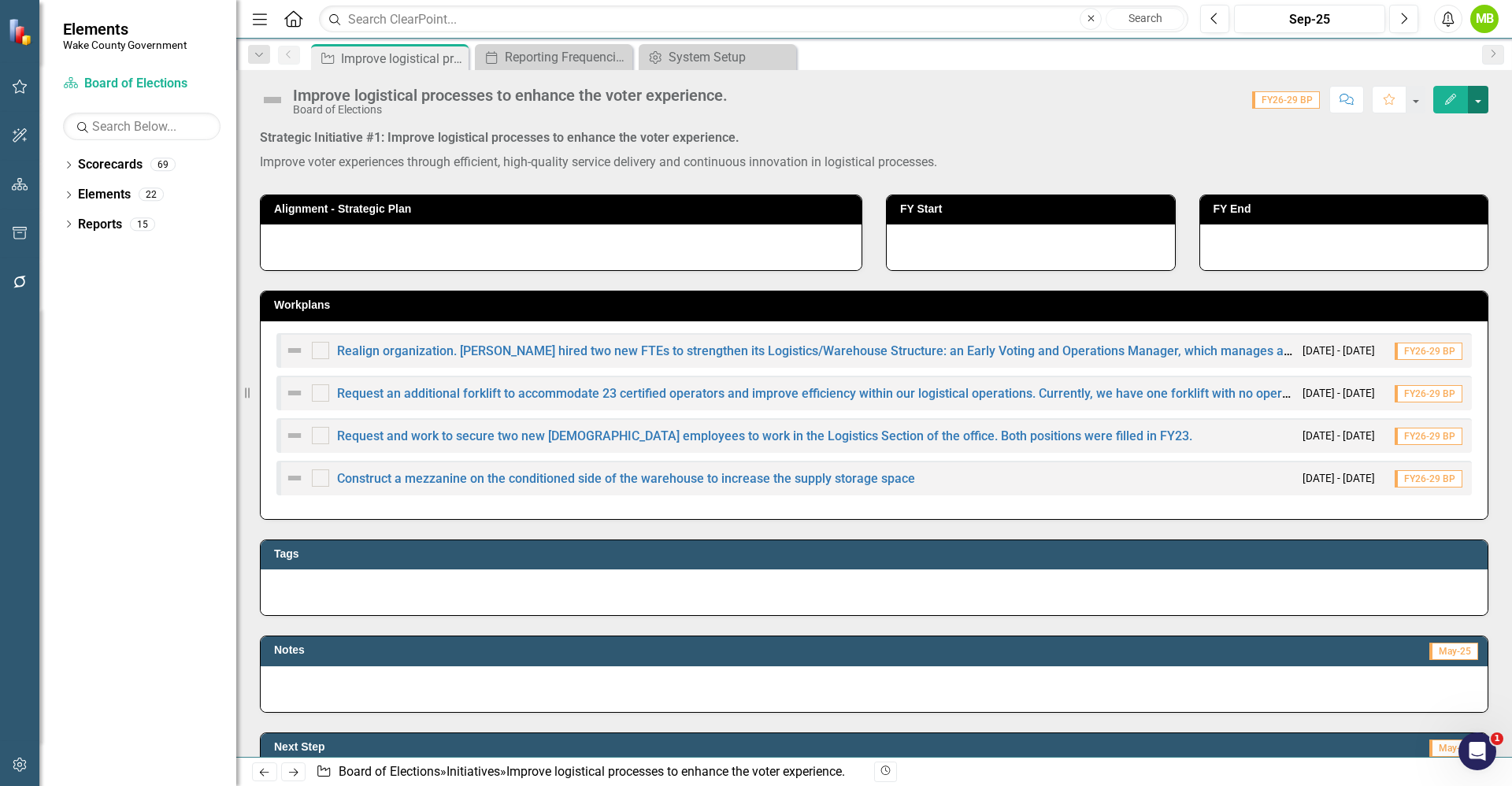
click at [1478, 94] on button "button" at bounding box center [1478, 99] width 20 height 27
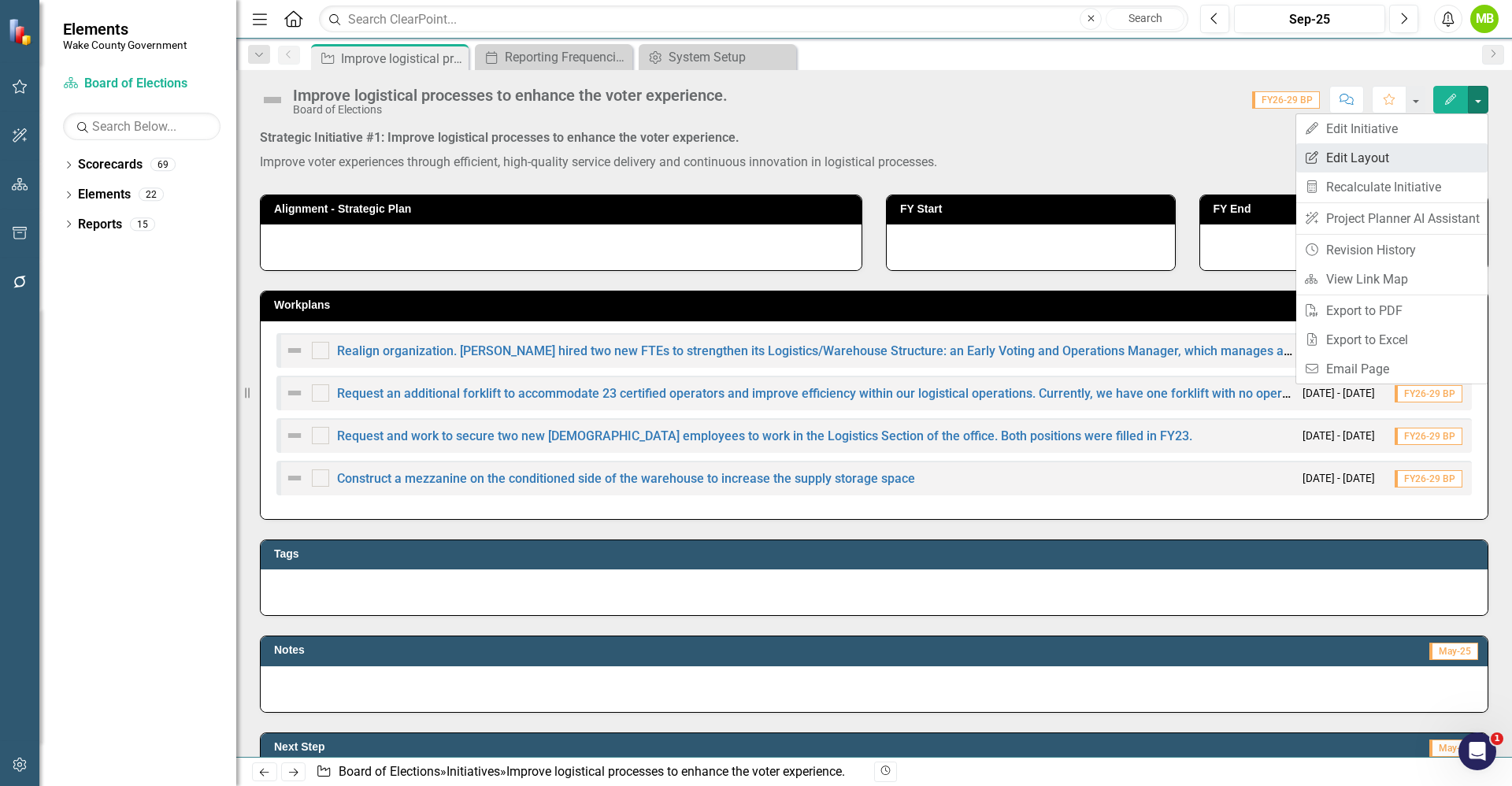
click at [1447, 168] on link "Edit Report Edit Layout" at bounding box center [1391, 158] width 191 height 29
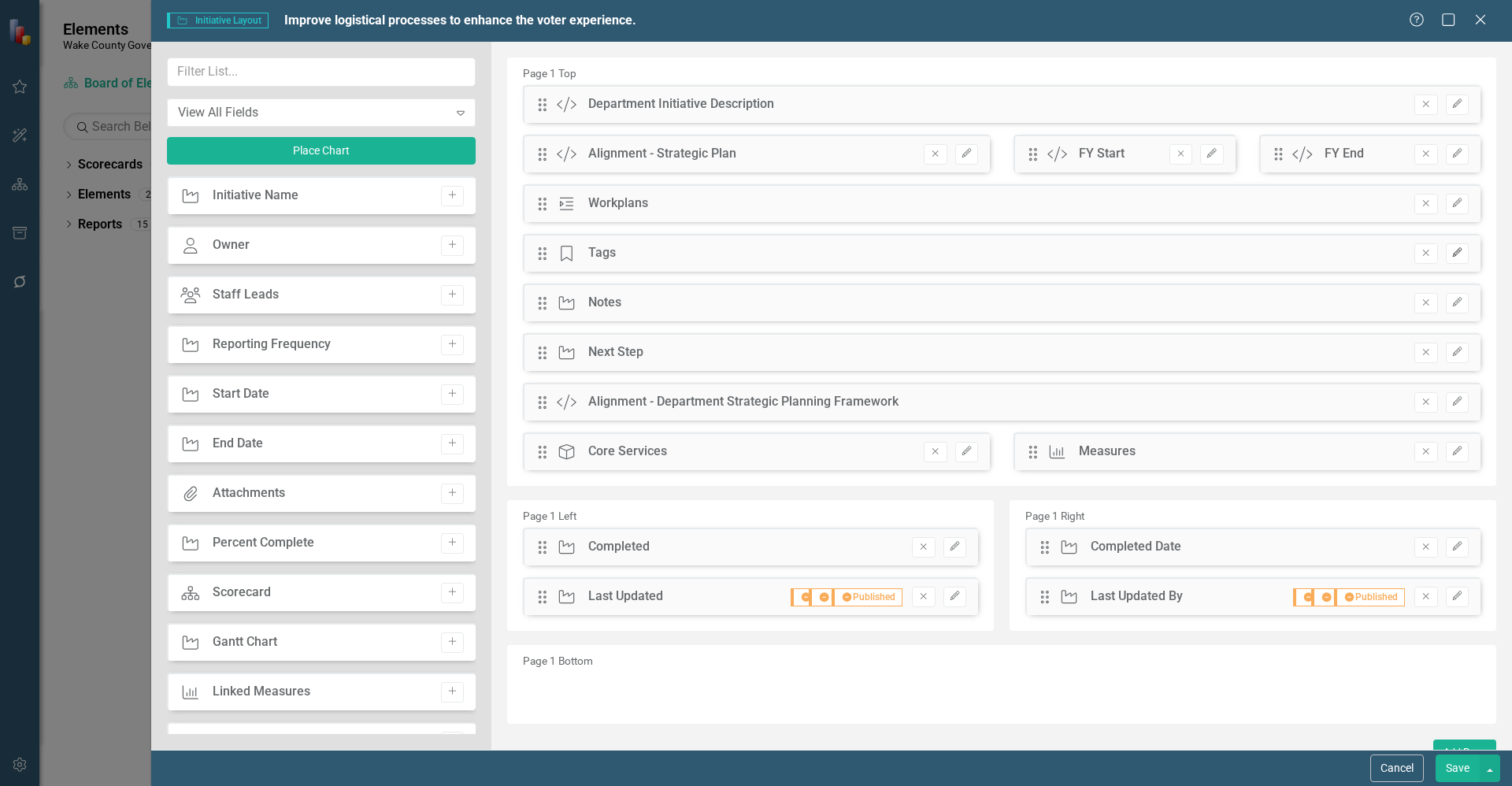
click at [1446, 257] on button "Edit" at bounding box center [1457, 253] width 23 height 20
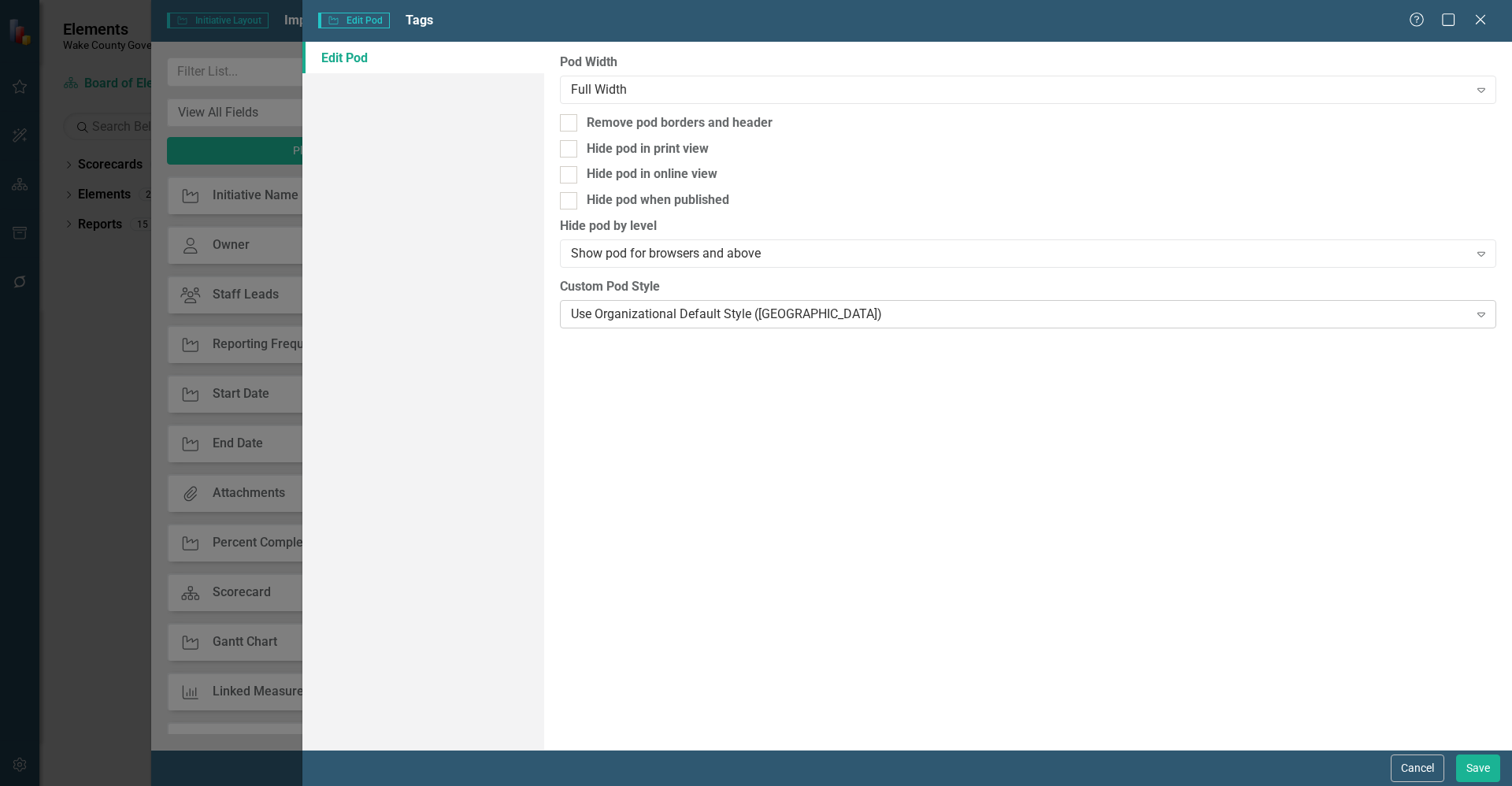
click at [690, 317] on div "Use Organizational Default Style ([GEOGRAPHIC_DATA])" at bounding box center [1019, 313] width 897 height 18
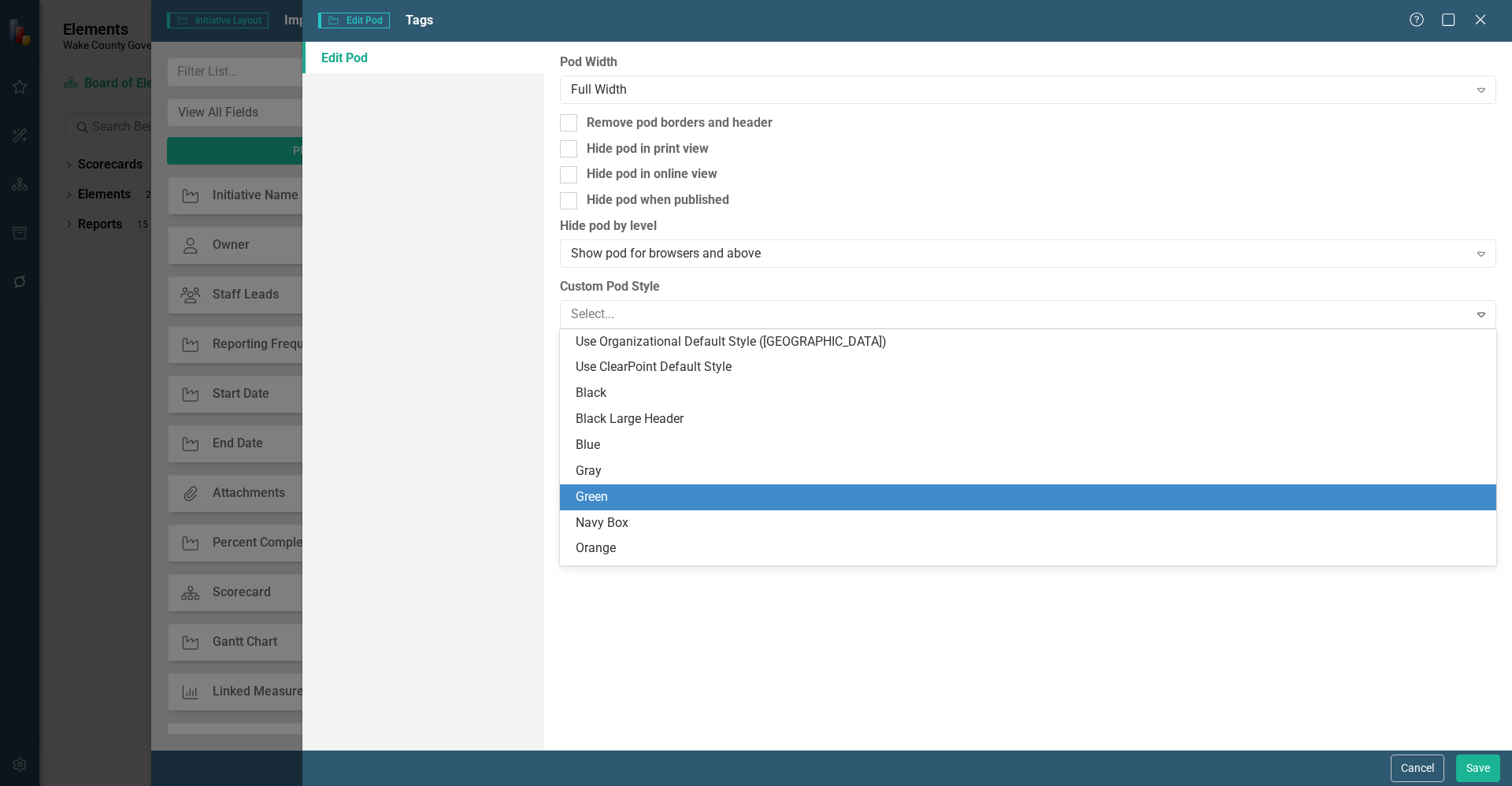
click at [683, 489] on div "Green" at bounding box center [1031, 497] width 911 height 18
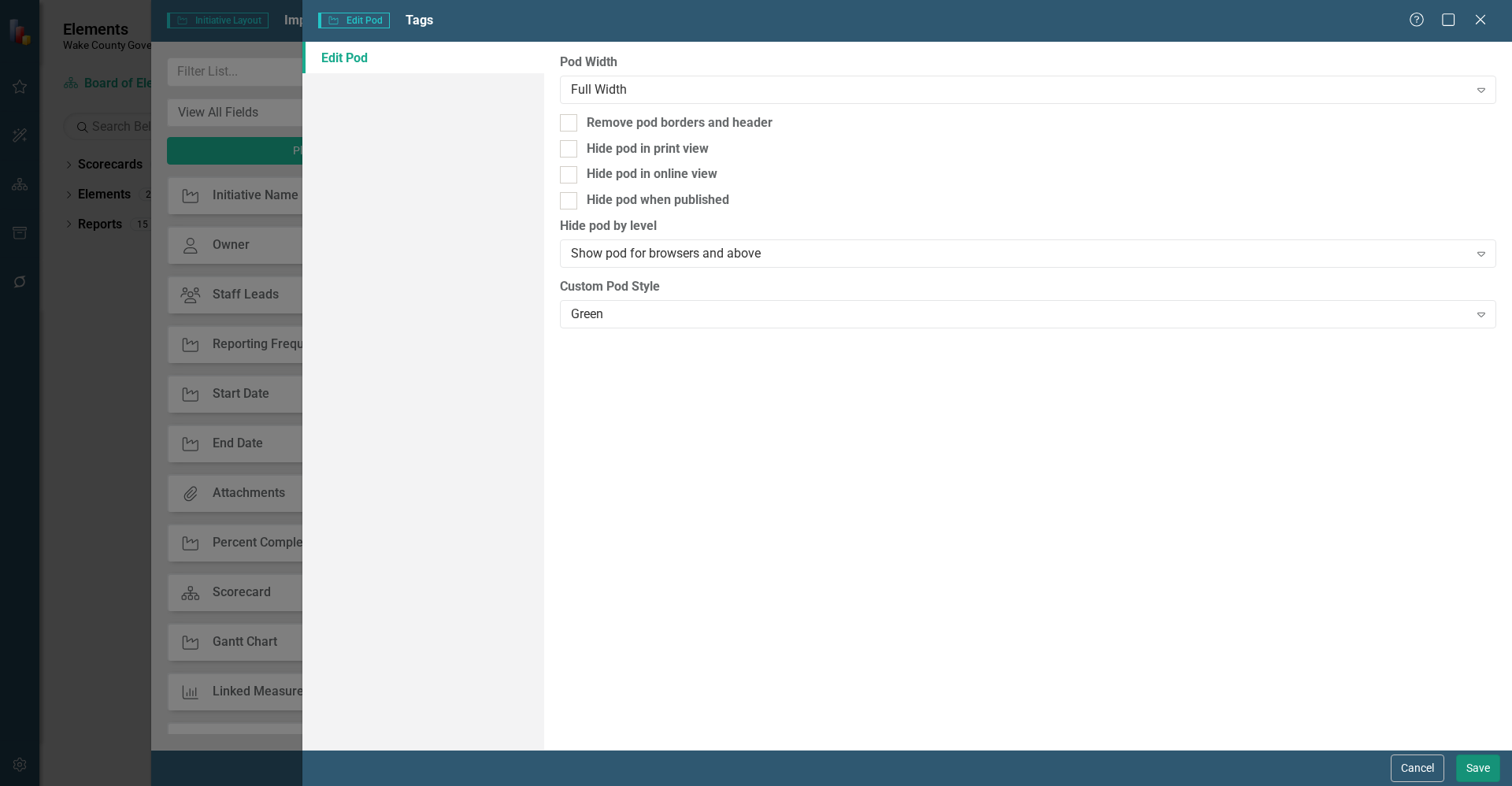
click at [1474, 772] on button "Save" at bounding box center [1479, 768] width 44 height 27
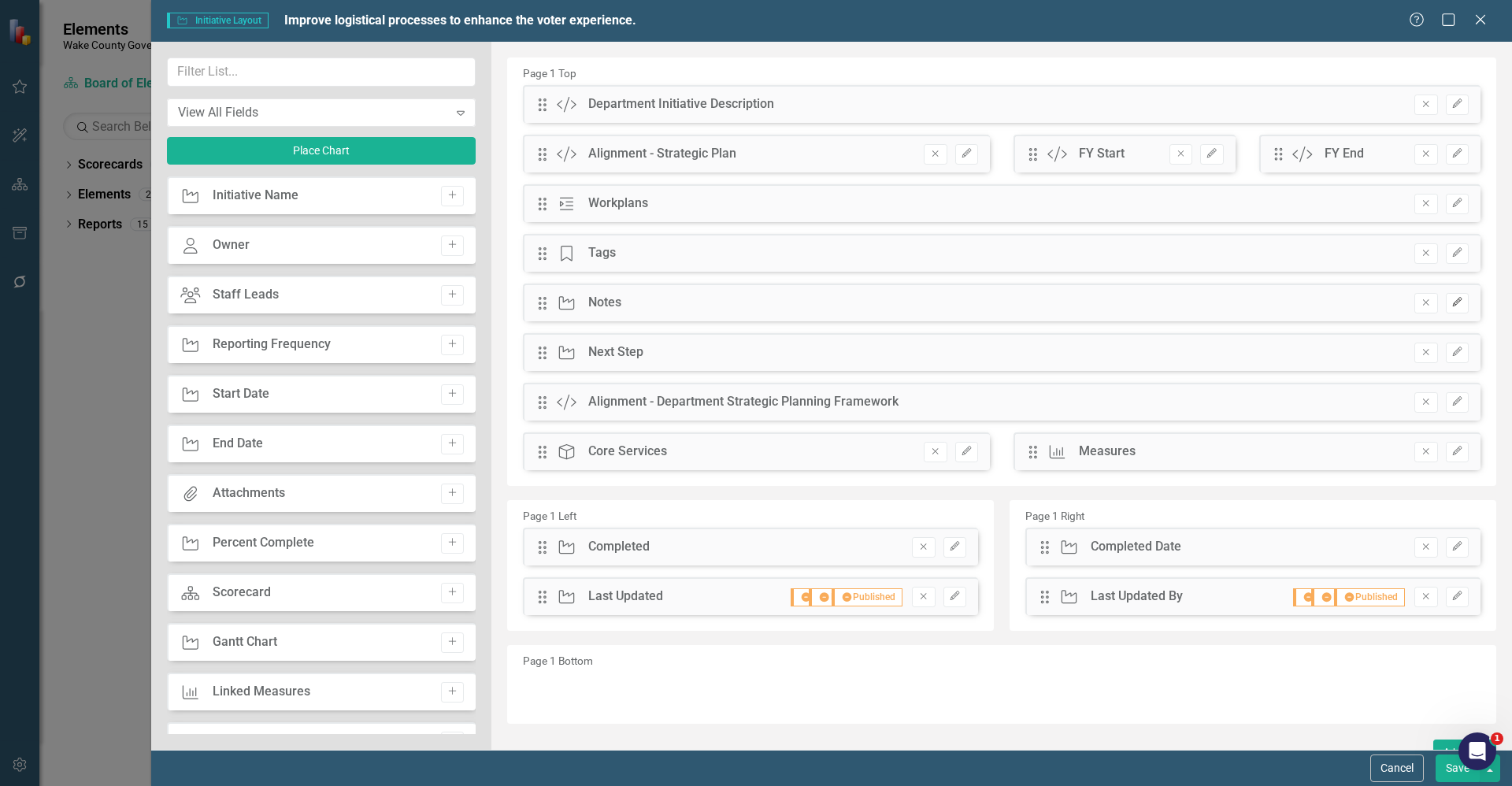
click at [1451, 306] on icon "Edit" at bounding box center [1457, 302] width 11 height 10
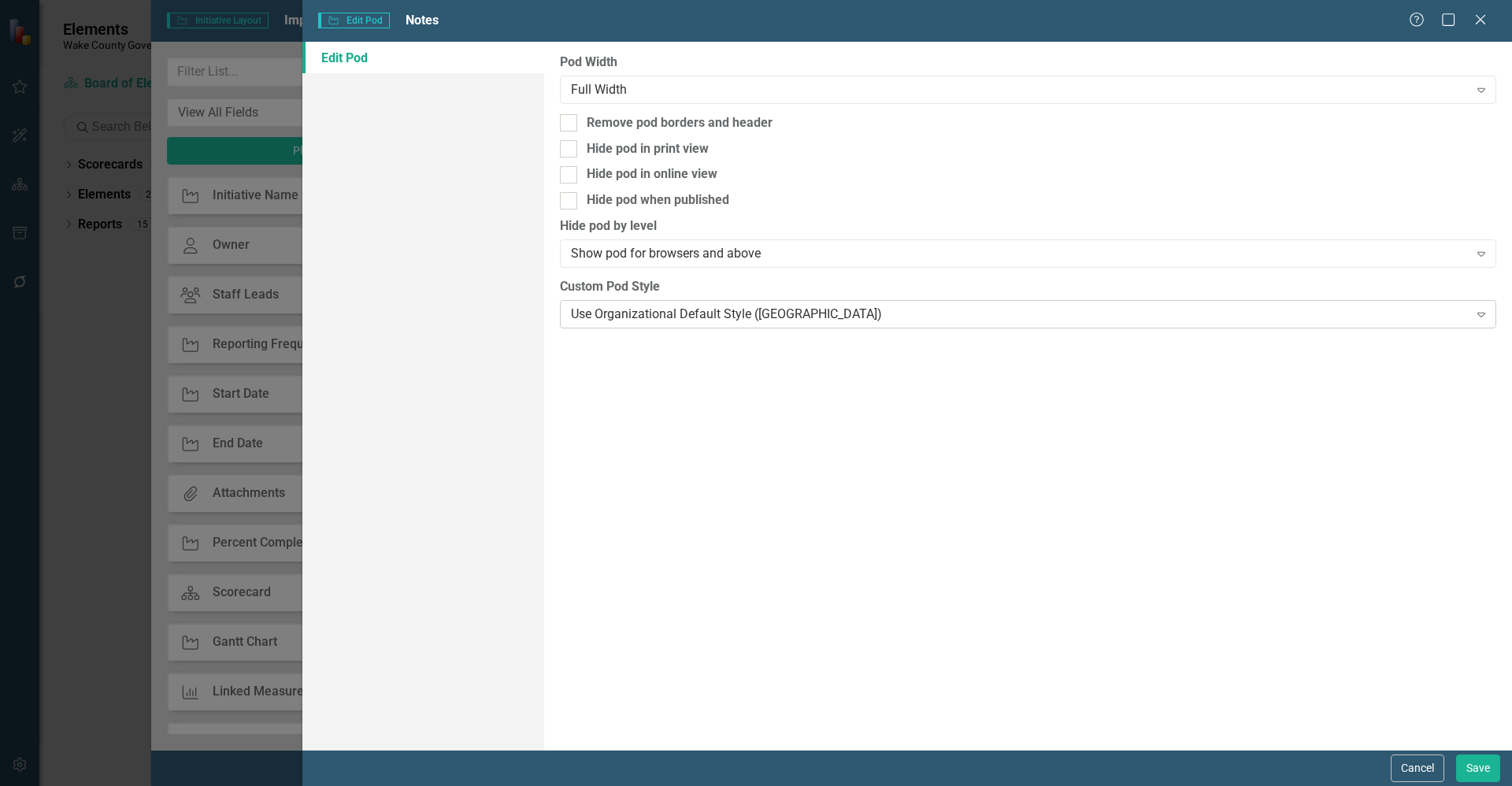
click at [642, 312] on div "Use Organizational Default Style ([GEOGRAPHIC_DATA])" at bounding box center [1019, 313] width 897 height 18
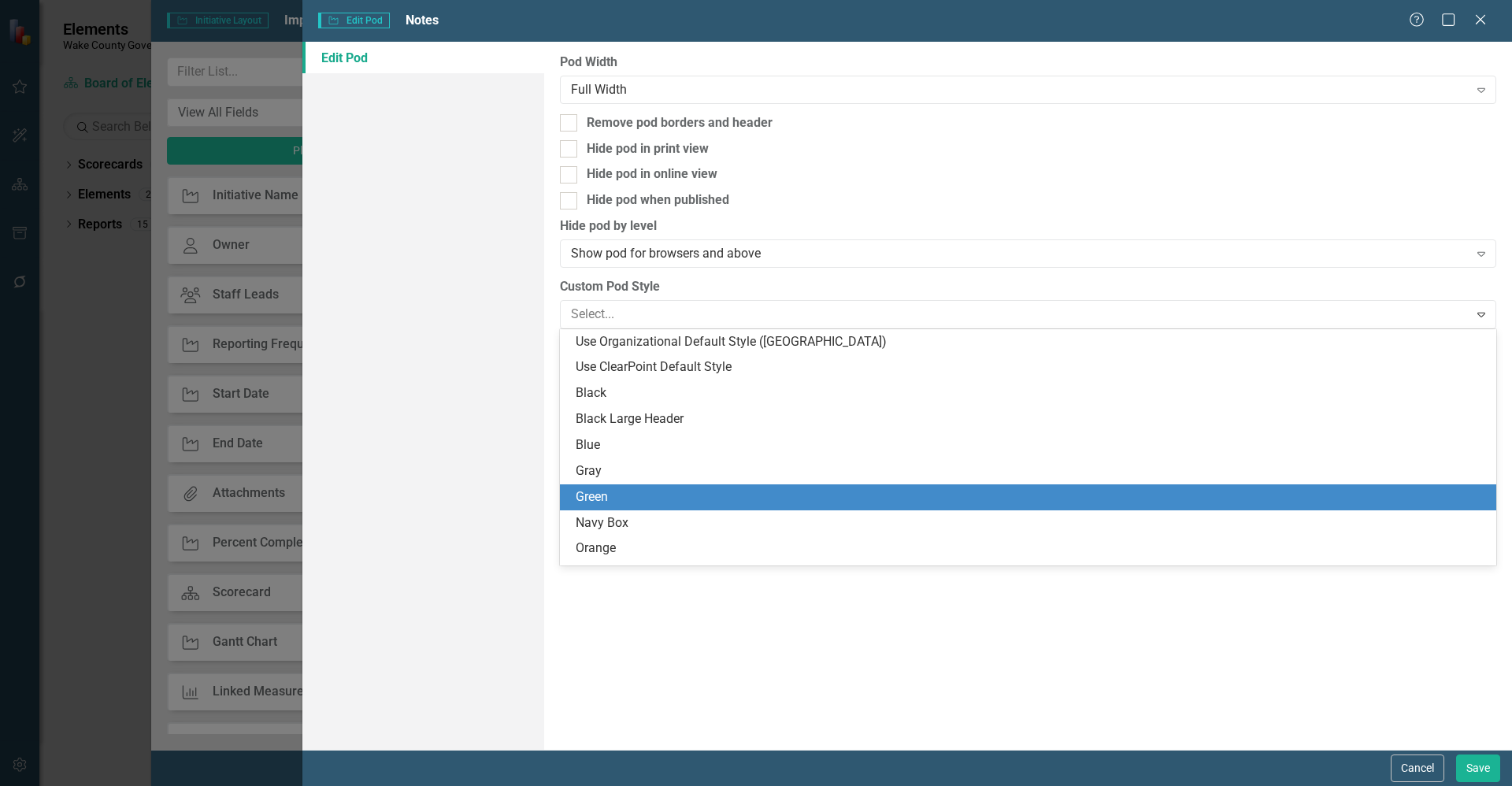
click at [657, 495] on div "Green" at bounding box center [1031, 497] width 911 height 18
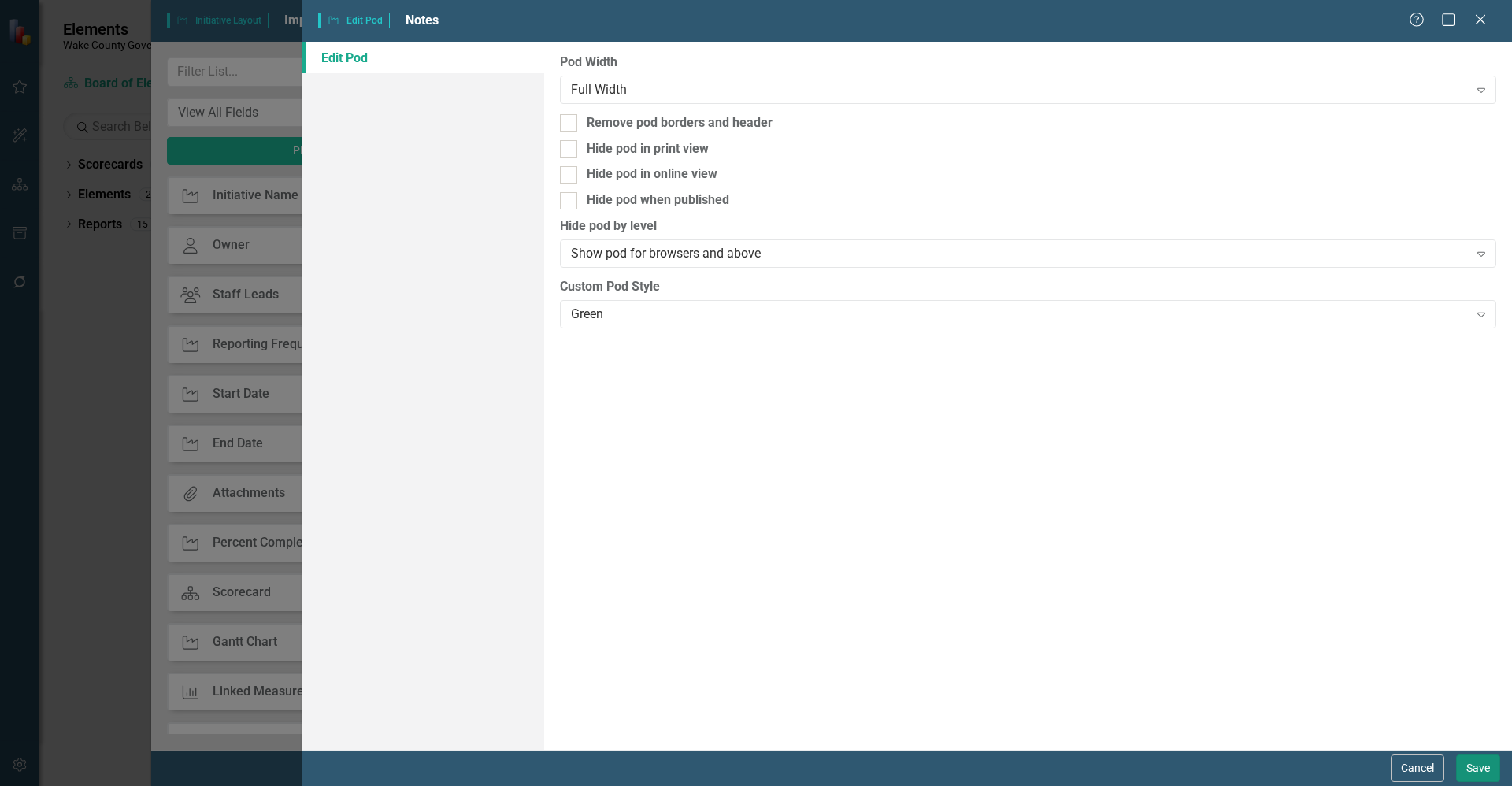
click at [1474, 765] on button "Save" at bounding box center [1479, 768] width 44 height 27
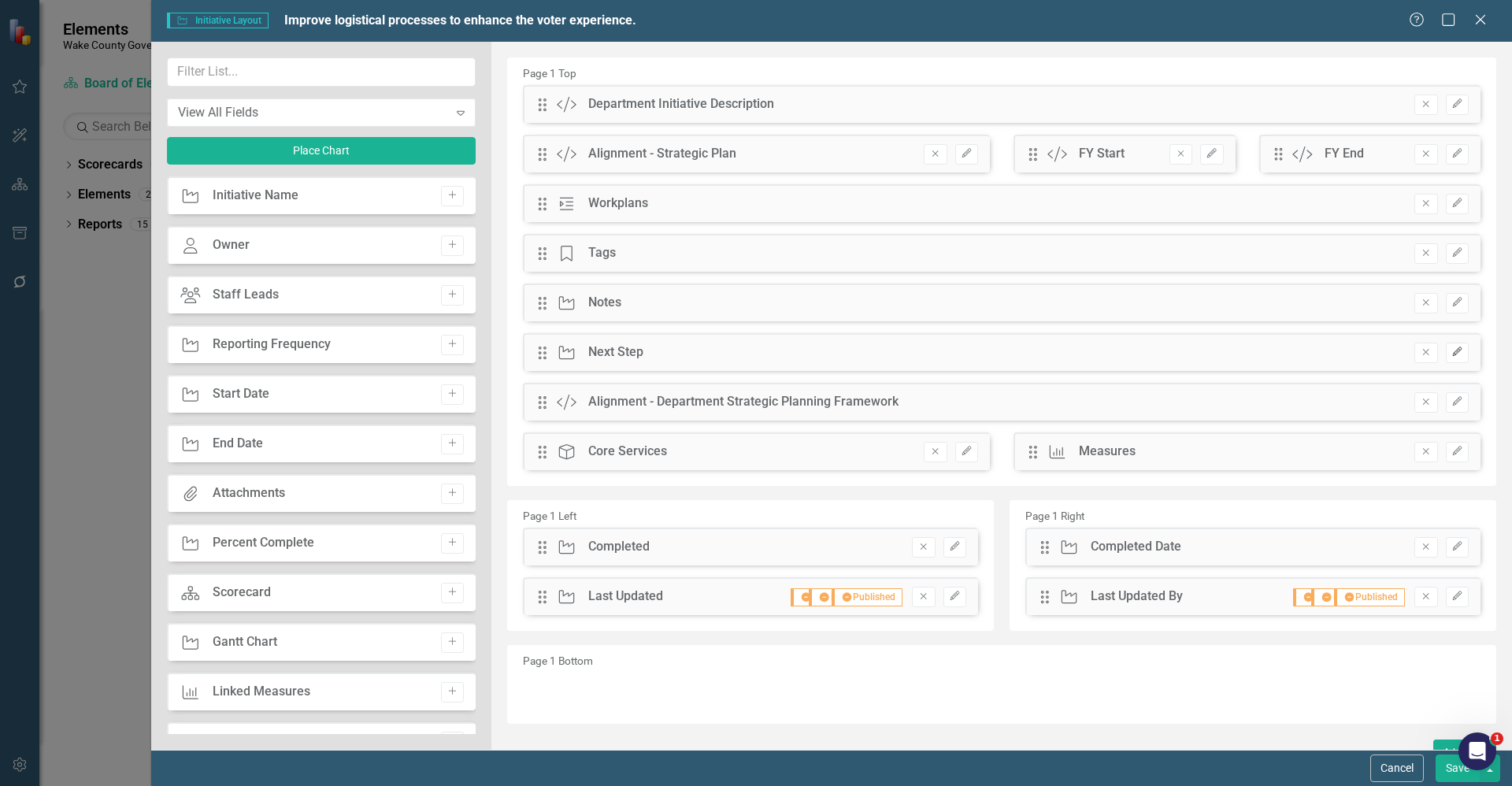
click at [1455, 355] on button "Edit" at bounding box center [1457, 352] width 23 height 20
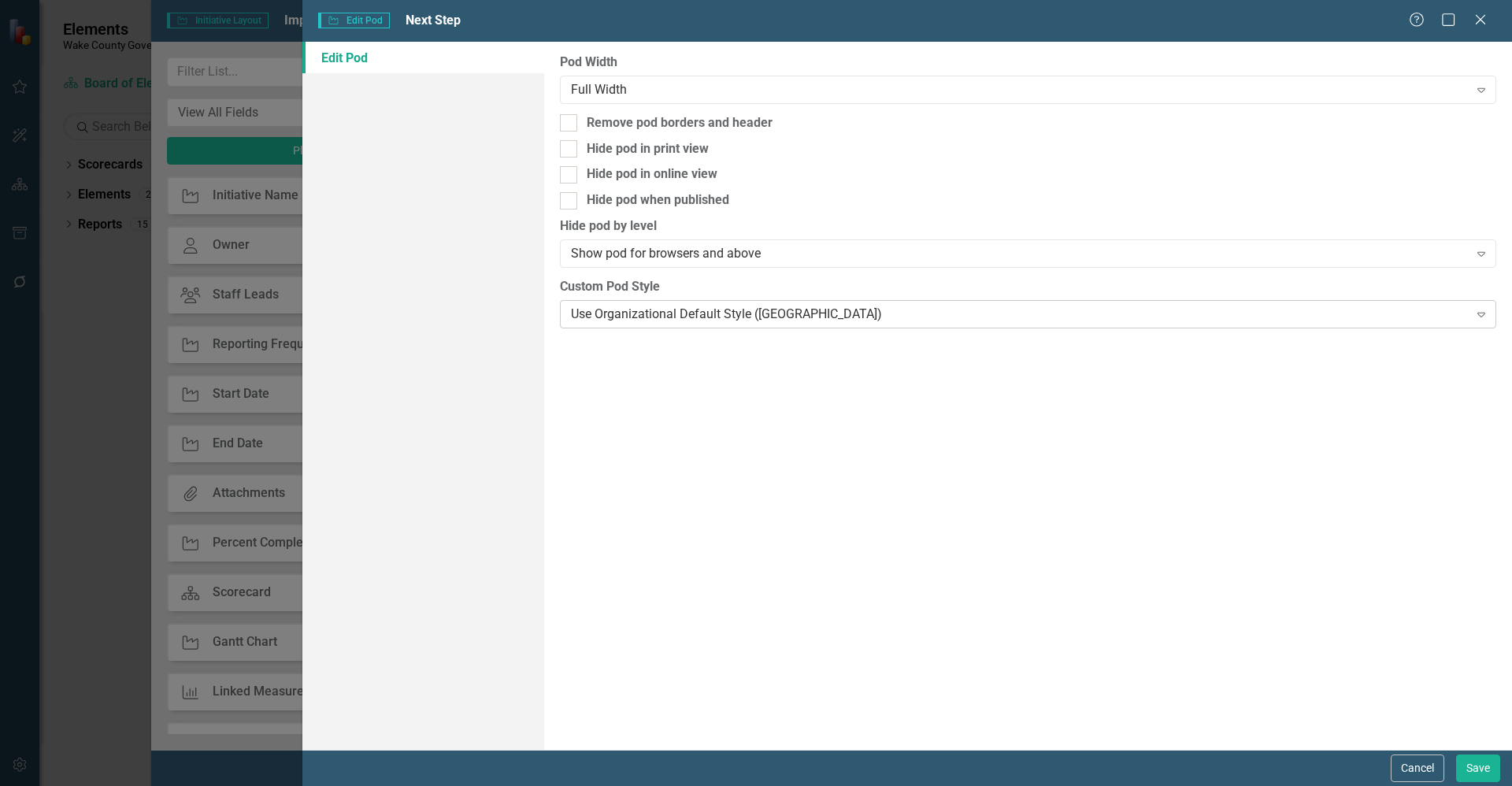
click at [763, 317] on div "Use Organizational Default Style ([GEOGRAPHIC_DATA])" at bounding box center [1019, 313] width 897 height 18
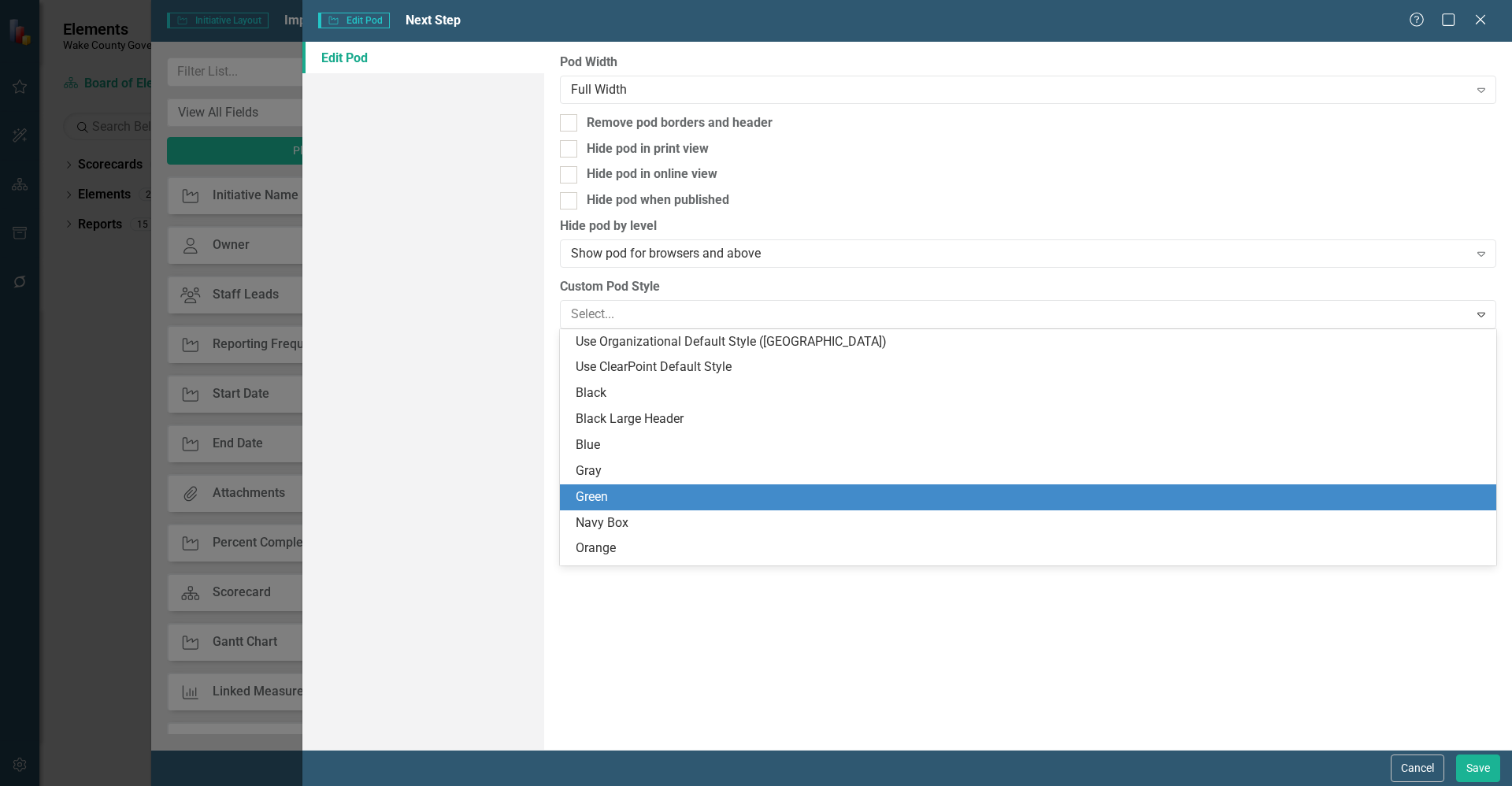
drag, startPoint x: 750, startPoint y: 488, endPoint x: 761, endPoint y: 496, distance: 13.6
click at [749, 489] on div "Green" at bounding box center [1031, 497] width 911 height 18
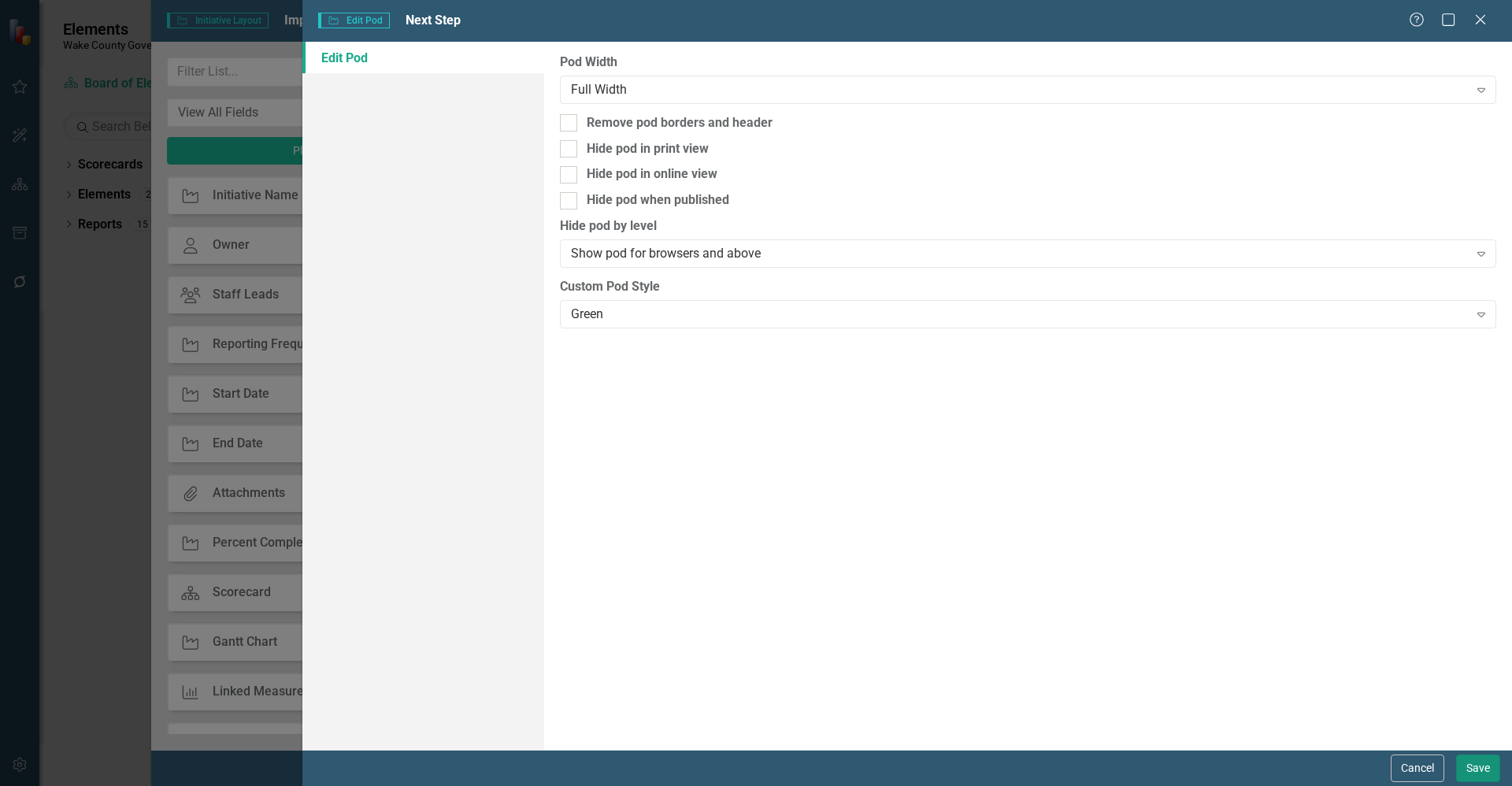
click at [1487, 770] on button "Save" at bounding box center [1479, 768] width 44 height 27
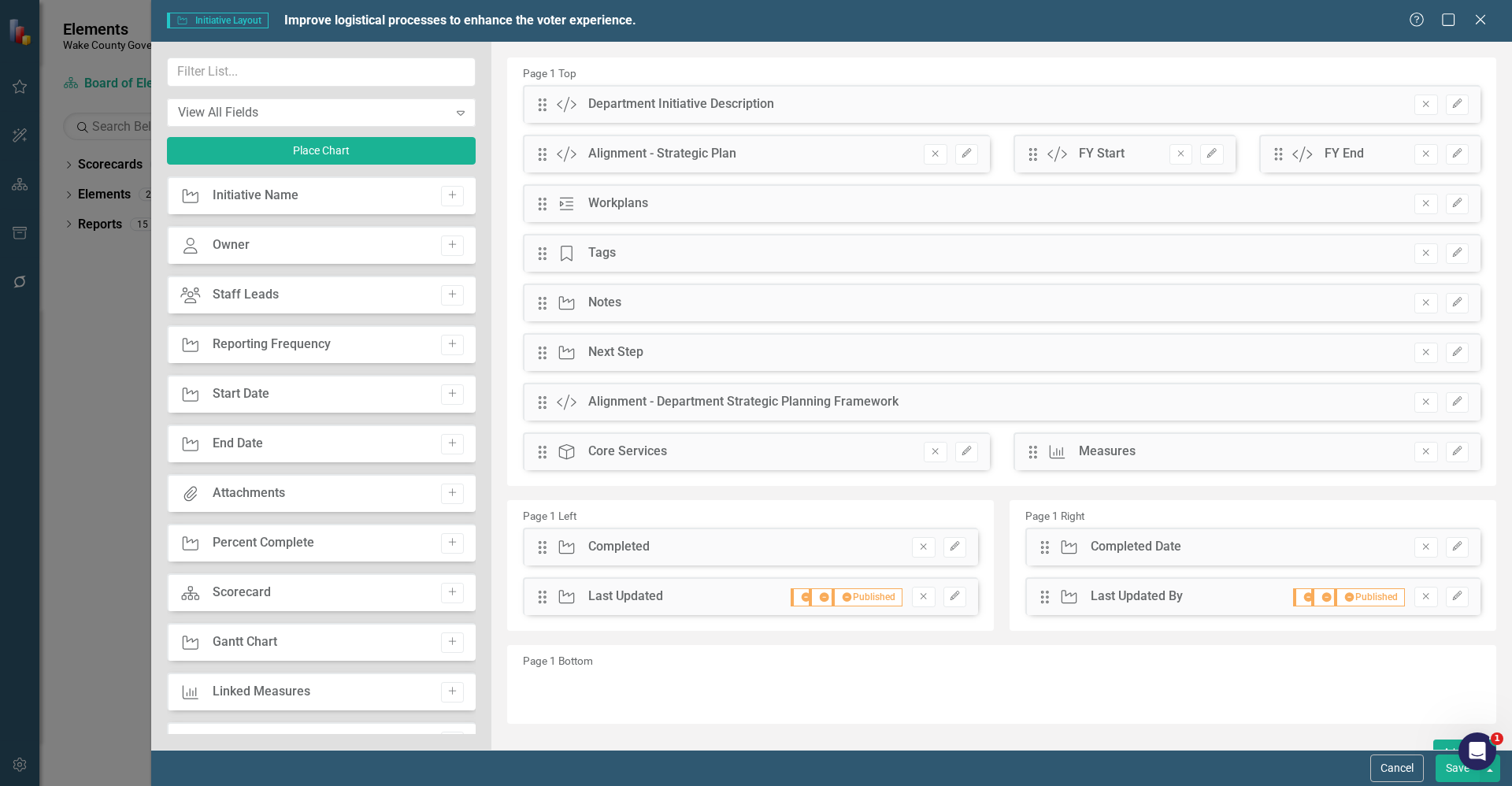
click at [1458, 774] on button "Save" at bounding box center [1458, 768] width 44 height 27
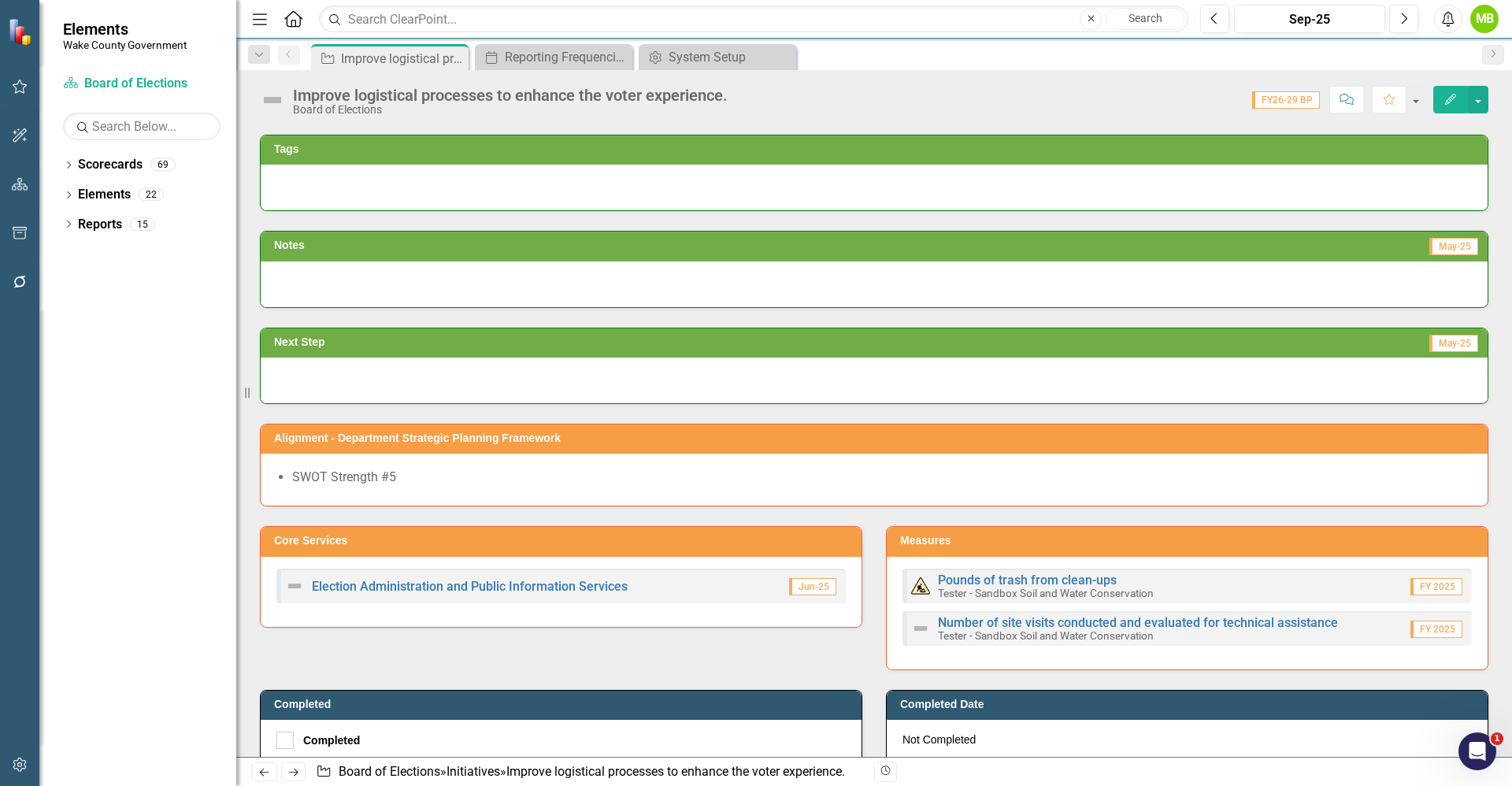
scroll to position [430, 0]
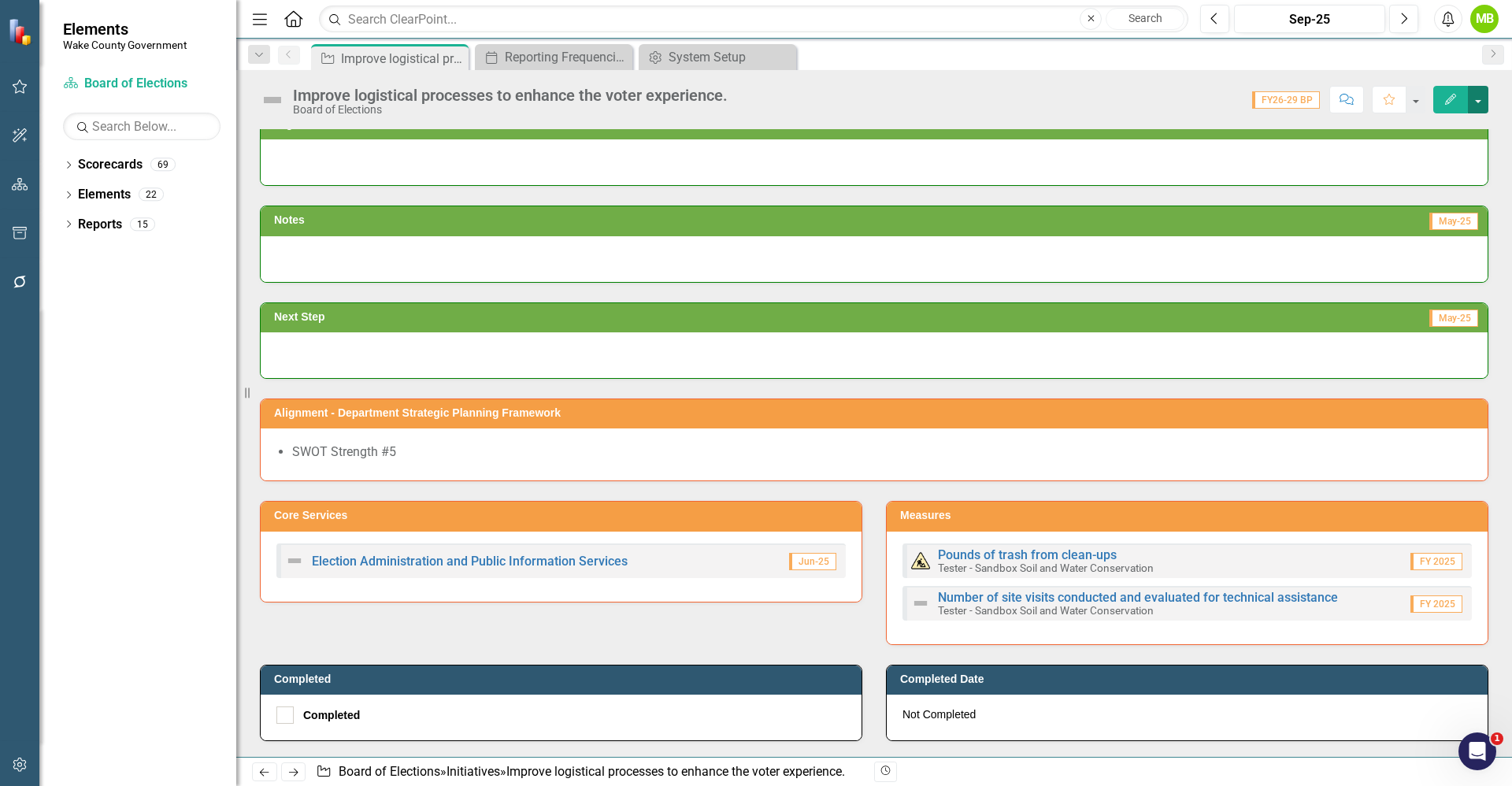
click at [1478, 96] on button "button" at bounding box center [1478, 99] width 20 height 27
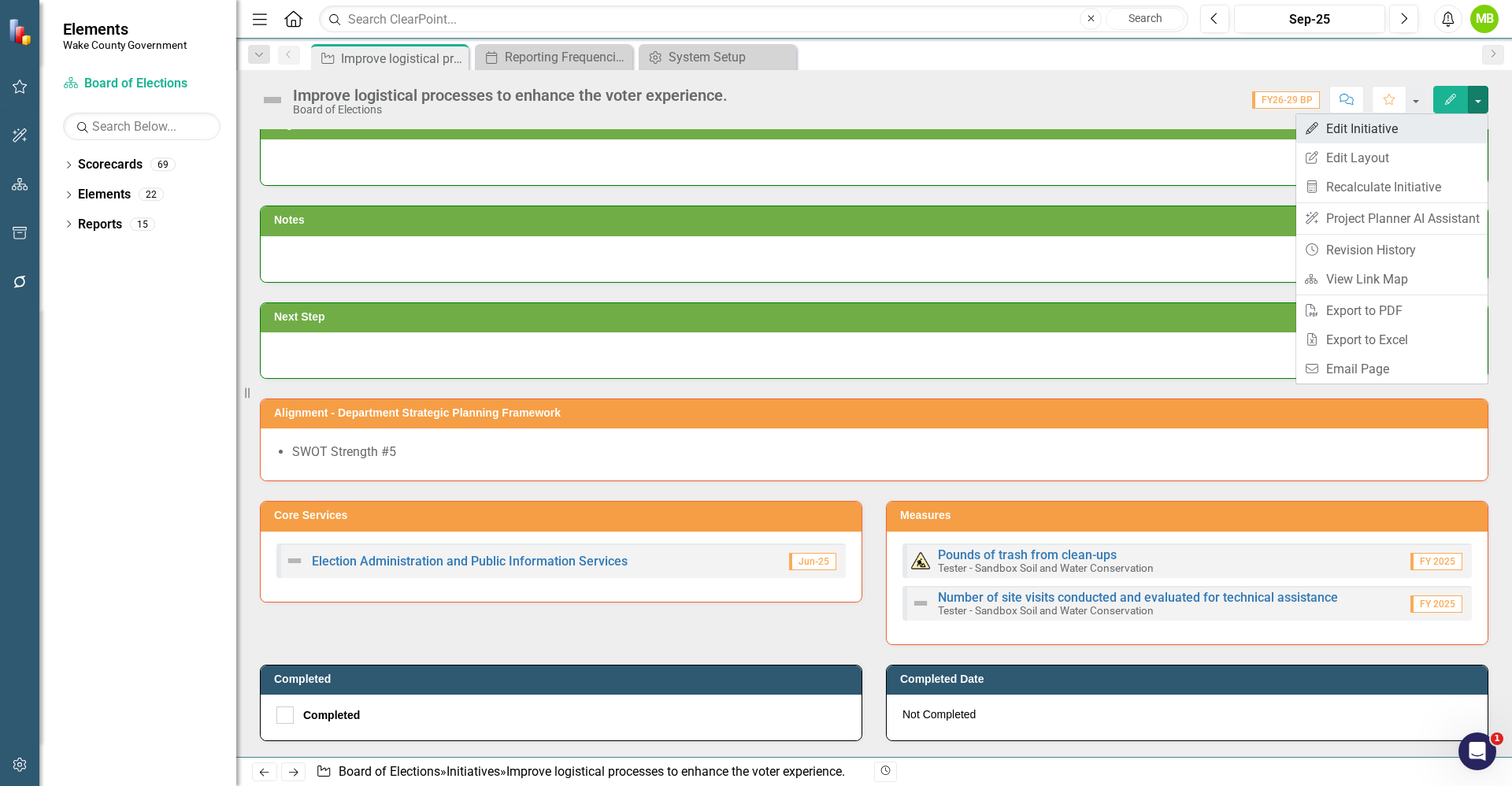
click at [1409, 126] on link "Edit Edit Initiative" at bounding box center [1391, 129] width 191 height 29
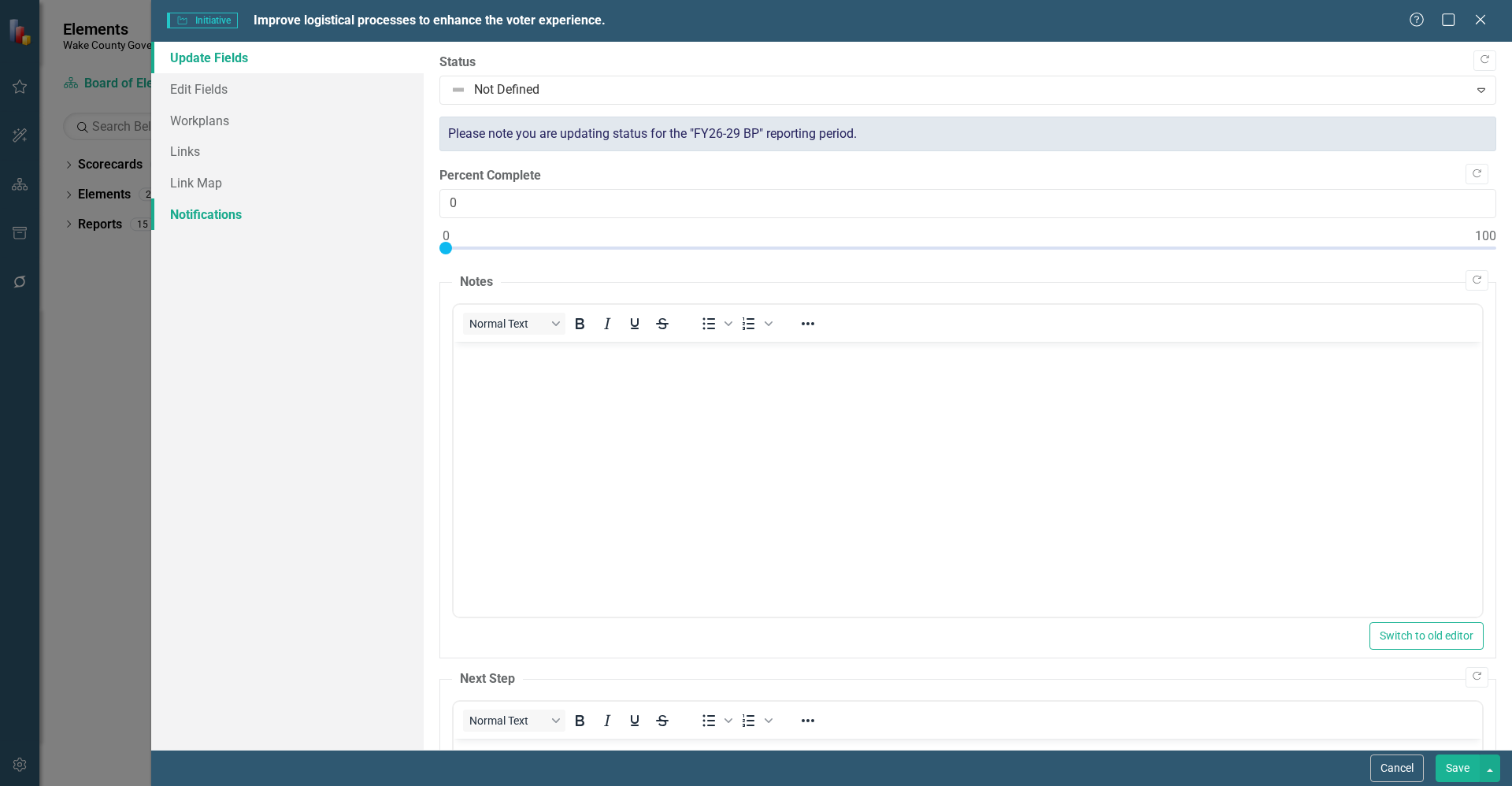
scroll to position [0, 0]
click at [253, 165] on link "Links" at bounding box center [287, 151] width 272 height 32
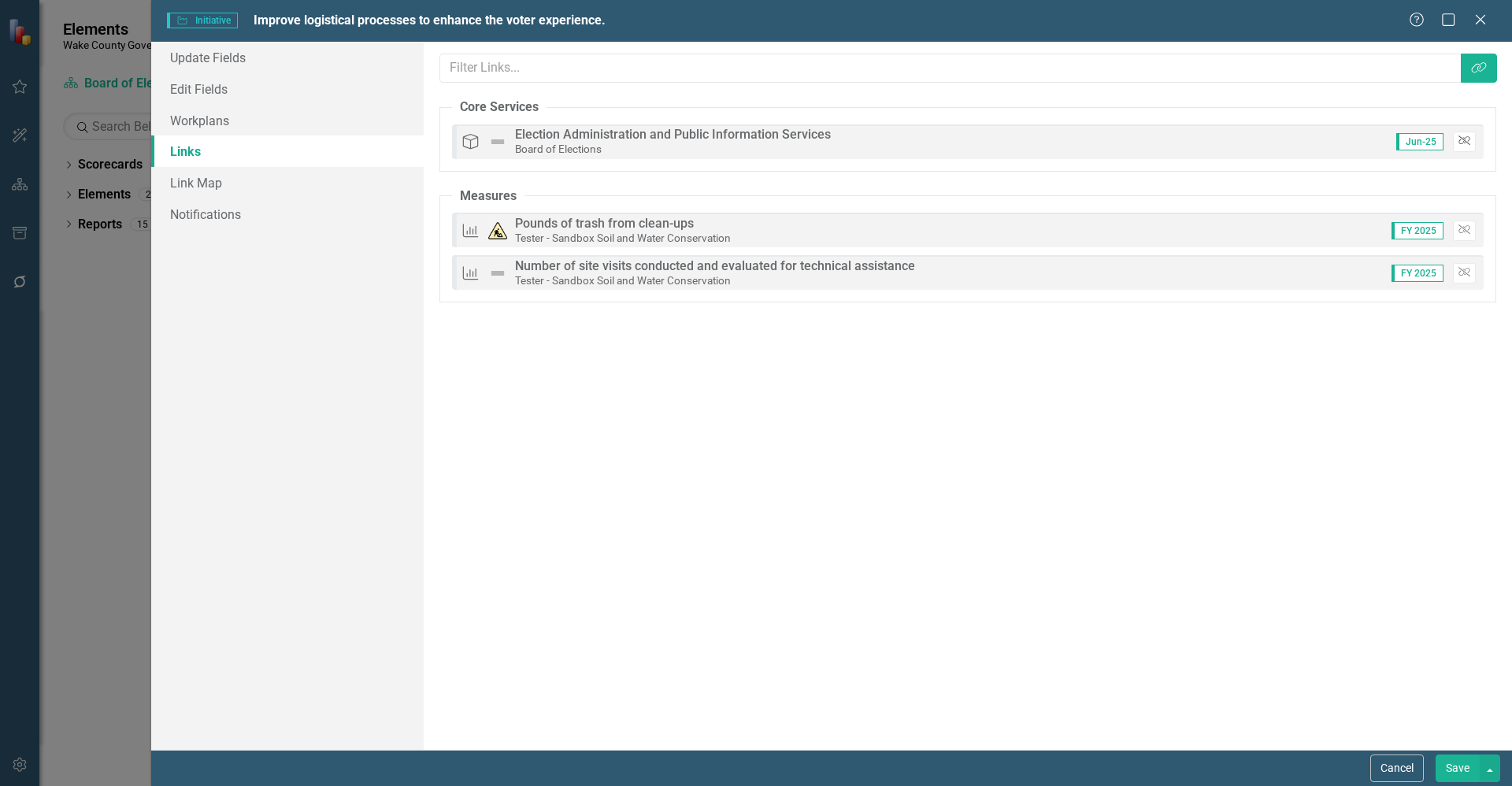
click at [1461, 136] on icon "Unlink" at bounding box center [1464, 141] width 11 height 10
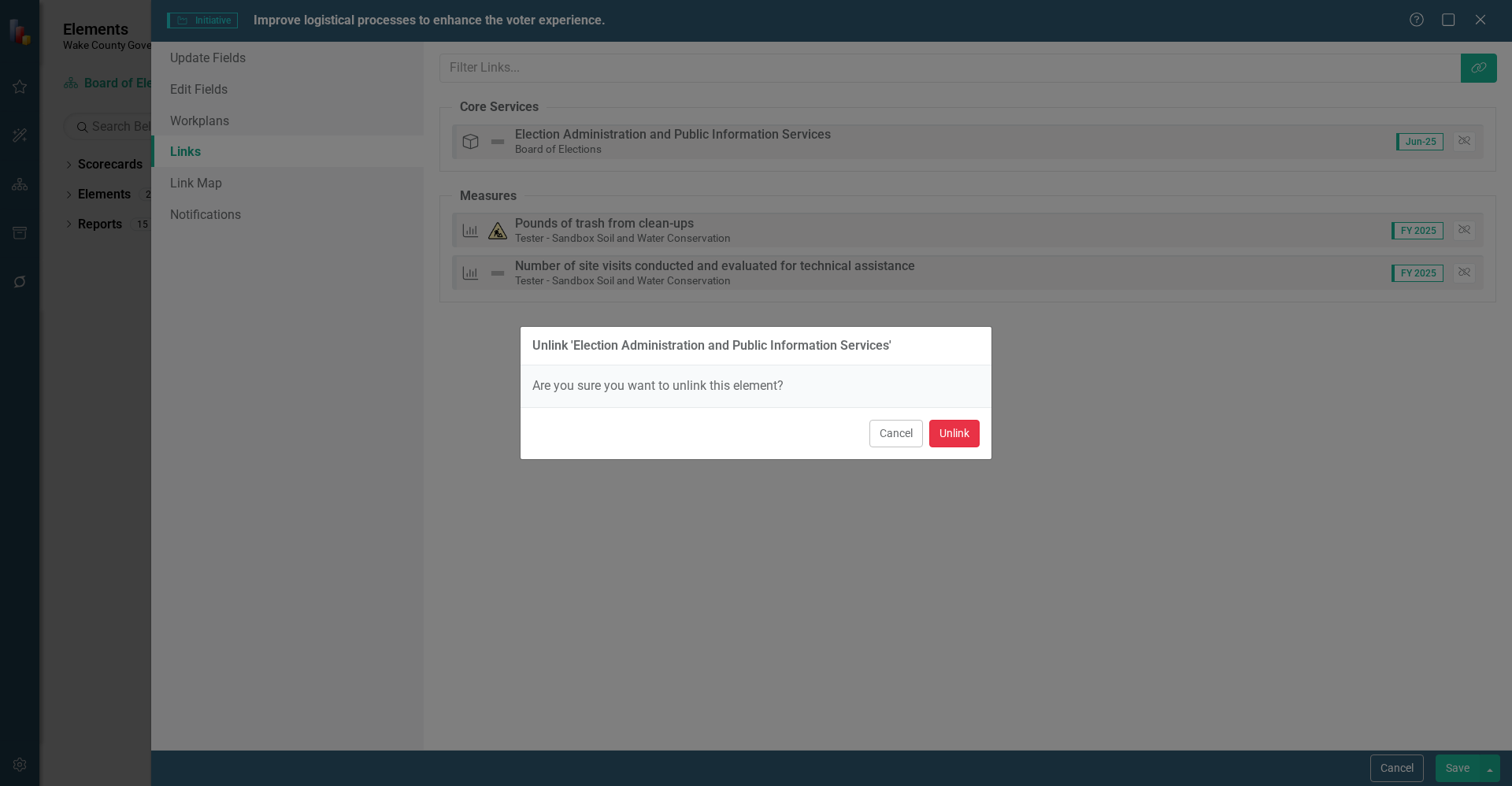
click at [951, 434] on button "Unlink" at bounding box center [954, 433] width 50 height 27
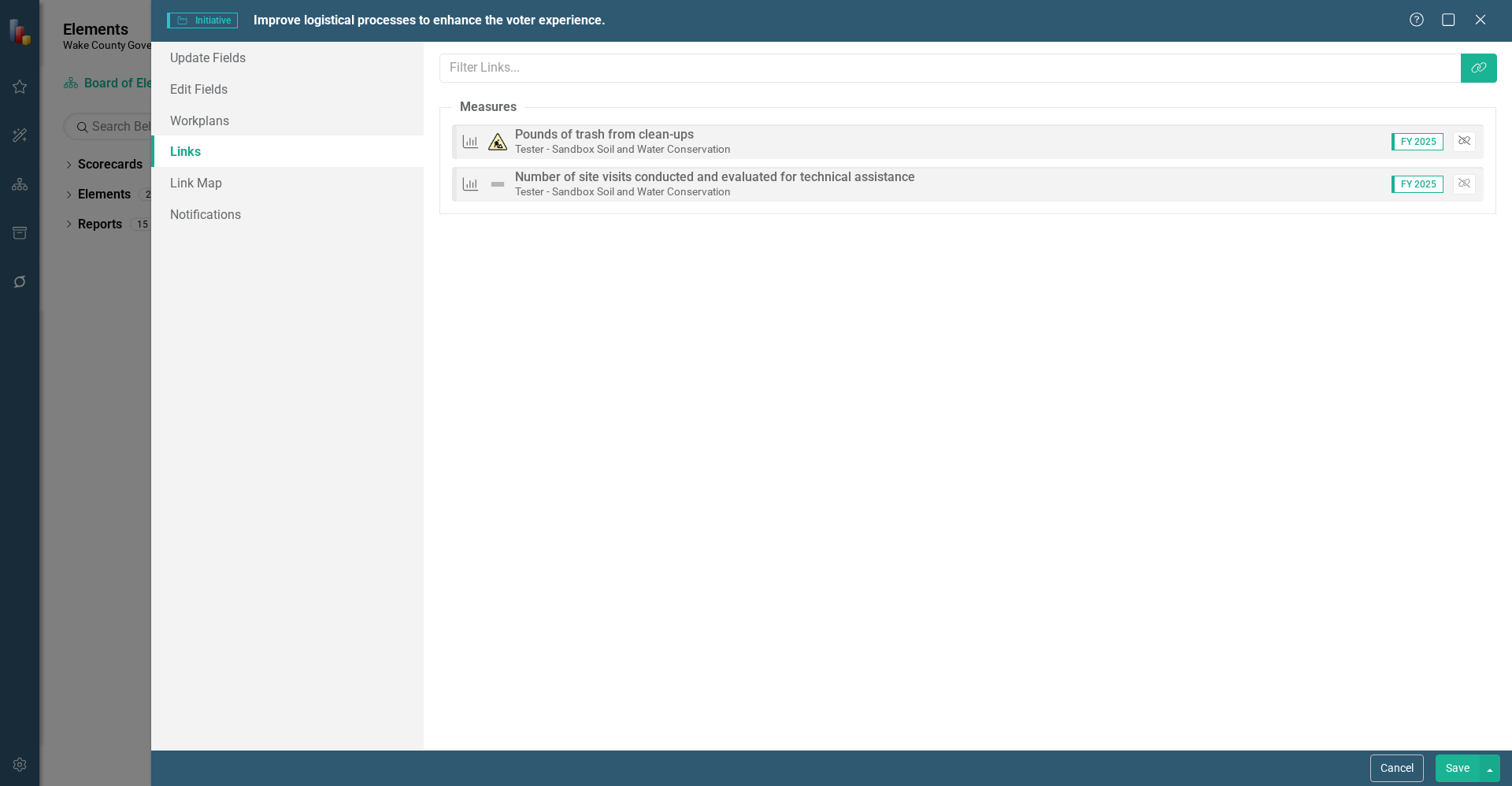
click at [1471, 141] on button "Unlink" at bounding box center [1464, 141] width 23 height 20
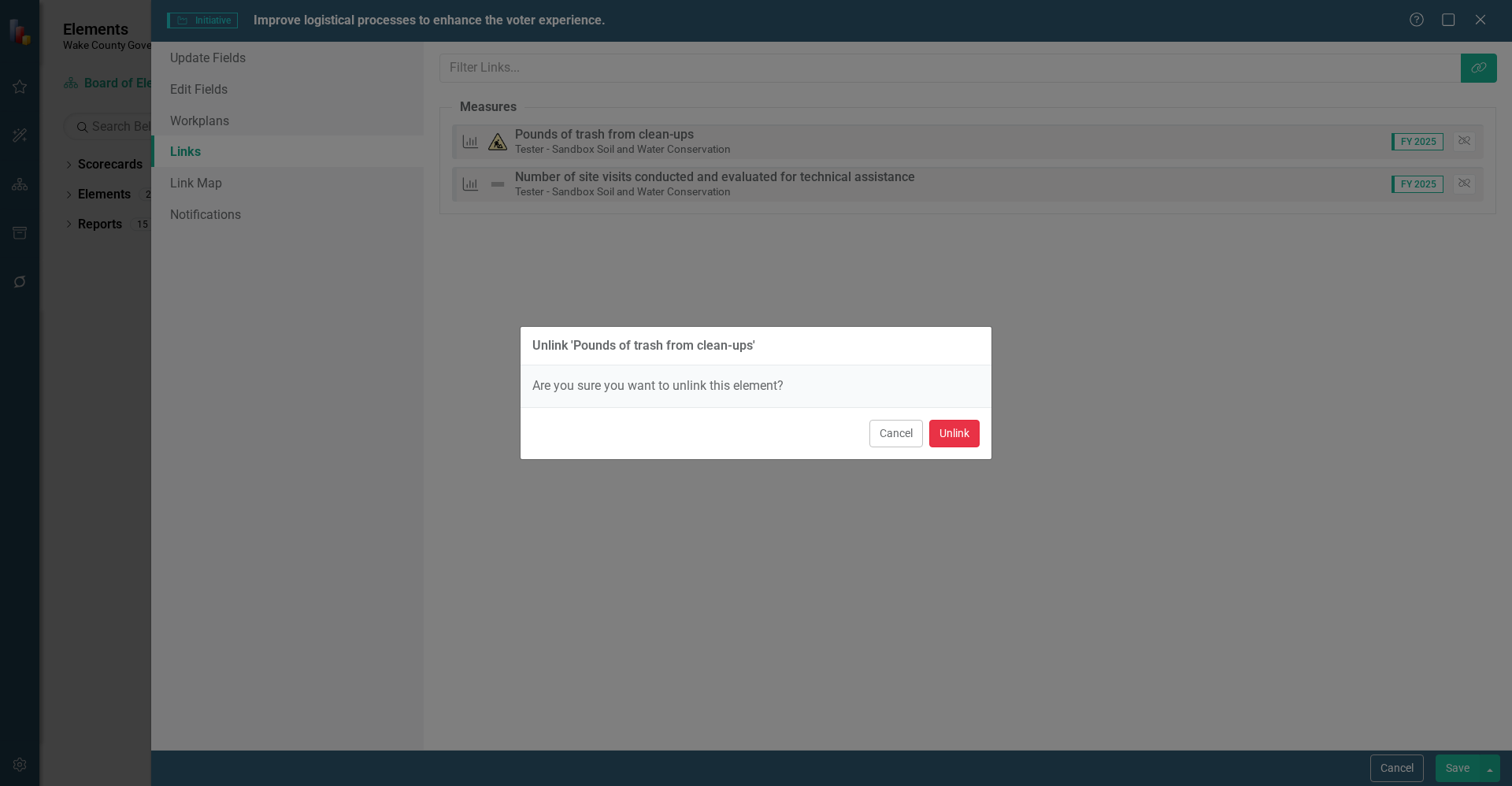
click at [960, 430] on button "Unlink" at bounding box center [954, 433] width 50 height 27
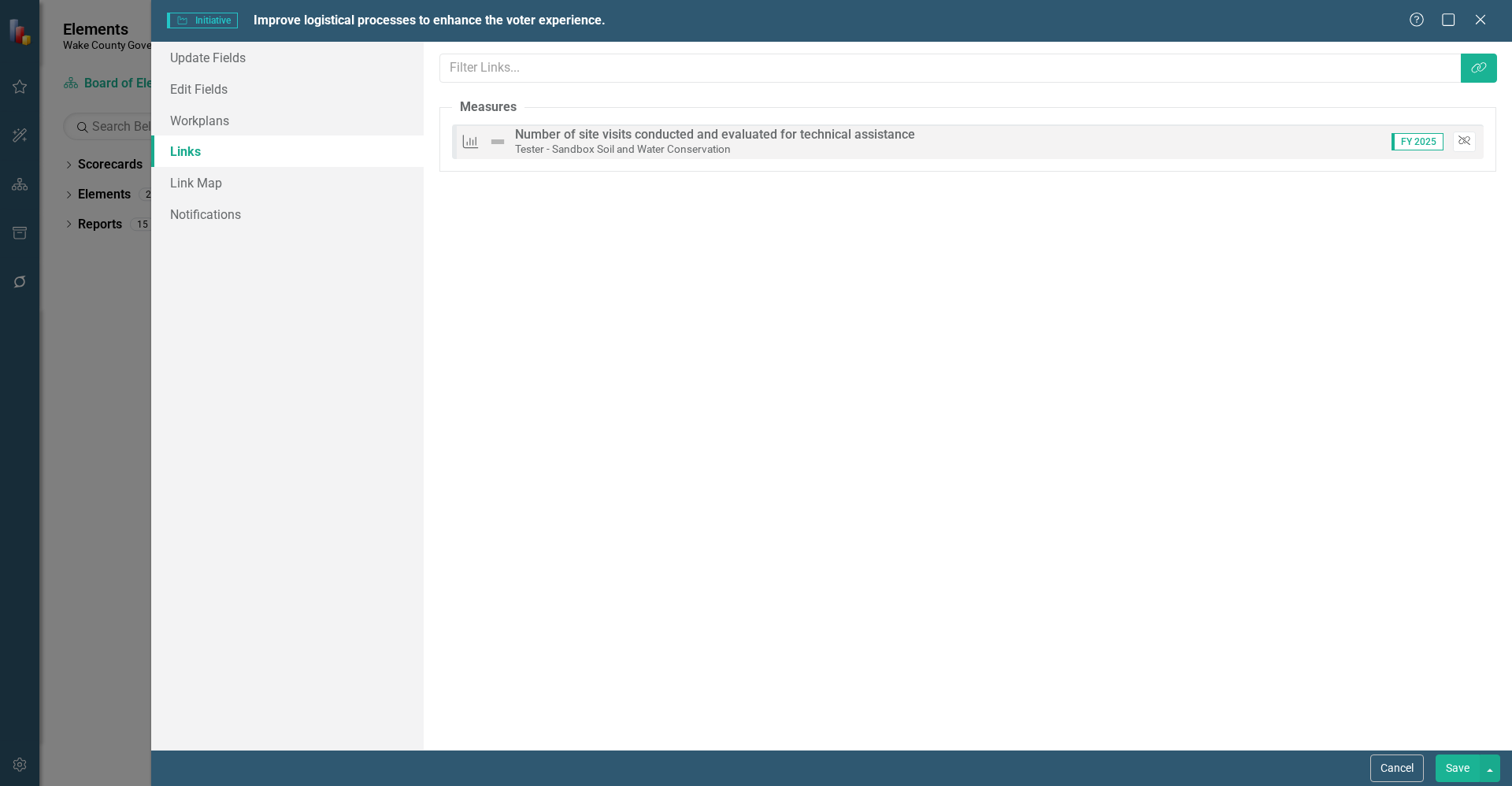
click at [1469, 137] on icon "button" at bounding box center [1464, 141] width 11 height 10
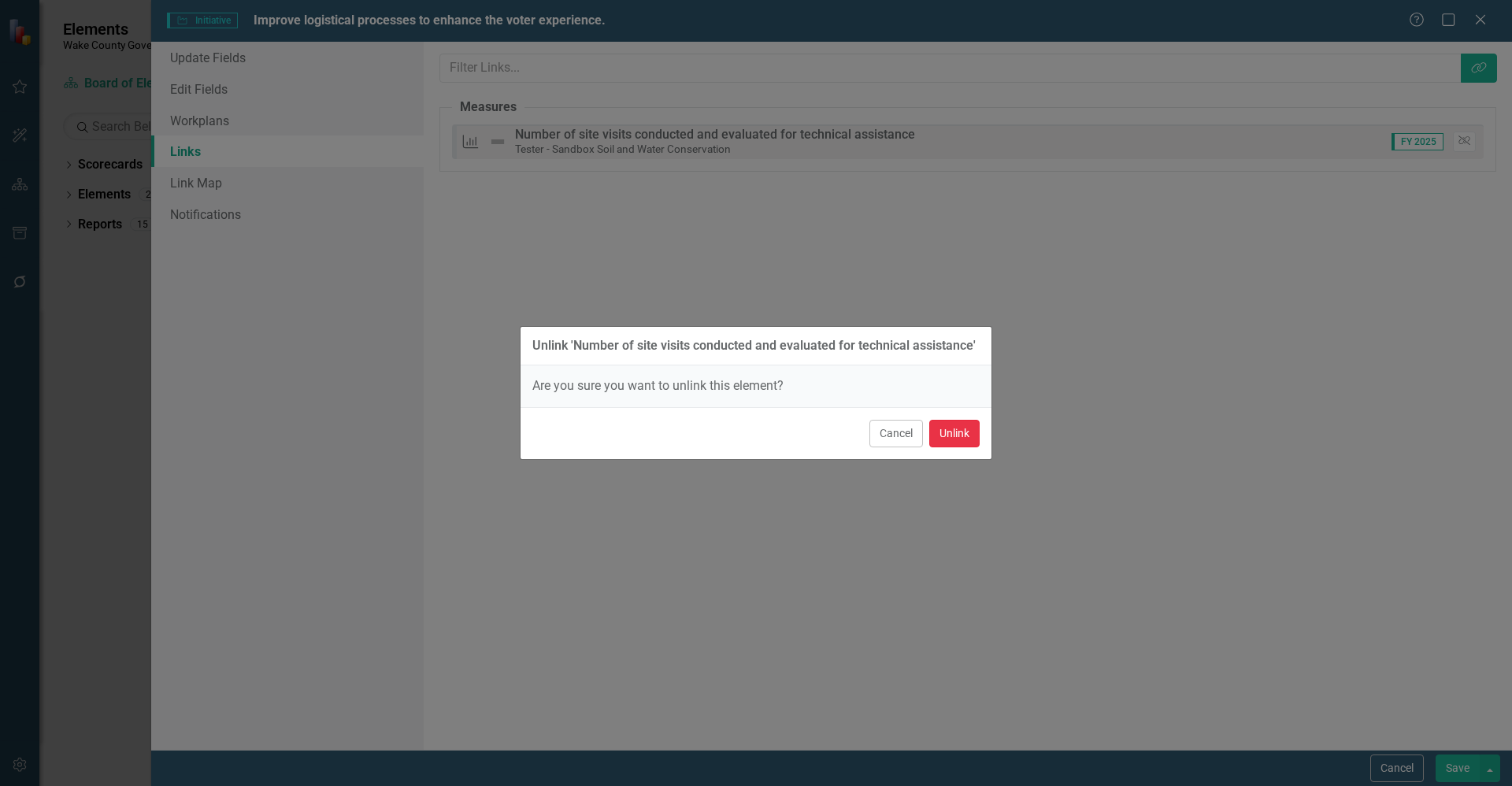
click at [953, 425] on button "Unlink" at bounding box center [954, 433] width 50 height 27
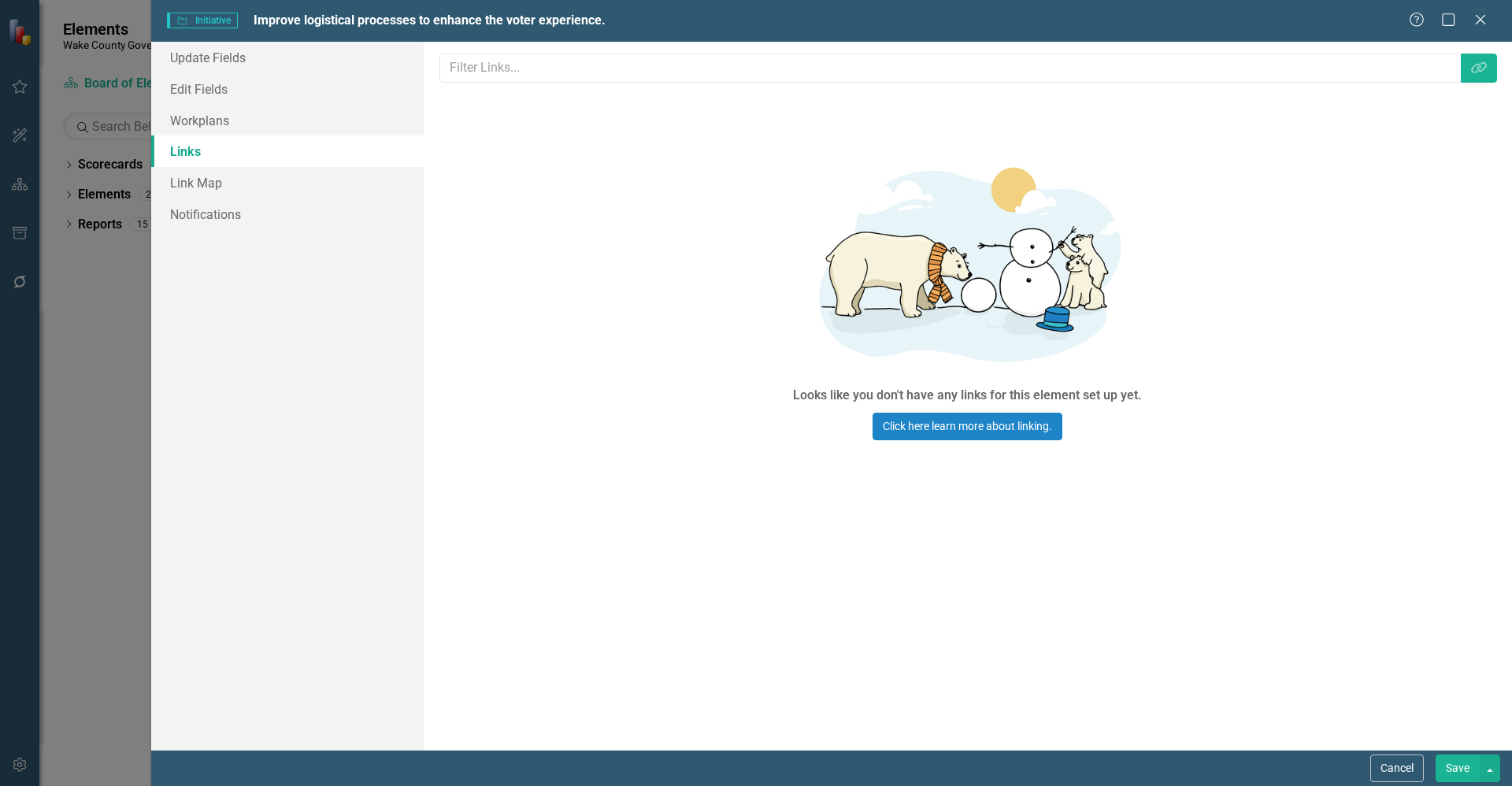
drag, startPoint x: 1464, startPoint y: 768, endPoint x: 1442, endPoint y: 759, distance: 23.8
click at [1464, 768] on button "Save" at bounding box center [1458, 768] width 44 height 27
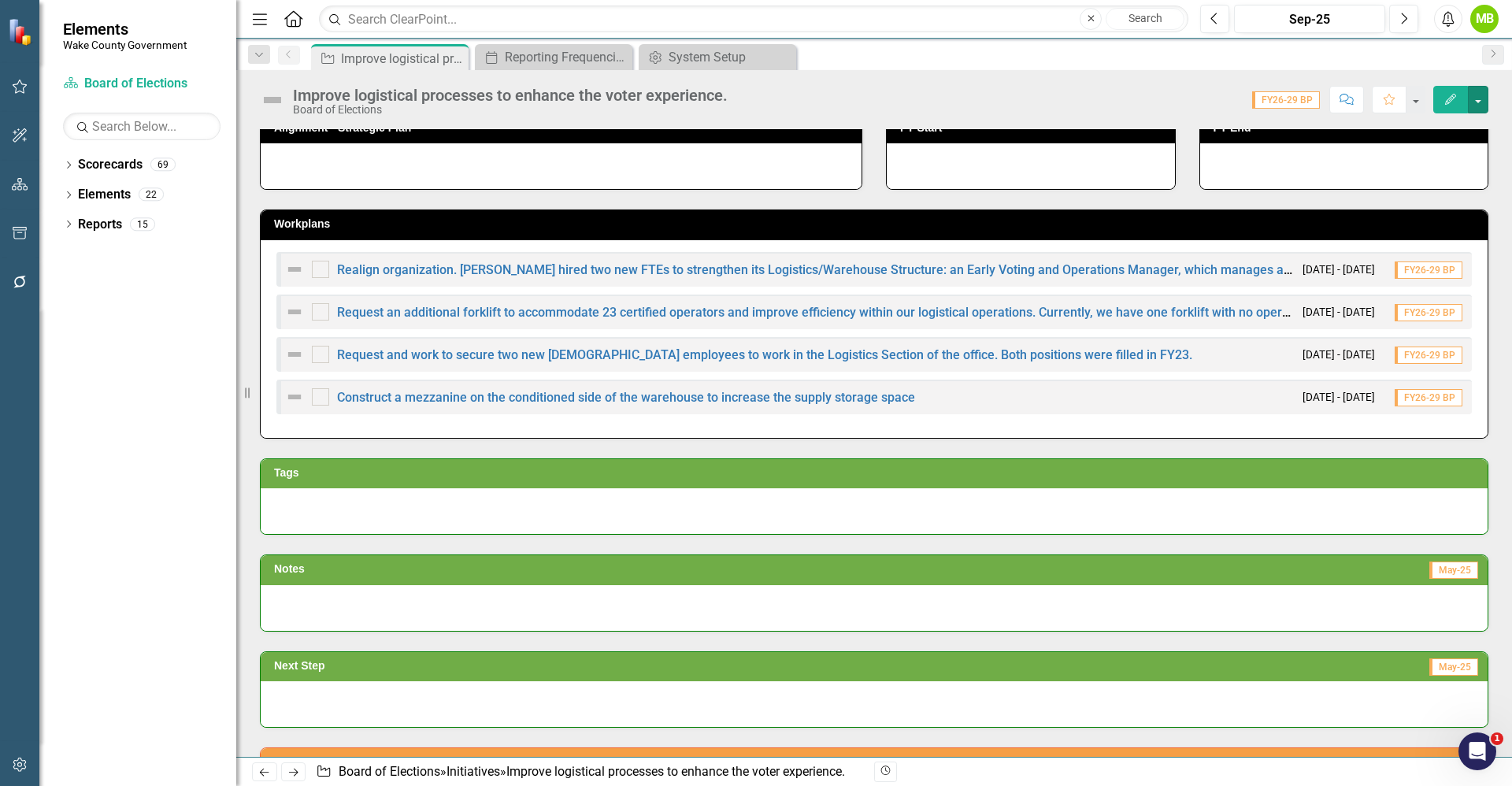
scroll to position [236, 0]
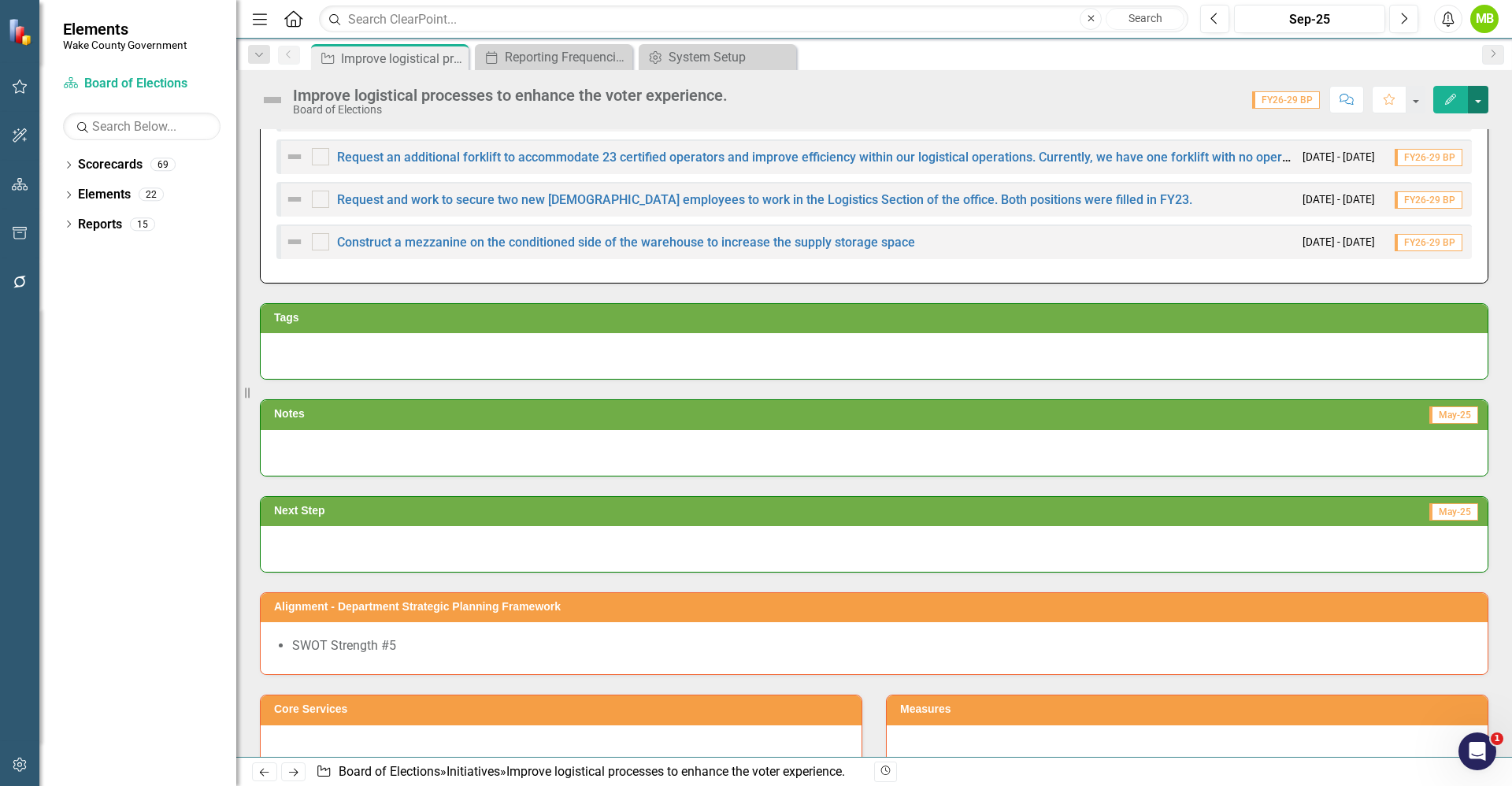
click at [1481, 110] on button "button" at bounding box center [1478, 99] width 20 height 27
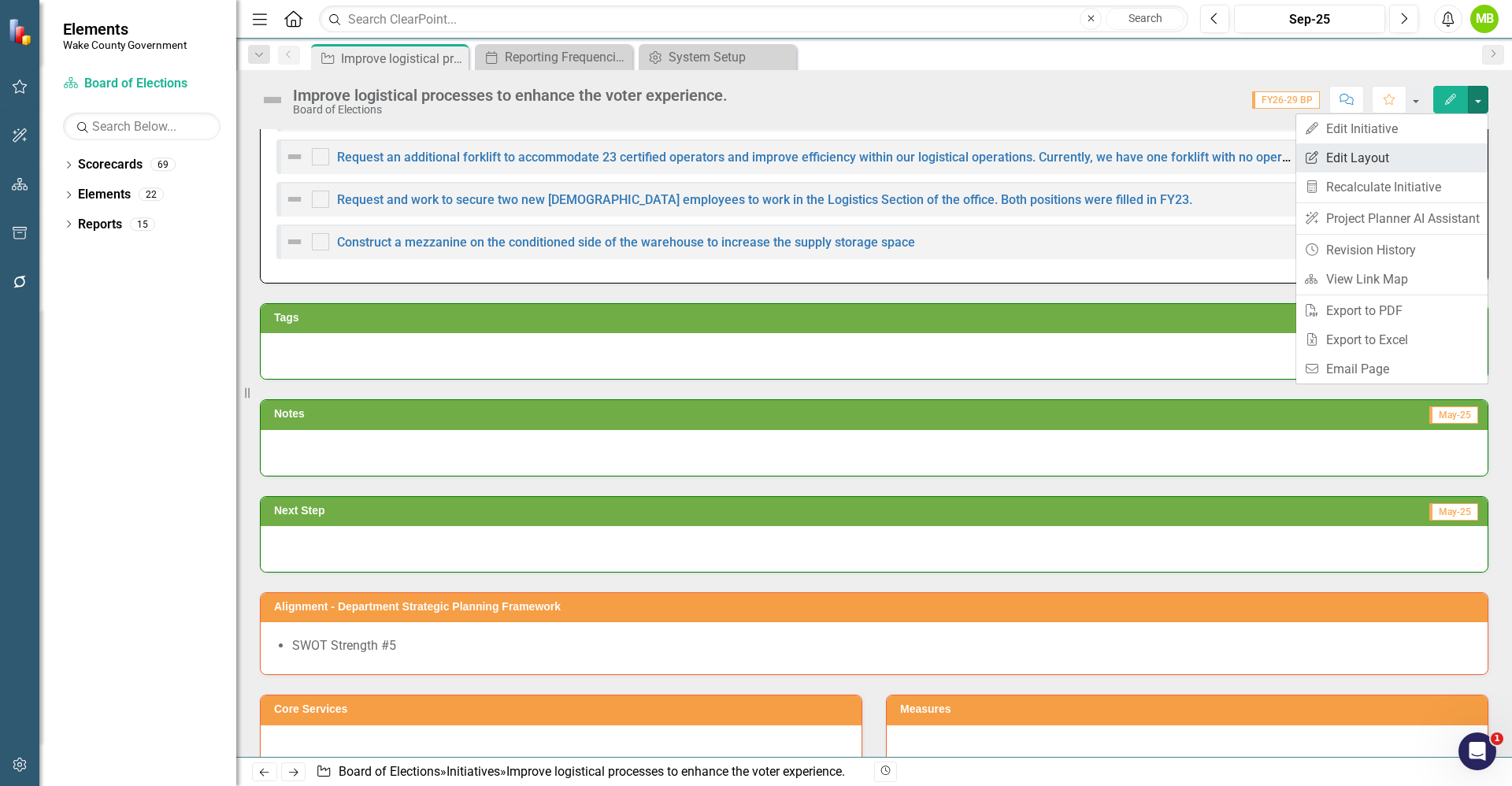
click at [1420, 165] on link "Edit Report Edit Layout" at bounding box center [1391, 158] width 191 height 29
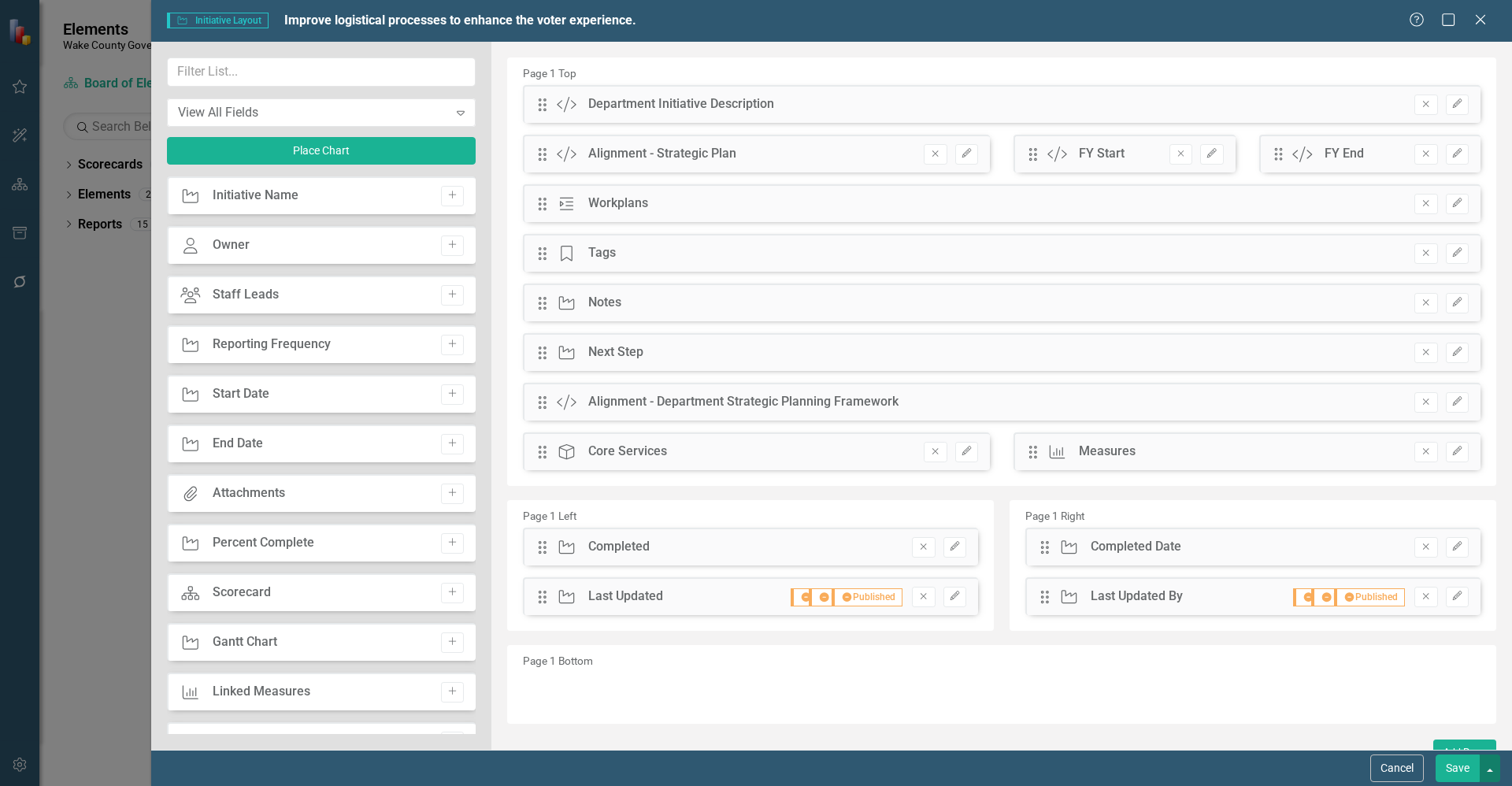
click at [1494, 767] on button "button" at bounding box center [1490, 768] width 20 height 27
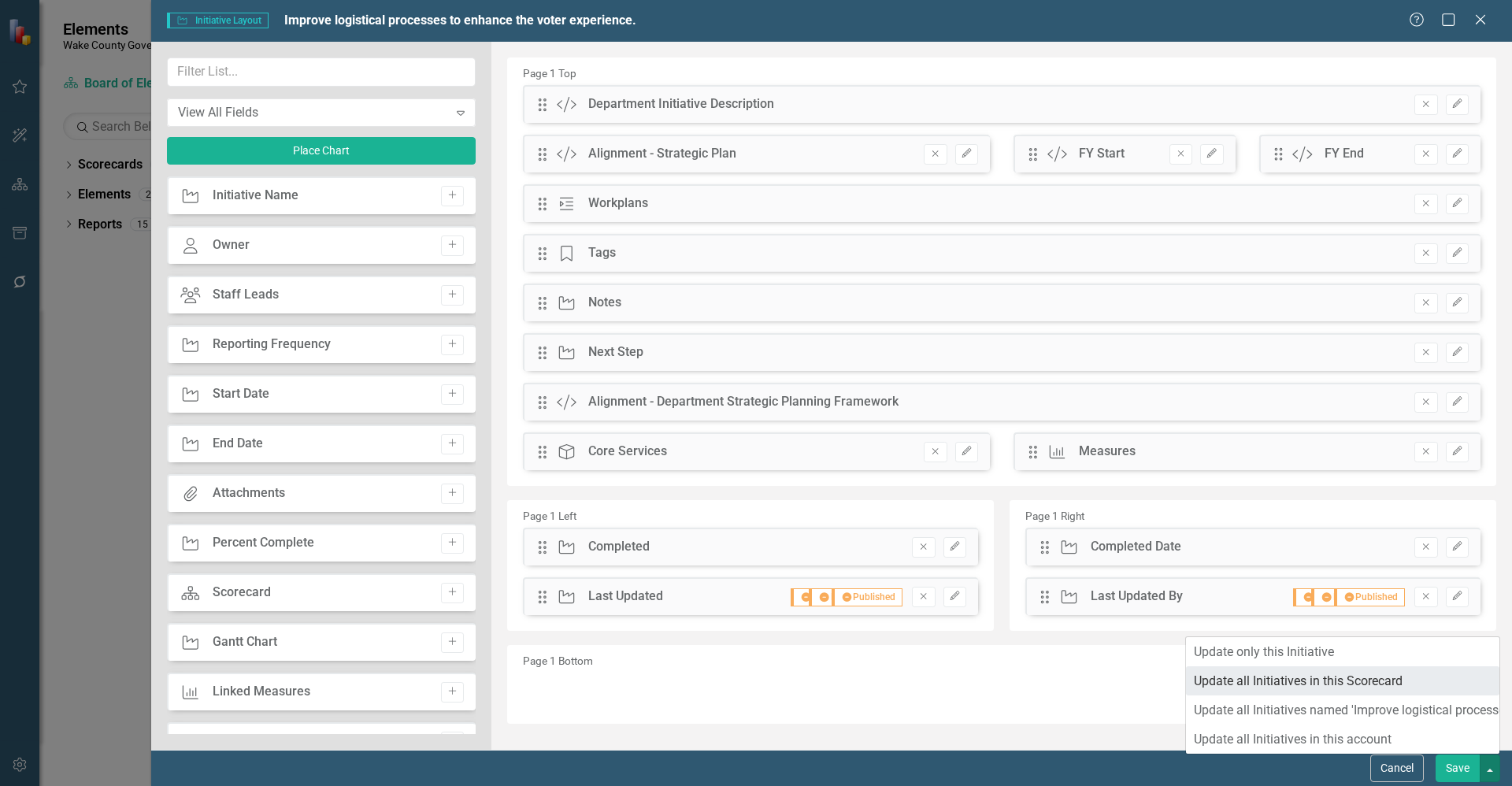
click at [1419, 687] on link "Update all Initiatives in this Scorecard" at bounding box center [1343, 680] width 313 height 29
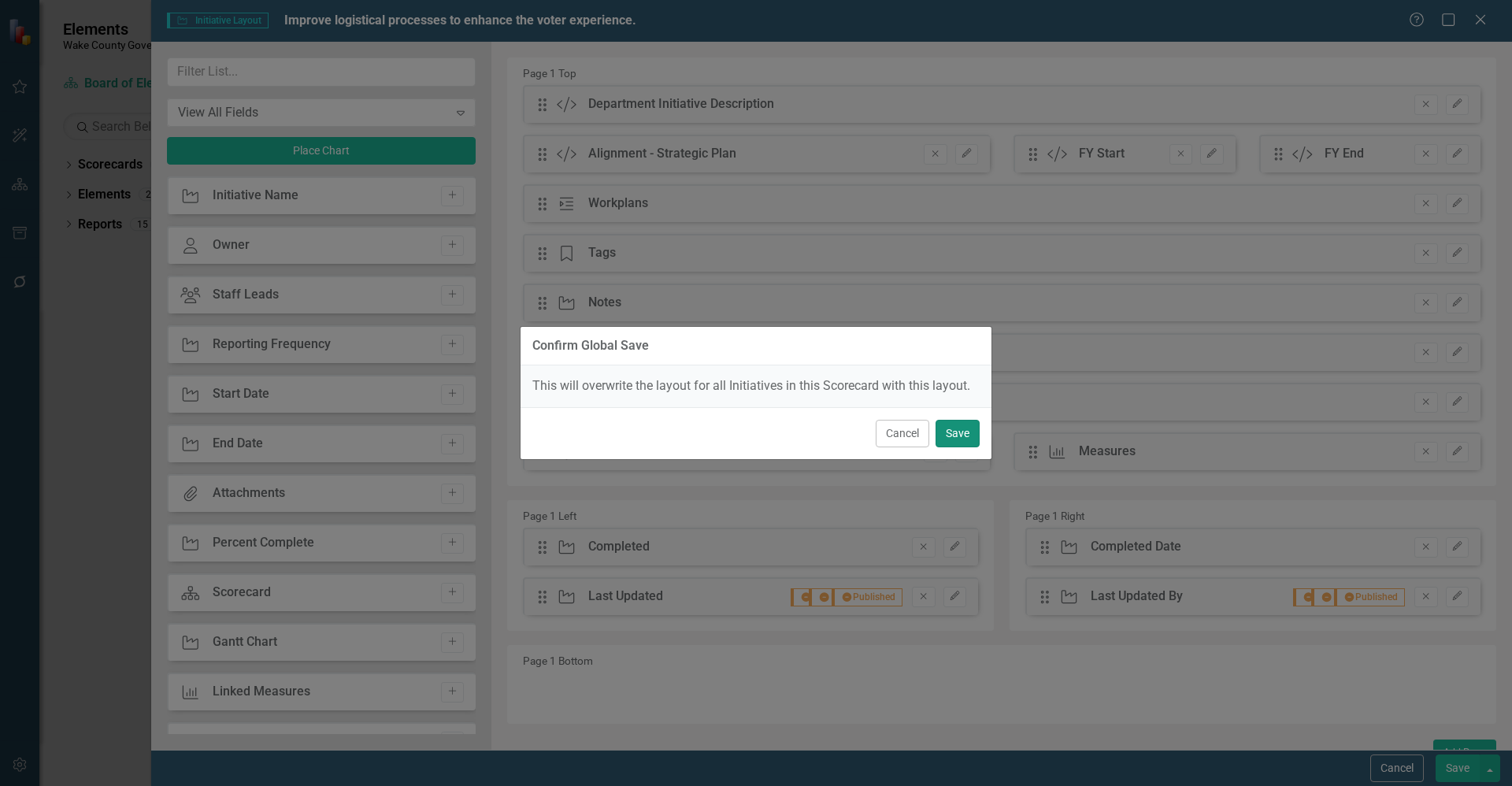
click at [966, 444] on button "Save" at bounding box center [958, 433] width 44 height 27
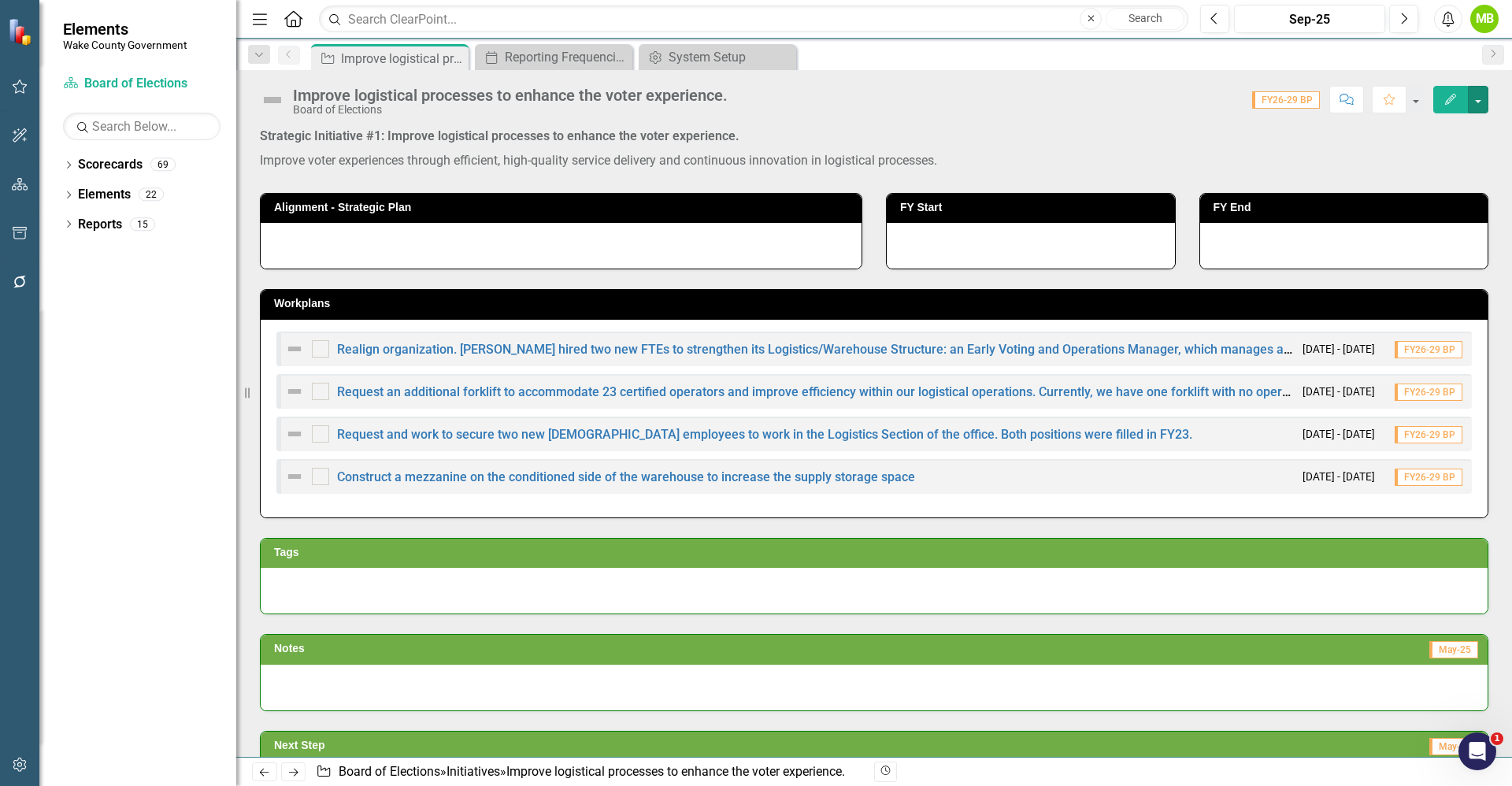
scroll to position [0, 0]
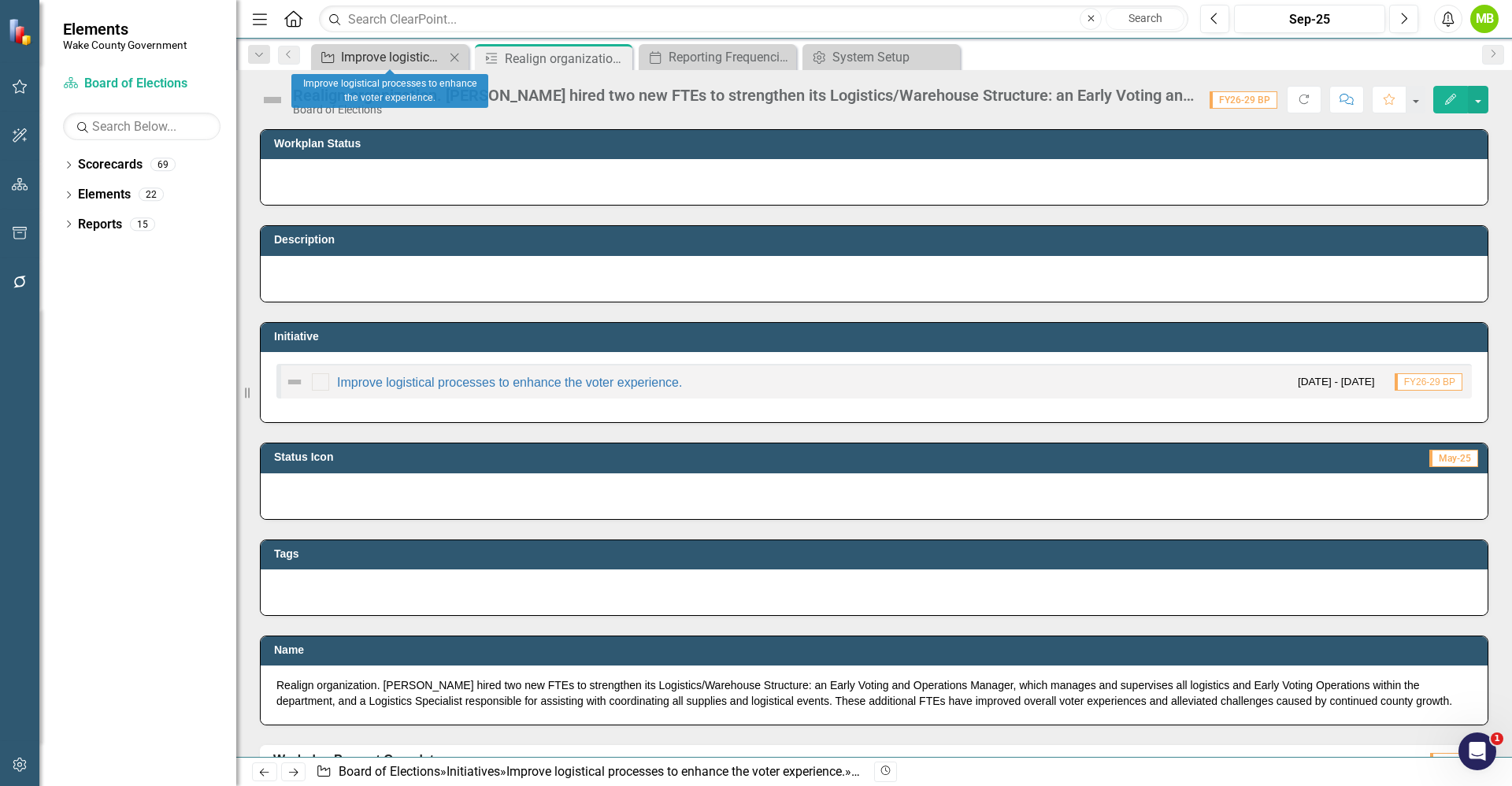
click at [411, 65] on div "Improve logistical processes to enhance the voter experience." at bounding box center [393, 57] width 104 height 19
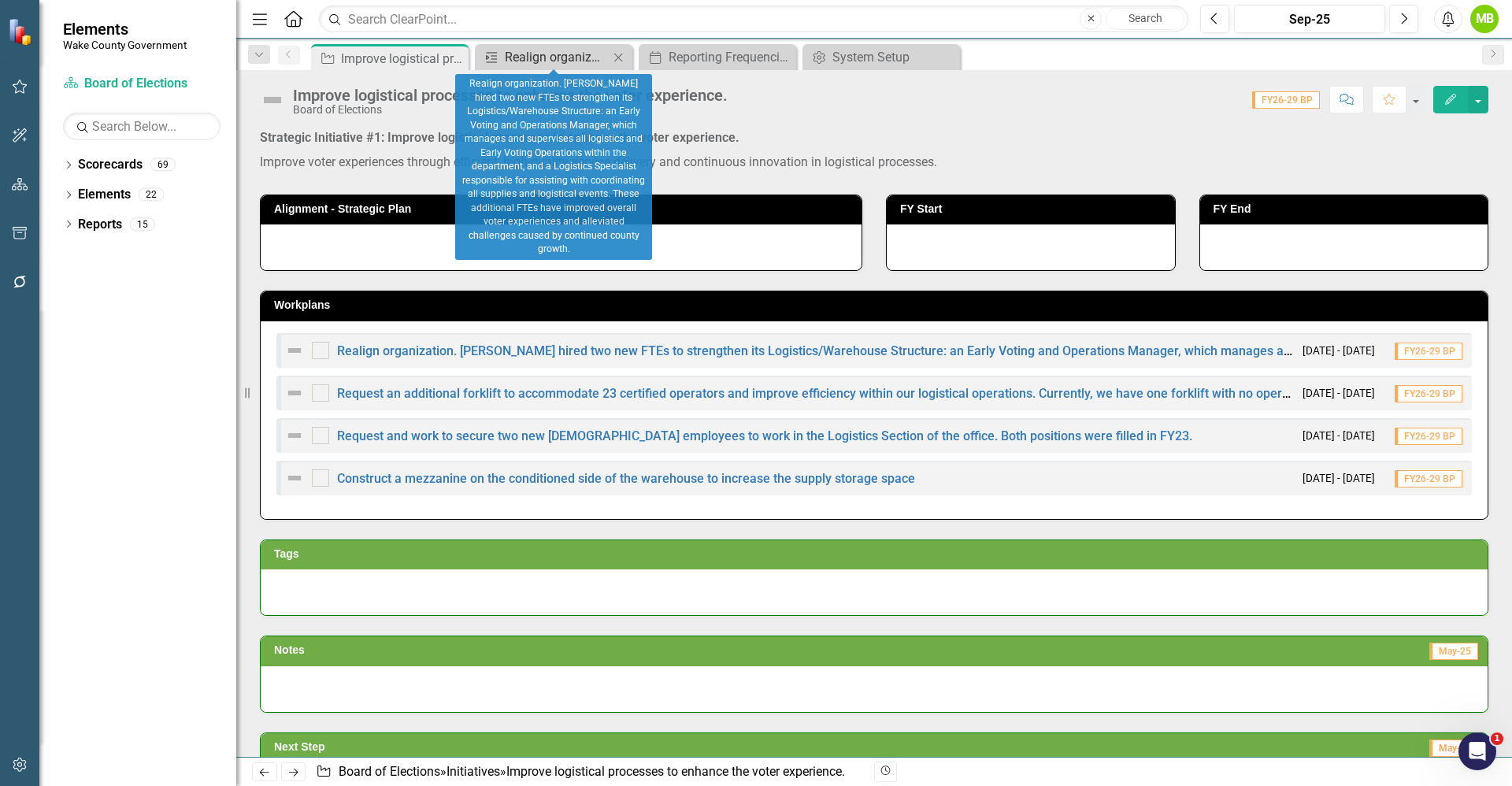
click at [562, 63] on div "Realign organization. [PERSON_NAME] hired two new FTEs to strengthen its Logist…" at bounding box center [557, 57] width 104 height 19
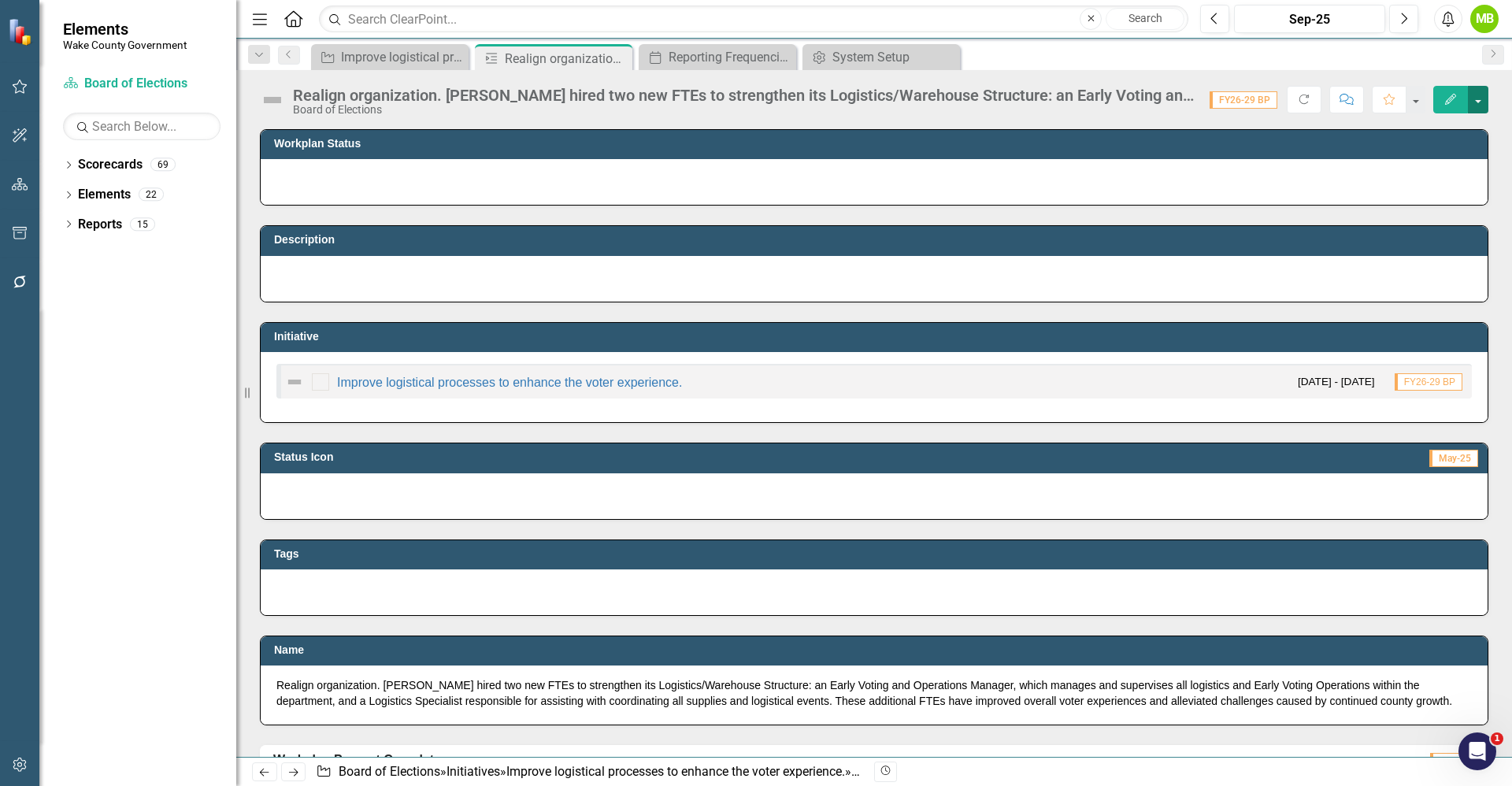
click at [1473, 101] on button "button" at bounding box center [1478, 99] width 20 height 27
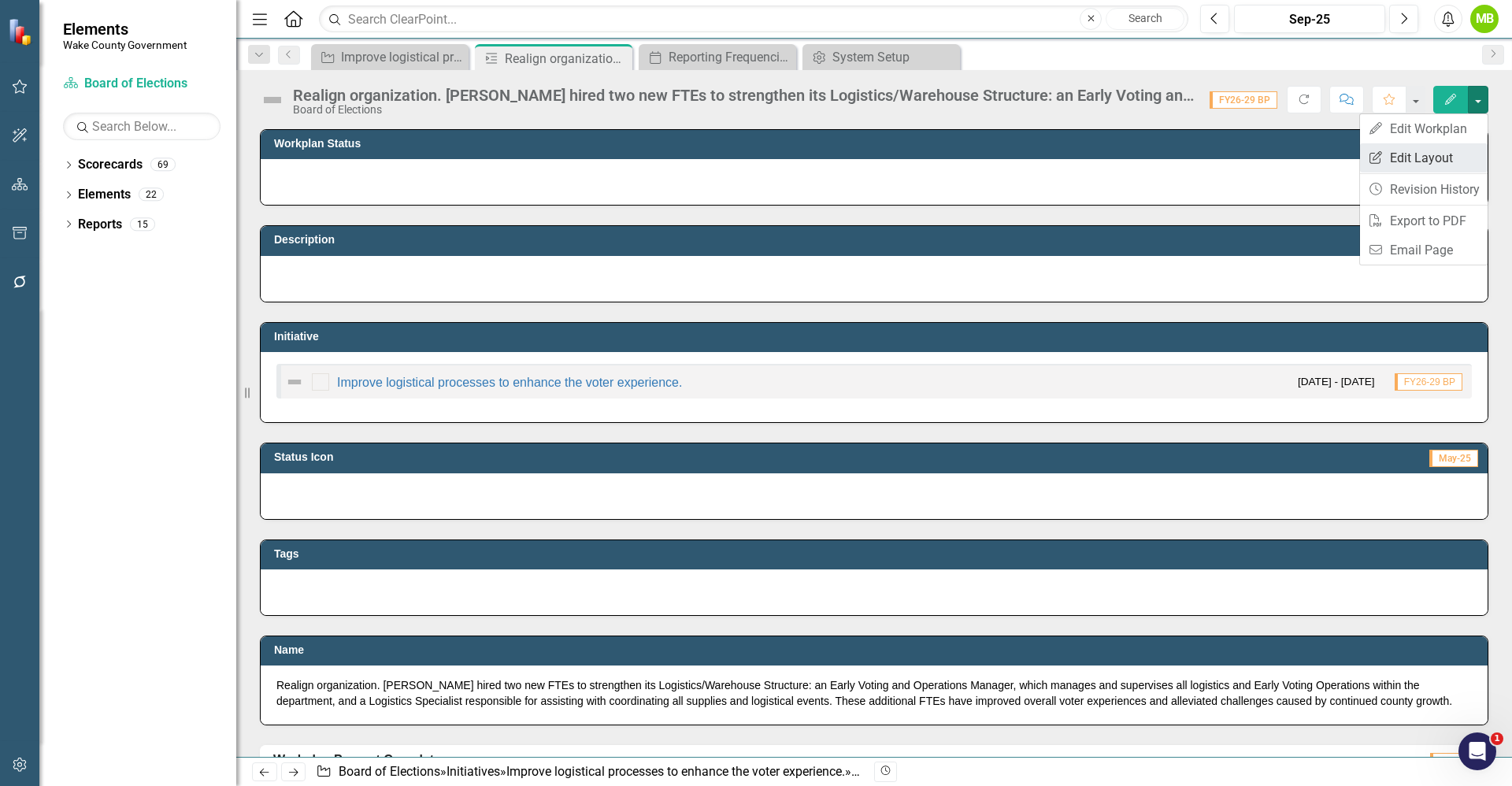
click at [1443, 162] on link "Edit Report Edit Layout" at bounding box center [1424, 158] width 128 height 29
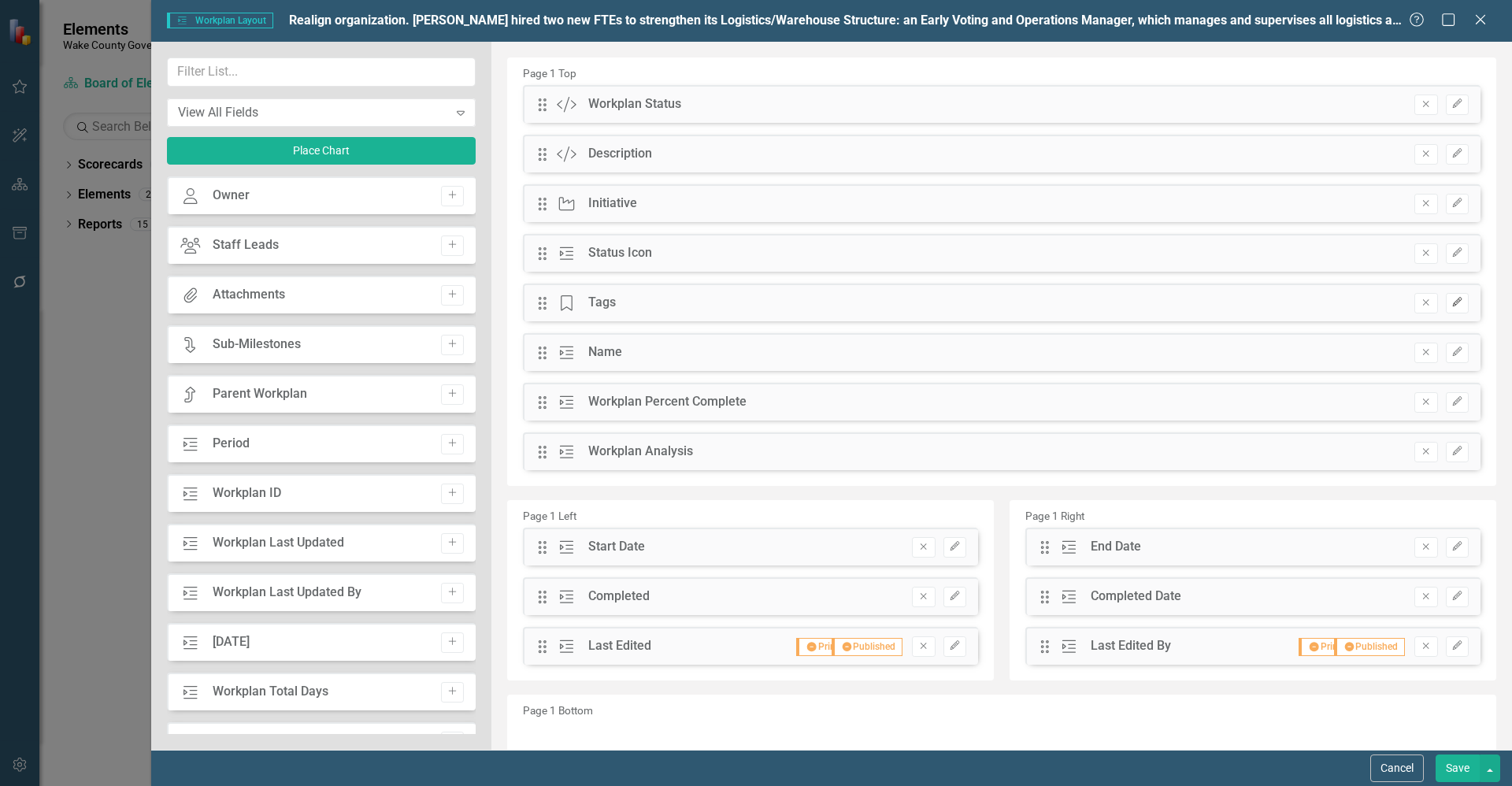
click at [1451, 302] on icon "Edit" at bounding box center [1457, 302] width 11 height 10
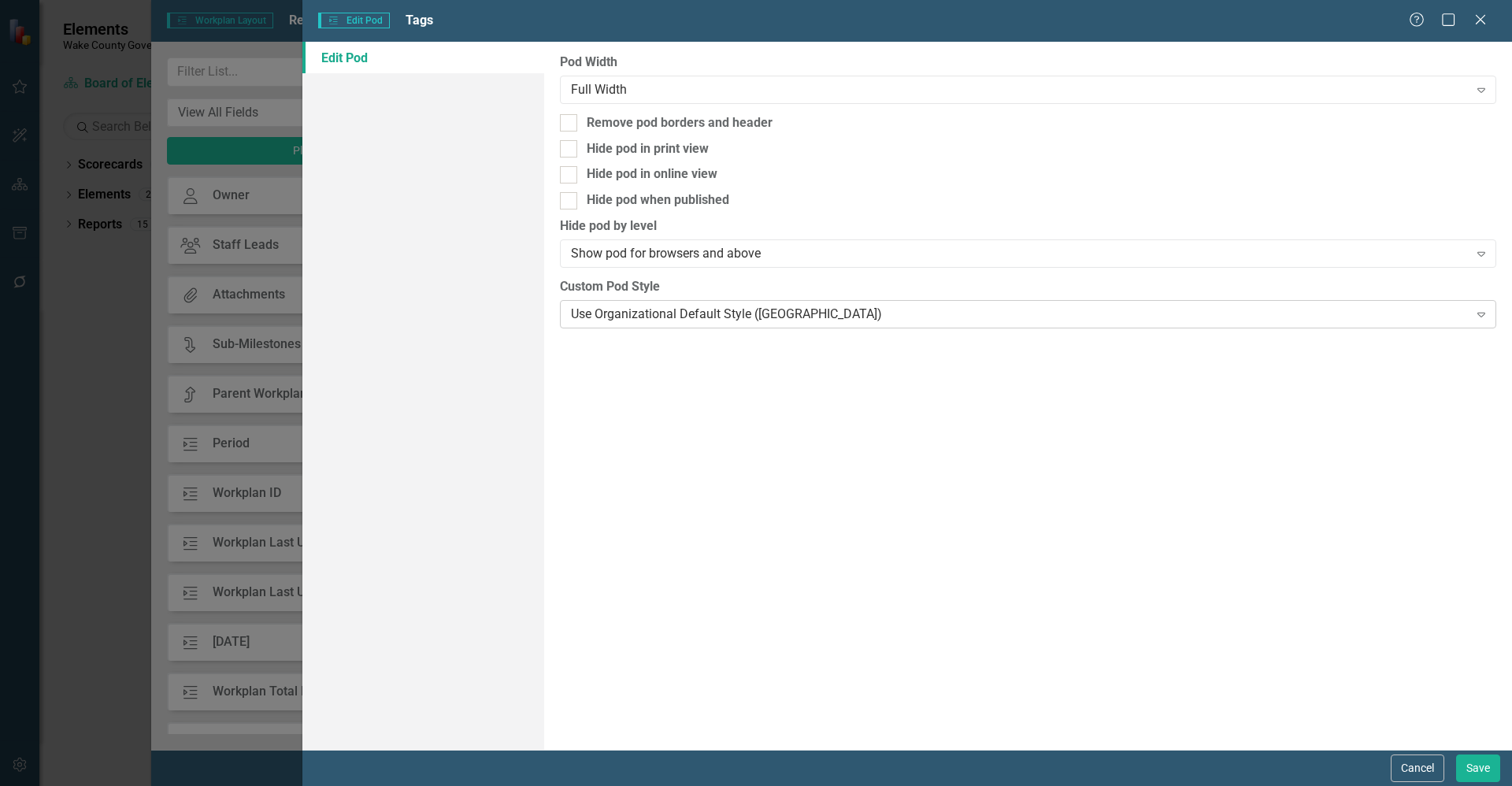
click at [618, 309] on div "Use Organizational Default Style ([GEOGRAPHIC_DATA])" at bounding box center [1019, 313] width 897 height 18
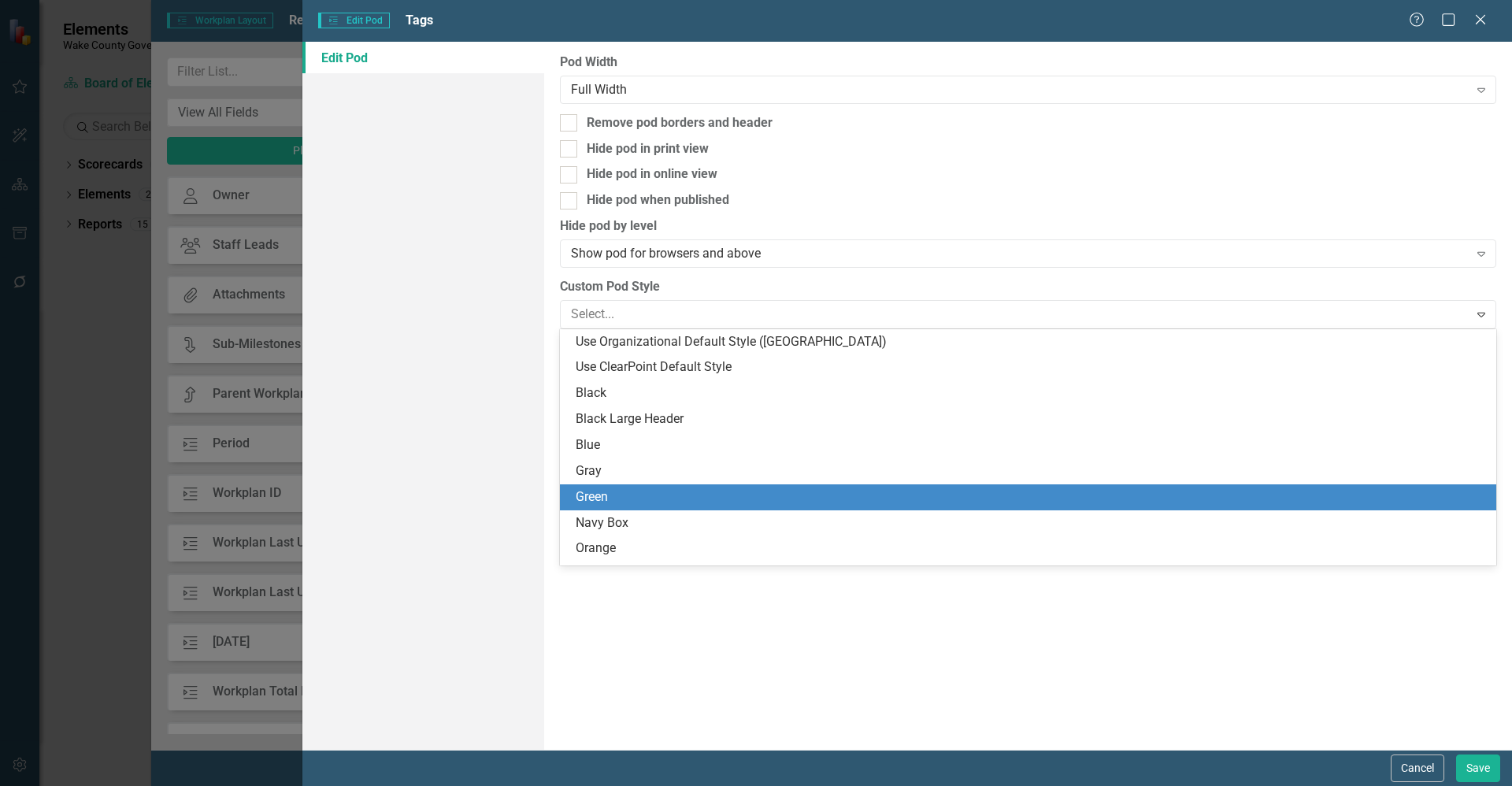
click at [601, 500] on div "Green" at bounding box center [1031, 497] width 911 height 18
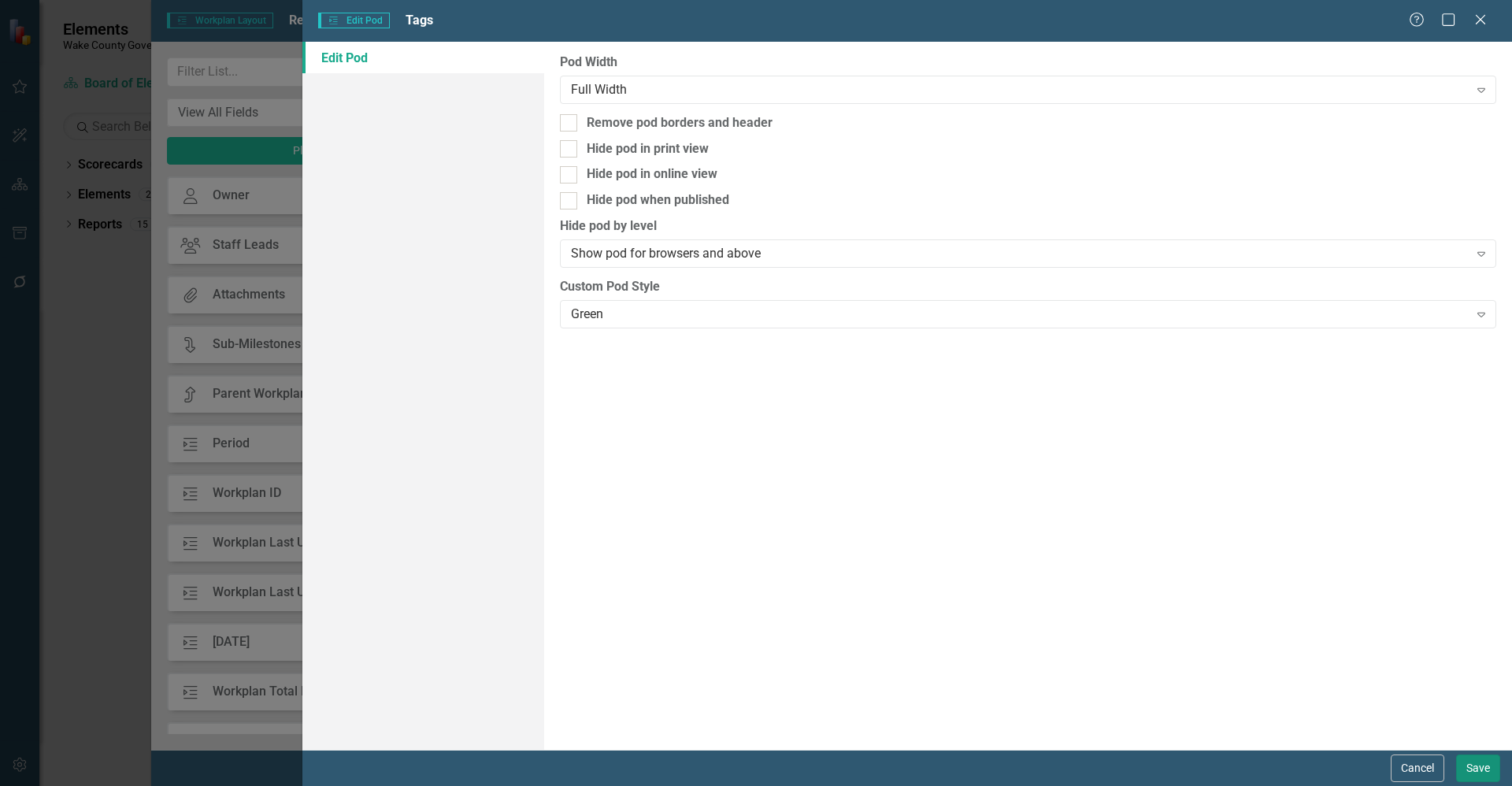
click at [1474, 762] on button "Save" at bounding box center [1479, 768] width 44 height 27
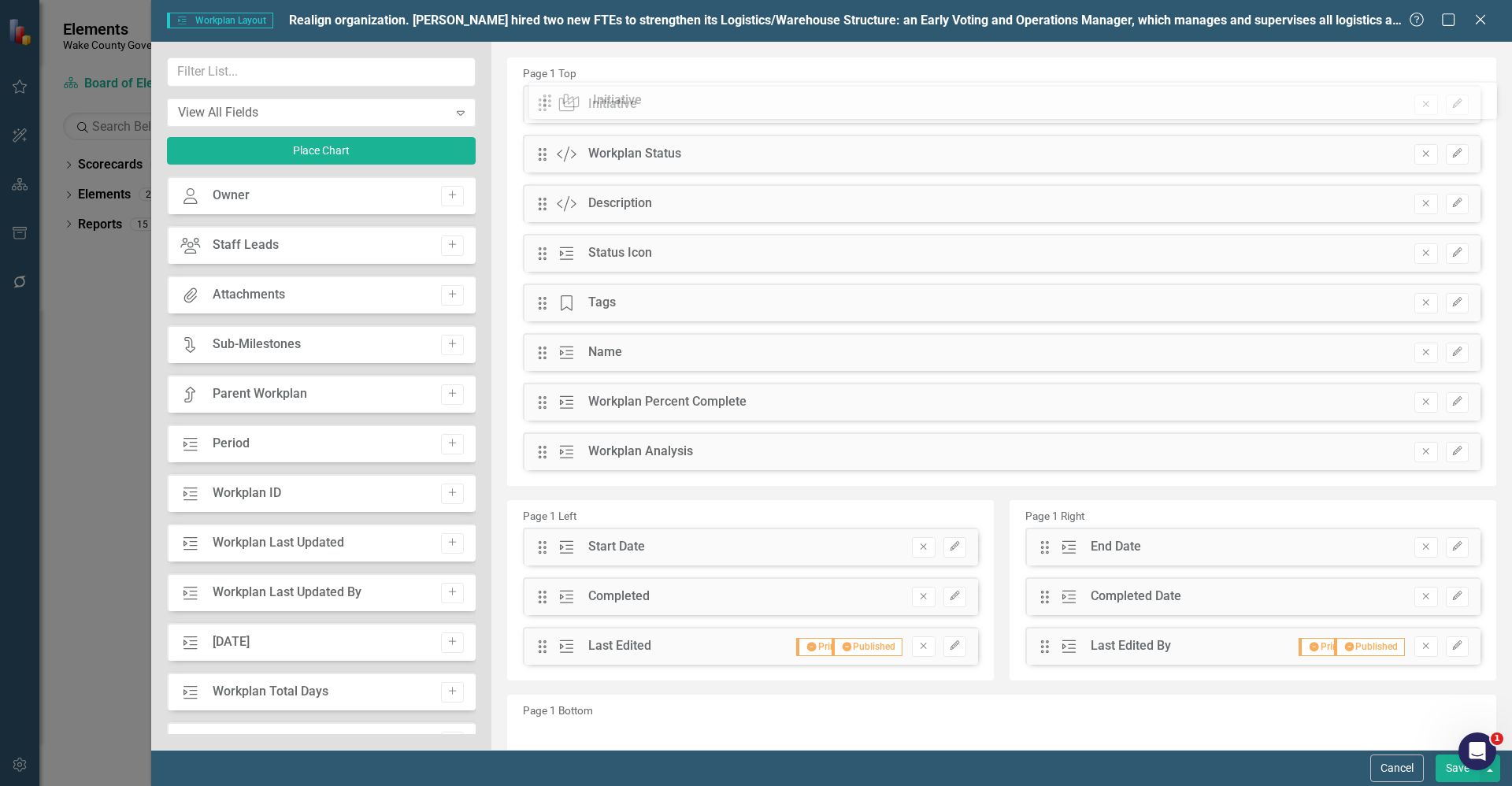
drag, startPoint x: 548, startPoint y: 207, endPoint x: 569, endPoint y: 104, distance: 105.1
click at [569, 104] on div "The fields (or pods) that are available for you to include on the detail page a…" at bounding box center [1001, 430] width 1021 height 776
click at [1451, 107] on icon "Edit" at bounding box center [1457, 104] width 11 height 10
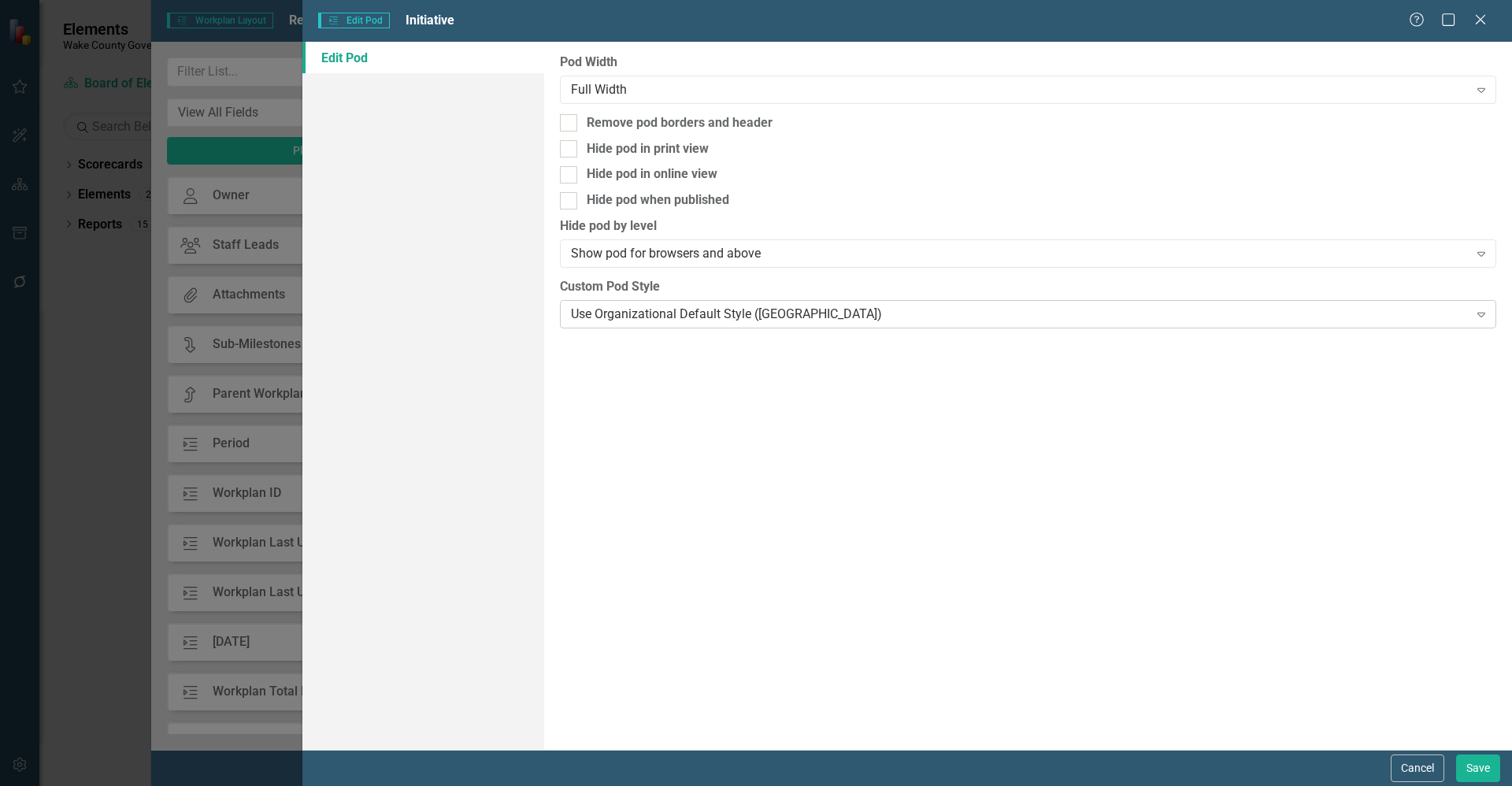
click at [712, 320] on div "Use Organizational Default Style ([GEOGRAPHIC_DATA])" at bounding box center [1019, 313] width 897 height 18
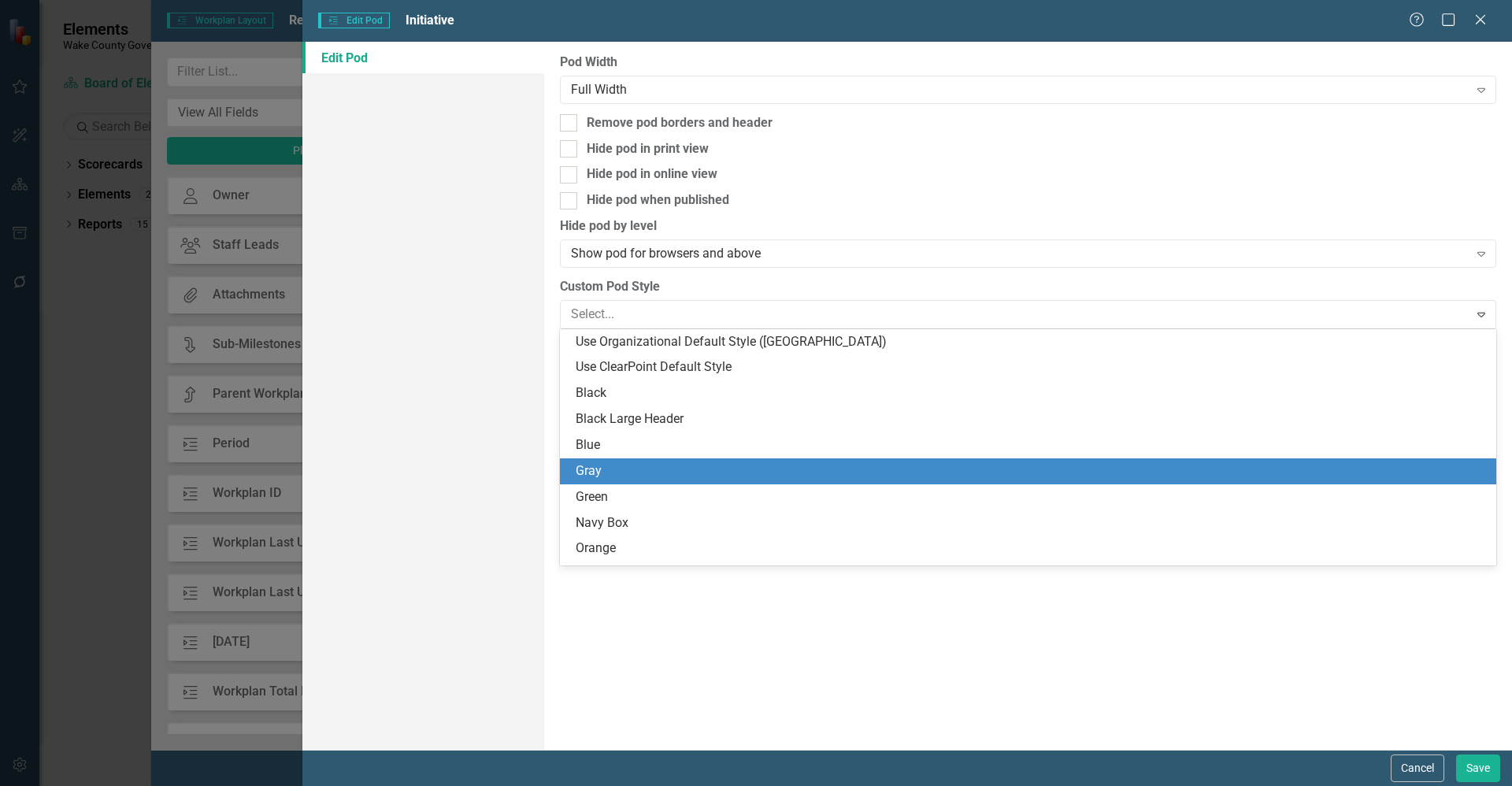
click at [666, 470] on div "Gray" at bounding box center [1031, 471] width 911 height 18
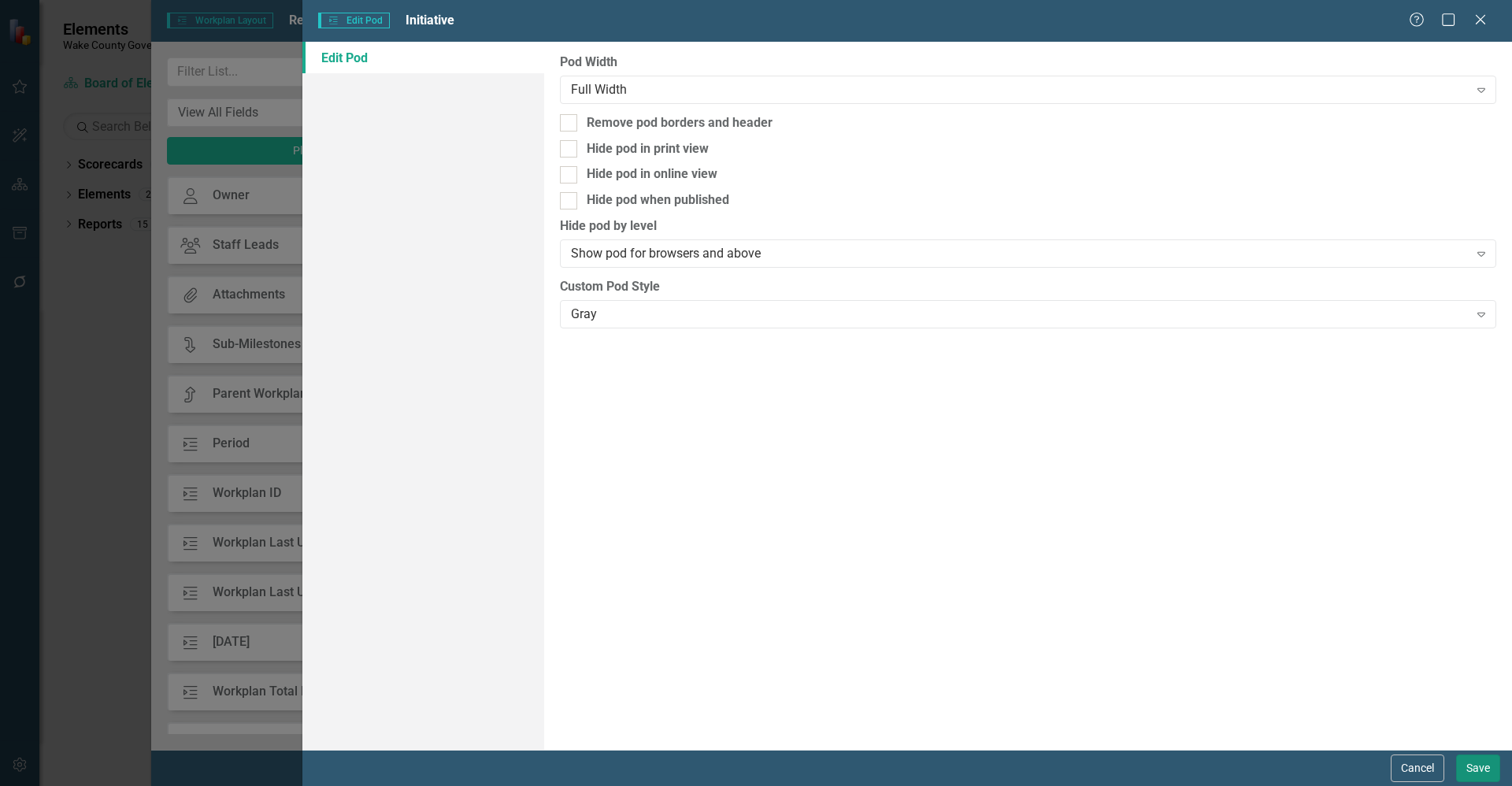
click at [1459, 768] on button "Save" at bounding box center [1479, 768] width 44 height 27
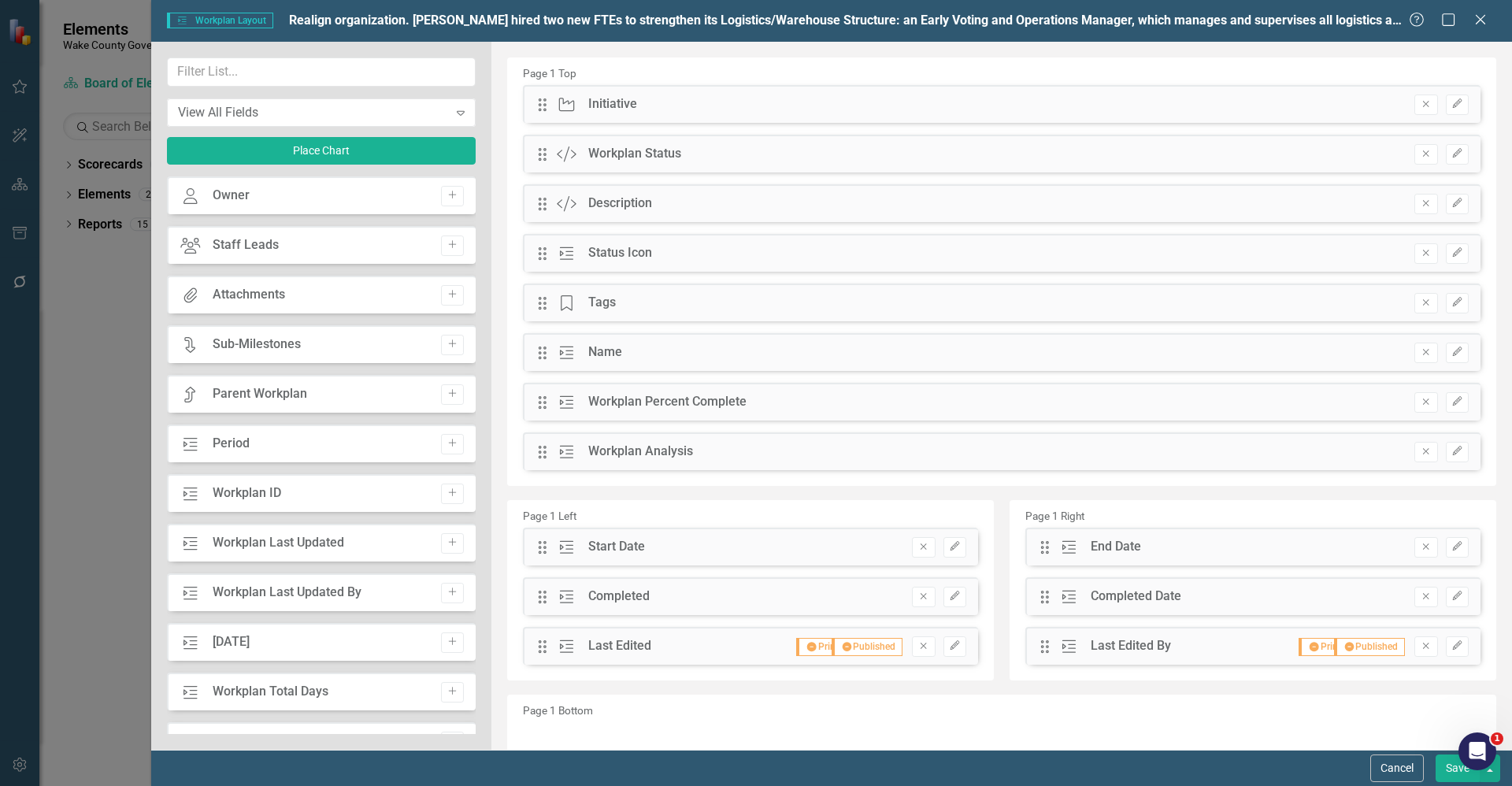
click at [1451, 773] on button "Save" at bounding box center [1458, 768] width 44 height 27
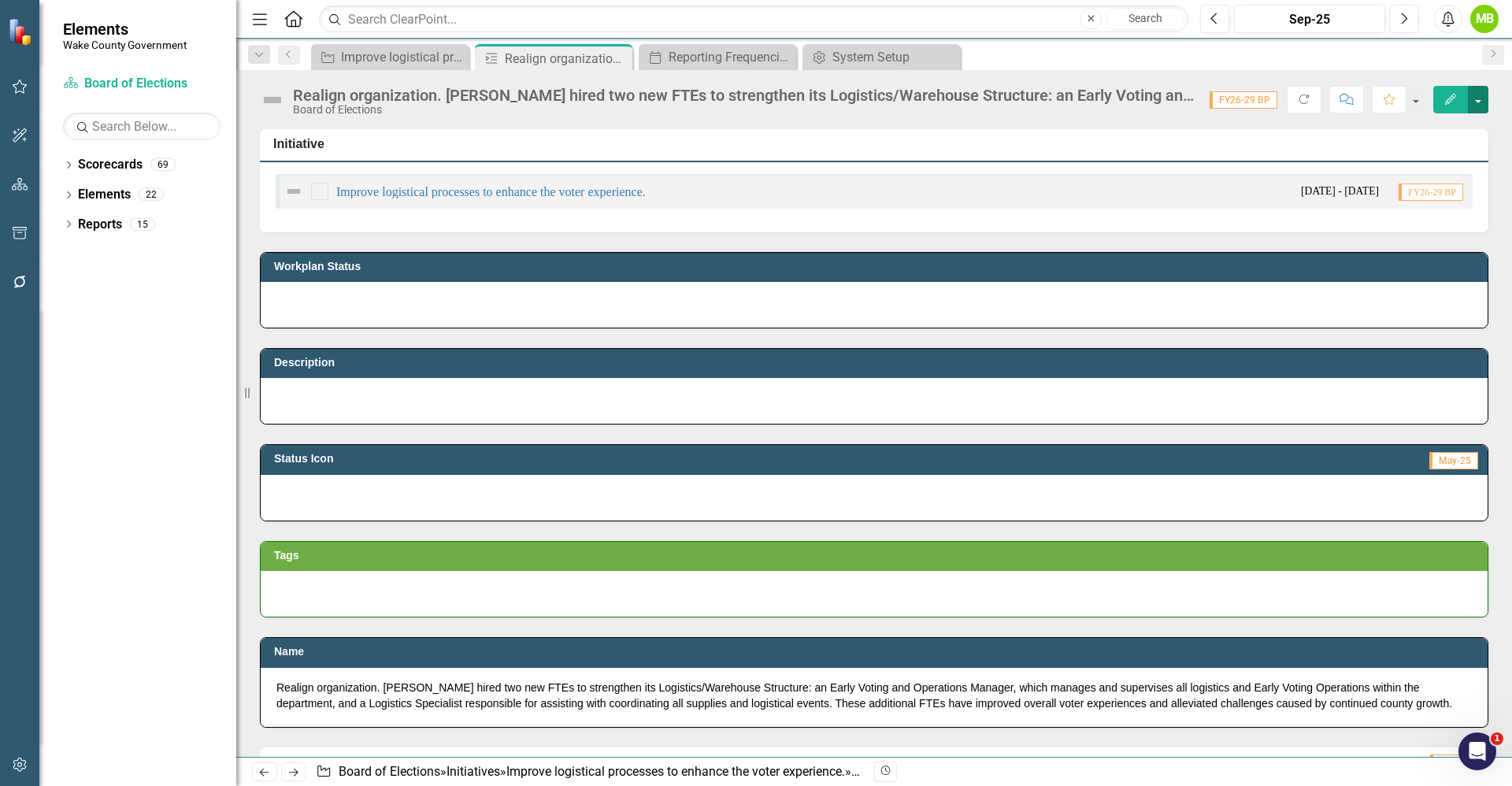
click at [1474, 103] on button "button" at bounding box center [1478, 99] width 20 height 27
click at [1439, 131] on link "Edit Edit Workplan" at bounding box center [1424, 129] width 128 height 29
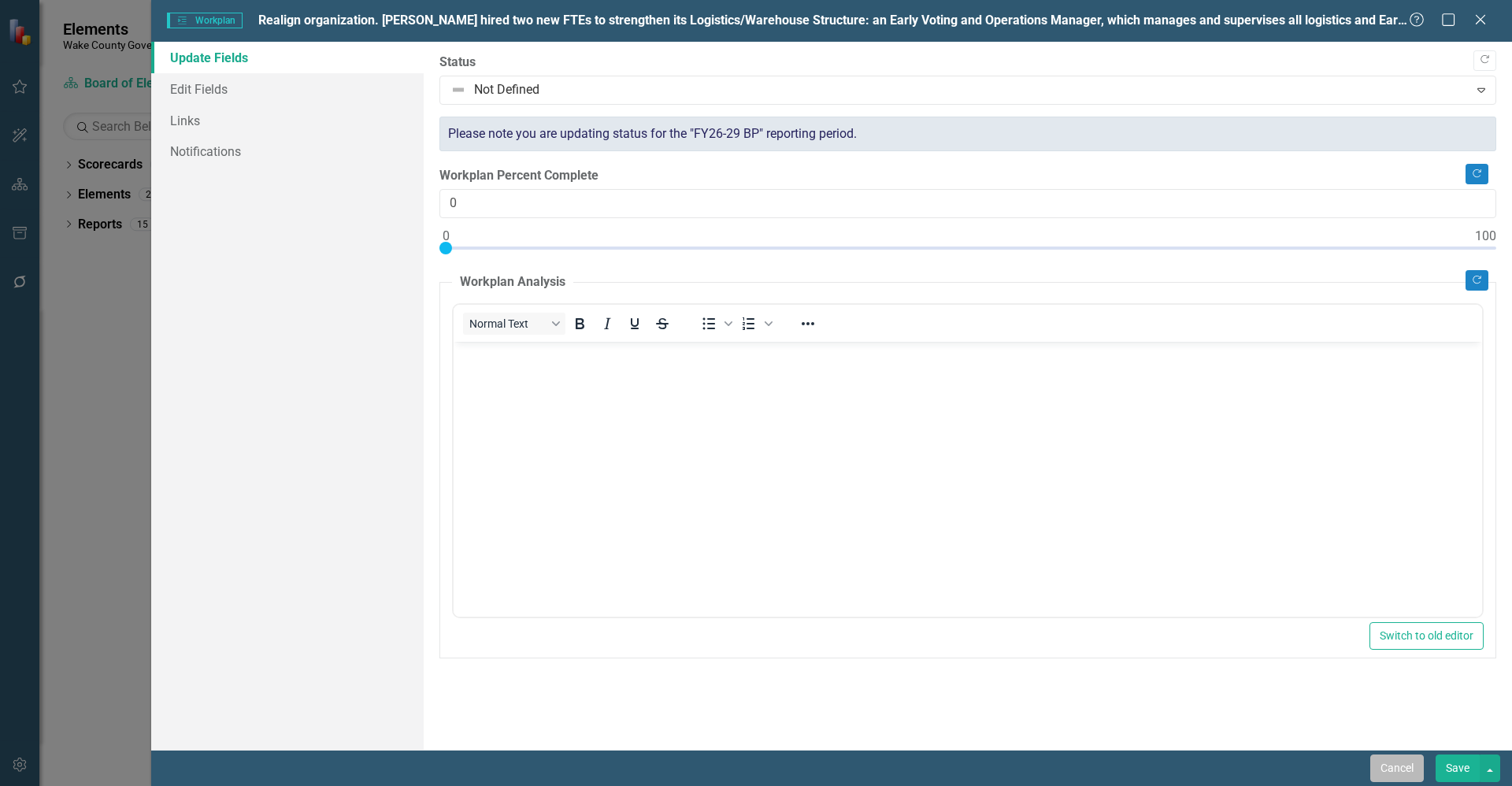
click at [1408, 764] on button "Cancel" at bounding box center [1397, 768] width 54 height 27
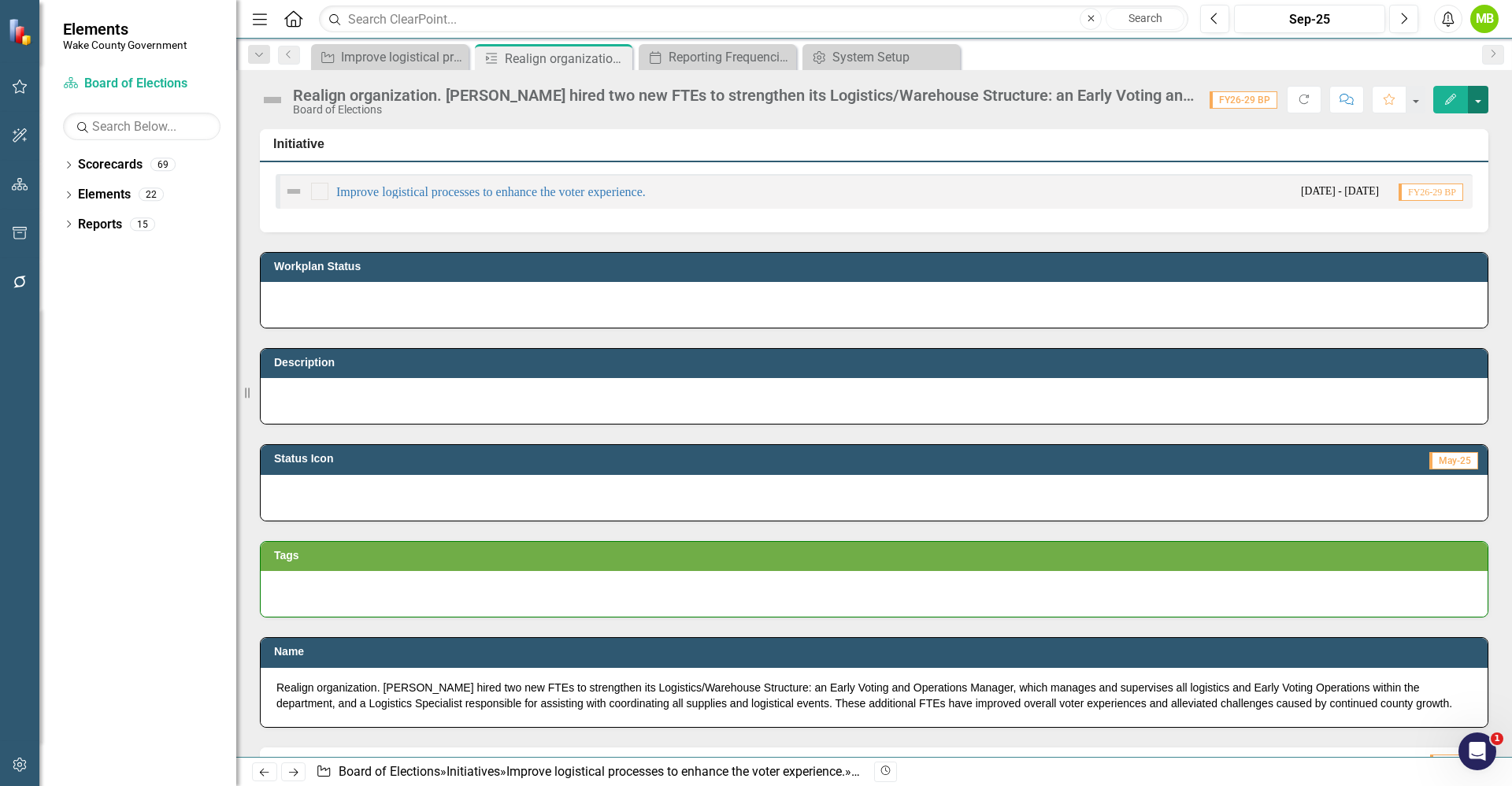
click at [1486, 107] on button "button" at bounding box center [1478, 99] width 20 height 27
click at [1418, 162] on link "Edit Report Edit Layout" at bounding box center [1424, 158] width 128 height 29
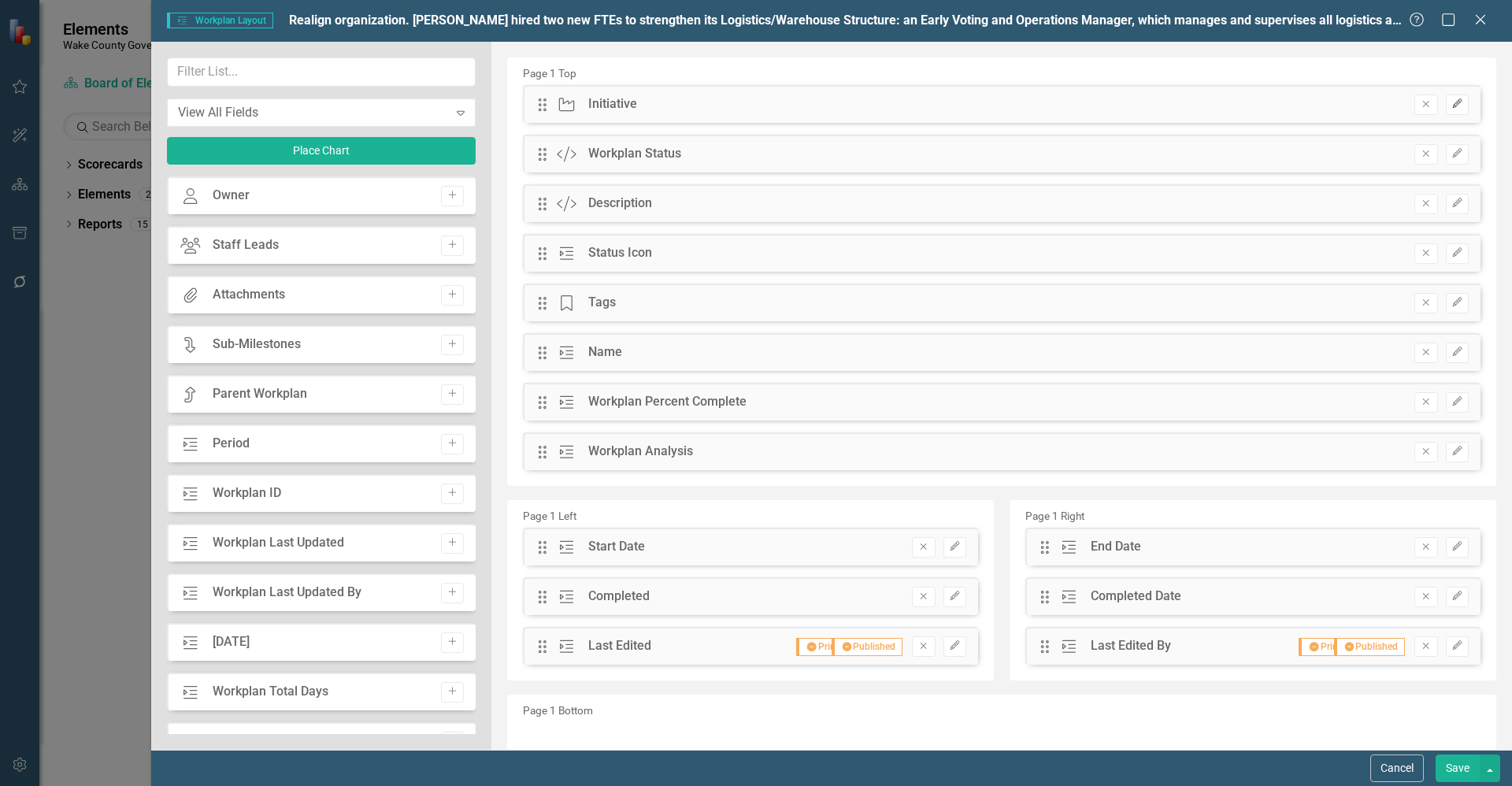
click at [1451, 107] on icon "Edit" at bounding box center [1457, 104] width 11 height 10
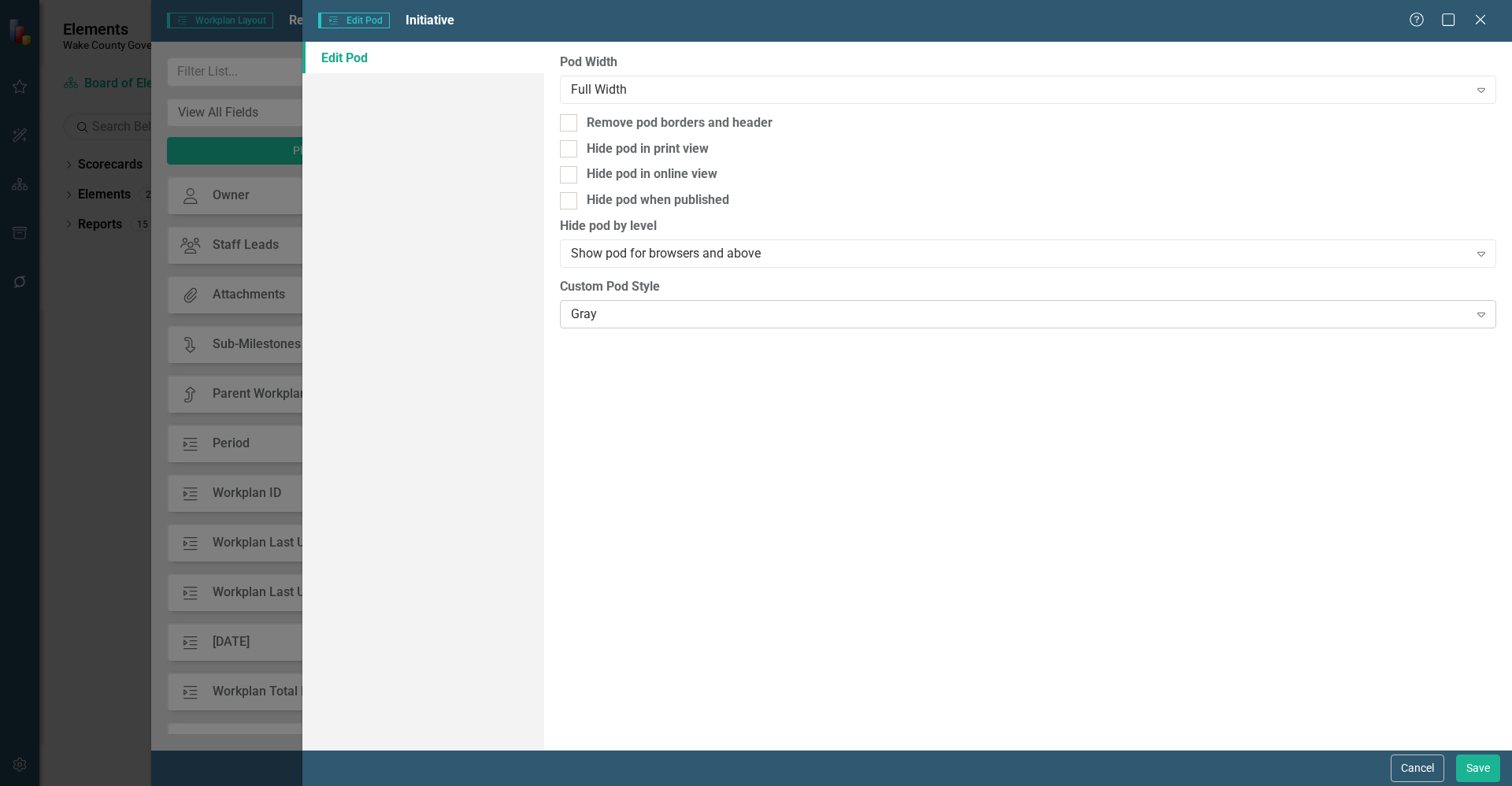
click at [638, 312] on div "Gray" at bounding box center [1019, 313] width 897 height 18
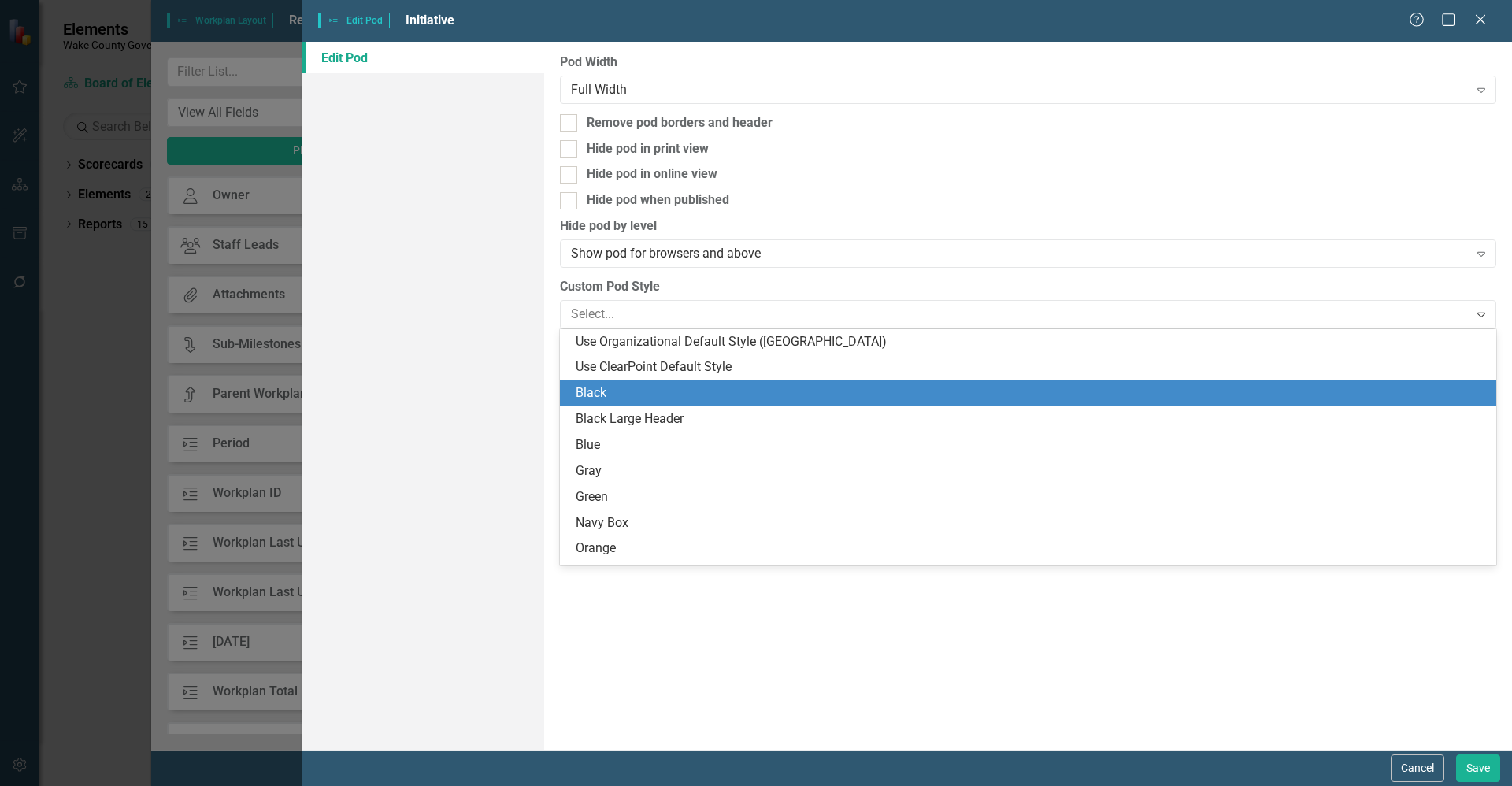
click at [631, 395] on div "Black" at bounding box center [1031, 393] width 911 height 18
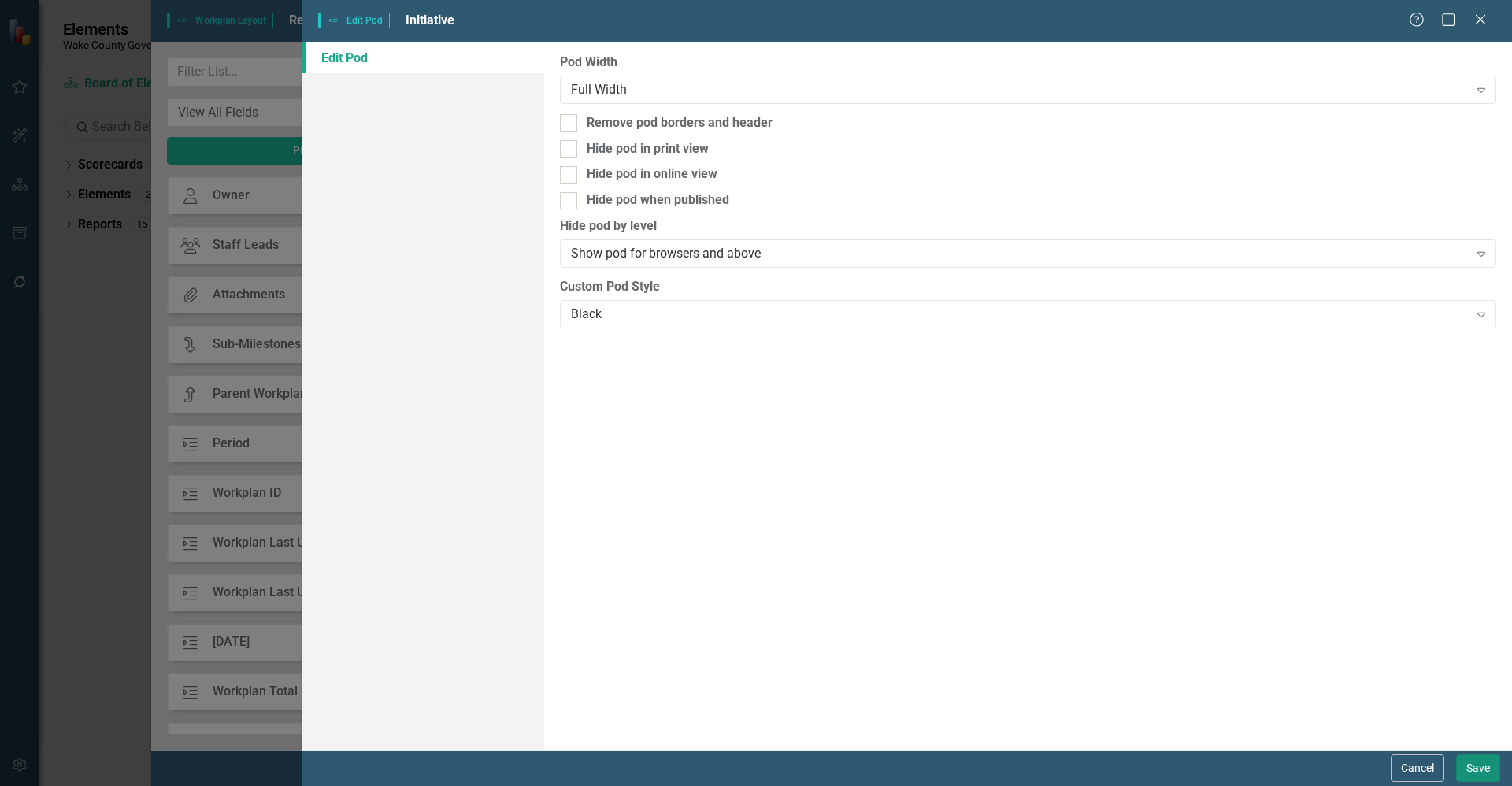
click at [1474, 763] on button "Save" at bounding box center [1479, 768] width 44 height 27
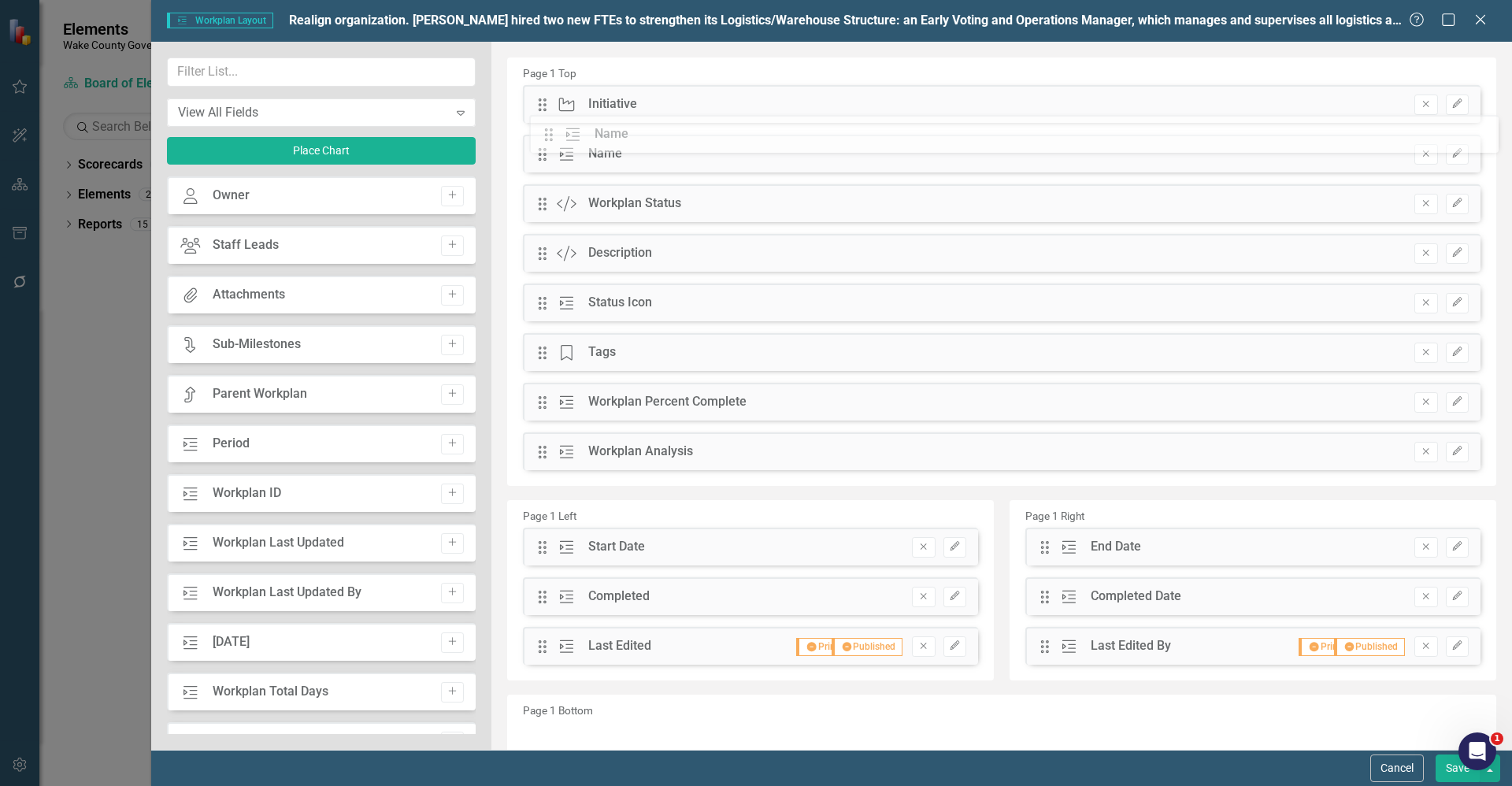
drag, startPoint x: 539, startPoint y: 356, endPoint x: 557, endPoint y: 138, distance: 218.7
click at [557, 138] on div "The fields (or pods) that are available for you to include on the detail page a…" at bounding box center [1001, 430] width 1021 height 776
click at [1451, 209] on button "Edit" at bounding box center [1457, 203] width 23 height 20
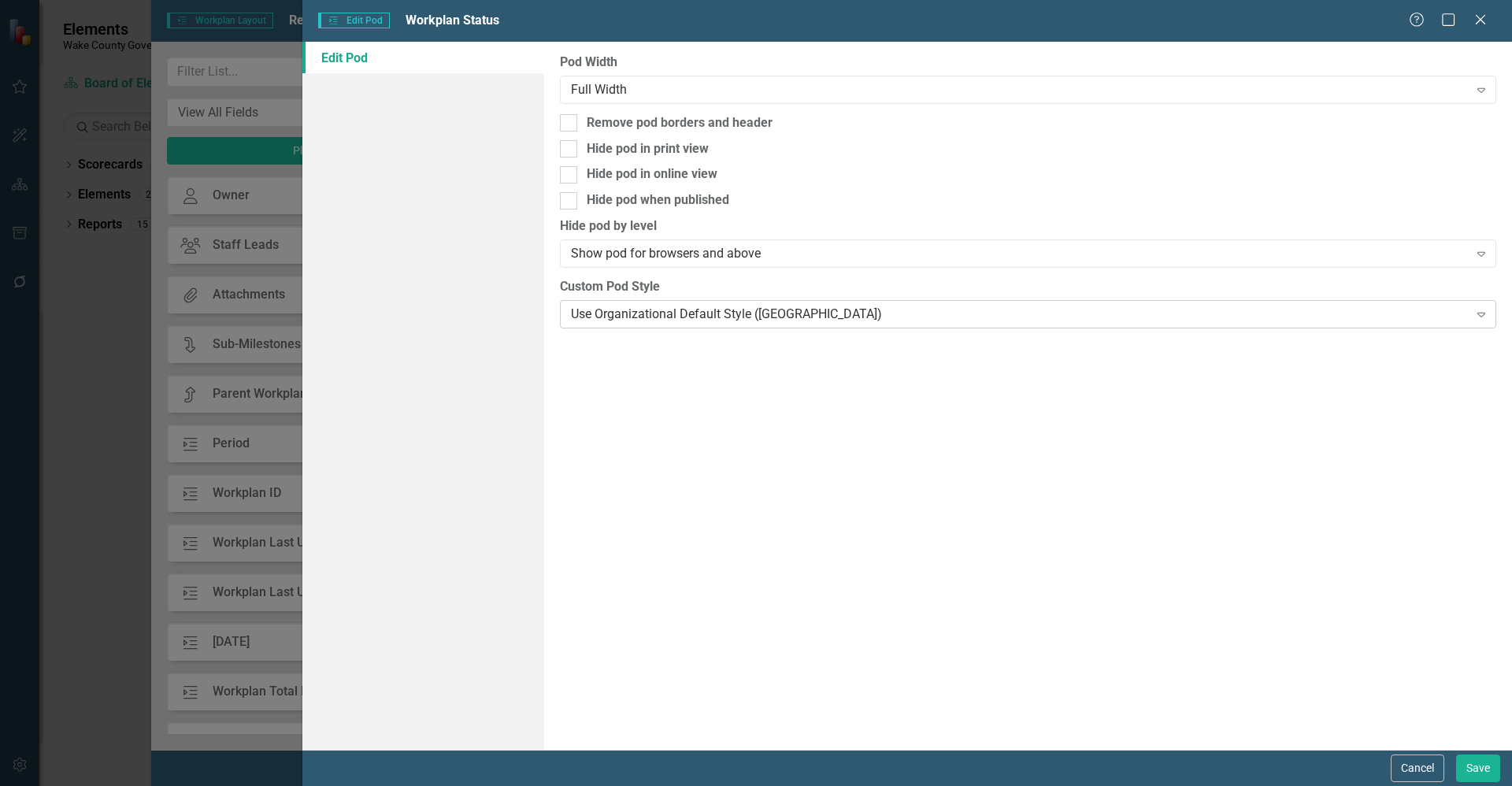
click at [638, 319] on div "Use Organizational Default Style ([GEOGRAPHIC_DATA])" at bounding box center [1019, 313] width 897 height 18
click at [638, 95] on div "Full Width" at bounding box center [1019, 89] width 897 height 18
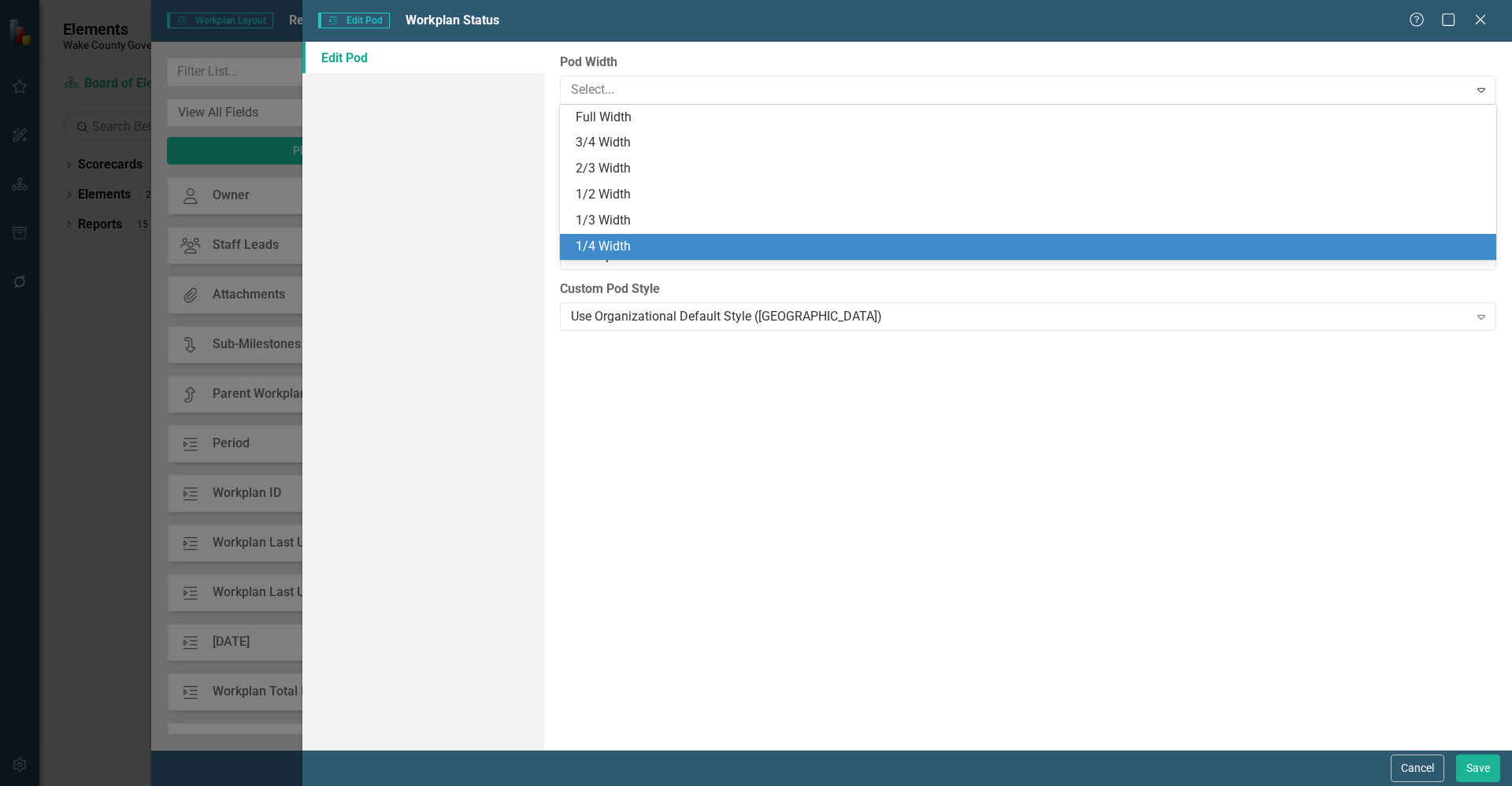
click at [645, 242] on div "1/4 Width" at bounding box center [1031, 246] width 911 height 18
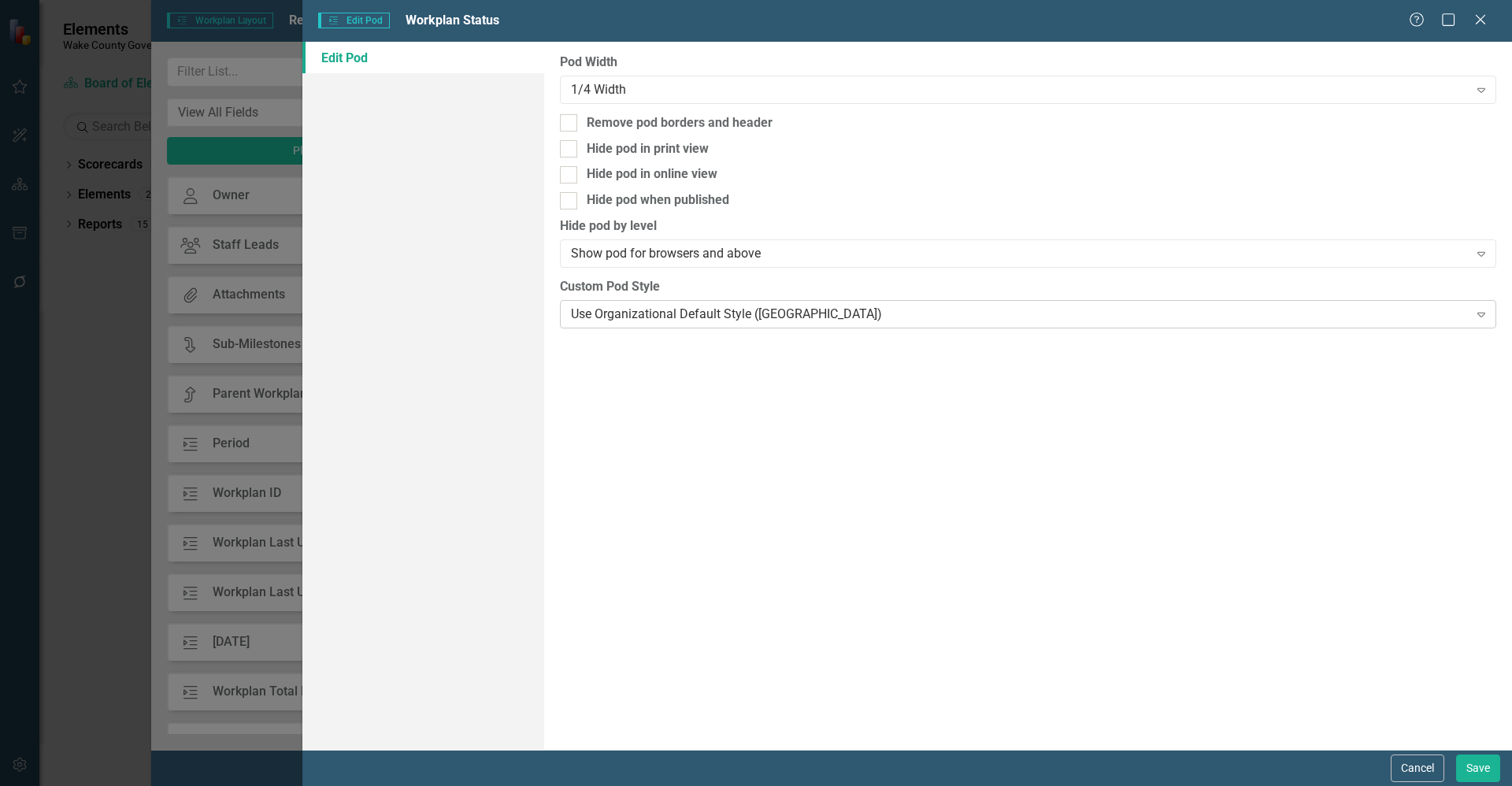
click at [729, 310] on div "Use Organizational Default Style ([GEOGRAPHIC_DATA])" at bounding box center [1019, 313] width 897 height 18
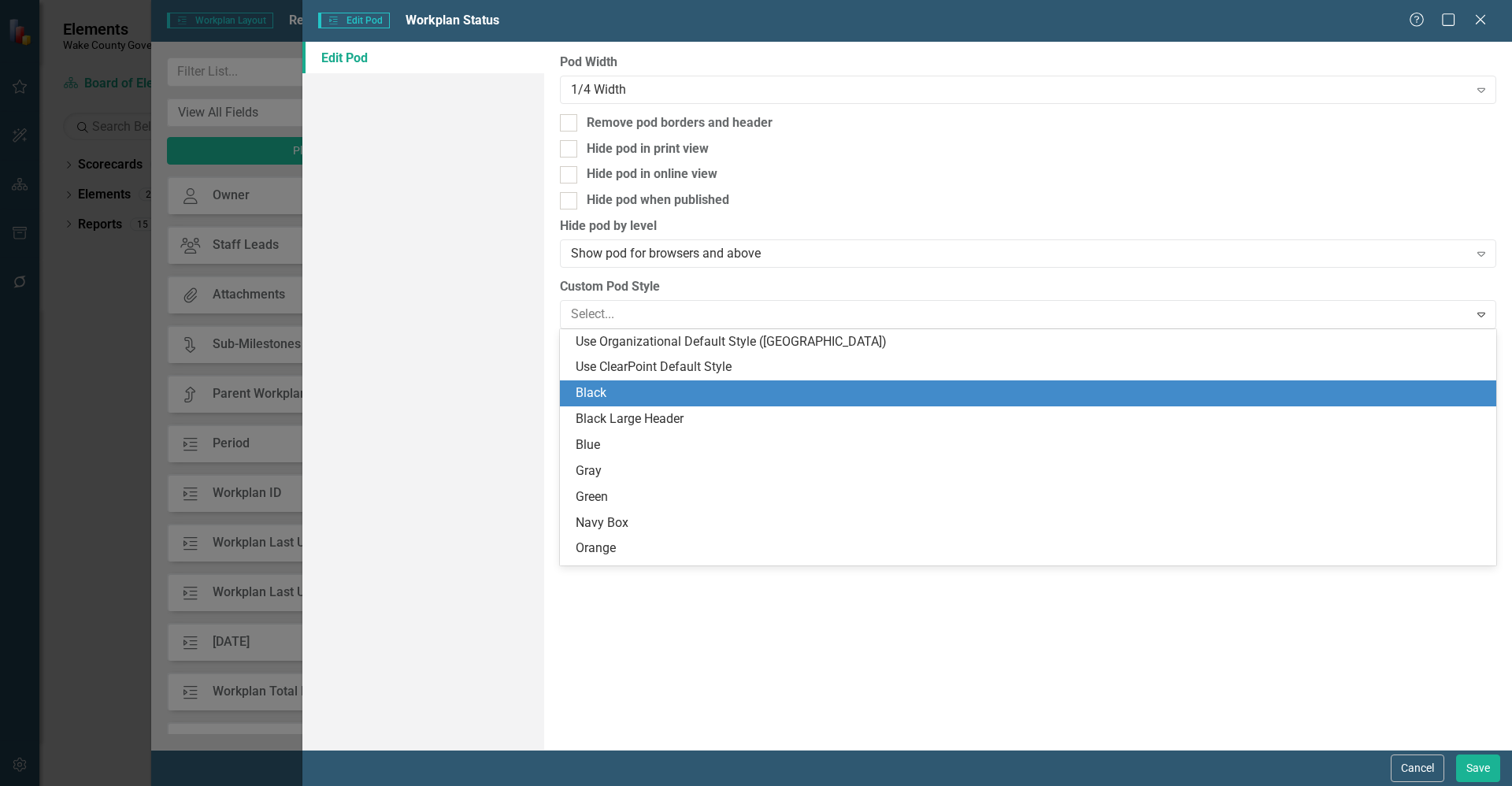
click at [698, 388] on div "Black" at bounding box center [1031, 393] width 911 height 18
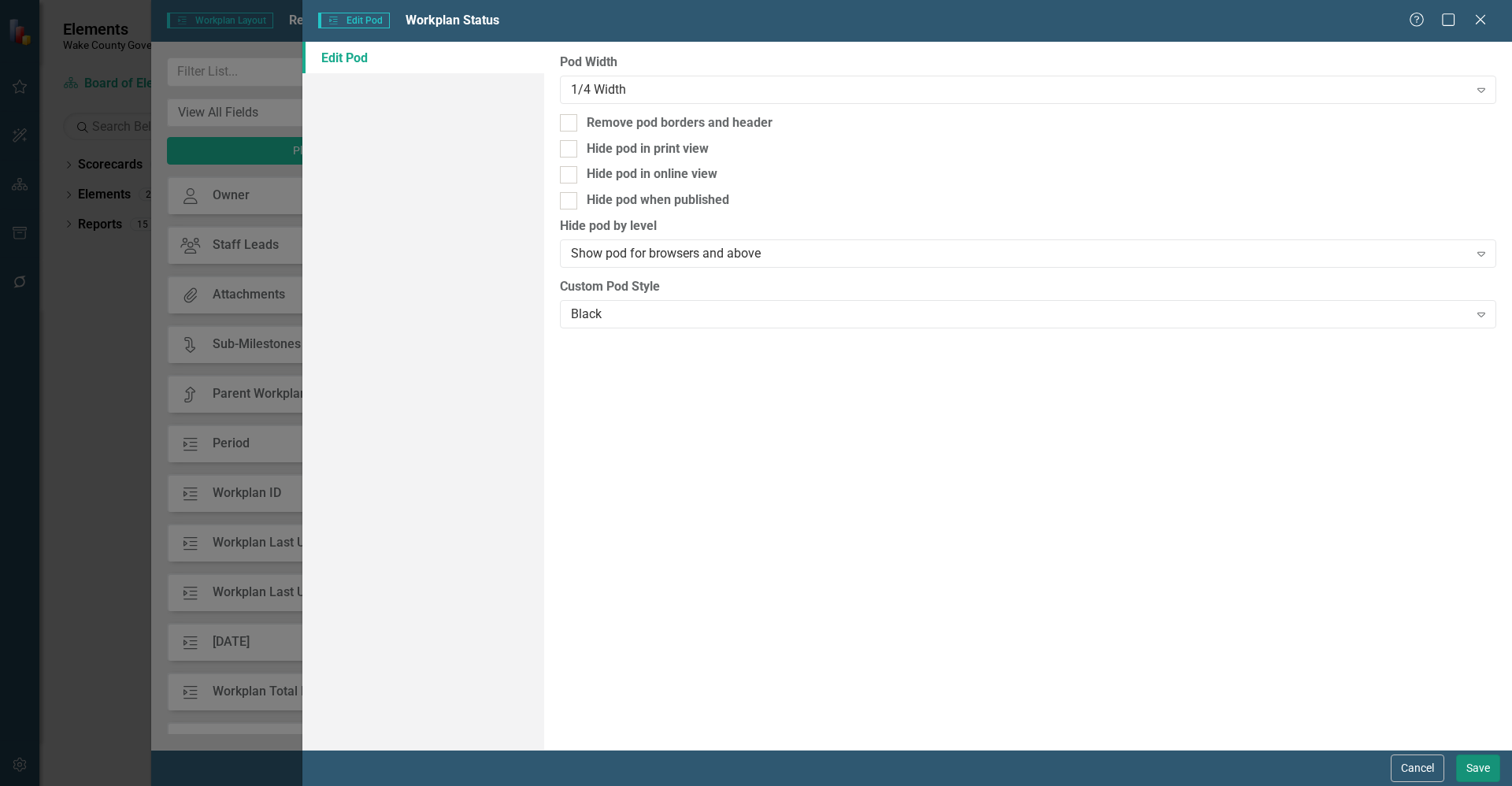
click at [1479, 760] on button "Save" at bounding box center [1479, 768] width 44 height 27
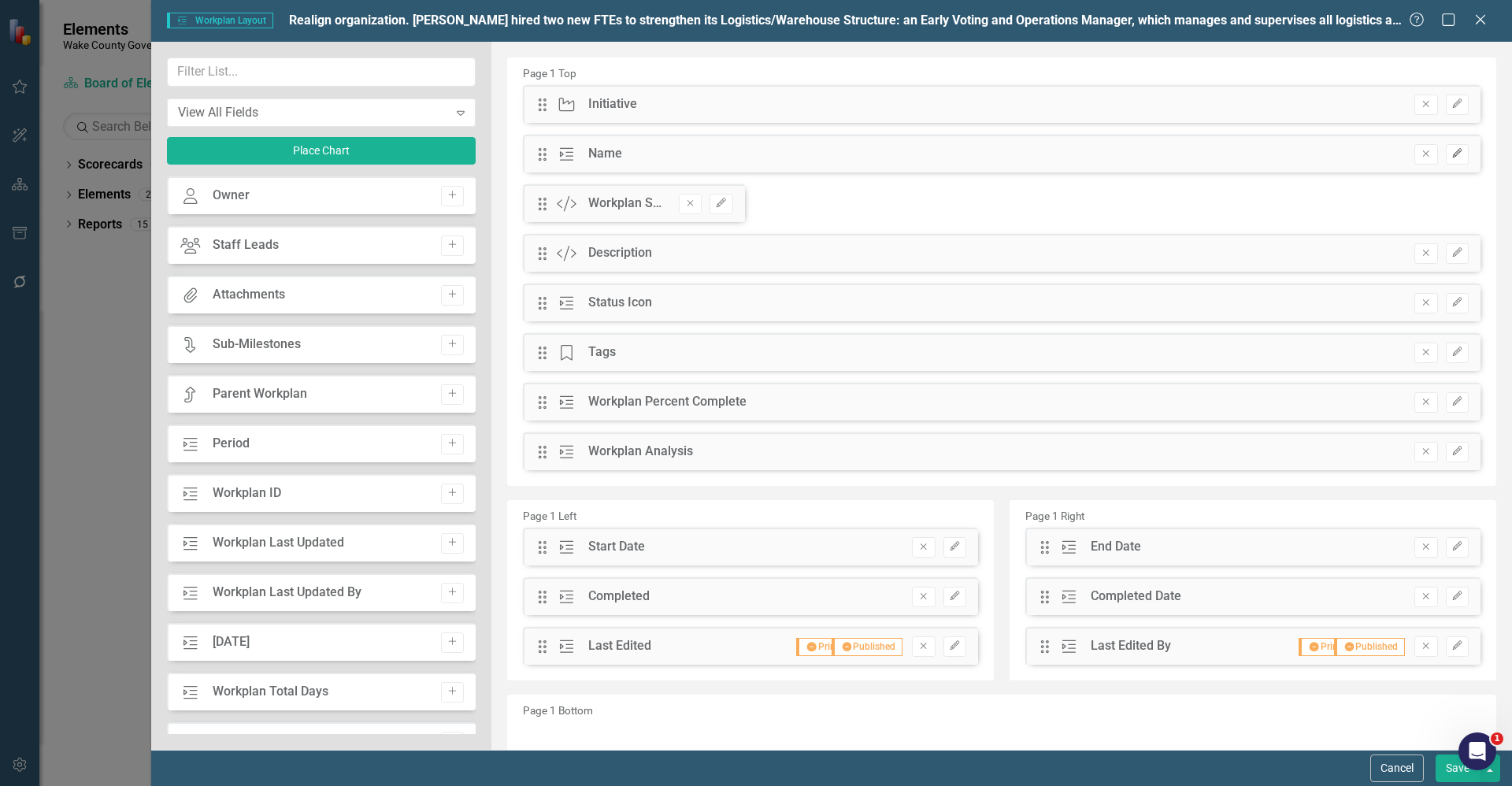
click at [1451, 153] on icon "Edit" at bounding box center [1457, 153] width 11 height 10
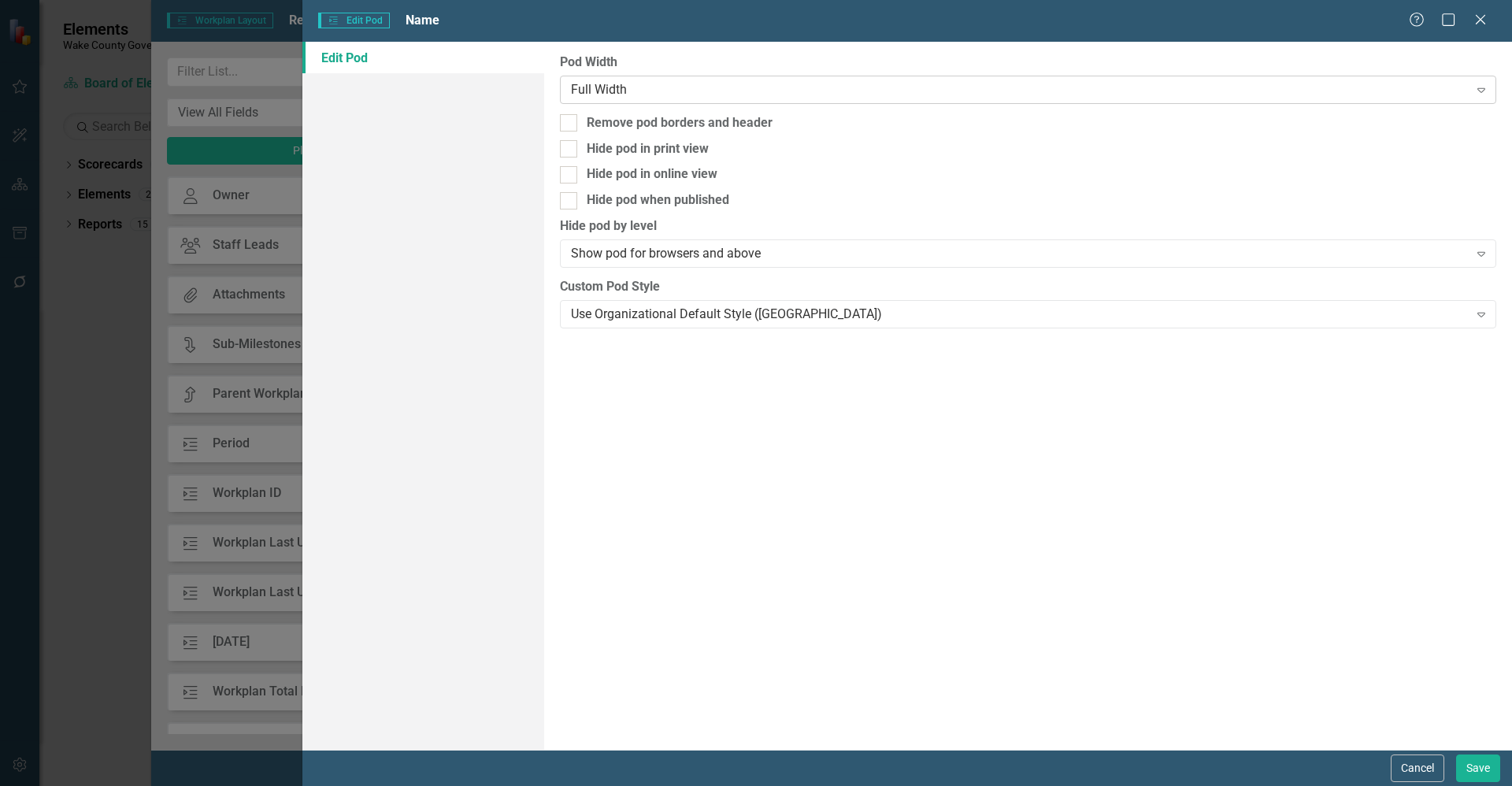
click at [658, 84] on div "Full Width" at bounding box center [1019, 89] width 897 height 18
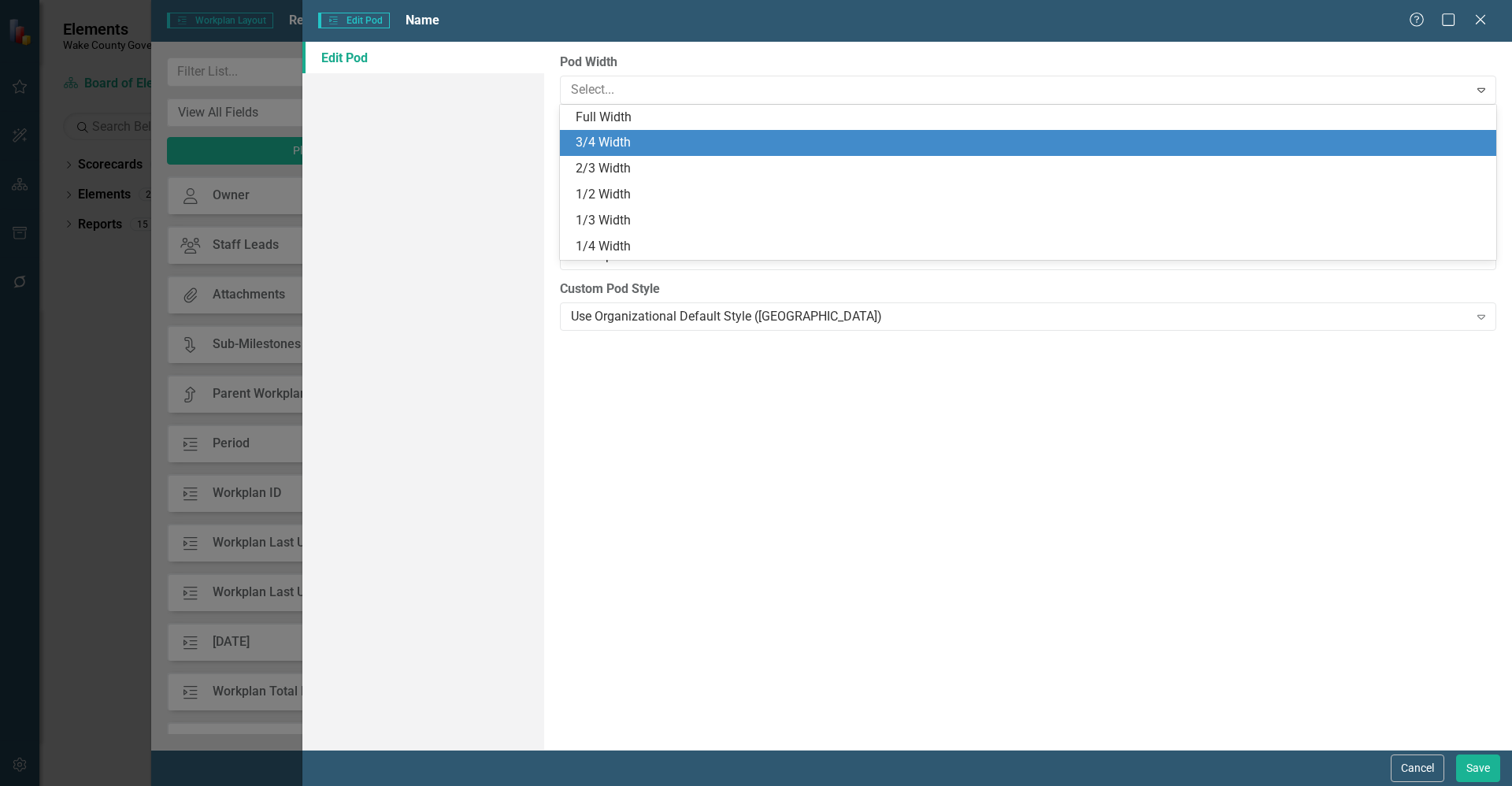
click at [657, 144] on div "3/4 Width" at bounding box center [1031, 143] width 911 height 18
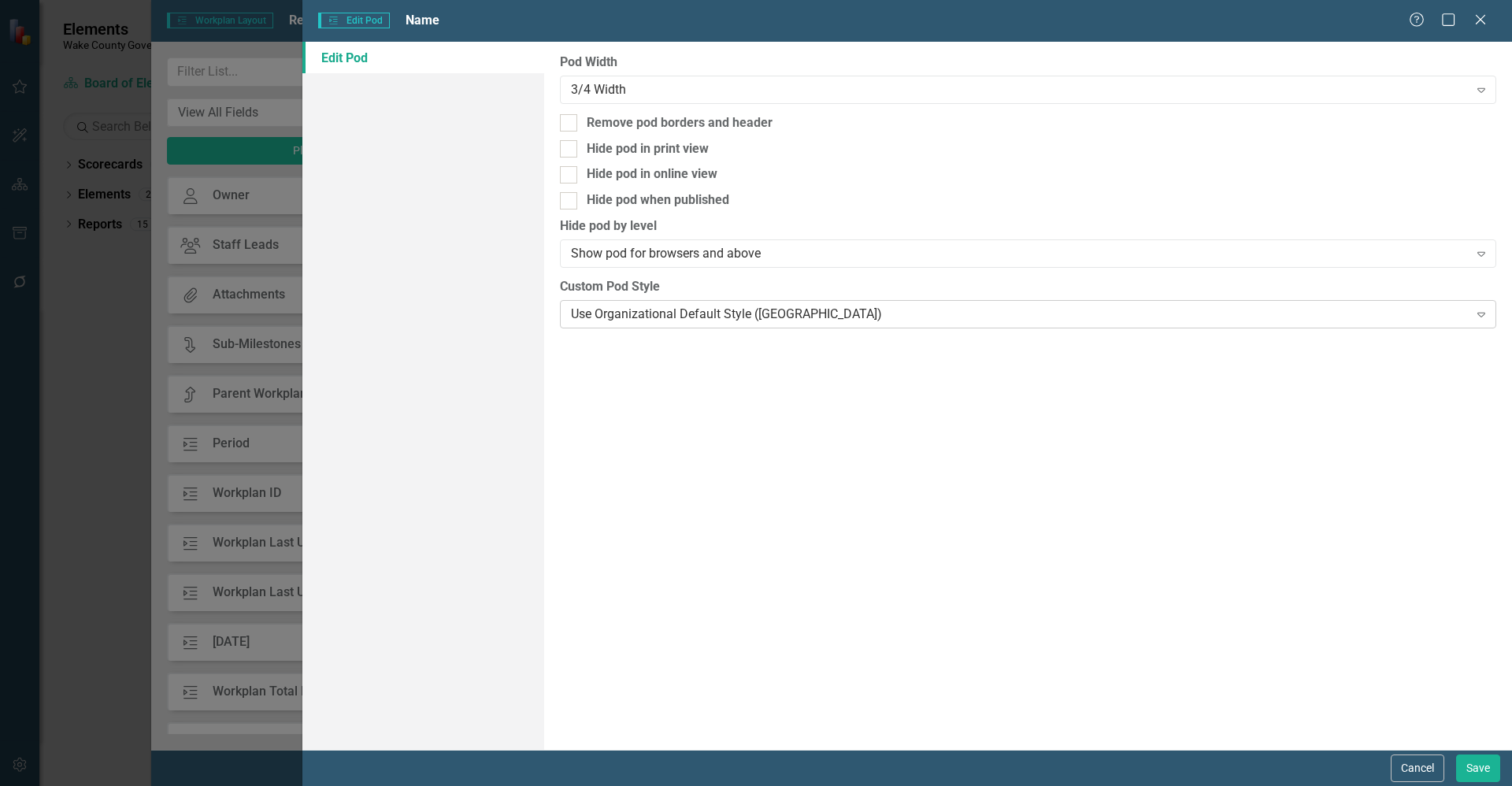
click at [692, 308] on div "Use Organizational Default Style ([GEOGRAPHIC_DATA])" at bounding box center [1019, 313] width 897 height 18
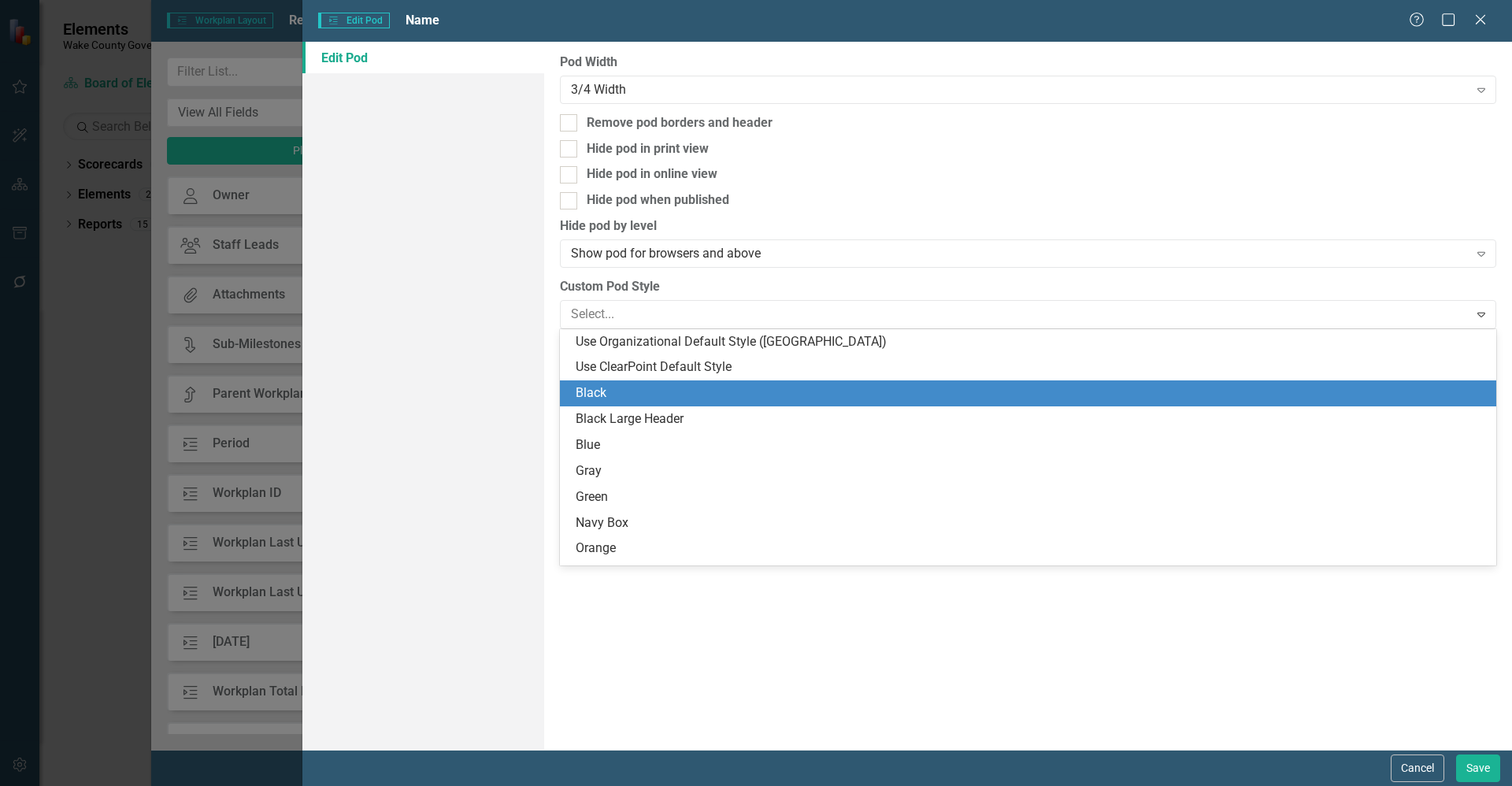
click at [664, 400] on div "Black" at bounding box center [1031, 393] width 911 height 18
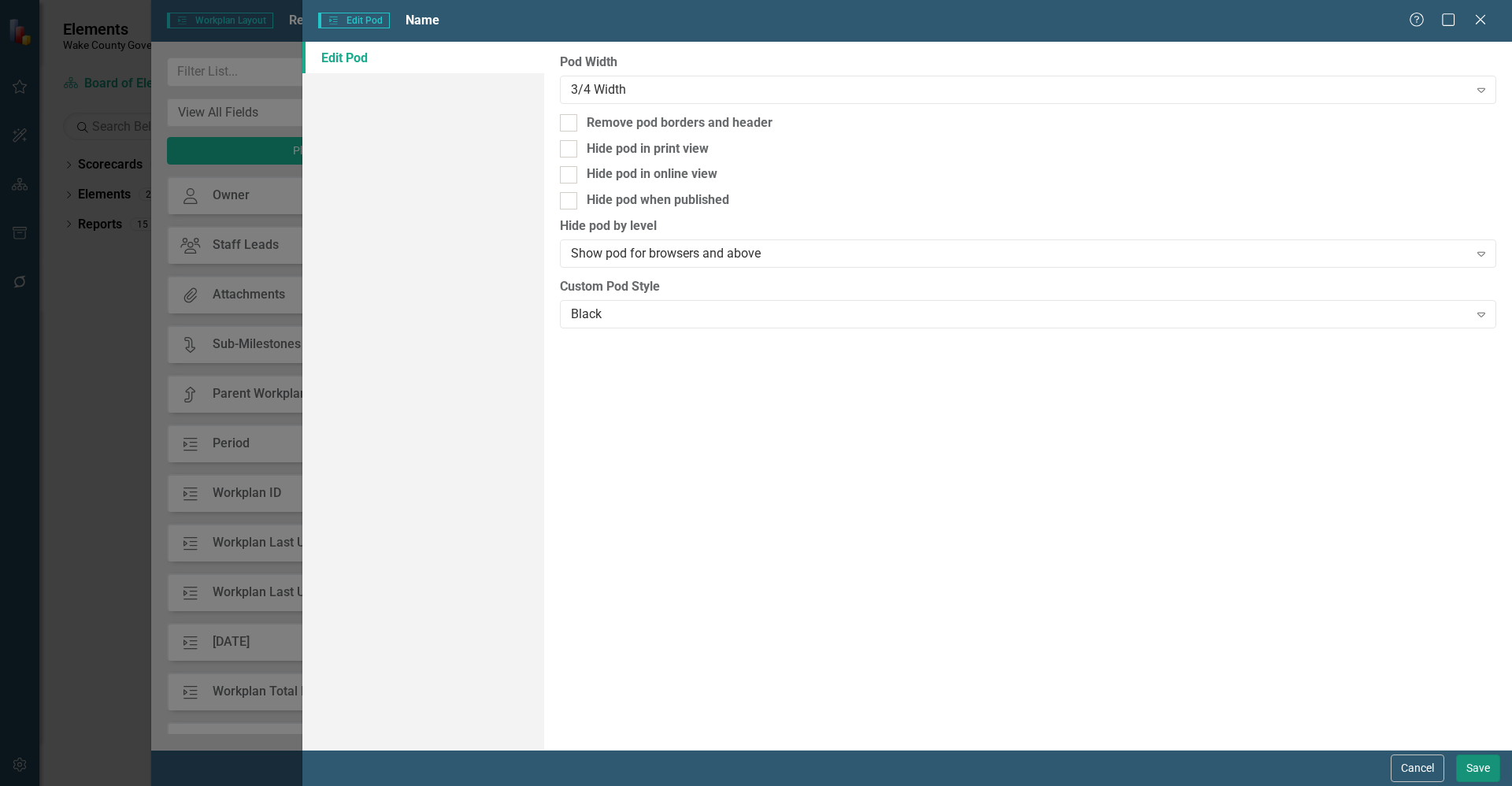
click at [1488, 771] on button "Save" at bounding box center [1479, 768] width 44 height 27
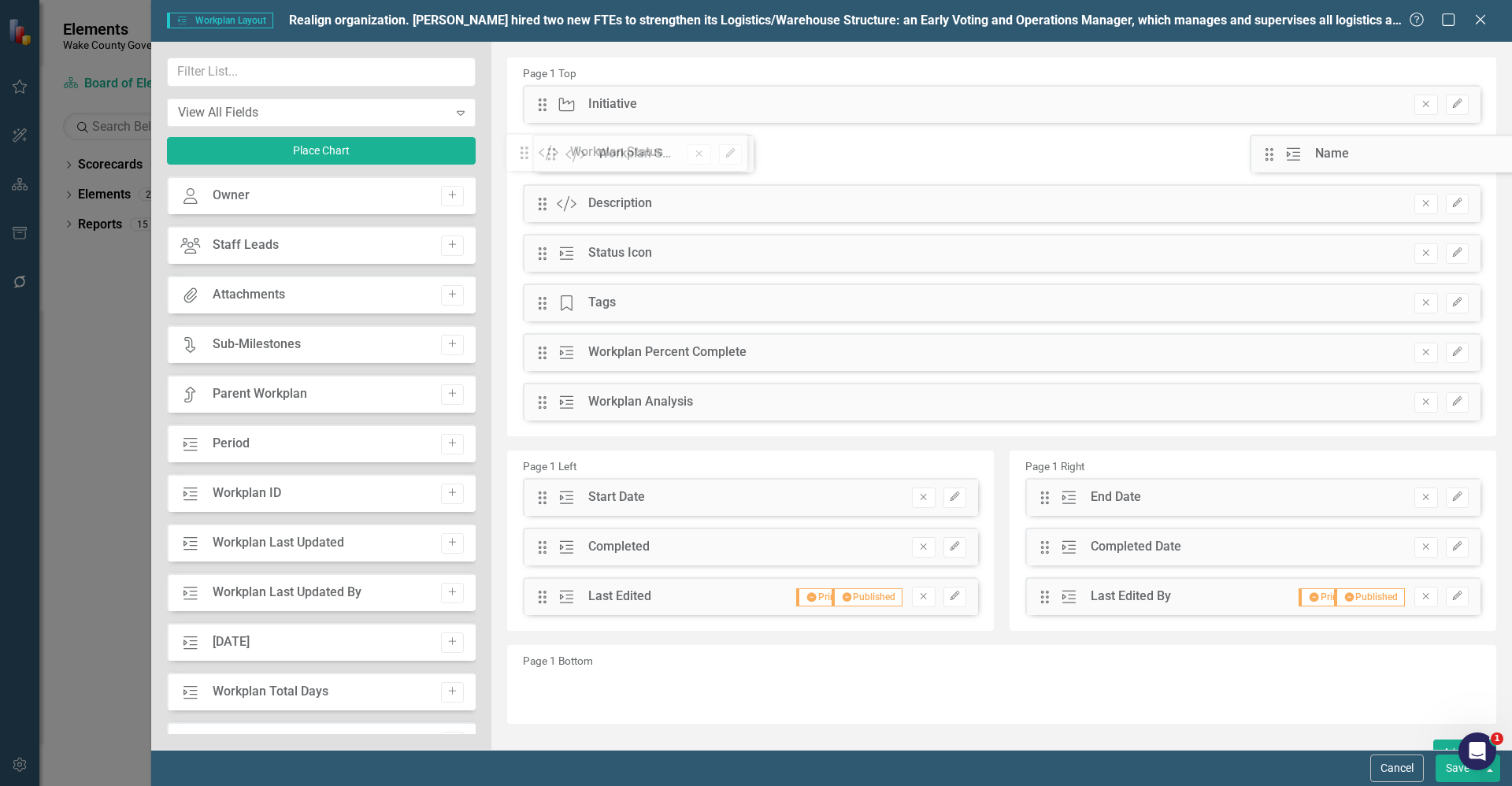
drag, startPoint x: 1265, startPoint y: 154, endPoint x: 532, endPoint y: 153, distance: 733.0
click at [532, 153] on div "The fields (or pods) that are available for you to include on the detail page a…" at bounding box center [1001, 405] width 1021 height 727
click at [1455, 772] on button "Save" at bounding box center [1458, 768] width 44 height 27
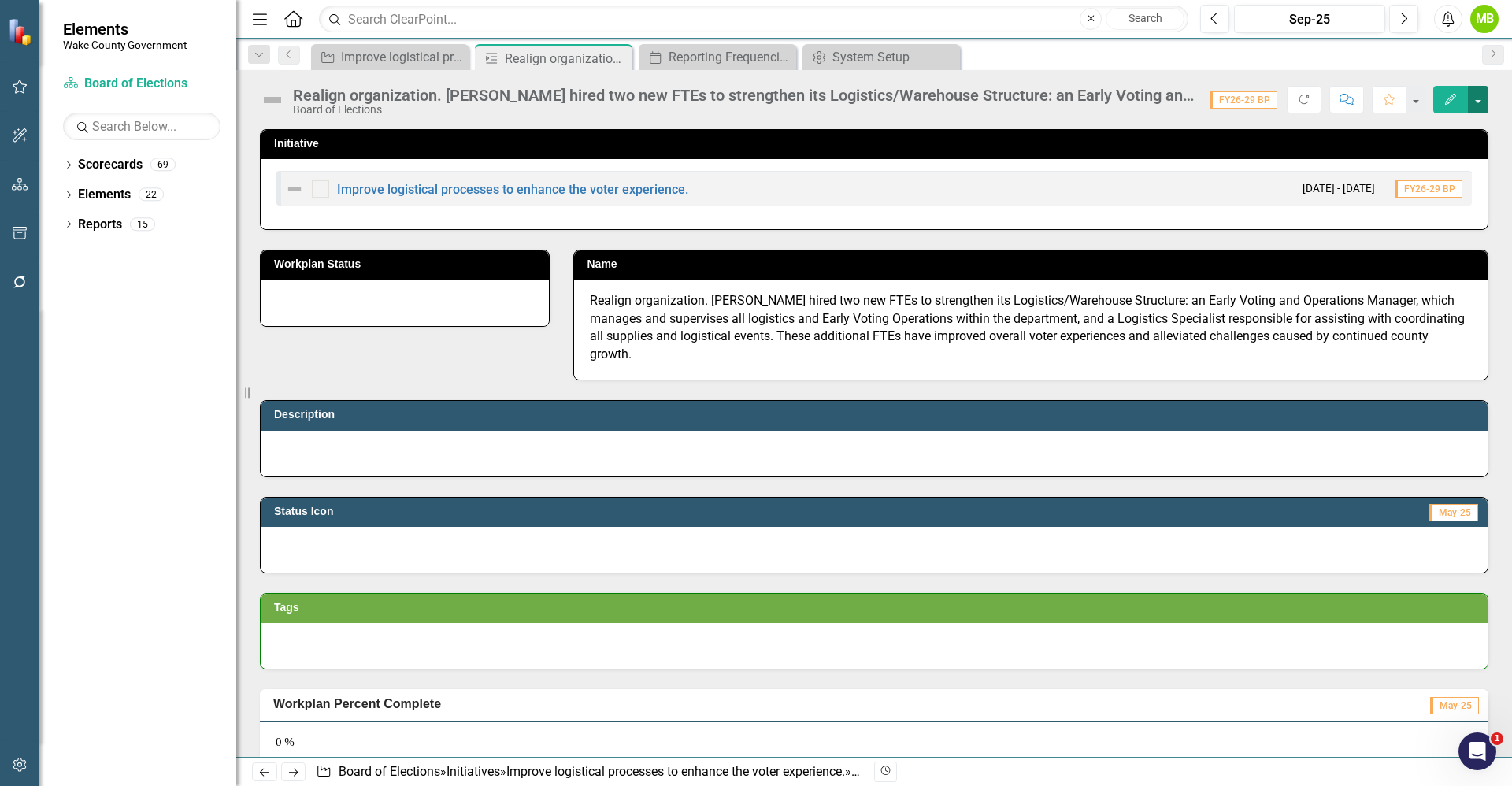
click at [1479, 107] on button "button" at bounding box center [1478, 99] width 20 height 27
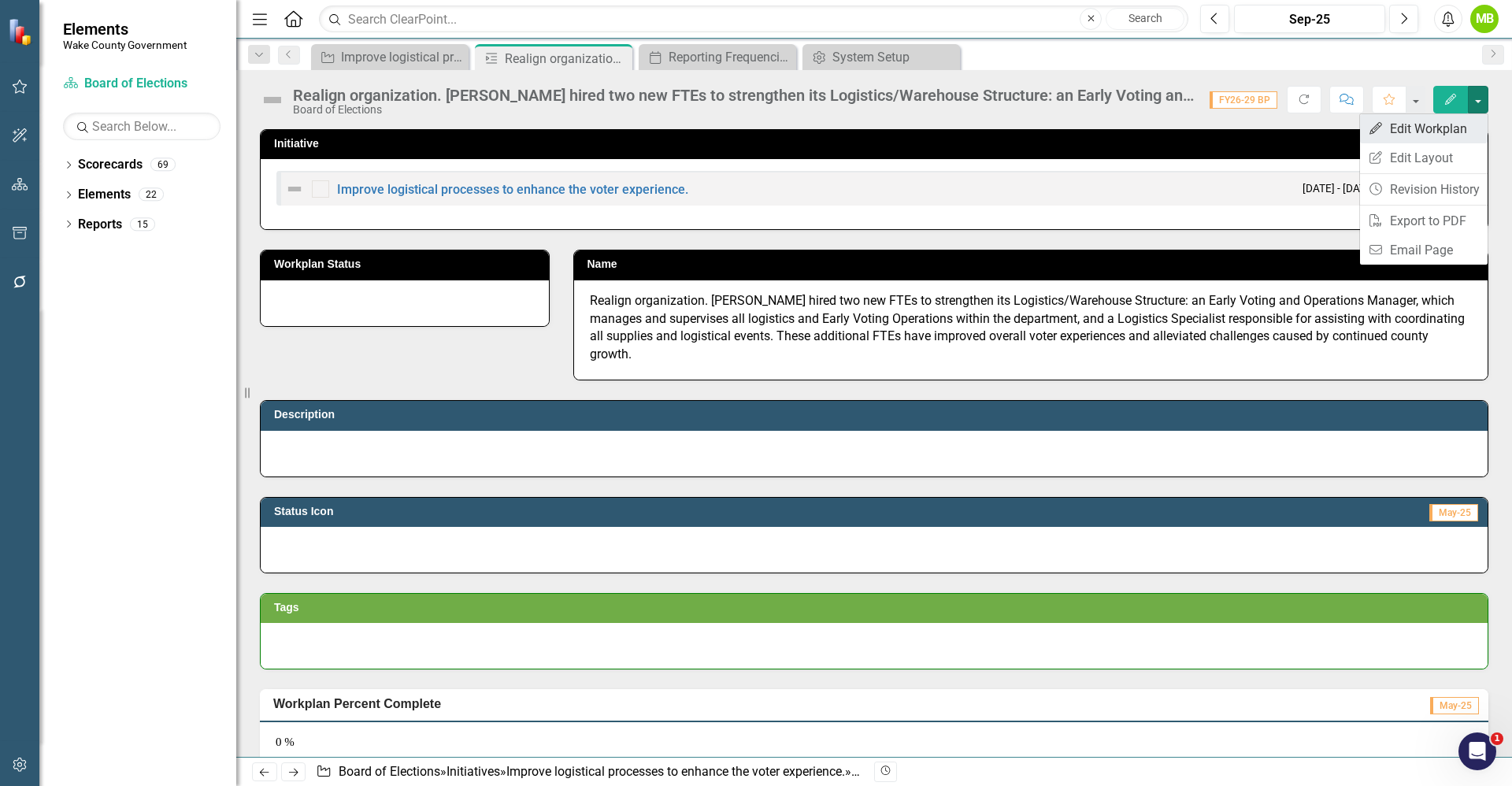
click at [1456, 136] on link "Edit Edit Workplan" at bounding box center [1424, 129] width 128 height 29
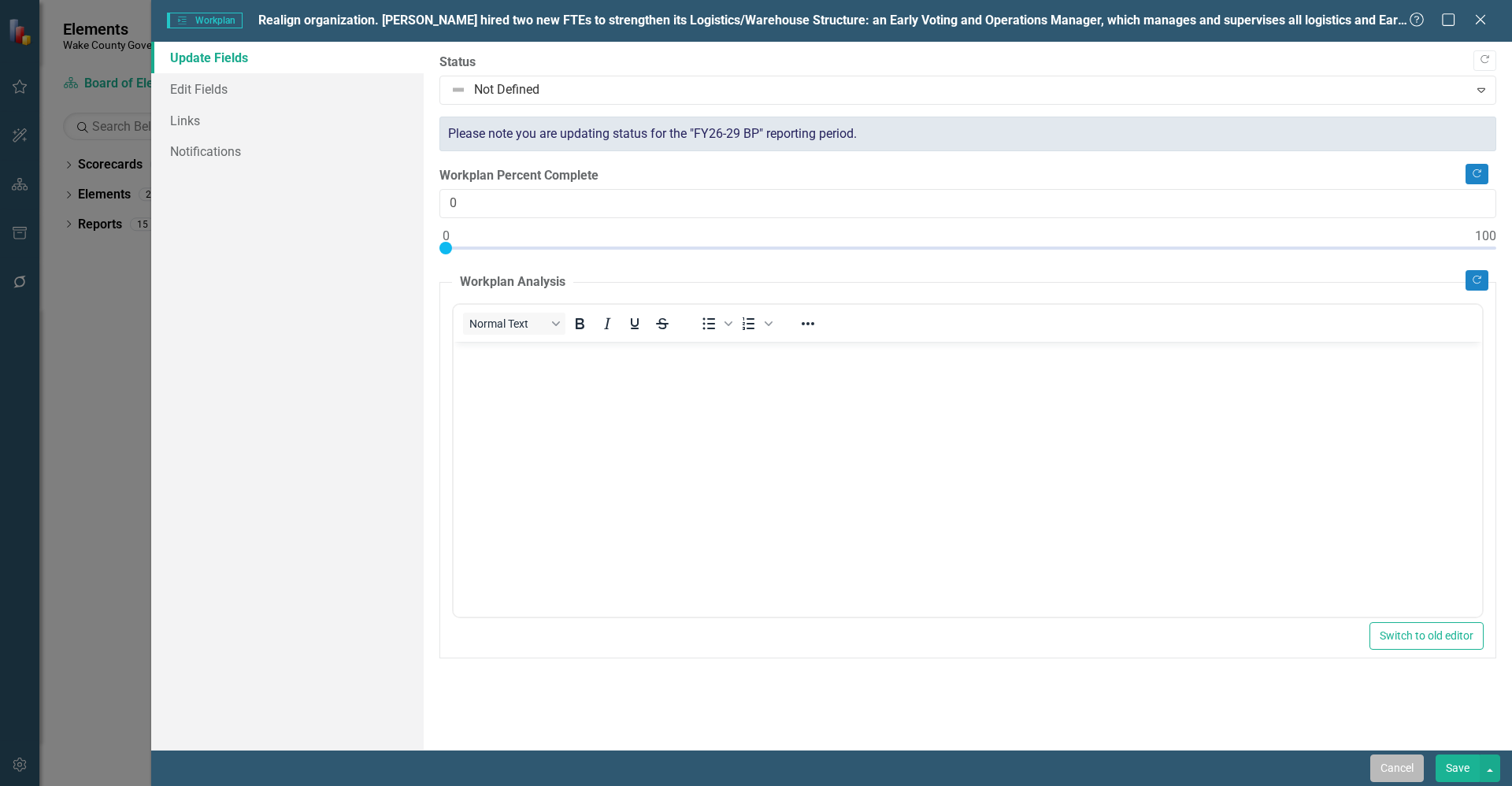
click at [1402, 757] on button "Cancel" at bounding box center [1397, 768] width 54 height 27
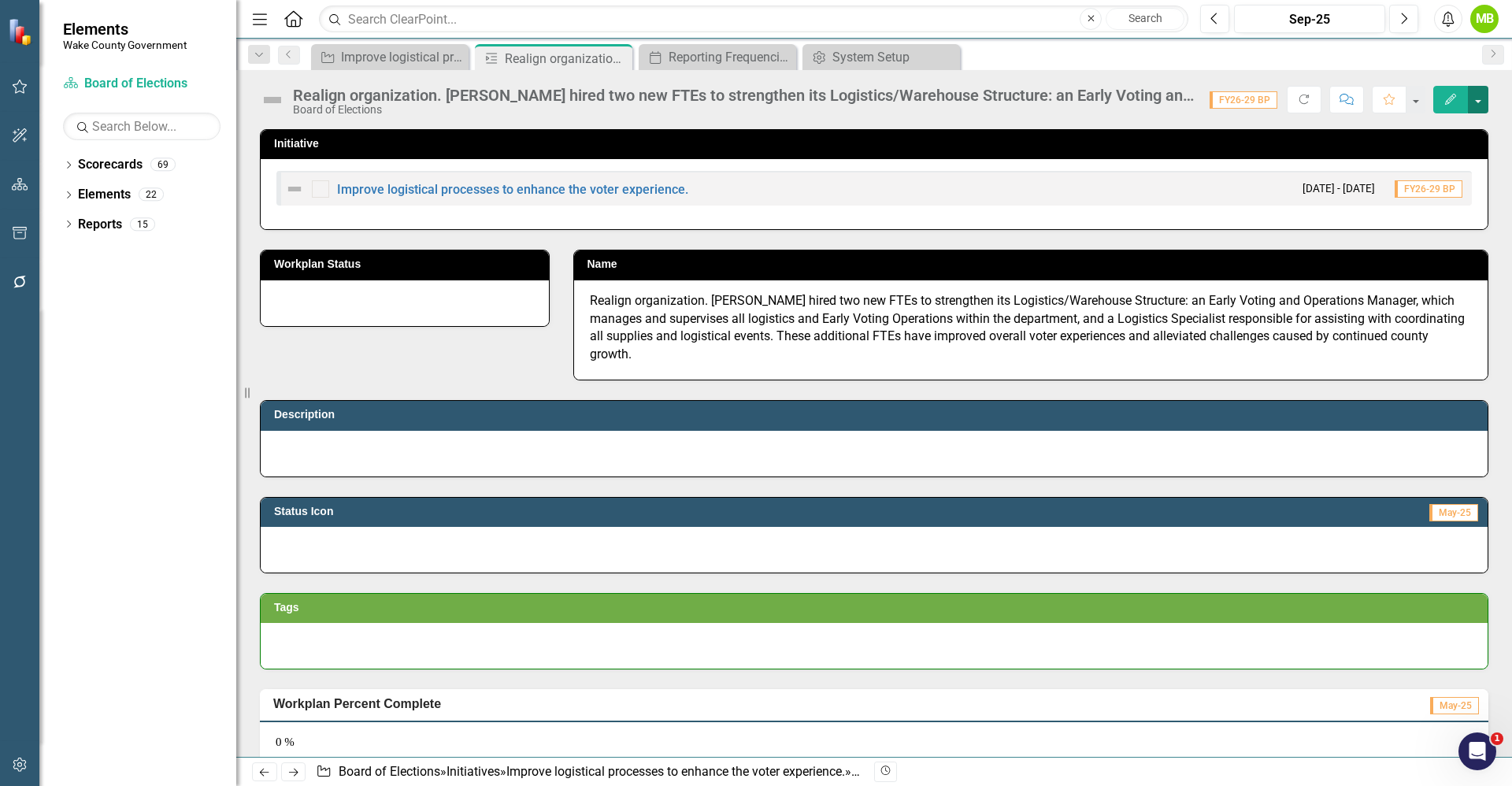
click at [1476, 100] on button "button" at bounding box center [1478, 99] width 20 height 27
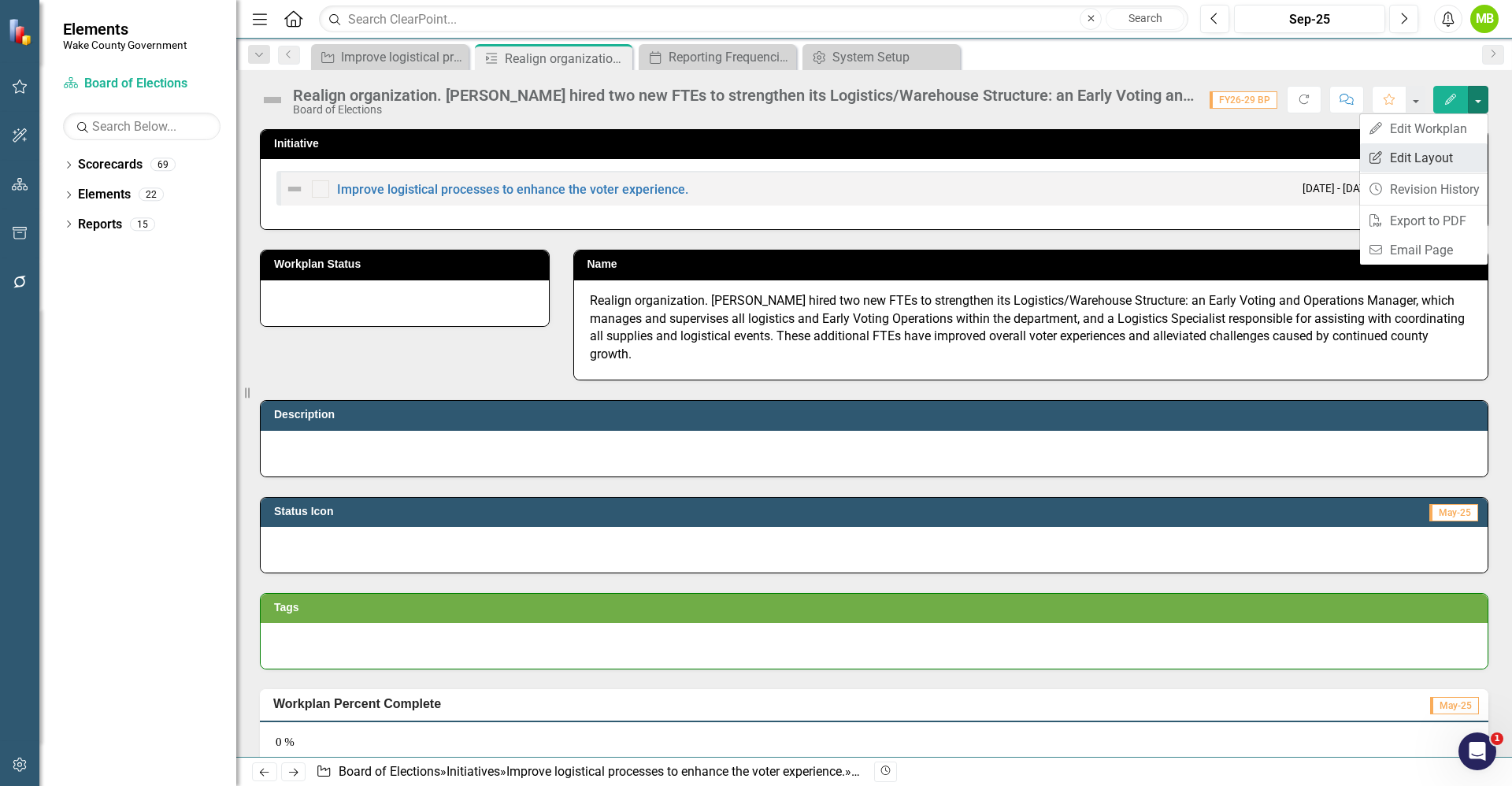
click at [1427, 150] on link "Edit Report Edit Layout" at bounding box center [1424, 158] width 128 height 29
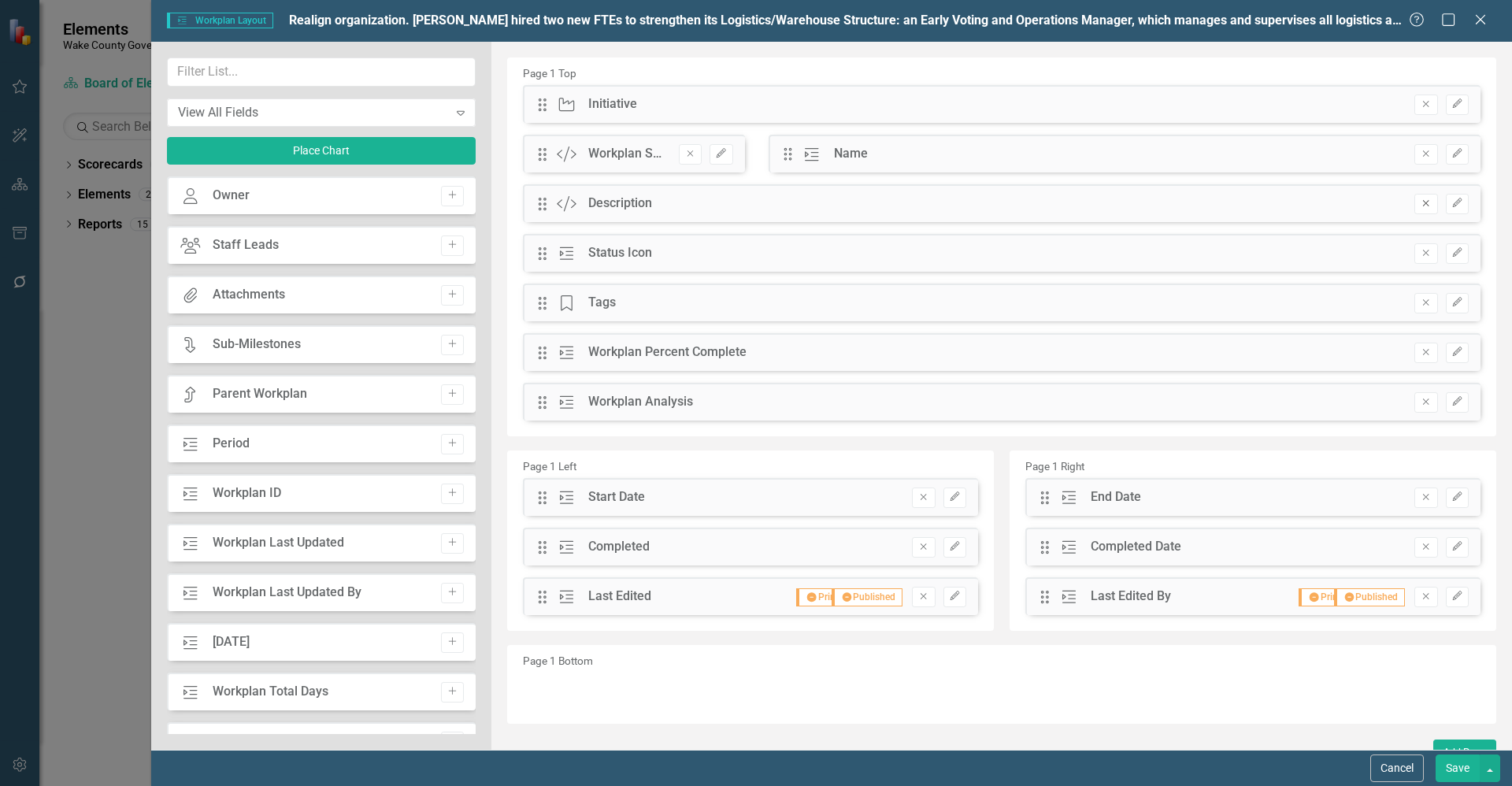
click at [1420, 203] on icon "Remove" at bounding box center [1426, 202] width 11 height 10
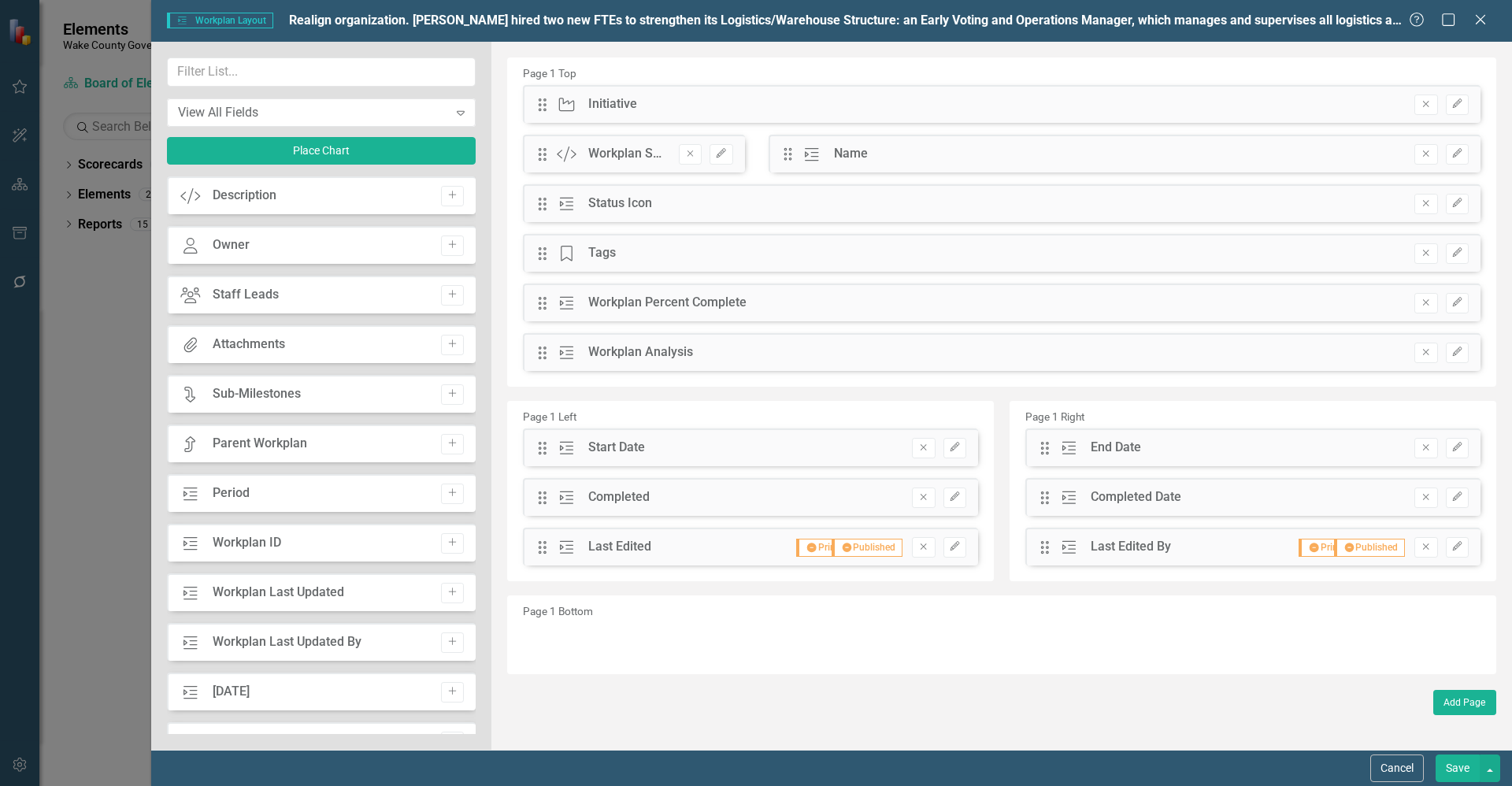
click at [1445, 763] on button "Save" at bounding box center [1458, 768] width 44 height 27
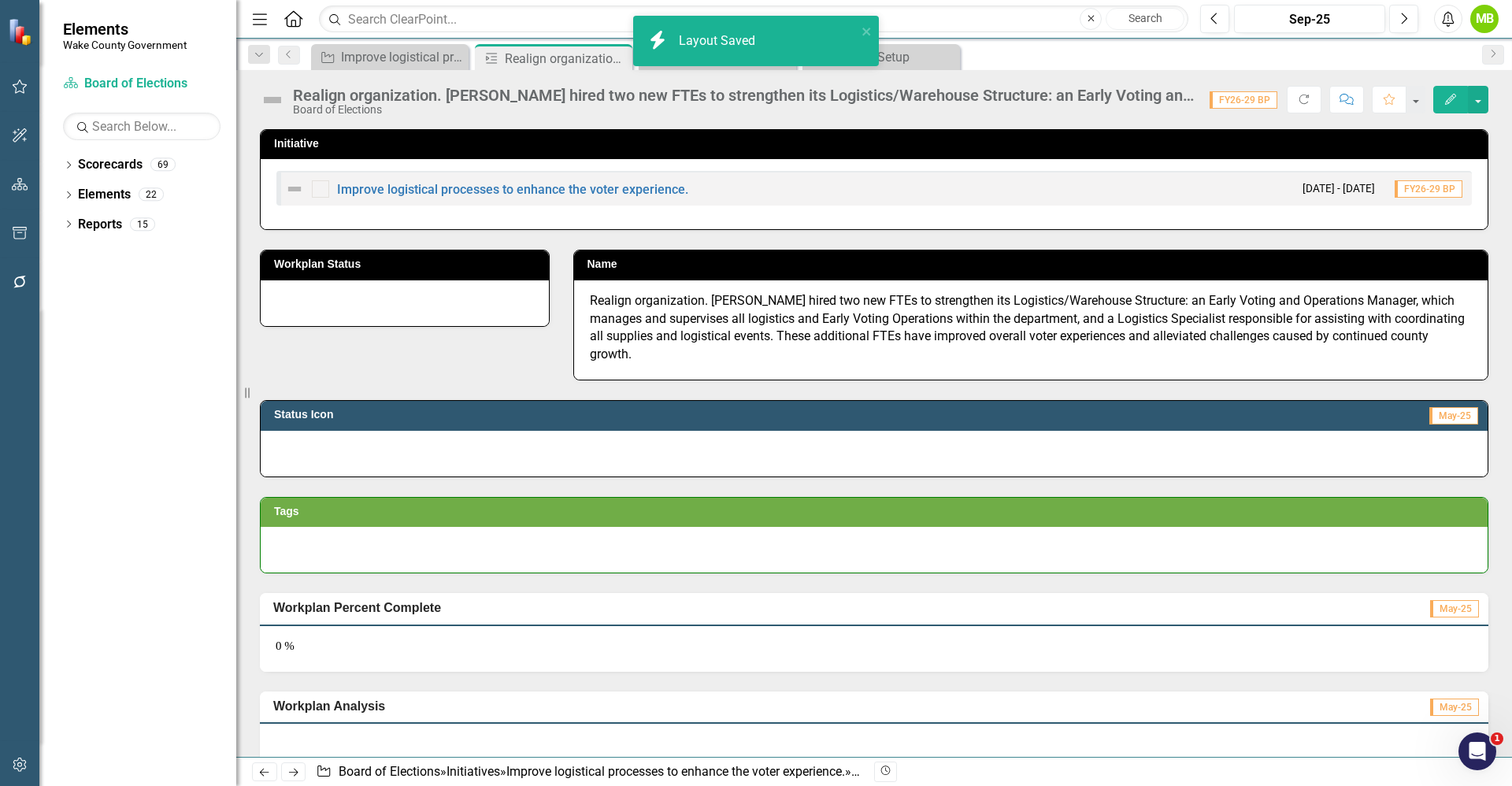
click at [421, 411] on div "Status Icon May-25" at bounding box center [874, 415] width 1228 height 29
click at [396, 437] on div at bounding box center [874, 453] width 1228 height 46
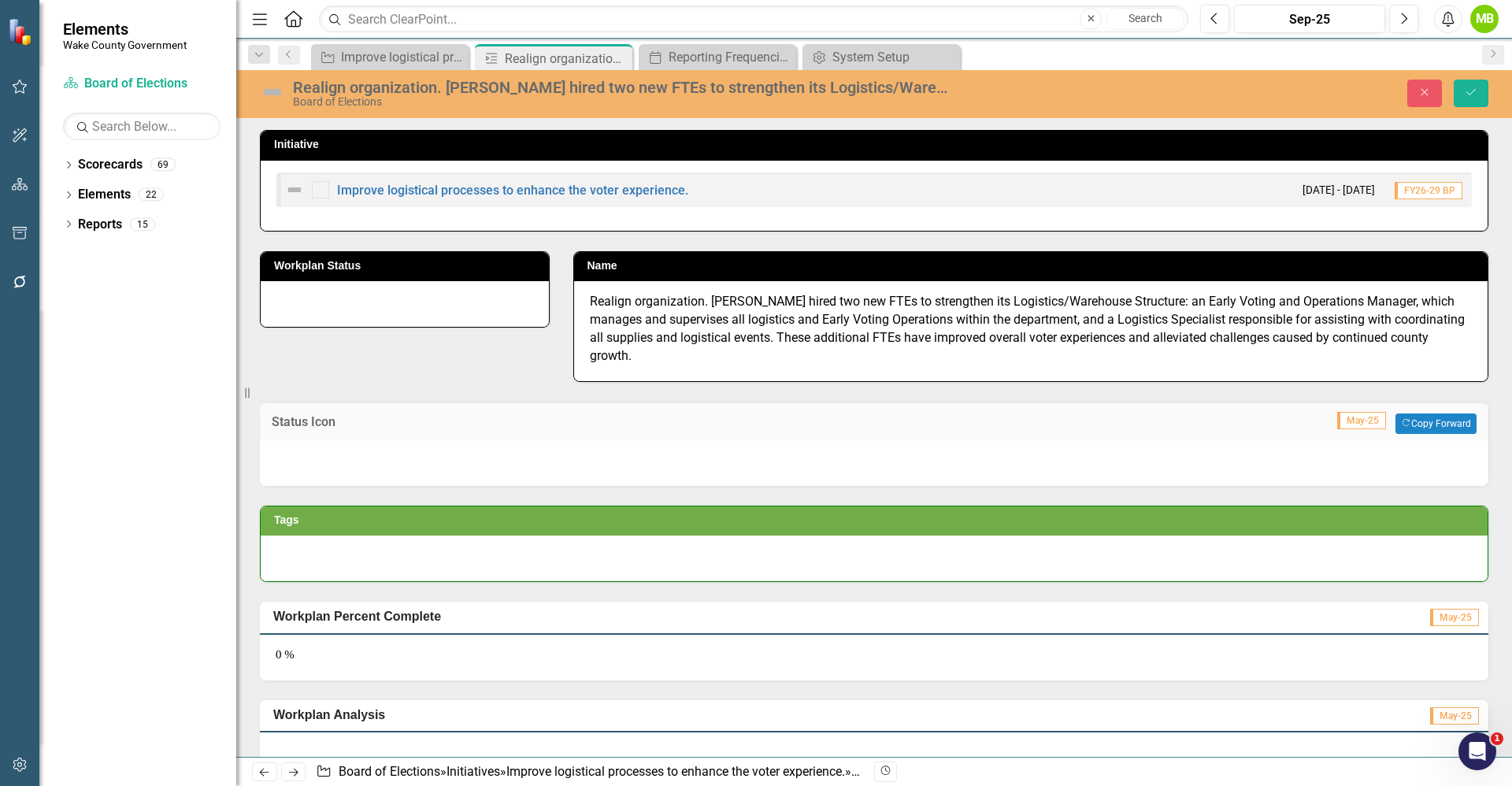
click at [395, 440] on div at bounding box center [874, 463] width 1228 height 46
click at [397, 440] on div at bounding box center [874, 463] width 1228 height 46
click at [627, 444] on div at bounding box center [874, 463] width 1228 height 46
click at [1429, 98] on button "Close" at bounding box center [1424, 92] width 34 height 27
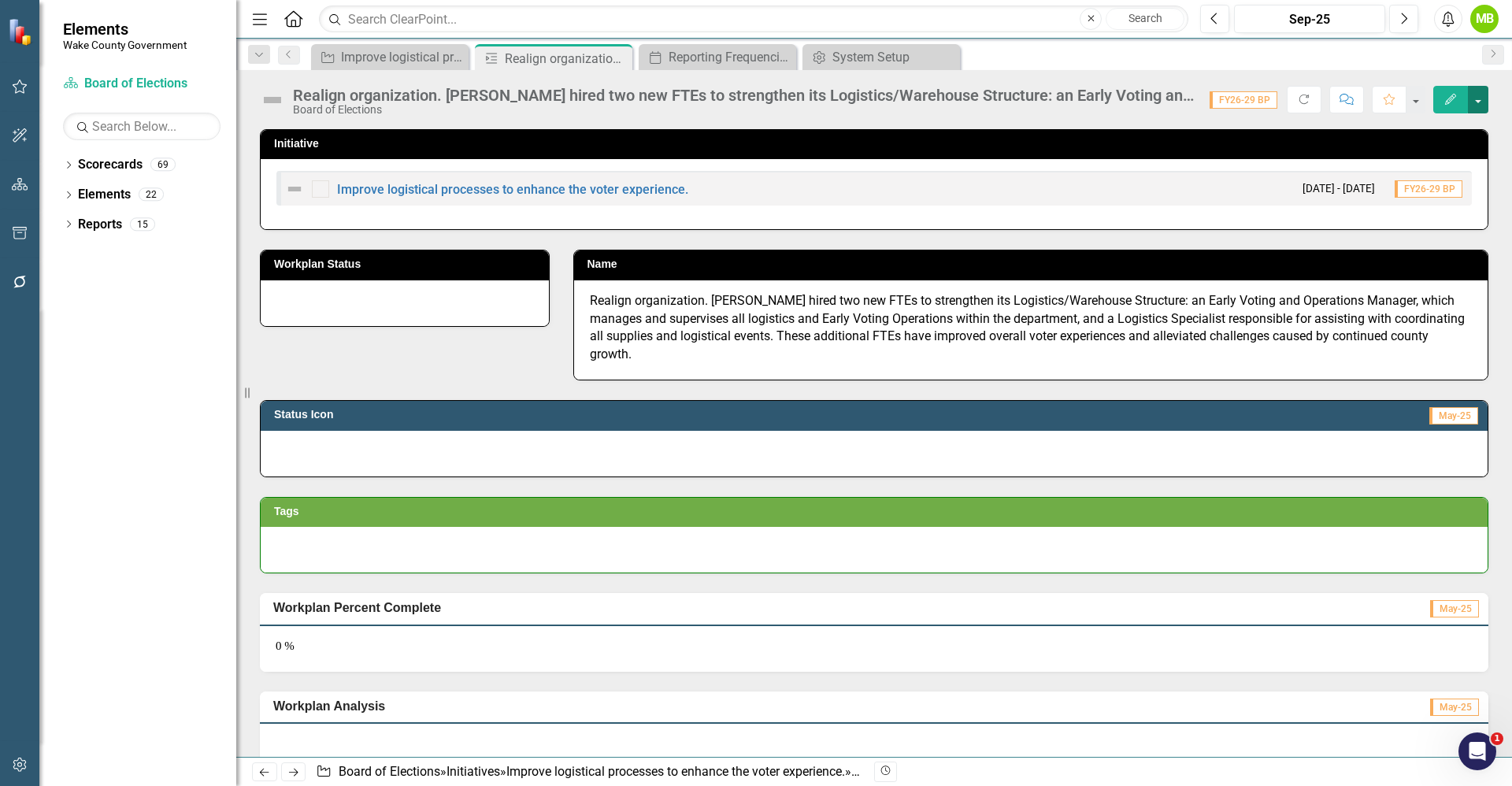
click at [1483, 105] on button "button" at bounding box center [1478, 99] width 20 height 27
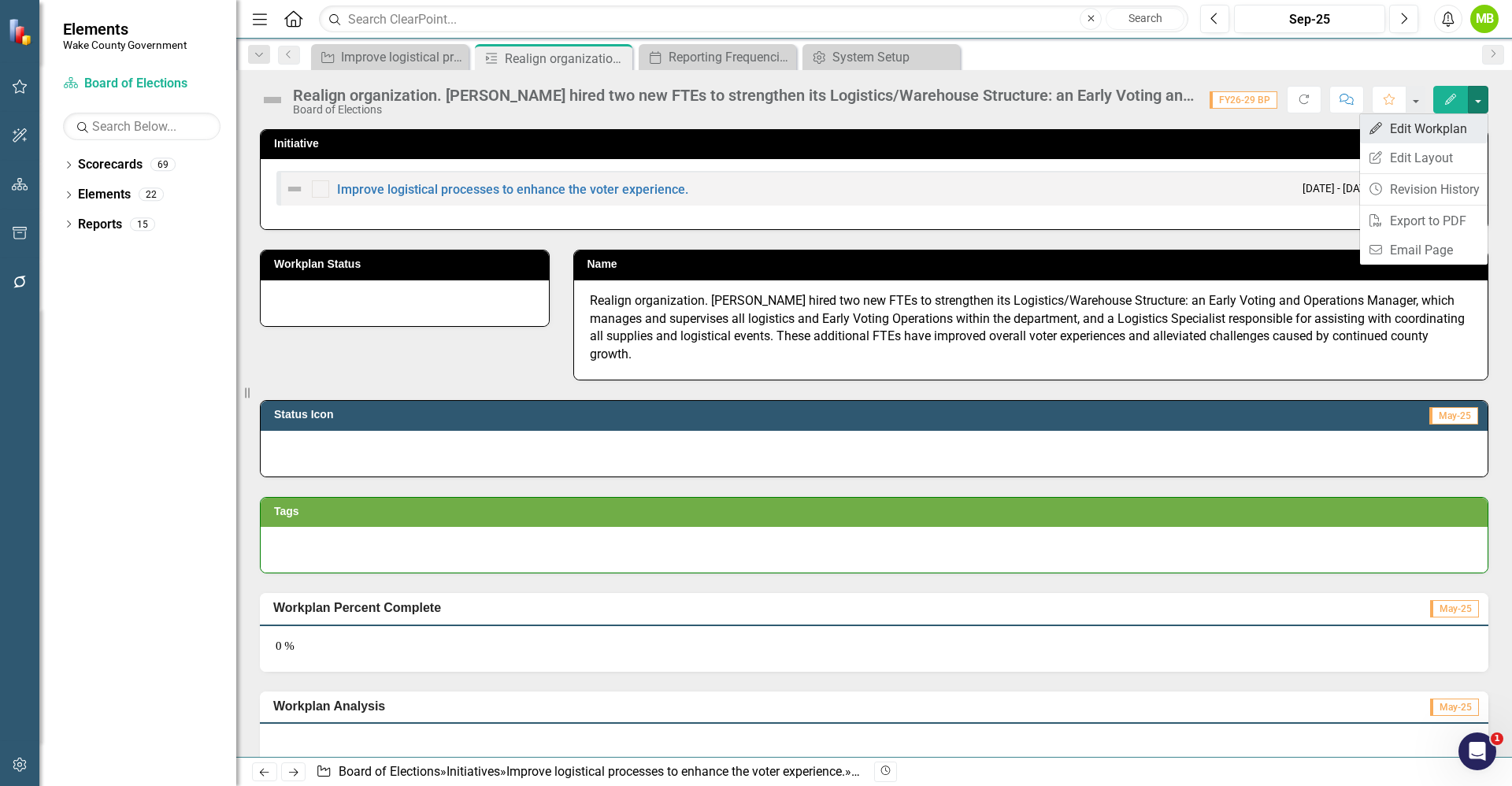
click at [1442, 123] on link "Edit Edit Workplan" at bounding box center [1424, 129] width 128 height 29
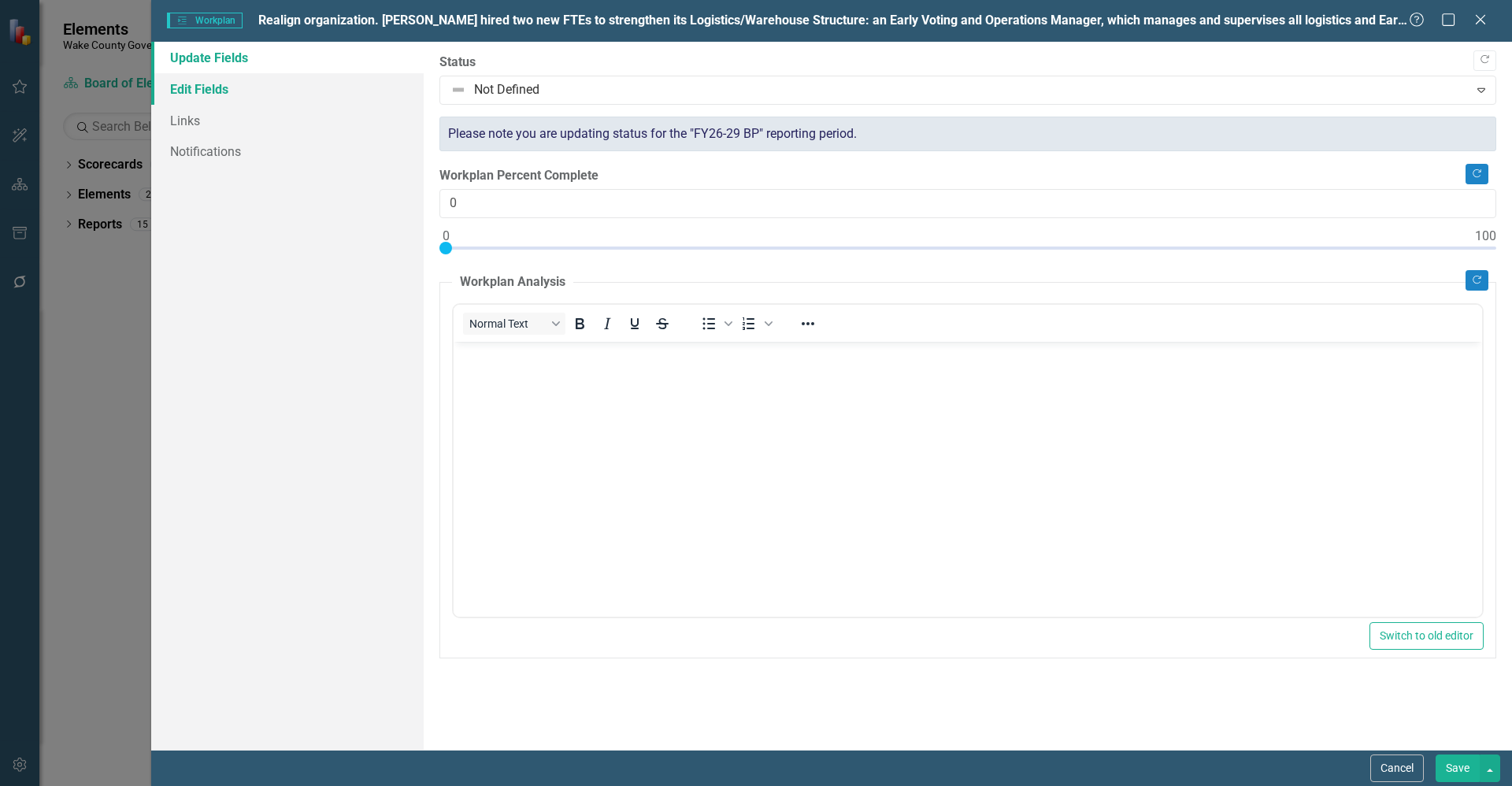
click at [215, 97] on link "Edit Fields" at bounding box center [287, 89] width 272 height 32
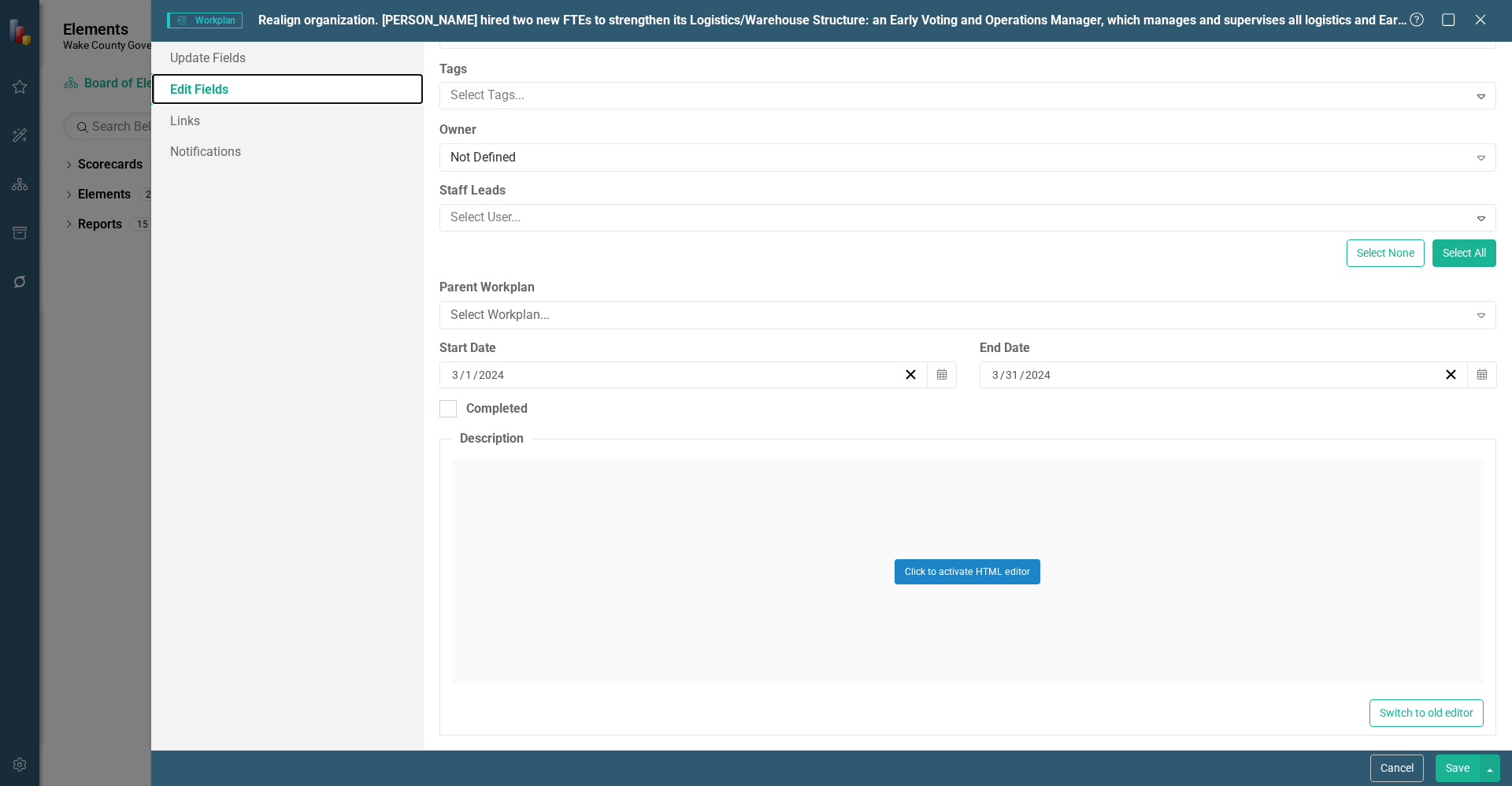
scroll to position [127, 0]
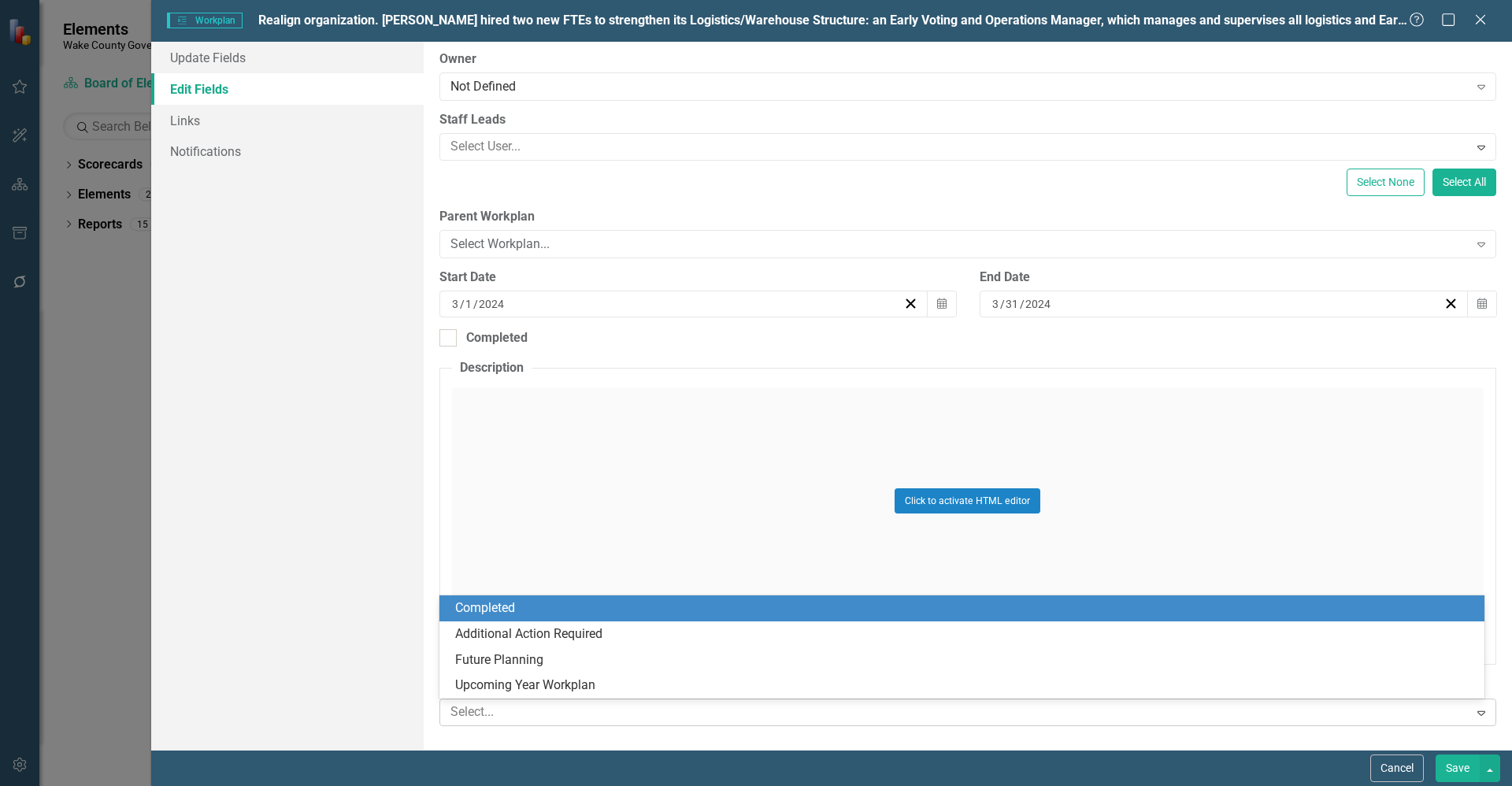
click at [579, 714] on div at bounding box center [956, 712] width 1025 height 21
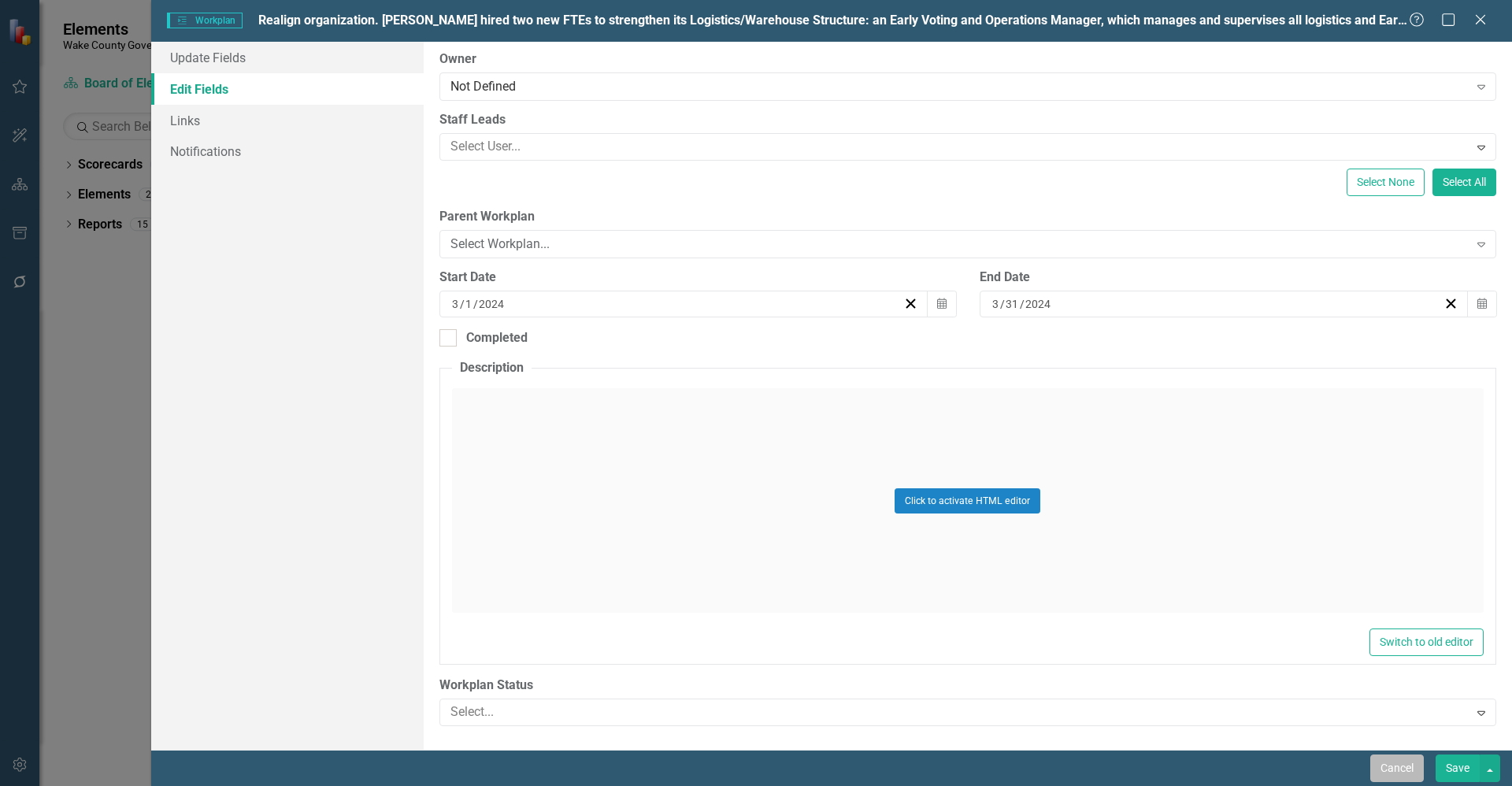
click at [1376, 766] on button "Cancel" at bounding box center [1397, 768] width 54 height 27
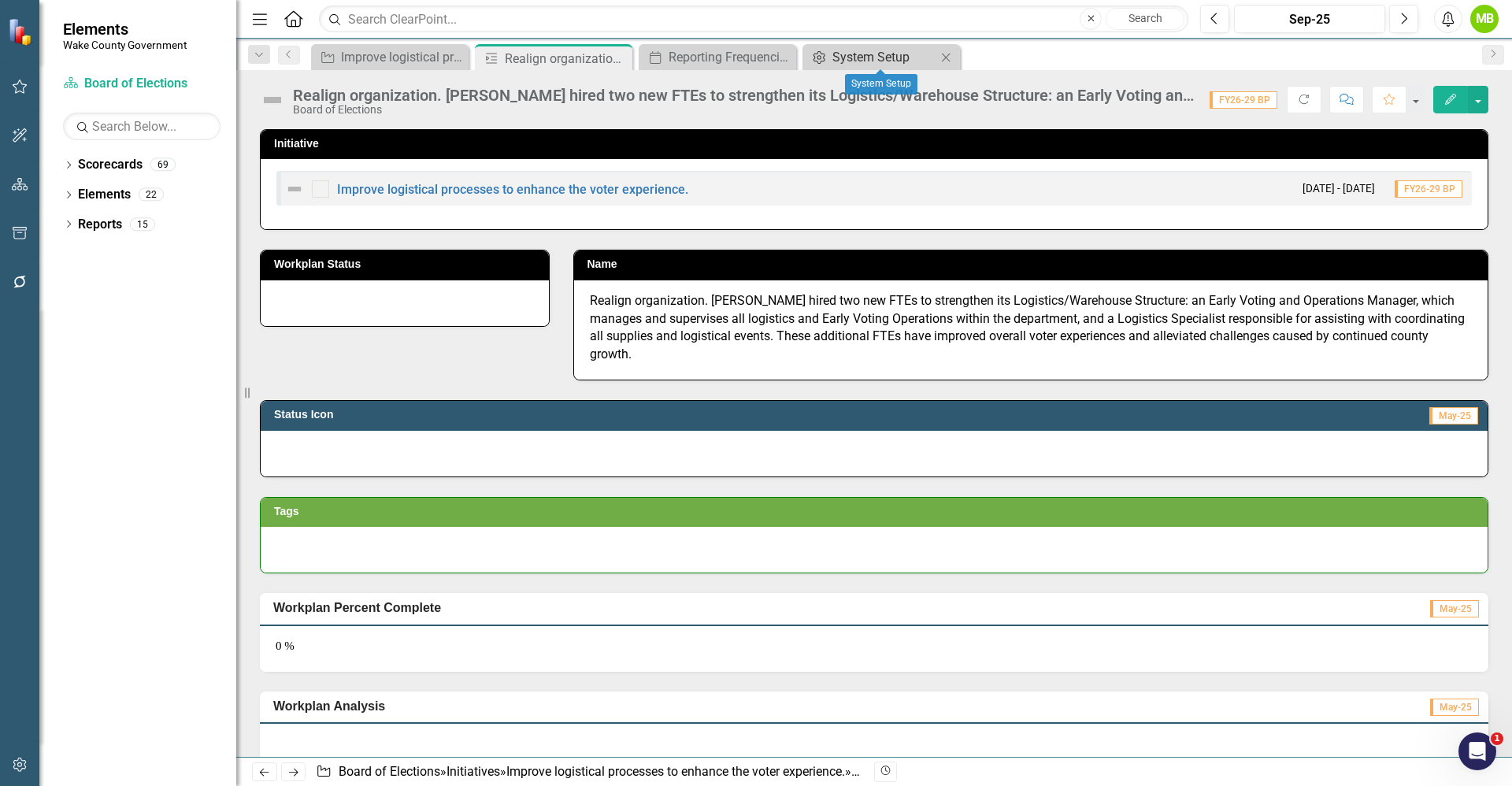
click at [908, 51] on div "System Setup" at bounding box center [884, 57] width 104 height 19
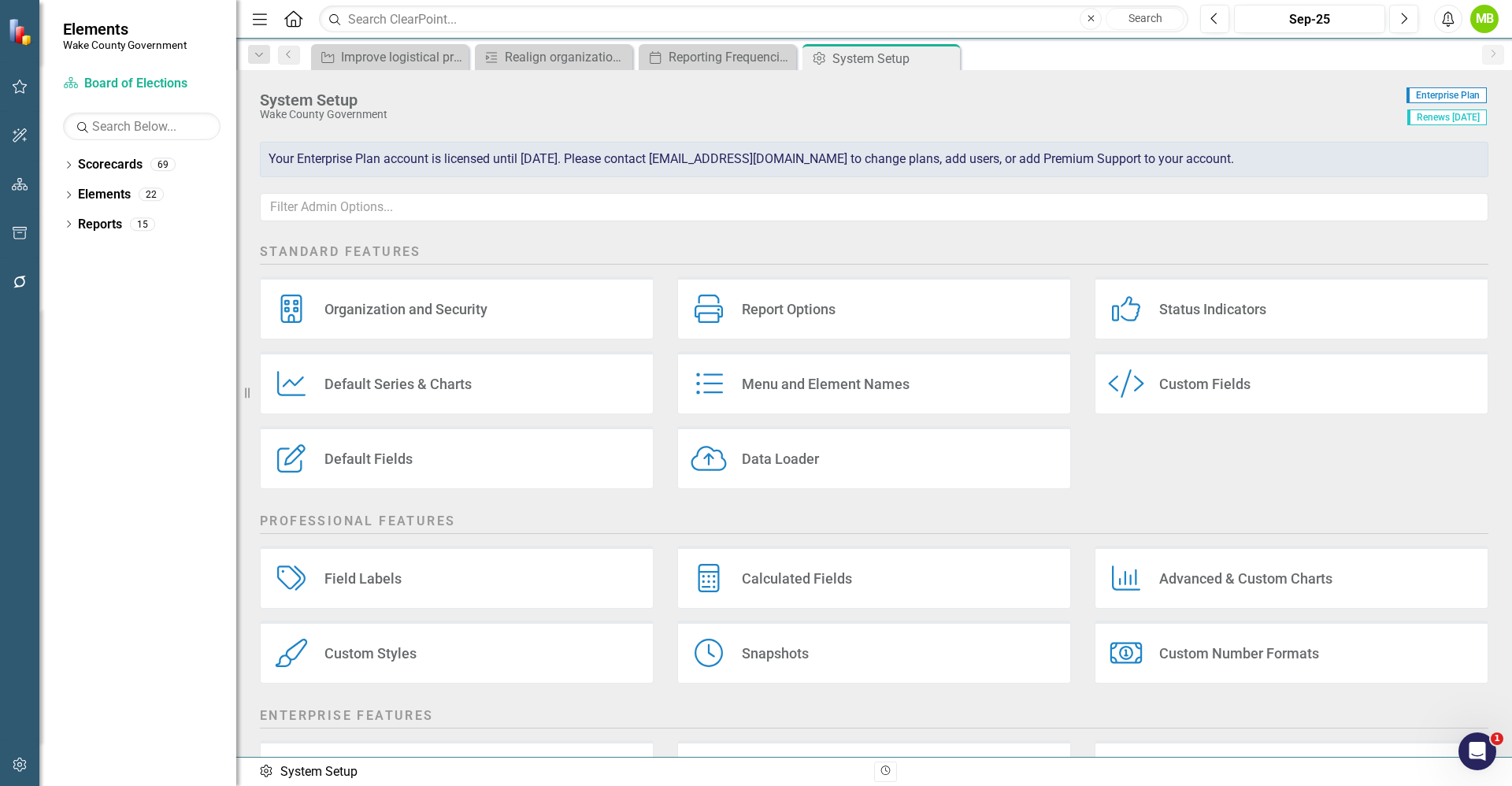
click at [453, 587] on div "Field Labels Field Labels" at bounding box center [456, 577] width 394 height 63
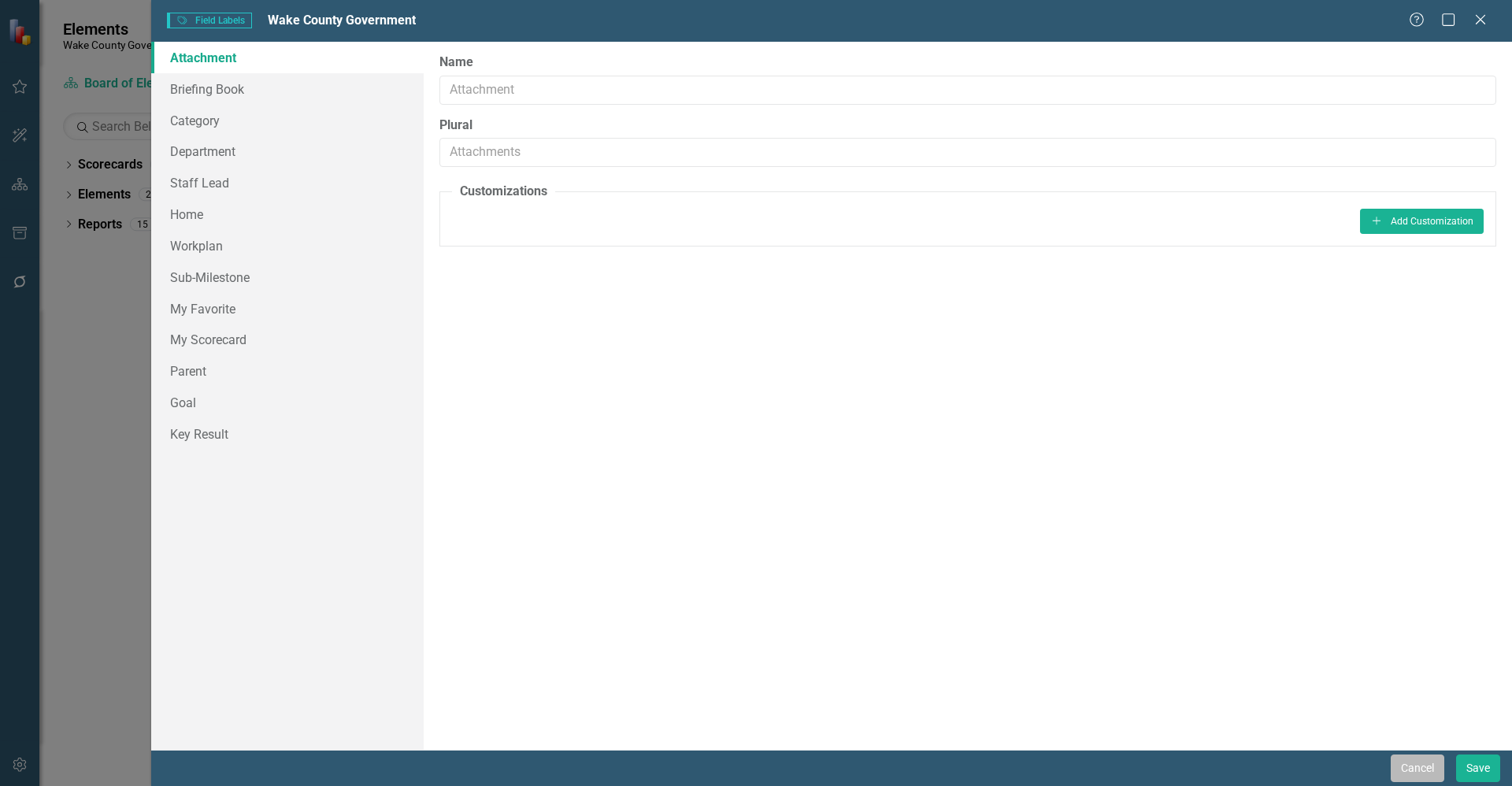
click at [1405, 760] on button "Cancel" at bounding box center [1418, 768] width 54 height 27
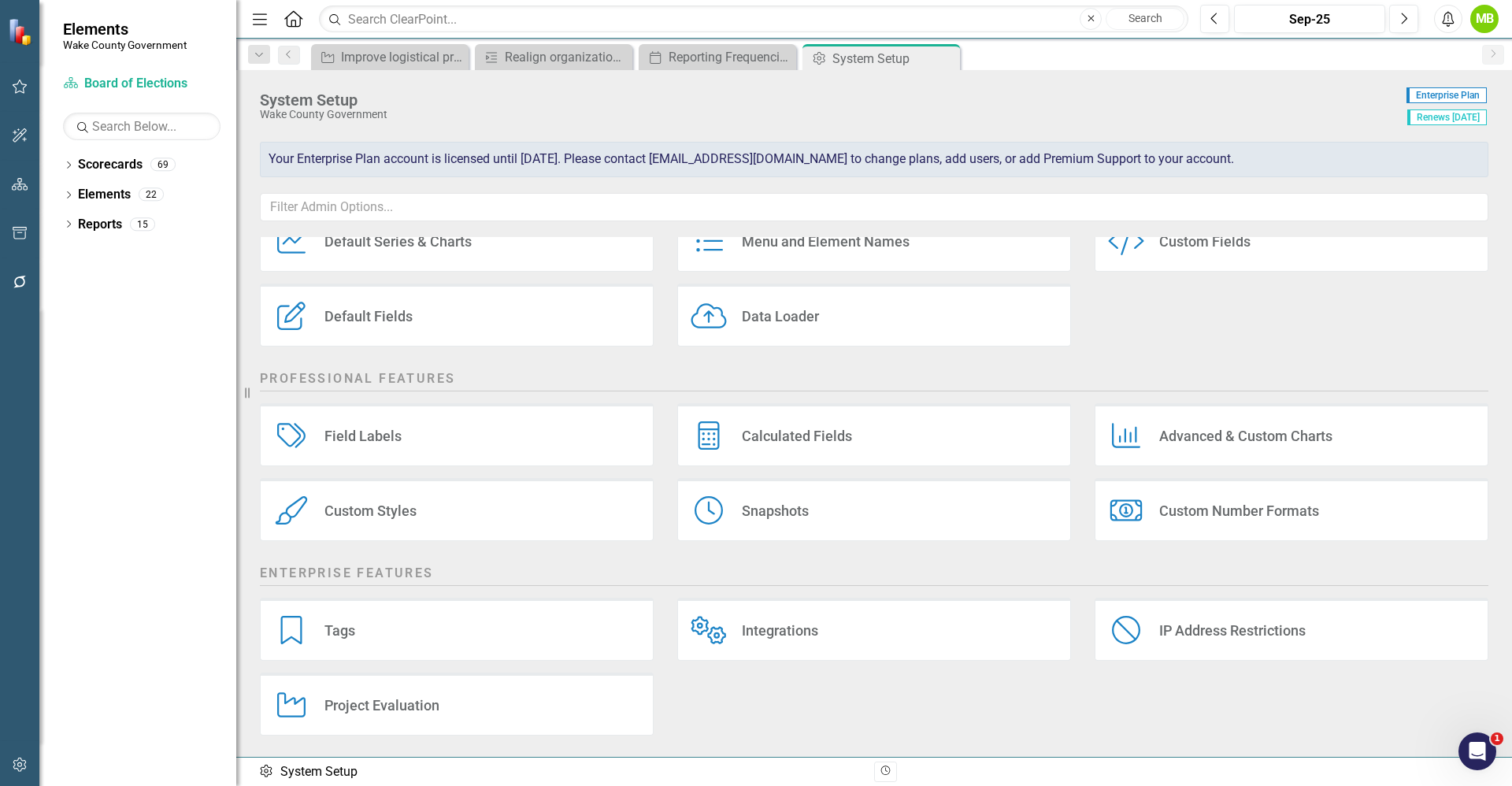
scroll to position [145, 0]
click at [539, 704] on div "Project Evaluation Project Evaluation" at bounding box center [456, 702] width 394 height 63
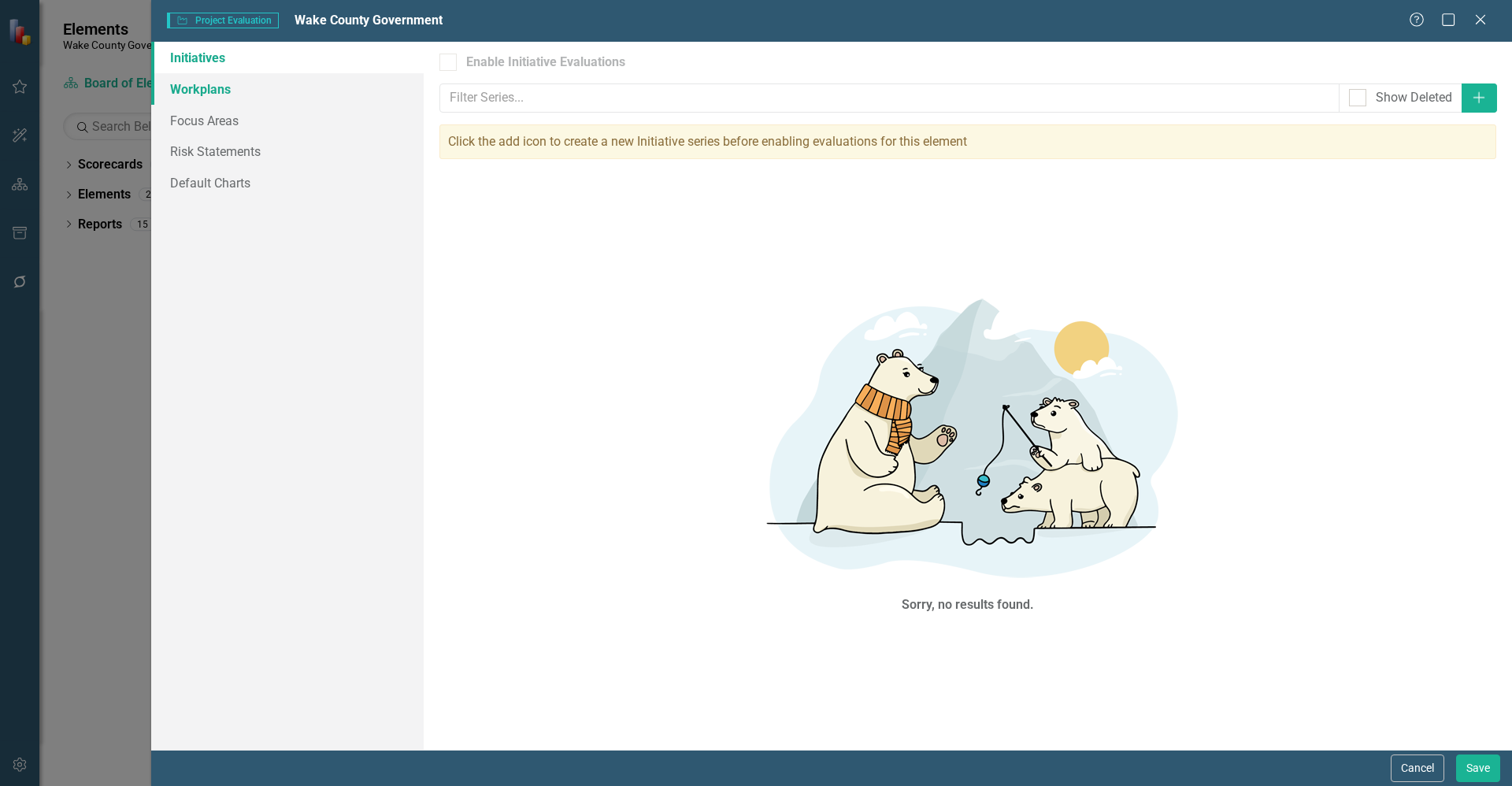
click at [221, 93] on link "Workplans" at bounding box center [287, 89] width 272 height 32
click at [529, 100] on input "text" at bounding box center [889, 98] width 899 height 29
click at [1411, 765] on button "Cancel" at bounding box center [1418, 768] width 54 height 27
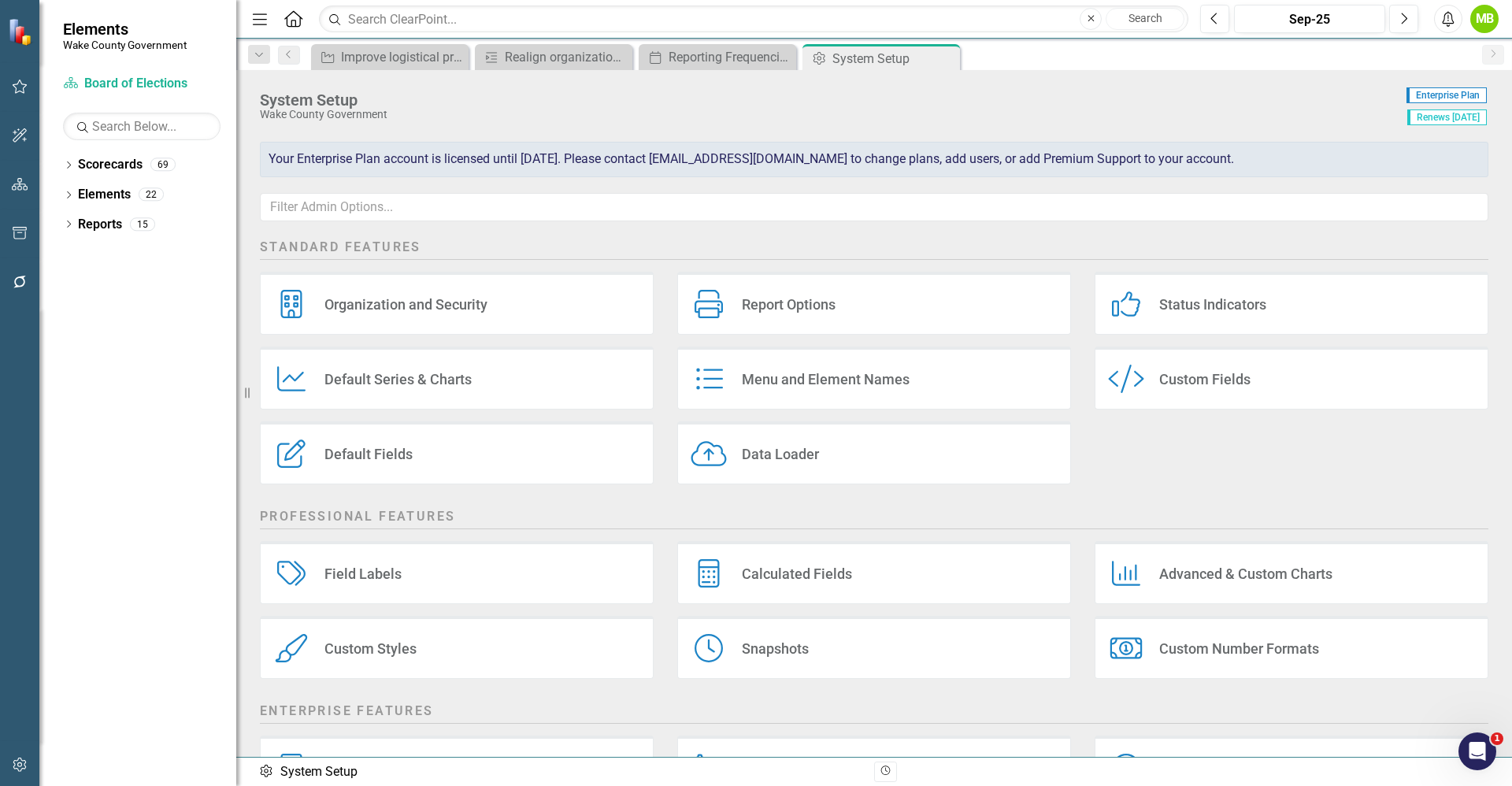
scroll to position [0, 0]
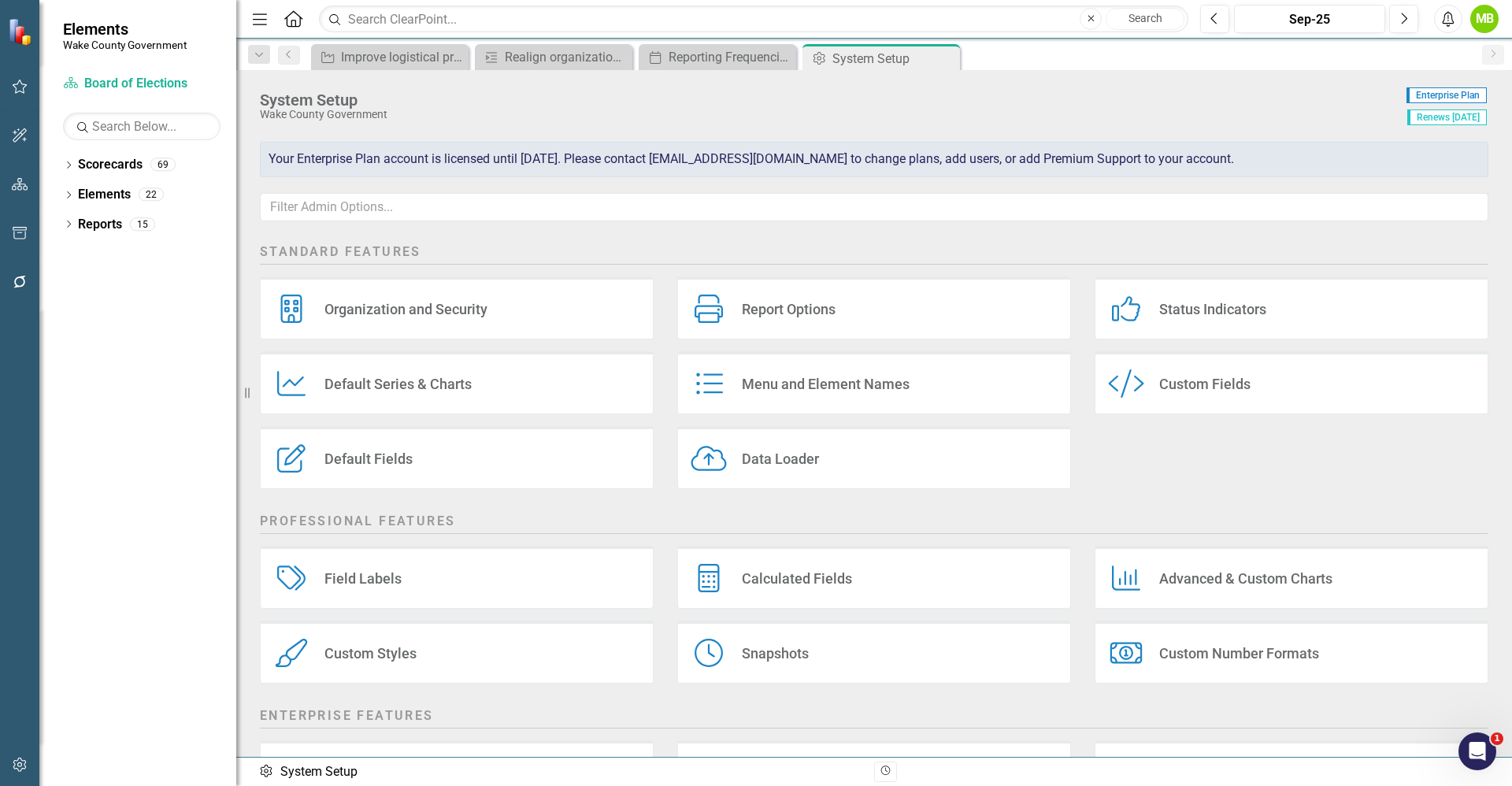
click at [493, 393] on div "Default Series Default Series & Charts" at bounding box center [456, 383] width 394 height 63
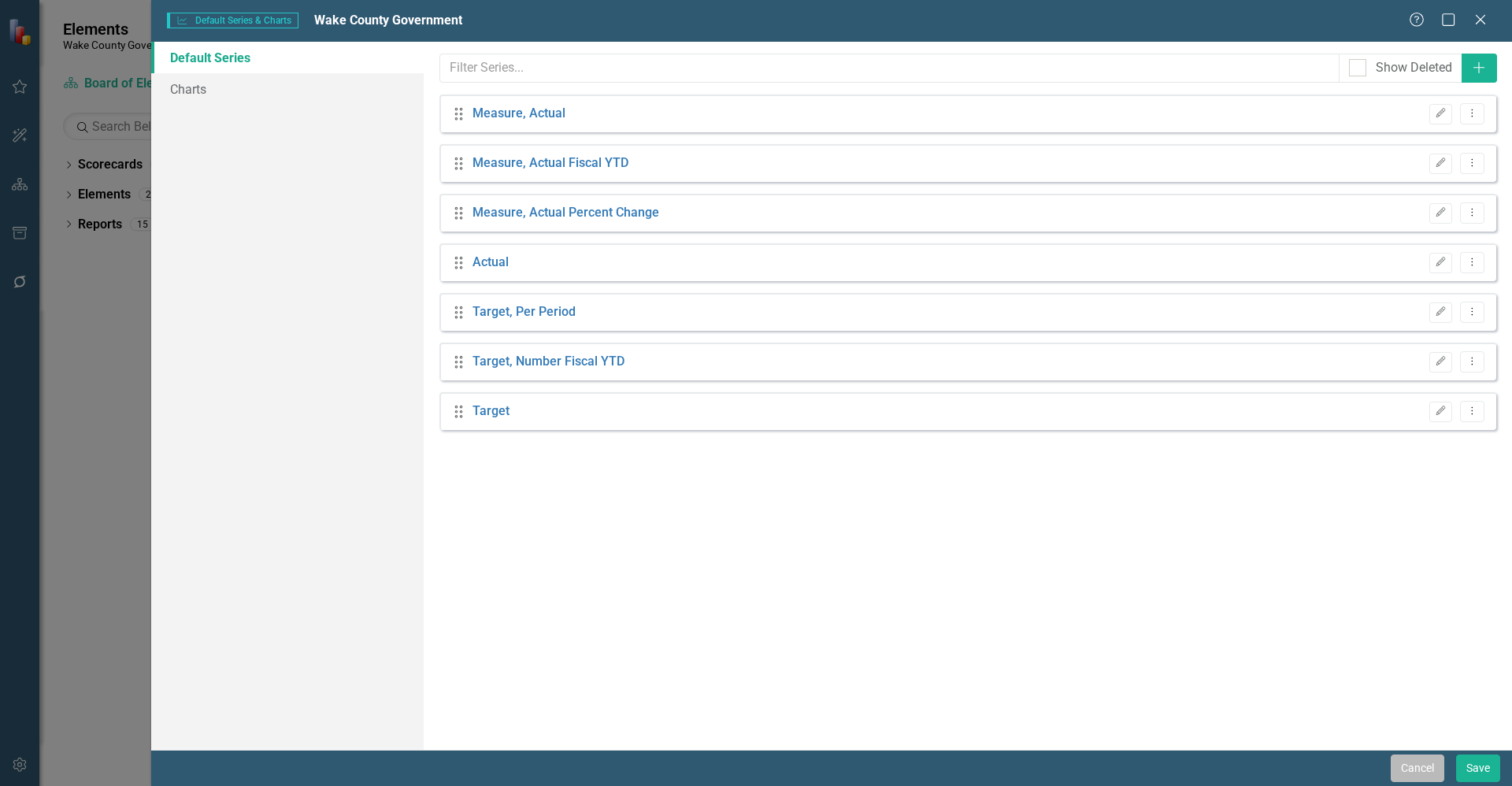
click at [1406, 769] on button "Cancel" at bounding box center [1418, 768] width 54 height 27
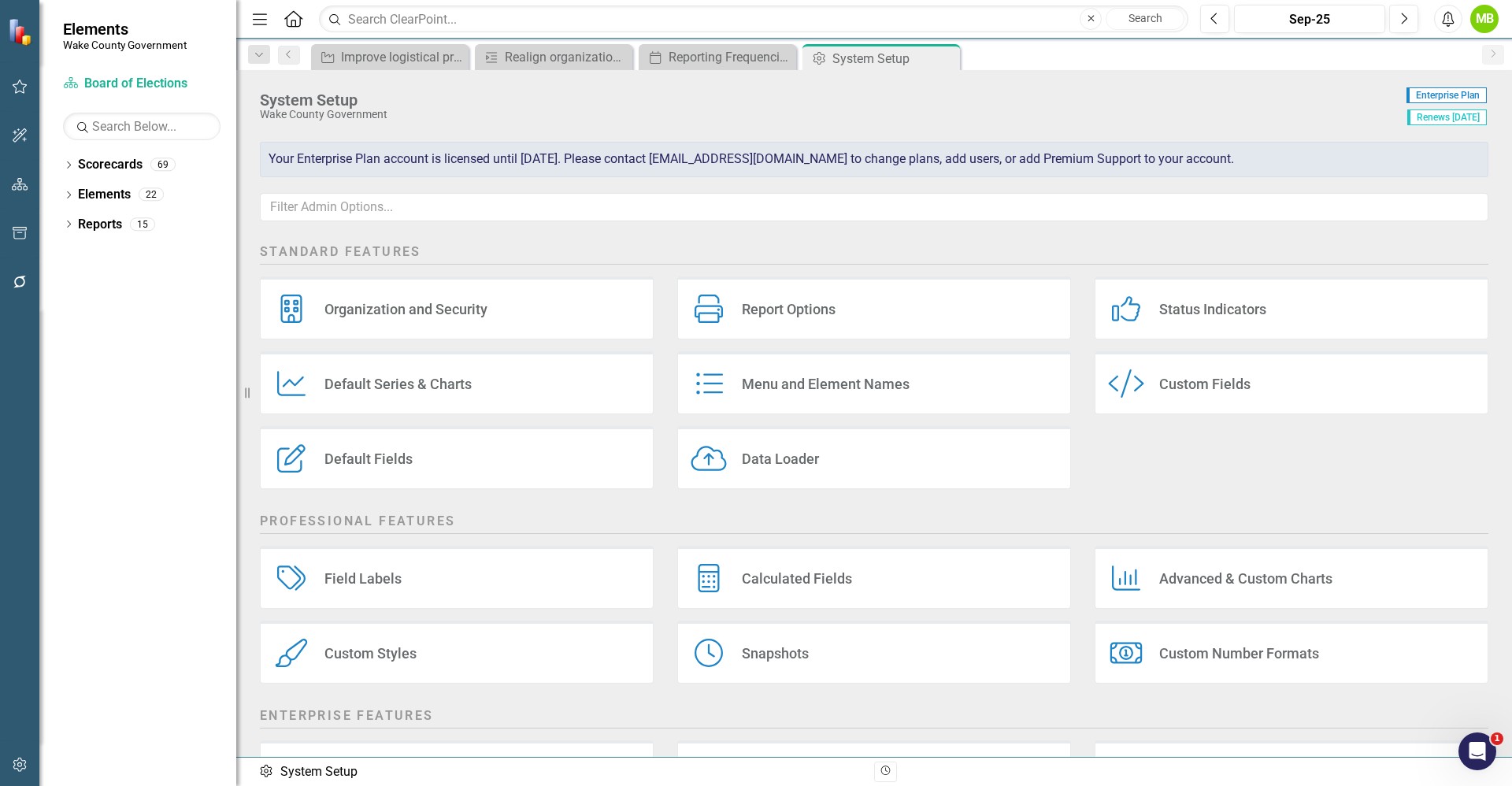
click at [742, 390] on div "Menu and Element Names" at bounding box center [826, 384] width 168 height 18
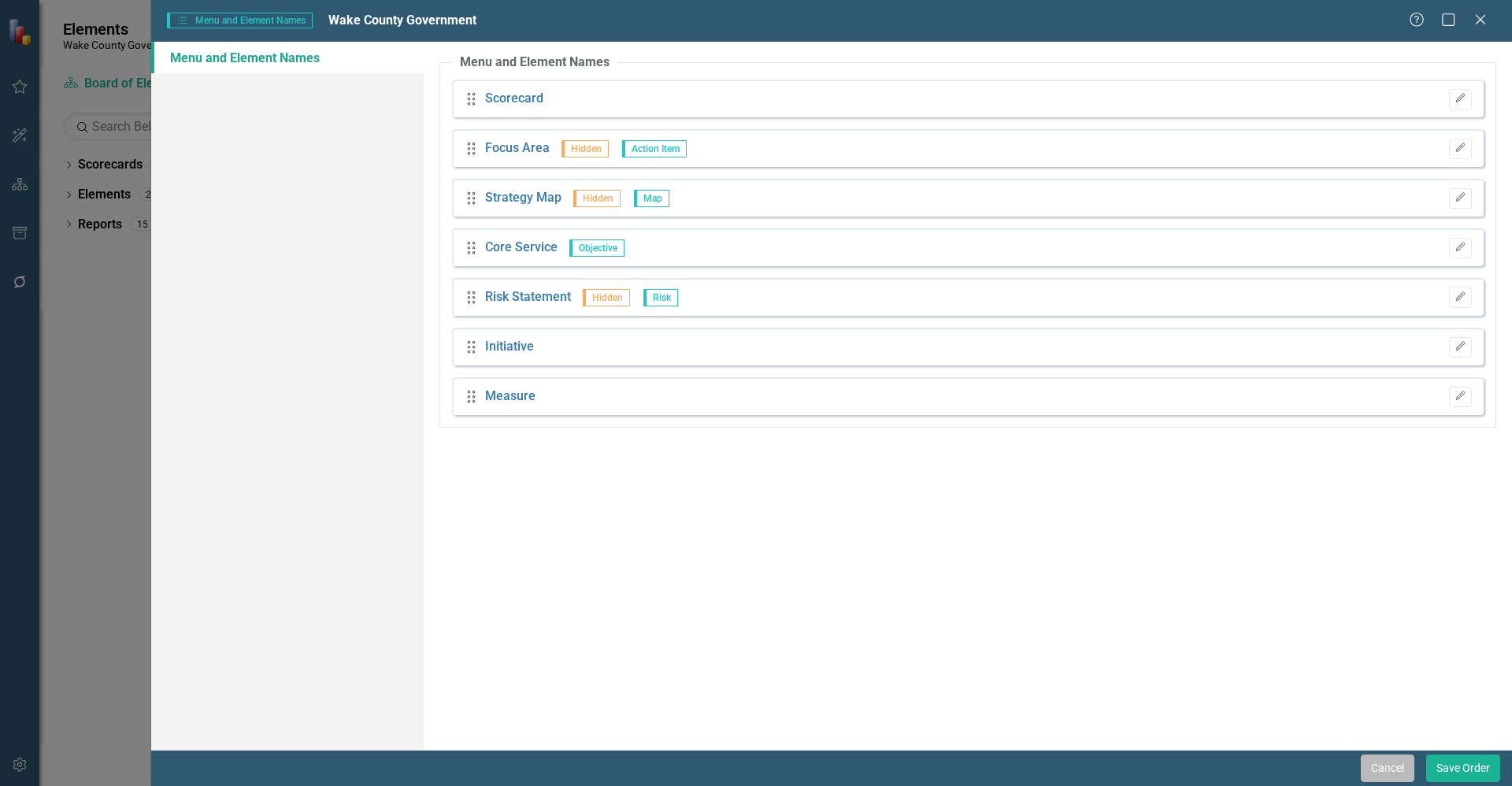
click at [1372, 766] on button "Cancel" at bounding box center [1388, 768] width 54 height 27
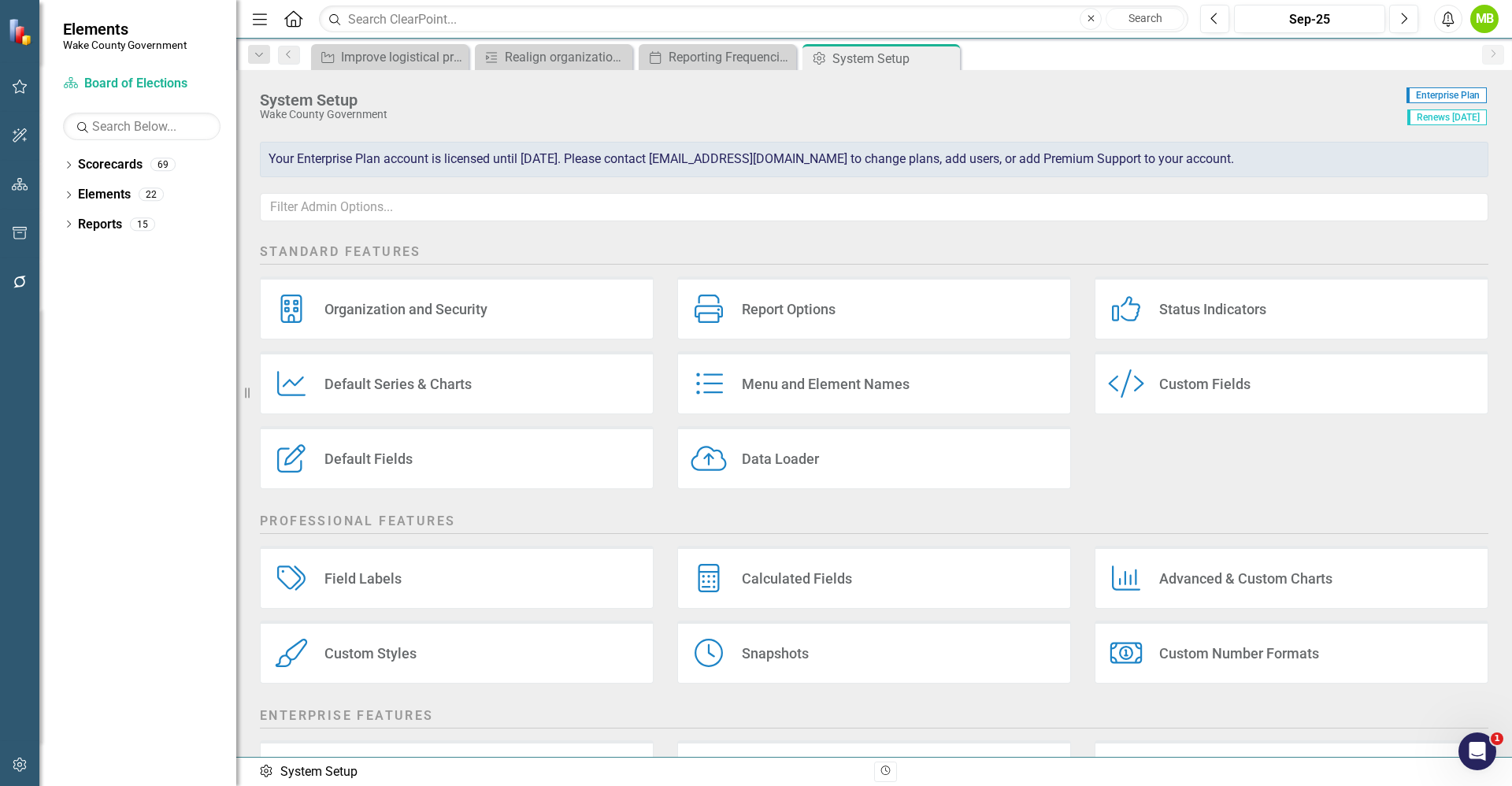
click at [396, 459] on div "Default Fields" at bounding box center [369, 459] width 88 height 18
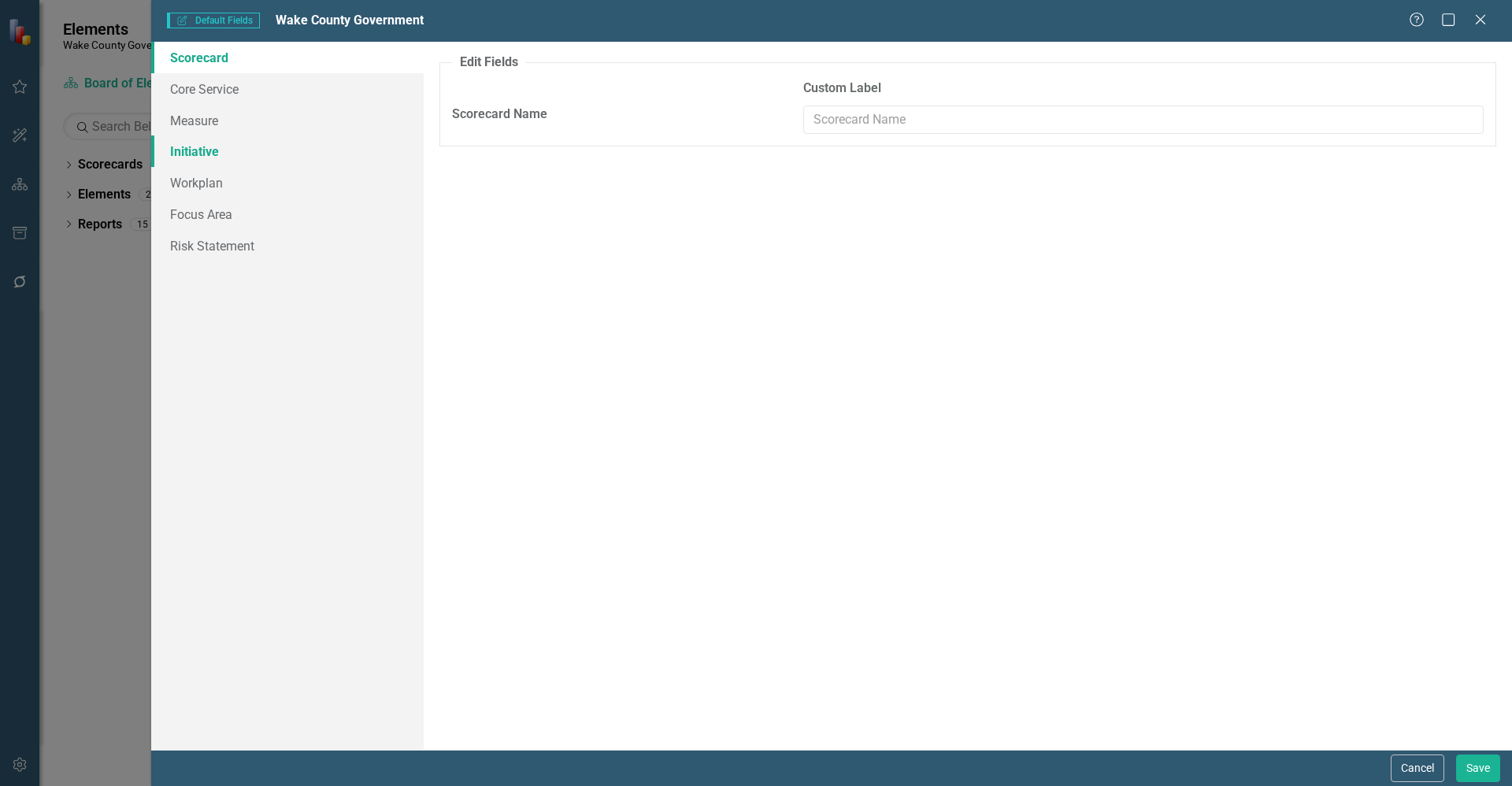
click at [213, 143] on link "Initiative" at bounding box center [287, 151] width 272 height 32
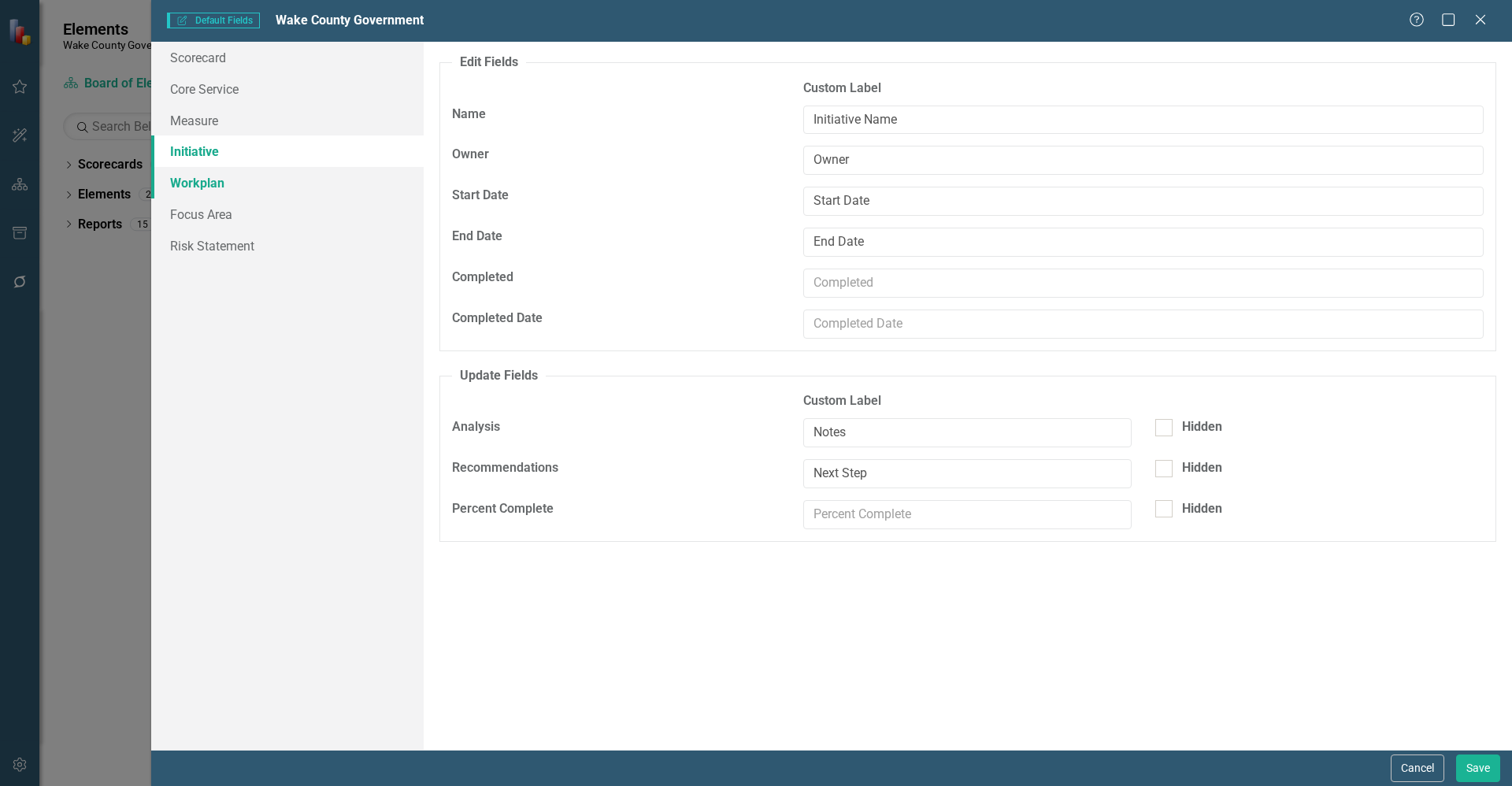
click at [212, 181] on link "Workplan" at bounding box center [287, 183] width 272 height 32
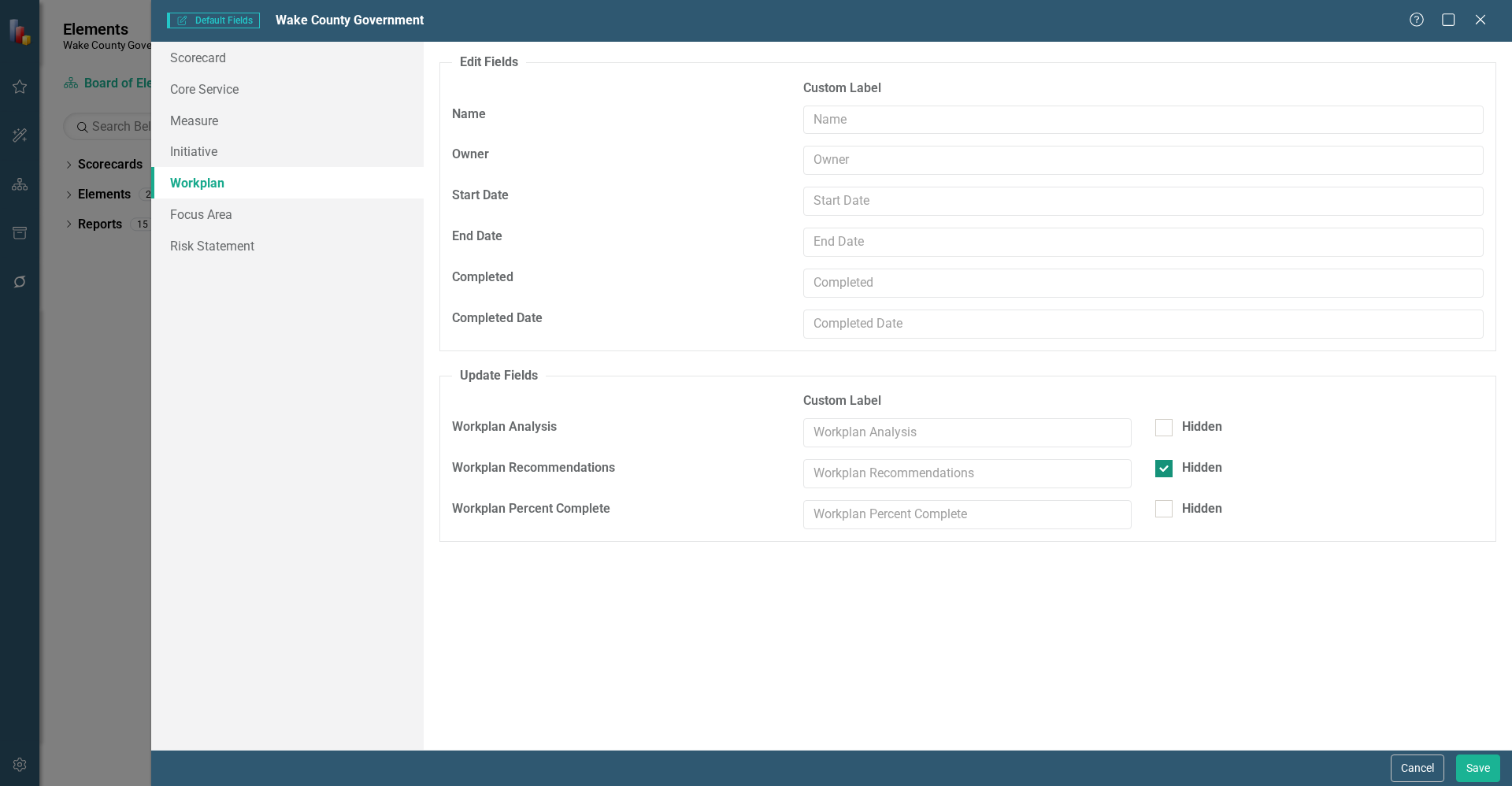
click at [1169, 471] on div at bounding box center [1164, 468] width 18 height 18
click at [1166, 470] on input "Hidden" at bounding box center [1161, 465] width 11 height 11
checkbox input "false"
click at [819, 437] on input "text" at bounding box center [967, 432] width 328 height 29
click at [912, 425] on input "text" at bounding box center [967, 432] width 328 height 29
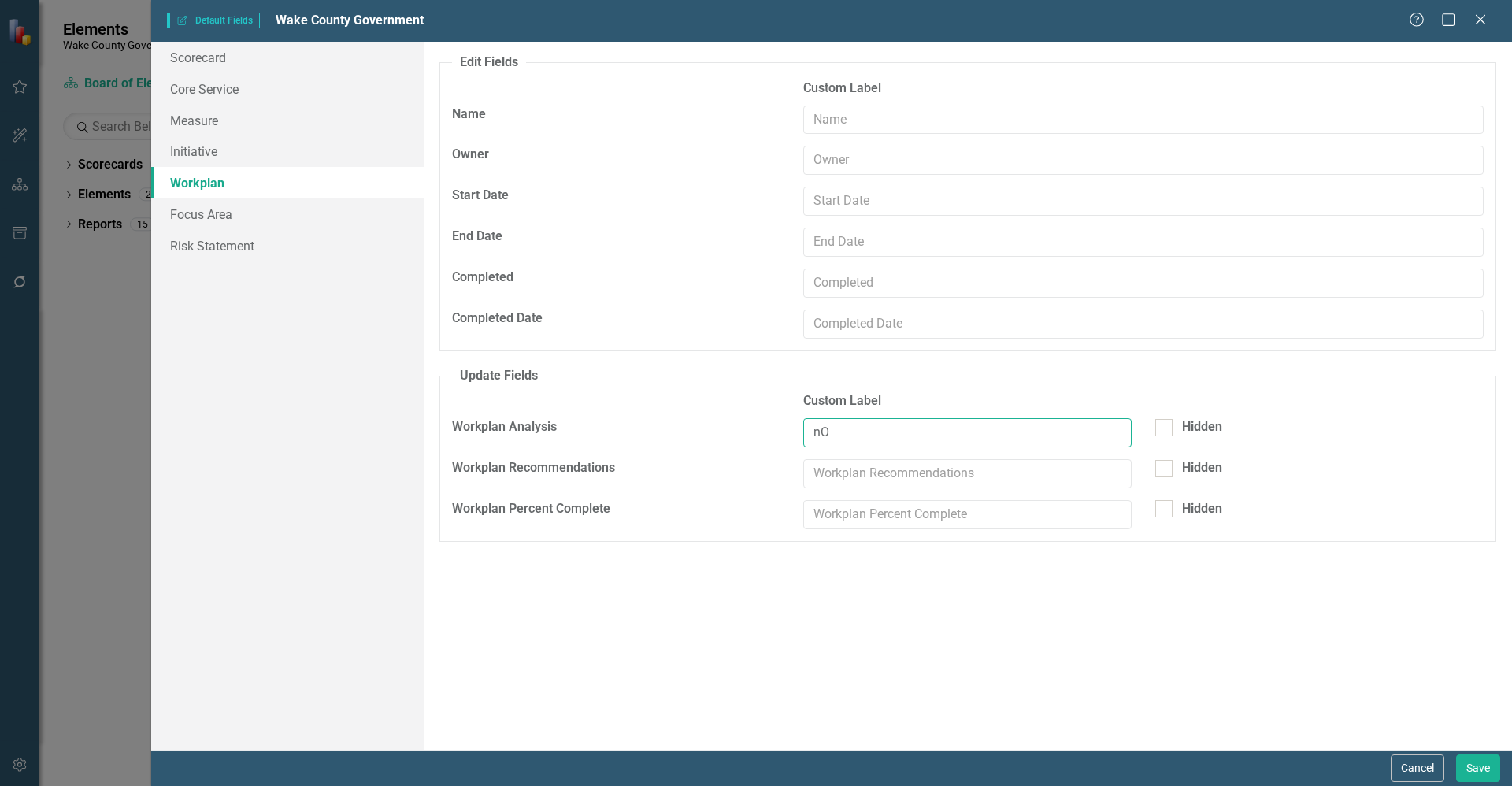
type input "n"
type input "Notes"
click at [904, 476] on input "text" at bounding box center [967, 473] width 328 height 29
type input "Next Steps"
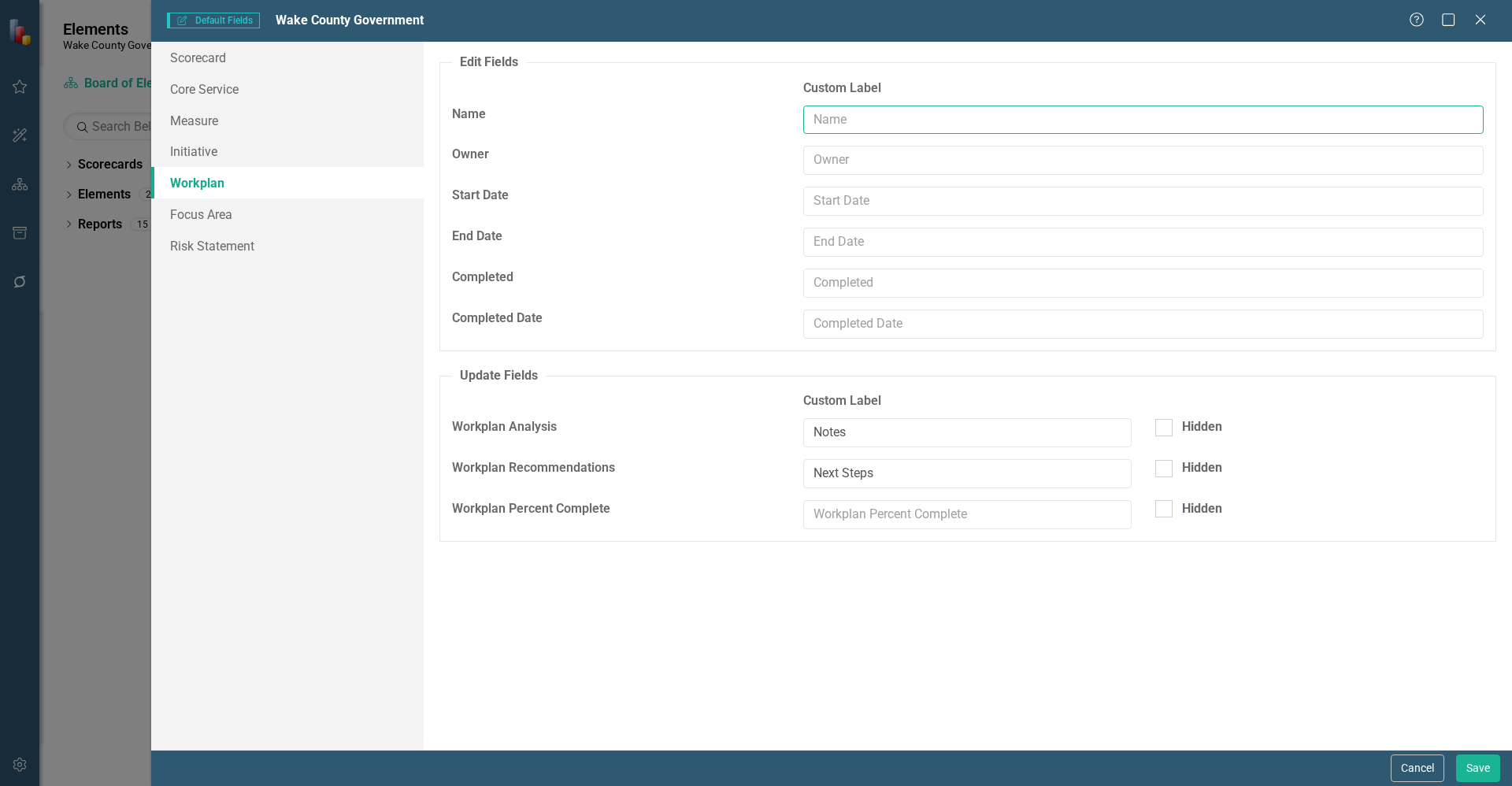
click at [833, 118] on input "text" at bounding box center [1143, 120] width 681 height 29
type input "Description"
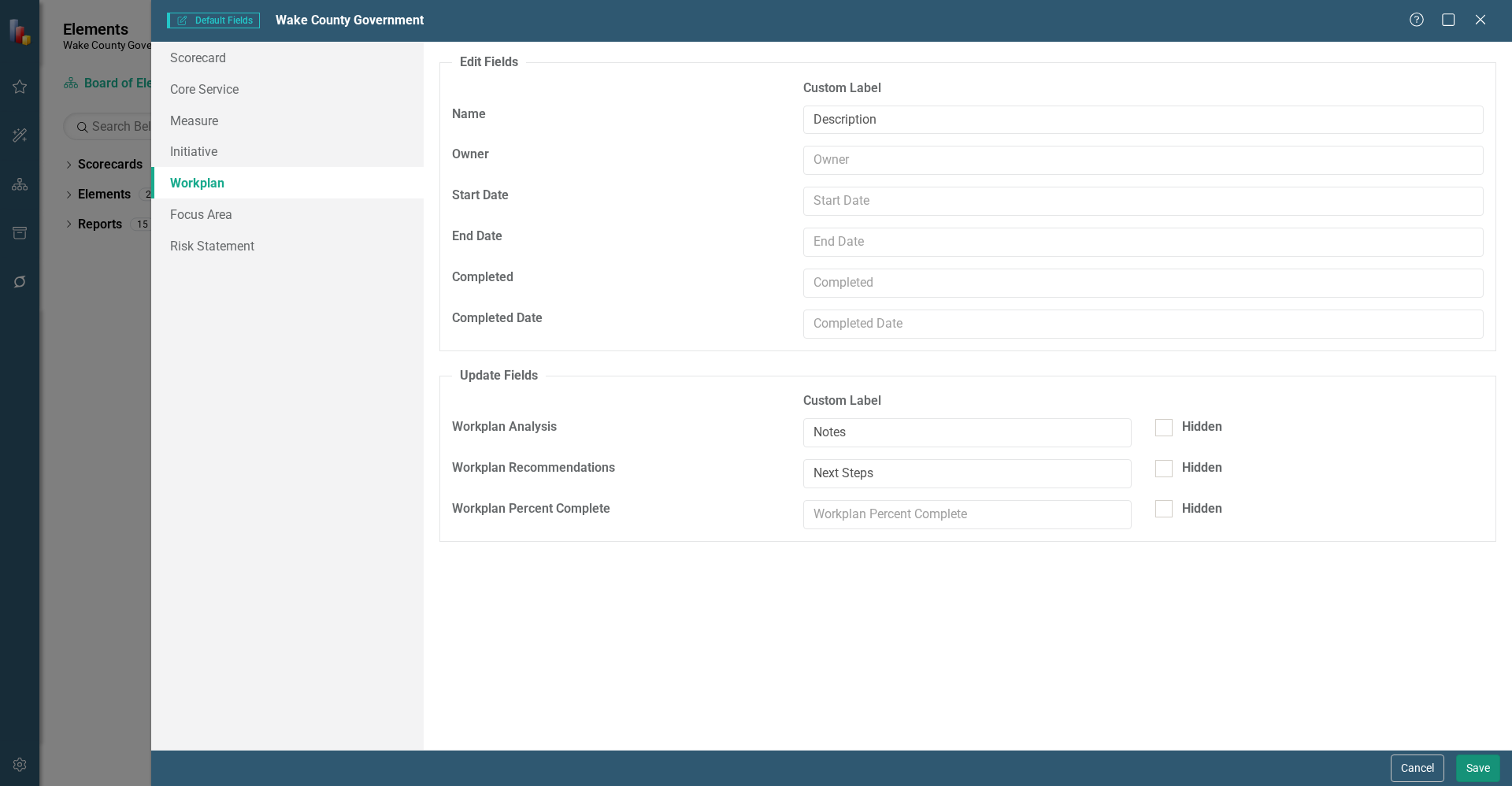
click at [1485, 757] on button "Save" at bounding box center [1479, 768] width 44 height 27
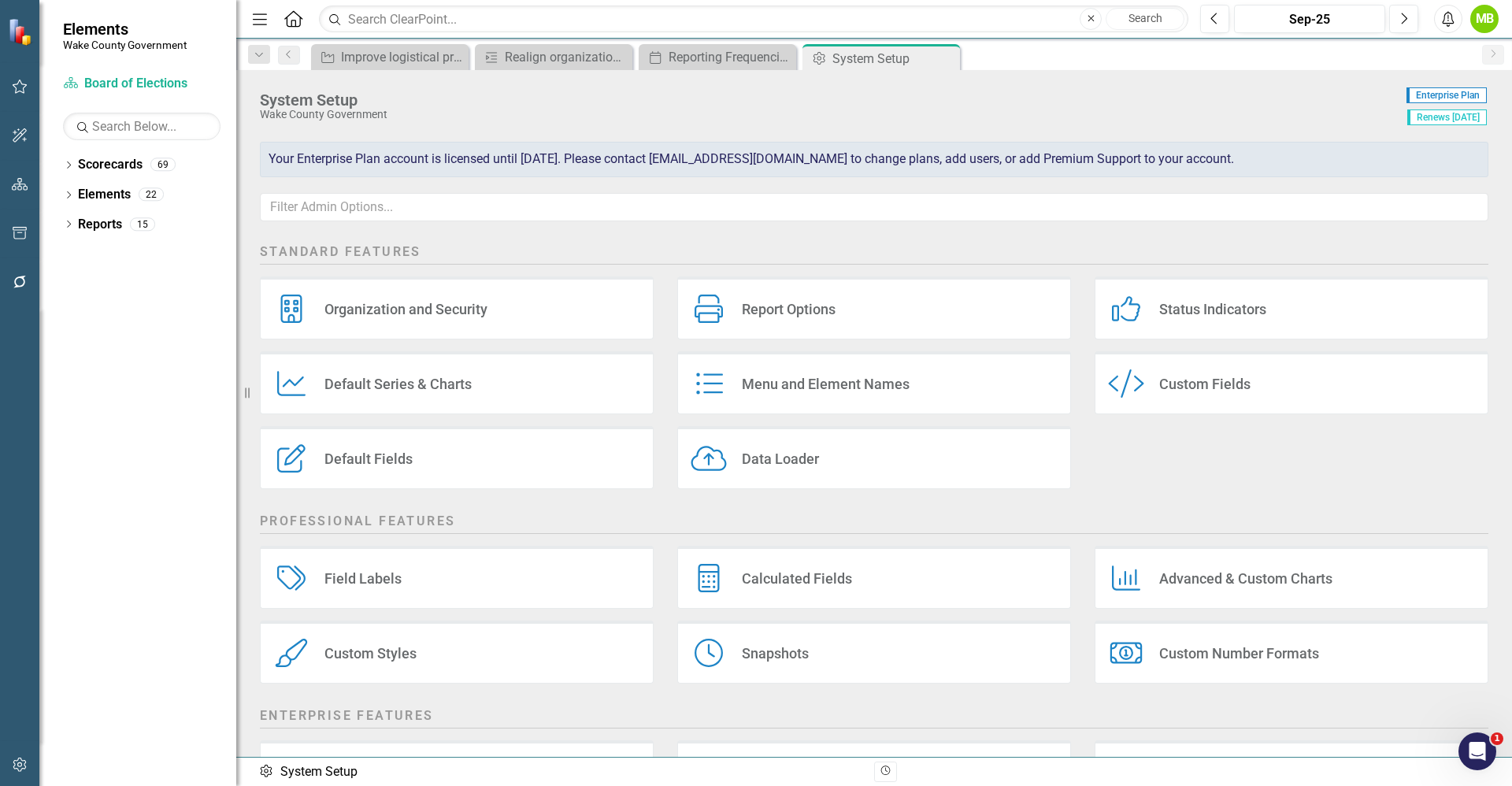
click at [1168, 303] on div "Status Indicators" at bounding box center [1213, 309] width 107 height 18
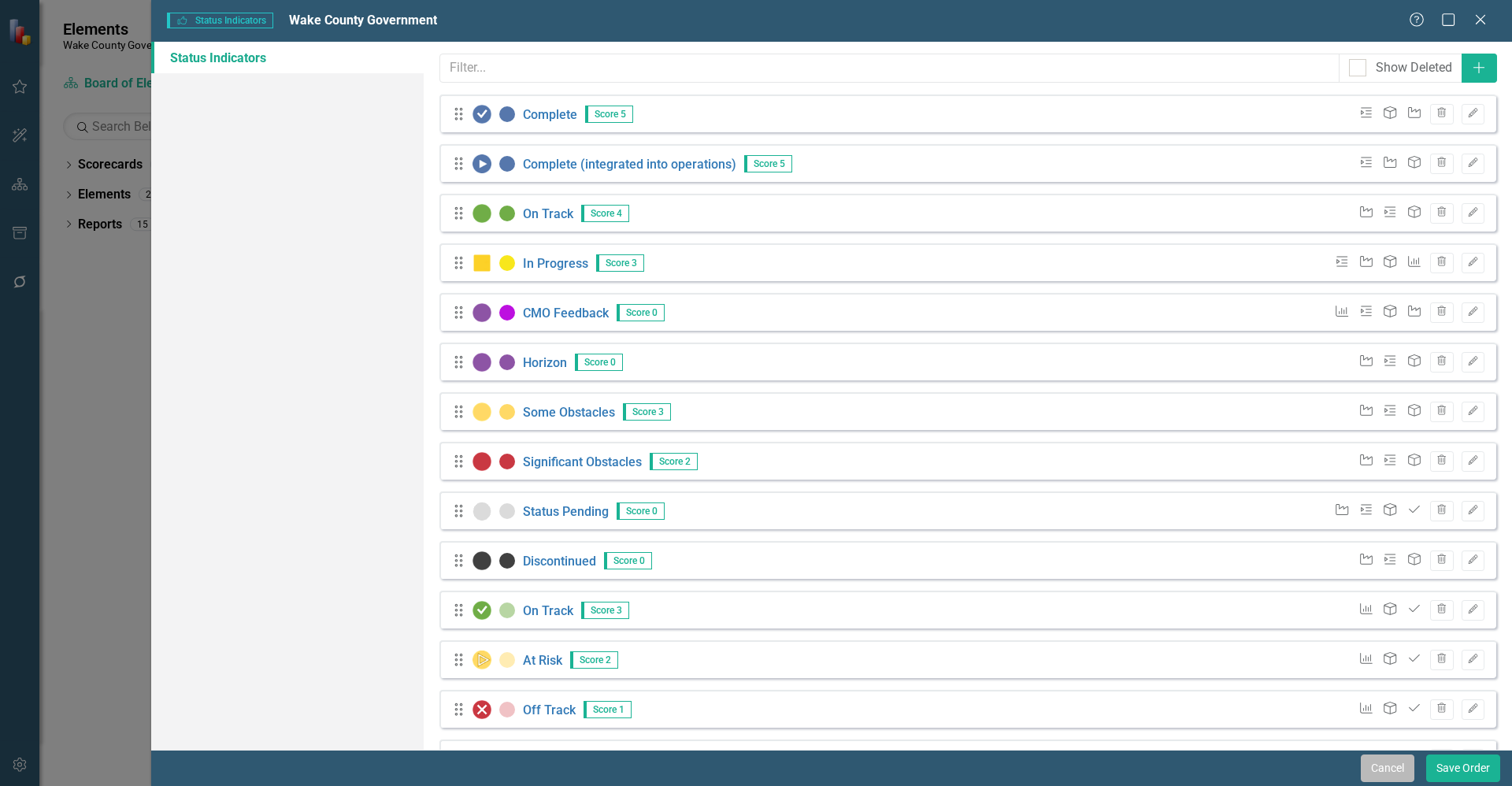
click at [1380, 766] on button "Cancel" at bounding box center [1388, 768] width 54 height 27
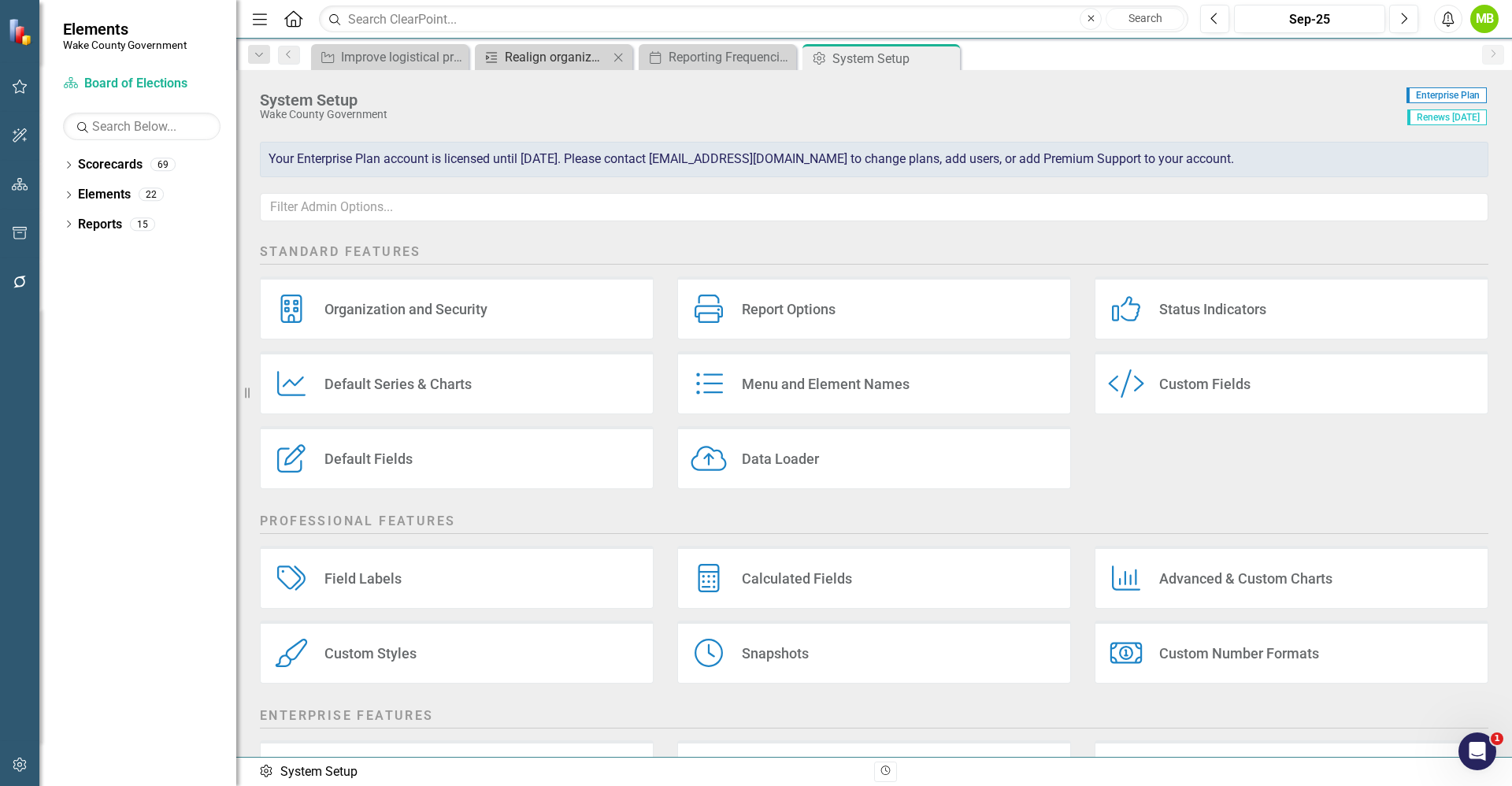
click at [565, 48] on div "Realign organization. [PERSON_NAME] hired two new FTEs to strengthen its Logist…" at bounding box center [557, 57] width 104 height 19
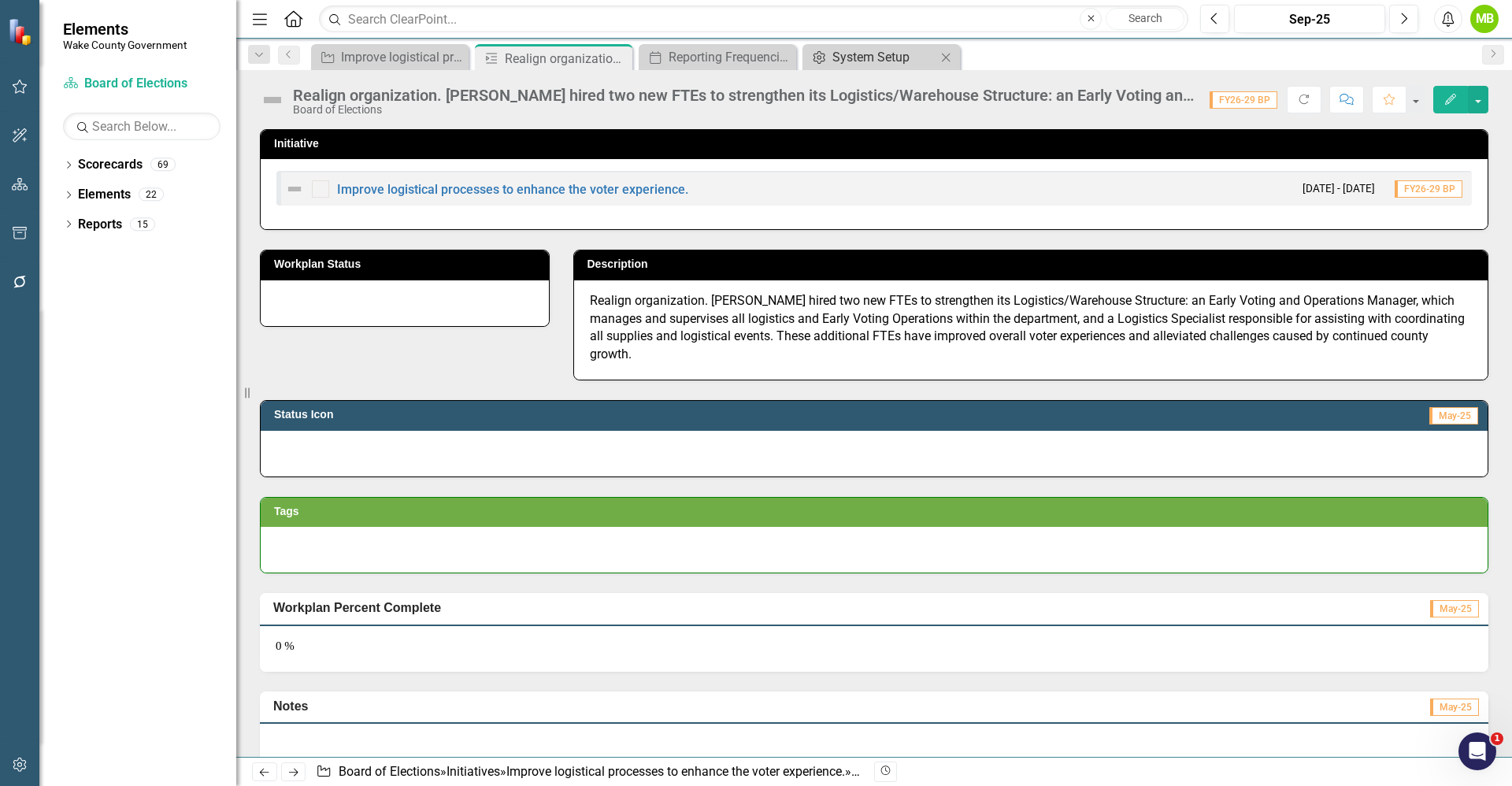
click at [860, 56] on div "System Setup" at bounding box center [884, 57] width 104 height 19
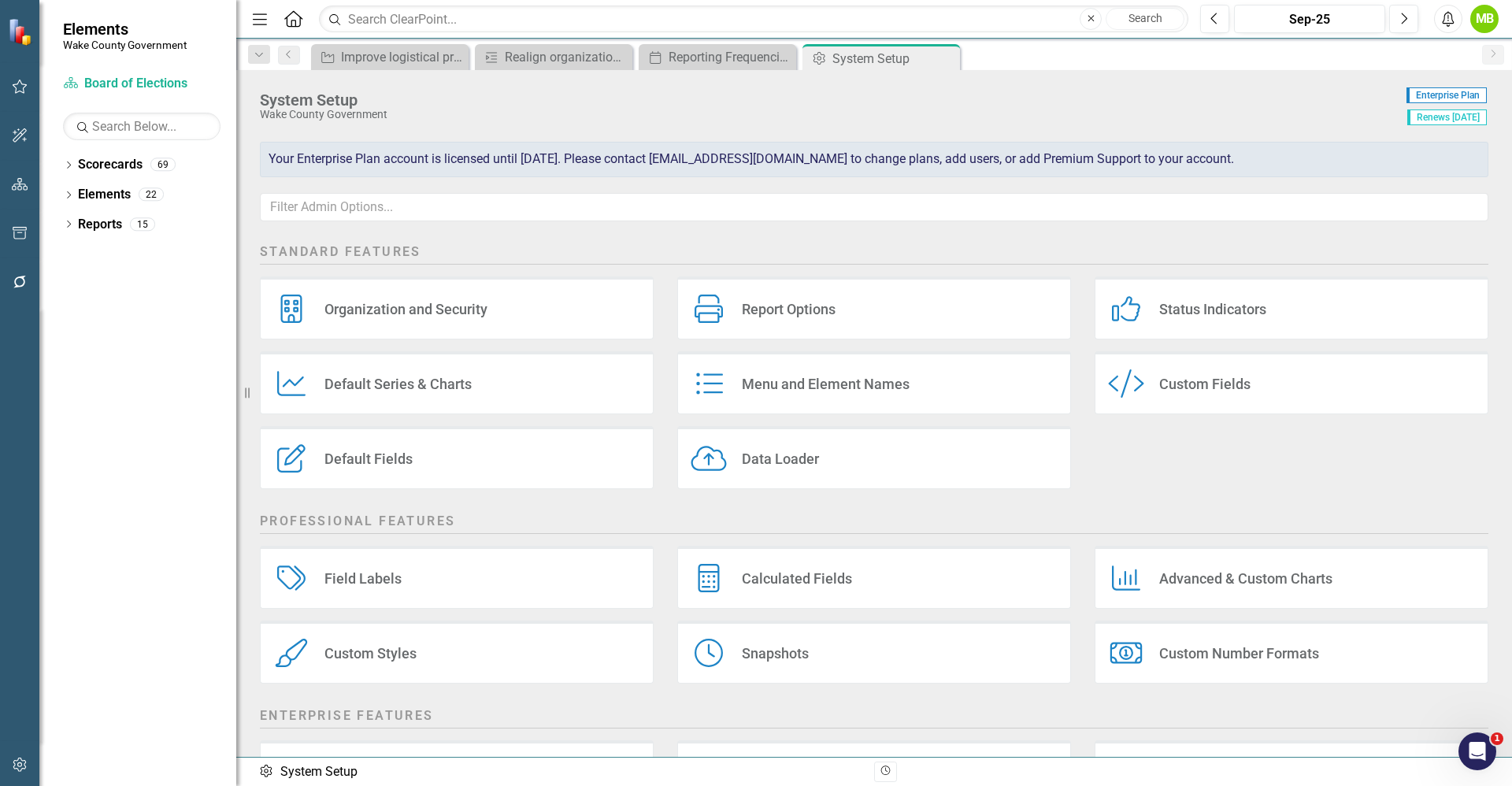
click at [1160, 305] on div "Status Indicators" at bounding box center [1213, 309] width 107 height 18
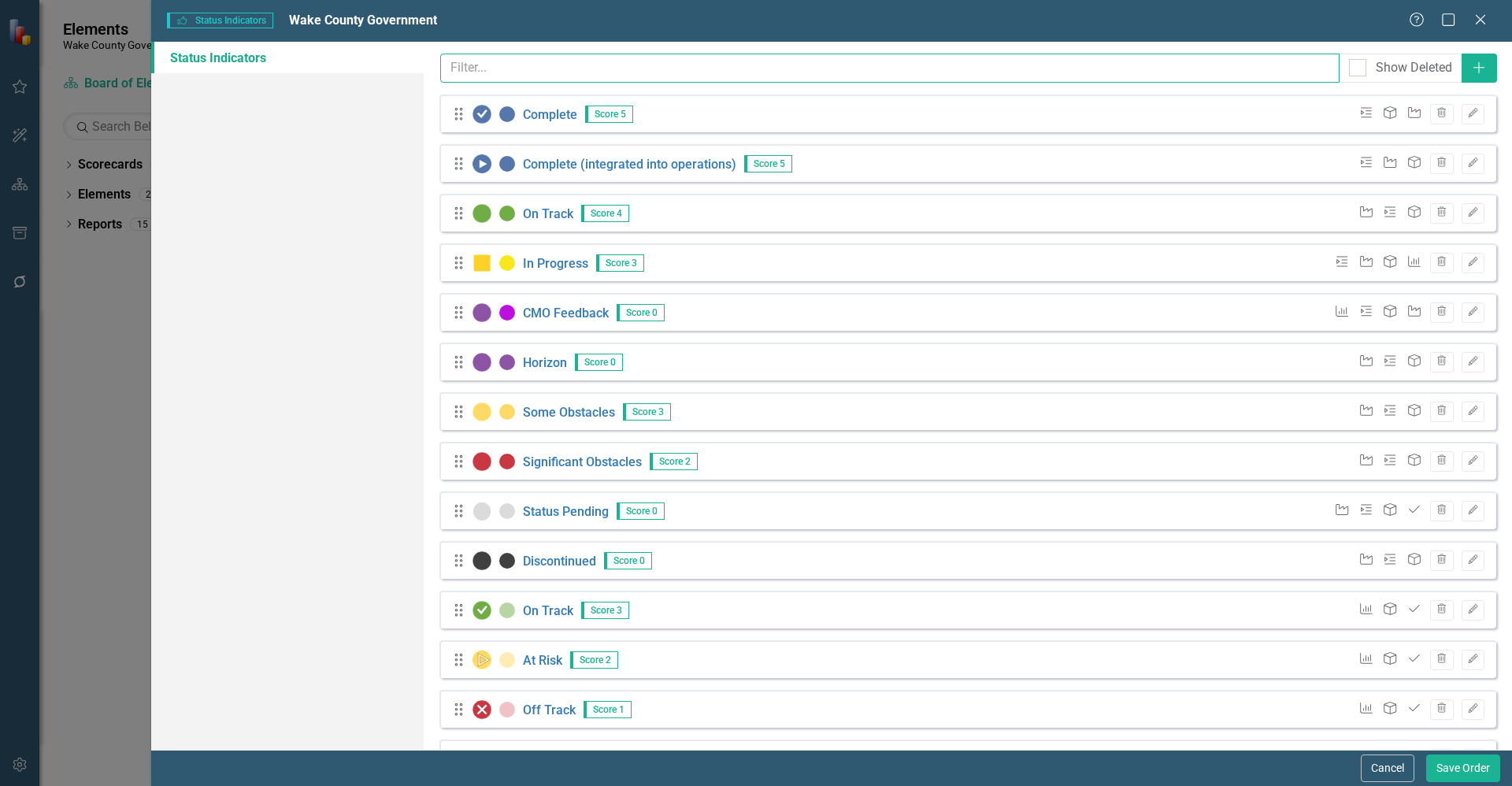
click at [556, 69] on input "text" at bounding box center [889, 68] width 899 height 29
click at [1379, 767] on button "Cancel" at bounding box center [1388, 768] width 54 height 27
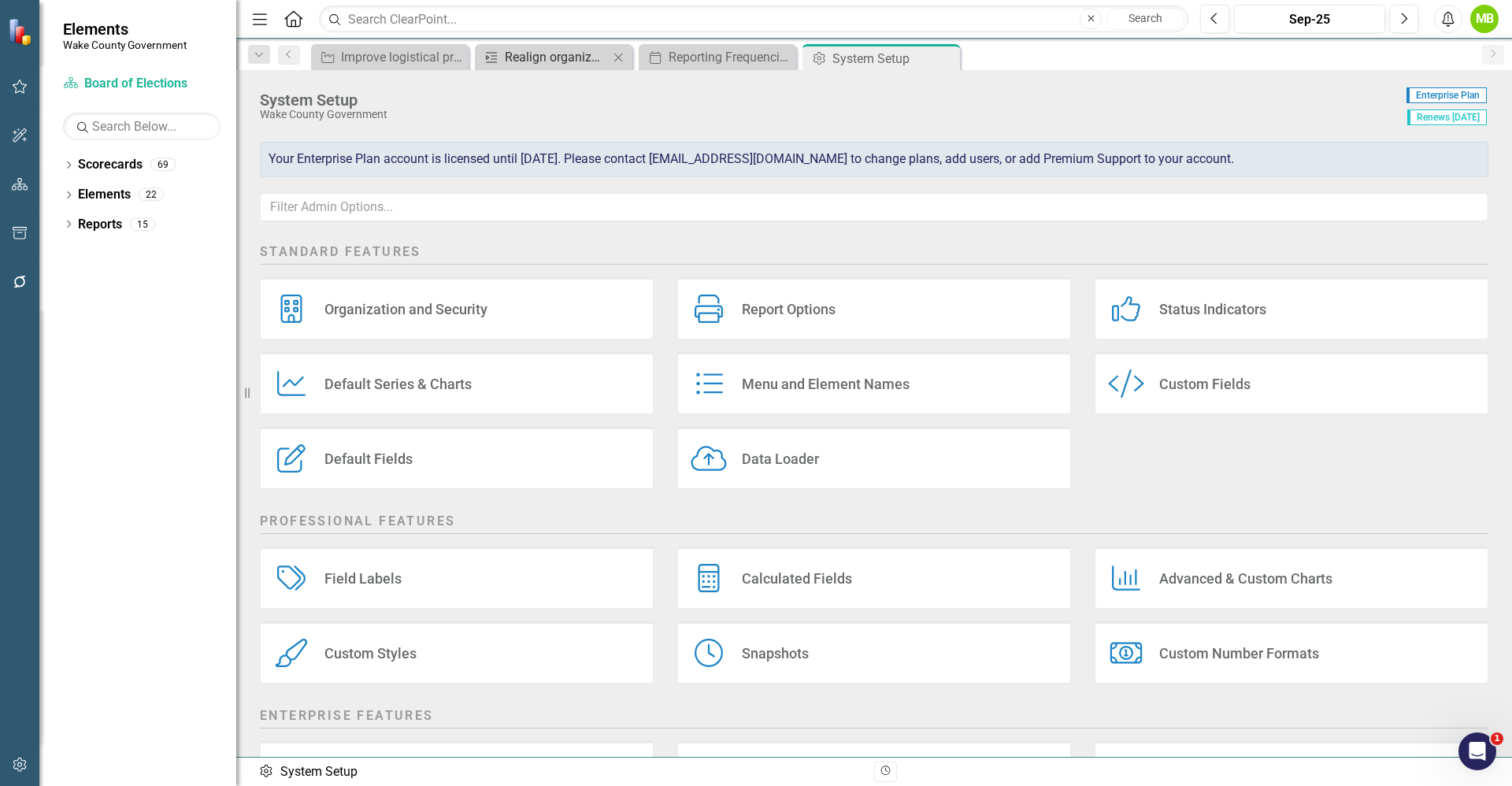
click at [540, 48] on div "Realign organization. [PERSON_NAME] hired two new FTEs to strengthen its Logist…" at bounding box center [557, 57] width 104 height 19
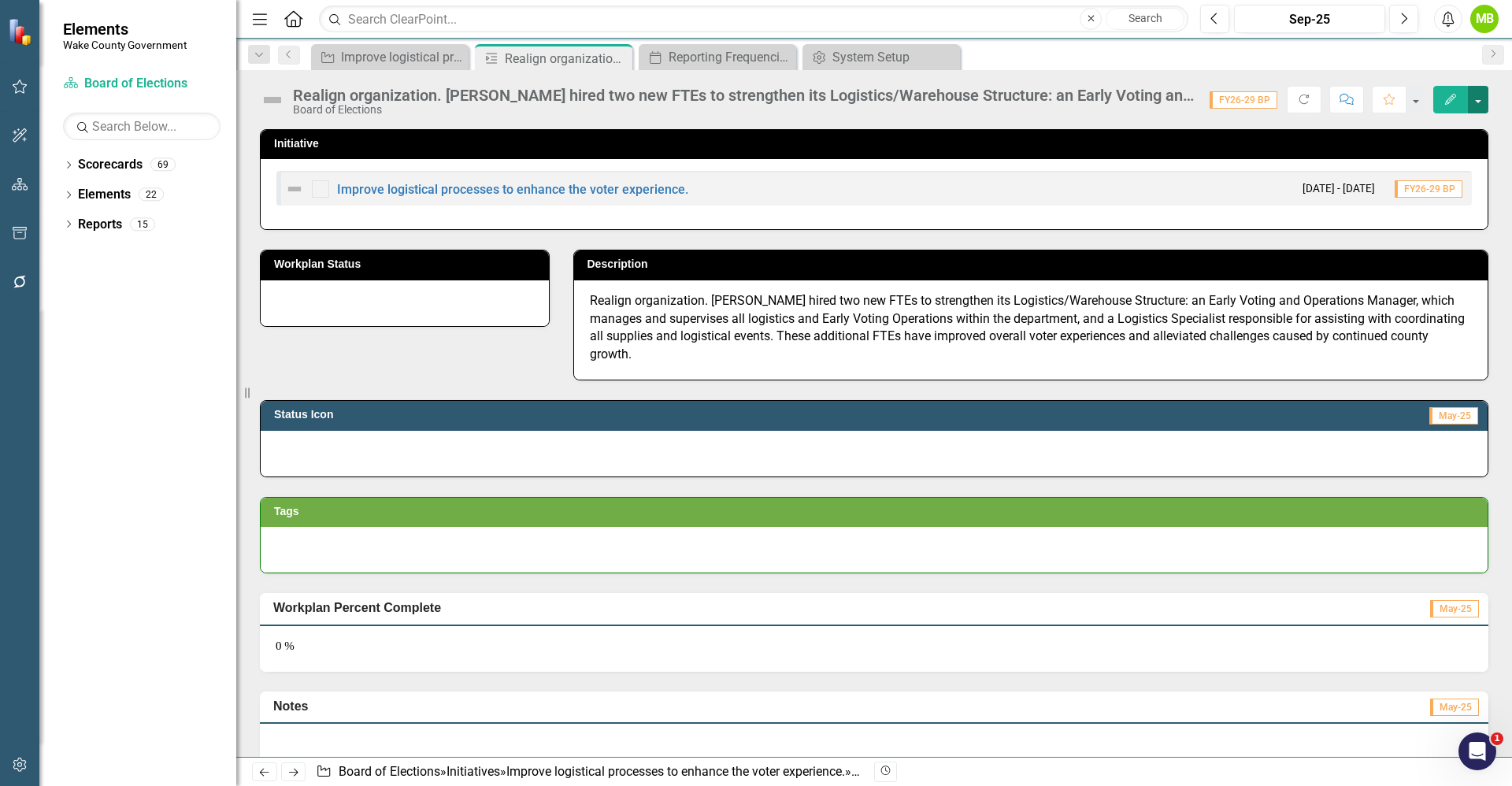
click at [1481, 104] on button "button" at bounding box center [1478, 99] width 20 height 27
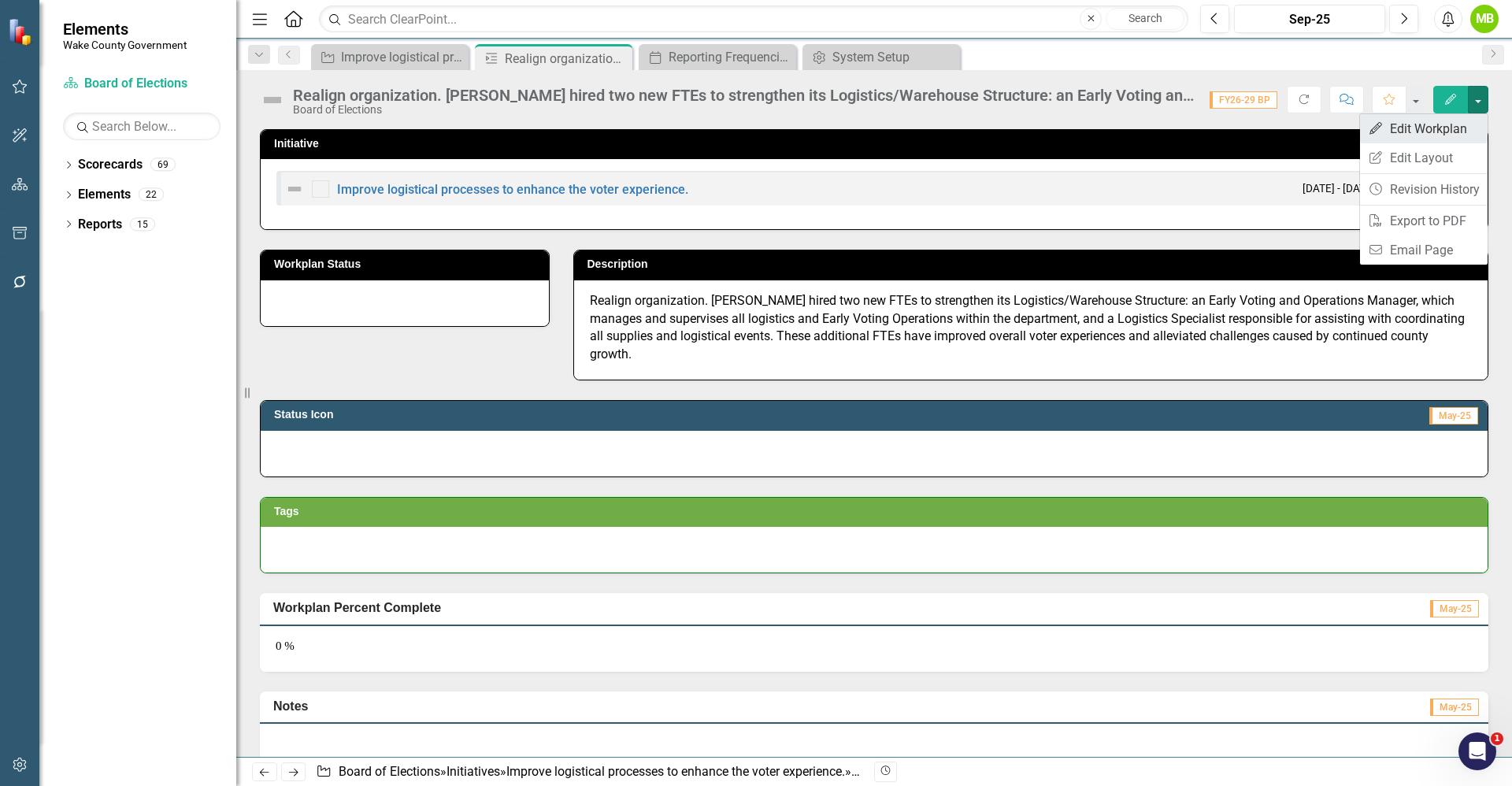
click at [1449, 128] on link "Edit Edit Workplan" at bounding box center [1424, 129] width 128 height 29
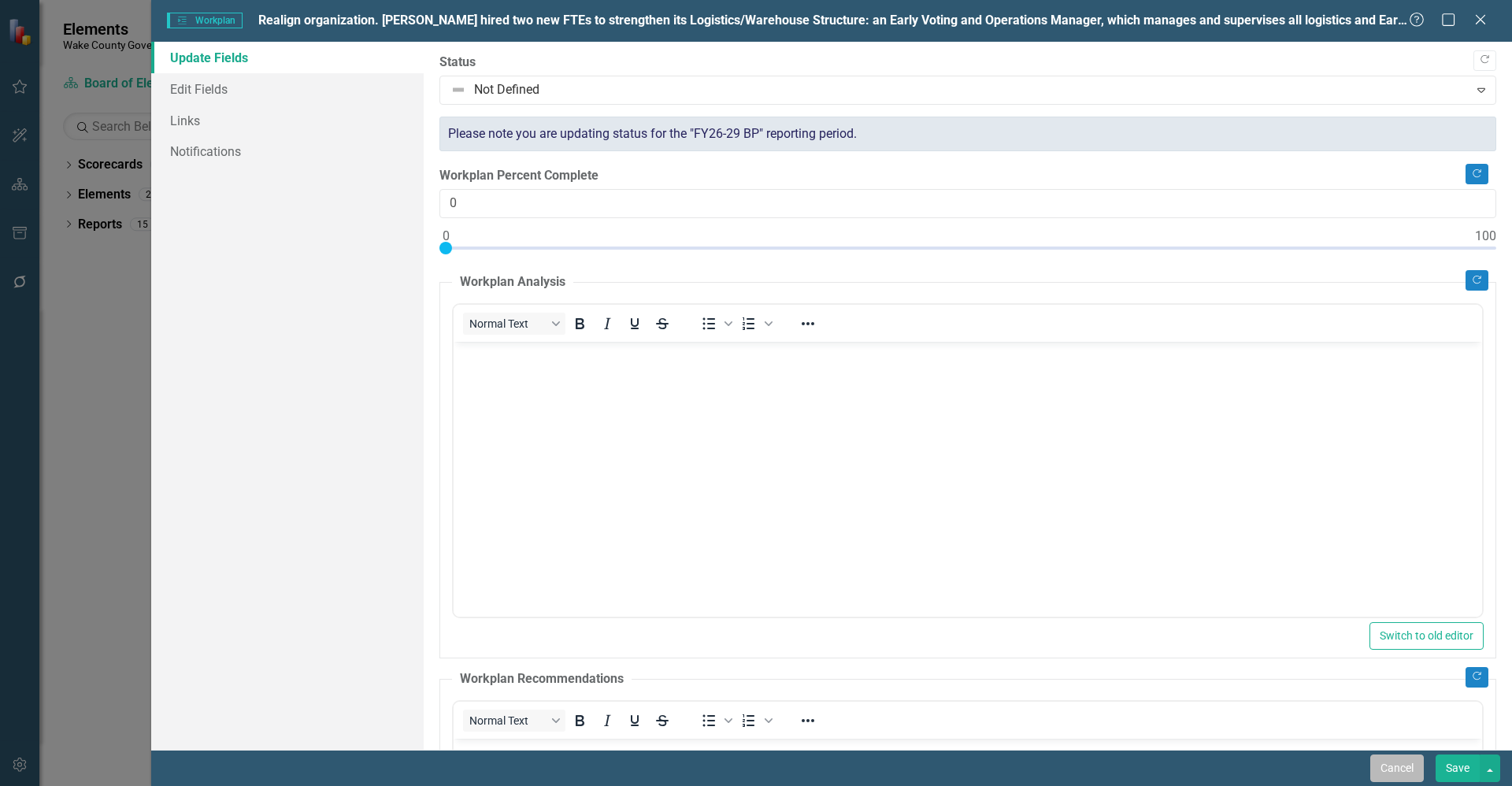
click at [1377, 767] on button "Cancel" at bounding box center [1397, 768] width 54 height 27
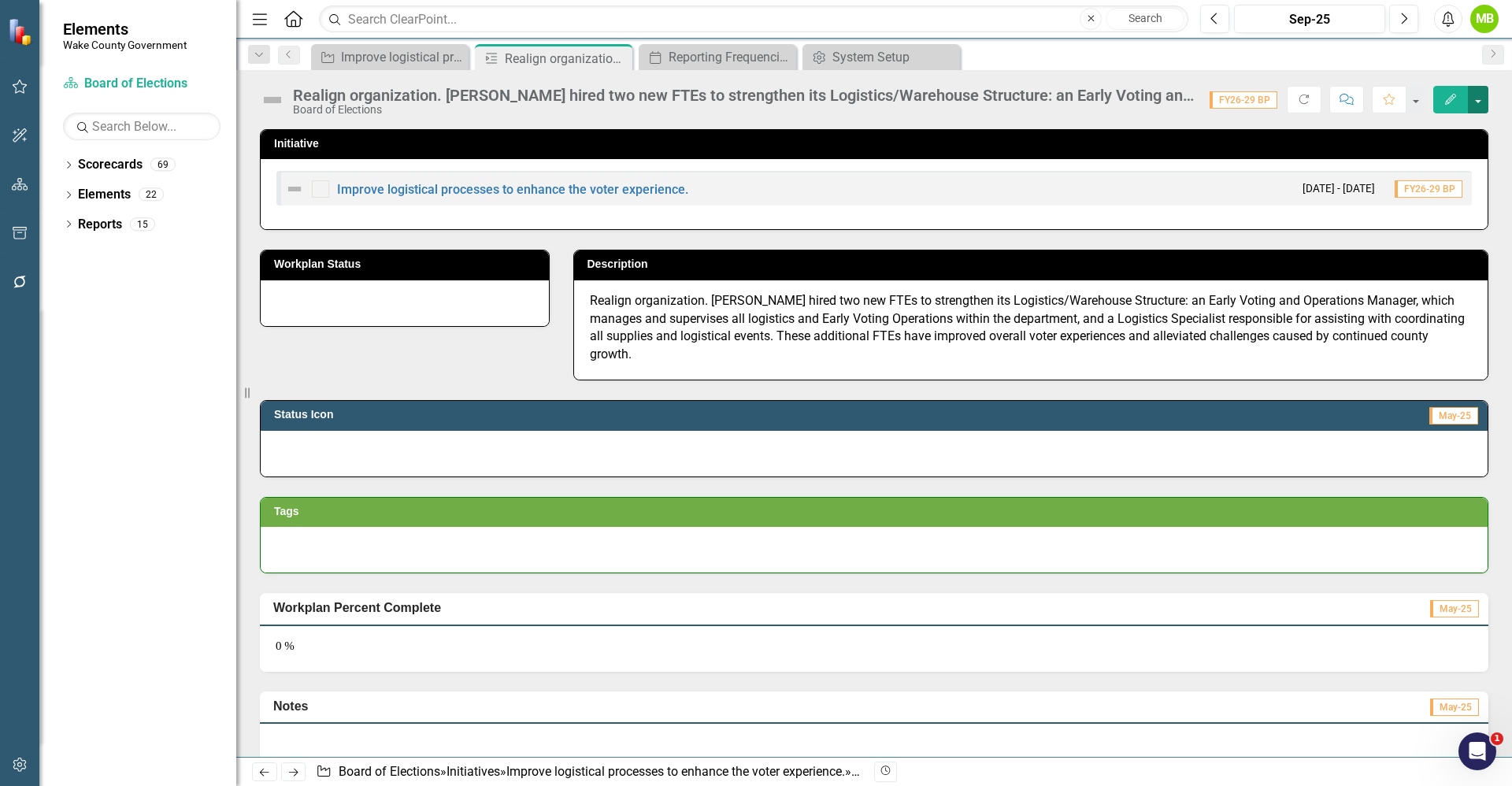
click at [1479, 105] on button "button" at bounding box center [1478, 99] width 20 height 27
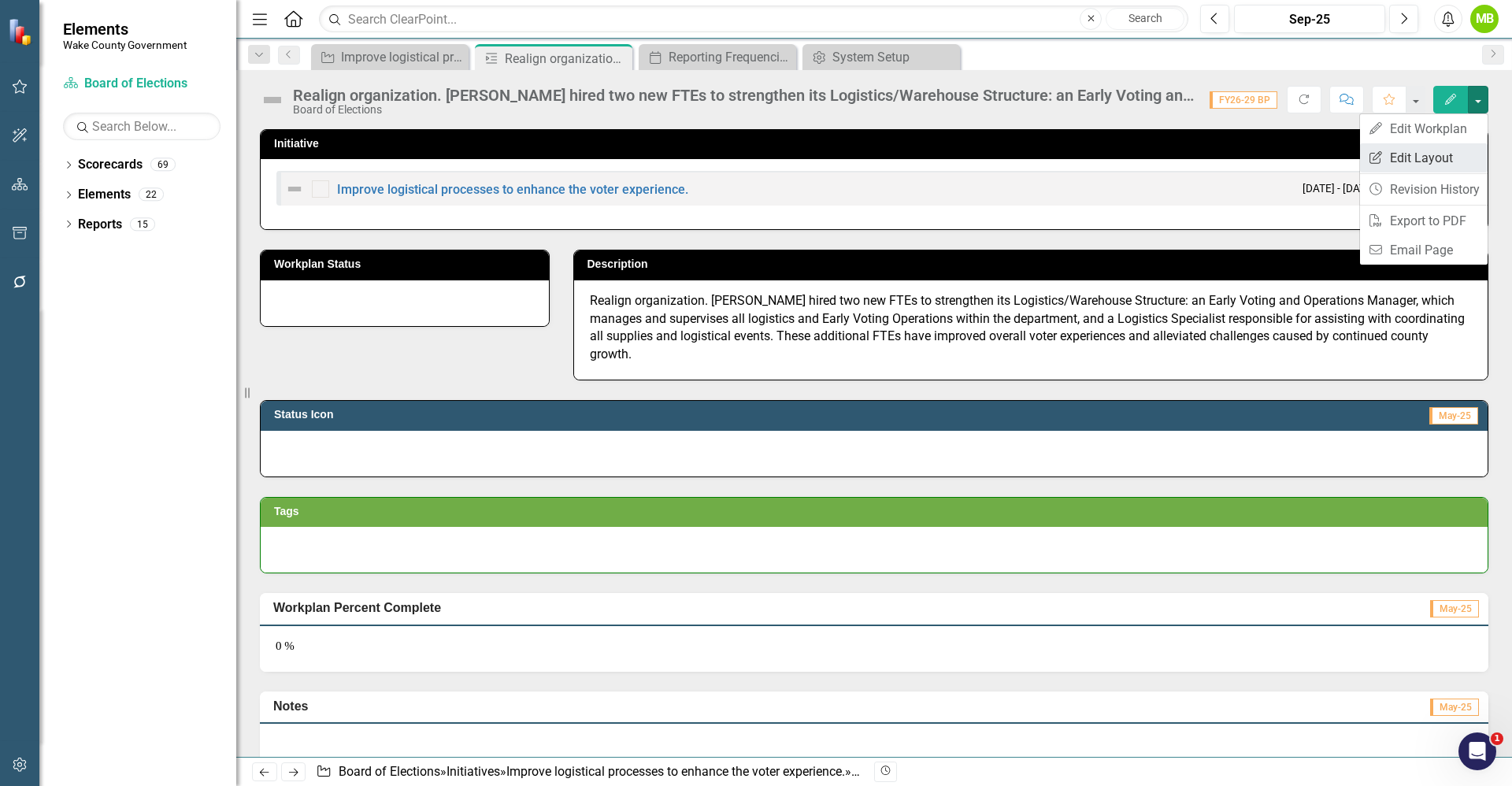
click at [1415, 160] on link "Edit Report Edit Layout" at bounding box center [1424, 158] width 128 height 29
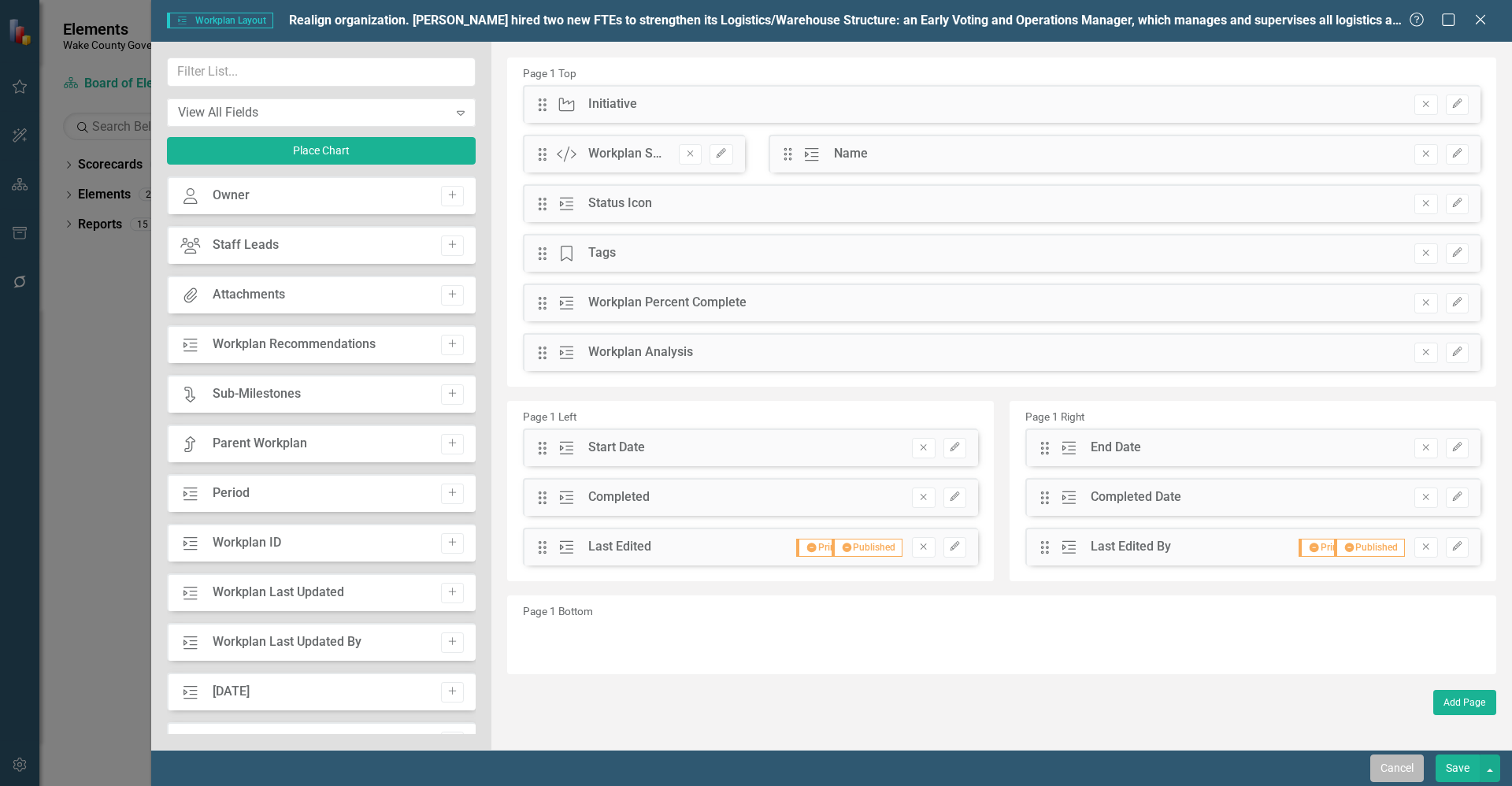
click at [1396, 763] on button "Cancel" at bounding box center [1397, 768] width 54 height 27
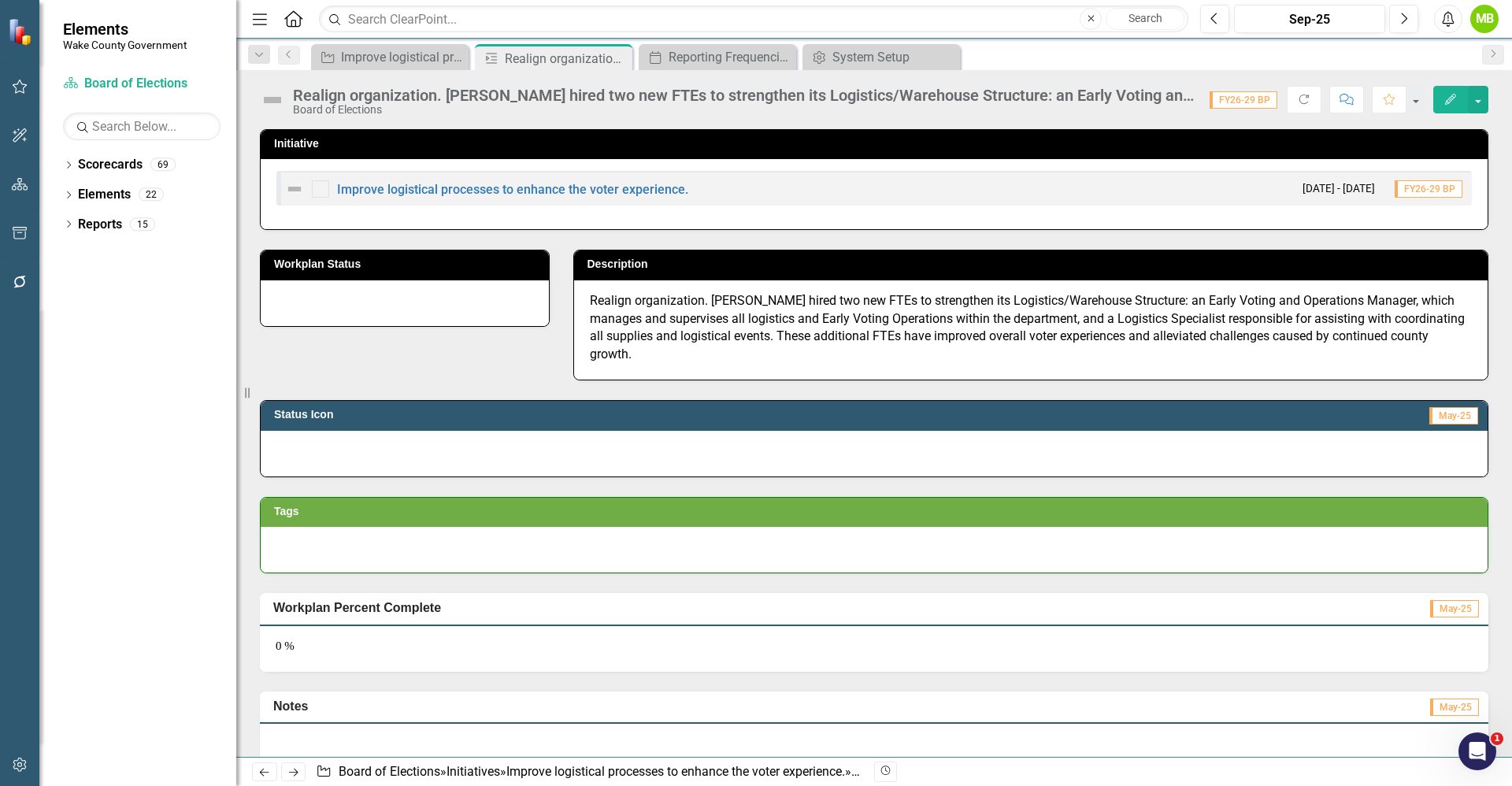
click at [387, 430] on div at bounding box center [874, 453] width 1228 height 46
click at [735, 63] on div "Reporting Frequencies" at bounding box center [720, 57] width 104 height 19
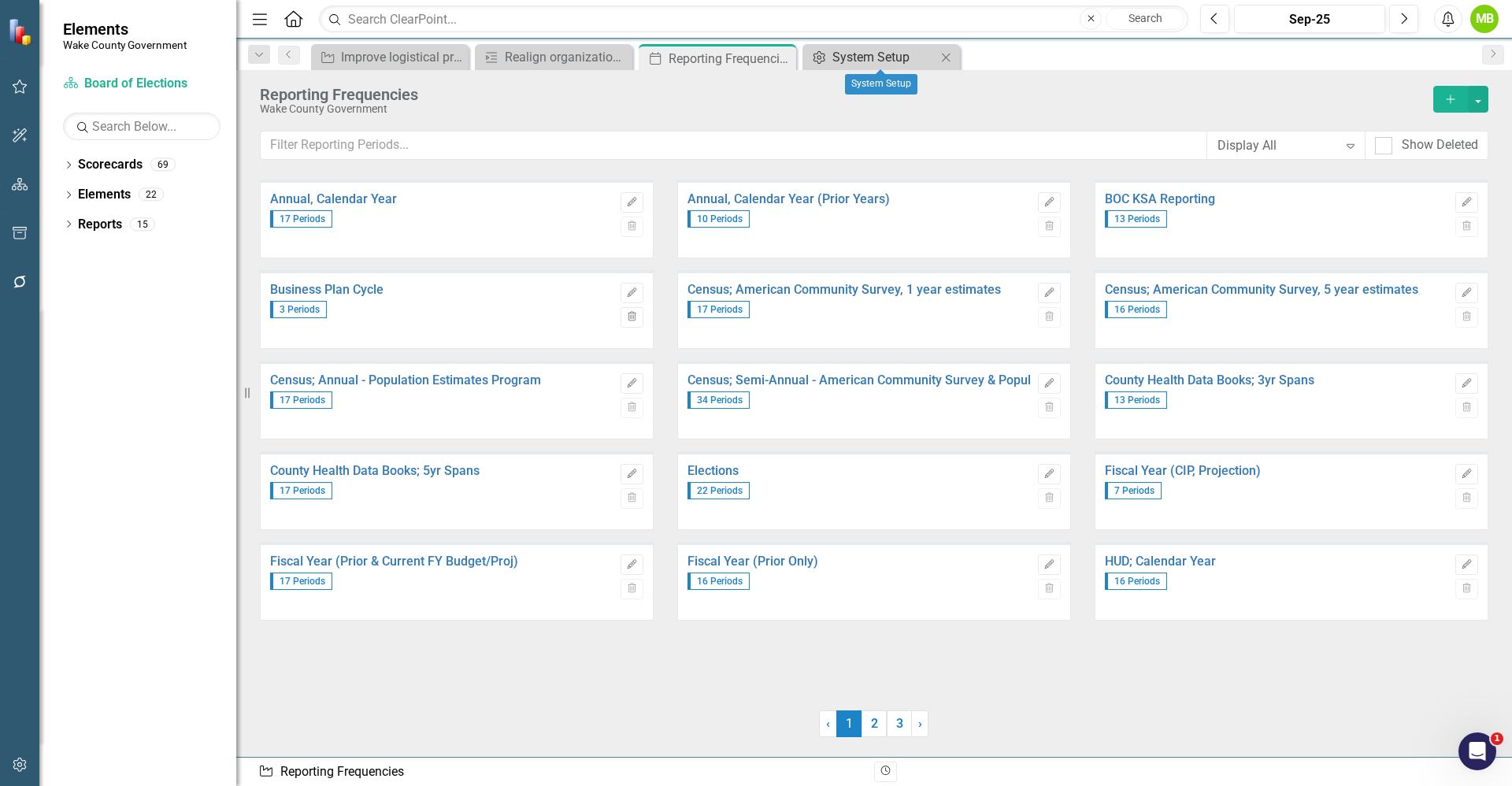
click at [890, 63] on div "System Setup" at bounding box center [884, 57] width 104 height 19
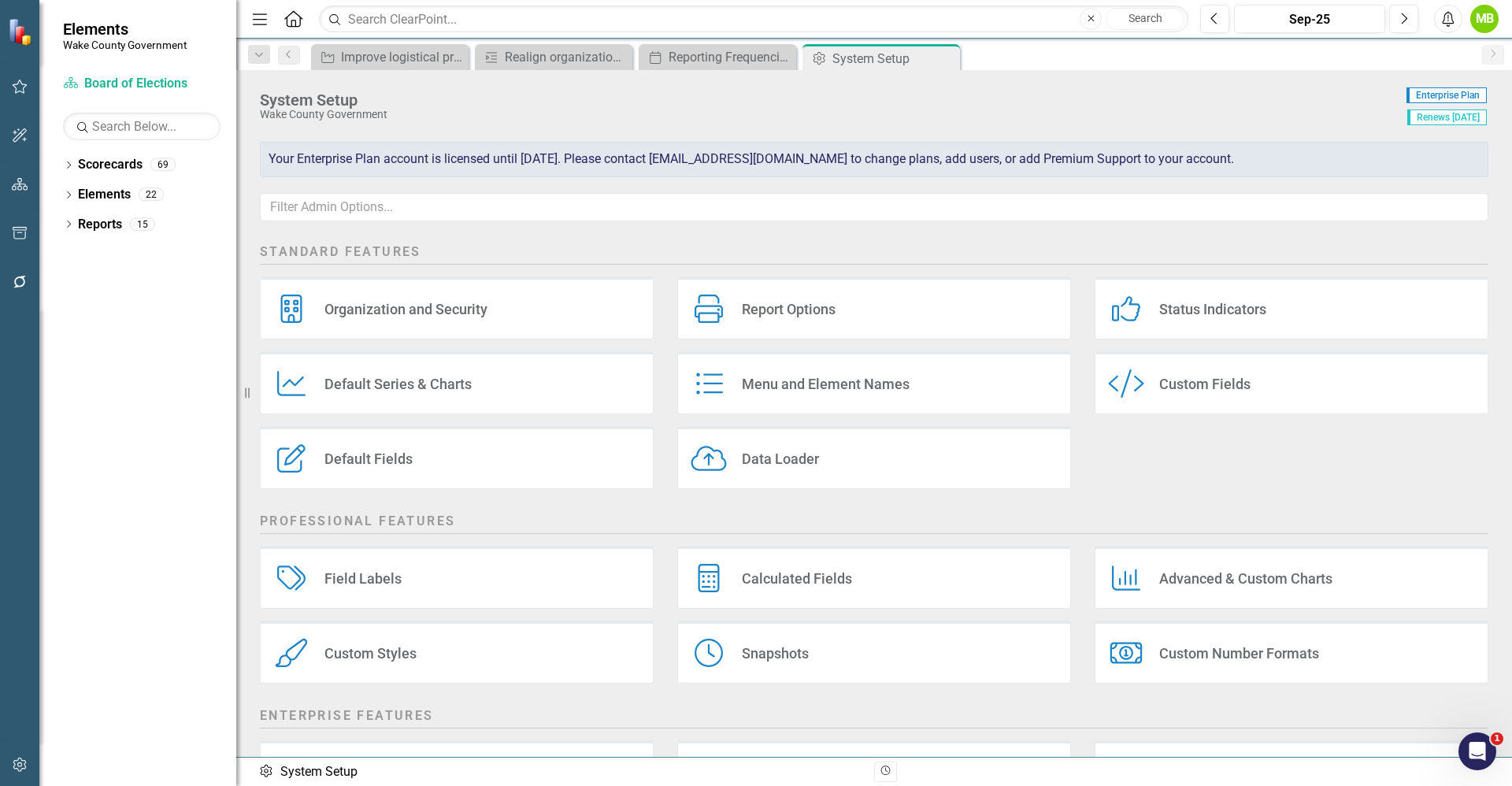
click at [1168, 378] on div "Custom Fields" at bounding box center [1206, 384] width 92 height 18
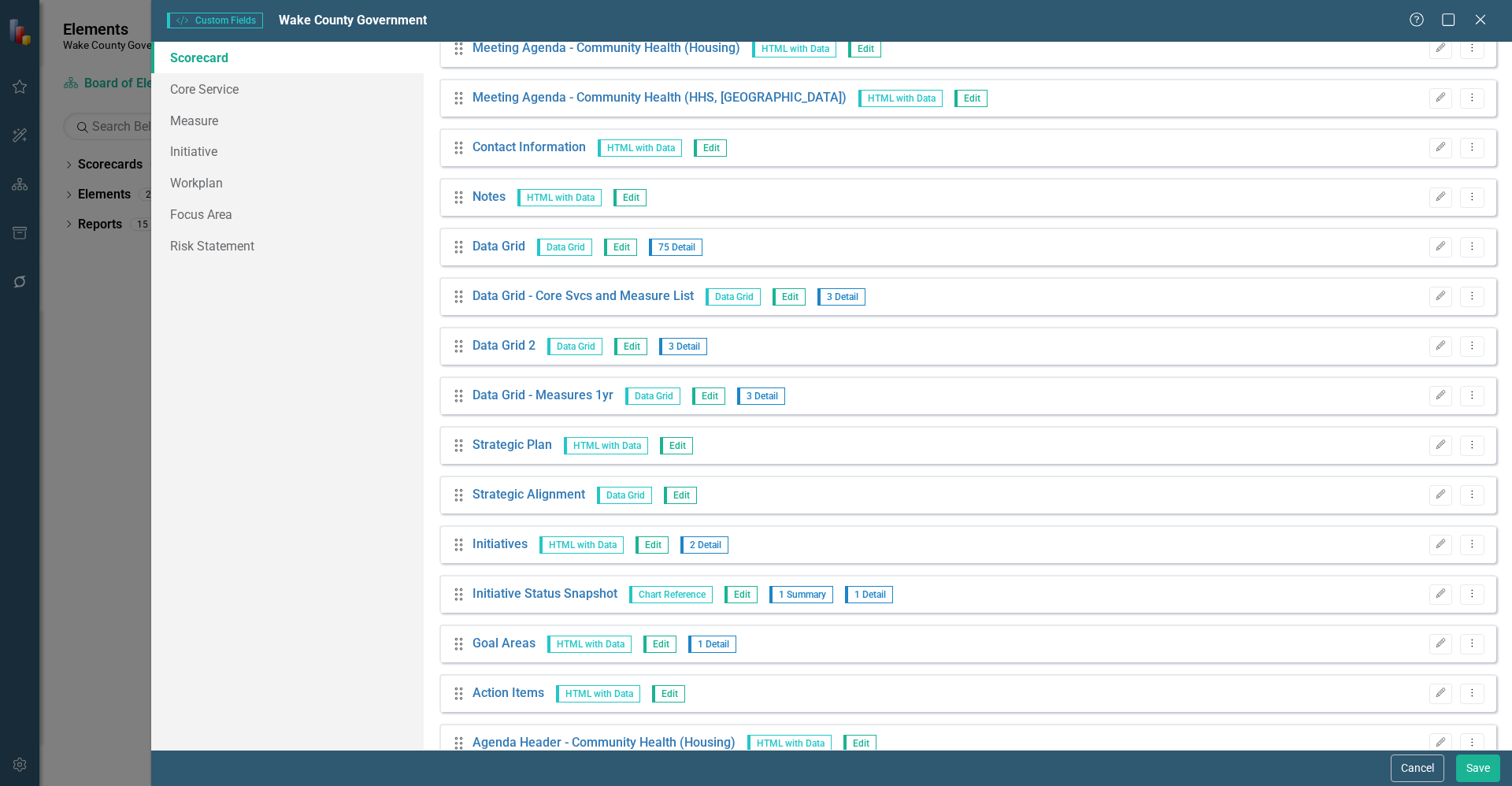
scroll to position [709, 0]
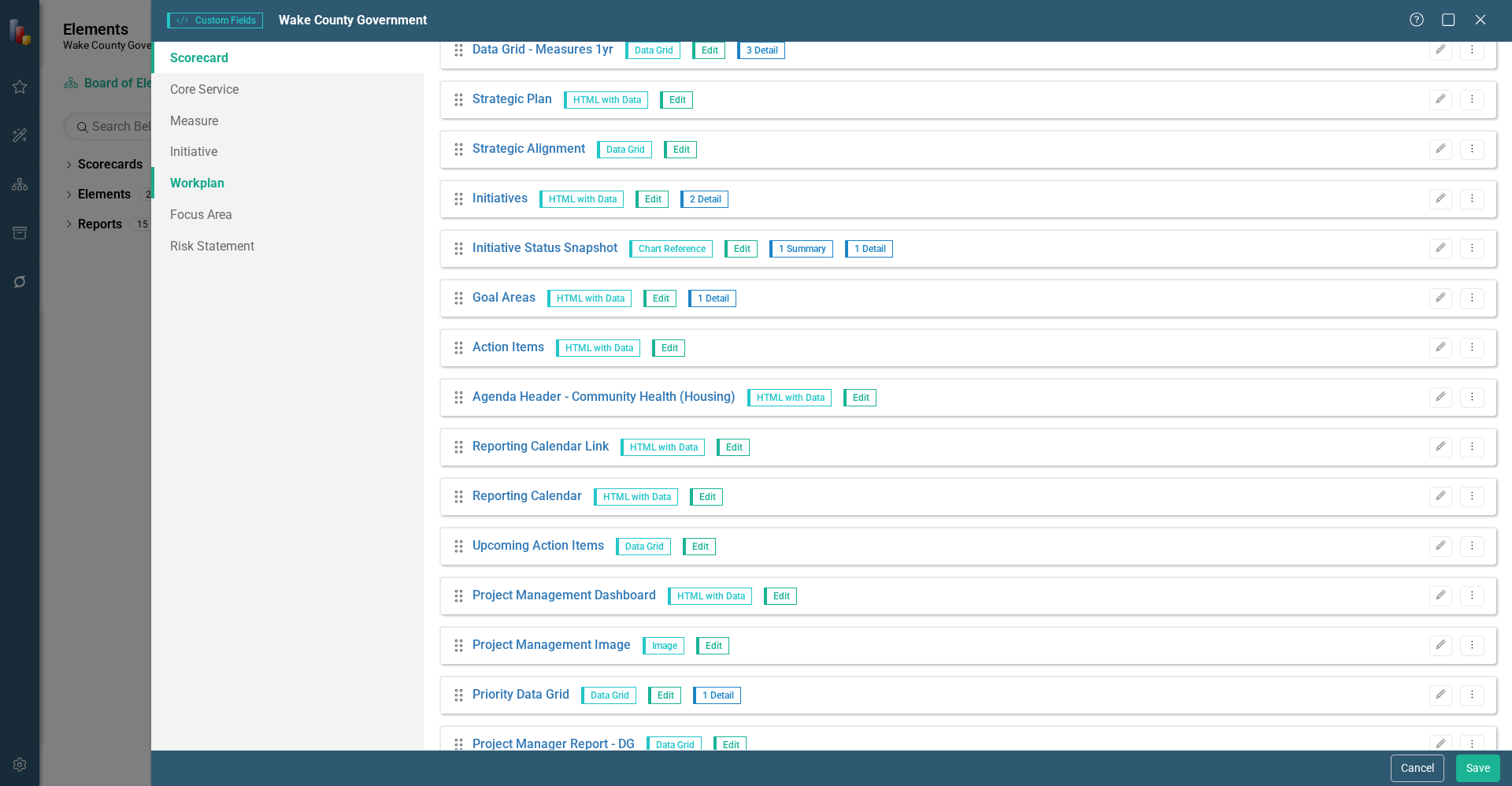
click at [203, 181] on link "Workplan" at bounding box center [287, 183] width 272 height 32
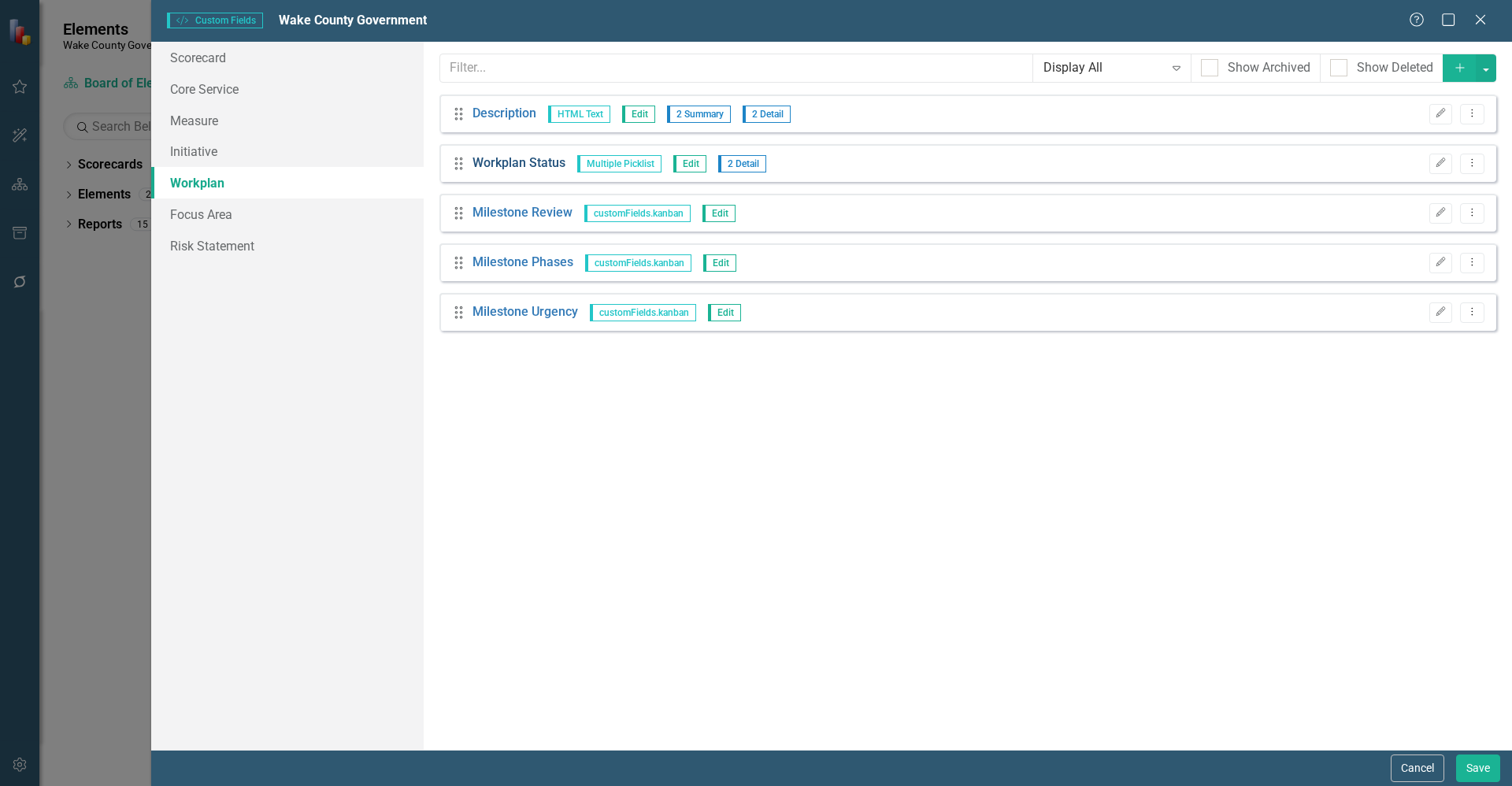
click at [544, 164] on link "Workplan Status" at bounding box center [520, 163] width 93 height 18
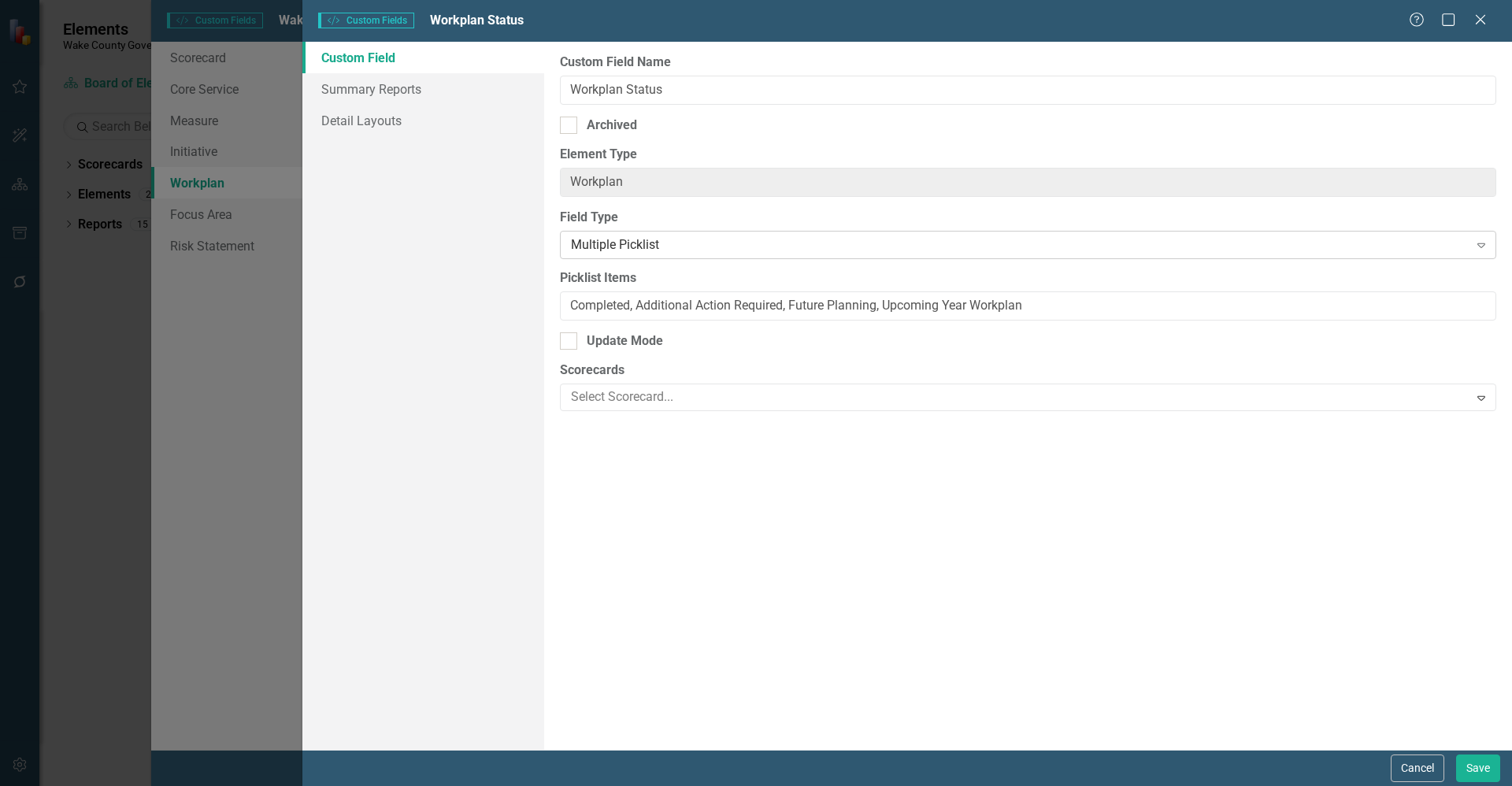
click at [664, 242] on div "Multiple Picklist" at bounding box center [1019, 245] width 897 height 18
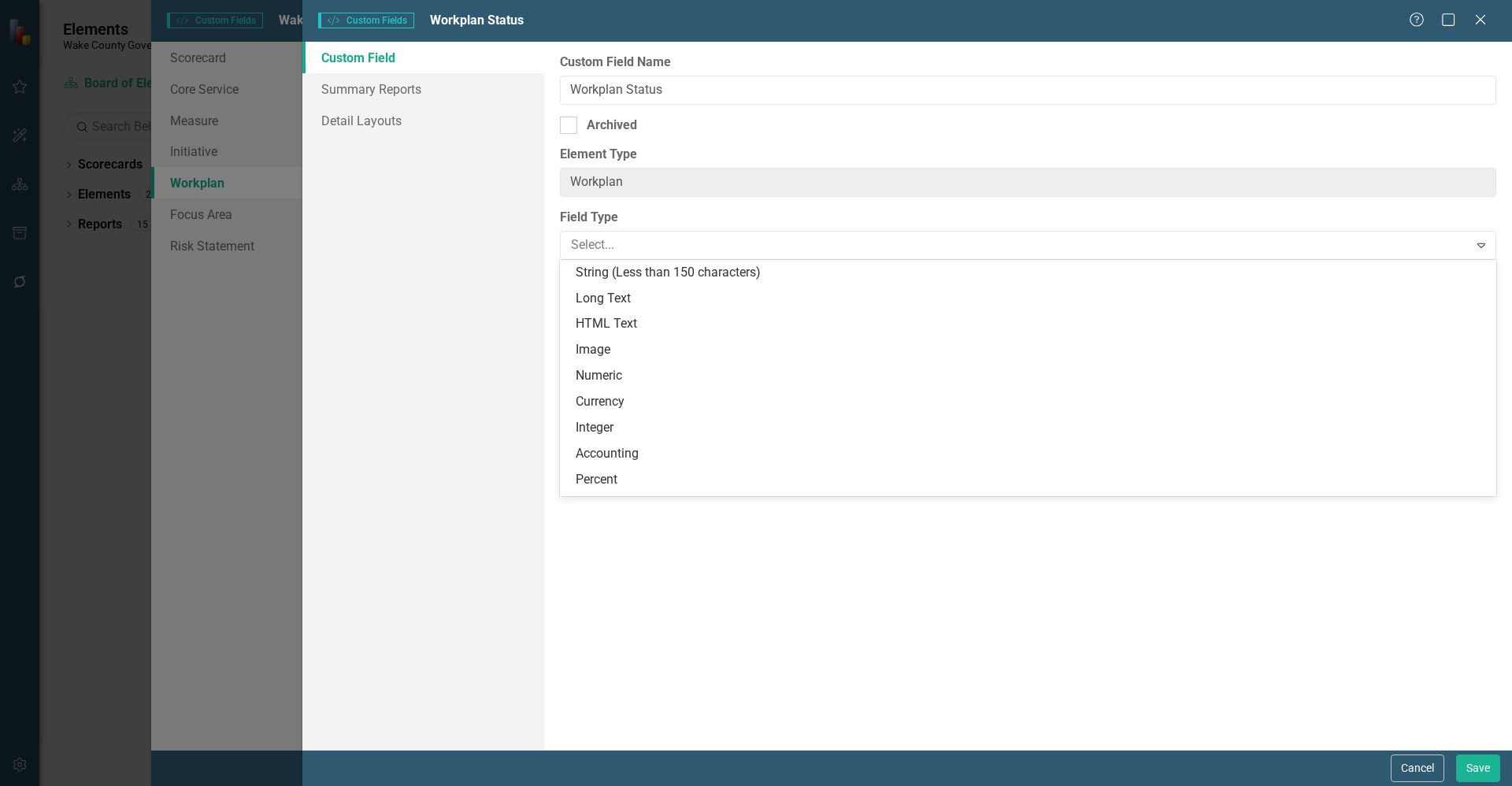
scroll to position [310, 0]
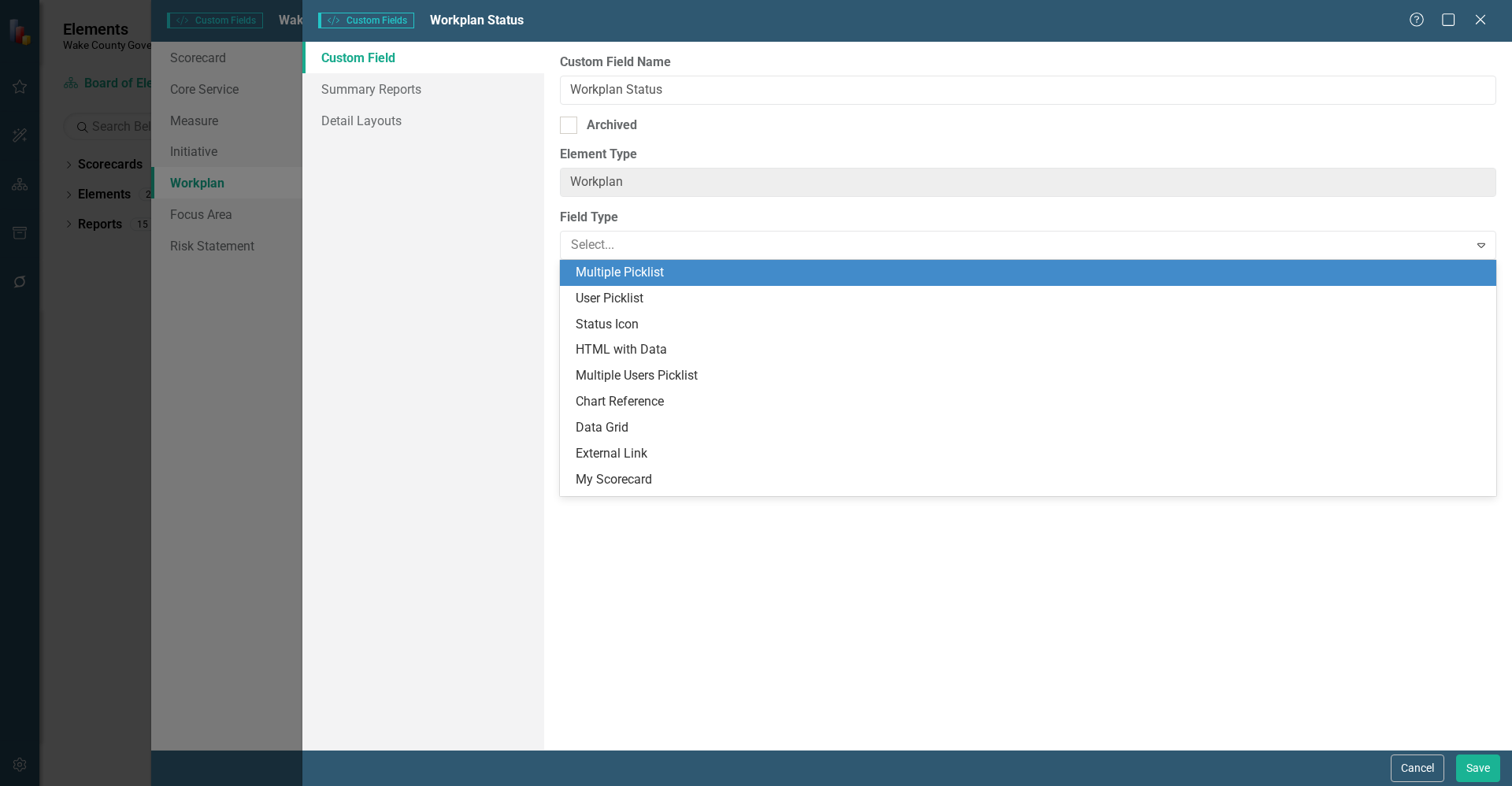
click at [659, 262] on div "Multiple Picklist" at bounding box center [1028, 273] width 936 height 26
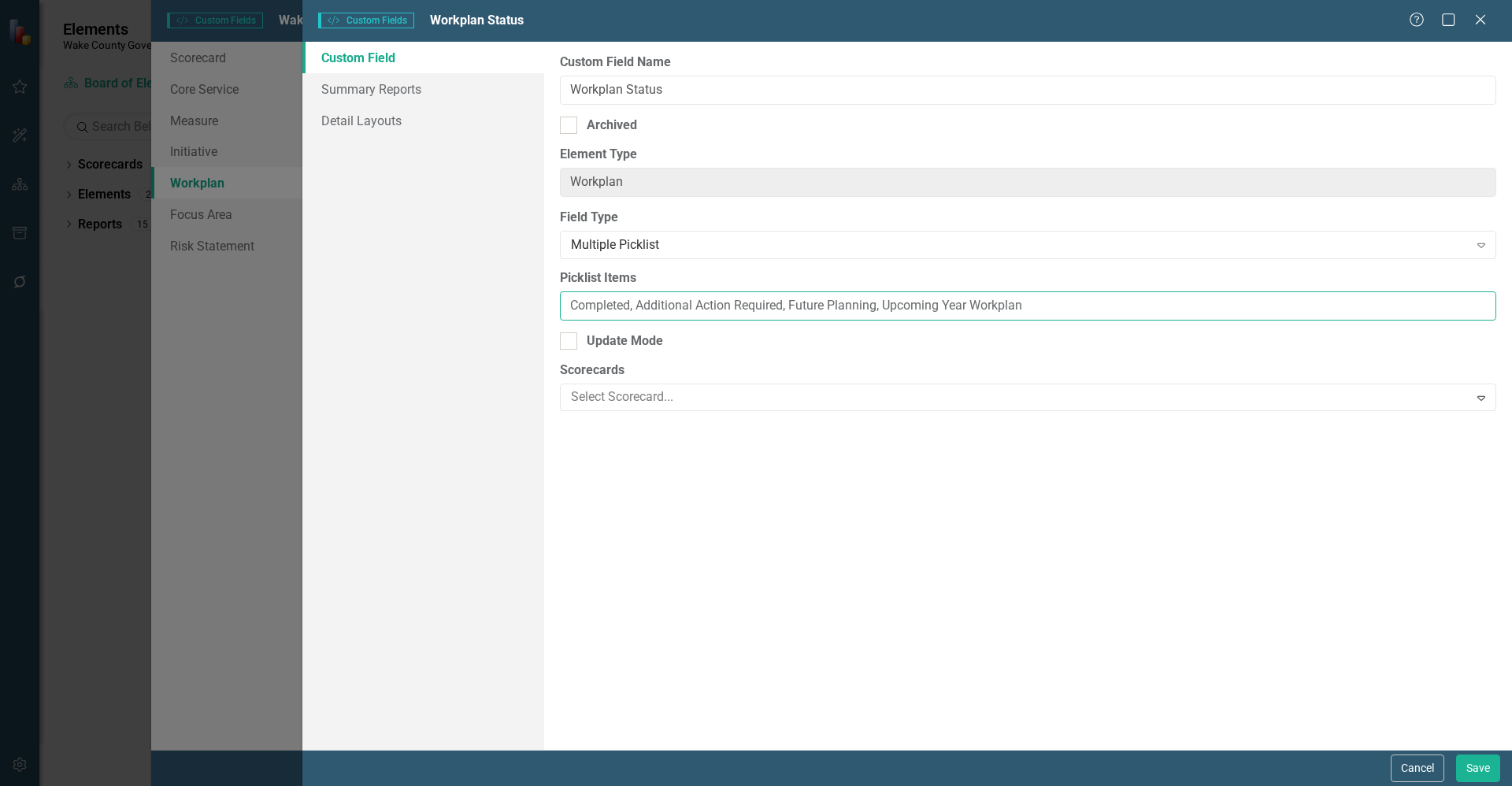
drag, startPoint x: 1049, startPoint y: 307, endPoint x: 577, endPoint y: 297, distance: 472.1
click at [577, 297] on input "Completed, Additional Action Required, Future Planning, Upcoming Year Workplan" at bounding box center [1028, 305] width 936 height 29
click at [1450, 763] on div "Cancel Save" at bounding box center [1443, 768] width 114 height 27
click at [1413, 765] on button "Cancel" at bounding box center [1418, 768] width 54 height 27
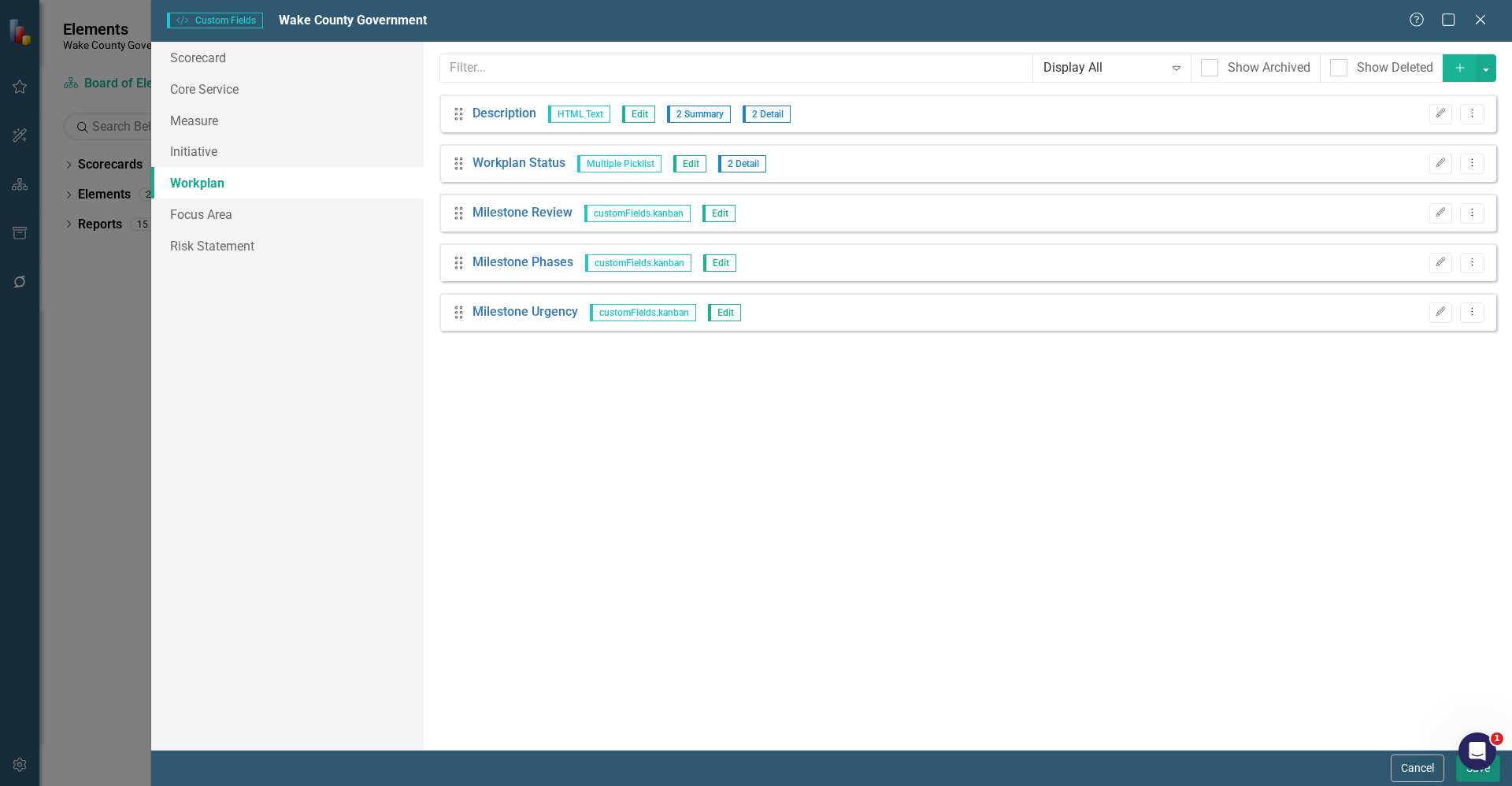
click at [1471, 775] on button "Save" at bounding box center [1479, 768] width 44 height 27
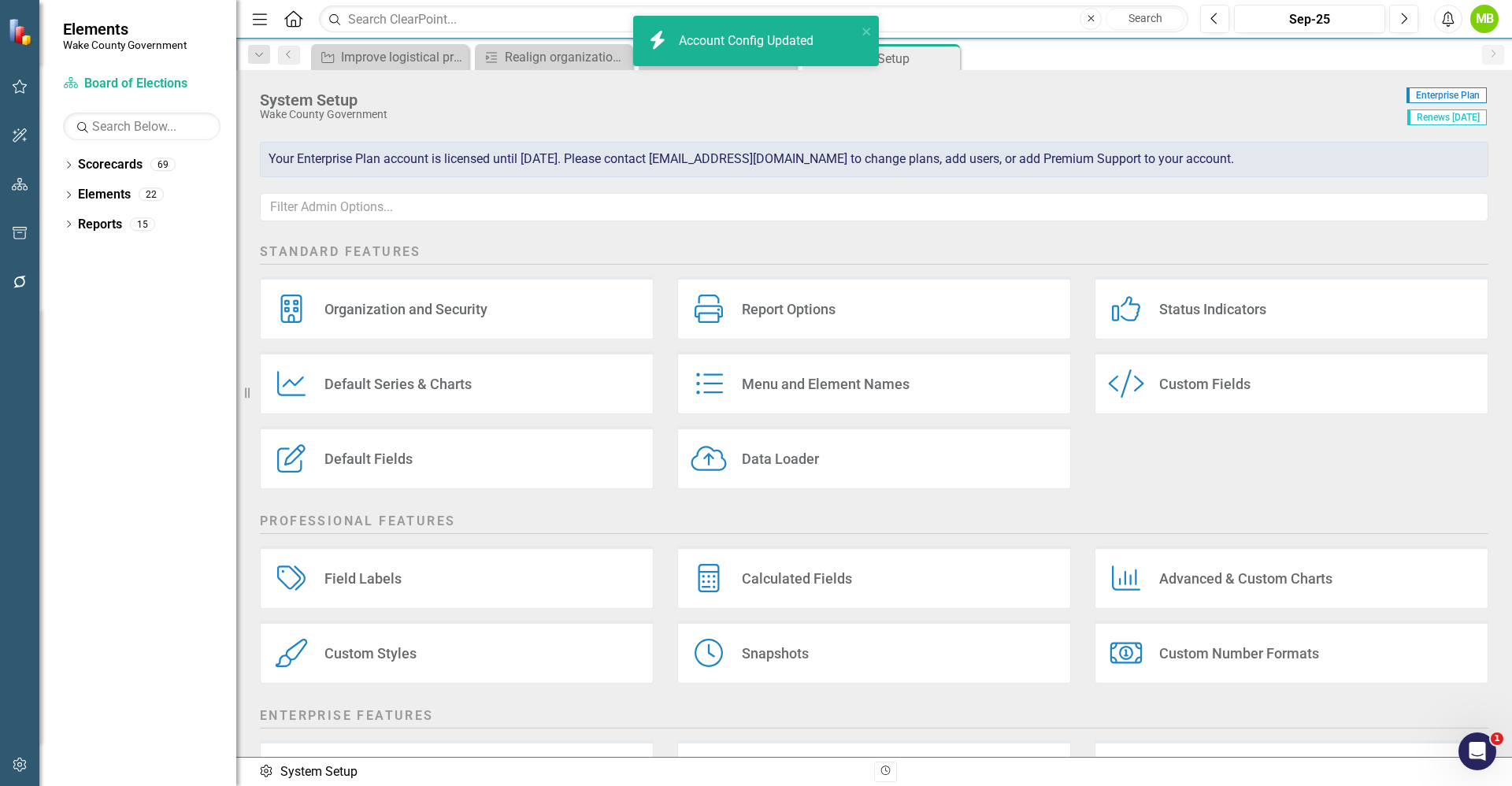
click at [1162, 385] on div "Custom Fields" at bounding box center [1206, 384] width 92 height 18
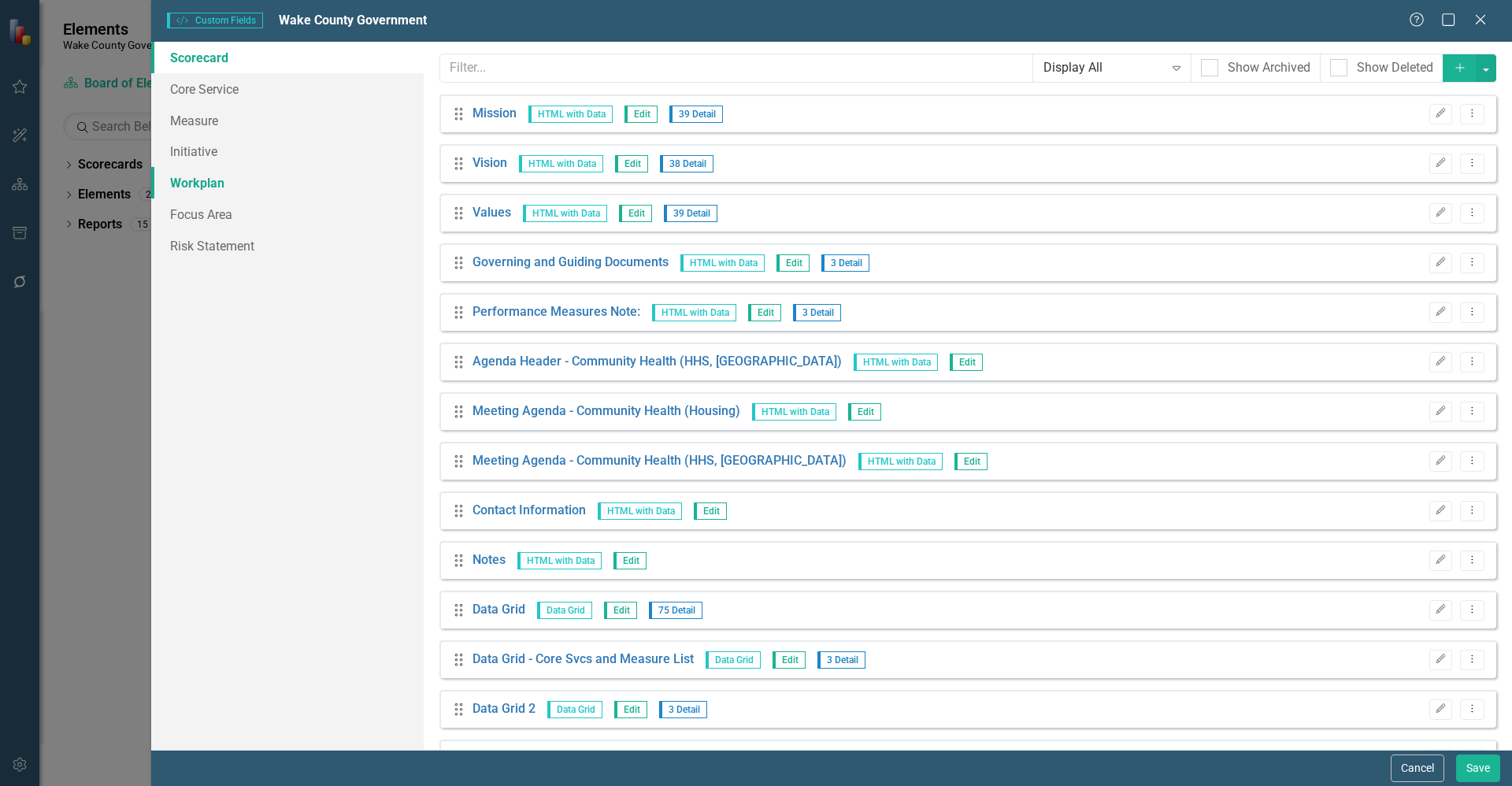
click at [195, 185] on link "Workplan" at bounding box center [287, 183] width 272 height 32
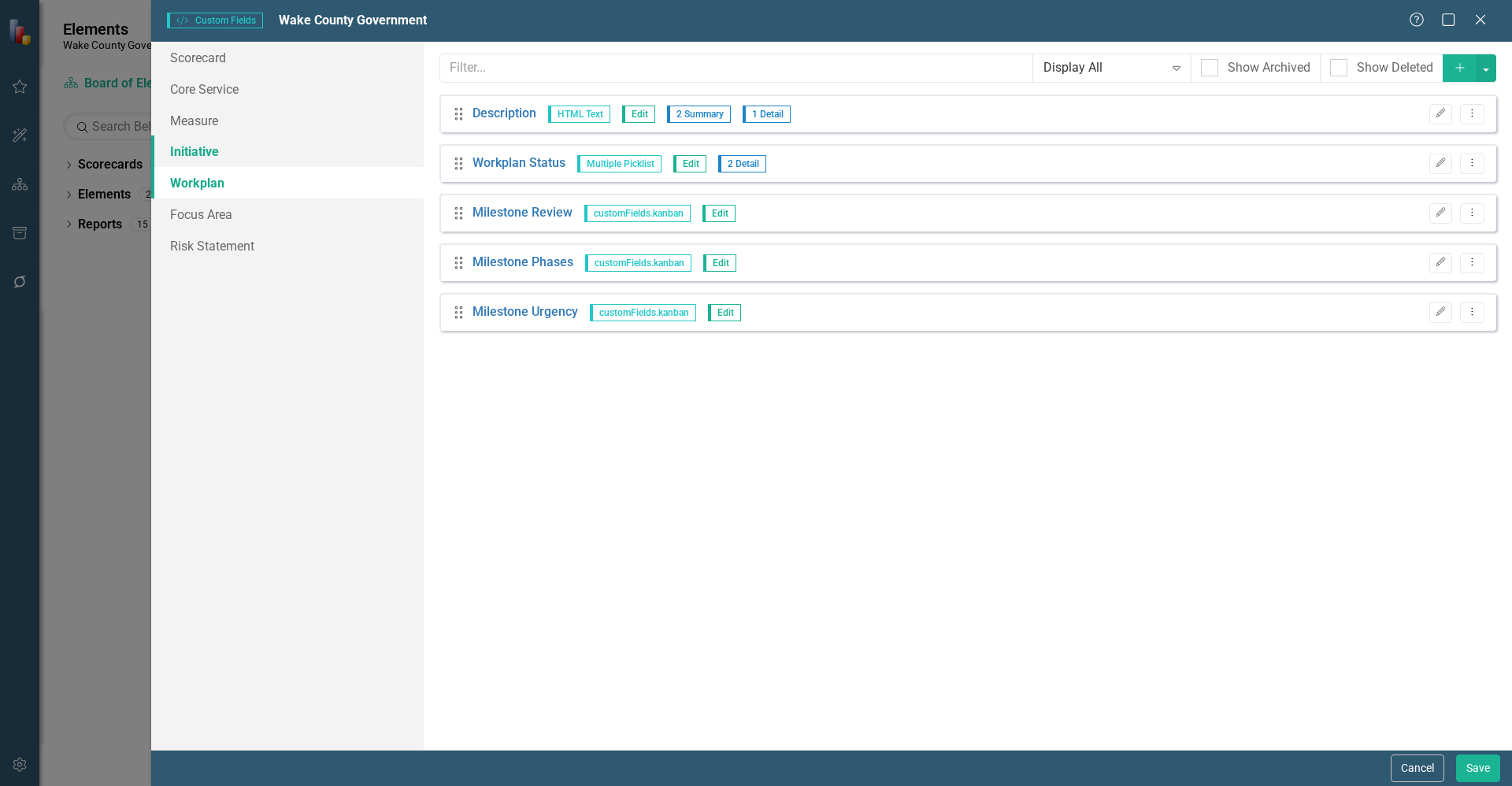
click at [203, 151] on link "Initiative" at bounding box center [287, 151] width 272 height 32
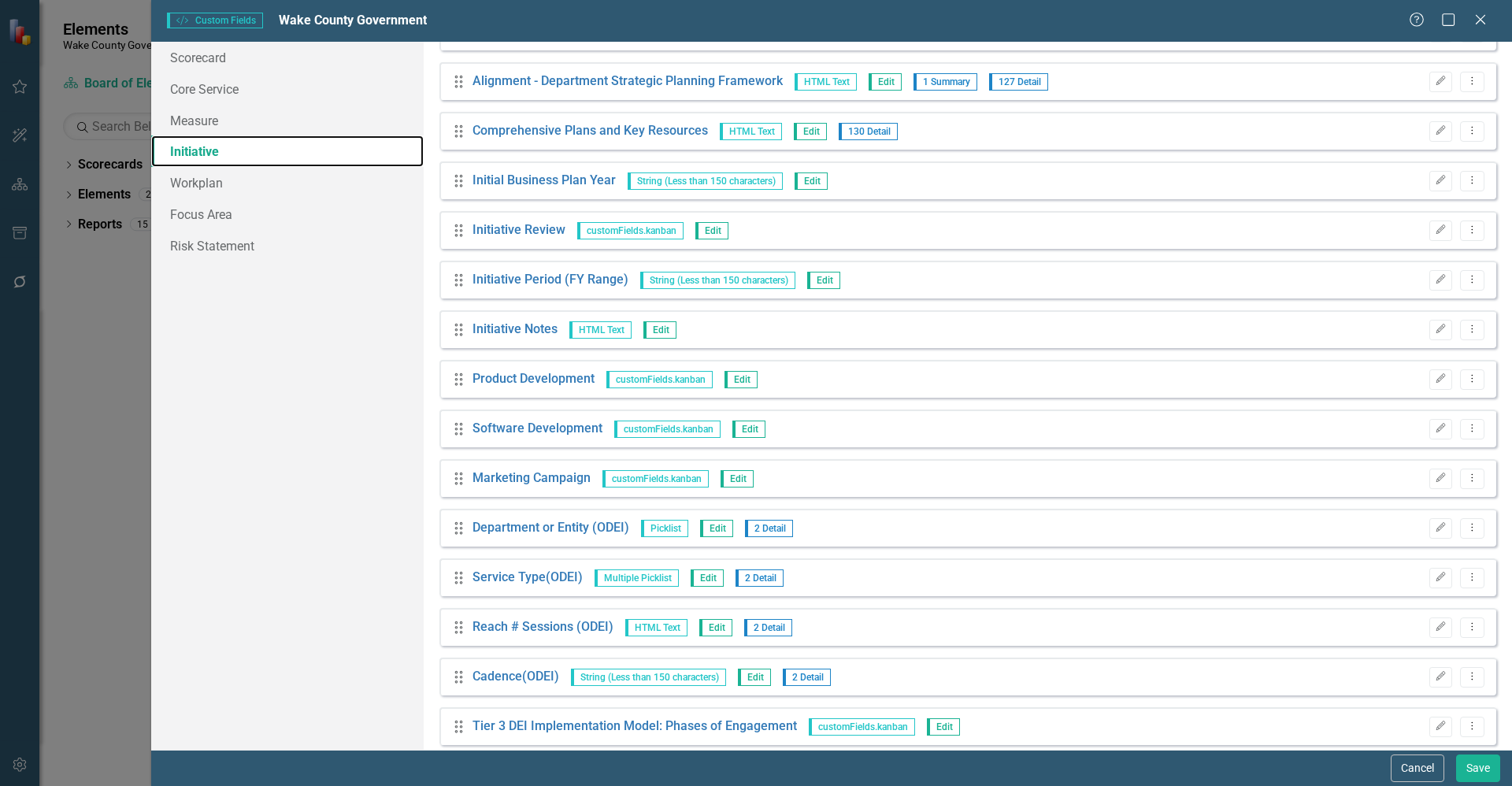
scroll to position [1391, 0]
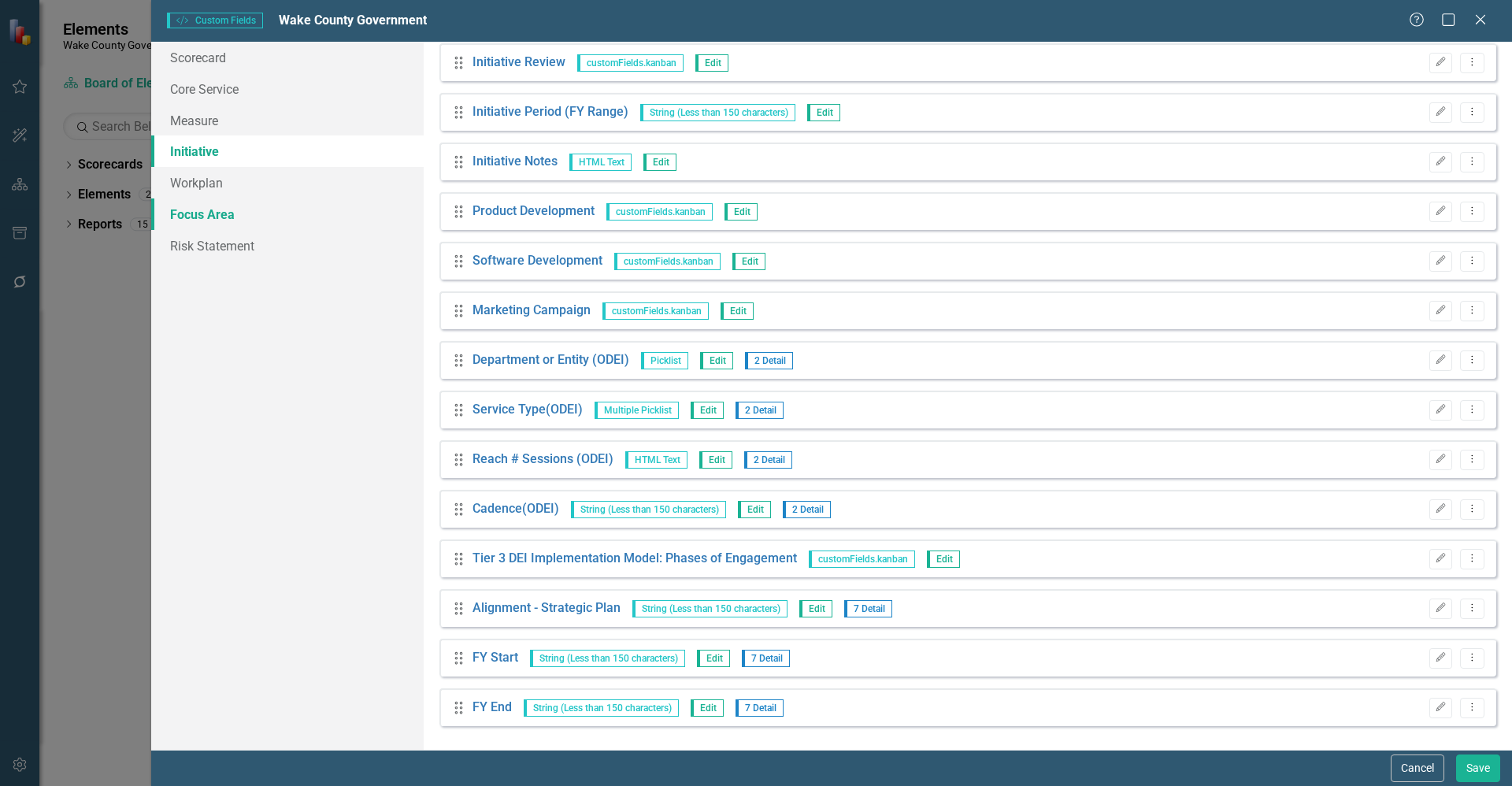
click at [198, 216] on link "Focus Area" at bounding box center [287, 214] width 272 height 32
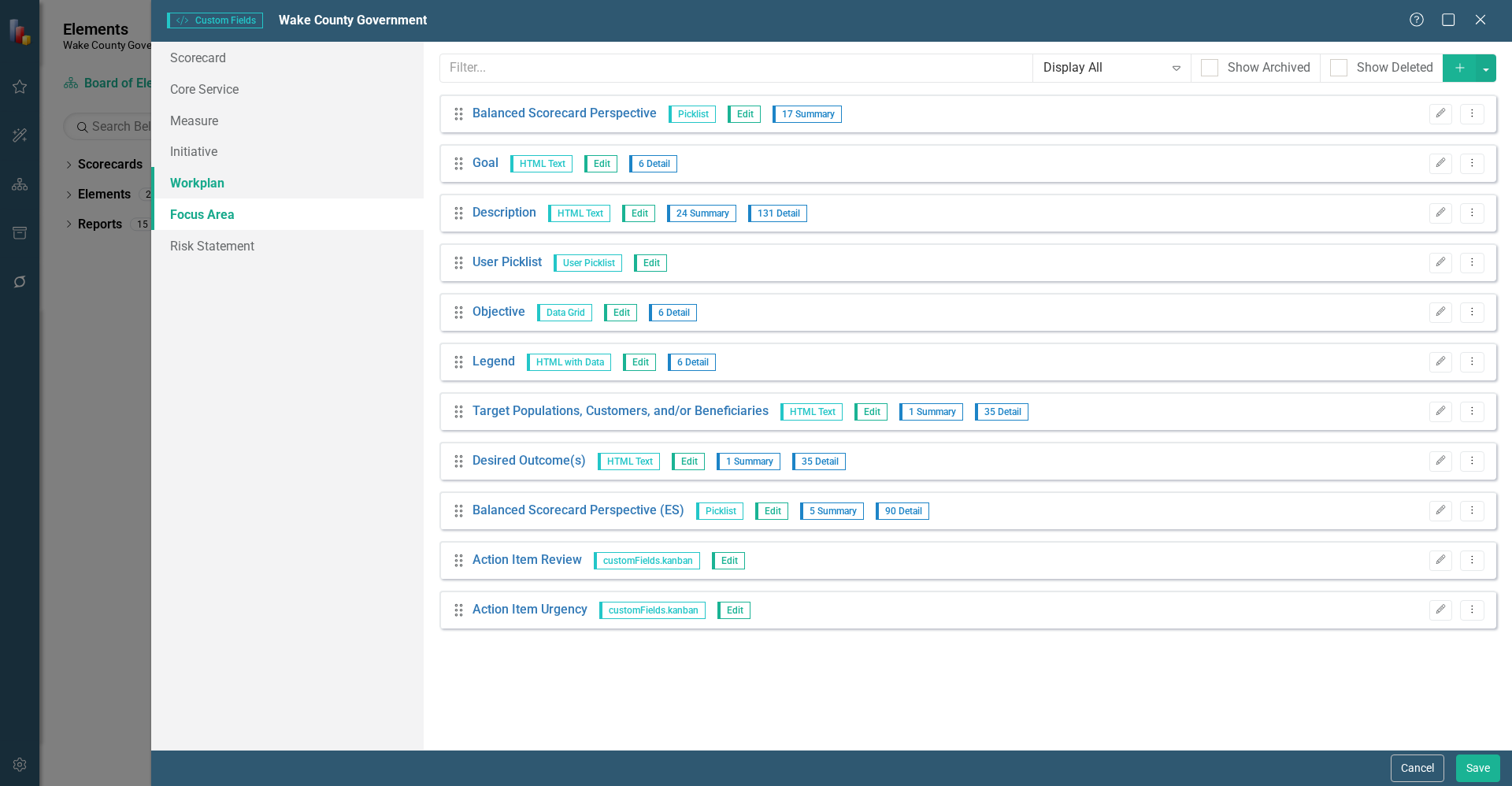
click at [189, 184] on link "Workplan" at bounding box center [287, 183] width 272 height 32
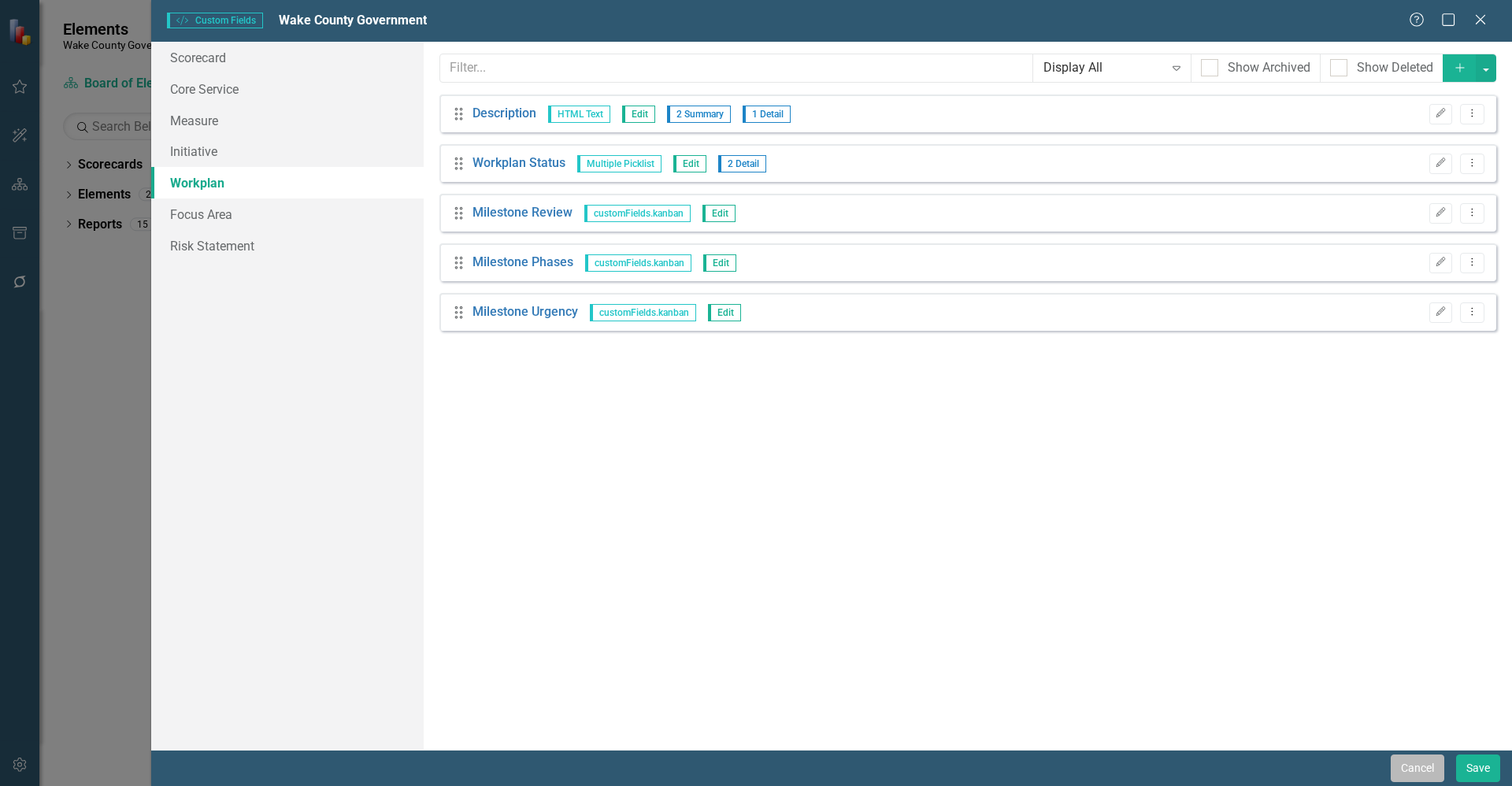
click at [1391, 772] on button "Cancel" at bounding box center [1418, 768] width 54 height 27
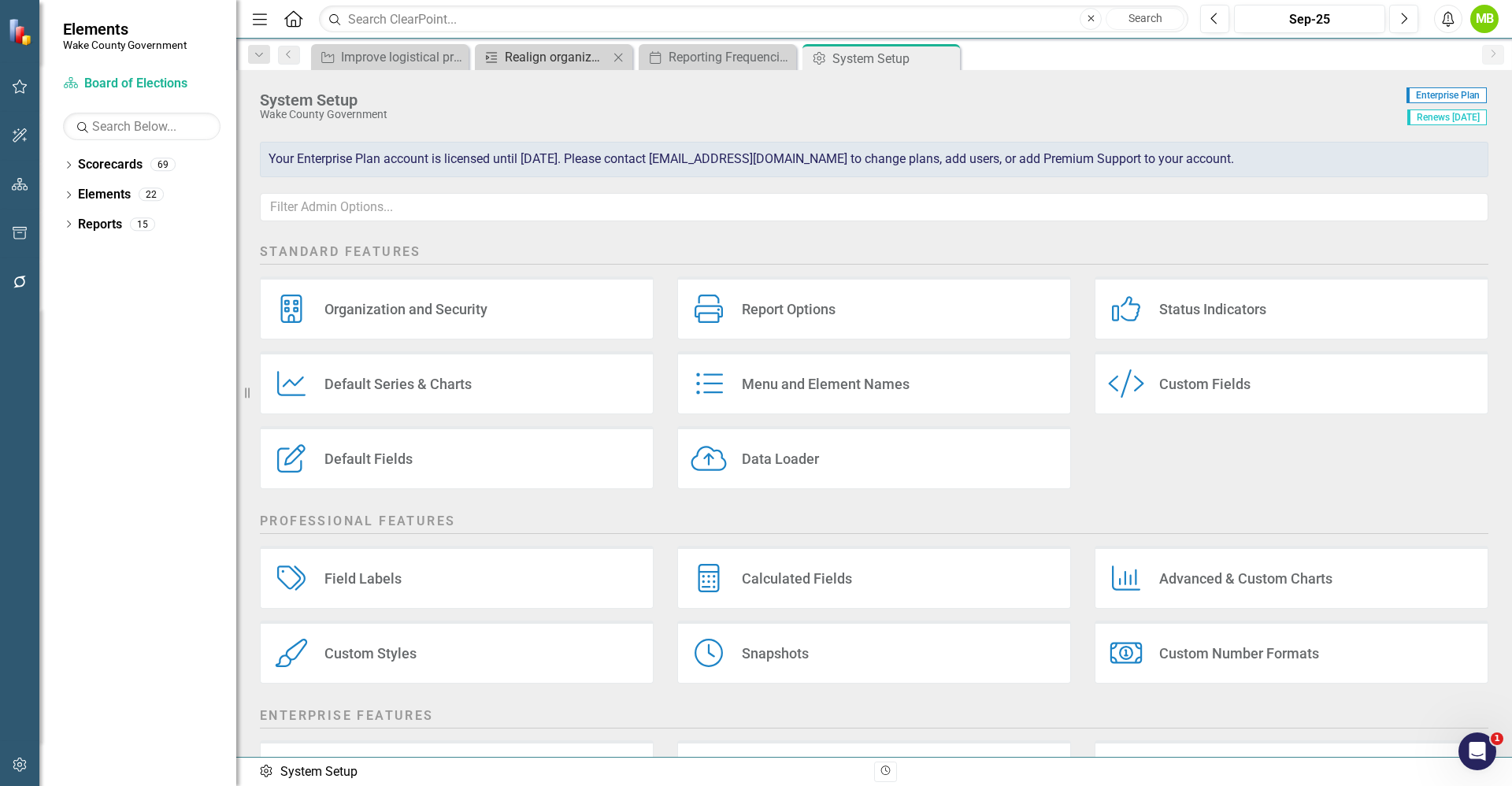
click at [522, 50] on div "Realign organization. [PERSON_NAME] hired two new FTEs to strengthen its Logist…" at bounding box center [557, 57] width 104 height 19
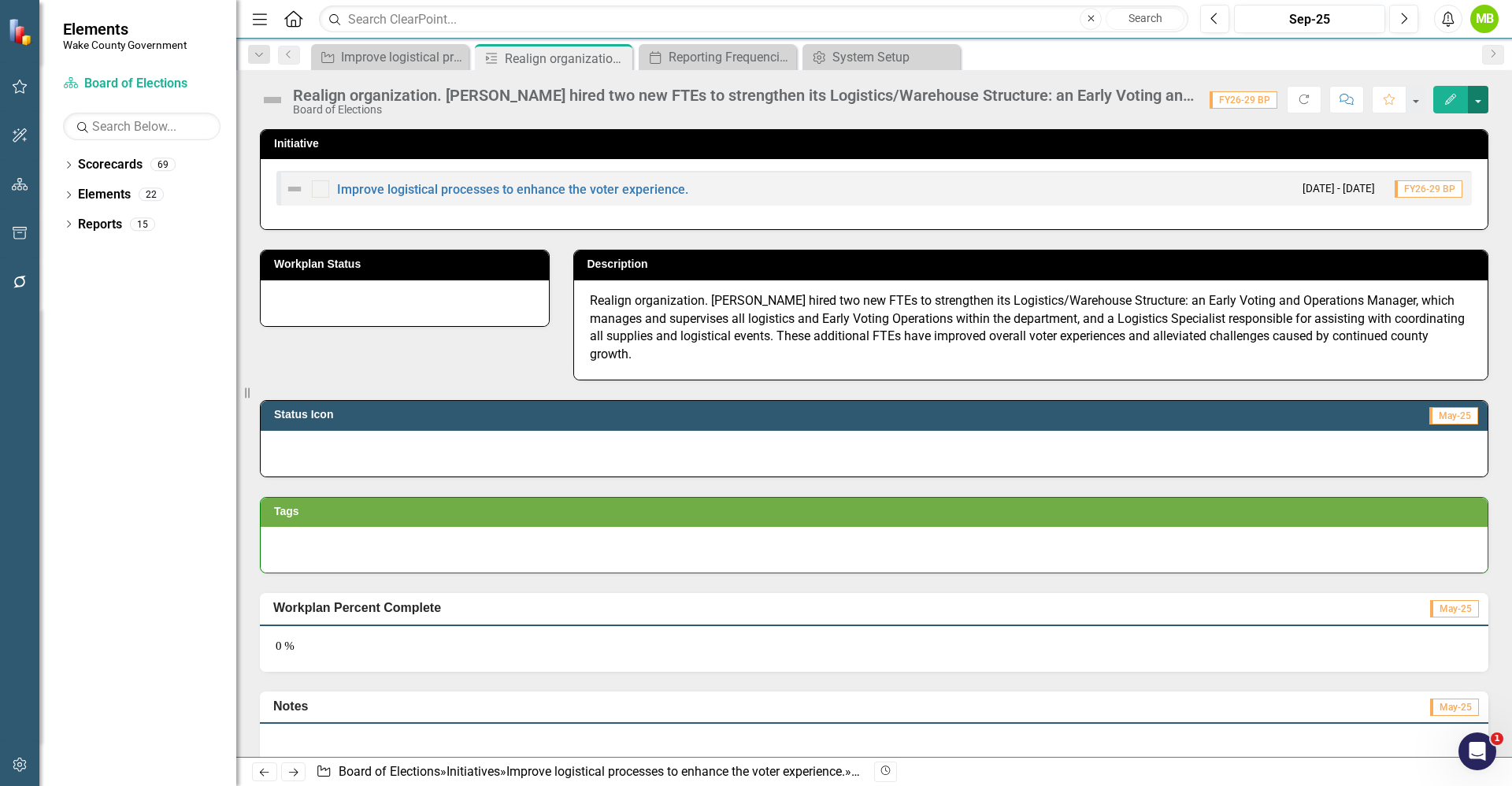
click at [1474, 105] on button "button" at bounding box center [1478, 99] width 20 height 27
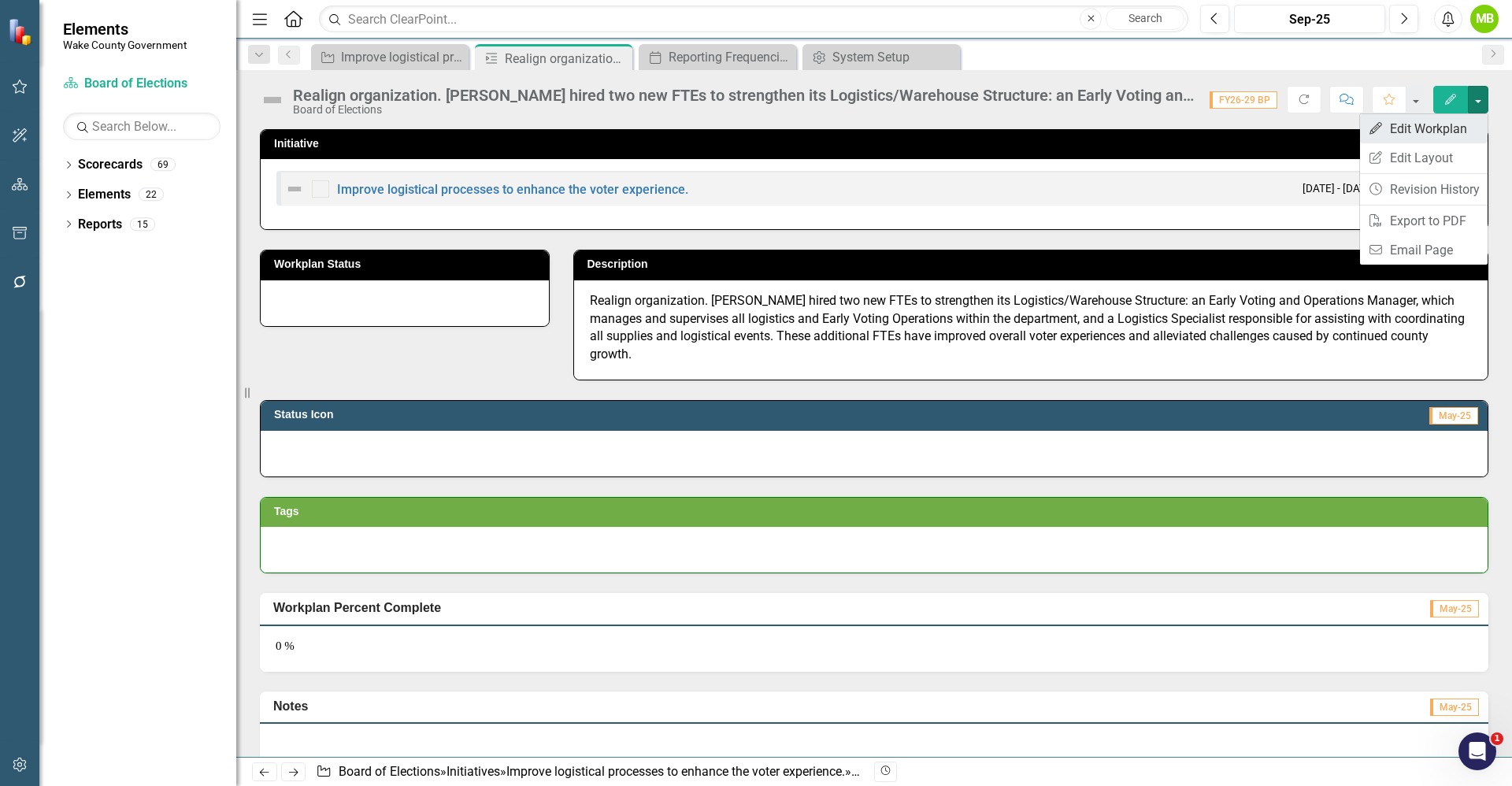
click at [1430, 130] on link "Edit Edit Workplan" at bounding box center [1424, 129] width 128 height 29
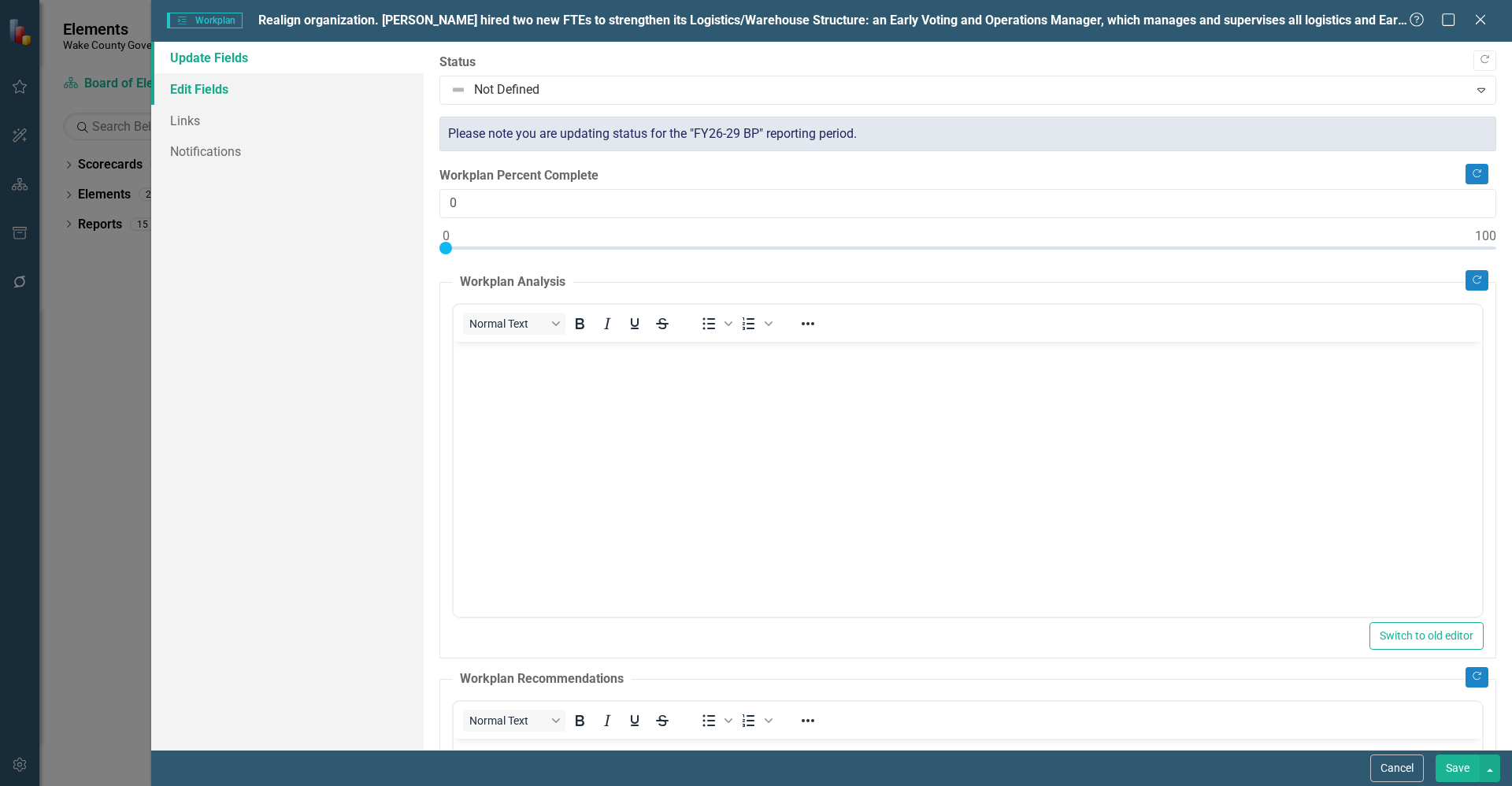
click at [195, 98] on link "Edit Fields" at bounding box center [287, 89] width 272 height 32
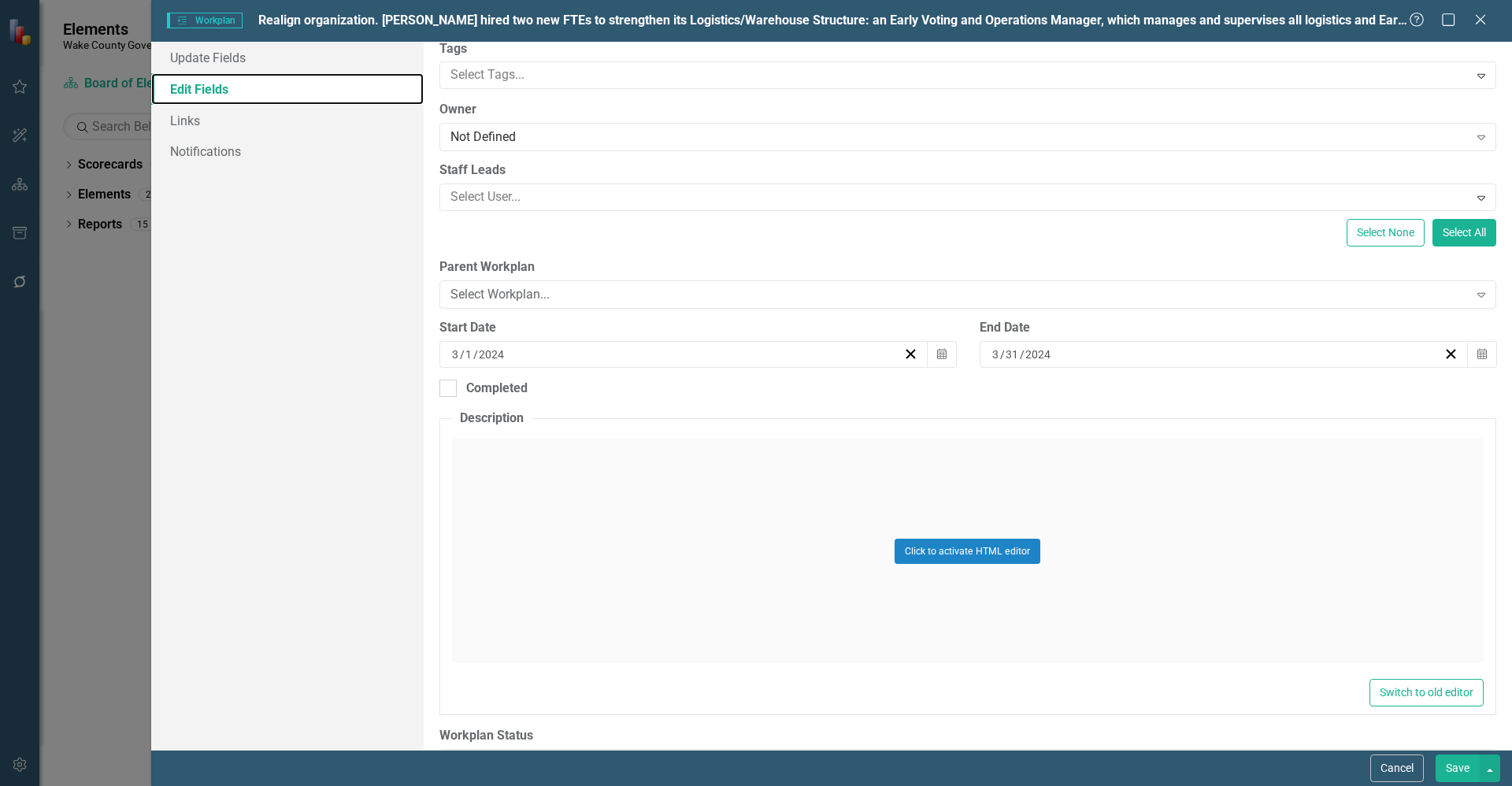
scroll to position [127, 0]
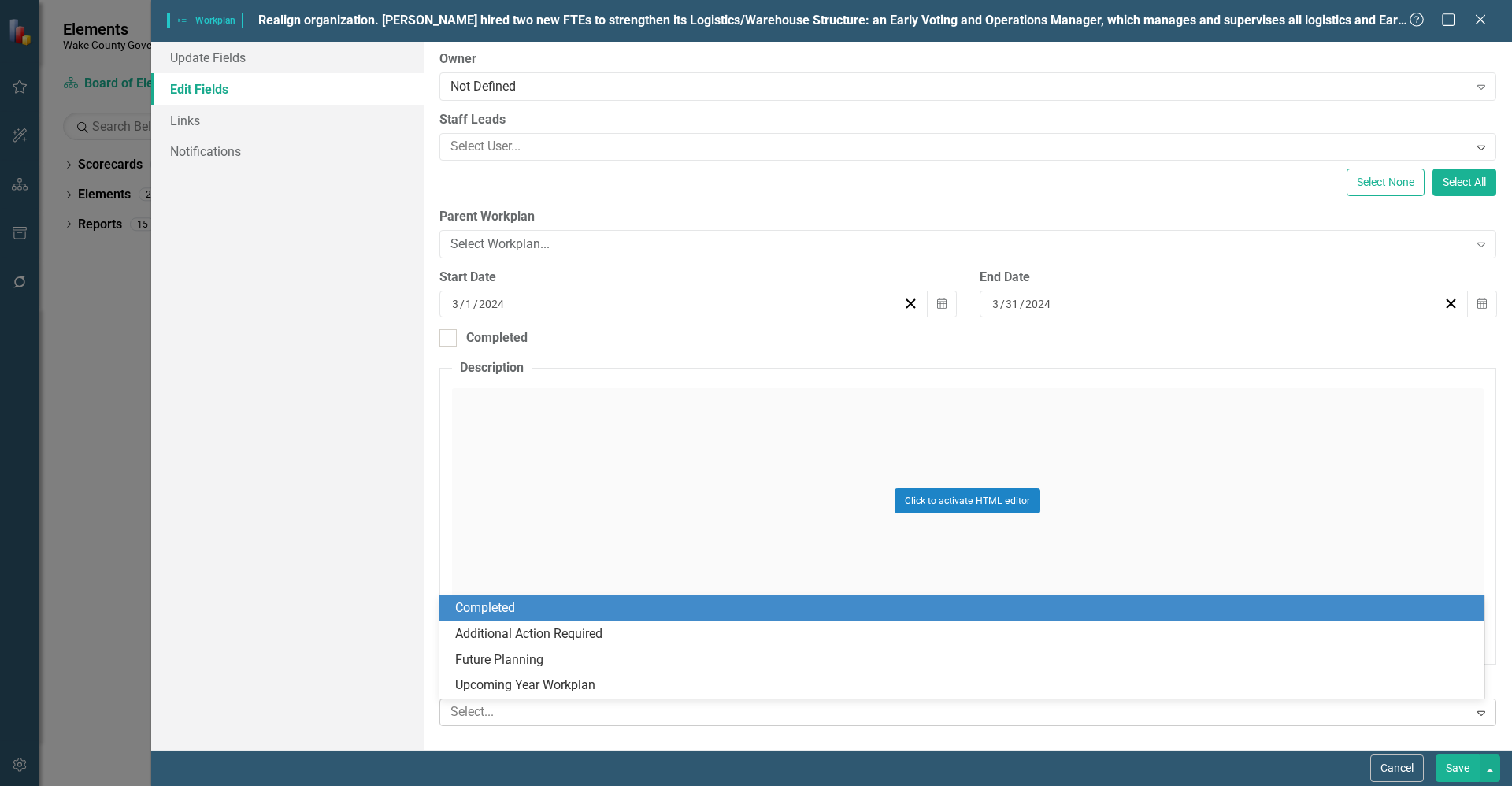
click at [529, 706] on div at bounding box center [956, 712] width 1025 height 21
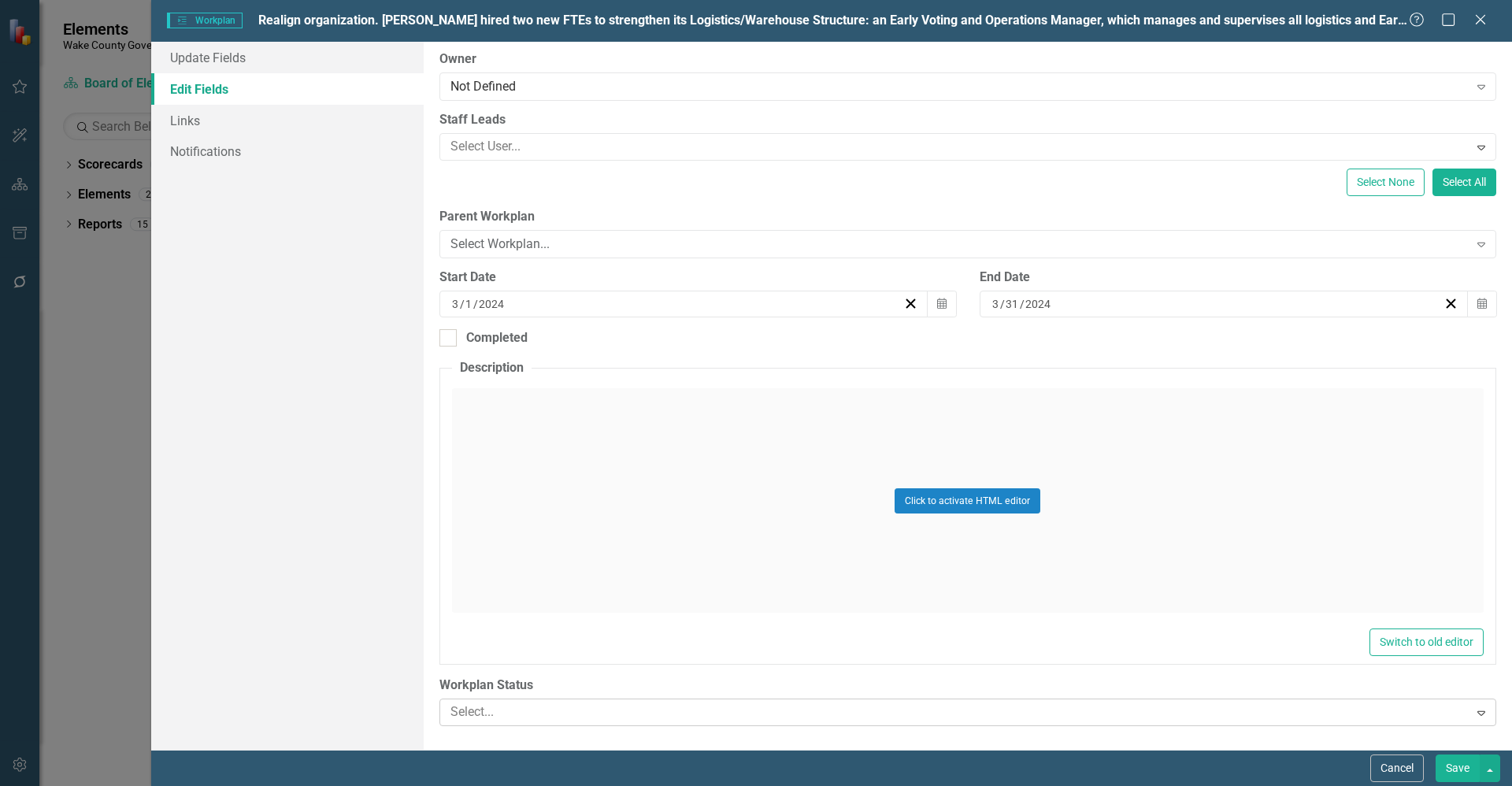
click at [527, 706] on div at bounding box center [956, 712] width 1025 height 21
click at [1383, 760] on button "Cancel" at bounding box center [1397, 768] width 54 height 27
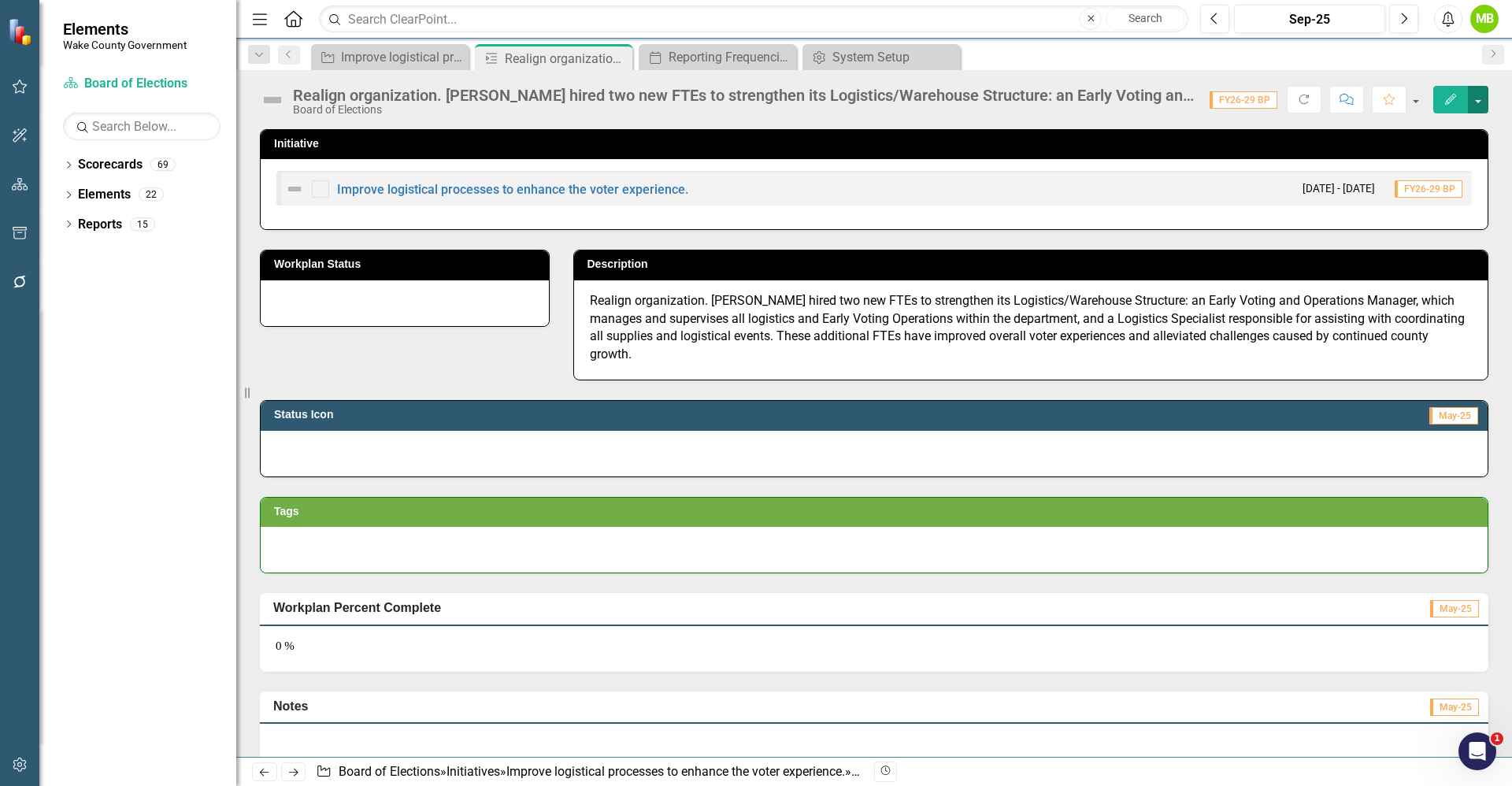
click at [1485, 108] on button "button" at bounding box center [1478, 99] width 20 height 27
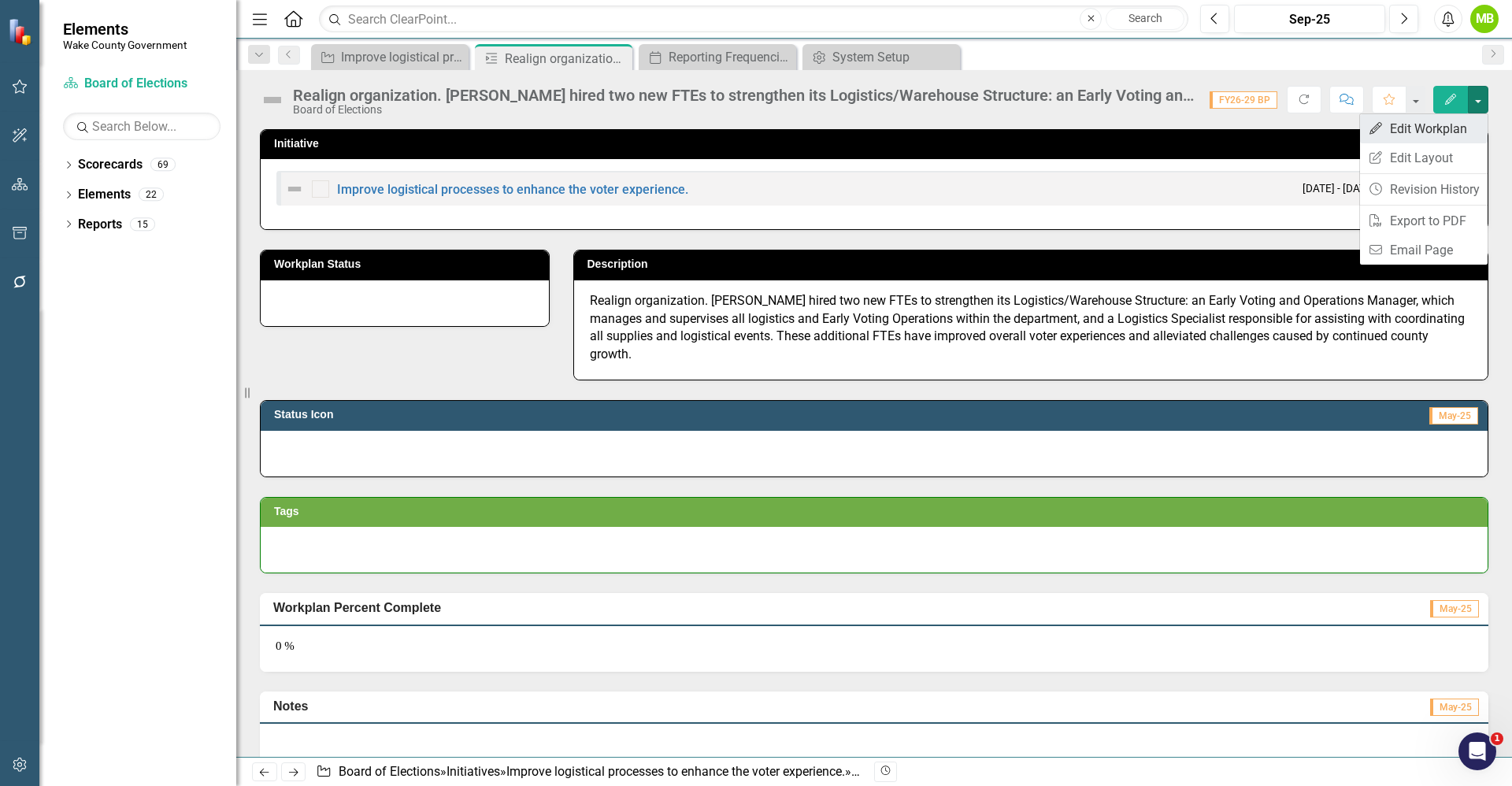
click at [1453, 130] on link "Edit Edit Workplan" at bounding box center [1424, 129] width 128 height 29
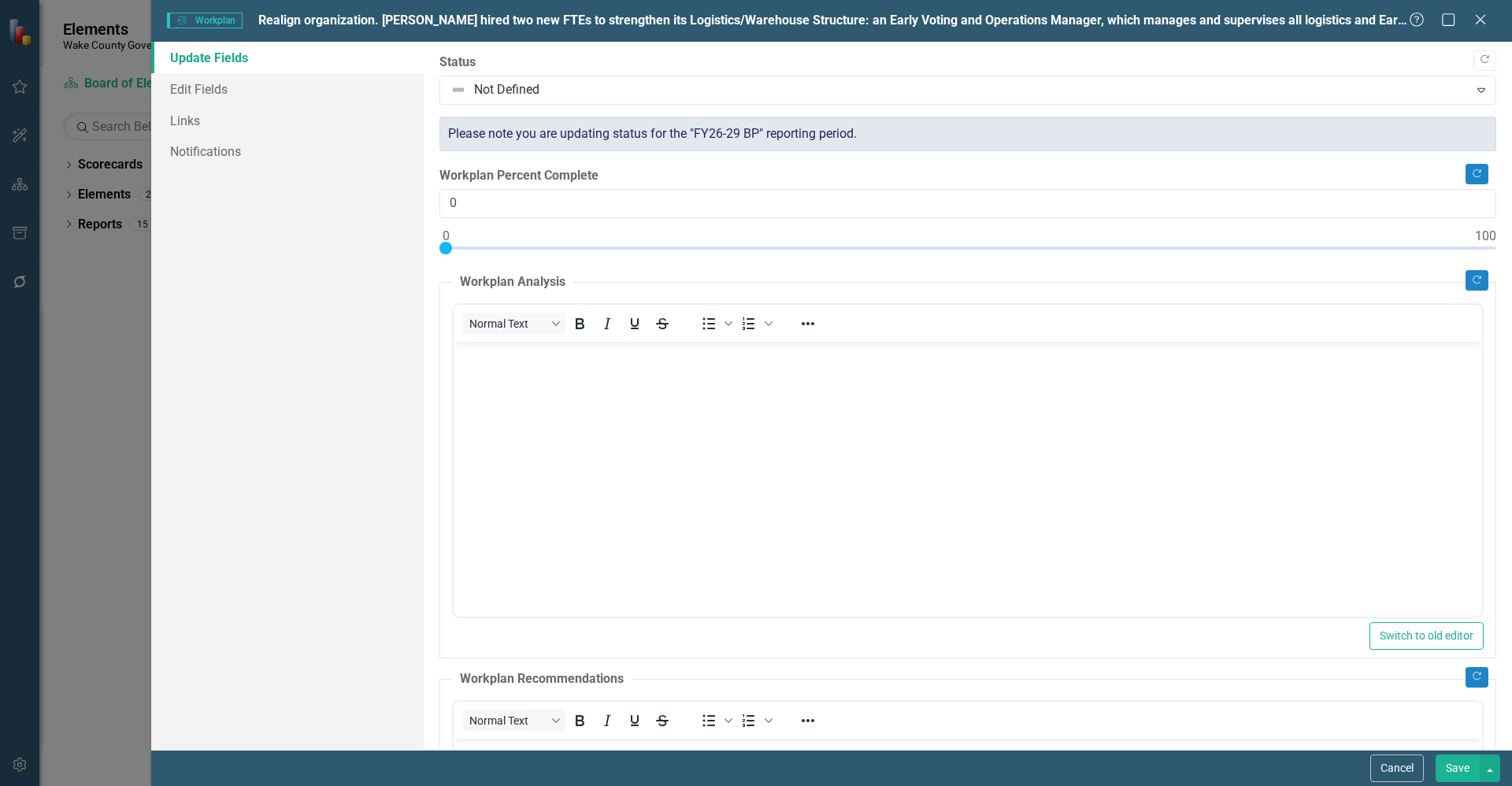
scroll to position [0, 0]
click at [1379, 765] on button "Cancel" at bounding box center [1397, 768] width 54 height 27
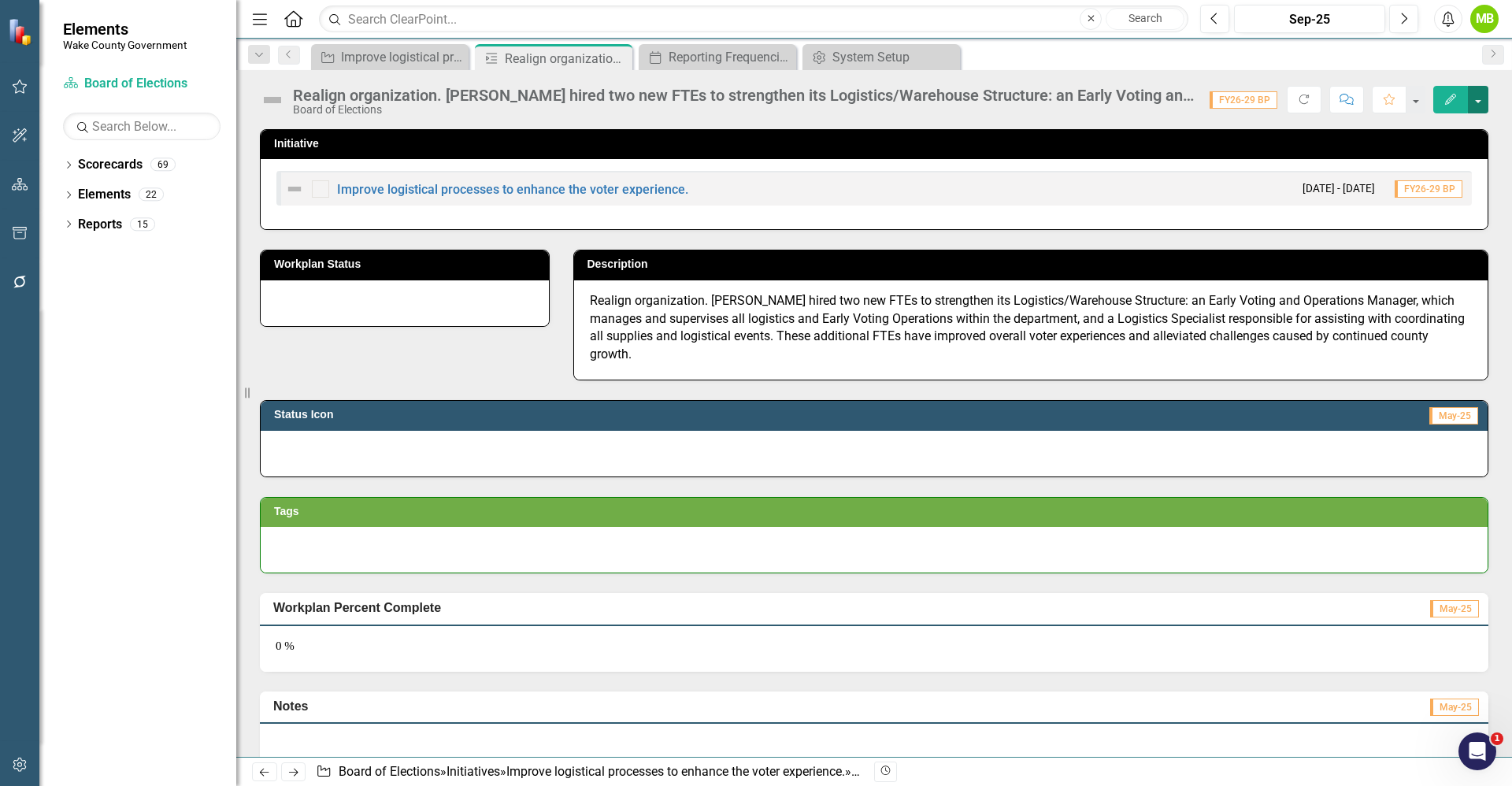
click at [1478, 97] on button "button" at bounding box center [1478, 99] width 20 height 27
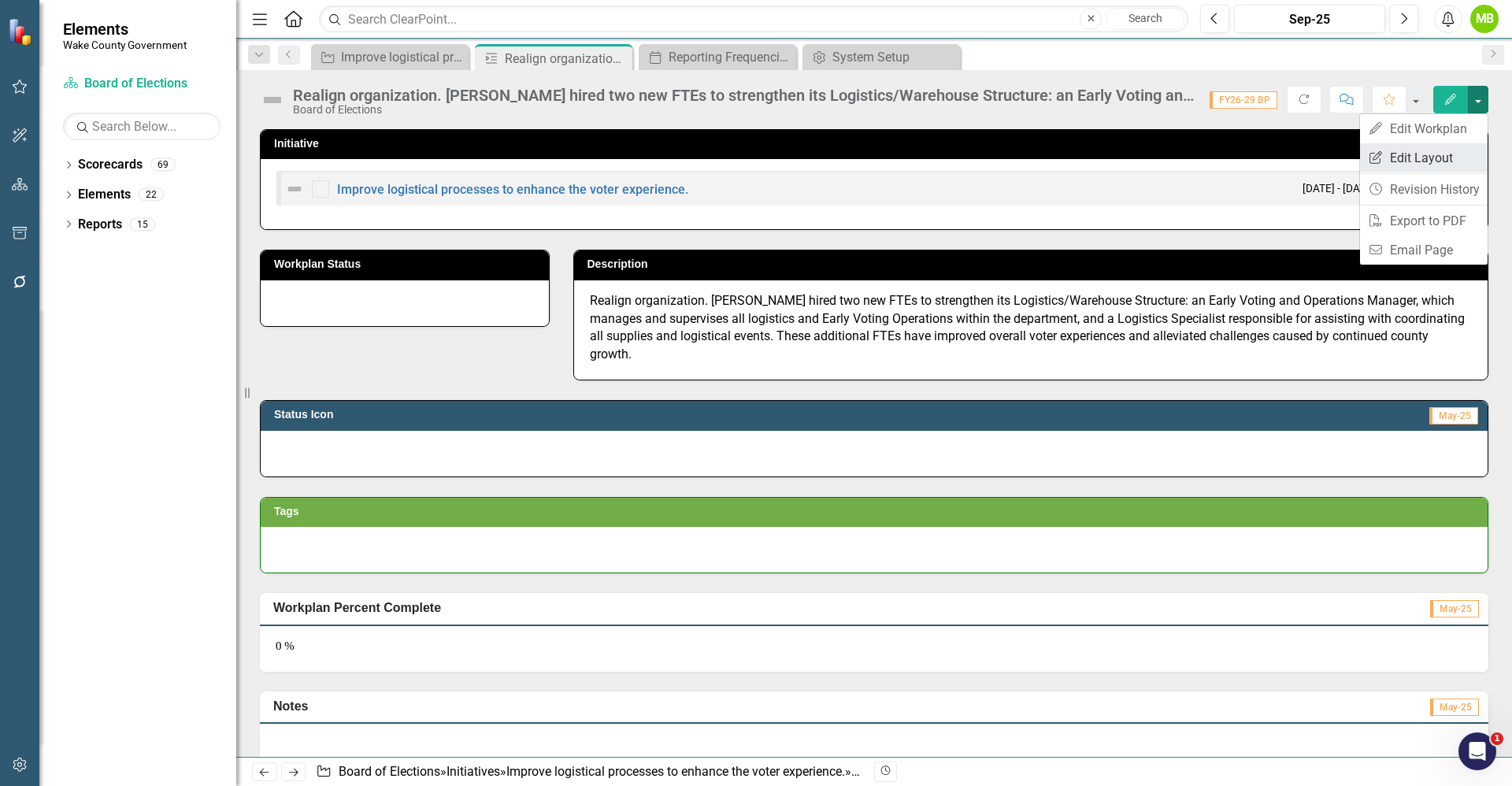
click at [1446, 155] on link "Edit Report Edit Layout" at bounding box center [1424, 158] width 128 height 29
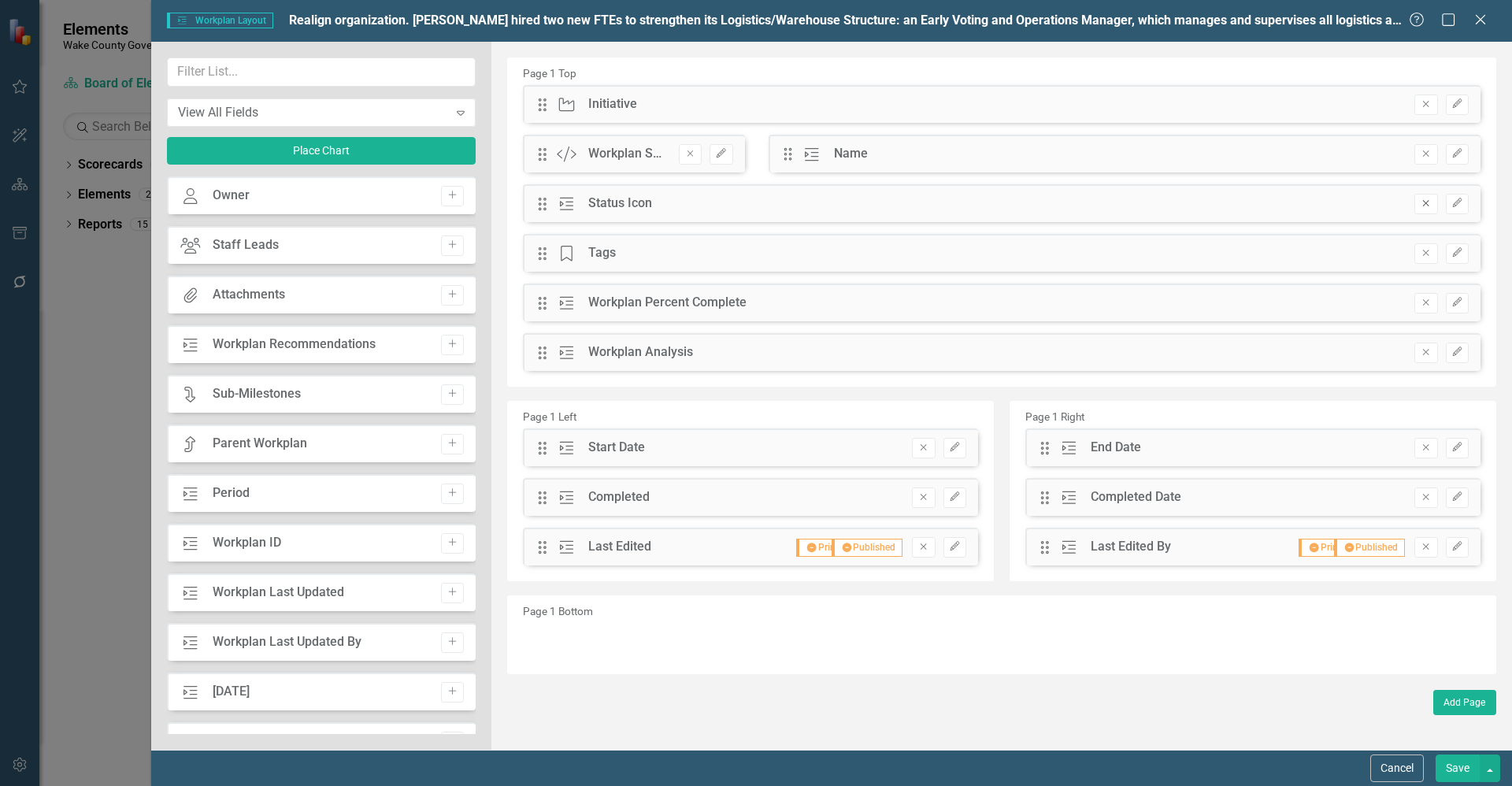
click at [1427, 206] on icon "Remove" at bounding box center [1426, 202] width 11 height 10
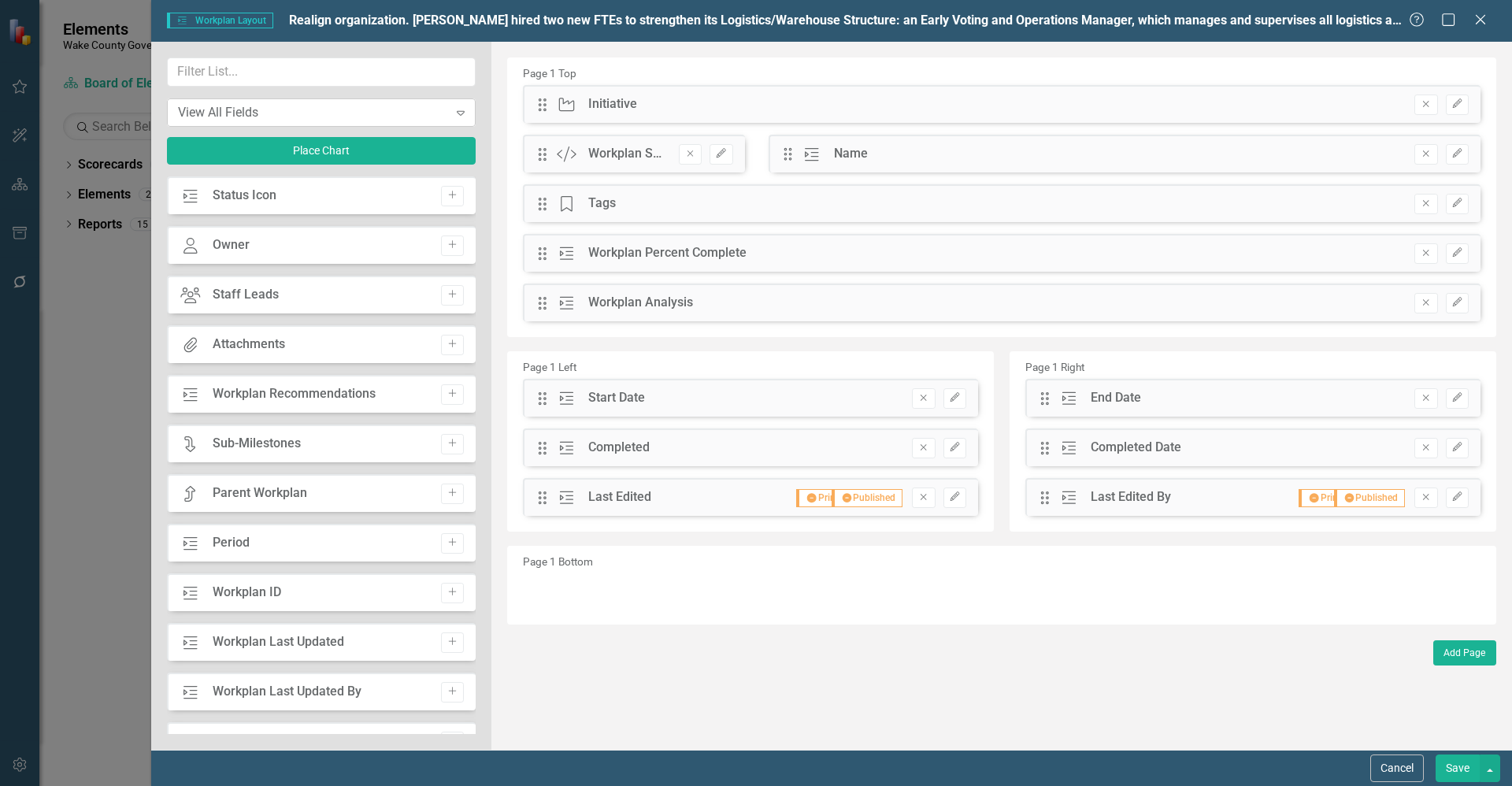
click at [270, 123] on div "View All Fields Expand" at bounding box center [321, 113] width 309 height 28
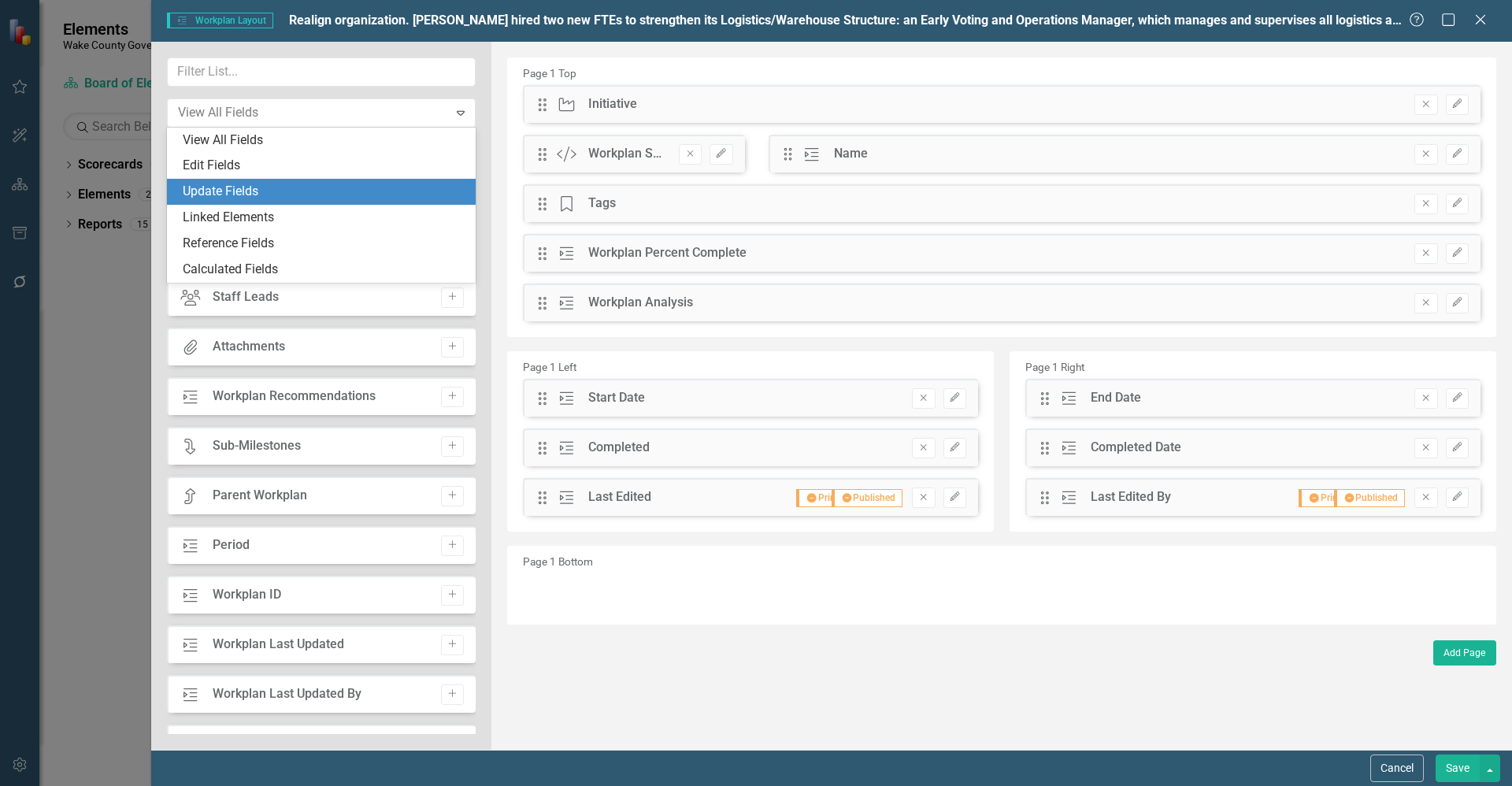
click at [253, 183] on div "Update Fields" at bounding box center [325, 192] width 284 height 18
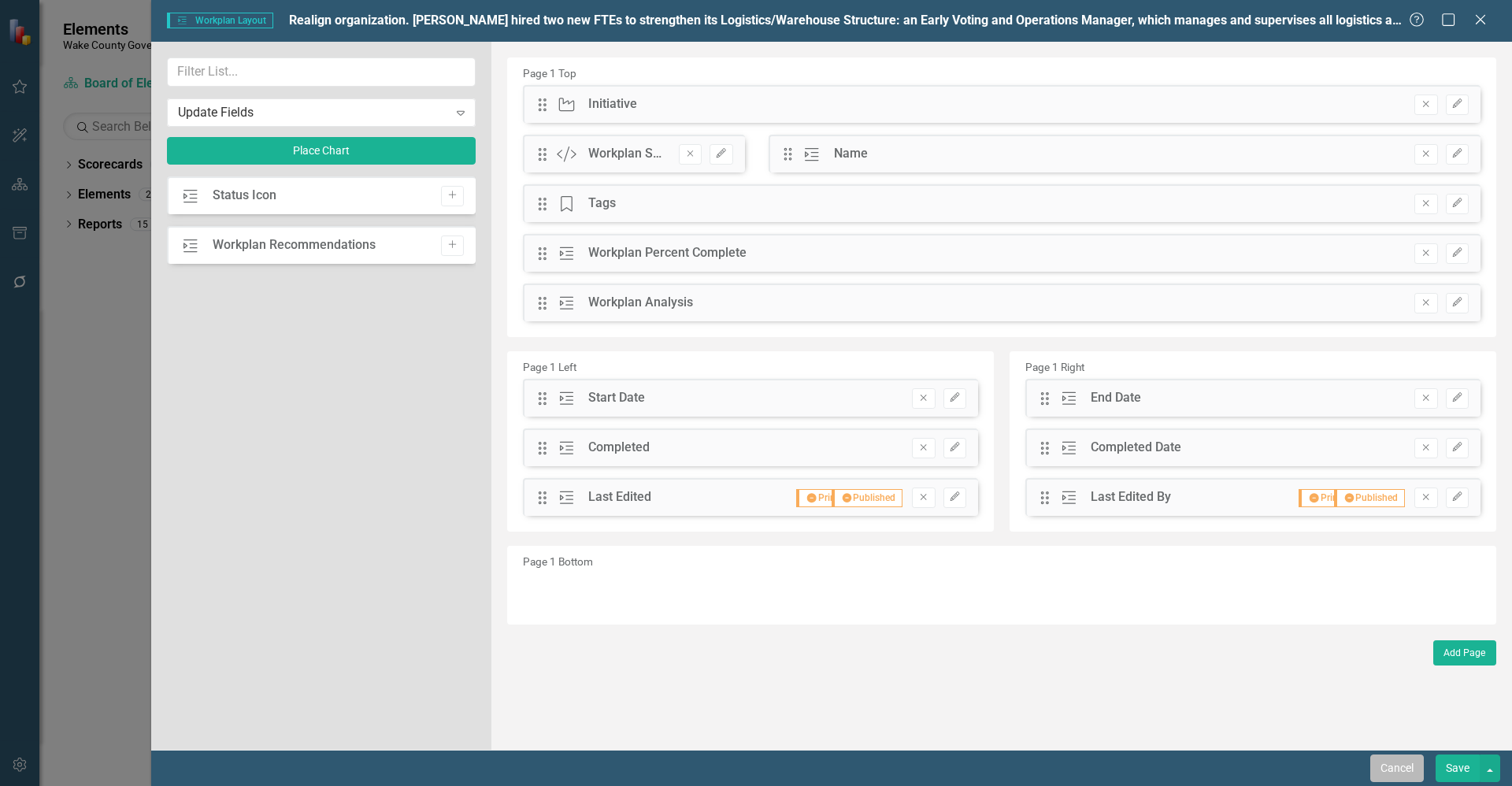
click at [1399, 767] on button "Cancel" at bounding box center [1397, 768] width 54 height 27
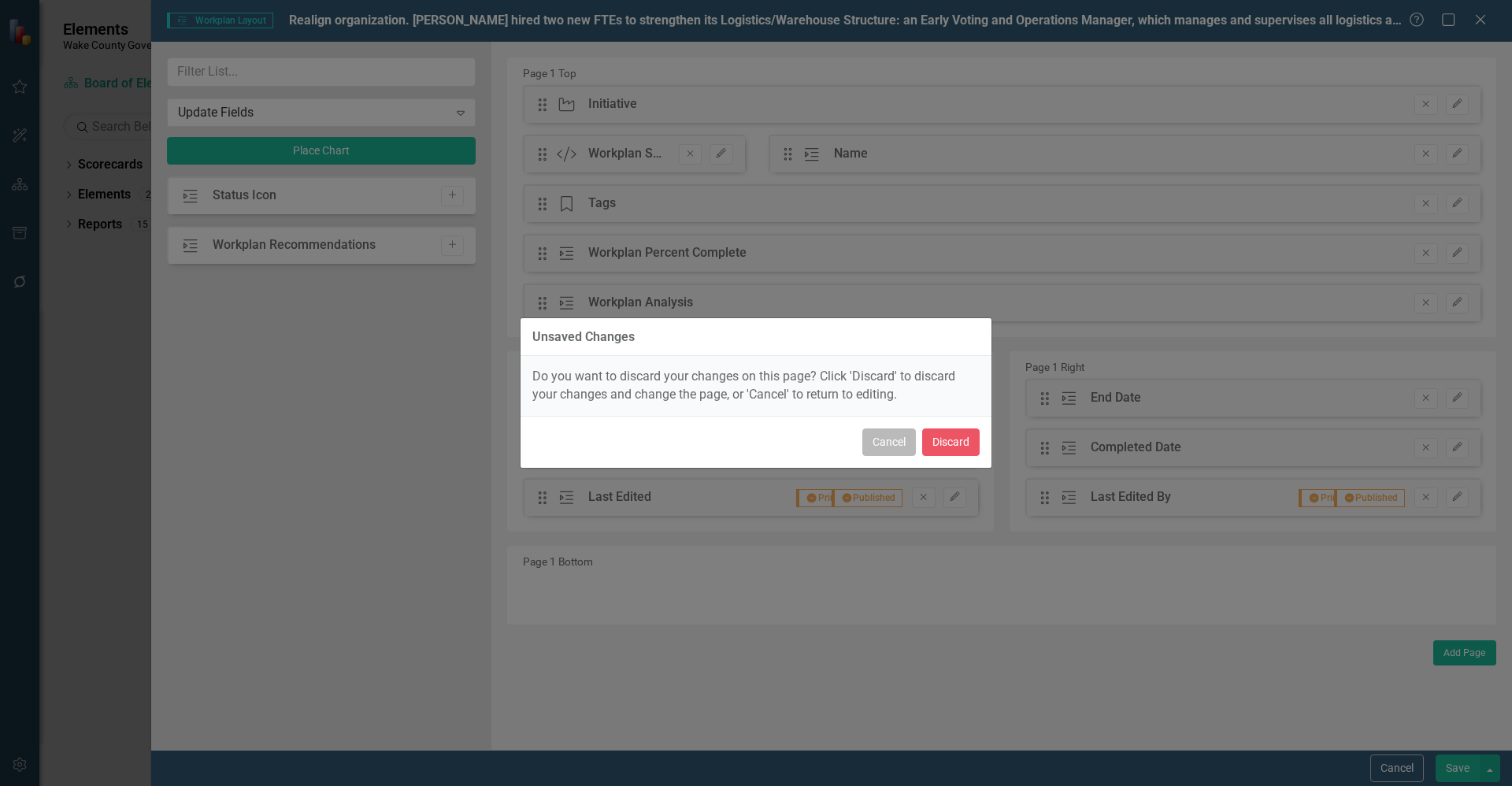
click at [897, 441] on button "Cancel" at bounding box center [889, 442] width 54 height 27
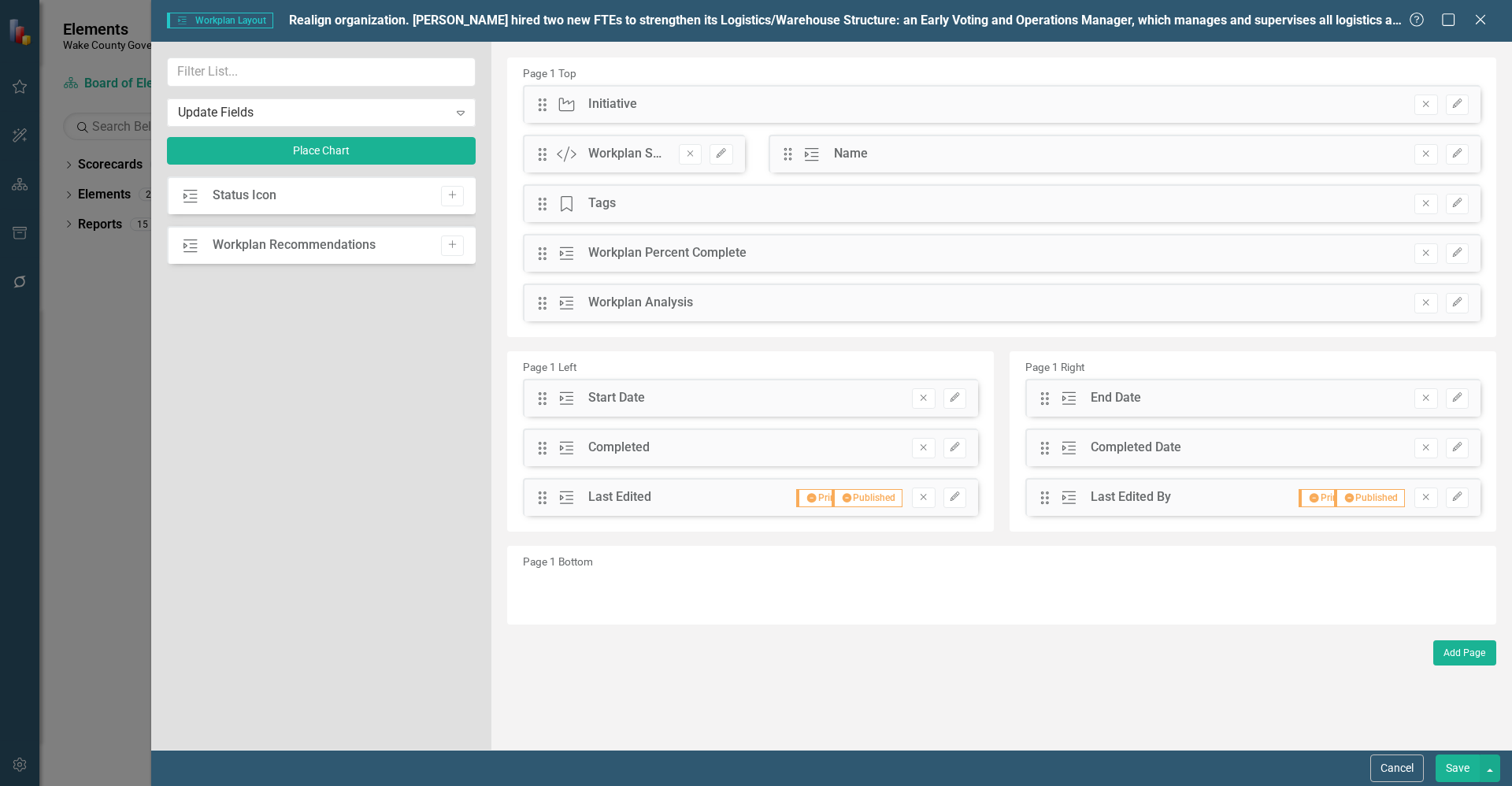
click at [1458, 769] on button "Save" at bounding box center [1458, 768] width 44 height 27
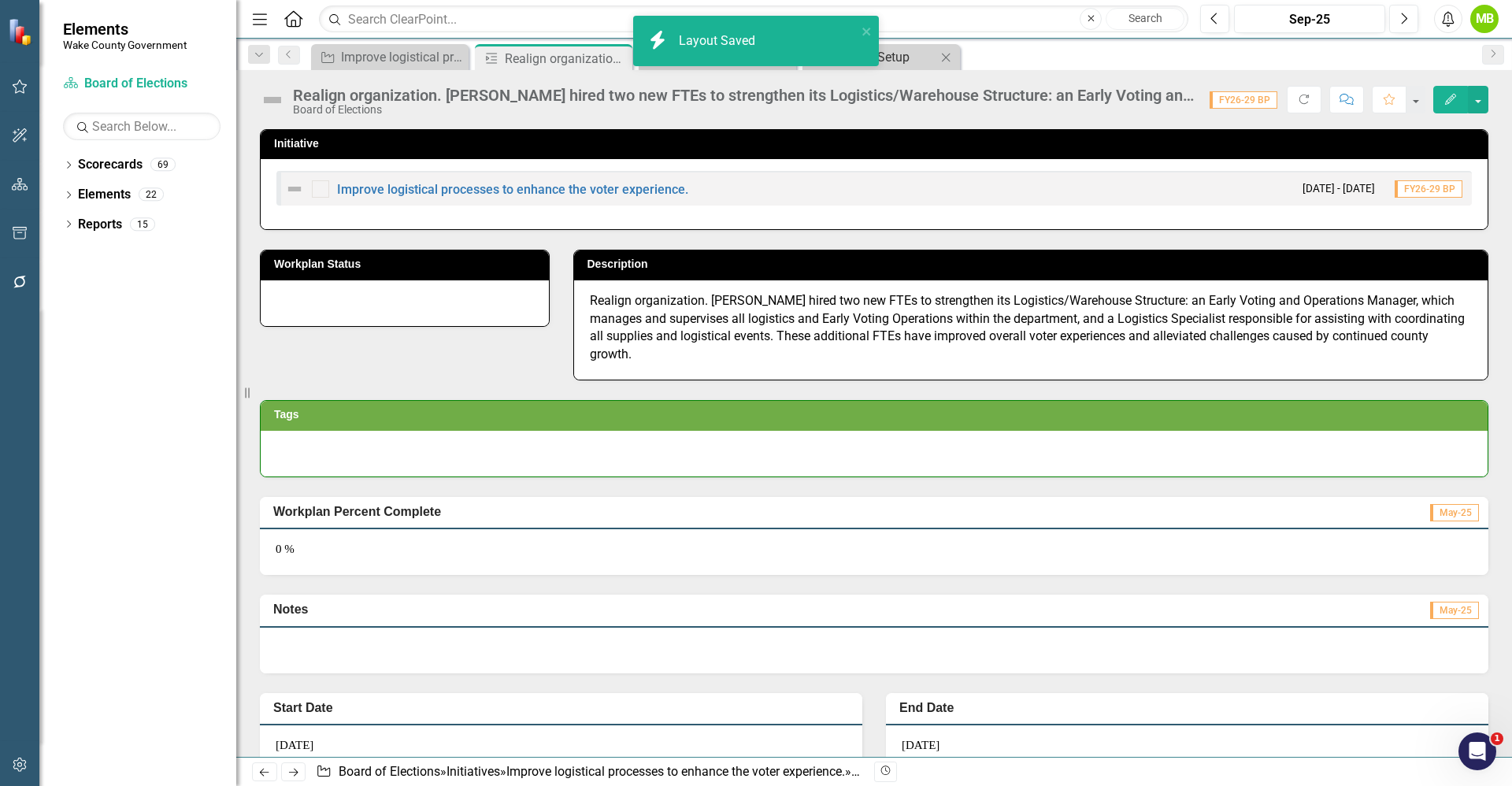
click at [912, 56] on div "System Setup" at bounding box center [884, 57] width 104 height 19
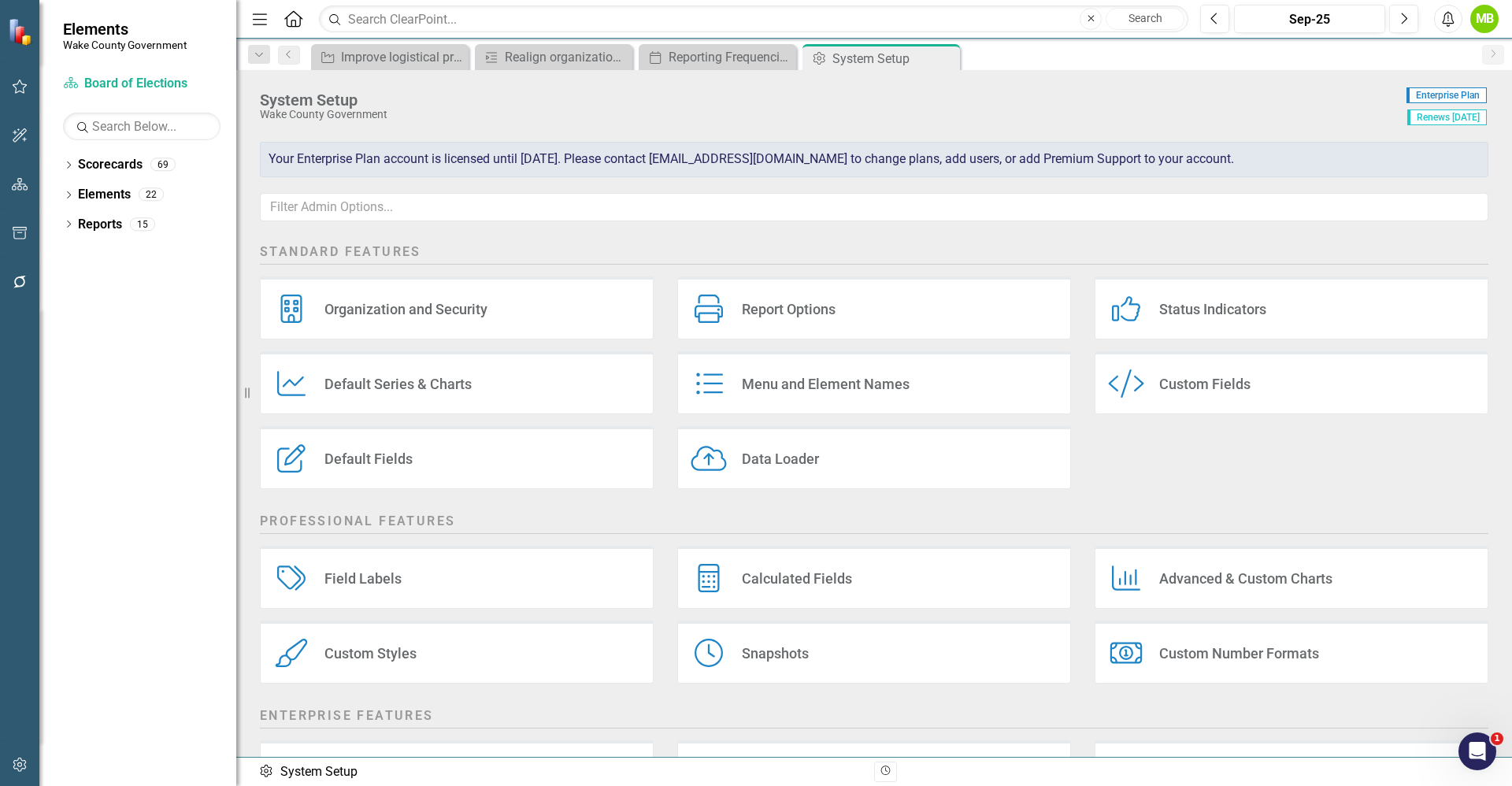
click at [491, 460] on div "Default Fields Default Fields" at bounding box center [456, 458] width 394 height 63
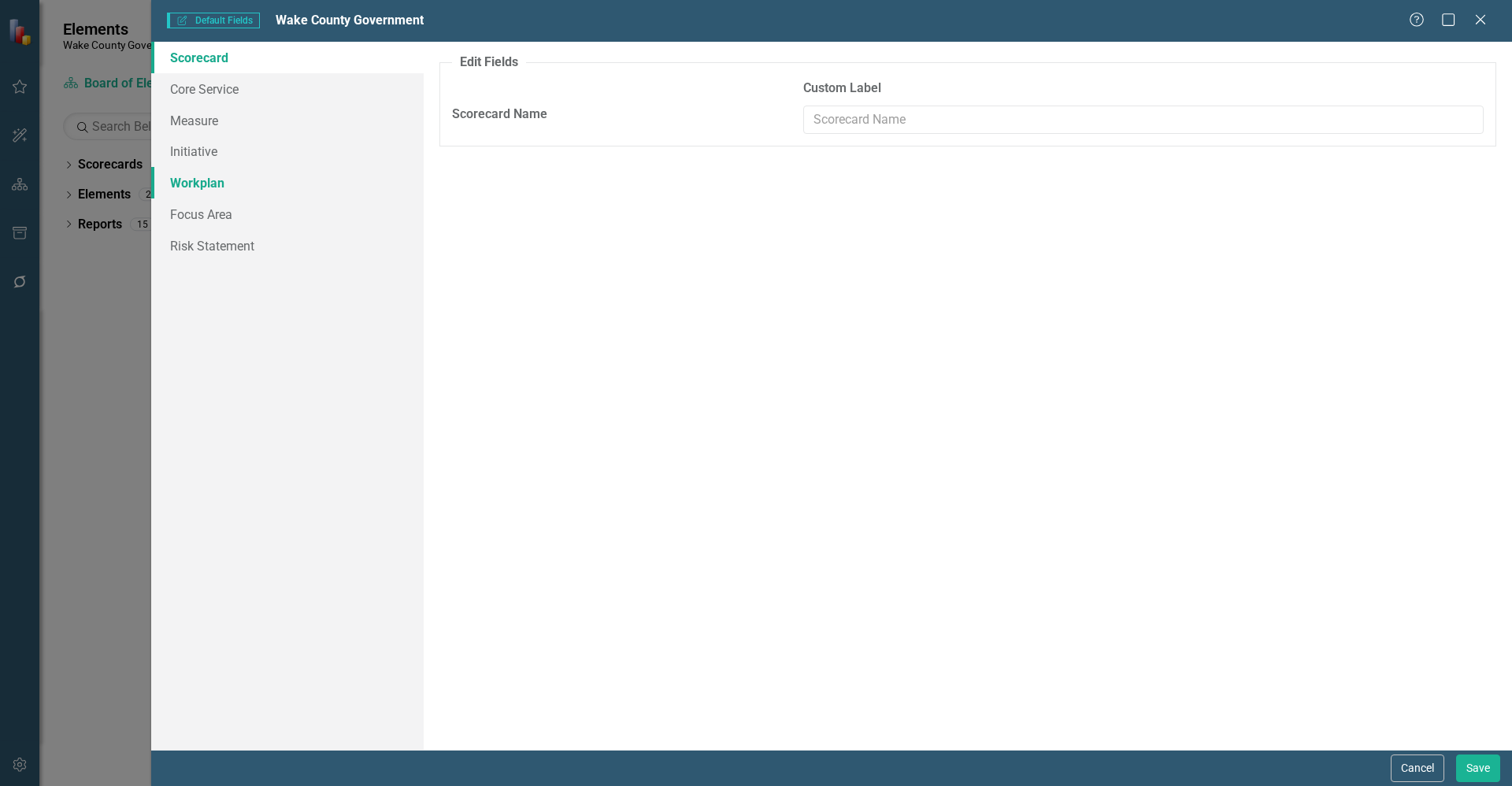
click at [246, 187] on link "Workplan" at bounding box center [287, 183] width 272 height 32
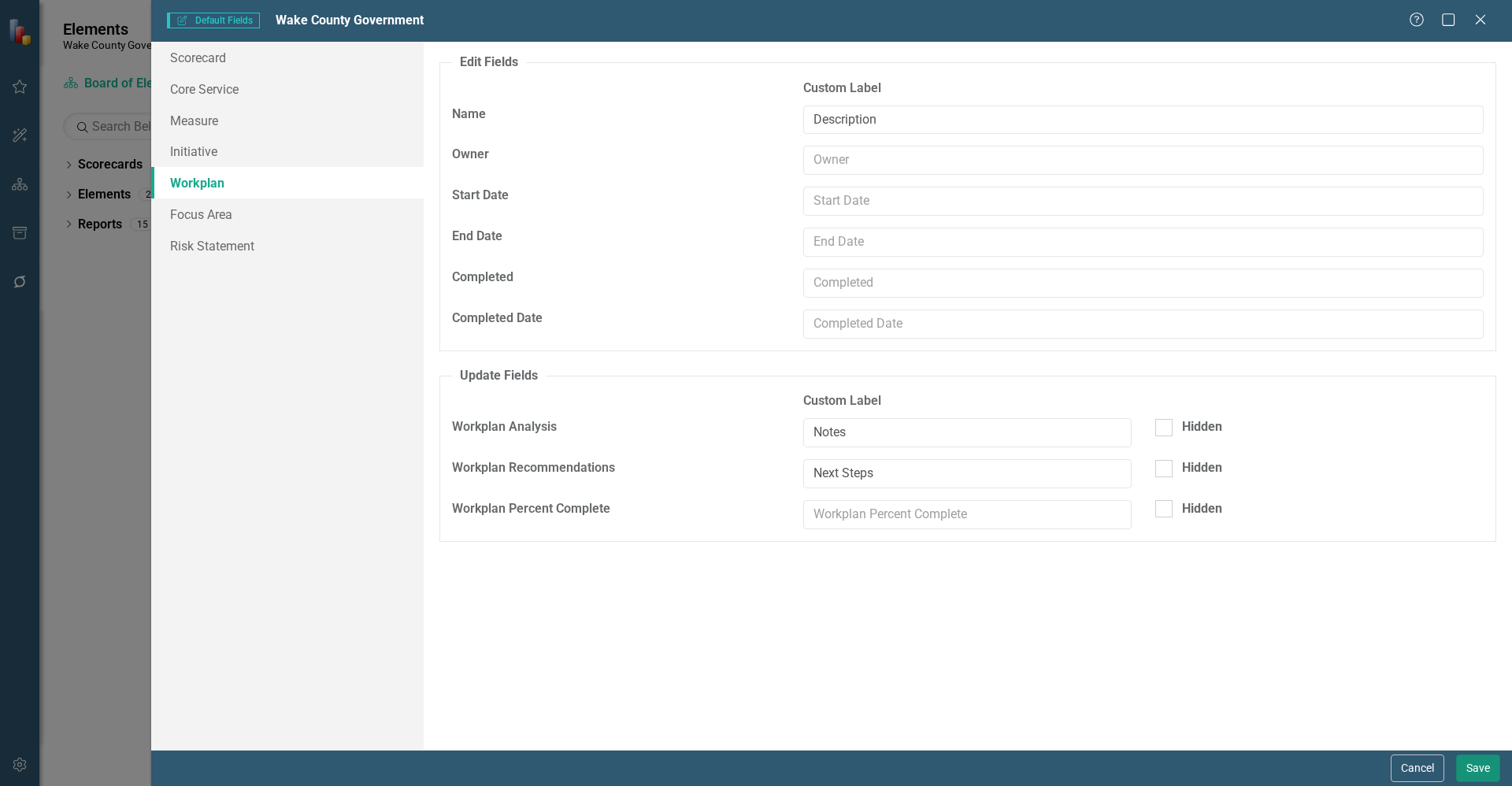
click at [1499, 765] on button "Save" at bounding box center [1479, 768] width 44 height 27
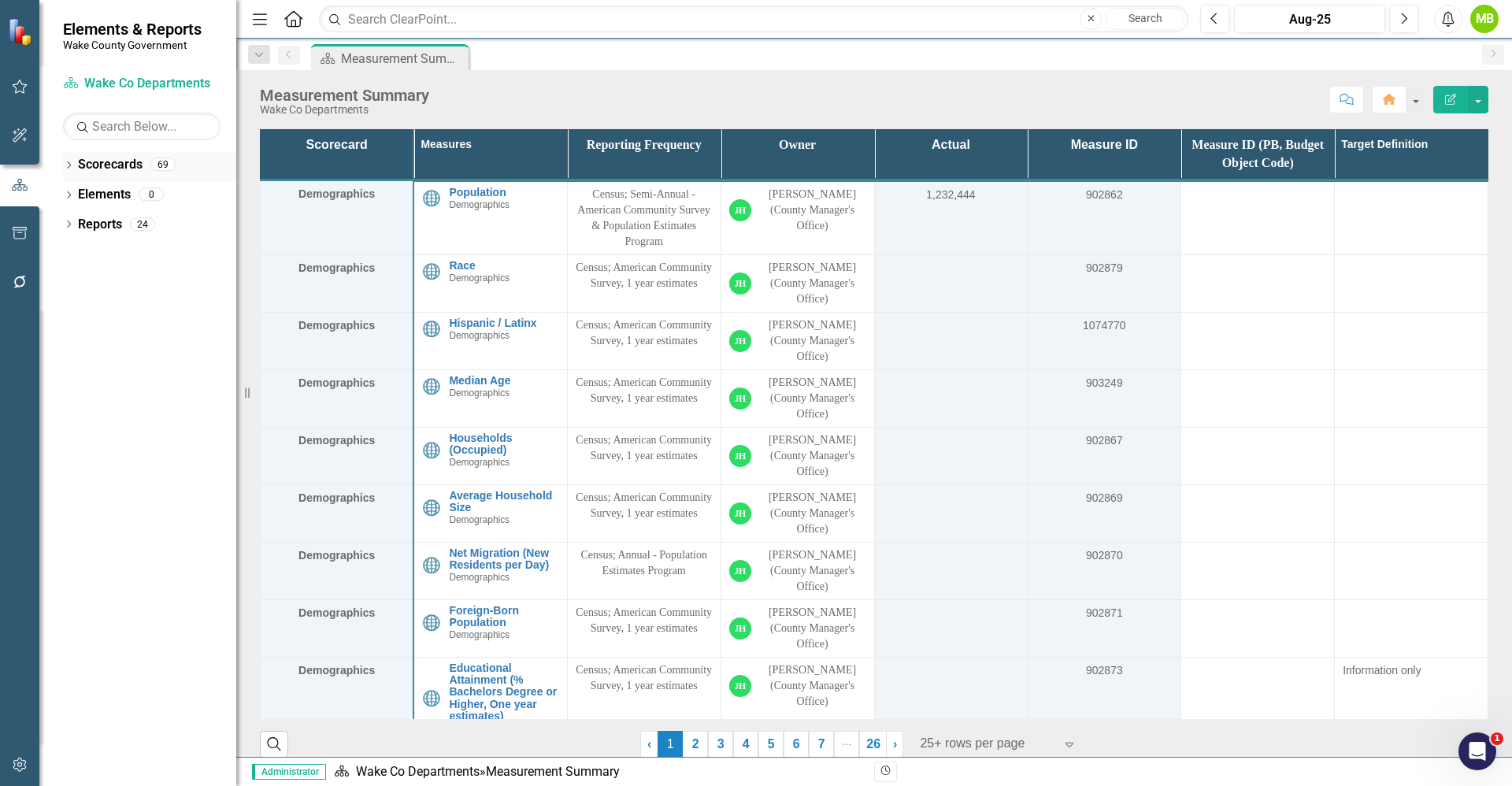
click at [65, 163] on icon "Dropdown" at bounding box center [69, 166] width 11 height 9
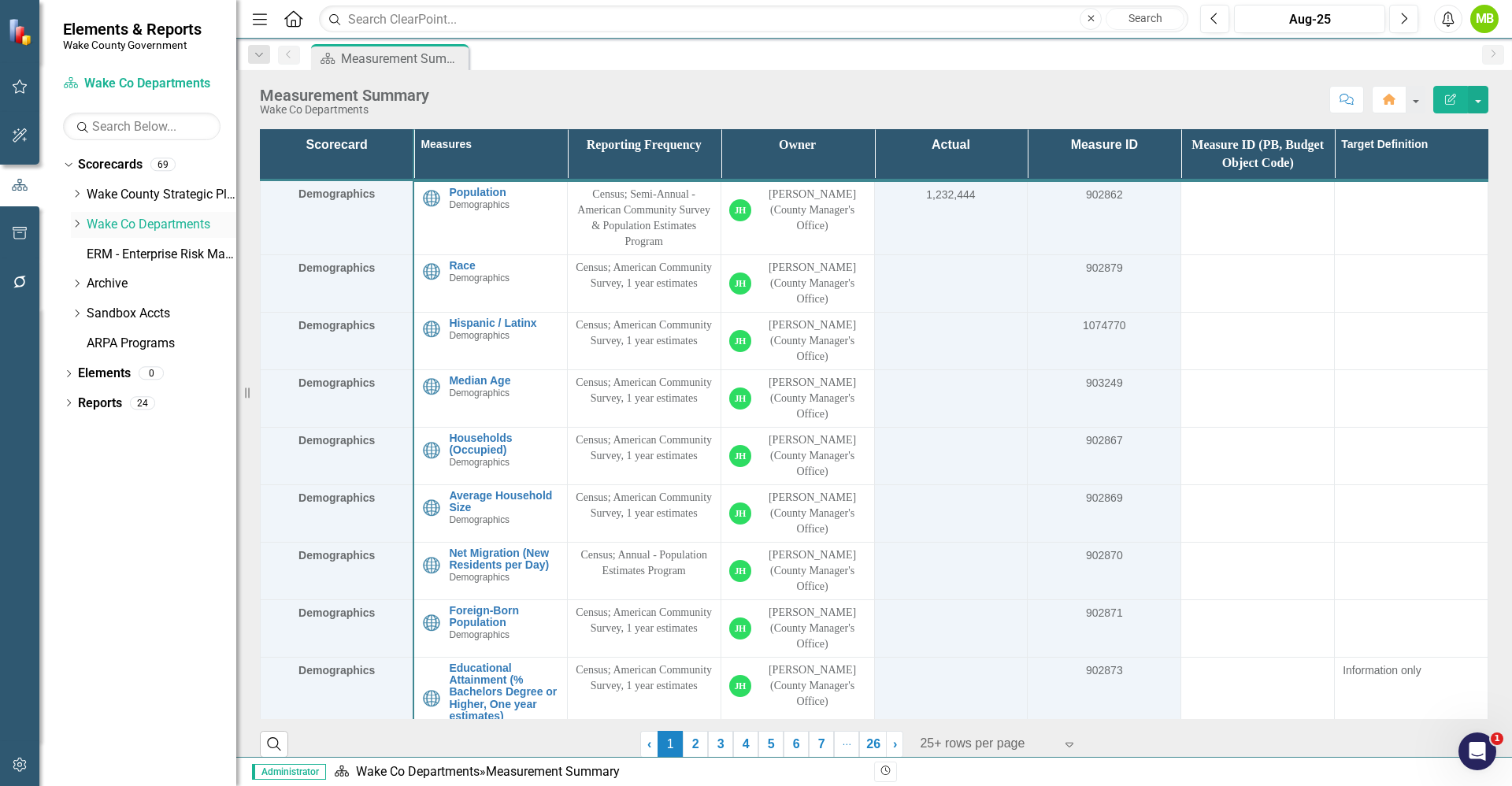
click at [77, 224] on icon "Dropdown" at bounding box center [76, 224] width 11 height 10
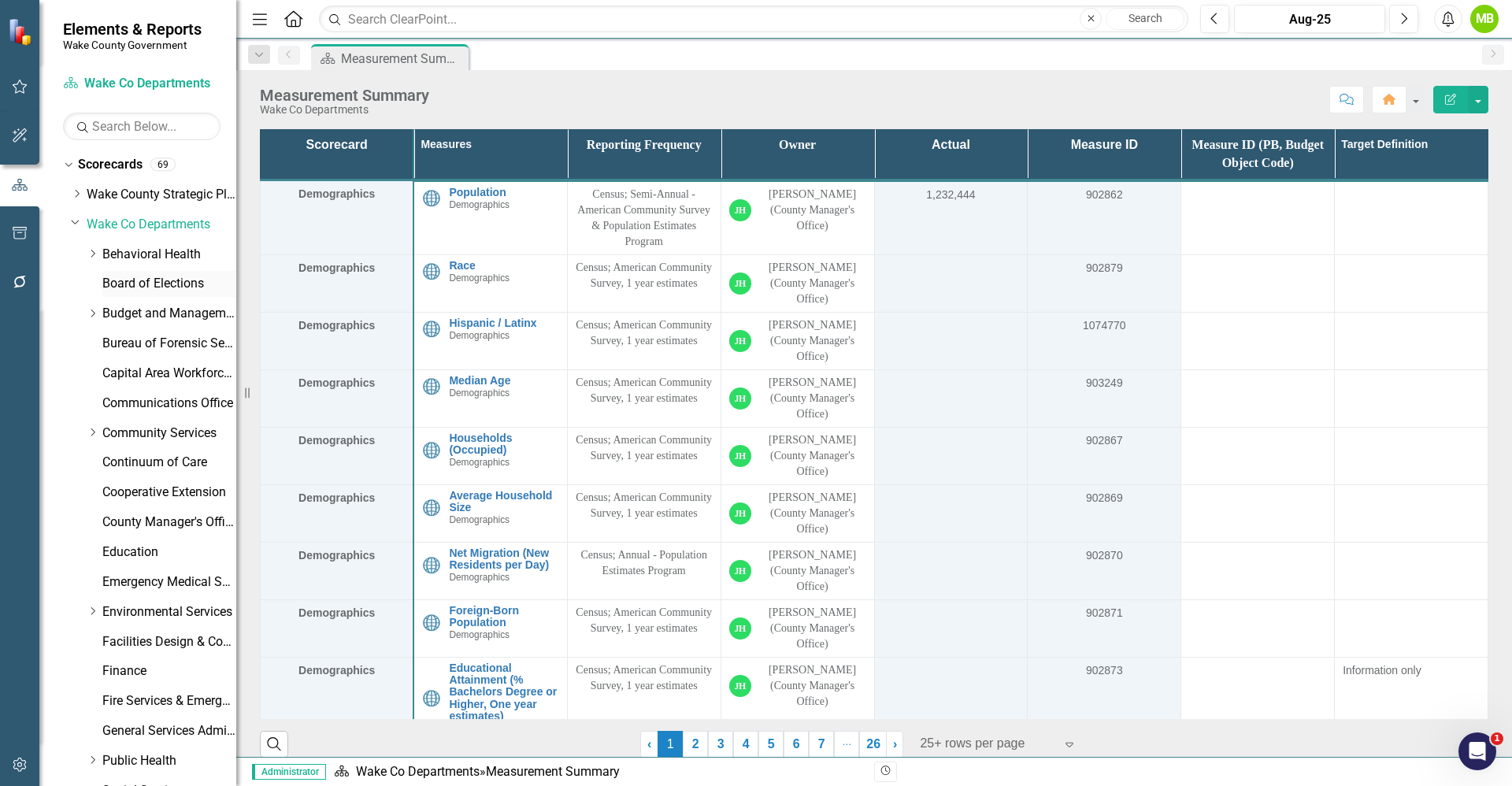
click at [136, 280] on link "Board of Elections" at bounding box center [169, 283] width 134 height 18
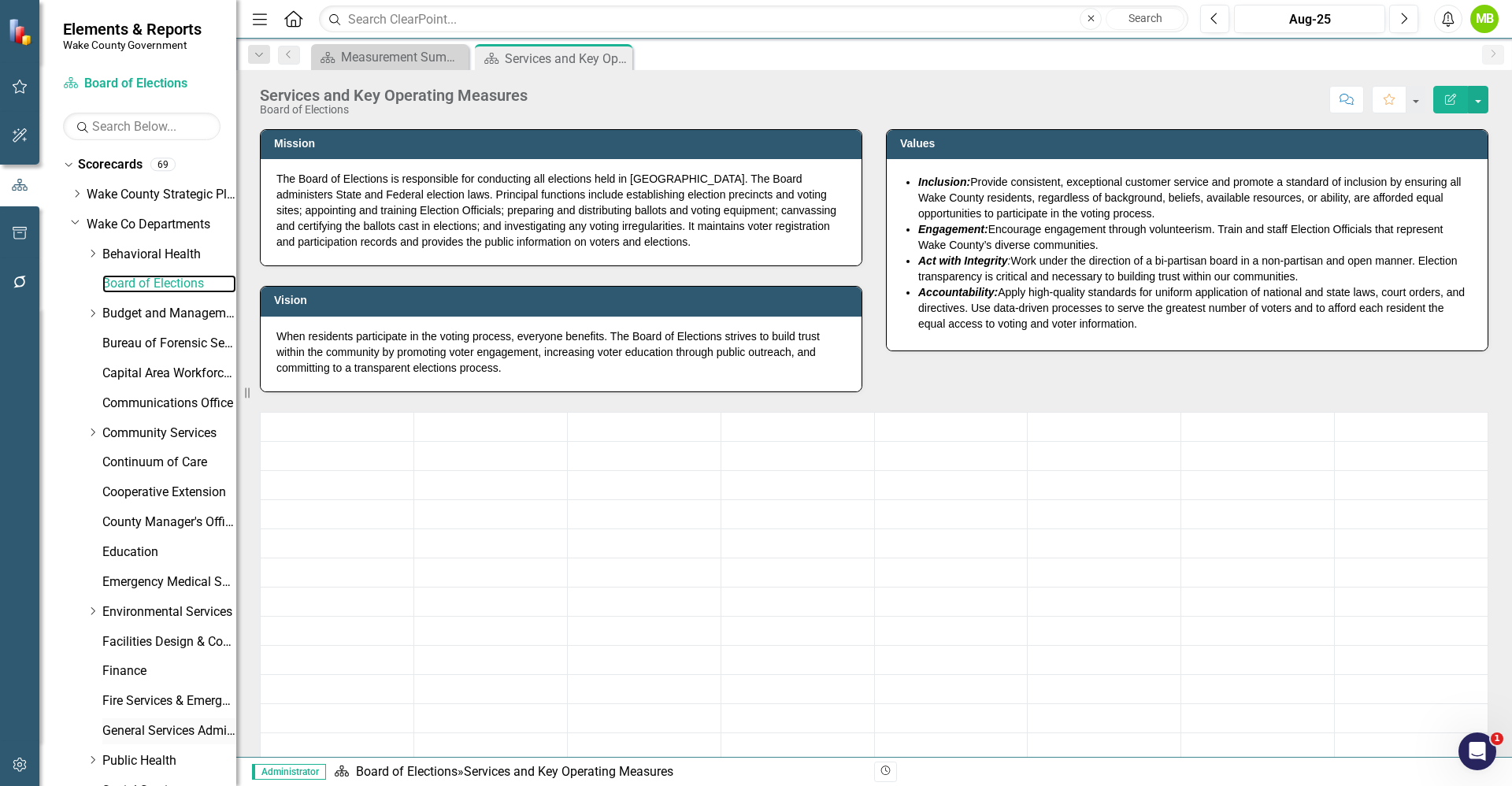
scroll to position [409, 0]
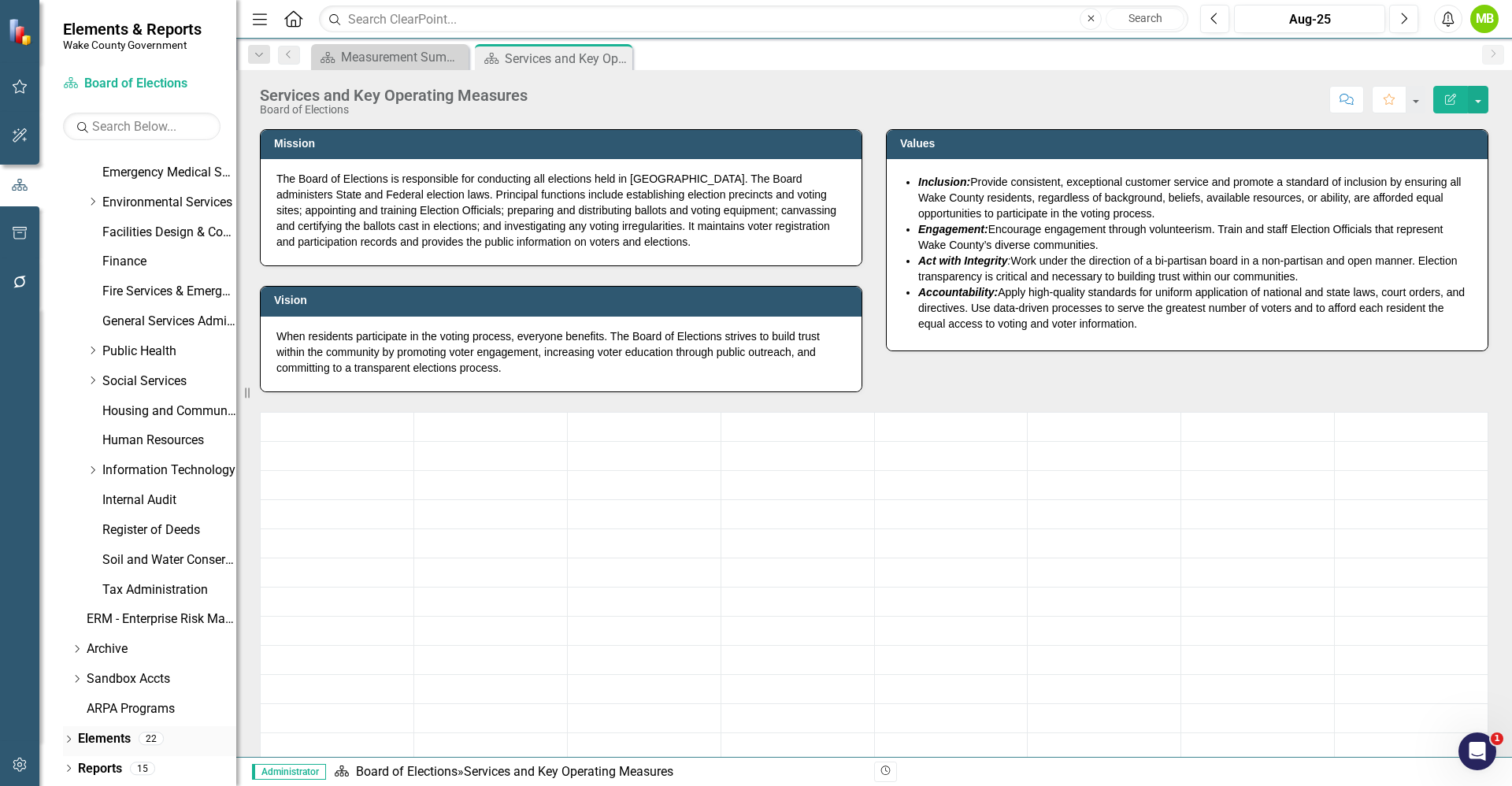
click at [114, 738] on link "Elements" at bounding box center [105, 738] width 53 height 18
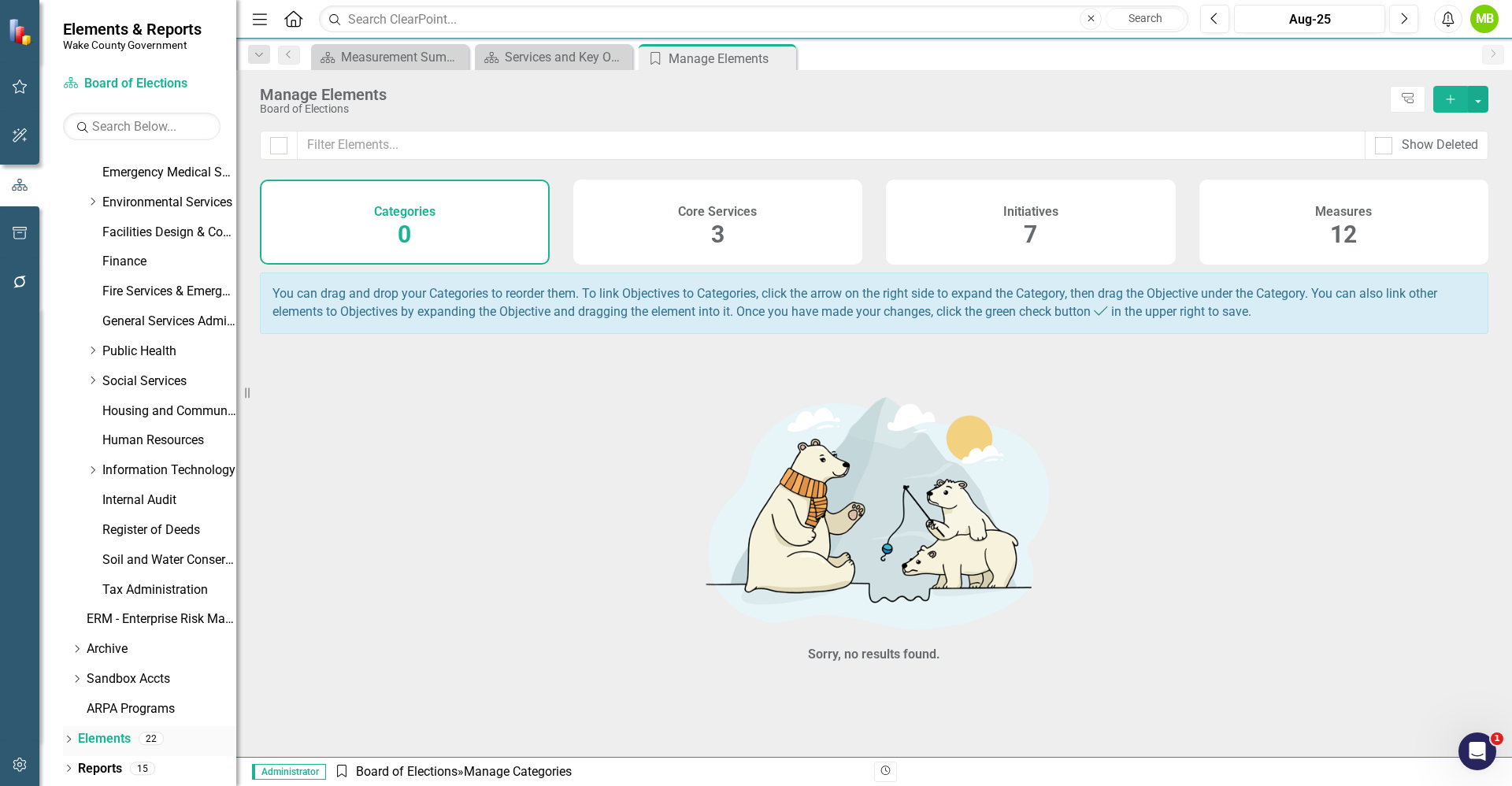
click at [72, 739] on icon "Dropdown" at bounding box center [69, 740] width 11 height 9
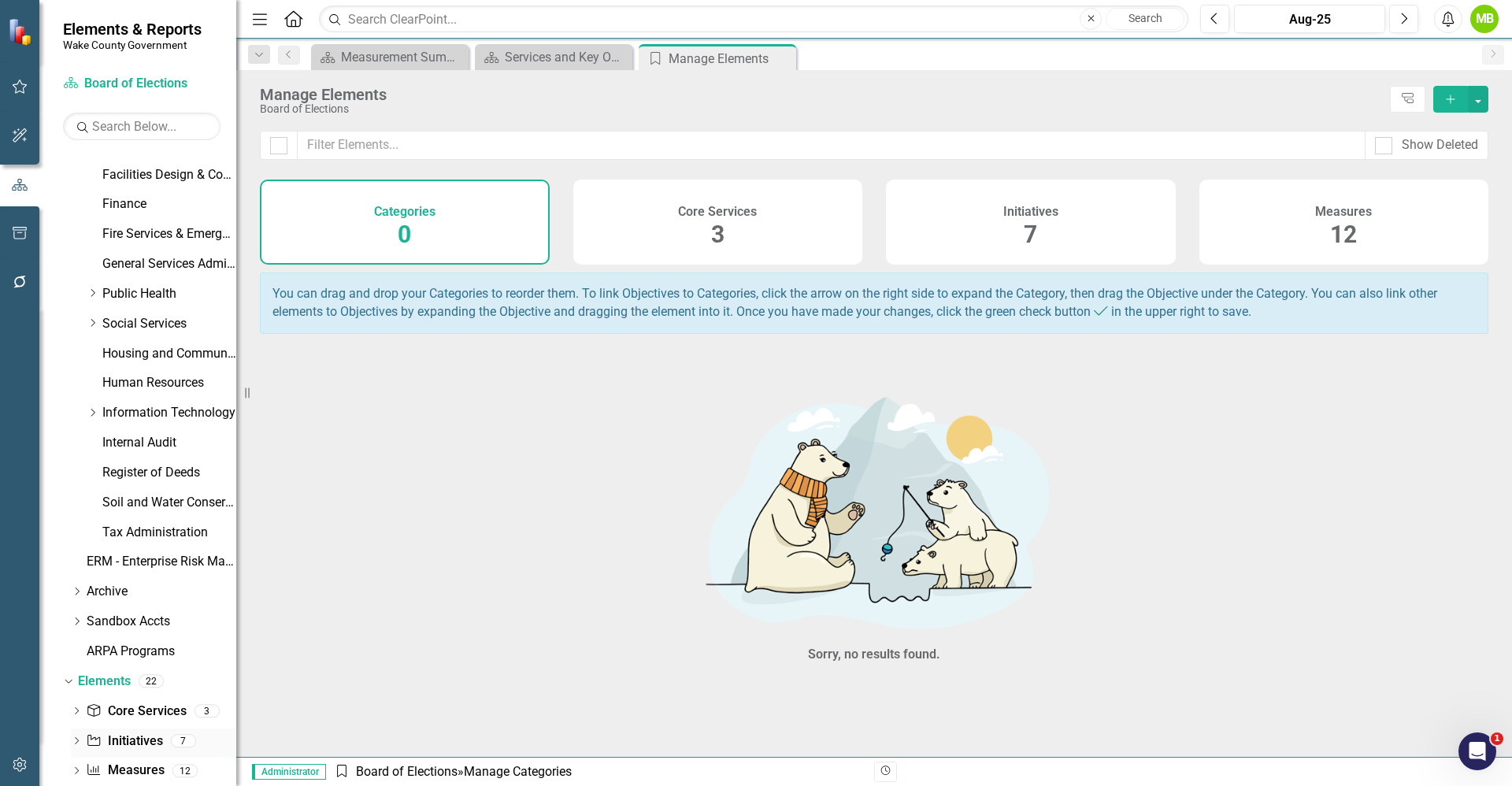
scroll to position [498, 0]
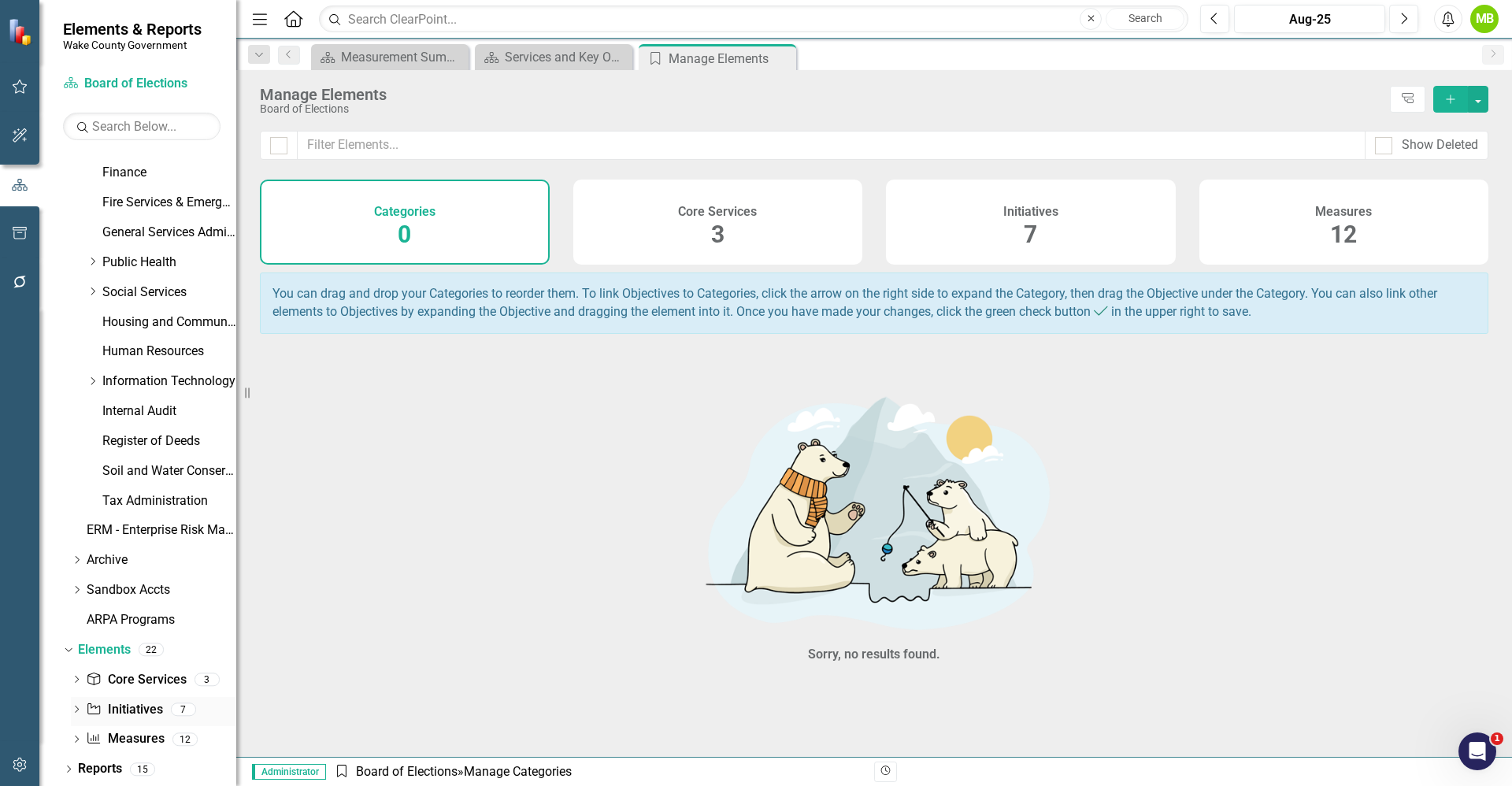
click at [130, 714] on link "Initiative Initiatives" at bounding box center [123, 709] width 77 height 18
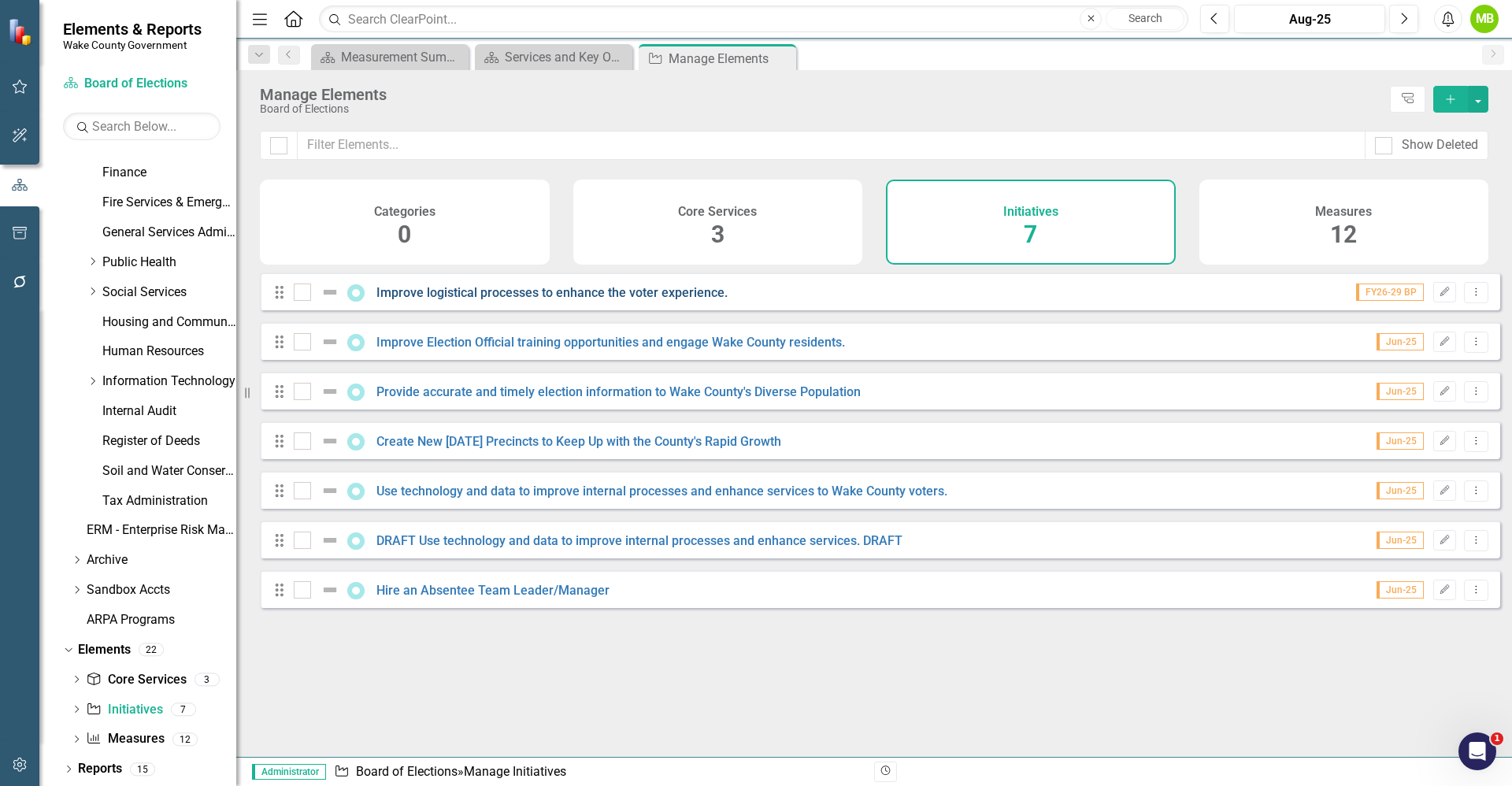
click at [585, 300] on link "Improve logistical processes to enhance the voter experience." at bounding box center [552, 292] width 351 height 15
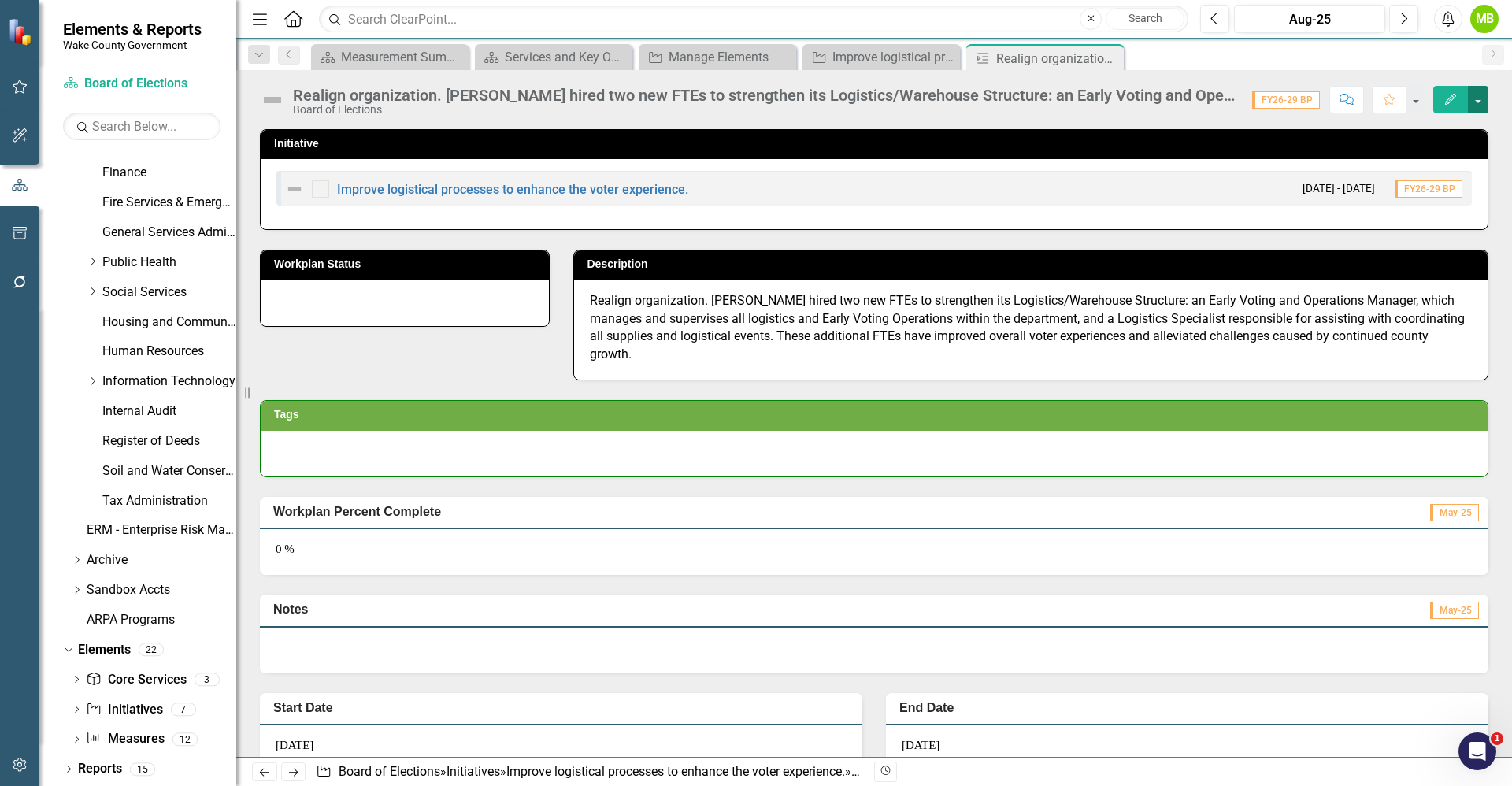
click at [1481, 103] on button "button" at bounding box center [1478, 99] width 20 height 27
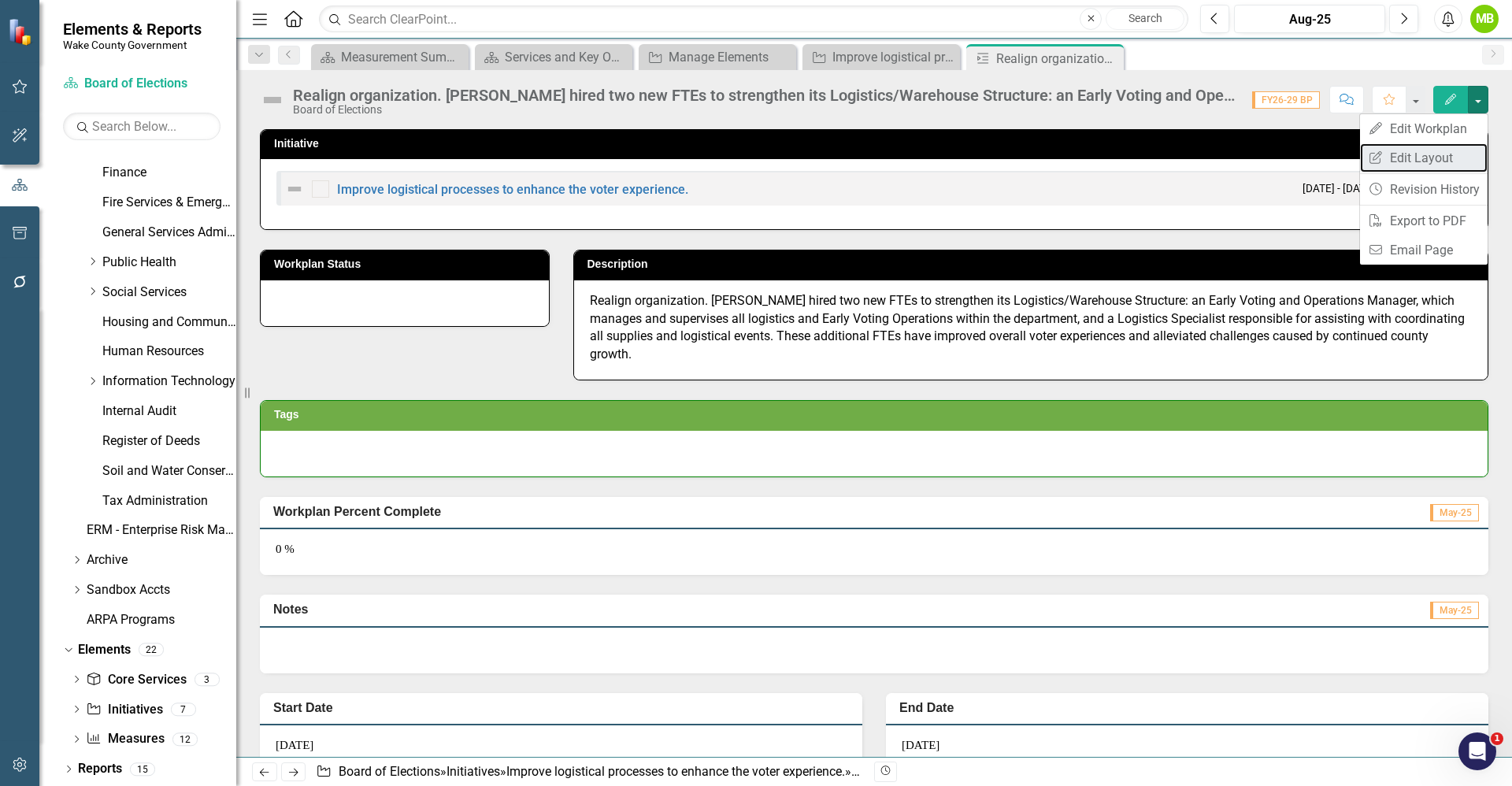
click at [1447, 149] on link "Edit Report Edit Layout" at bounding box center [1424, 158] width 128 height 29
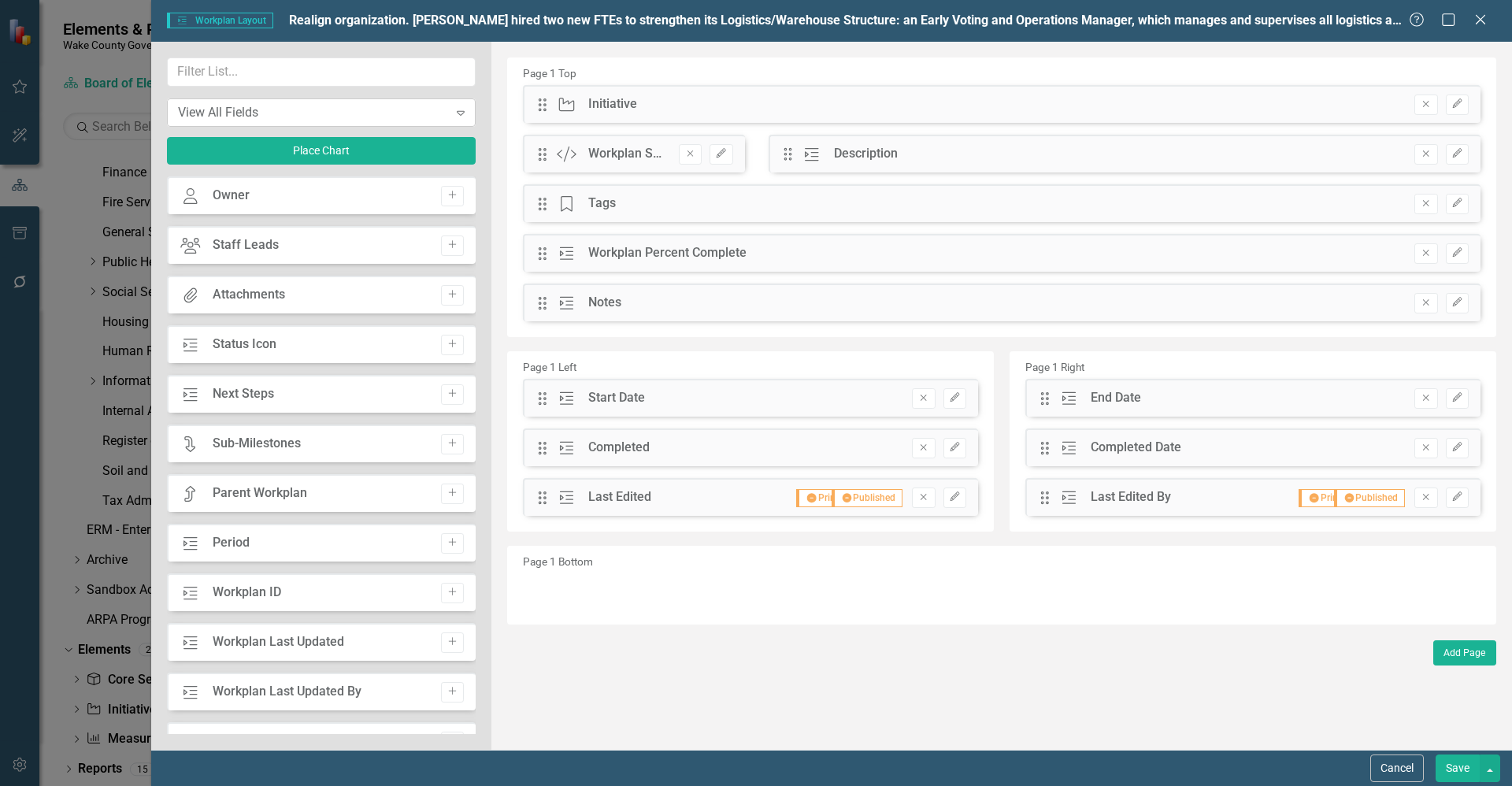
click at [291, 121] on div "View All Fields Expand" at bounding box center [321, 113] width 309 height 28
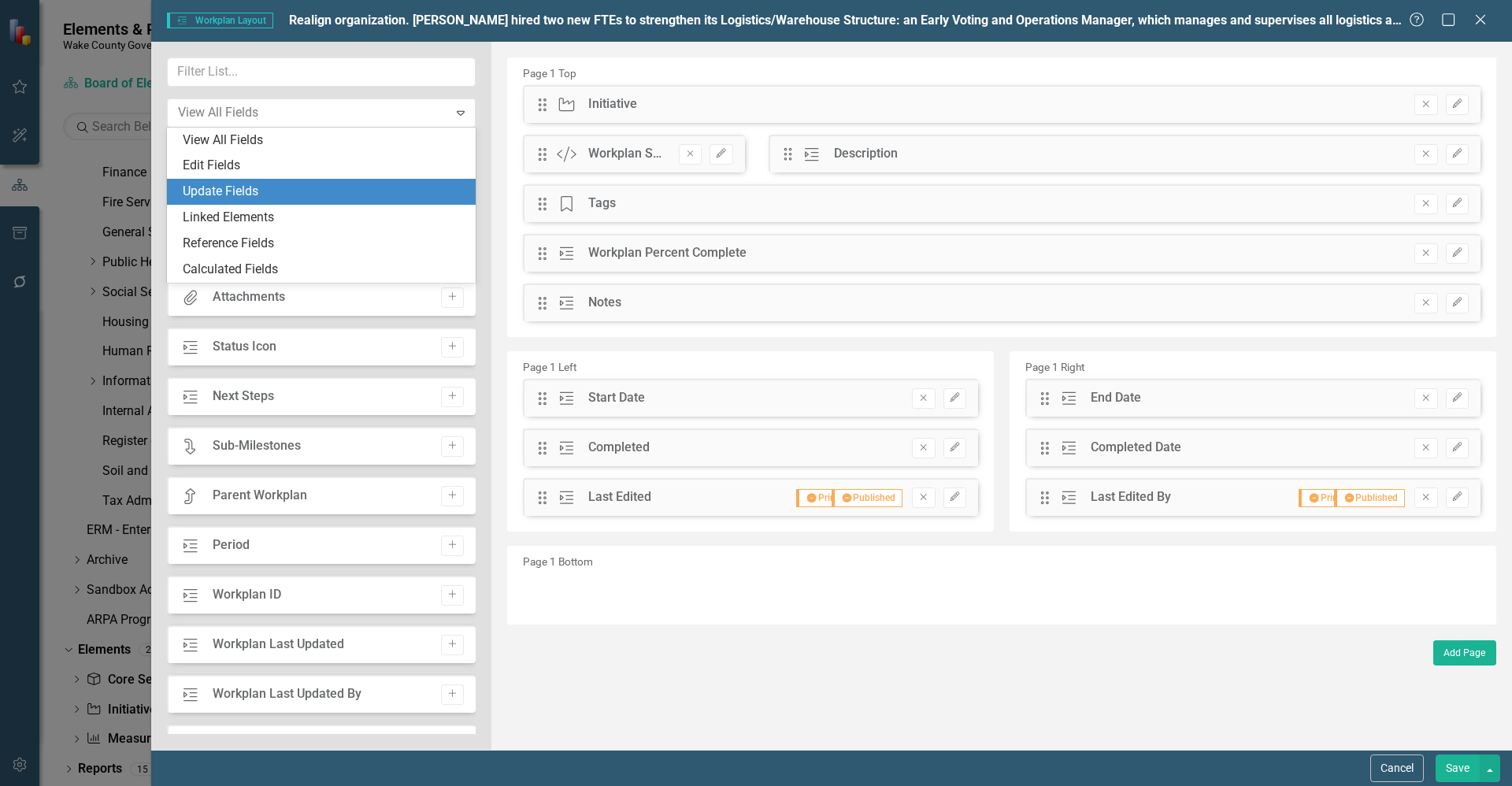
click at [286, 185] on div "Update Fields" at bounding box center [325, 192] width 284 height 18
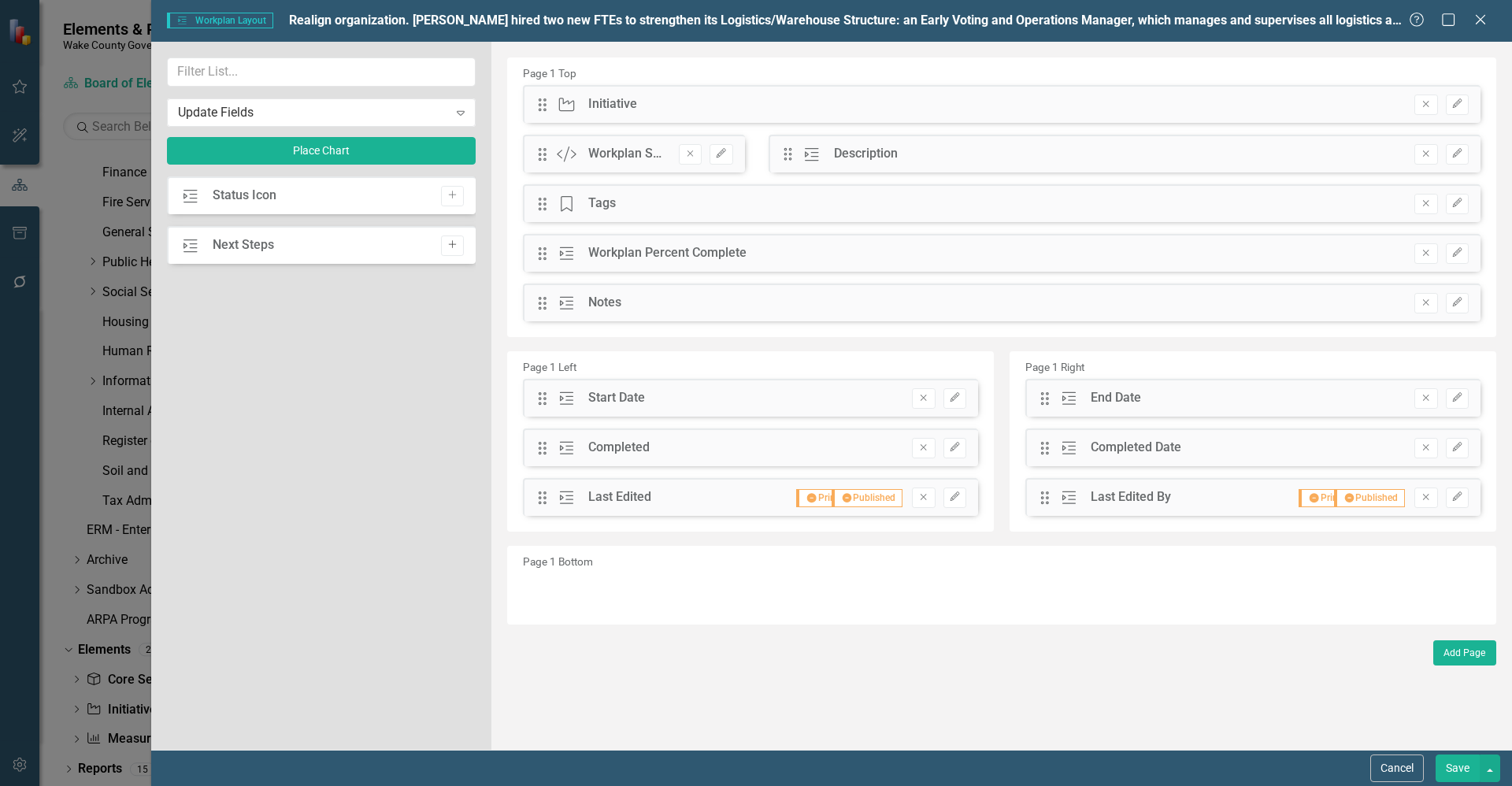
click at [449, 246] on icon "Add" at bounding box center [452, 245] width 11 height 10
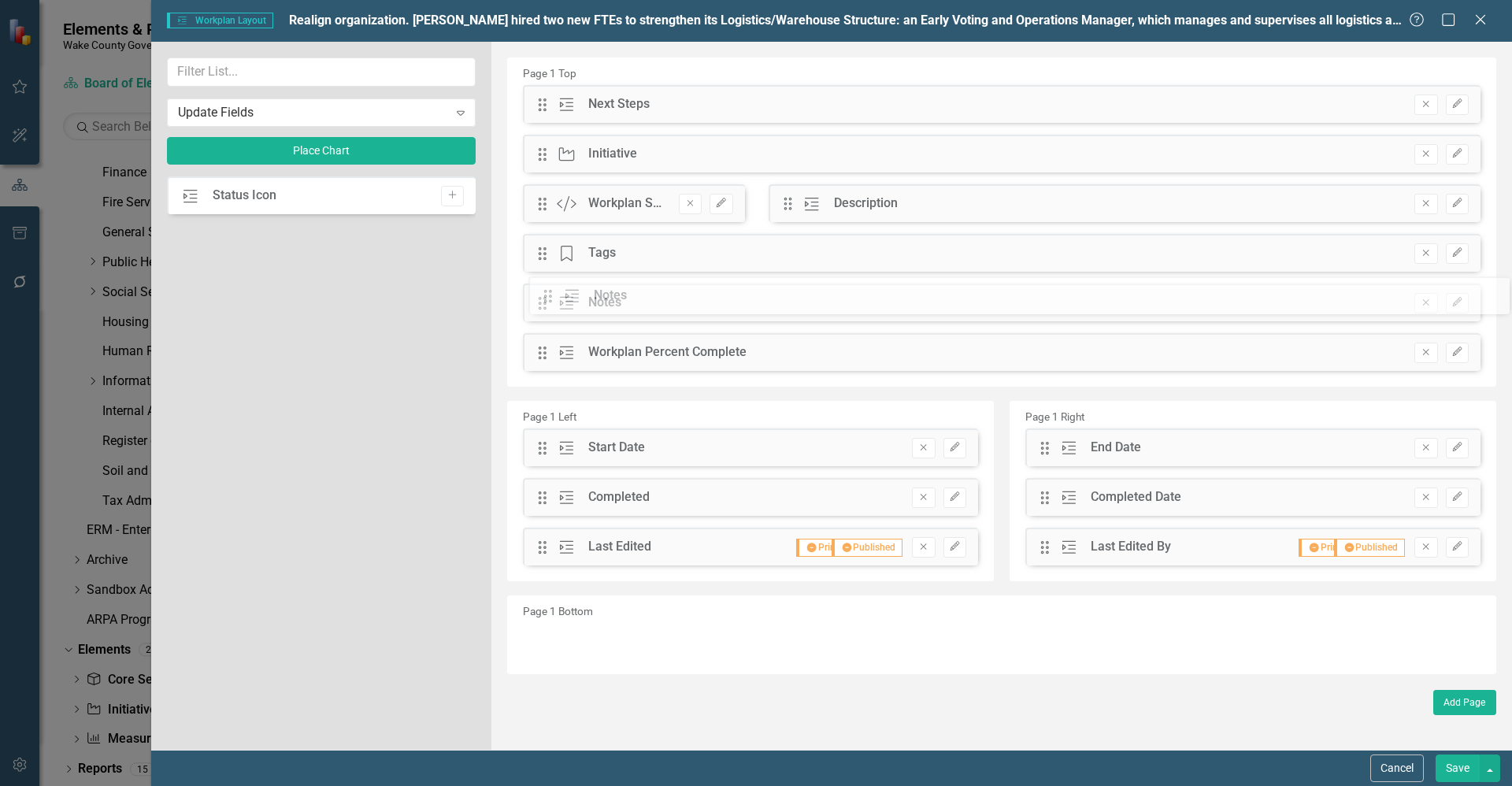
drag, startPoint x: 543, startPoint y: 357, endPoint x: 561, endPoint y: 301, distance: 58.8
click at [561, 301] on div "The fields (or pods) that are available for you to include on the detail page a…" at bounding box center [1001, 395] width 1021 height 708
drag, startPoint x: 536, startPoint y: 108, endPoint x: 533, endPoint y: 311, distance: 203.0
click at [1423, 354] on icon "Remove" at bounding box center [1426, 351] width 11 height 10
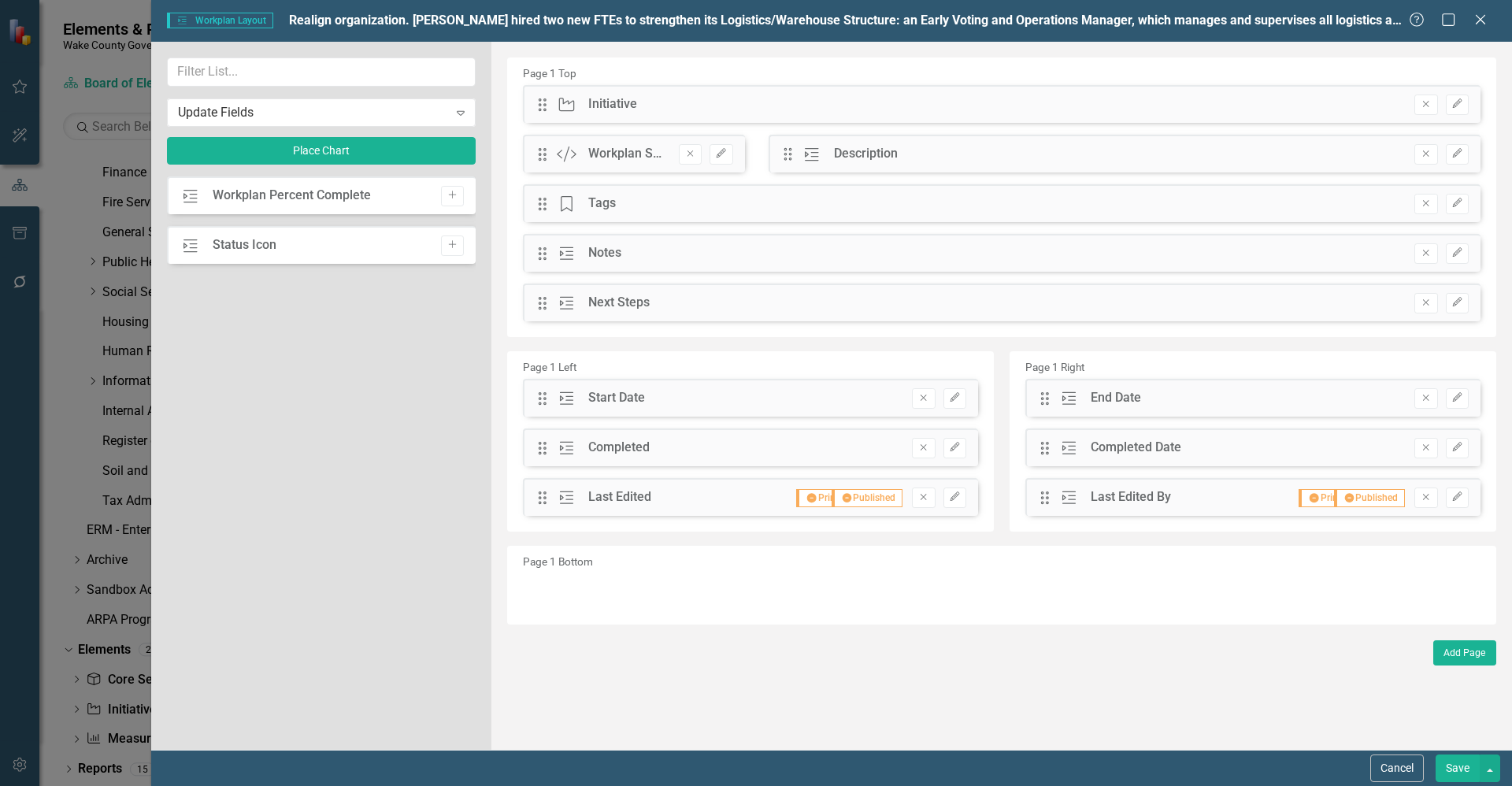
drag, startPoint x: 1449, startPoint y: 763, endPoint x: 1457, endPoint y: 764, distance: 8.1
click at [1449, 763] on button "Save" at bounding box center [1458, 768] width 44 height 27
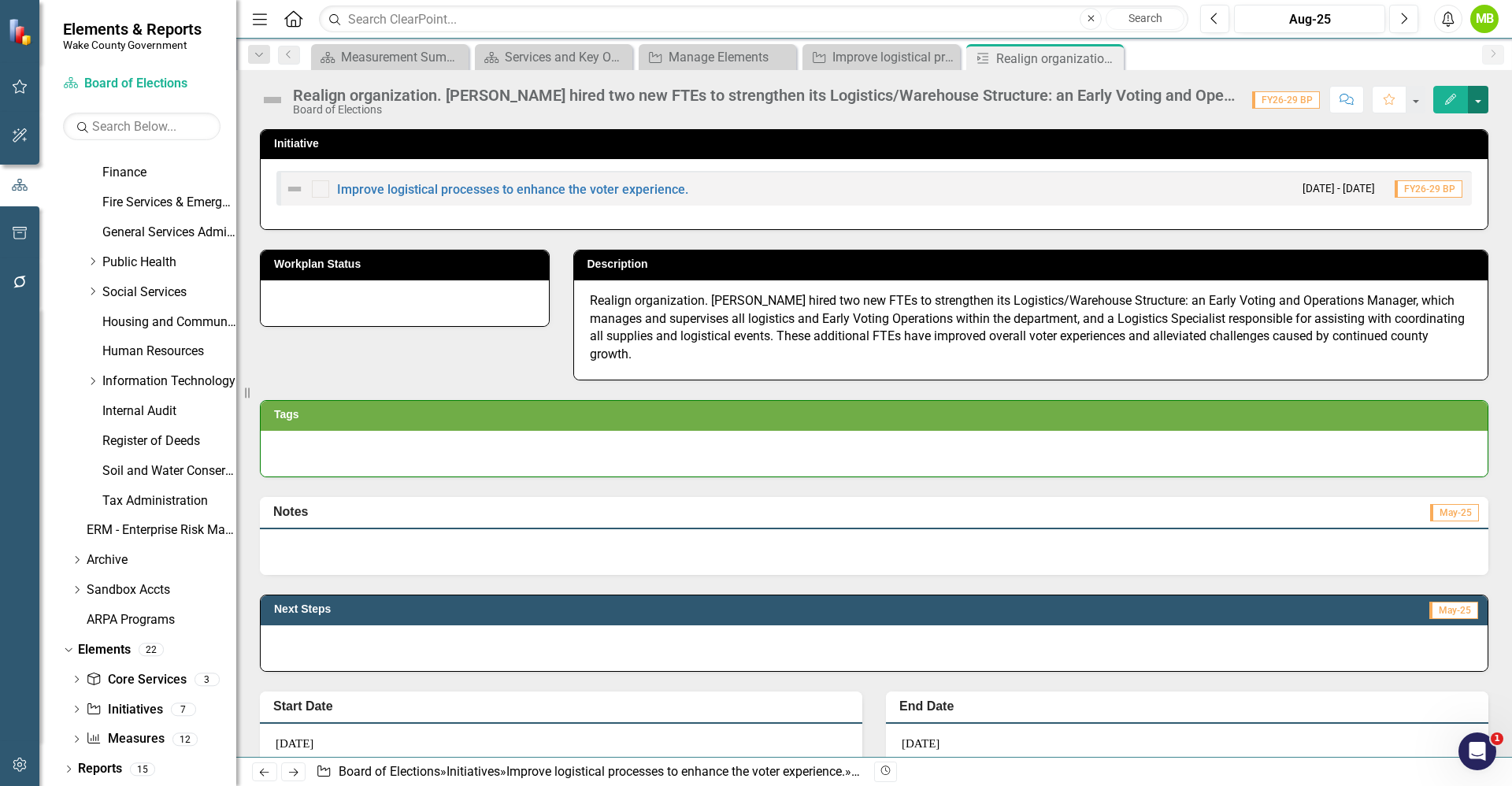
click at [1477, 101] on button "button" at bounding box center [1478, 99] width 20 height 27
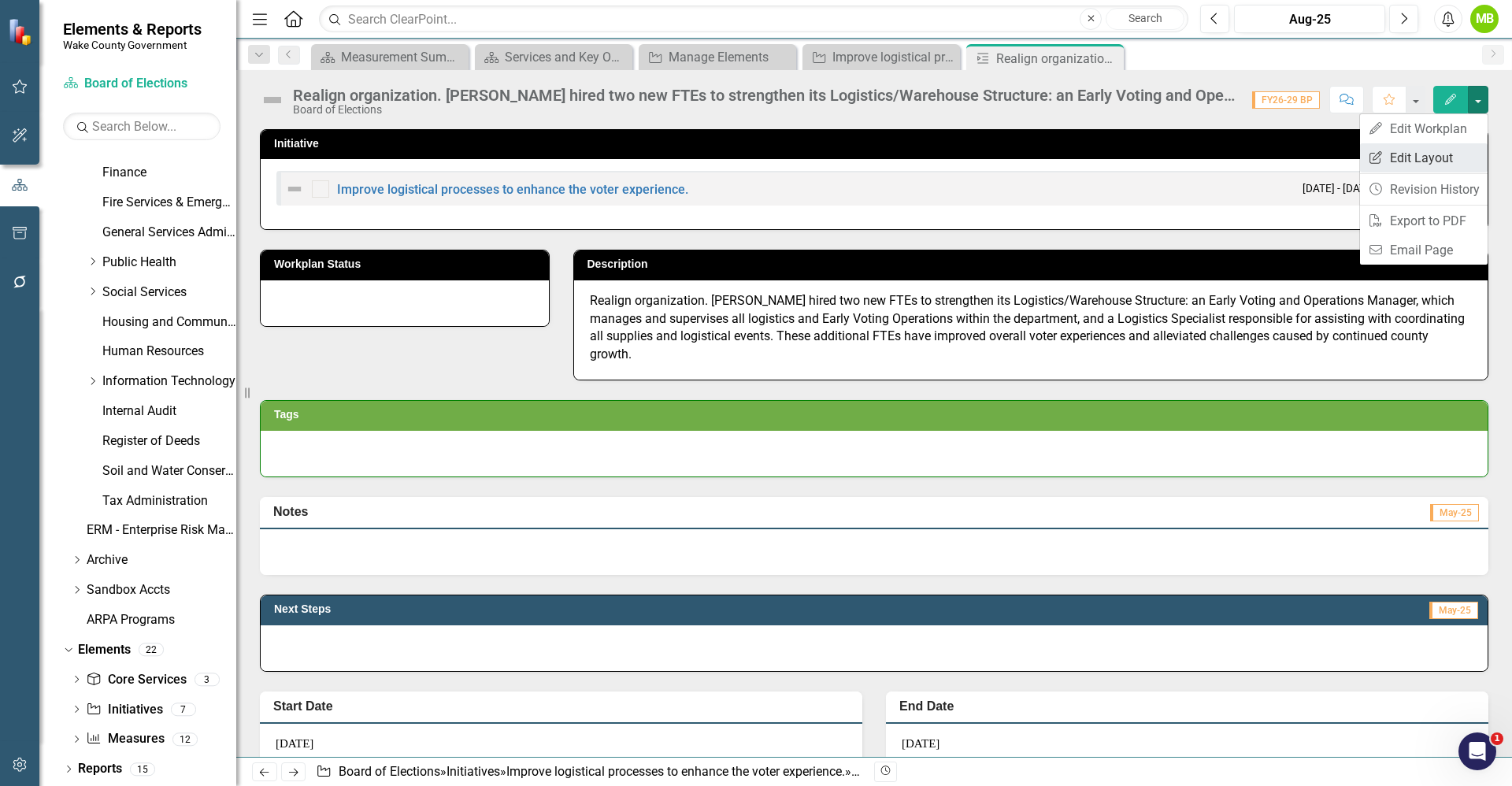
click at [1432, 153] on link "Edit Report Edit Layout" at bounding box center [1424, 158] width 128 height 29
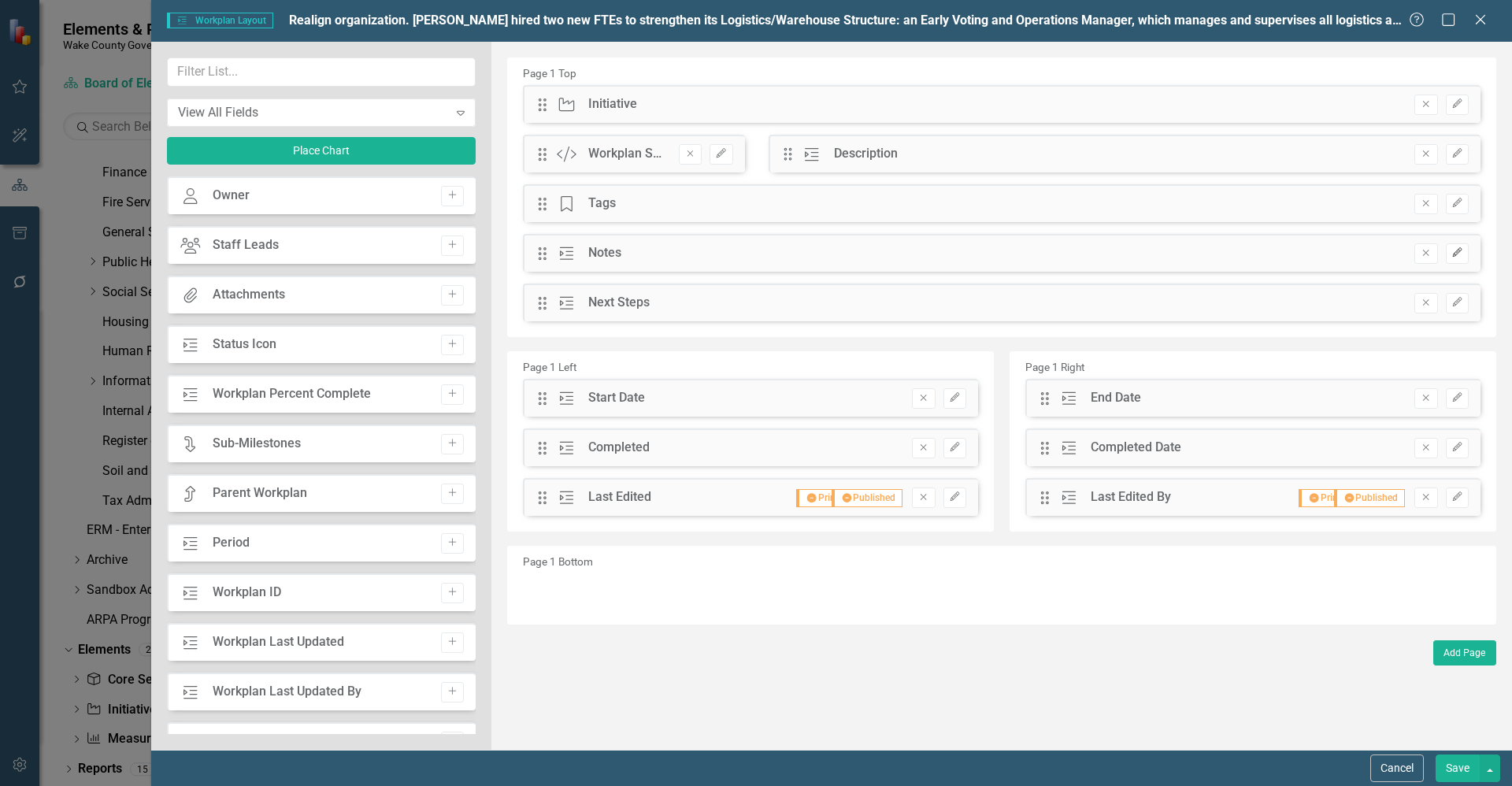
click at [1460, 254] on icon "Edit" at bounding box center [1457, 253] width 11 height 10
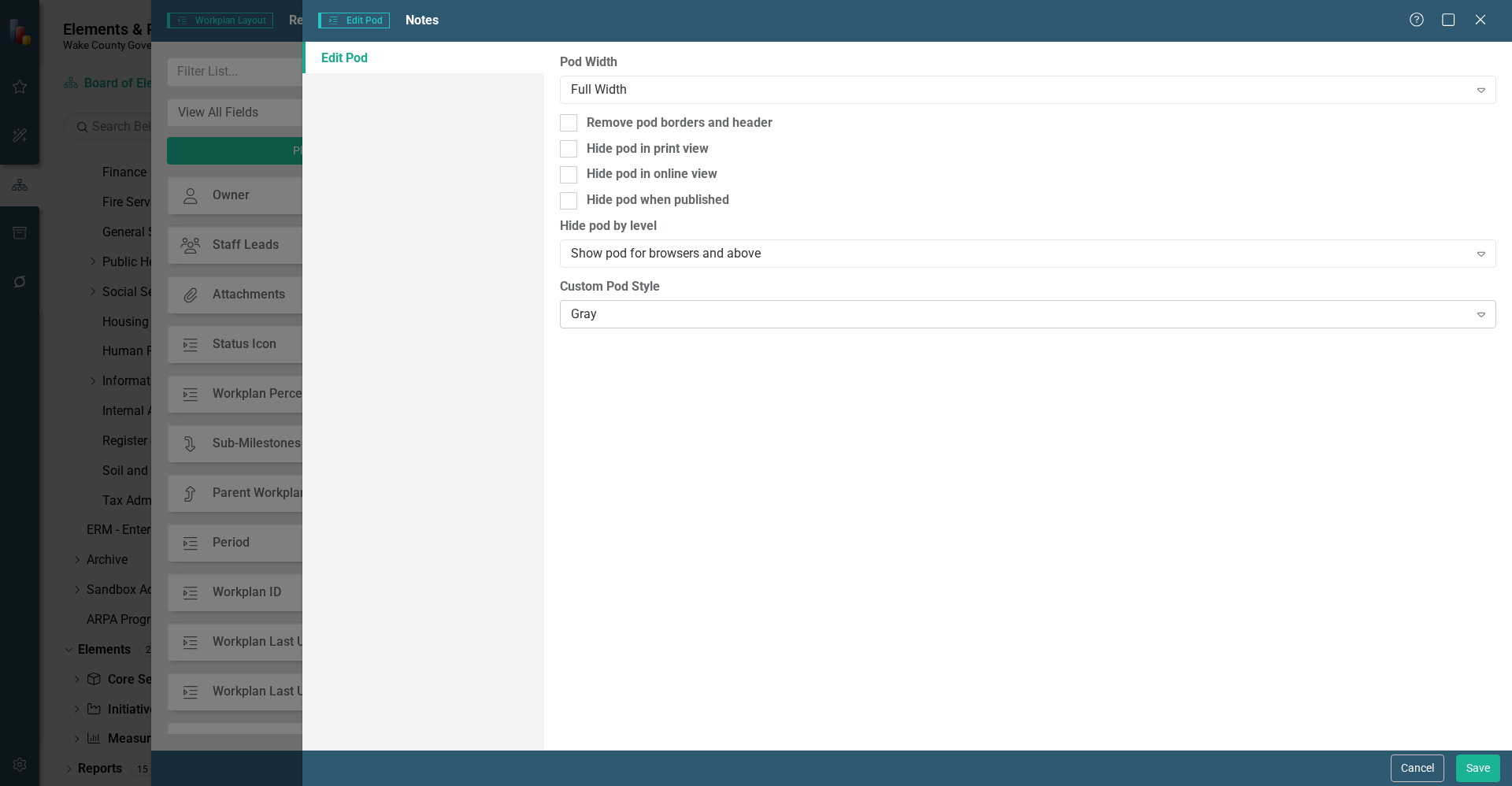
click at [638, 306] on div "Gray" at bounding box center [1019, 313] width 897 height 18
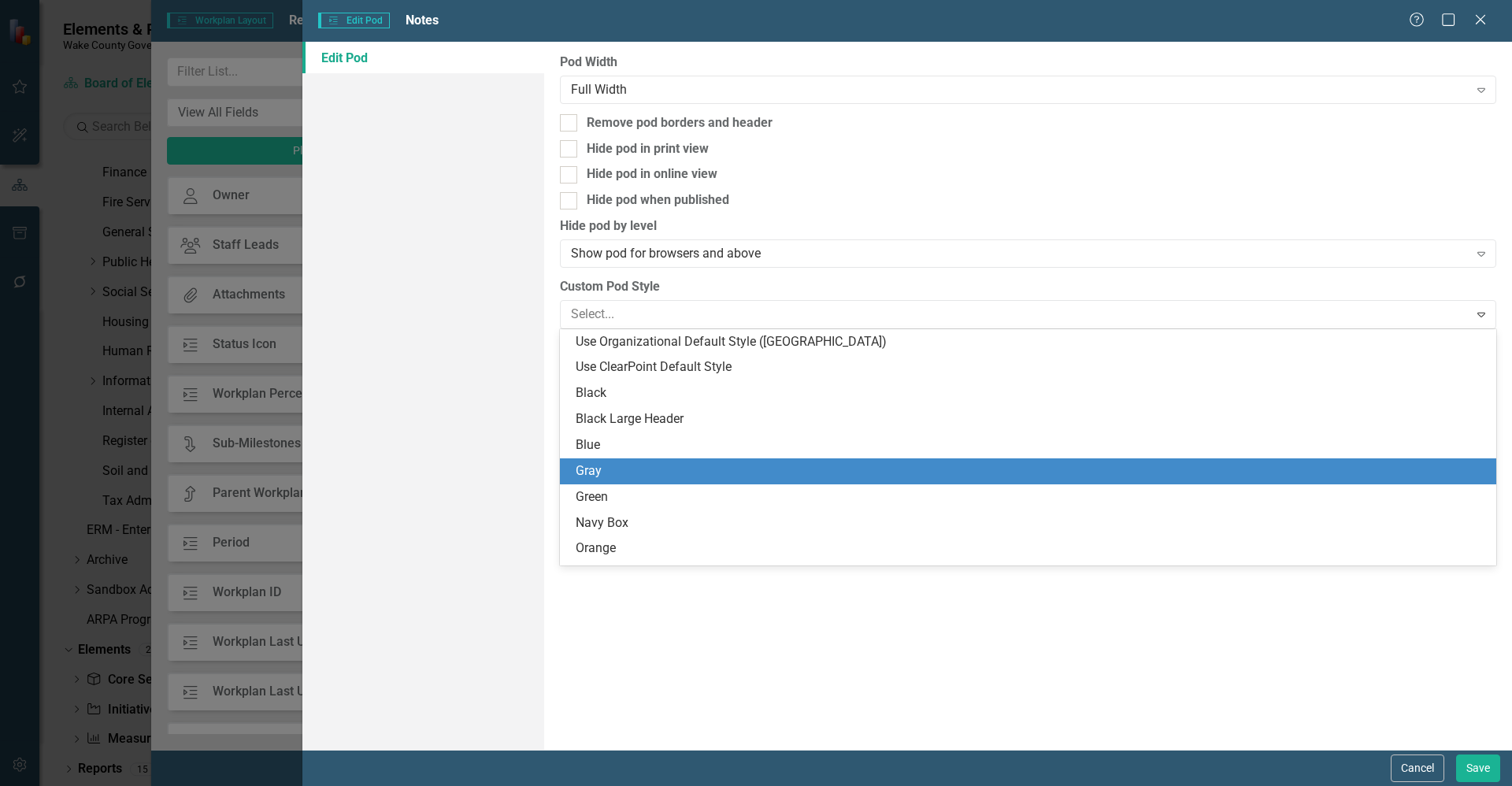
scroll to position [100, 0]
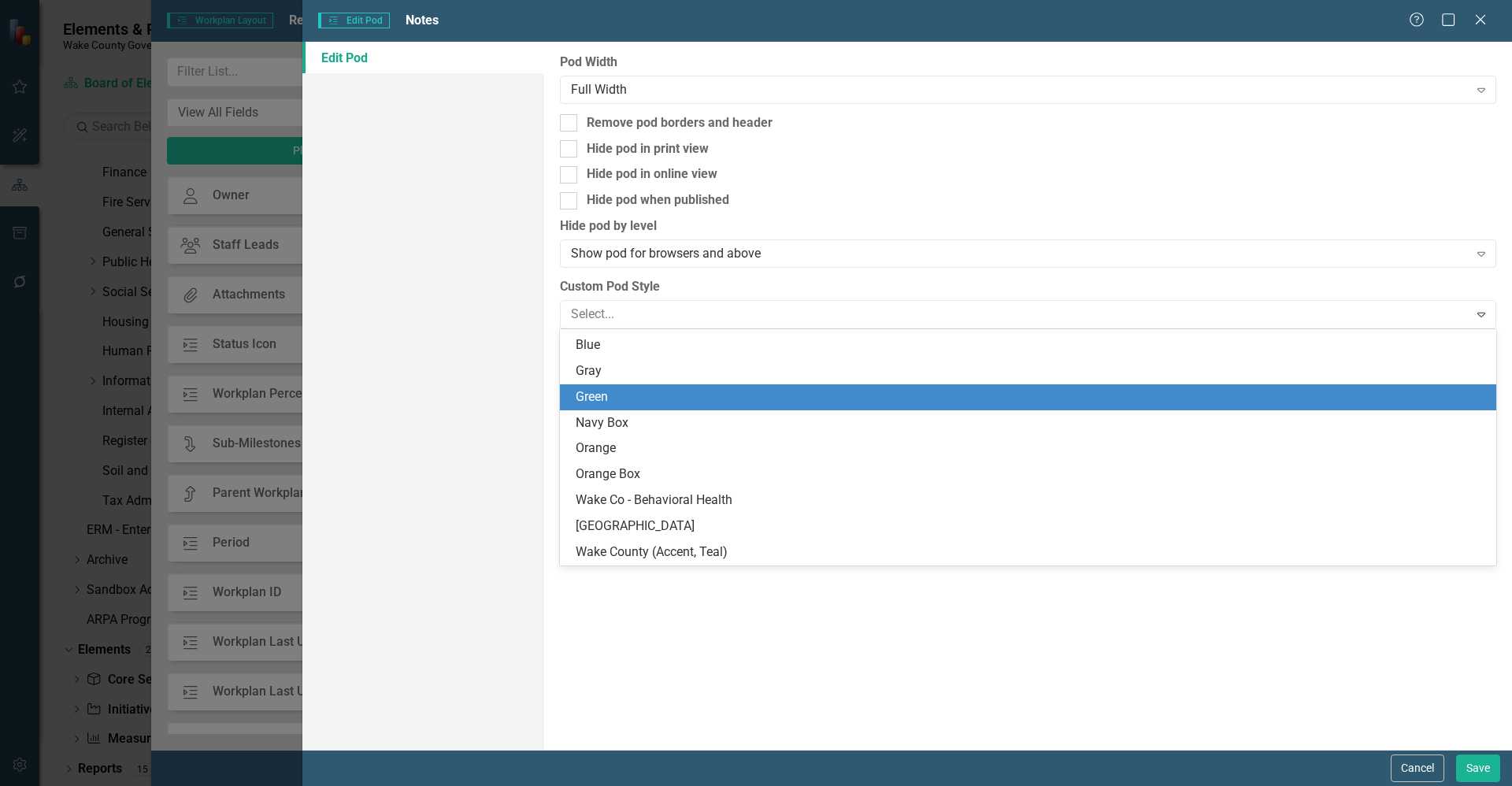
click at [638, 400] on div "Green" at bounding box center [1031, 397] width 911 height 18
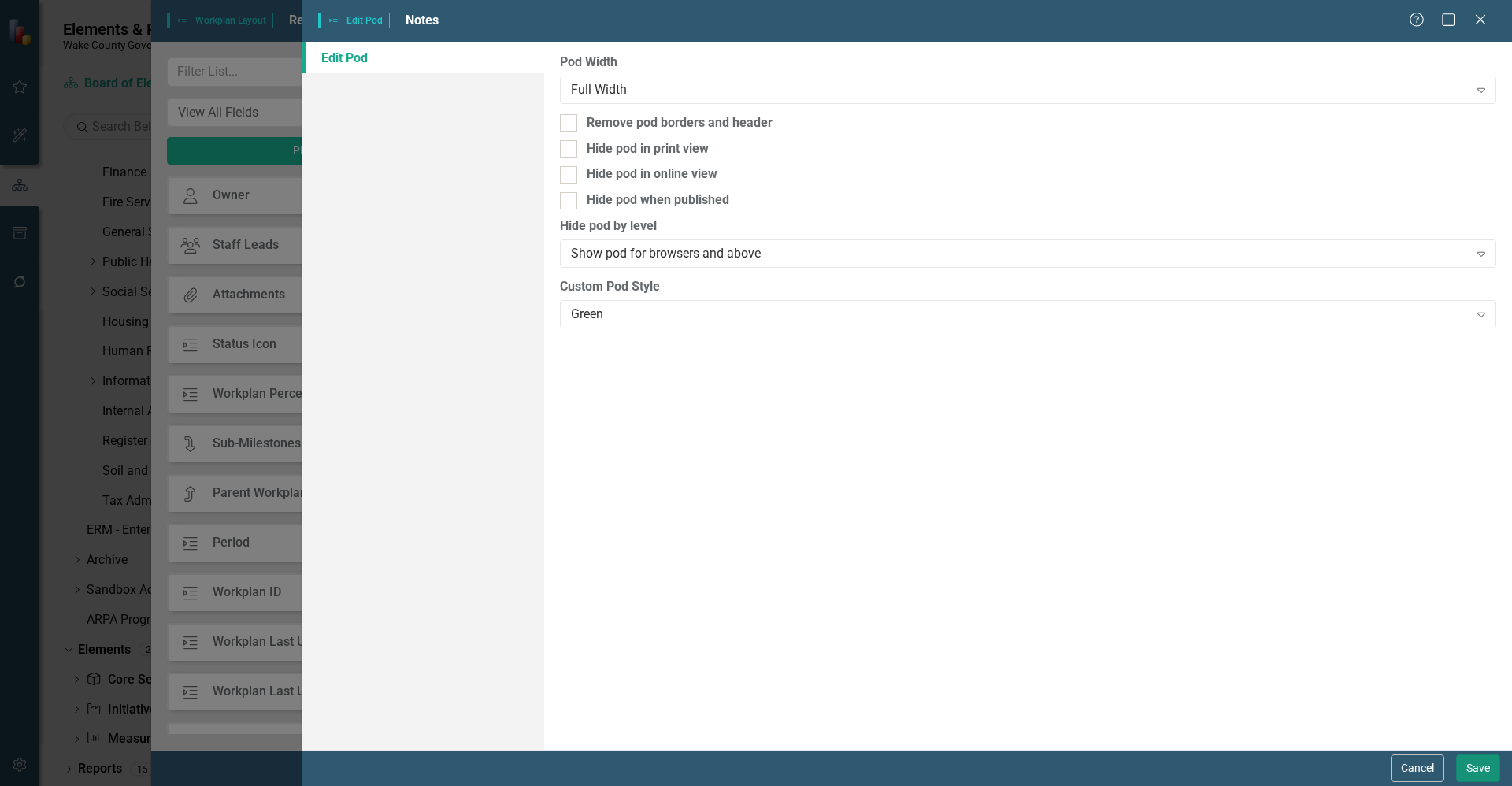
click at [1473, 765] on button "Save" at bounding box center [1479, 768] width 44 height 27
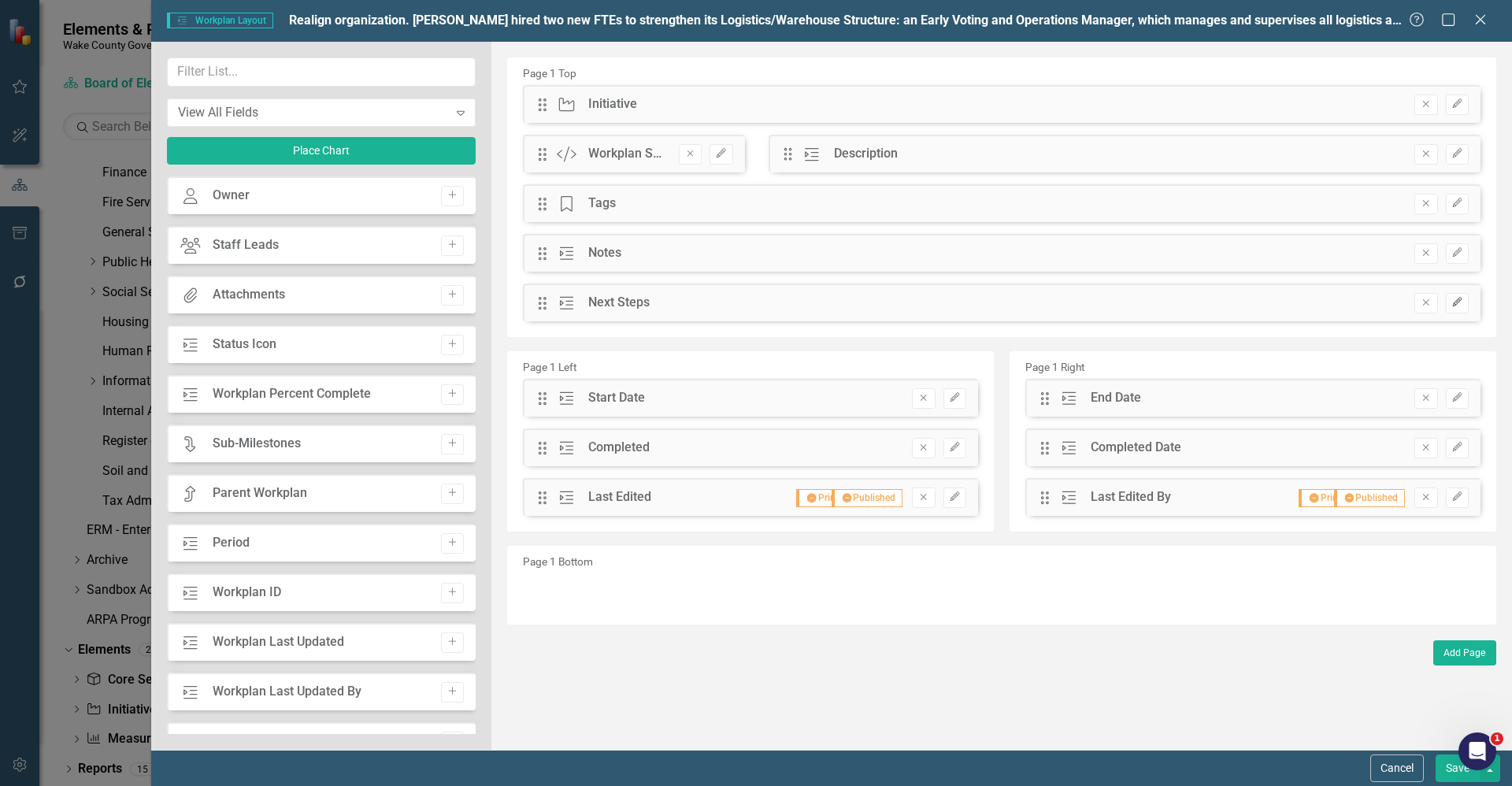
click at [1461, 295] on button "Edit" at bounding box center [1457, 303] width 23 height 20
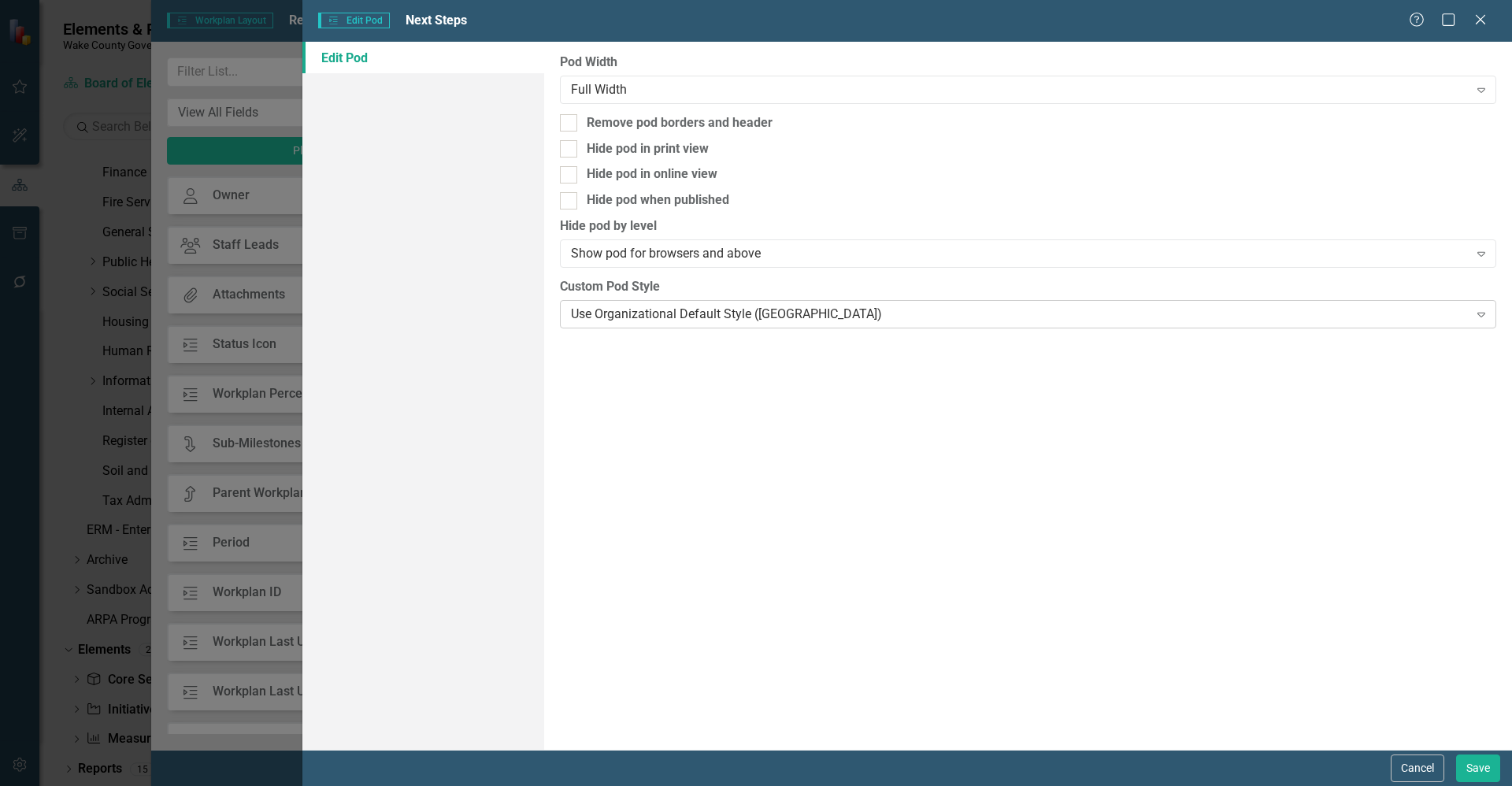
click at [774, 316] on div "Use Organizational Default Style ([GEOGRAPHIC_DATA])" at bounding box center [1019, 313] width 897 height 18
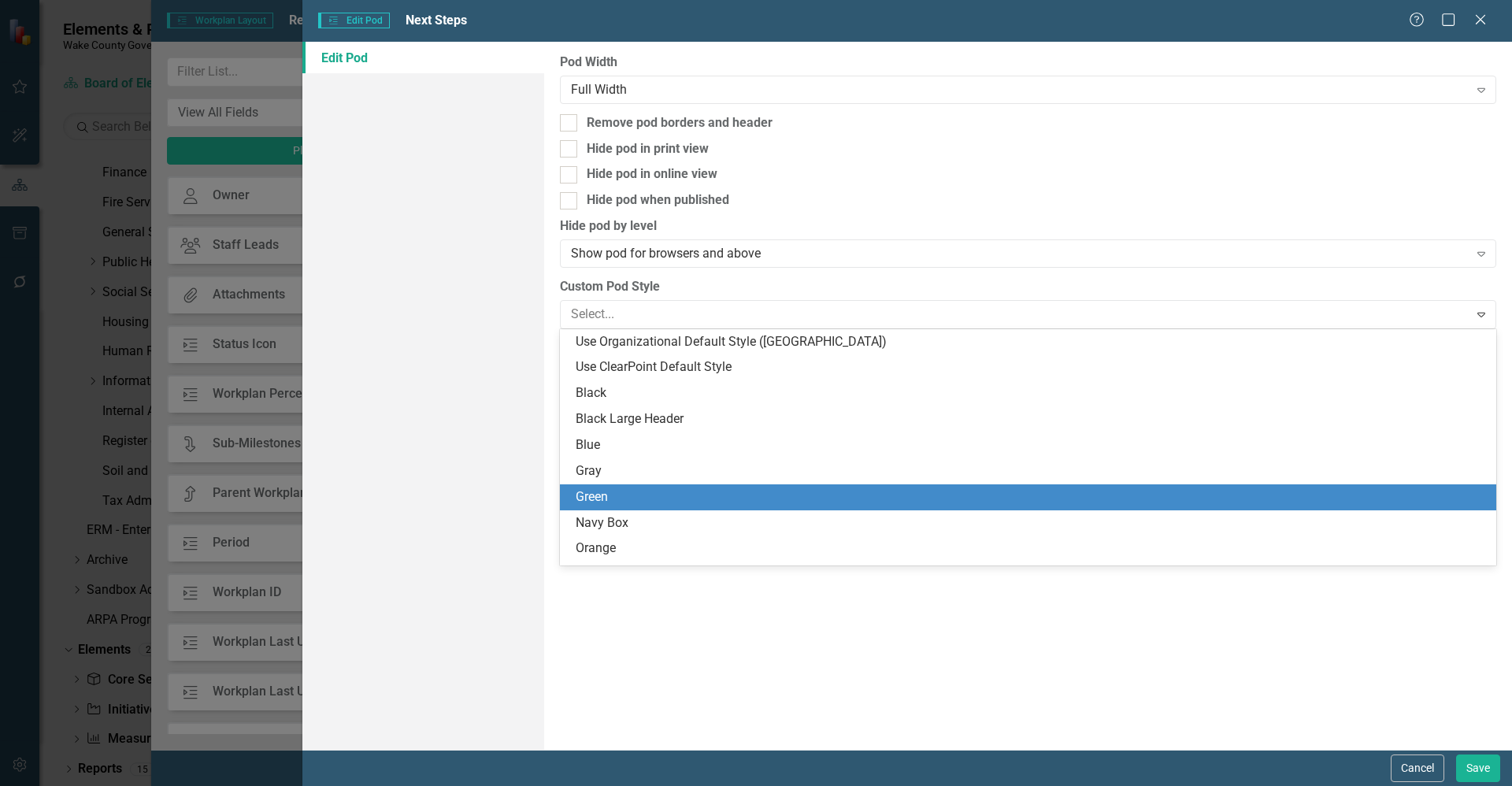
click at [724, 488] on div "Green" at bounding box center [1031, 497] width 911 height 18
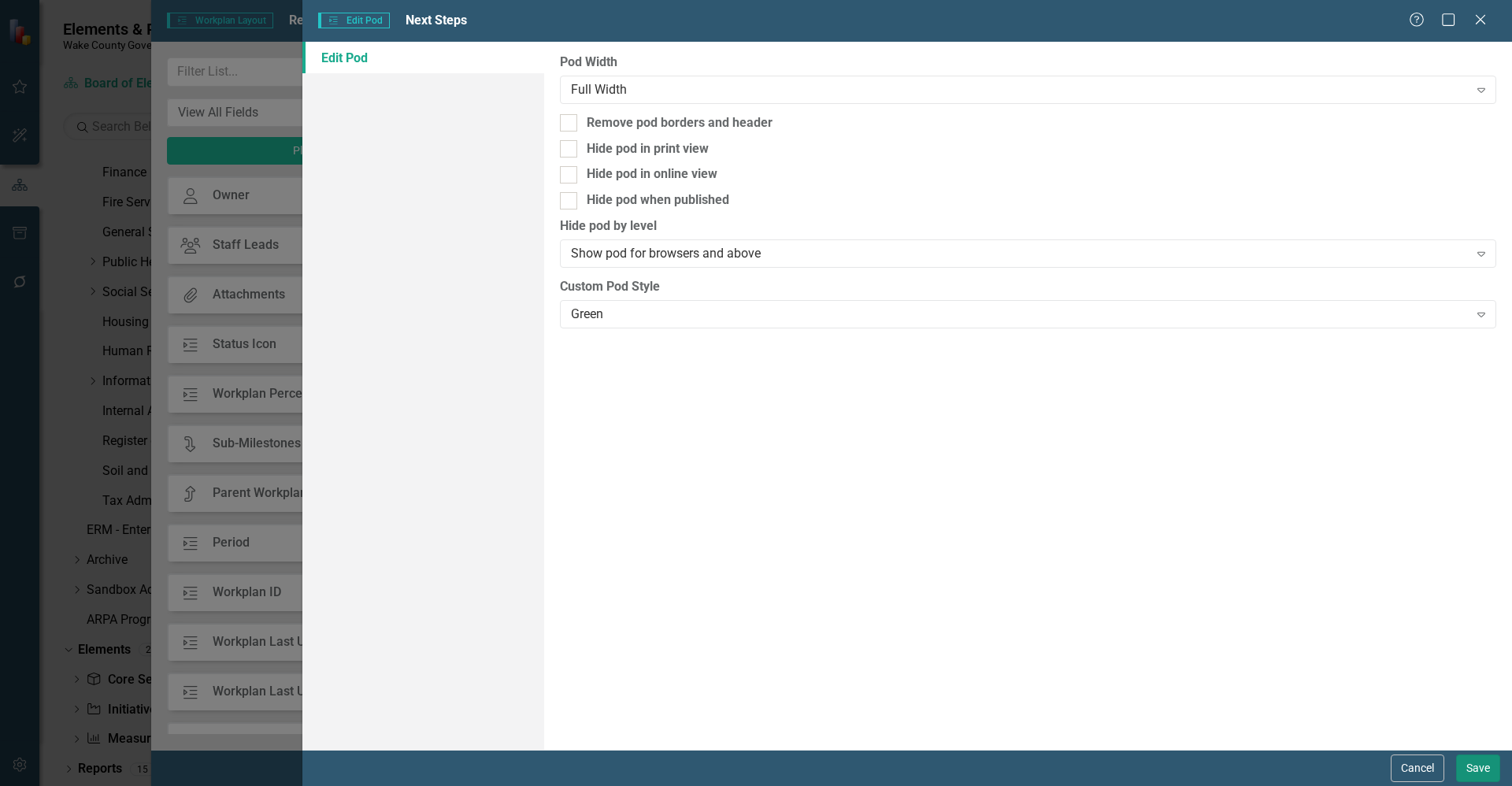
click at [1475, 770] on button "Save" at bounding box center [1479, 768] width 44 height 27
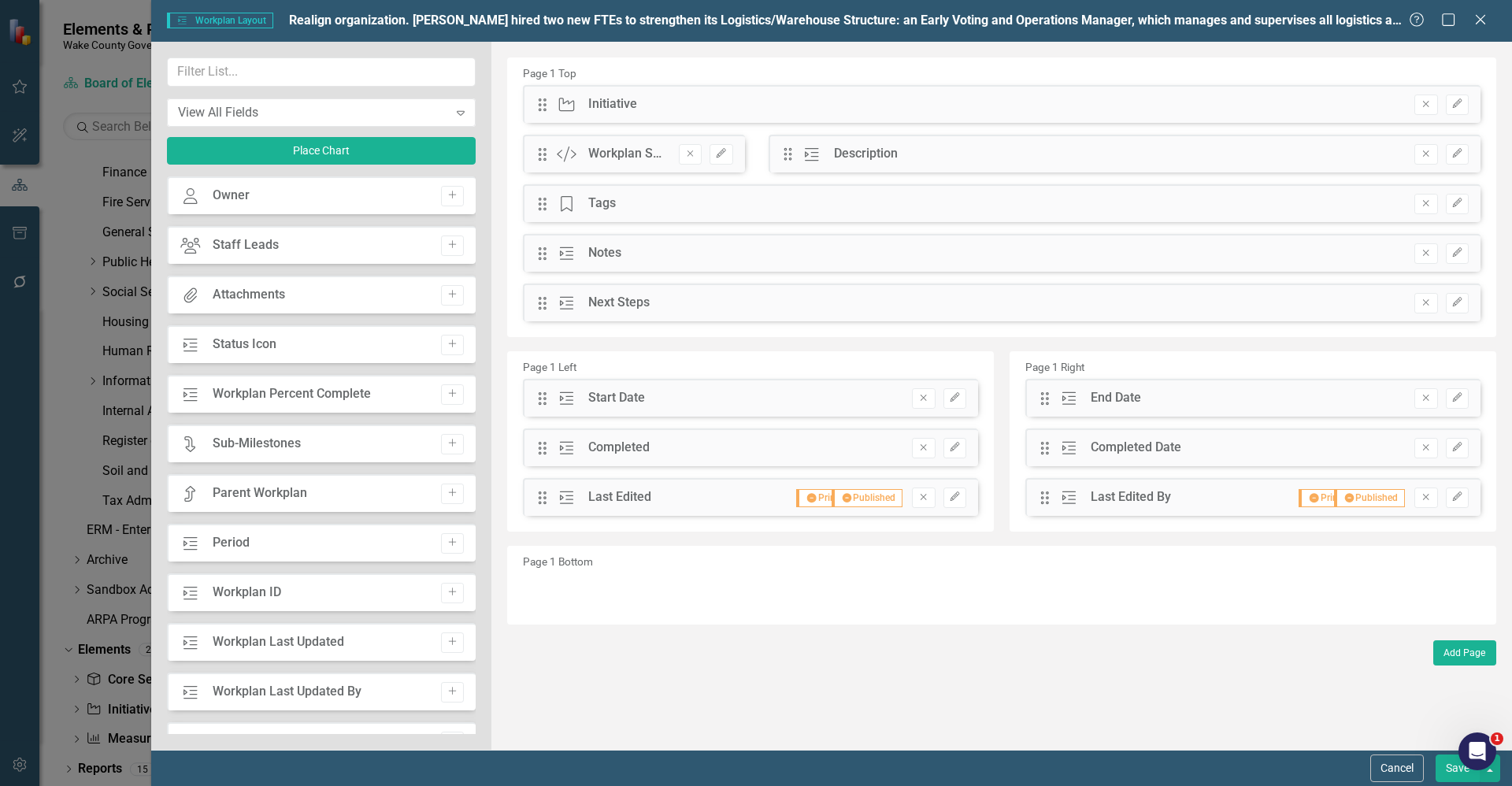
click at [1443, 765] on button "Save" at bounding box center [1458, 768] width 44 height 27
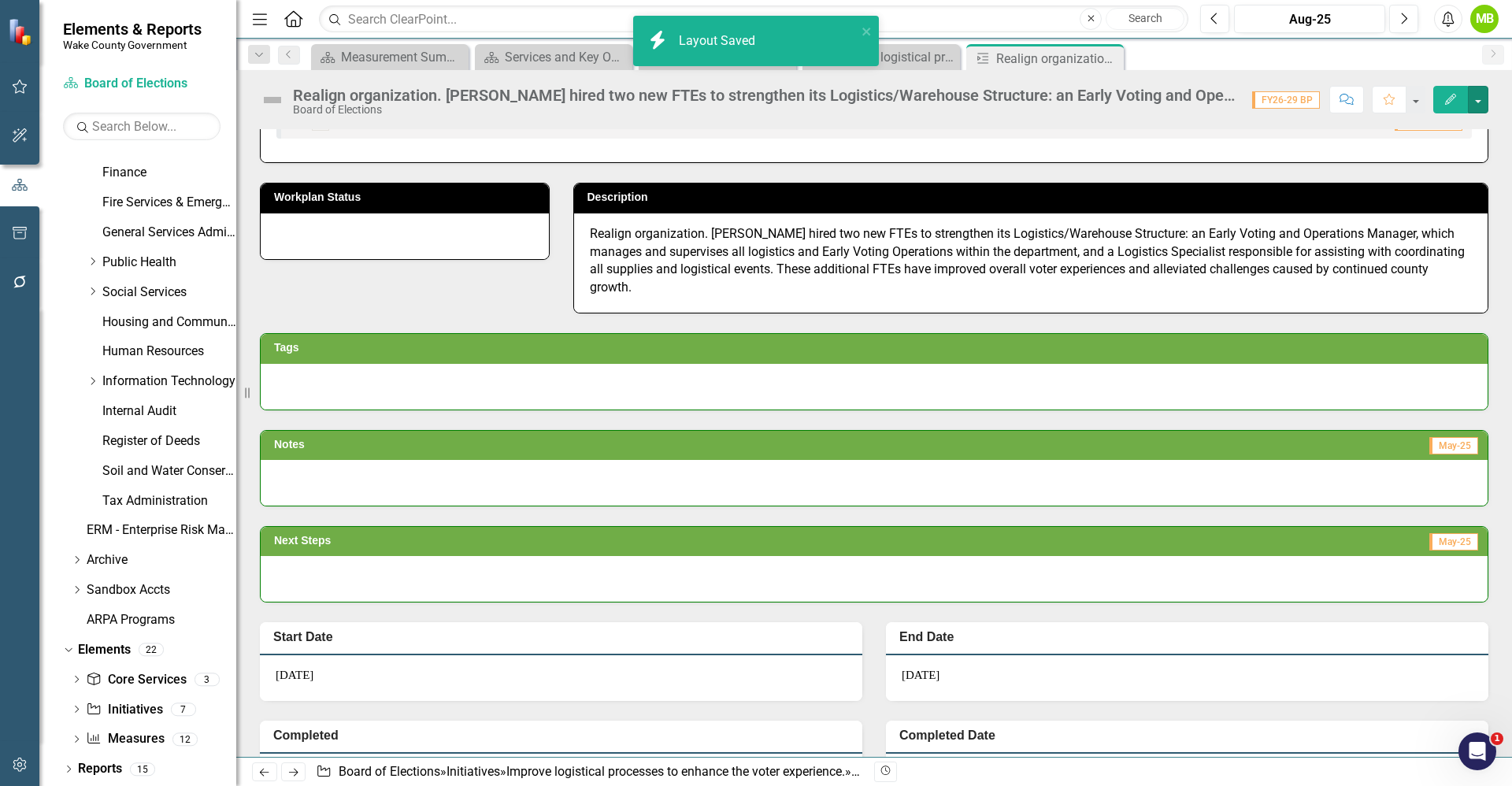
scroll to position [0, 0]
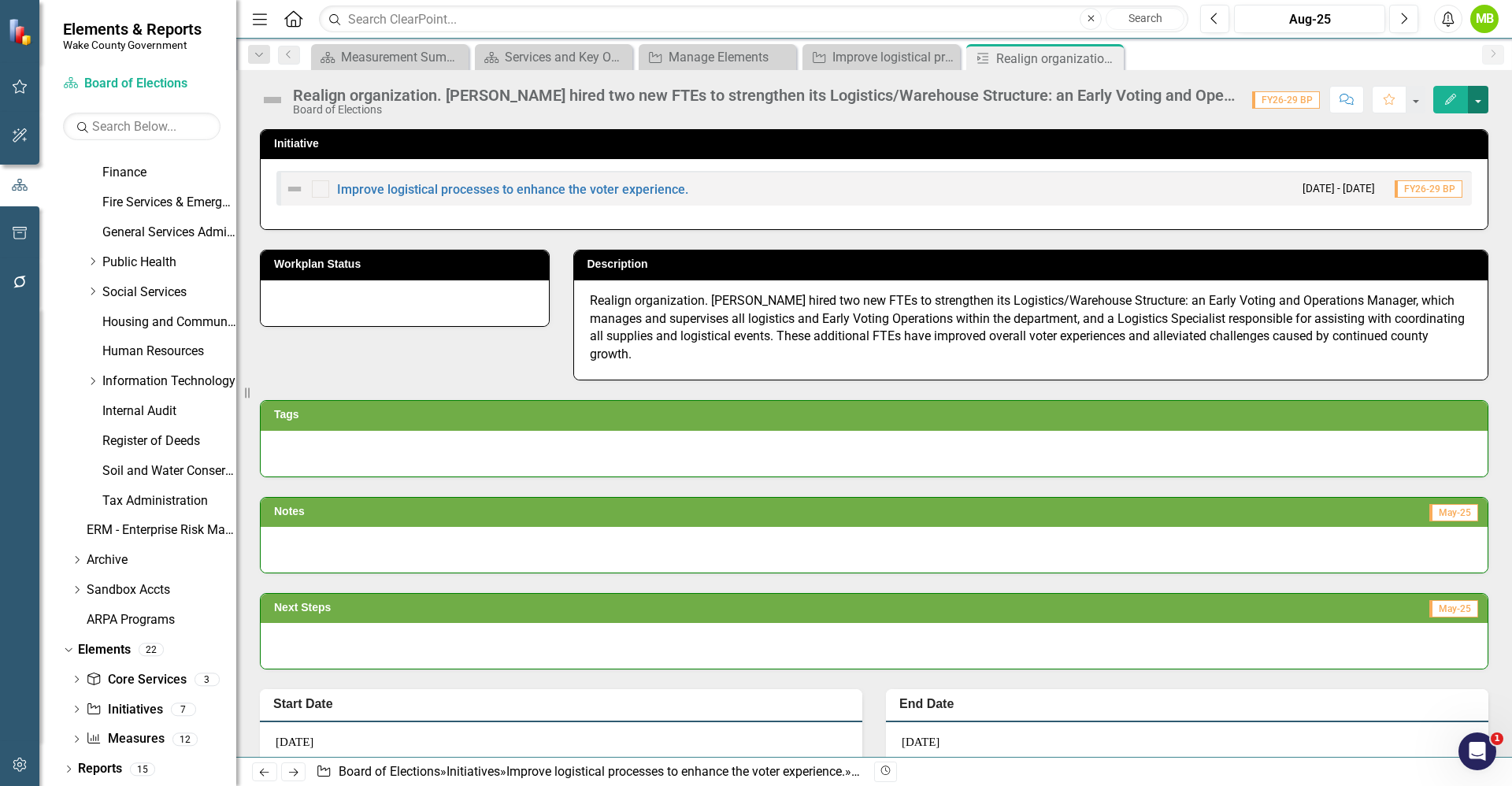
click at [1486, 99] on button "button" at bounding box center [1478, 99] width 20 height 27
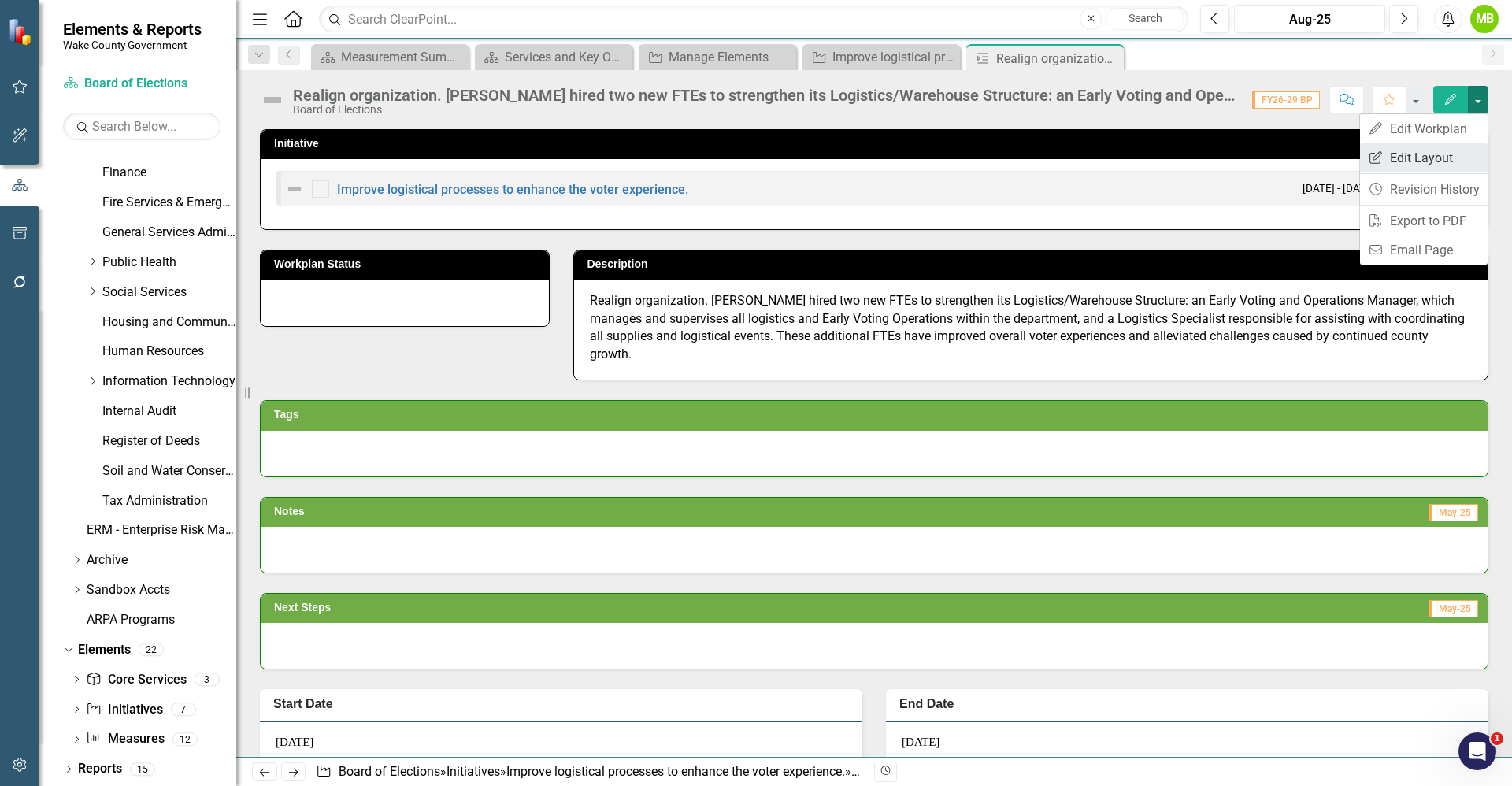
click at [1451, 151] on link "Edit Report Edit Layout" at bounding box center [1424, 158] width 128 height 29
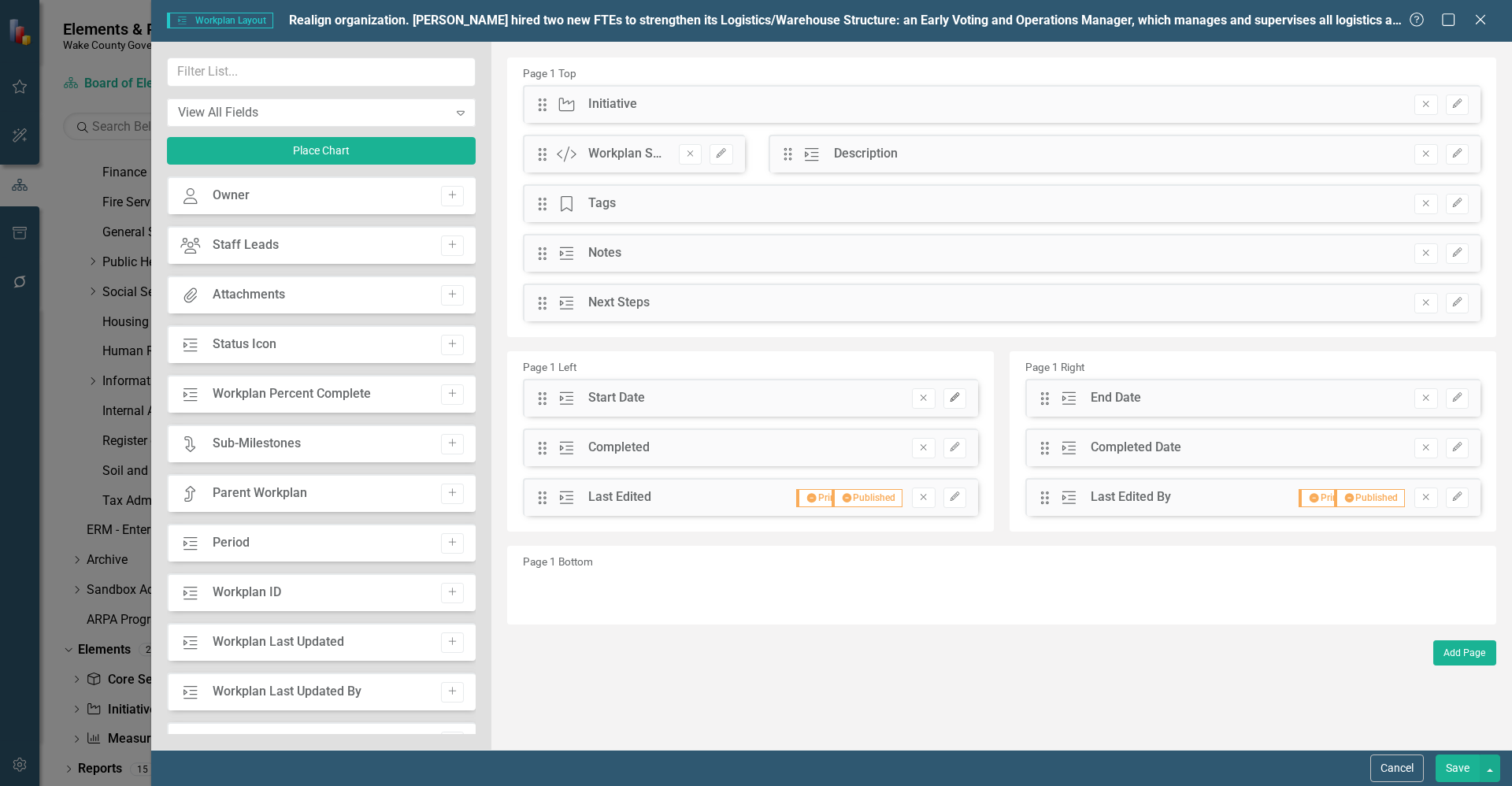
click at [957, 398] on icon "Edit" at bounding box center [955, 397] width 11 height 10
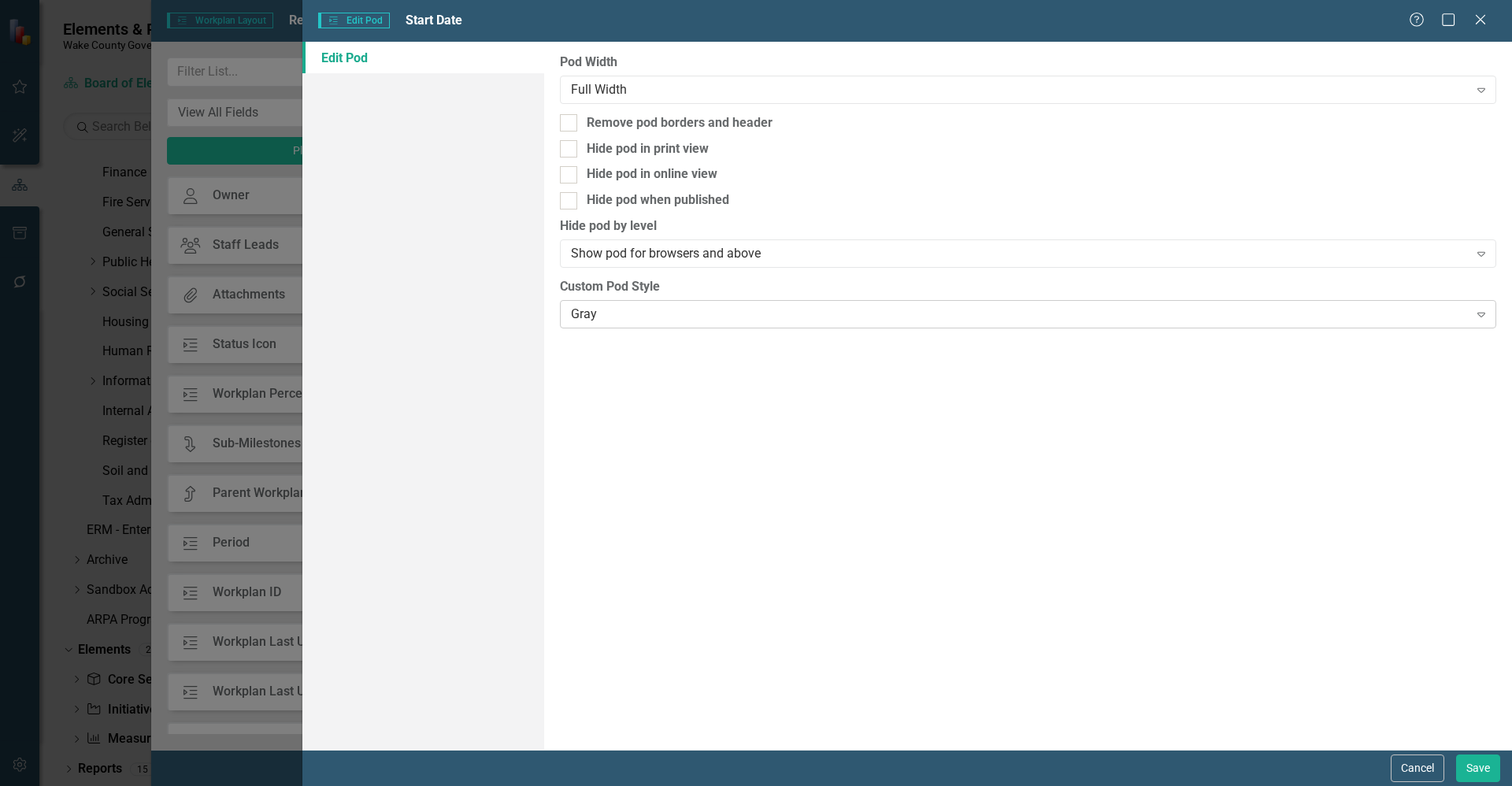
click at [748, 317] on div "Gray" at bounding box center [1019, 313] width 897 height 18
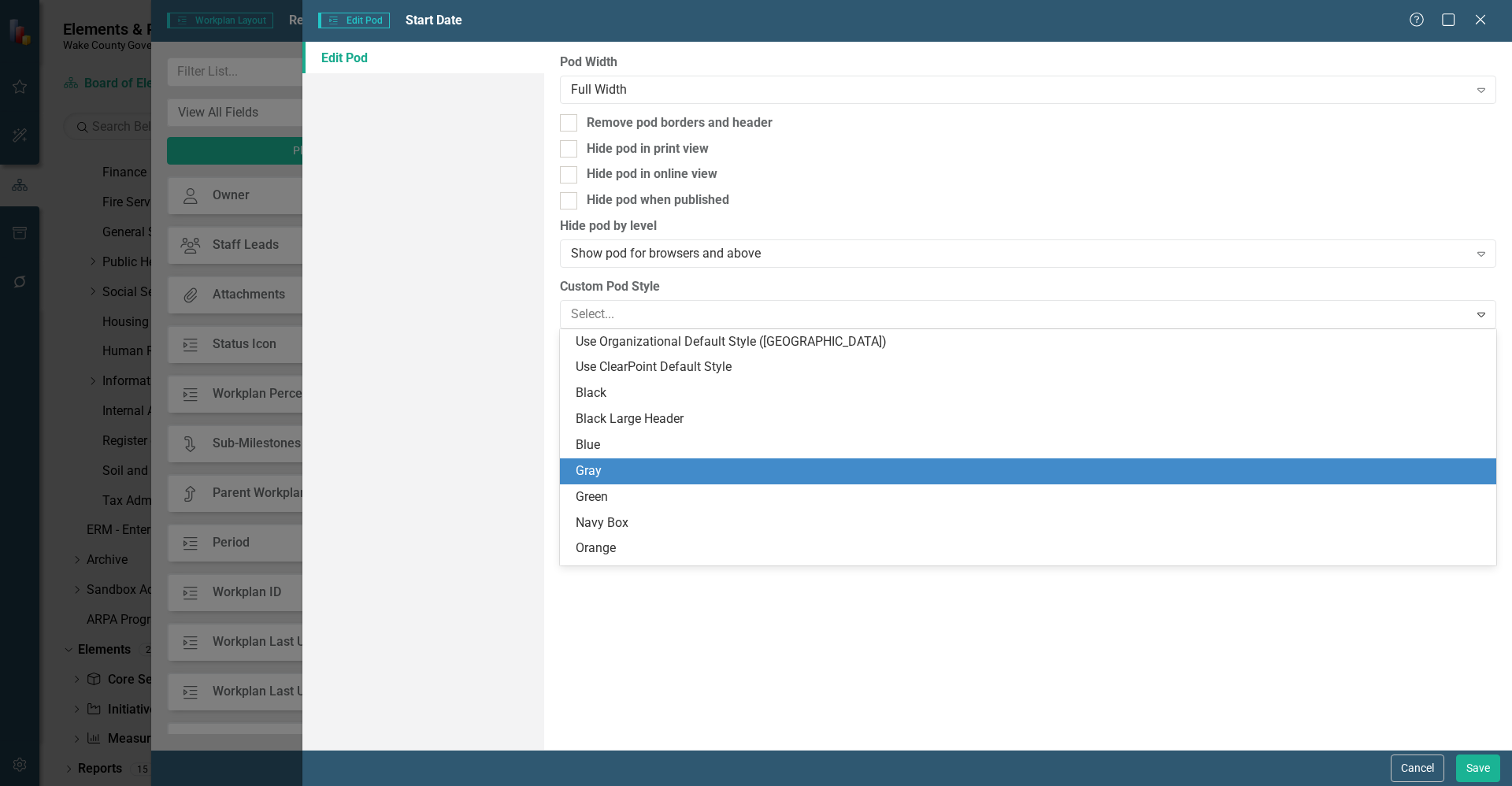
scroll to position [100, 0]
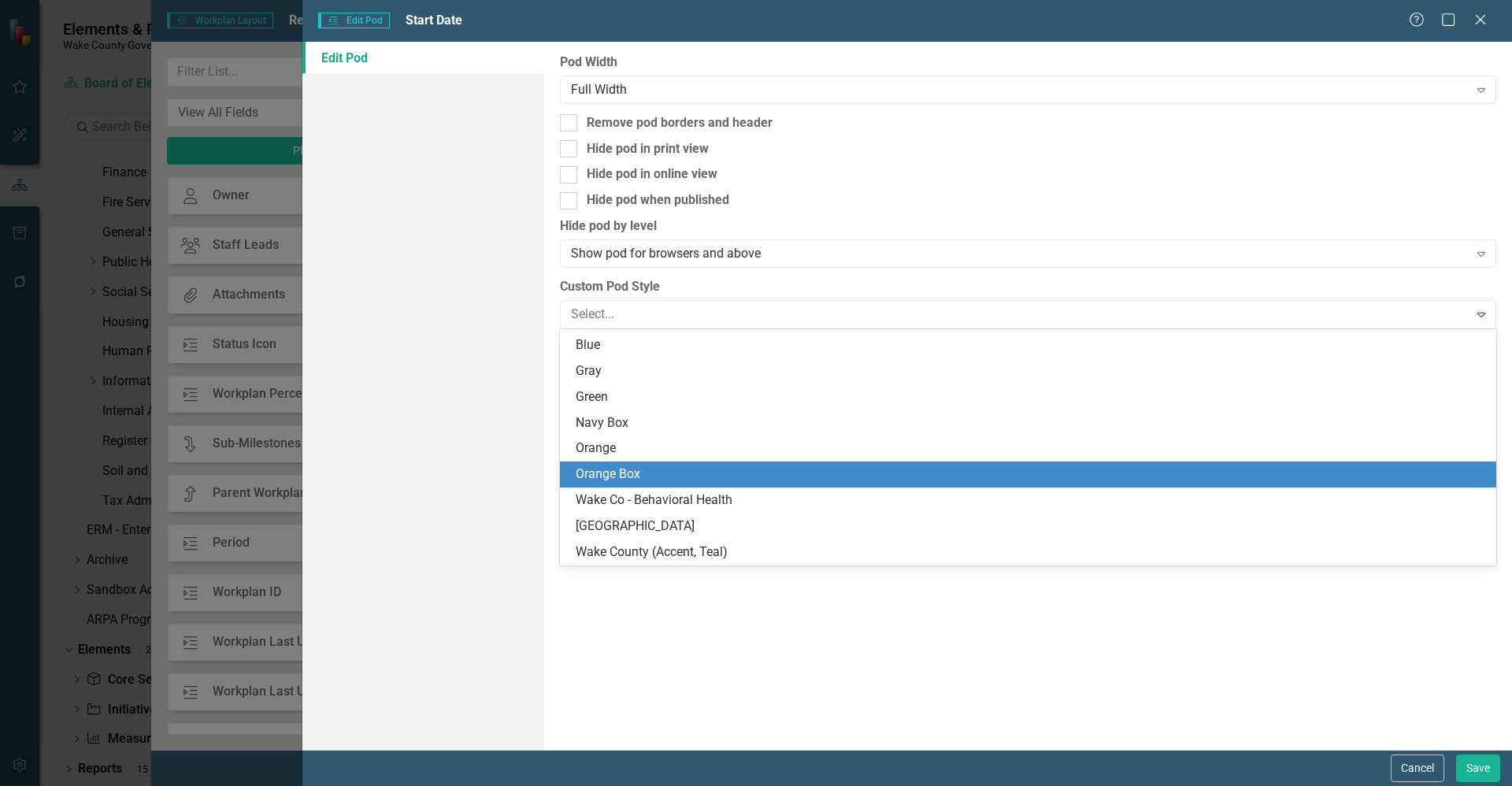
click at [718, 474] on div "Orange Box" at bounding box center [1031, 474] width 911 height 18
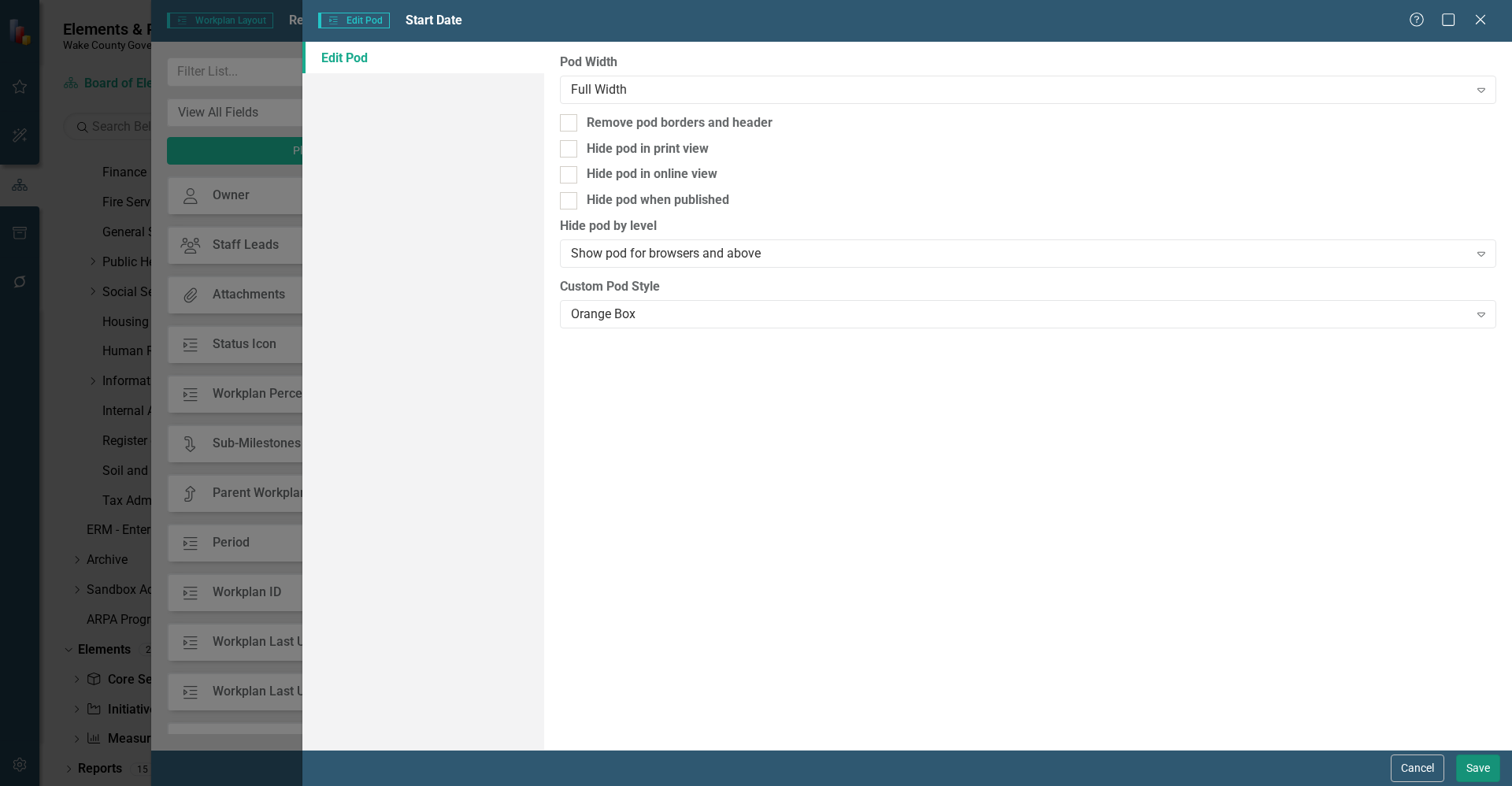
click at [1464, 766] on button "Save" at bounding box center [1479, 768] width 44 height 27
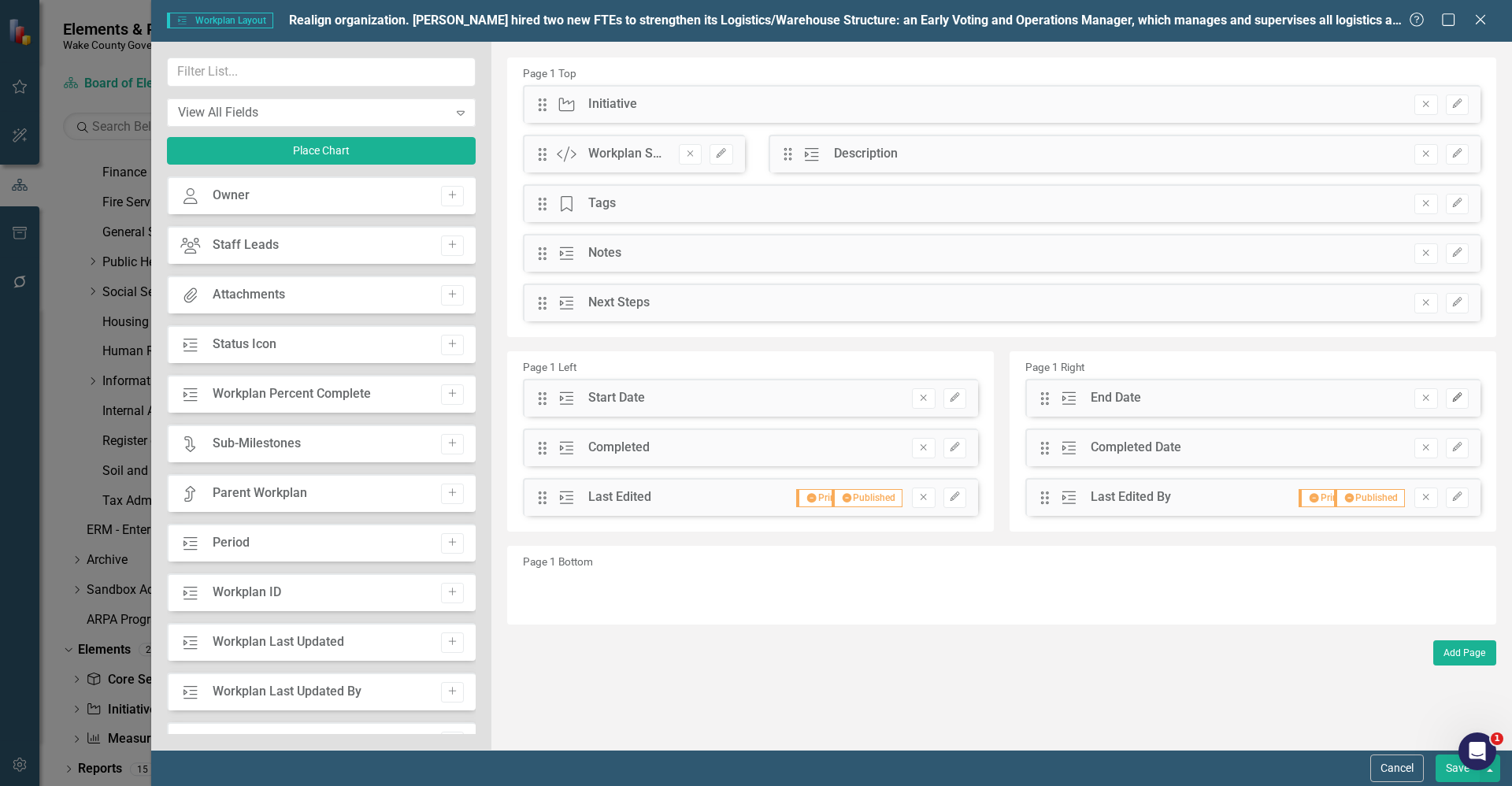
click at [1464, 404] on button "Edit" at bounding box center [1457, 398] width 23 height 20
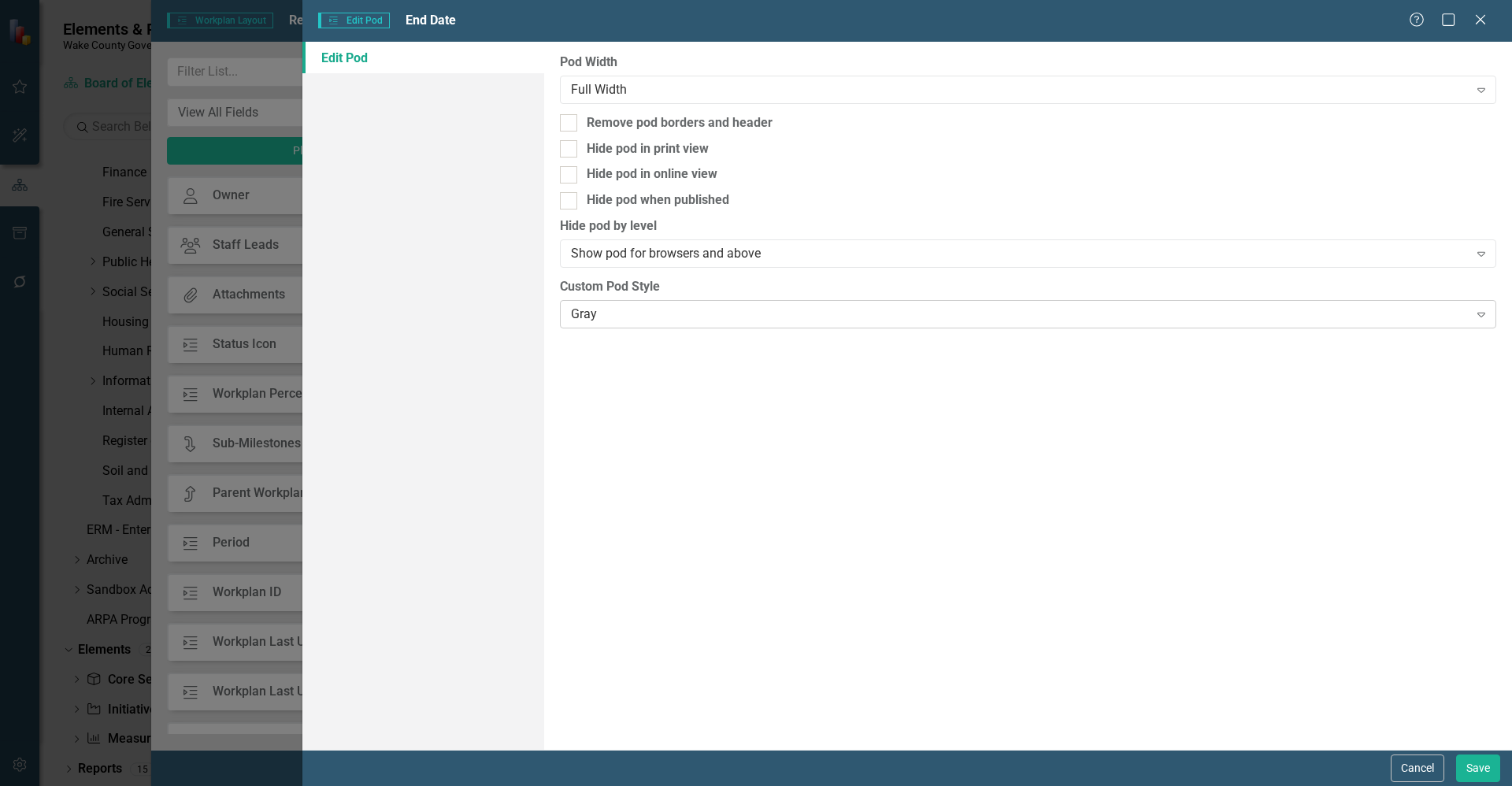
click at [824, 316] on div "Gray" at bounding box center [1019, 313] width 897 height 18
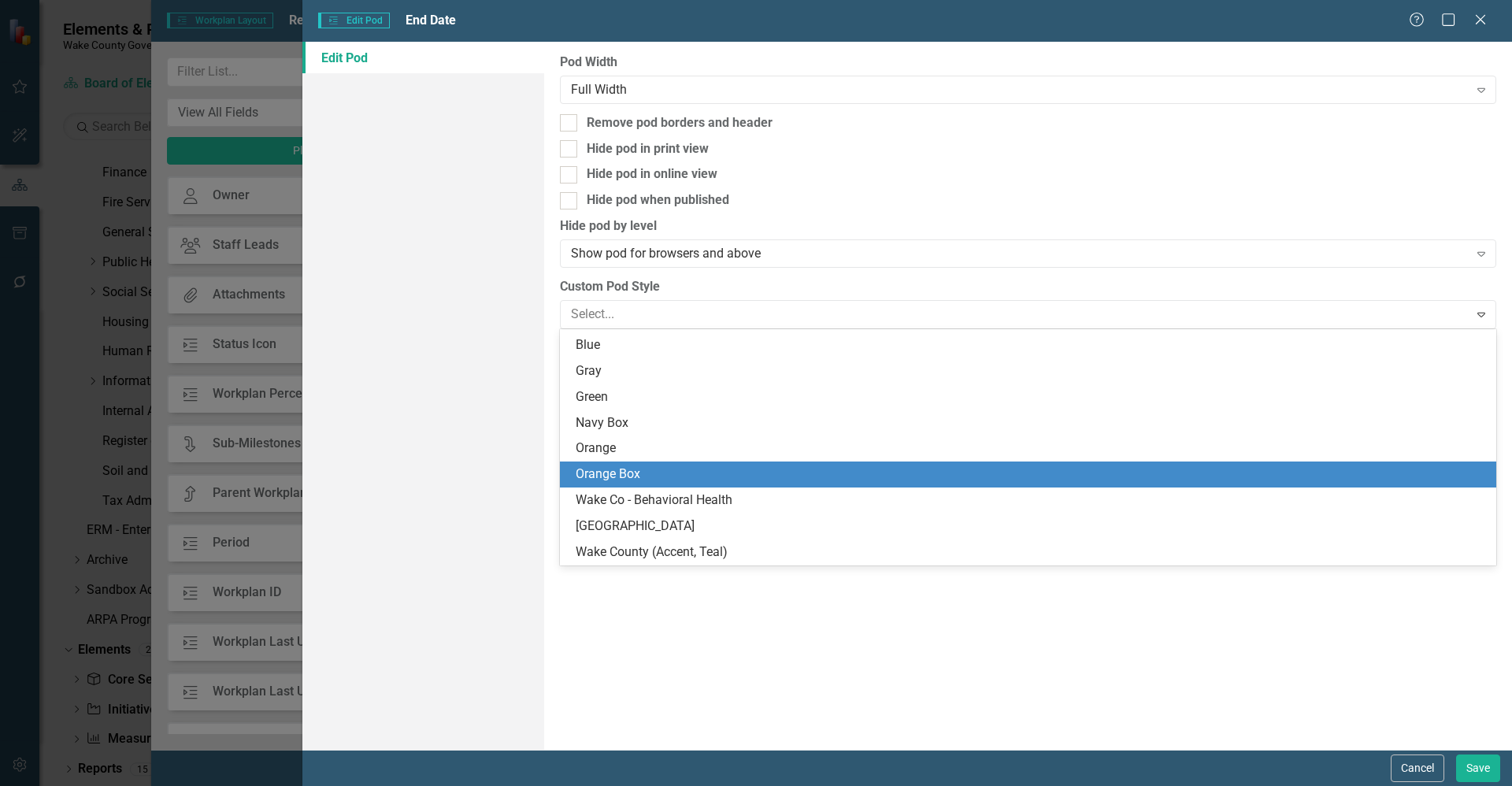
click at [770, 469] on div "Orange Box" at bounding box center [1031, 474] width 911 height 18
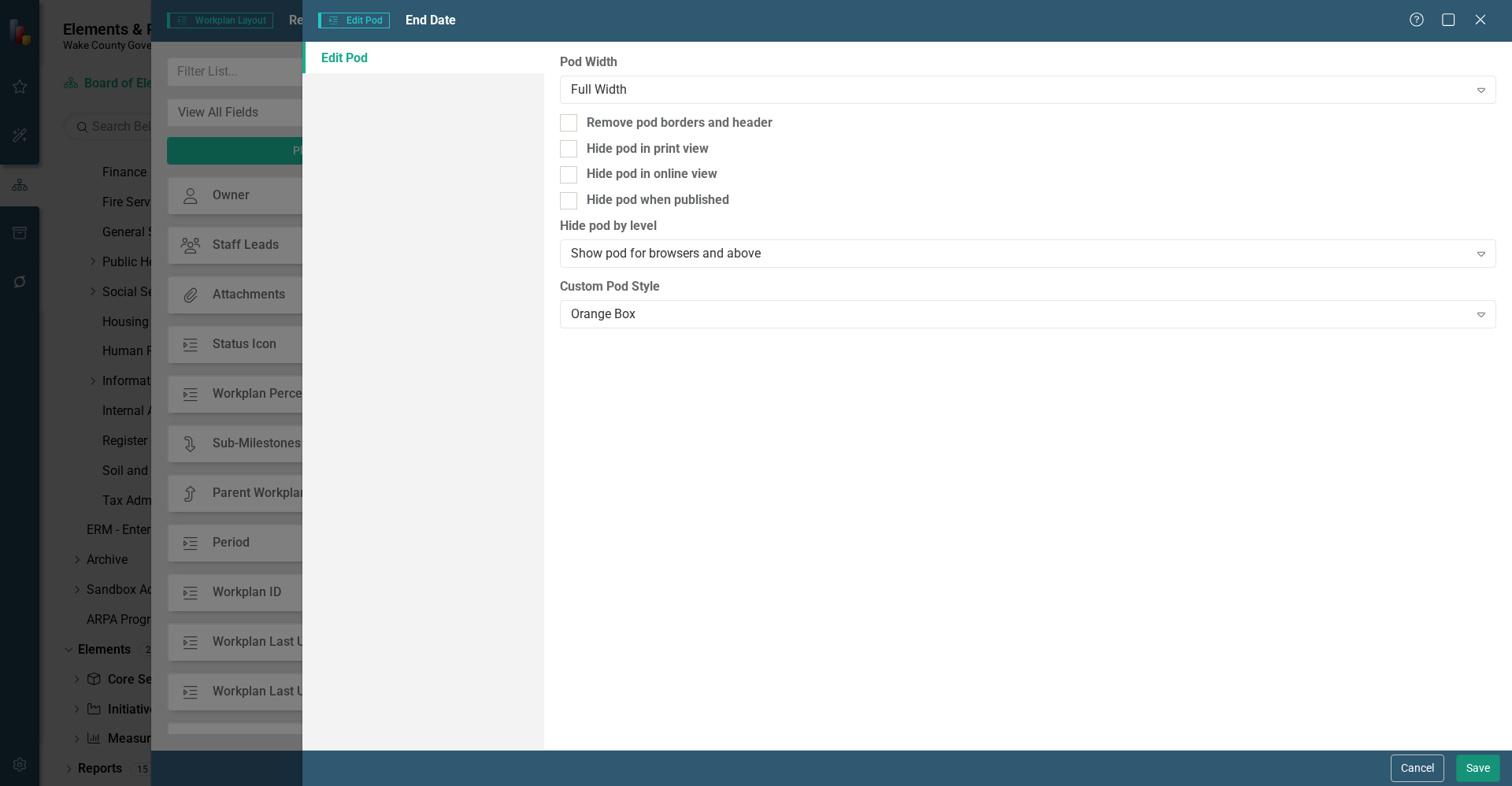
click at [1481, 765] on button "Save" at bounding box center [1479, 768] width 44 height 27
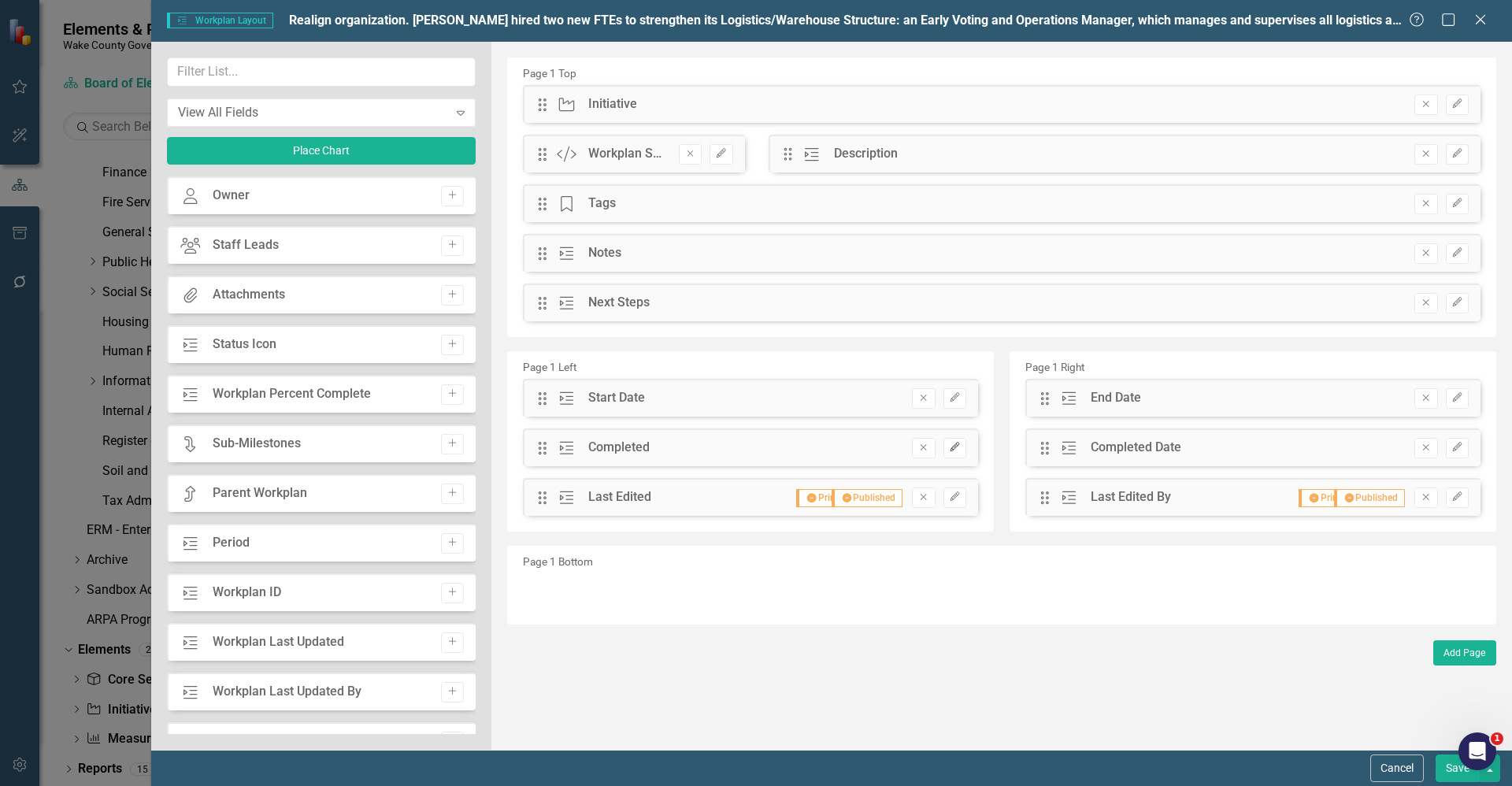
click at [953, 449] on icon "Edit" at bounding box center [955, 447] width 11 height 10
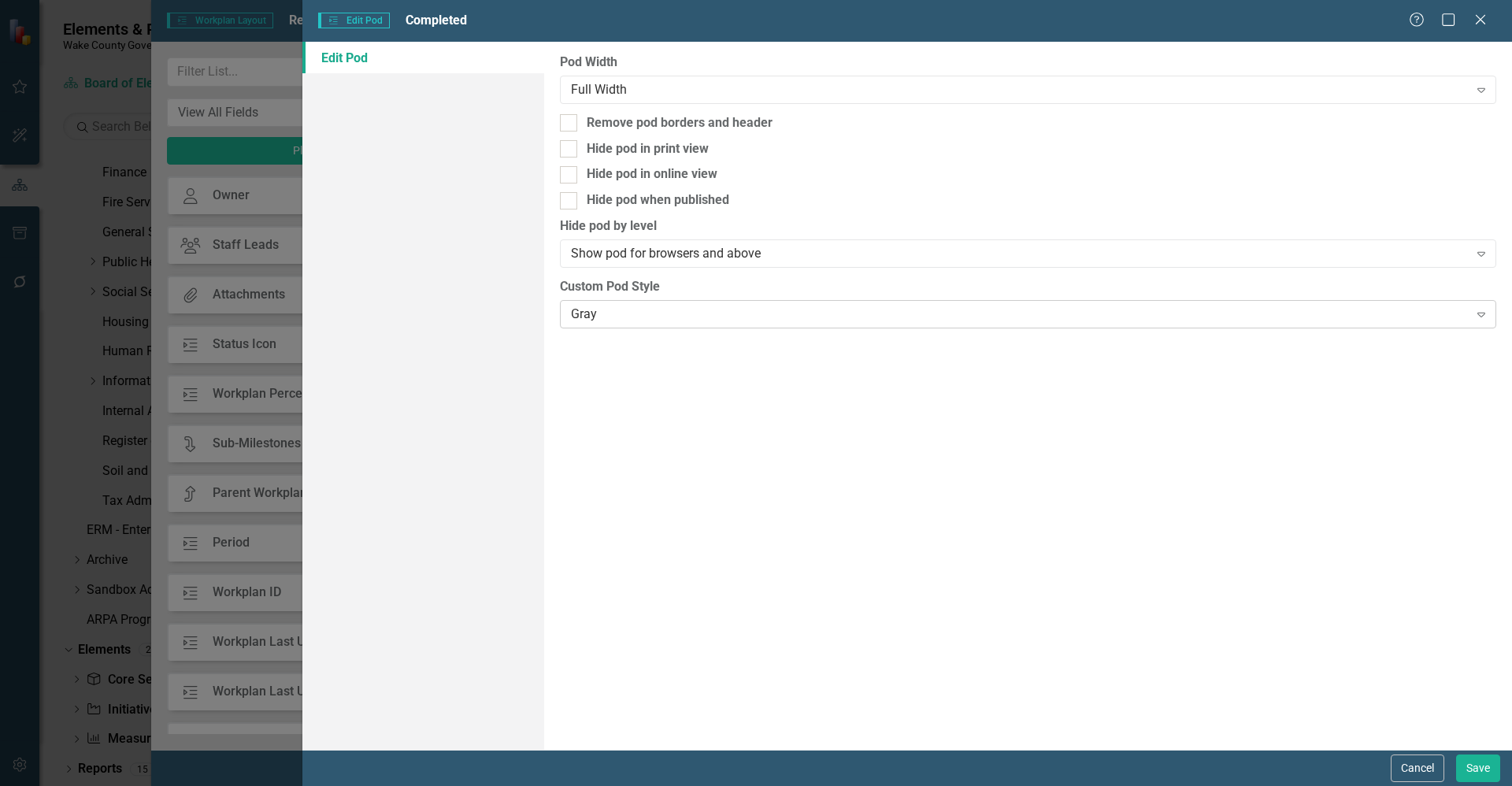
click at [686, 320] on div "Gray" at bounding box center [1019, 313] width 897 height 18
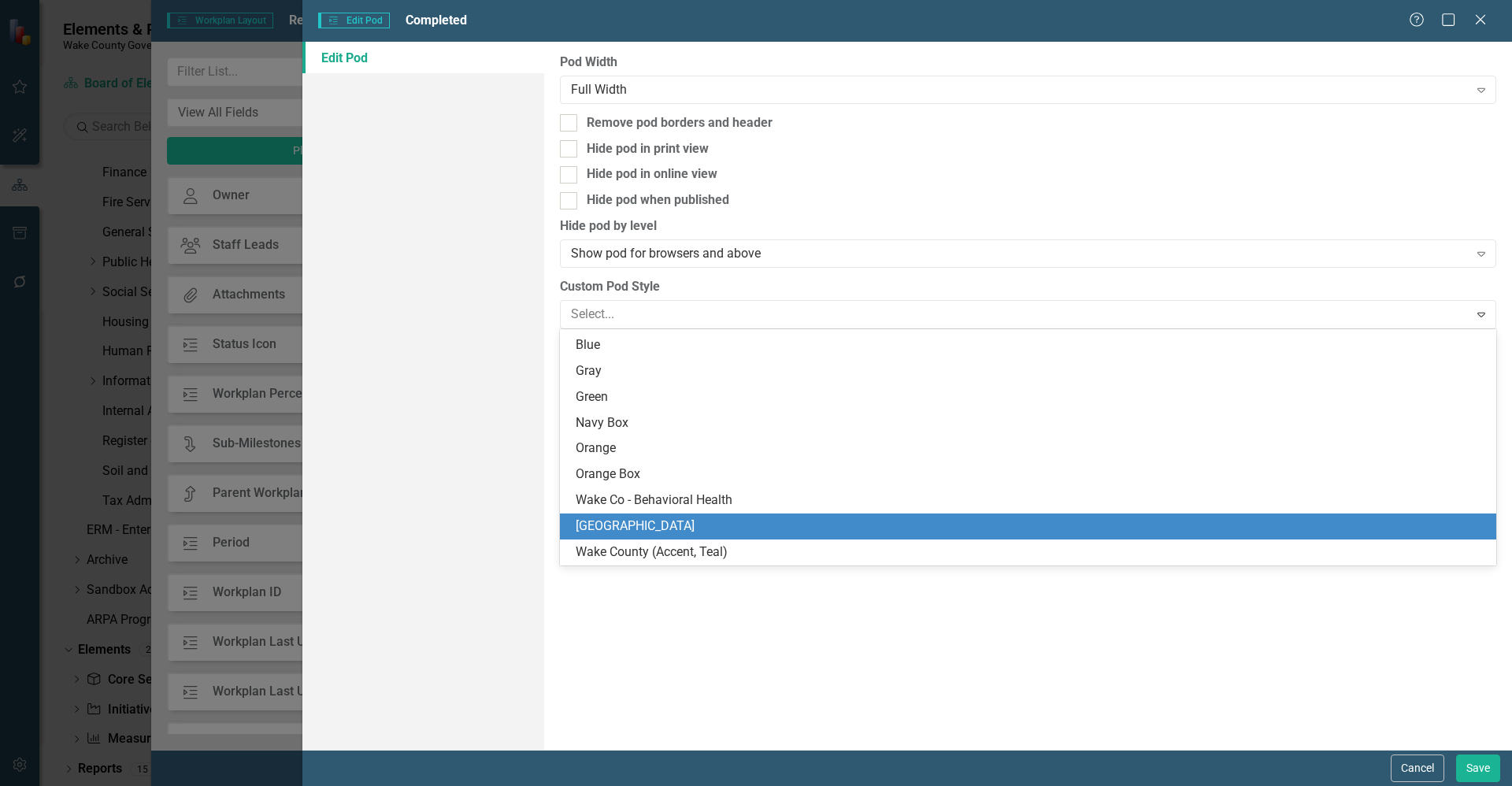
scroll to position [0, 0]
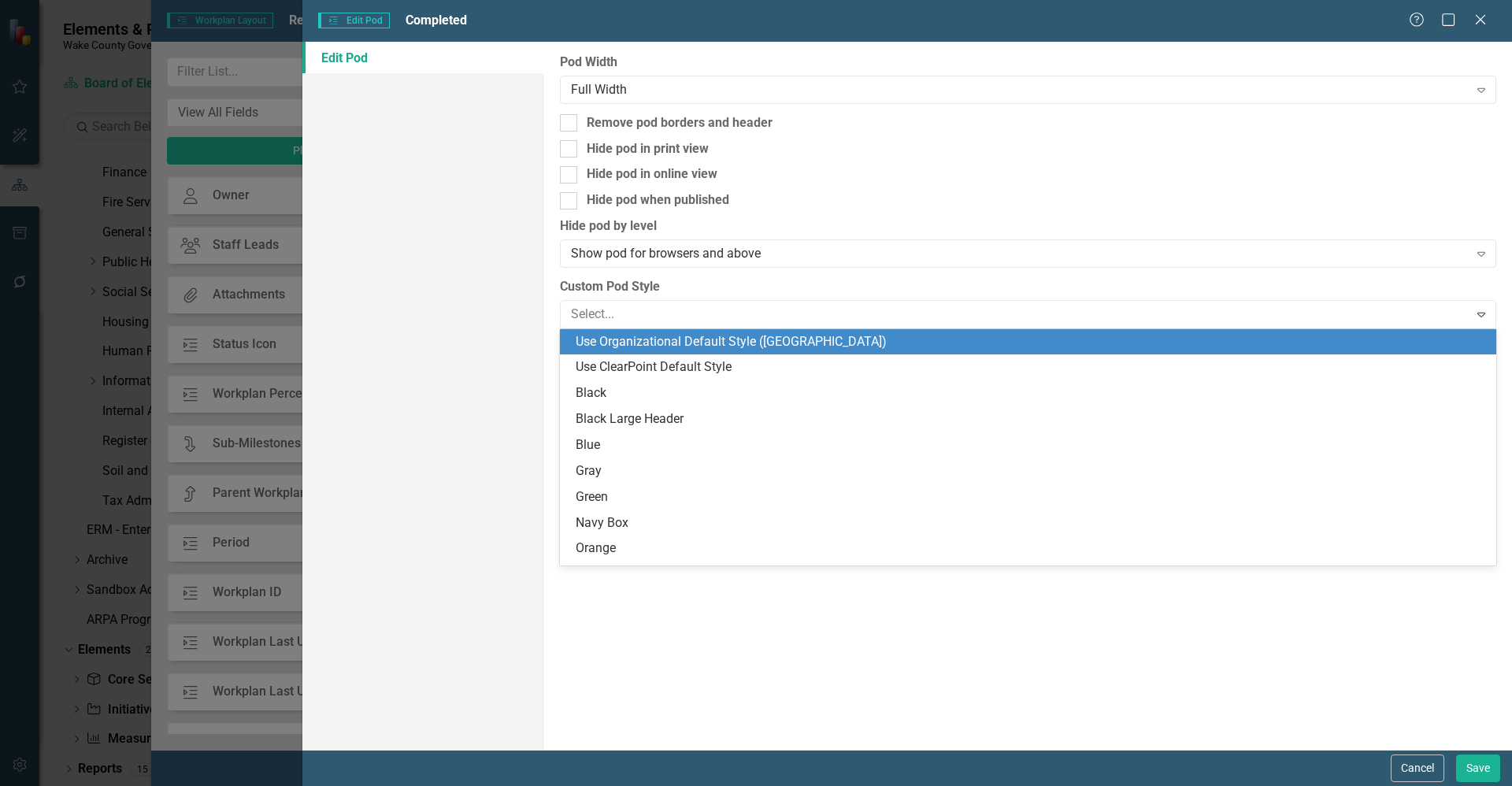
click at [690, 346] on div "Use Organizational Default Style ([GEOGRAPHIC_DATA])" at bounding box center [1031, 342] width 911 height 18
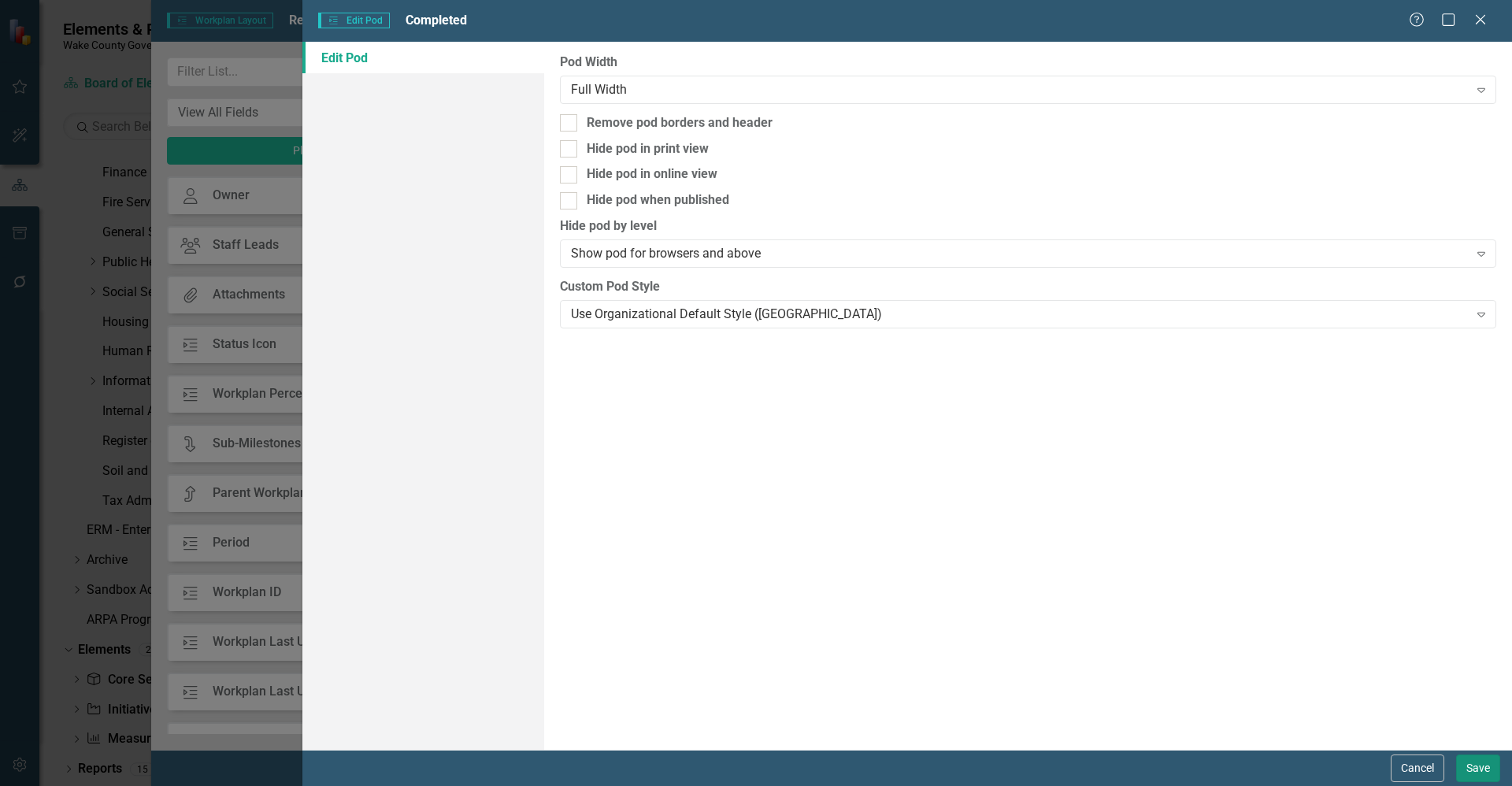
click at [1472, 766] on button "Save" at bounding box center [1479, 768] width 44 height 27
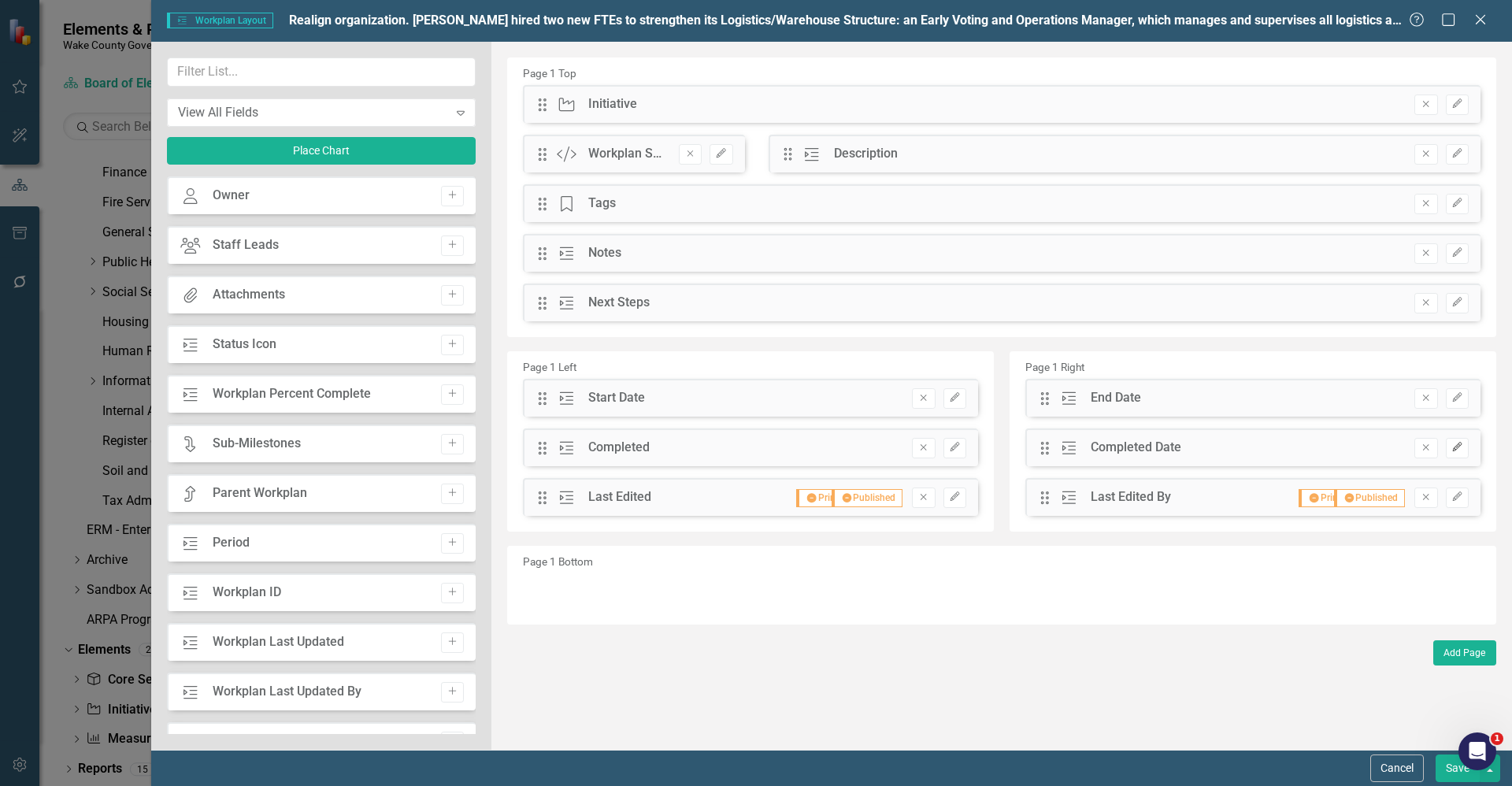
click at [1467, 450] on button "Edit" at bounding box center [1457, 447] width 23 height 20
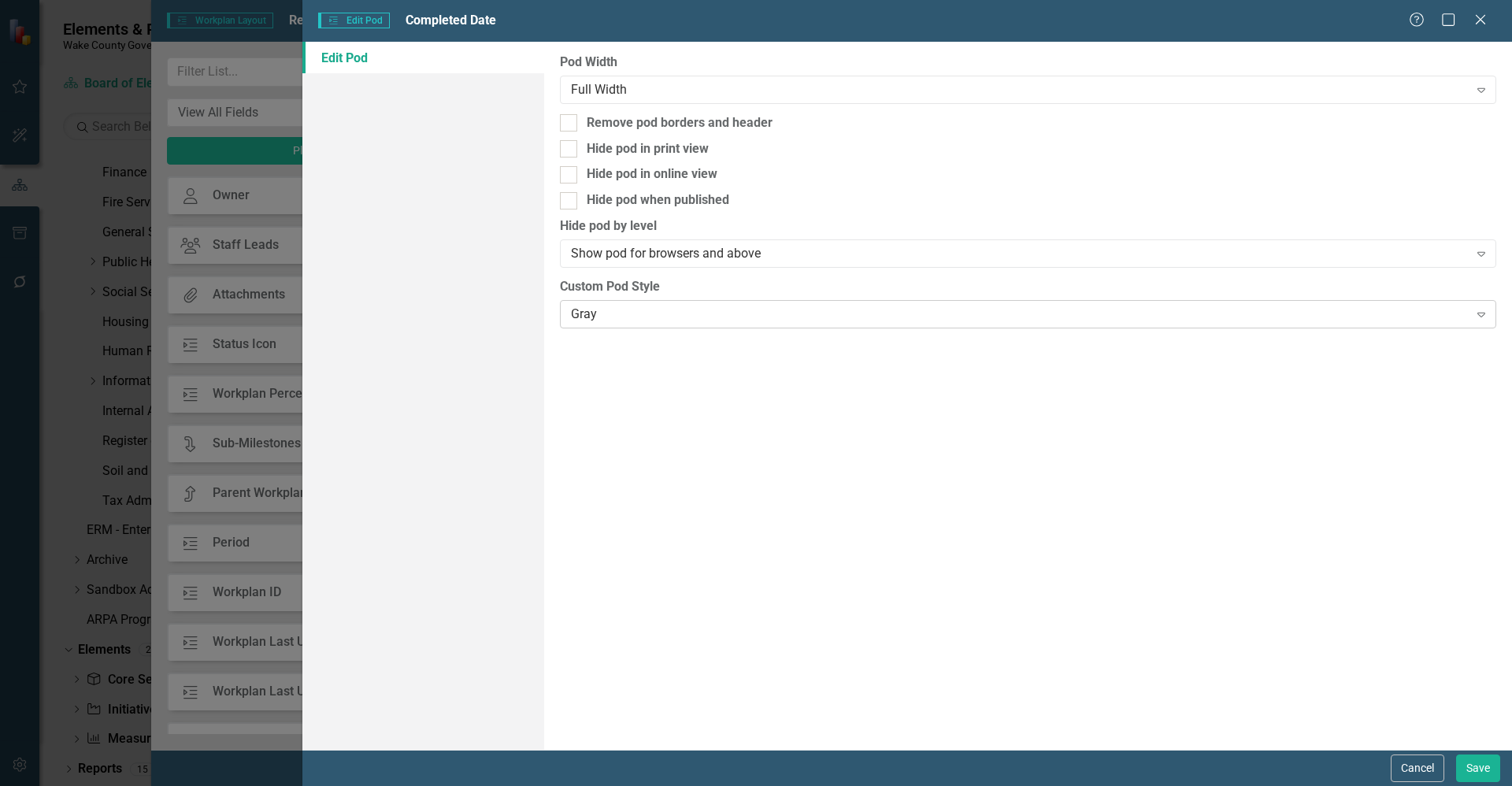
click at [742, 318] on div "Gray" at bounding box center [1019, 313] width 897 height 18
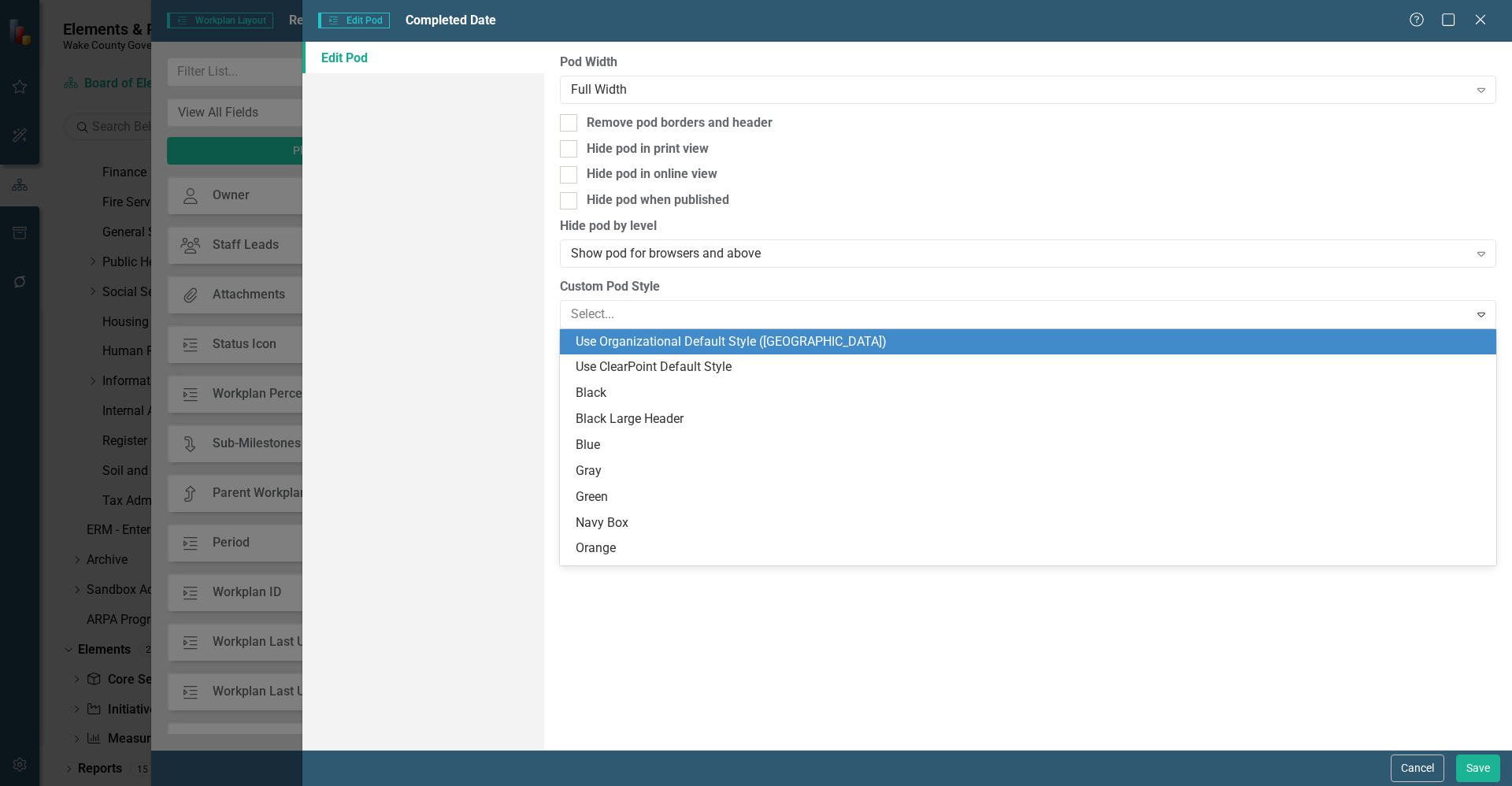
click at [732, 348] on div "Use Organizational Default Style ([GEOGRAPHIC_DATA])" at bounding box center [1031, 342] width 911 height 18
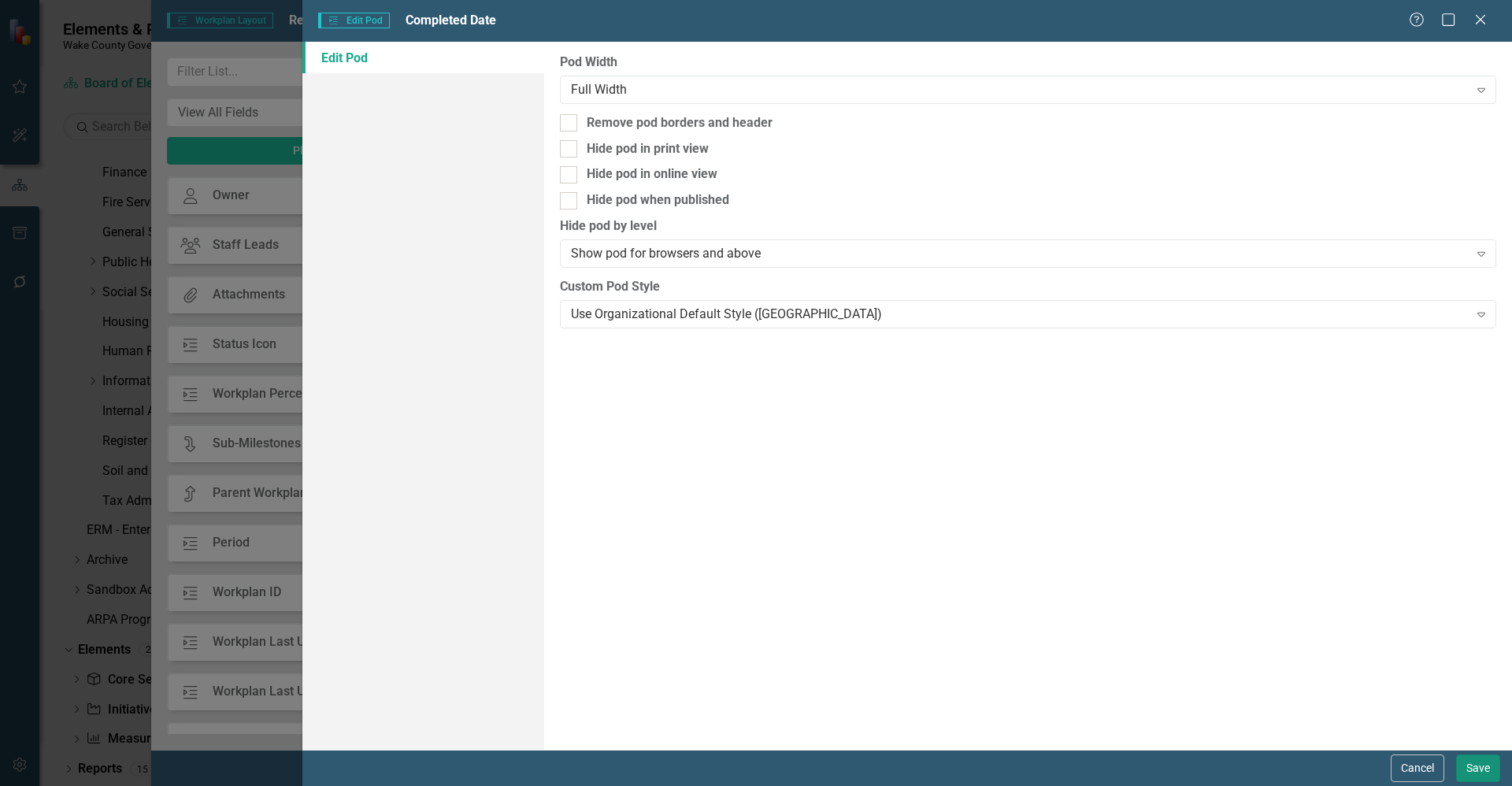
click at [1472, 767] on button "Save" at bounding box center [1479, 768] width 44 height 27
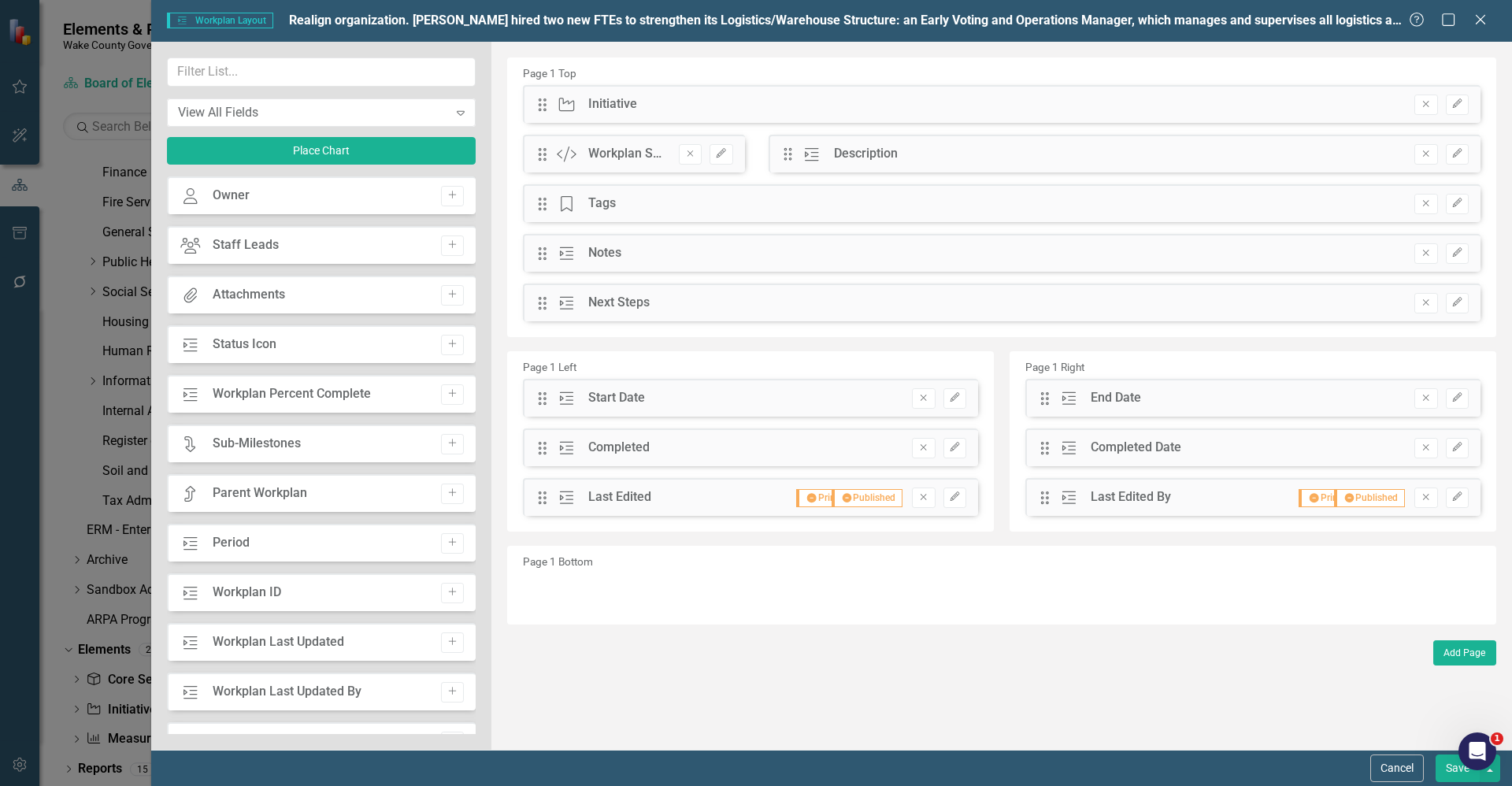
click at [1457, 774] on button "Save" at bounding box center [1458, 768] width 44 height 27
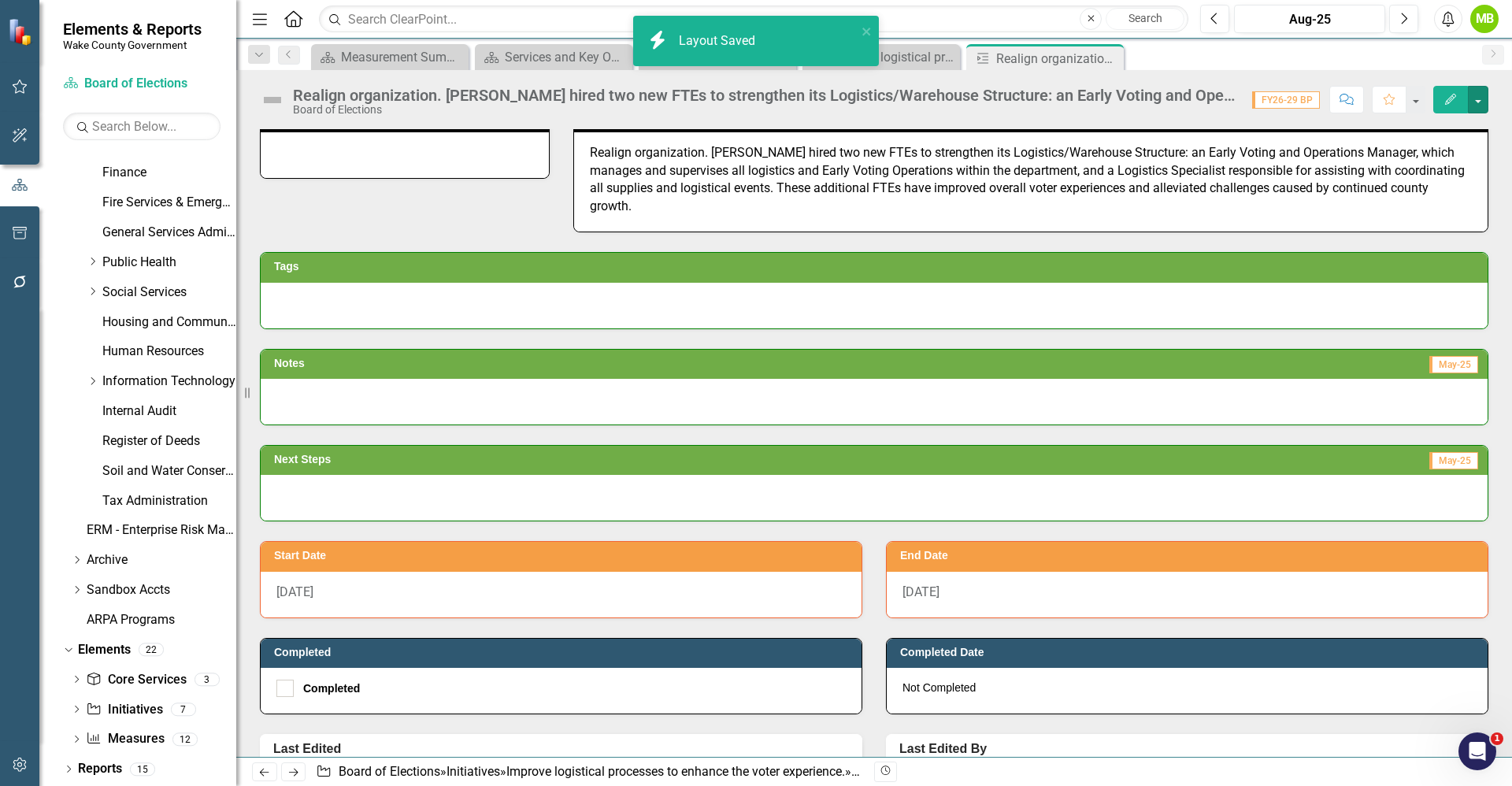
scroll to position [205, 0]
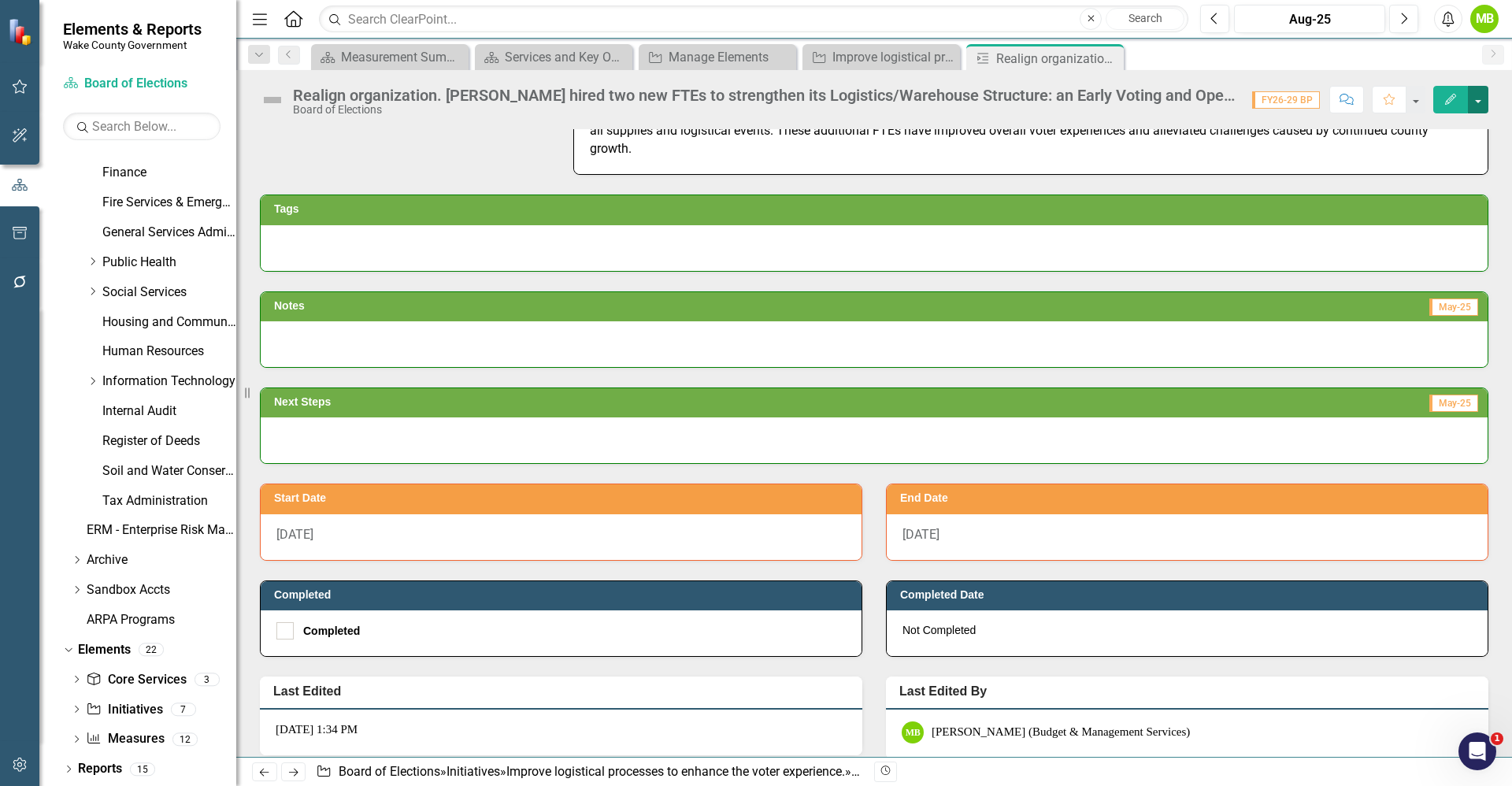
click at [1477, 100] on button "button" at bounding box center [1478, 99] width 20 height 27
click at [1418, 147] on link "Edit Report Edit Layout" at bounding box center [1424, 158] width 128 height 29
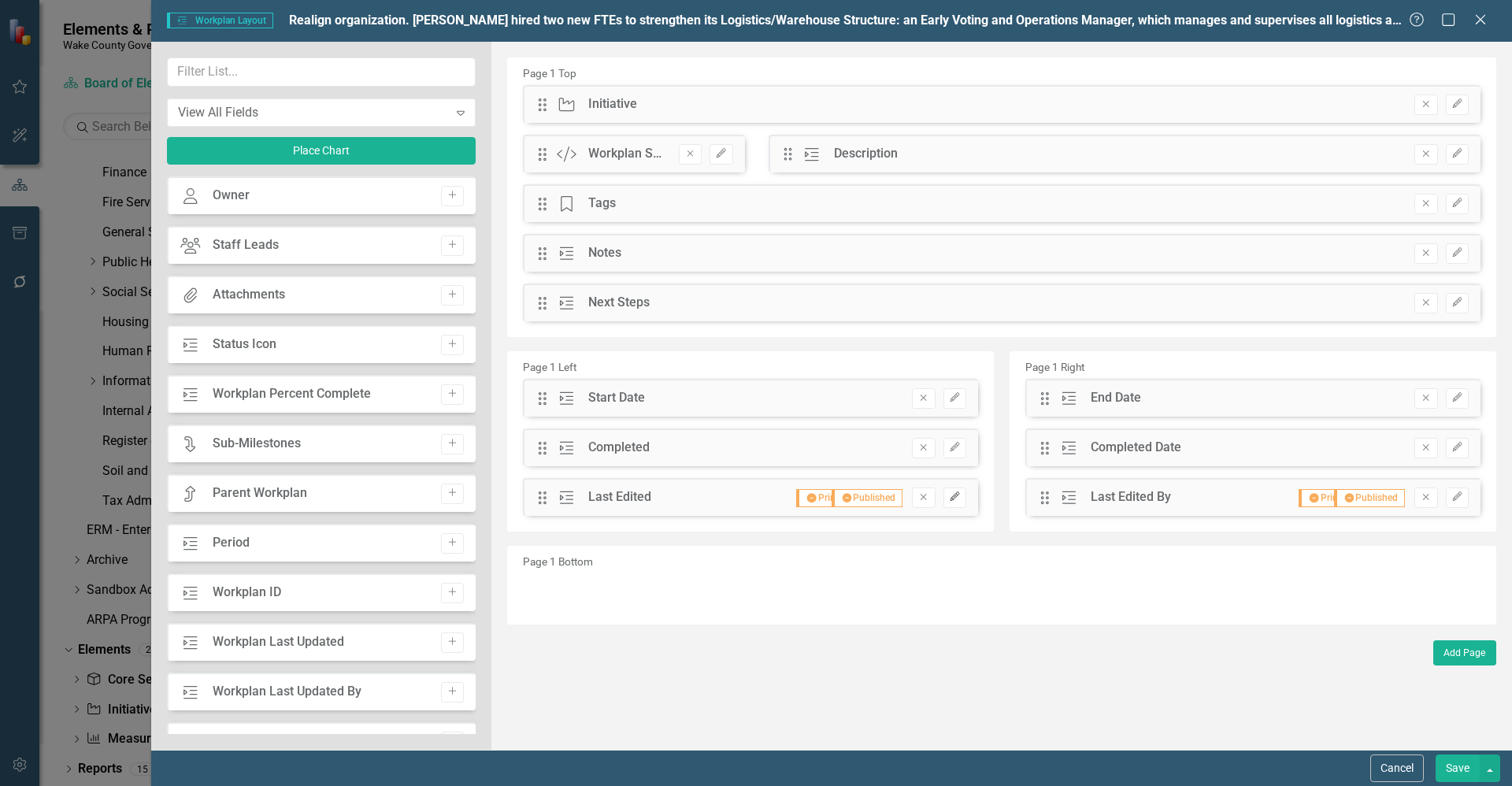
click at [956, 496] on icon "button" at bounding box center [955, 496] width 10 height 10
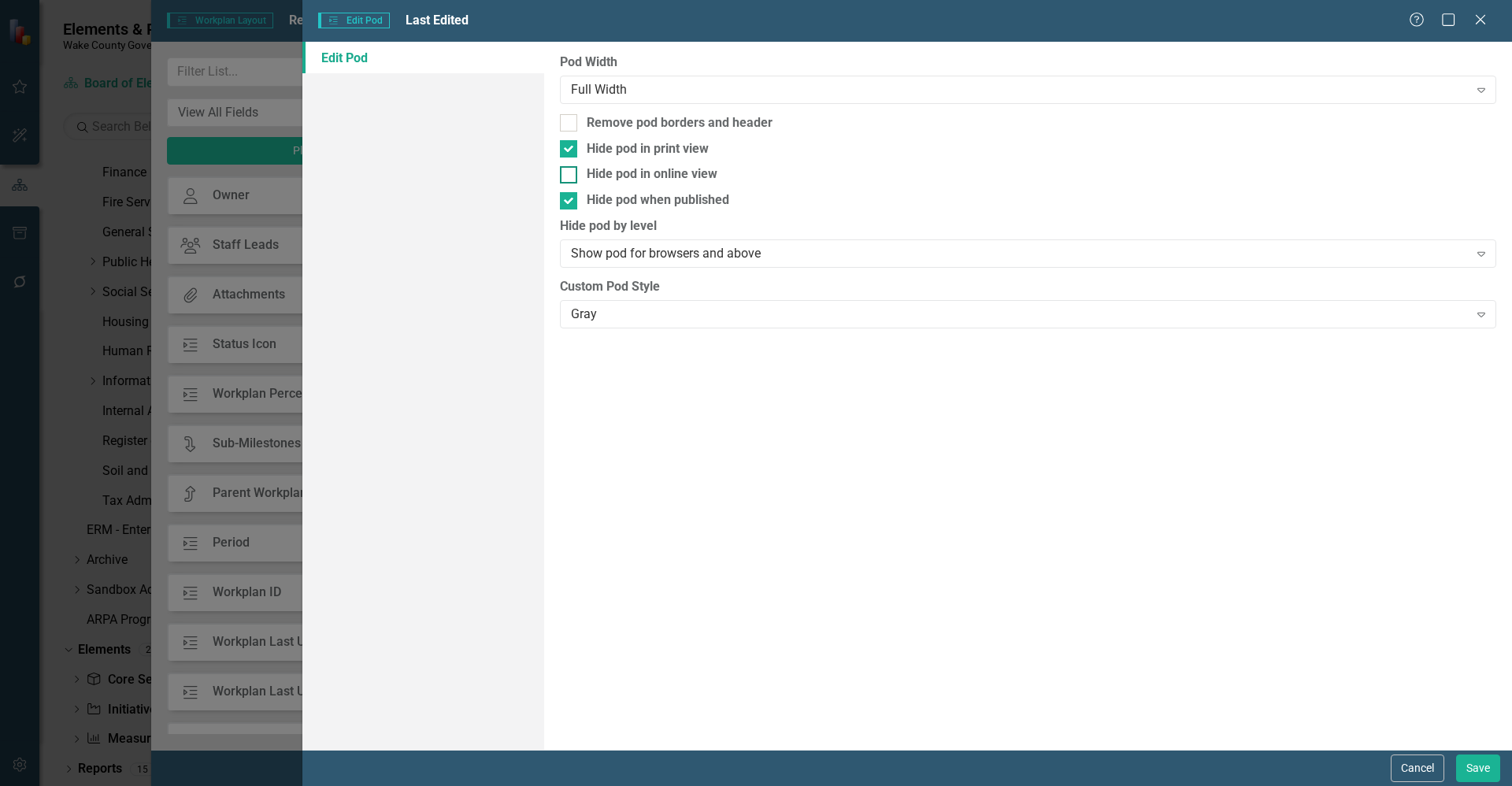
click at [571, 173] on div at bounding box center [569, 175] width 18 height 18
click at [571, 173] on input "Hide pod in online view" at bounding box center [565, 172] width 11 height 11
checkbox input "true"
click at [1471, 765] on button "Save" at bounding box center [1479, 768] width 44 height 27
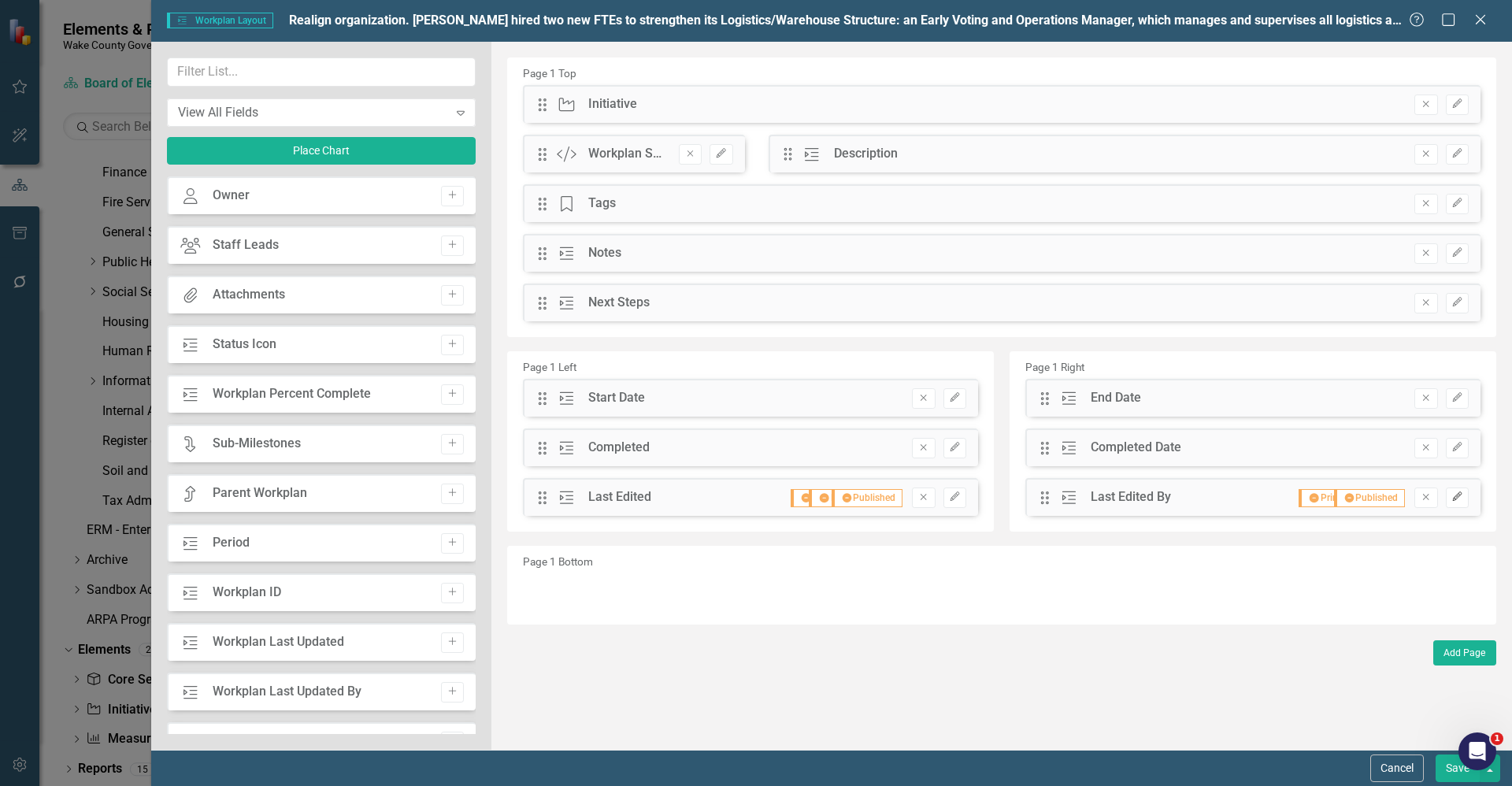
click at [1462, 499] on icon "Edit" at bounding box center [1457, 496] width 11 height 10
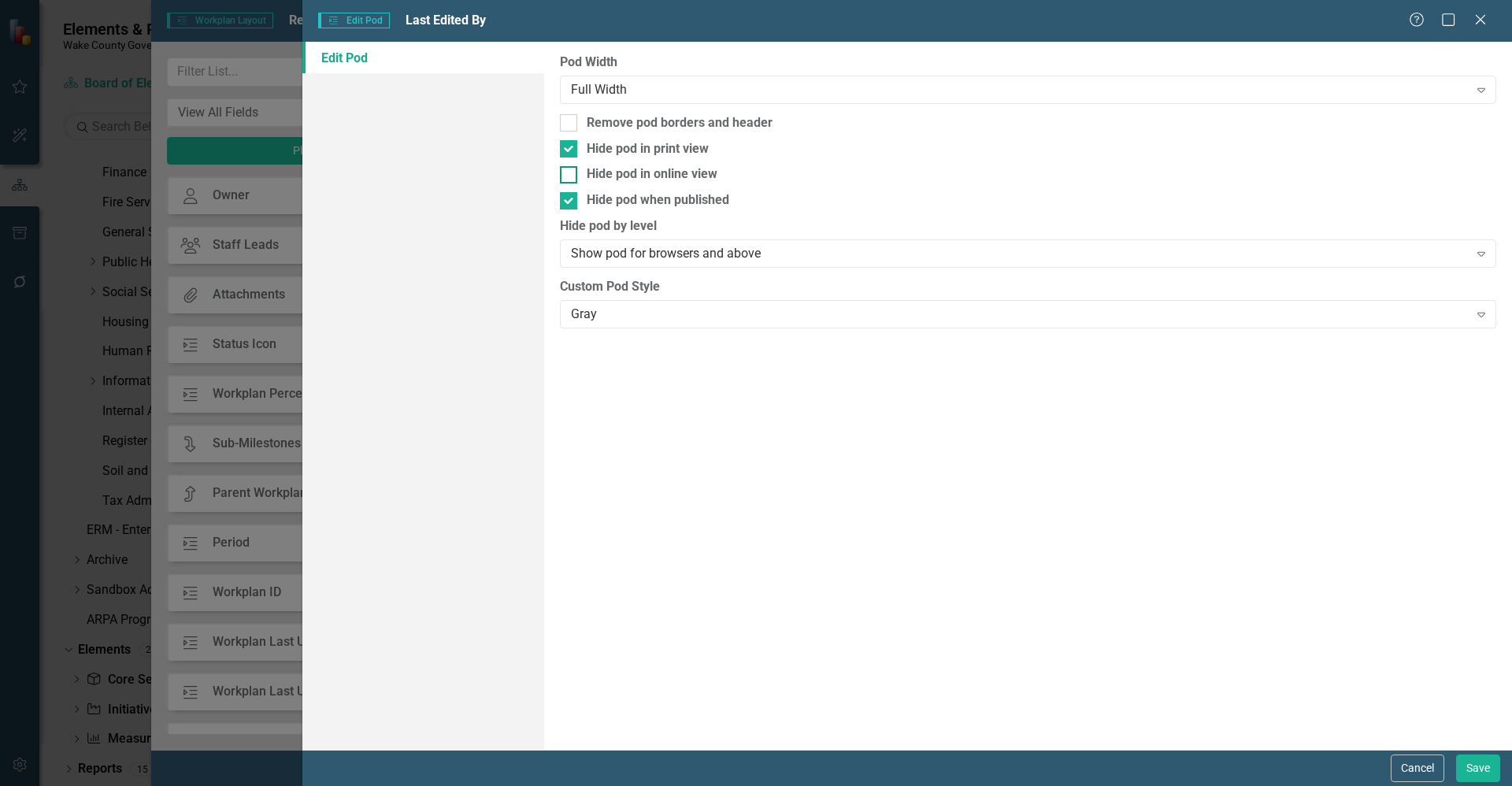
click at [675, 173] on div "Hide pod in online view" at bounding box center [652, 174] width 130 height 18
click at [571, 173] on input "Hide pod in online view" at bounding box center [565, 172] width 11 height 11
checkbox input "true"
click at [1473, 768] on button "Save" at bounding box center [1479, 768] width 44 height 27
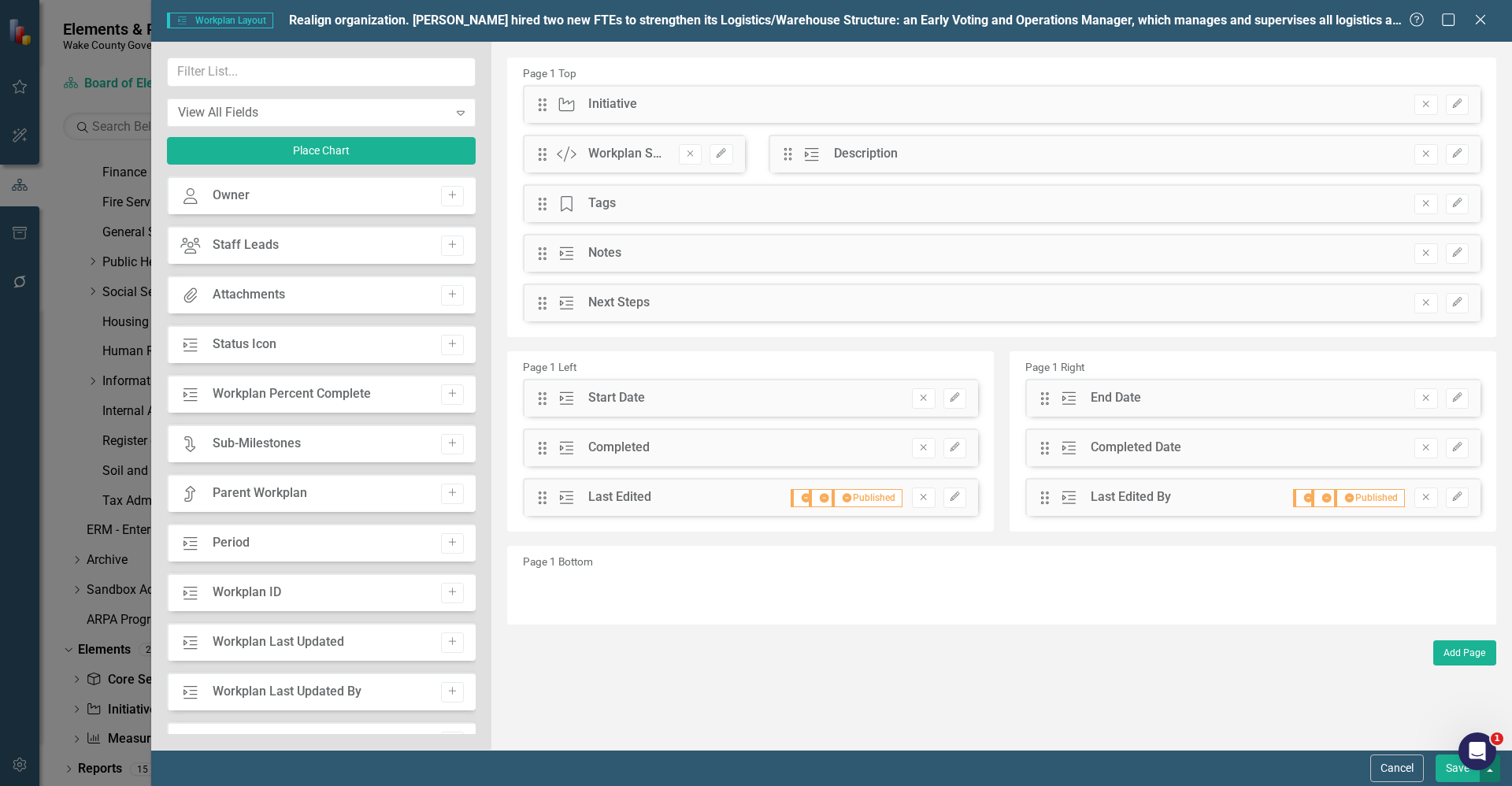
click at [1494, 771] on button "button" at bounding box center [1490, 768] width 20 height 27
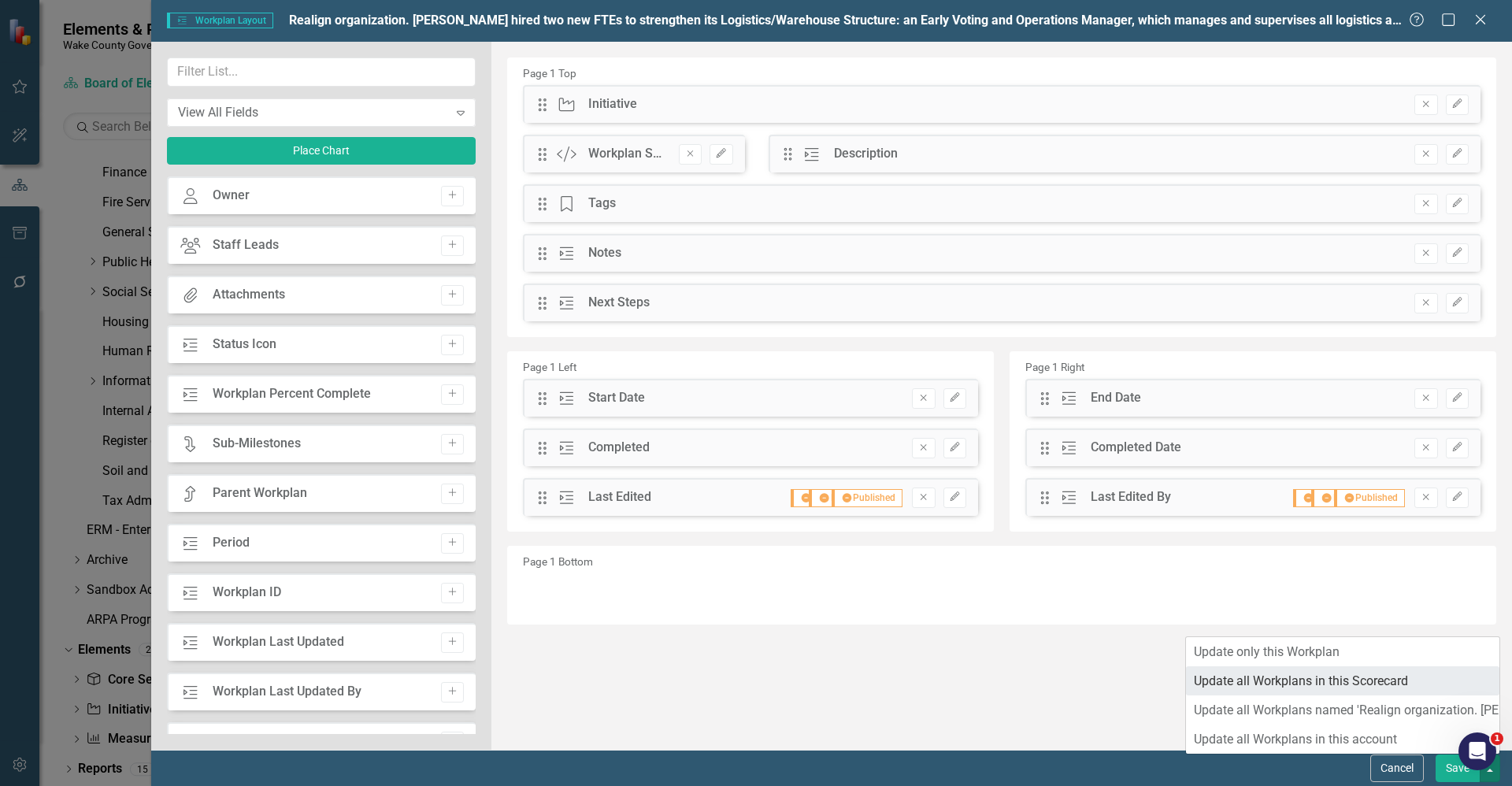
click at [1362, 684] on link "Update all Workplans in this Scorecard" at bounding box center [1343, 680] width 313 height 29
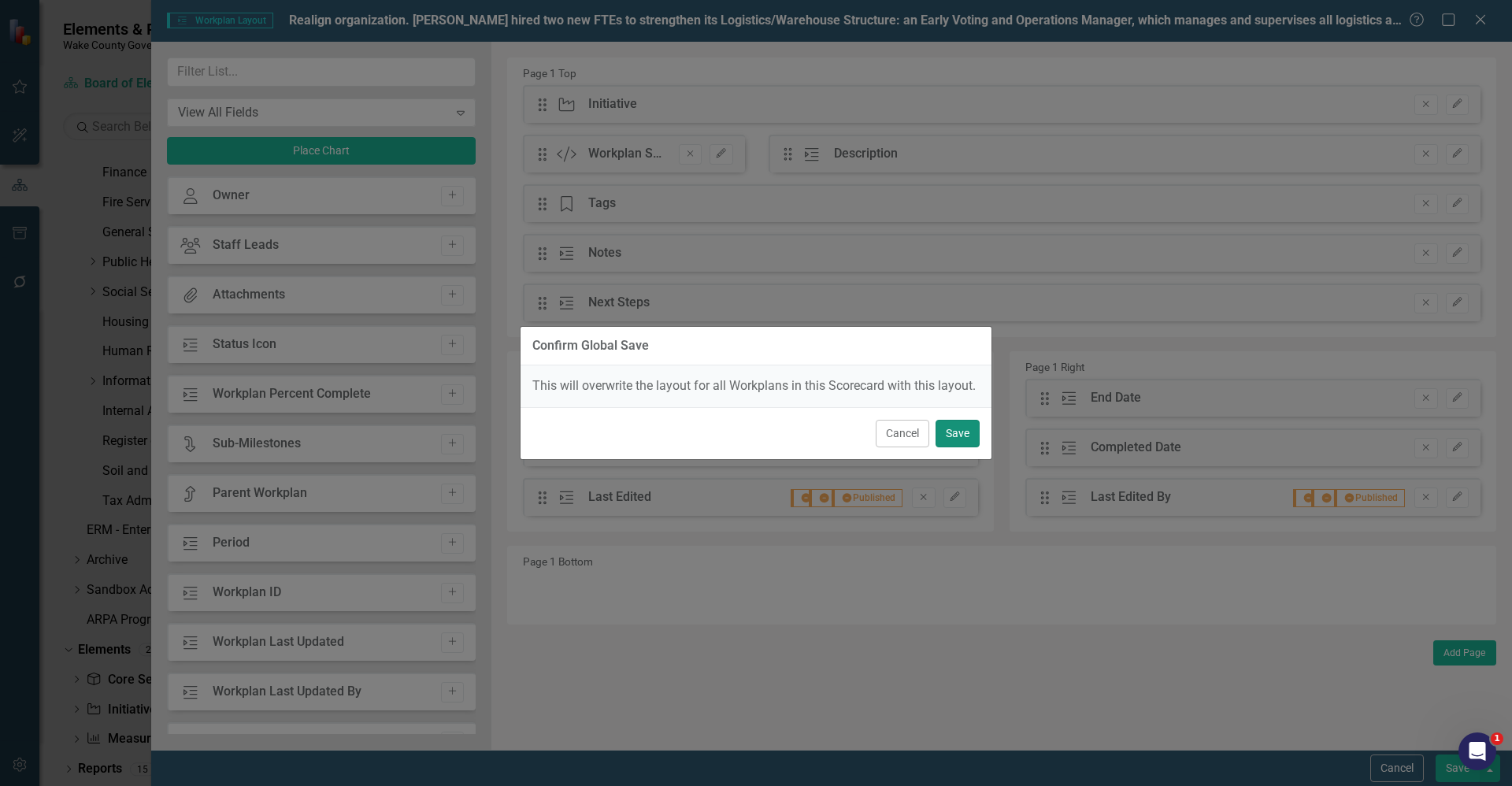
click at [947, 436] on button "Save" at bounding box center [958, 433] width 44 height 27
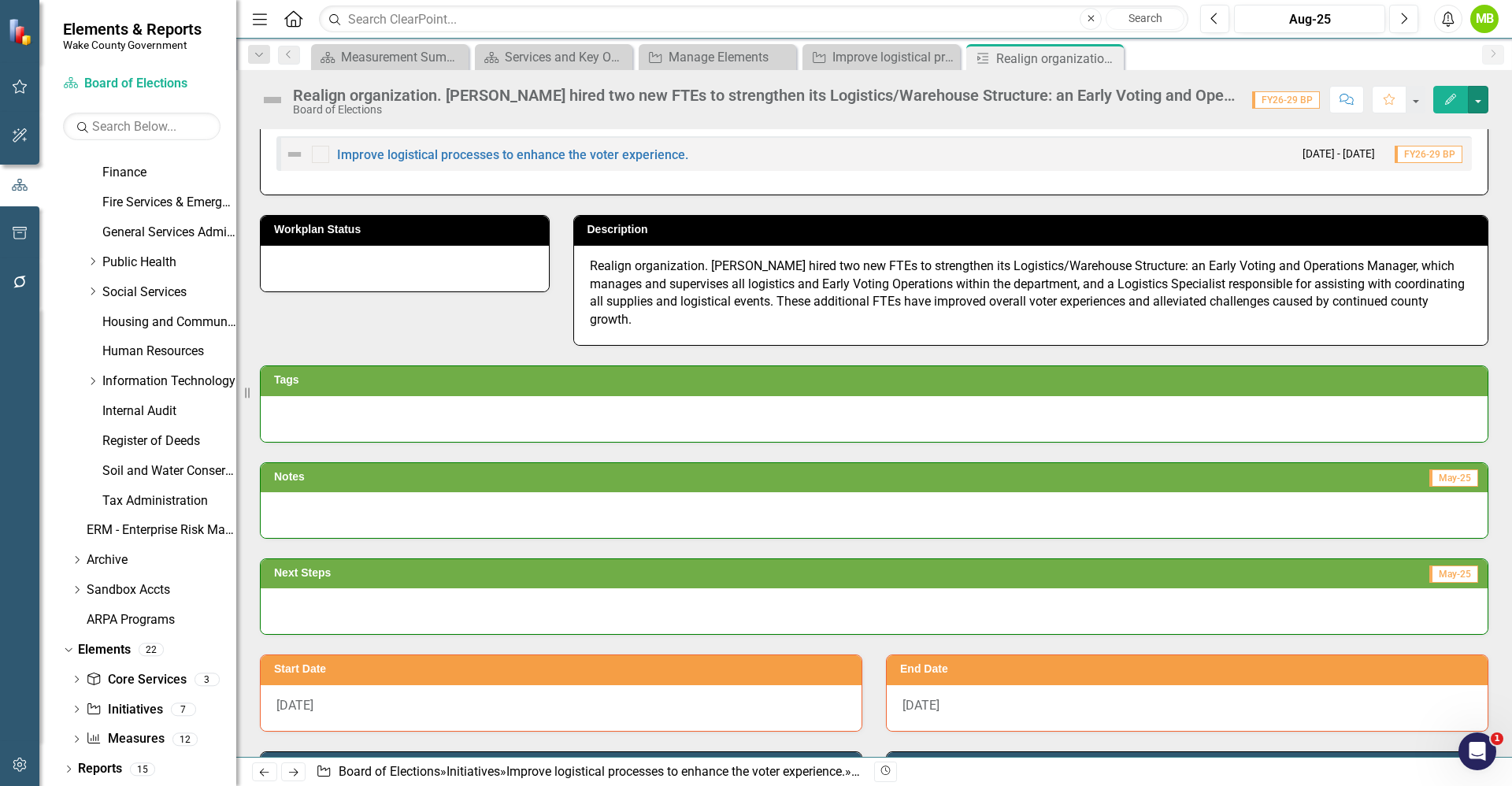
scroll to position [0, 0]
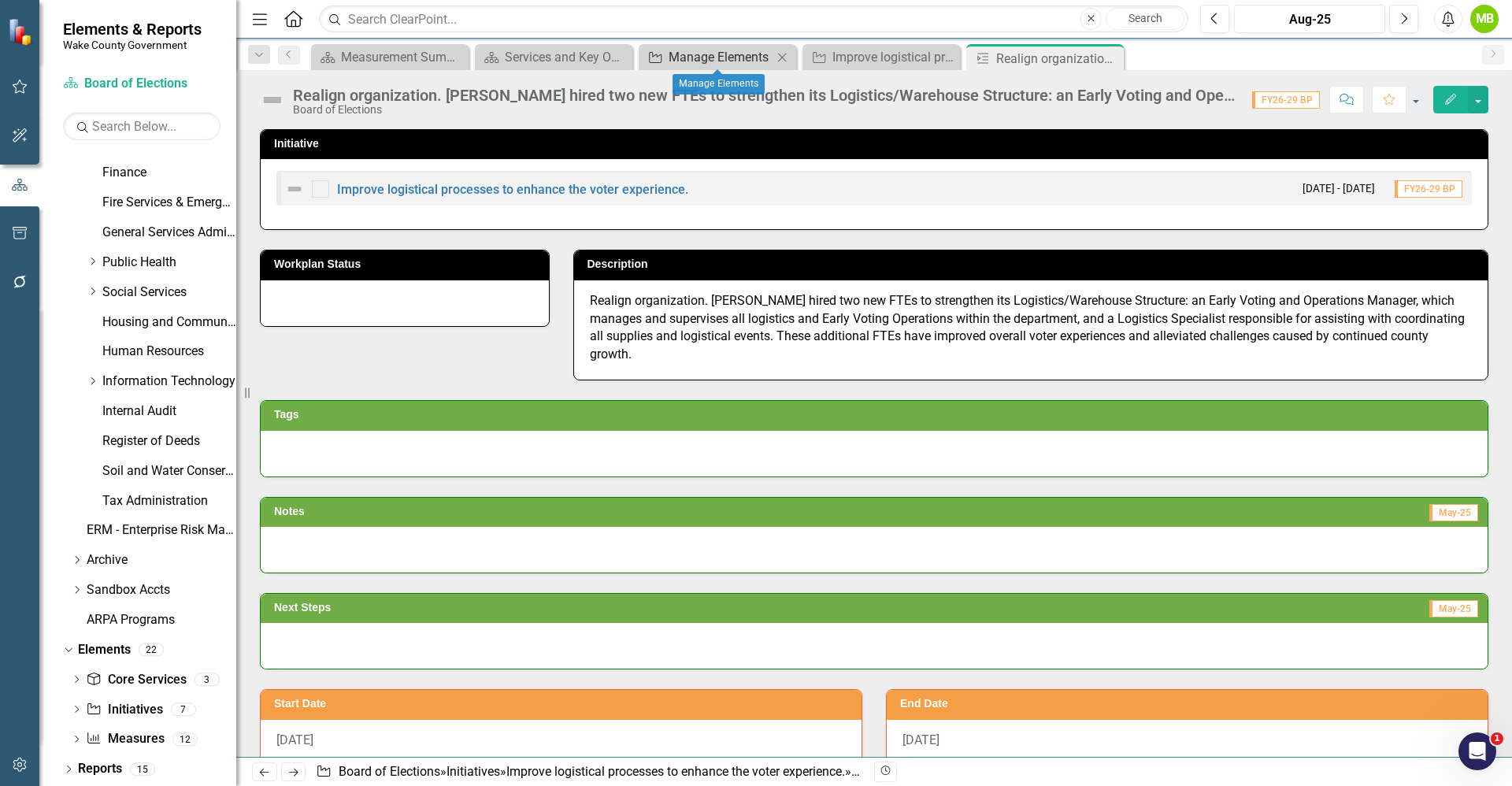
click at [726, 48] on div "Manage Elements" at bounding box center [720, 57] width 104 height 19
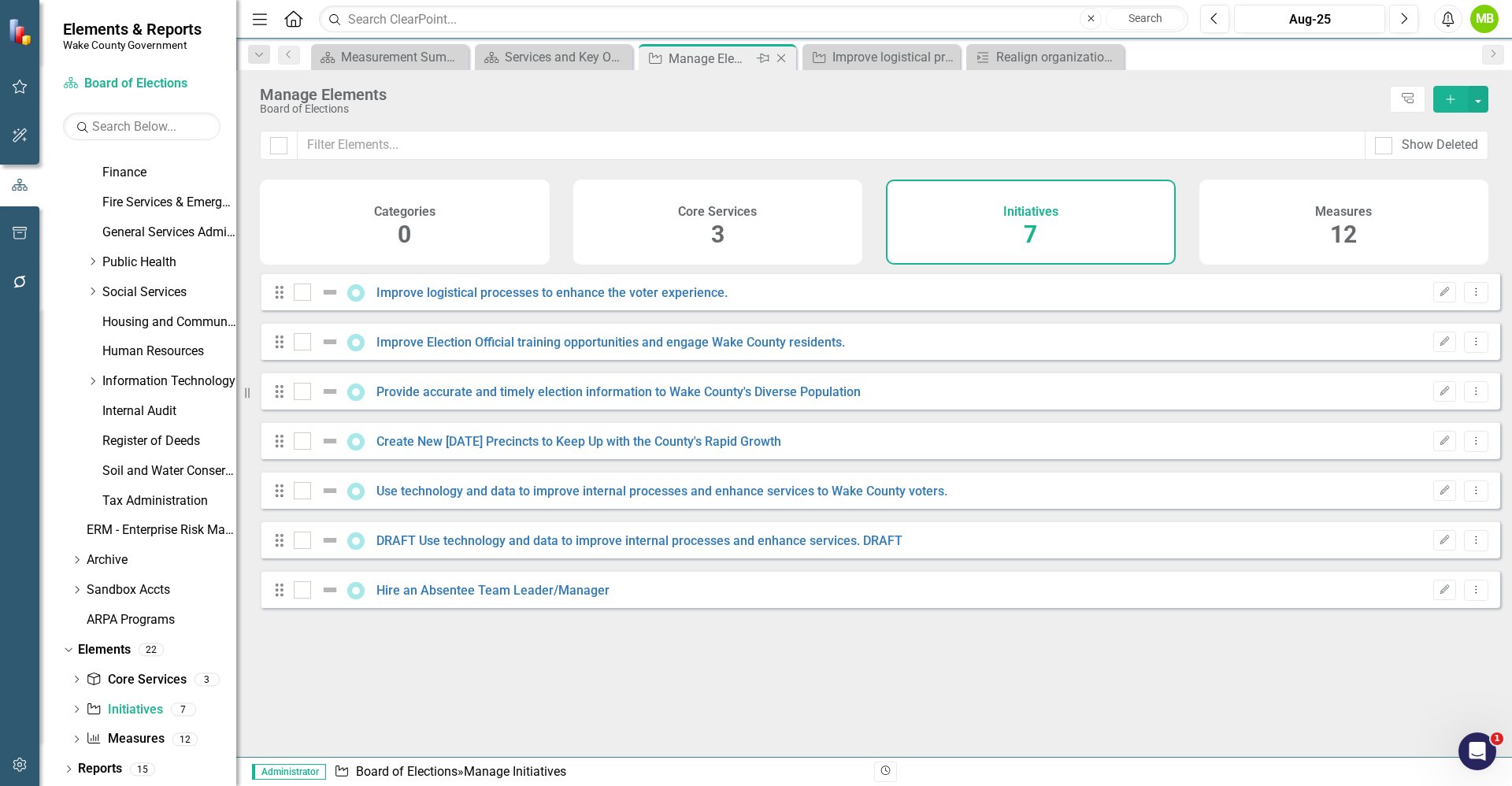
checkbox input "false"
click at [26, 769] on icon "button" at bounding box center [19, 764] width 17 height 12
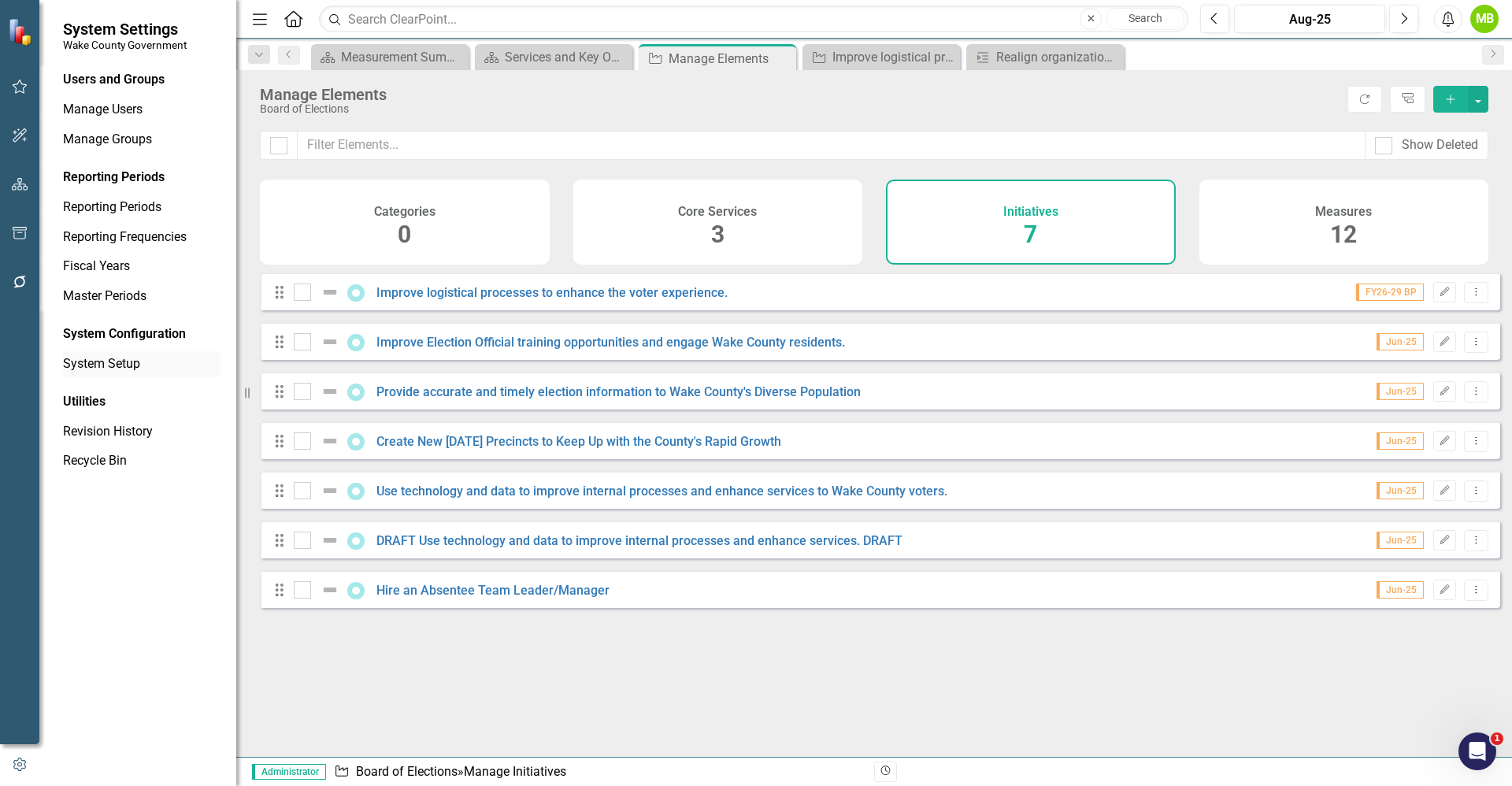
click at [110, 366] on link "System Setup" at bounding box center [142, 364] width 158 height 18
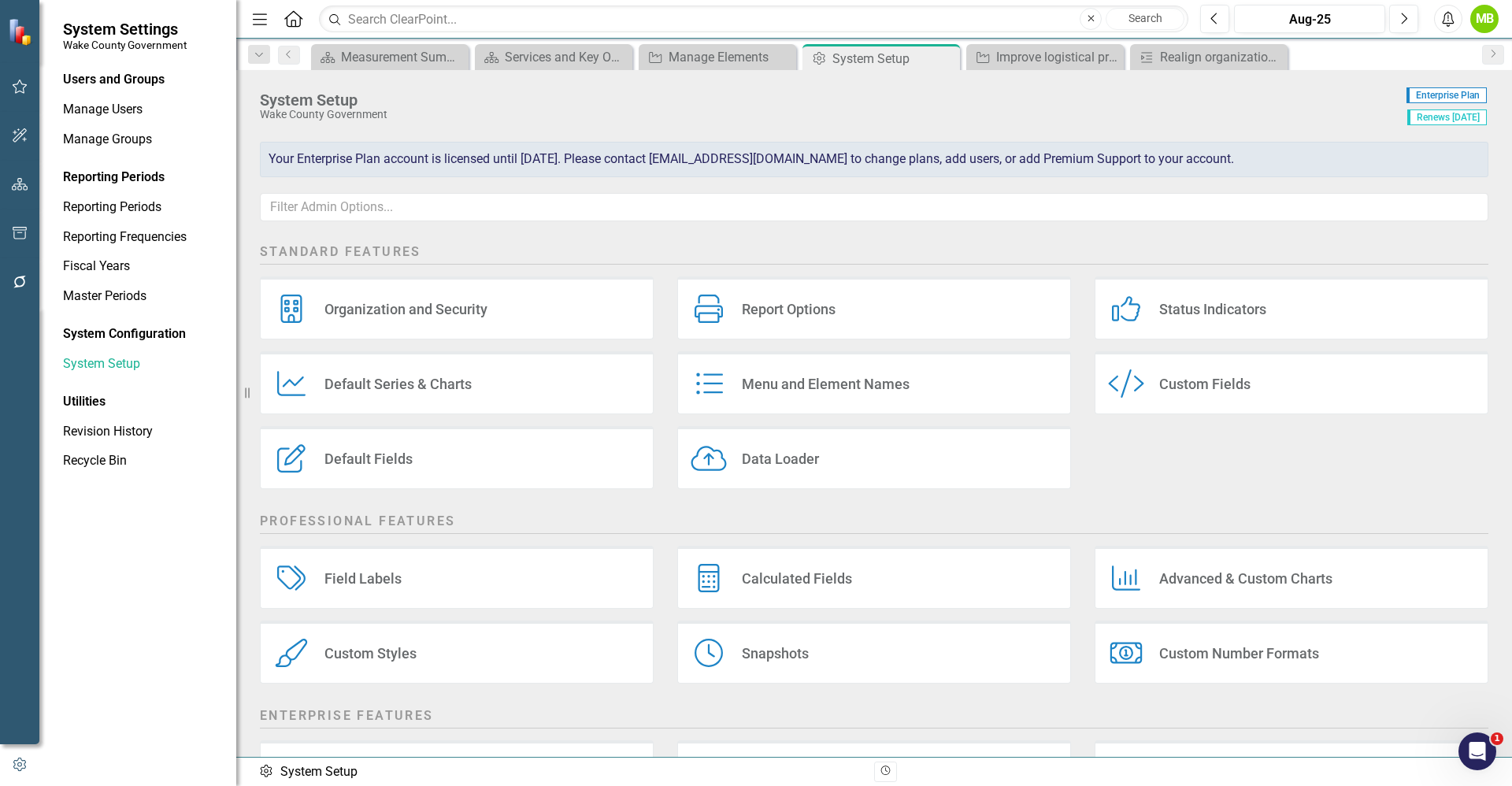
click at [1160, 378] on div "Custom Fields" at bounding box center [1206, 384] width 92 height 18
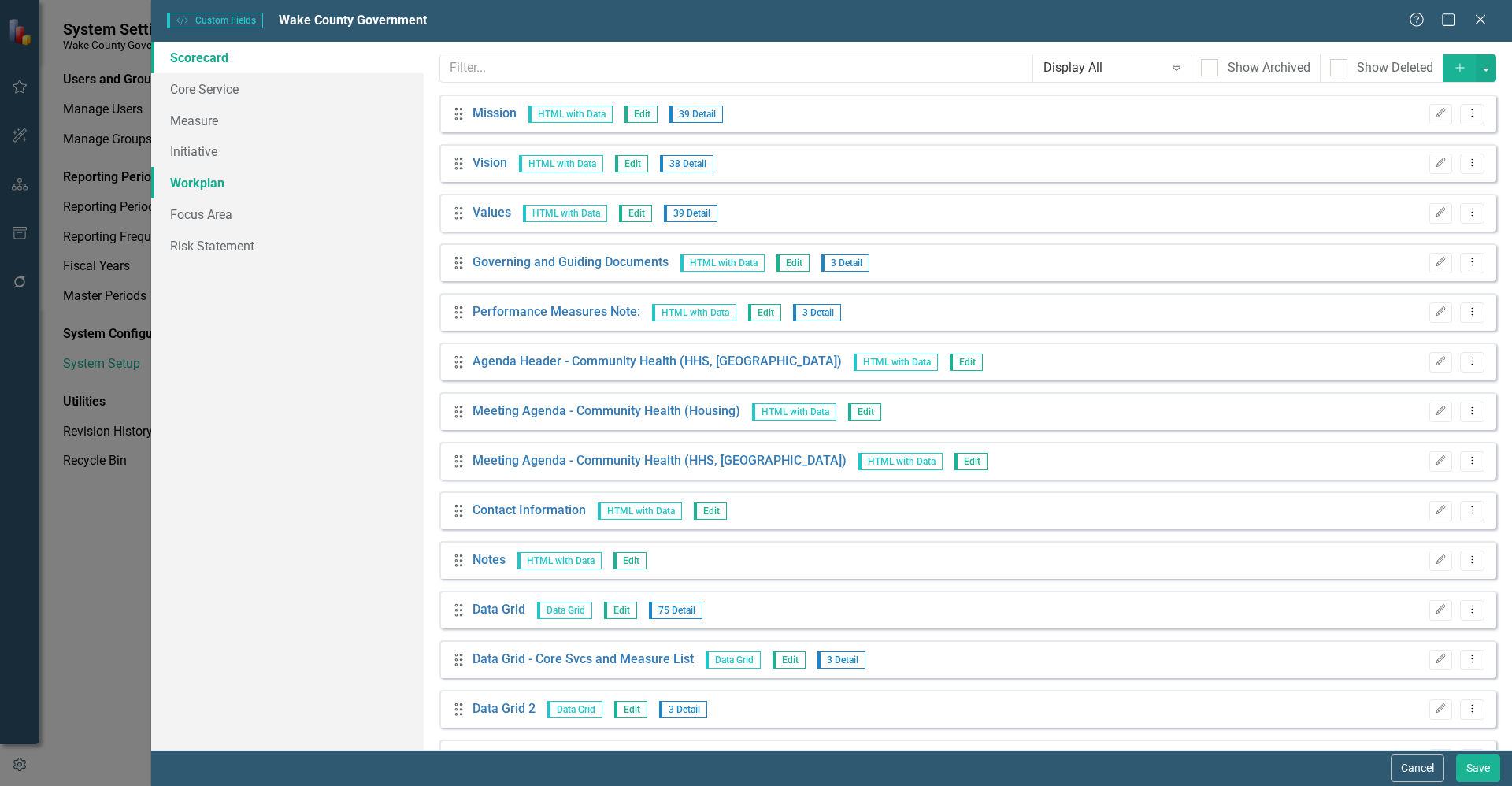
click at [226, 180] on link "Workplan" at bounding box center [287, 183] width 272 height 32
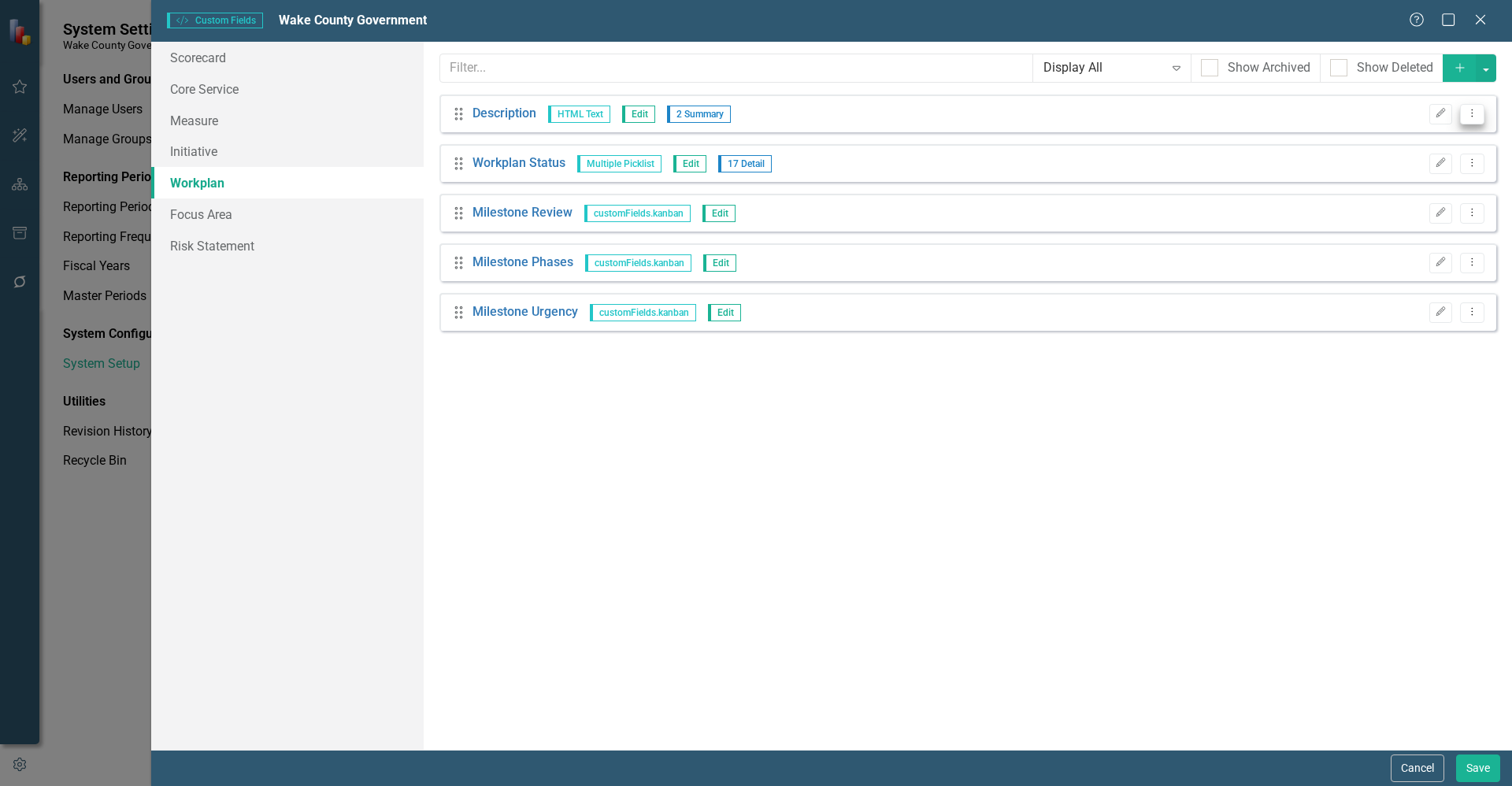
click at [1467, 115] on icon "Dropdown Menu" at bounding box center [1472, 114] width 13 height 11
click at [510, 110] on link "Description" at bounding box center [505, 114] width 63 height 18
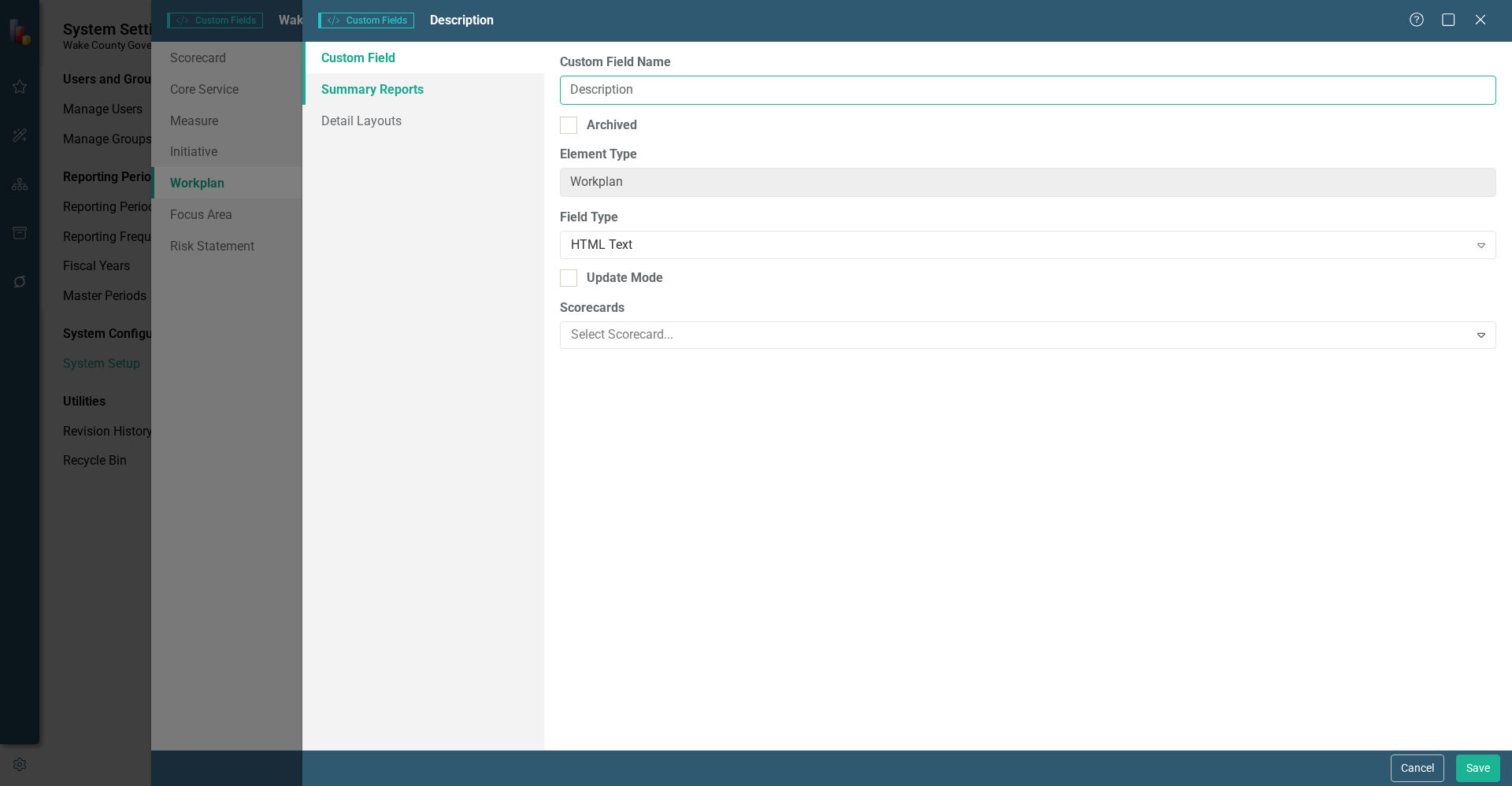
drag, startPoint x: 675, startPoint y: 85, endPoint x: 452, endPoint y: 72, distance: 223.4
click at [452, 72] on div "Custom Field Summary Reports Detail Layouts Custom Field Name Description Archi…" at bounding box center [907, 395] width 1210 height 708
type input "Major Action Description"
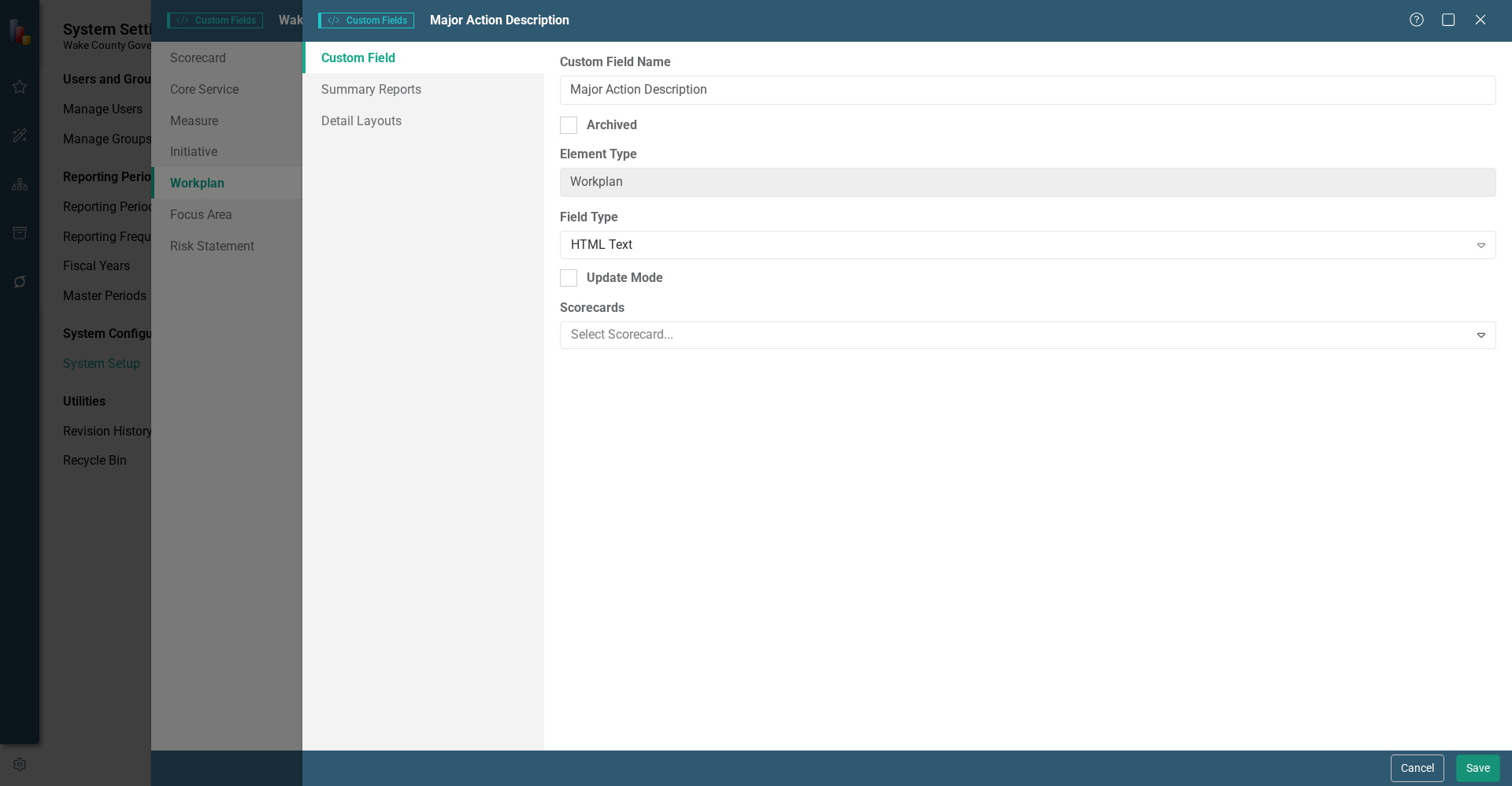
click at [1479, 772] on button "Save" at bounding box center [1479, 768] width 44 height 27
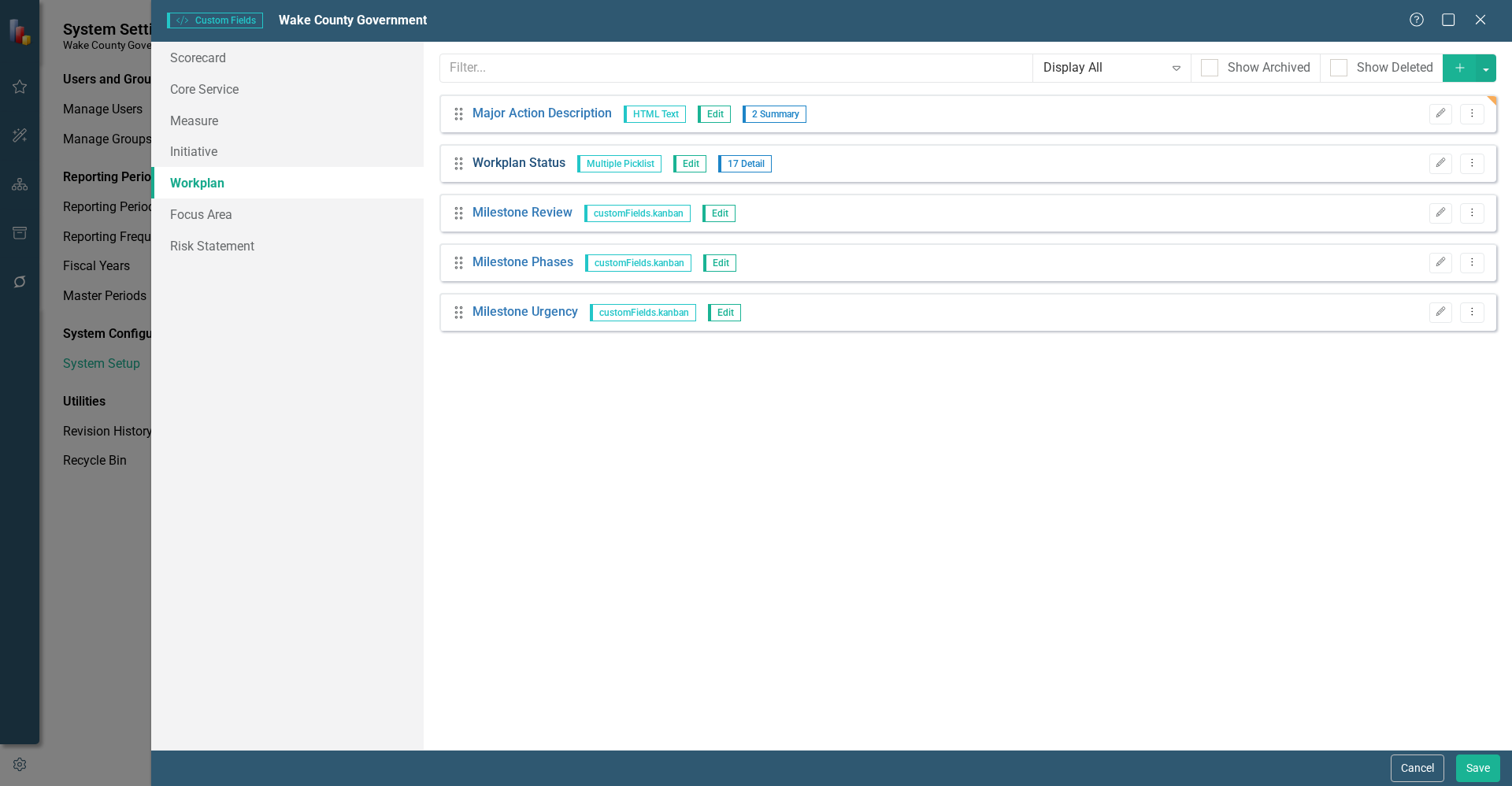
click at [525, 164] on link "Workplan Status" at bounding box center [520, 163] width 93 height 18
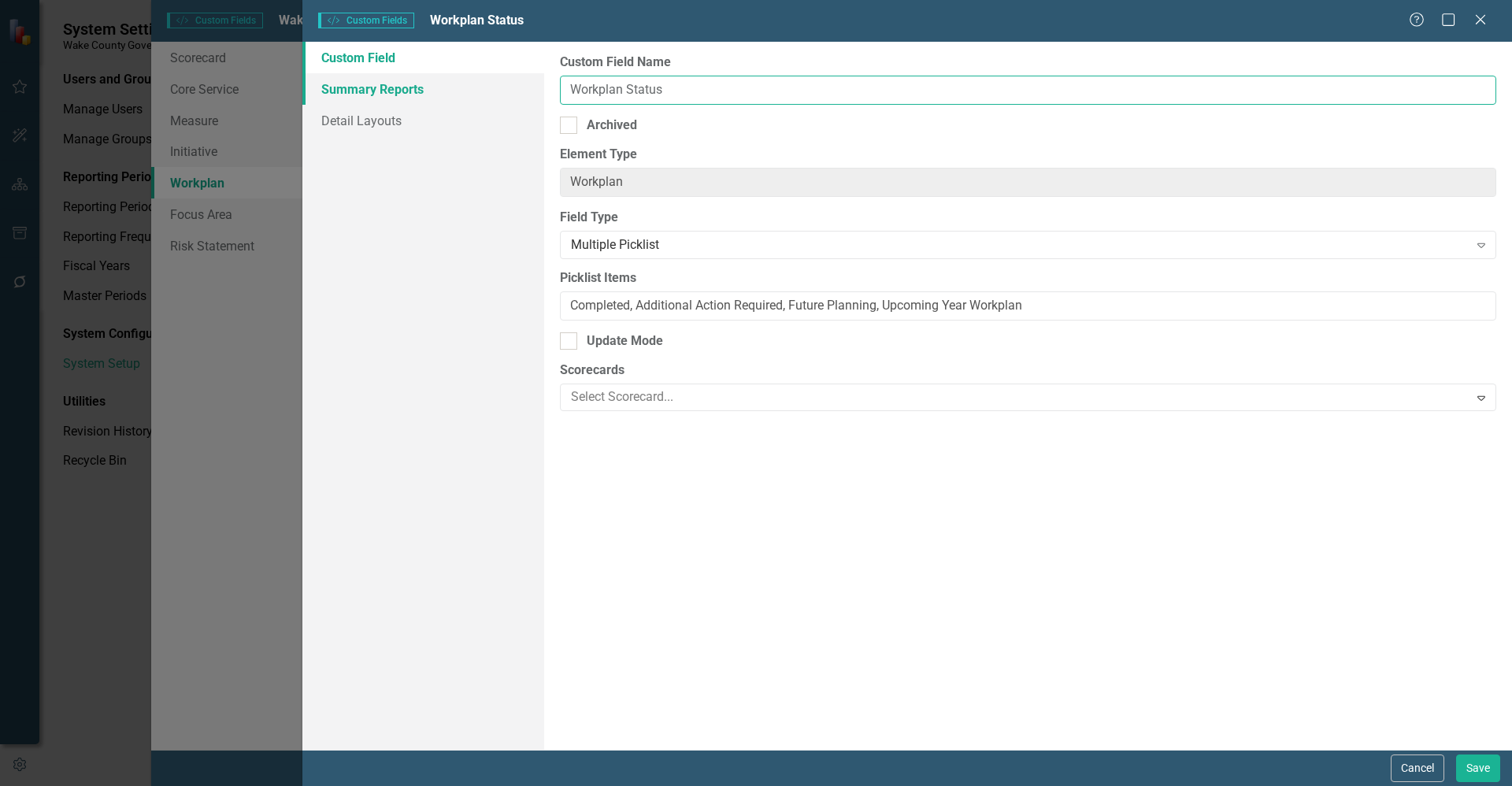
drag, startPoint x: 623, startPoint y: 87, endPoint x: 356, endPoint y: 85, distance: 267.0
click at [356, 85] on div "Custom Field Summary Reports Detail Layouts Custom Field Name Workplan Status A…" at bounding box center [907, 395] width 1210 height 708
type input "Major Action Status"
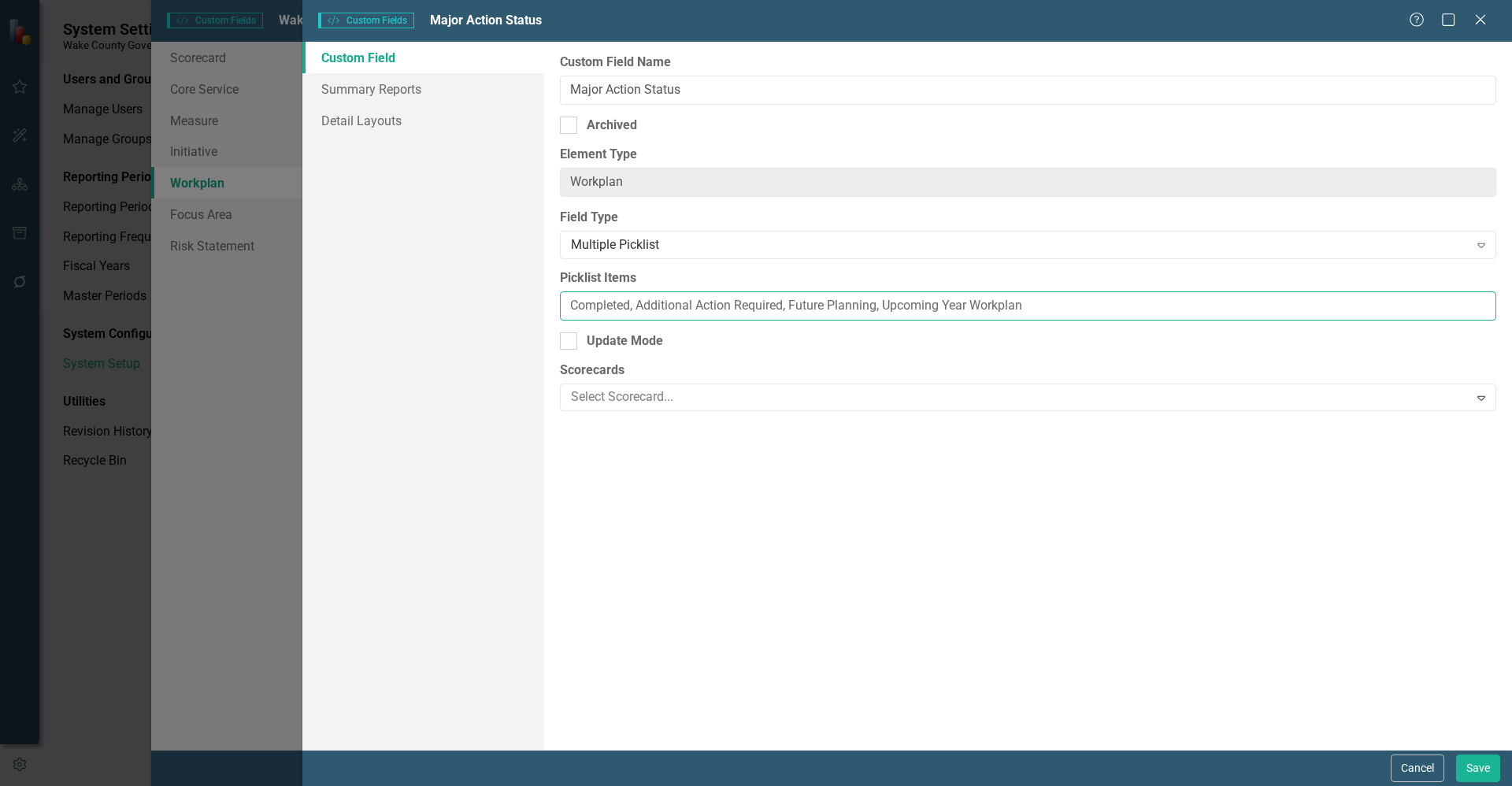
drag, startPoint x: 785, startPoint y: 303, endPoint x: 641, endPoint y: 295, distance: 144.2
click at [641, 295] on input "Completed, Additional Action Required, Future Planning, Upcoming Year Workplan" at bounding box center [1028, 305] width 936 height 29
drag, startPoint x: 635, startPoint y: 305, endPoint x: 700, endPoint y: 318, distance: 66.3
click at [637, 305] on input "Completed, Additional Action Required, Future Planning, Upcoming Year Workplan" at bounding box center [1028, 305] width 936 height 29
click at [576, 300] on input "Complete, CMO Feedback, Horizon, Additional Action Required, Future Planning, U…" at bounding box center [1028, 305] width 936 height 29
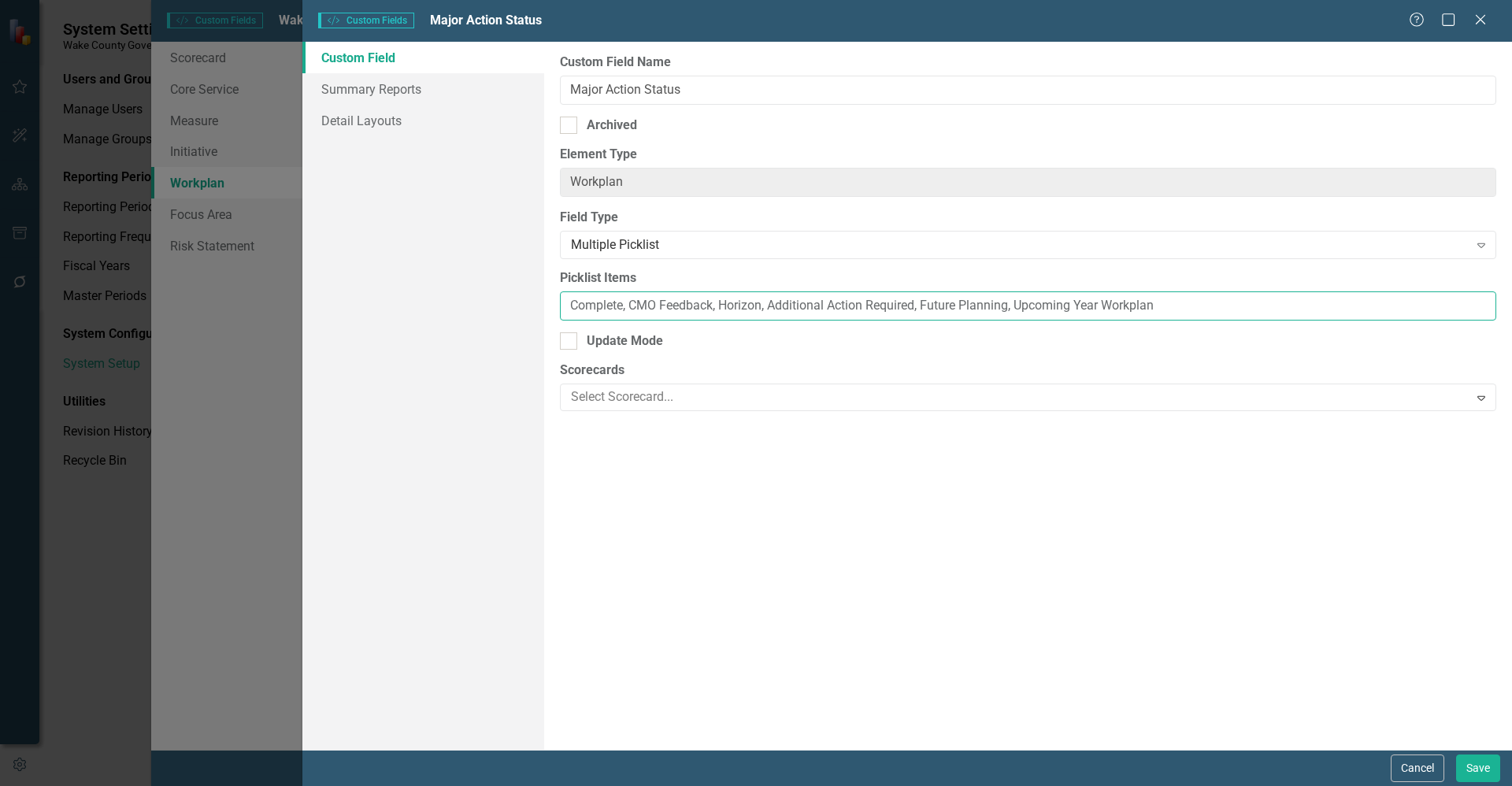
click at [628, 302] on input "Complete, CMO Feedback, Horizon, Additional Action Required, Future Planning, U…" at bounding box center [1028, 305] width 936 height 29
drag, startPoint x: 567, startPoint y: 301, endPoint x: 639, endPoint y: 317, distance: 73.8
click at [569, 301] on input "Complete, CMO Feedback, Horizon, Additional Action Required, Future Planning, U…" at bounding box center [1028, 305] width 936 height 29
drag, startPoint x: 840, startPoint y: 304, endPoint x: 704, endPoint y: 300, distance: 136.1
click at [704, 300] on input "In Progress, Complete, CMO Feedback, Horizon, Additional Action Required, Futur…" at bounding box center [1028, 305] width 936 height 29
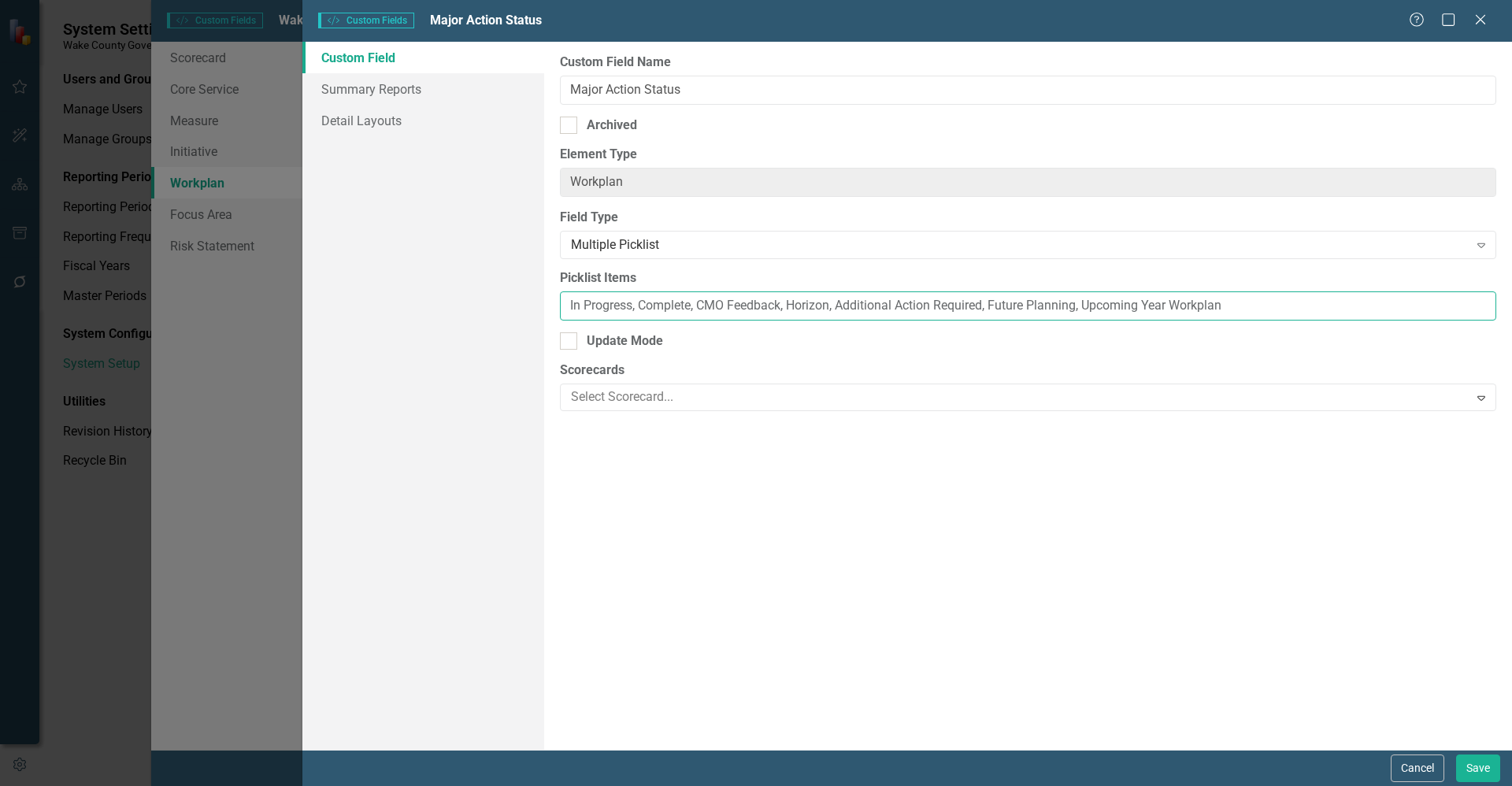
click at [641, 305] on input "In Progress, Complete, CMO Feedback, Horizon, Additional Action Required, Futur…" at bounding box center [1028, 305] width 936 height 29
paste input "MO Feedback, Horizon, C"
drag, startPoint x: 845, startPoint y: 311, endPoint x: 1385, endPoint y: 327, distance: 540.2
click at [1385, 327] on div "Custom Field Name Major Action Status Archived Element Type Workplan ClearPoint…" at bounding box center [1028, 395] width 968 height 708
type input "In Progress, CMO Feedback, Horizon, Complete"
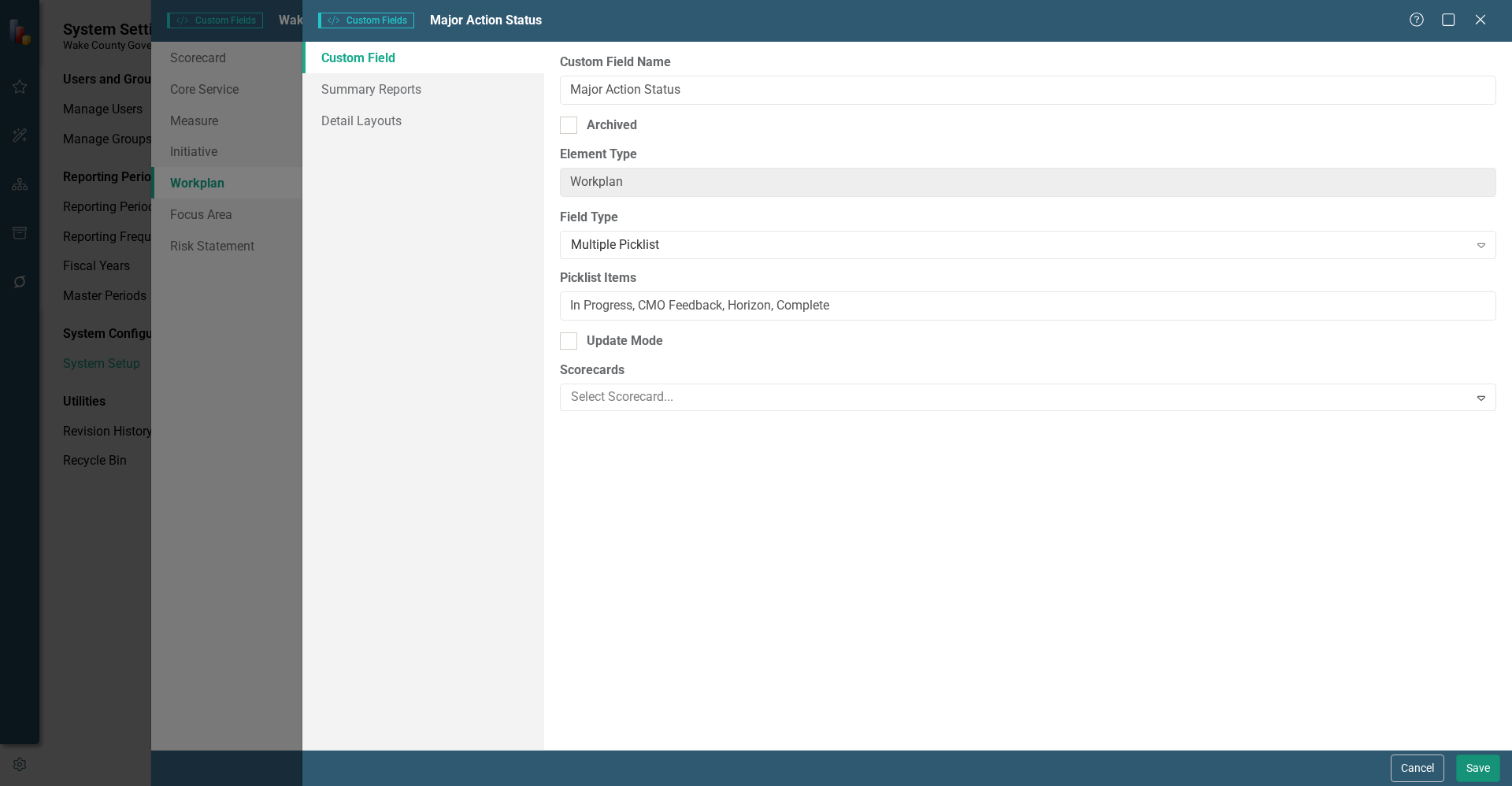
drag, startPoint x: 1480, startPoint y: 763, endPoint x: 1485, endPoint y: 771, distance: 9.4
click at [1481, 763] on button "Save" at bounding box center [1479, 768] width 44 height 27
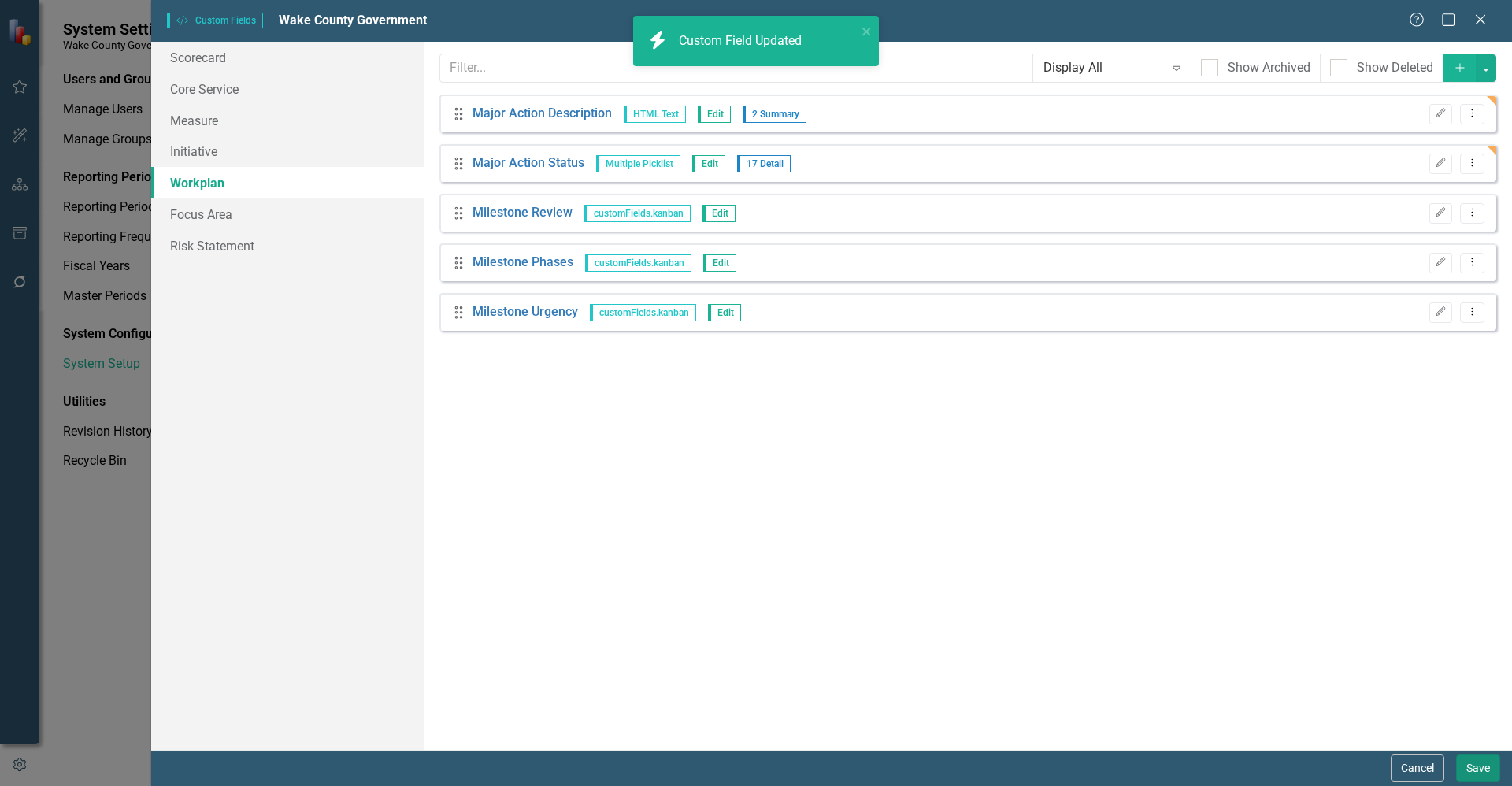
click at [1477, 765] on button "Save" at bounding box center [1479, 768] width 44 height 27
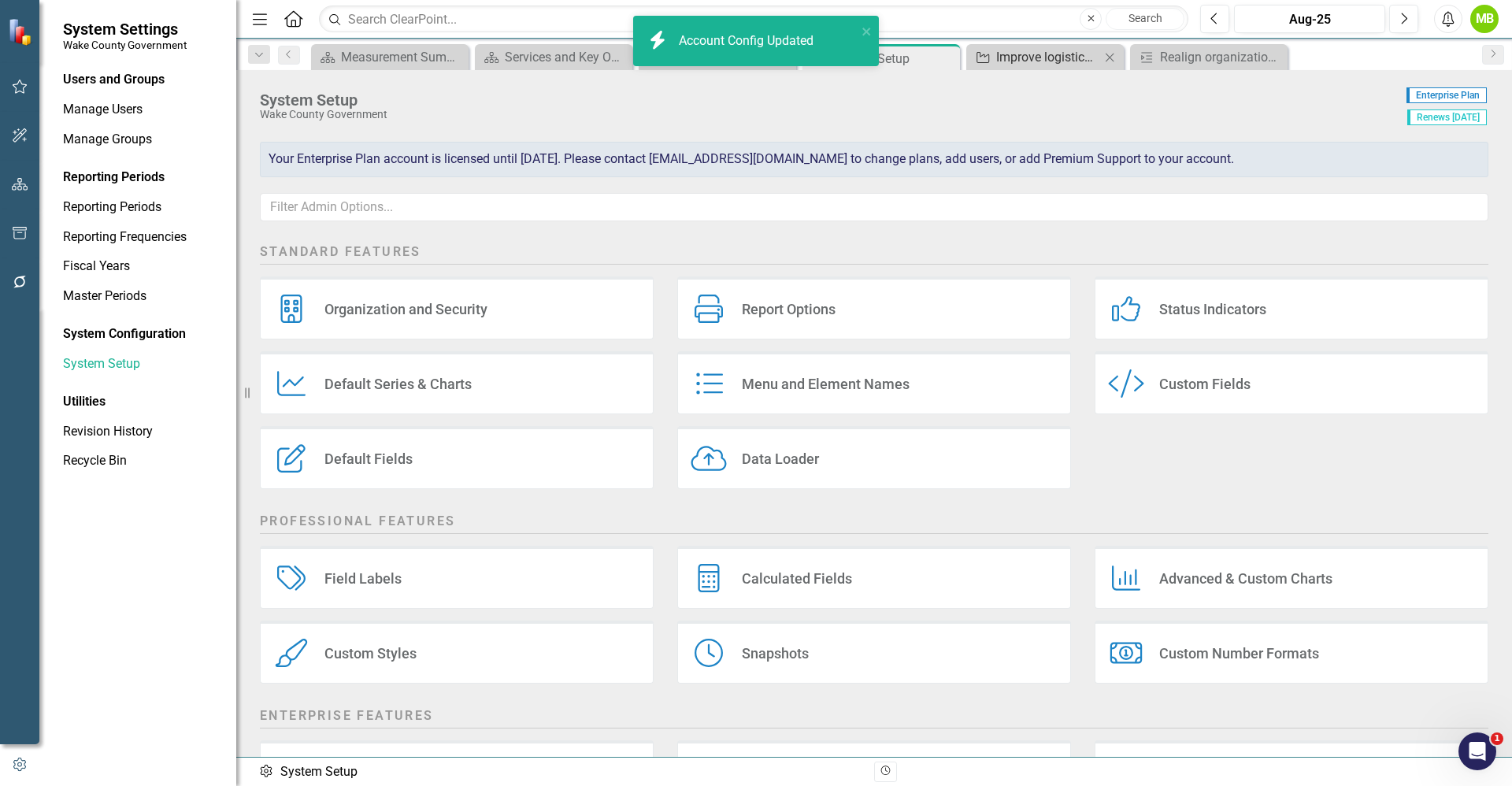
click at [1036, 48] on div "Improve logistical processes to enhance the voter experience." at bounding box center [1048, 57] width 104 height 19
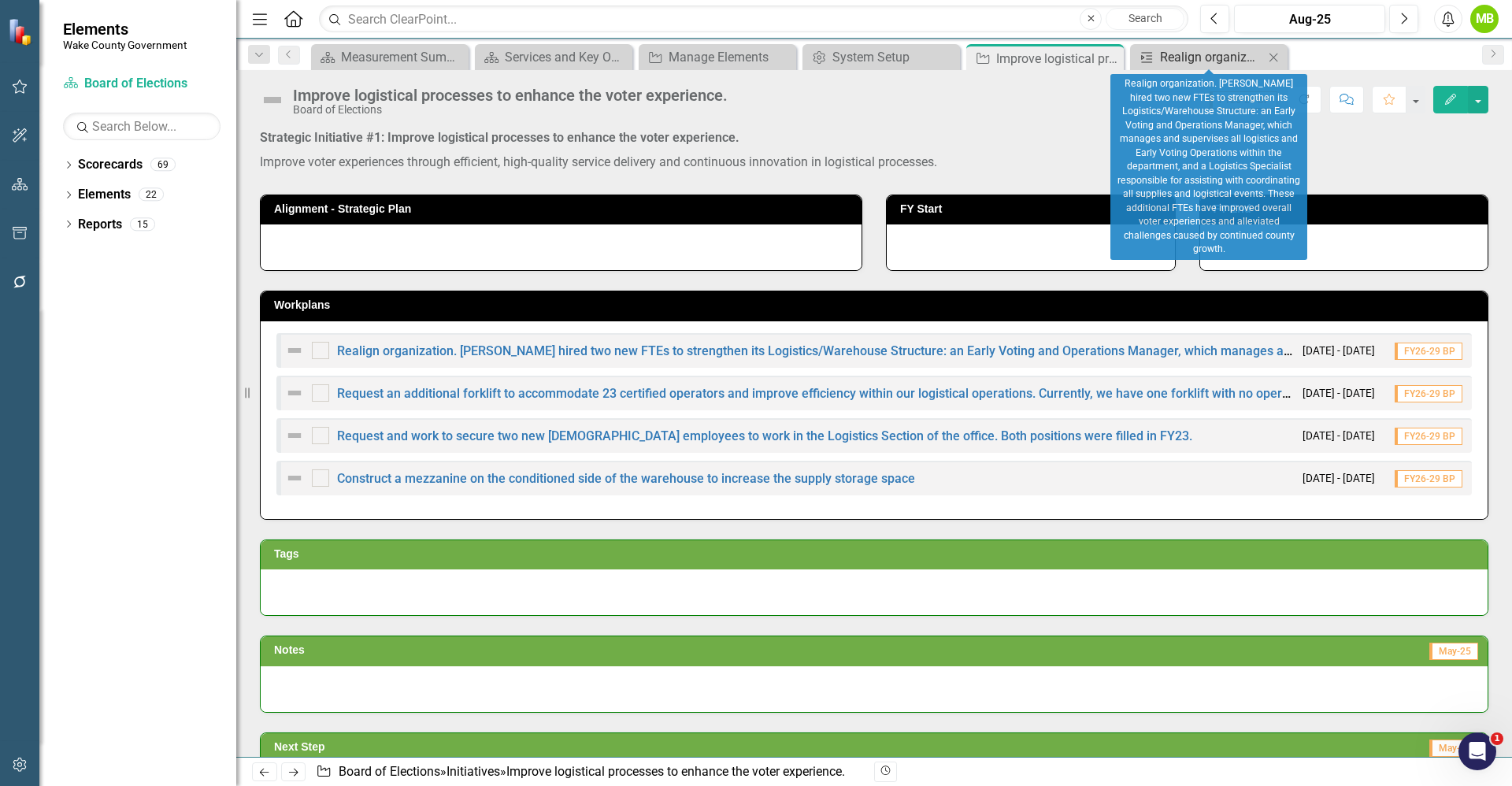
click at [1195, 62] on div "Realign organization. [PERSON_NAME] hired two new FTEs to strengthen its Logist…" at bounding box center [1213, 57] width 104 height 19
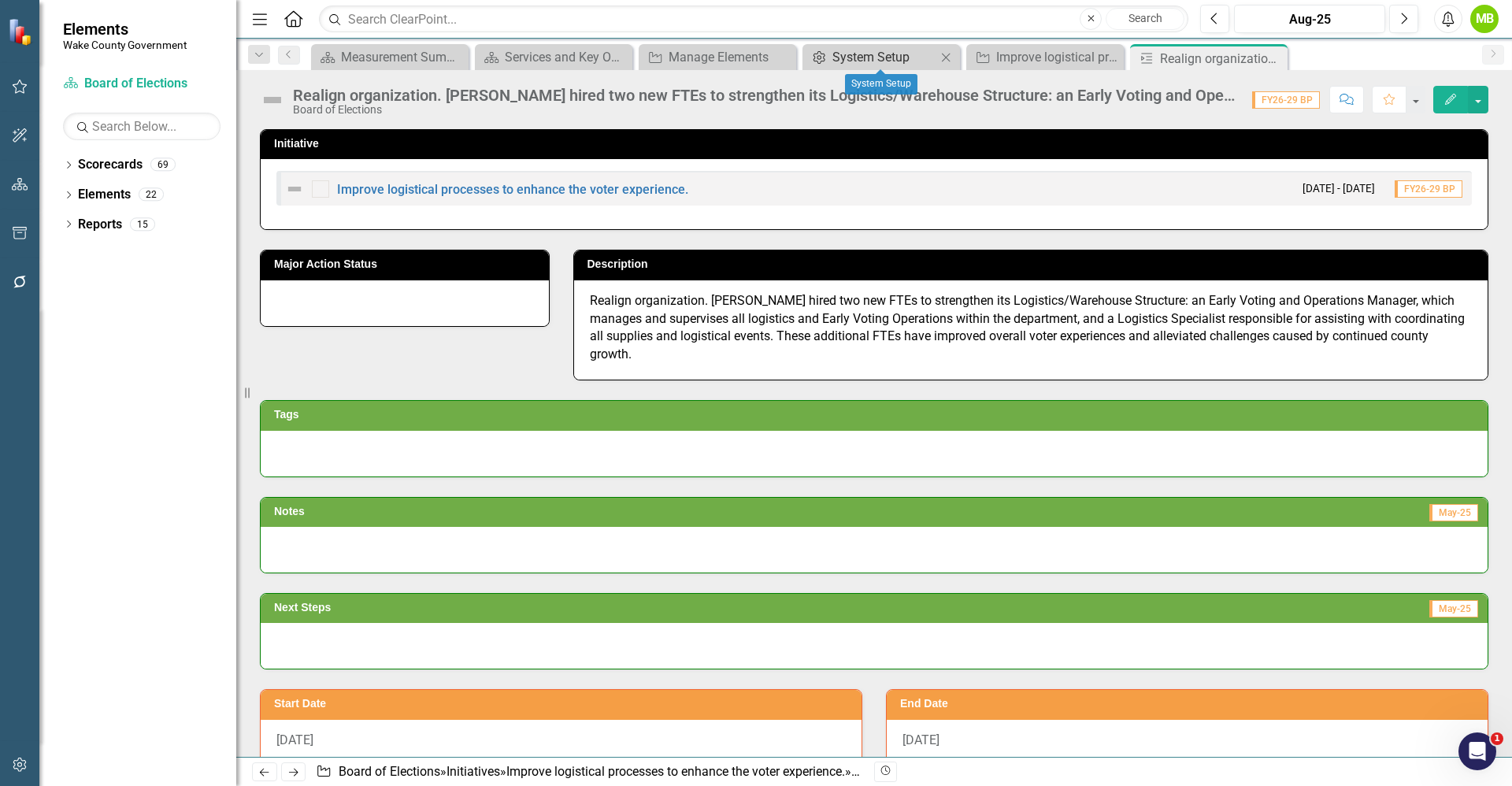
click at [883, 62] on div "System Setup" at bounding box center [884, 57] width 104 height 19
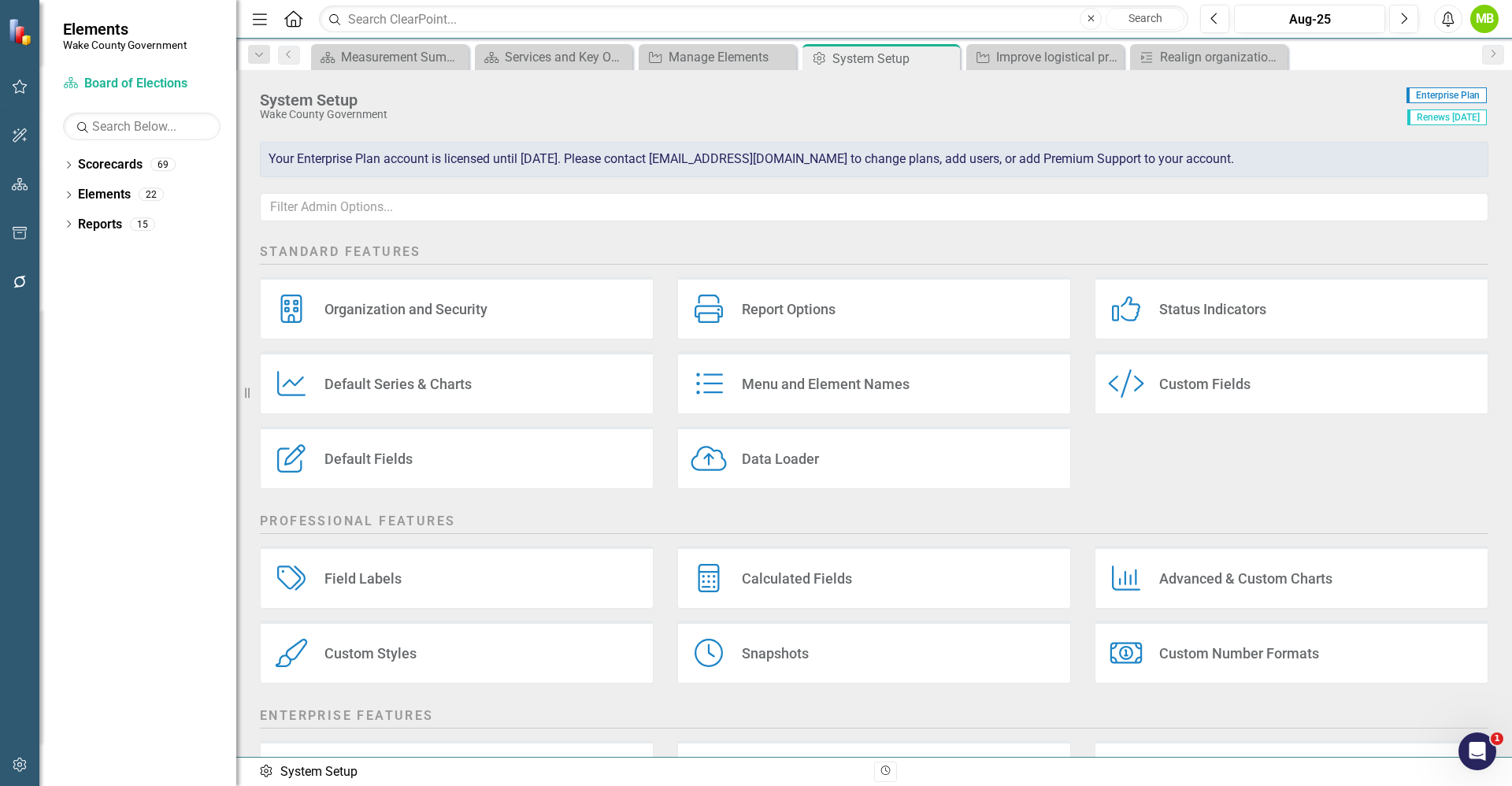
click at [1176, 383] on div "Custom Fields" at bounding box center [1206, 384] width 92 height 18
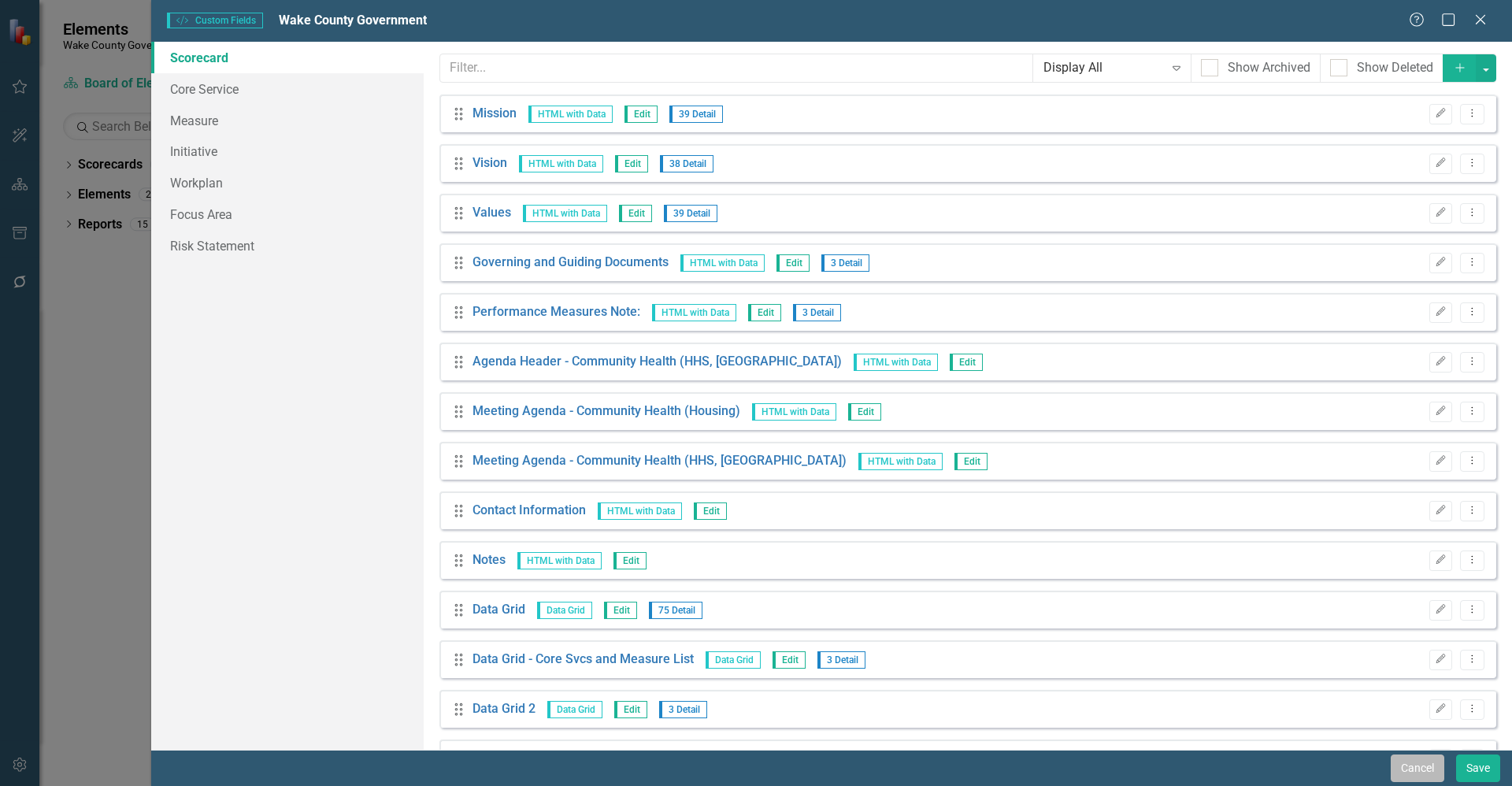
click at [1415, 764] on button "Cancel" at bounding box center [1418, 768] width 54 height 27
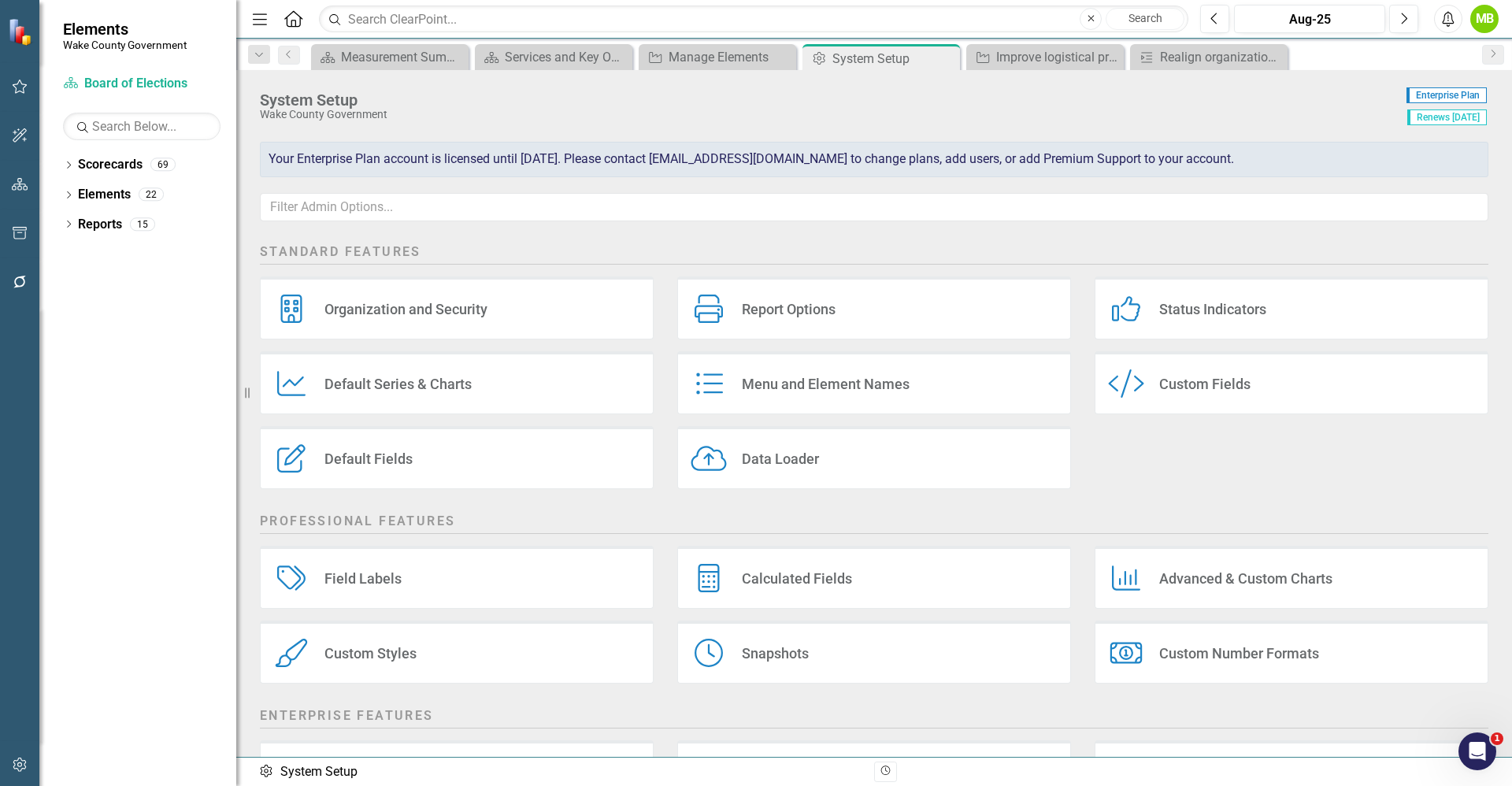
click at [527, 474] on div "Default Fields Default Fields" at bounding box center [456, 458] width 394 height 63
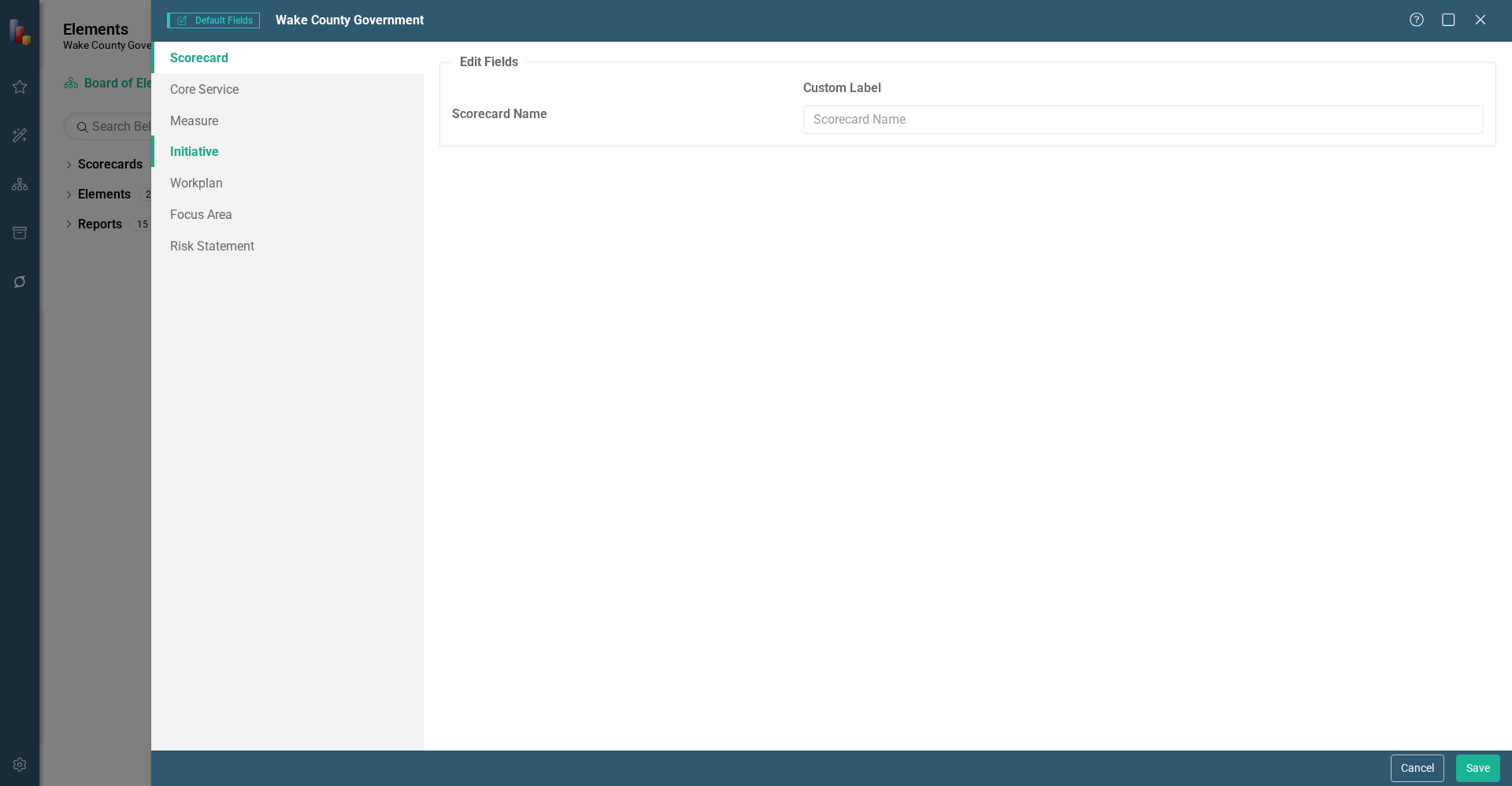
click at [230, 151] on link "Initiative" at bounding box center [287, 151] width 272 height 32
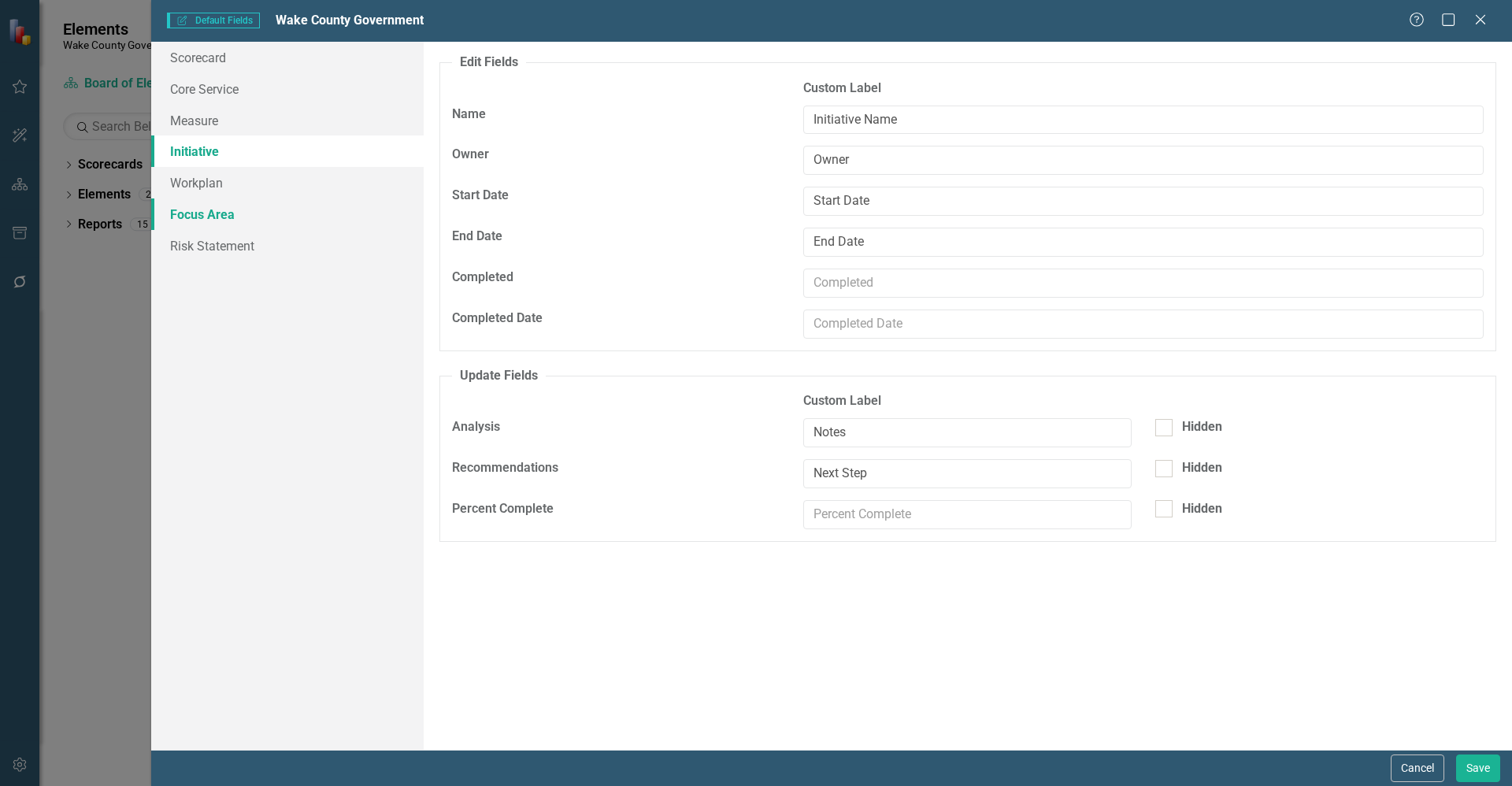
click at [220, 198] on link "Focus Area" at bounding box center [287, 214] width 272 height 32
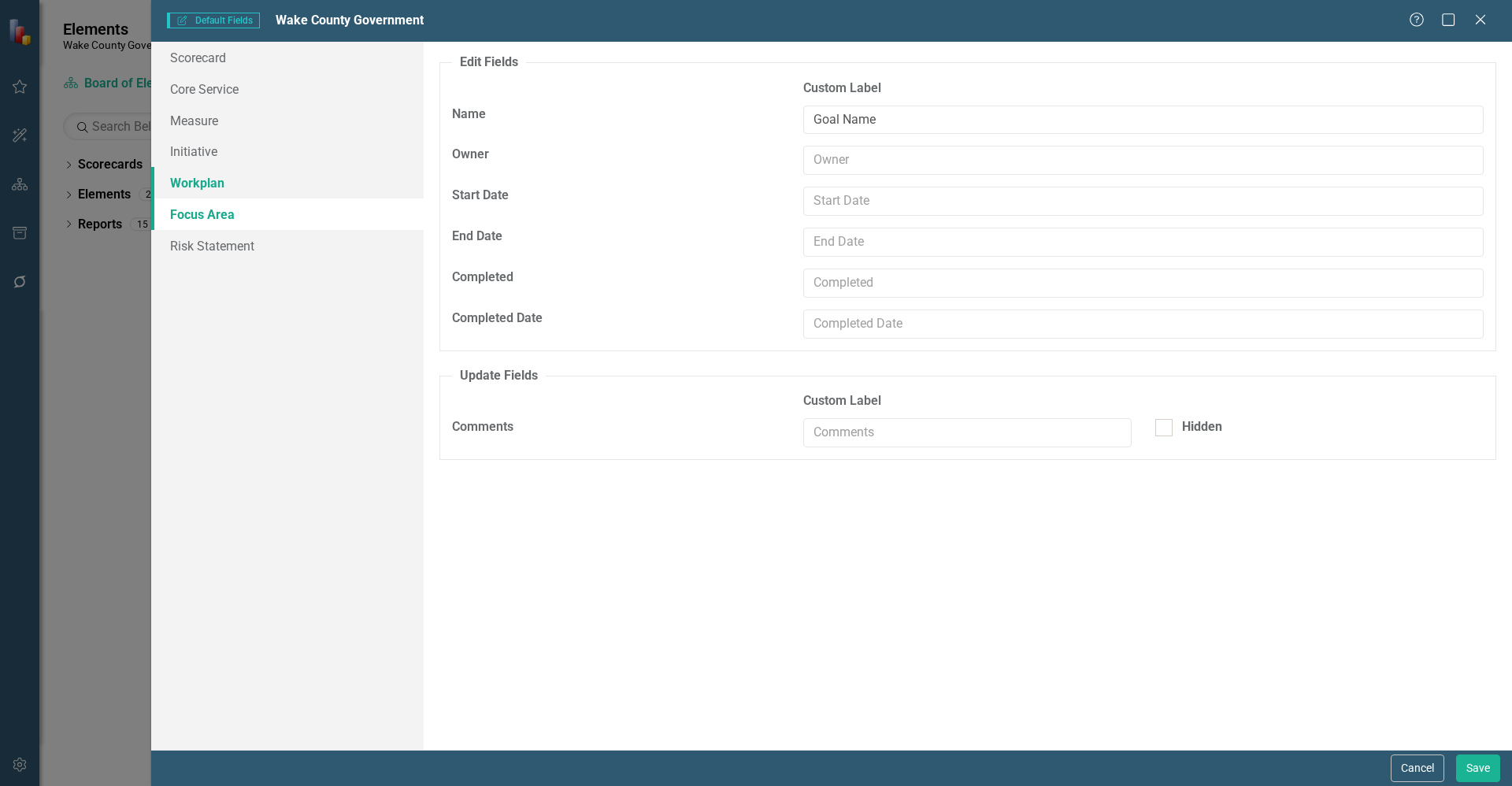
click at [215, 183] on link "Workplan" at bounding box center [287, 183] width 272 height 32
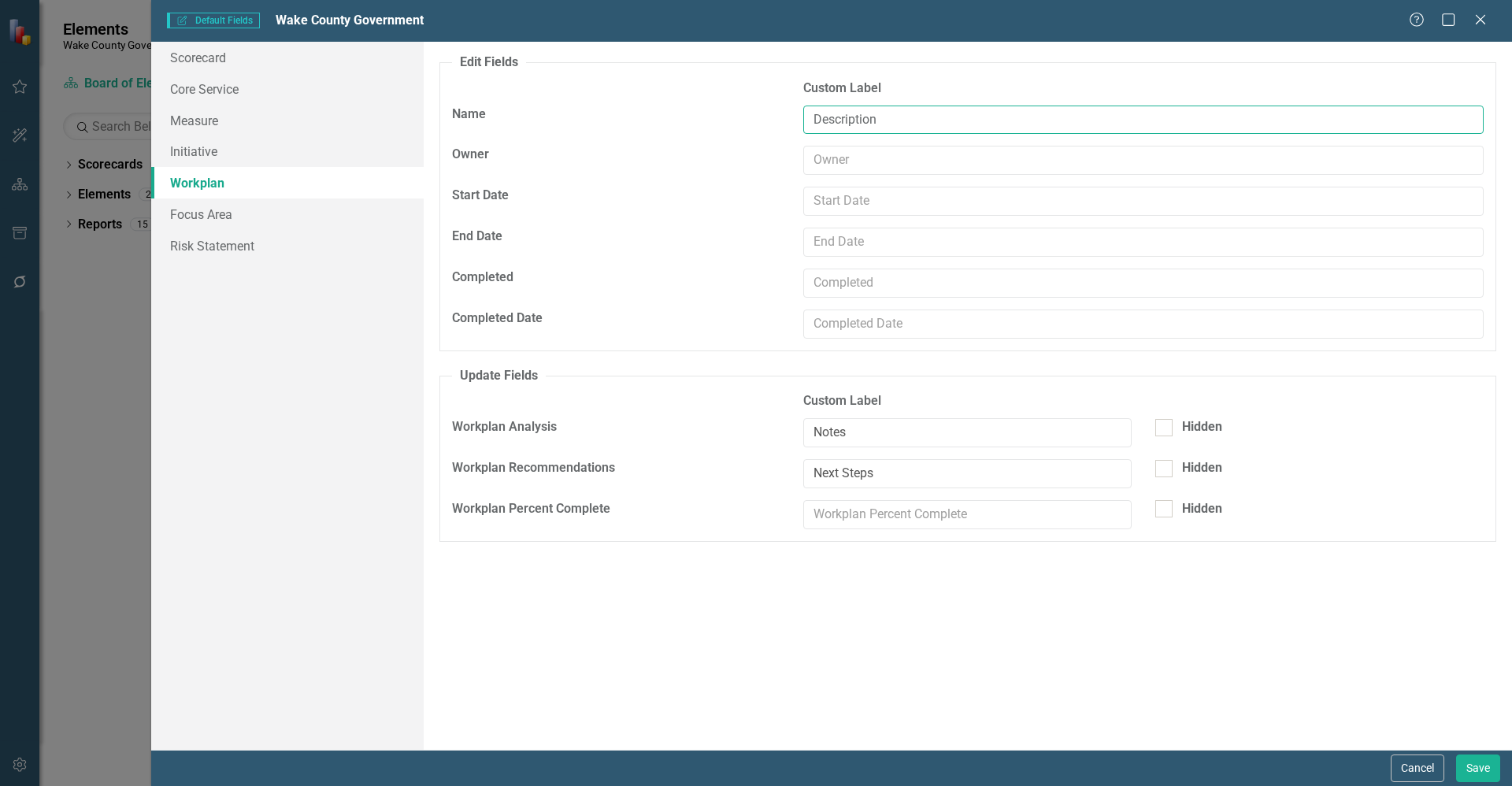
click at [813, 120] on input "Description" at bounding box center [1143, 120] width 681 height 29
type input "Major Action Description"
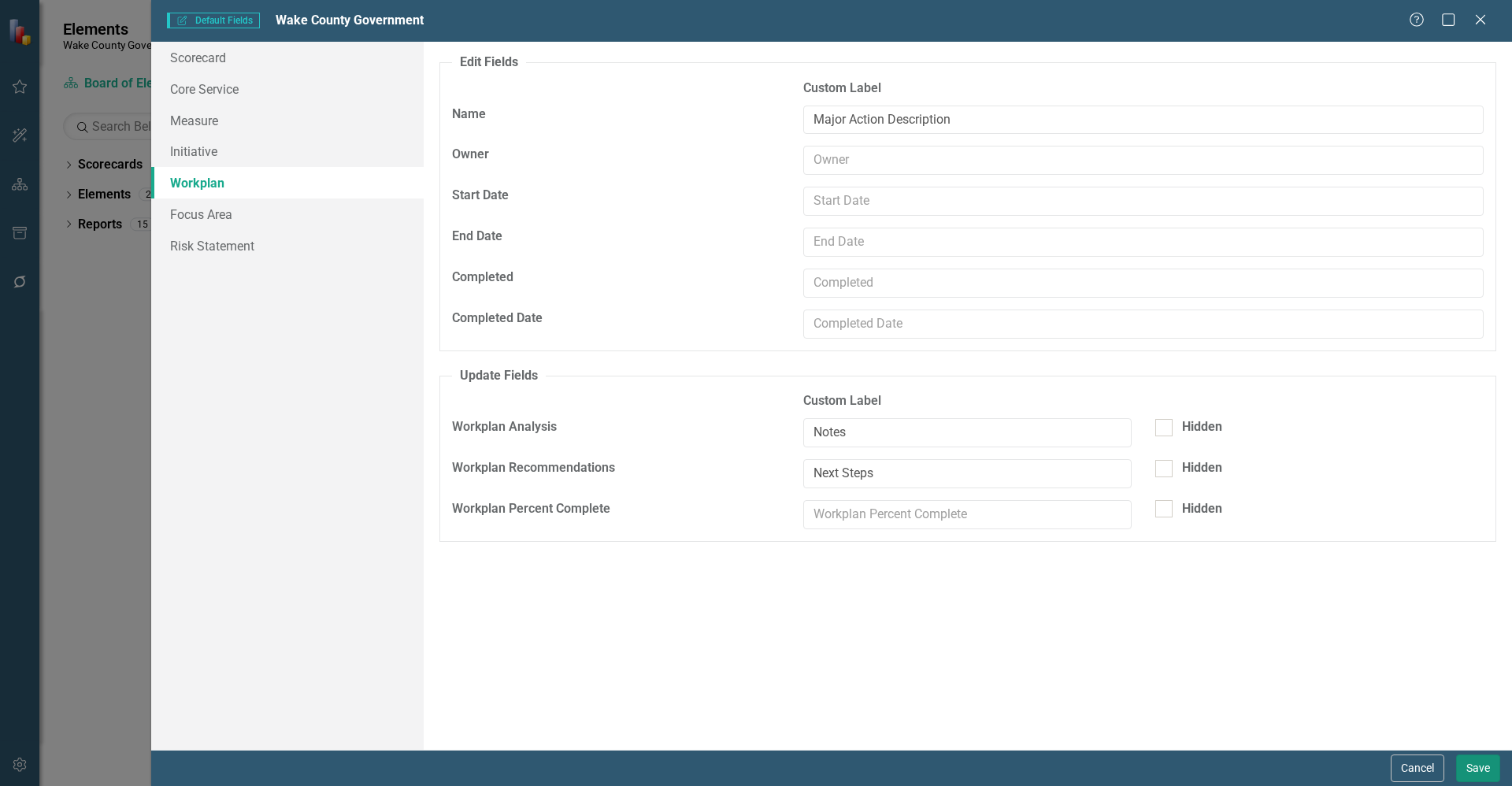
click at [1475, 768] on button "Save" at bounding box center [1479, 768] width 44 height 27
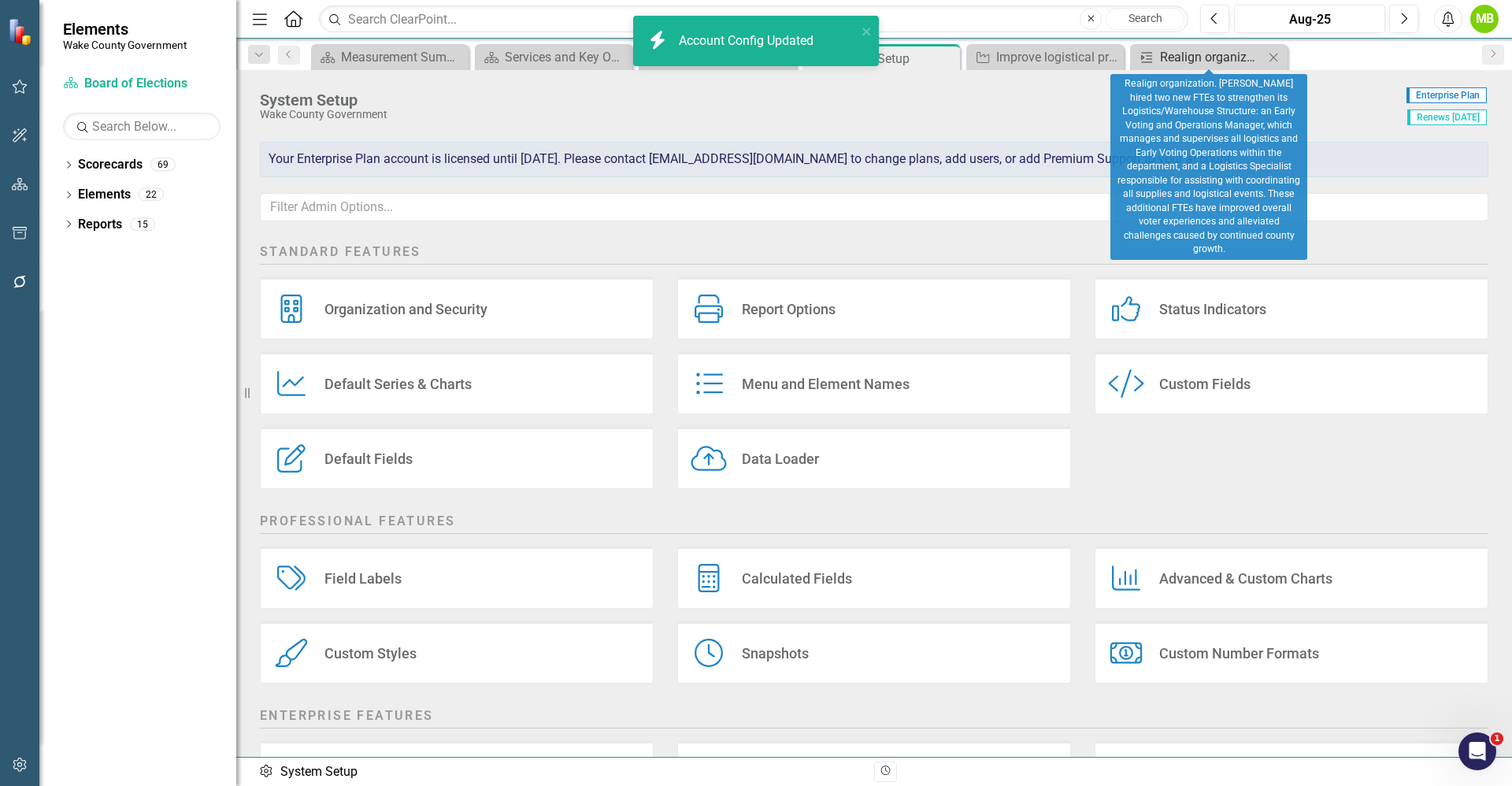
click at [1187, 55] on div "Realign organization. [PERSON_NAME] hired two new FTEs to strengthen its Logist…" at bounding box center [1213, 57] width 104 height 19
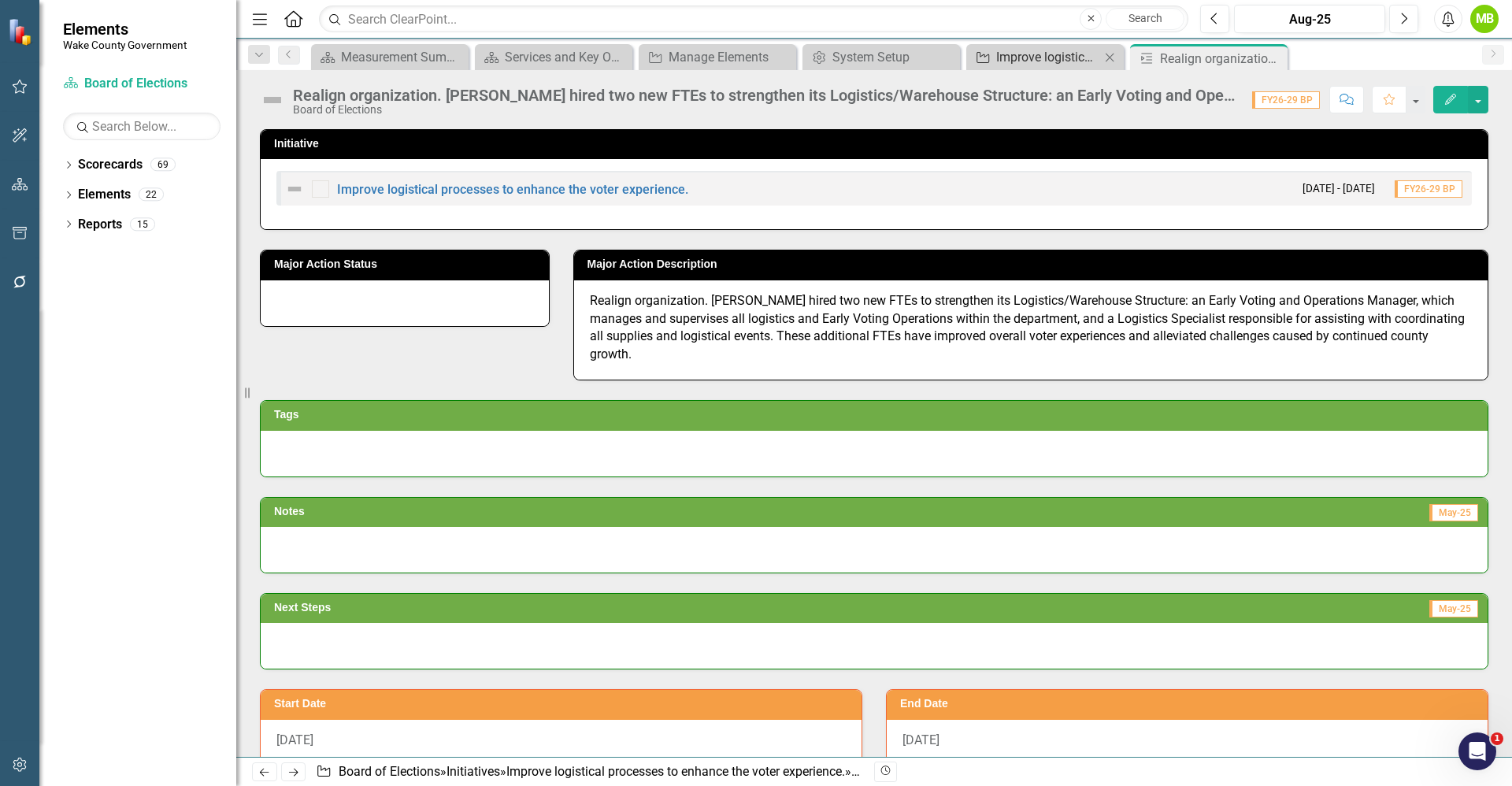
click at [1029, 56] on div "Improve logistical processes to enhance the voter experience." at bounding box center [1048, 57] width 104 height 19
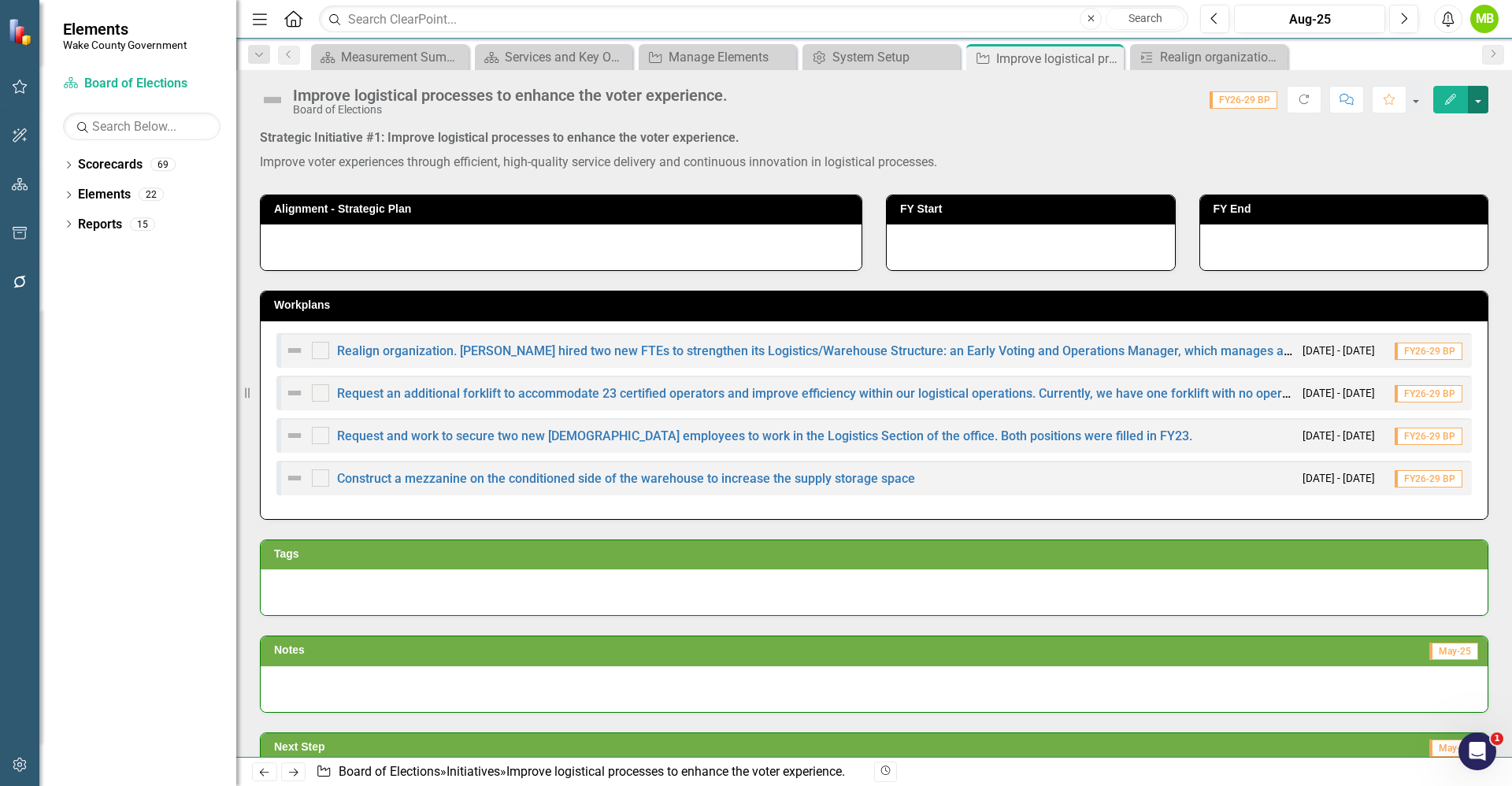
click at [1484, 96] on button "button" at bounding box center [1478, 99] width 20 height 27
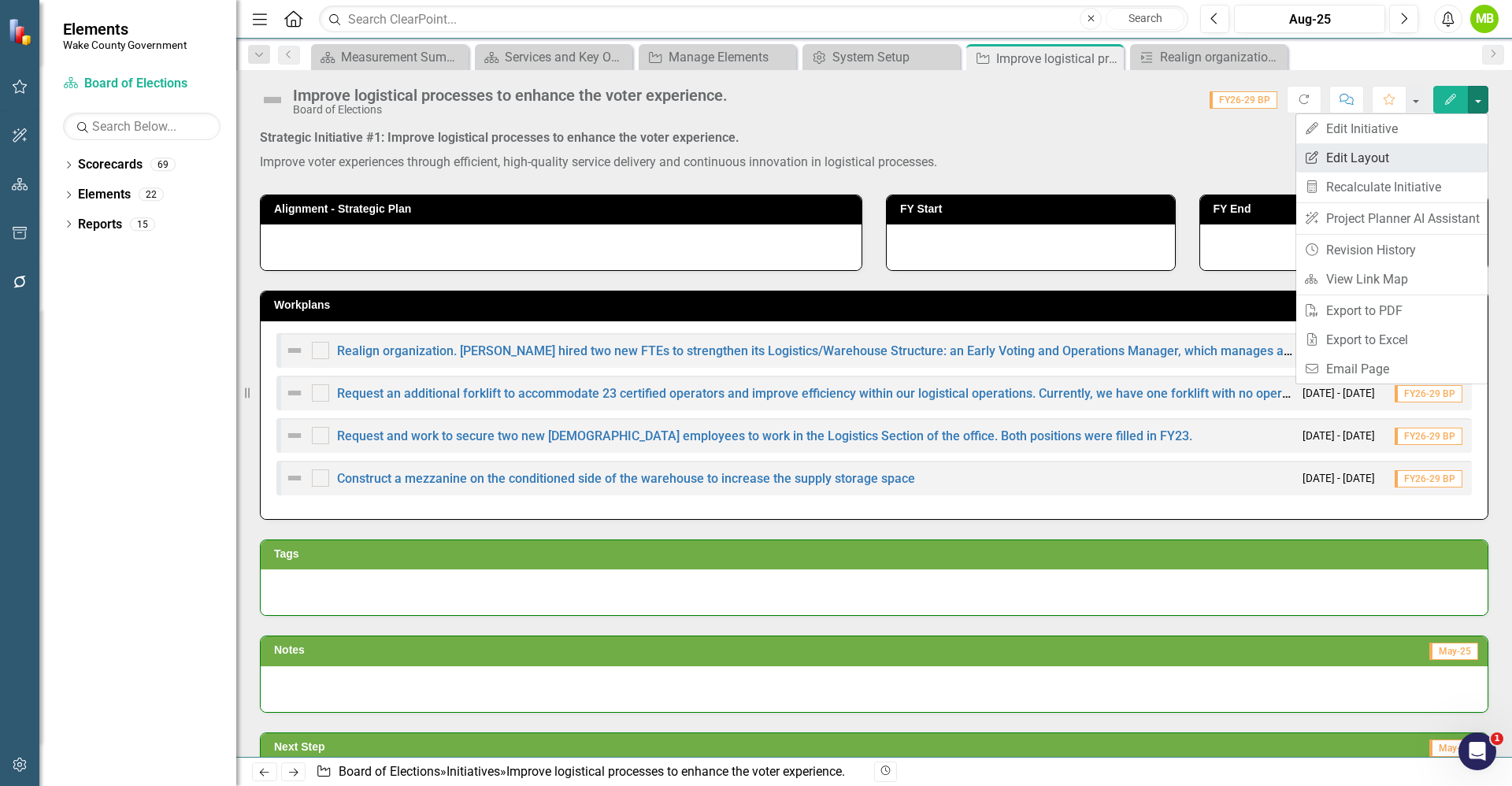
click at [1429, 160] on link "Edit Report Edit Layout" at bounding box center [1391, 158] width 191 height 29
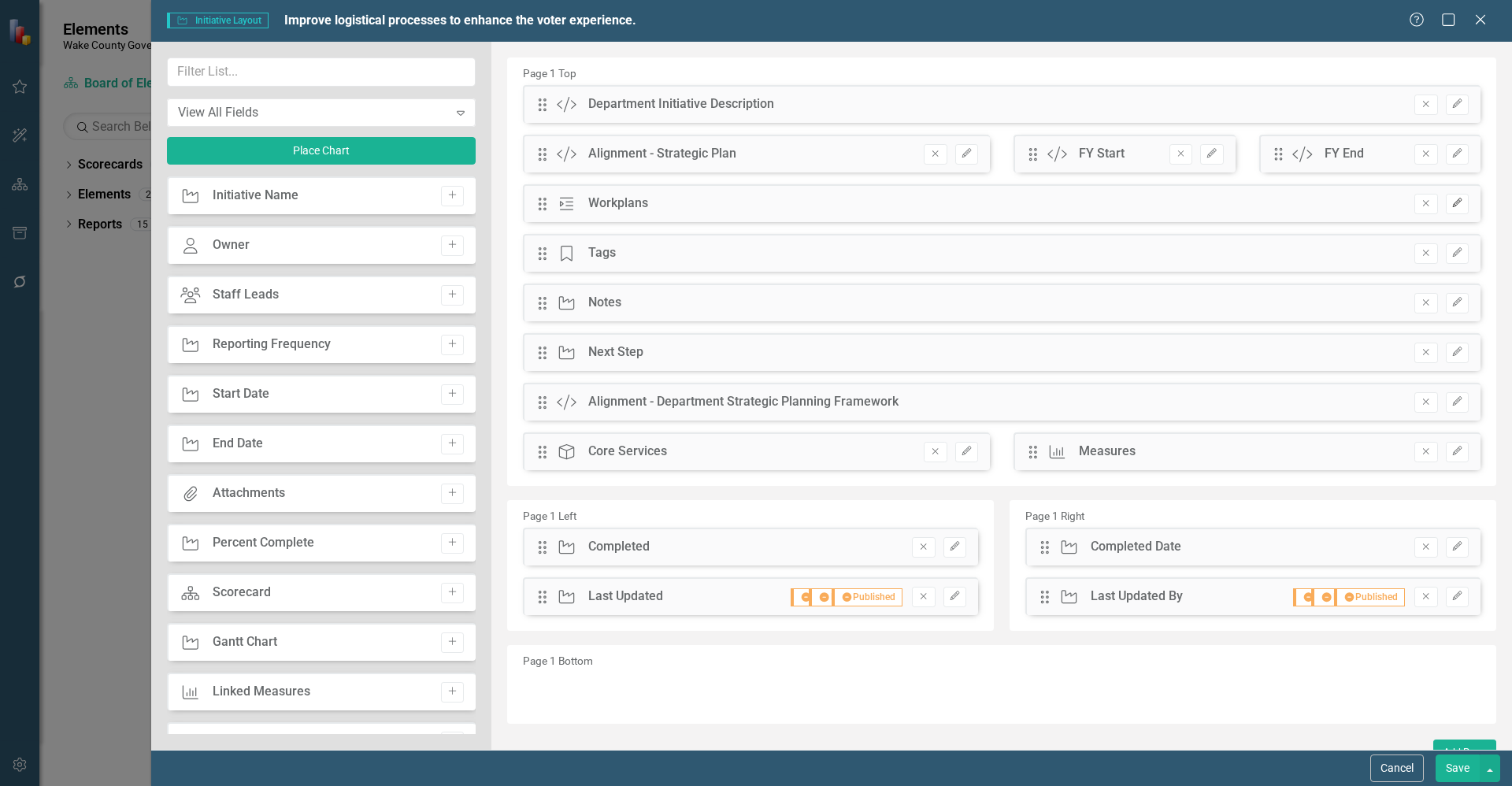
click at [1451, 205] on icon "Edit" at bounding box center [1457, 202] width 11 height 10
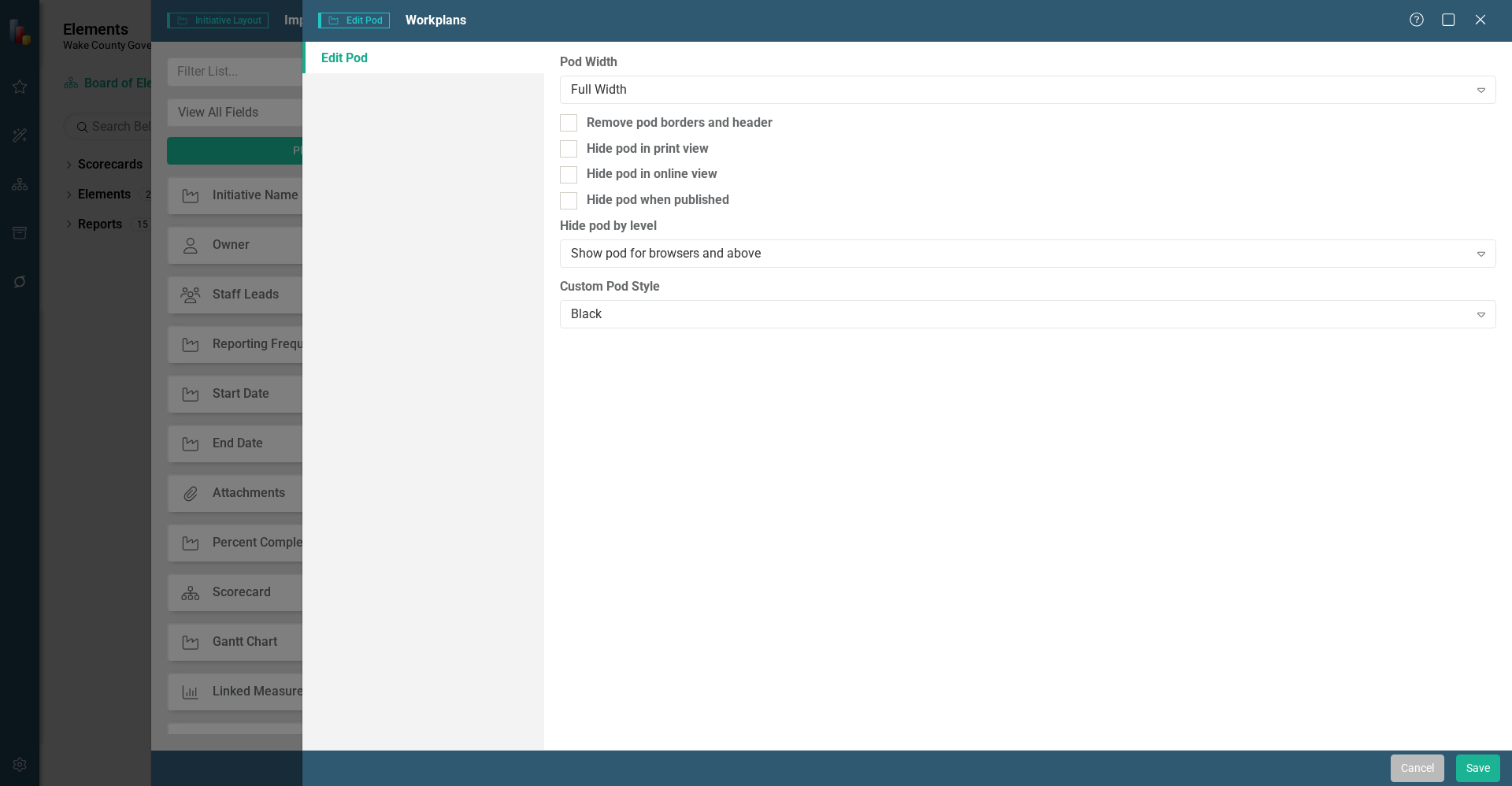
click at [1412, 767] on button "Cancel" at bounding box center [1418, 768] width 54 height 27
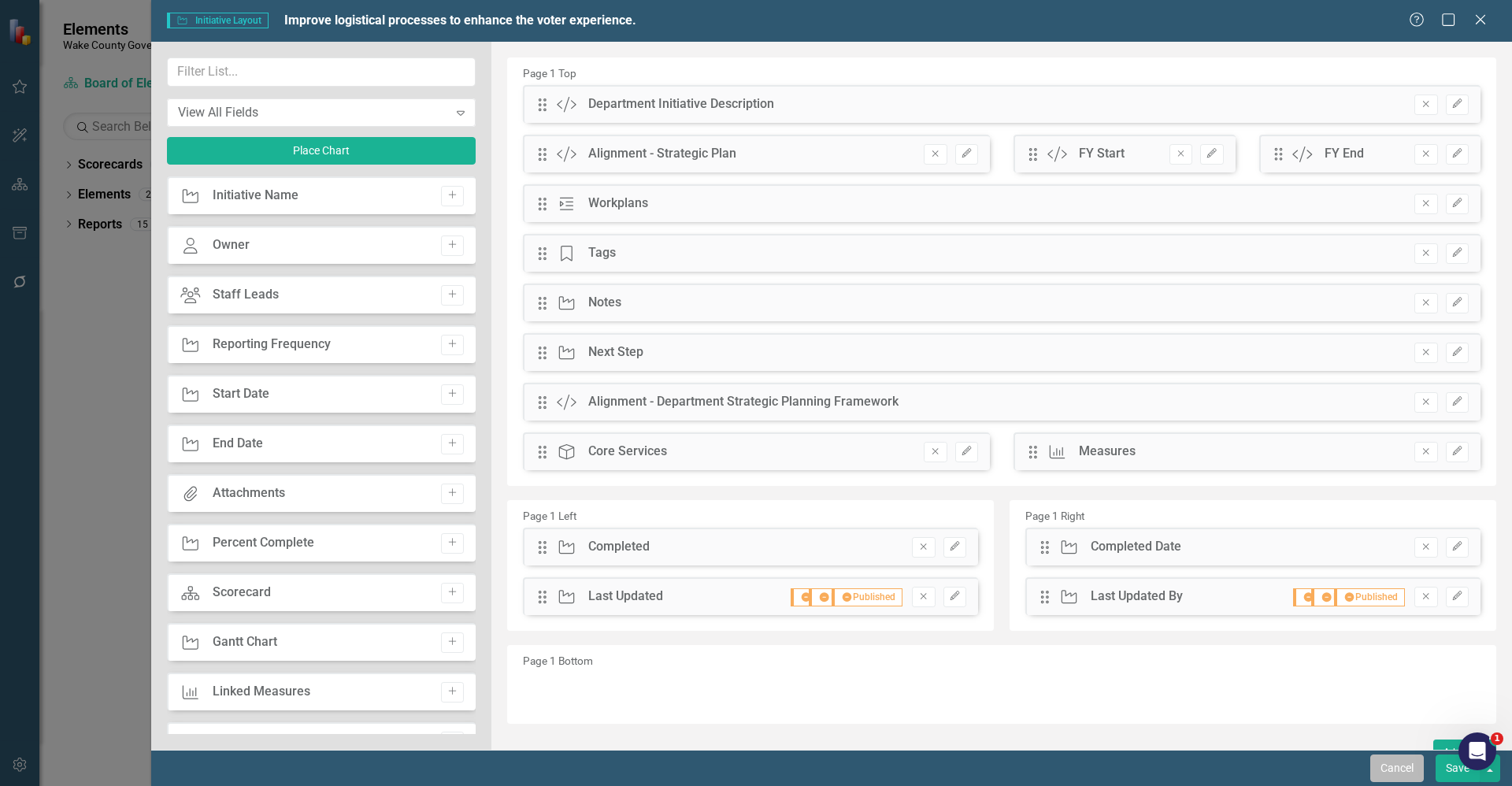
click at [1382, 766] on button "Cancel" at bounding box center [1397, 768] width 54 height 27
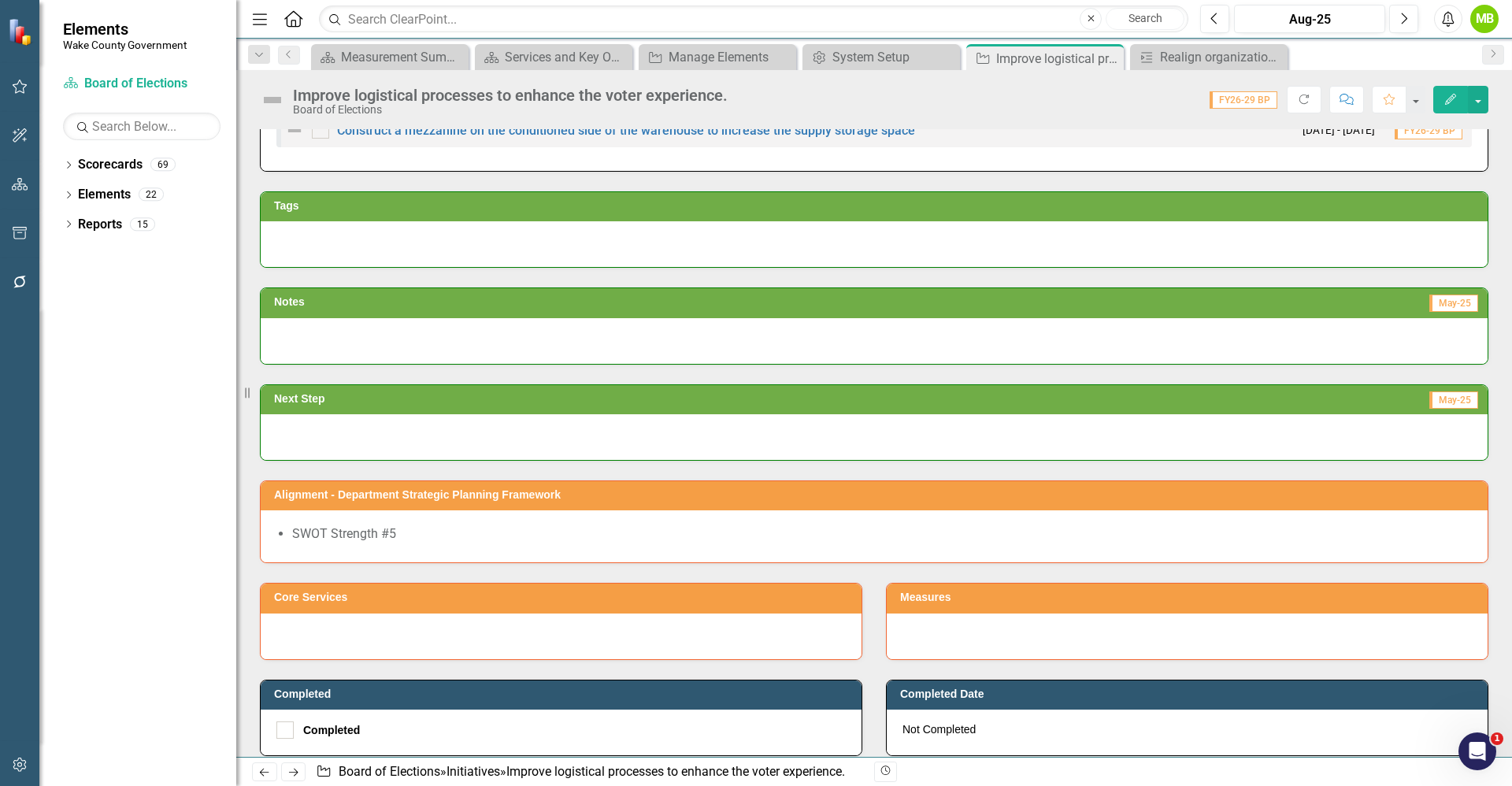
scroll to position [363, 0]
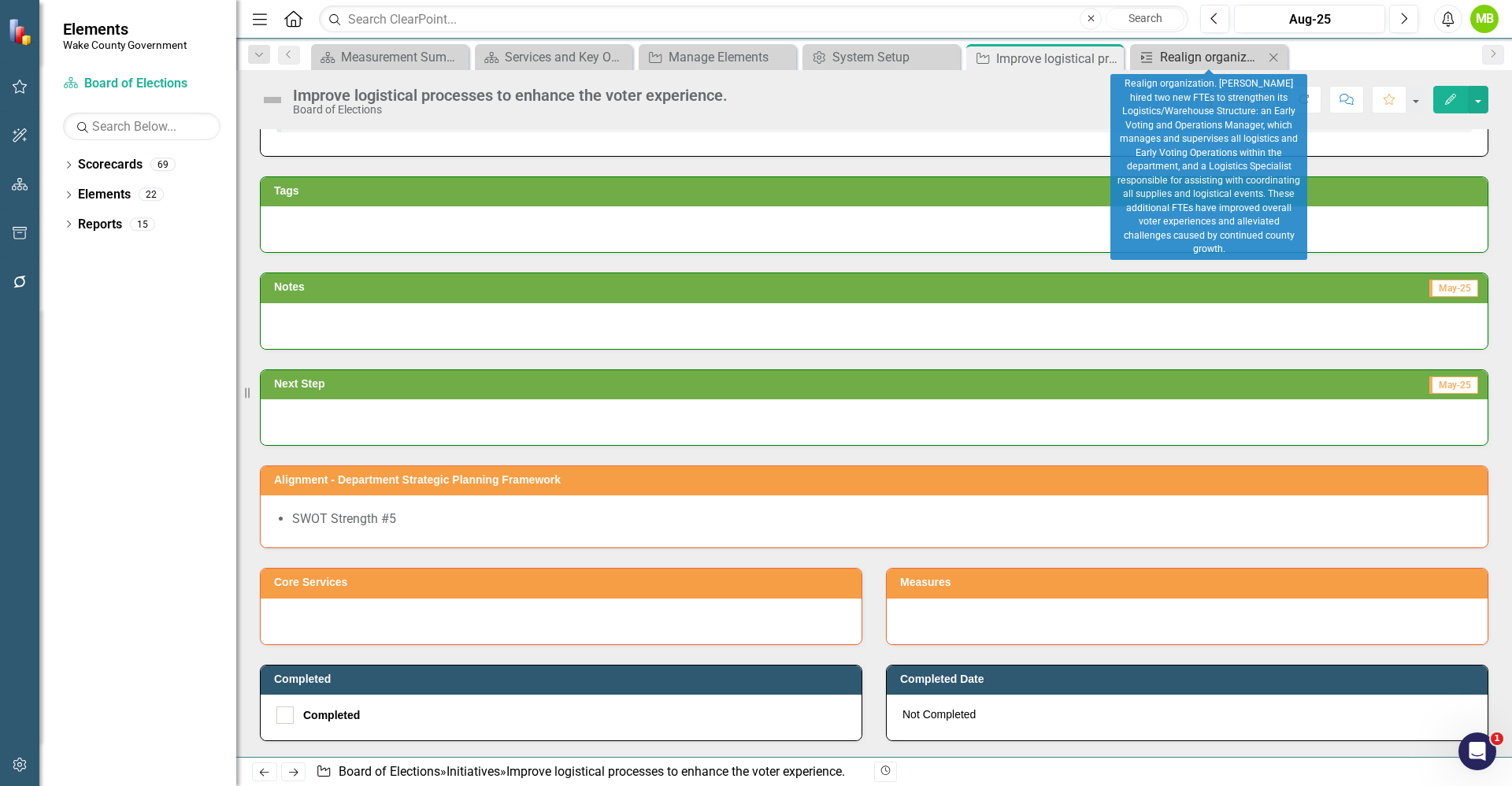
click at [1161, 59] on div "Realign organization. [PERSON_NAME] hired two new FTEs to strengthen its Logist…" at bounding box center [1213, 57] width 104 height 19
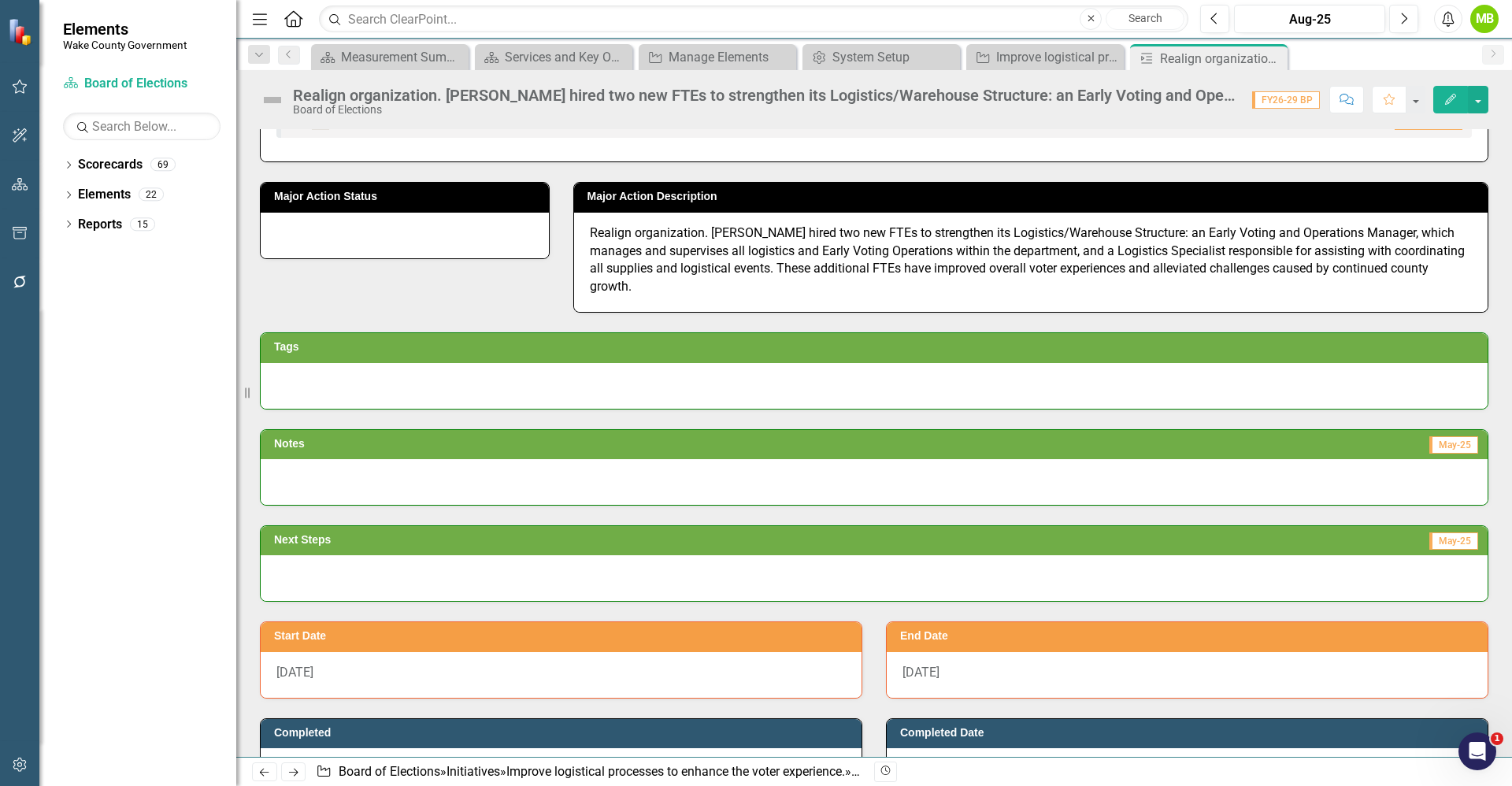
scroll to position [103, 0]
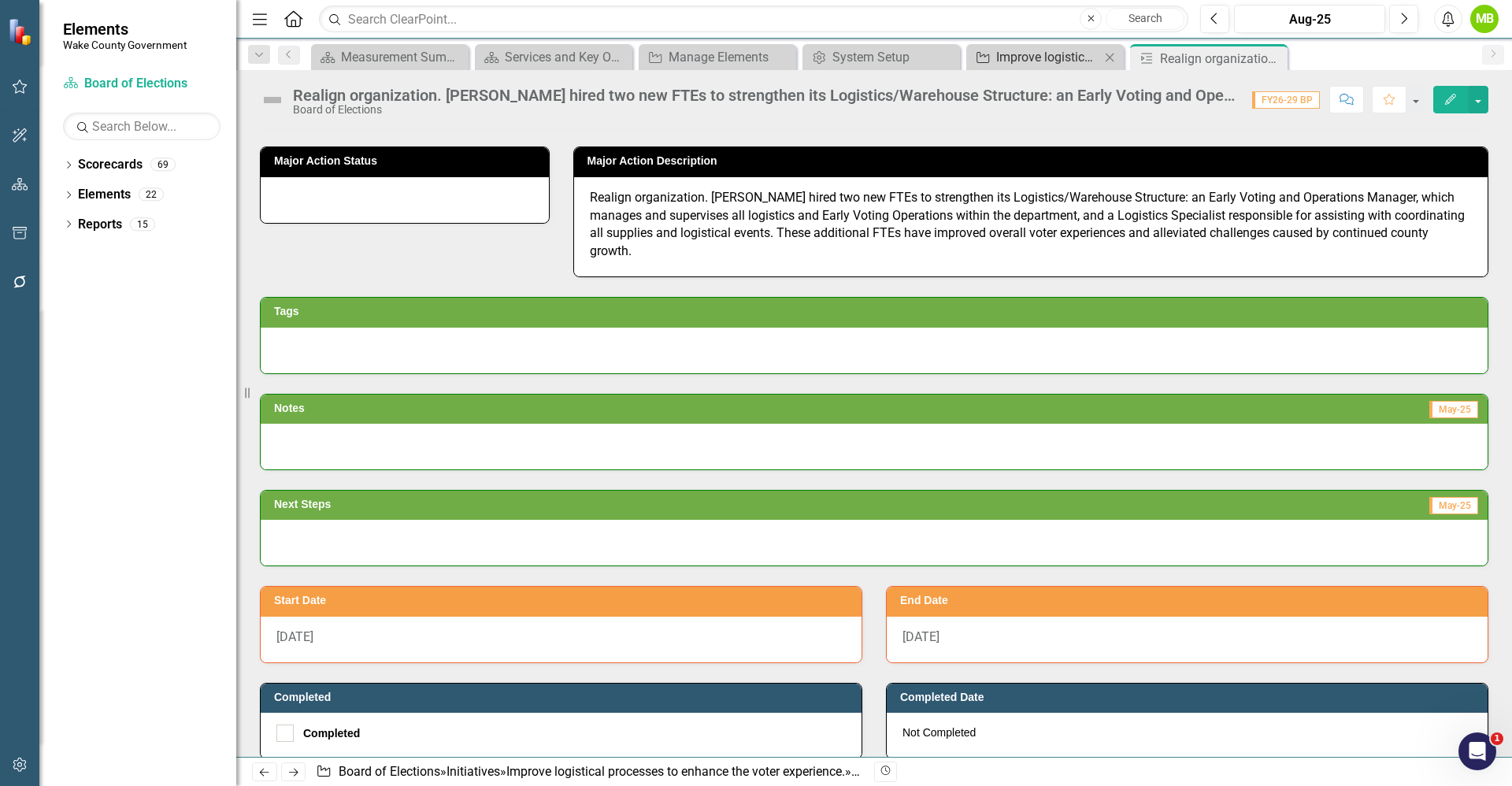
click at [1041, 58] on div "Improve logistical processes to enhance the voter experience." at bounding box center [1048, 57] width 104 height 19
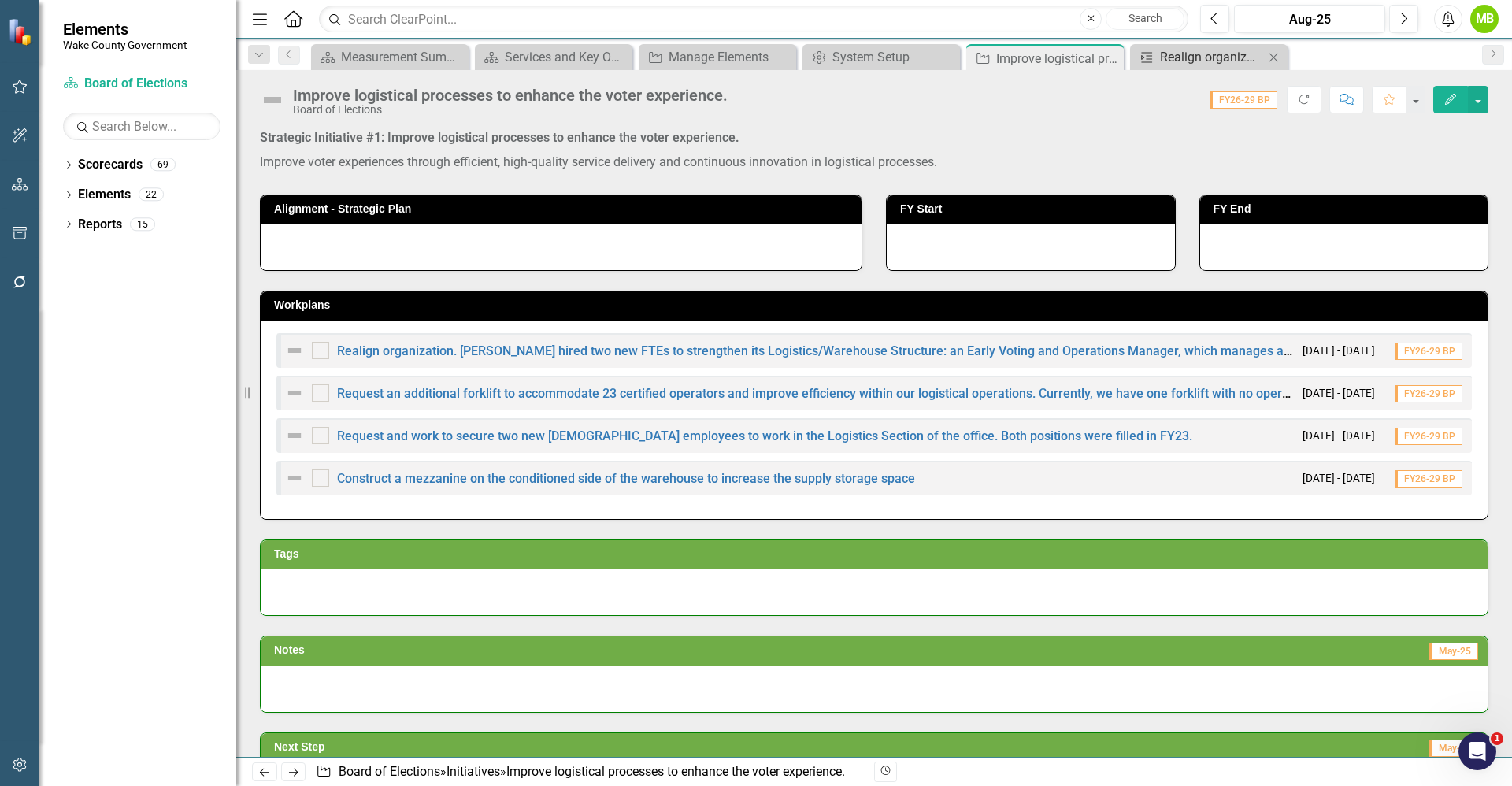
click at [1181, 63] on div "Realign organization. [PERSON_NAME] hired two new FTEs to strengthen its Logist…" at bounding box center [1213, 57] width 104 height 19
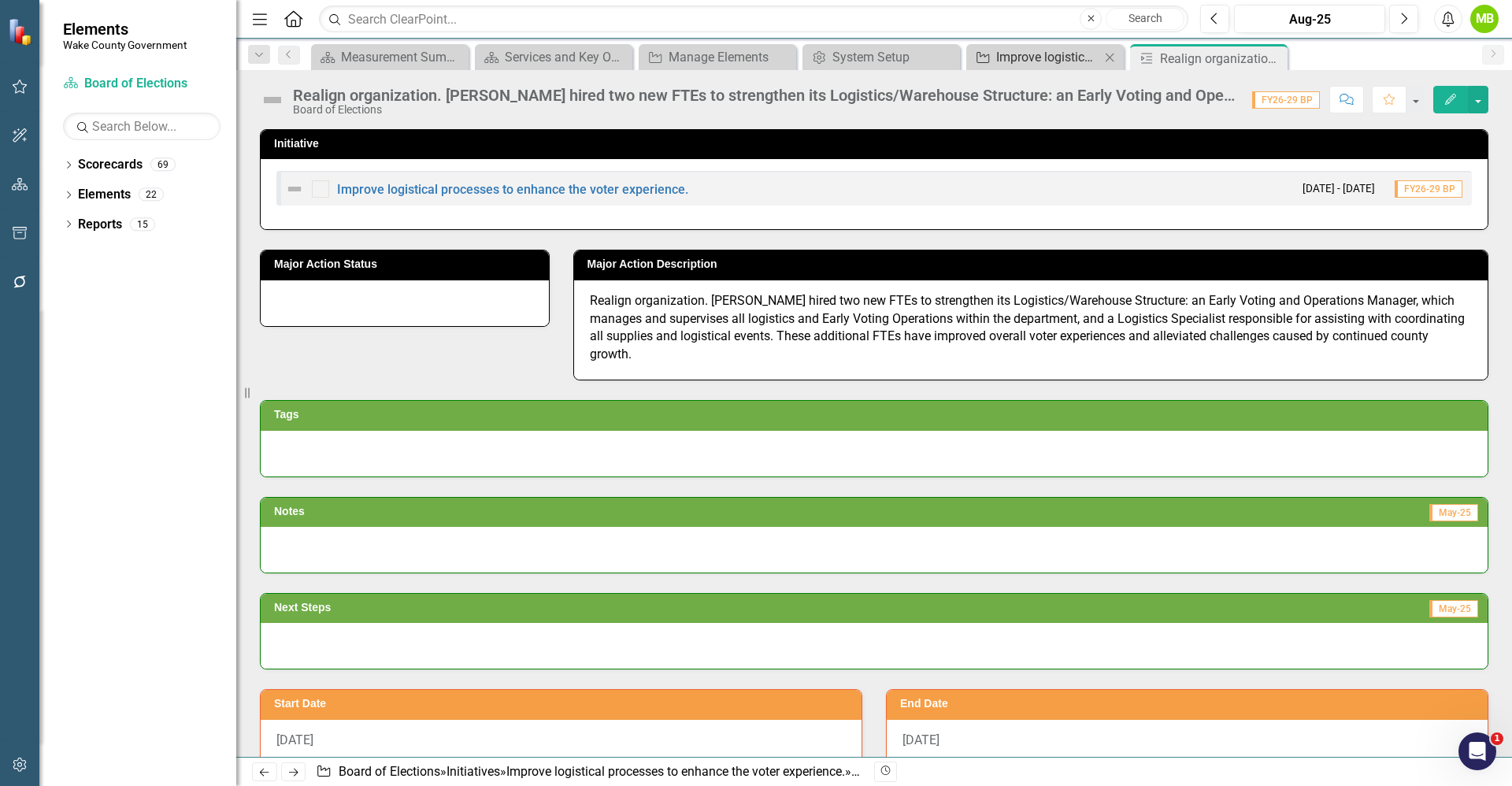
click at [1010, 49] on div "Improve logistical processes to enhance the voter experience." at bounding box center [1048, 57] width 104 height 19
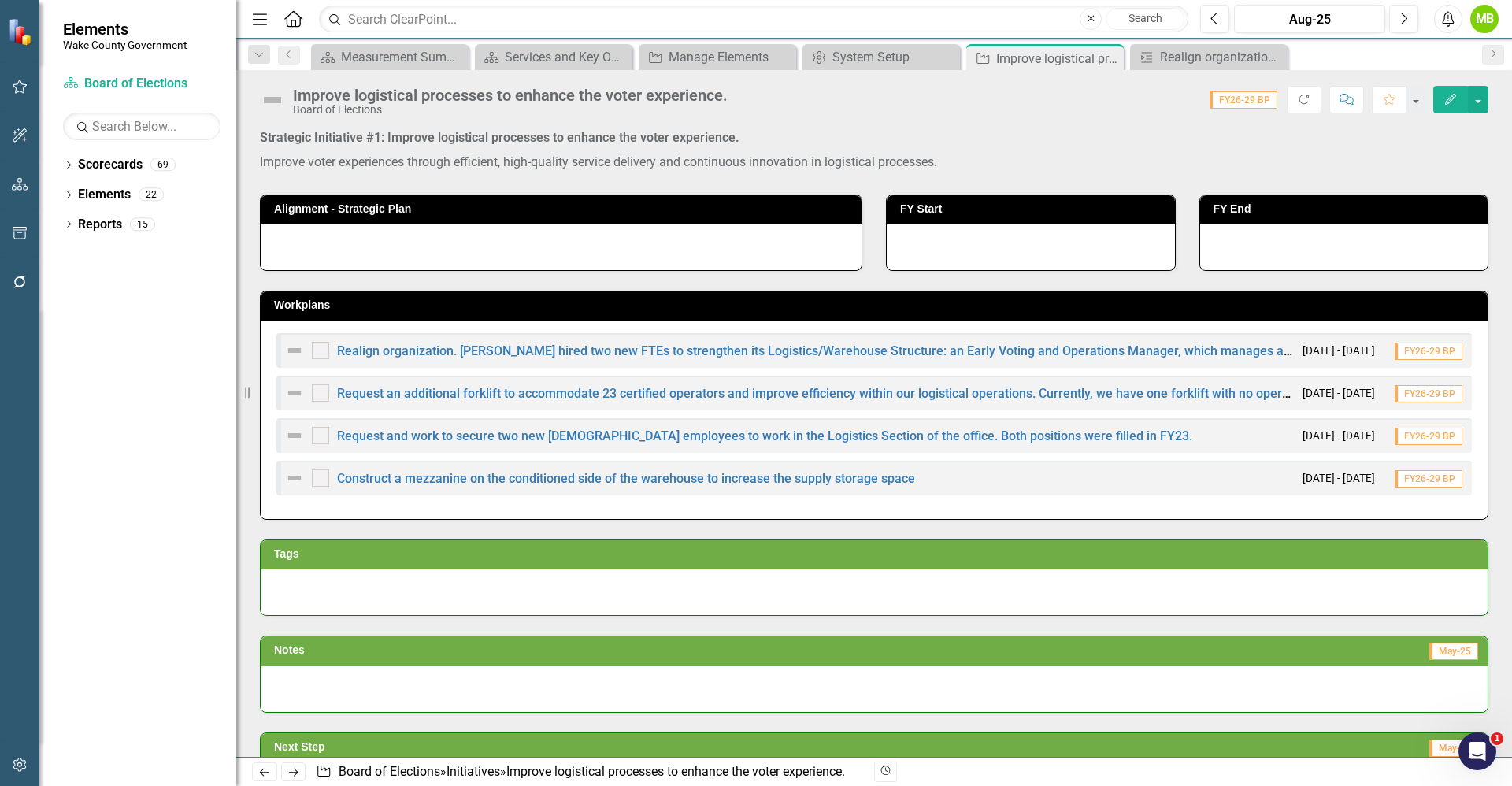
click at [24, 772] on button "button" at bounding box center [20, 766] width 35 height 33
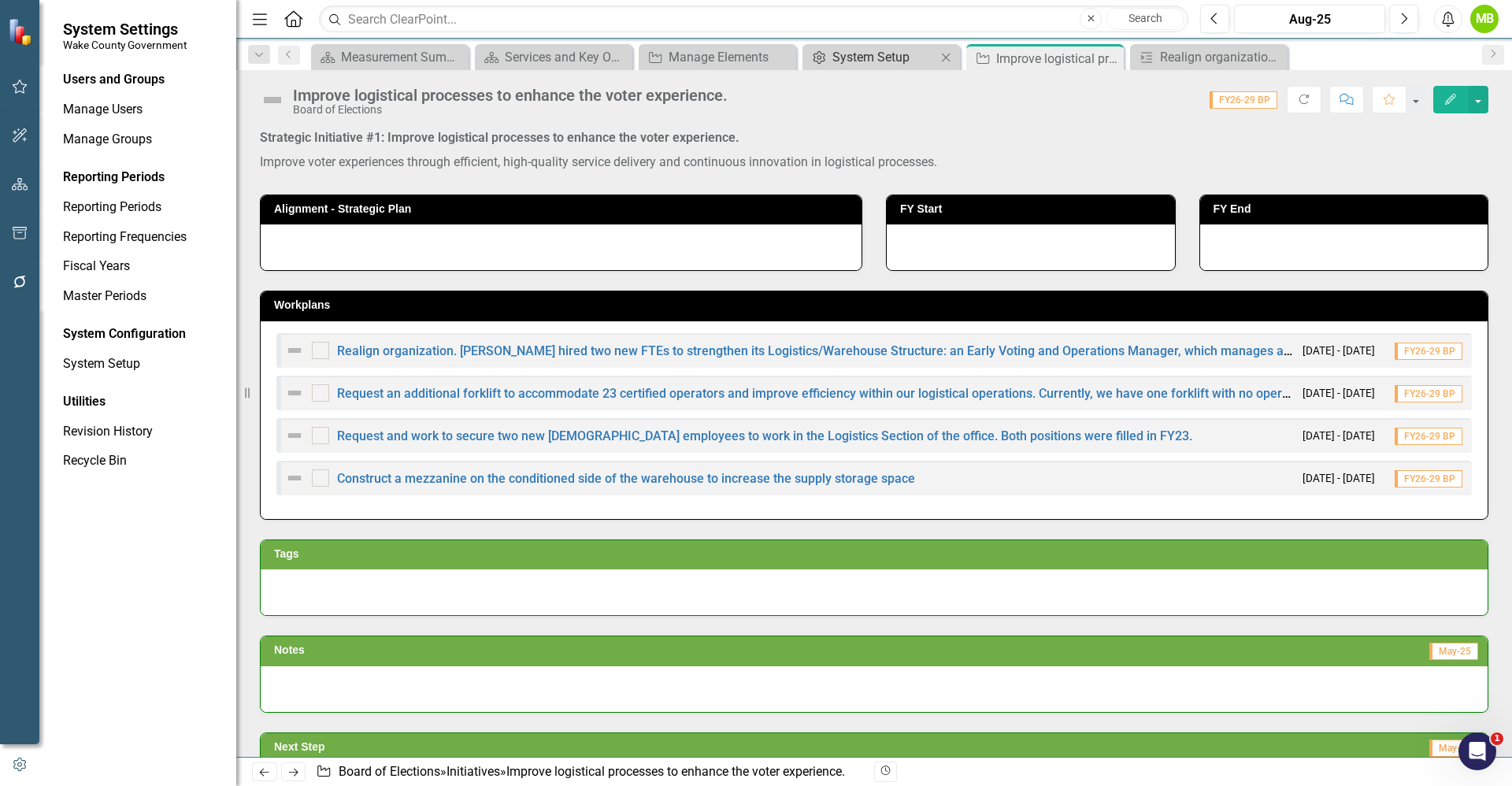
click at [872, 57] on div "System Setup" at bounding box center [884, 57] width 104 height 19
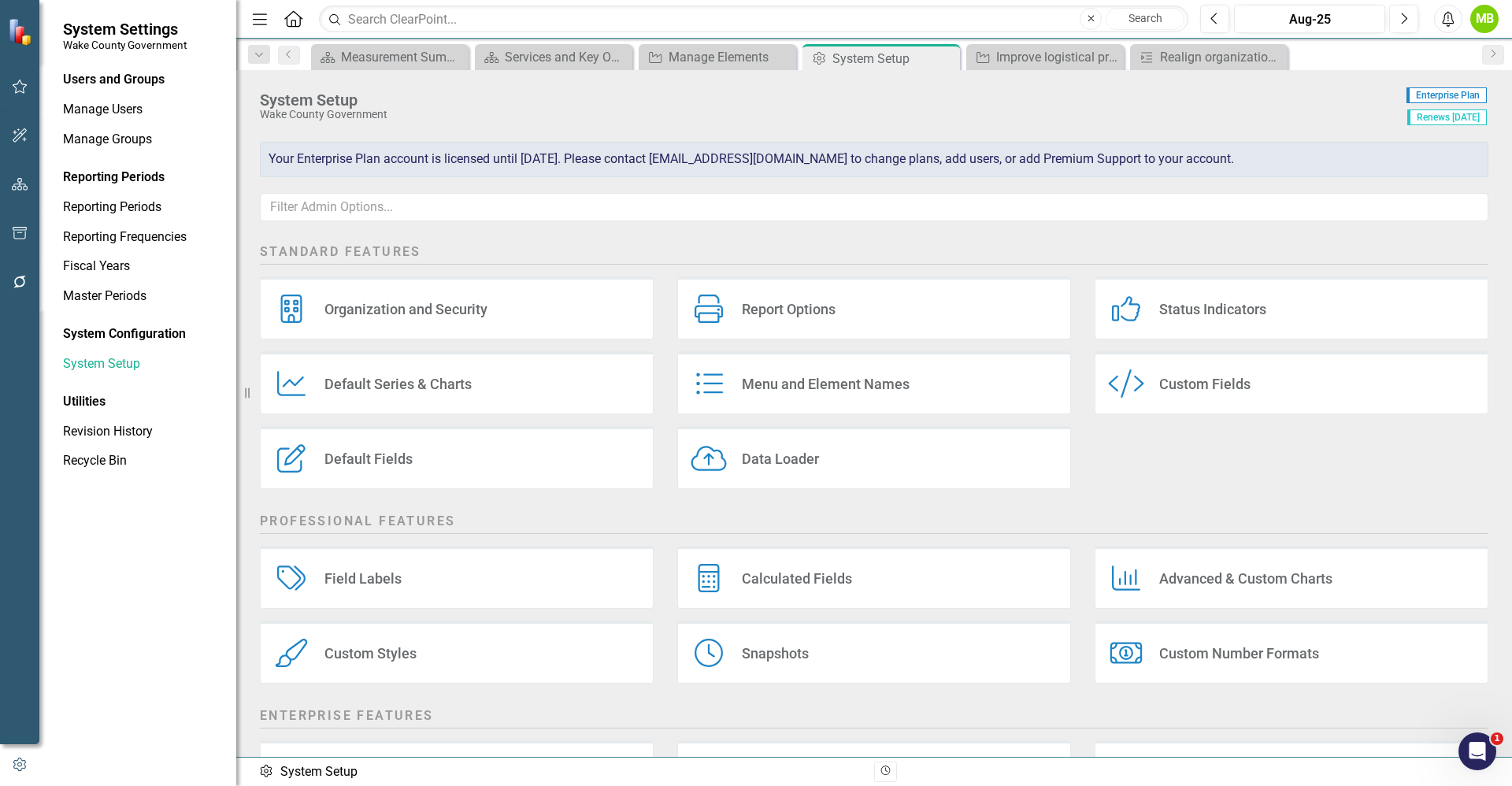
click at [1150, 386] on div "Custom Style Custom Fields" at bounding box center [1291, 383] width 394 height 63
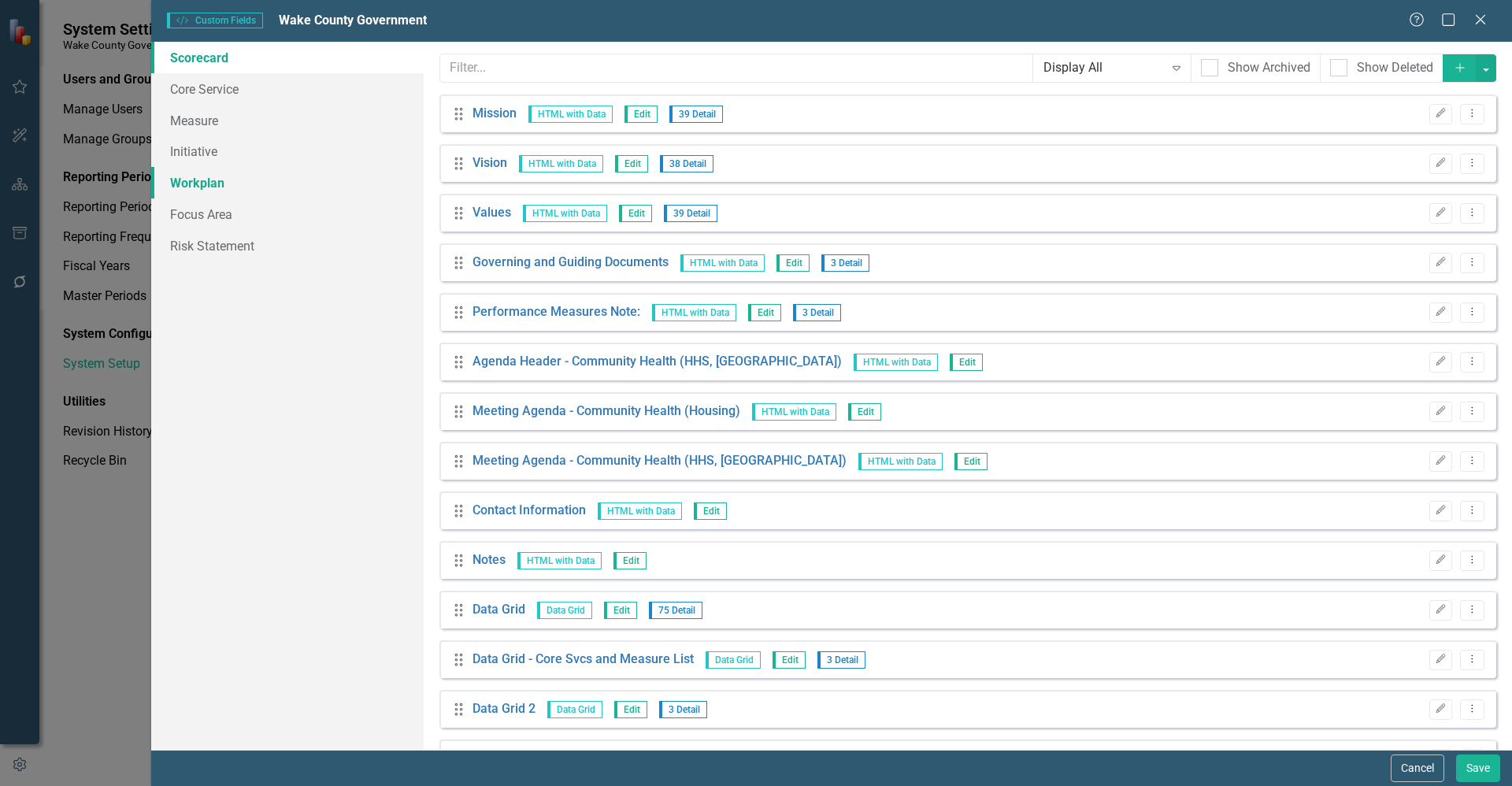
click at [203, 191] on link "Workplan" at bounding box center [287, 183] width 272 height 32
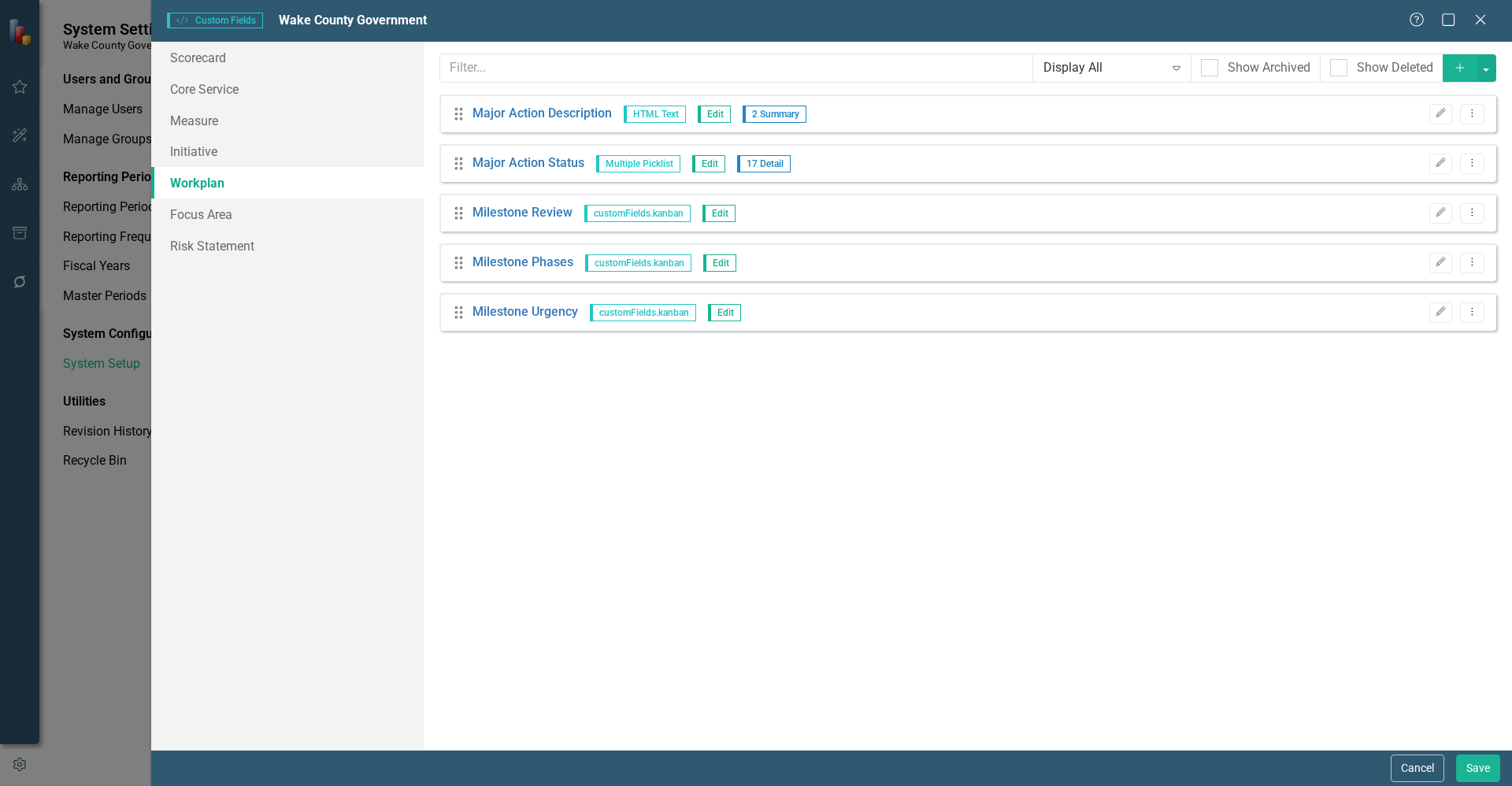
click at [1459, 69] on icon "Add" at bounding box center [1460, 68] width 14 height 11
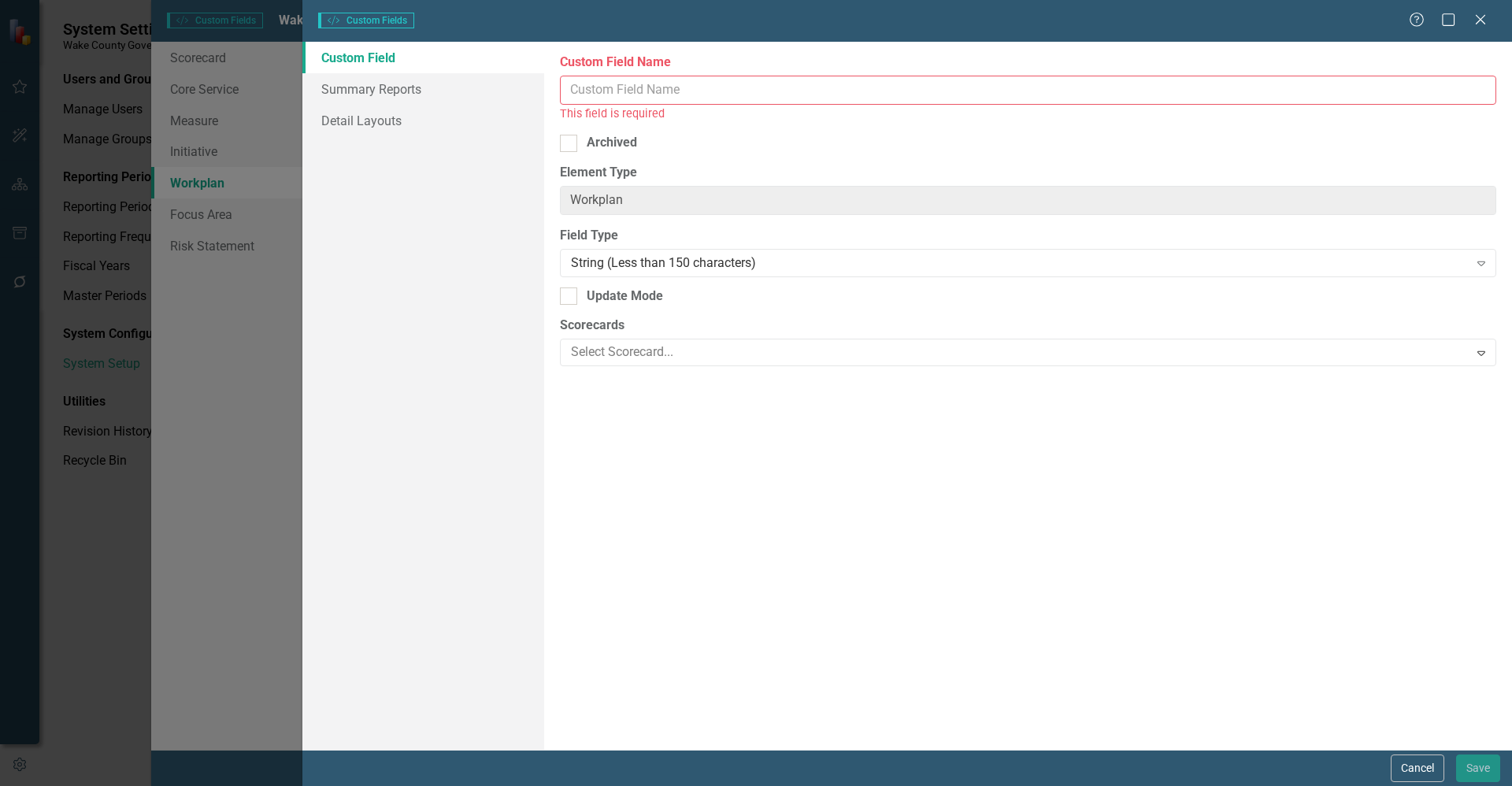
click at [706, 77] on input "Custom Field Name" at bounding box center [1028, 90] width 936 height 29
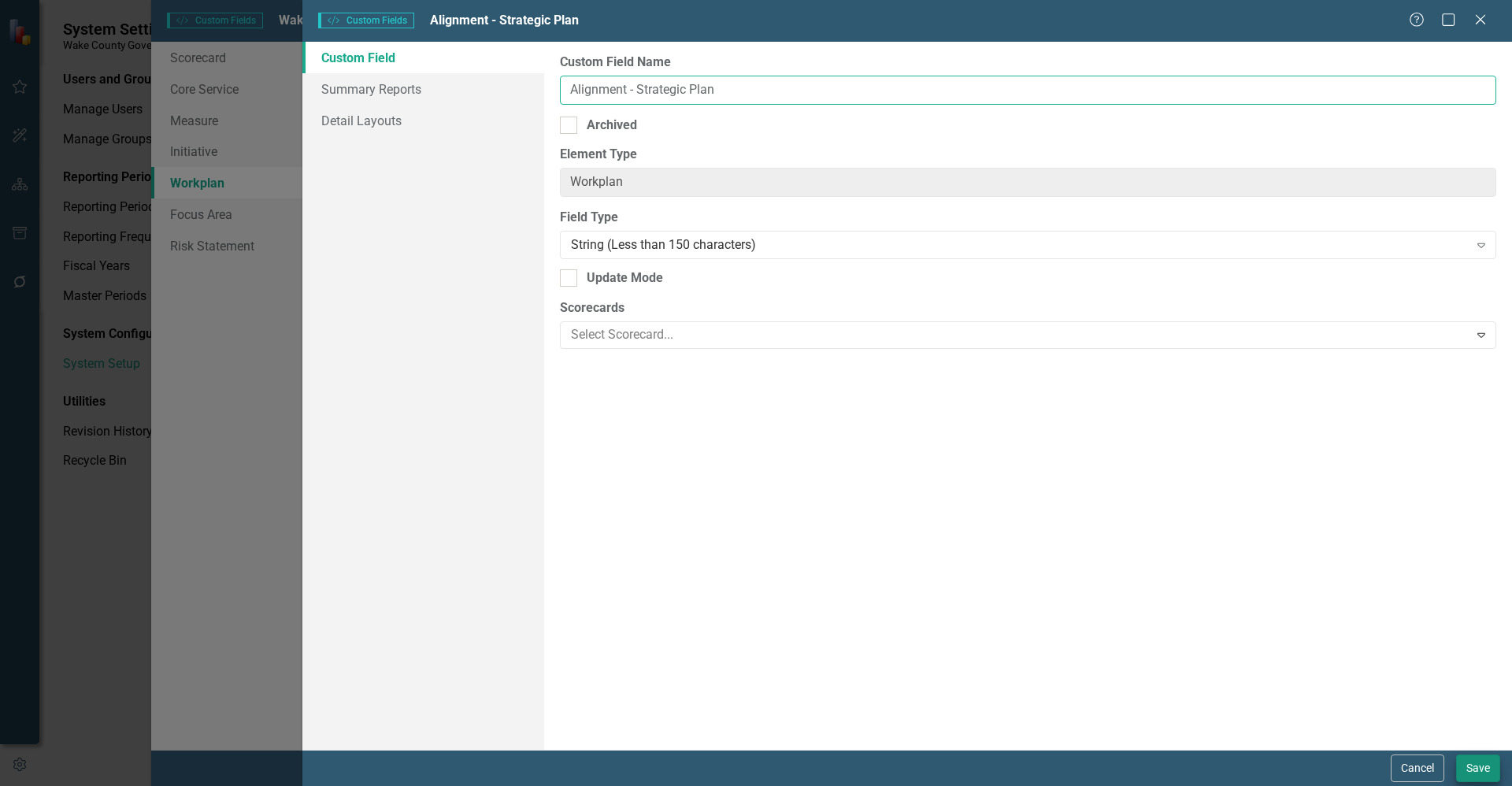
type input "Alignment - Strategic Plan"
click at [1479, 760] on button "Save" at bounding box center [1479, 768] width 44 height 27
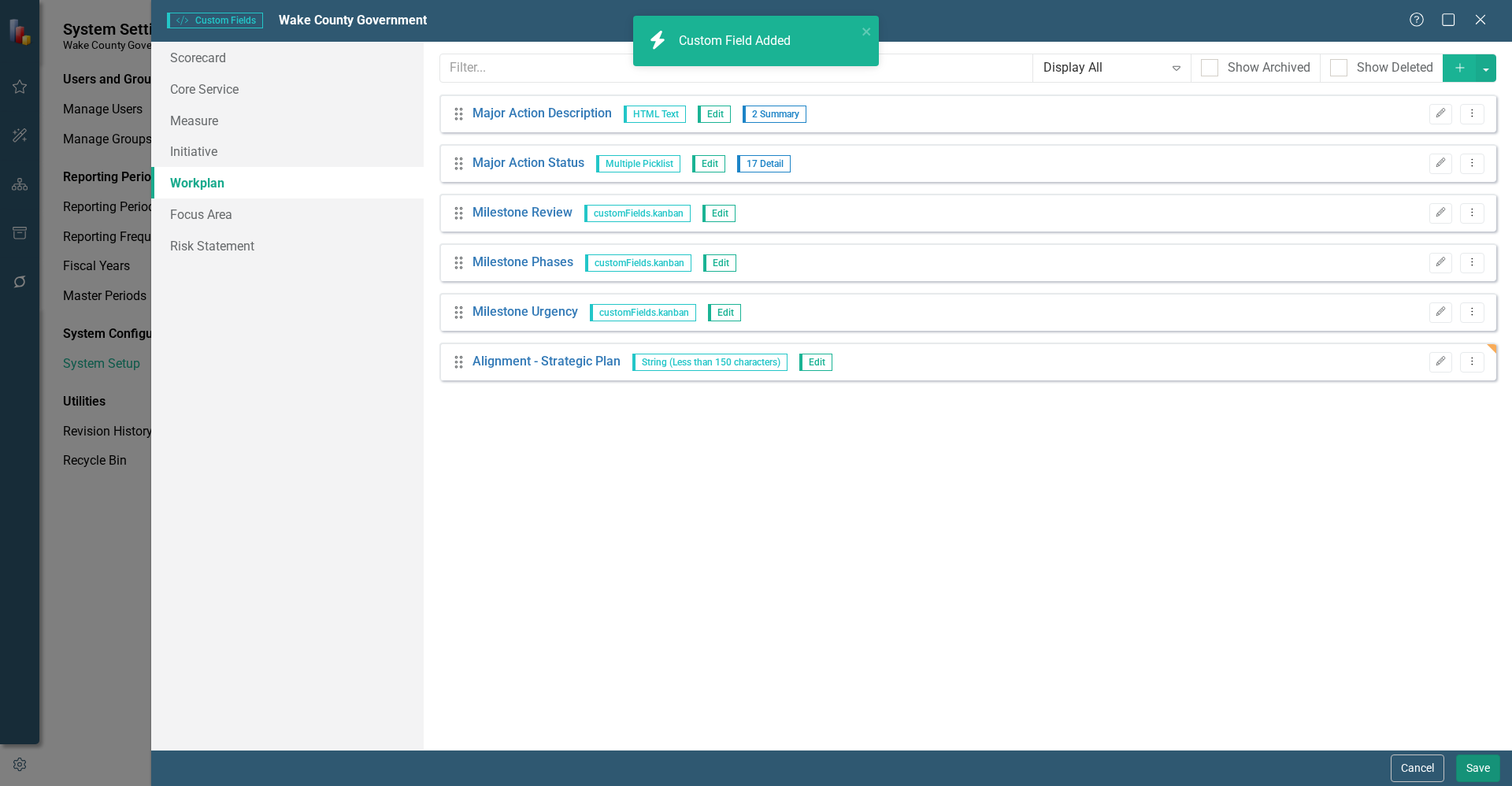
click at [1481, 765] on button "Save" at bounding box center [1479, 768] width 44 height 27
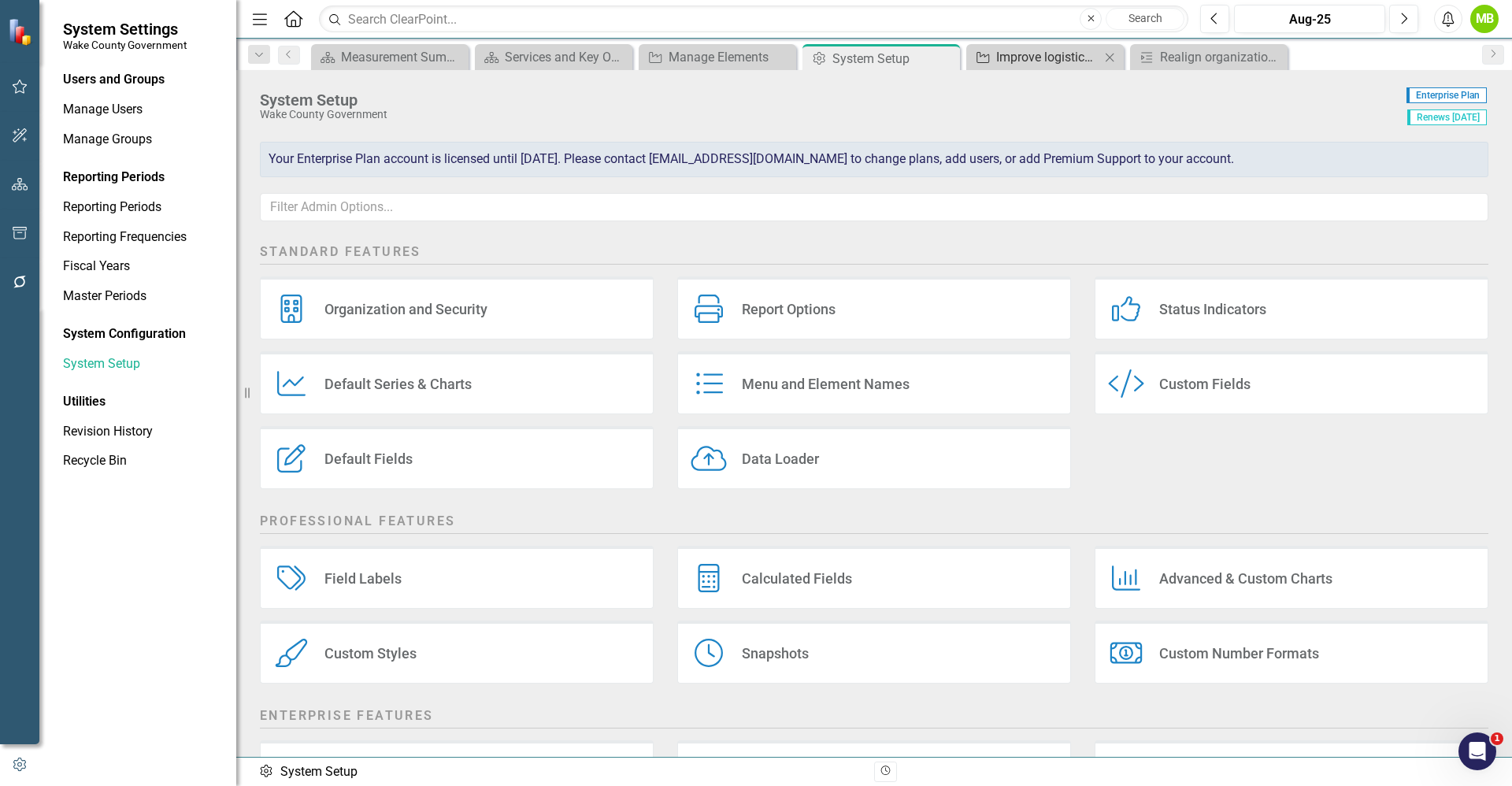
click at [1071, 53] on div "Improve logistical processes to enhance the voter experience." at bounding box center [1048, 57] width 104 height 19
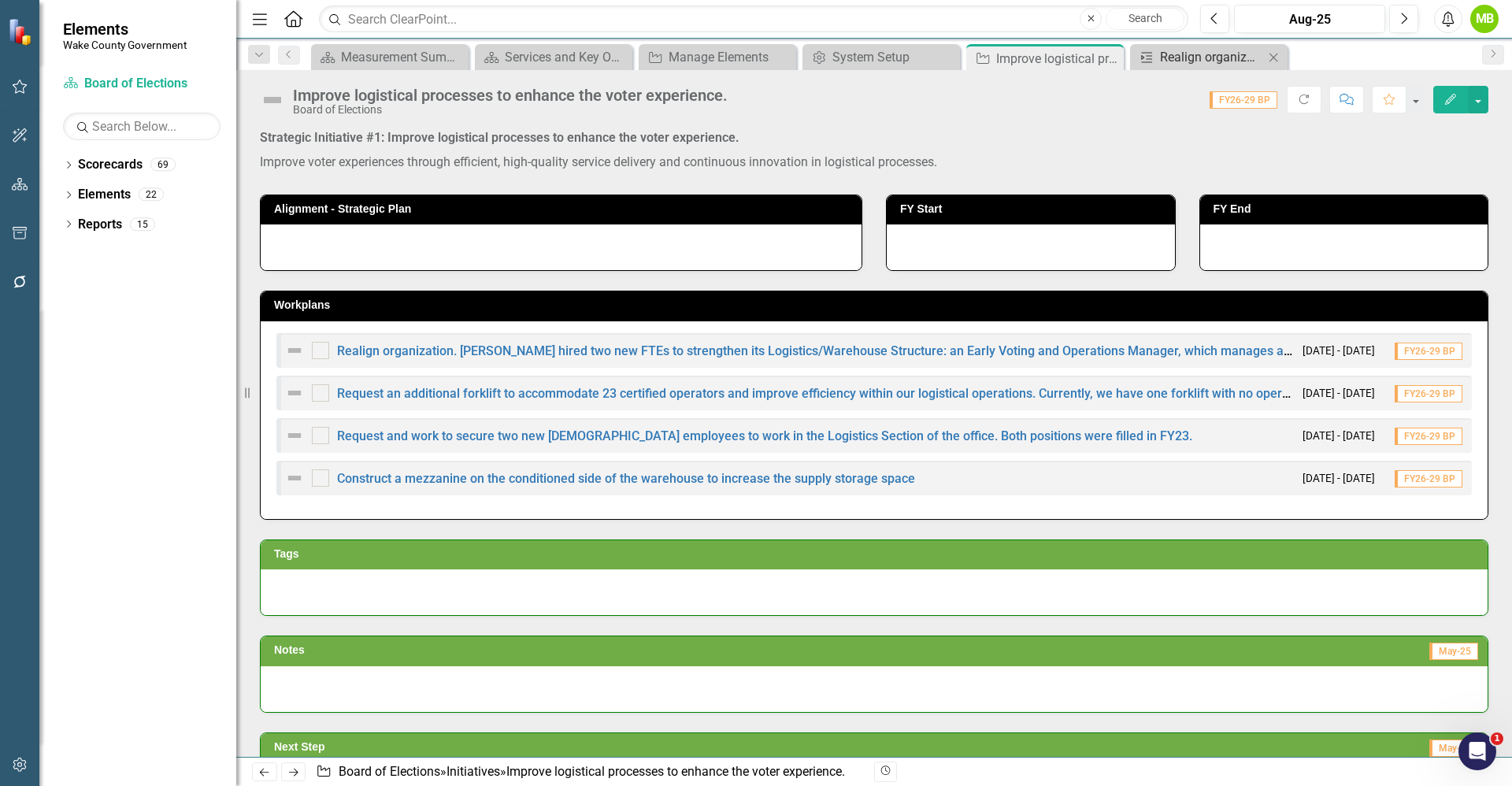
click at [1178, 62] on div "Realign organization. [PERSON_NAME] hired two new FTEs to strengthen its Logist…" at bounding box center [1213, 57] width 104 height 19
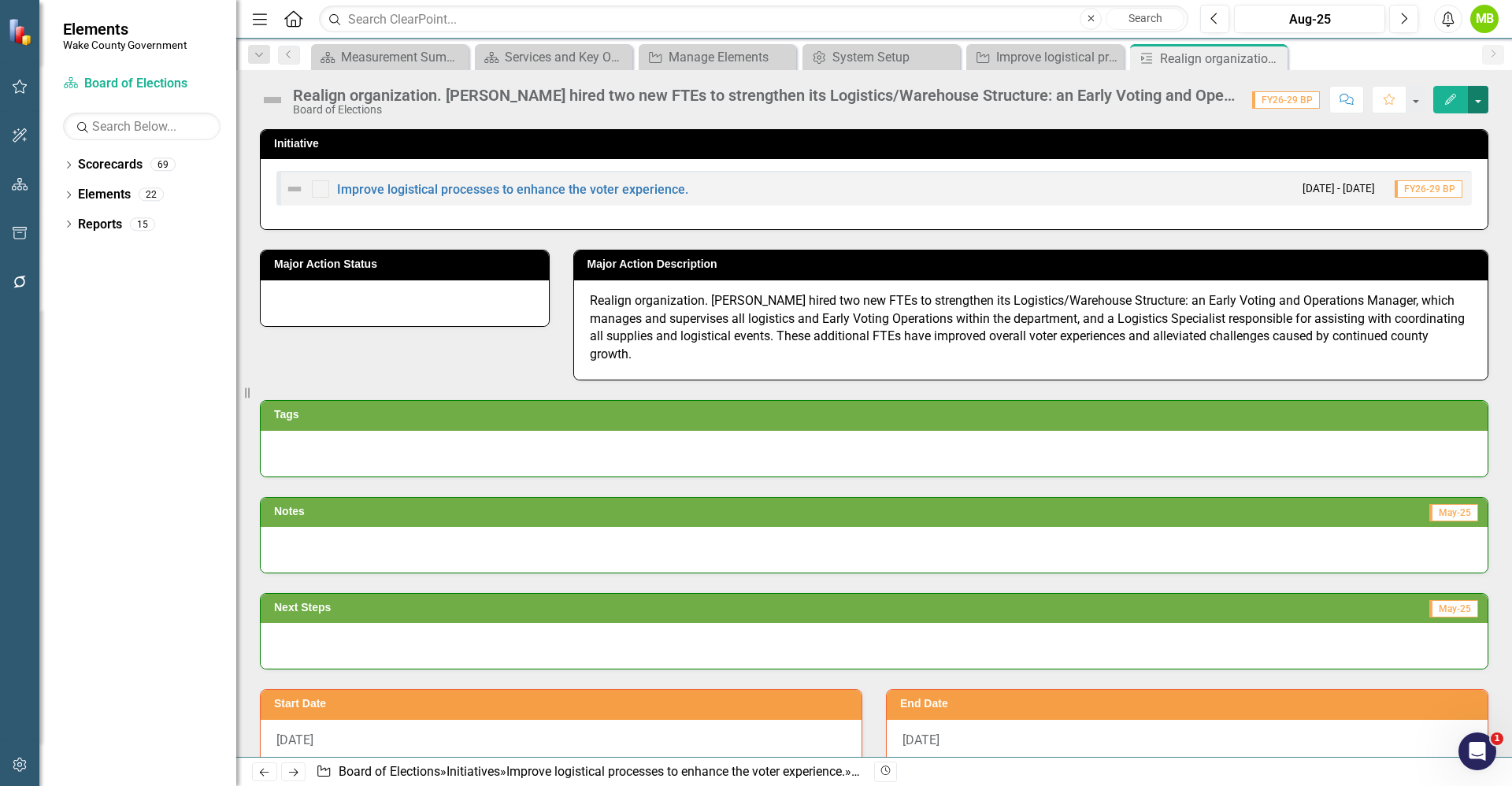
click at [1479, 100] on button "button" at bounding box center [1478, 99] width 20 height 27
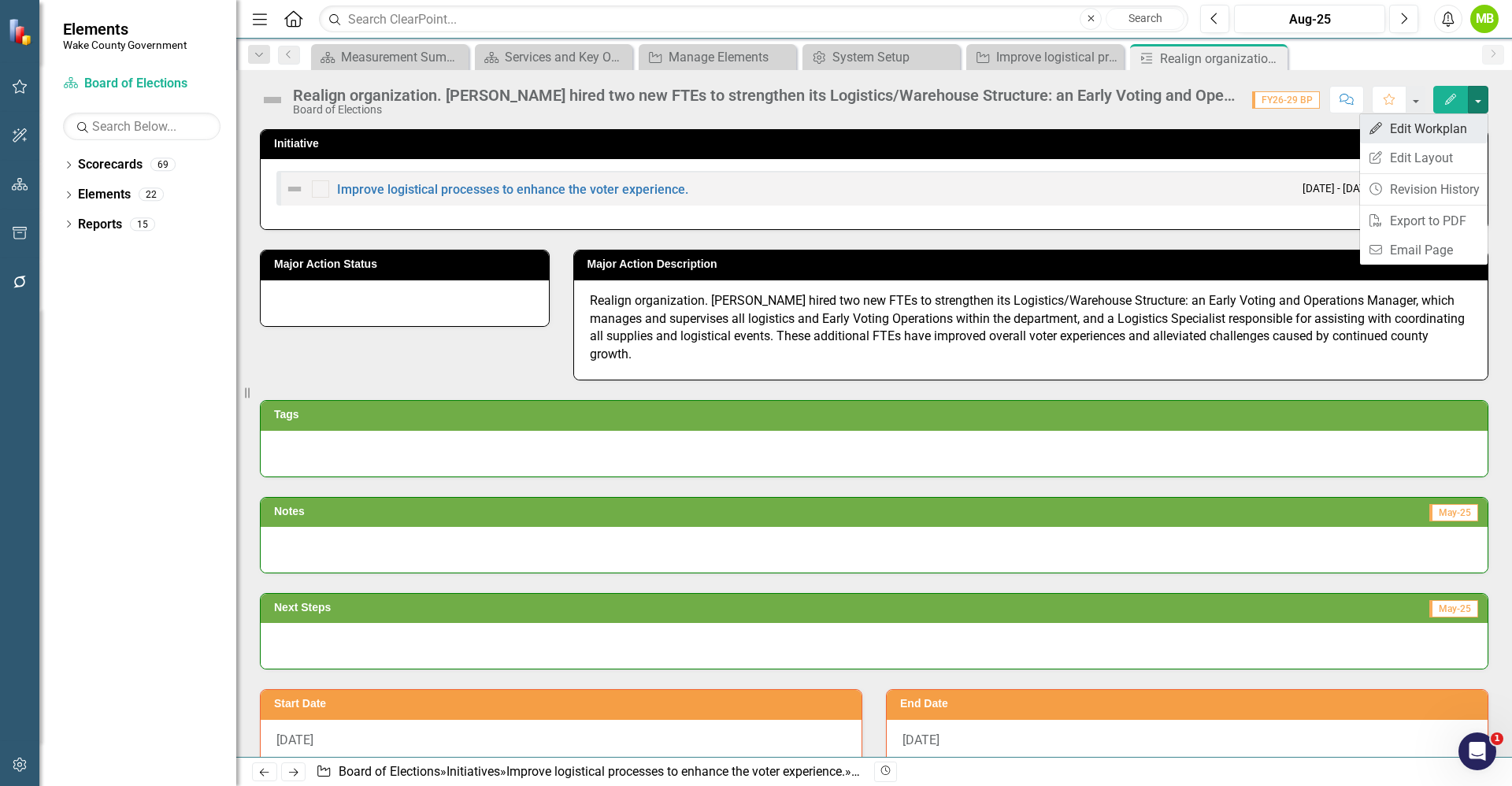
click at [1424, 129] on link "Edit Edit Workplan" at bounding box center [1424, 129] width 128 height 29
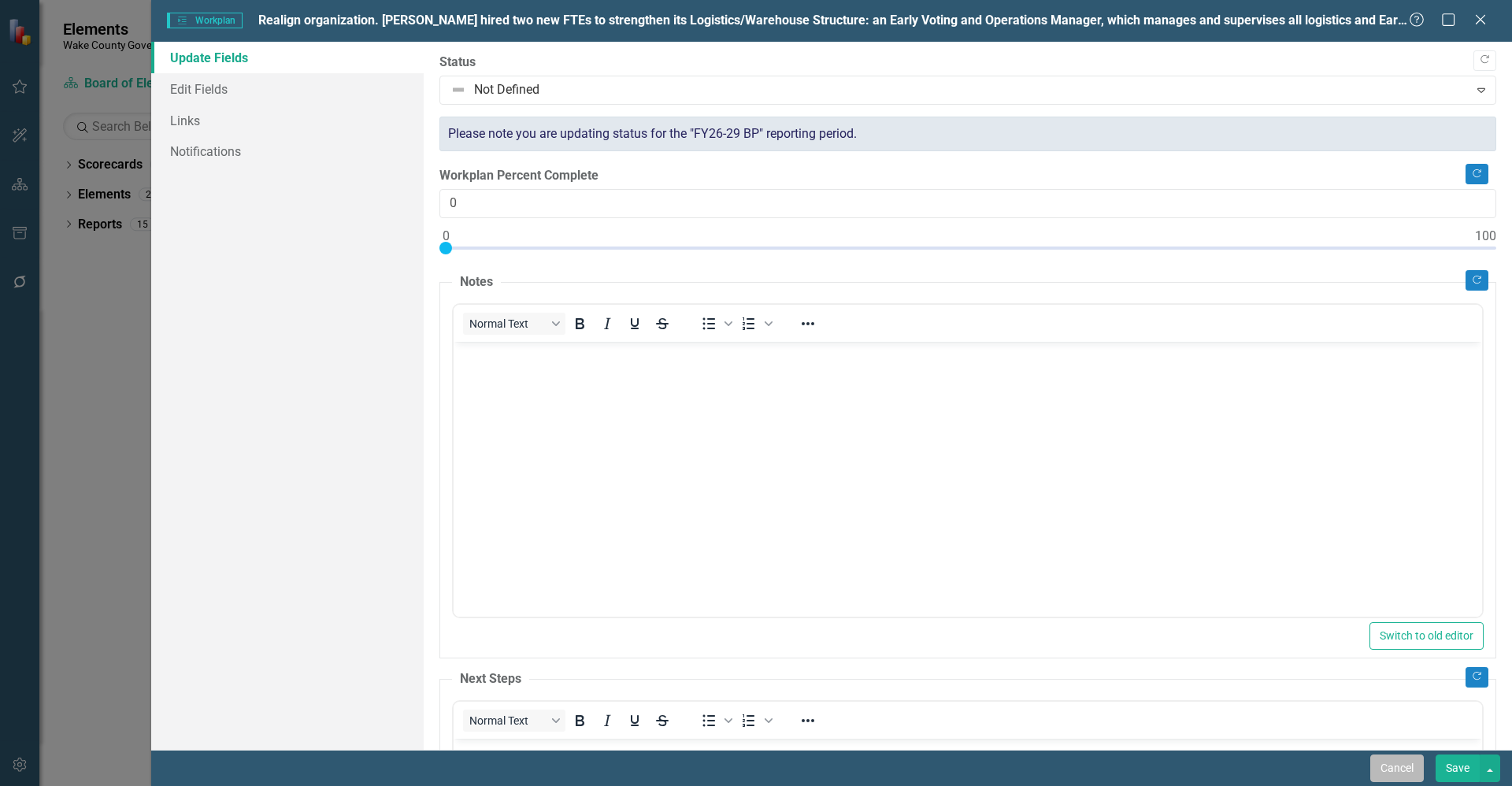
click at [1391, 762] on button "Cancel" at bounding box center [1397, 768] width 54 height 27
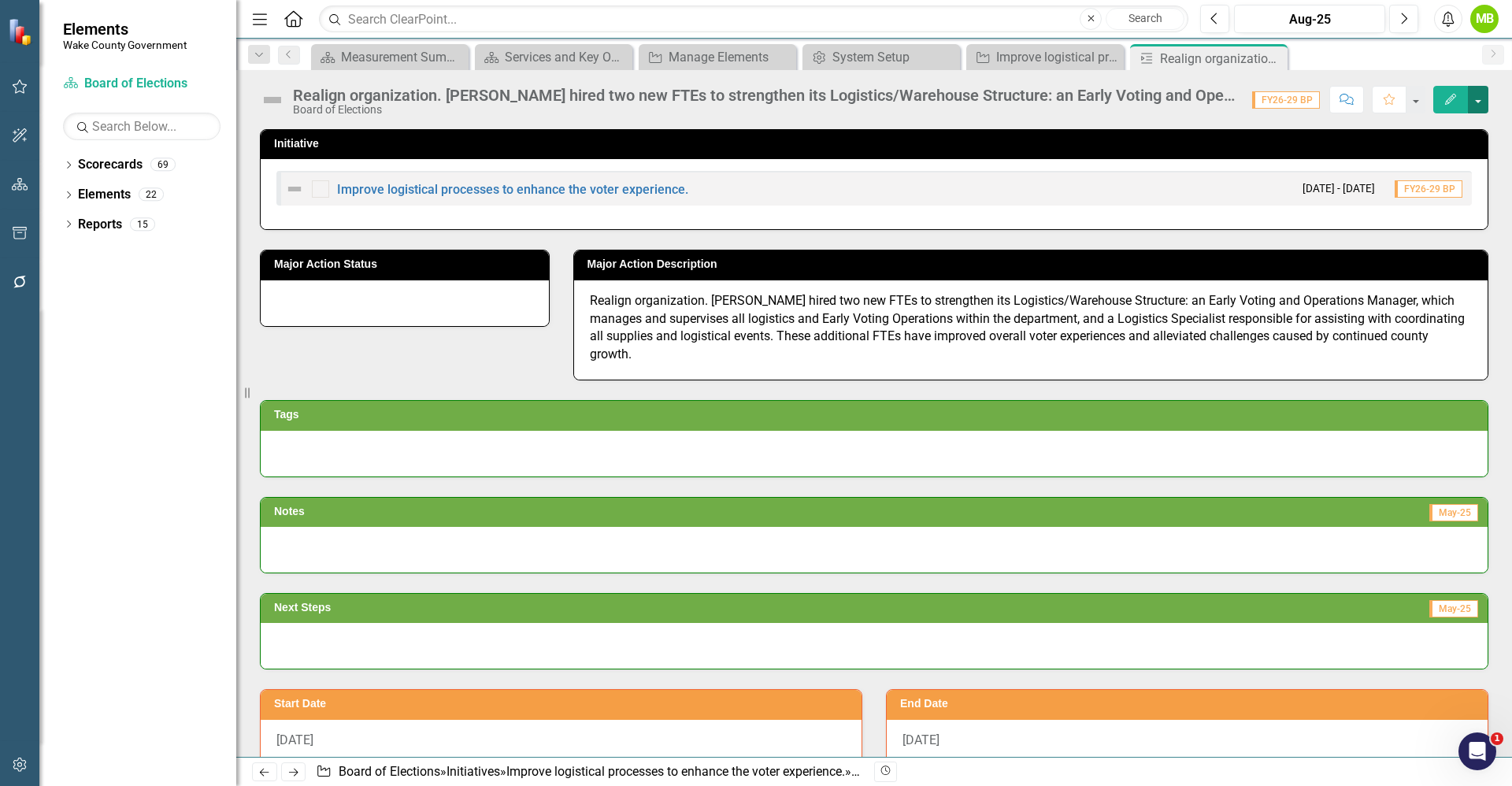
click at [1475, 96] on button "button" at bounding box center [1478, 99] width 20 height 27
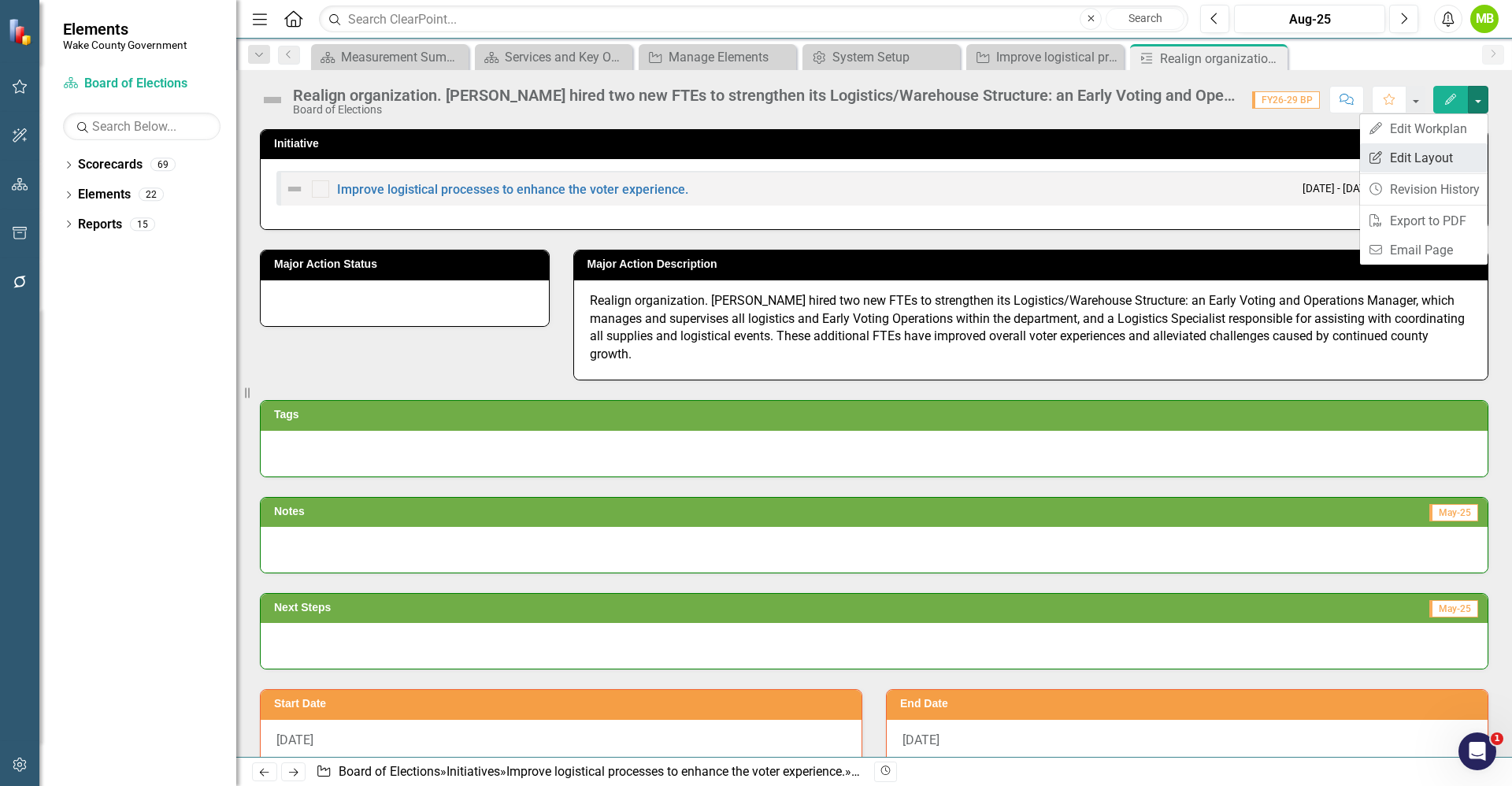
click at [1453, 149] on link "Edit Report Edit Layout" at bounding box center [1424, 158] width 128 height 29
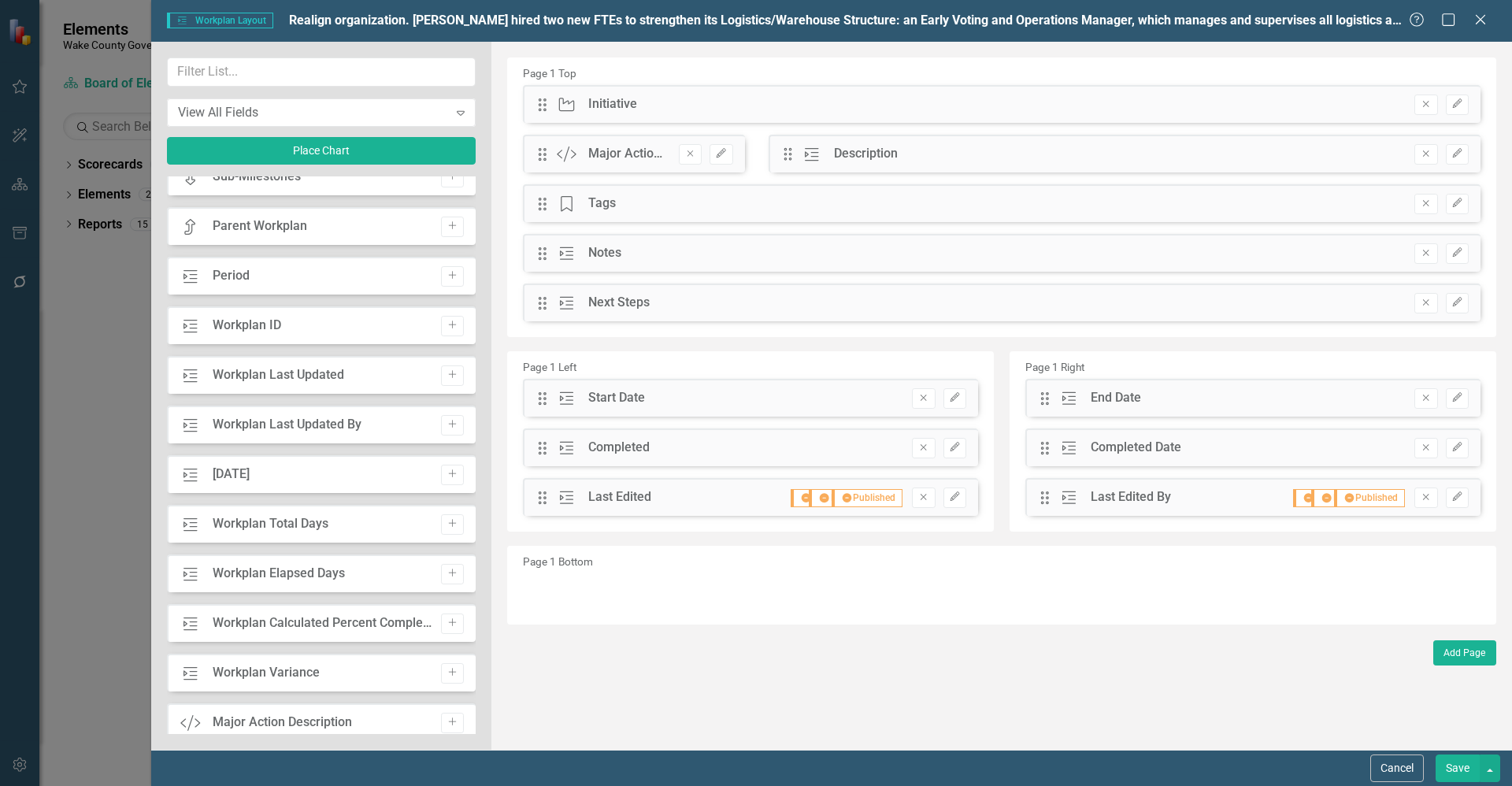
scroll to position [484, 0]
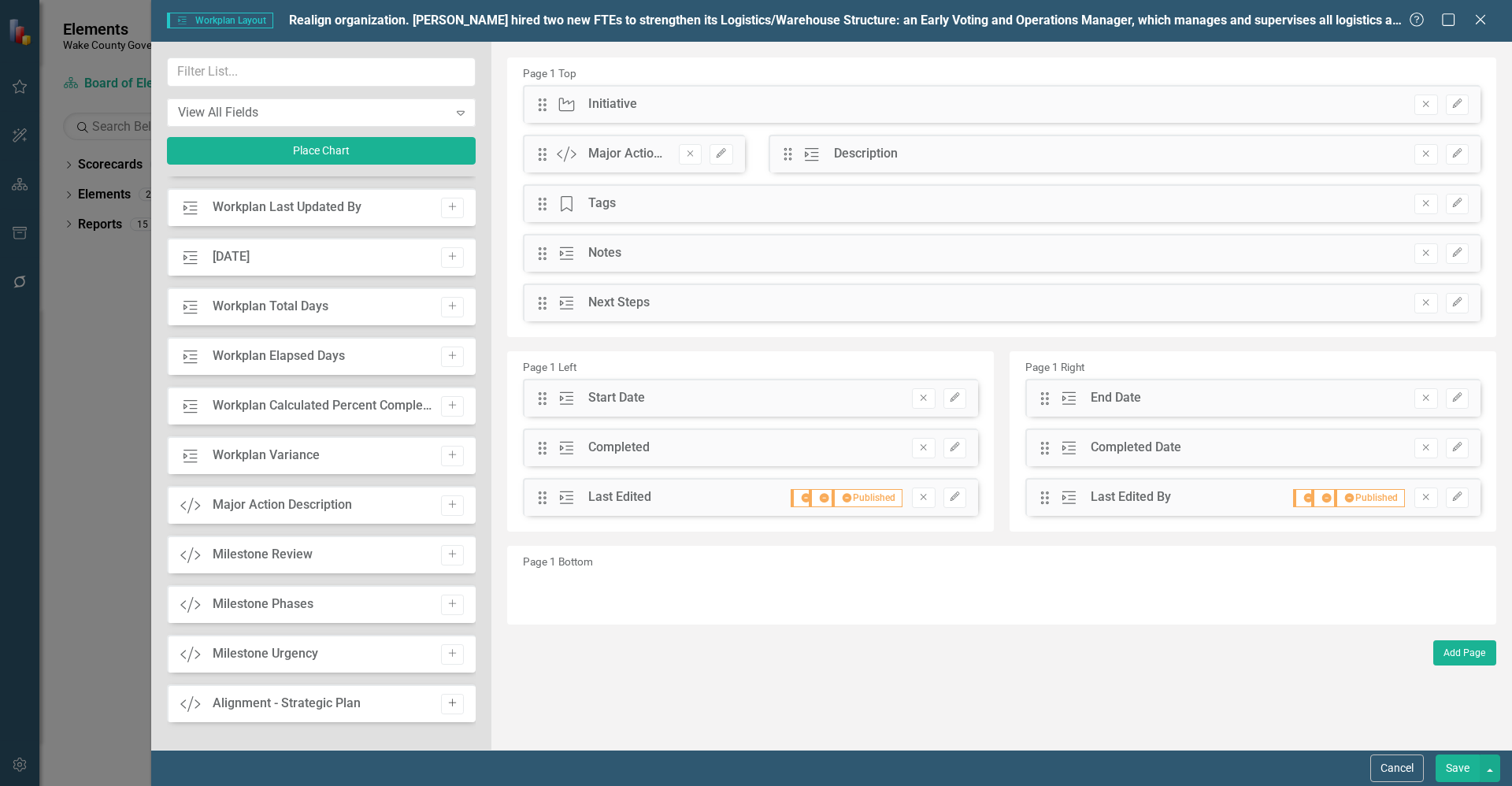
click at [448, 705] on icon "Add" at bounding box center [452, 702] width 11 height 10
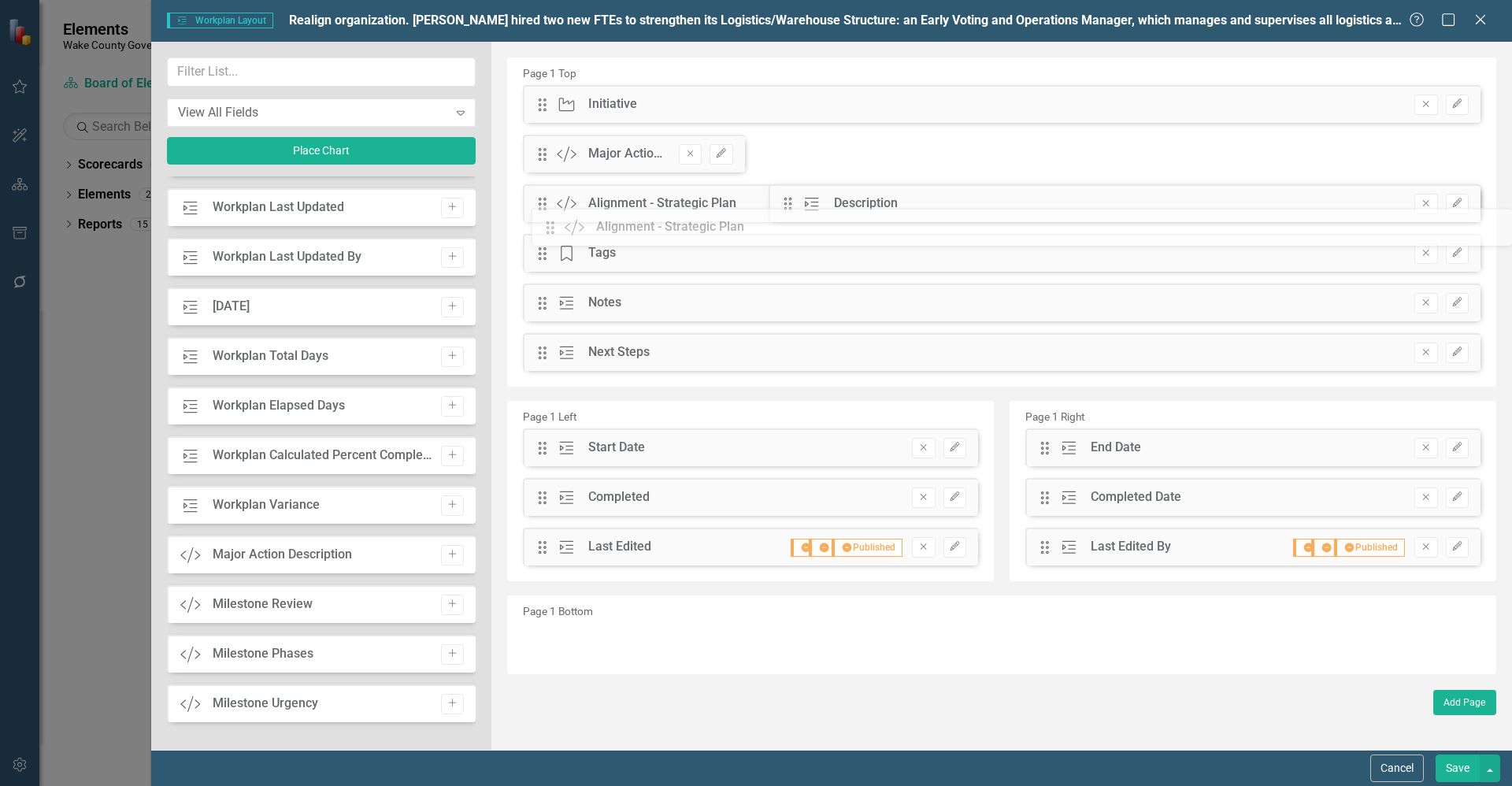
drag, startPoint x: 540, startPoint y: 100, endPoint x: 558, endPoint y: 224, distance: 125.3
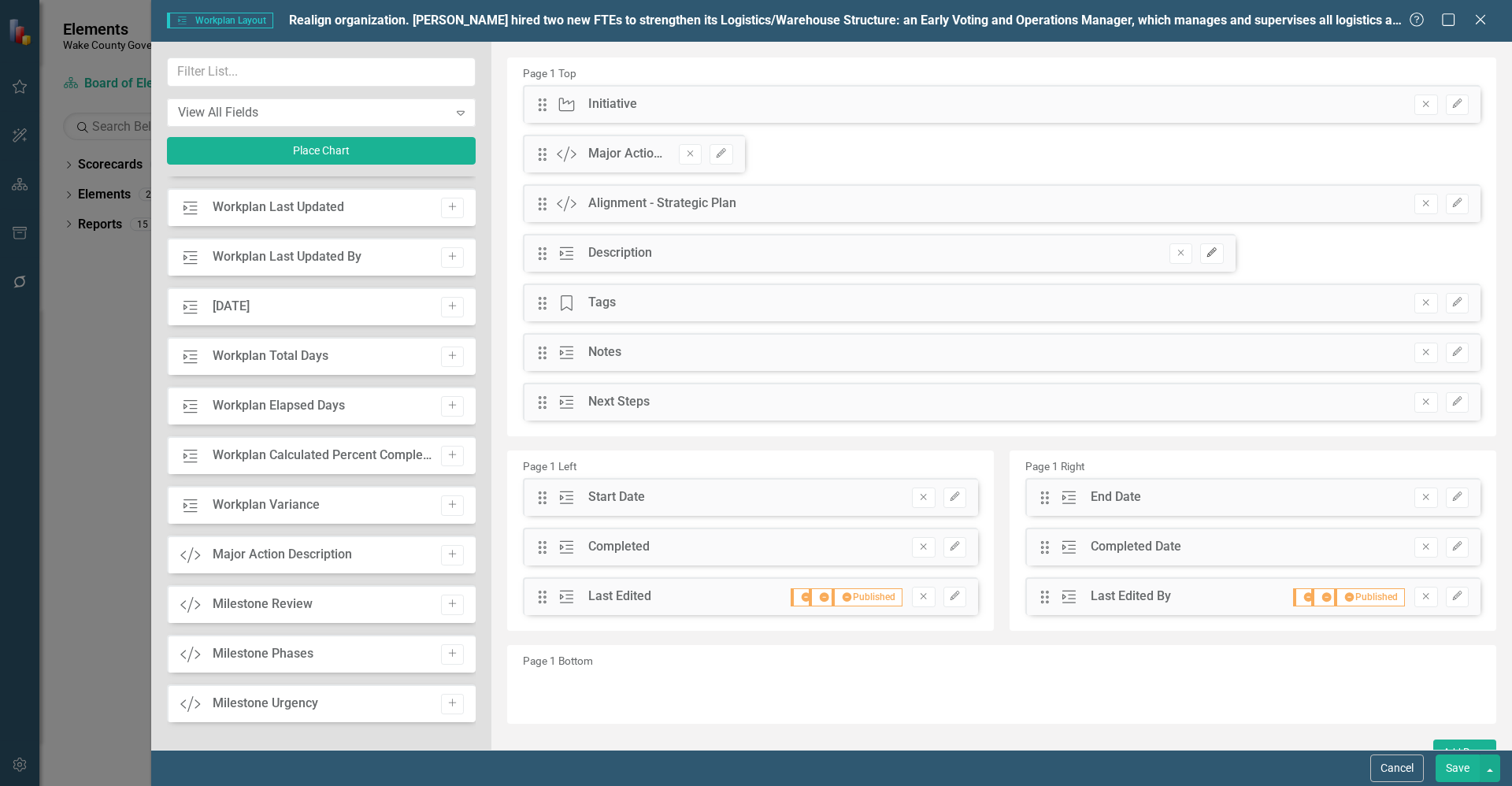
click at [1206, 252] on icon "Edit" at bounding box center [1211, 253] width 11 height 10
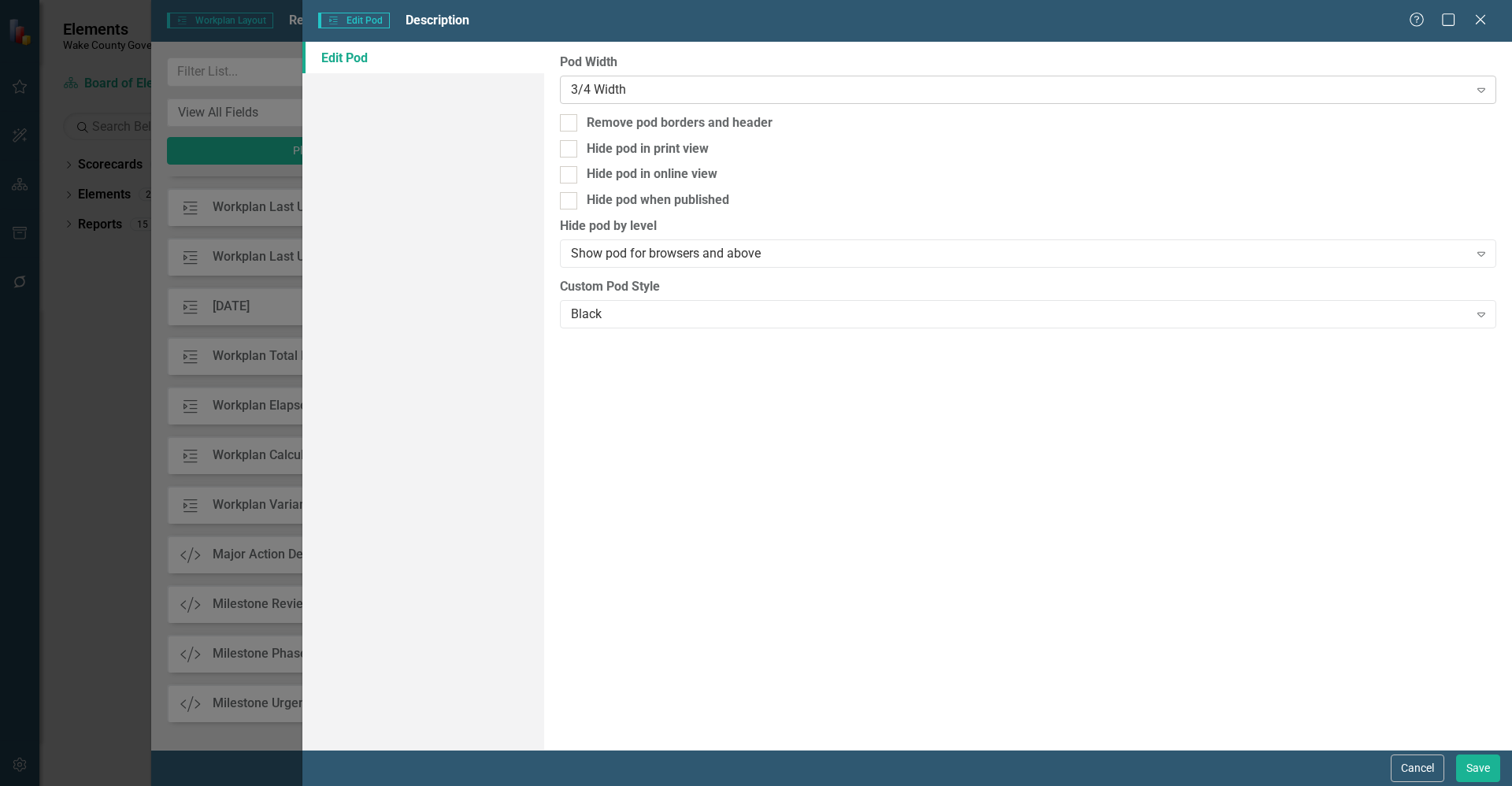
click at [725, 100] on div "3/4 Width Expand" at bounding box center [1028, 90] width 936 height 28
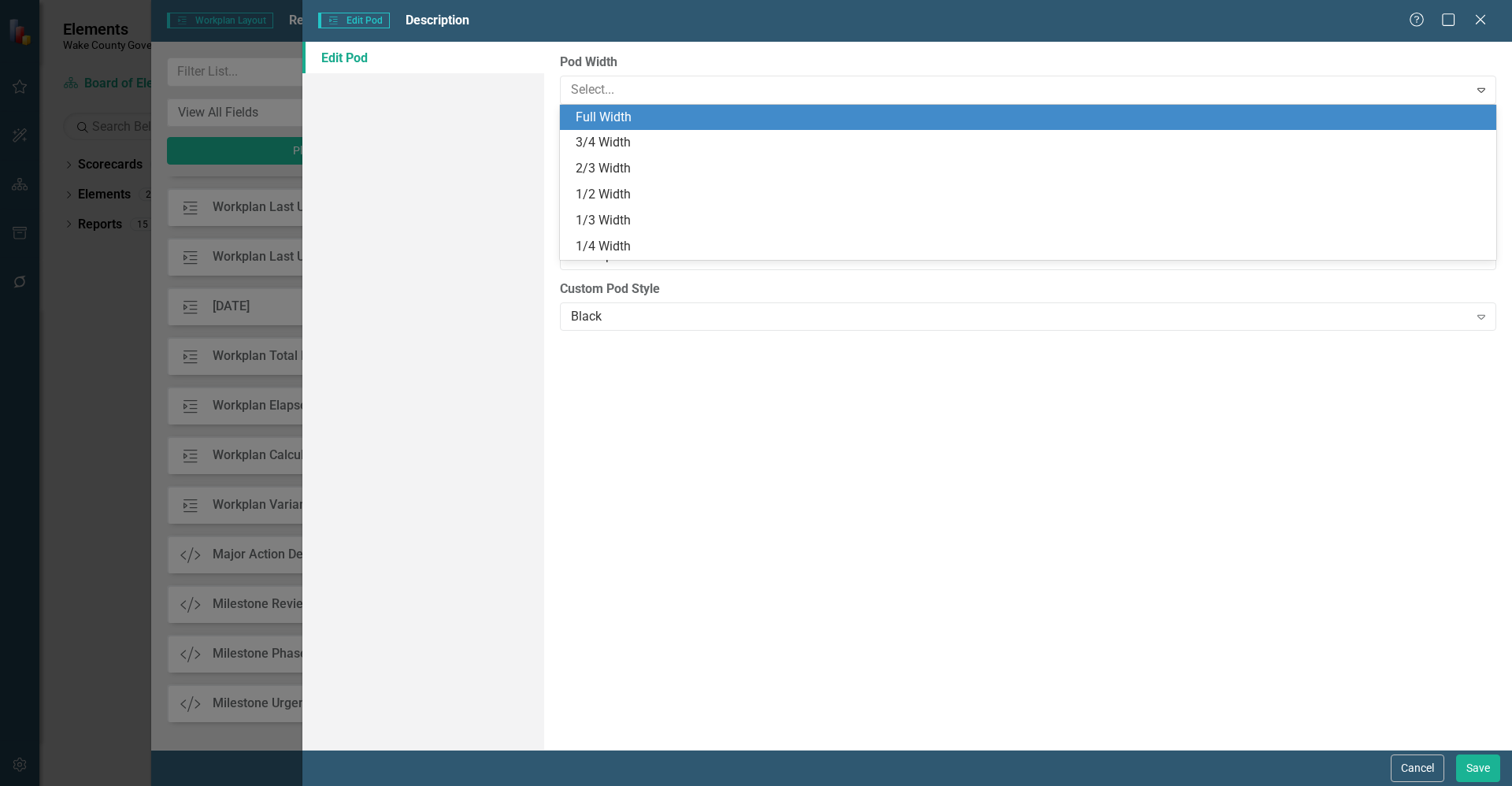
click at [712, 124] on div "Full Width" at bounding box center [1031, 117] width 911 height 18
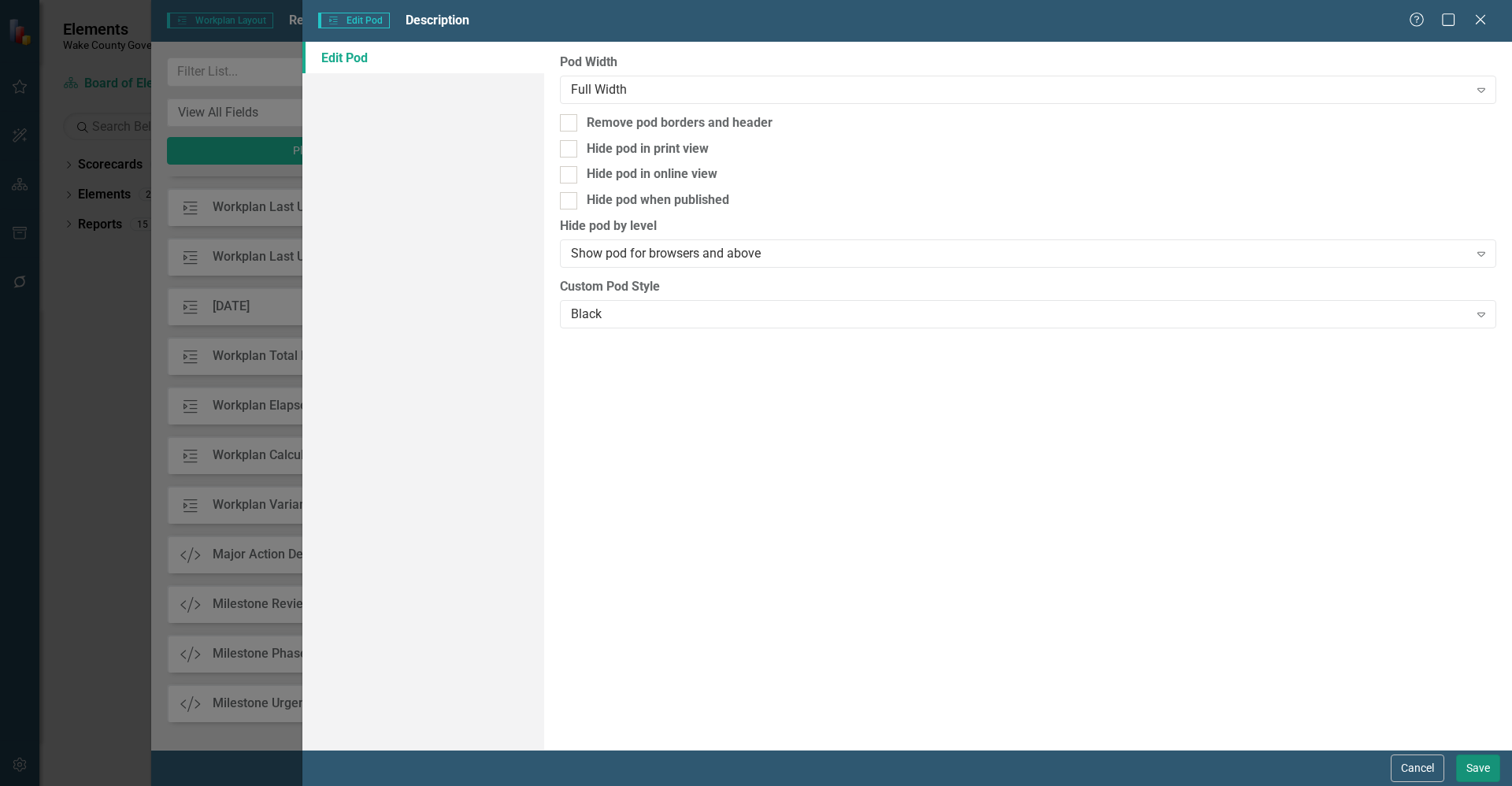
click at [1476, 762] on button "Save" at bounding box center [1479, 768] width 44 height 27
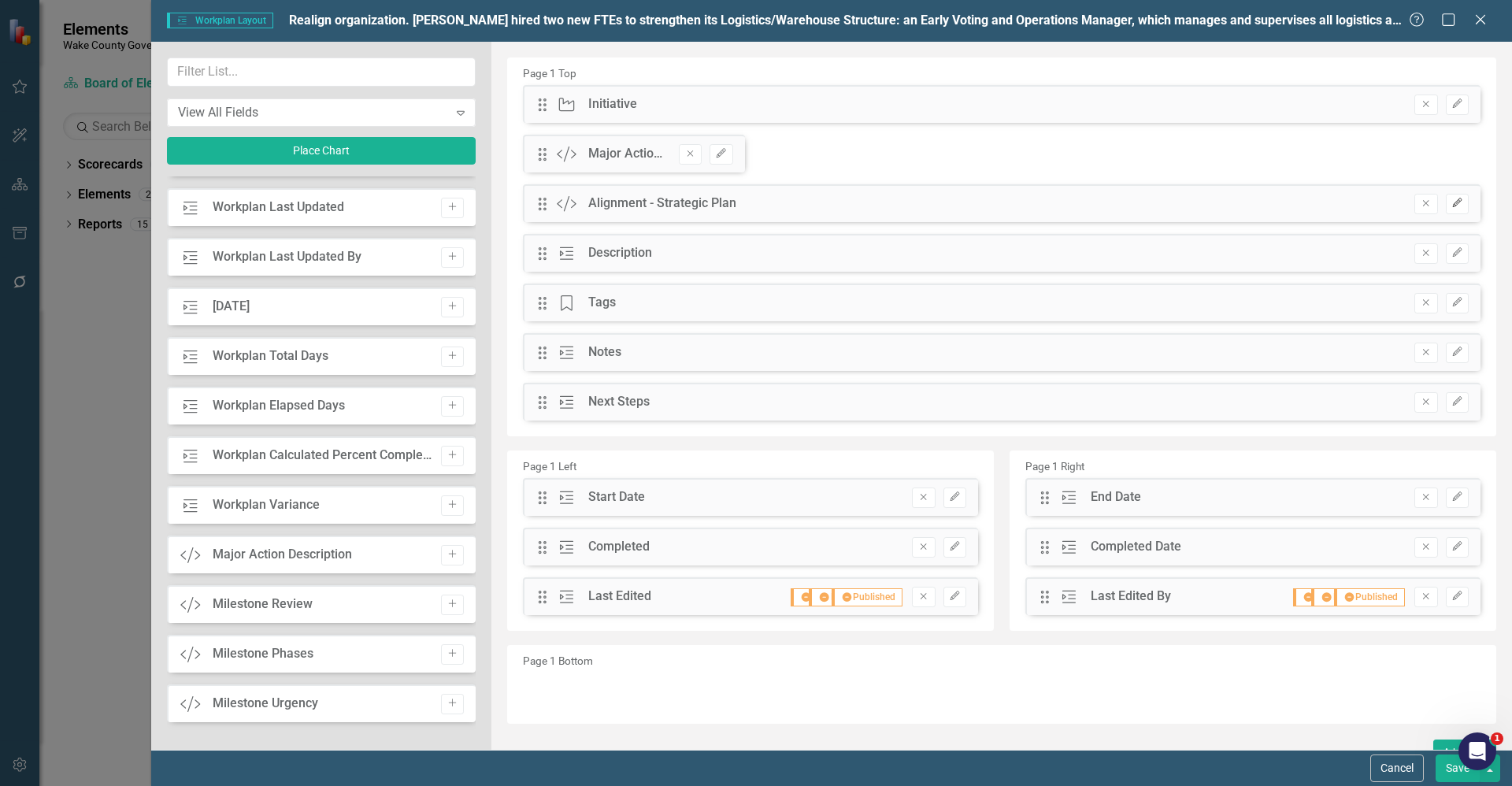
click at [1451, 207] on icon "Edit" at bounding box center [1457, 202] width 11 height 10
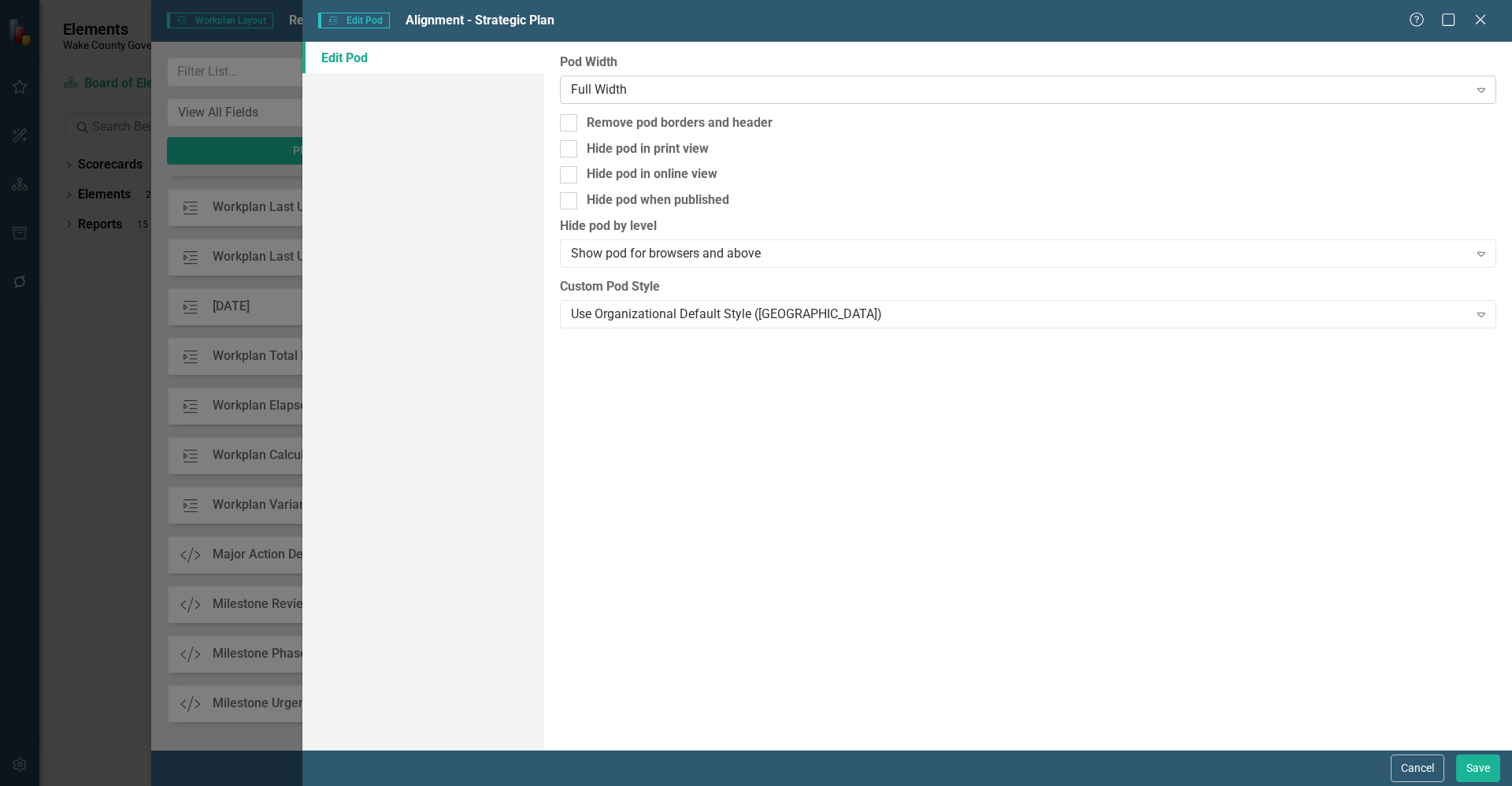
click at [663, 91] on div "Full Width" at bounding box center [1019, 89] width 897 height 18
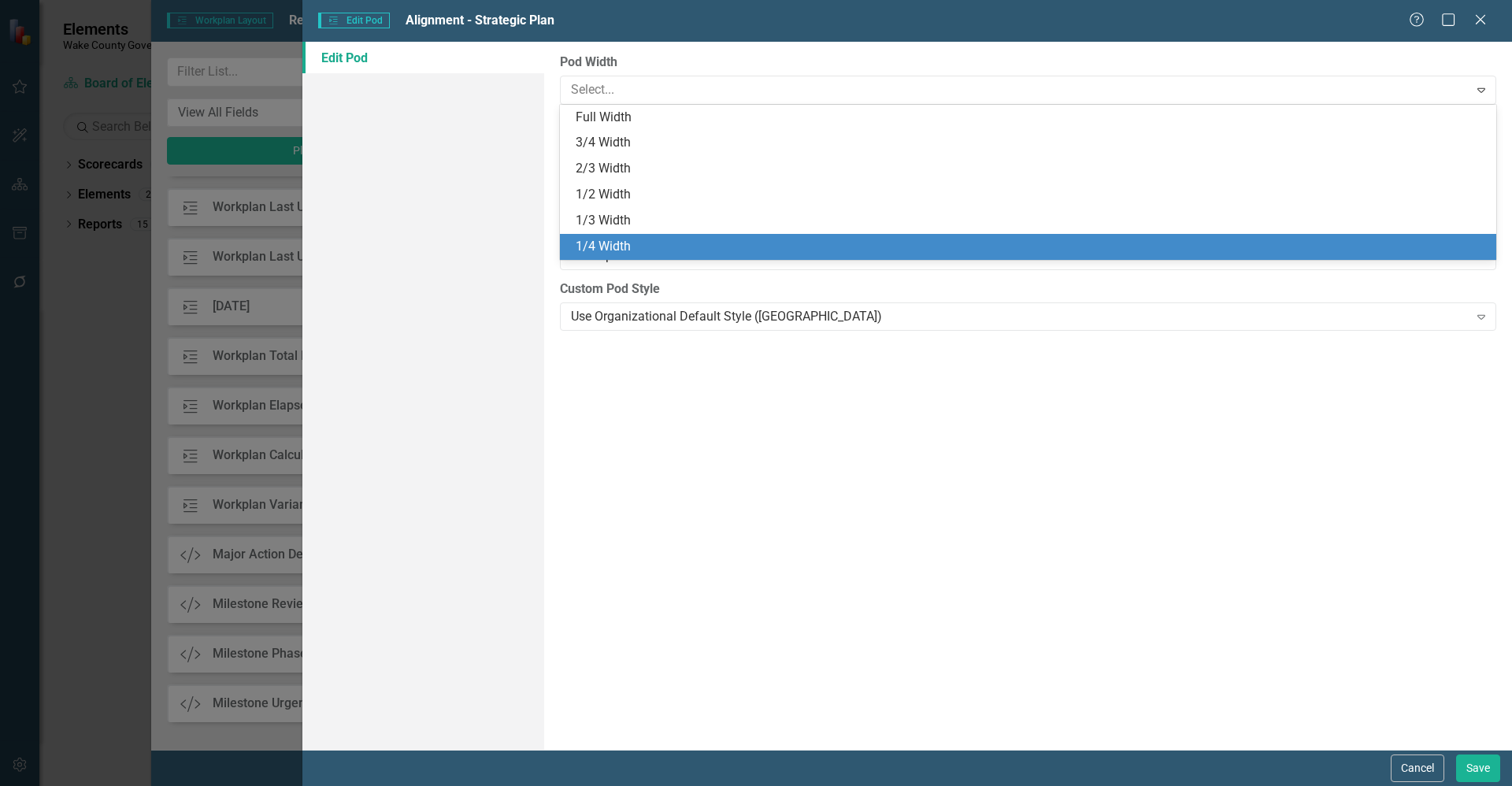
click at [660, 236] on div "1/4 Width" at bounding box center [1028, 247] width 936 height 26
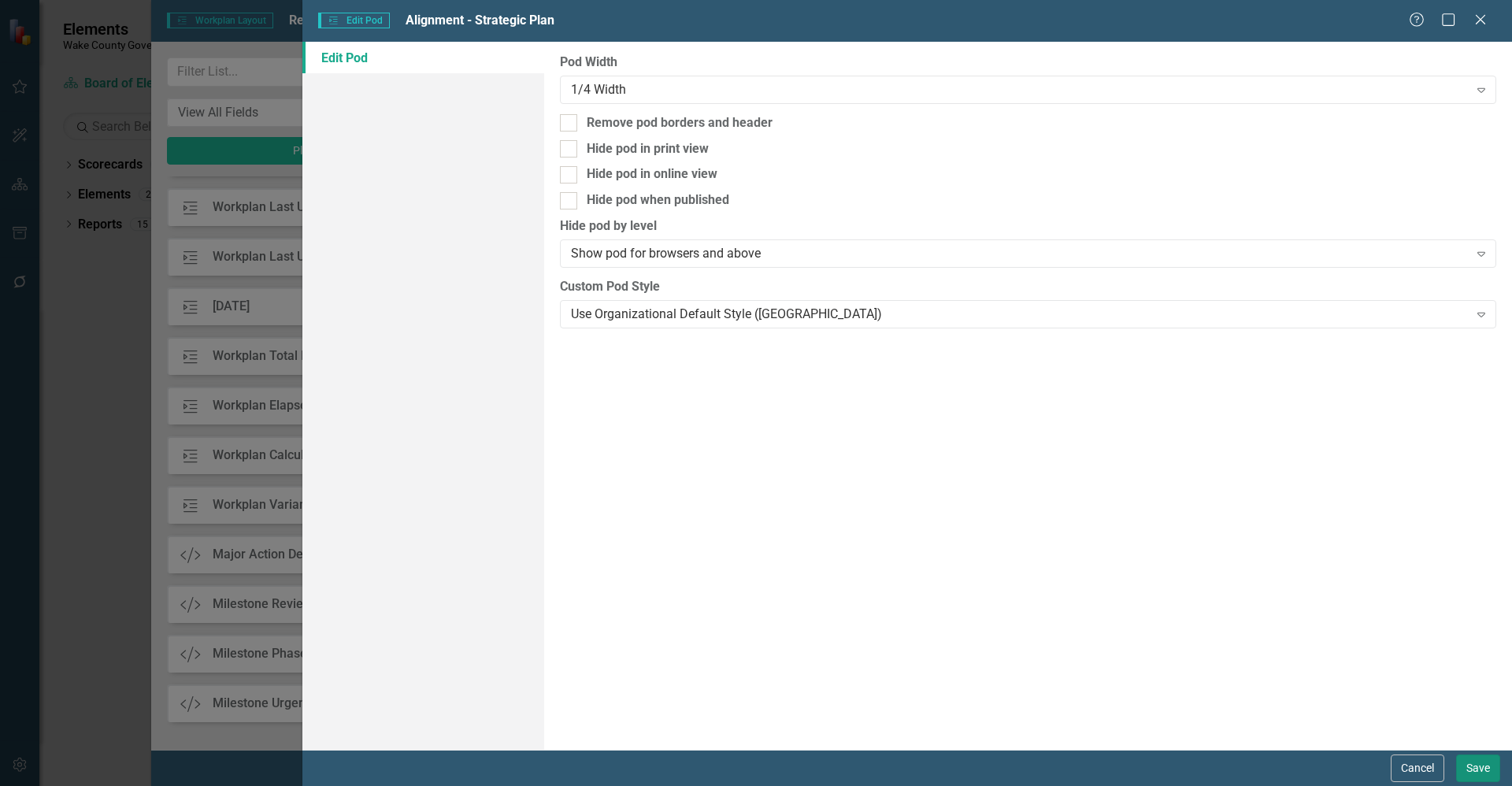
click at [1474, 763] on button "Save" at bounding box center [1479, 768] width 44 height 27
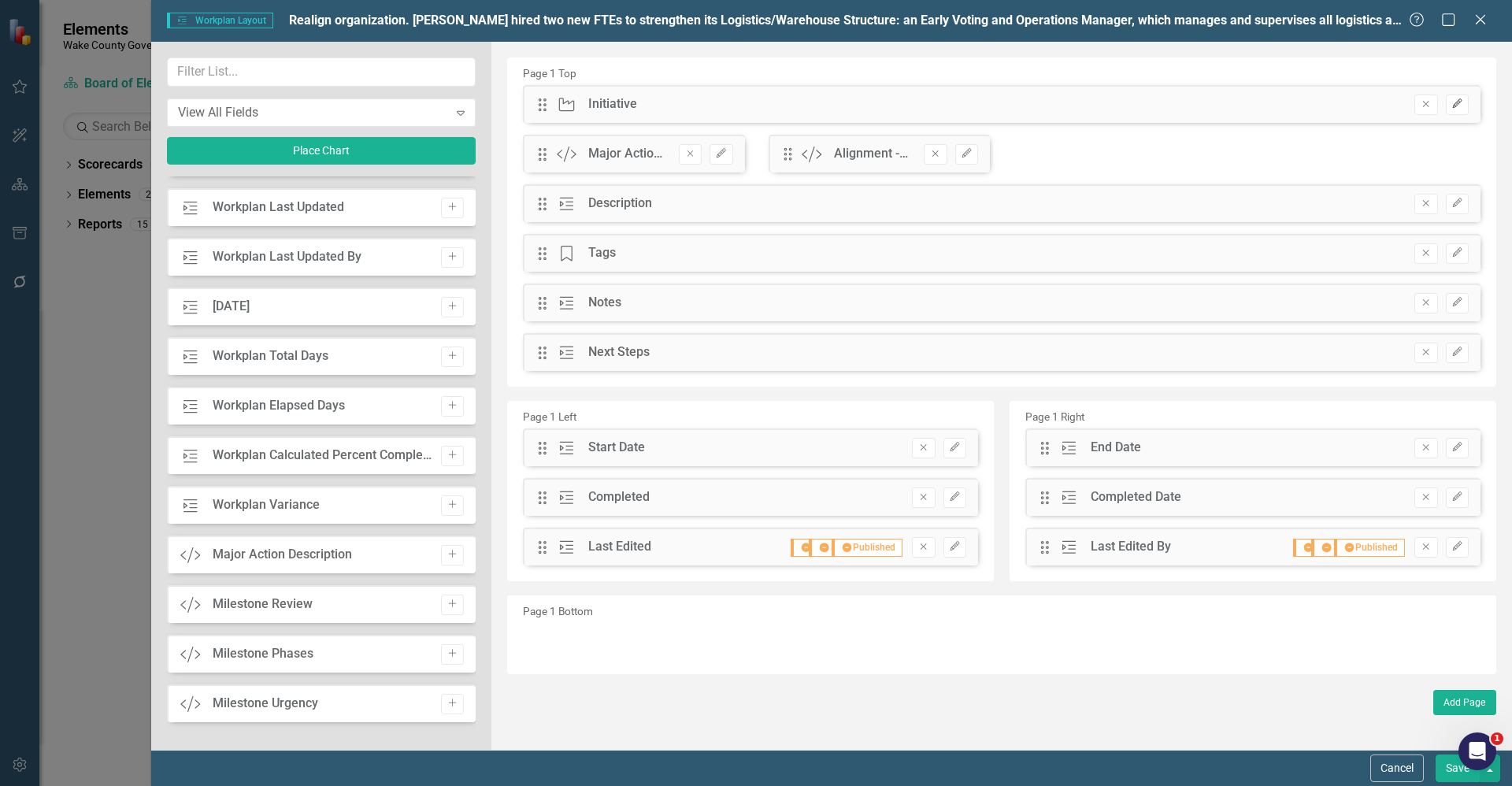
click at [1454, 108] on button "Edit" at bounding box center [1457, 104] width 23 height 20
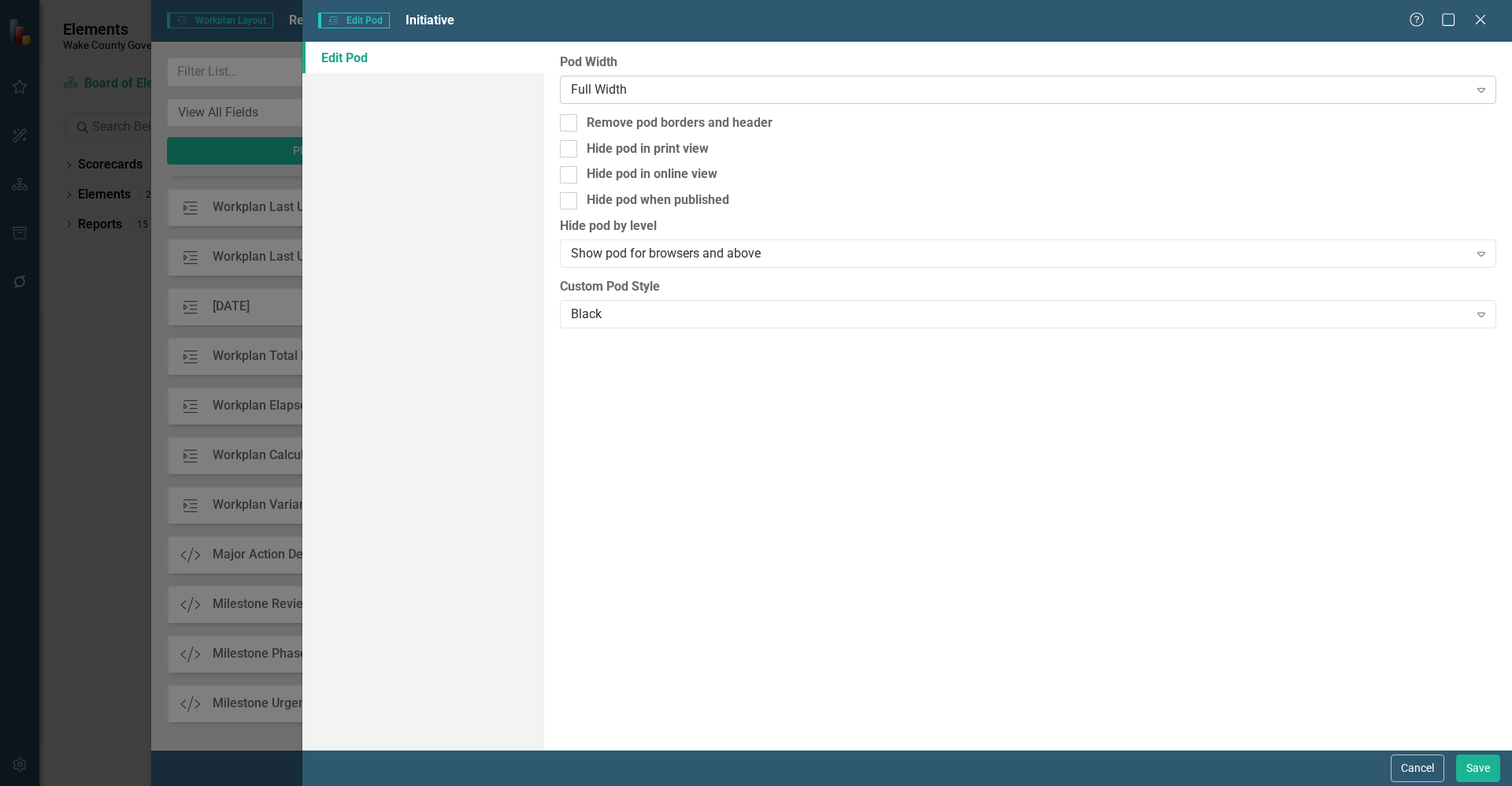
click at [751, 95] on div "Full Width" at bounding box center [1019, 89] width 897 height 18
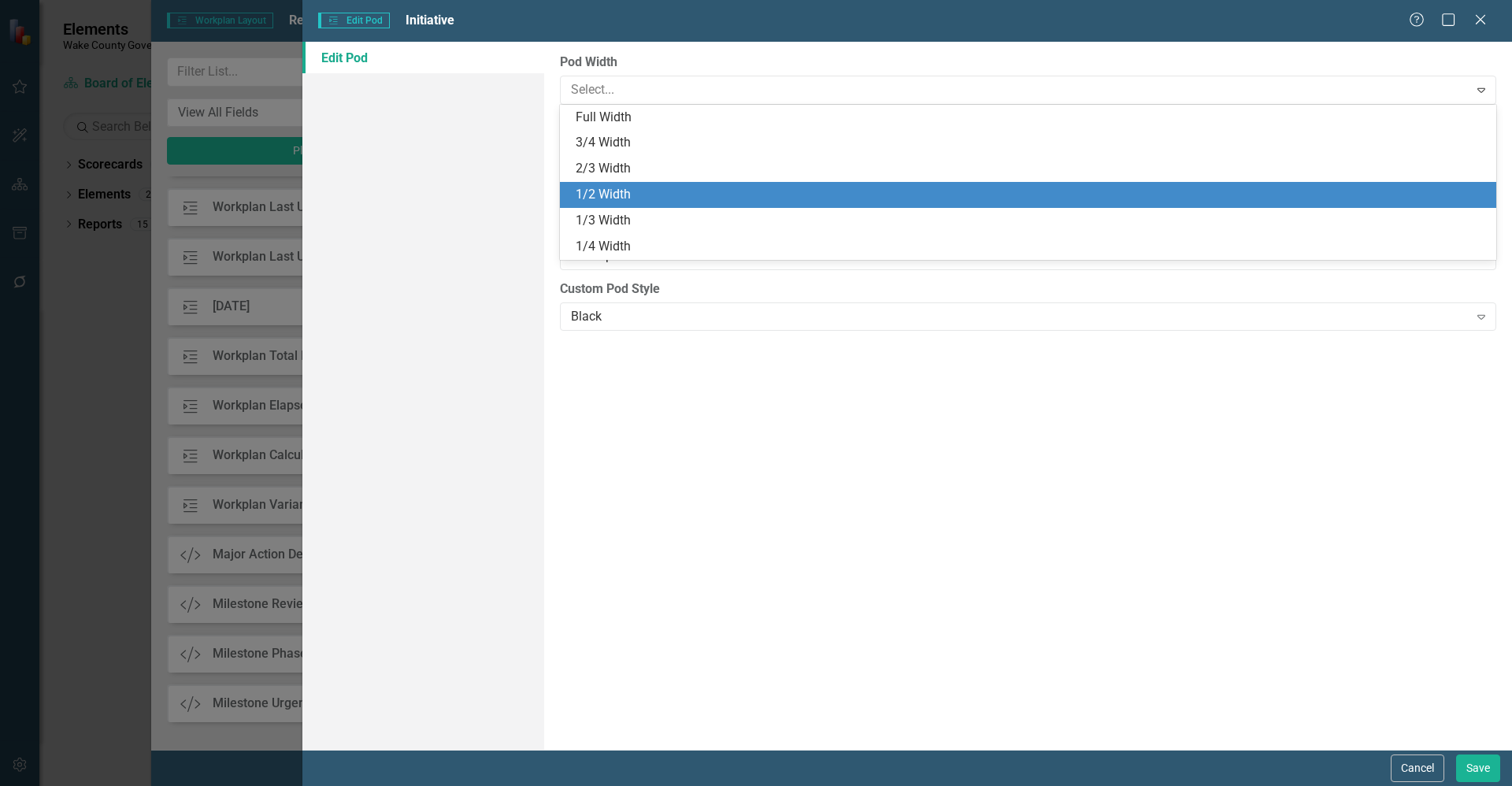
click at [674, 187] on div "1/2 Width" at bounding box center [1031, 195] width 911 height 18
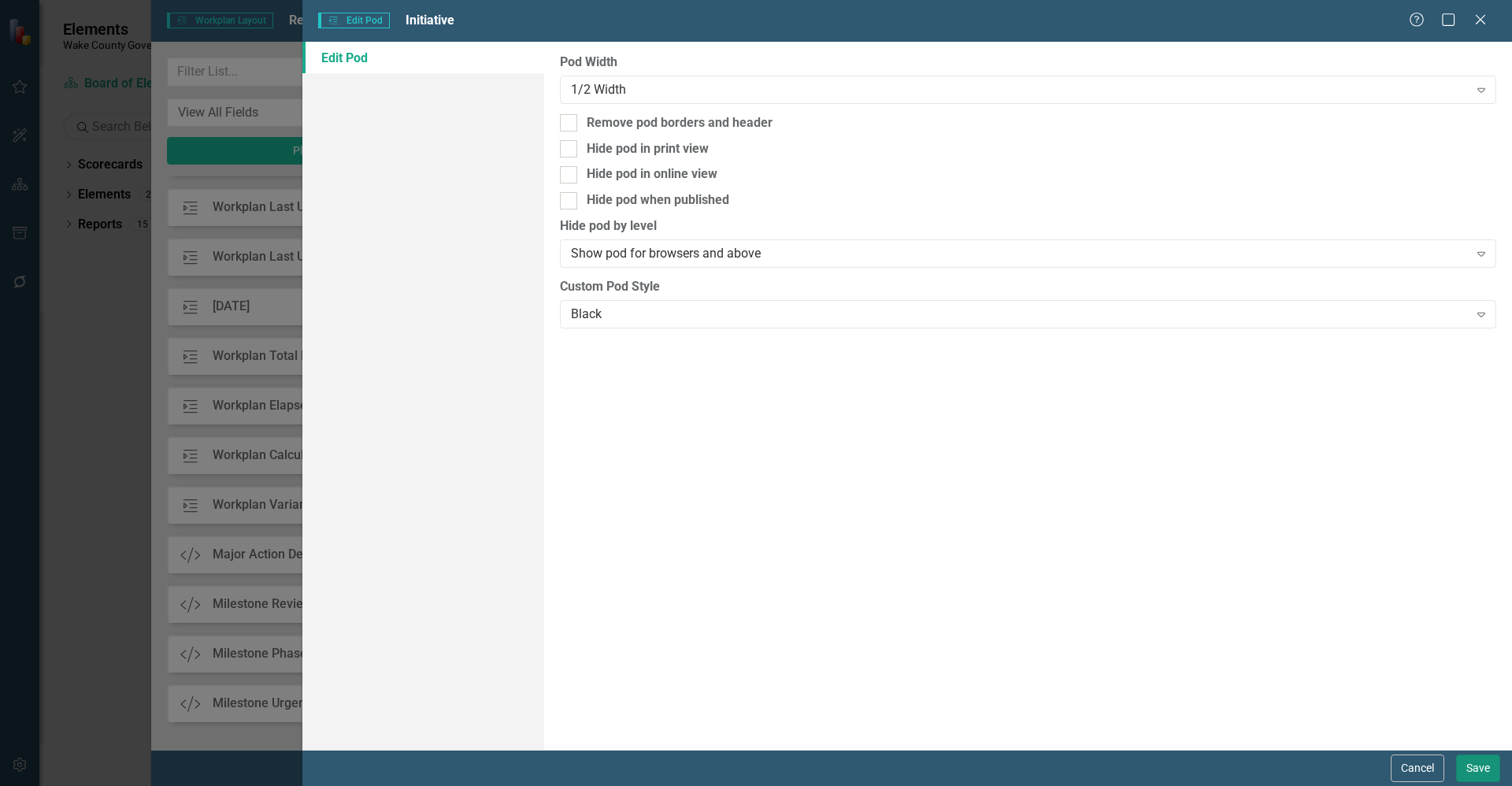
click at [1473, 773] on button "Save" at bounding box center [1479, 768] width 44 height 27
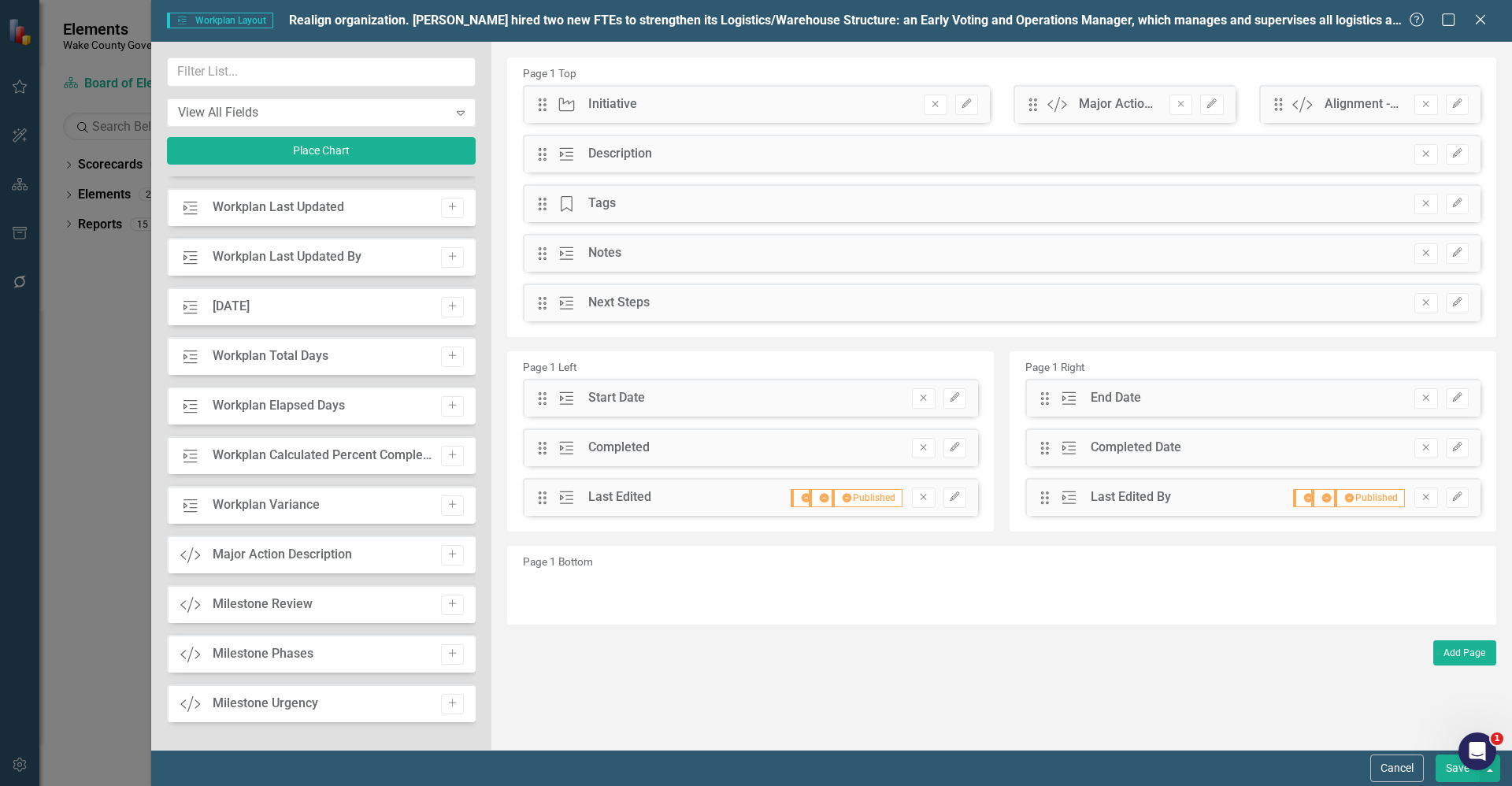
click at [1457, 773] on button "Save" at bounding box center [1458, 768] width 44 height 27
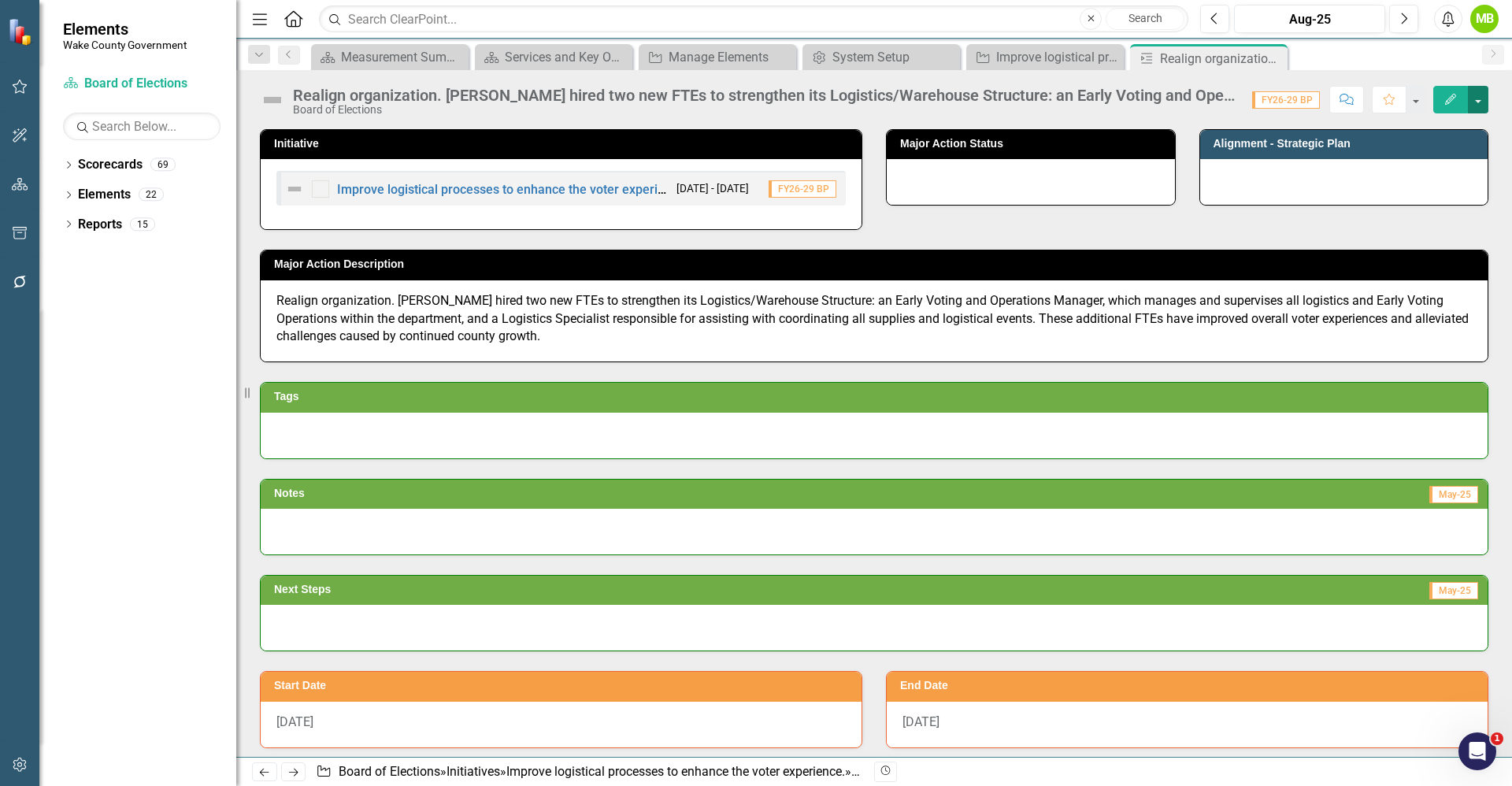
click at [1477, 104] on button "button" at bounding box center [1478, 99] width 20 height 27
click at [1446, 120] on link "Edit Edit Workplan" at bounding box center [1424, 129] width 128 height 29
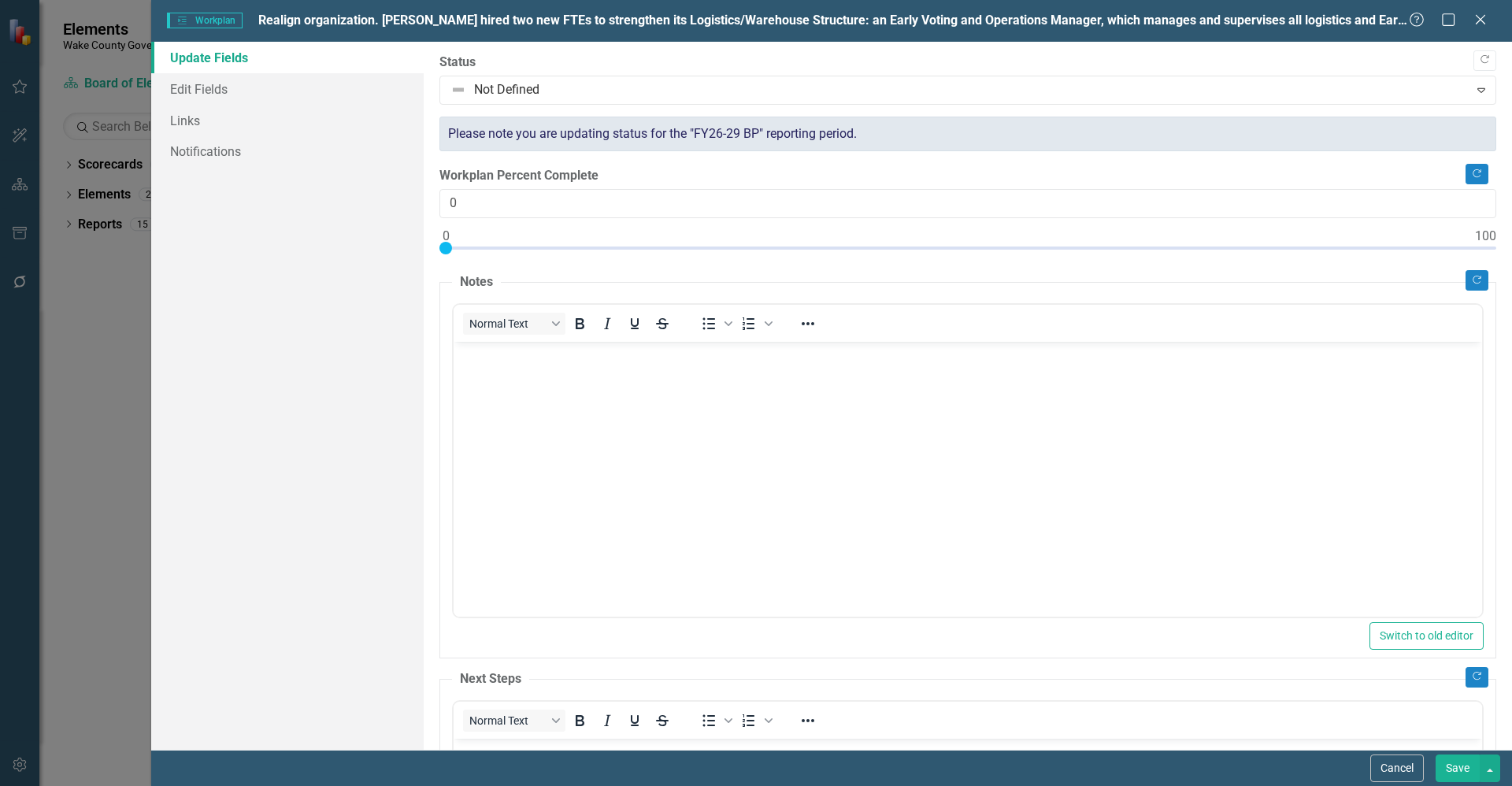
scroll to position [0, 0]
click at [1391, 765] on button "Cancel" at bounding box center [1397, 768] width 54 height 27
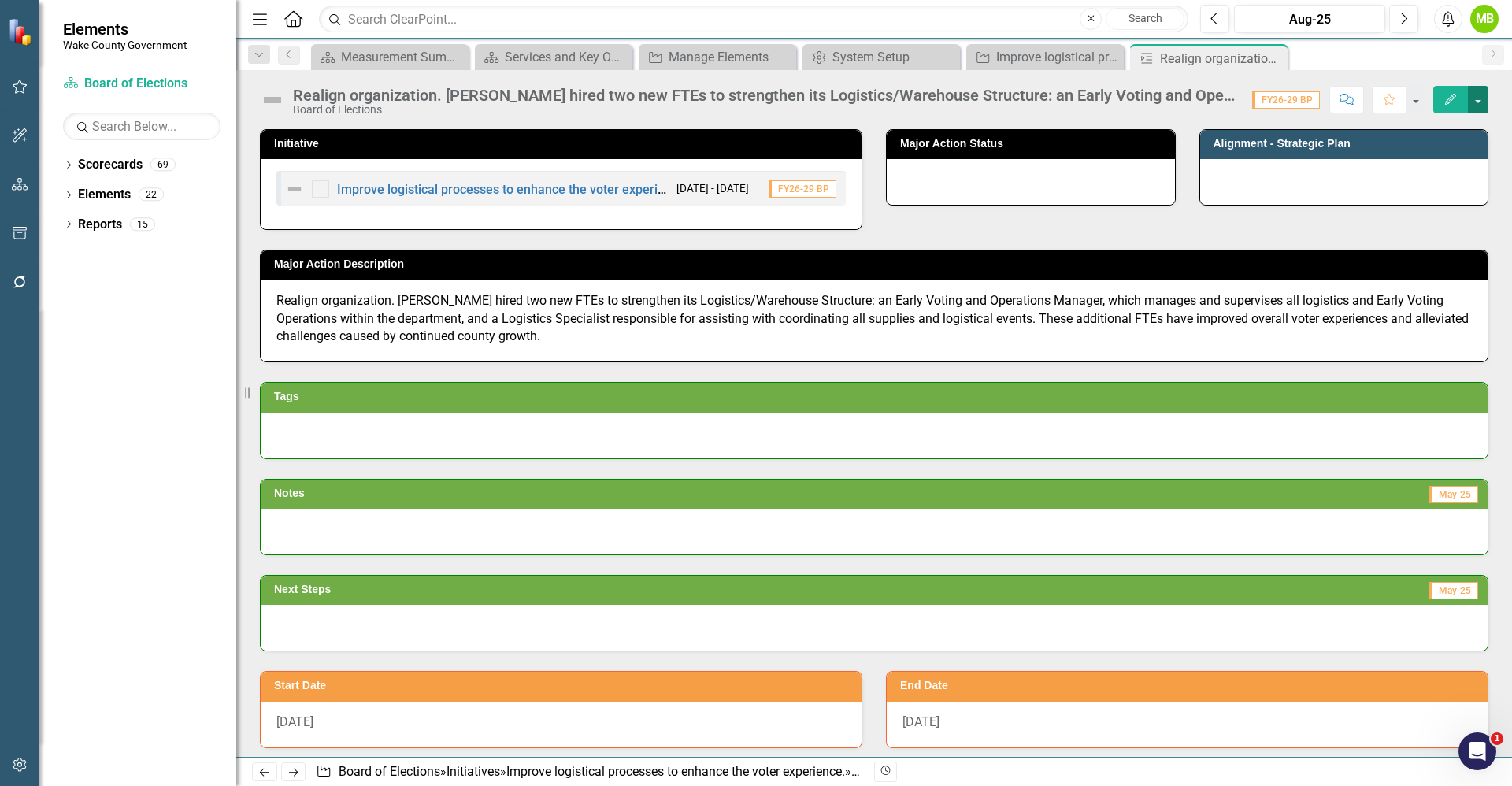
click at [1477, 99] on button "button" at bounding box center [1478, 99] width 20 height 27
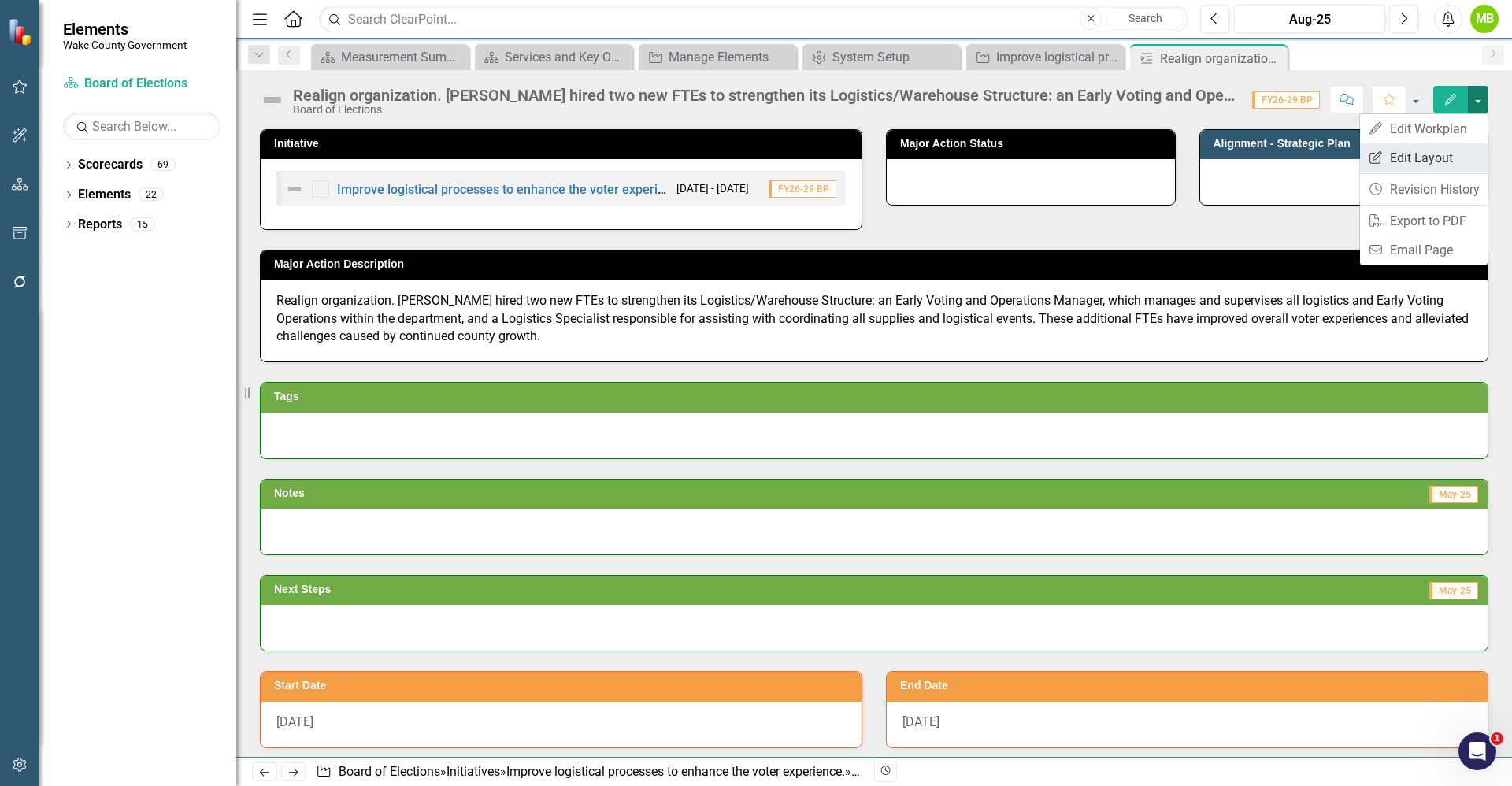
click at [1432, 145] on link "Edit Report Edit Layout" at bounding box center [1424, 158] width 128 height 29
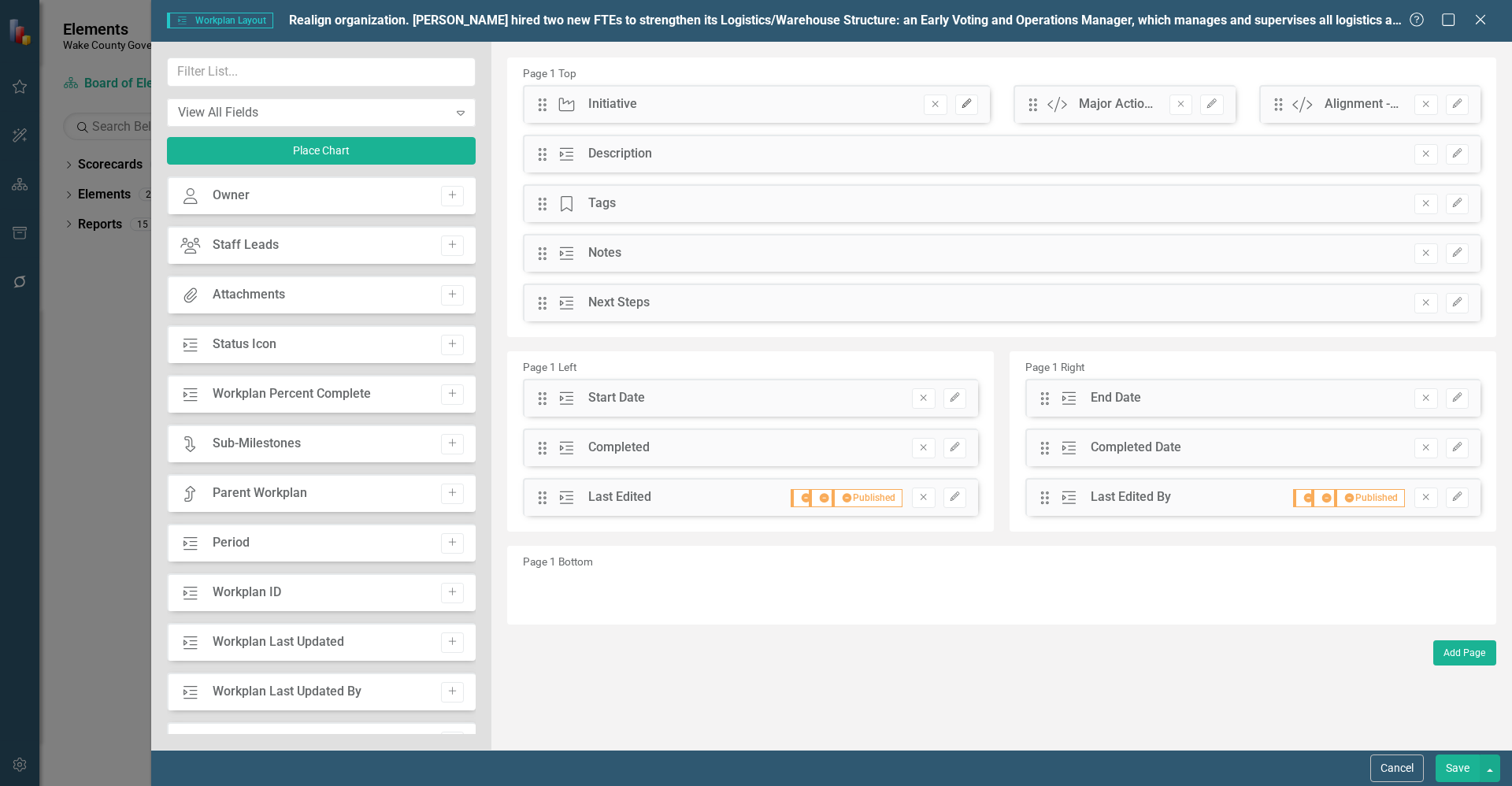
click at [972, 108] on icon "Edit" at bounding box center [966, 104] width 11 height 10
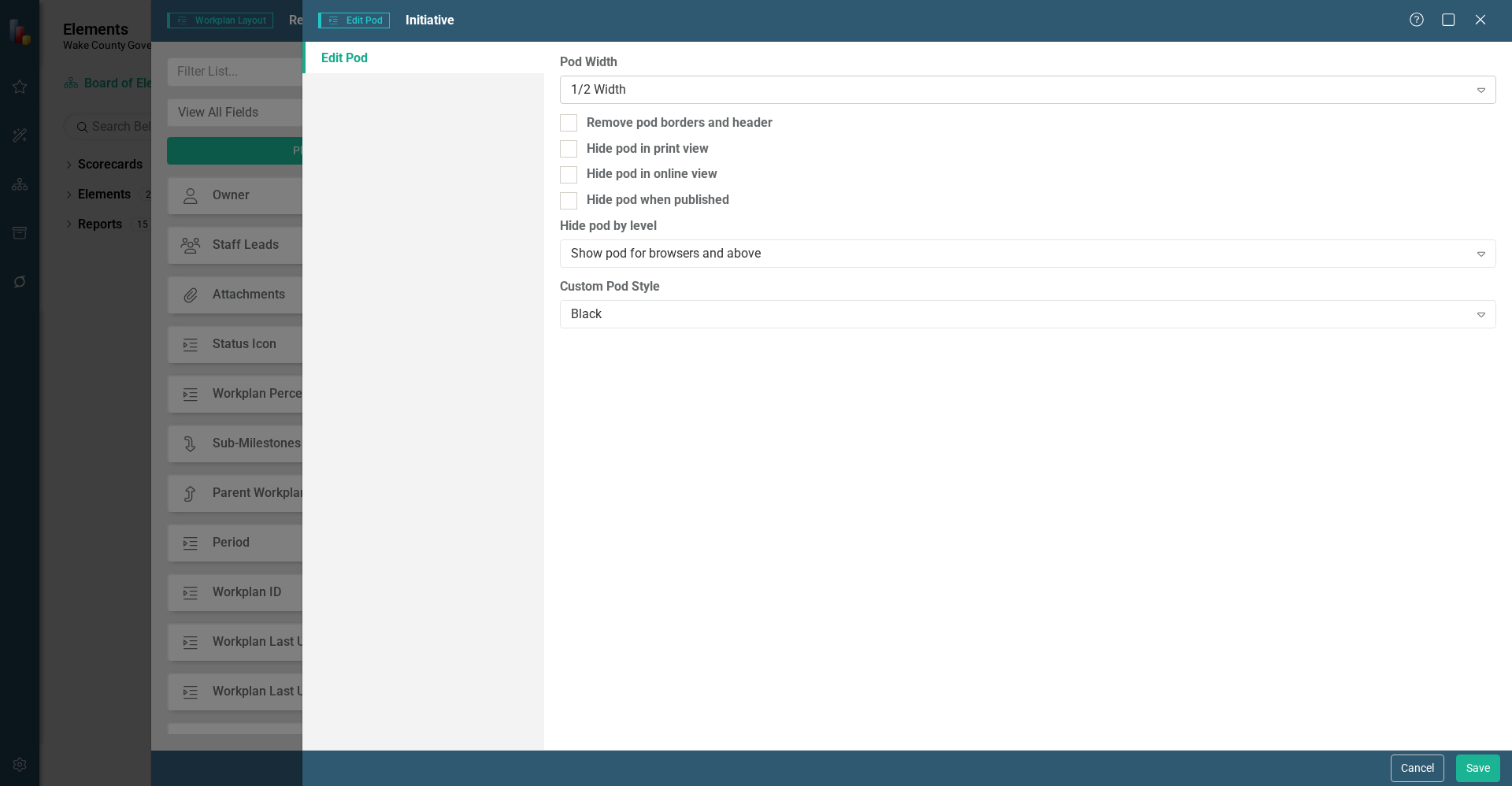
click at [629, 81] on div "1/2 Width" at bounding box center [1019, 89] width 897 height 18
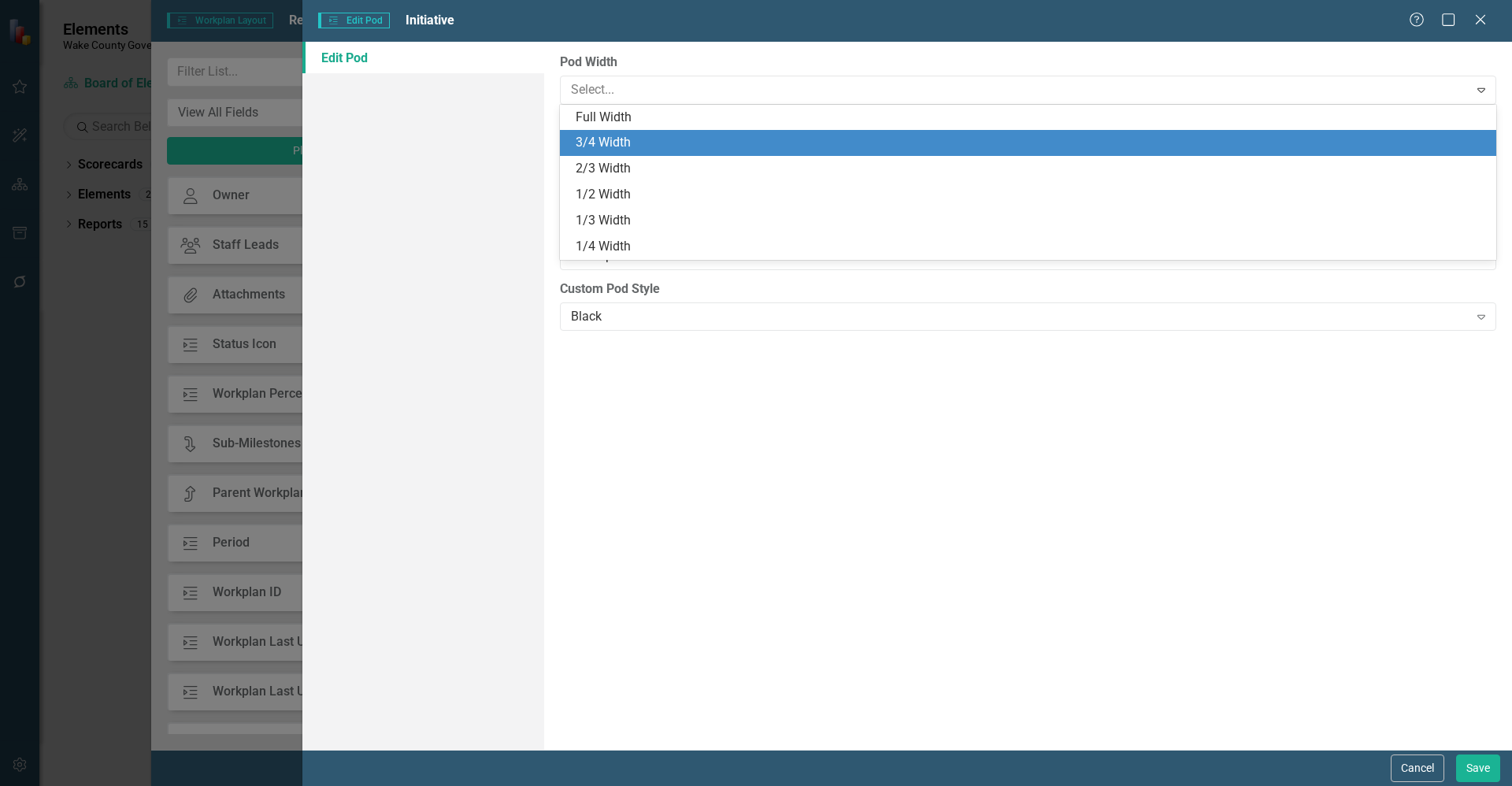
click at [654, 115] on div "Full Width" at bounding box center [1031, 117] width 911 height 18
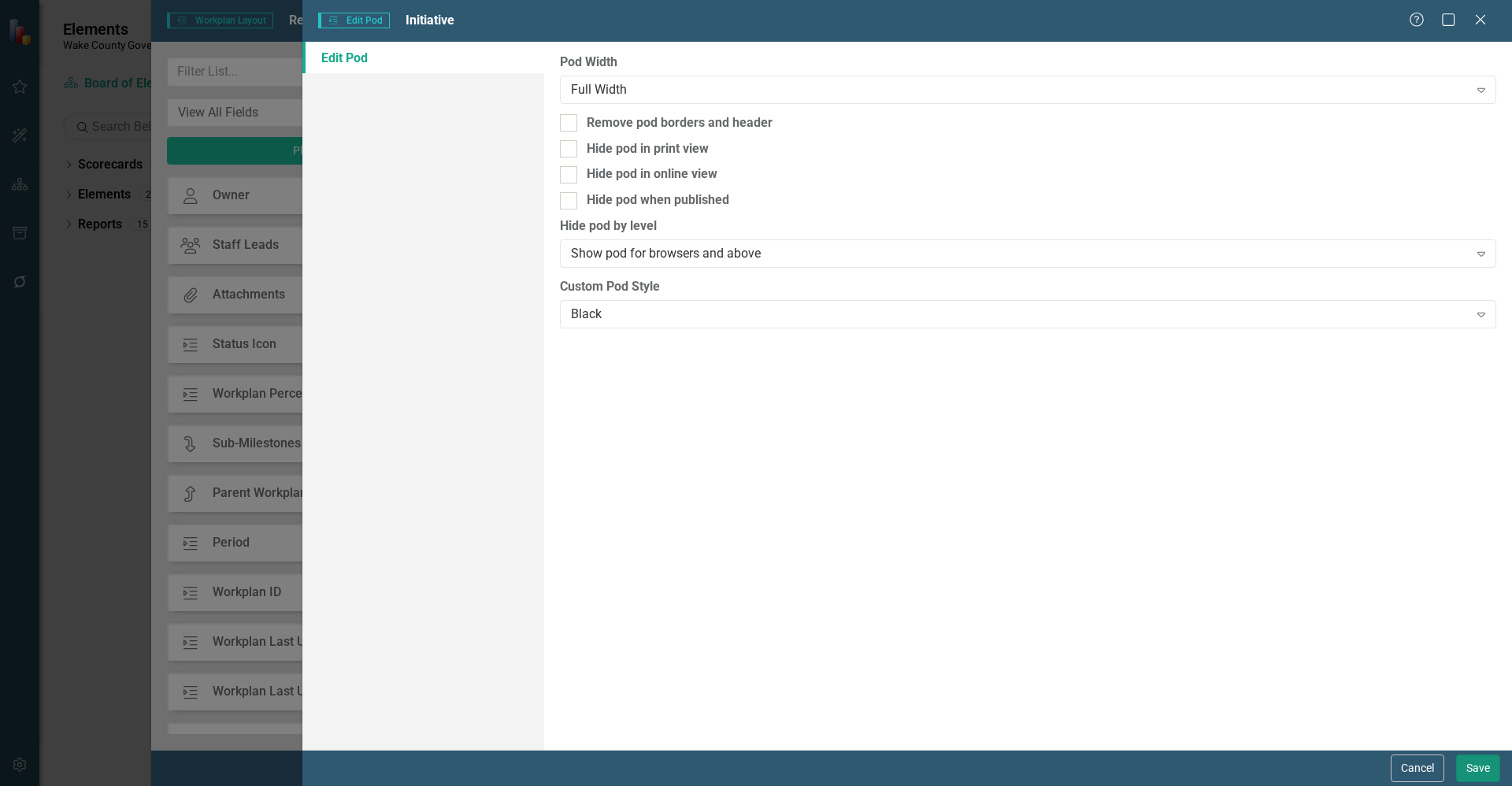
click at [1479, 764] on button "Save" at bounding box center [1479, 768] width 44 height 27
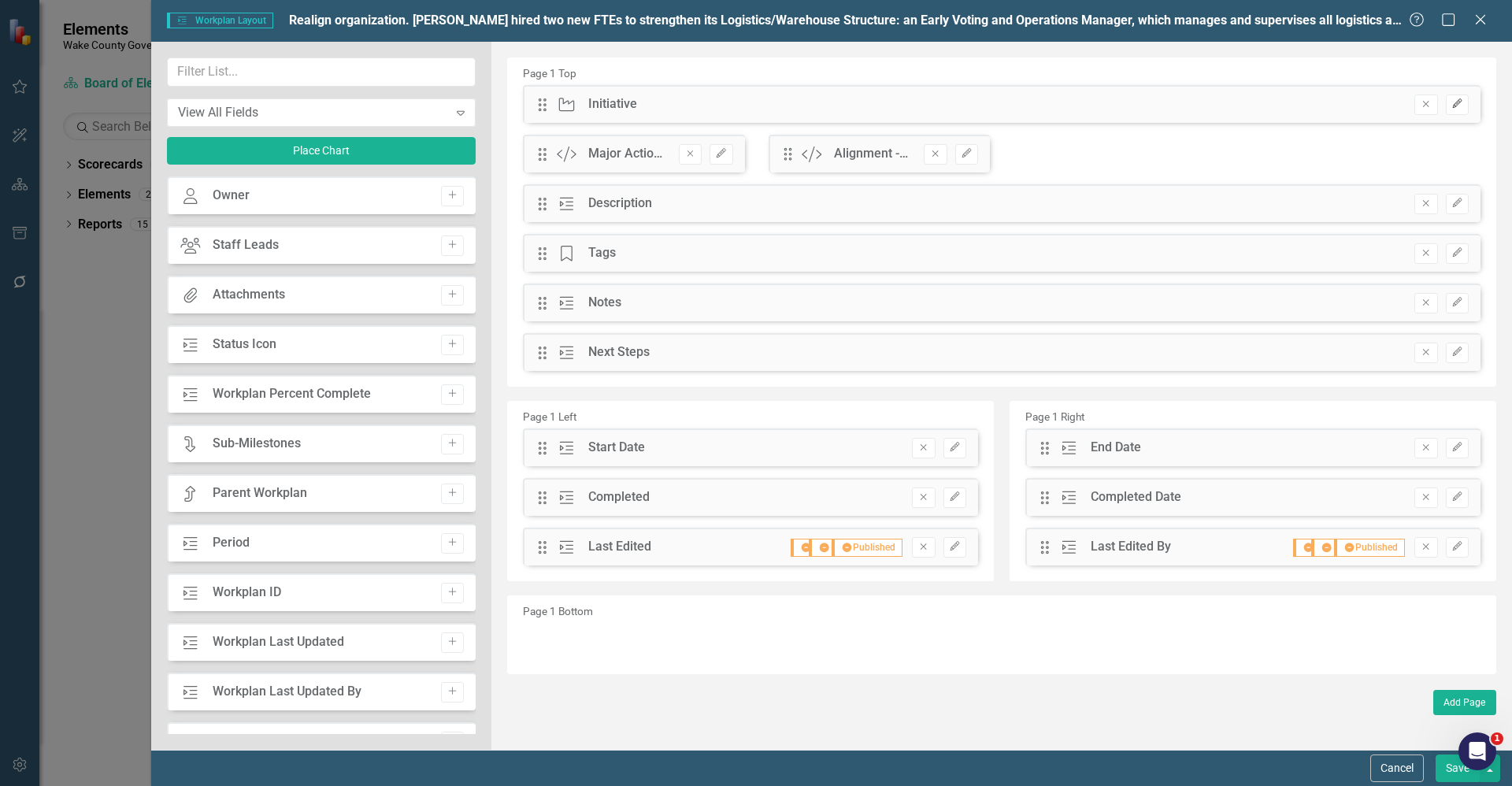
click at [1459, 101] on icon "button" at bounding box center [1457, 104] width 10 height 10
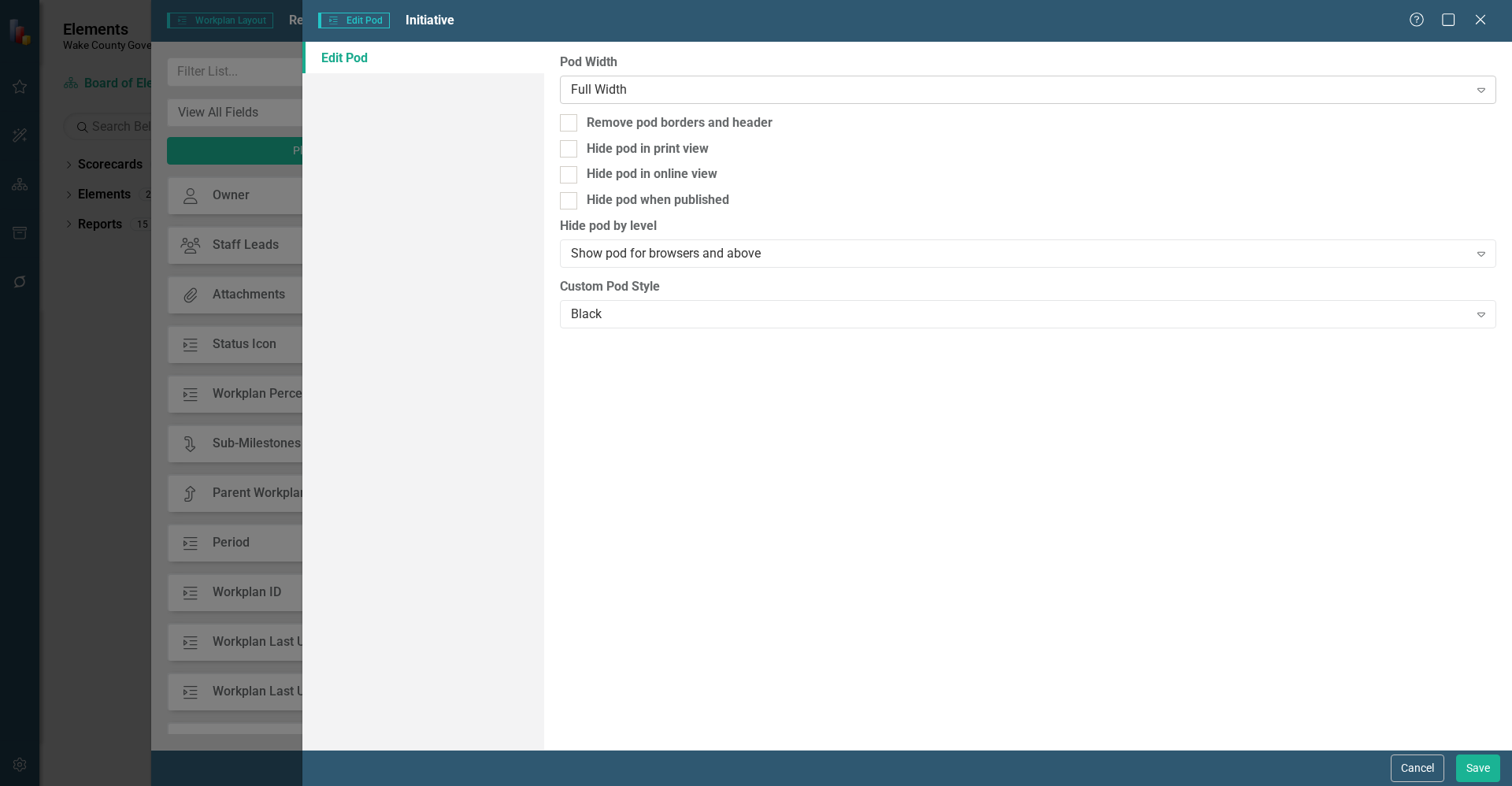
click at [760, 91] on div "Full Width" at bounding box center [1019, 89] width 897 height 18
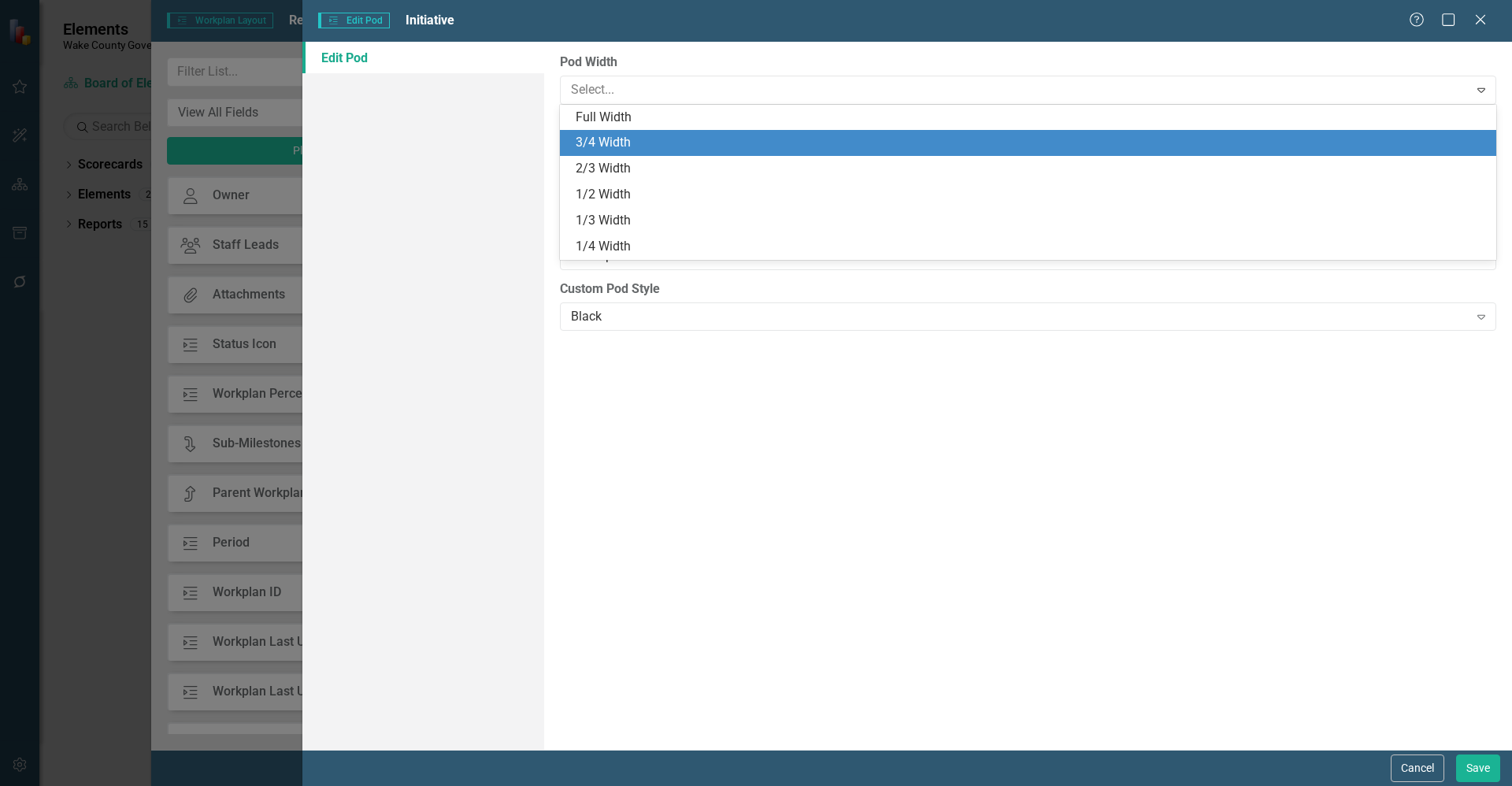
click at [675, 147] on div "3/4 Width" at bounding box center [1031, 143] width 911 height 18
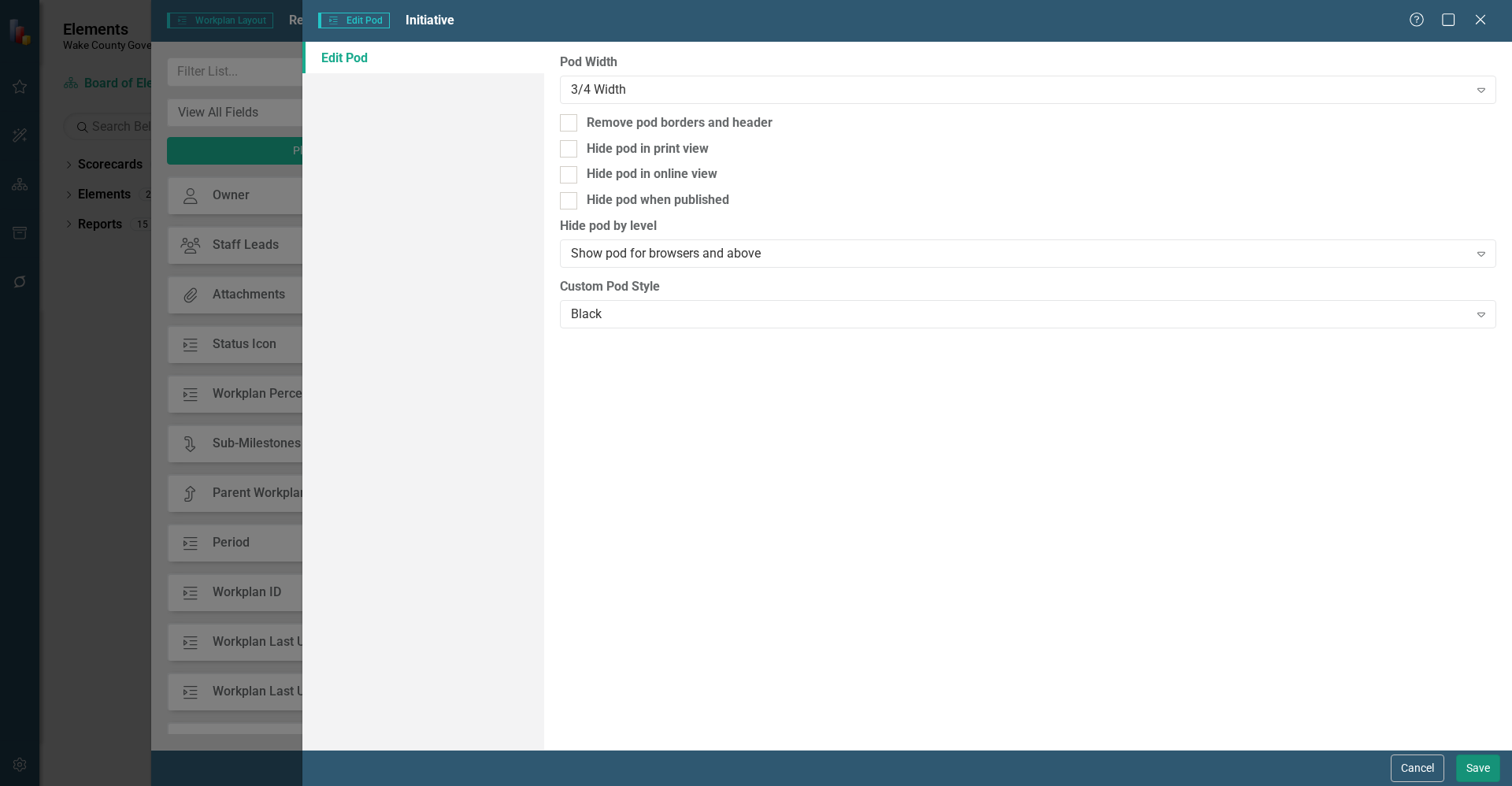
drag, startPoint x: 1462, startPoint y: 766, endPoint x: 1419, endPoint y: 735, distance: 53.0
click at [1462, 765] on button "Save" at bounding box center [1479, 768] width 44 height 27
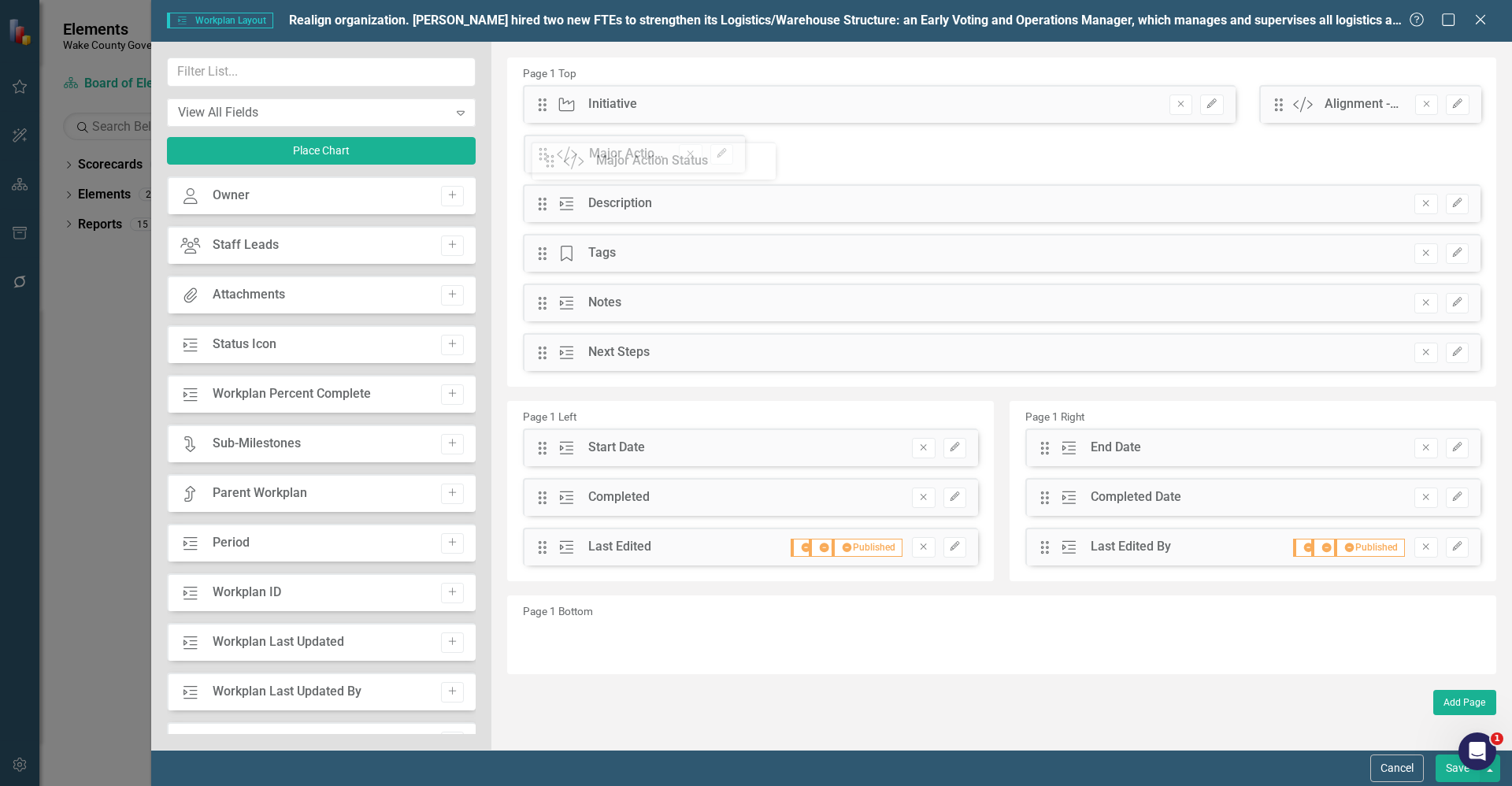
drag, startPoint x: 1272, startPoint y: 104, endPoint x: 542, endPoint y: 159, distance: 732.1
click at [1462, 206] on icon "Edit" at bounding box center [1457, 202] width 11 height 10
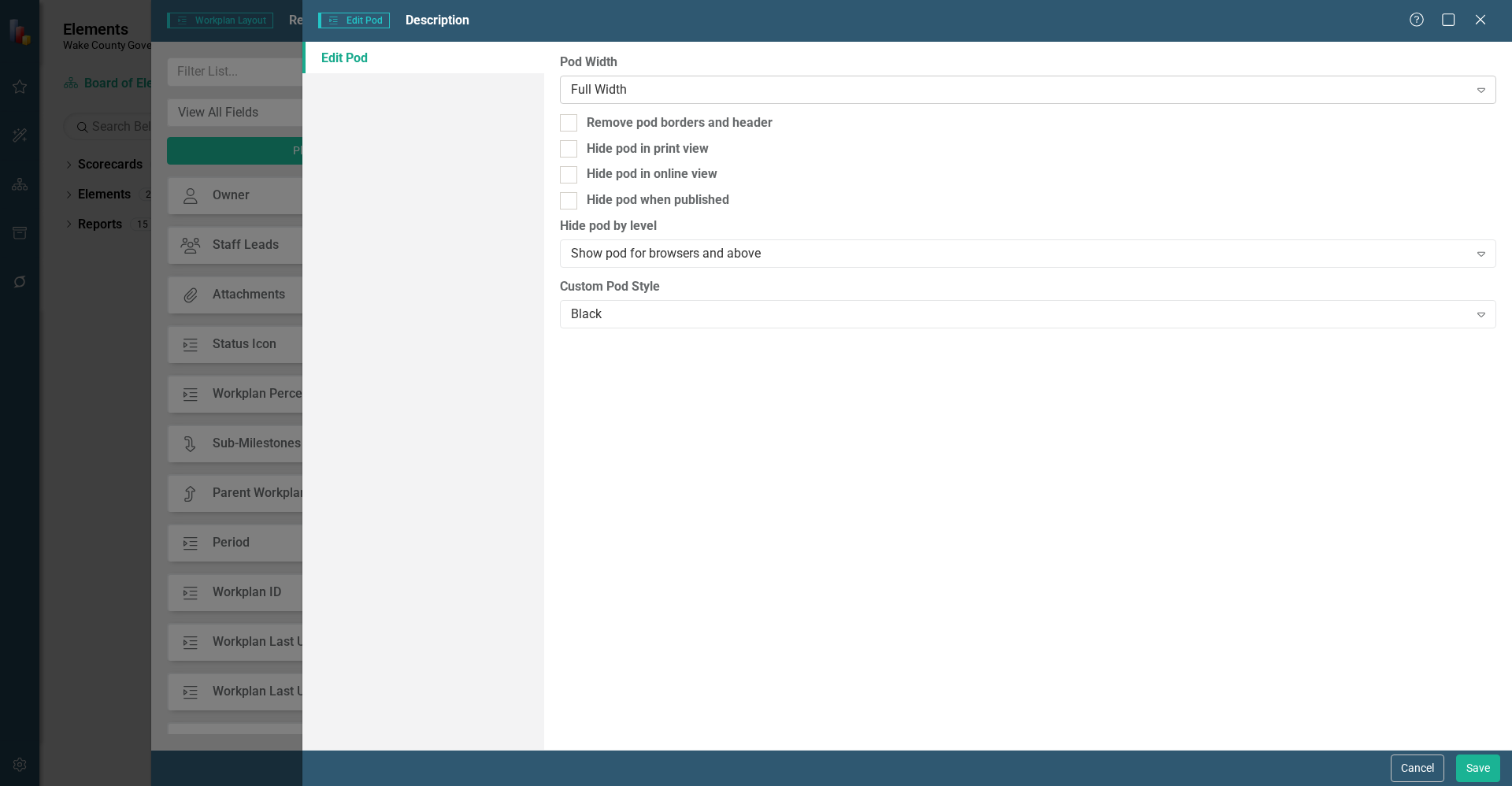
click at [757, 92] on div "Full Width" at bounding box center [1019, 89] width 897 height 18
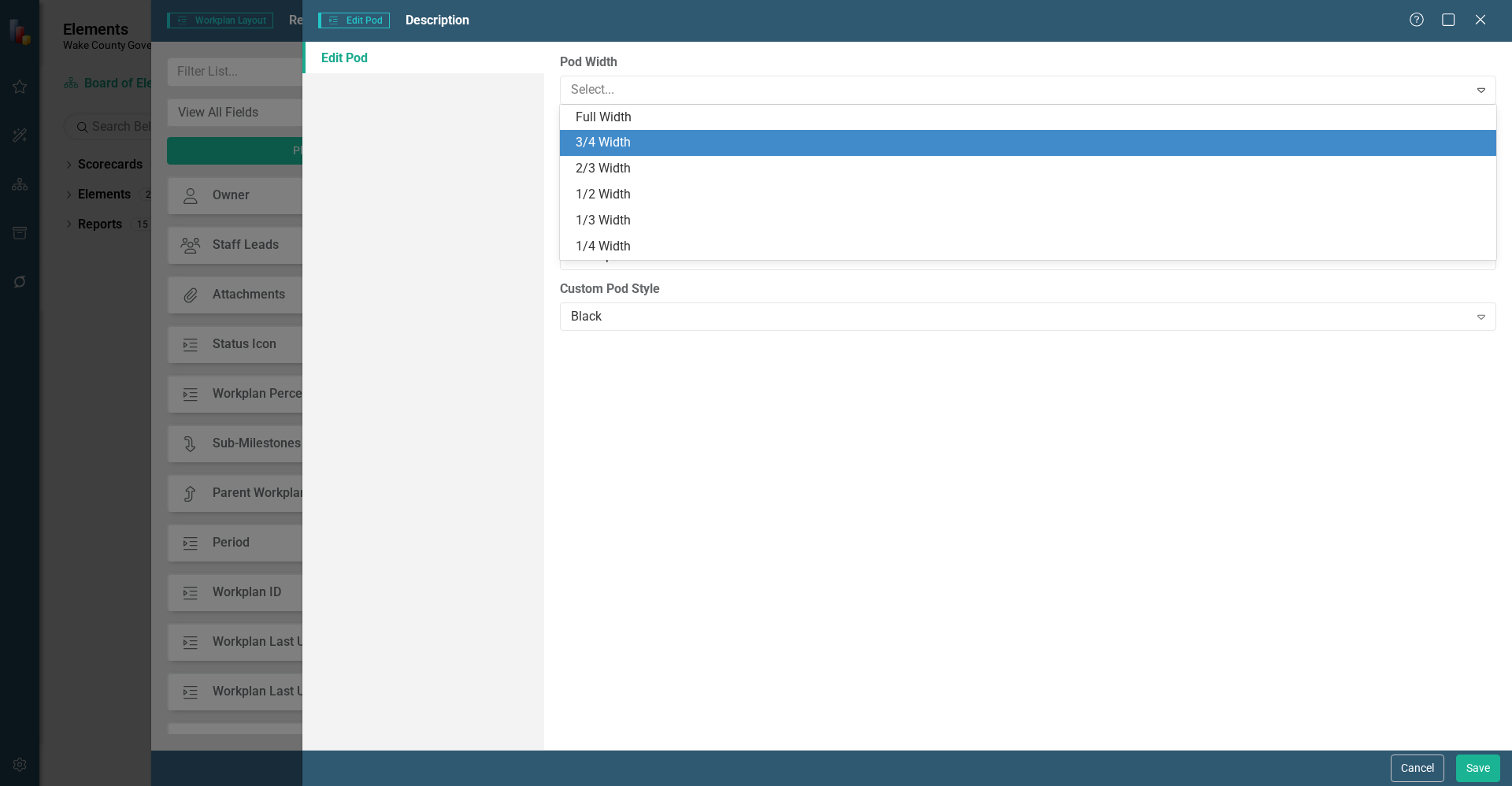
click at [748, 140] on div "3/4 Width" at bounding box center [1031, 143] width 911 height 18
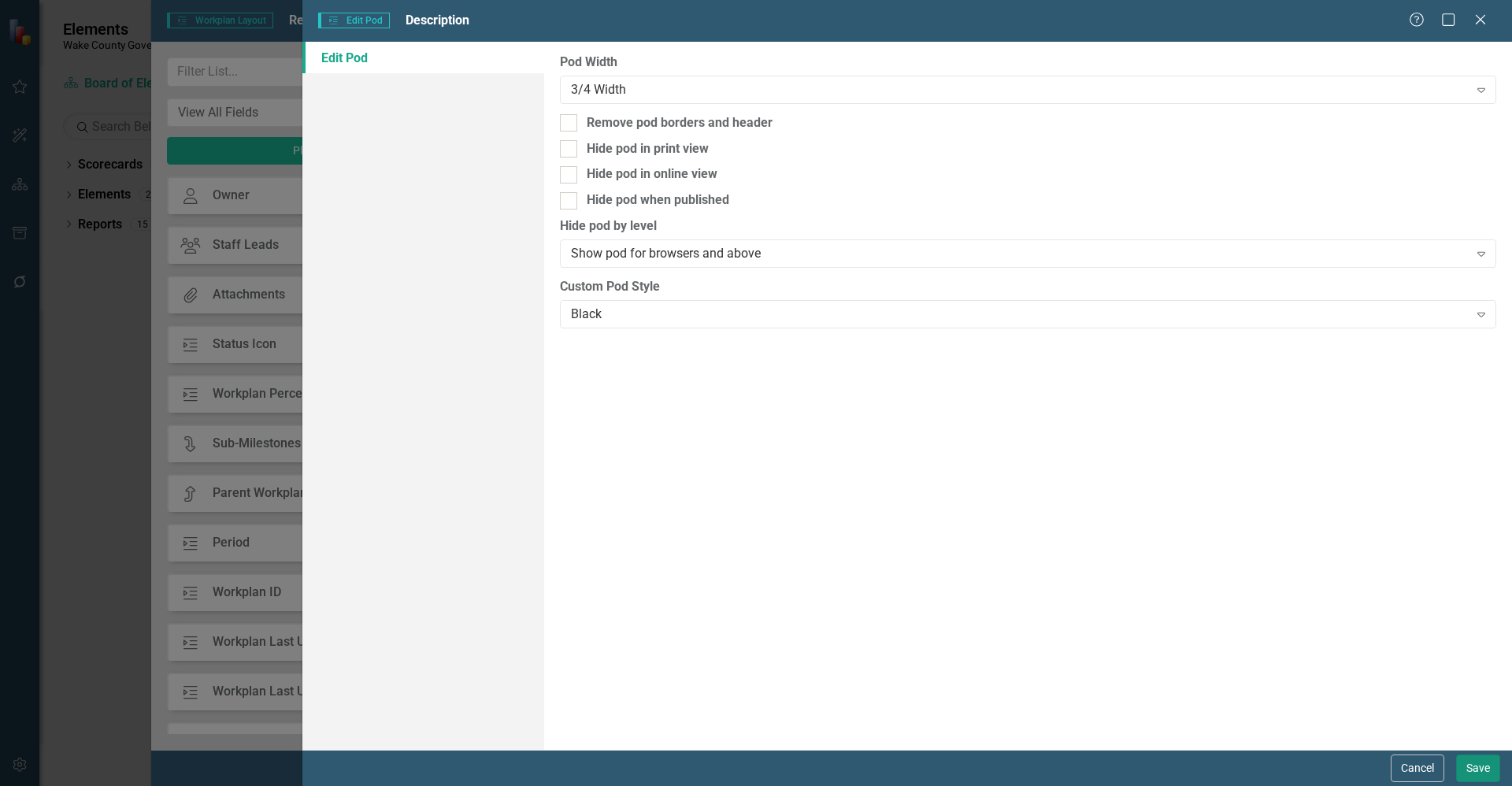
click at [1489, 775] on button "Save" at bounding box center [1479, 768] width 44 height 27
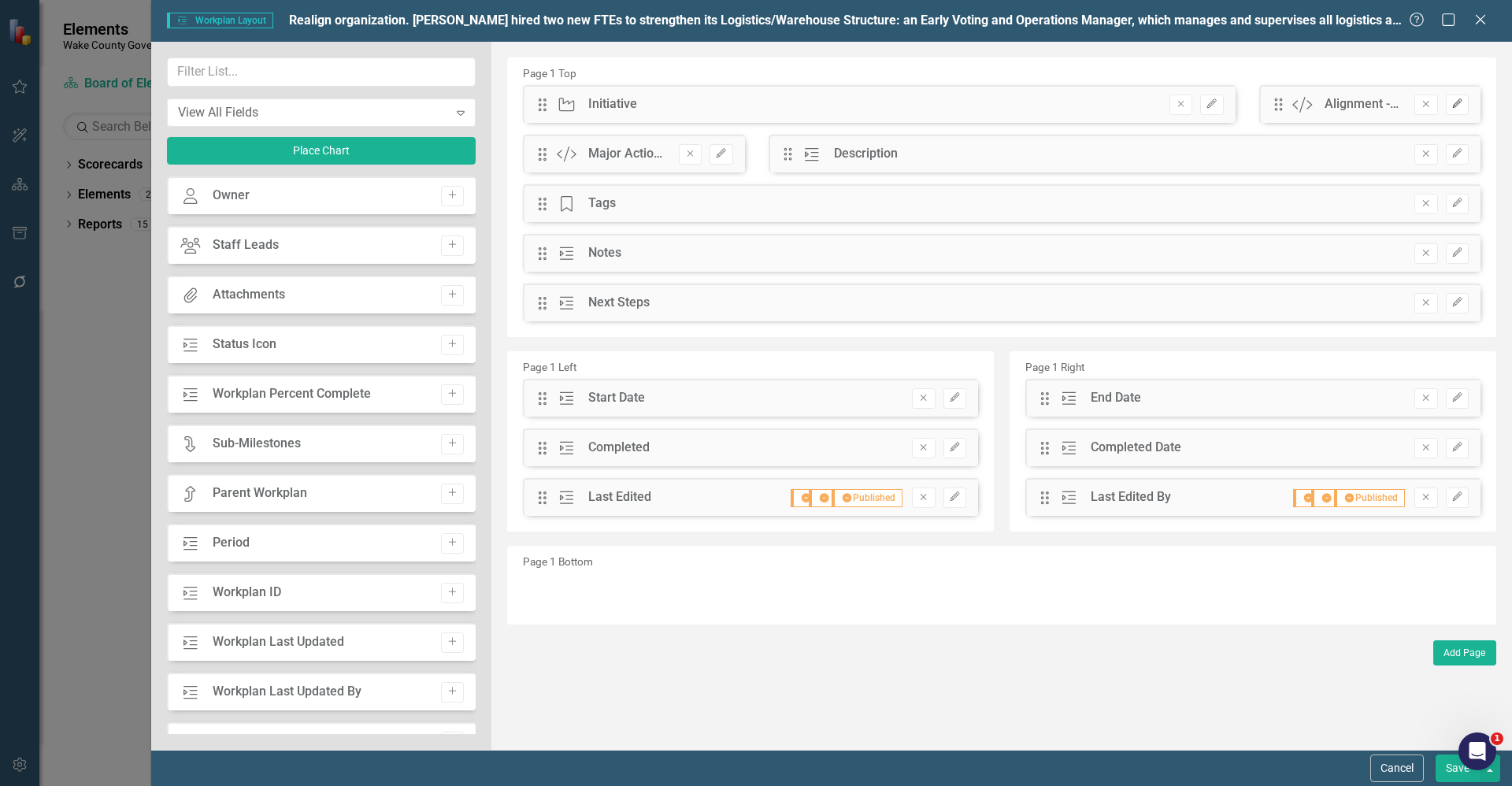
click at [1467, 107] on button "Edit" at bounding box center [1457, 104] width 23 height 20
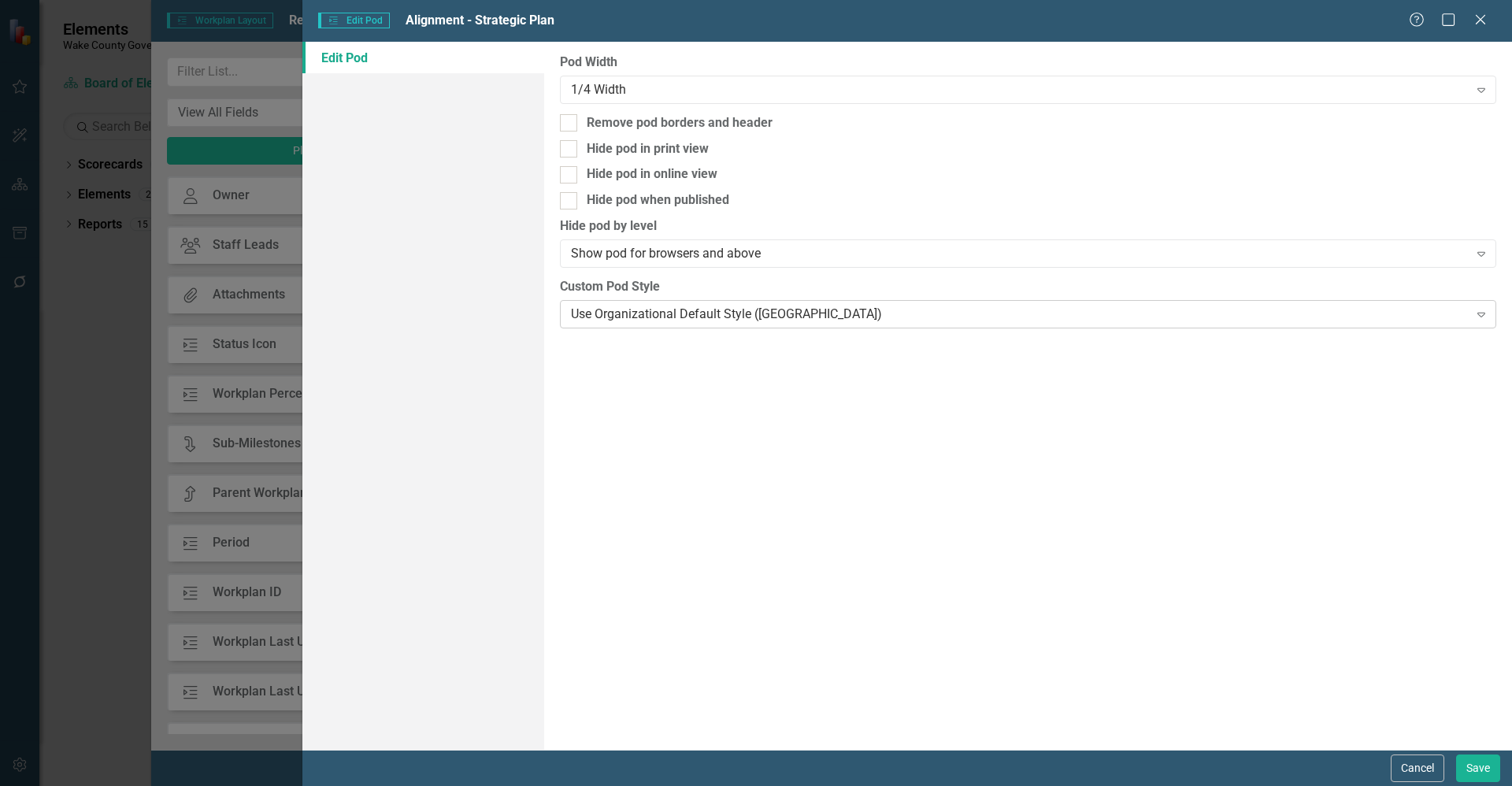
click at [725, 316] on div "Use Organizational Default Style ([GEOGRAPHIC_DATA])" at bounding box center [1019, 313] width 897 height 18
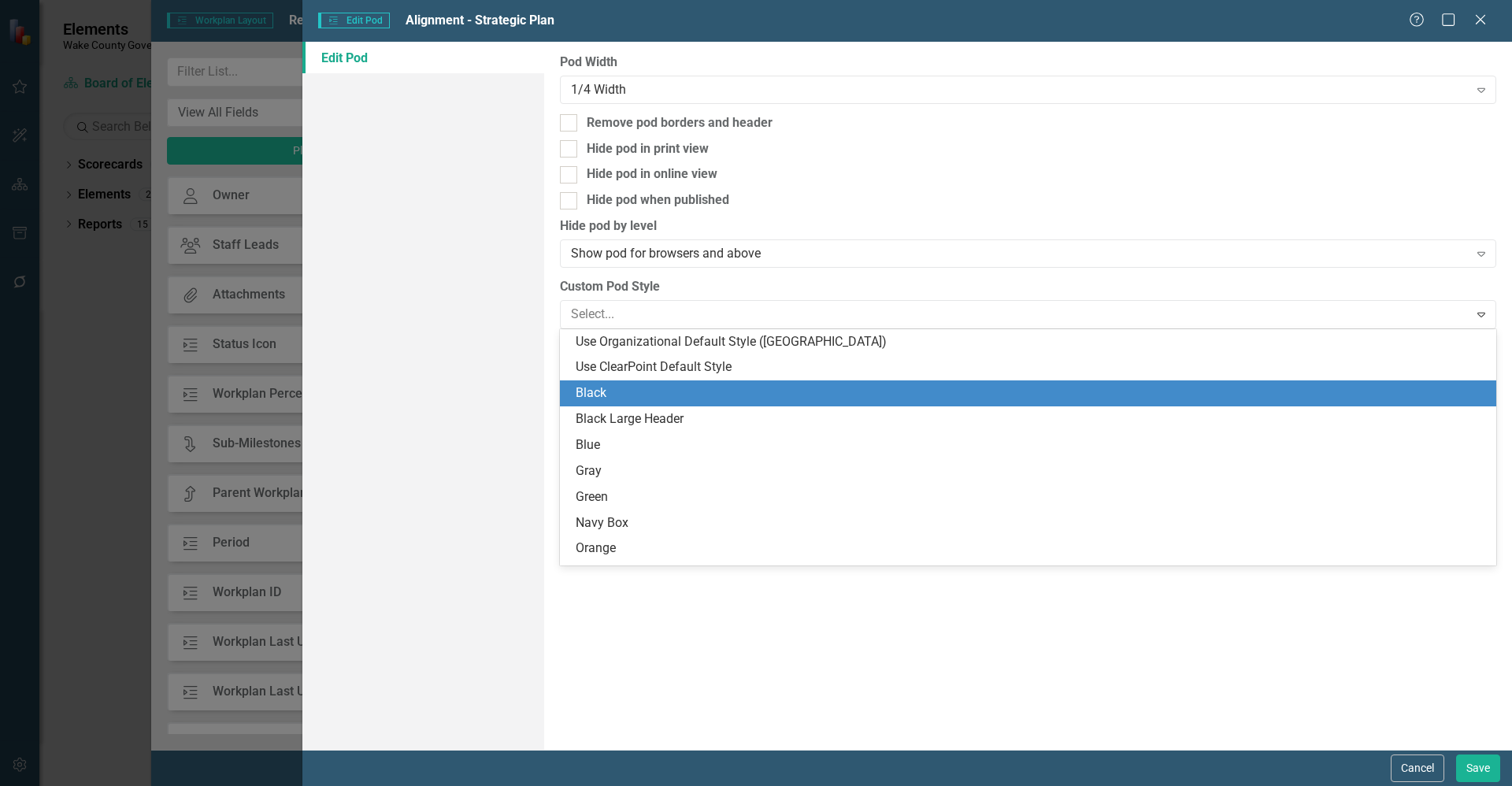
click at [710, 390] on div "Black" at bounding box center [1031, 393] width 911 height 18
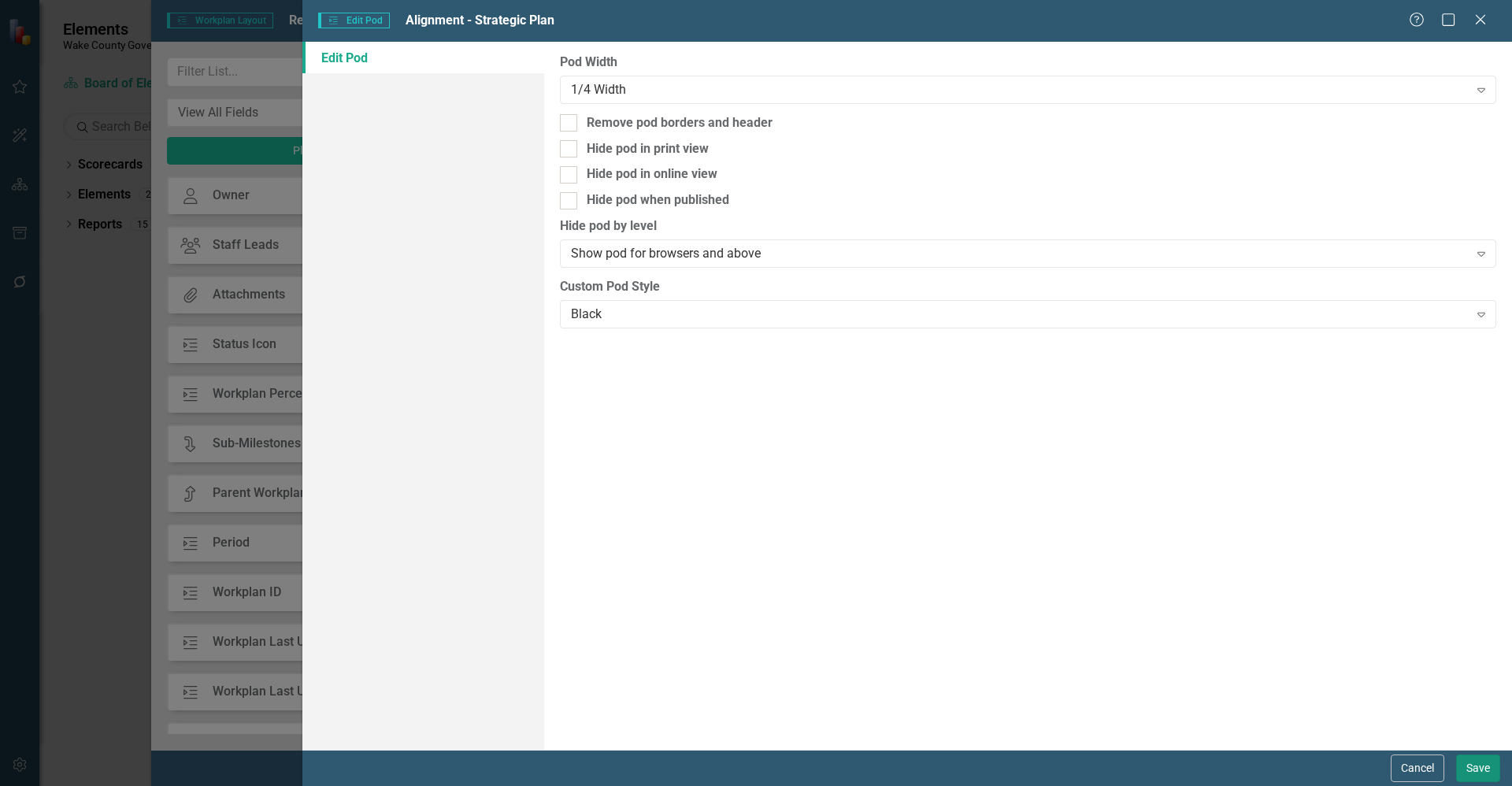
click at [1481, 766] on button "Save" at bounding box center [1479, 768] width 44 height 27
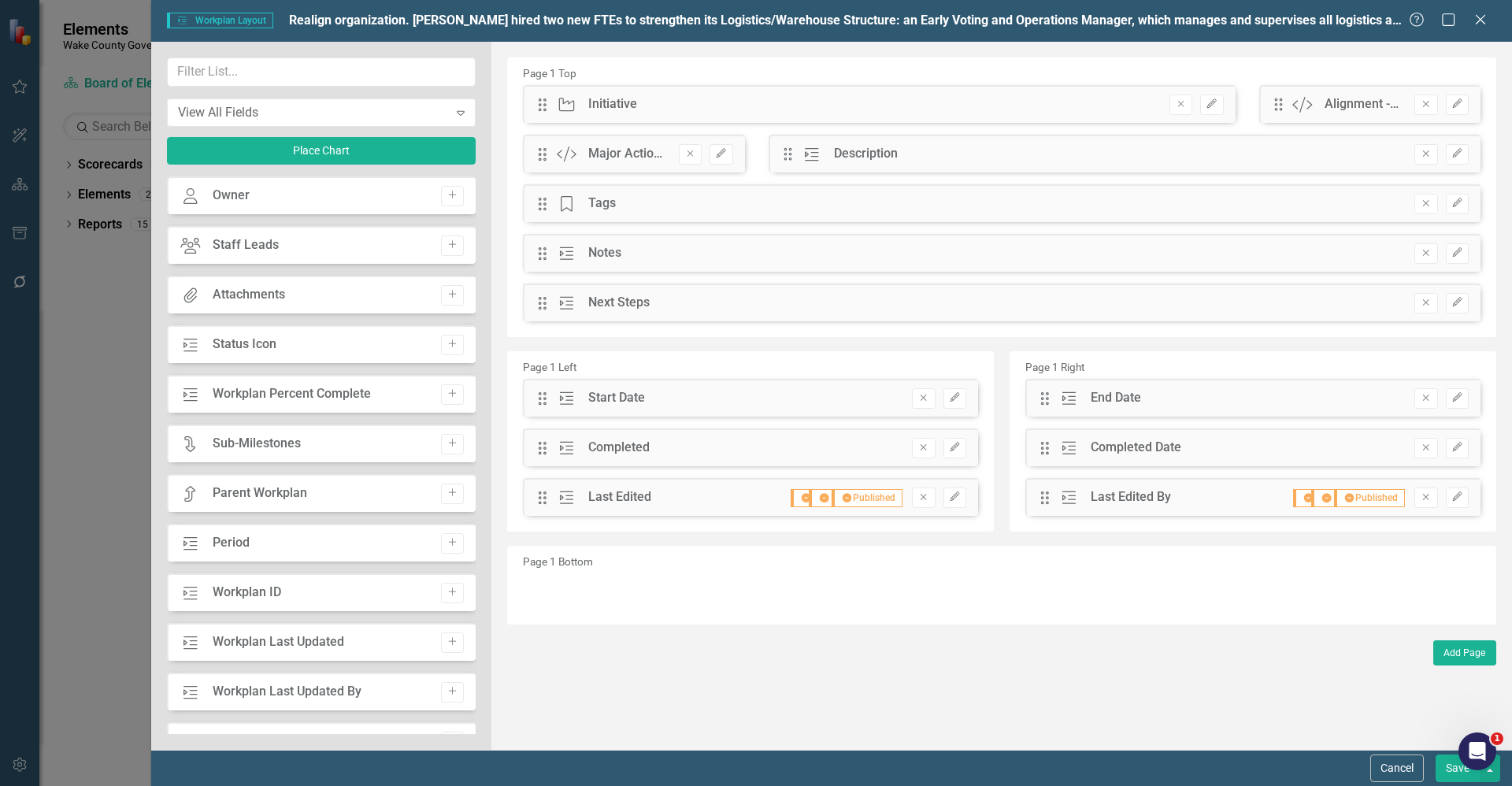
click at [1457, 773] on button "Save" at bounding box center [1458, 768] width 44 height 27
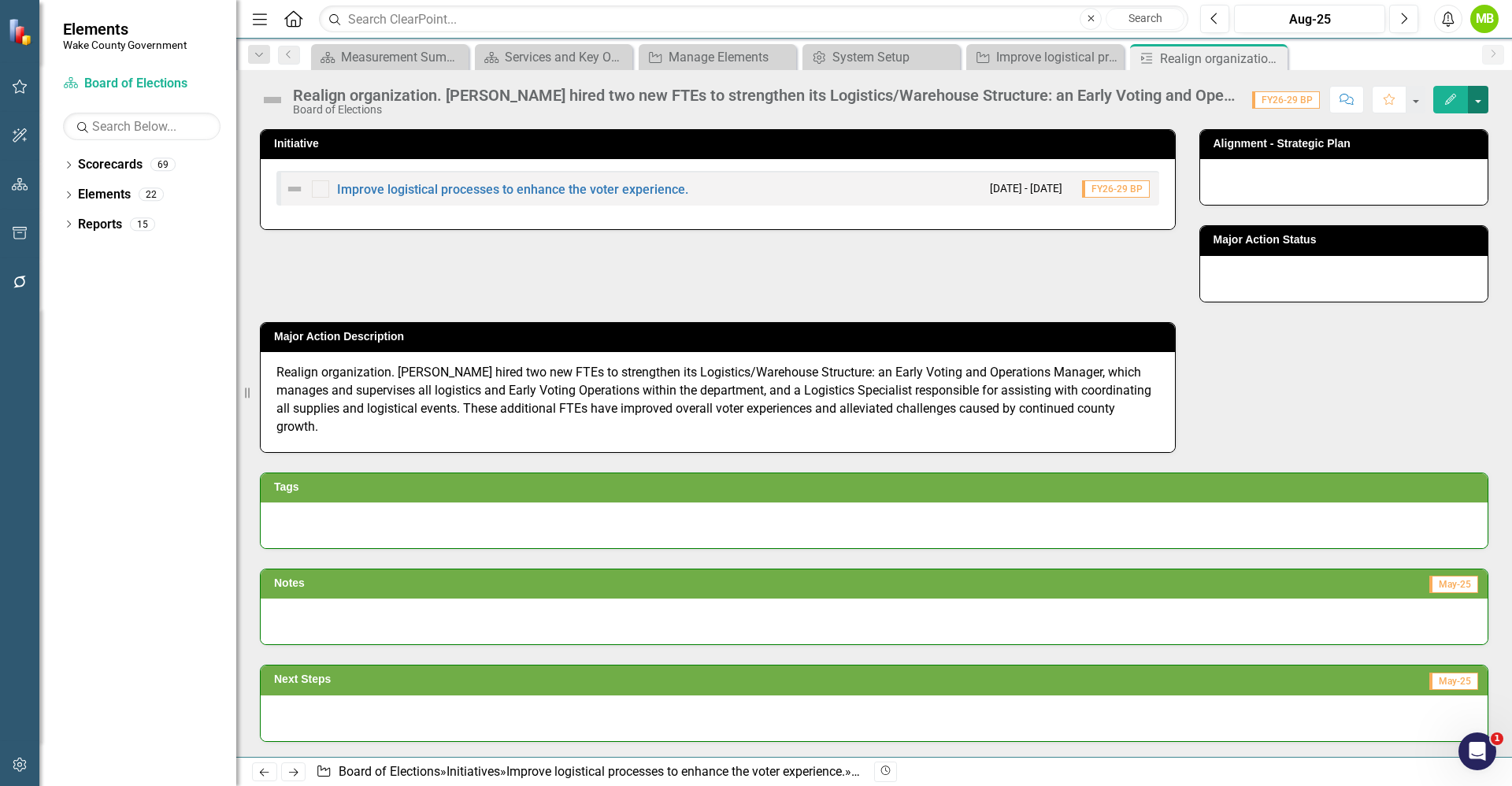
click at [1482, 105] on button "button" at bounding box center [1478, 99] width 20 height 27
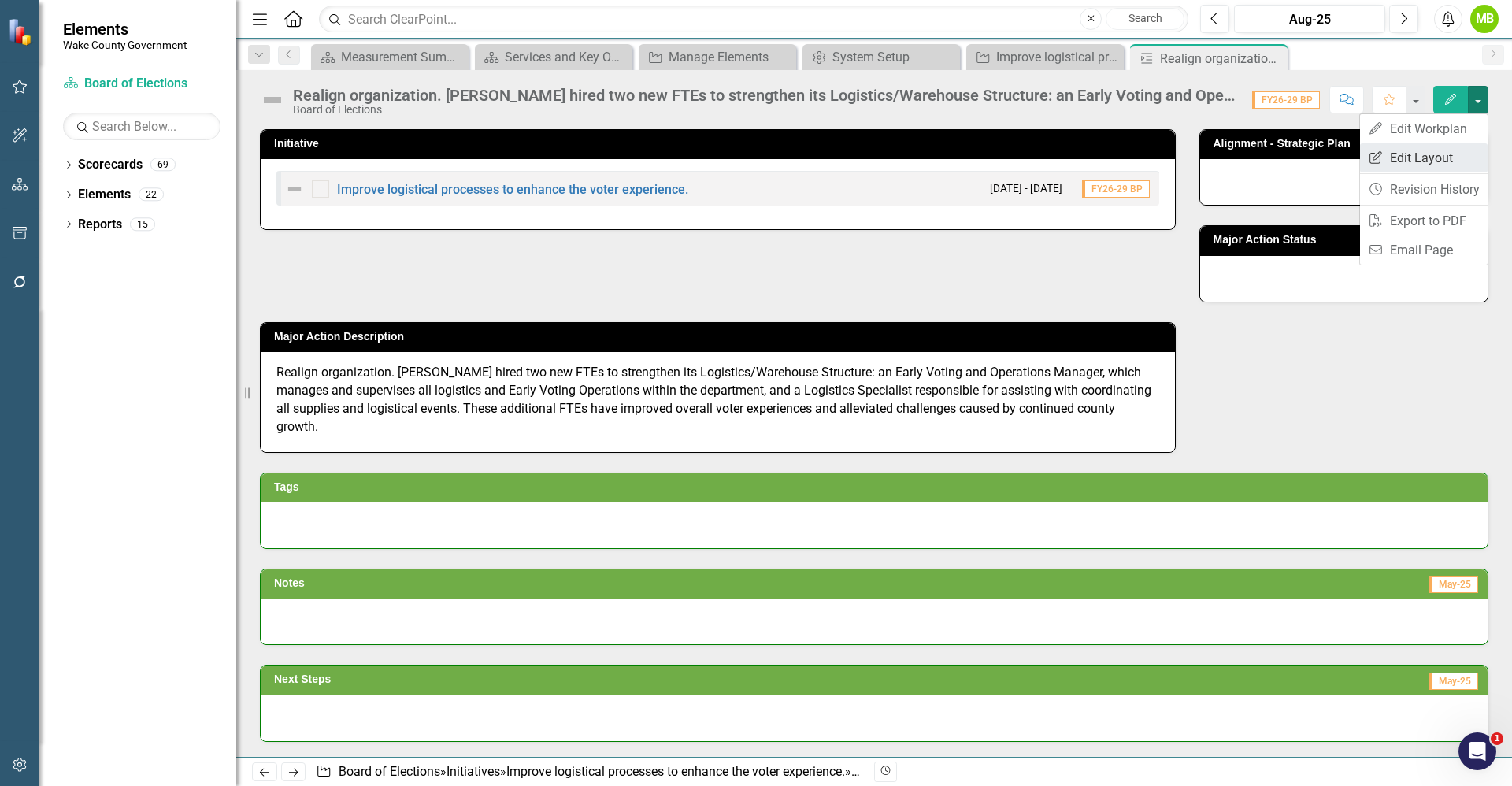
click at [1441, 154] on link "Edit Report Edit Layout" at bounding box center [1424, 158] width 128 height 29
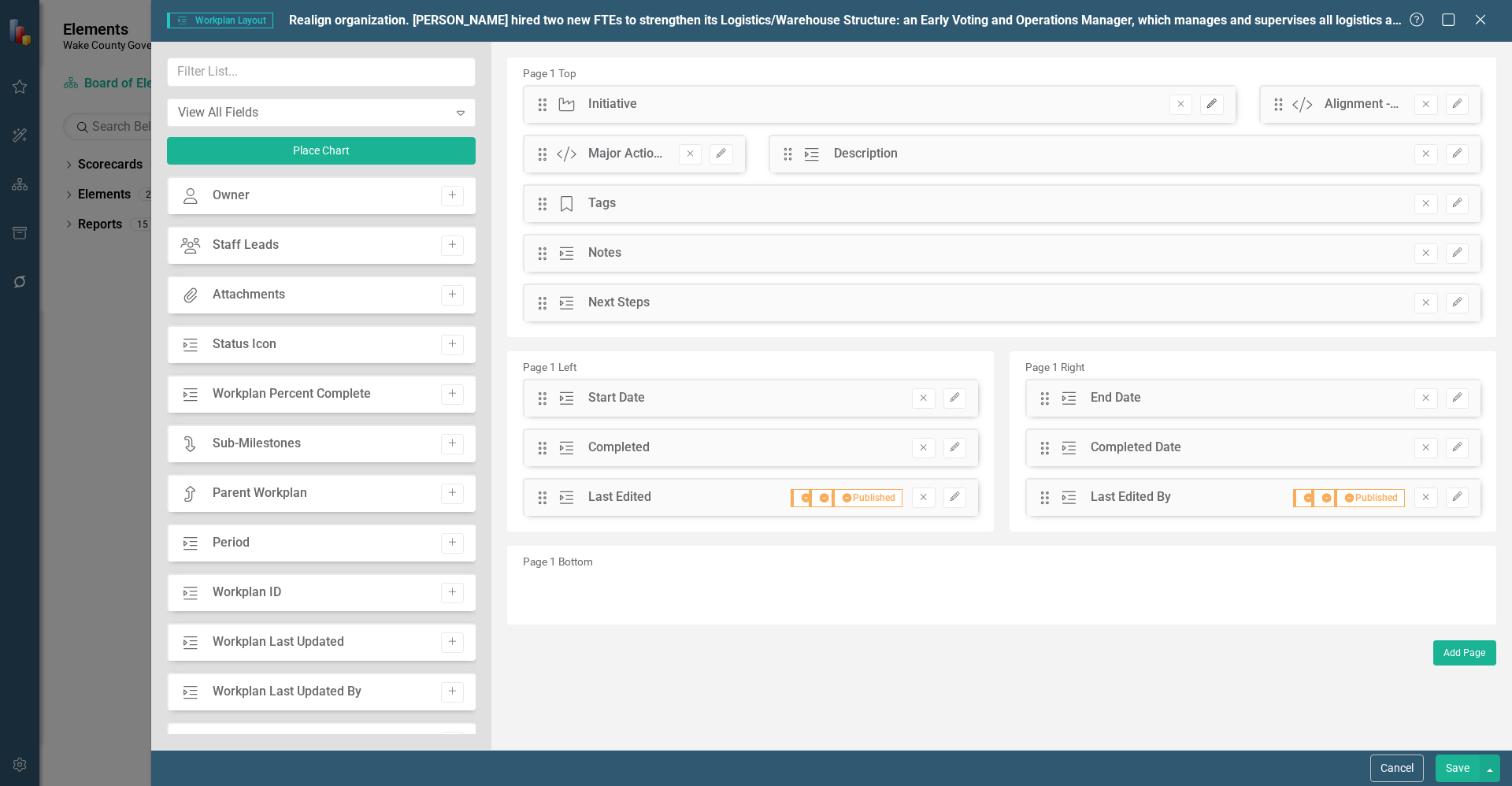
click at [1210, 102] on icon "Edit" at bounding box center [1211, 104] width 11 height 10
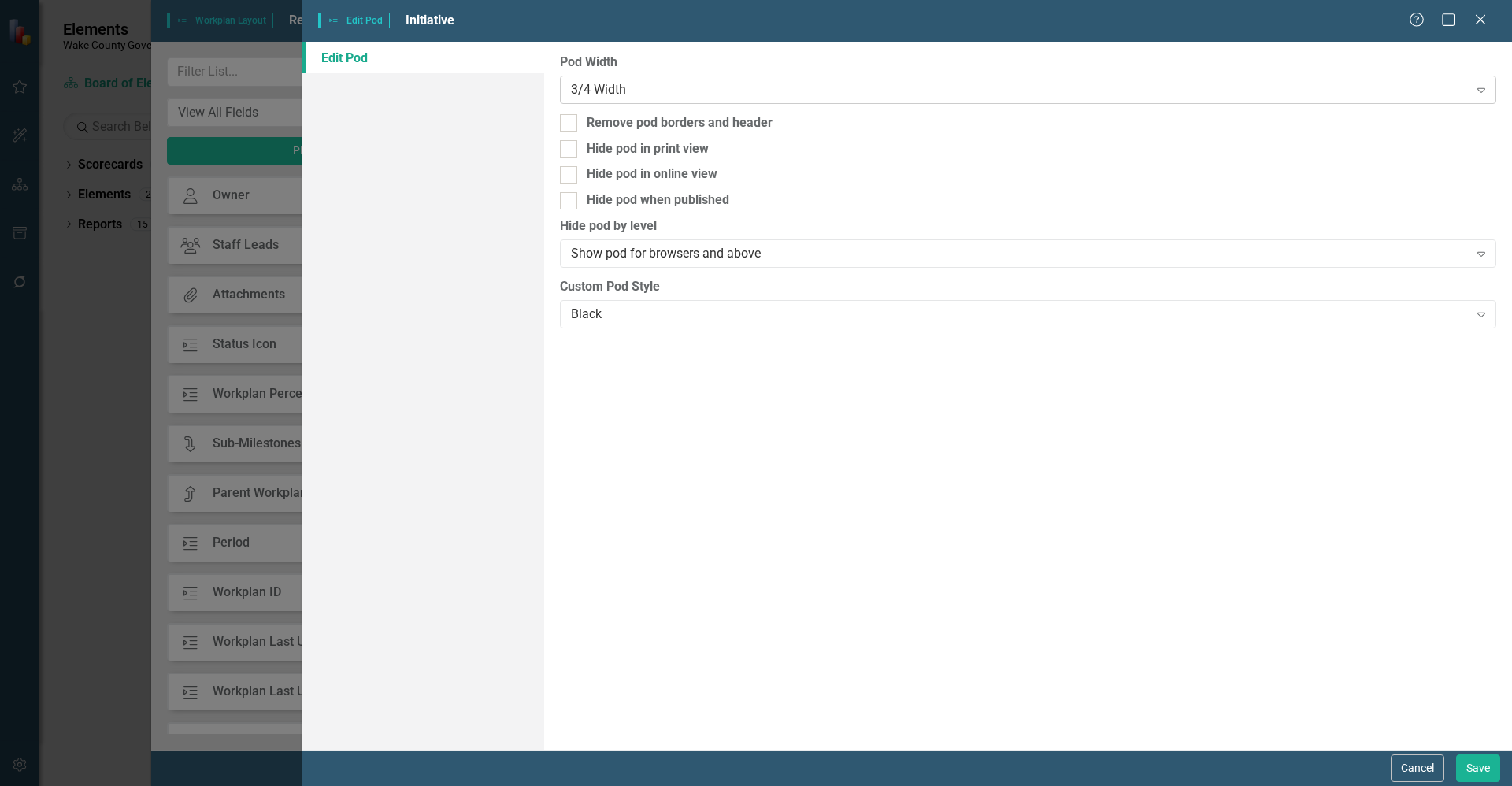
click at [626, 100] on div "3/4 Width Expand" at bounding box center [1028, 90] width 936 height 28
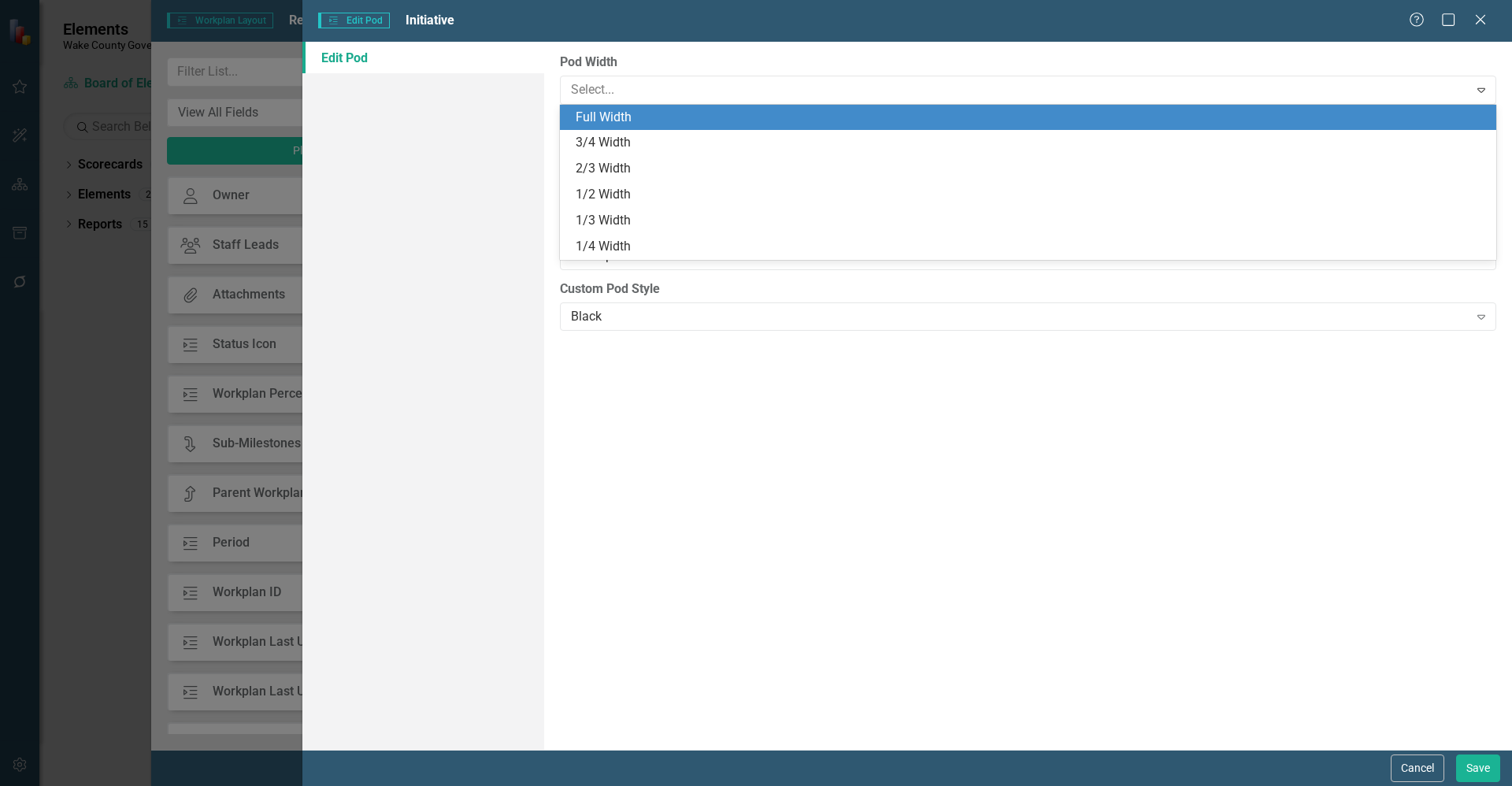
click at [623, 128] on div "Full Width" at bounding box center [1028, 118] width 936 height 26
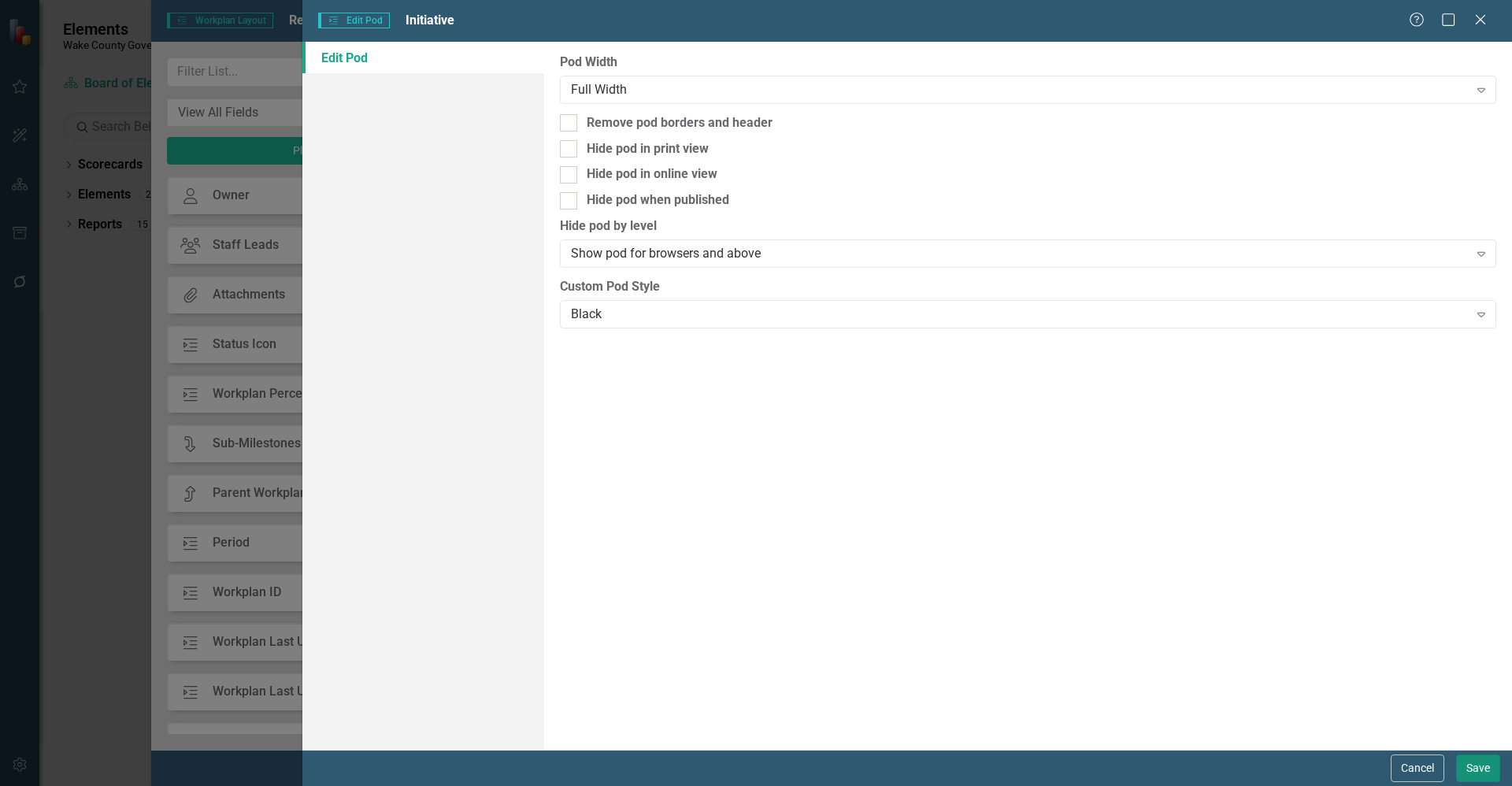
click at [1486, 773] on button "Save" at bounding box center [1479, 768] width 44 height 27
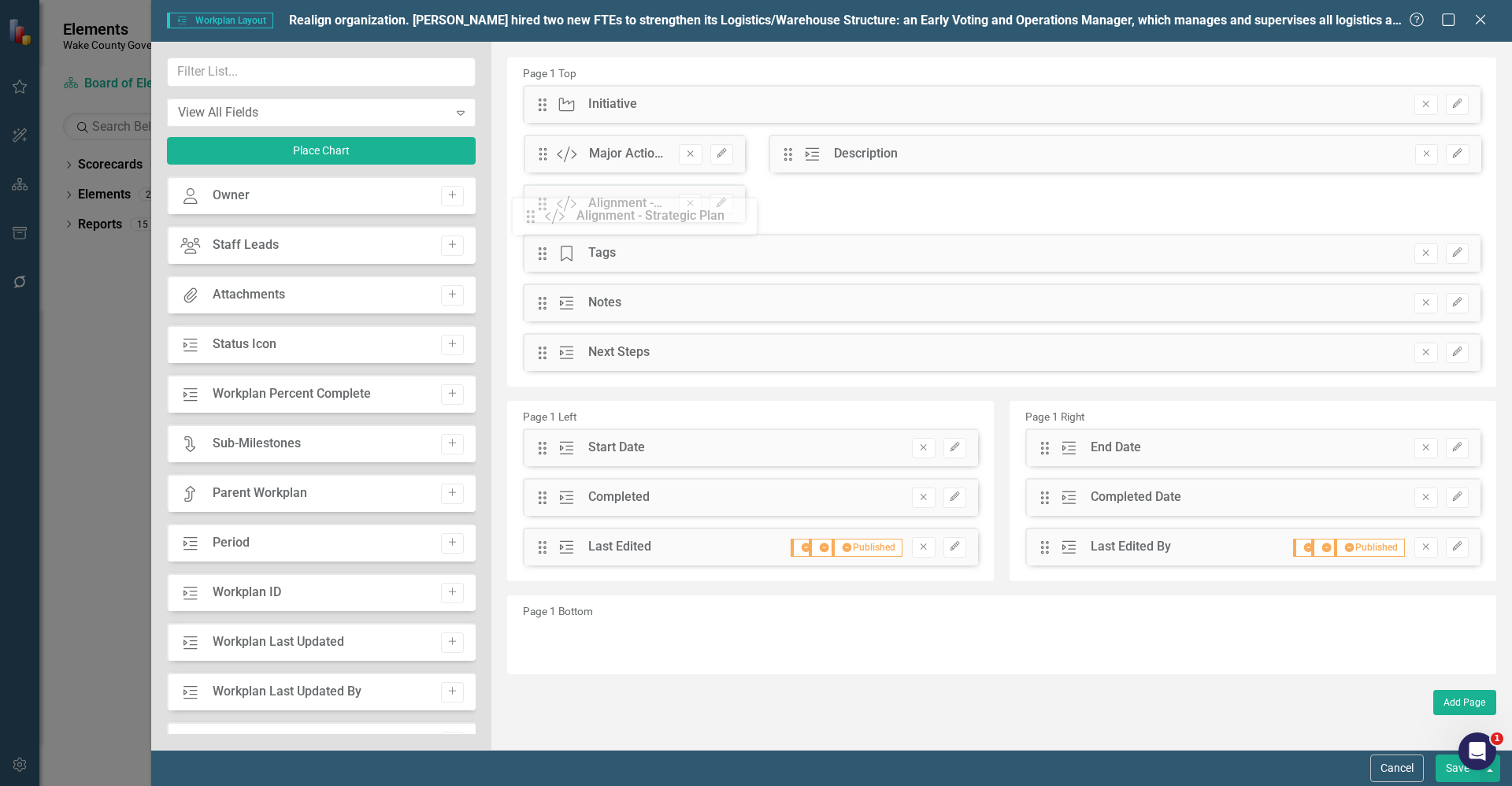
drag, startPoint x: 536, startPoint y: 158, endPoint x: 537, endPoint y: 220, distance: 62.0
click at [723, 210] on button "Edit" at bounding box center [721, 203] width 23 height 20
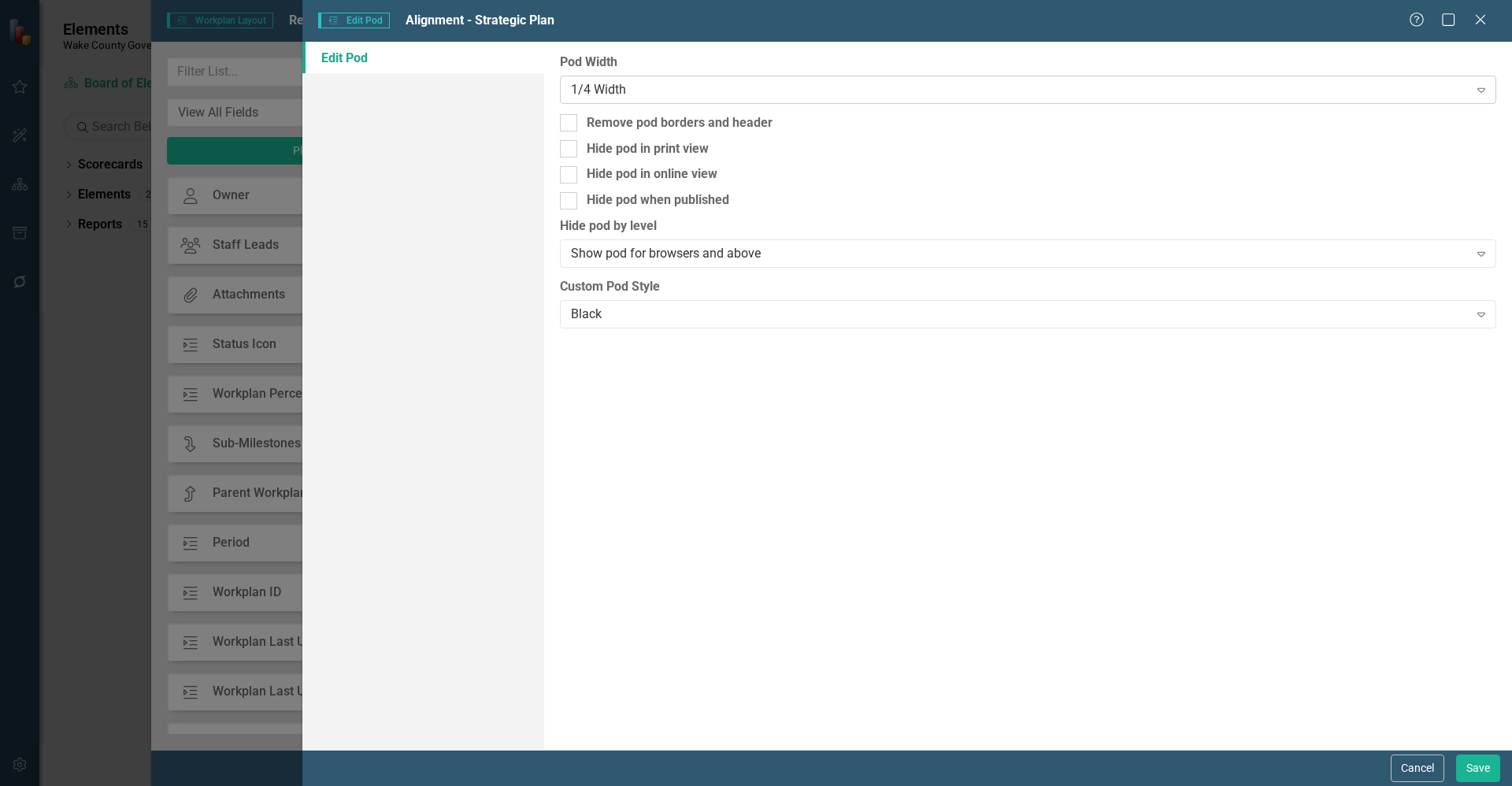
click at [659, 92] on div "1/4 Width" at bounding box center [1019, 89] width 897 height 18
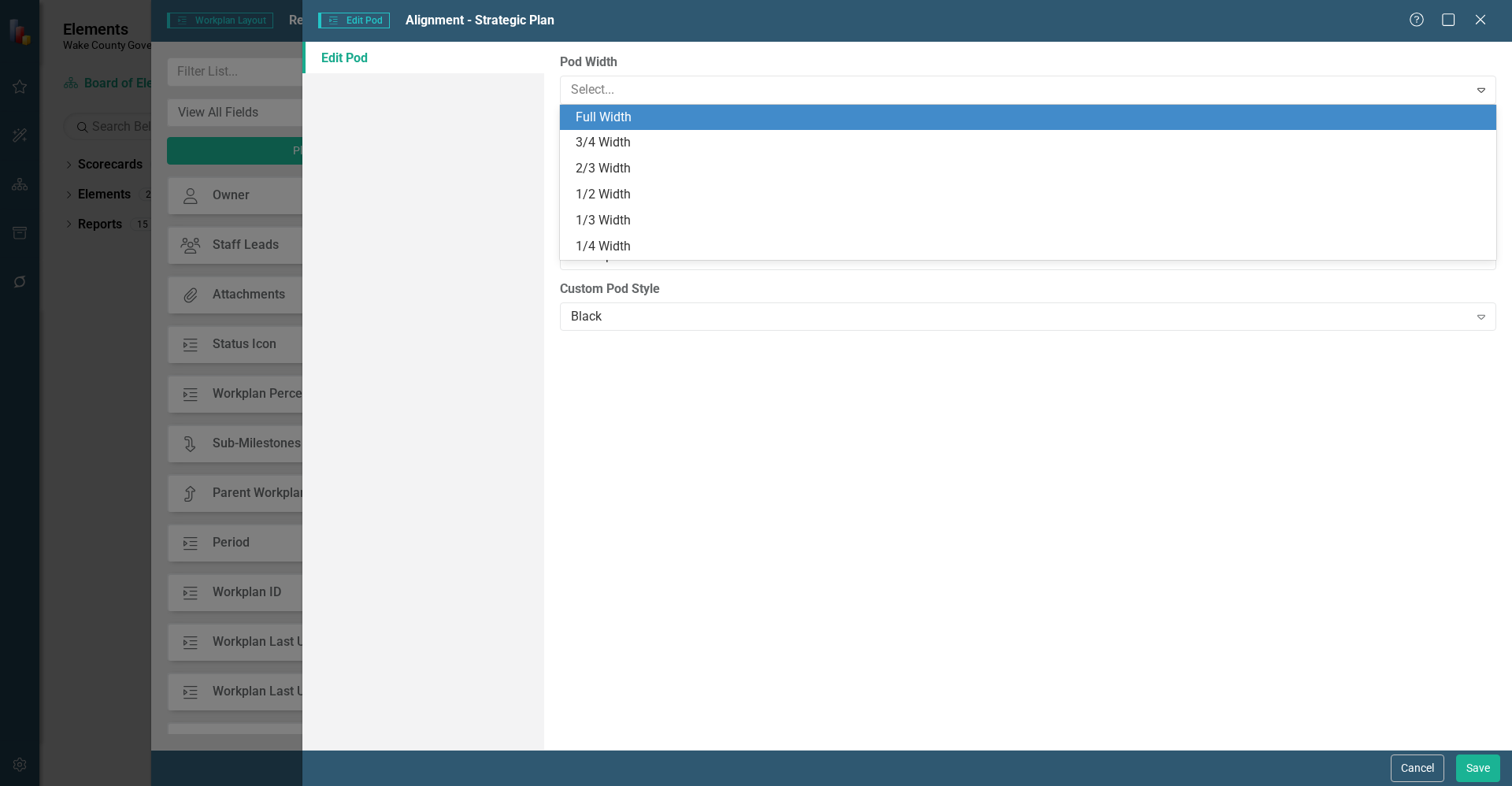
click at [632, 114] on div "Full Width" at bounding box center [1031, 117] width 911 height 18
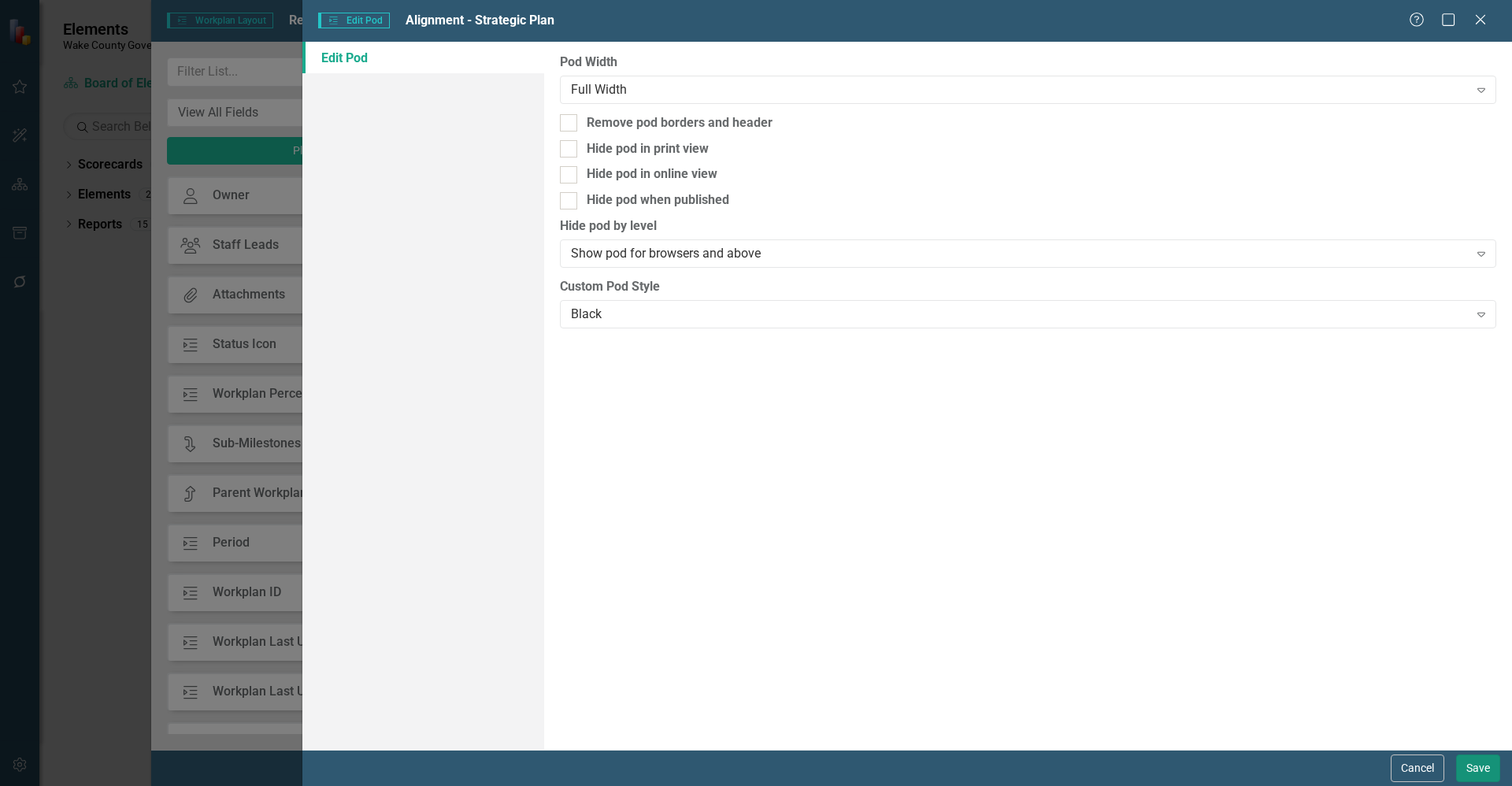
click at [1473, 767] on button "Save" at bounding box center [1479, 768] width 44 height 27
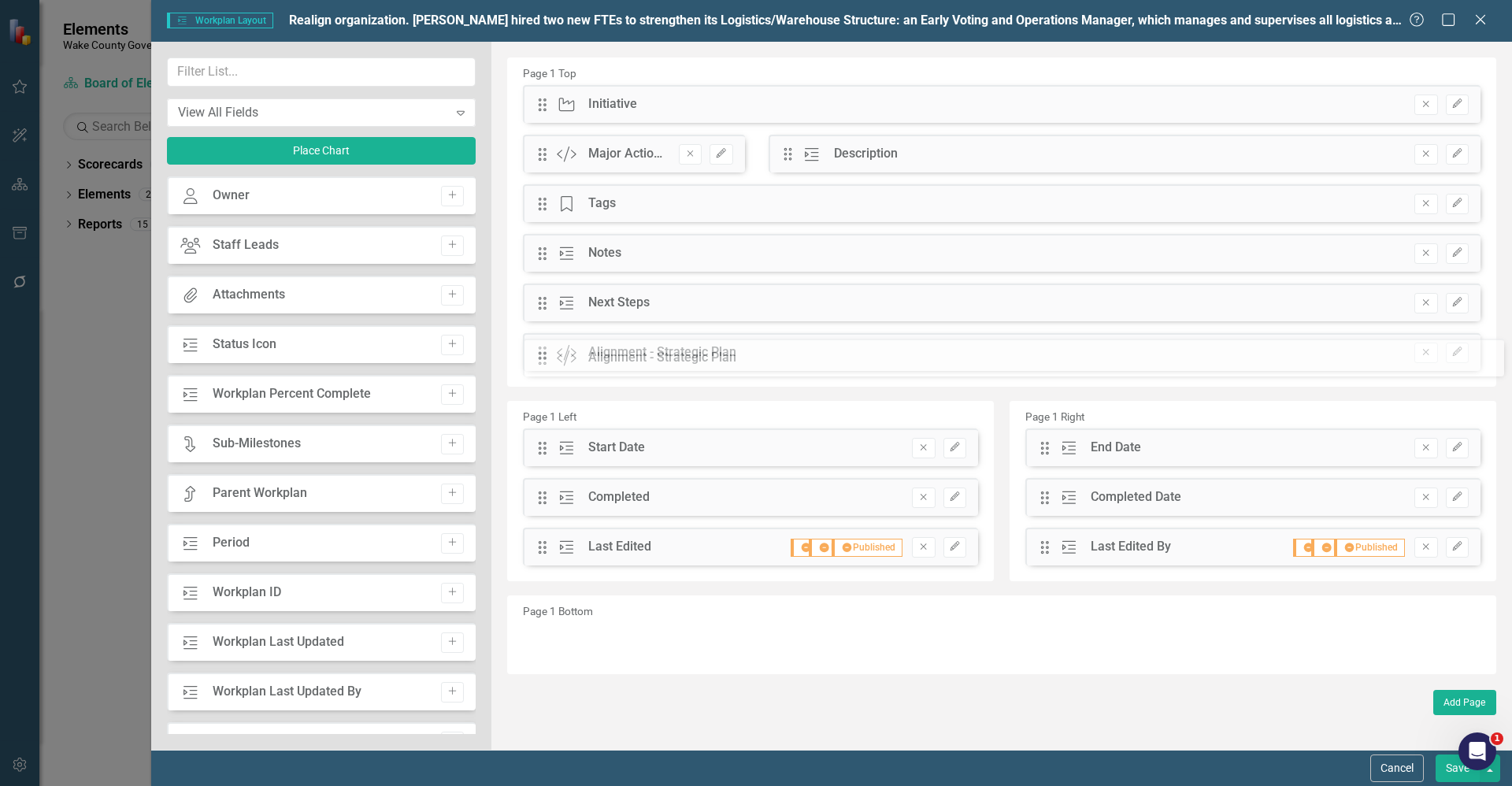
drag, startPoint x: 538, startPoint y: 206, endPoint x: 549, endPoint y: 361, distance: 155.4
click at [1449, 769] on button "Save" at bounding box center [1458, 768] width 44 height 27
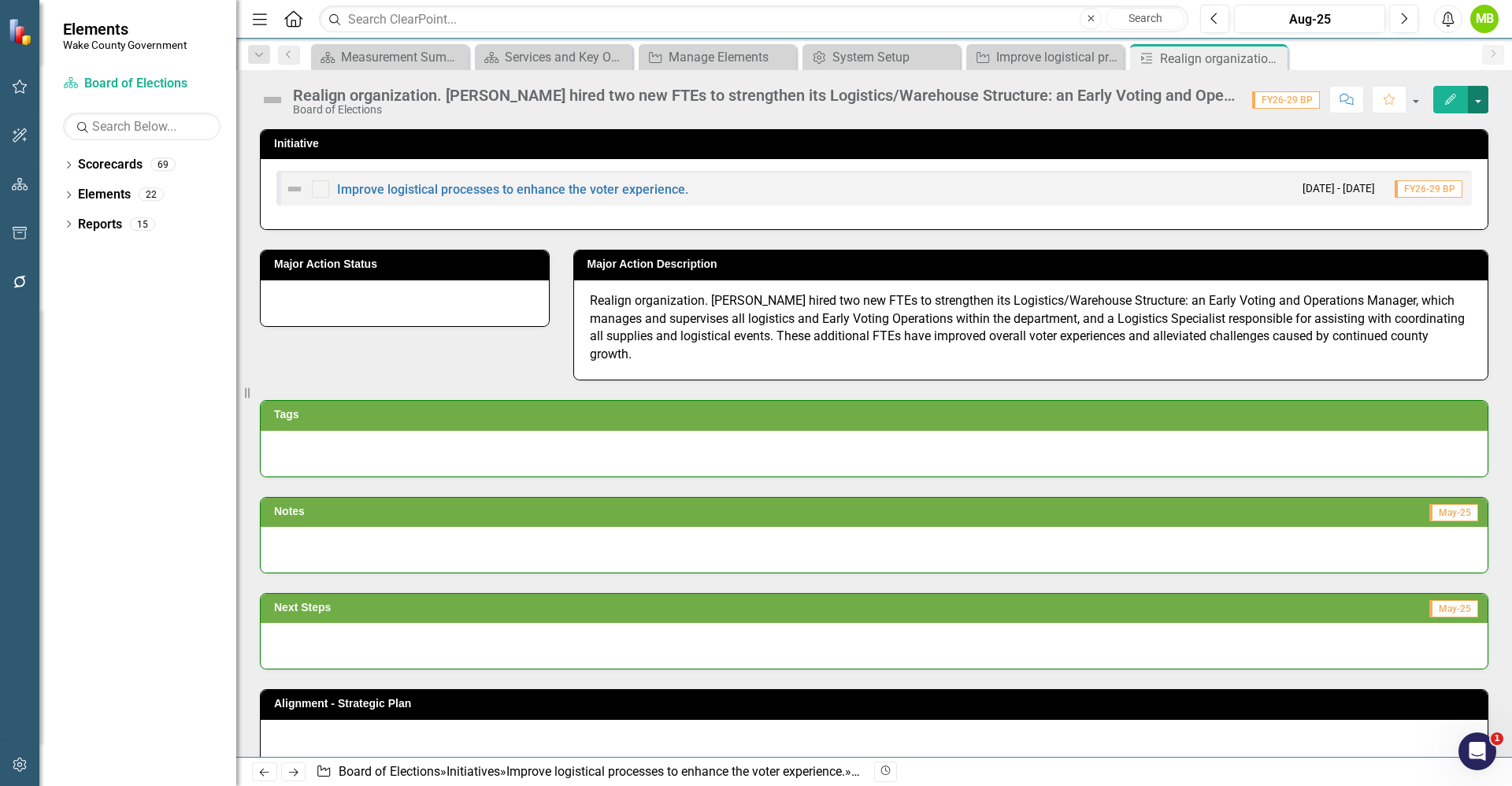
click at [1481, 103] on button "button" at bounding box center [1478, 99] width 20 height 27
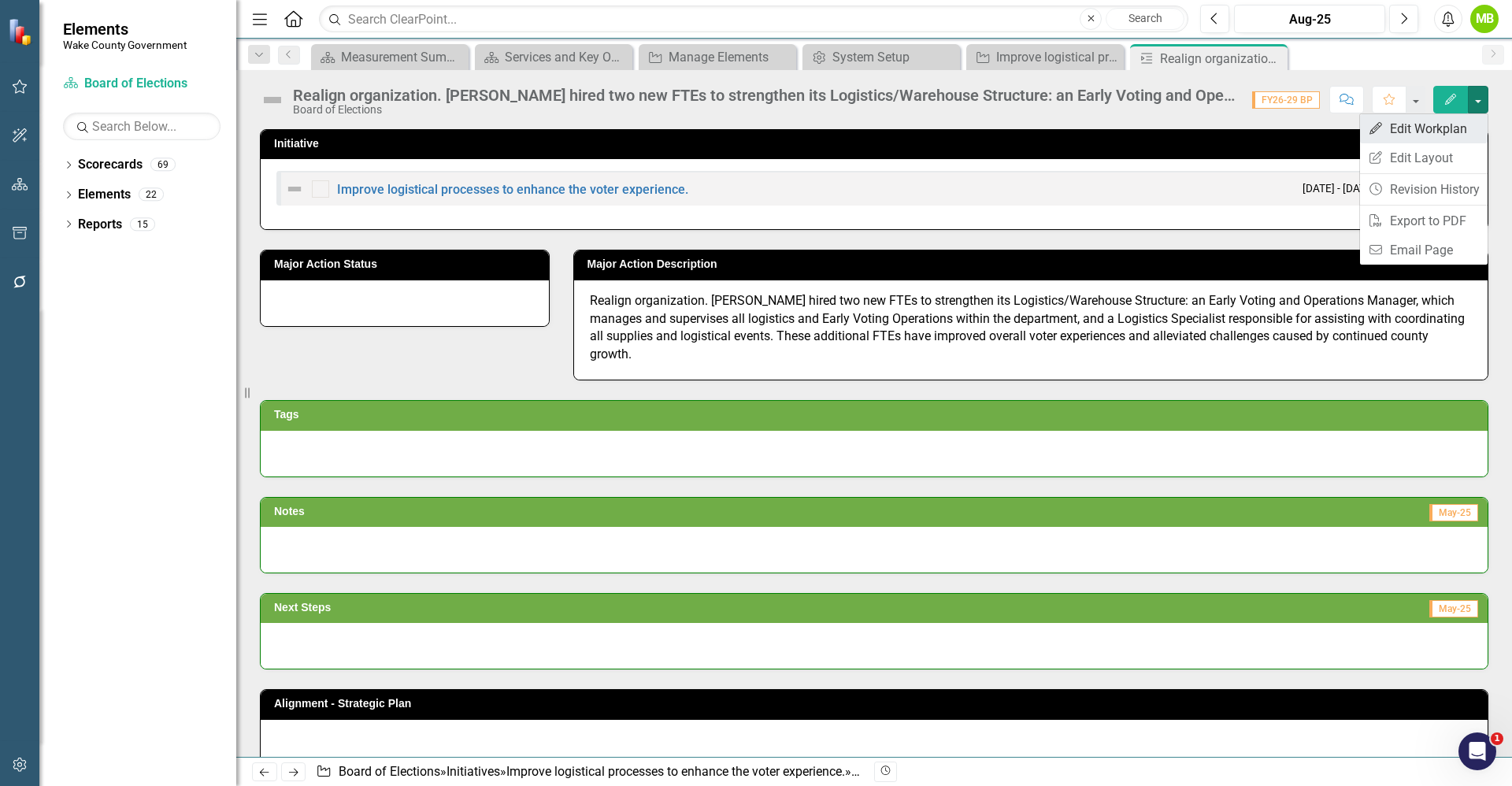
click at [1452, 122] on link "Edit Edit Workplan" at bounding box center [1424, 129] width 128 height 29
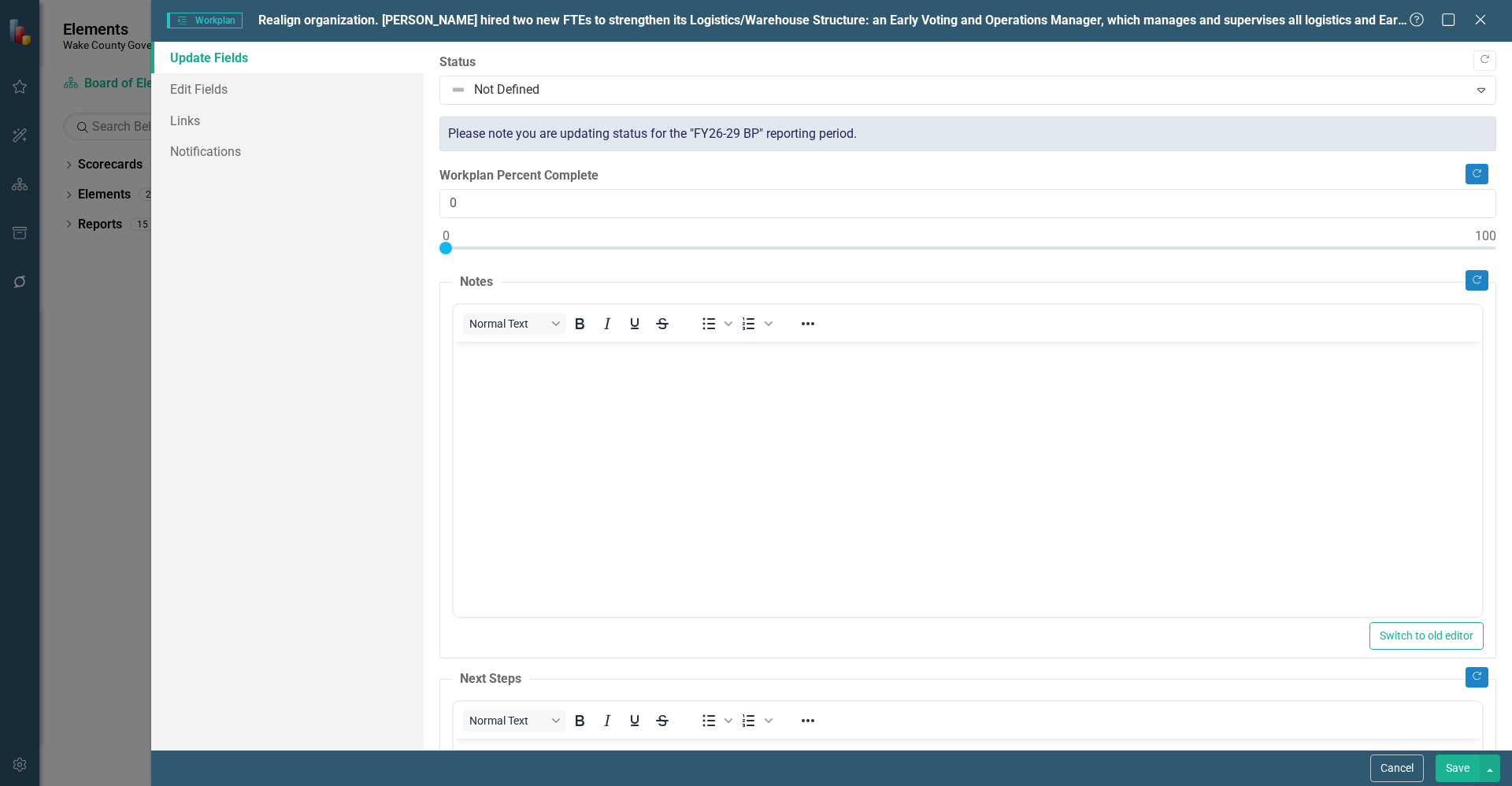
click at [1402, 757] on button "Cancel" at bounding box center [1397, 768] width 54 height 27
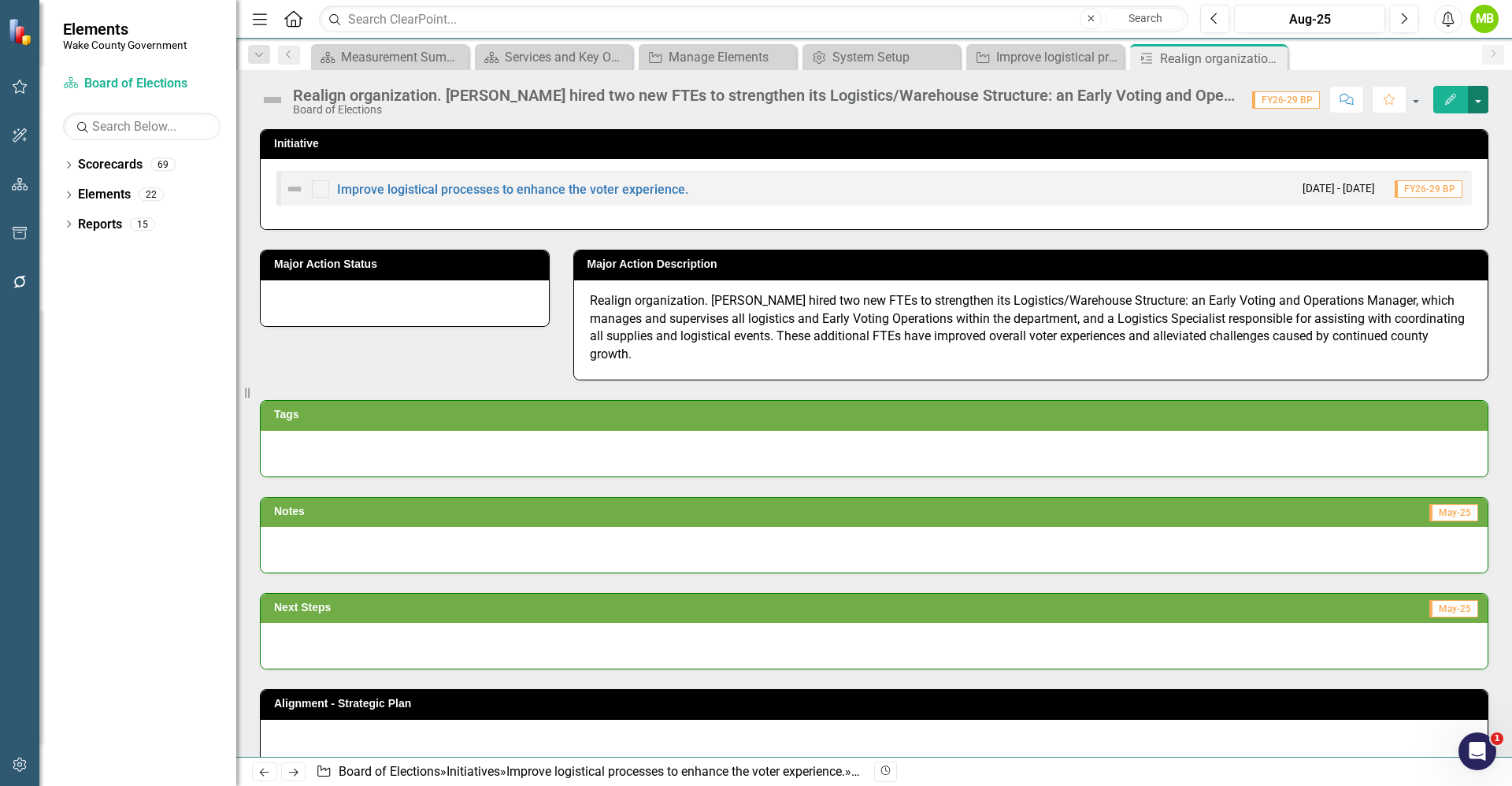
click at [1478, 86] on button "button" at bounding box center [1478, 99] width 20 height 27
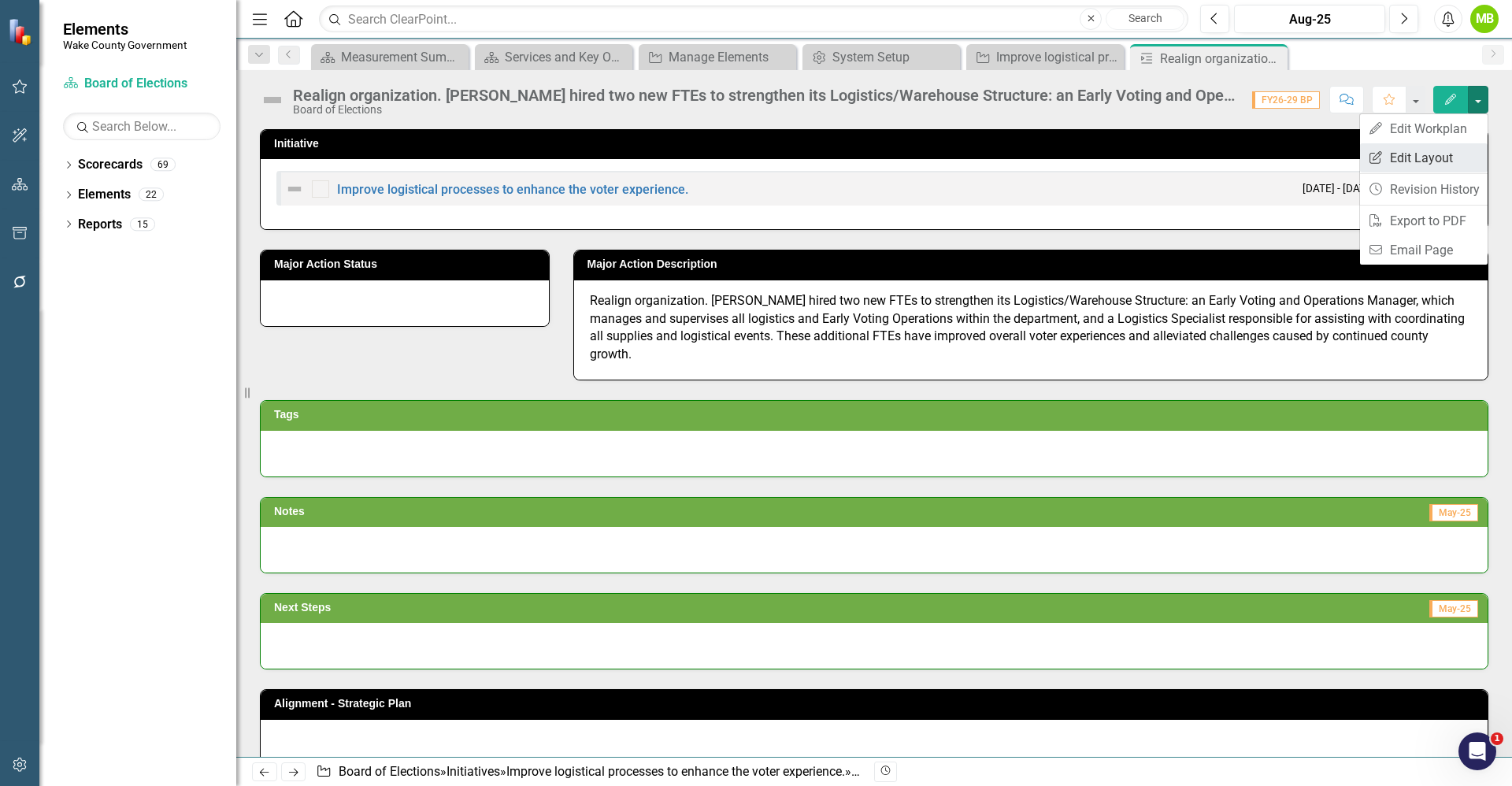
click at [1395, 158] on link "Edit Report Edit Layout" at bounding box center [1424, 158] width 128 height 29
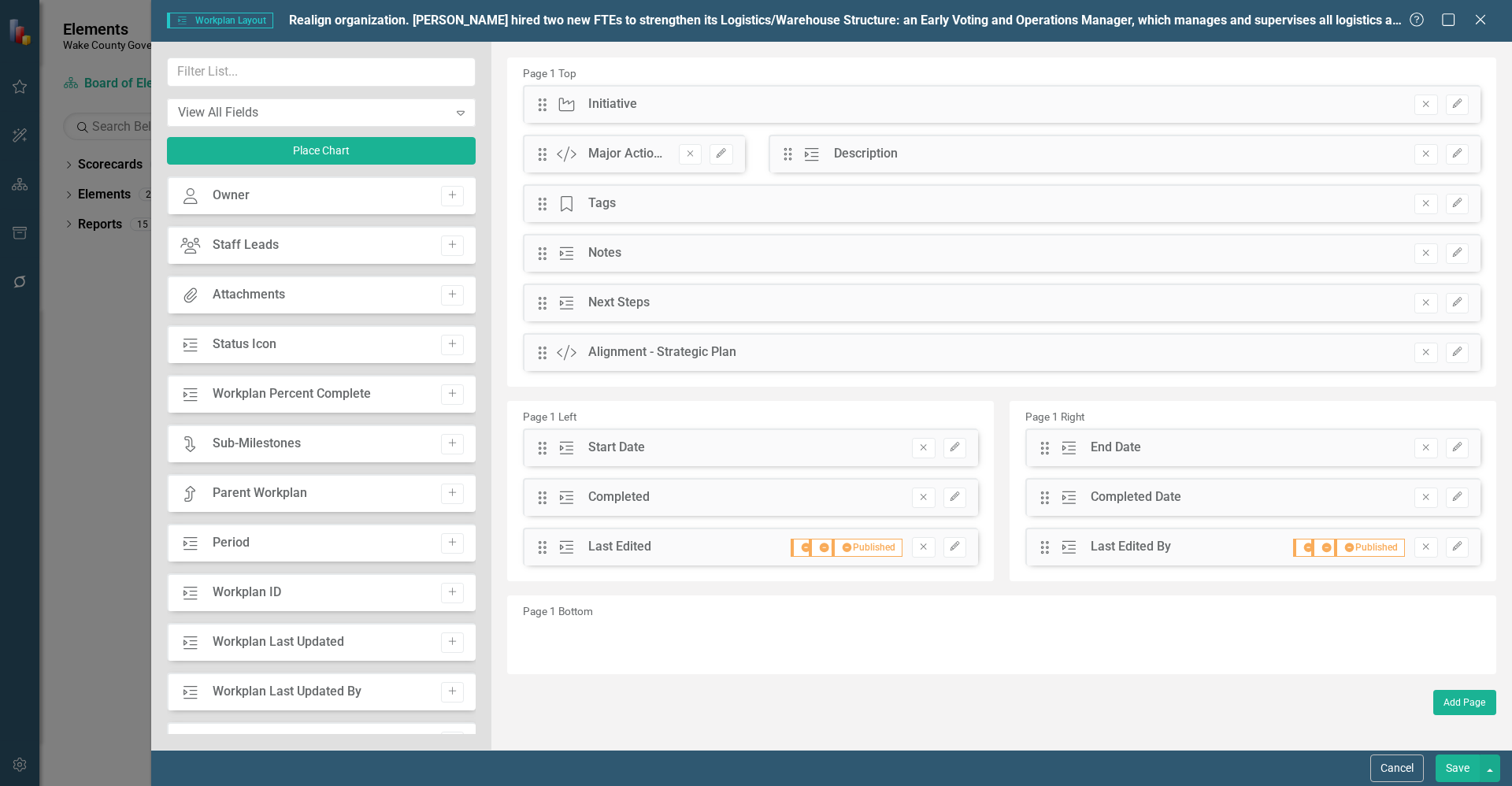
drag, startPoint x: 539, startPoint y: 362, endPoint x: 527, endPoint y: 234, distance: 128.6
click at [527, 234] on div "Drag Initiative Initiative Remove Edit Drag Custom Major Action Status Remove E…" at bounding box center [1001, 234] width 981 height 298
drag, startPoint x: 537, startPoint y: 354, endPoint x: 529, endPoint y: 204, distance: 150.2
click at [518, 201] on div "The fields (or pods) that are available for you to include on the detail page a…" at bounding box center [1001, 395] width 1021 height 708
click at [1451, 768] on button "Save" at bounding box center [1458, 768] width 44 height 27
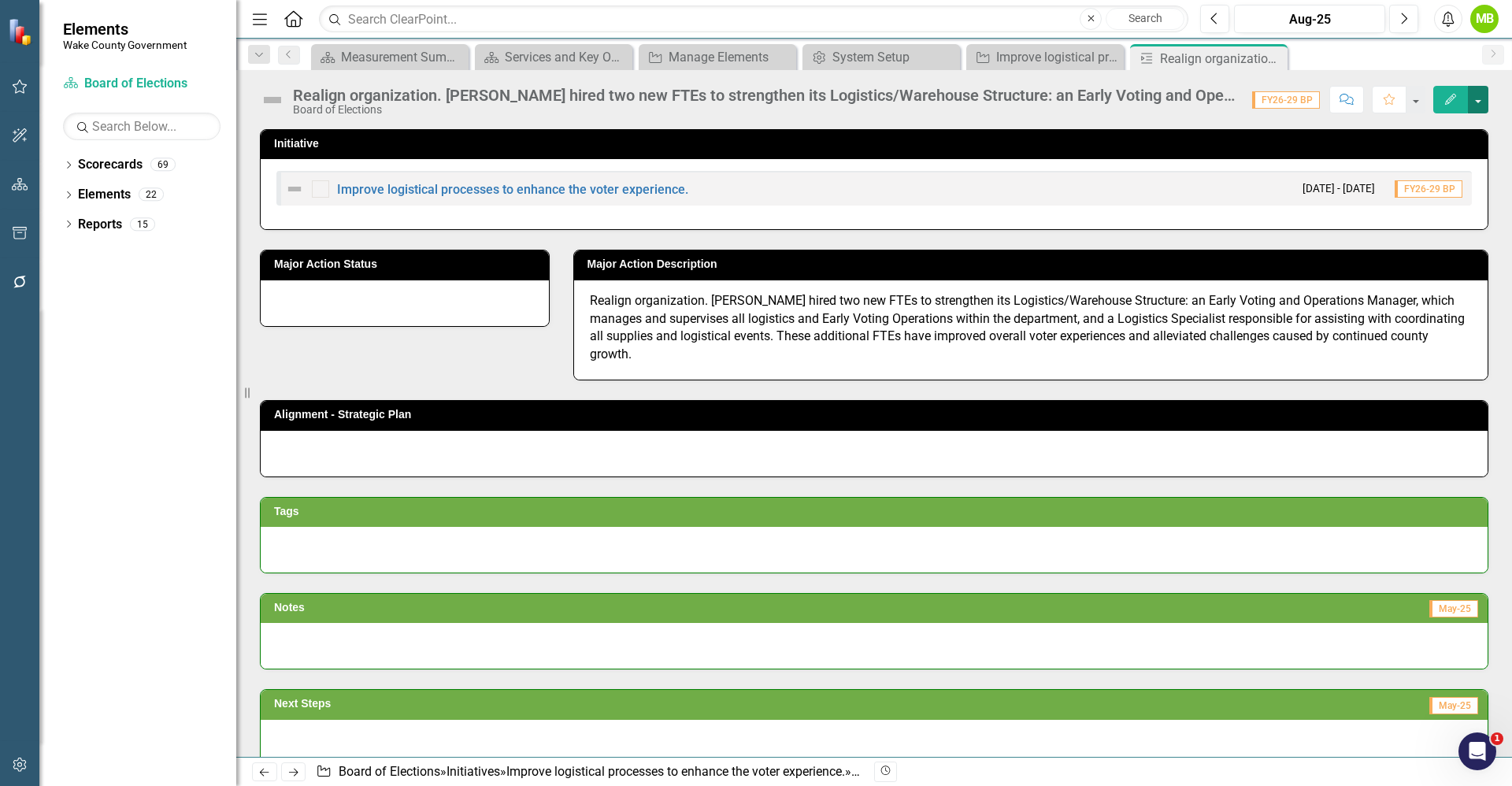
click at [1481, 100] on button "button" at bounding box center [1478, 99] width 20 height 27
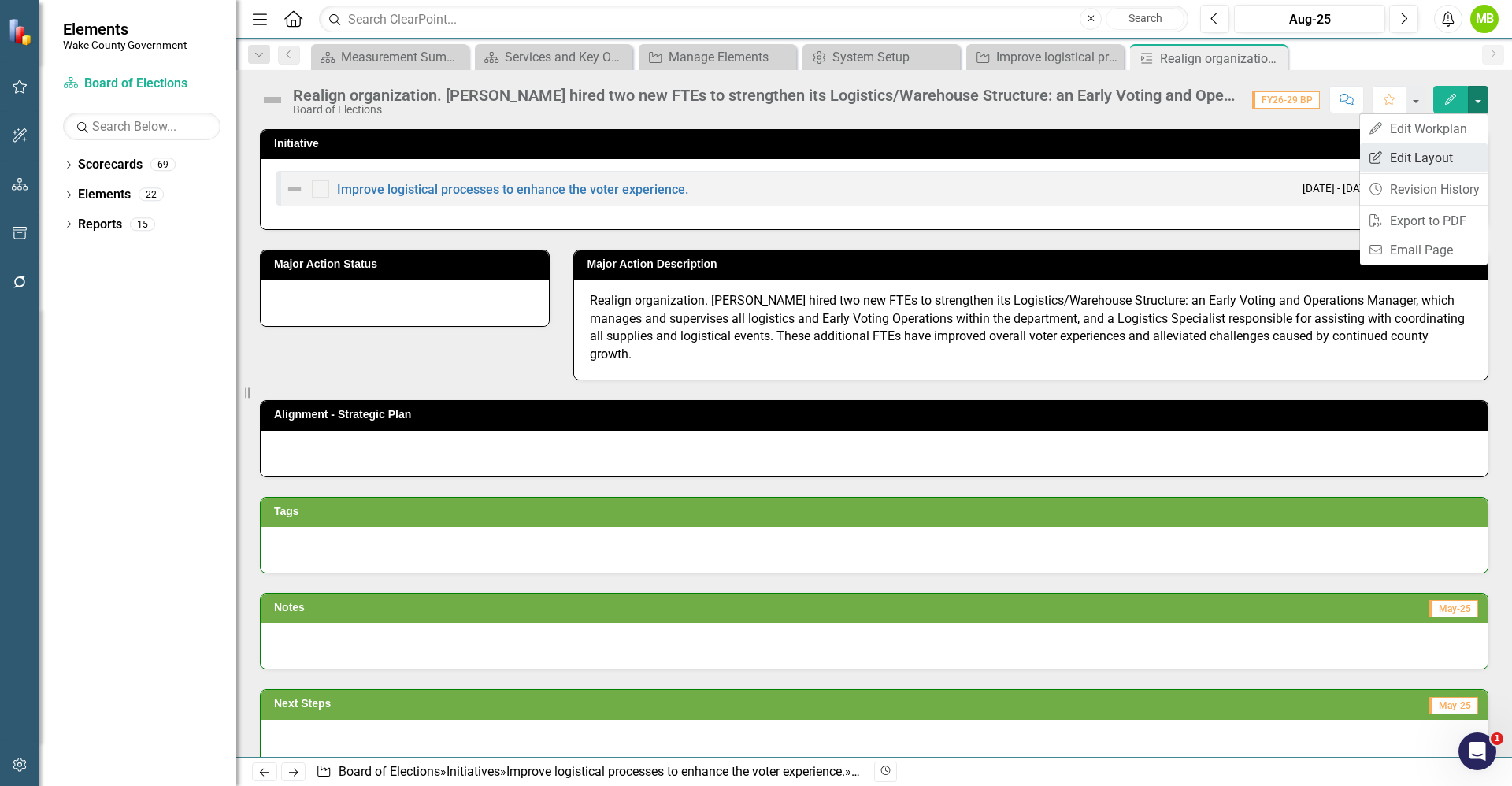
click at [1421, 151] on link "Edit Report Edit Layout" at bounding box center [1424, 158] width 128 height 29
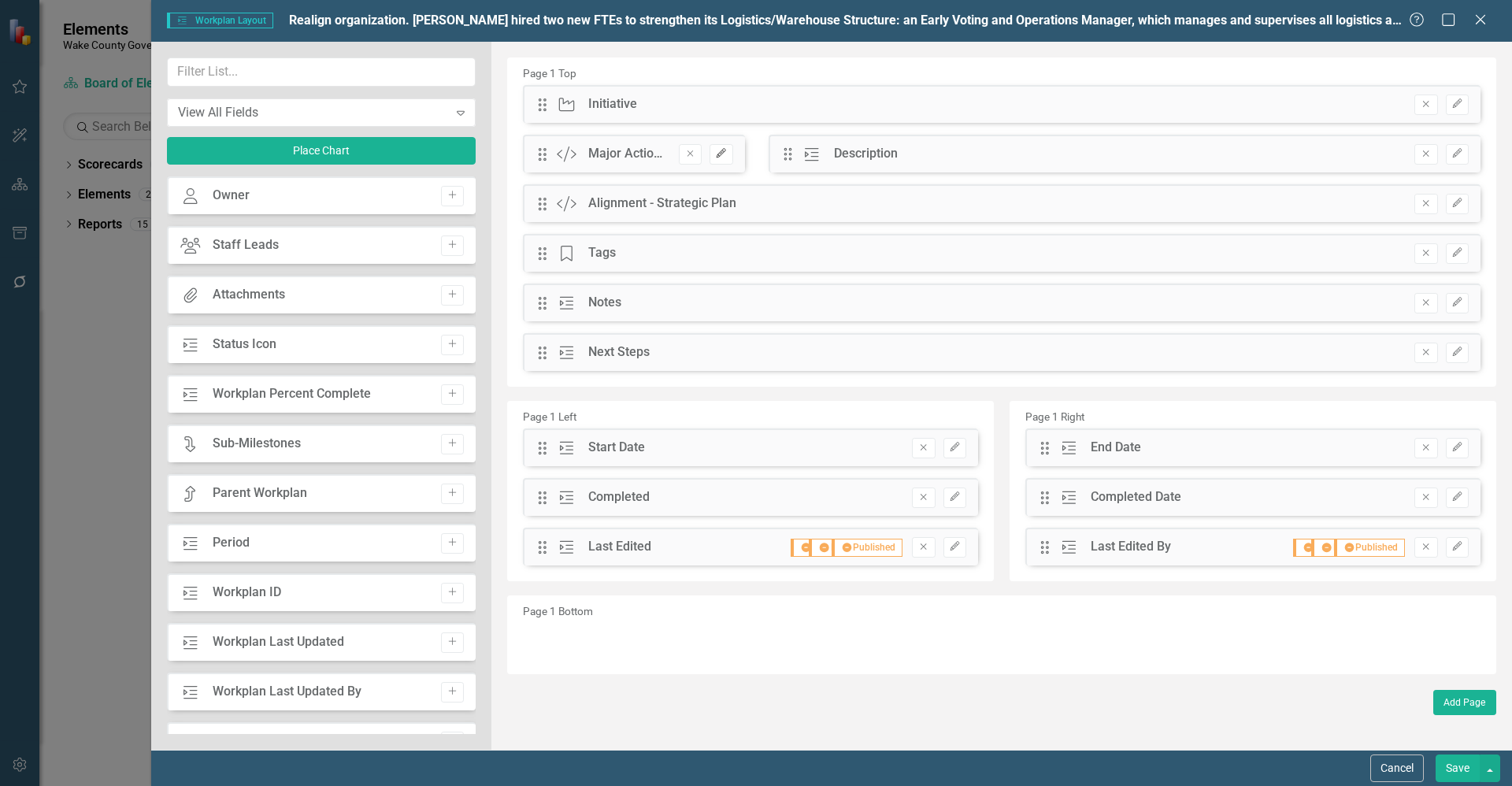
click at [729, 156] on button "Edit" at bounding box center [721, 154] width 23 height 20
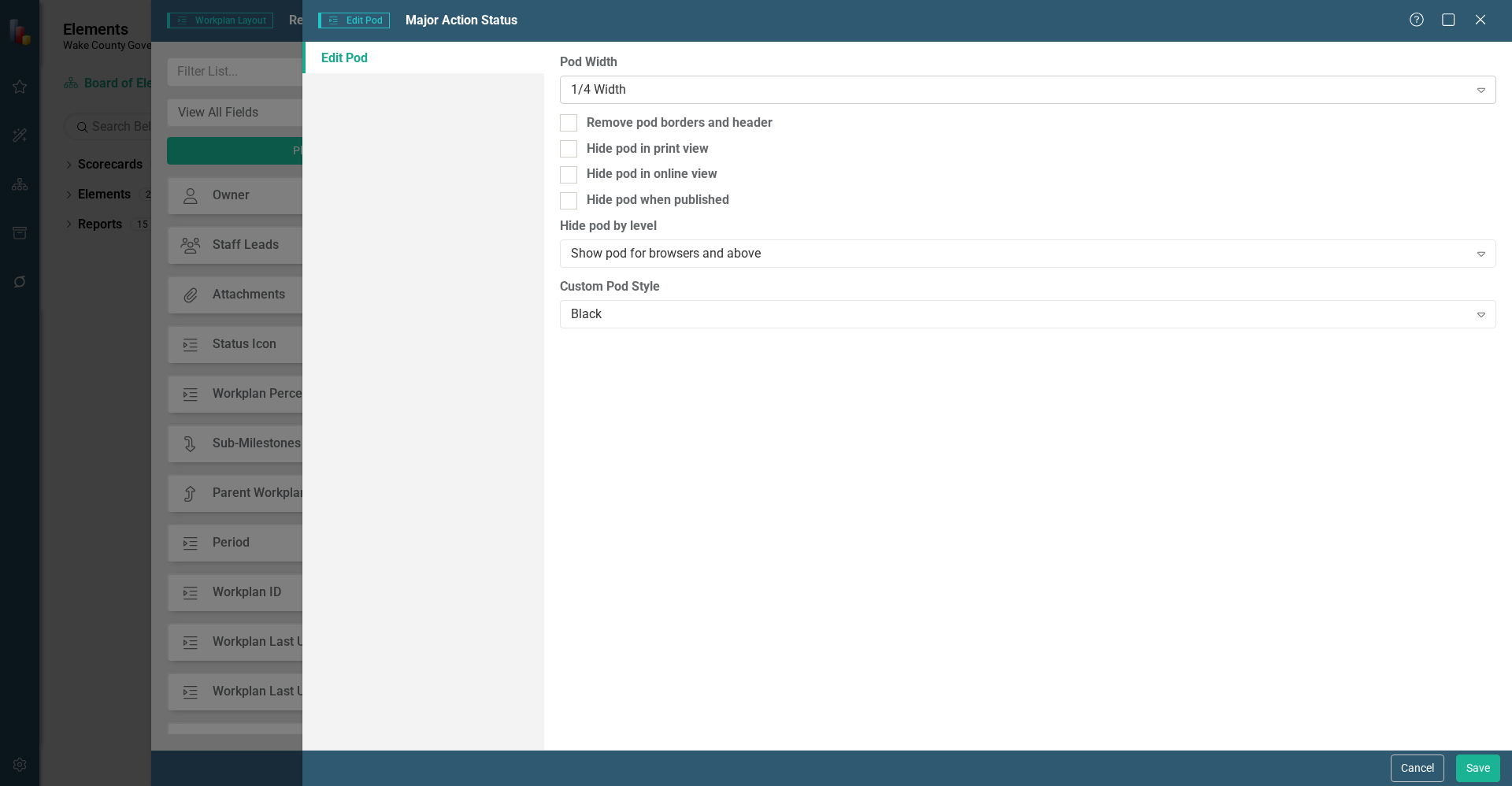
click at [643, 84] on div "1/4 Width" at bounding box center [1019, 89] width 897 height 18
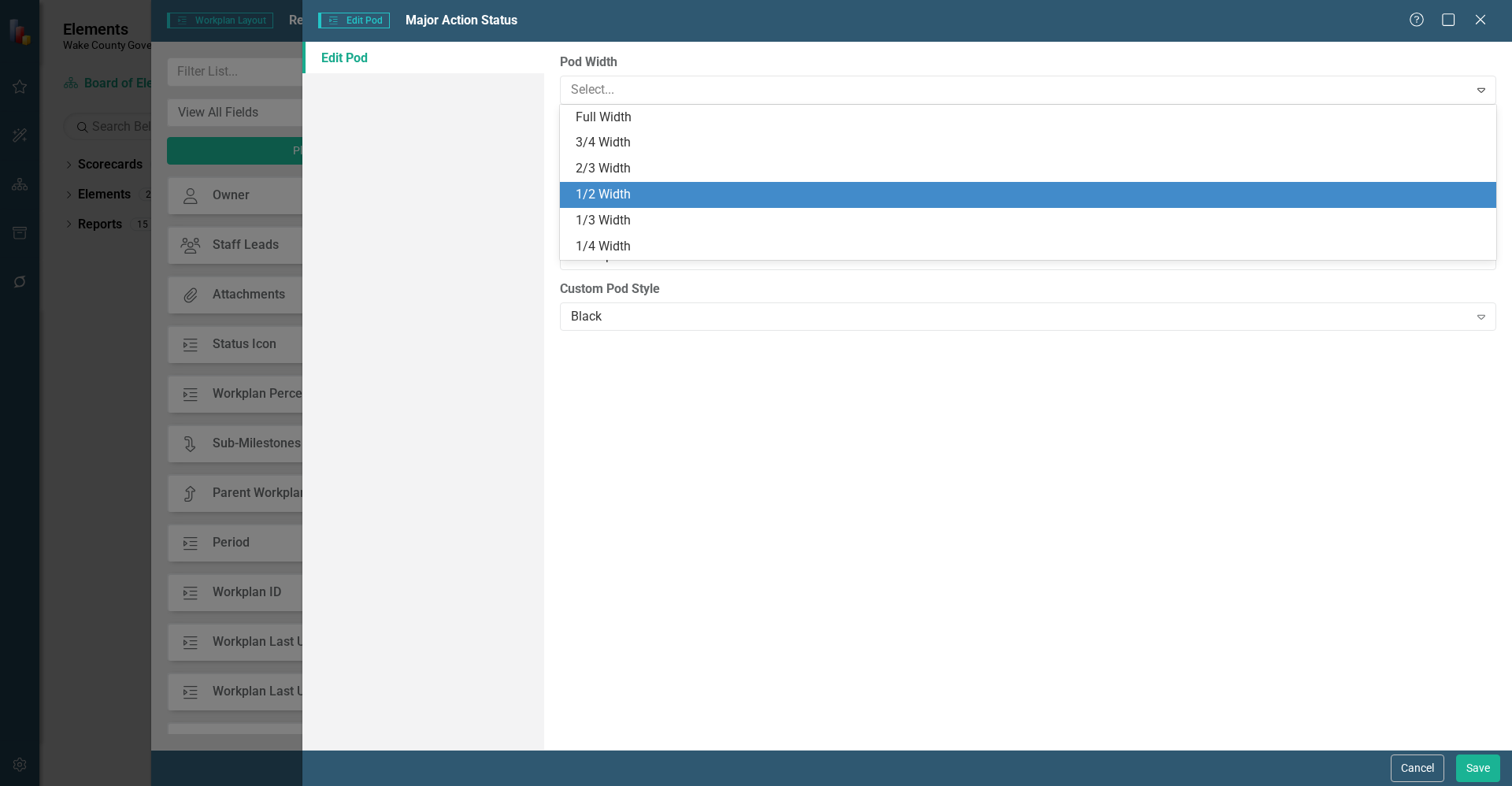
click at [653, 191] on div "1/2 Width" at bounding box center [1031, 195] width 911 height 18
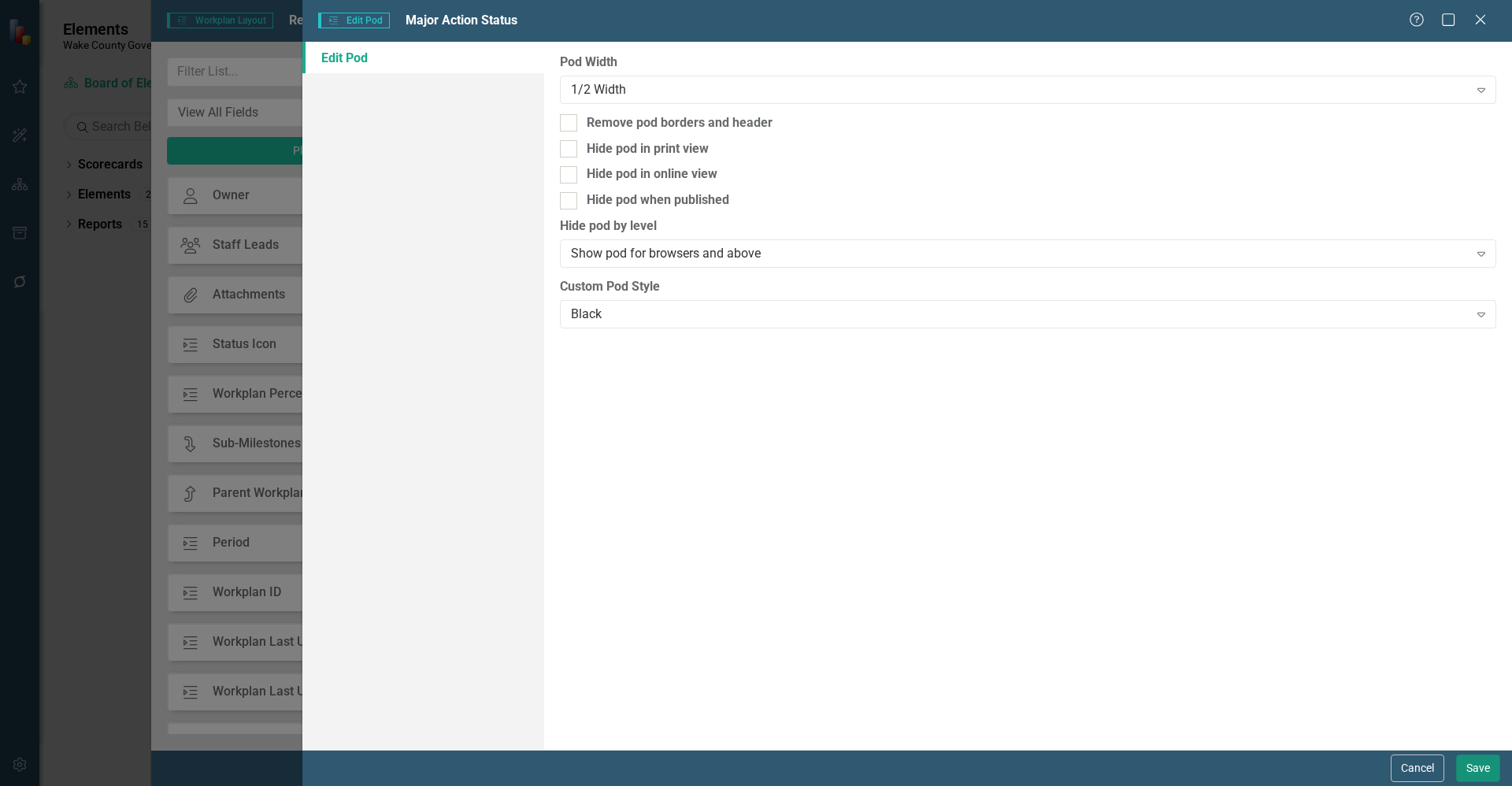
click at [1477, 760] on button "Save" at bounding box center [1479, 768] width 44 height 27
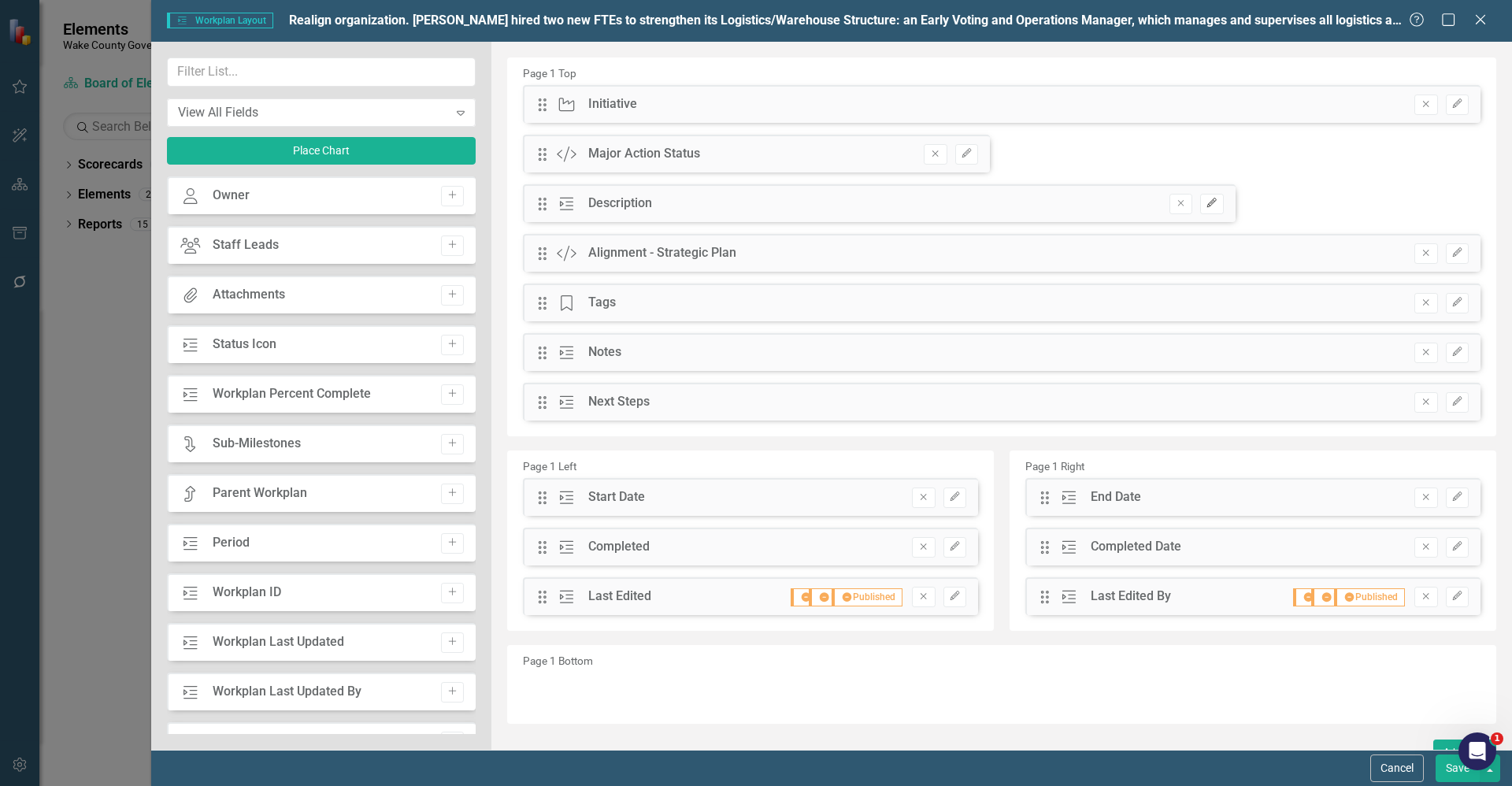
click at [1206, 202] on icon "Edit" at bounding box center [1211, 202] width 11 height 10
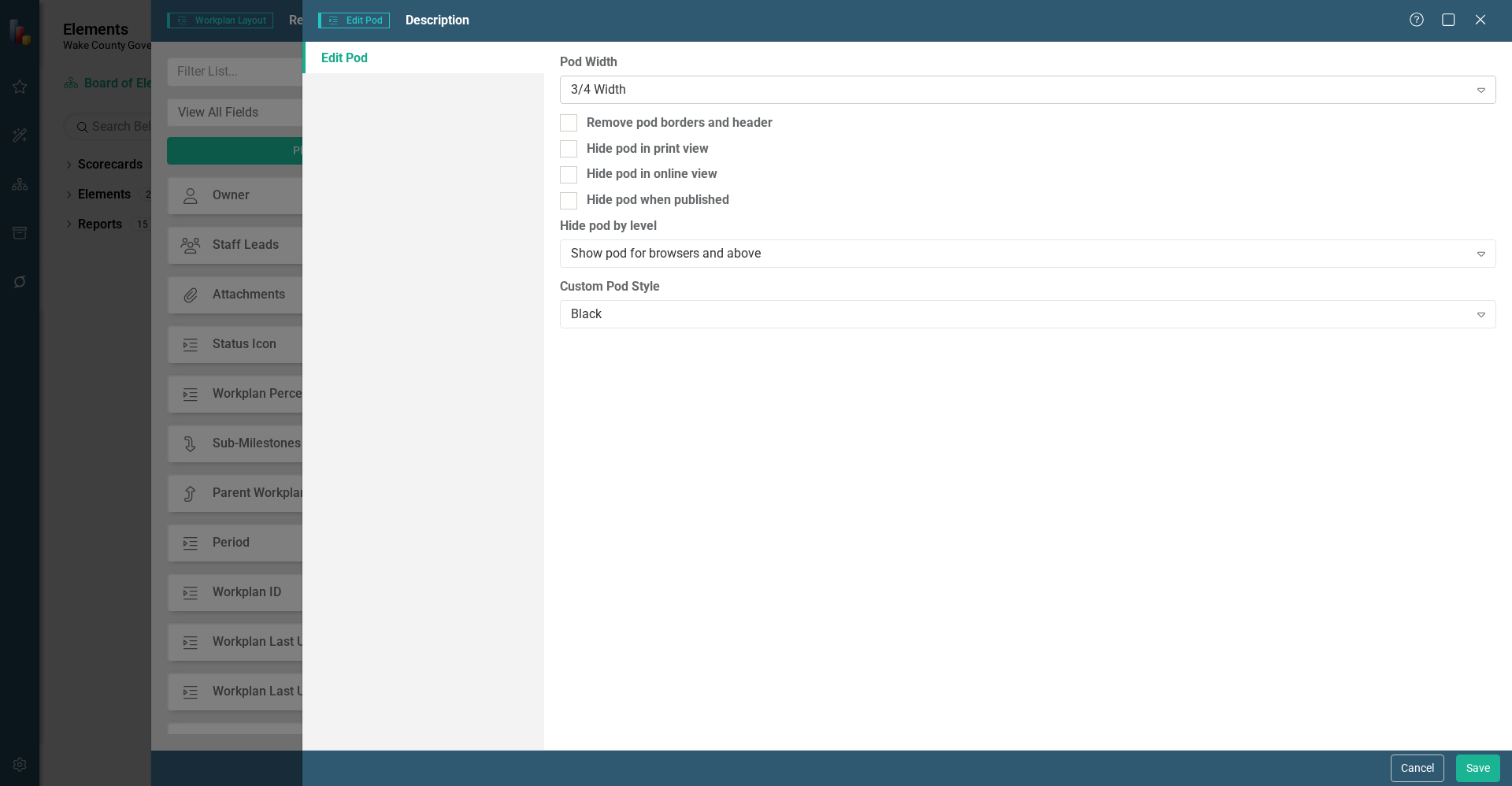
click at [768, 94] on div "3/4 Width" at bounding box center [1019, 89] width 897 height 18
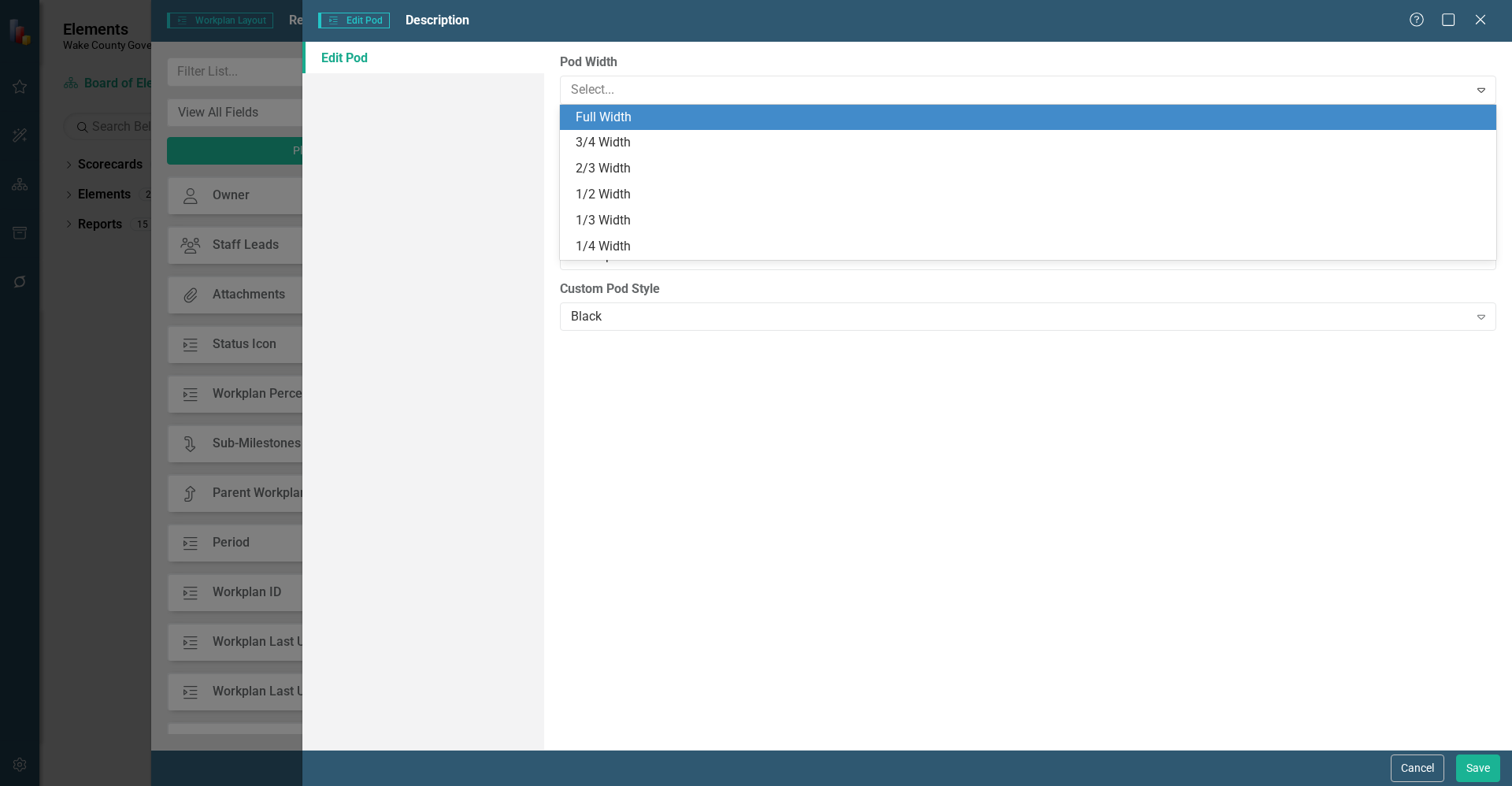
click at [697, 123] on div "Full Width" at bounding box center [1031, 117] width 911 height 18
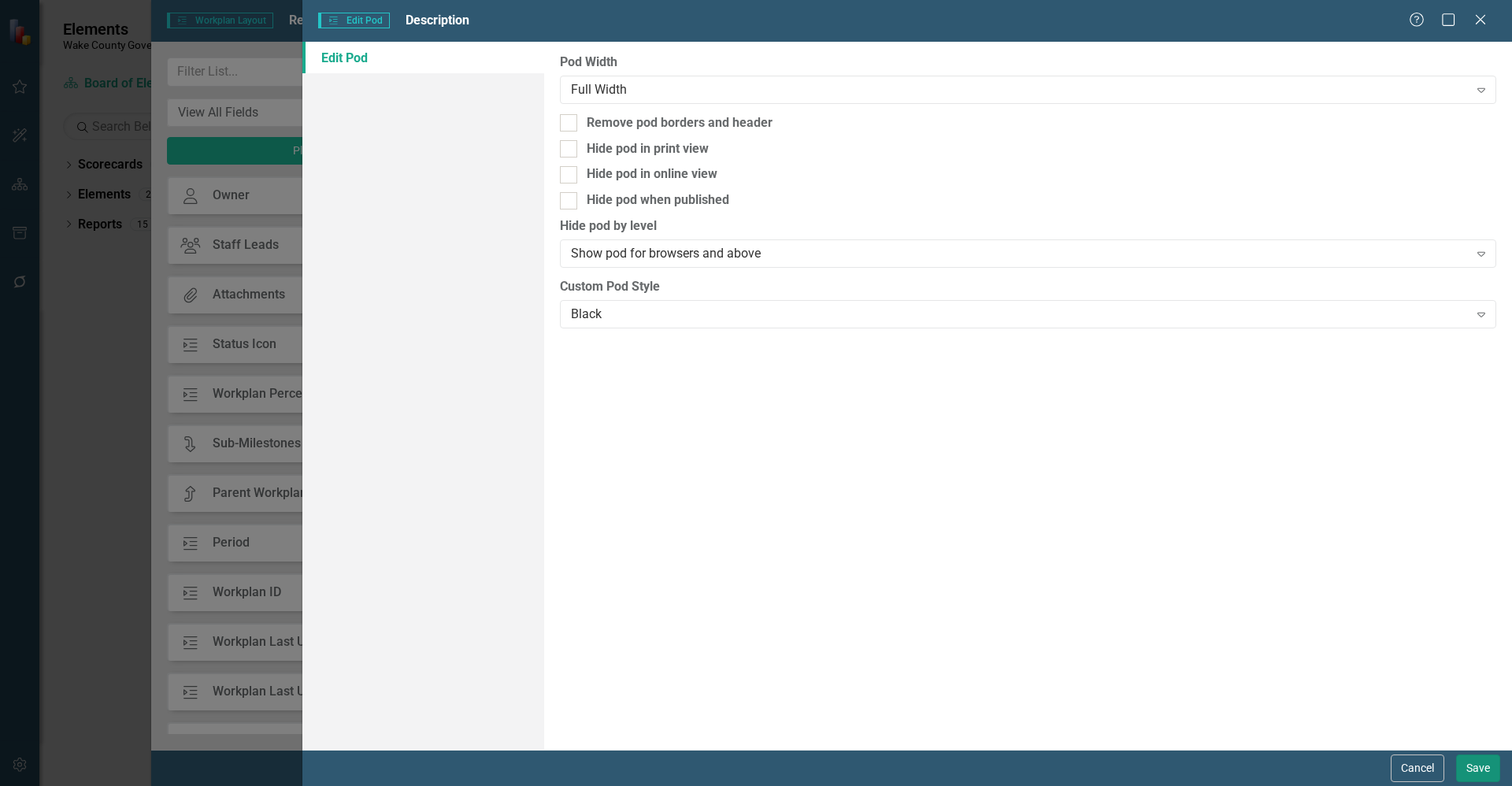
click at [1479, 782] on div "Cancel Save" at bounding box center [907, 768] width 1210 height 36
click at [1464, 762] on button "Save" at bounding box center [1479, 768] width 44 height 27
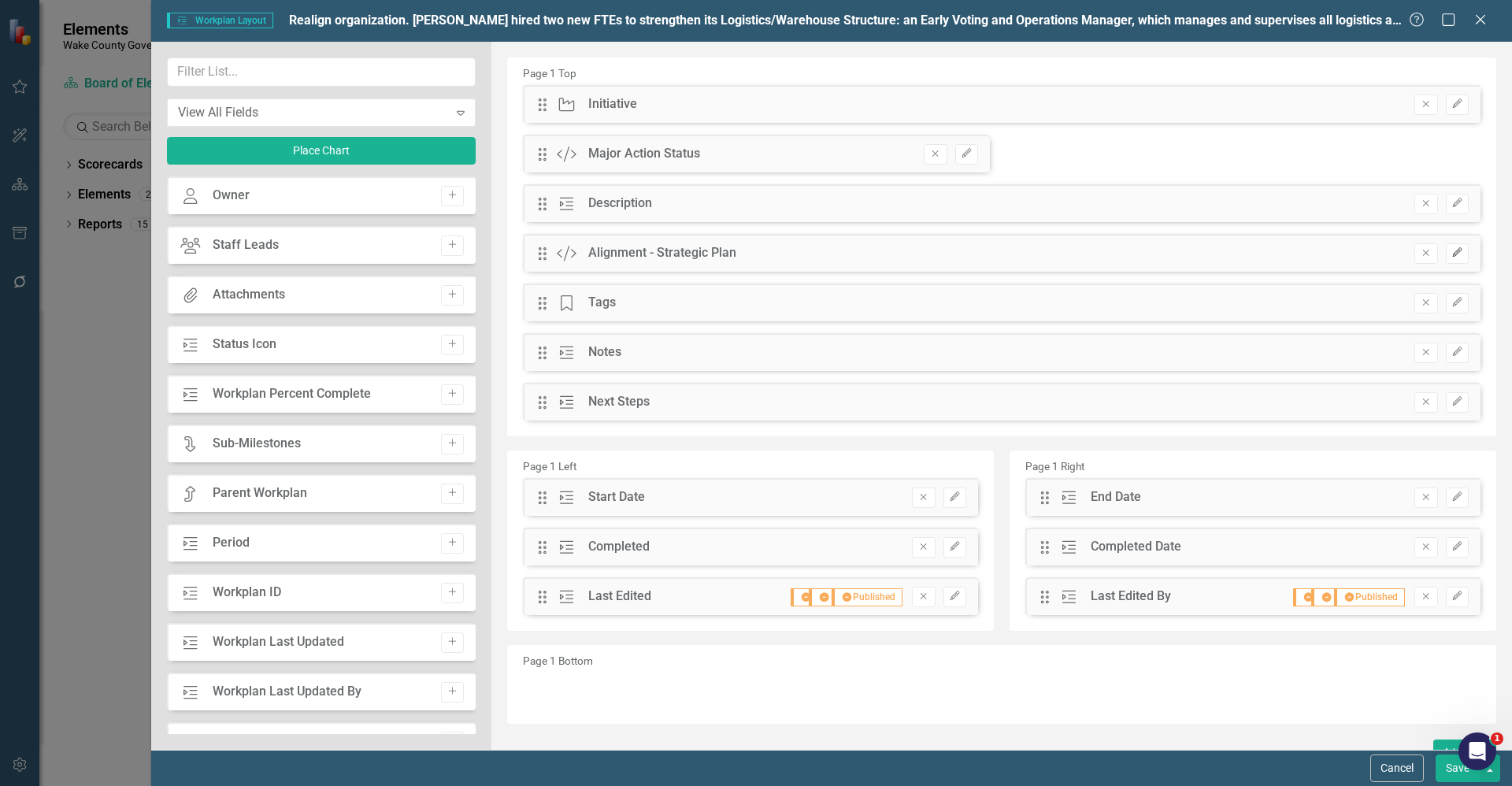
click at [1451, 255] on button "Edit" at bounding box center [1457, 253] width 23 height 20
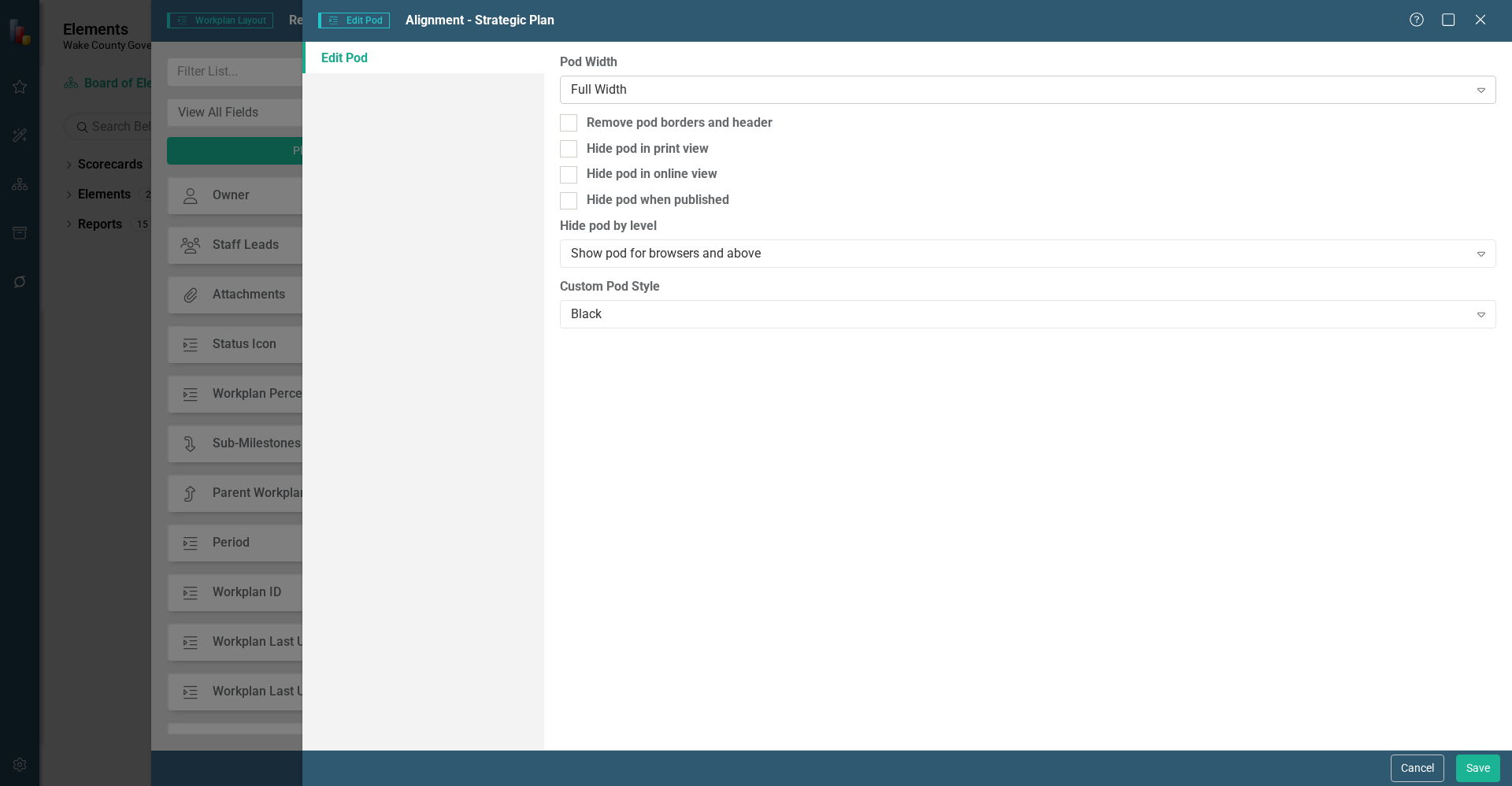
click at [834, 92] on div "Full Width" at bounding box center [1019, 89] width 897 height 18
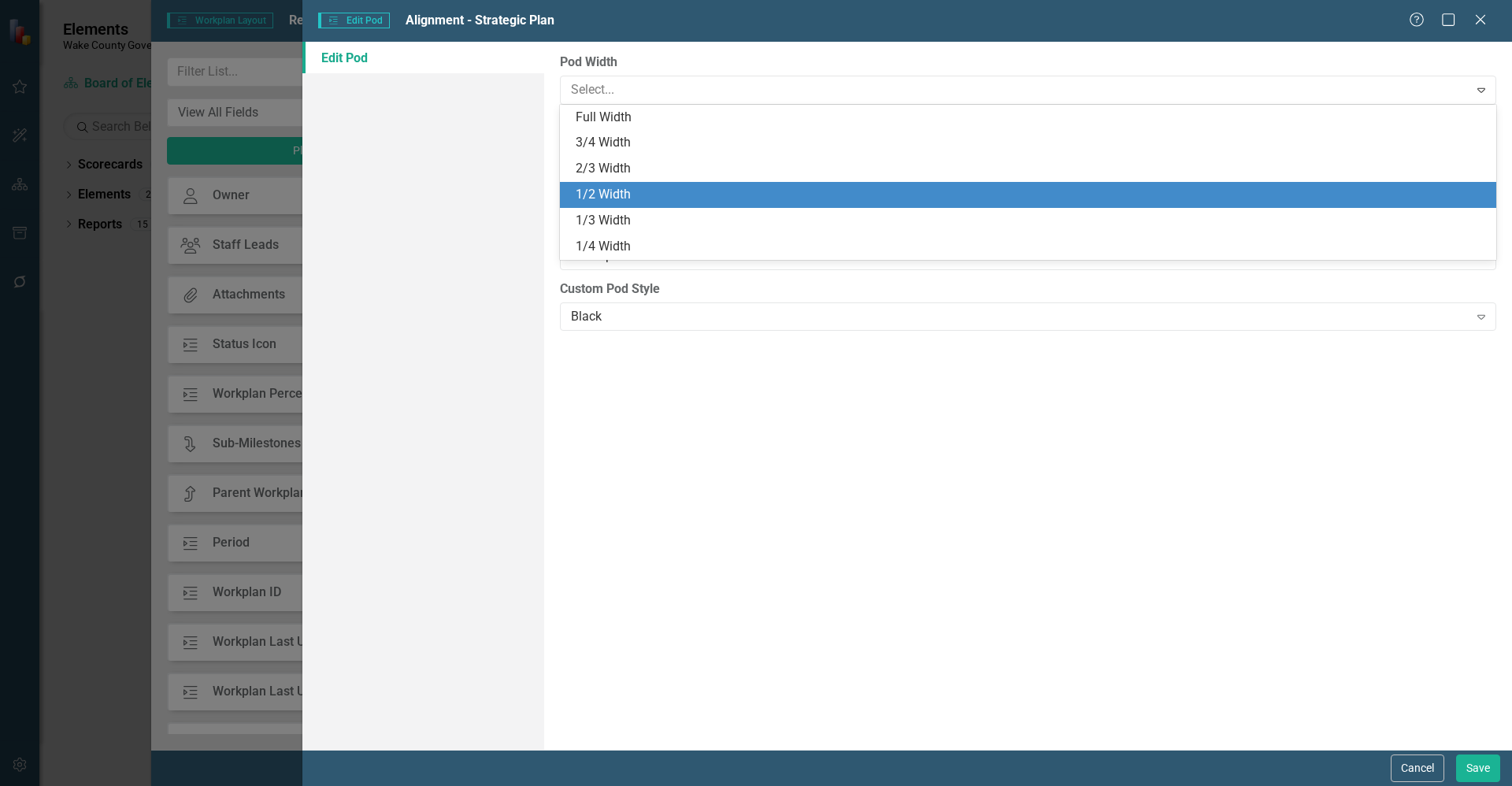
click at [778, 186] on div "1/2 Width" at bounding box center [1031, 195] width 911 height 18
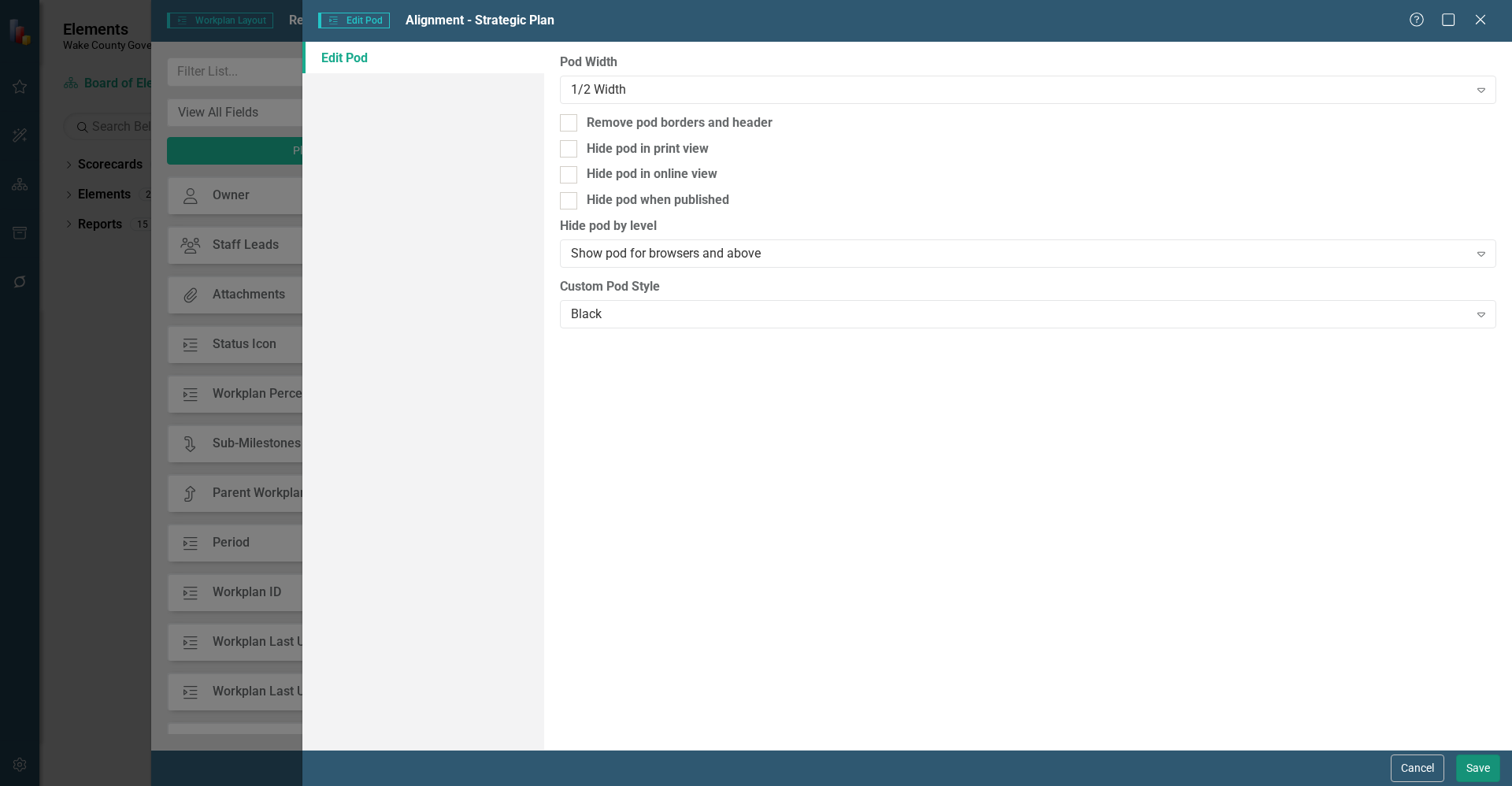
click at [1467, 761] on button "Save" at bounding box center [1479, 768] width 44 height 27
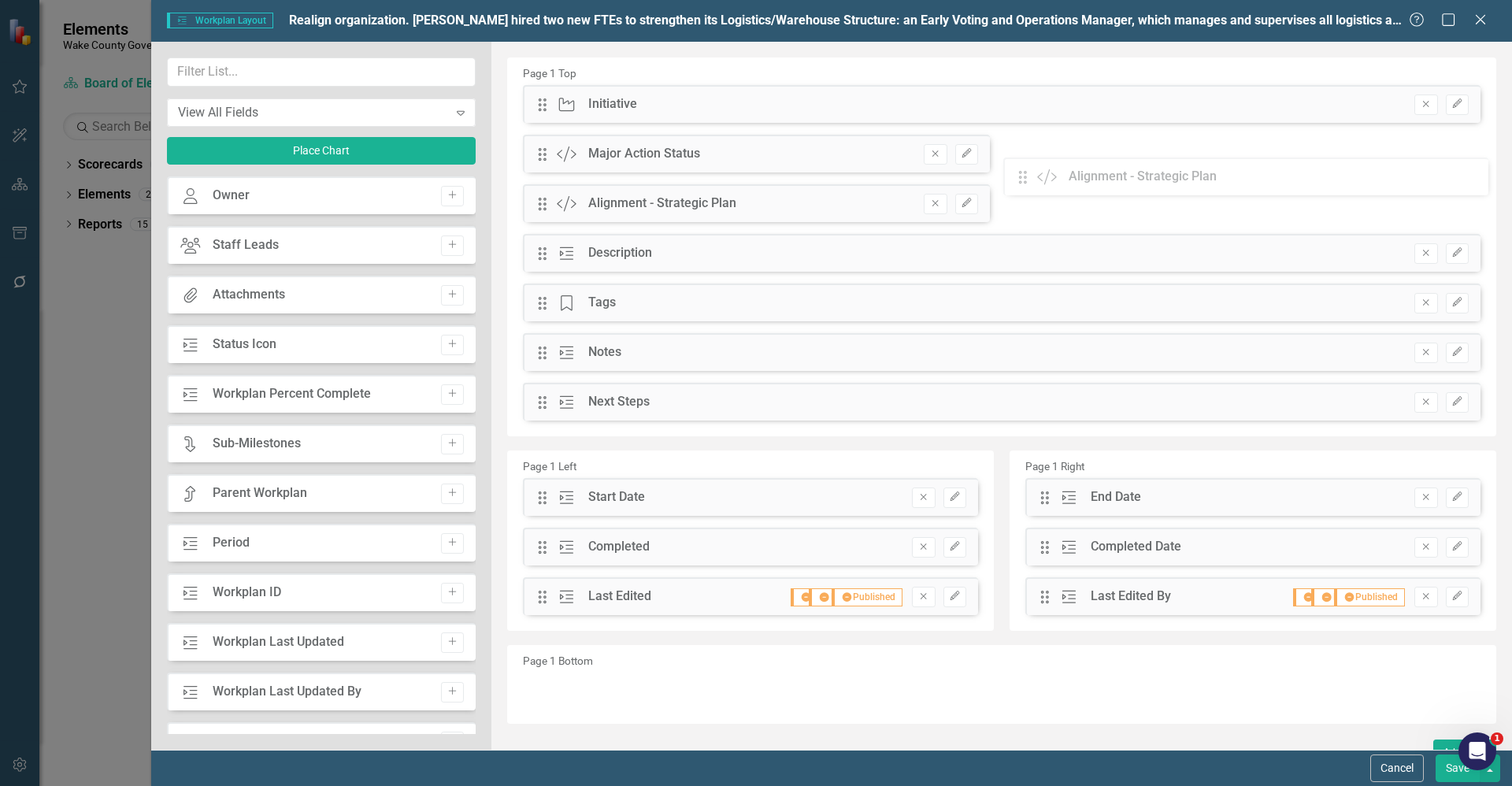
drag, startPoint x: 540, startPoint y: 257, endPoint x: 1031, endPoint y: 180, distance: 497.0
click at [1031, 180] on div "The fields (or pods) that are available for you to include on the detail page a…" at bounding box center [1001, 405] width 1021 height 727
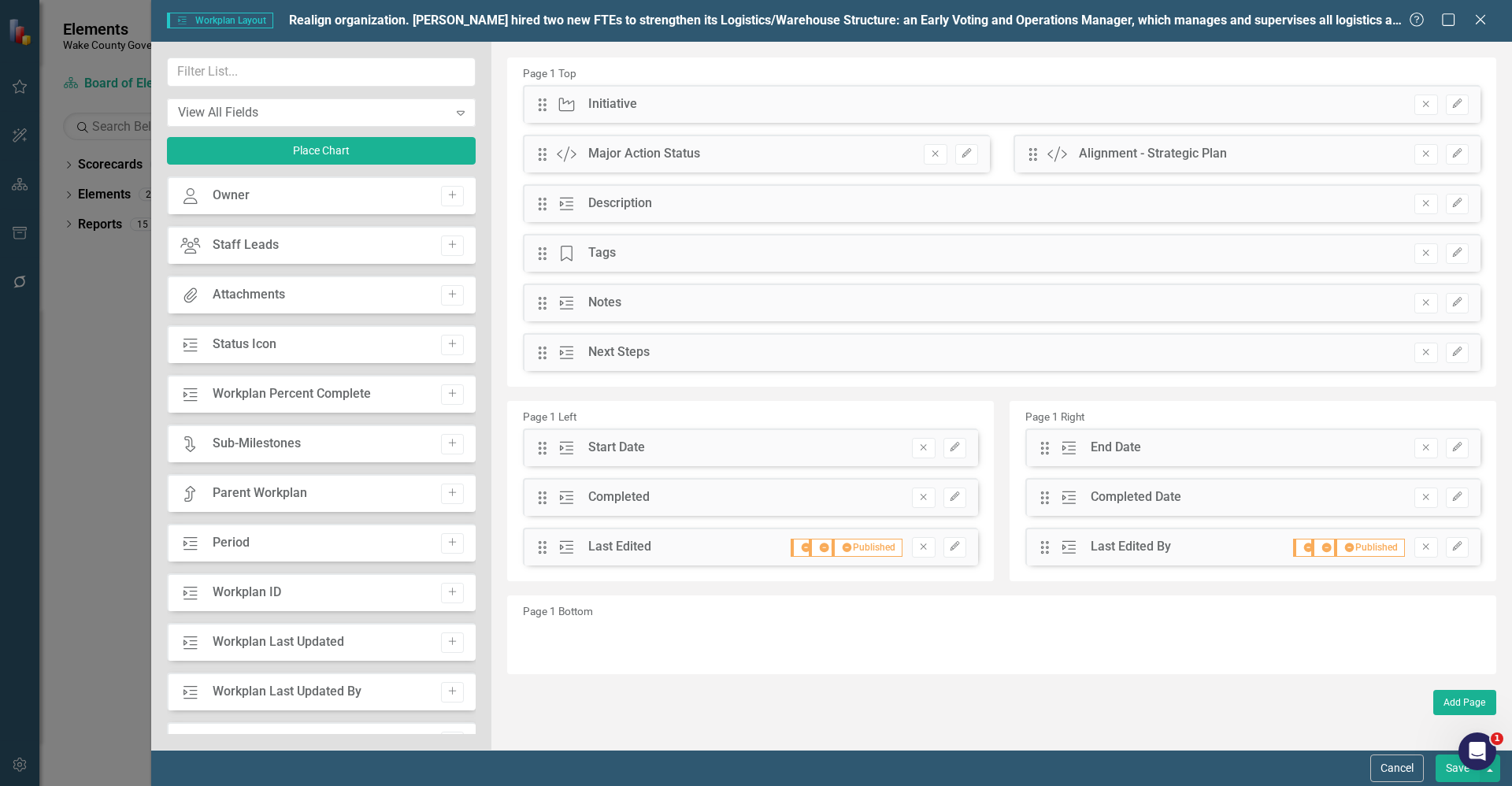
click at [1447, 760] on button "Save" at bounding box center [1458, 768] width 44 height 27
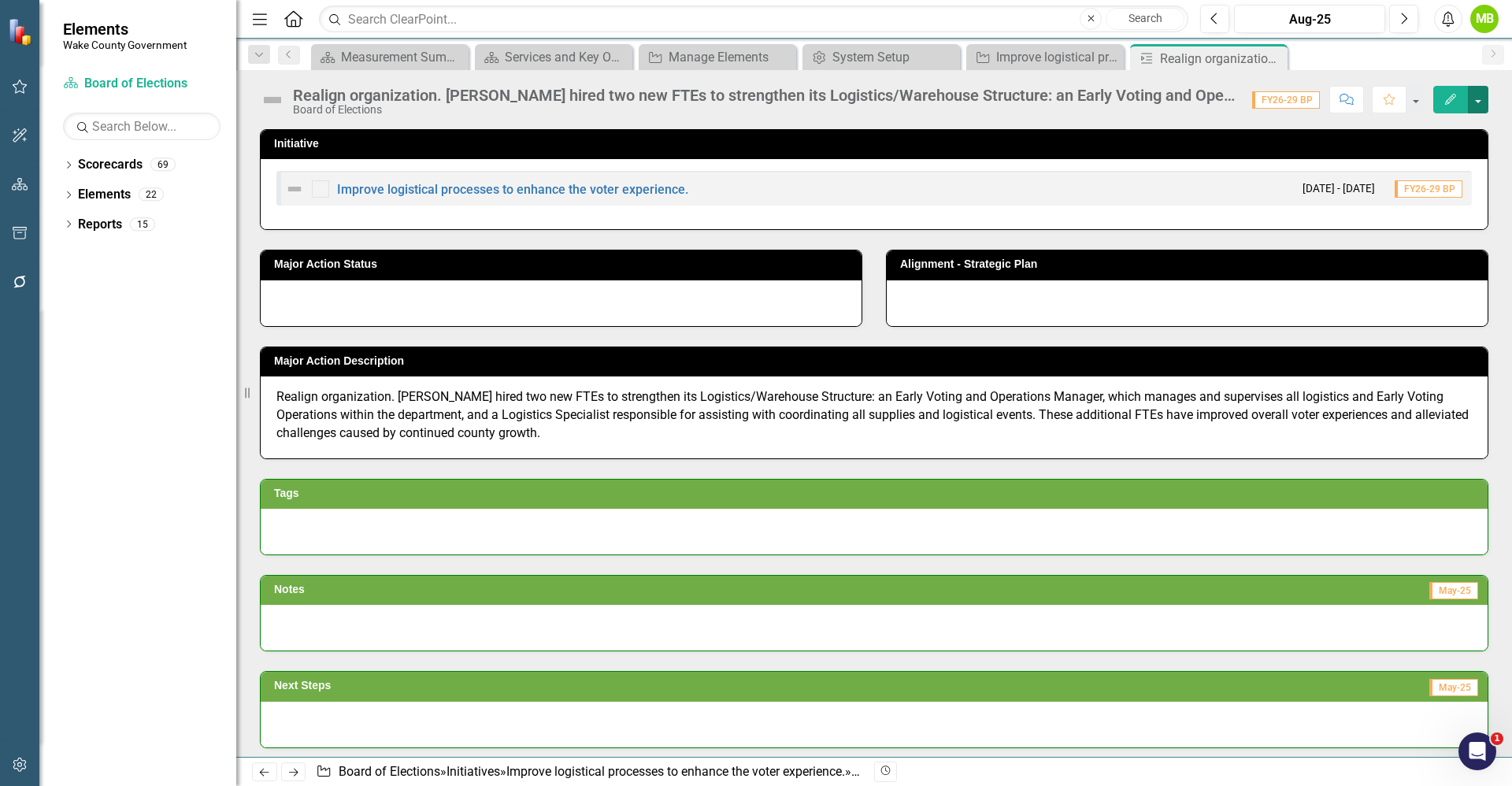
click at [1482, 99] on button "button" at bounding box center [1478, 99] width 20 height 27
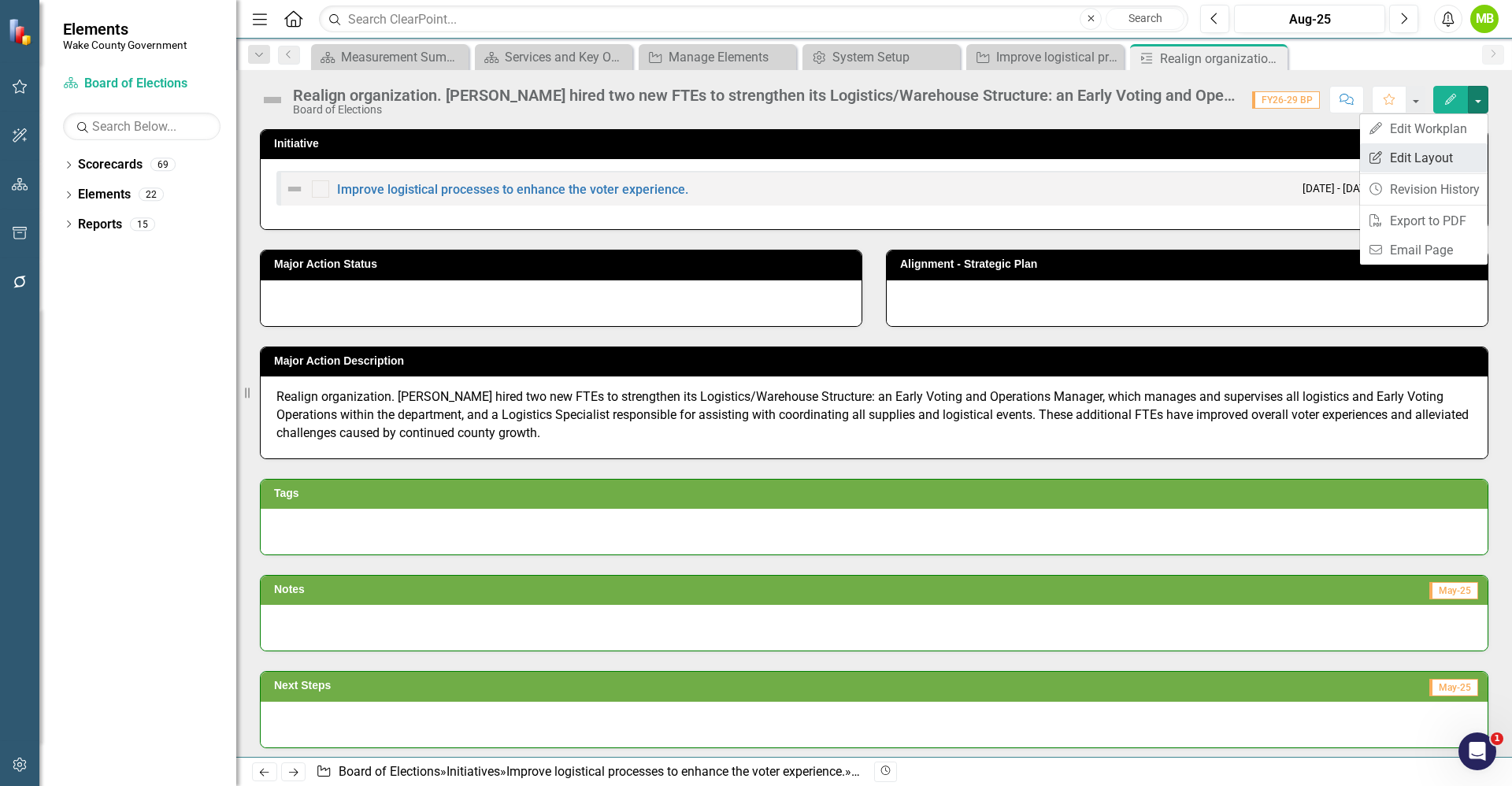
click at [1456, 157] on link "Edit Report Edit Layout" at bounding box center [1424, 158] width 128 height 29
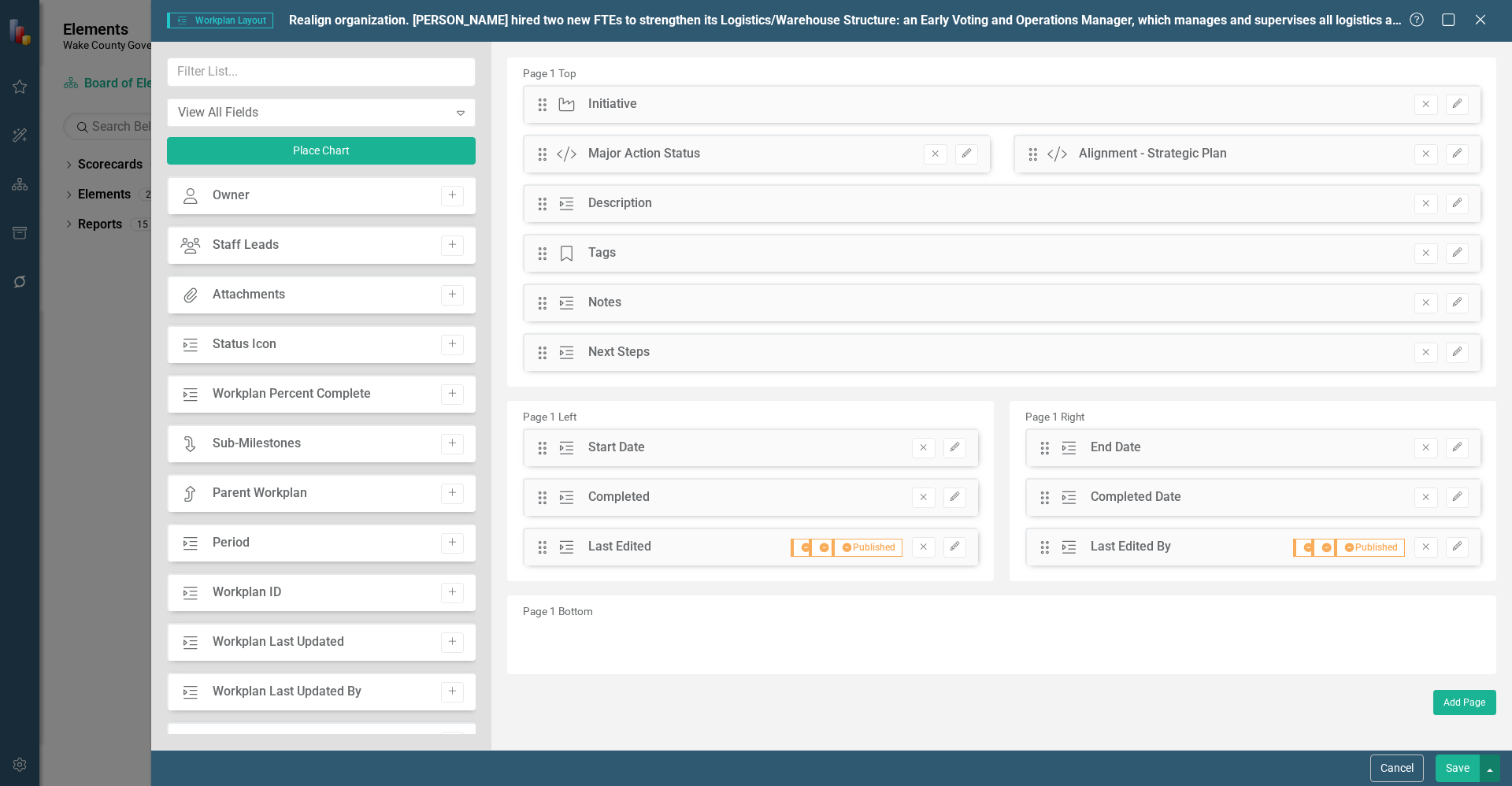
click at [1493, 773] on button "button" at bounding box center [1490, 768] width 20 height 27
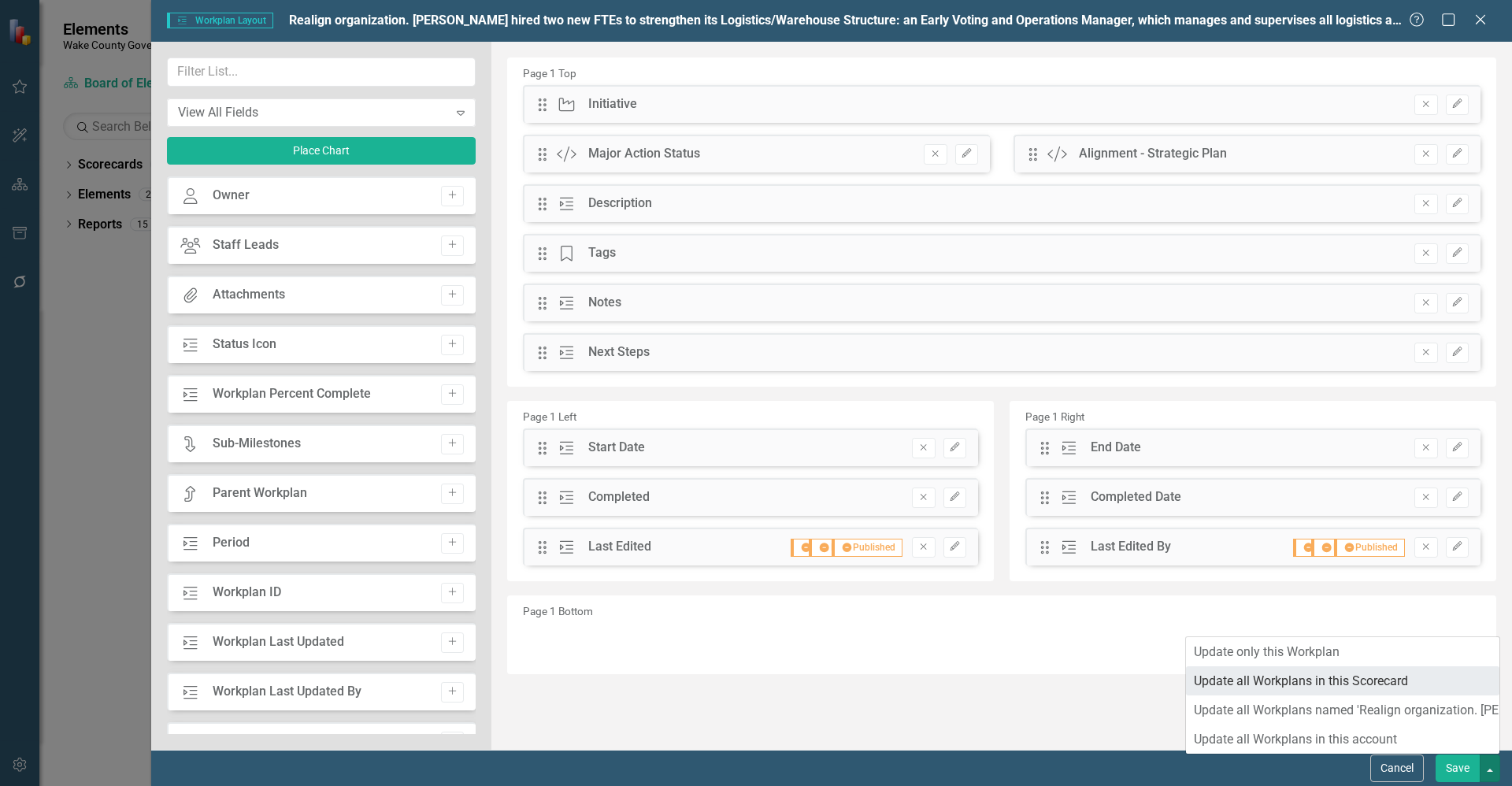
click at [1405, 691] on link "Update all Workplans in this Scorecard" at bounding box center [1343, 680] width 313 height 29
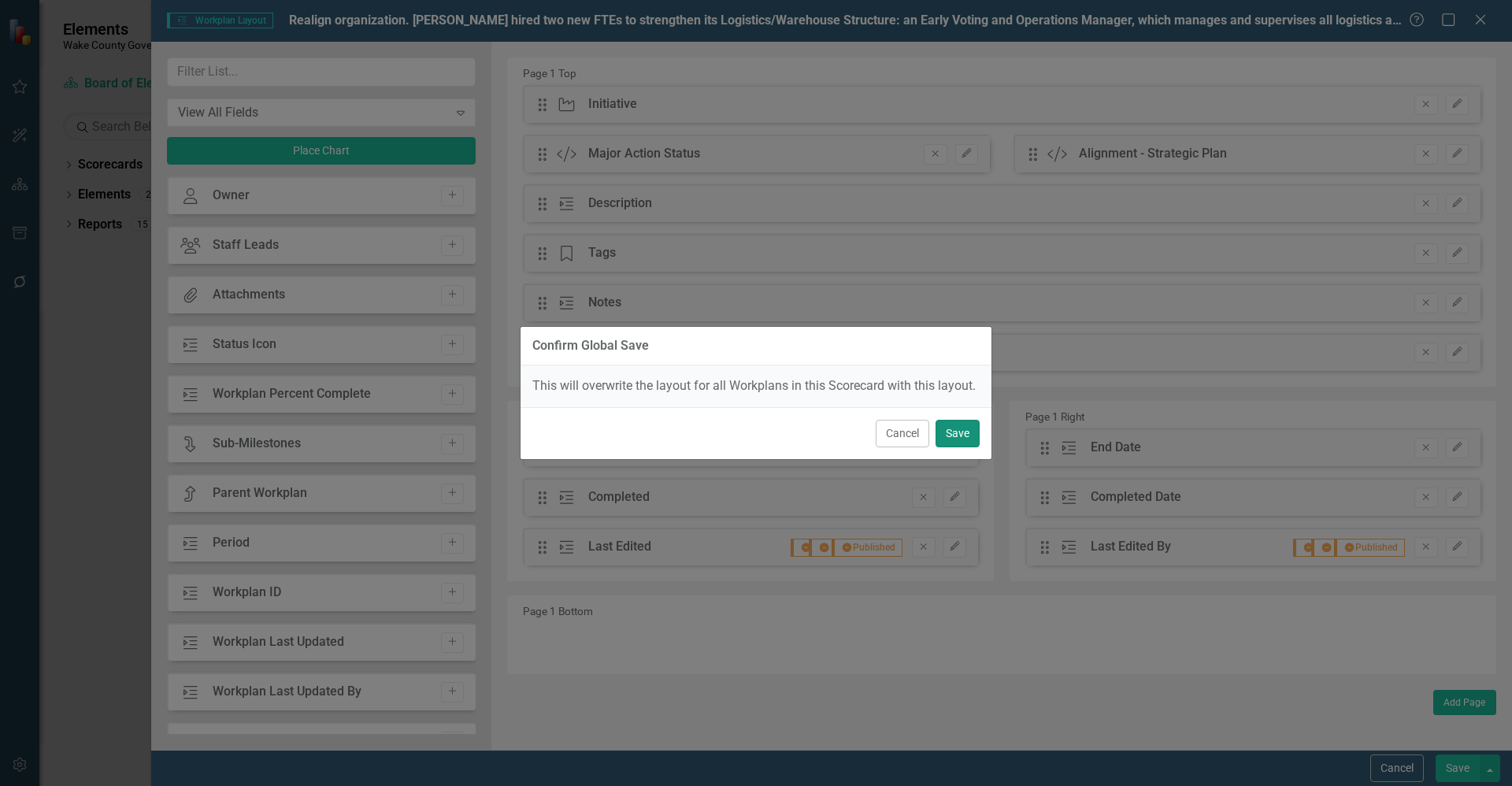
click at [962, 433] on button "Save" at bounding box center [958, 433] width 44 height 27
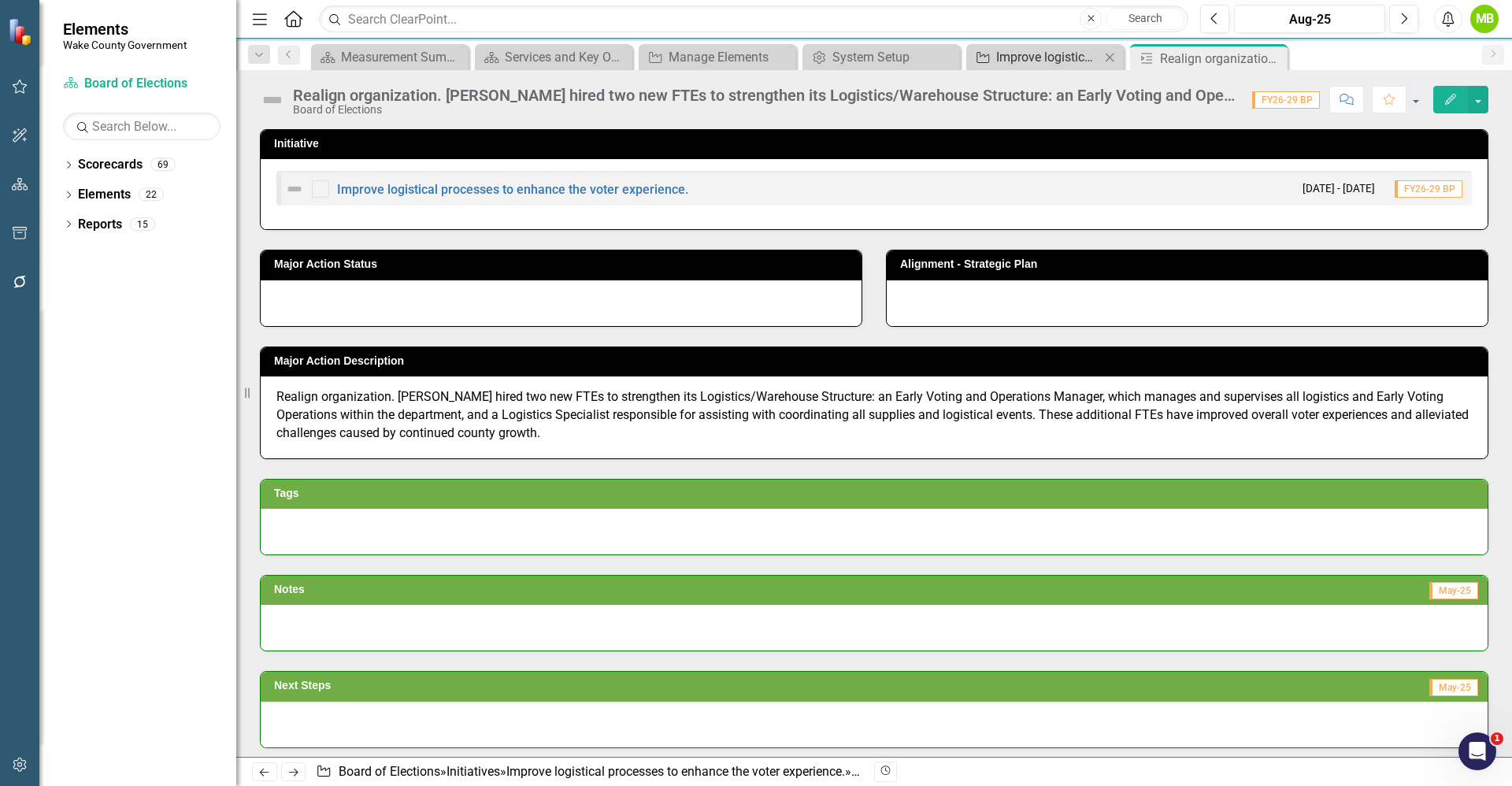
click at [1026, 54] on div "Improve logistical processes to enhance the voter experience." at bounding box center [1048, 57] width 104 height 19
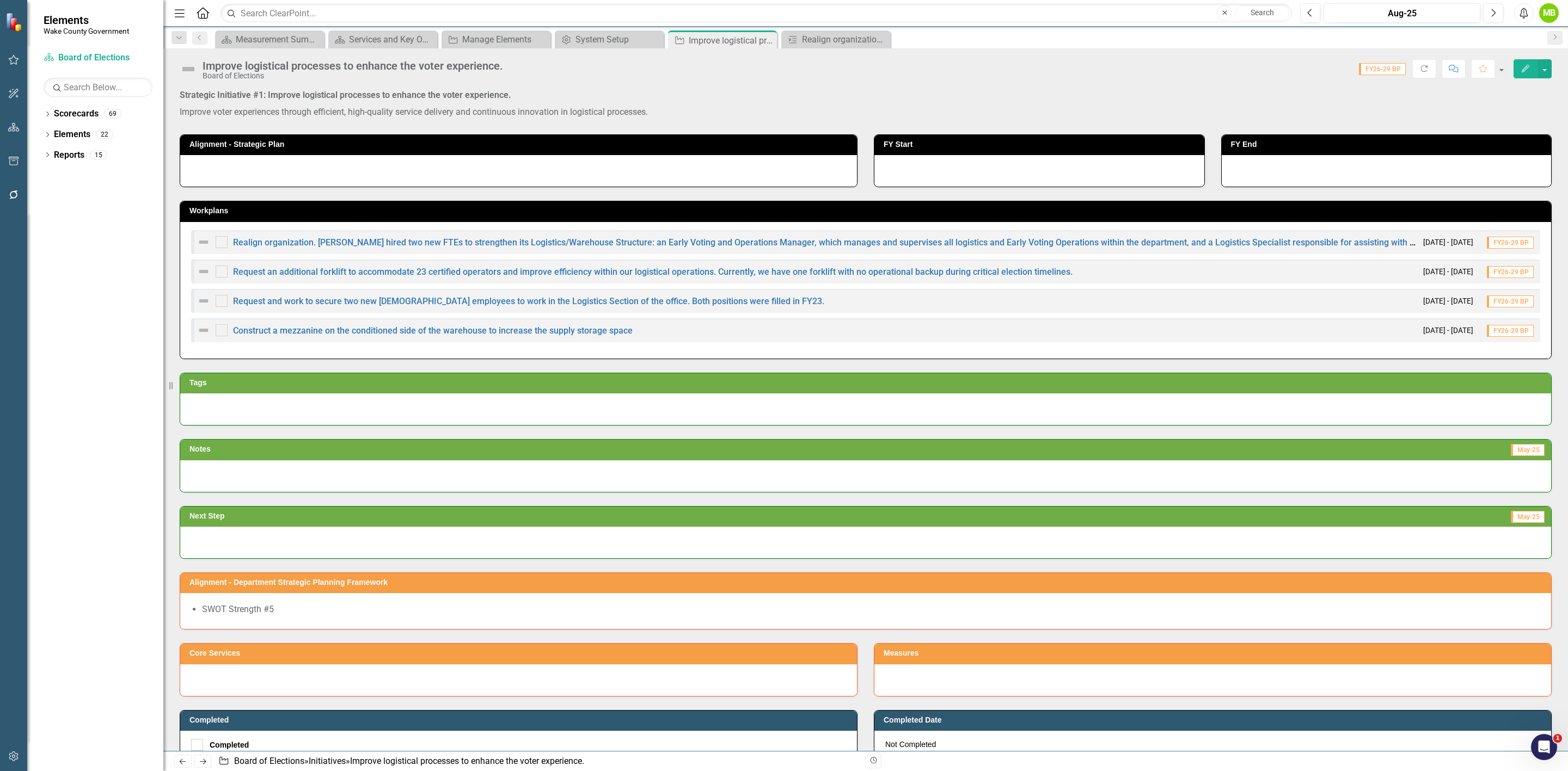
scroll to position [27, 0]
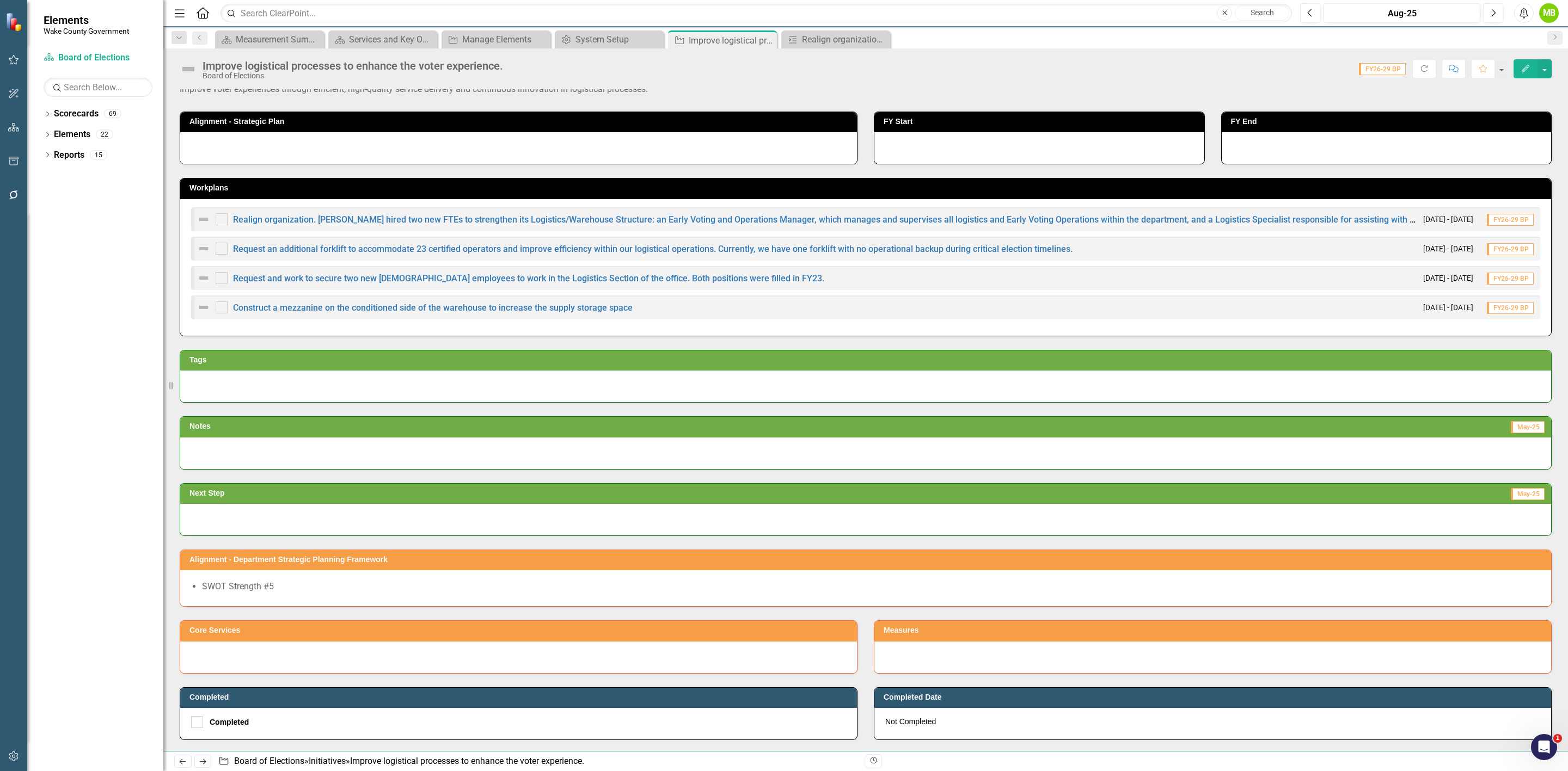
click at [590, 72] on div "Score: N/A FY26-29 BP Completed Refresh Comment Favorite Edit" at bounding box center [1030, 68] width 1043 height 18
click at [583, 98] on div "Alignment - Strategic Plan" at bounding box center [519, 131] width 694 height 66
click at [584, 89] on p "Improve voter experiences through efficient, high-quality service delivery and …" at bounding box center [866, 88] width 1372 height 15
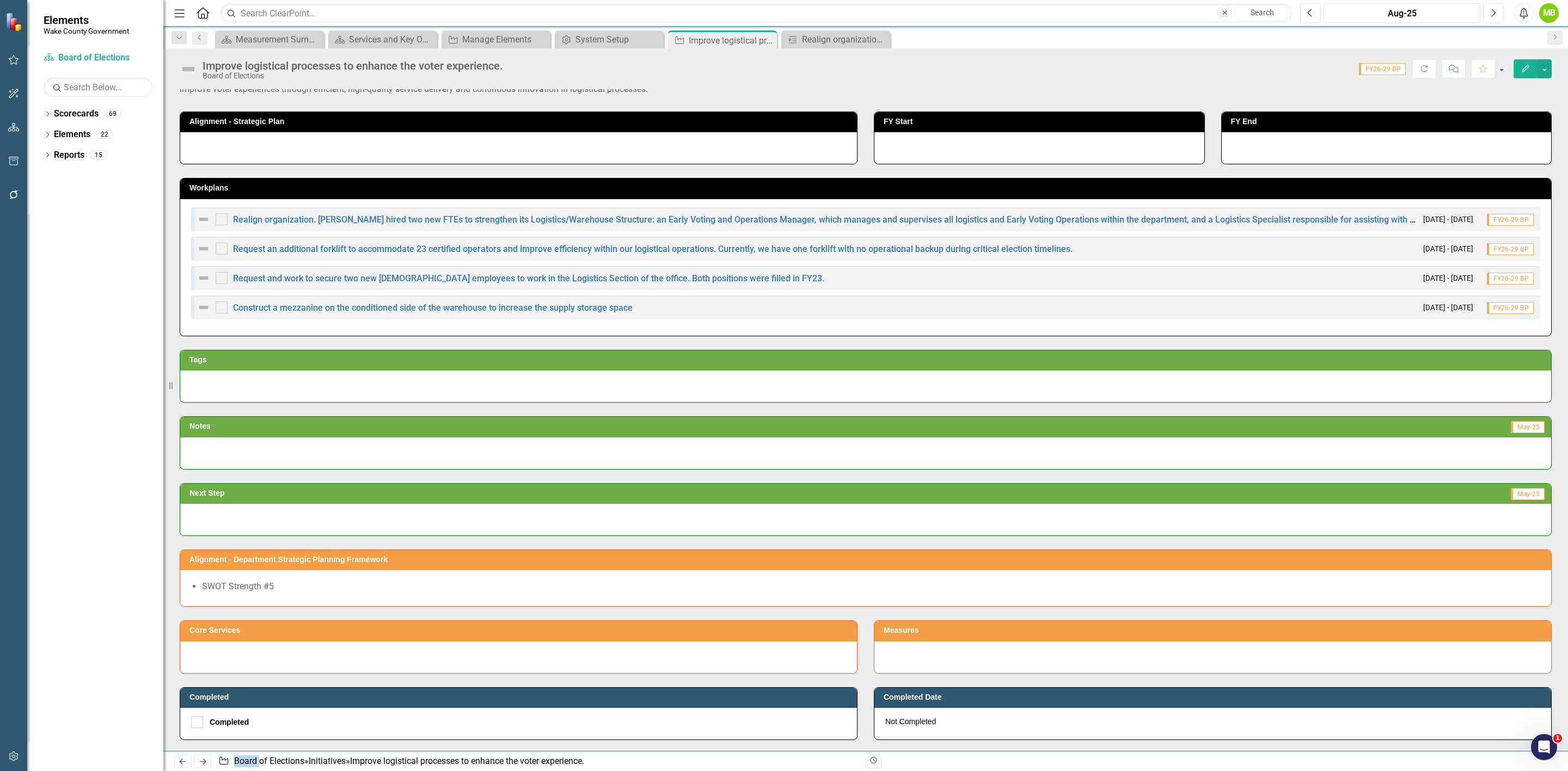
click at [584, 89] on p "Improve voter experiences through efficient, high-quality service delivery and …" at bounding box center [866, 88] width 1372 height 15
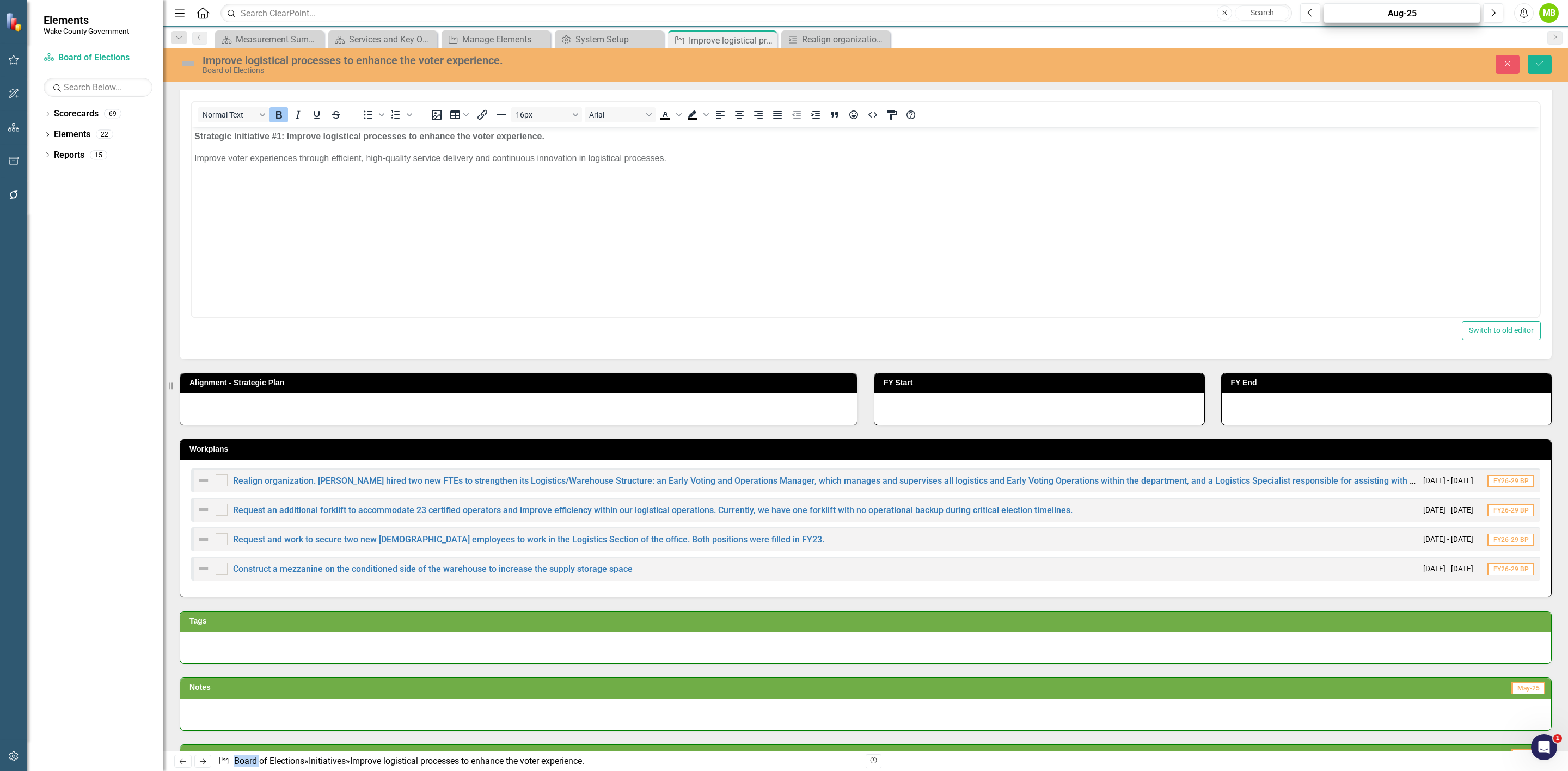
scroll to position [0, 0]
click at [649, 185] on body "Strategic Initiative #1: Improve logistical processes to enhance the voter expe…" at bounding box center [866, 208] width 1348 height 163
drag, startPoint x: 1544, startPoint y: 70, endPoint x: 1542, endPoint y: 79, distance: 9.2
click at [1045, 69] on button "Save" at bounding box center [1539, 64] width 24 height 19
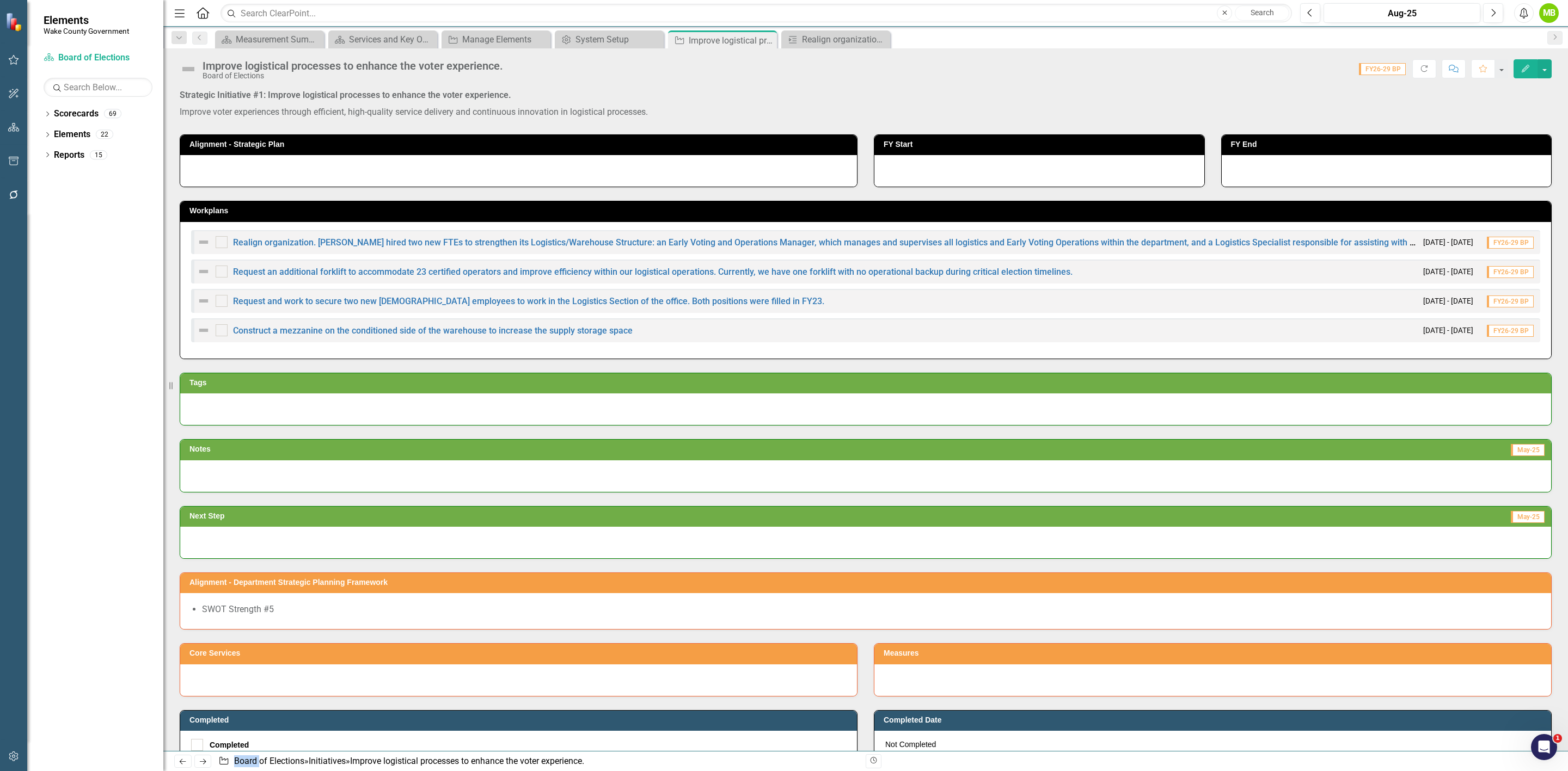
click at [400, 106] on p "Improve voter experiences through efficient, high-quality service delivery and …" at bounding box center [866, 111] width 1372 height 15
click at [275, 43] on div "Measurement Summary" at bounding box center [271, 40] width 72 height 13
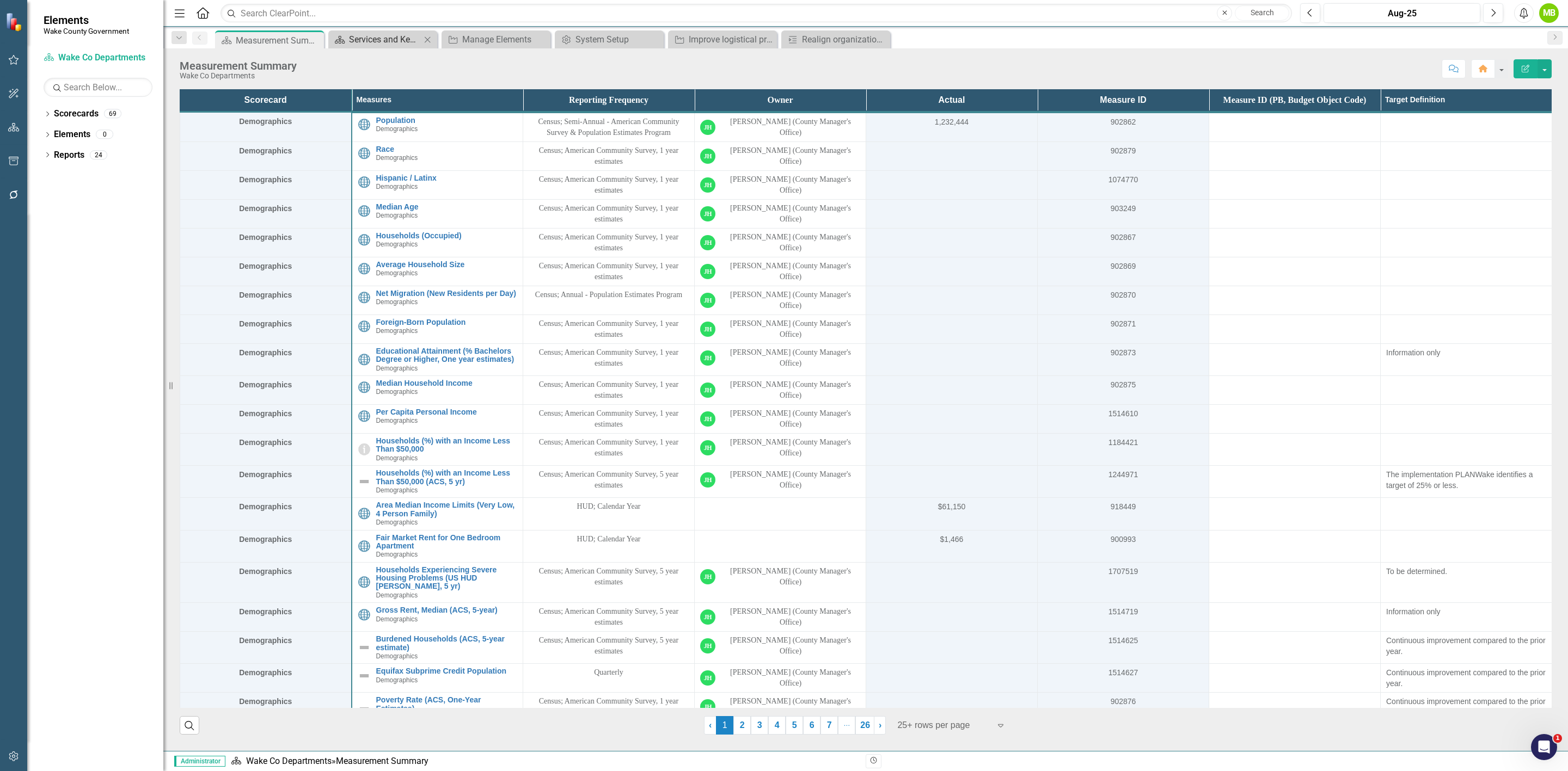
click at [381, 41] on div "Services and Key Operating Measures" at bounding box center [385, 40] width 72 height 13
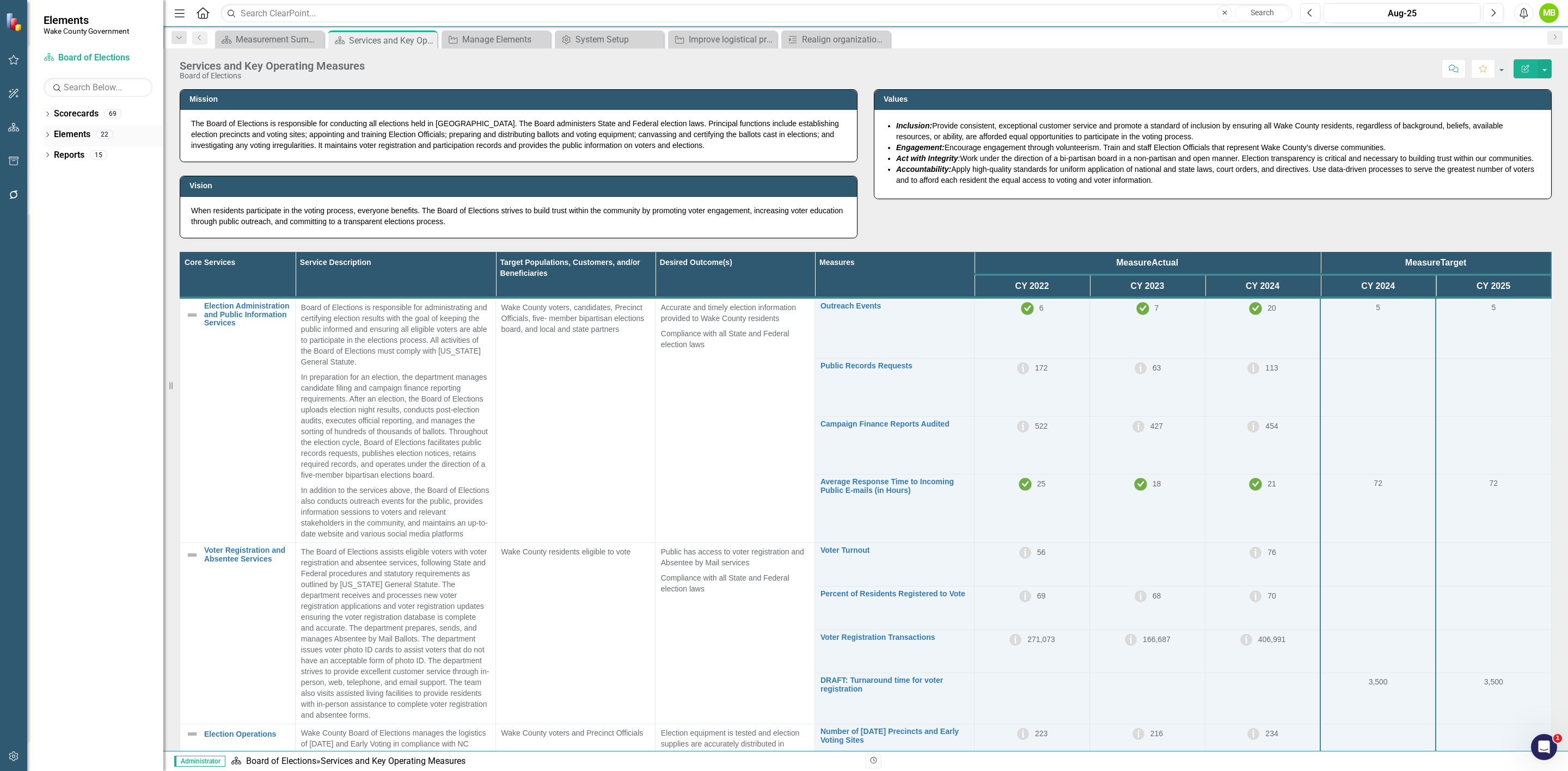
click at [49, 138] on icon "Dropdown" at bounding box center [47, 136] width 8 height 6
click at [86, 173] on link "Initiative Initiatives" at bounding box center [85, 176] width 53 height 13
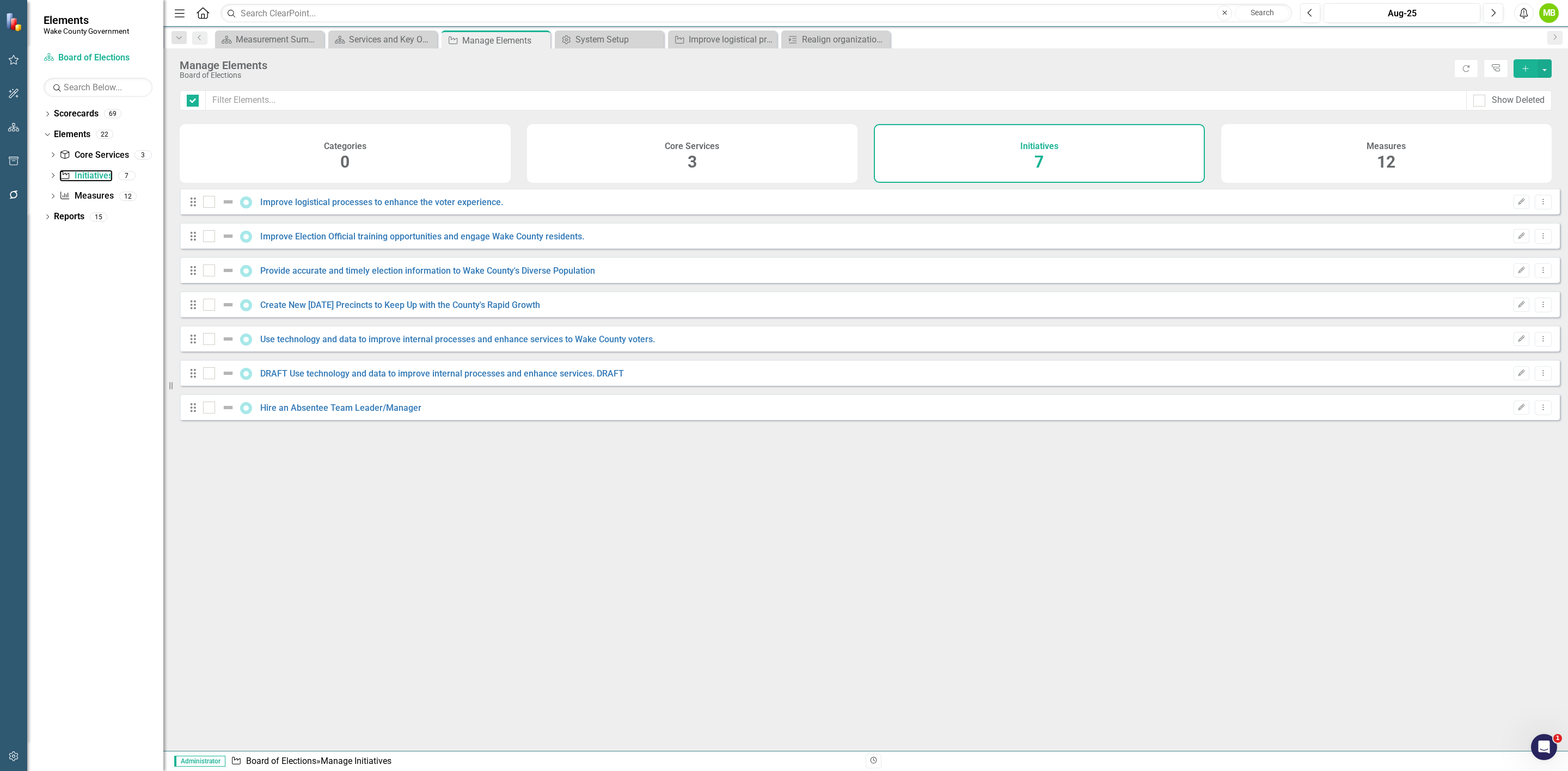
checkbox input "false"
click at [395, 208] on link "Improve logistical processes to enhance the voter experience." at bounding box center [382, 202] width 243 height 10
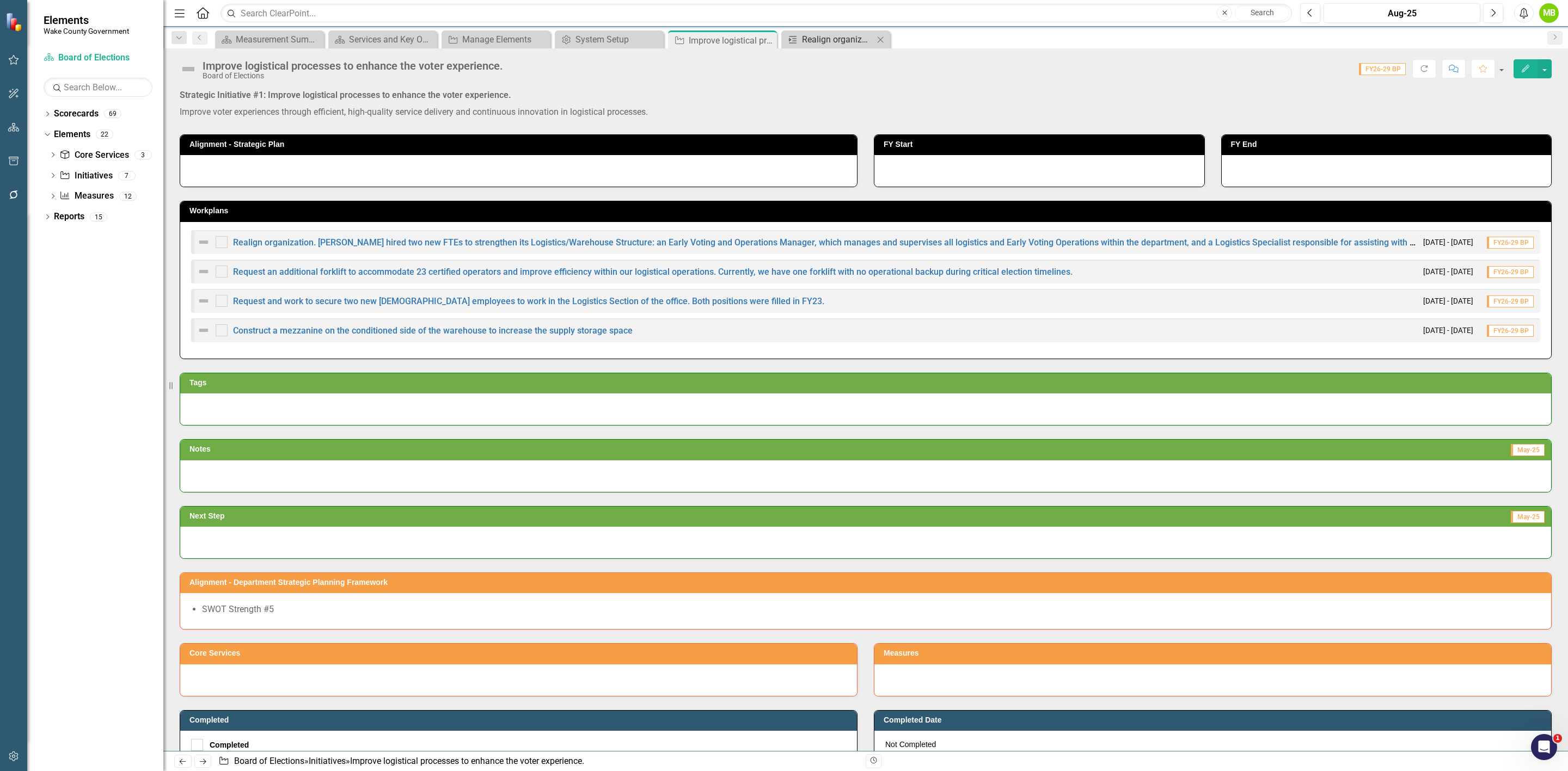
click at [827, 36] on div "Realign organization. [PERSON_NAME] hired two new FTEs to strengthen its Logist…" at bounding box center [838, 40] width 72 height 13
